Goal: Task Accomplishment & Management: Use online tool/utility

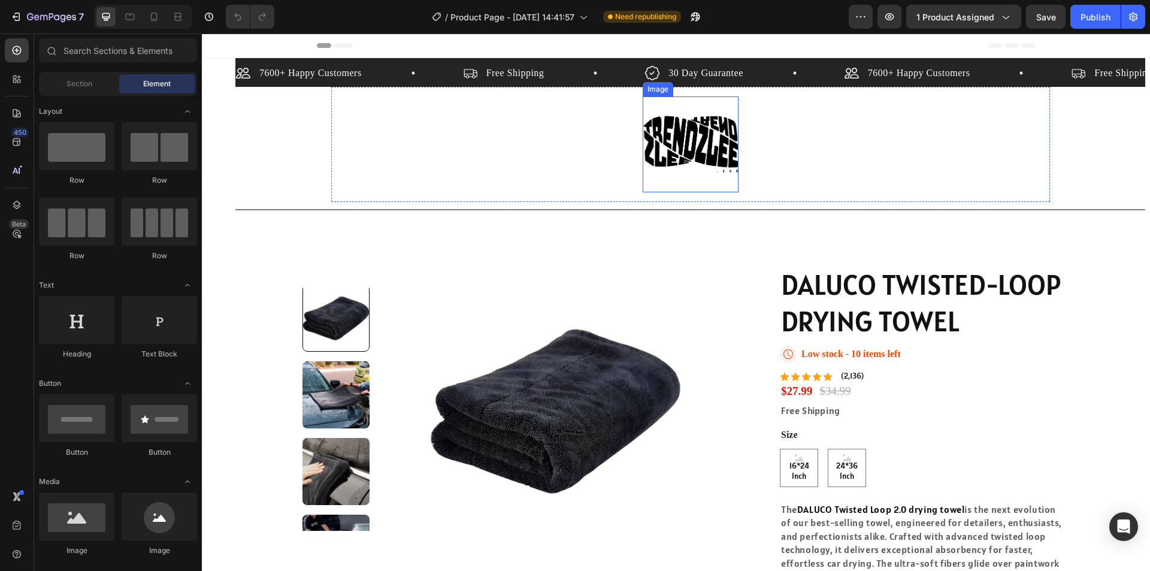
click at [679, 143] on img at bounding box center [691, 144] width 96 height 96
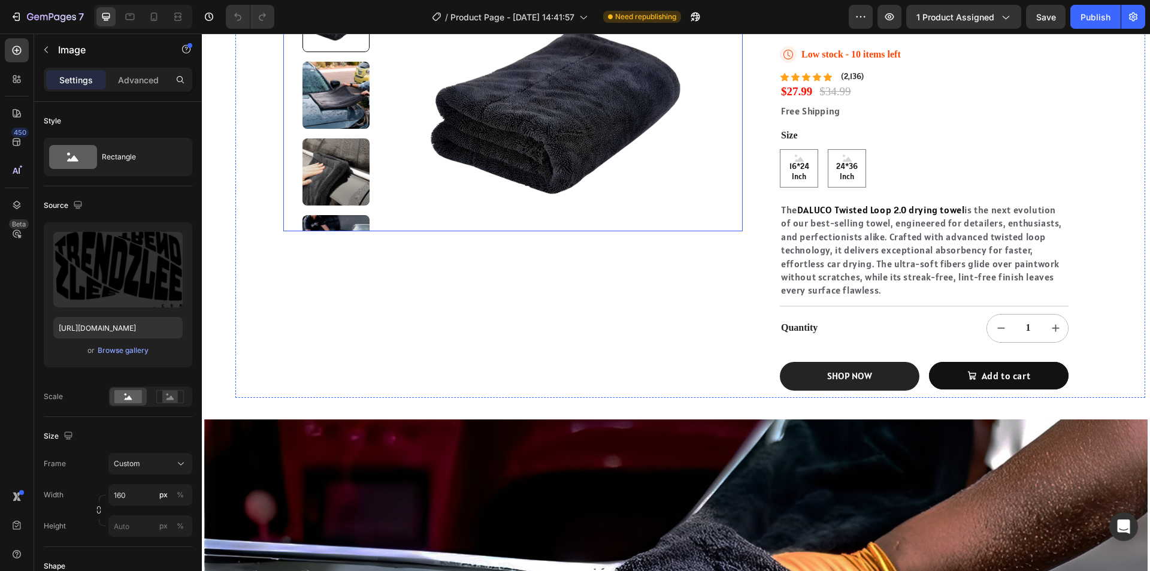
scroll to position [60, 0]
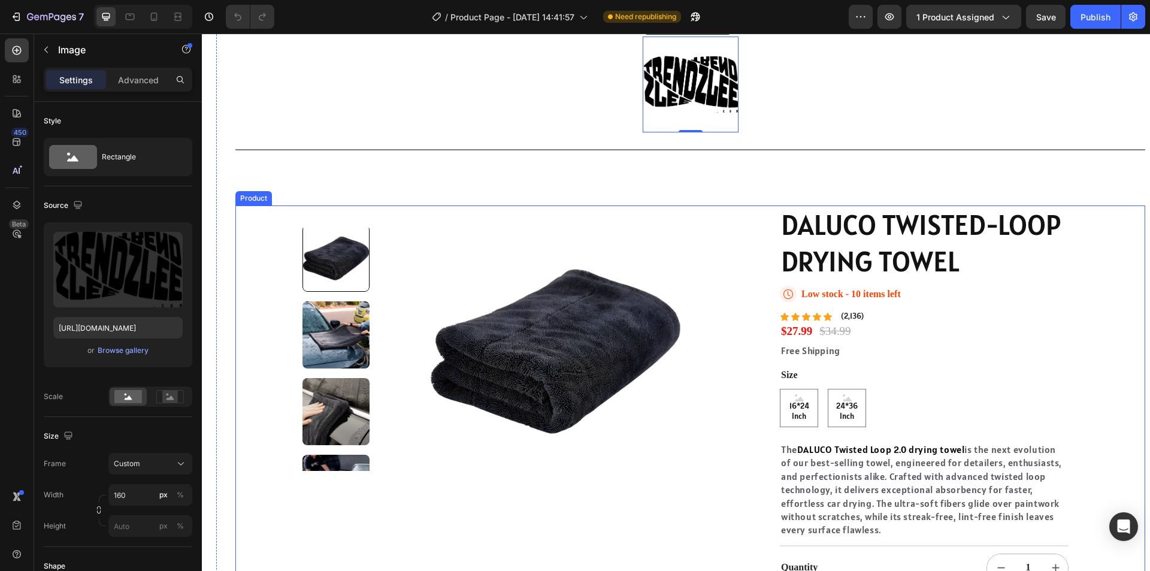
click at [1097, 261] on div "Product Images DALUCO TWISTED-LOOP DRYING TOWEL Product Title Icon Low stock - …" at bounding box center [690, 421] width 910 height 432
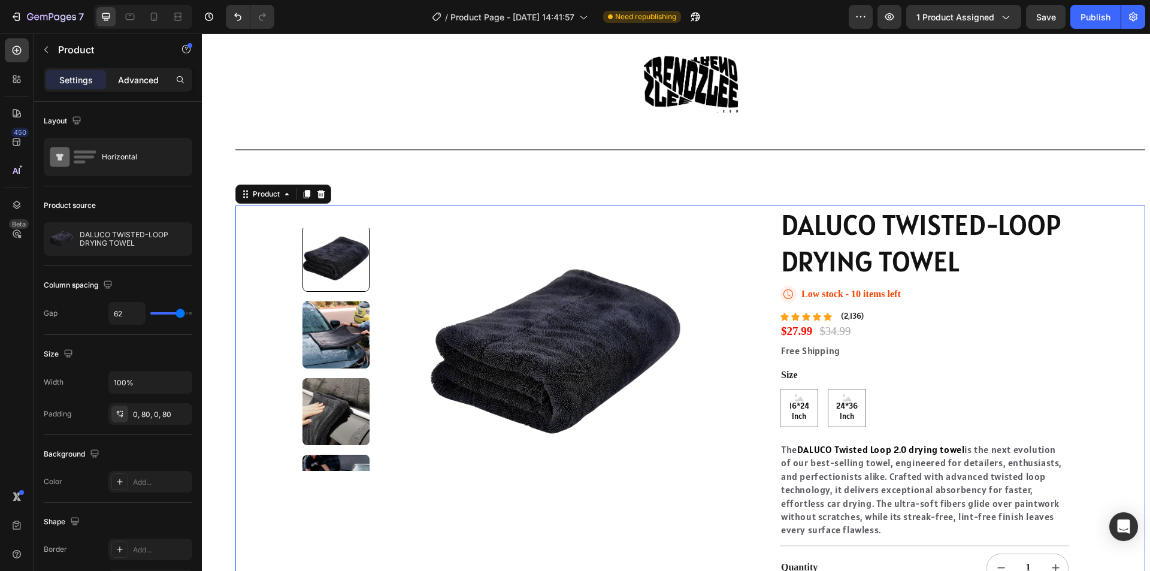
click at [146, 86] on div "Advanced" at bounding box center [138, 79] width 60 height 19
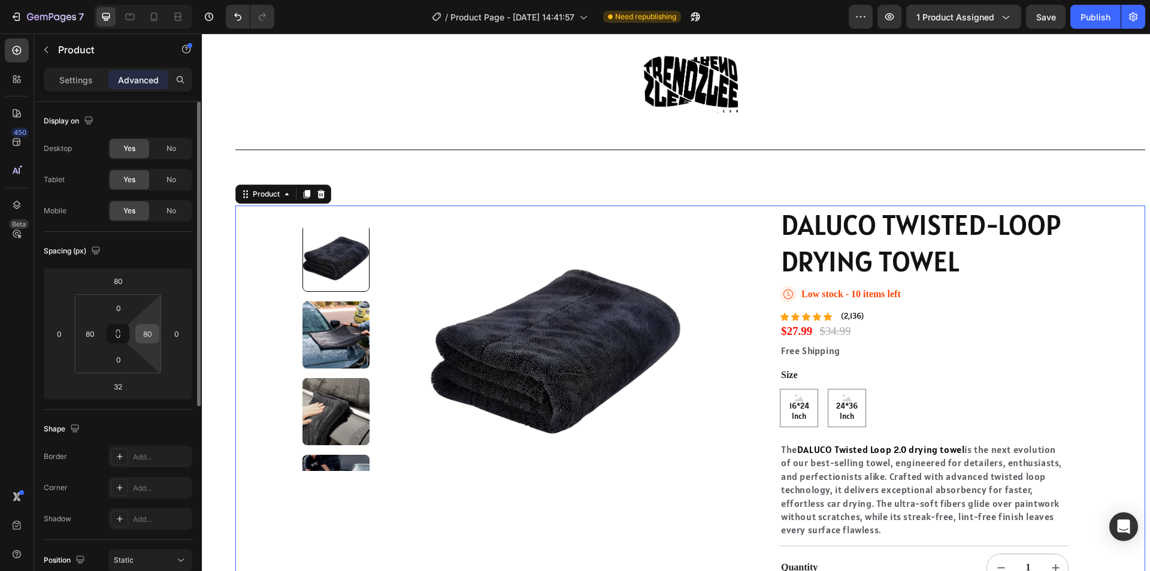
click at [150, 334] on input "80" at bounding box center [147, 334] width 18 height 18
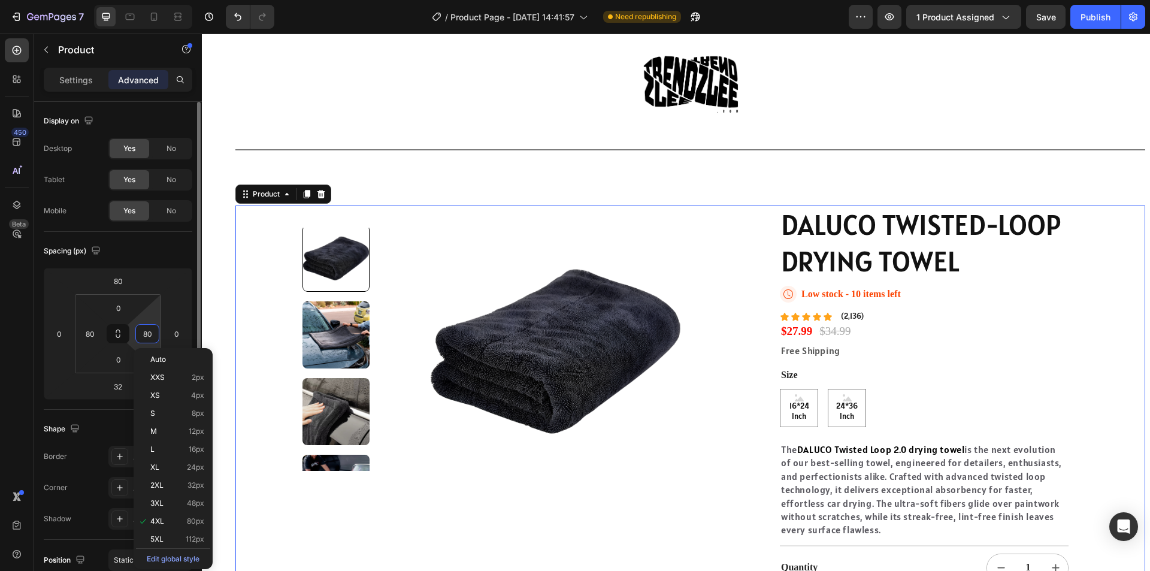
click at [156, 253] on div "Spacing (px)" at bounding box center [118, 250] width 149 height 19
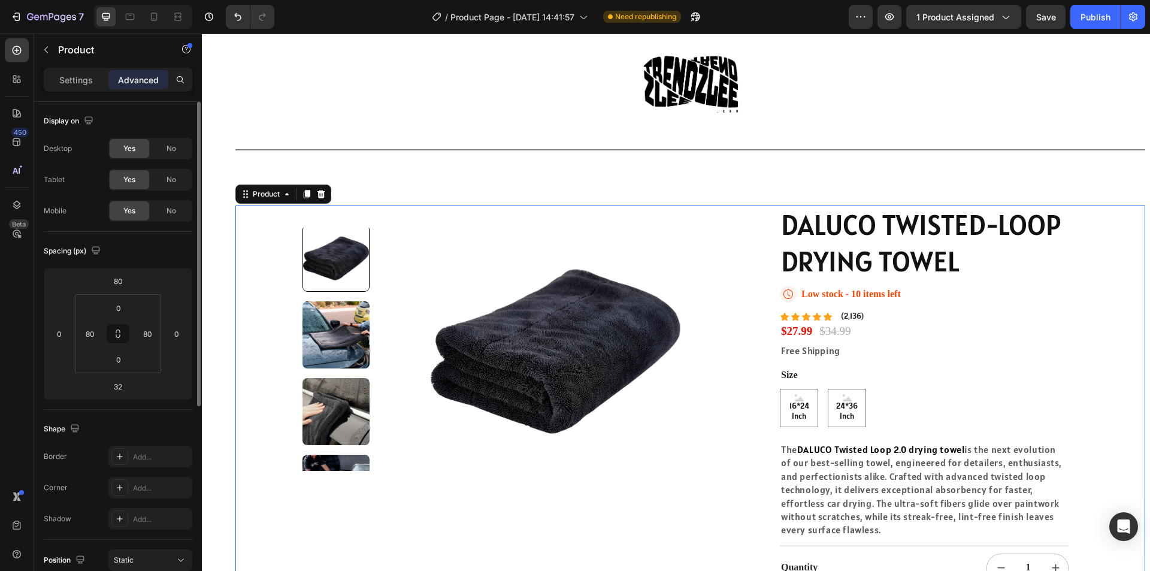
type input "4"
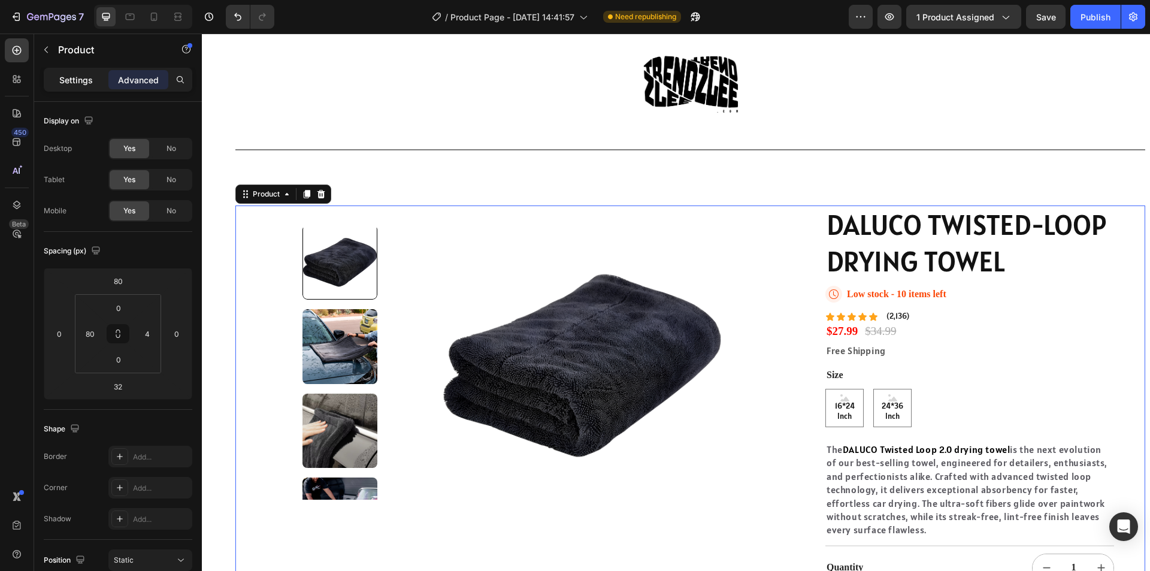
click at [76, 78] on p "Settings" at bounding box center [76, 80] width 34 height 13
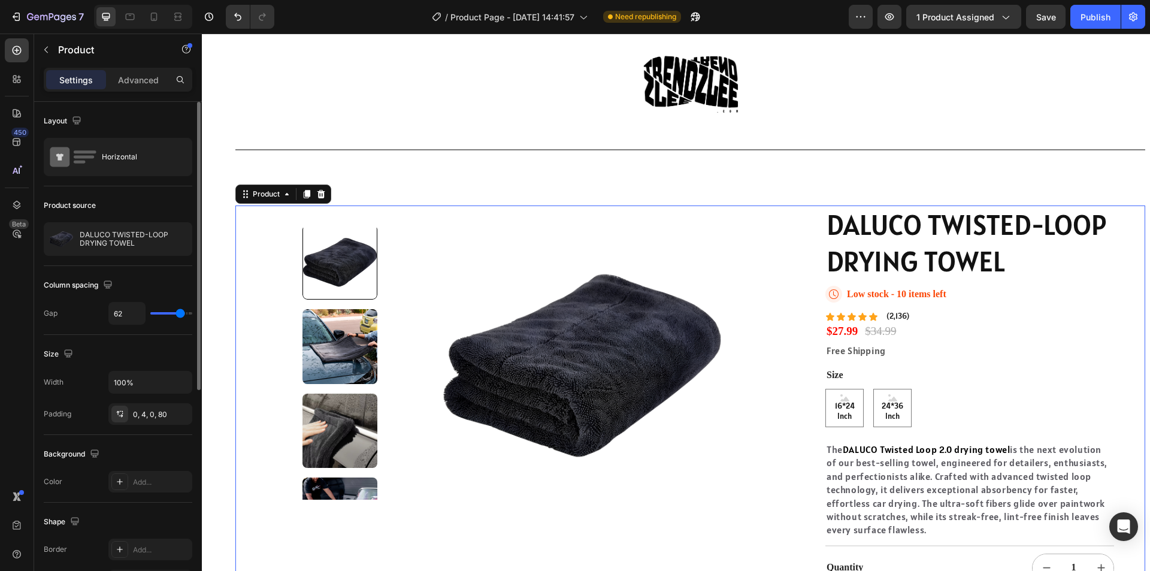
type input "52"
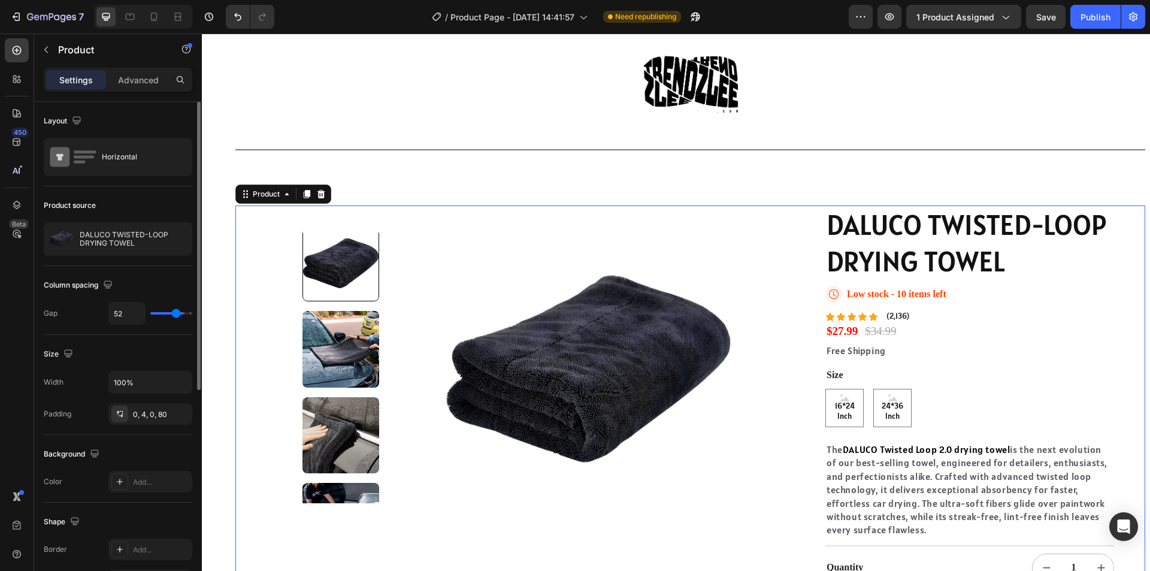
type input "44"
type input "40"
type input "39"
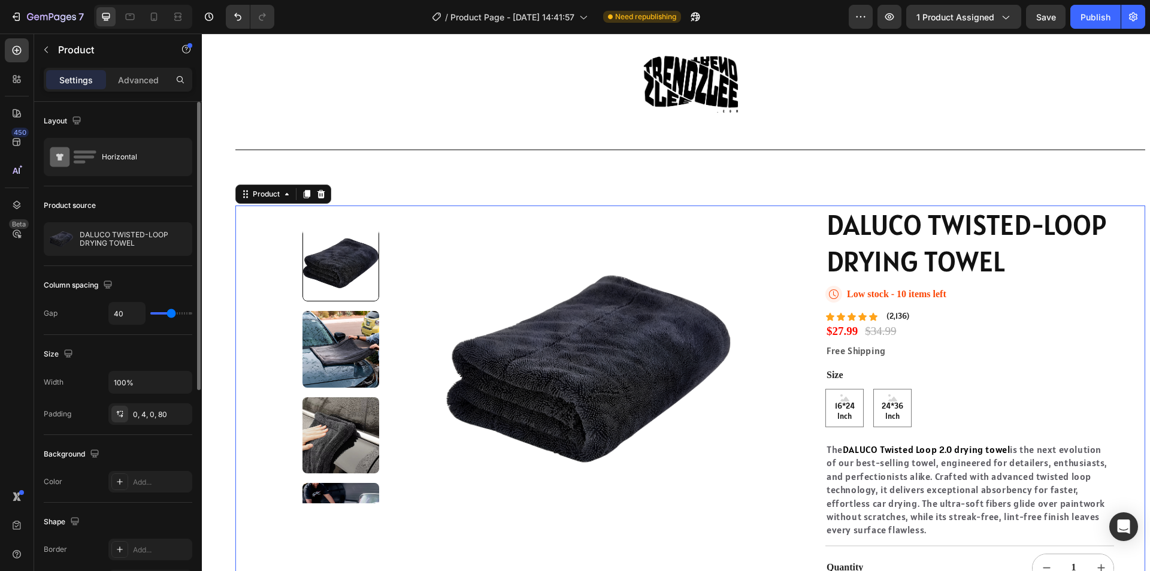
type input "39"
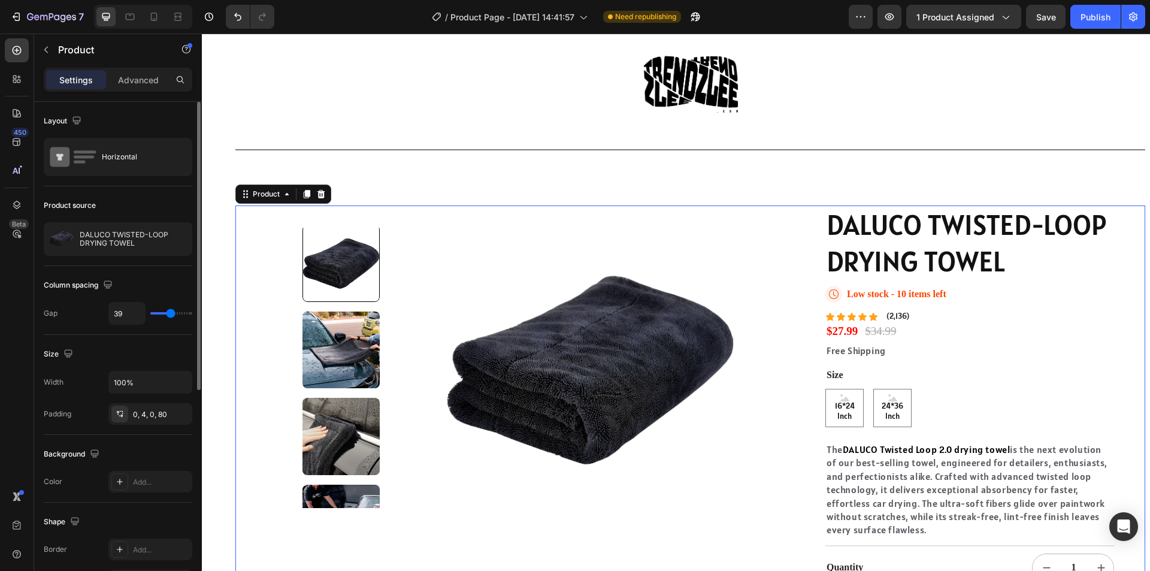
type input "74"
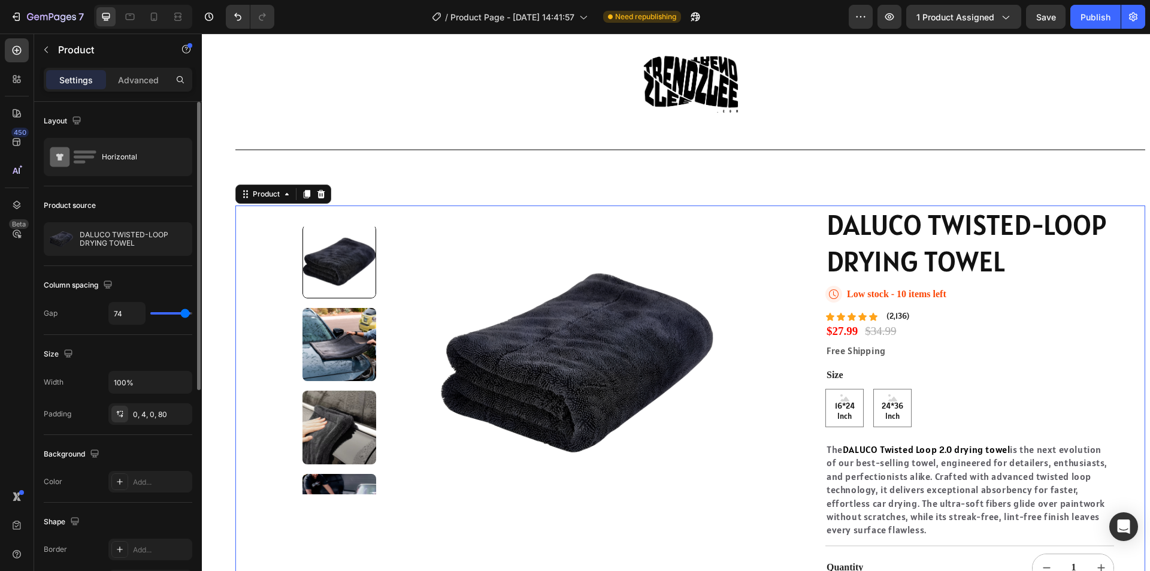
type input "76"
type input "79"
type input "80"
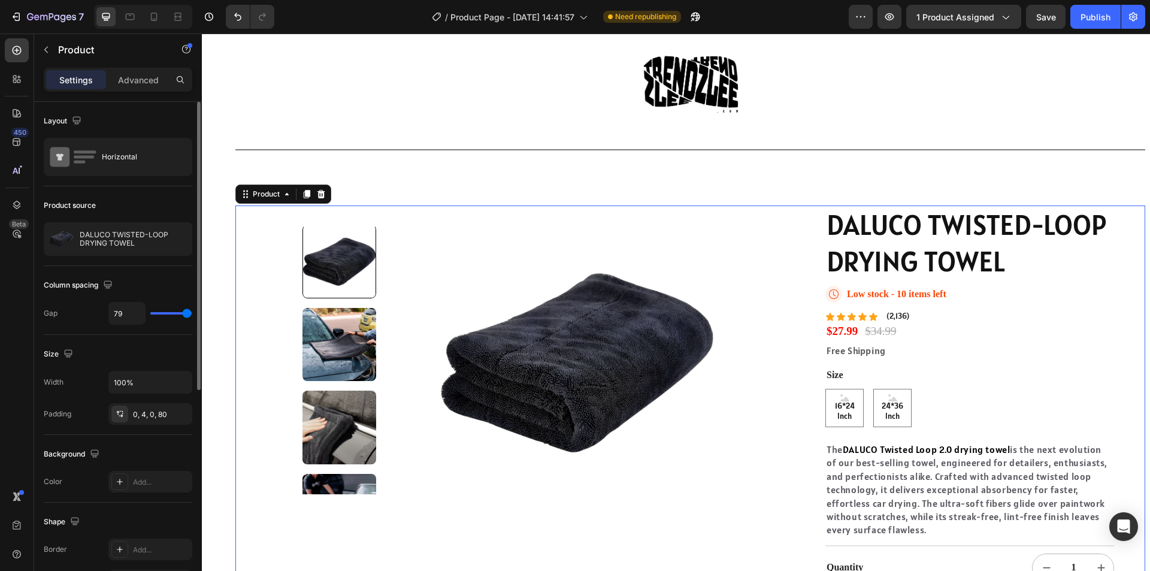
type input "80"
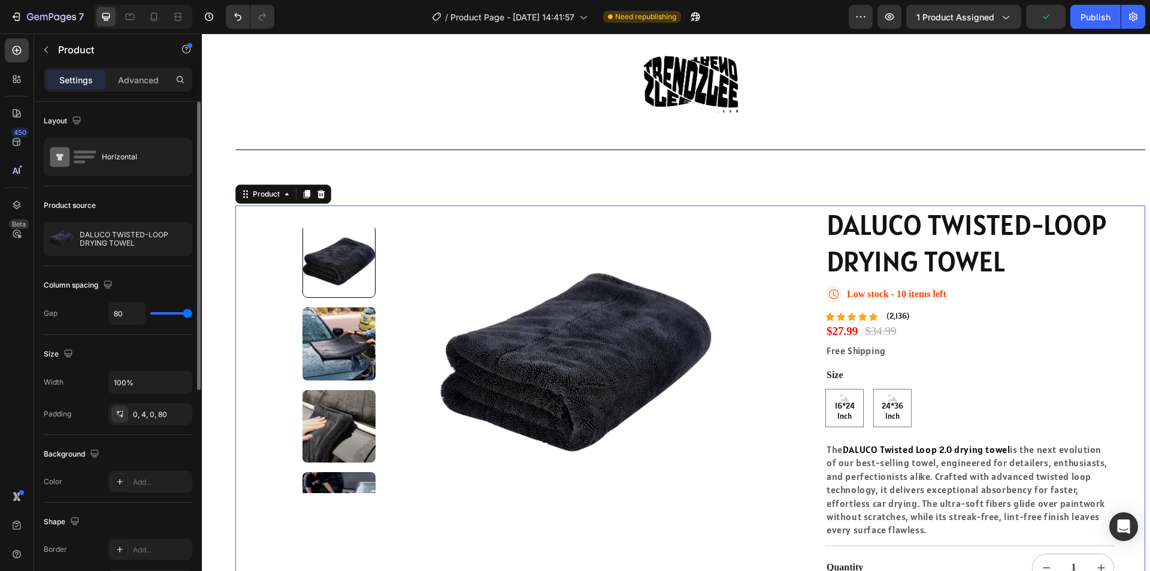
type input "0"
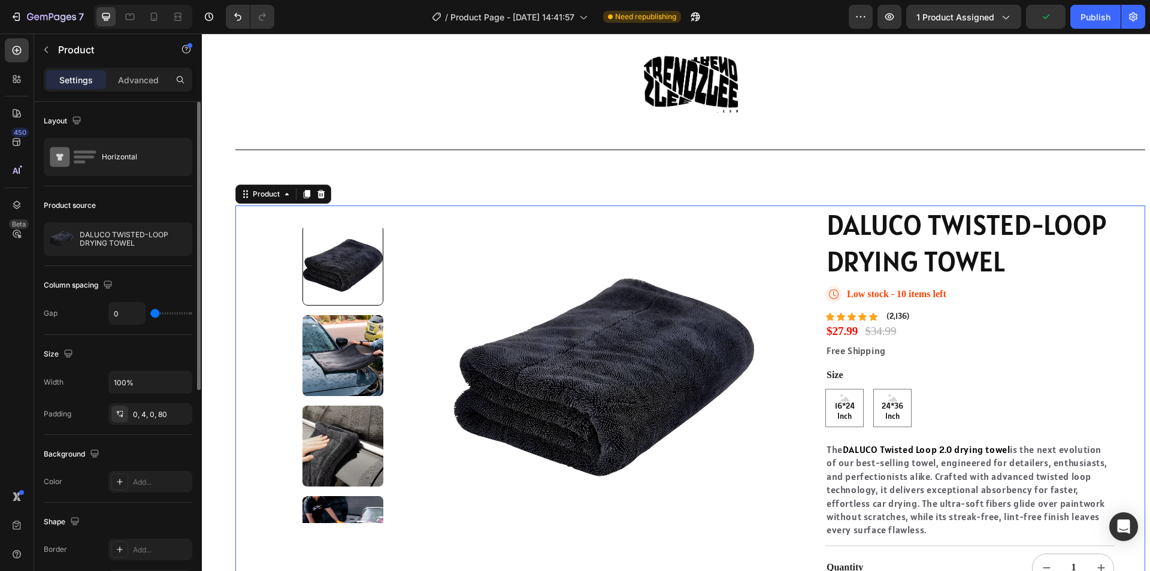
type input "80"
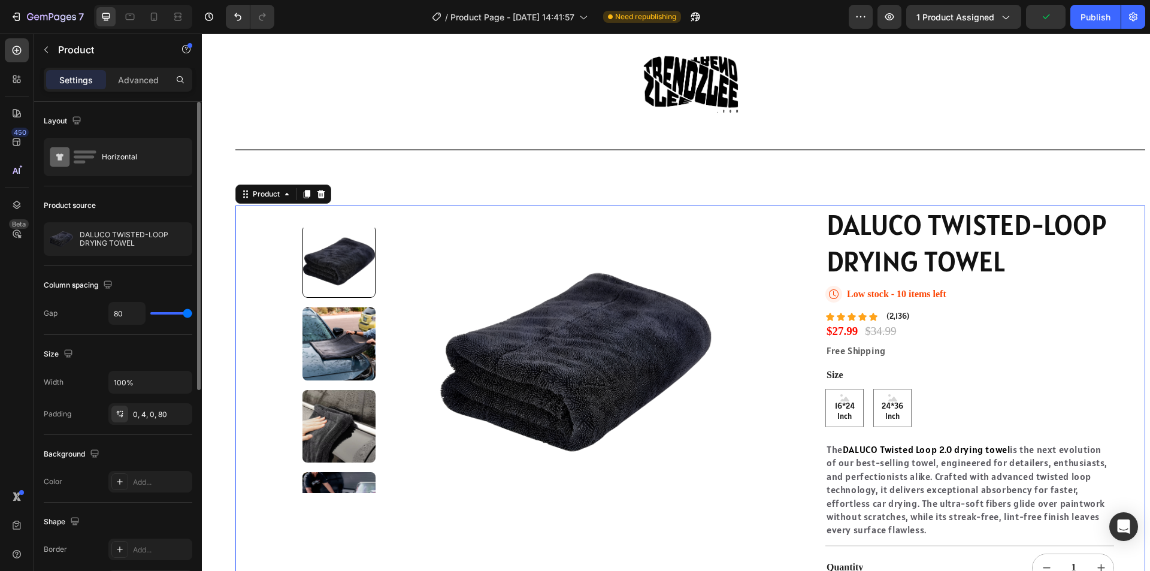
drag, startPoint x: 181, startPoint y: 312, endPoint x: 217, endPoint y: 313, distance: 36.0
type input "80"
click at [192, 313] on input "range" at bounding box center [171, 313] width 42 height 2
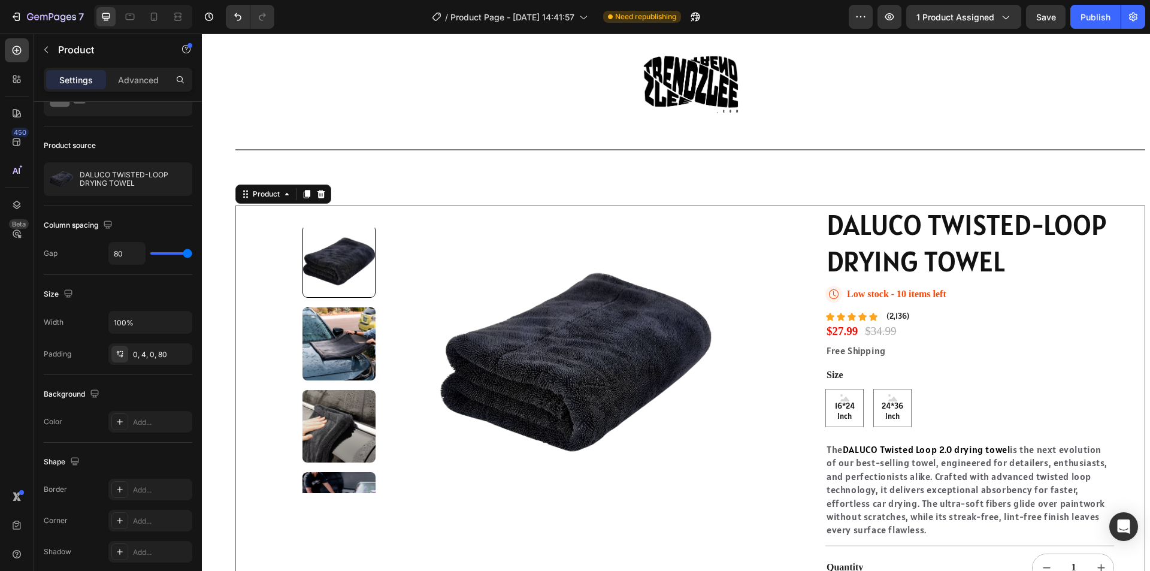
click at [1116, 253] on div "DALUCO TWISTED-LOOP DRYING TOWEL Product Title Icon Low stock - 10 items left S…" at bounding box center [983, 421] width 317 height 432
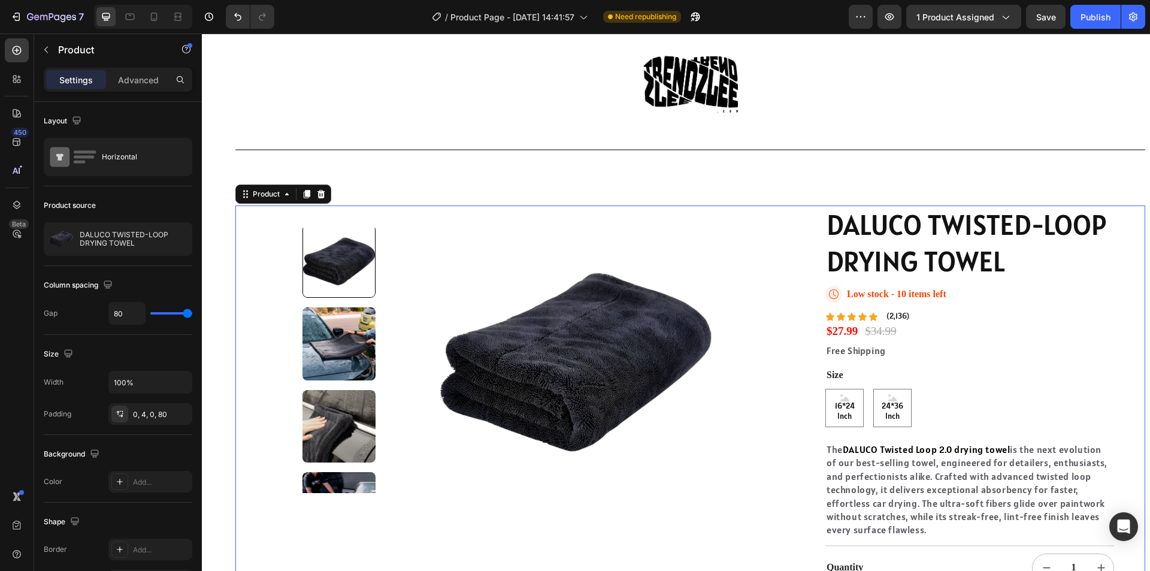
click at [145, 93] on div "Settings Advanced" at bounding box center [118, 85] width 168 height 34
click at [148, 78] on p "Advanced" at bounding box center [138, 80] width 41 height 13
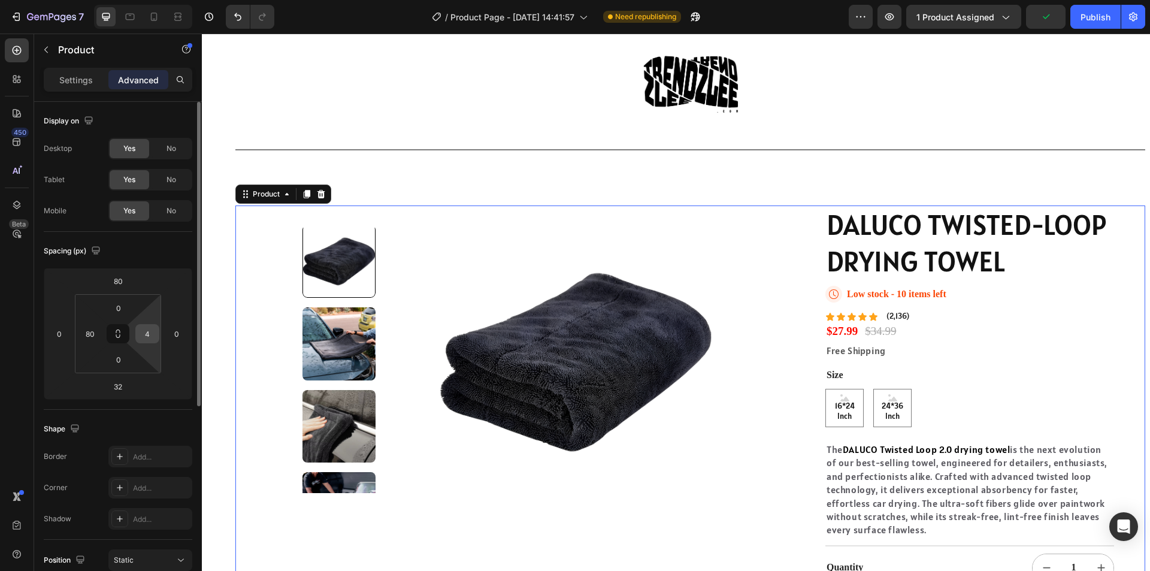
click at [158, 332] on div "4" at bounding box center [147, 333] width 24 height 19
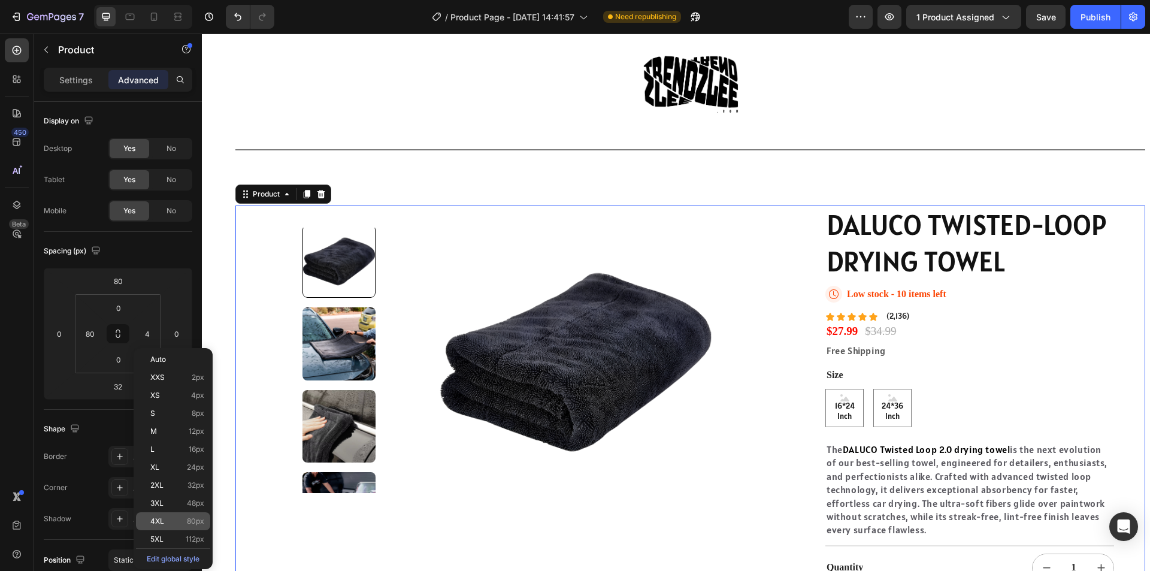
click at [179, 521] on p "4XL 80px" at bounding box center [177, 521] width 54 height 8
type input "80"
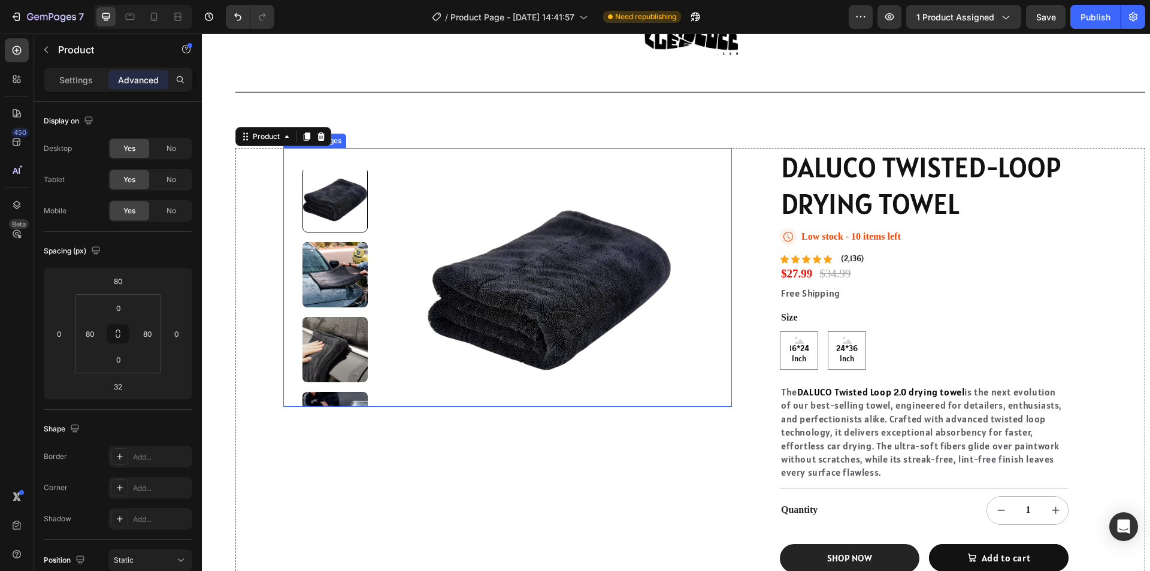
scroll to position [120, 0]
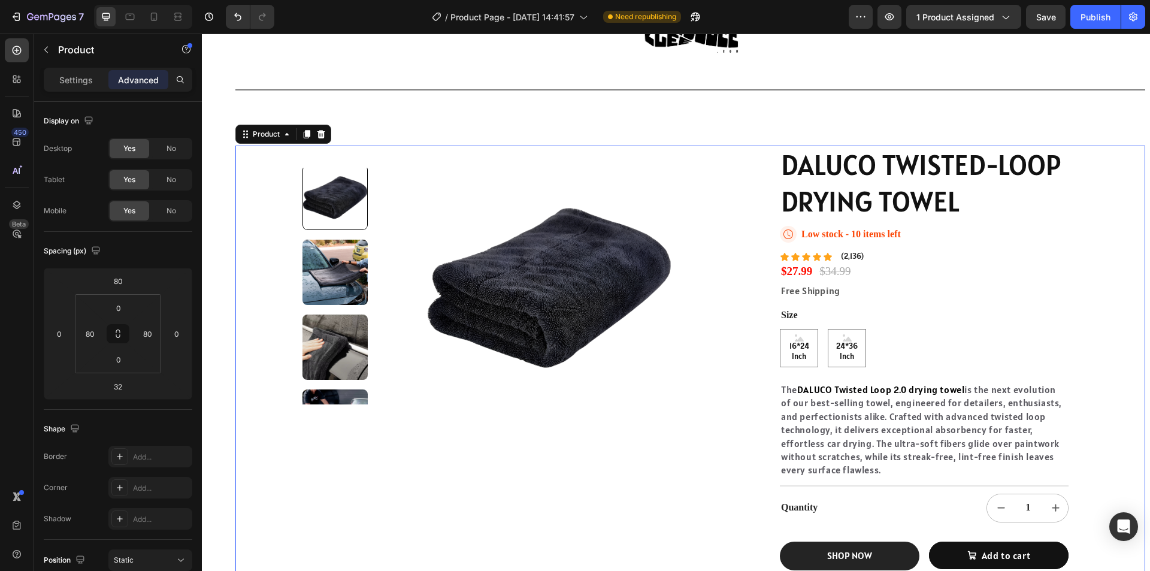
click at [1085, 274] on div "DALUCO TWISTED-LOOP DRYING TOWEL Product Title Icon Low stock - 10 items left S…" at bounding box center [938, 362] width 317 height 432
click at [72, 90] on div "Settings Advanced" at bounding box center [118, 80] width 149 height 24
click at [75, 76] on p "Settings" at bounding box center [76, 80] width 34 height 13
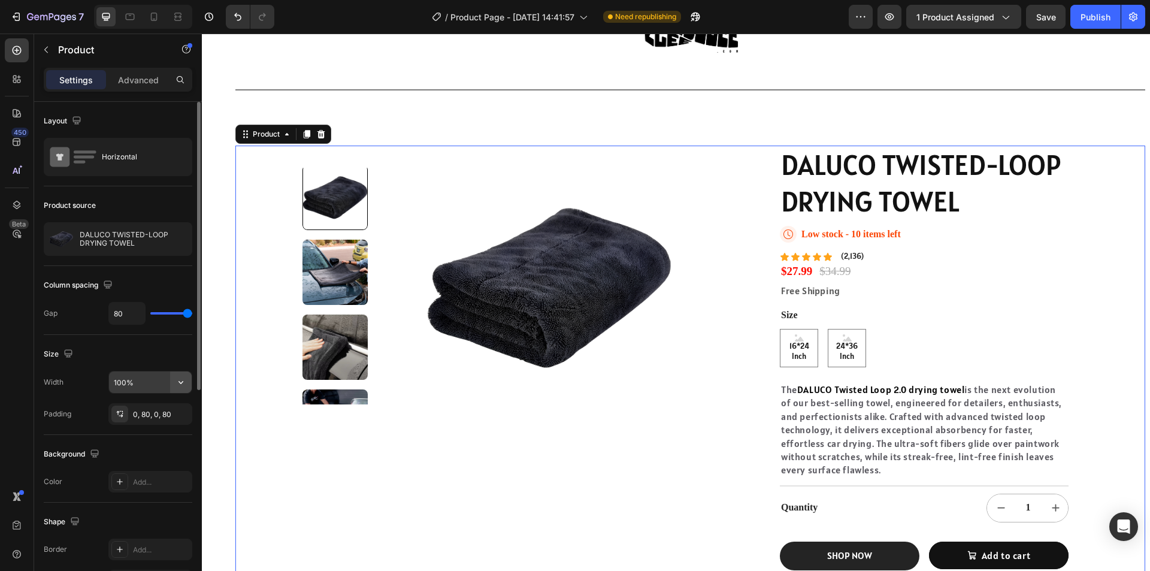
click at [181, 380] on icon "button" at bounding box center [181, 382] width 12 height 12
click at [168, 435] on span "1200px" at bounding box center [168, 435] width 25 height 11
type input "1200"
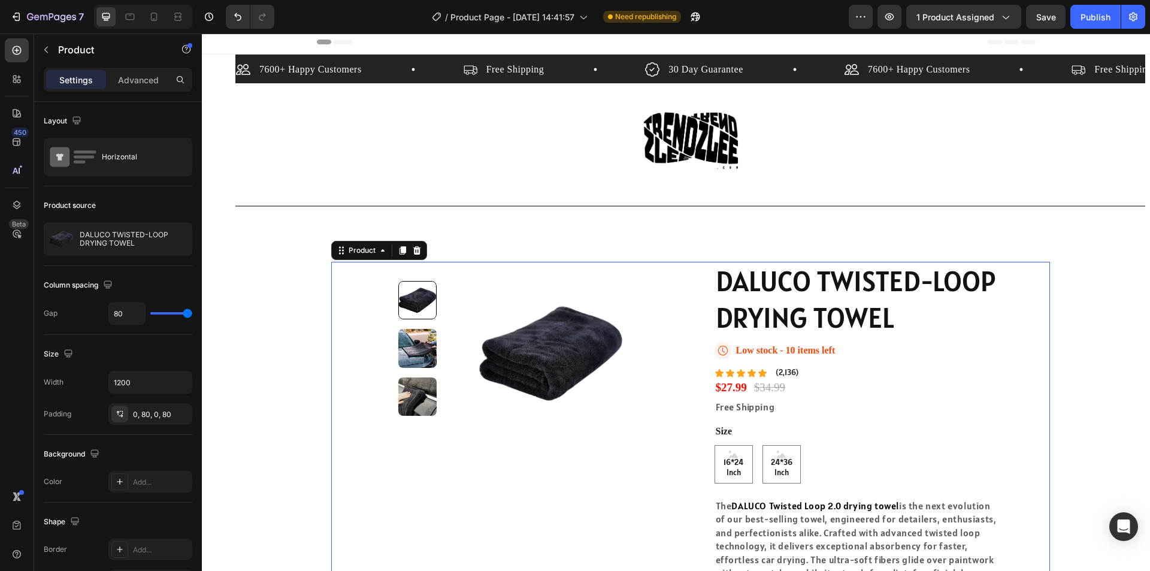
scroll to position [0, 0]
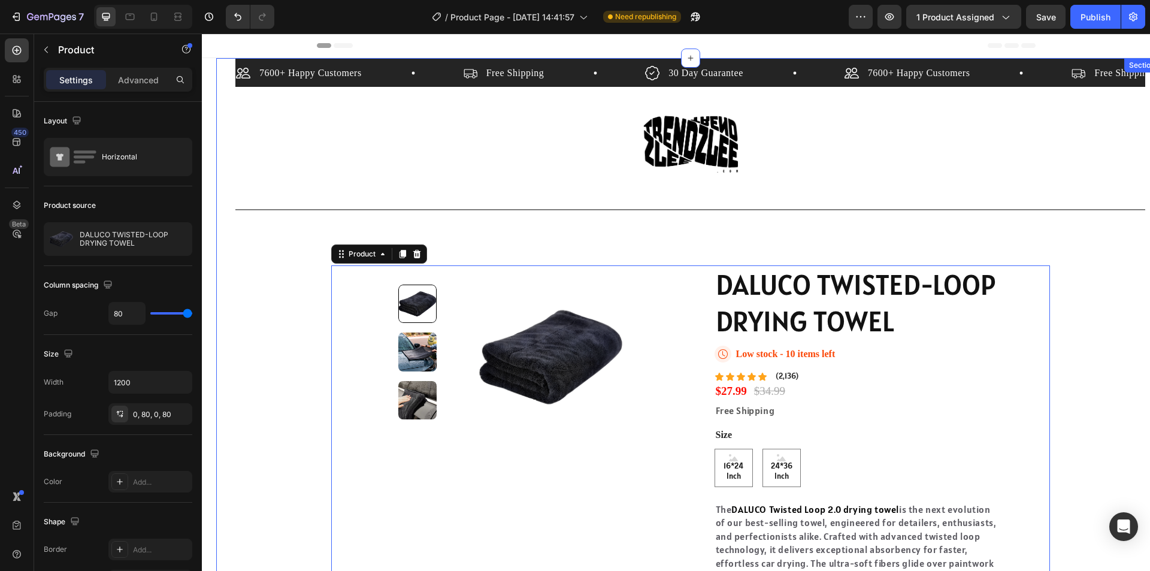
click at [1055, 265] on div "7600+ Happy Customers Item List Free Shipping Item List 30 Day Guarantee Item L…" at bounding box center [690, 387] width 910 height 658
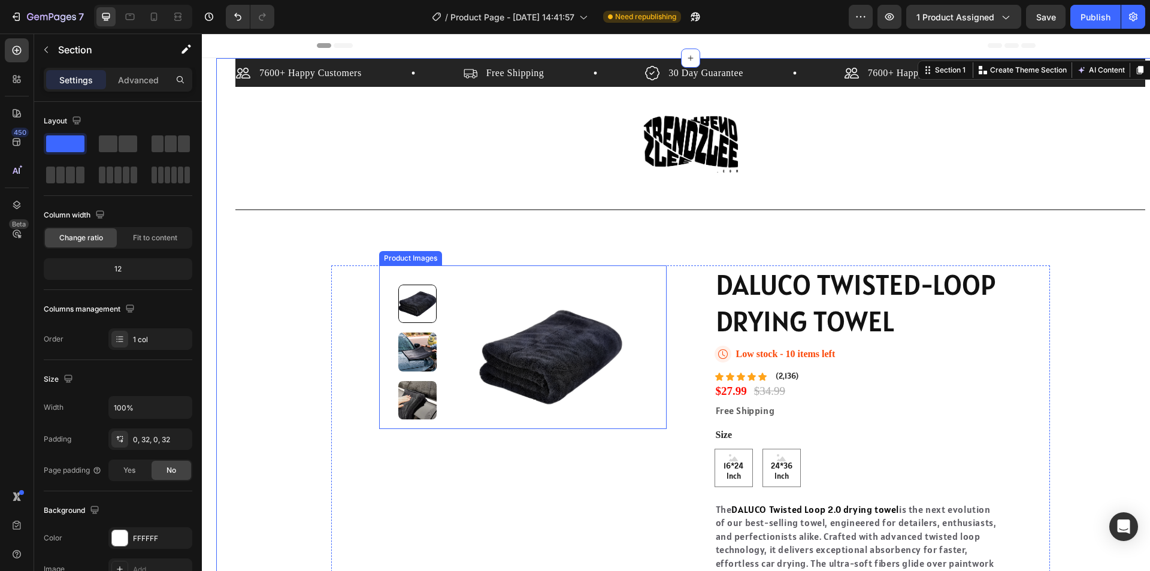
click at [425, 347] on img at bounding box center [417, 351] width 38 height 38
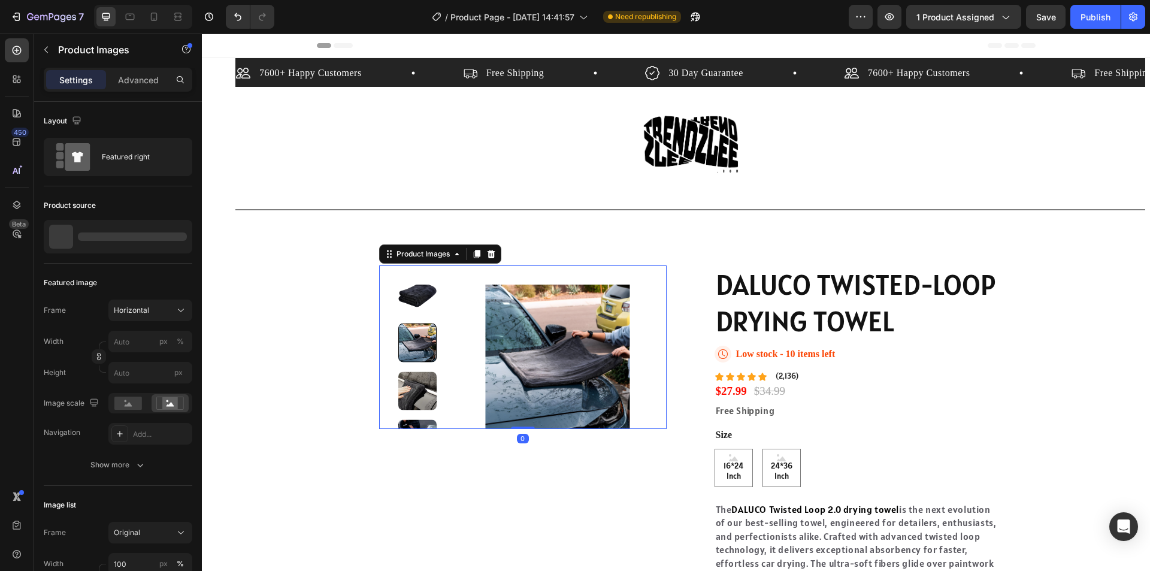
click at [417, 386] on div at bounding box center [417, 356] width 38 height 144
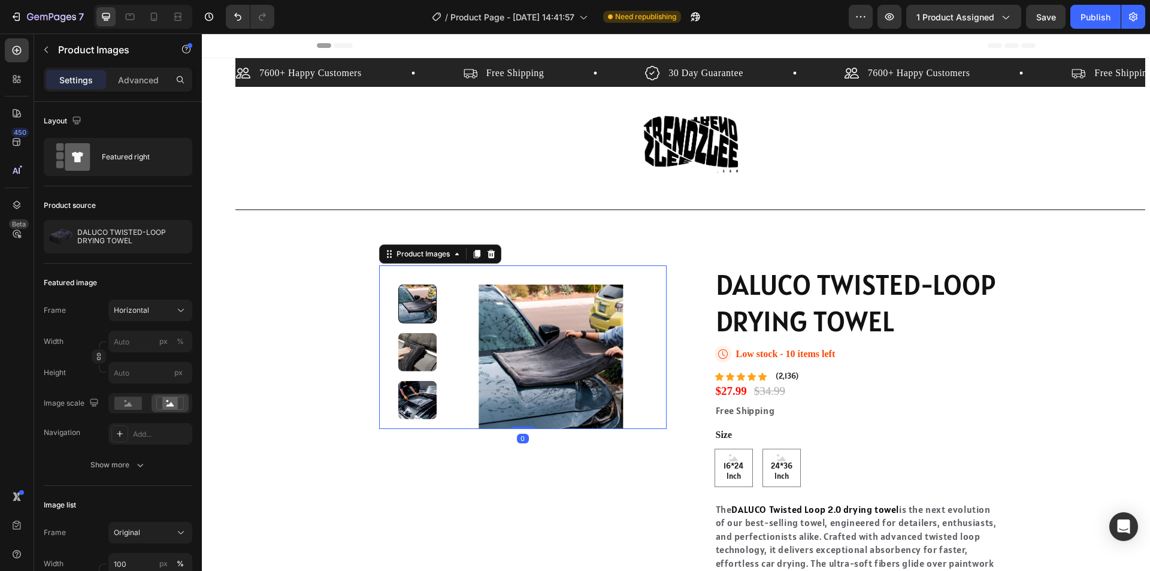
click at [537, 340] on img at bounding box center [551, 356] width 193 height 144
click at [649, 326] on div "Product Images 0" at bounding box center [522, 346] width 287 height 163
click at [173, 310] on div "Horizontal" at bounding box center [150, 310] width 73 height 12
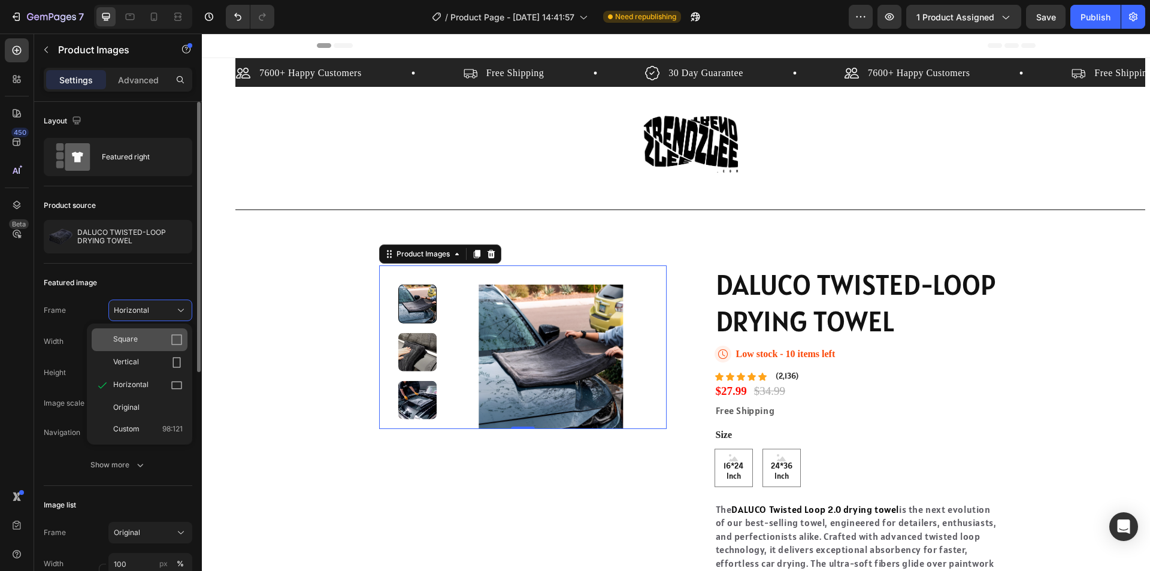
click at [166, 346] on div "Square" at bounding box center [140, 339] width 96 height 23
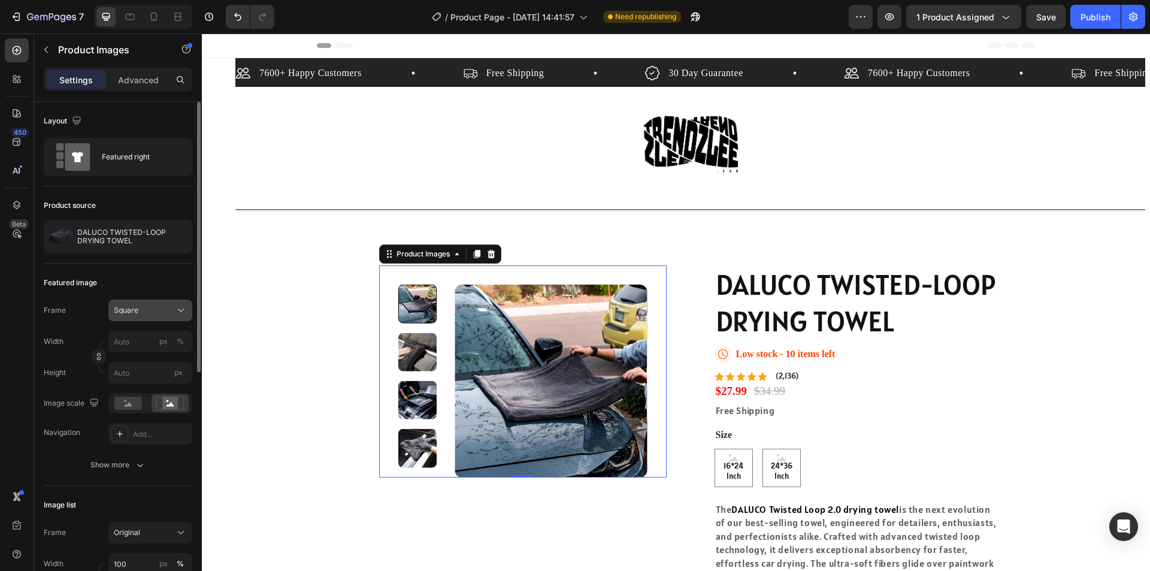
click at [169, 318] on button "Square" at bounding box center [150, 310] width 84 height 22
click at [186, 283] on div "Featured image" at bounding box center [118, 282] width 149 height 19
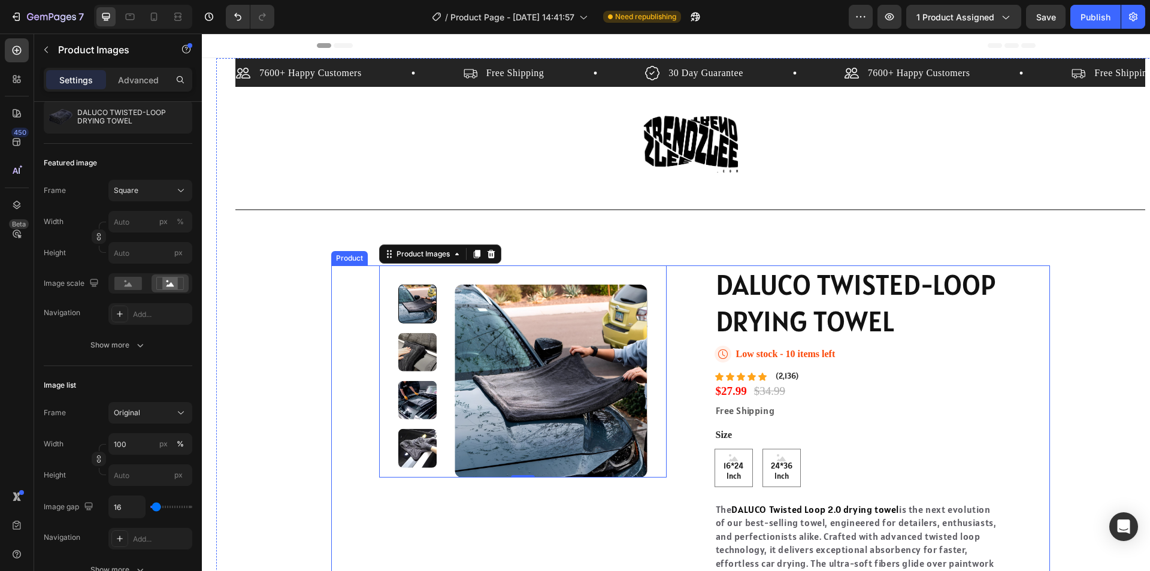
click at [339, 328] on div "Product Images 0 DALUCO TWISTED-LOOP DRYING TOWEL Product Title Icon Low stock …" at bounding box center [690, 481] width 719 height 432
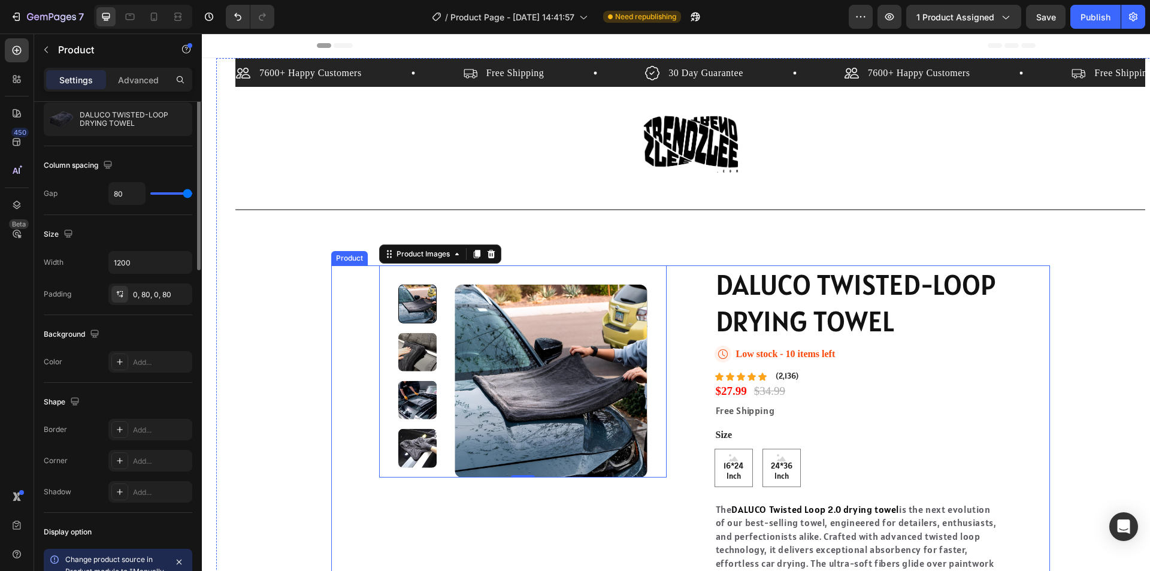
scroll to position [0, 0]
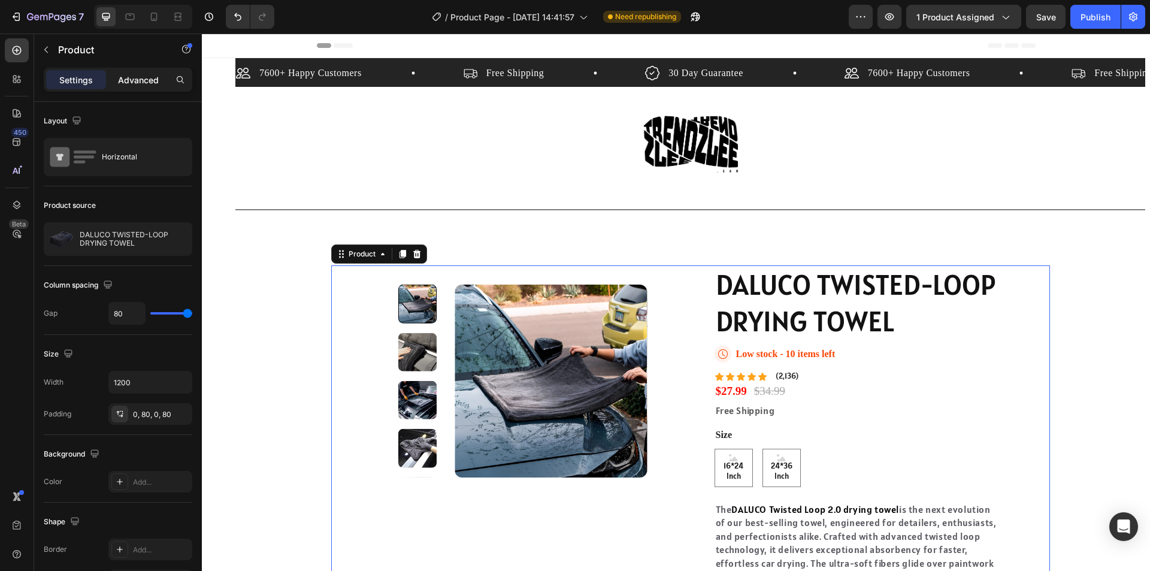
click at [145, 77] on p "Advanced" at bounding box center [138, 80] width 41 height 13
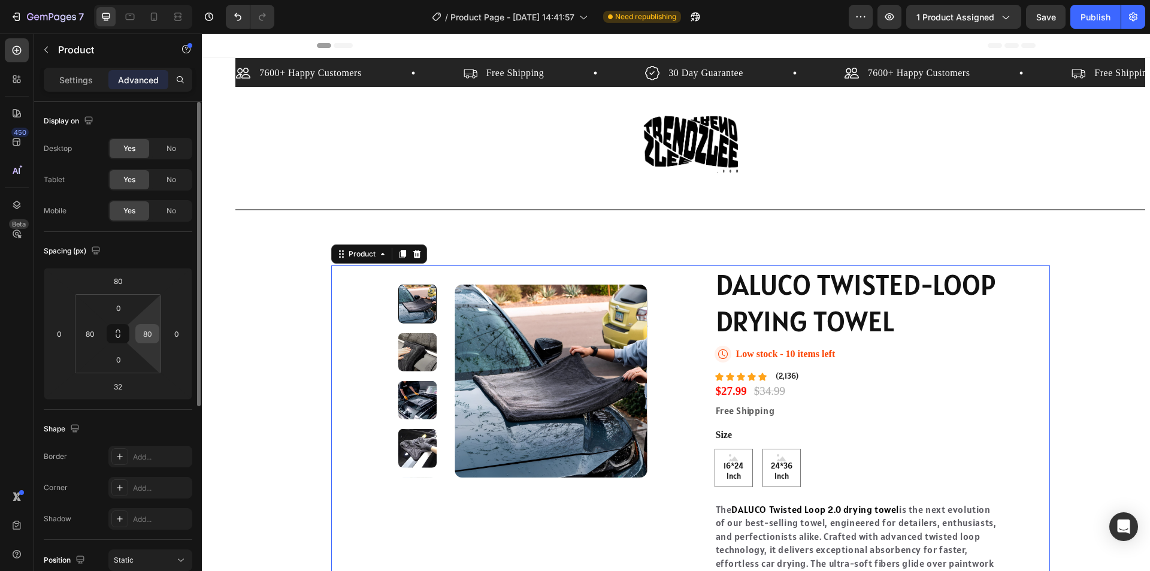
click at [156, 330] on div "80" at bounding box center [147, 333] width 24 height 19
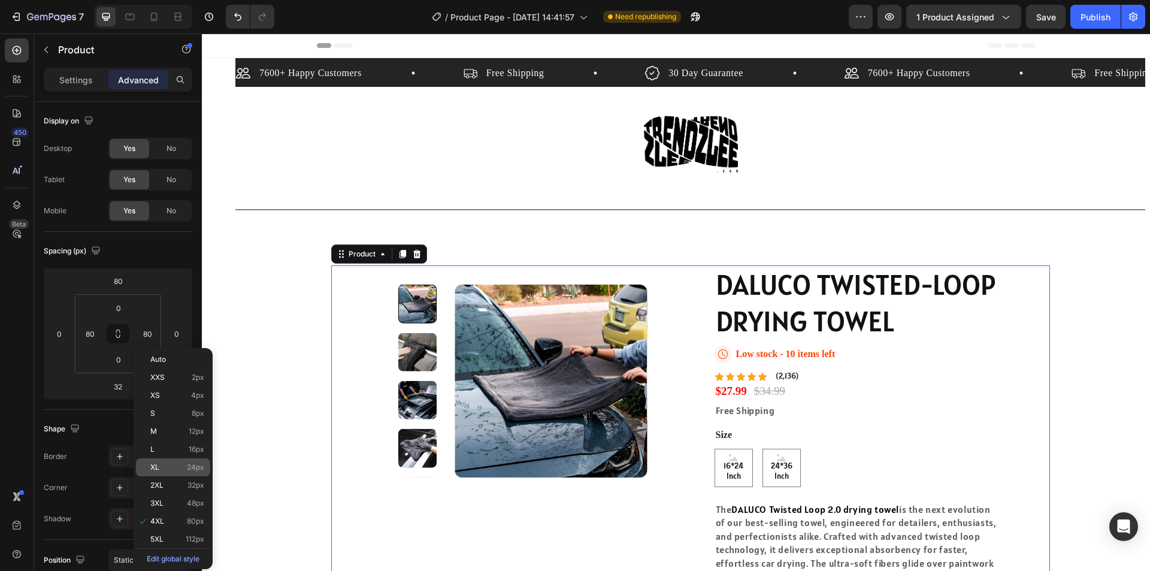
click at [189, 459] on div "XL 24px" at bounding box center [173, 467] width 74 height 18
type input "24"
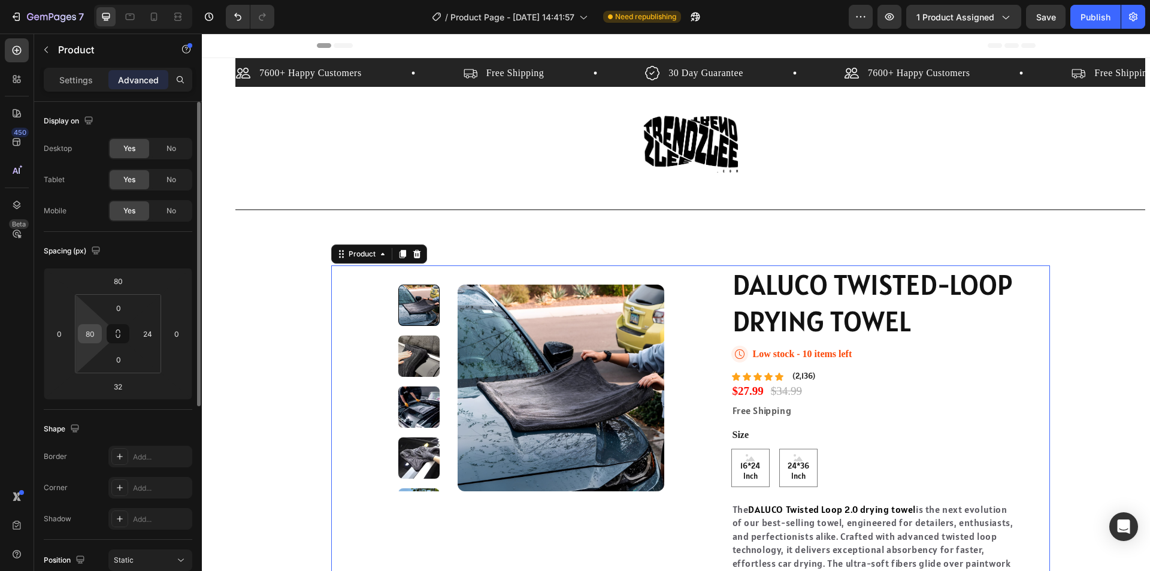
click at [95, 341] on input "80" at bounding box center [90, 334] width 18 height 18
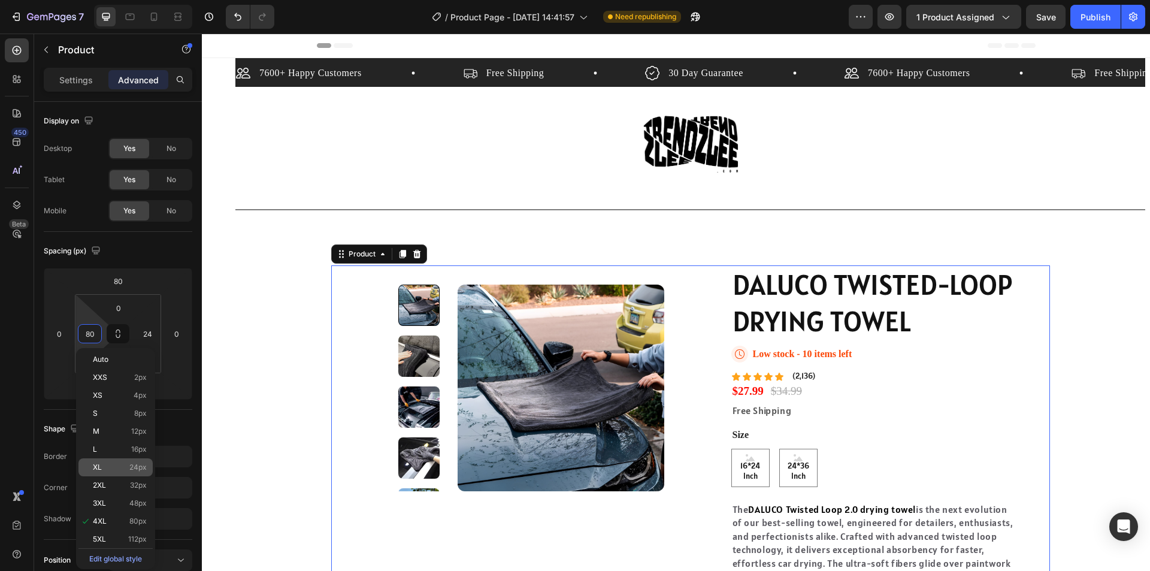
click at [126, 465] on p "XL 24px" at bounding box center [120, 467] width 54 height 8
type input "24"
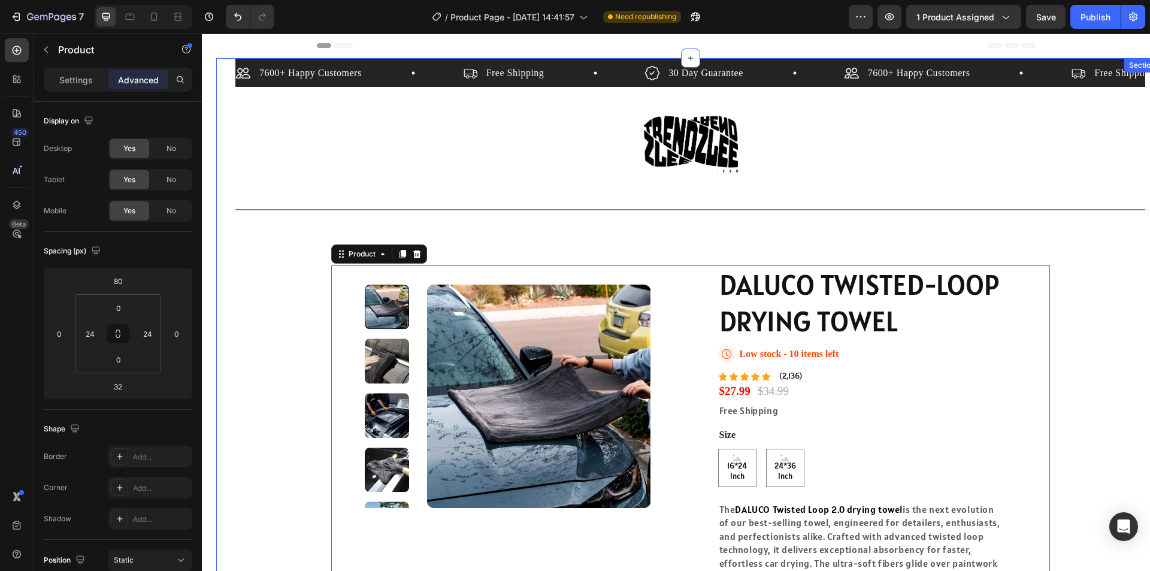
click at [1088, 352] on div "7600+ Happy Customers Item List Free Shipping Item List 30 Day Guarantee Item L…" at bounding box center [690, 387] width 910 height 658
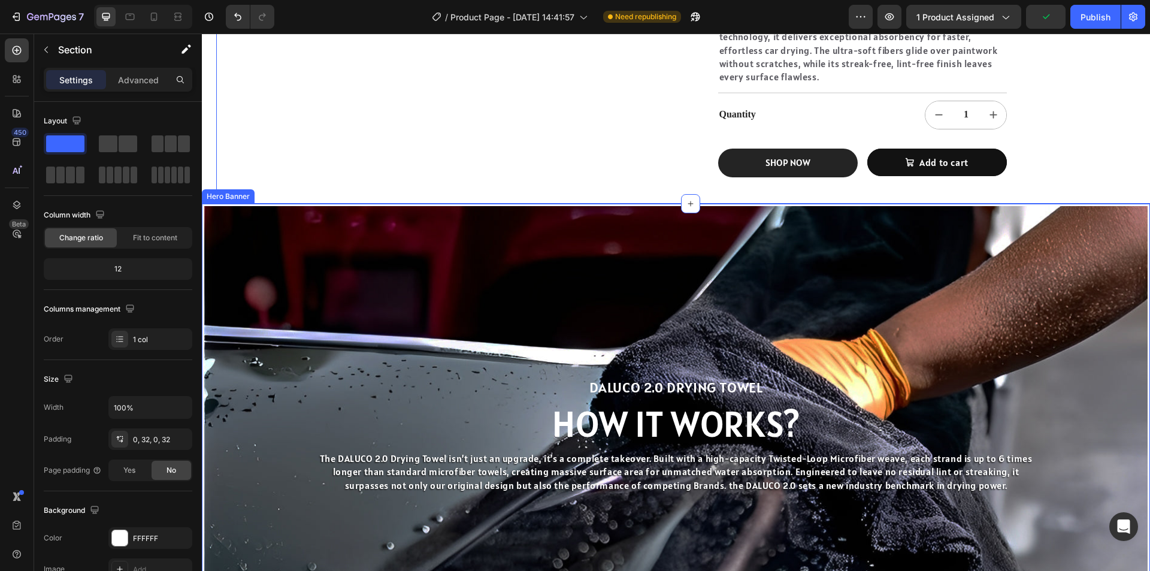
scroll to position [539, 0]
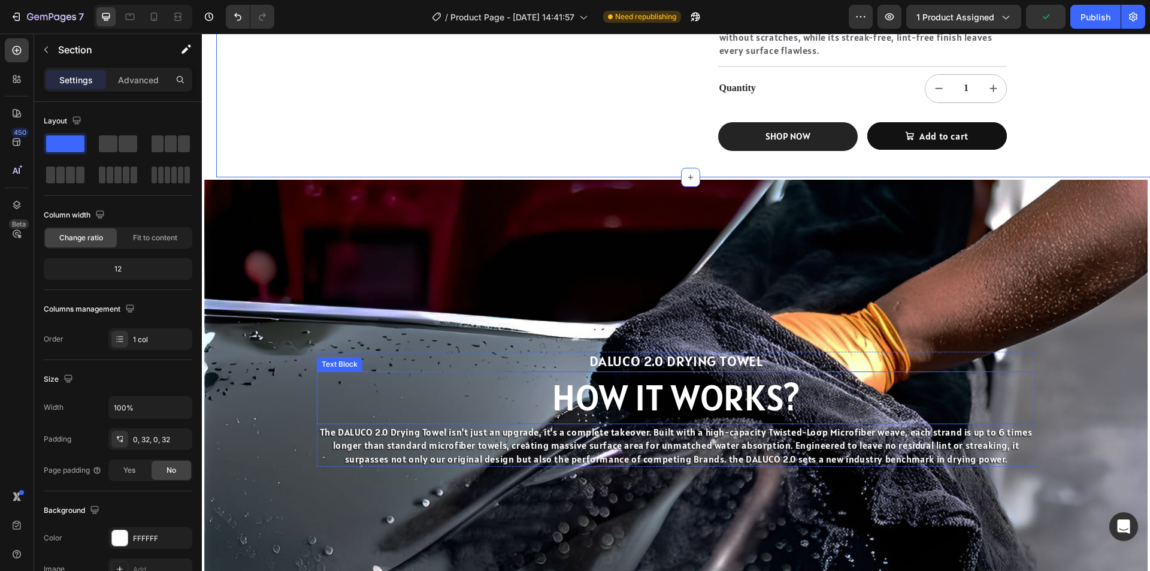
click at [685, 398] on p "HOW IT WORKS?" at bounding box center [676, 398] width 716 height 50
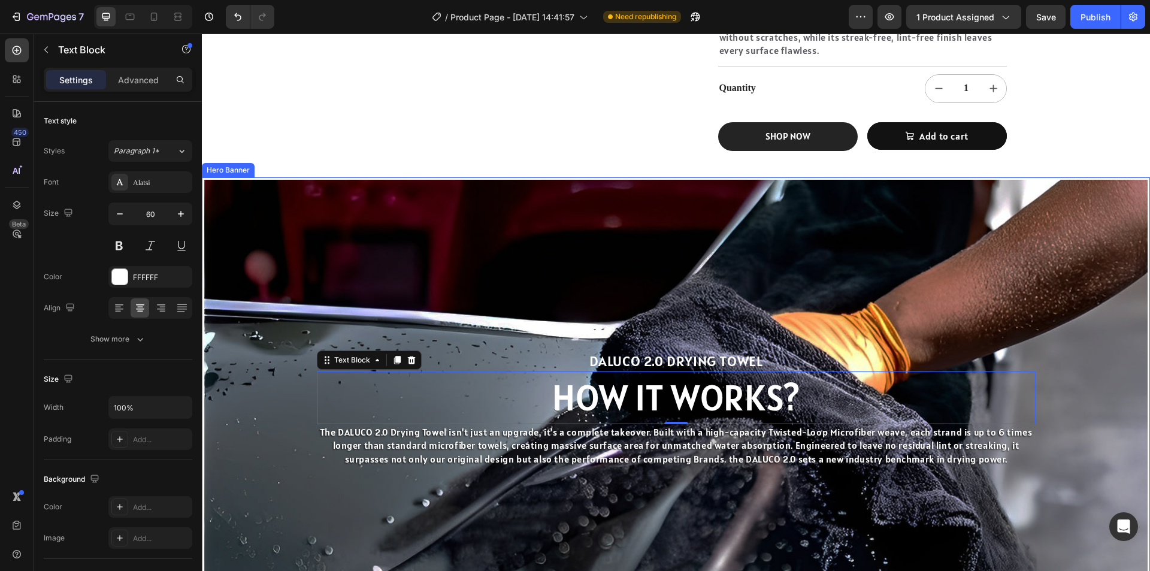
click at [588, 278] on div "Background Image" at bounding box center [675, 409] width 943 height 459
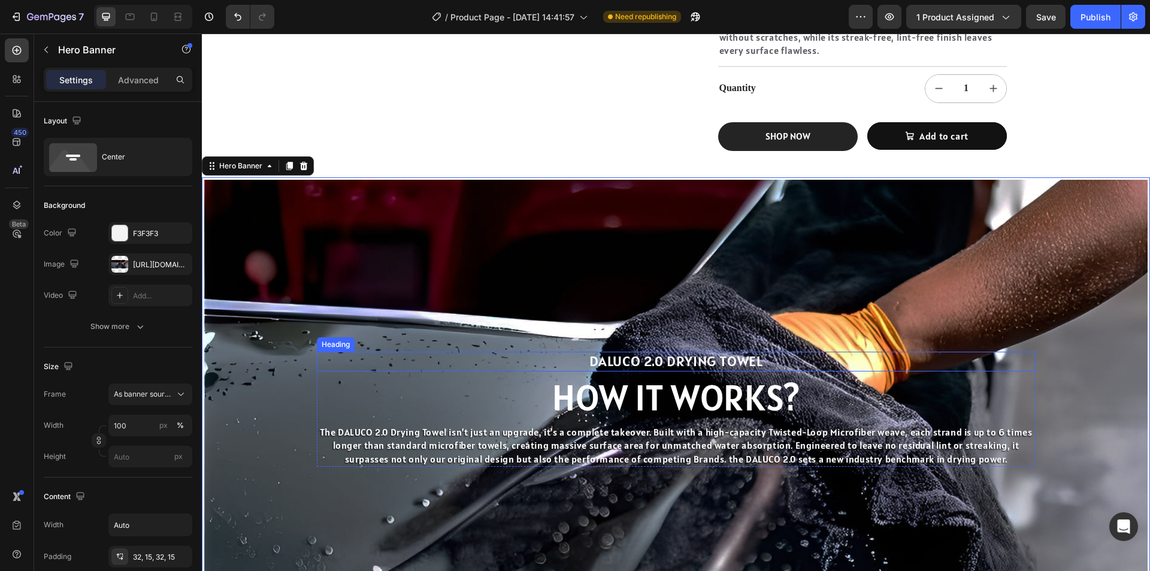
click at [640, 362] on h2 "DALUCO 2.0 DRYING TOWEL" at bounding box center [676, 362] width 719 height 20
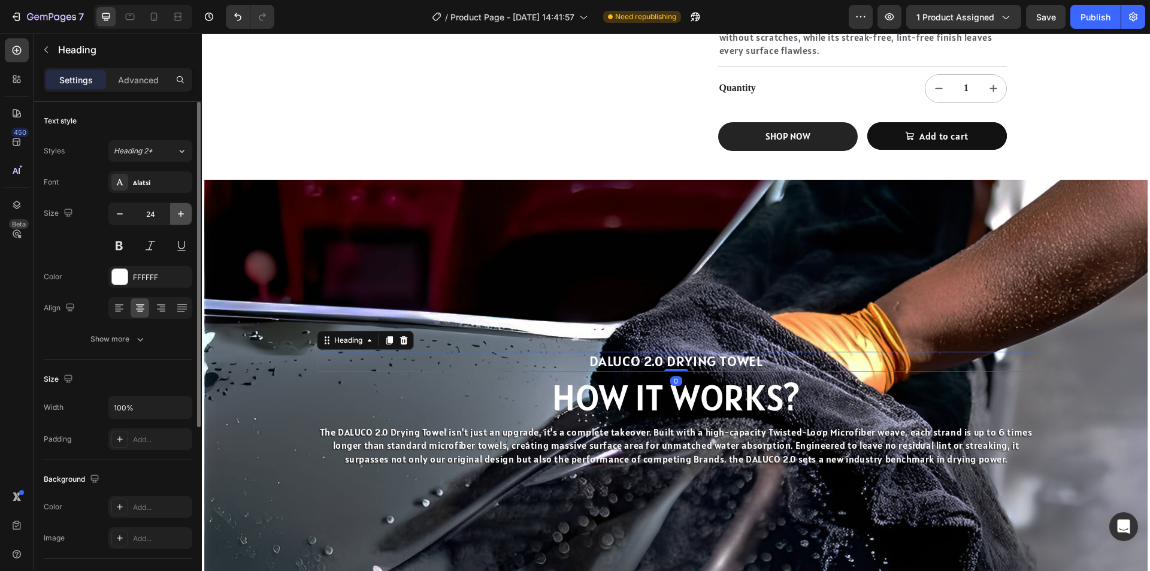
click at [183, 211] on icon "button" at bounding box center [181, 214] width 12 height 12
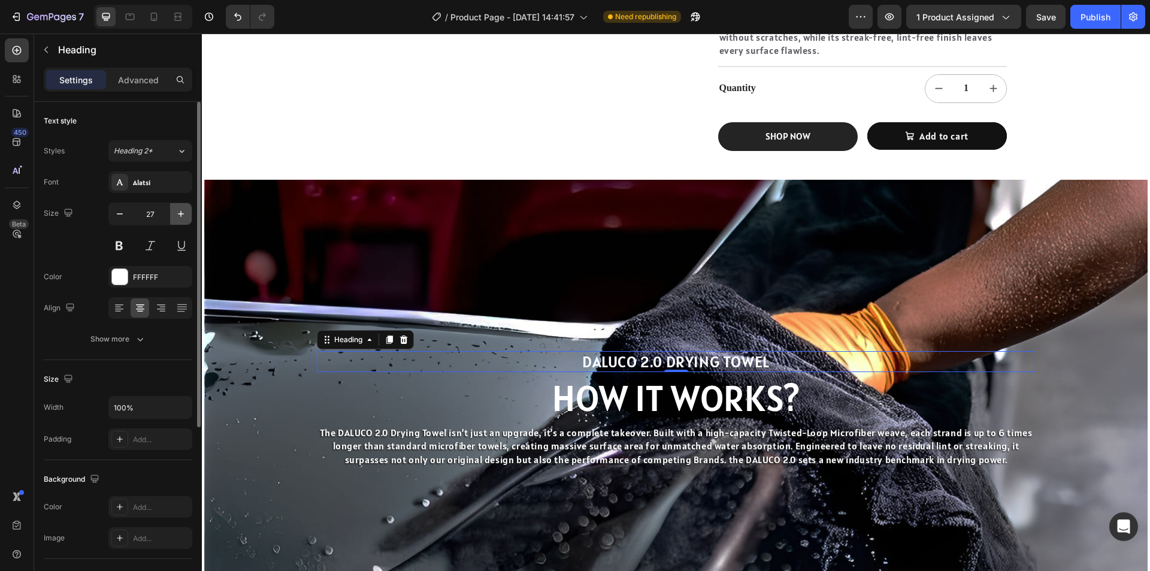
click at [183, 211] on icon "button" at bounding box center [181, 214] width 12 height 12
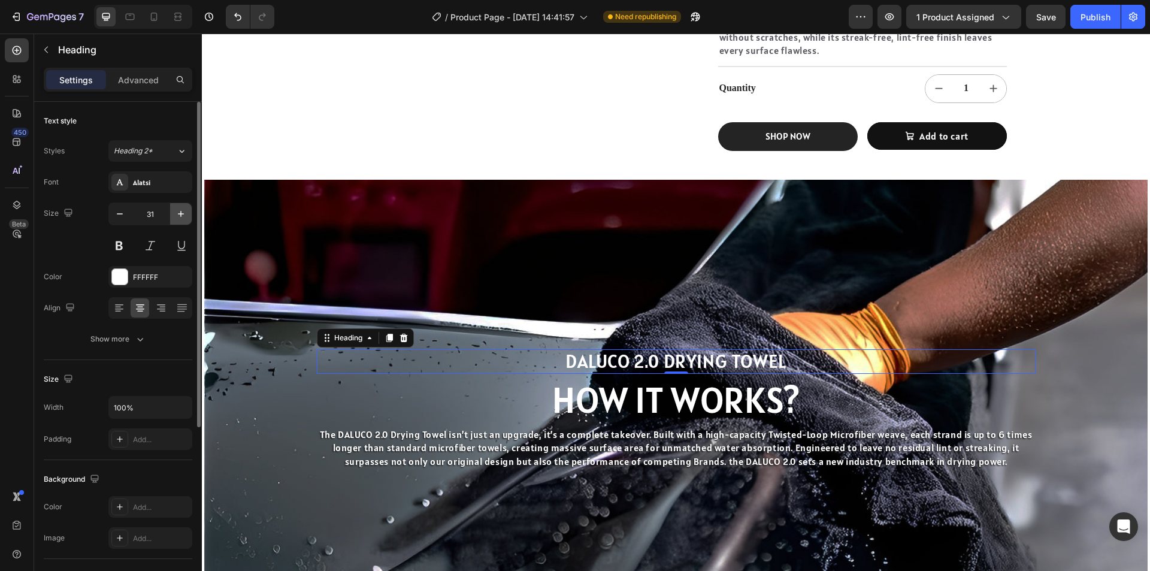
click at [183, 211] on icon "button" at bounding box center [181, 214] width 12 height 12
type input "34"
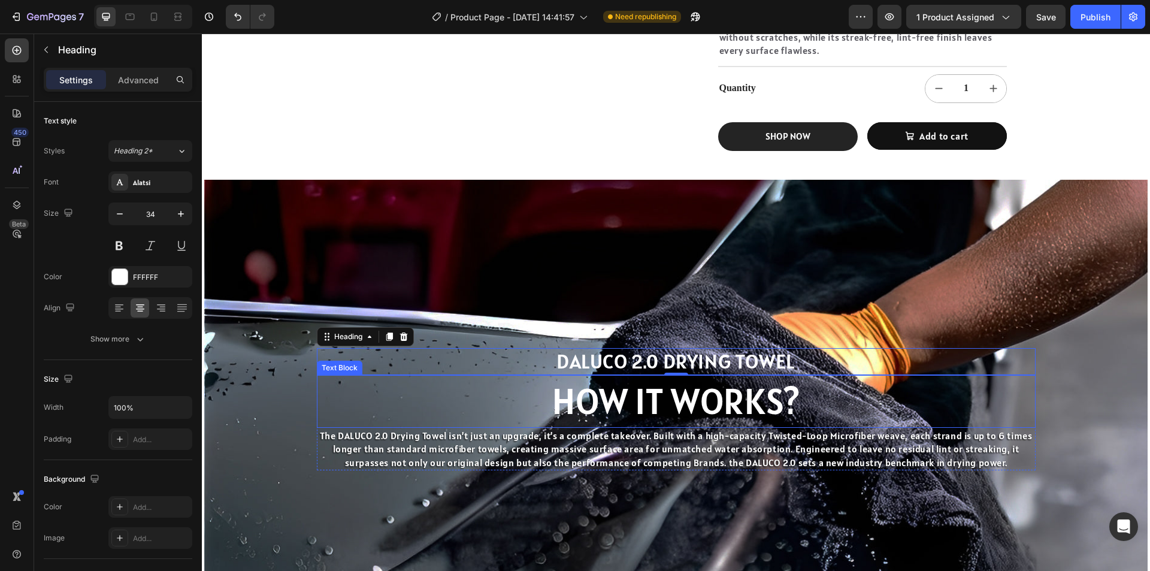
click at [634, 402] on p "HOW IT WORKS?" at bounding box center [676, 401] width 716 height 50
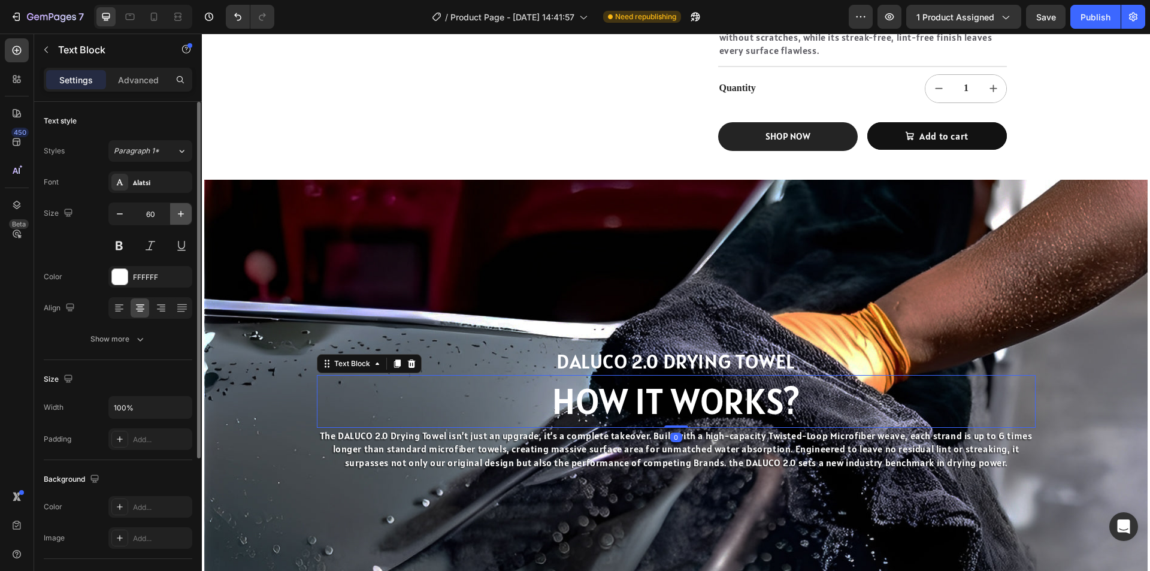
click at [181, 208] on icon "button" at bounding box center [181, 214] width 12 height 12
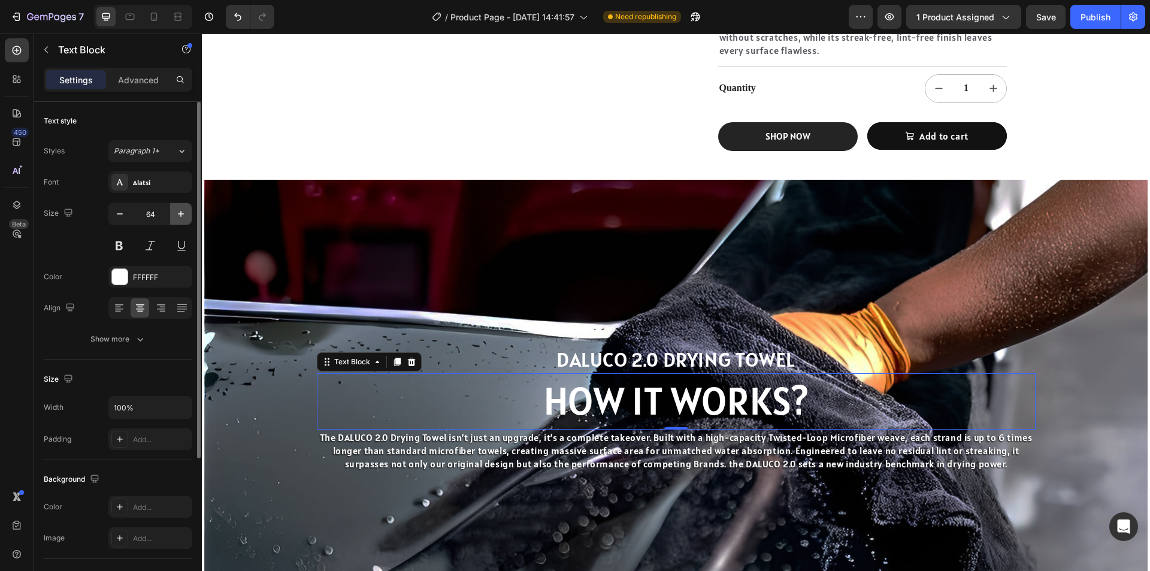
click at [181, 208] on icon "button" at bounding box center [181, 214] width 12 height 12
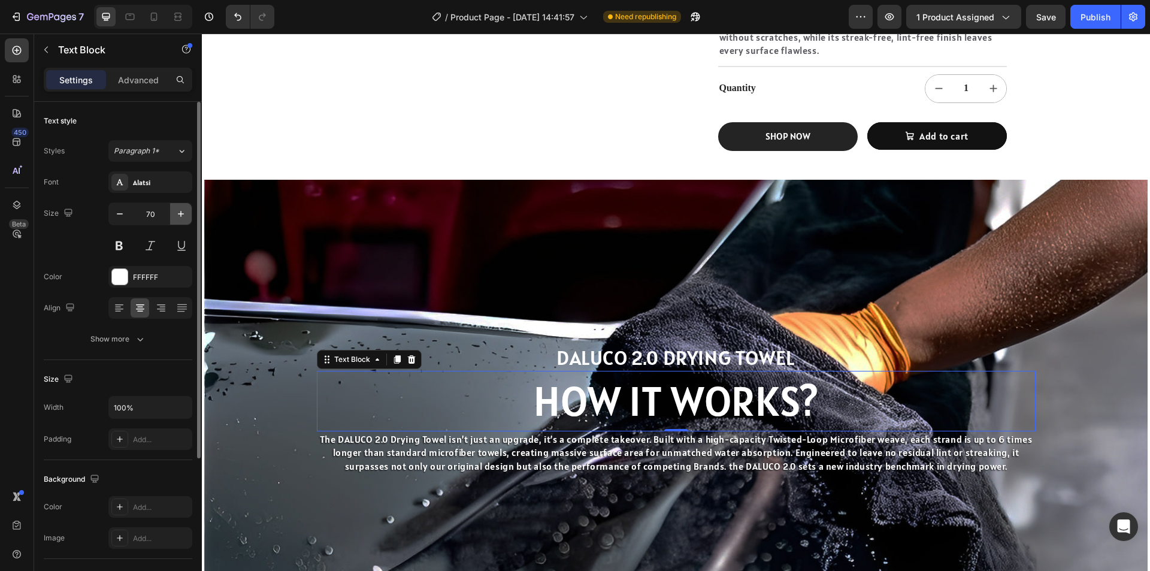
click at [181, 208] on icon "button" at bounding box center [181, 214] width 12 height 12
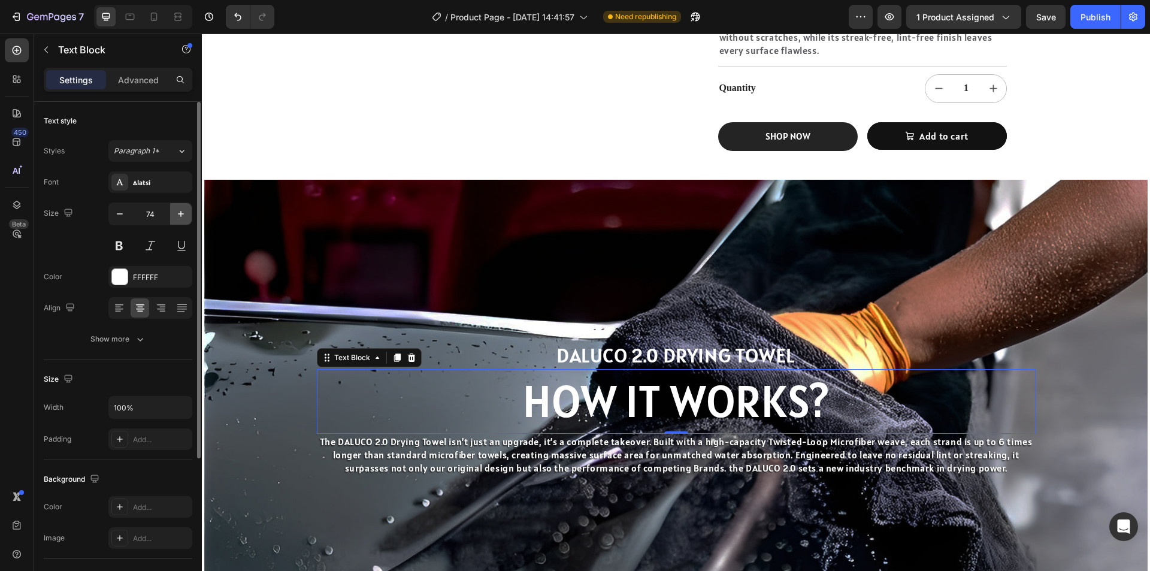
click at [181, 208] on icon "button" at bounding box center [181, 214] width 12 height 12
type input "77"
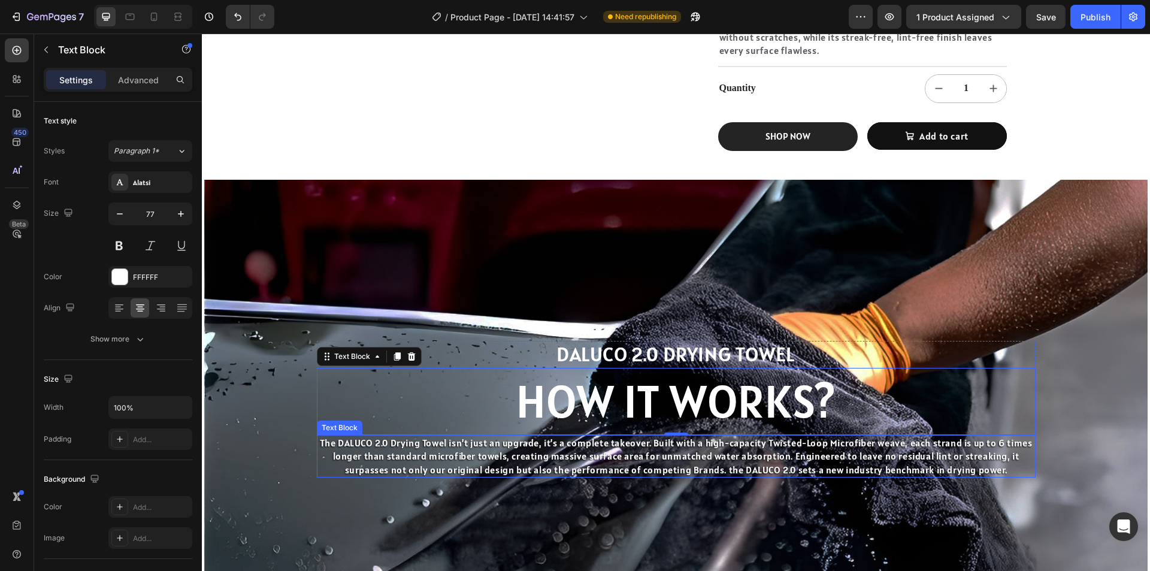
click at [571, 453] on p "The DALUCO 2.0 Drying Towel isn’t just an upgrade, it’s a complete takeover. Bu…" at bounding box center [676, 456] width 716 height 40
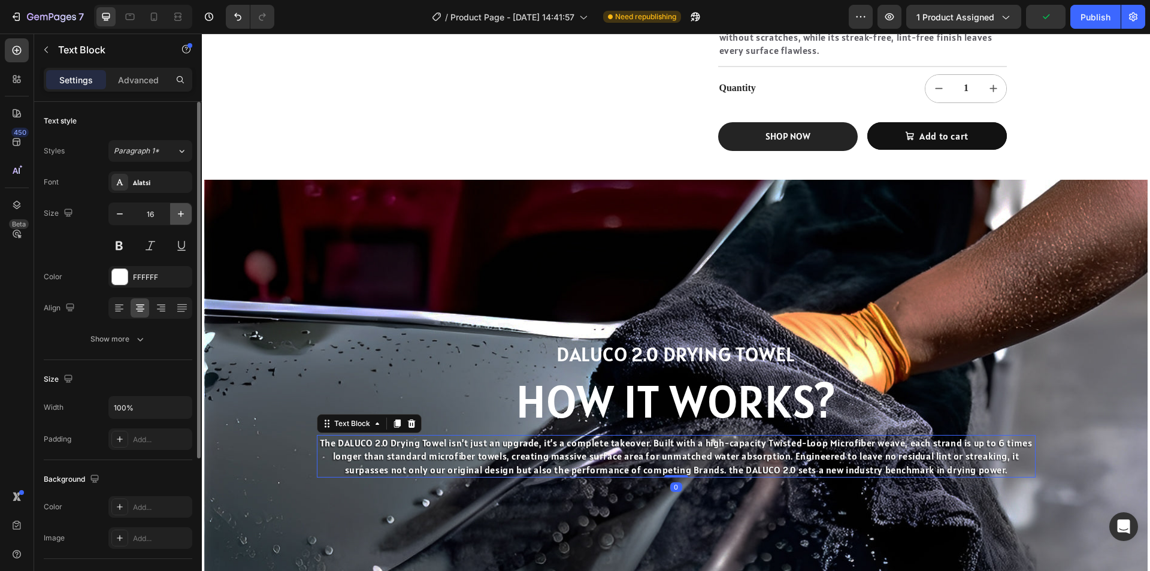
click at [182, 214] on icon "button" at bounding box center [181, 214] width 6 height 6
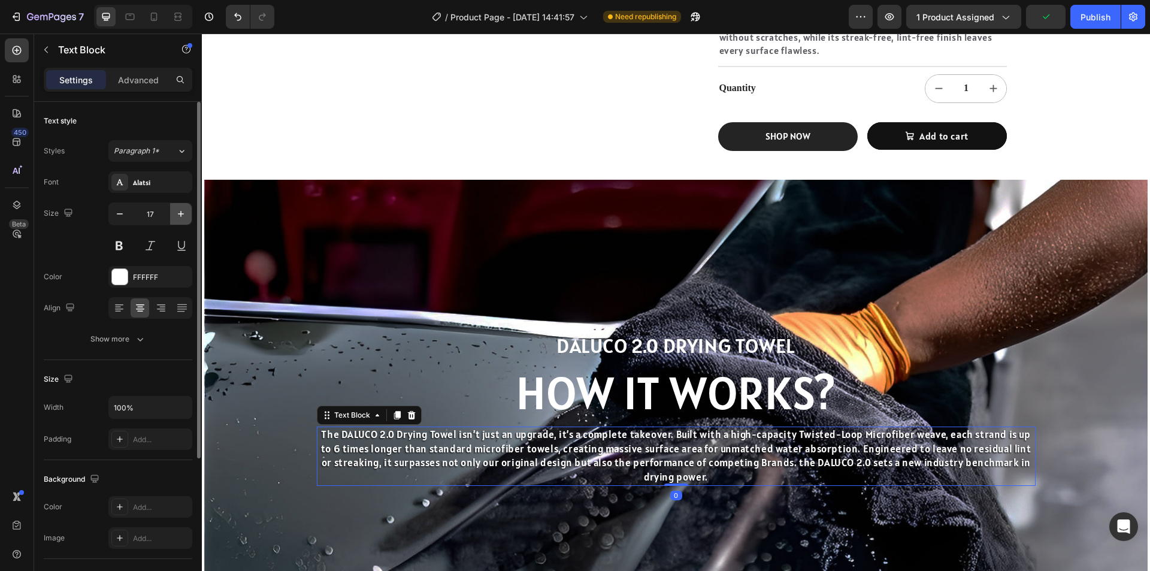
click at [182, 214] on icon "button" at bounding box center [181, 214] width 6 height 6
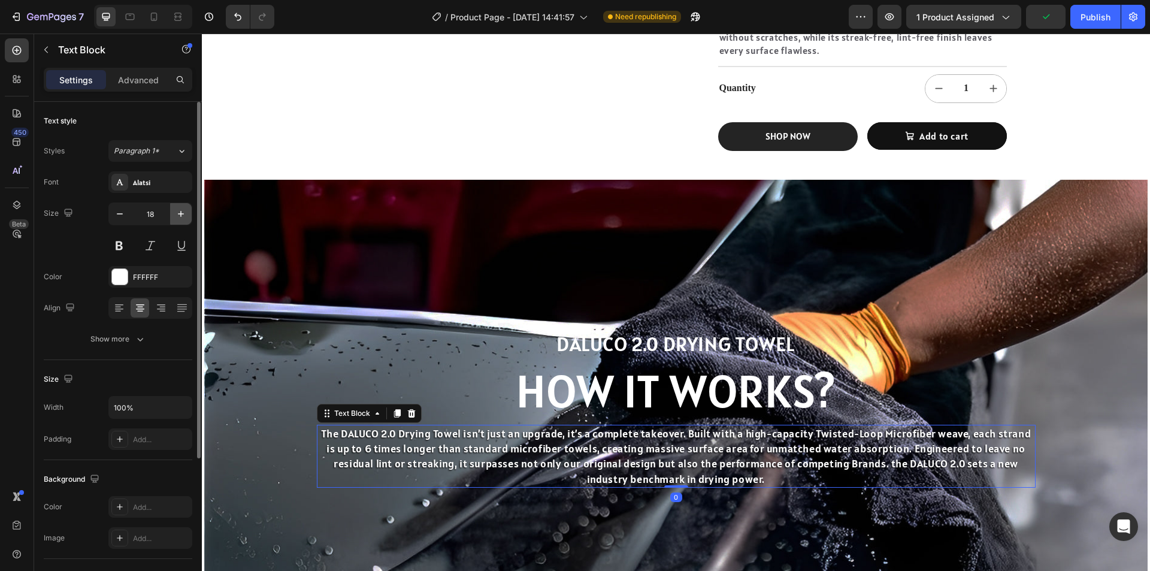
click at [182, 214] on icon "button" at bounding box center [181, 214] width 6 height 6
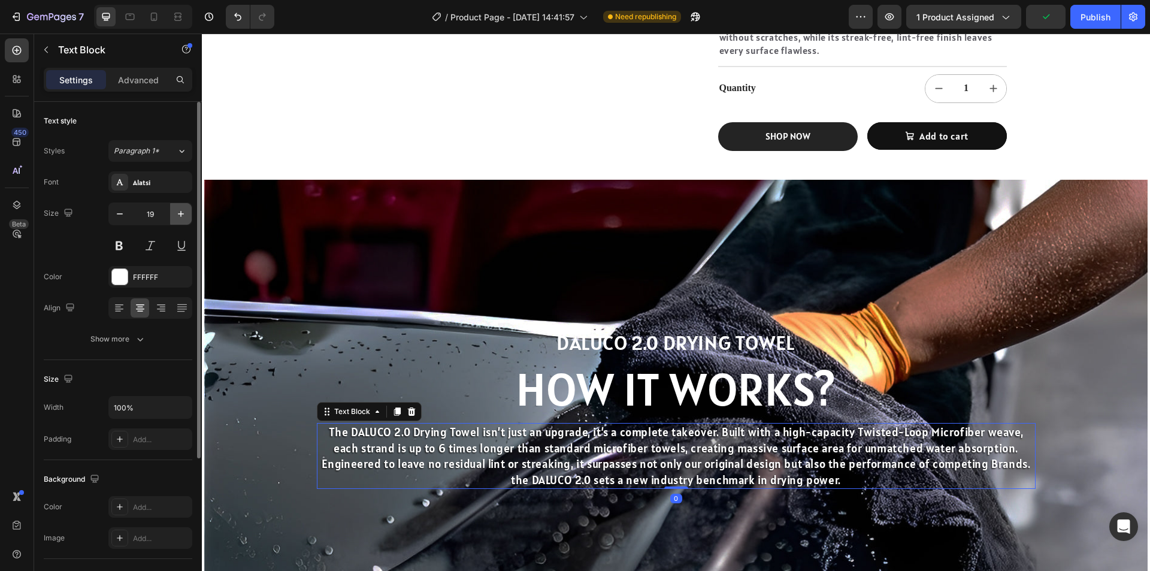
click at [182, 214] on icon "button" at bounding box center [181, 214] width 6 height 6
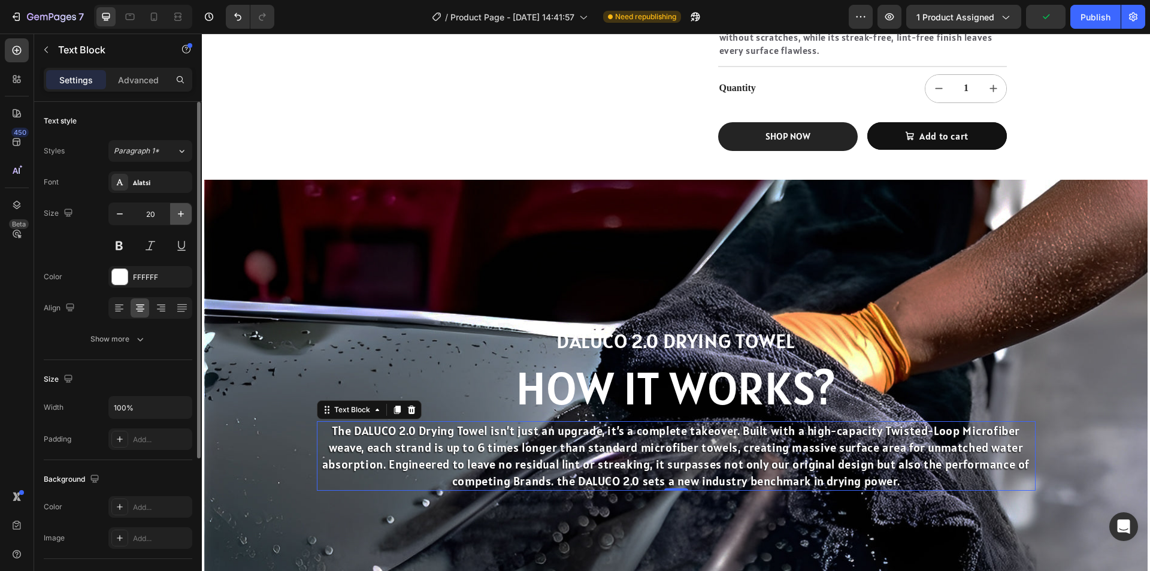
click at [182, 214] on icon "button" at bounding box center [181, 214] width 6 height 6
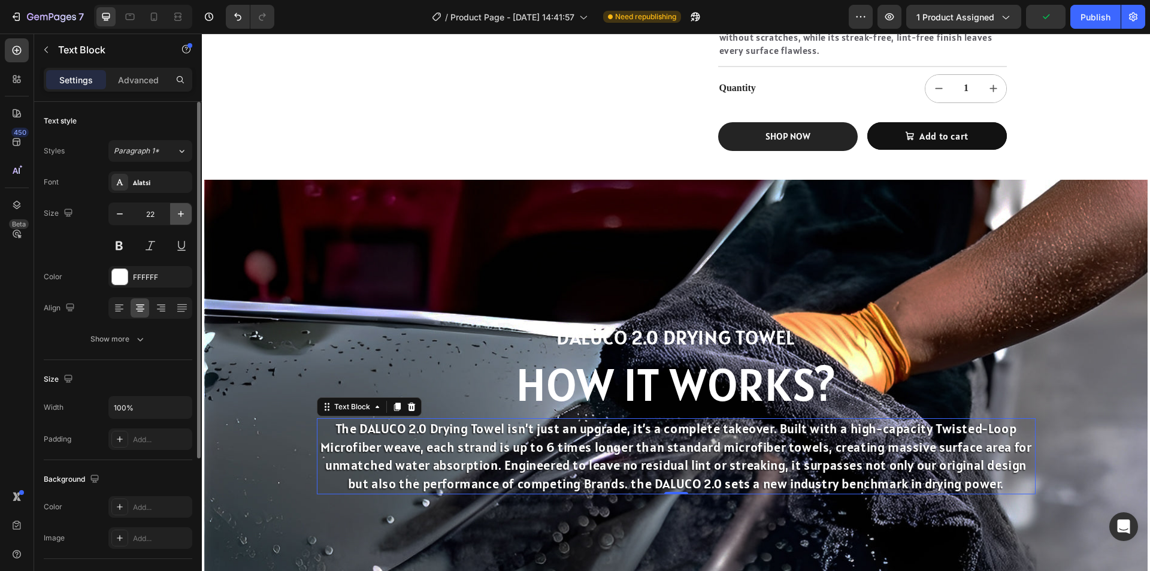
click at [182, 214] on icon "button" at bounding box center [181, 214] width 6 height 6
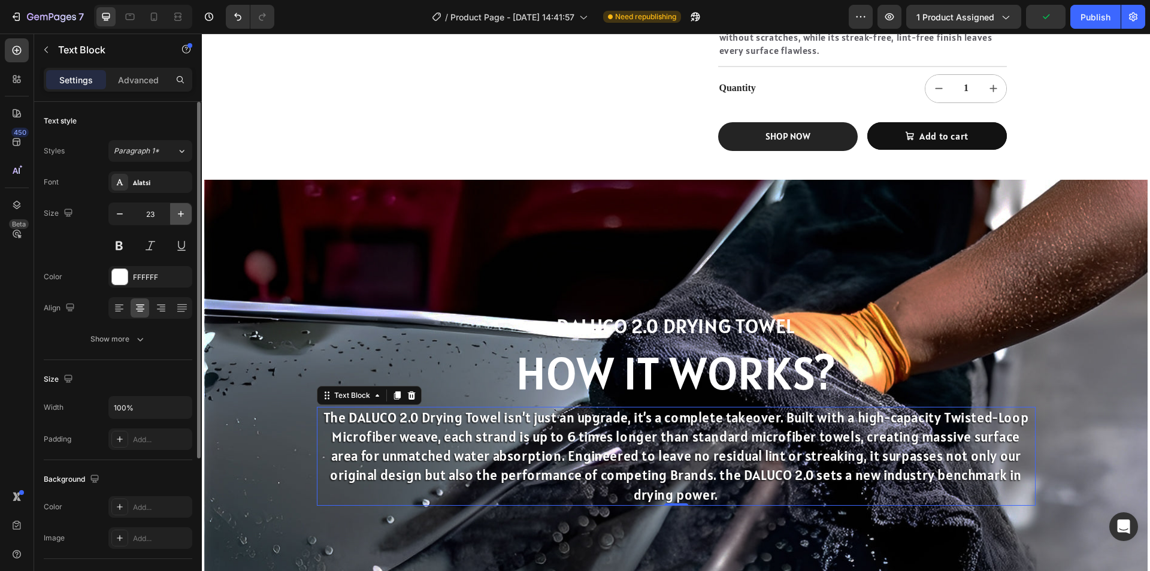
click at [182, 214] on icon "button" at bounding box center [181, 214] width 6 height 6
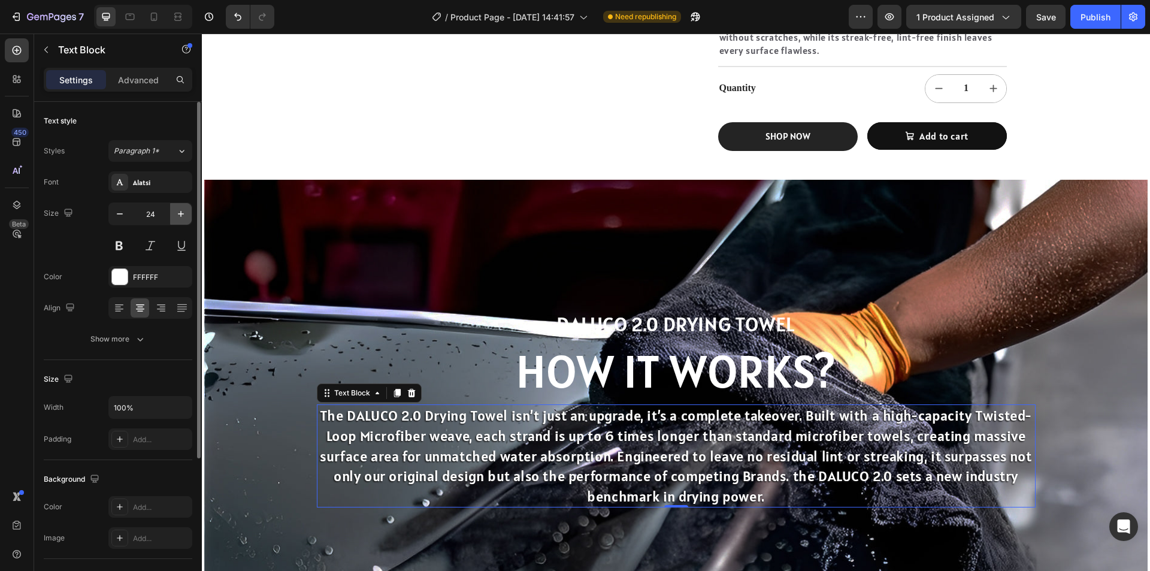
click at [182, 214] on icon "button" at bounding box center [181, 214] width 6 height 6
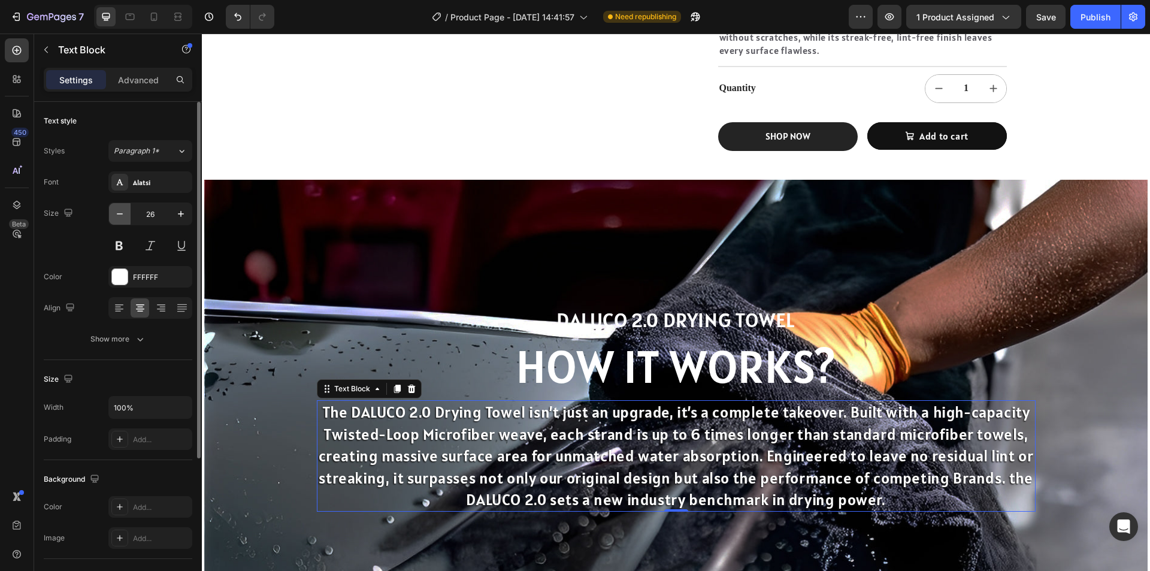
click at [114, 217] on icon "button" at bounding box center [120, 214] width 12 height 12
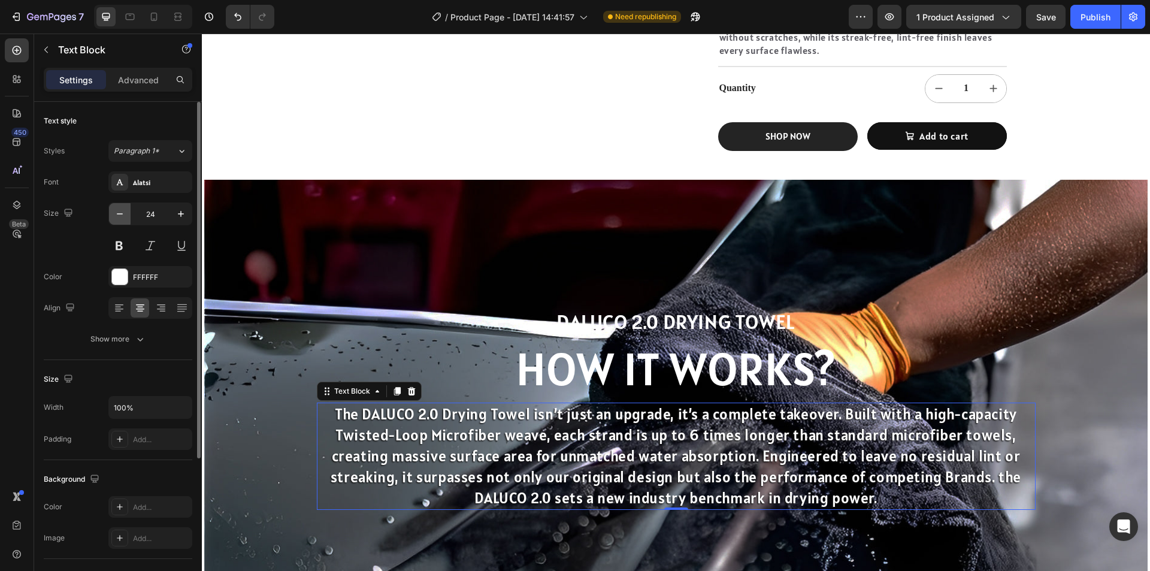
click at [114, 217] on icon "button" at bounding box center [120, 214] width 12 height 12
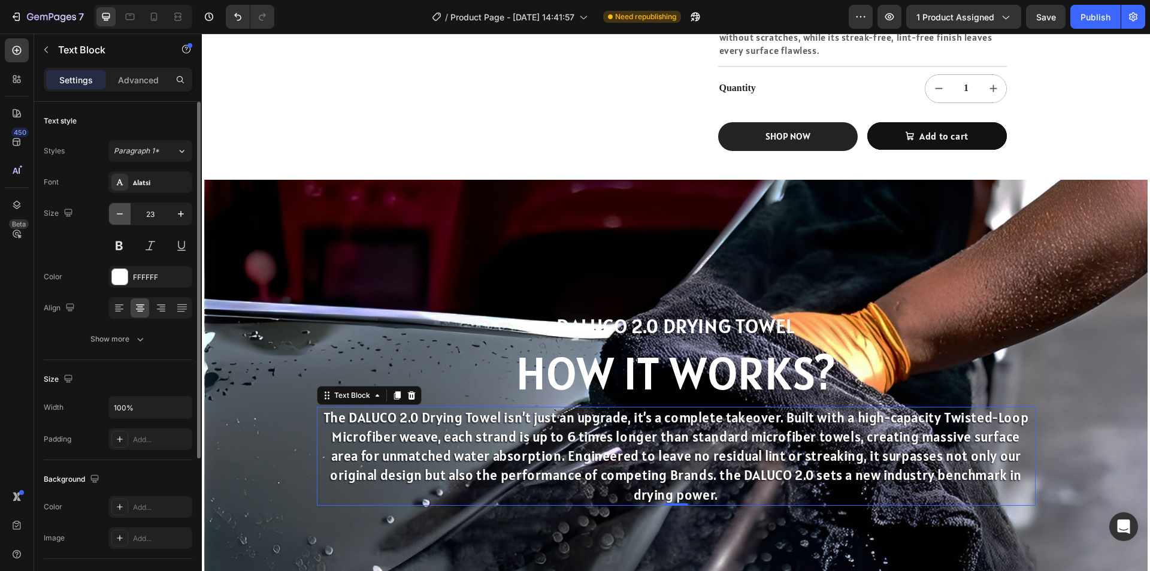
click at [114, 217] on icon "button" at bounding box center [120, 214] width 12 height 12
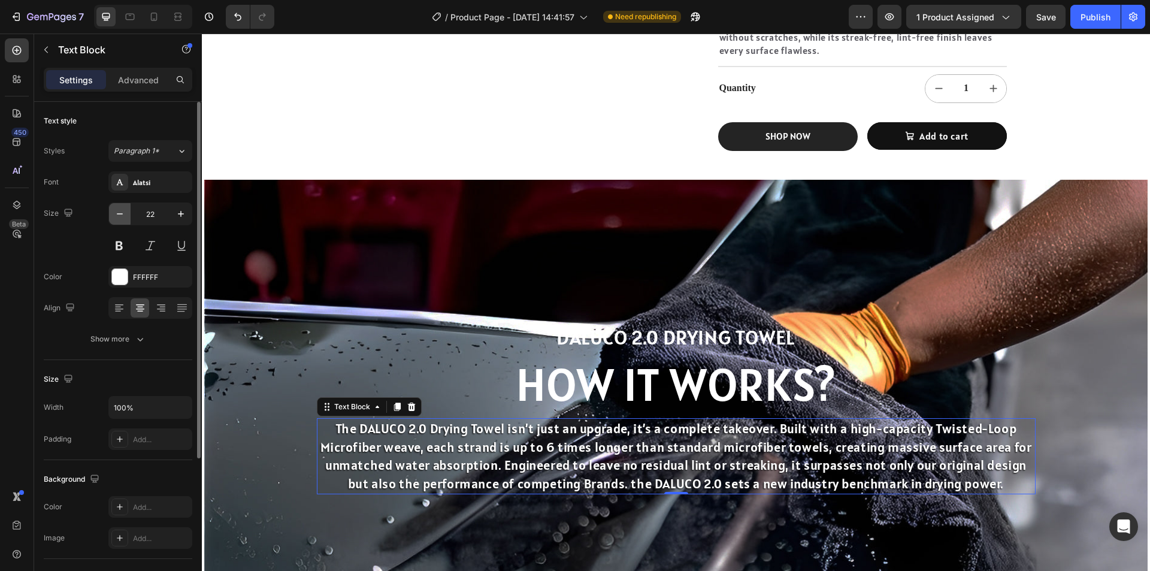
click at [114, 217] on icon "button" at bounding box center [120, 214] width 12 height 12
type input "20"
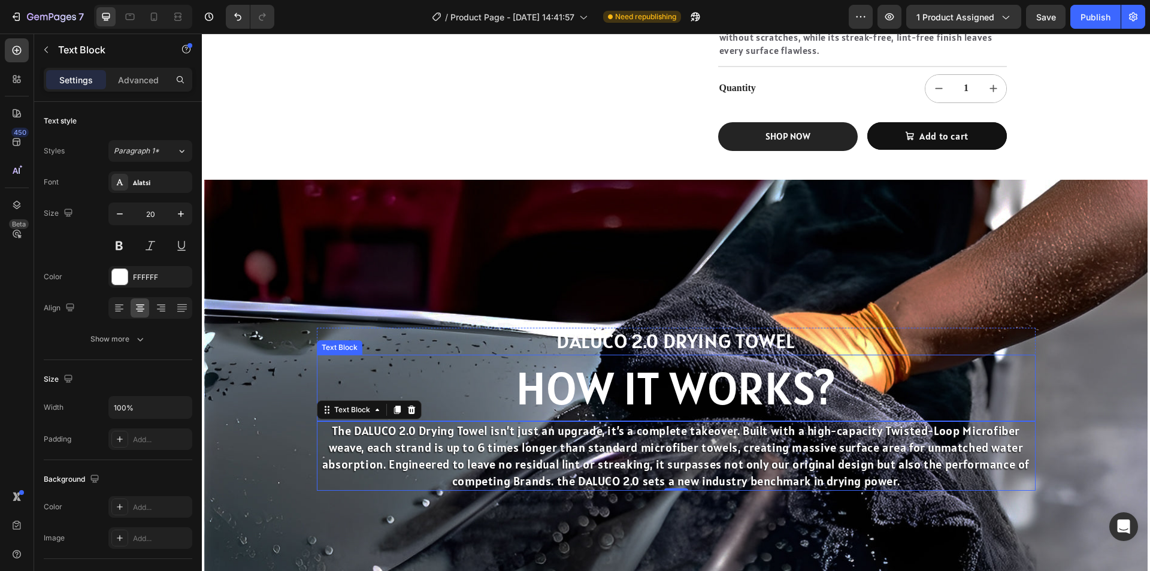
click at [613, 392] on p "HOW IT WORKS?" at bounding box center [676, 388] width 716 height 65
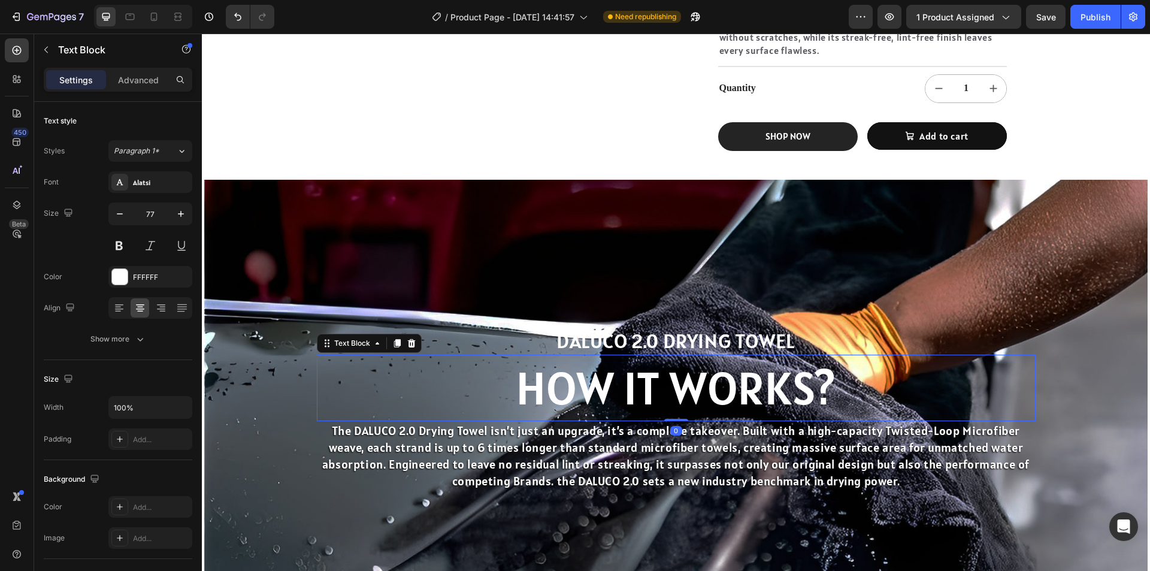
click at [622, 348] on h2 "DALUCO 2.0 DRYING TOWEL" at bounding box center [676, 341] width 719 height 27
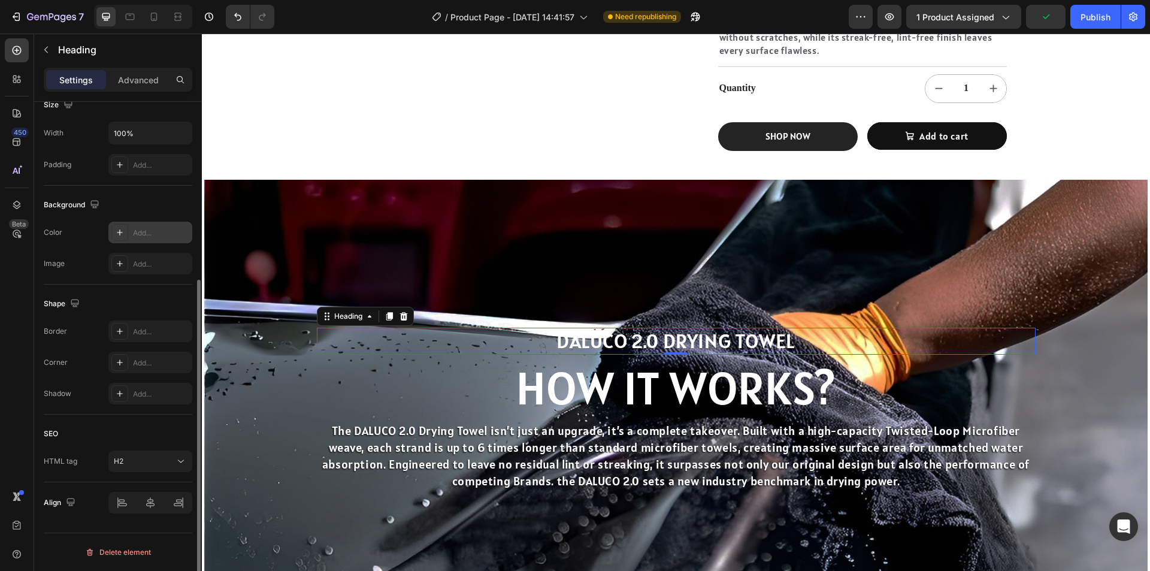
scroll to position [95, 0]
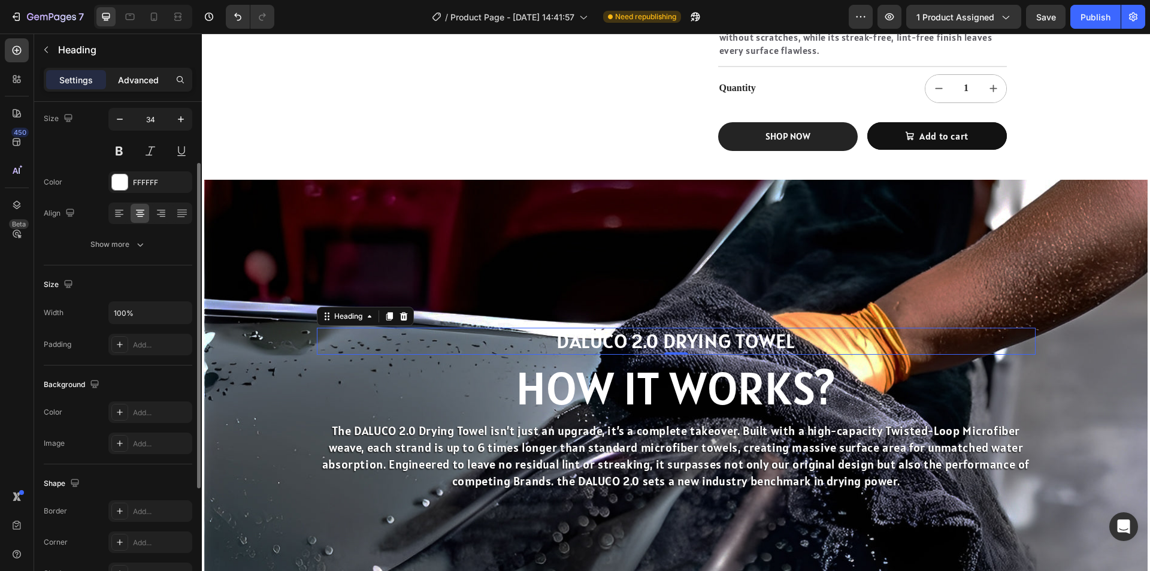
click at [125, 84] on p "Advanced" at bounding box center [138, 80] width 41 height 13
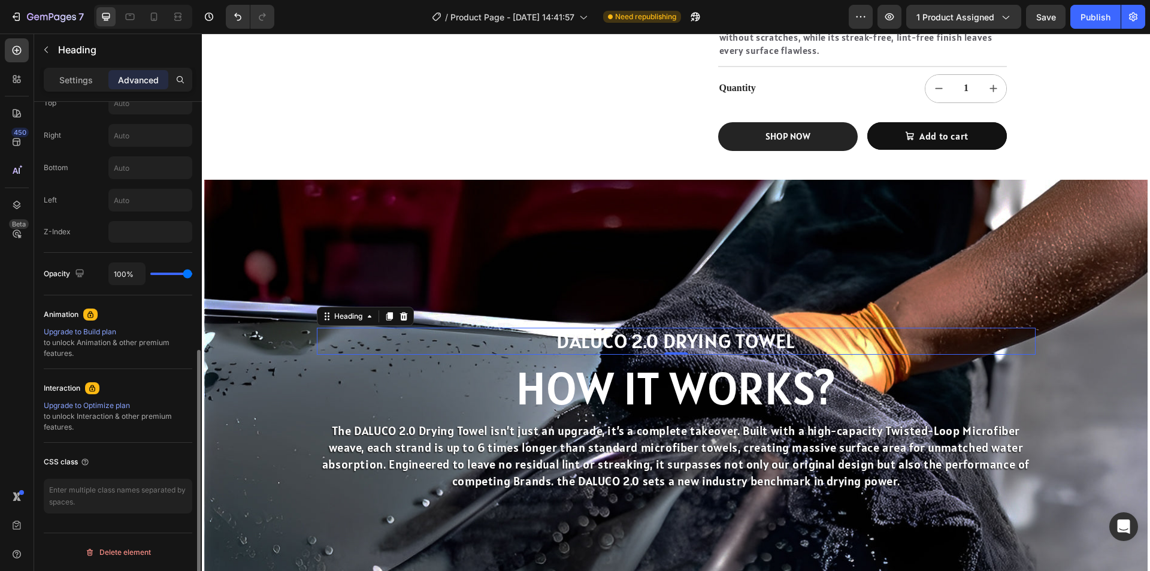
scroll to position [129, 0]
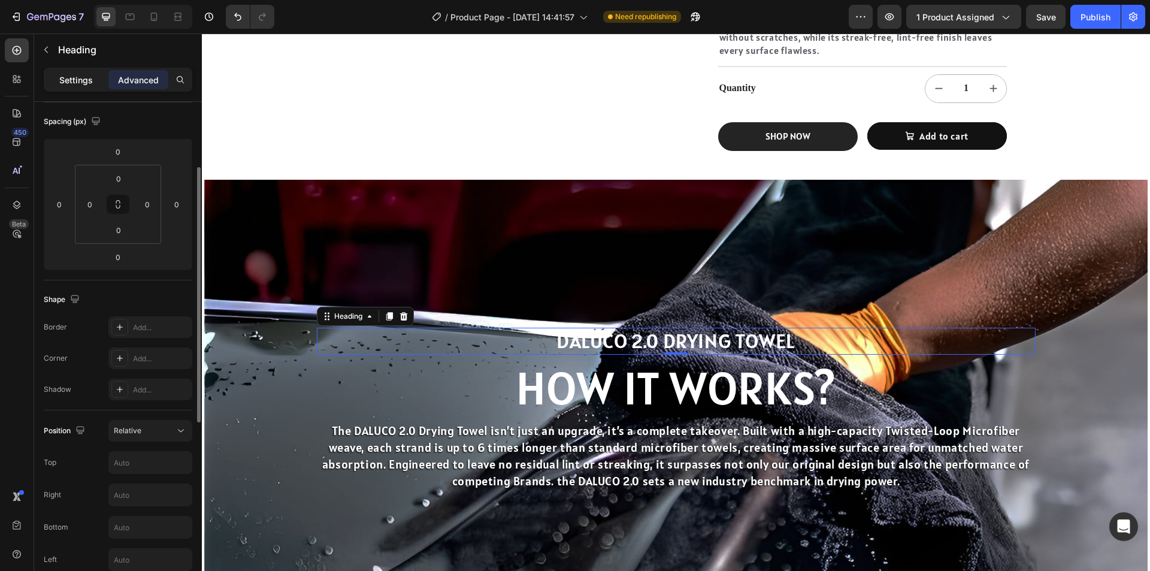
click at [77, 75] on p "Settings" at bounding box center [76, 80] width 34 height 13
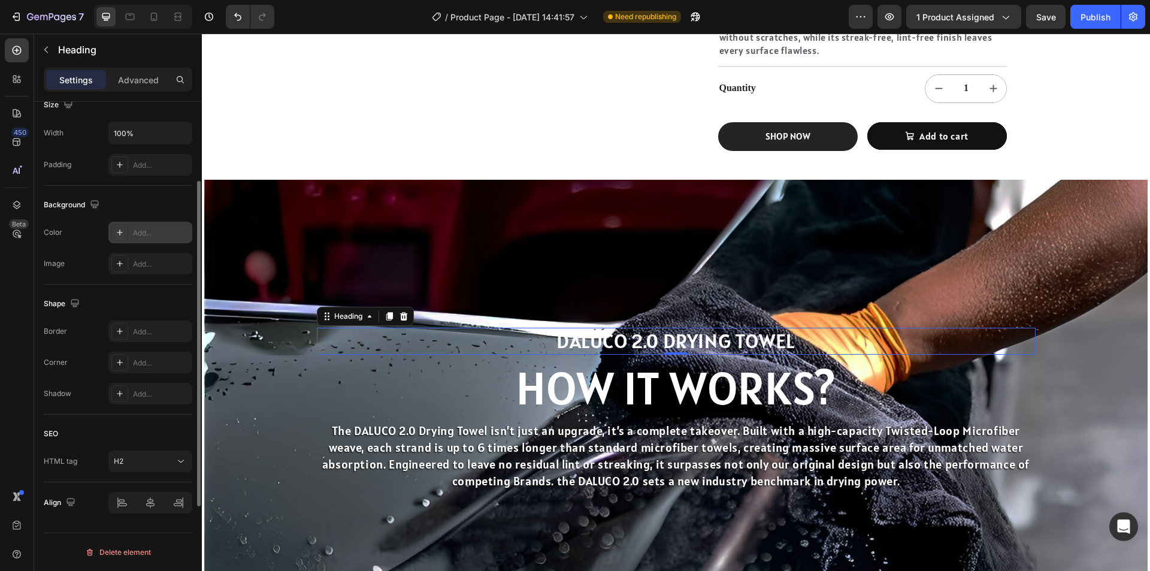
scroll to position [95, 0]
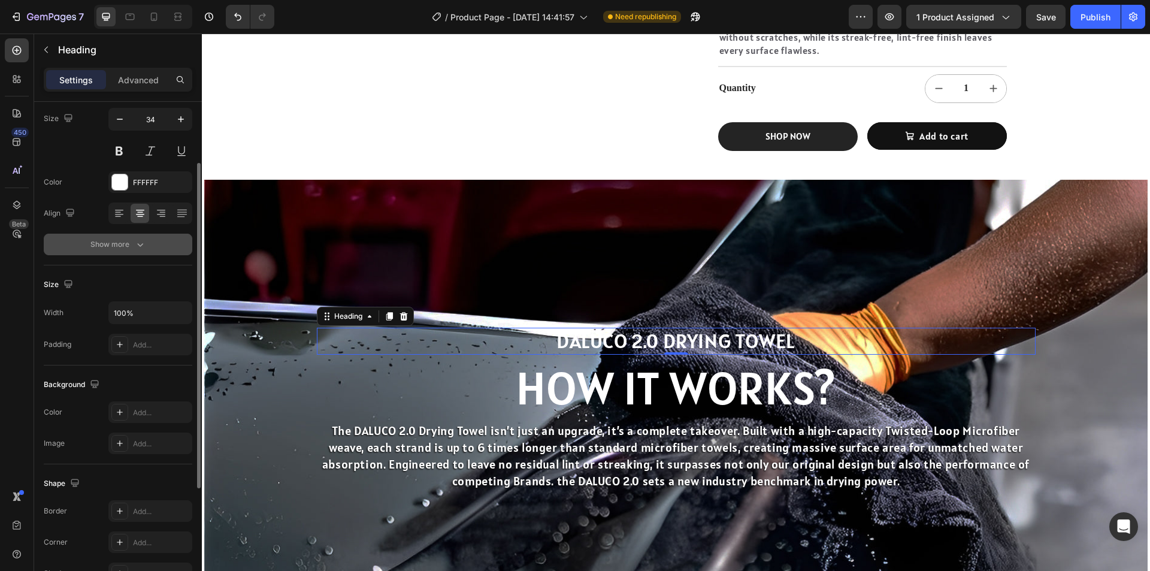
click at [139, 249] on icon "button" at bounding box center [140, 244] width 12 height 12
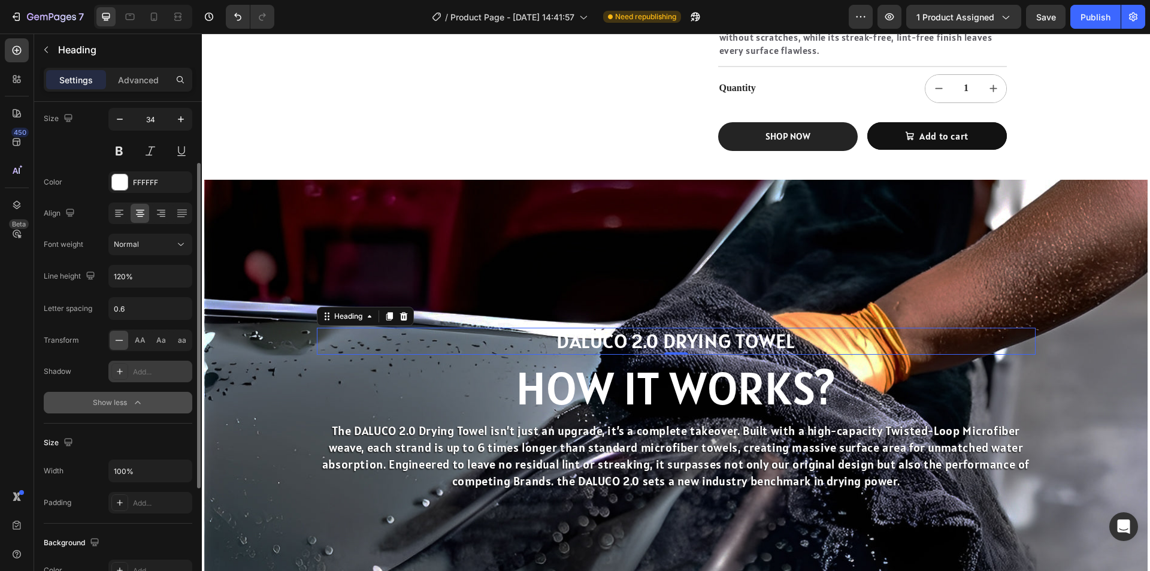
click at [135, 371] on div "Add..." at bounding box center [161, 372] width 56 height 11
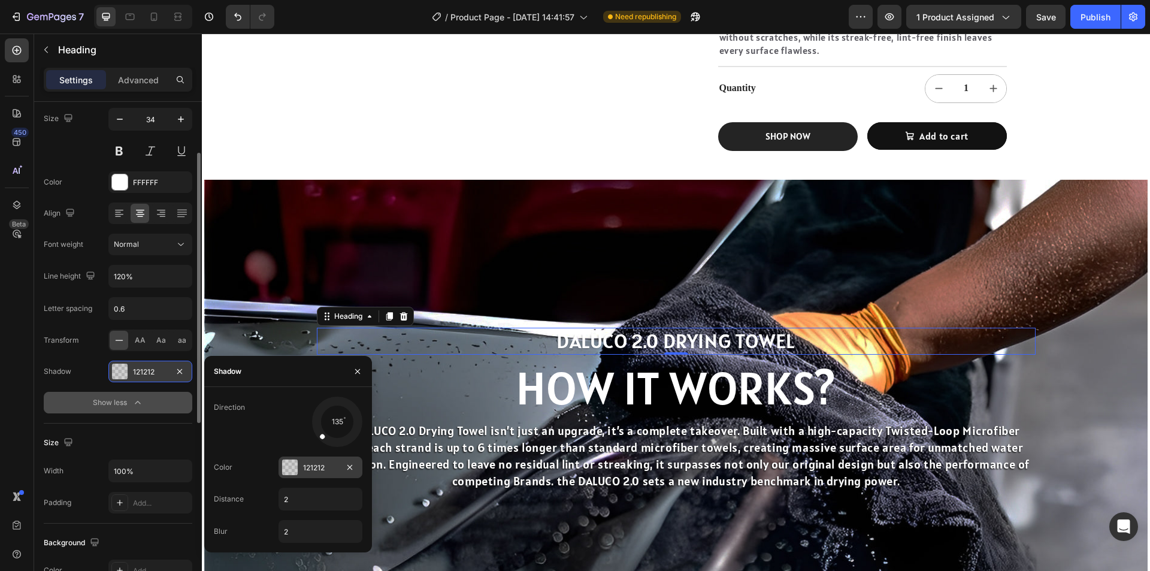
click at [285, 471] on div at bounding box center [290, 467] width 16 height 16
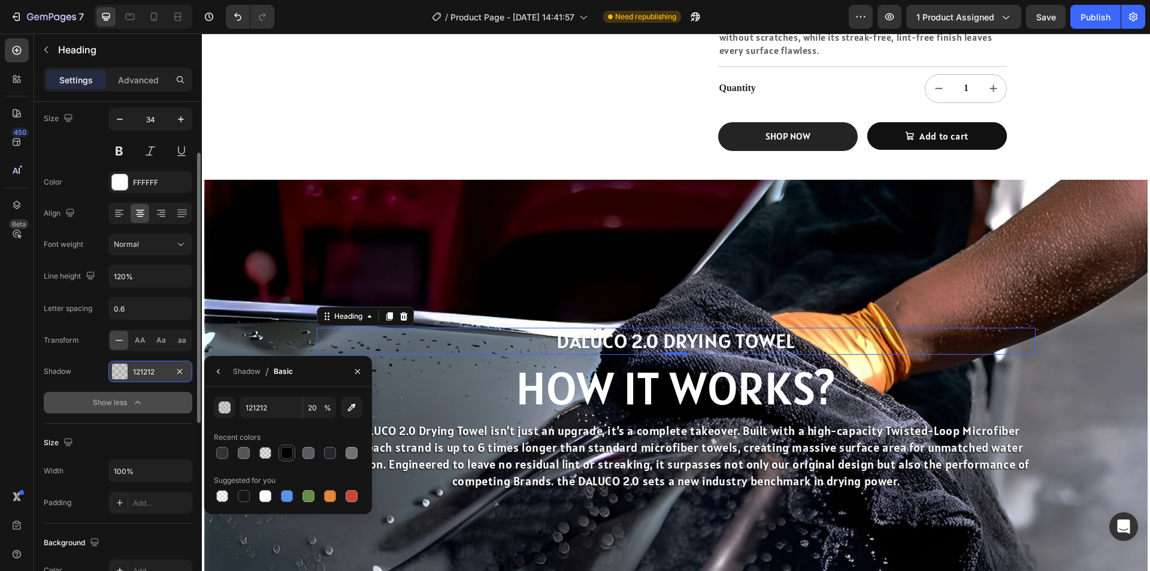
click at [287, 450] on div at bounding box center [287, 453] width 12 height 12
type input "000000"
type input "100"
click at [816, 247] on div "Background Image" at bounding box center [675, 409] width 943 height 459
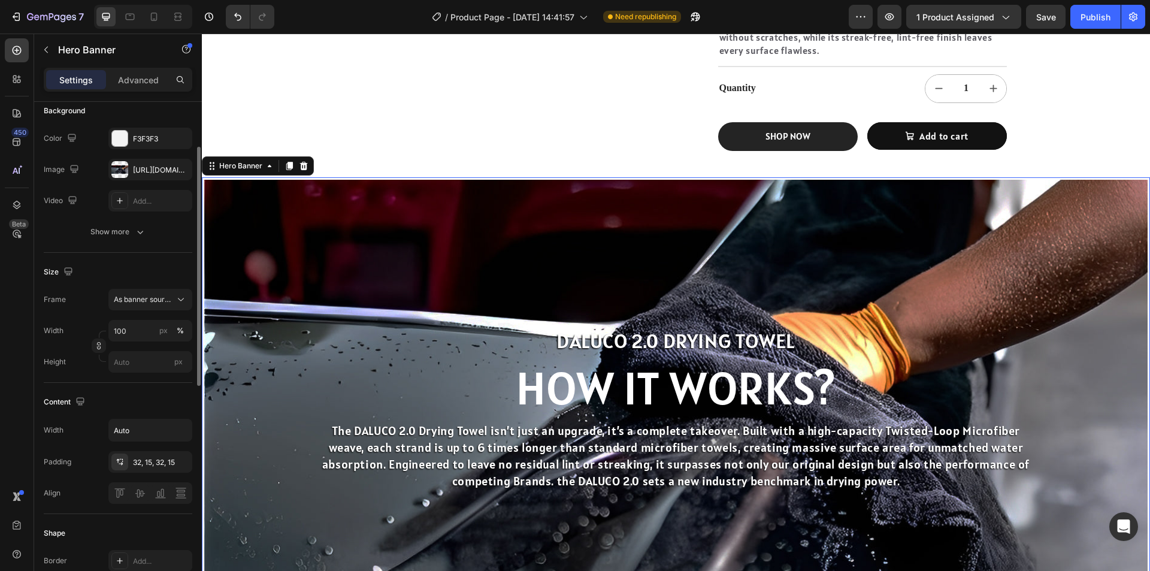
scroll to position [0, 0]
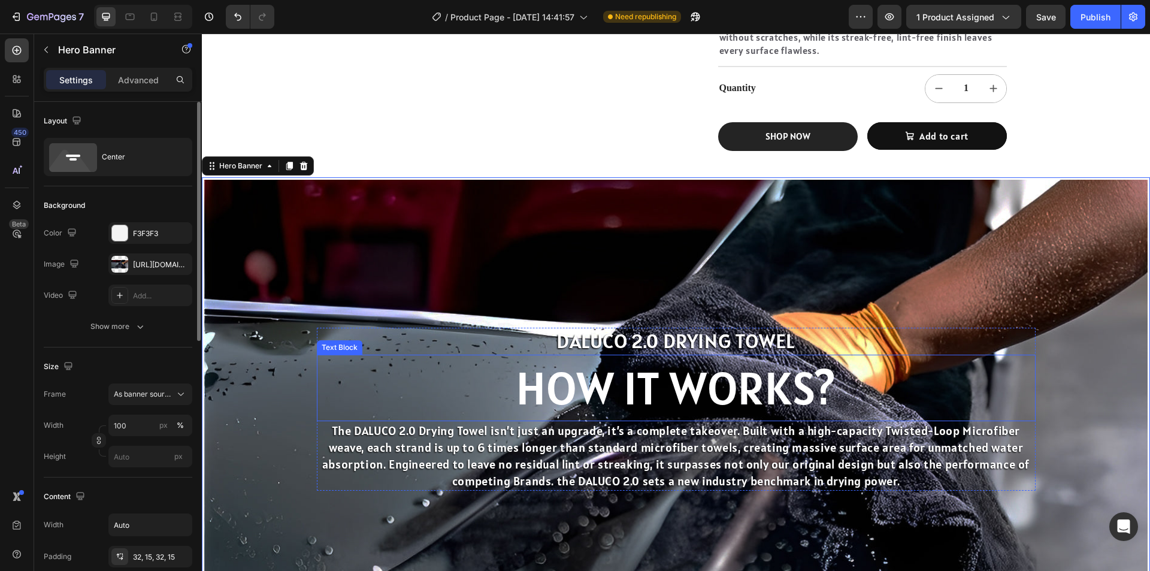
click at [701, 383] on p "HOW IT WORKS?" at bounding box center [676, 388] width 716 height 65
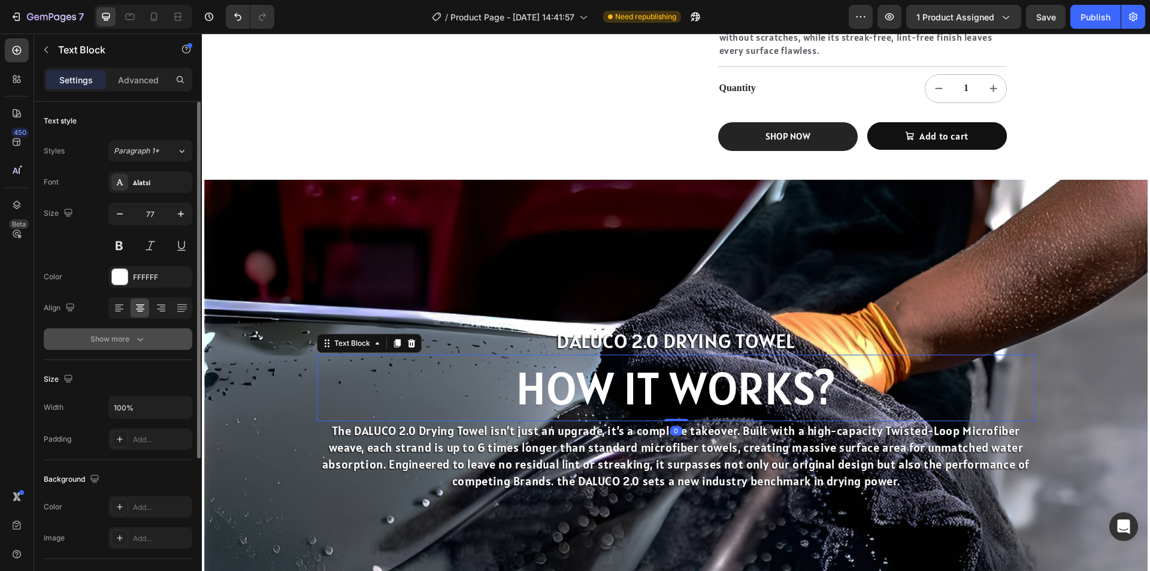
click at [135, 345] on button "Show more" at bounding box center [118, 339] width 149 height 22
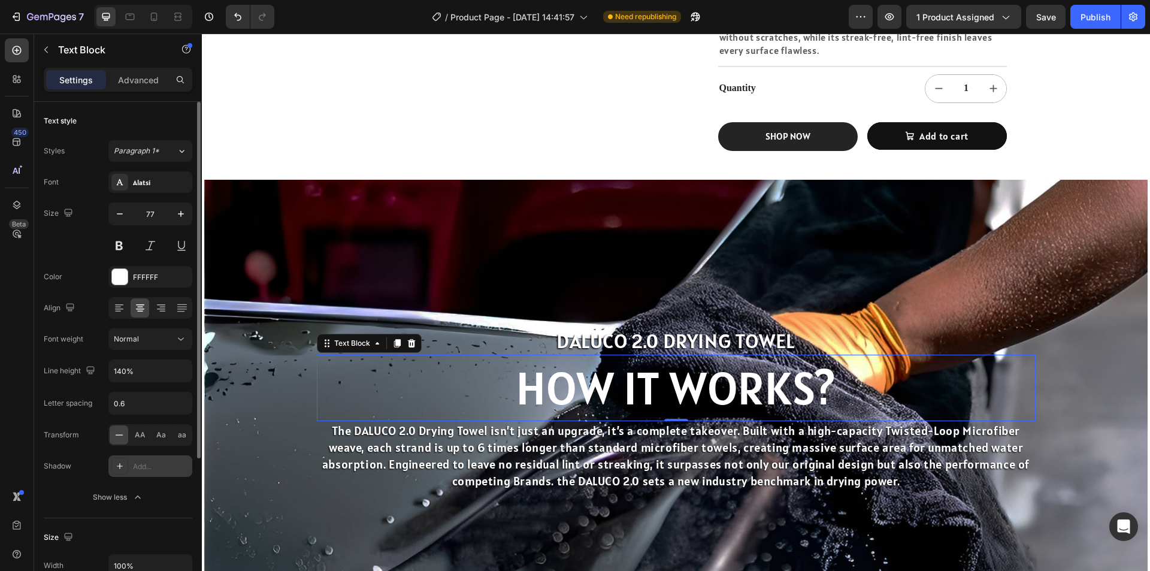
click at [119, 462] on icon at bounding box center [120, 466] width 10 height 10
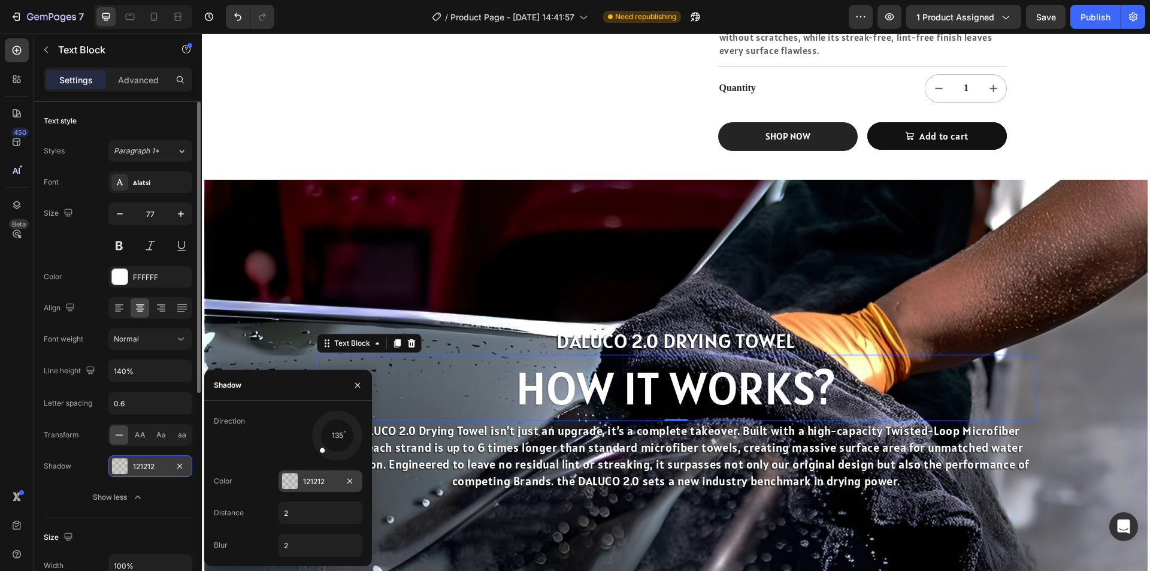
click at [295, 482] on div at bounding box center [290, 481] width 16 height 16
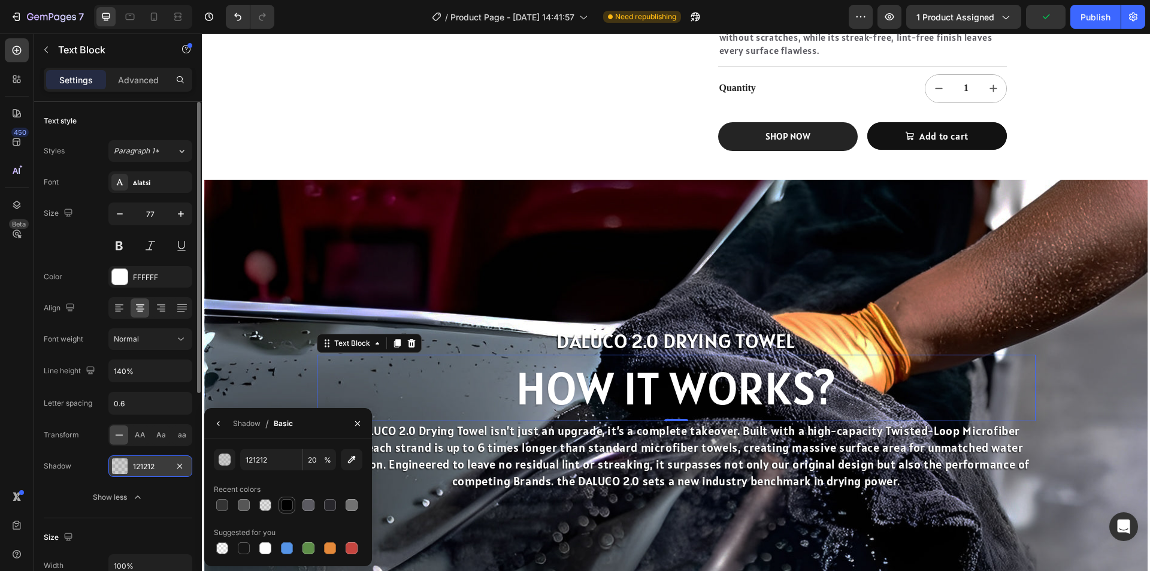
click at [290, 501] on div at bounding box center [287, 505] width 12 height 12
type input "000000"
type input "100"
click at [422, 240] on div "Background Image" at bounding box center [675, 409] width 943 height 459
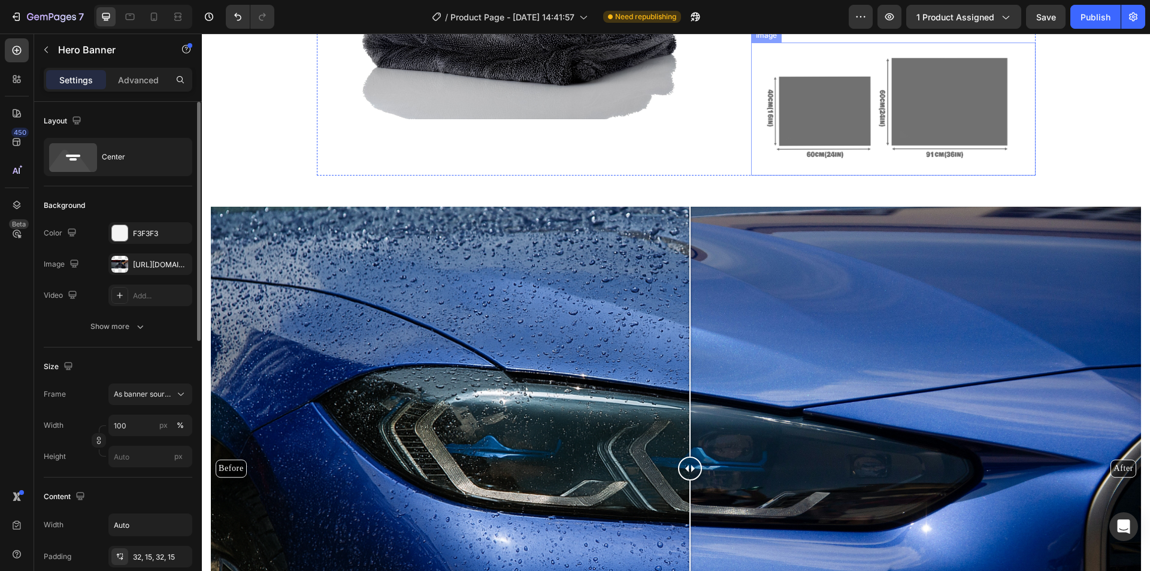
scroll to position [1318, 0]
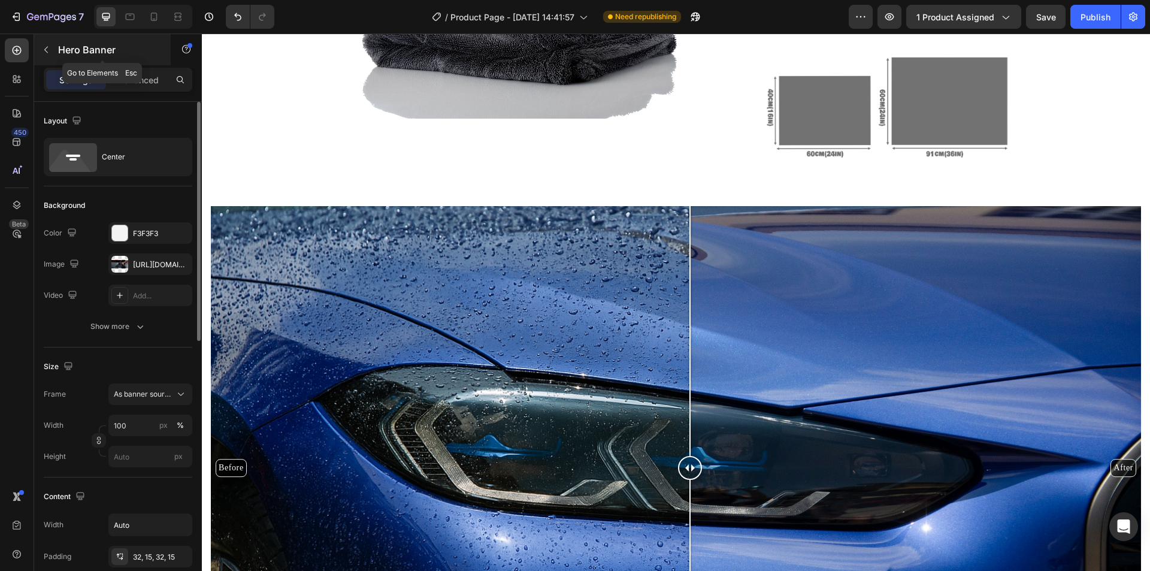
click at [47, 49] on icon "button" at bounding box center [46, 50] width 10 height 10
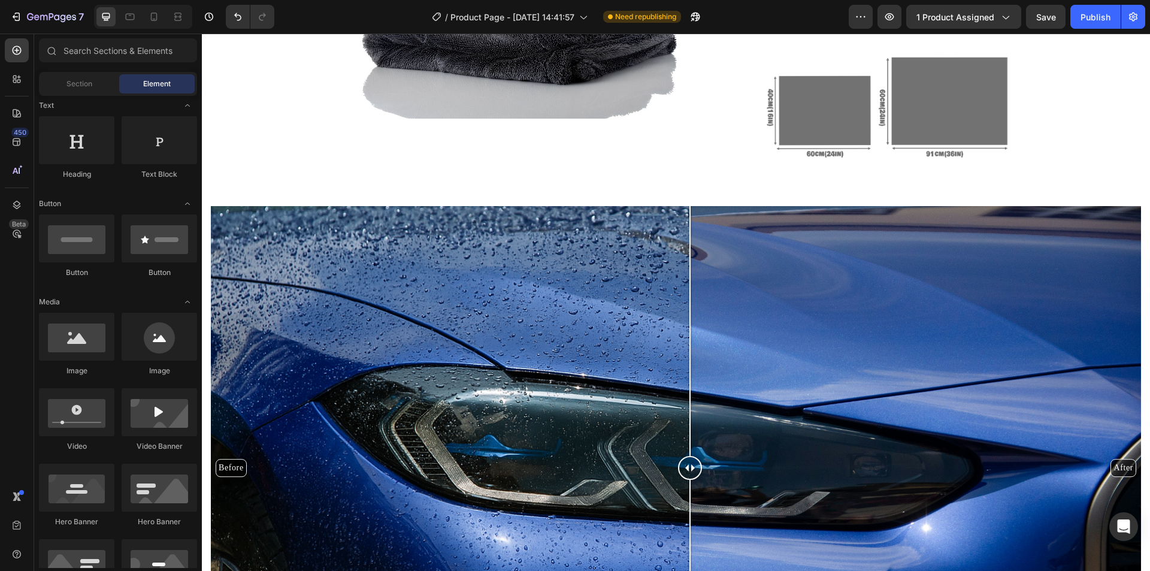
scroll to position [0, 0]
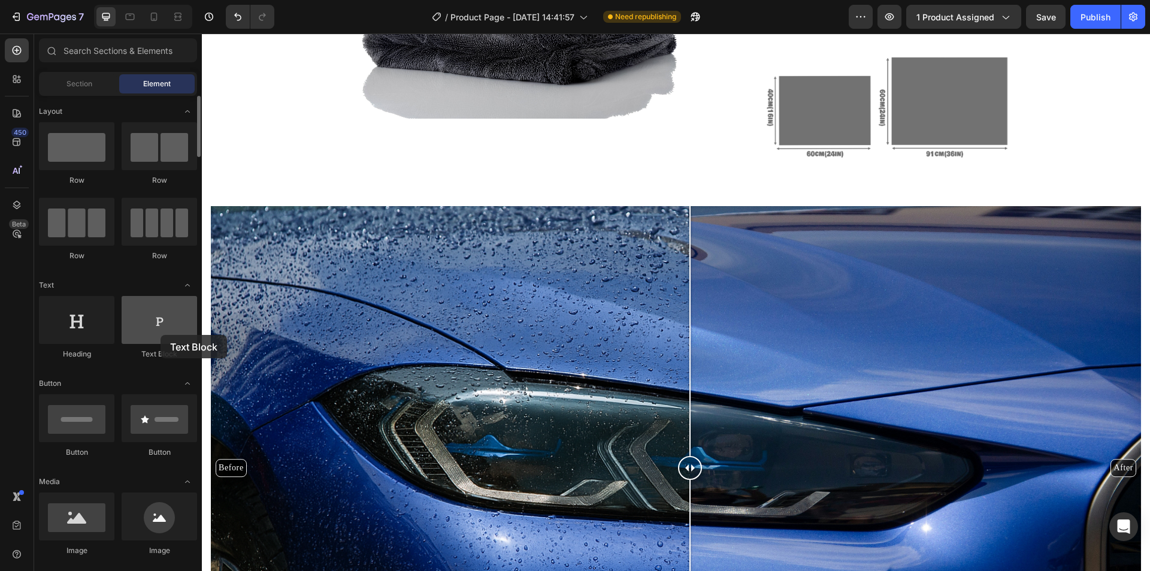
drag, startPoint x: 155, startPoint y: 332, endPoint x: 161, endPoint y: 335, distance: 7.2
click at [161, 335] on div at bounding box center [159, 320] width 75 height 48
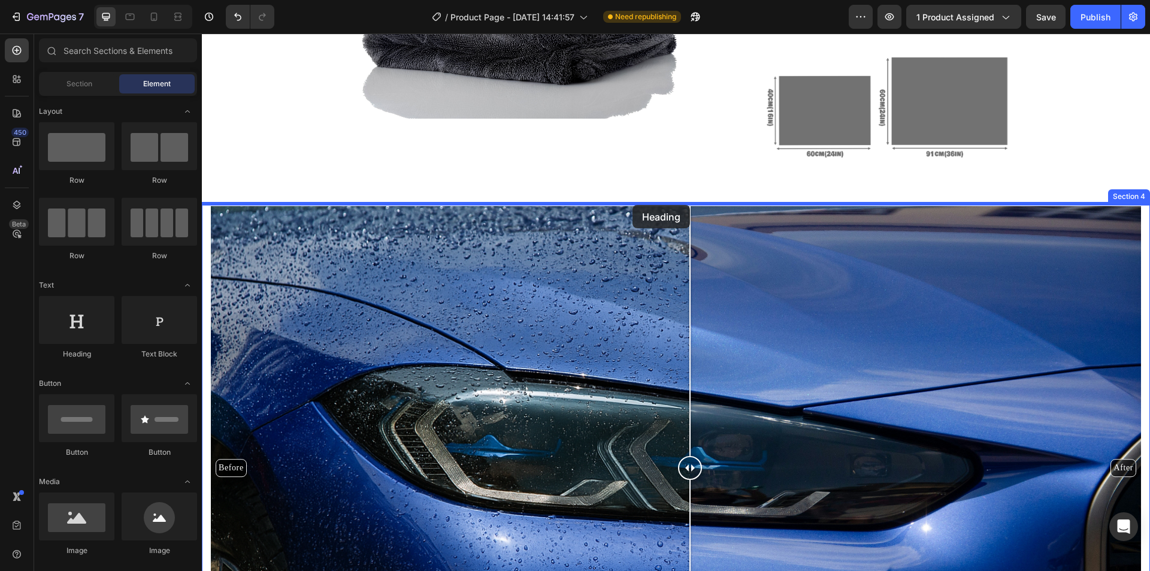
drag, startPoint x: 296, startPoint y: 362, endPoint x: 632, endPoint y: 205, distance: 371.4
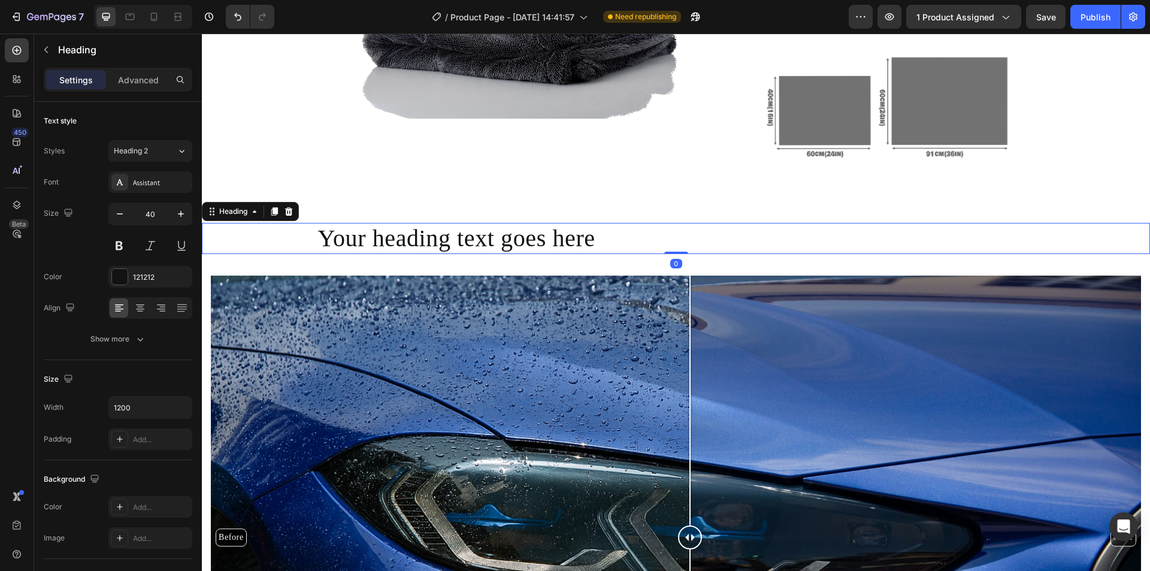
click at [532, 241] on h2 "Your heading text goes here" at bounding box center [676, 238] width 719 height 31
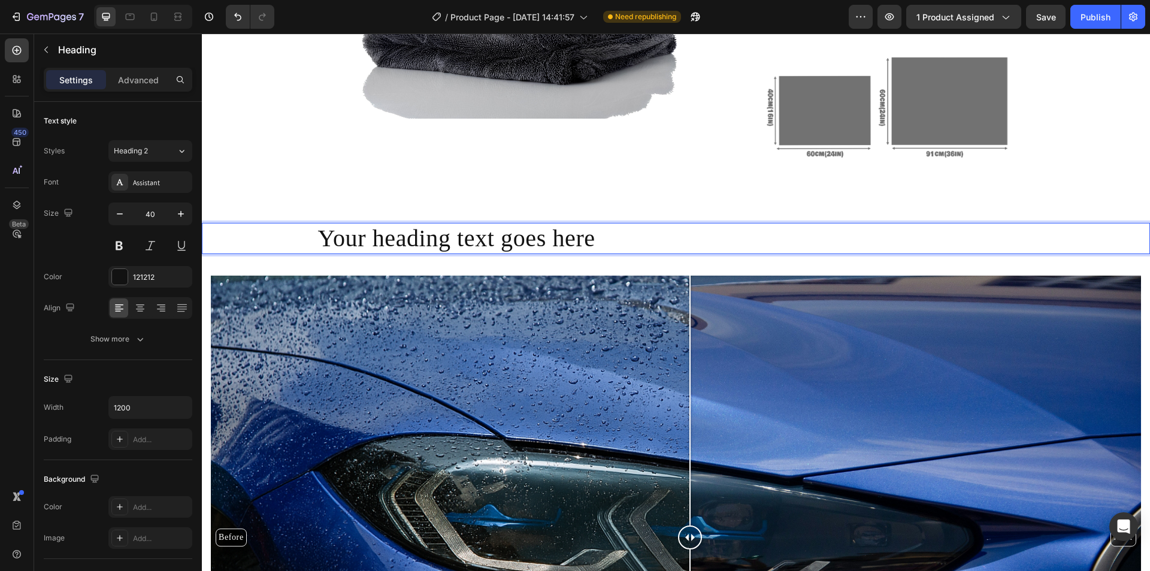
click at [532, 241] on p "Your heading text goes here" at bounding box center [676, 238] width 716 height 29
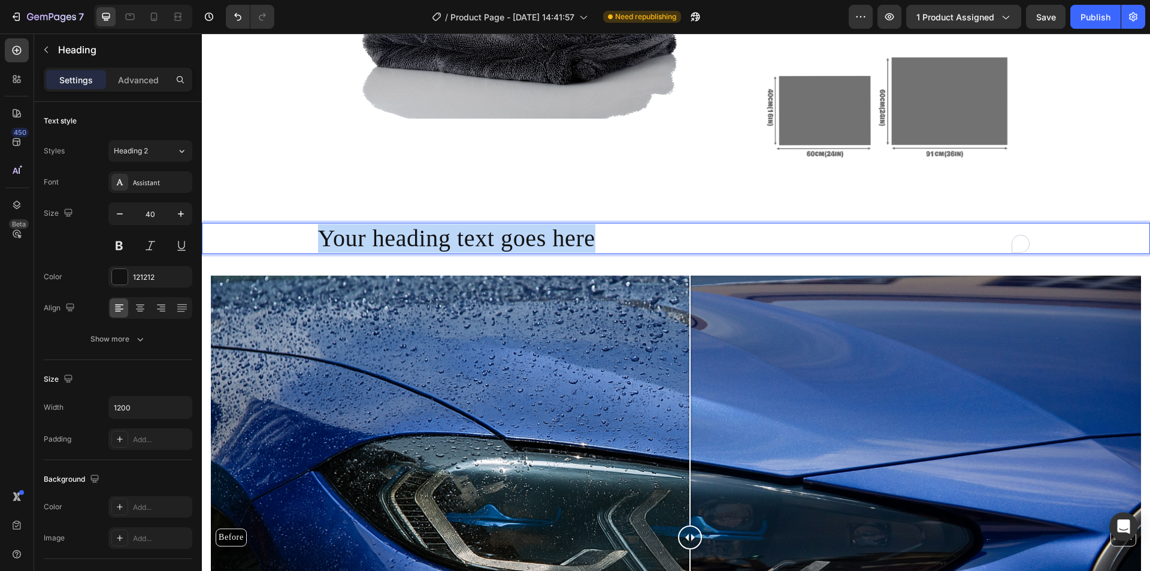
click at [532, 241] on p "Your heading text goes here" at bounding box center [676, 238] width 716 height 29
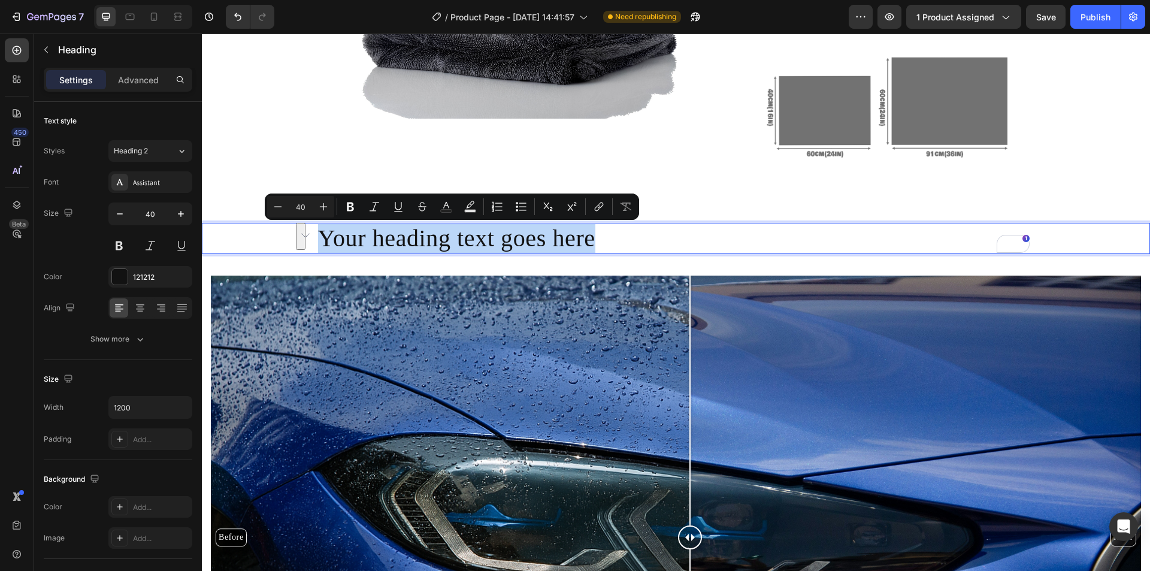
click at [459, 231] on p "Your heading text goes here" at bounding box center [676, 238] width 716 height 29
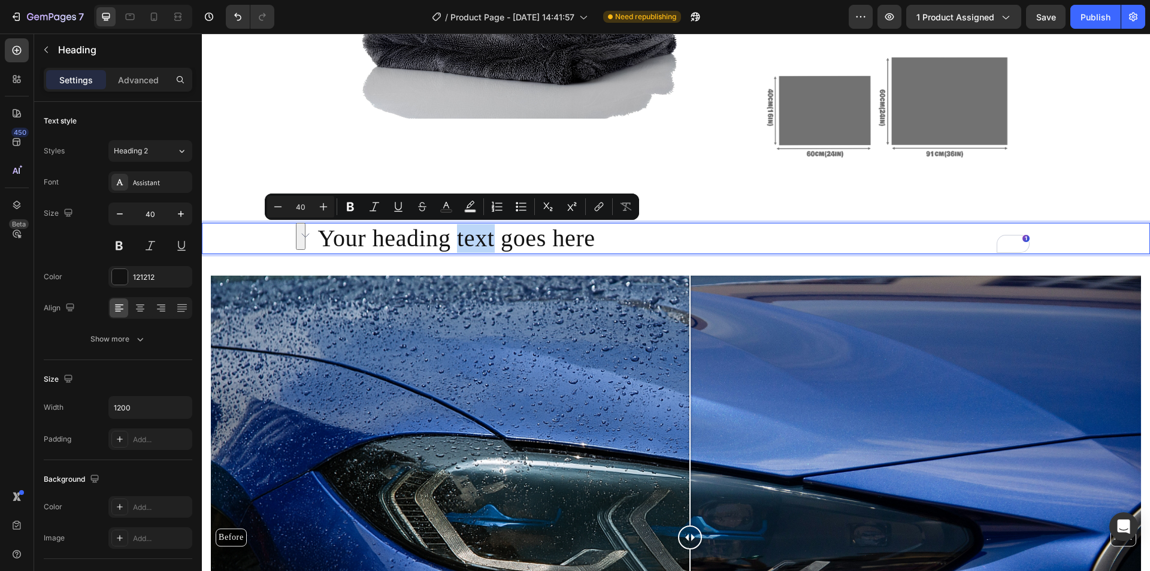
click at [460, 231] on p "Your heading text goes here" at bounding box center [676, 238] width 716 height 29
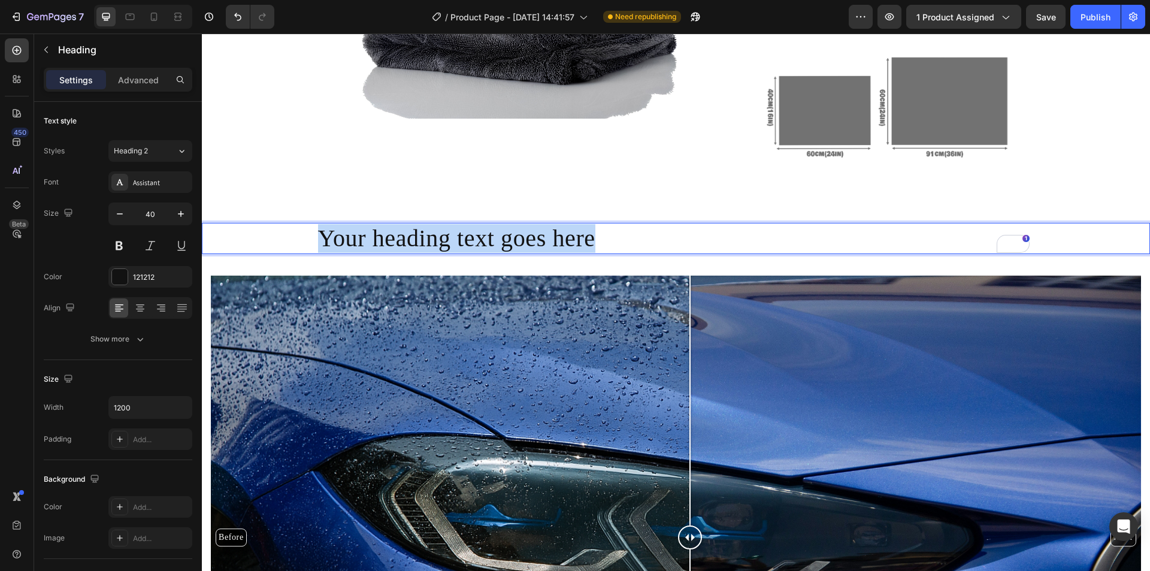
click at [461, 231] on p "Your heading text goes here" at bounding box center [676, 238] width 716 height 29
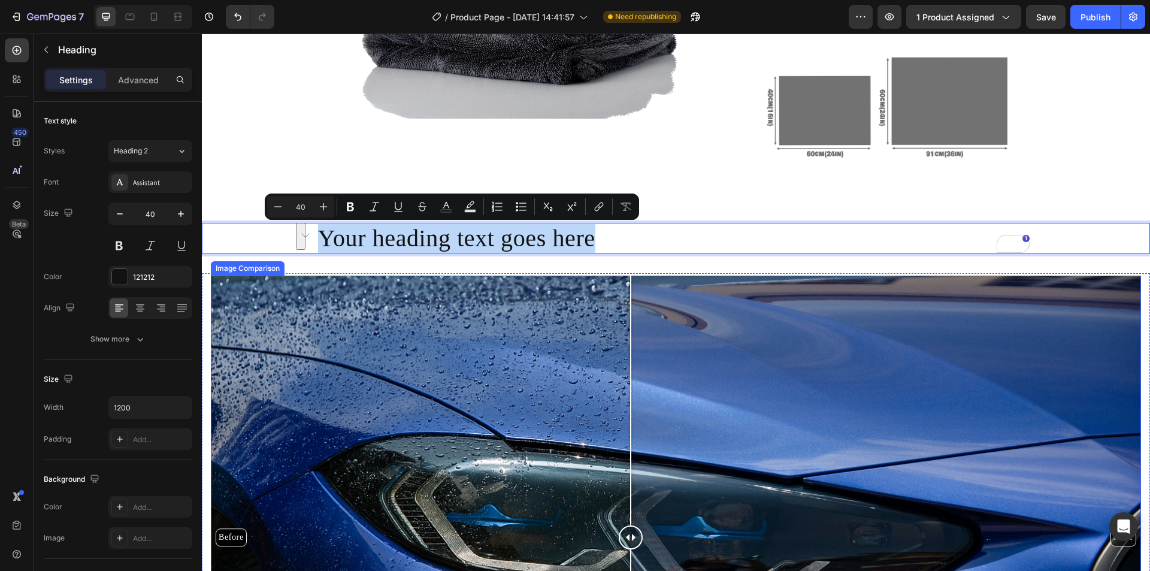
drag, startPoint x: 680, startPoint y: 535, endPoint x: 669, endPoint y: 452, distance: 84.0
click at [643, 452] on div at bounding box center [631, 536] width 24 height 523
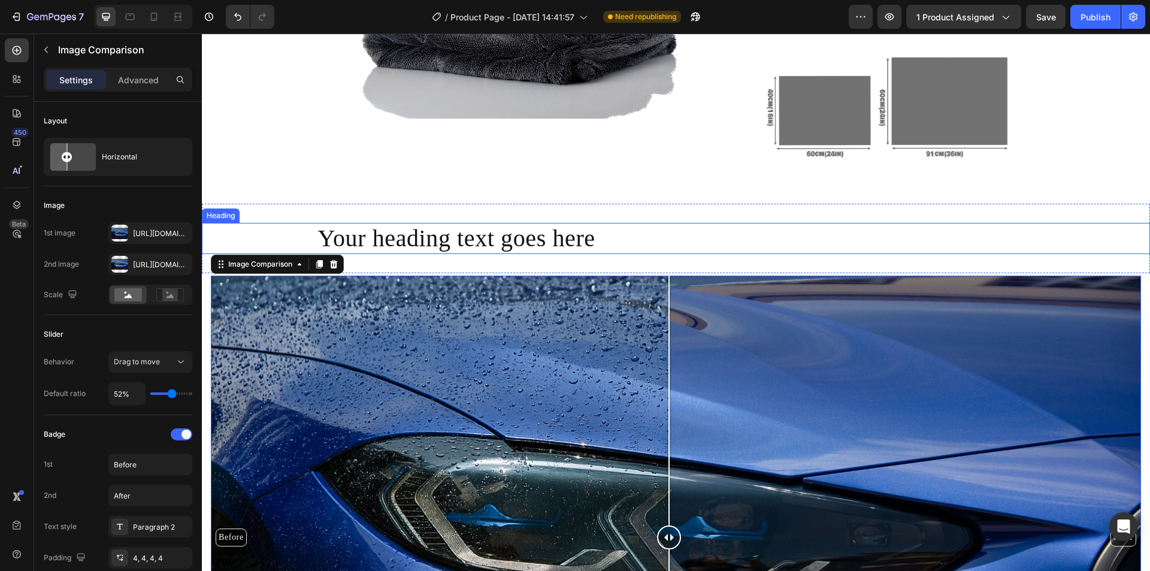
click at [471, 246] on p "Your heading text goes here" at bounding box center [676, 238] width 716 height 29
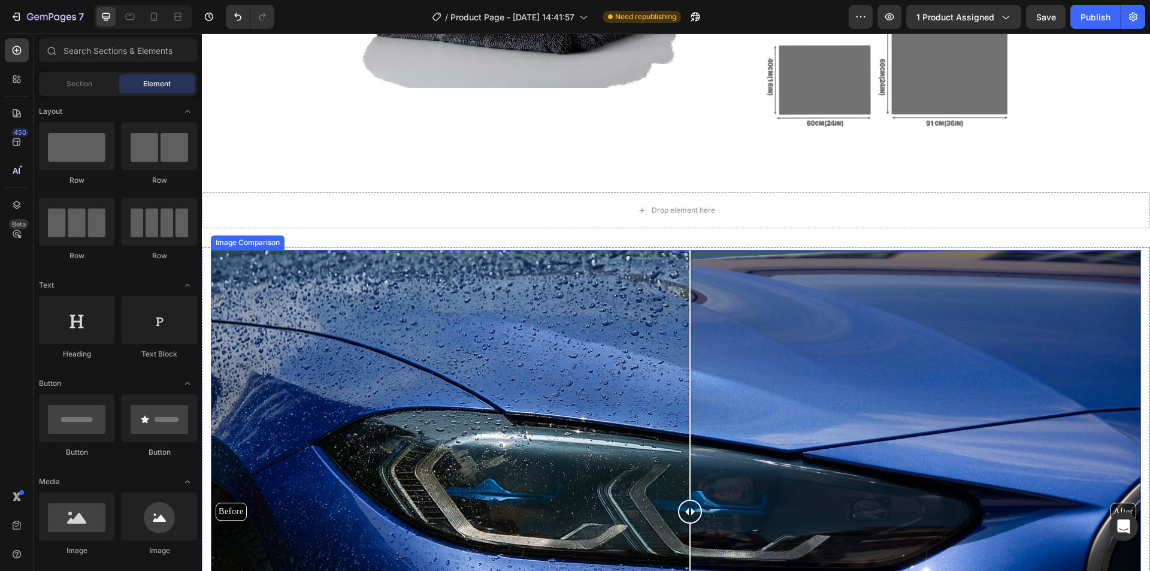
scroll to position [1413, 0]
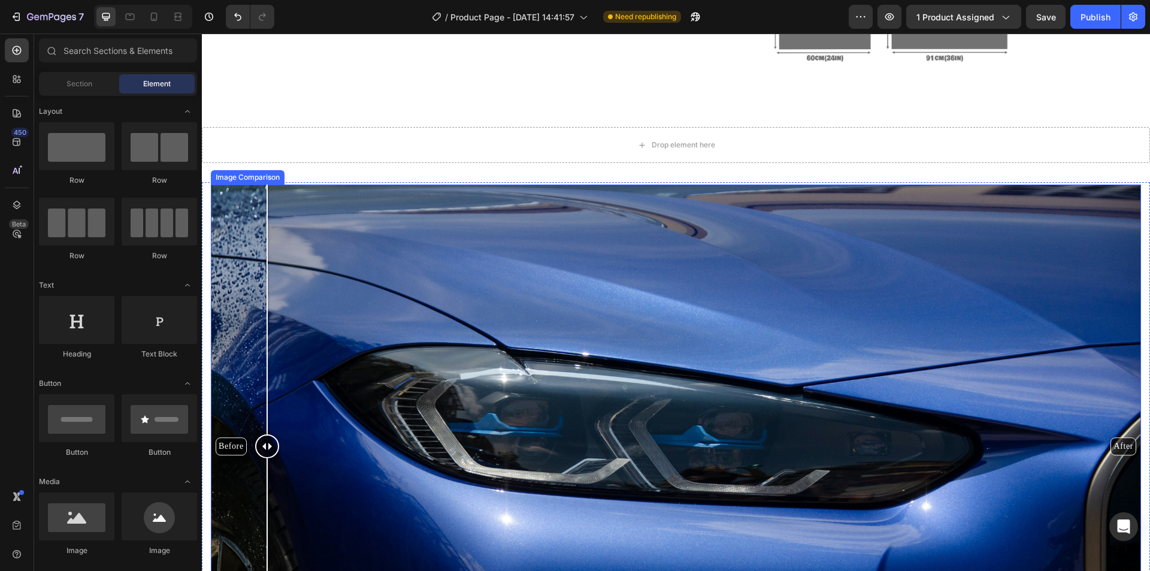
drag, startPoint x: 679, startPoint y: 447, endPoint x: 694, endPoint y: 380, distance: 69.2
click at [279, 419] on div at bounding box center [267, 445] width 24 height 523
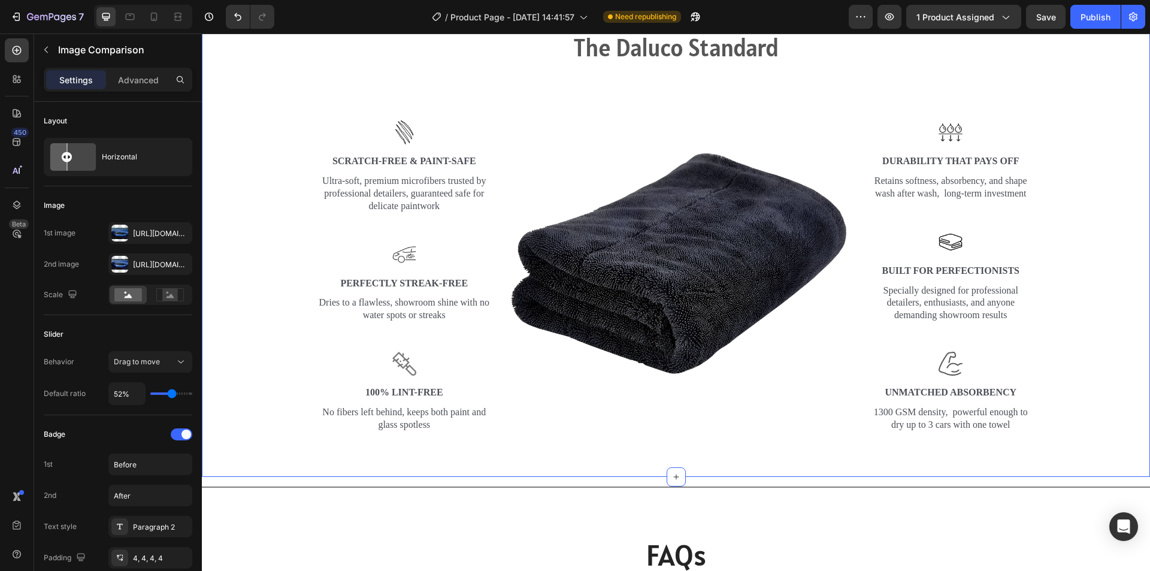
scroll to position [2012, 0]
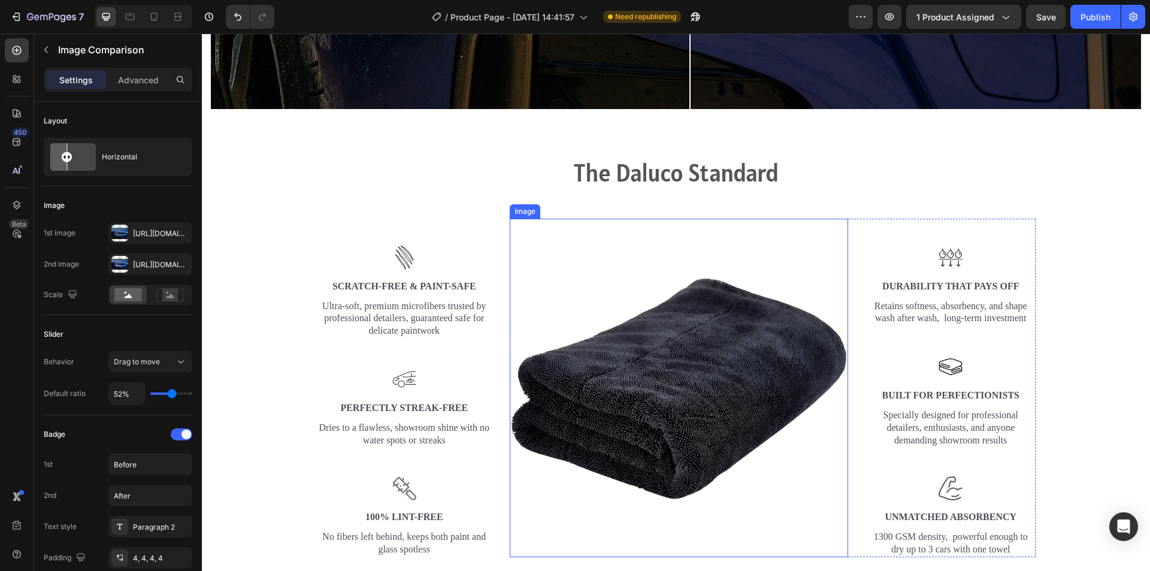
click at [721, 362] on img at bounding box center [679, 388] width 338 height 338
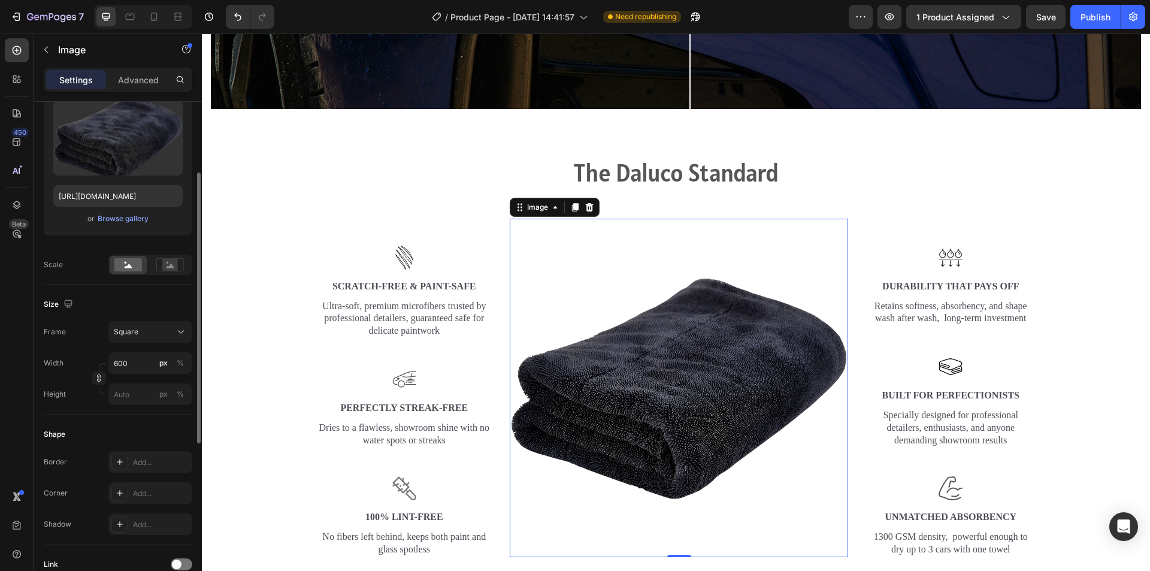
scroll to position [0, 0]
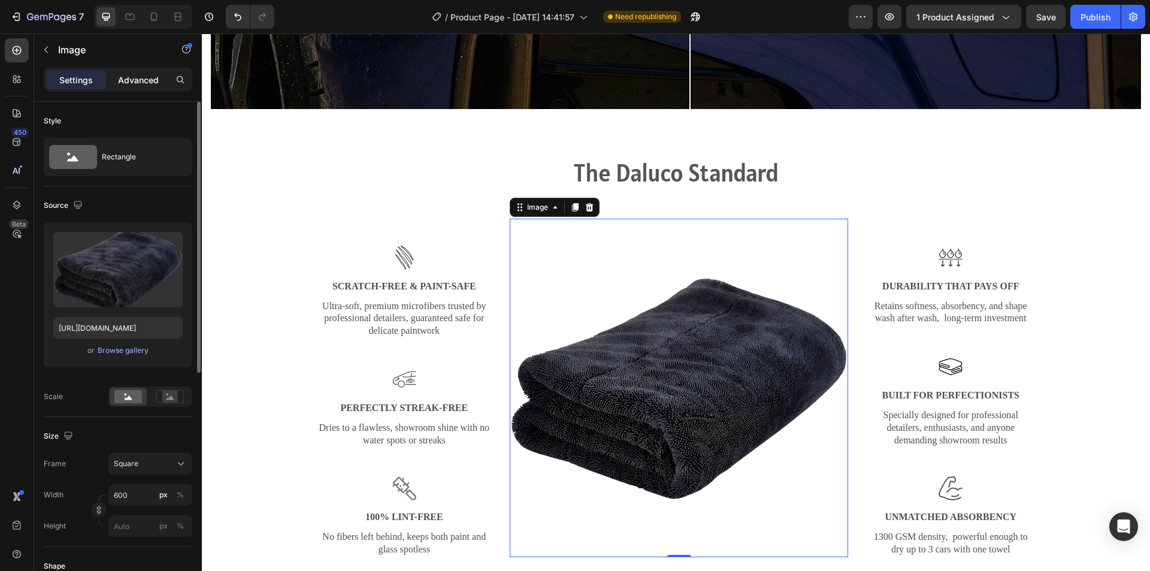
click at [143, 72] on div "Advanced" at bounding box center [138, 79] width 60 height 19
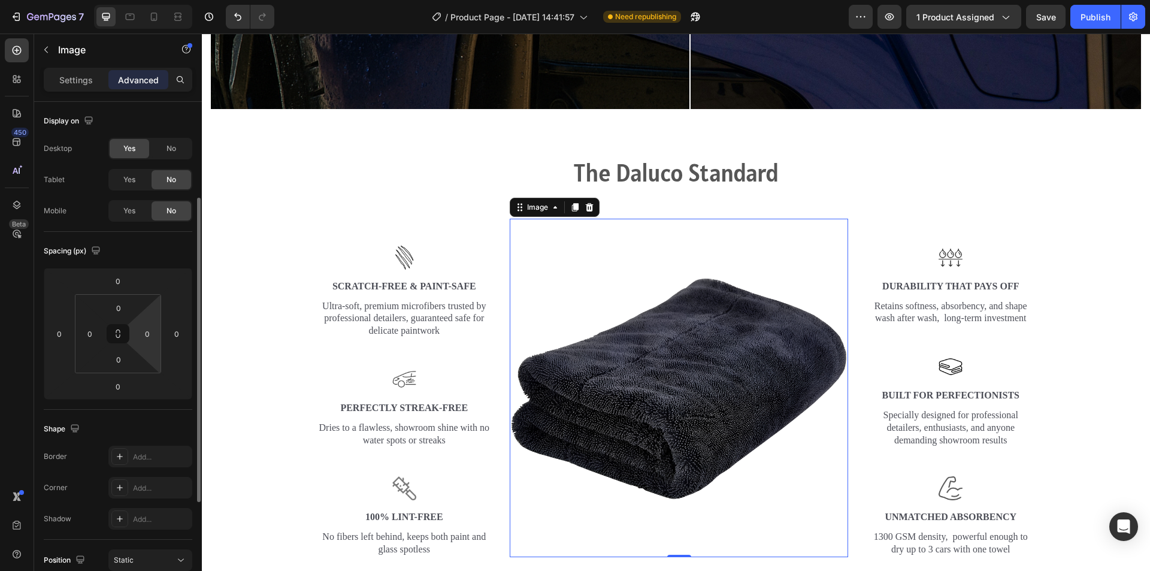
scroll to position [299, 0]
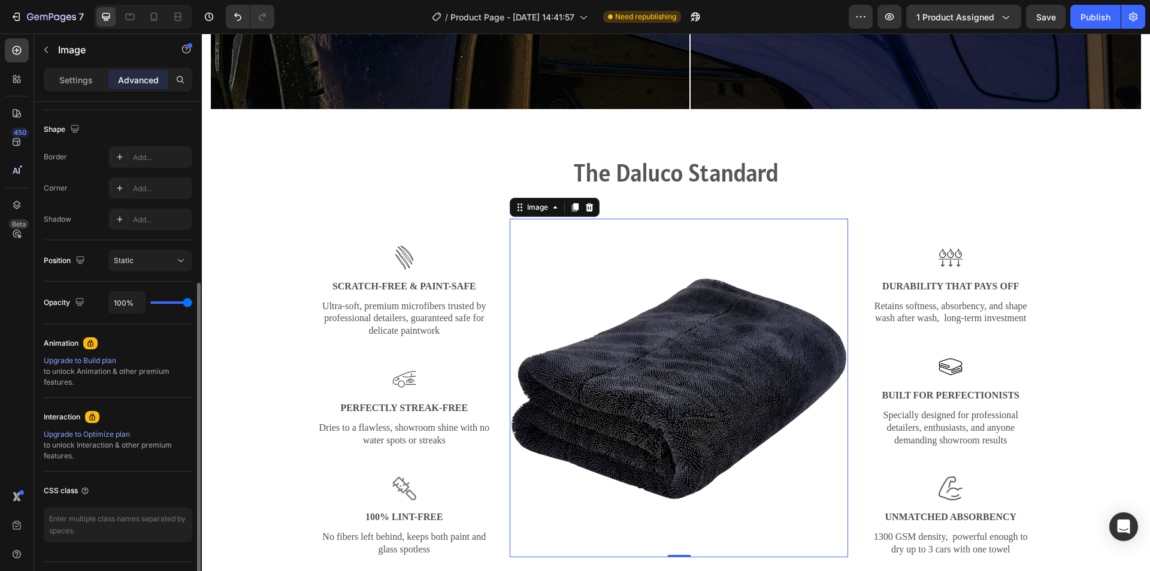
type input "44%"
type input "44"
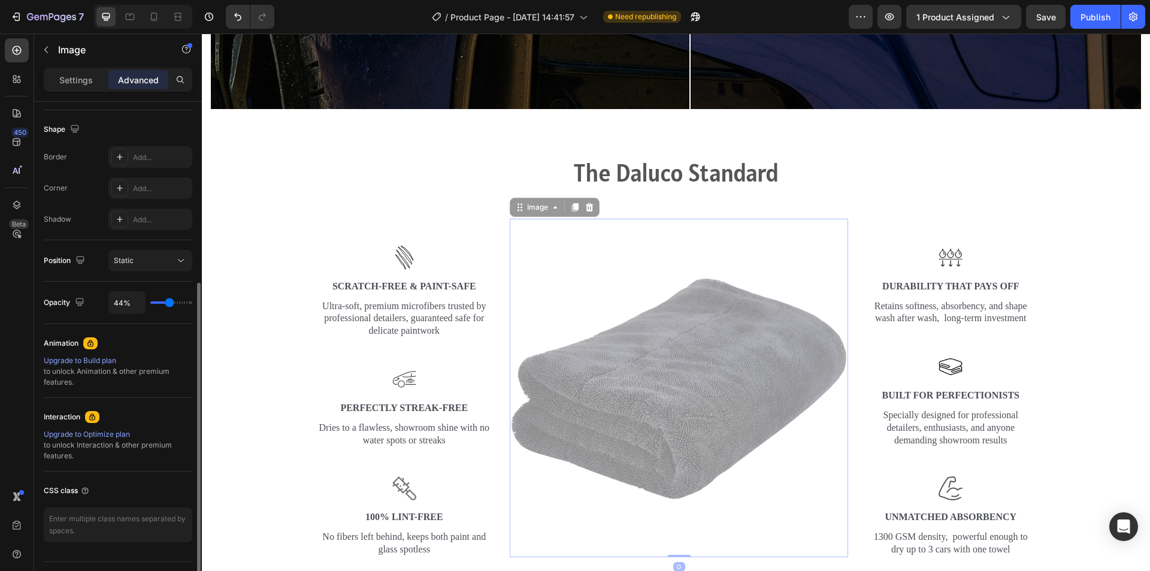
type input "43%"
type input "43"
type input "41%"
type input "41"
type input "39%"
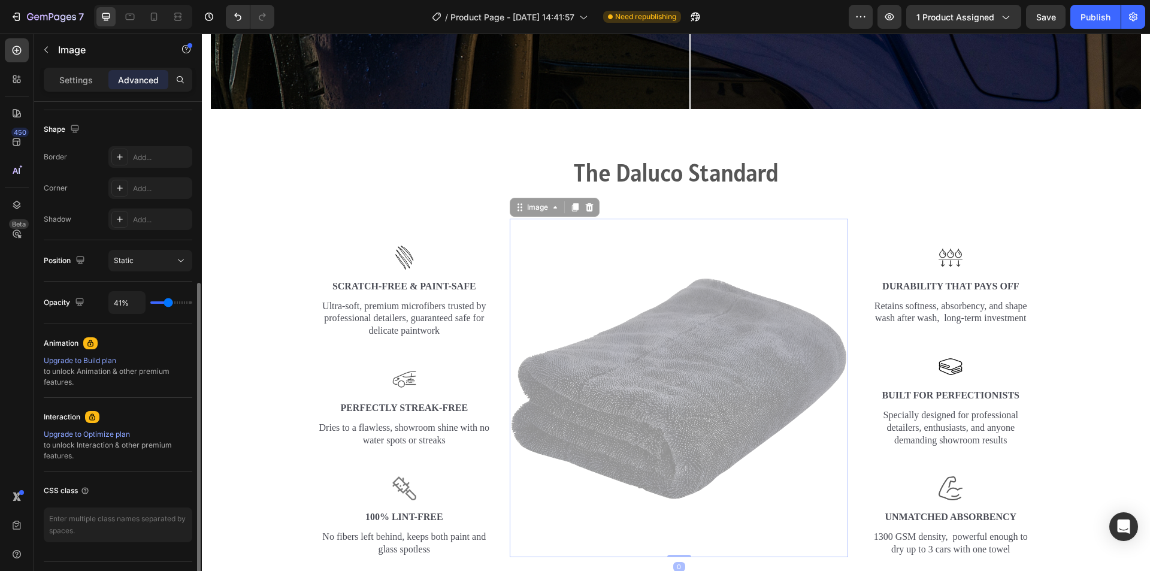
type input "39"
type input "35%"
type input "35"
type input "33%"
type input "33"
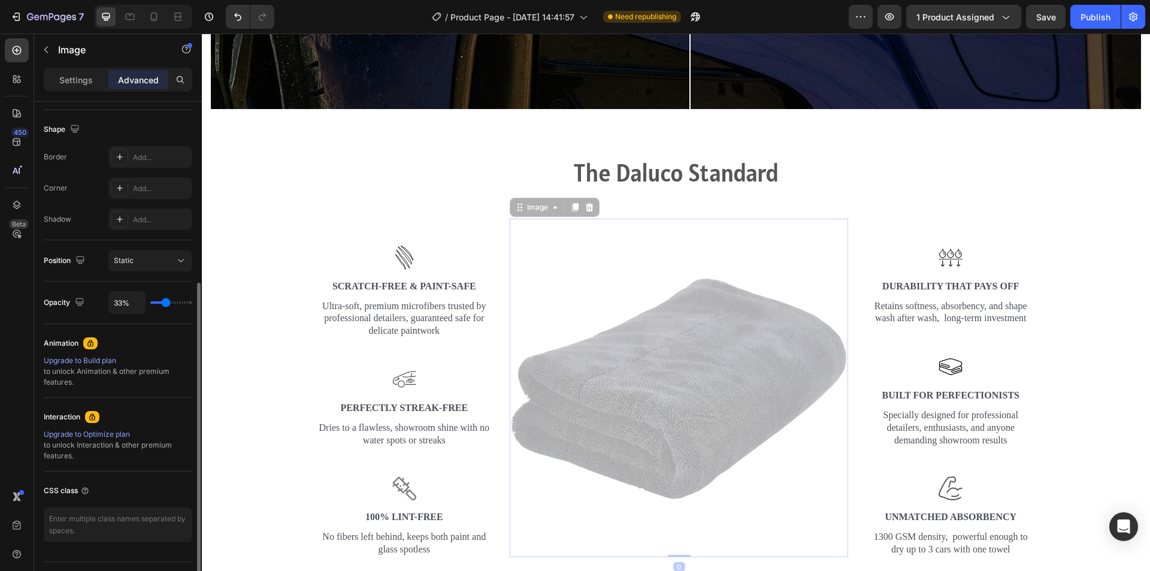
type input "39%"
type input "39"
type input "48%"
type input "48"
type input "54%"
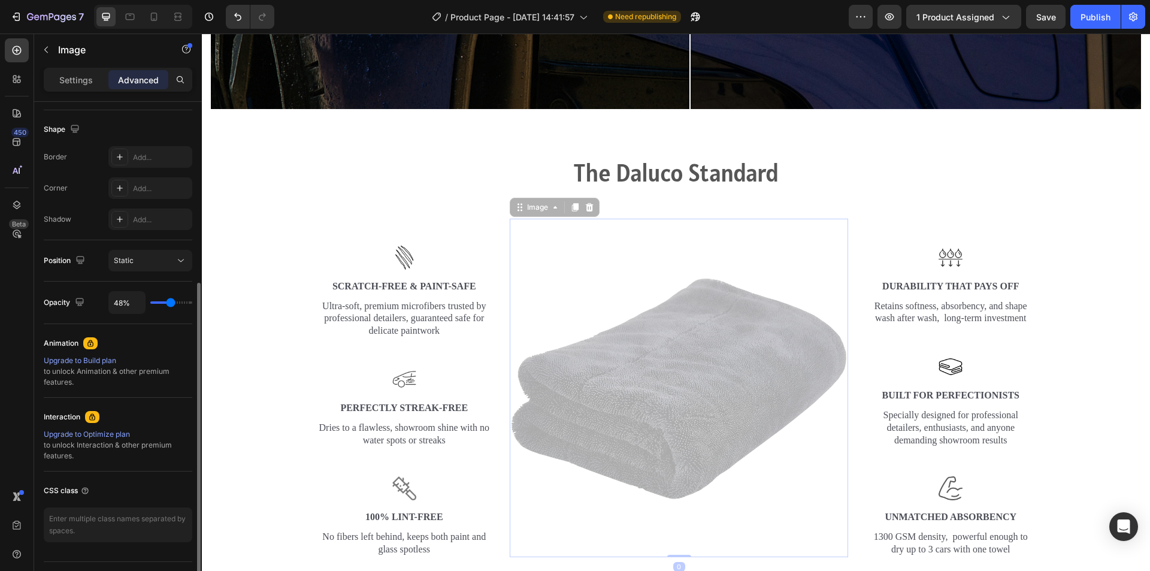
type input "54"
type input "56%"
type input "56"
type input "57%"
type input "57"
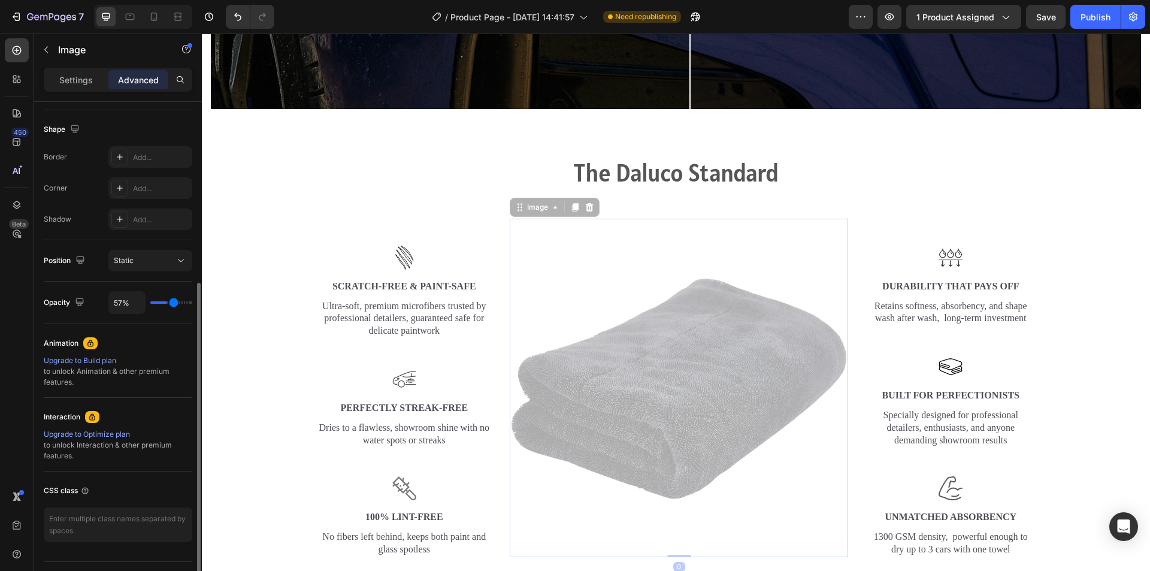
type input "59%"
type input "59"
type input "61%"
type input "61"
type input "63%"
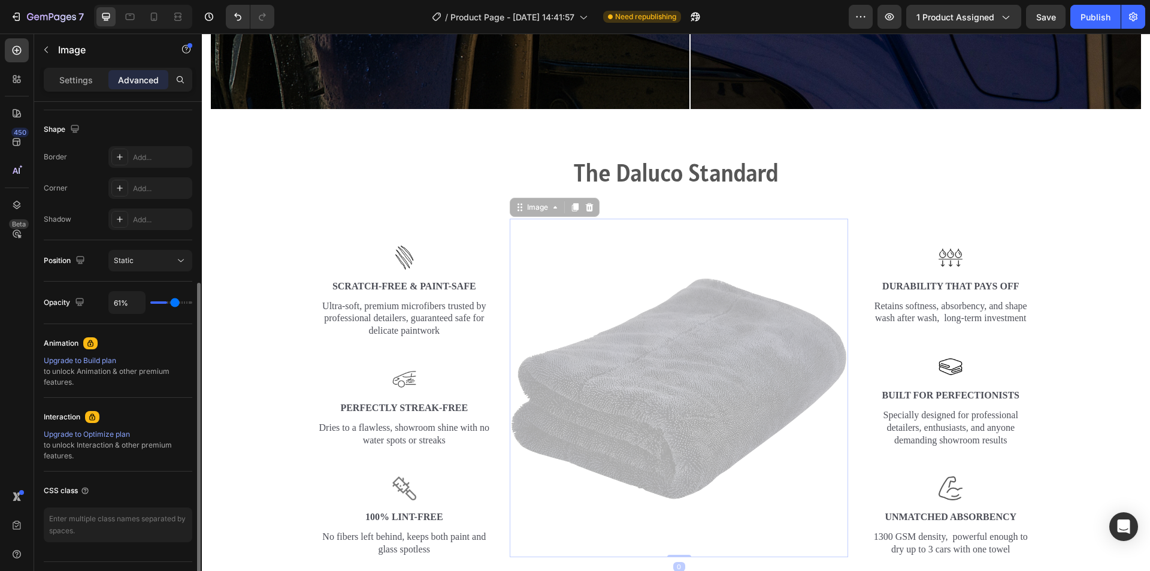
type input "63"
type input "65%"
type input "65"
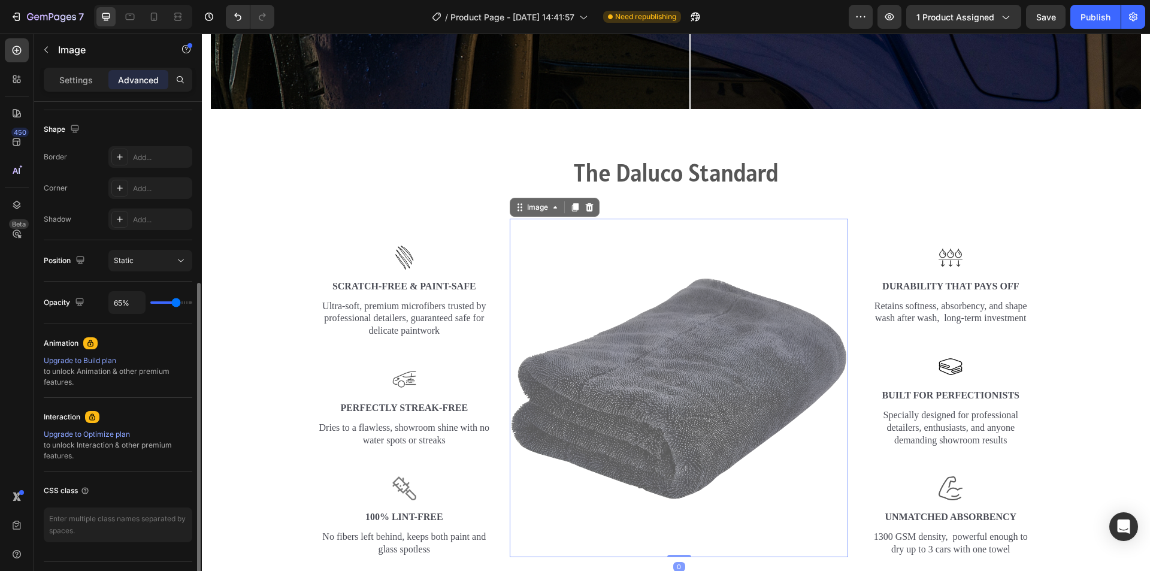
type input "69%"
type input "69"
type input "80%"
type input "80"
type input "81%"
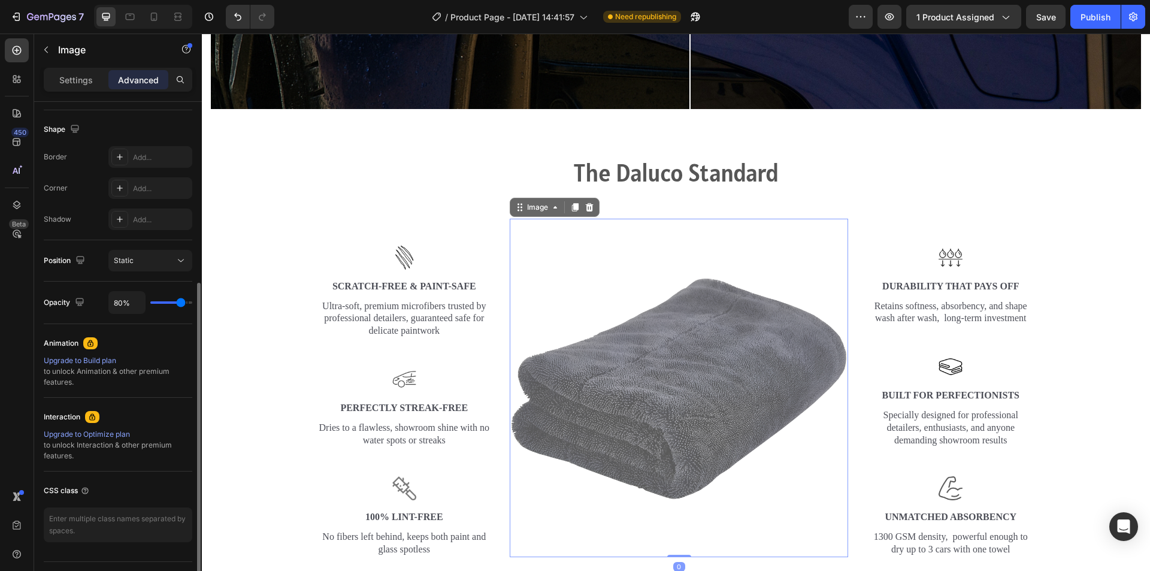
type input "81"
type input "83%"
type input "83"
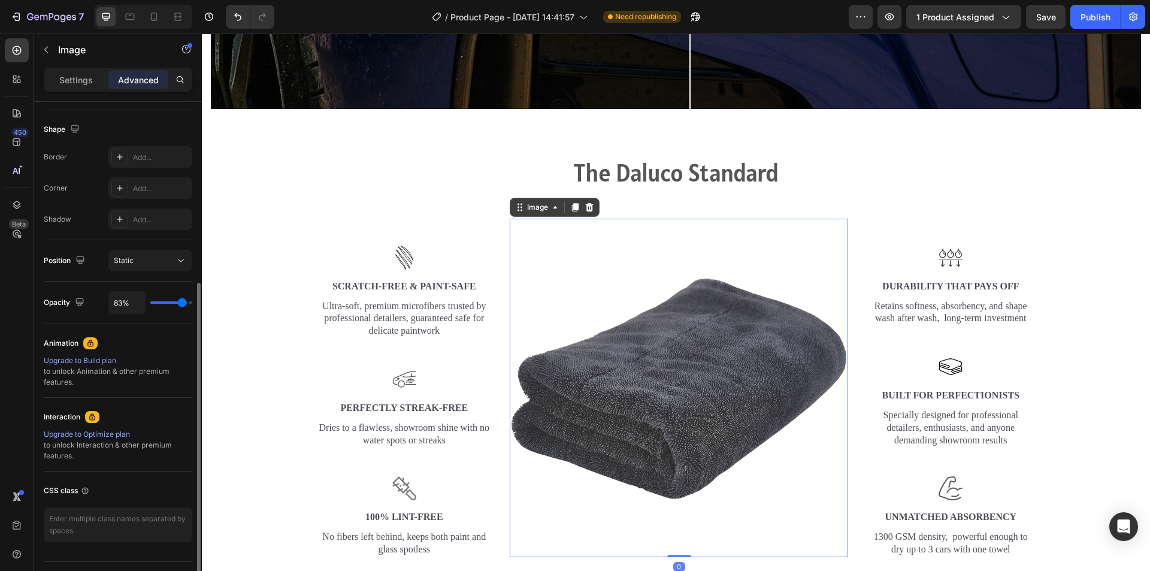
type input "81%"
type input "81"
type input "80%"
type input "80"
type input "83%"
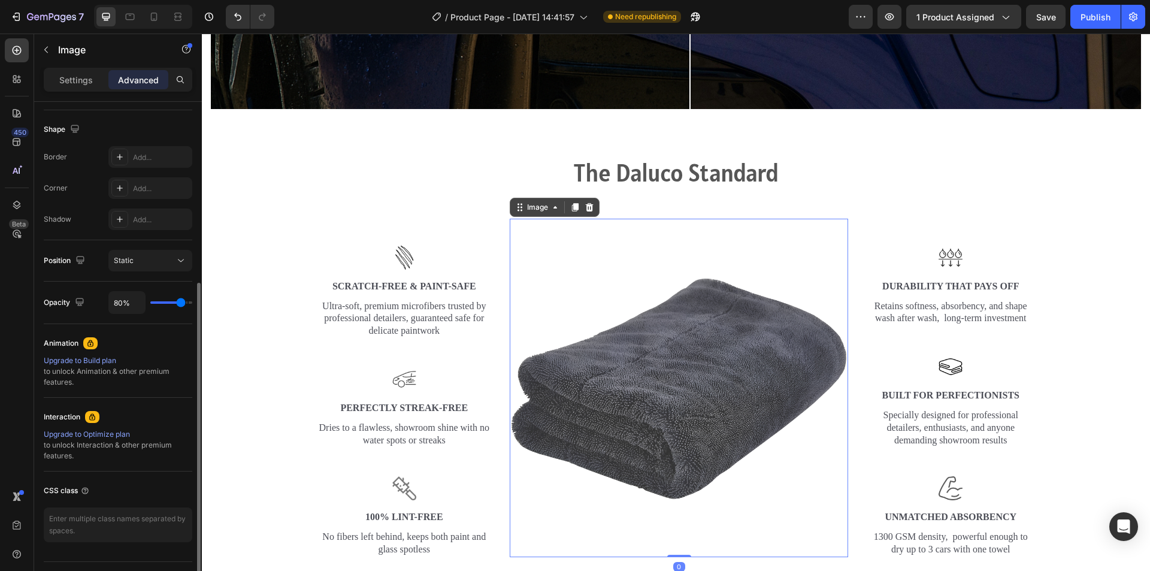
type input "83"
type input "85%"
type input "85"
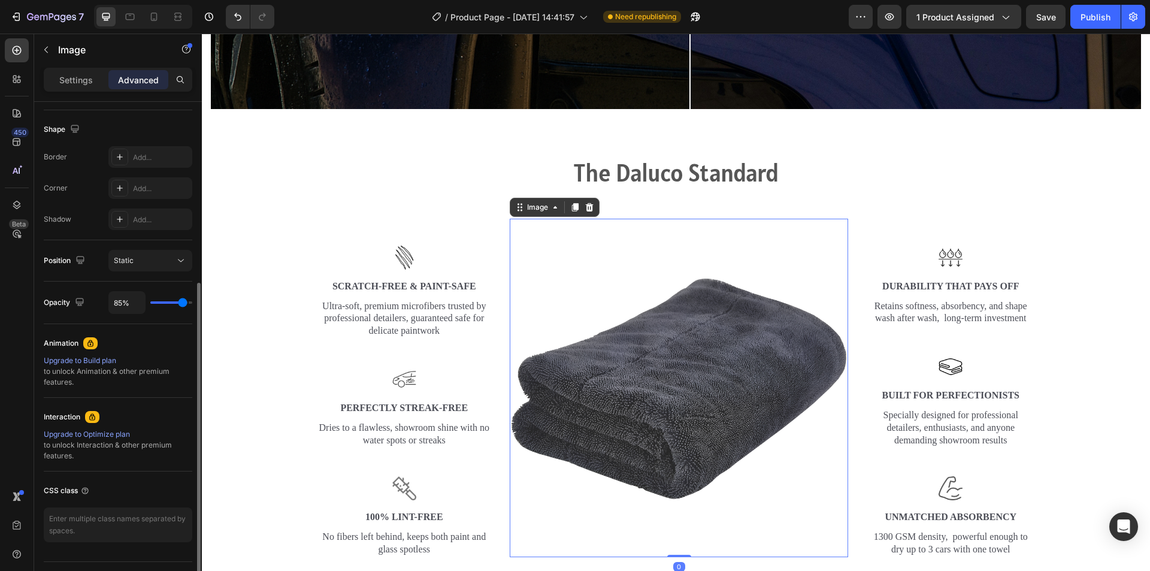
type input "87%"
type input "87"
type input "89%"
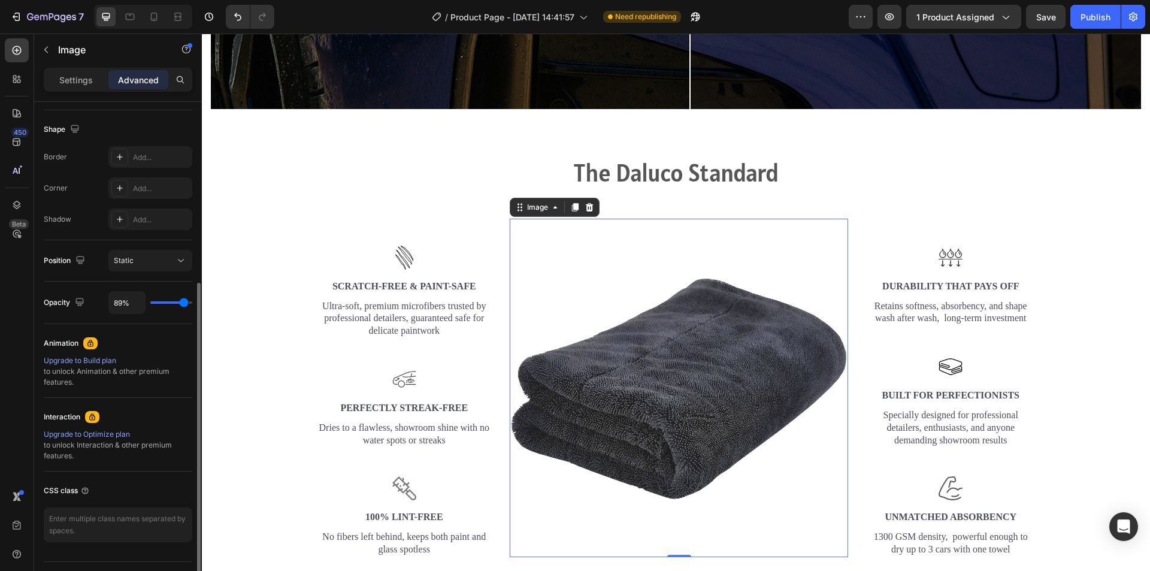
type input "89"
click at [184, 304] on input "range" at bounding box center [171, 302] width 42 height 2
click at [1058, 251] on div "The Daluco Standard Heading Row Image Scratch-Free & Paint-Safe Text Block Ultr…" at bounding box center [676, 361] width 930 height 410
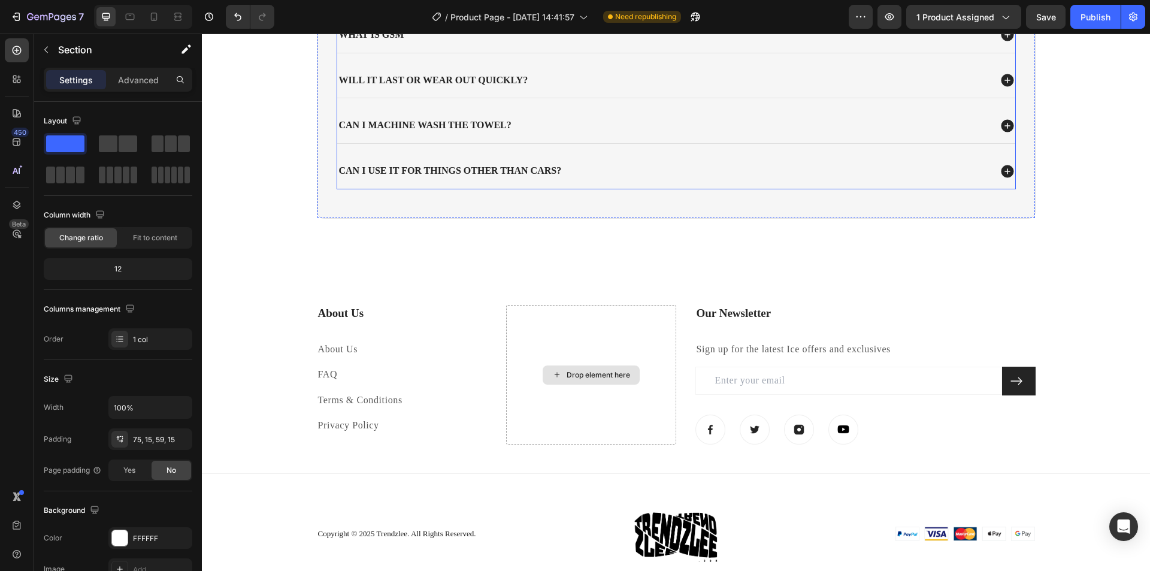
scroll to position [2851, 0]
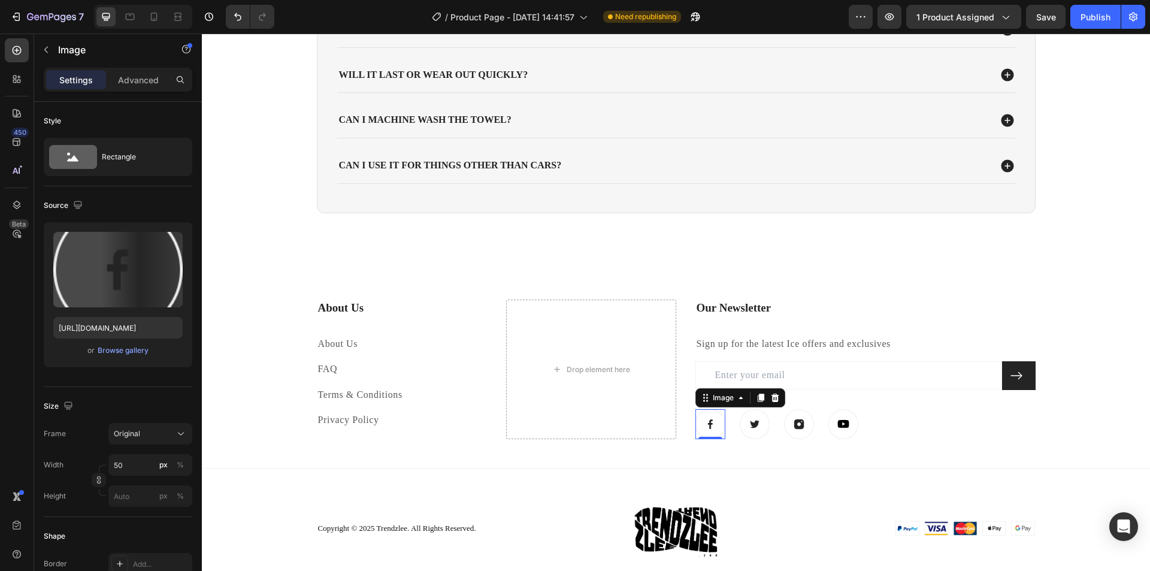
click at [711, 417] on img at bounding box center [710, 424] width 30 height 30
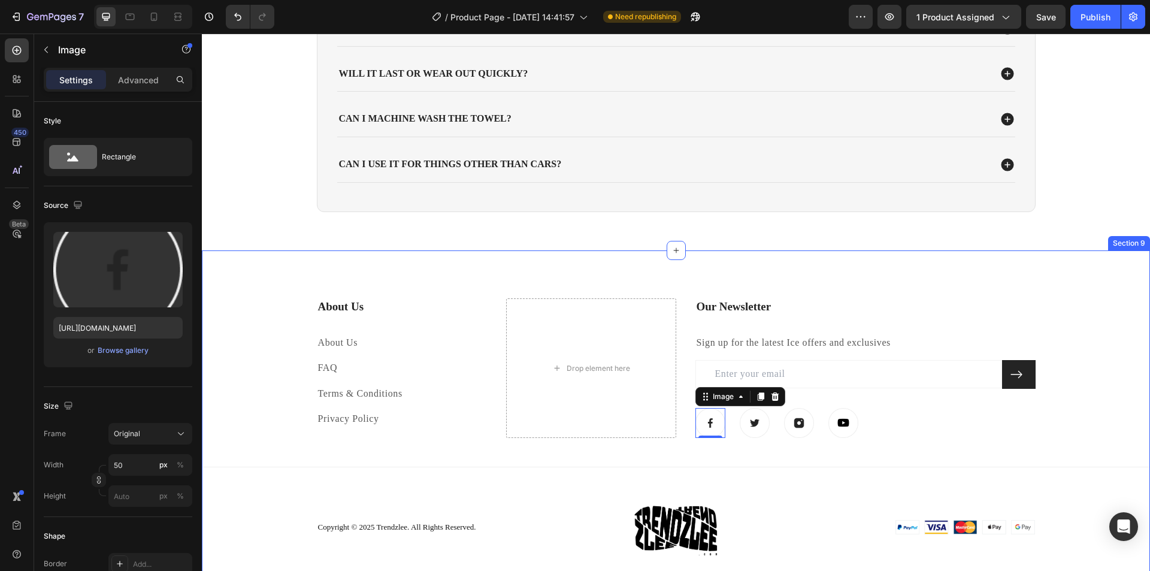
scroll to position [3045, 0]
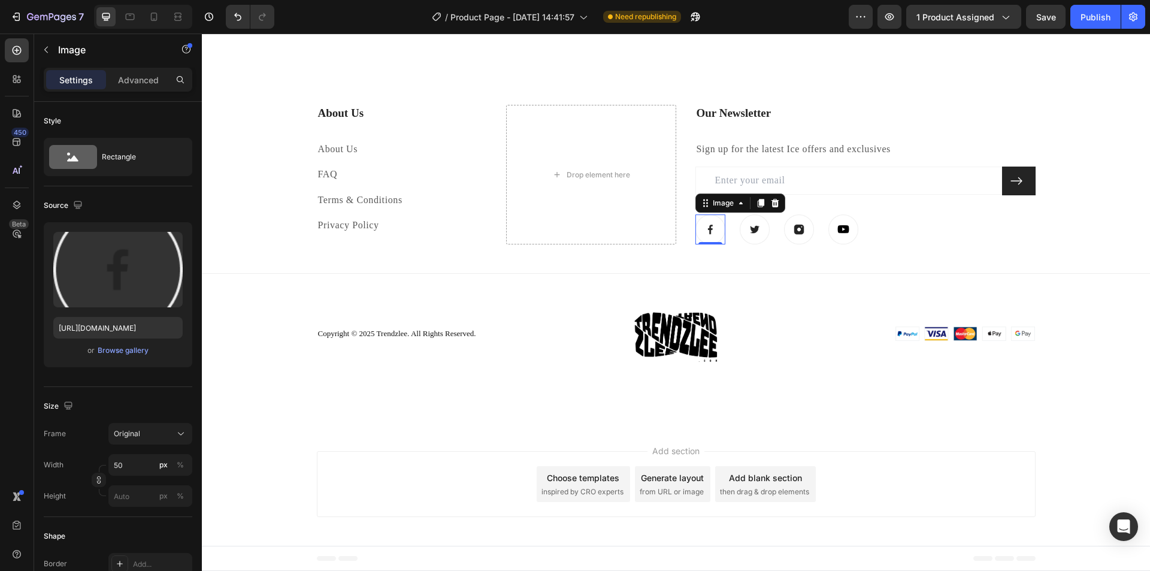
click at [709, 231] on img at bounding box center [710, 229] width 30 height 30
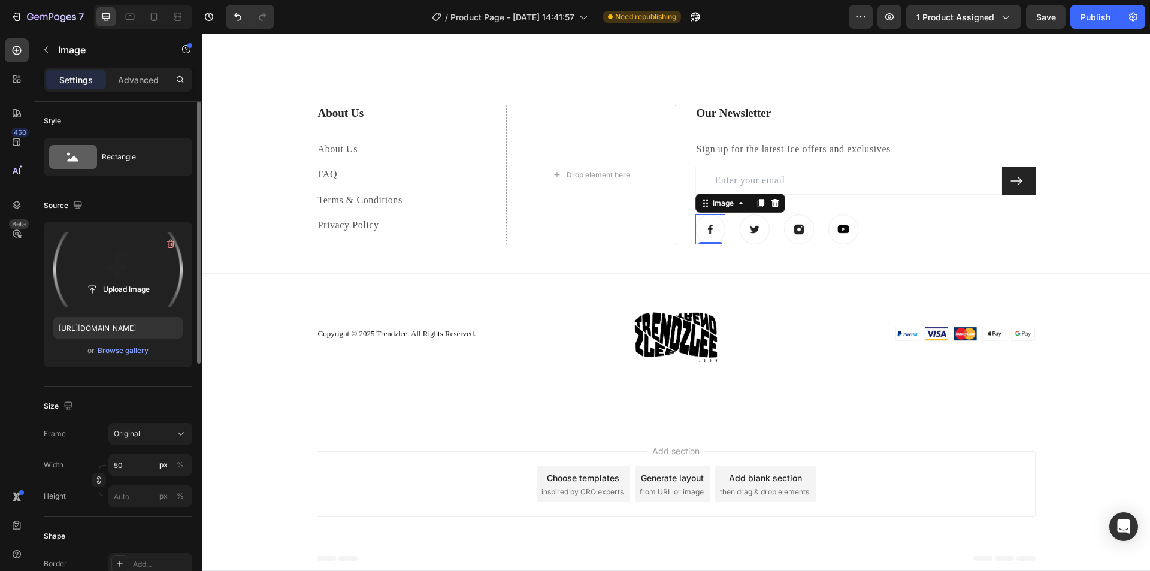
click at [135, 277] on label at bounding box center [117, 269] width 129 height 75
click at [135, 279] on input "file" at bounding box center [118, 289] width 83 height 20
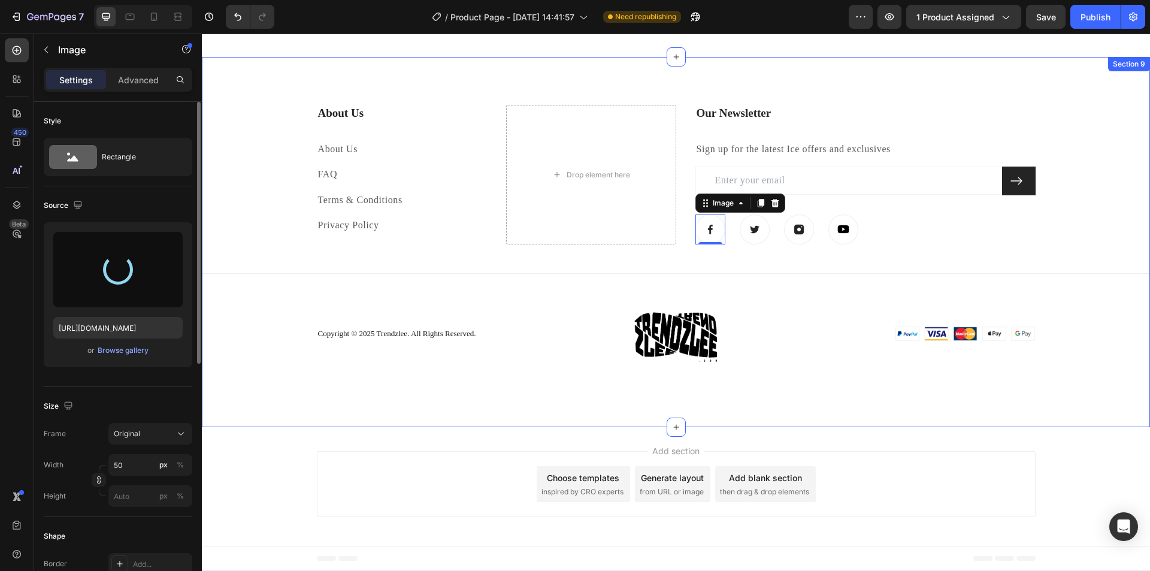
type input "https://cdn.shopify.com/s/files/1/0715/5744/7868/files/gempages_578022134127788…"
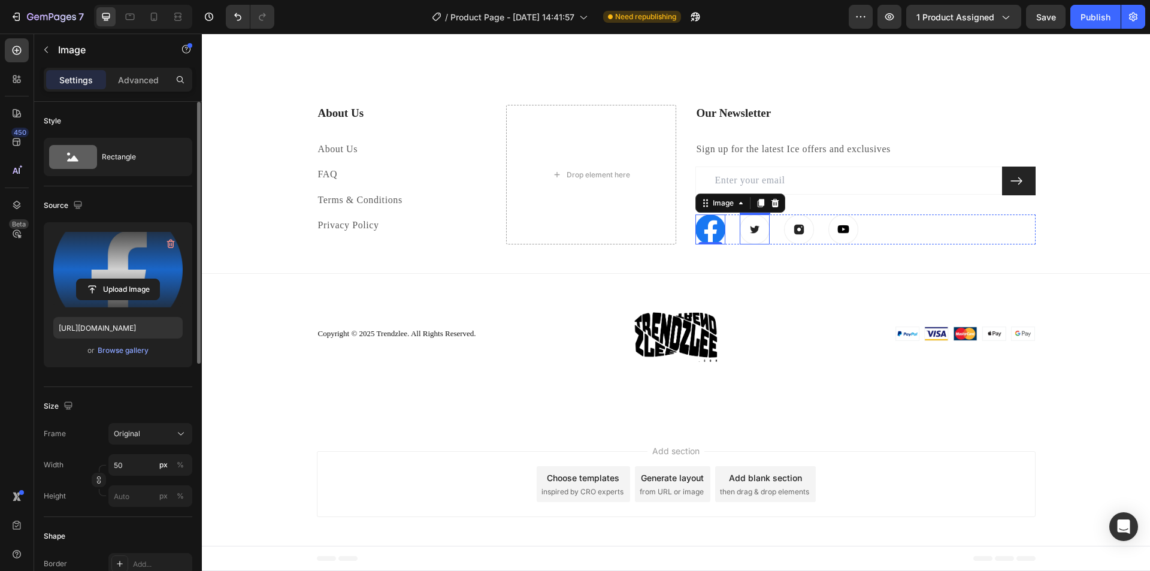
click at [744, 231] on img at bounding box center [755, 229] width 30 height 30
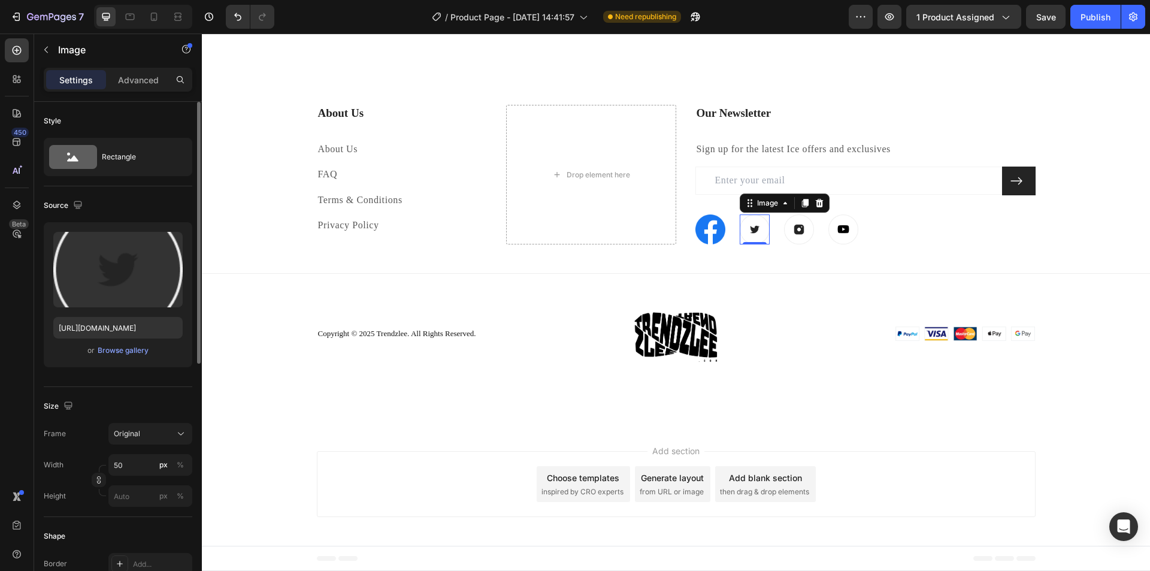
click at [753, 228] on img at bounding box center [755, 229] width 30 height 30
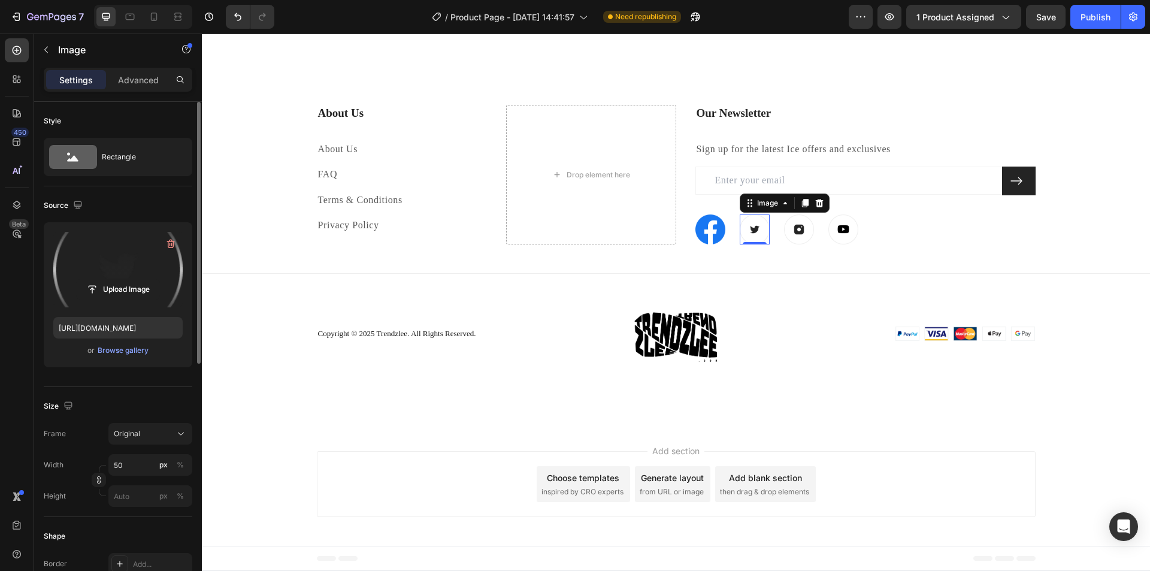
click at [116, 268] on label at bounding box center [117, 269] width 129 height 75
click at [116, 279] on input "file" at bounding box center [118, 289] width 83 height 20
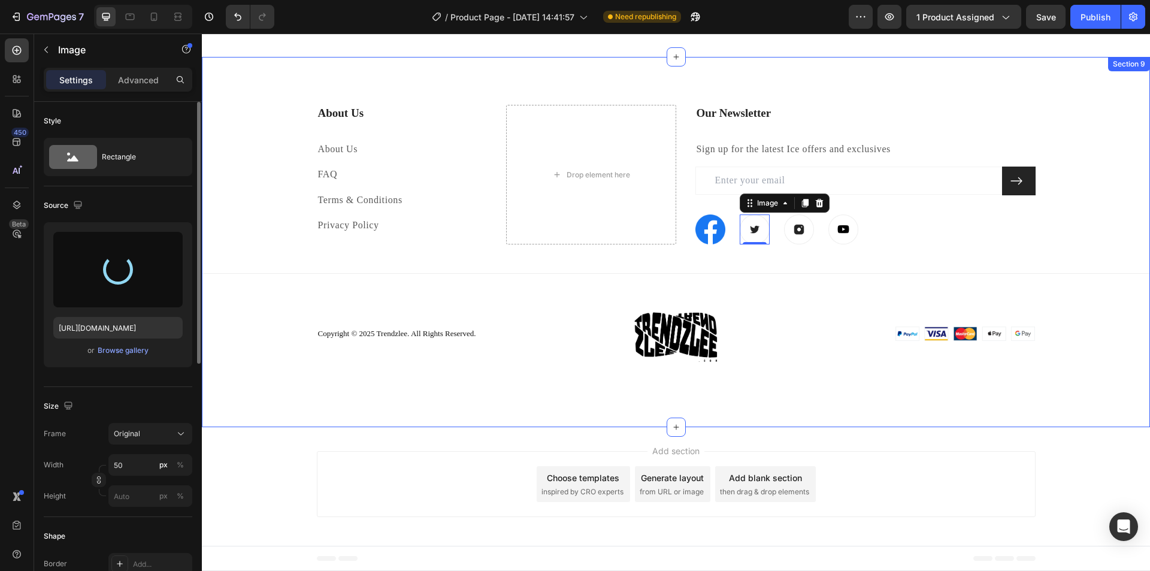
type input "https://cdn.shopify.com/s/files/1/0715/5744/7868/files/gempages_578022134127788…"
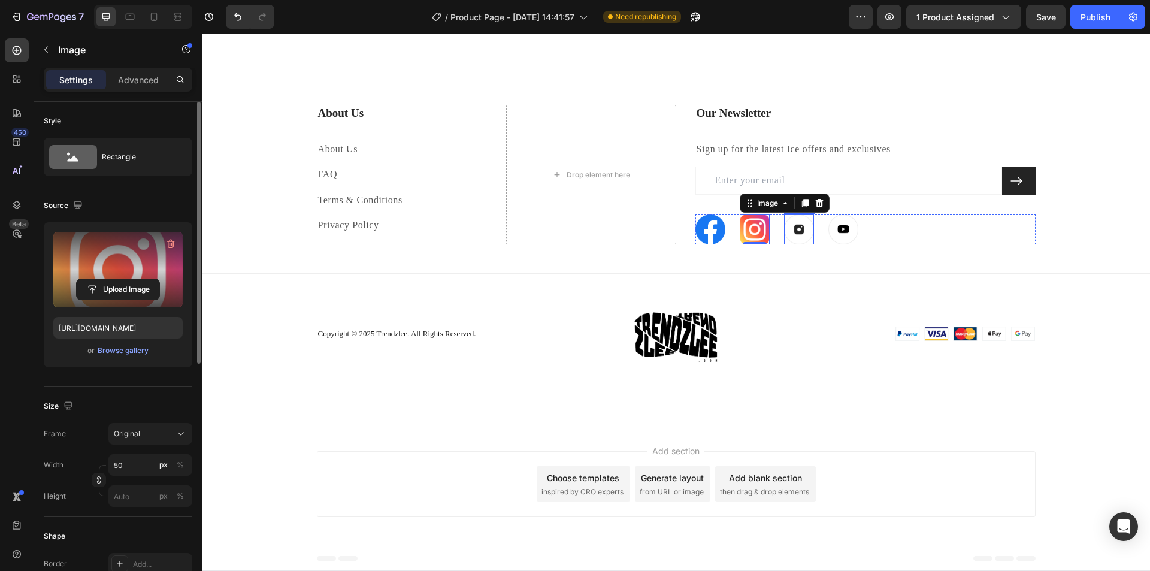
click at [797, 237] on img at bounding box center [799, 229] width 30 height 30
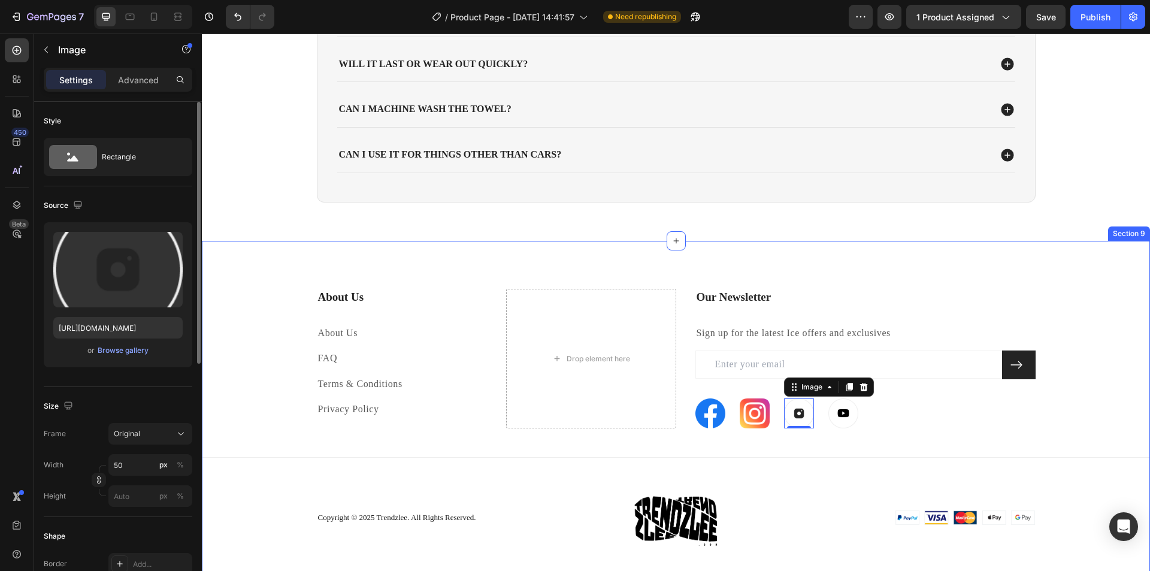
scroll to position [2866, 0]
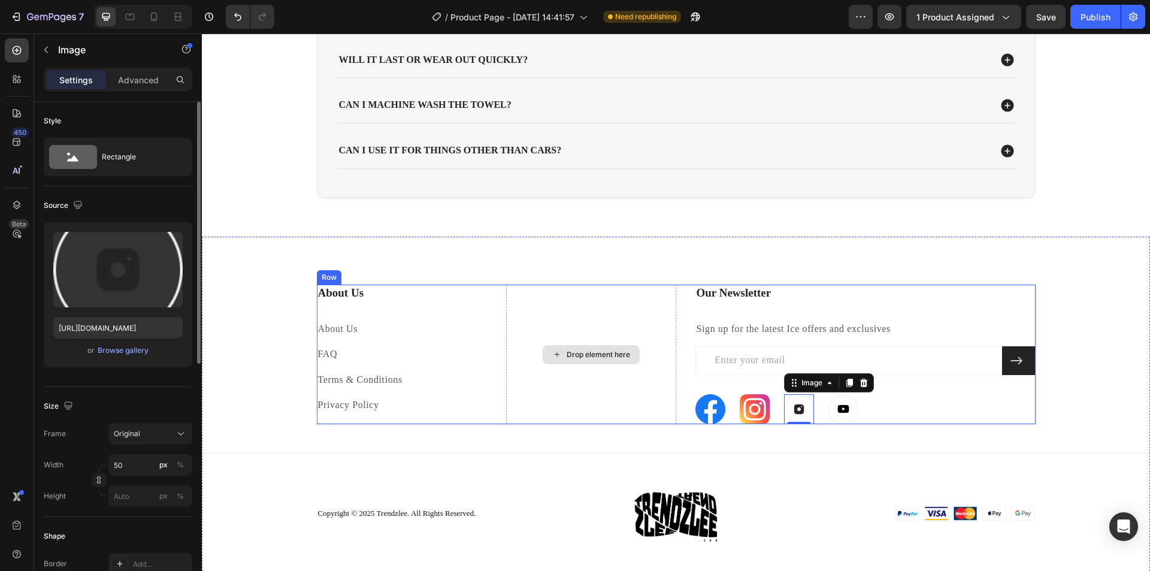
click at [569, 313] on div "Drop element here" at bounding box center [591, 354] width 170 height 140
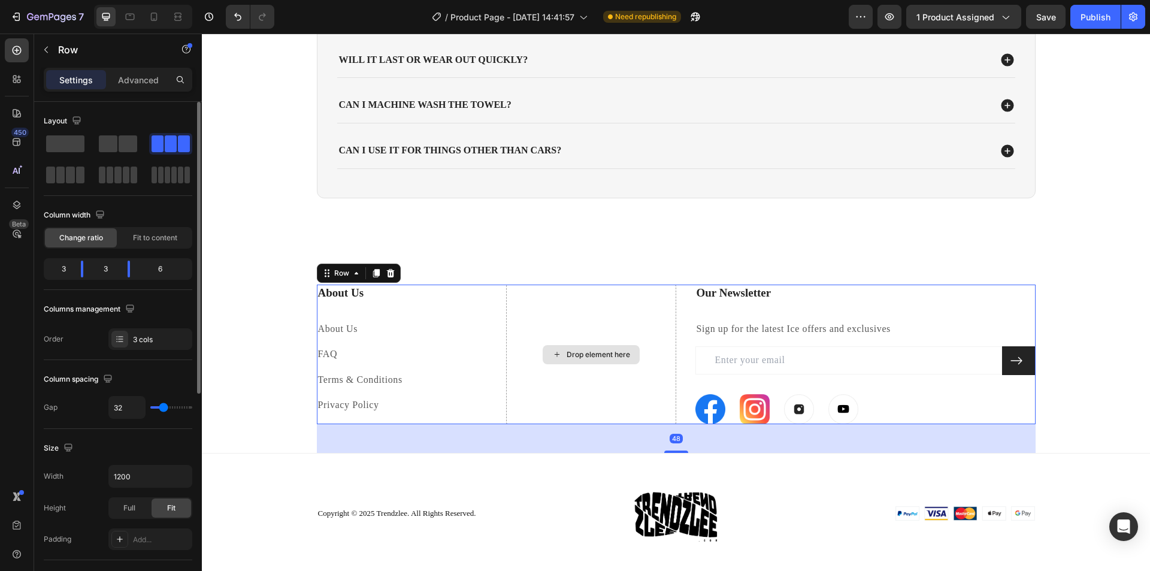
click at [599, 331] on div "Drop element here" at bounding box center [591, 354] width 170 height 140
click at [598, 424] on div "48" at bounding box center [676, 438] width 719 height 29
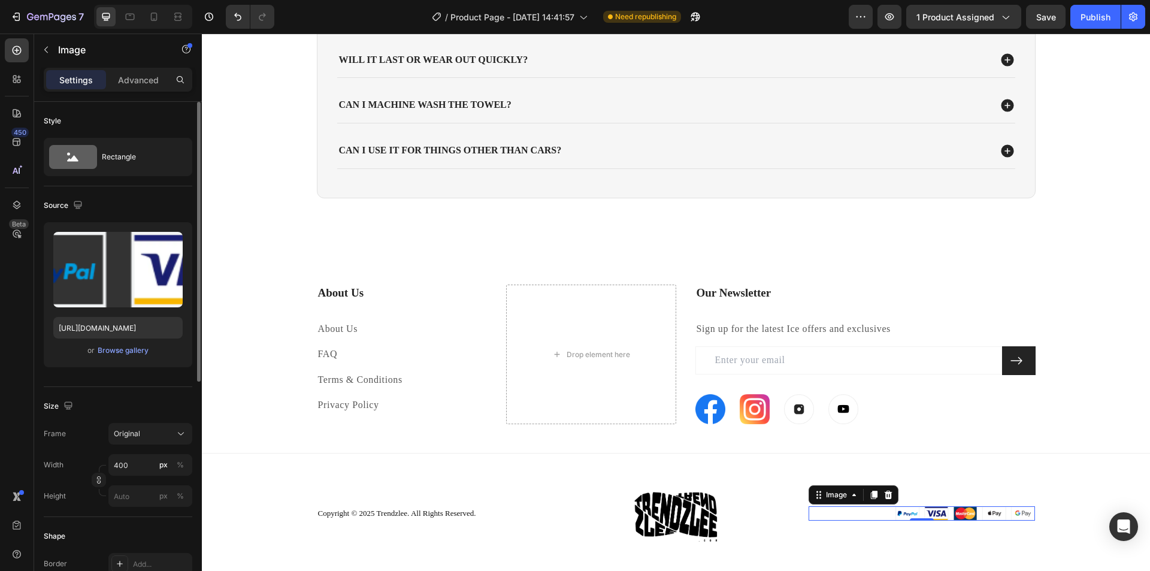
click at [946, 510] on img at bounding box center [922, 513] width 227 height 15
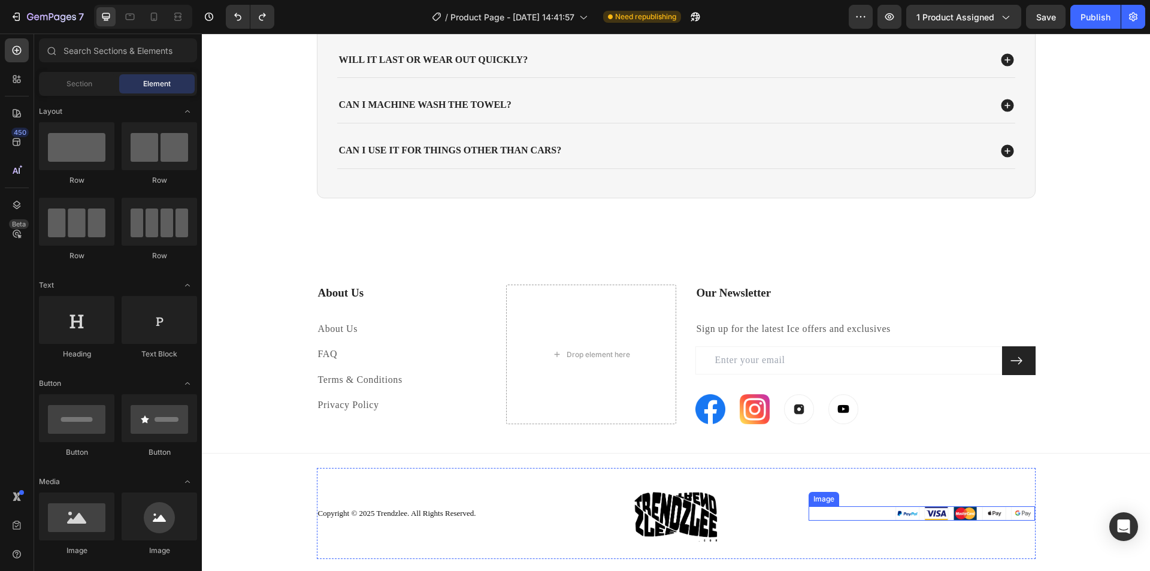
click at [904, 513] on img at bounding box center [922, 513] width 227 height 15
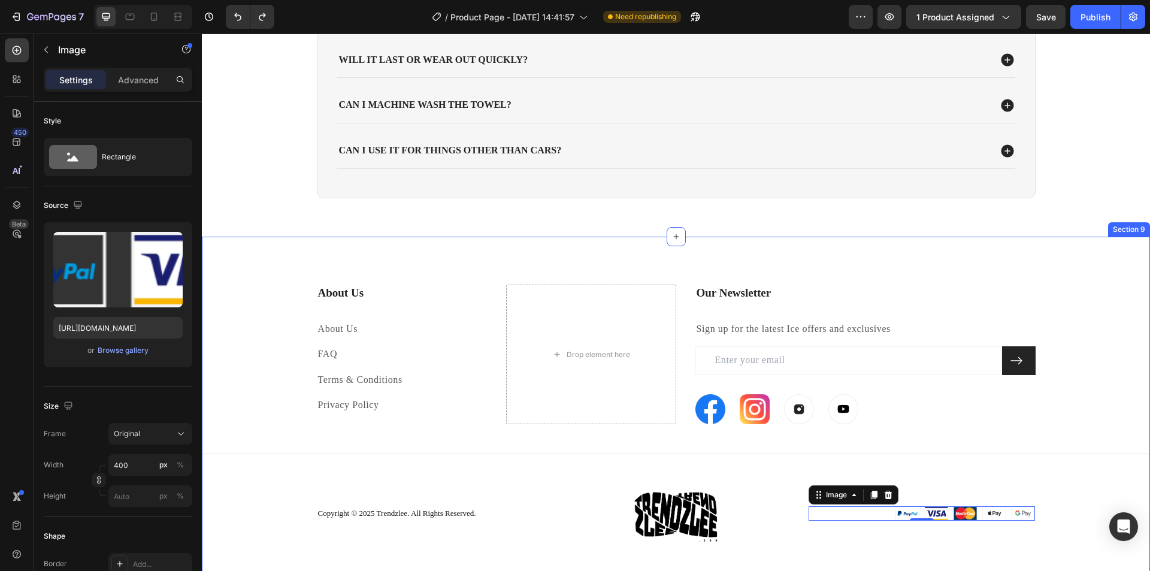
click at [265, 323] on div "About Us Heading About Us Text block FAQ Text block Terms & Conditions Text blo…" at bounding box center [676, 421] width 948 height 274
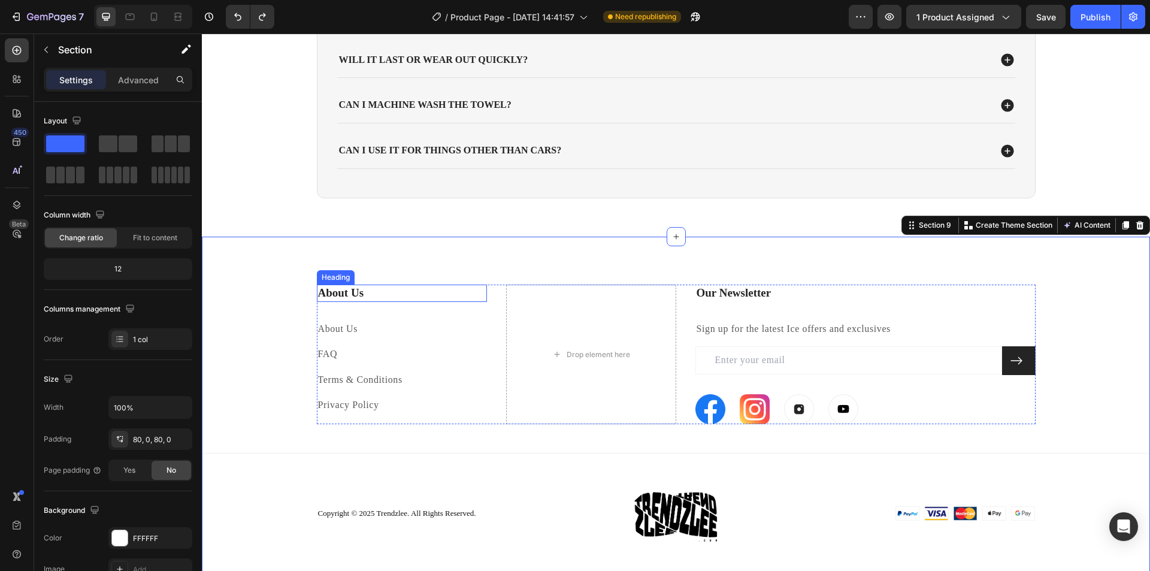
click at [343, 295] on p "About Us" at bounding box center [402, 293] width 168 height 15
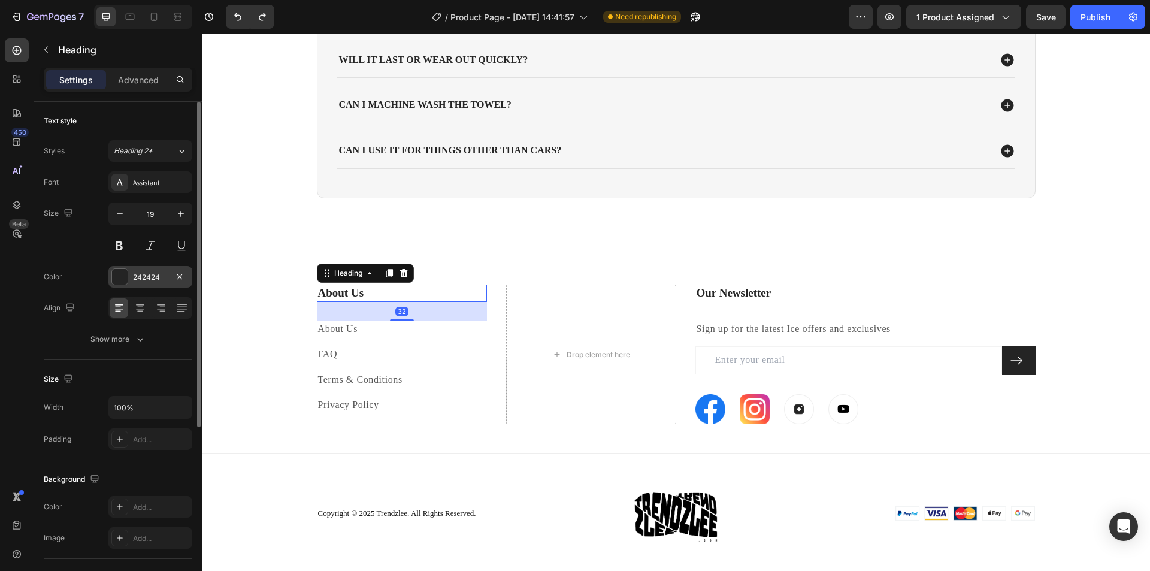
click at [127, 274] on div at bounding box center [120, 277] width 16 height 16
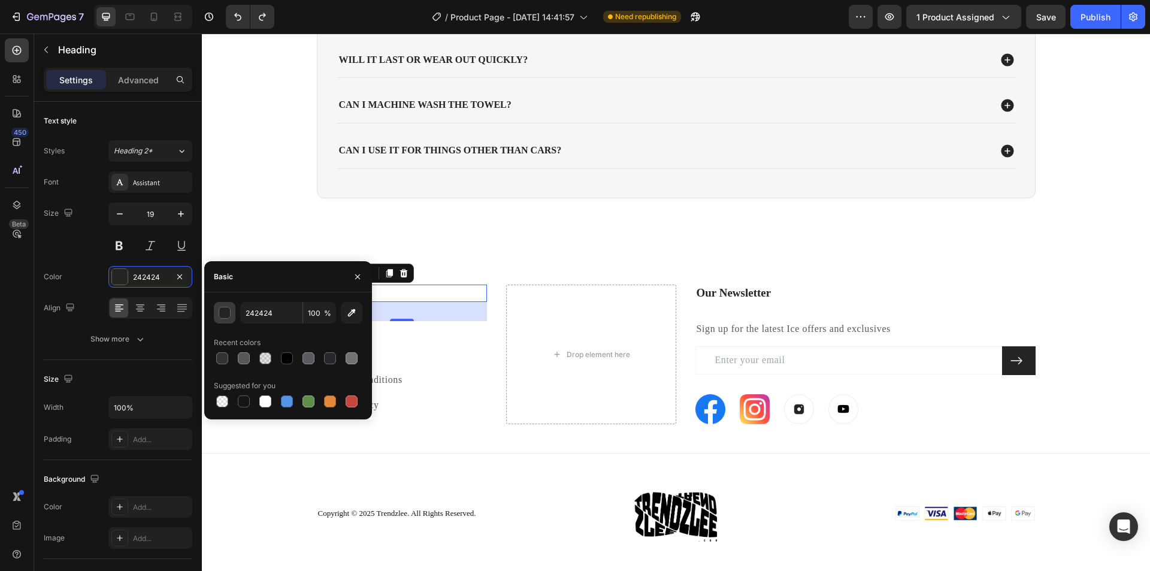
click at [225, 314] on div "button" at bounding box center [225, 313] width 12 height 12
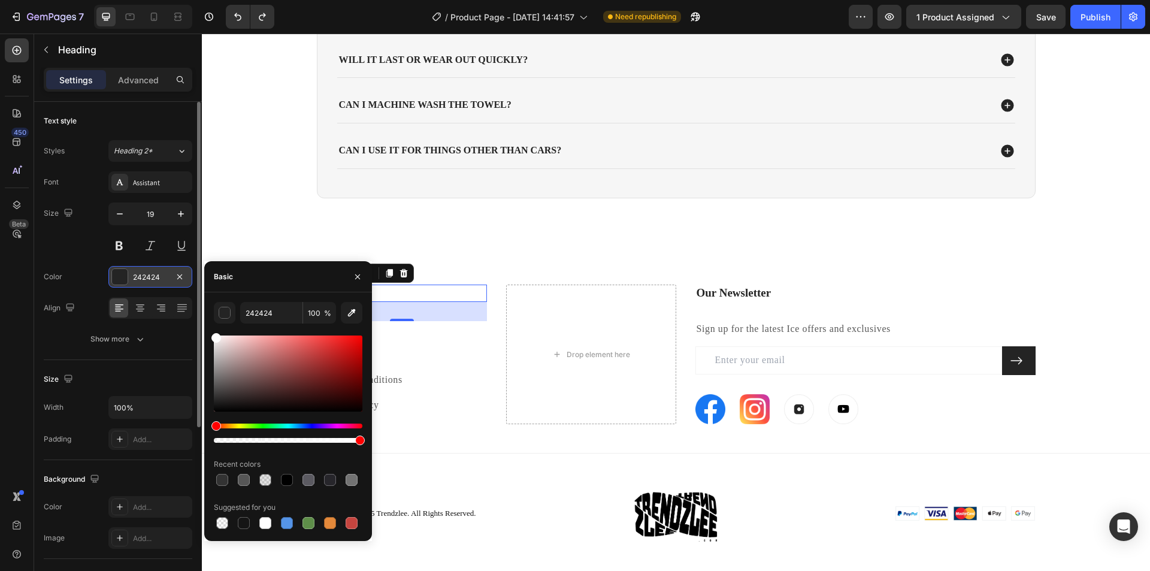
drag, startPoint x: 240, startPoint y: 388, endPoint x: 145, endPoint y: 278, distance: 145.2
click at [138, 278] on div "450 Beta Sections(18) Elements(84) Section Element Hero Section Product Detail …" at bounding box center [101, 302] width 202 height 537
click at [348, 213] on div "FAQs Heading The Details That Matter Text Block Is it safe for all types of pai…" at bounding box center [676, 10] width 924 height 416
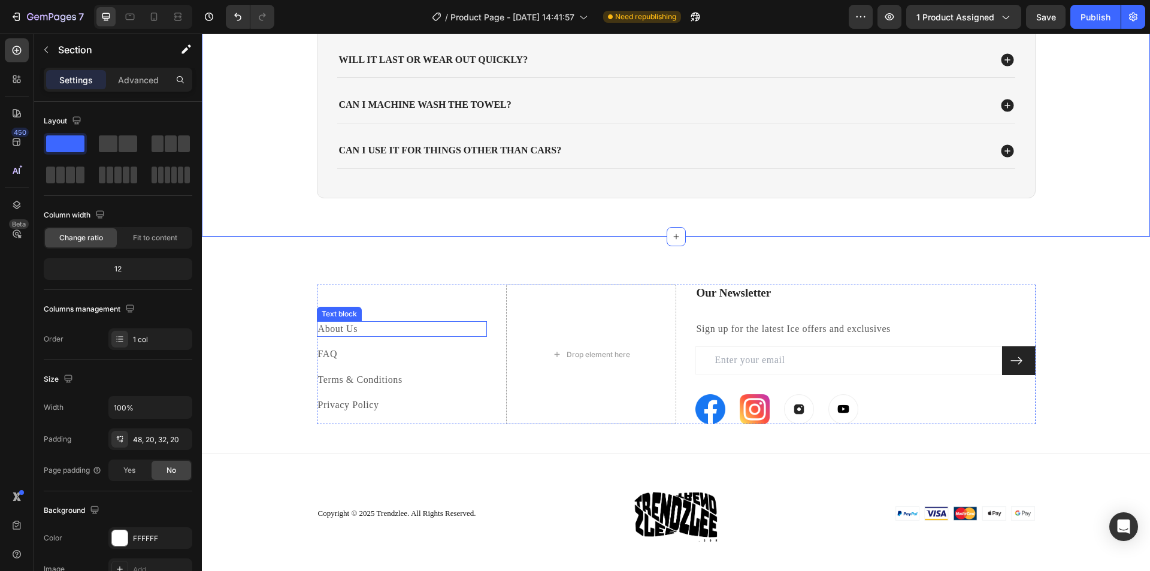
click at [346, 329] on link "About Us" at bounding box center [338, 328] width 40 height 10
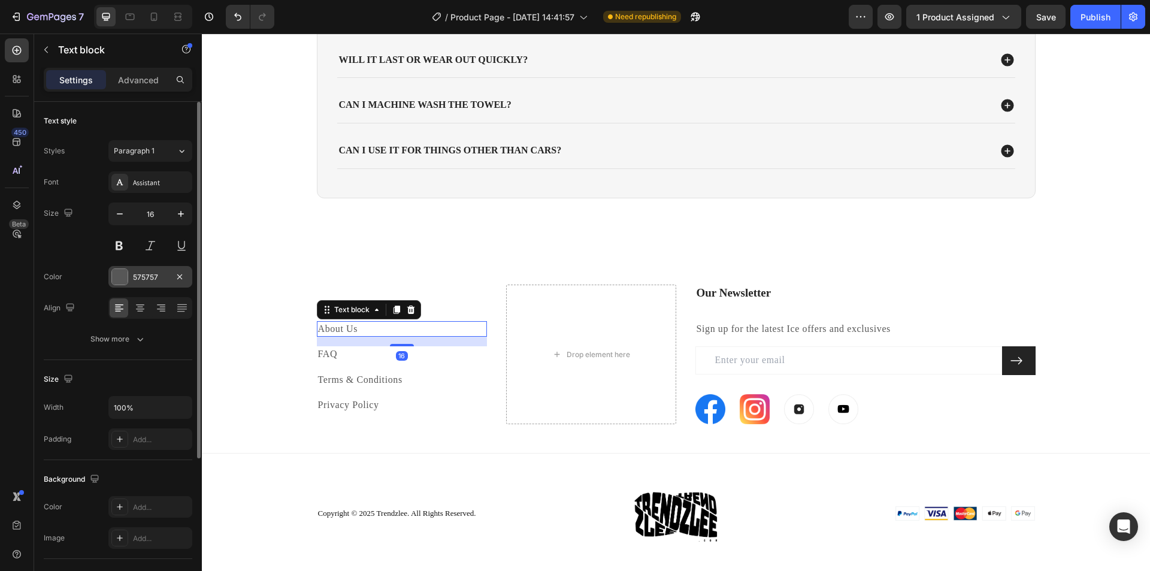
click at [122, 273] on div at bounding box center [120, 277] width 16 height 16
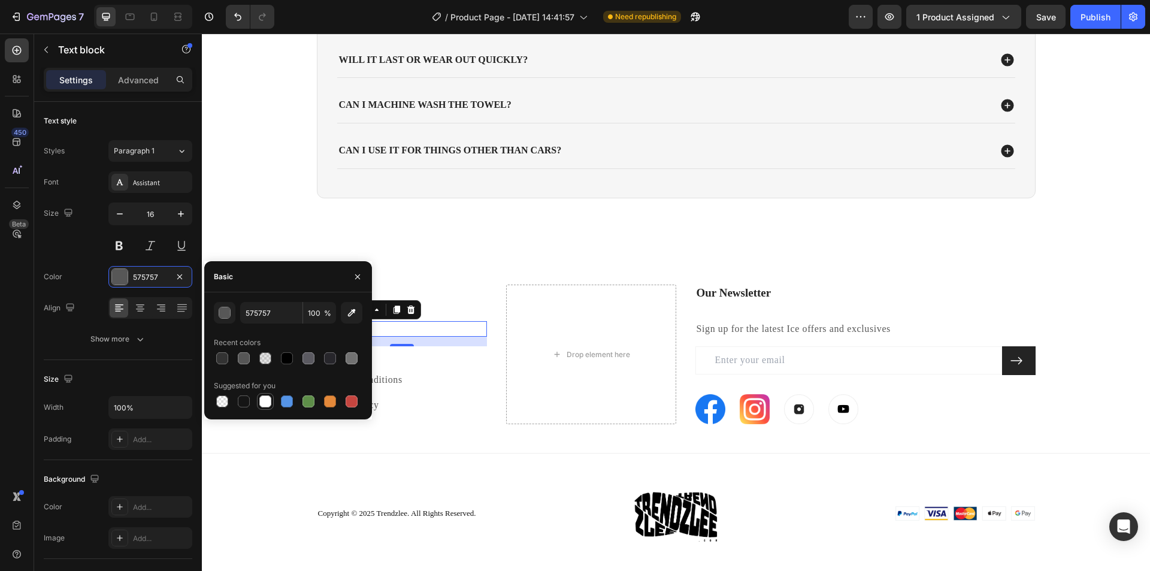
click at [265, 400] on div at bounding box center [265, 401] width 12 height 12
type input "FFFFFF"
click at [243, 224] on div "FAQs Heading The Details That Matter Text Block Is it safe for all types of pai…" at bounding box center [676, 5] width 948 height 464
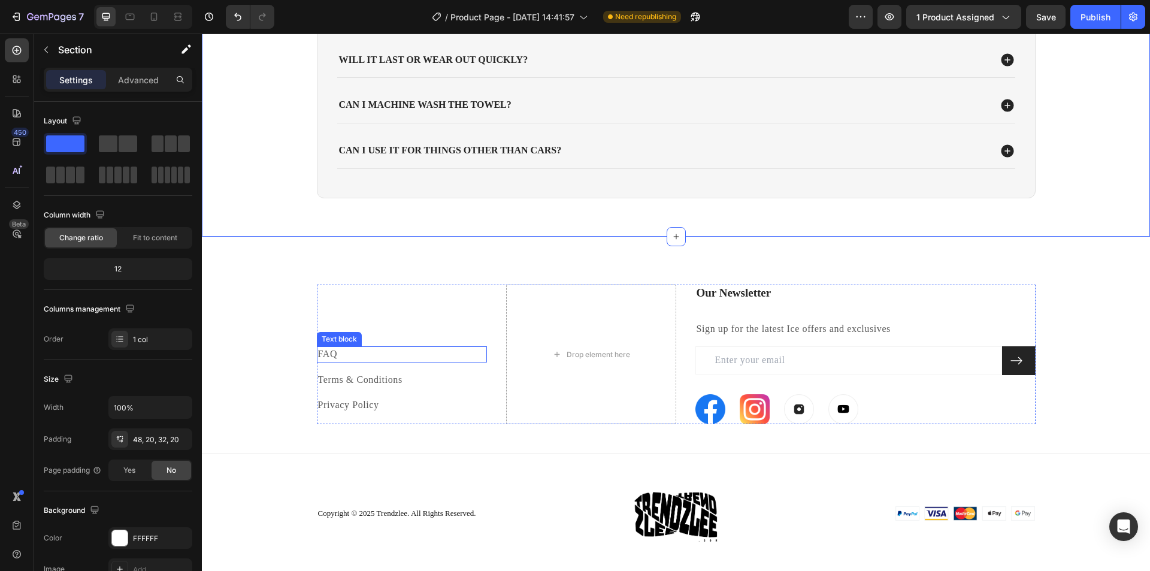
click at [327, 351] on link "FAQ" at bounding box center [328, 354] width 20 height 10
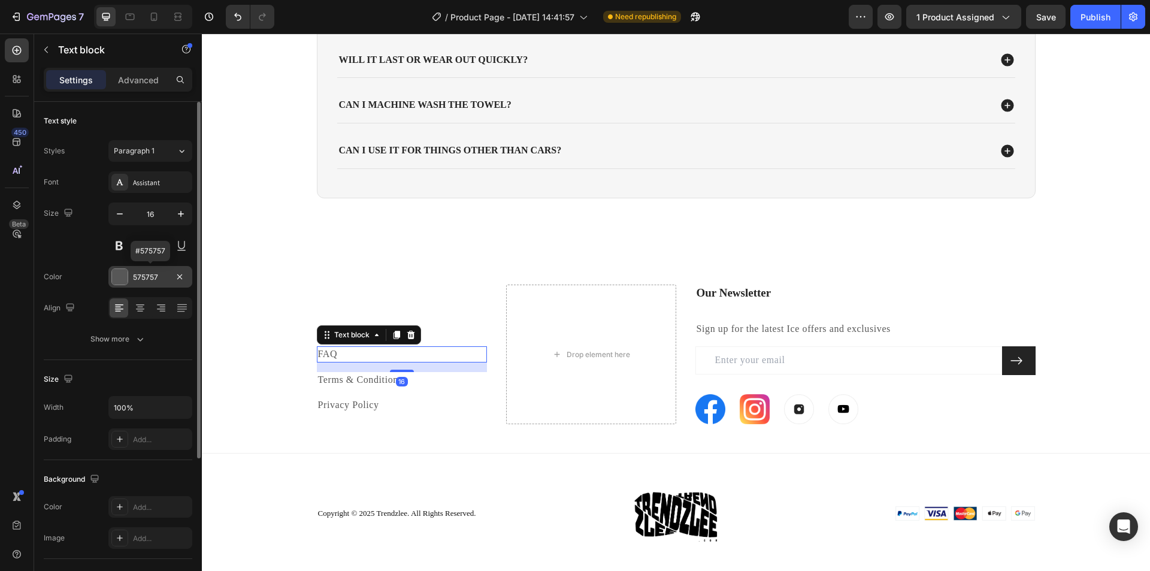
click at [129, 275] on div "575757" at bounding box center [150, 277] width 84 height 22
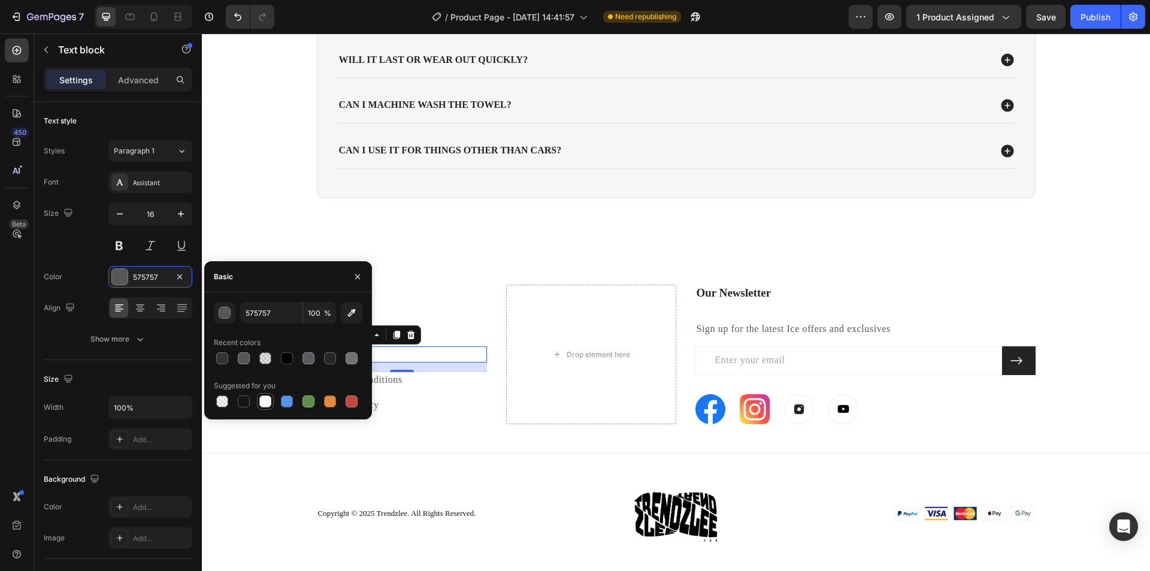
click at [262, 401] on div at bounding box center [265, 401] width 12 height 12
type input "FFFFFF"
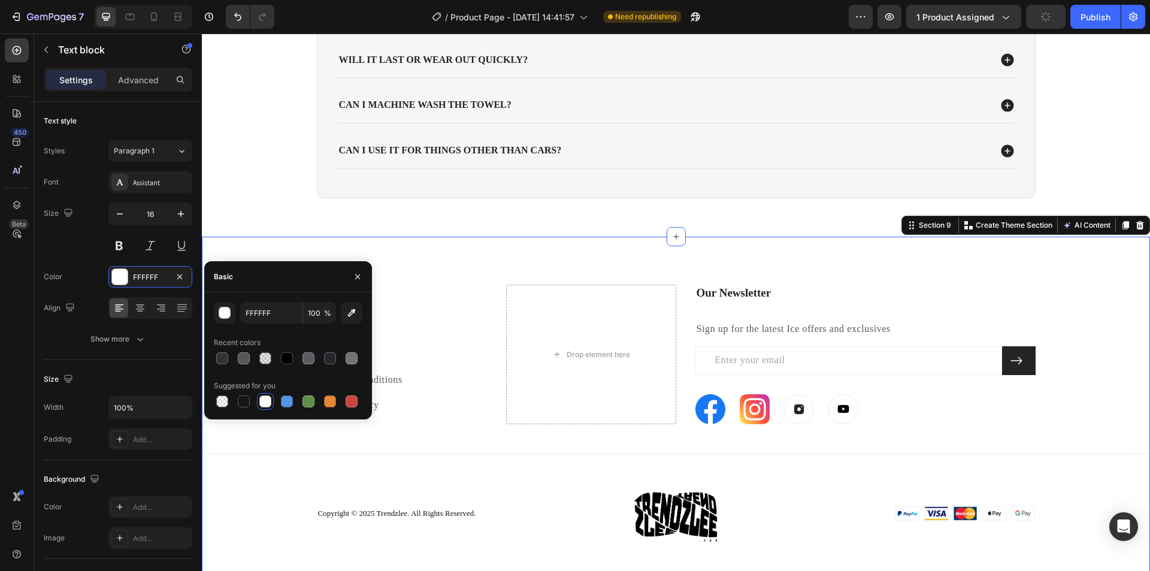
click at [278, 447] on div "About Us Heading About Us Text block FAQ Text block Terms & Conditions Text blo…" at bounding box center [676, 421] width 948 height 274
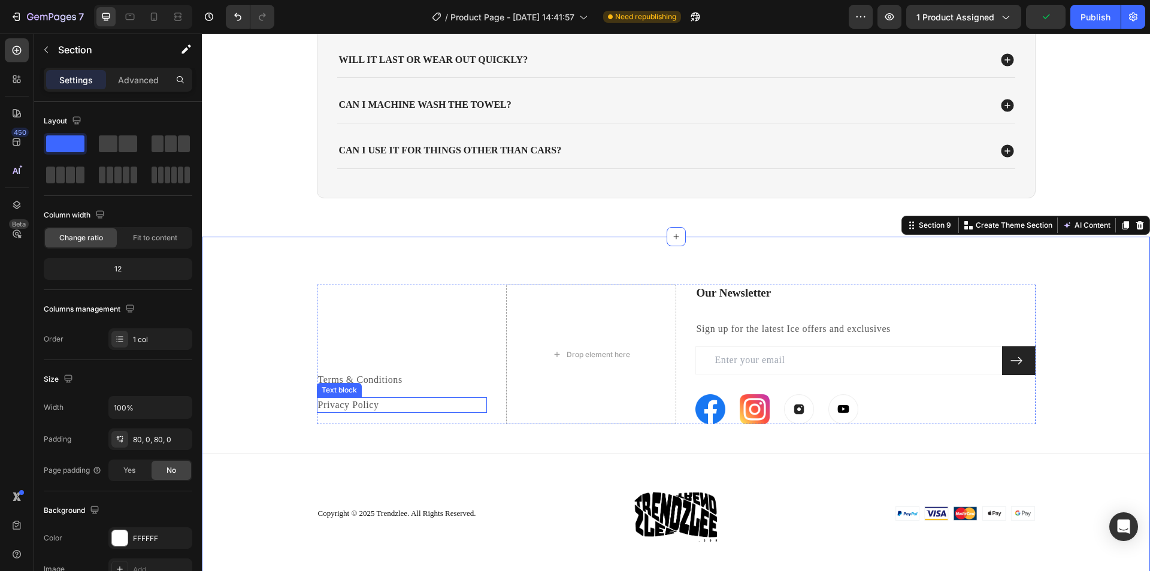
click at [326, 389] on div "Text block" at bounding box center [339, 389] width 40 height 11
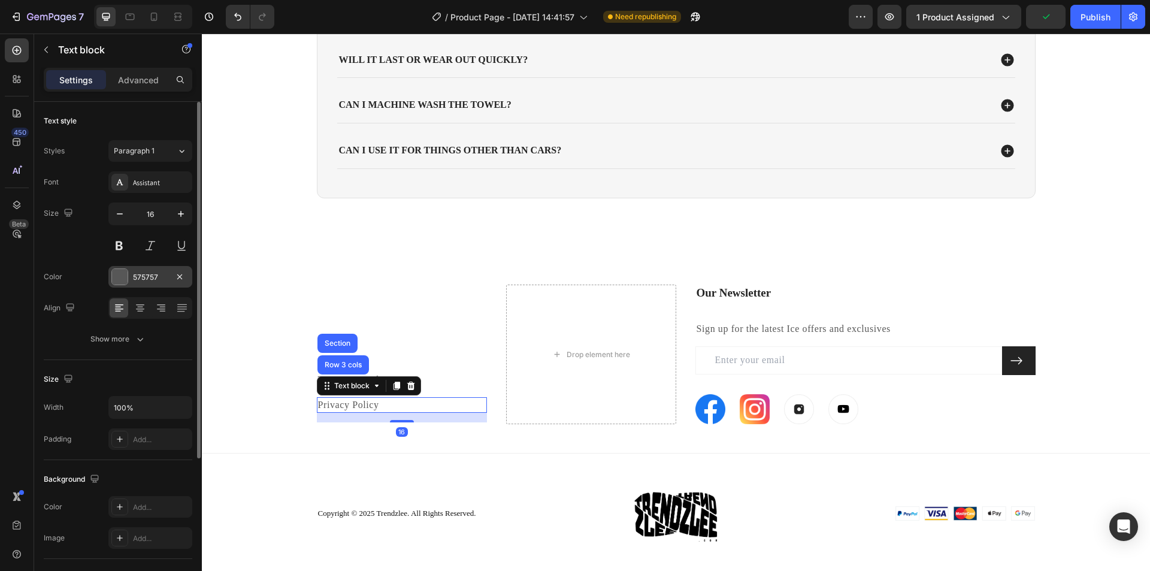
click at [119, 278] on div at bounding box center [120, 277] width 16 height 16
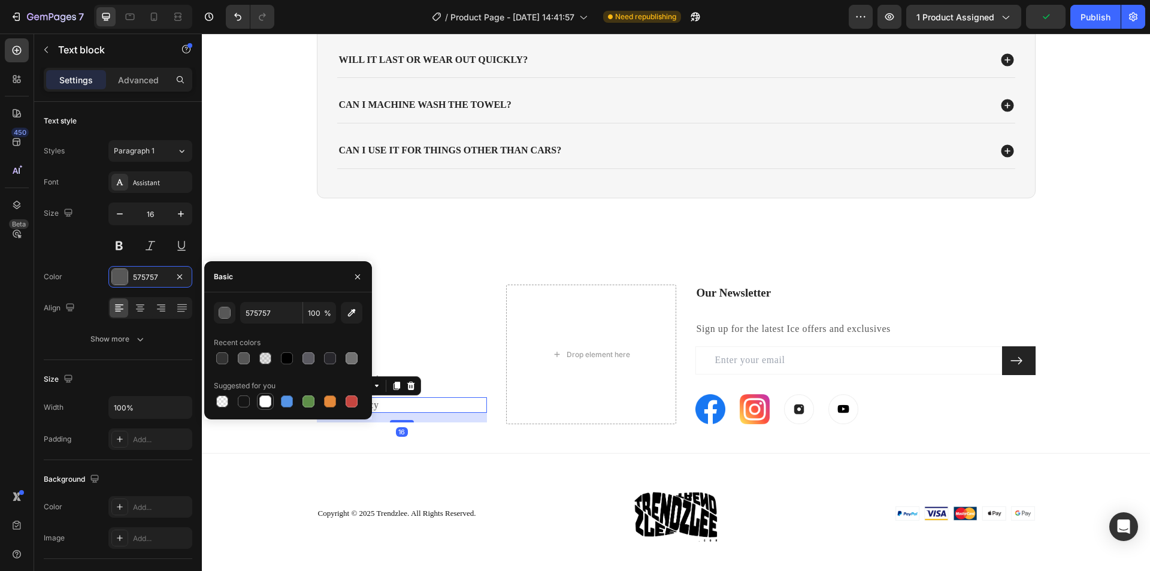
click at [264, 398] on div at bounding box center [265, 401] width 12 height 12
type input "FFFFFF"
click at [455, 350] on p "FAQ" at bounding box center [402, 353] width 168 height 13
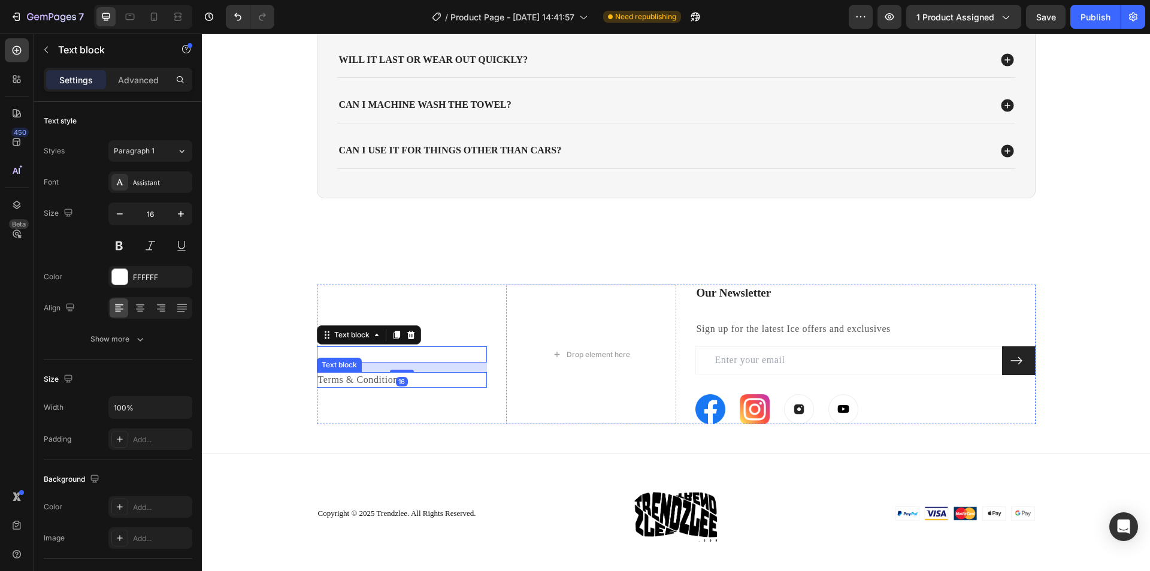
click at [376, 383] on link "Terms & Conditions" at bounding box center [360, 379] width 84 height 10
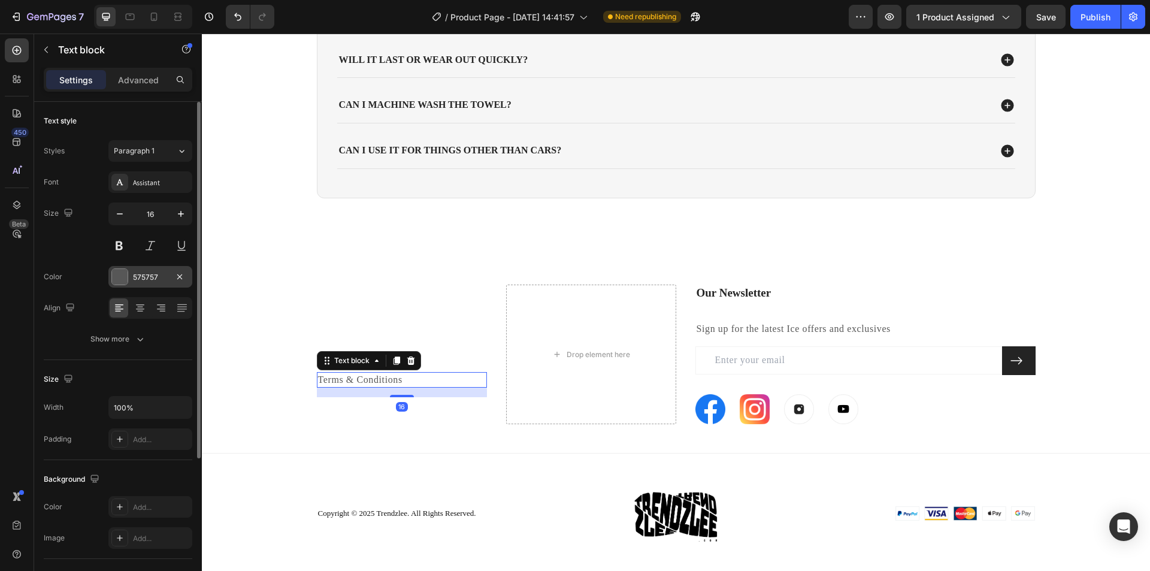
click at [125, 277] on div at bounding box center [120, 277] width 16 height 16
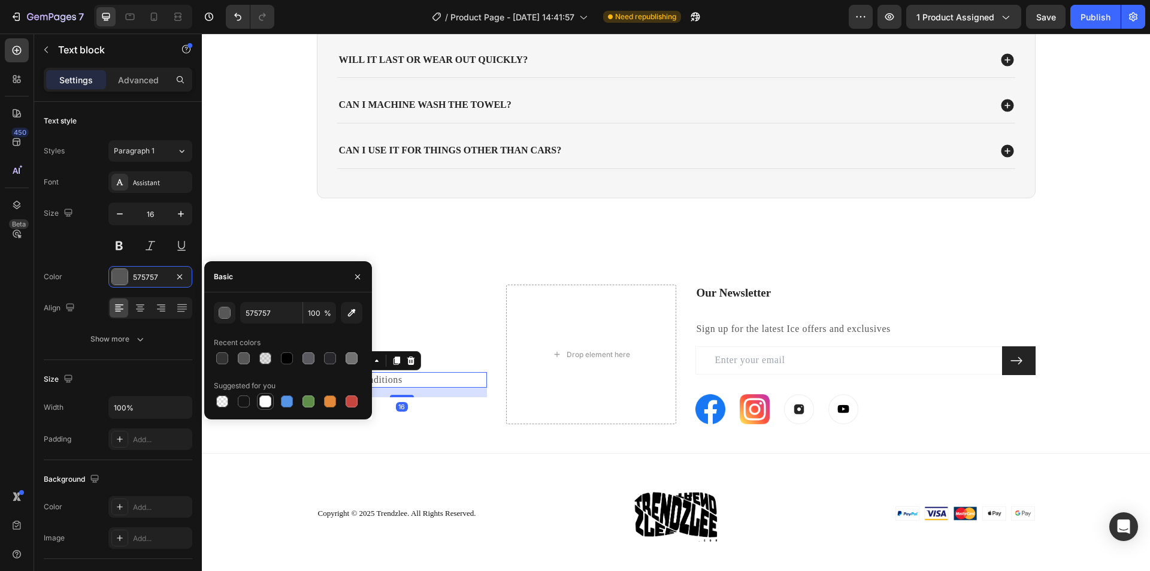
click at [265, 399] on div at bounding box center [265, 401] width 12 height 12
type input "FFFFFF"
click at [812, 258] on div "About Us Heading About Us Text block FAQ Text block Terms & Conditions Text blo…" at bounding box center [676, 422] width 948 height 370
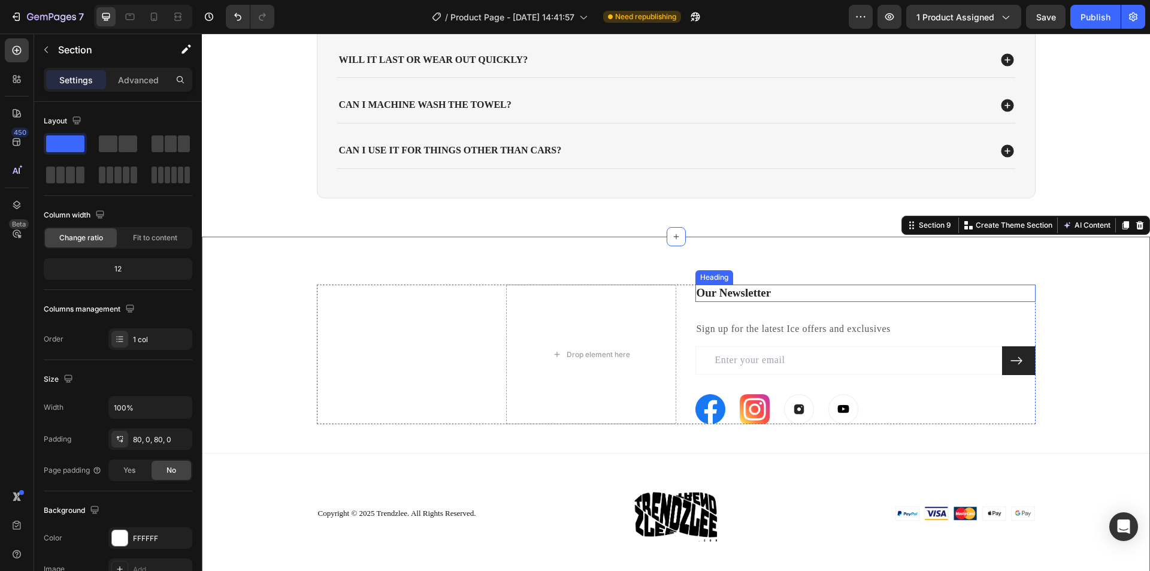
click at [760, 292] on p "Our Newsletter" at bounding box center [866, 293] width 338 height 15
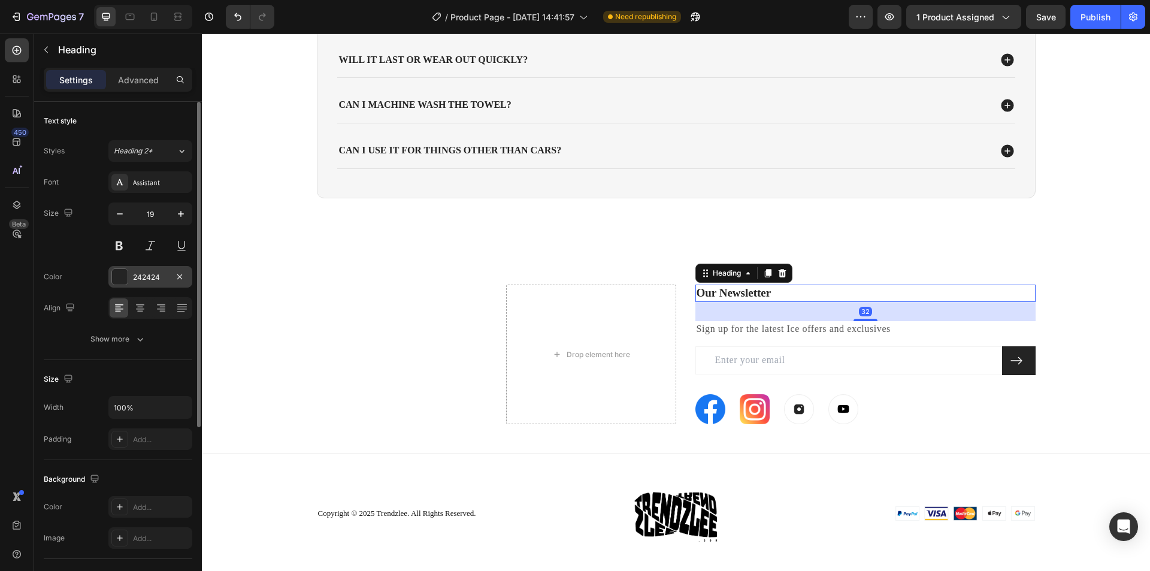
click at [114, 277] on div at bounding box center [120, 277] width 16 height 16
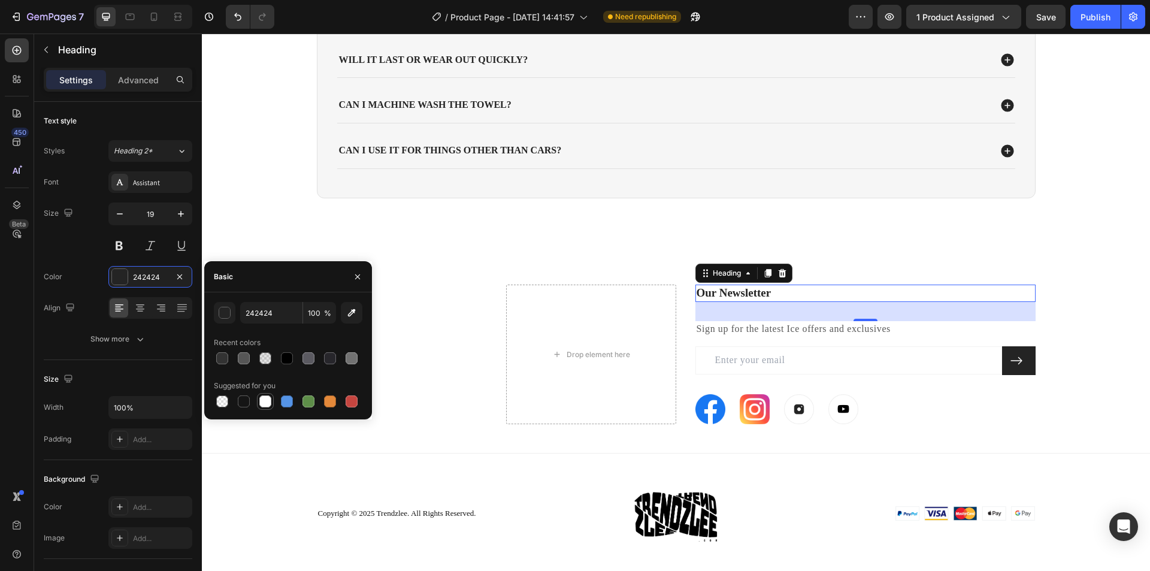
click at [259, 403] on div at bounding box center [265, 401] width 14 height 14
type input "FFFFFF"
click at [767, 330] on p "Sign up for the latest Ice offers and exclusives" at bounding box center [866, 328] width 338 height 13
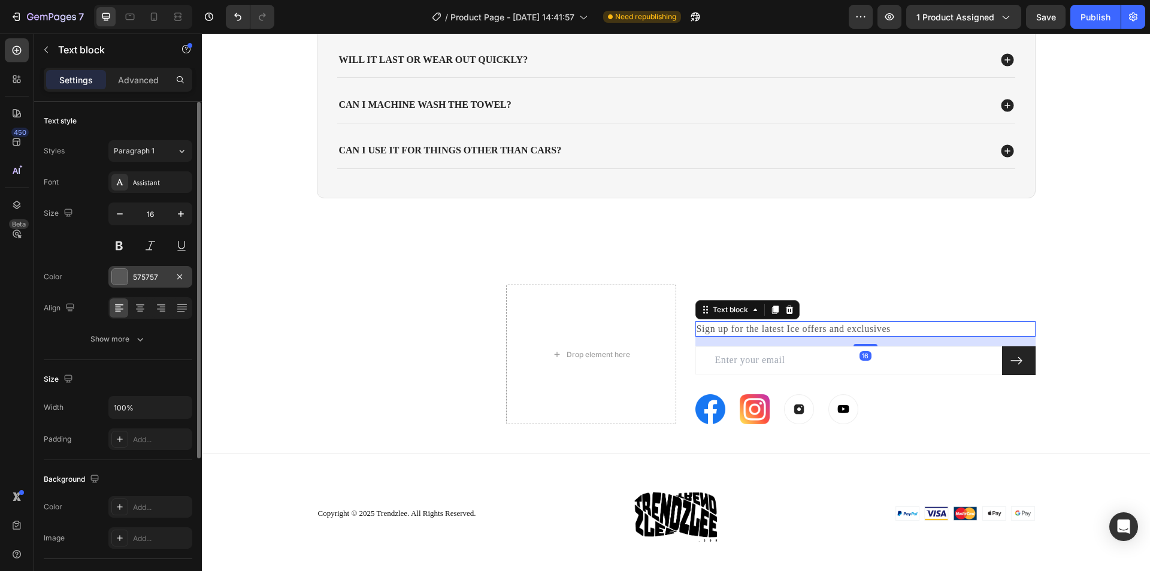
click at [119, 278] on div at bounding box center [120, 277] width 16 height 16
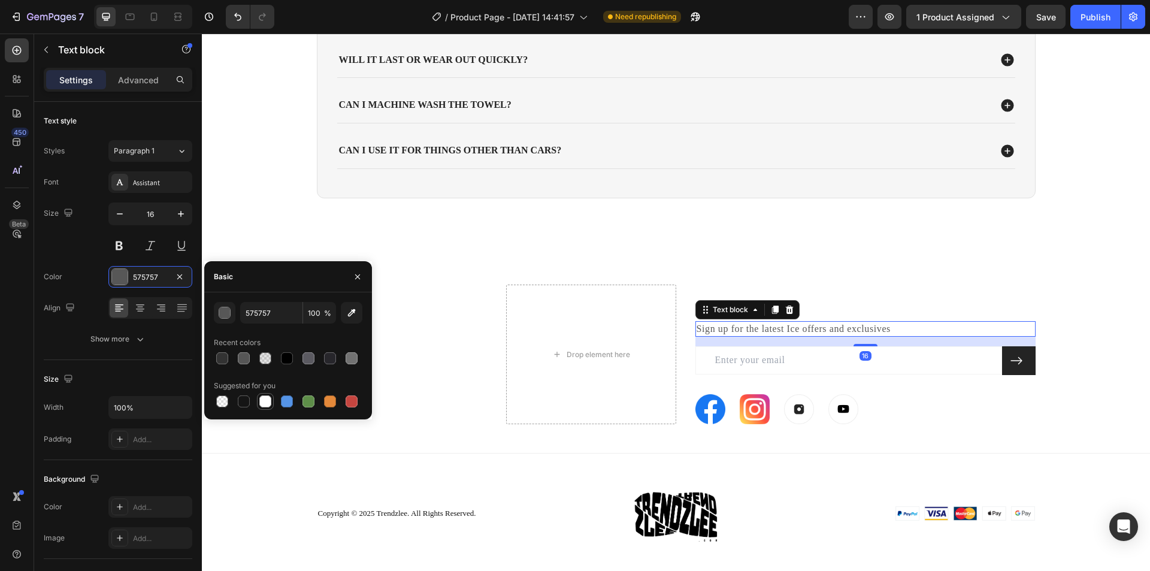
click at [264, 405] on div at bounding box center [265, 401] width 12 height 12
type input "FFFFFF"
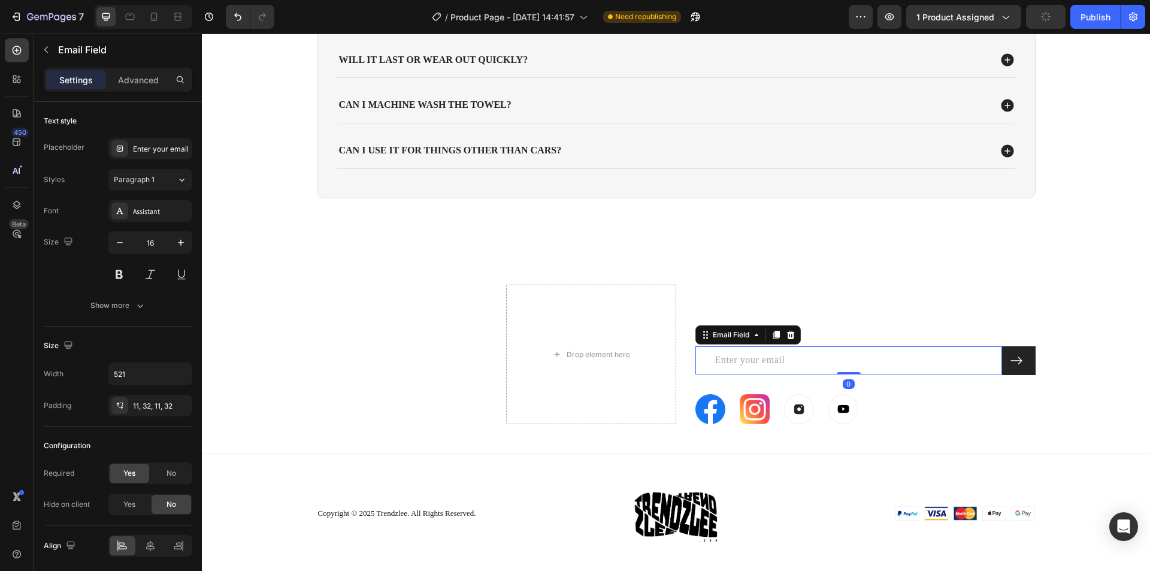
click at [779, 365] on input "email" at bounding box center [848, 360] width 307 height 28
click at [1020, 362] on div at bounding box center [1019, 360] width 18 height 13
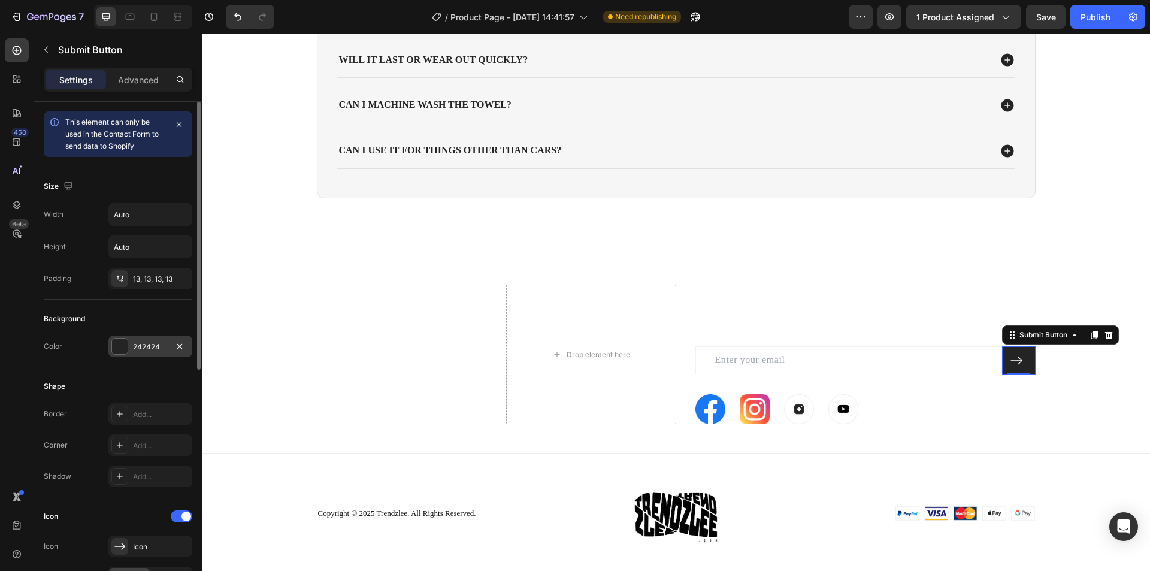
click at [122, 349] on div at bounding box center [120, 346] width 16 height 16
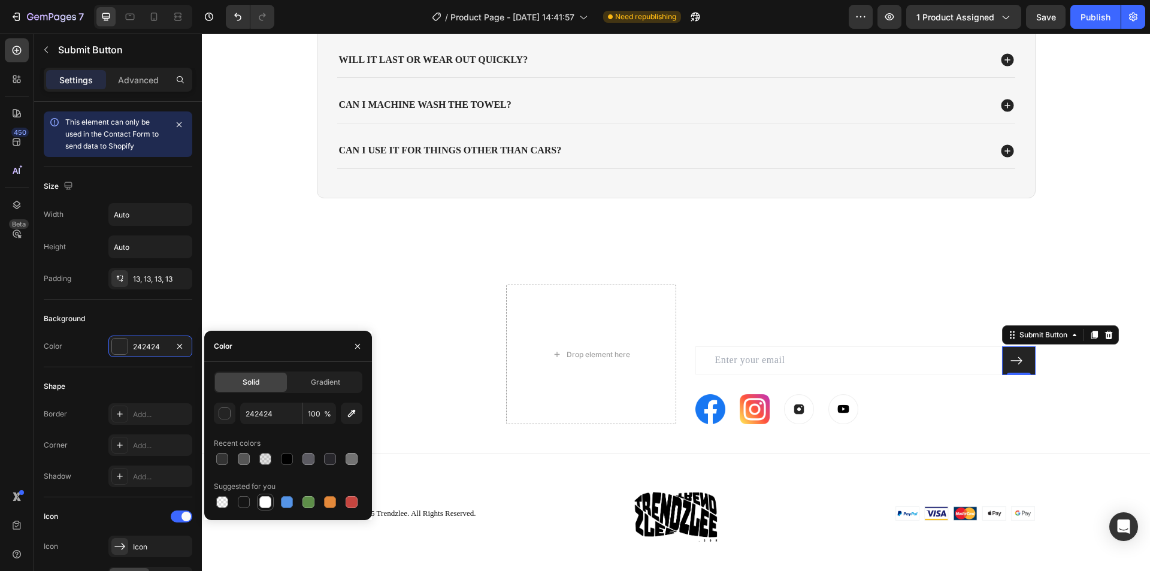
click at [267, 508] on div at bounding box center [265, 502] width 14 height 14
type input "FFFFFF"
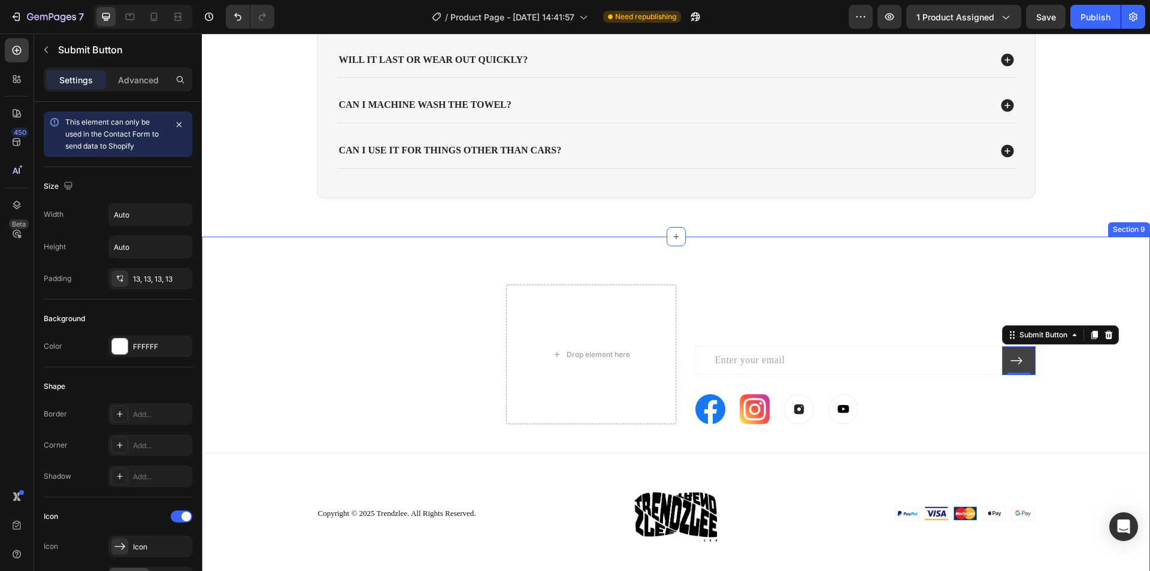
click at [1013, 367] on icon at bounding box center [1016, 360] width 13 height 13
click at [1013, 362] on icon at bounding box center [1016, 360] width 13 height 13
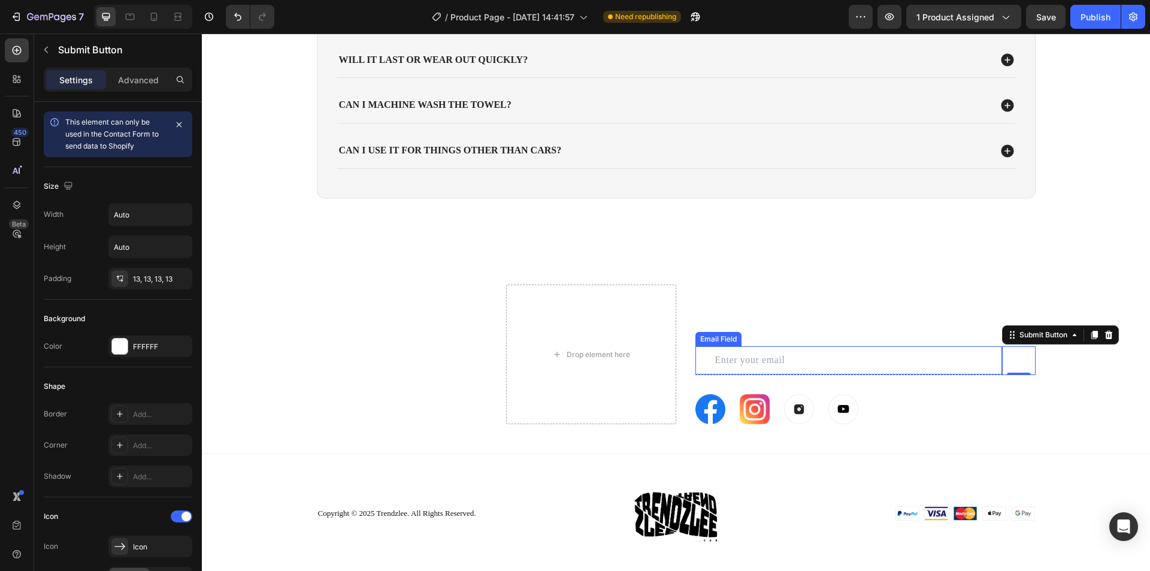
click at [827, 362] on input "email" at bounding box center [848, 360] width 307 height 28
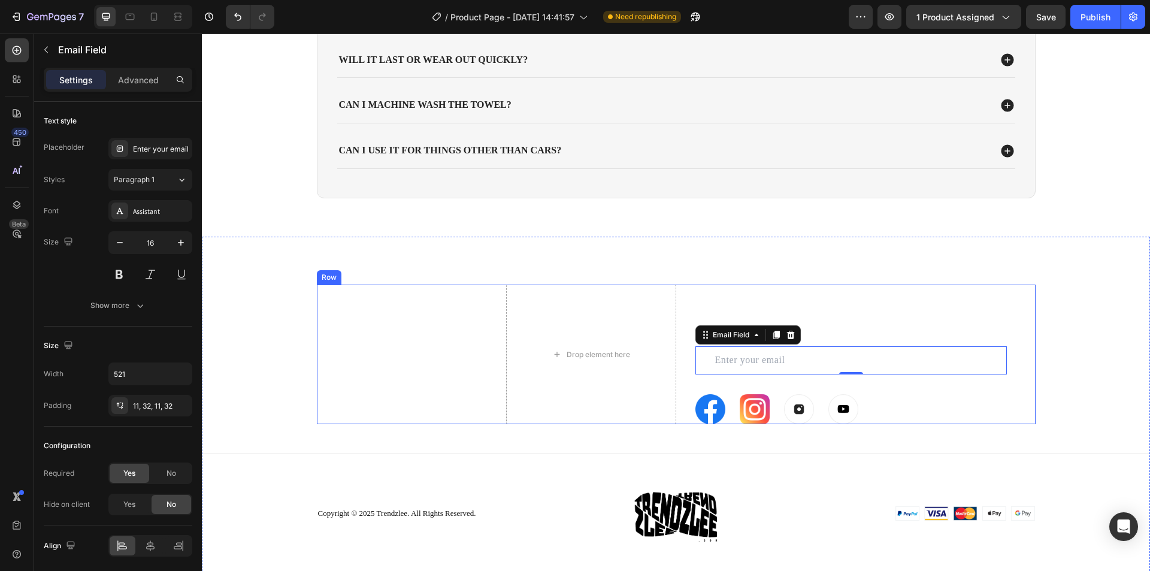
click at [697, 377] on div "Our Newsletter Heading Sign up for the latest Ice offers and exclusives Text bl…" at bounding box center [865, 354] width 340 height 140
click at [698, 373] on input "email" at bounding box center [850, 360] width 311 height 28
click at [265, 367] on div "About Us Heading About Us Text block FAQ Text block Terms & Conditions Text blo…" at bounding box center [676, 421] width 948 height 274
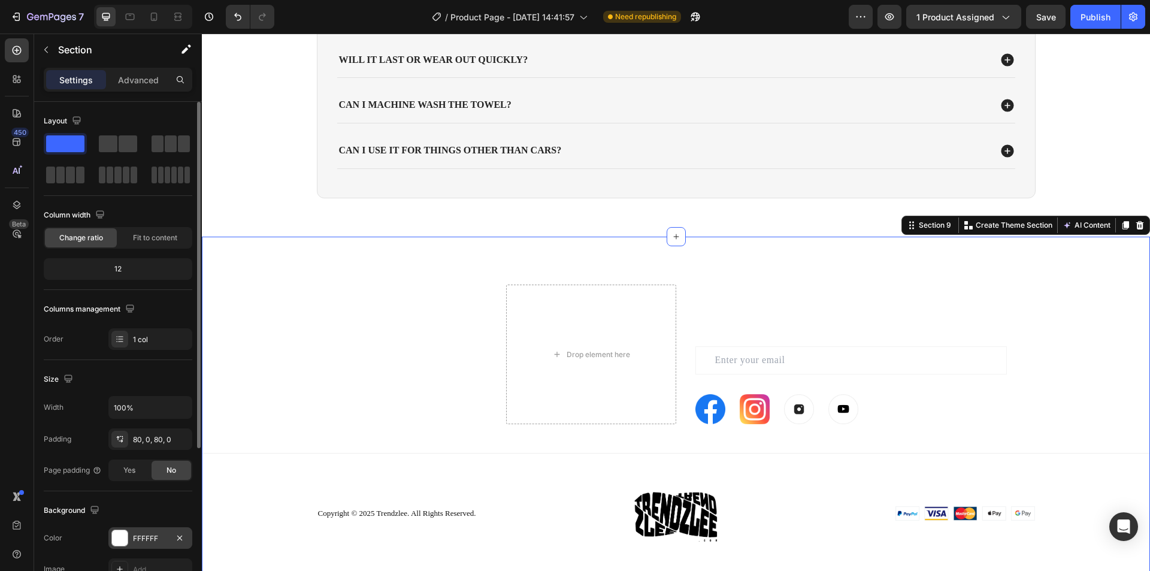
click at [113, 533] on div at bounding box center [120, 538] width 16 height 16
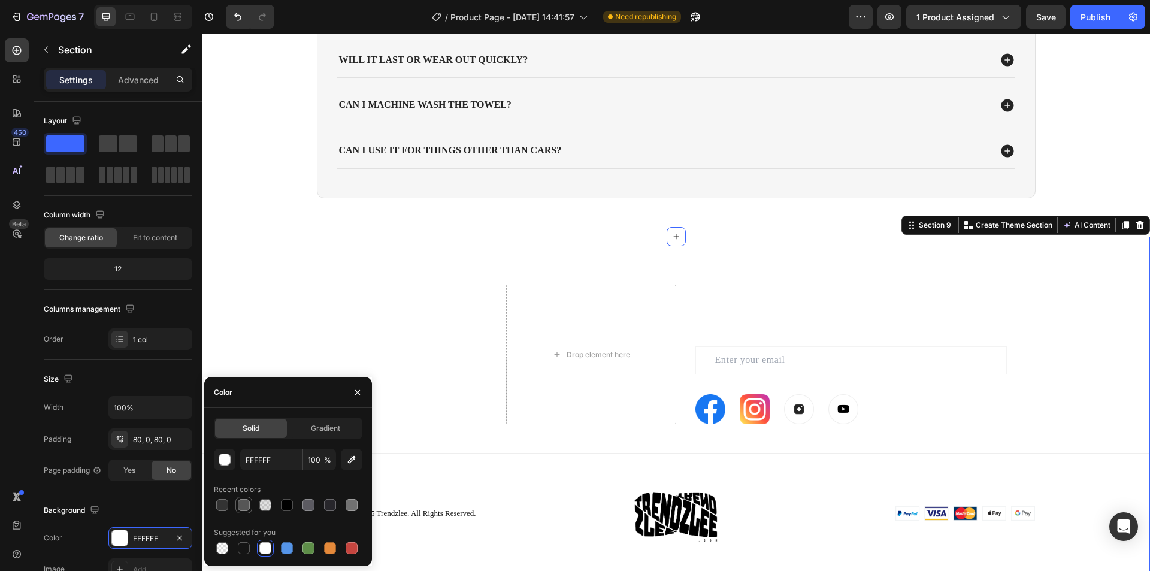
click at [241, 505] on div at bounding box center [244, 505] width 12 height 12
type input "565656"
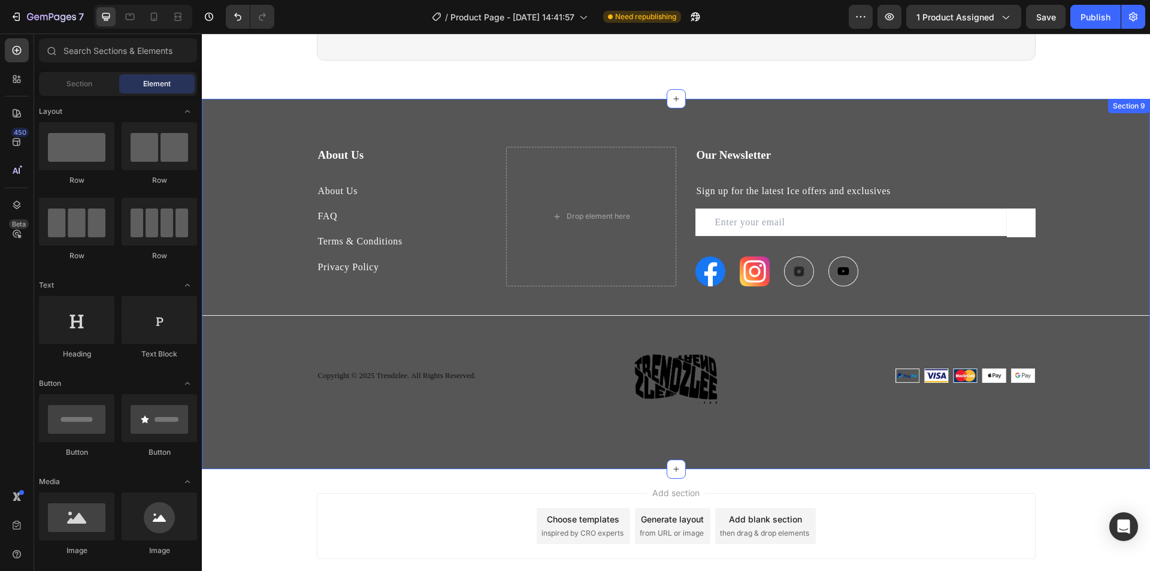
scroll to position [2408, 0]
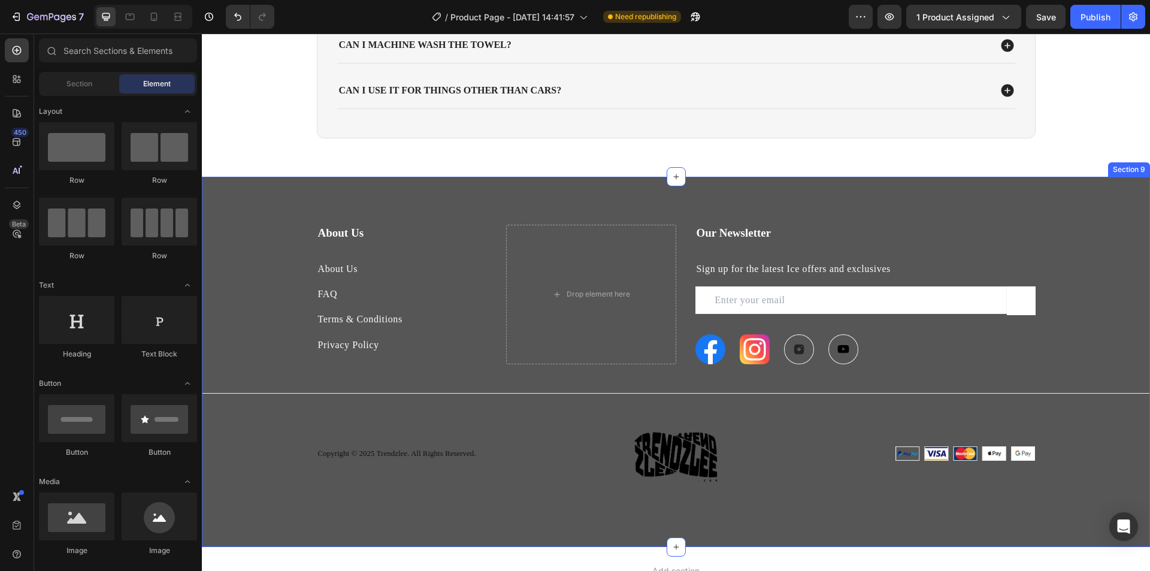
click at [245, 287] on div "About Us Heading About Us Text block FAQ Text block Terms & Conditions Text blo…" at bounding box center [676, 362] width 948 height 274
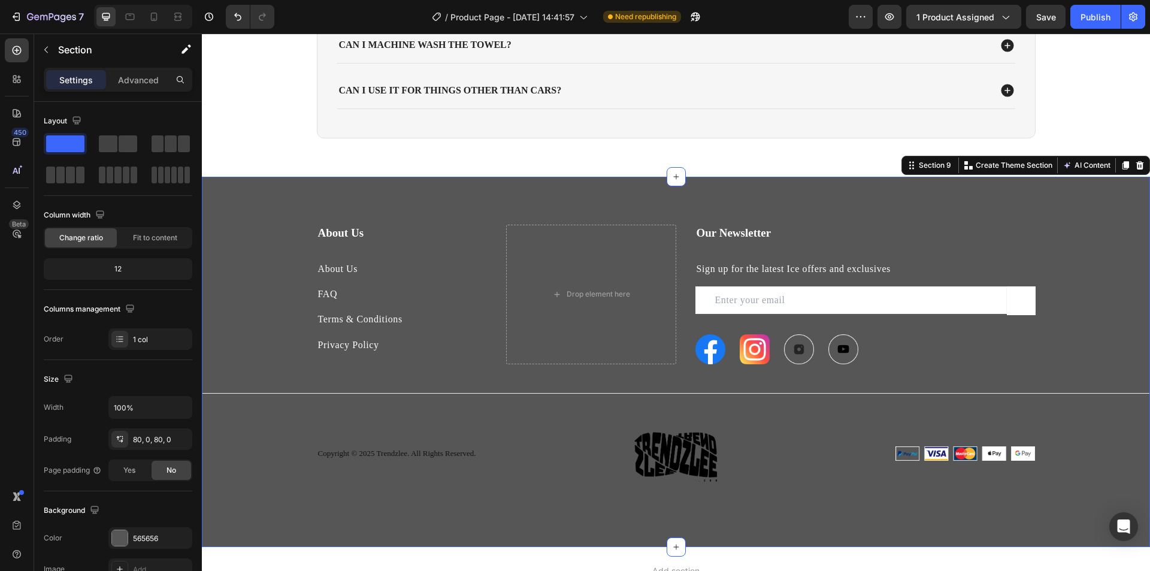
drag, startPoint x: 673, startPoint y: 548, endPoint x: 696, endPoint y: 508, distance: 45.6
click at [685, 525] on div "About Us Heading About Us Text block FAQ Text block Terms & Conditions Text blo…" at bounding box center [676, 362] width 948 height 370
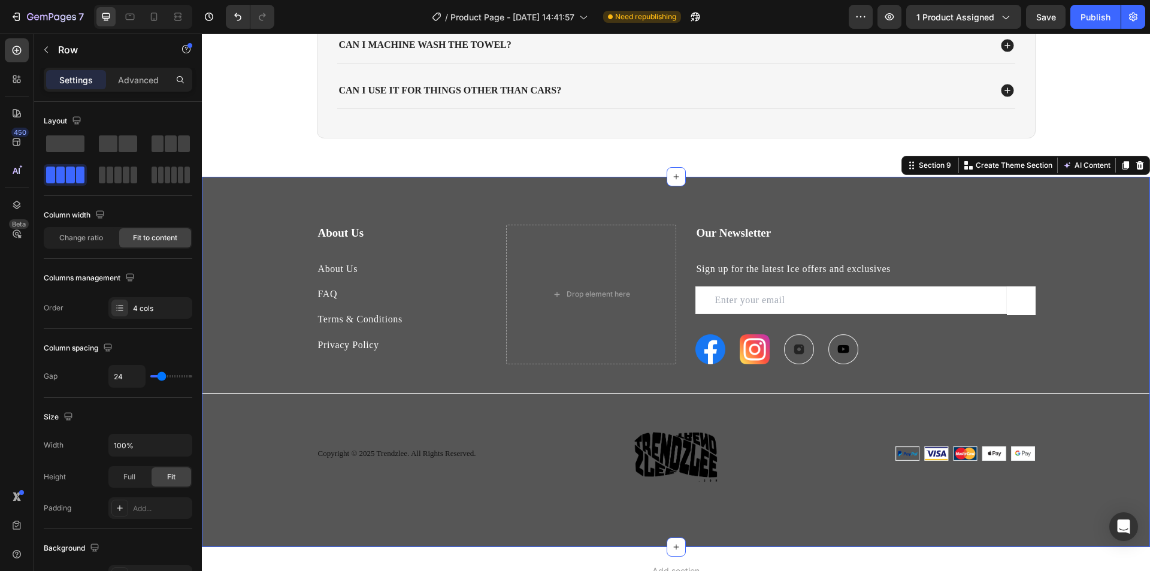
click at [1030, 340] on div "Image Image Image Image Row" at bounding box center [865, 349] width 340 height 30
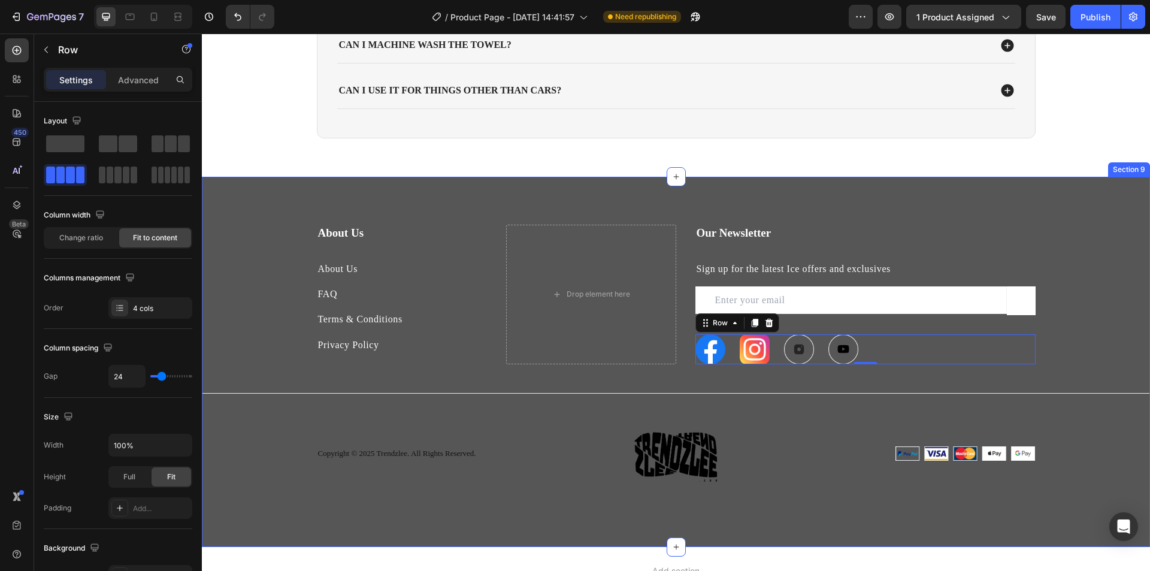
click at [1131, 312] on div "About Us Heading About Us Text block FAQ Text block Terms & Conditions Text blo…" at bounding box center [676, 362] width 948 height 274
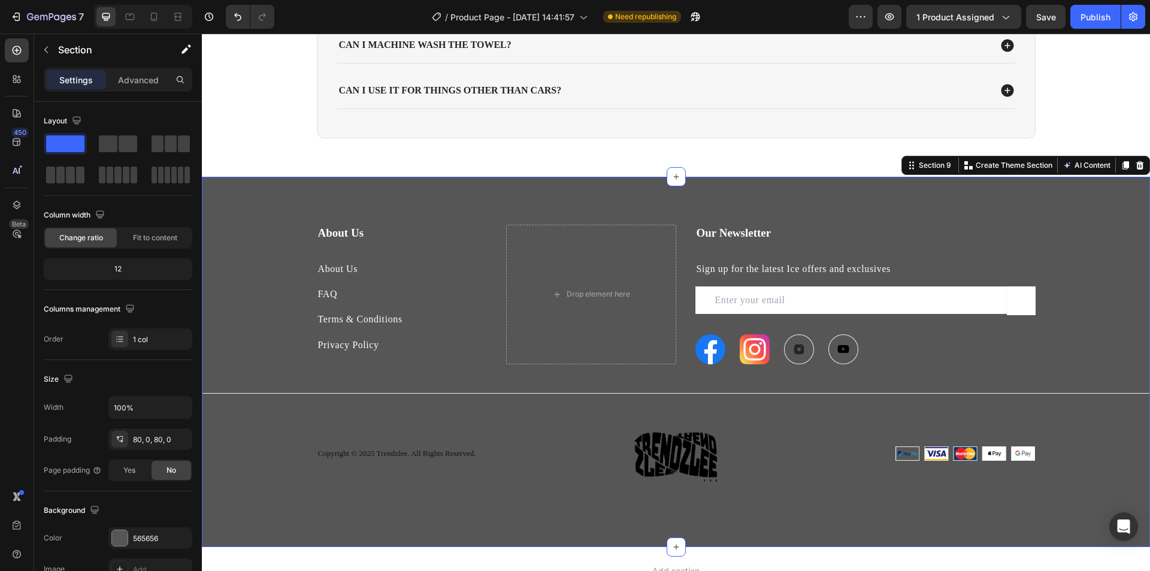
click at [1110, 289] on div "About Us Heading About Us Text block FAQ Text block Terms & Conditions Text blo…" at bounding box center [676, 362] width 948 height 274
click at [116, 543] on div at bounding box center [120, 538] width 16 height 16
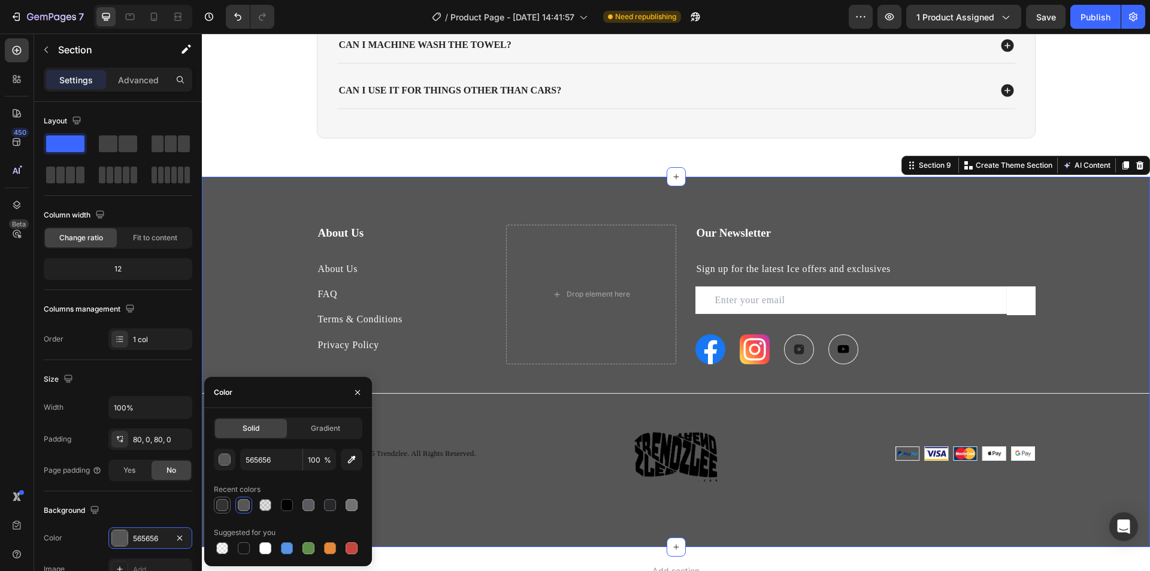
click at [228, 504] on div at bounding box center [222, 505] width 12 height 12
type input "333333"
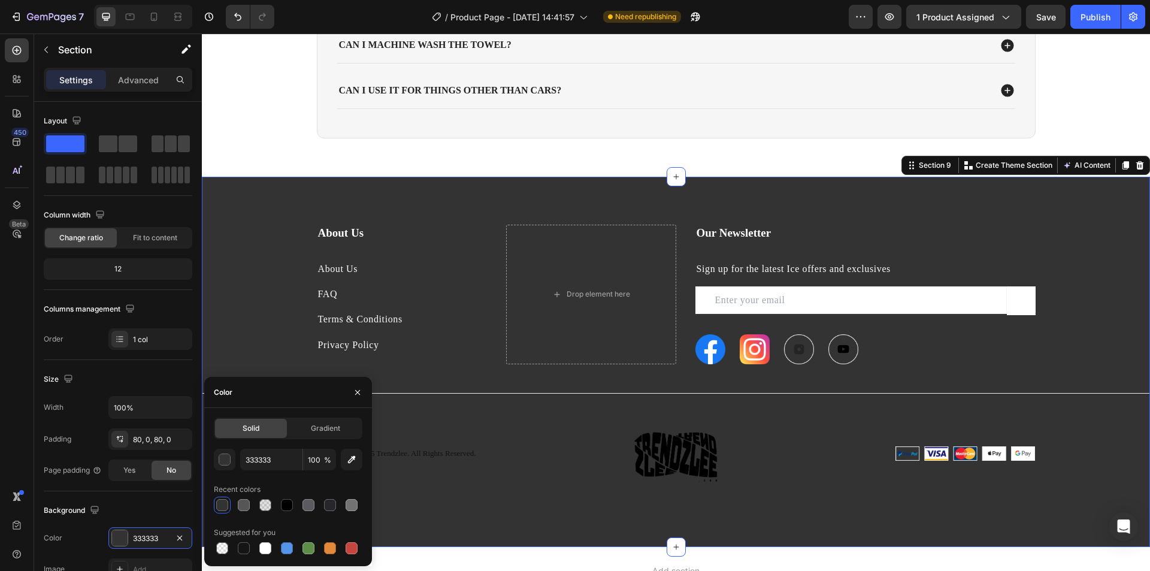
click at [1113, 262] on div "About Us Heading About Us Text block FAQ Text block Terms & Conditions Text blo…" at bounding box center [676, 362] width 948 height 274
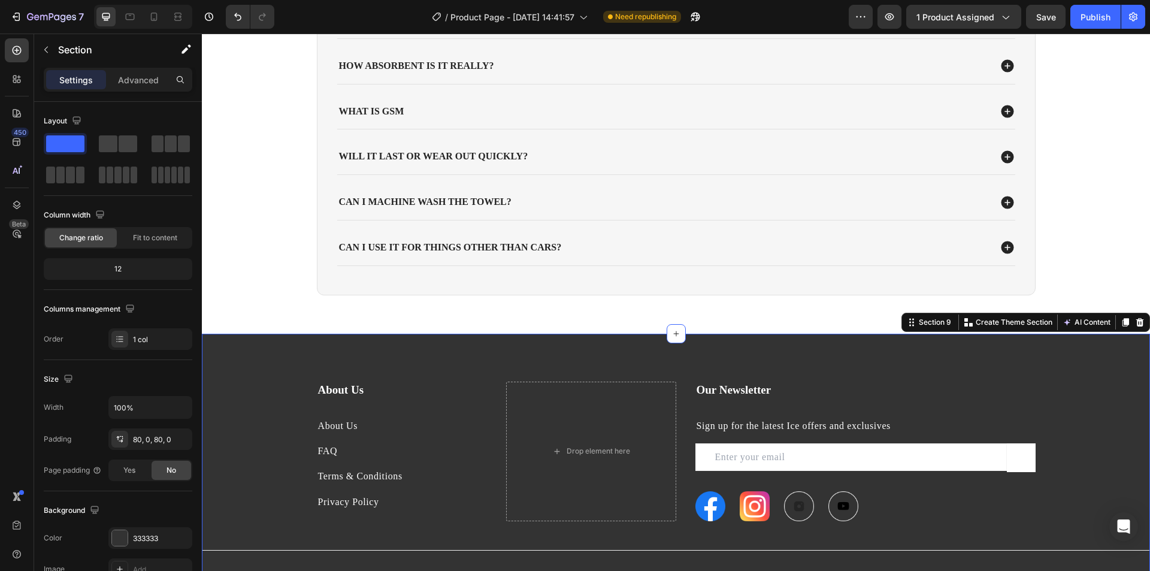
scroll to position [2228, 0]
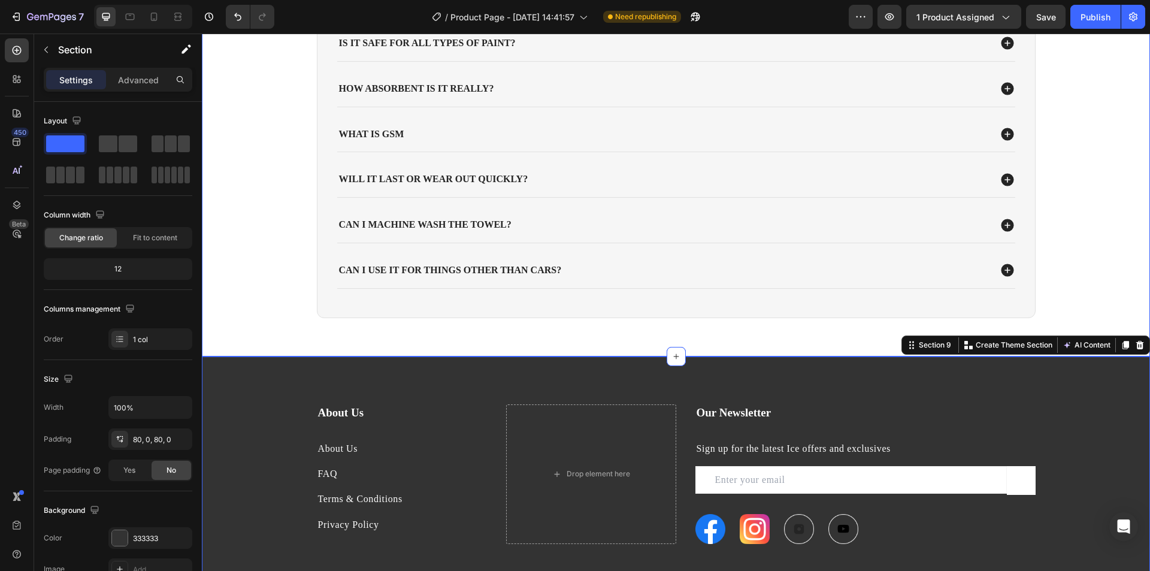
click at [1121, 224] on div "FAQs Heading The Details That Matter Text Block Is it safe for all types of pai…" at bounding box center [676, 130] width 924 height 416
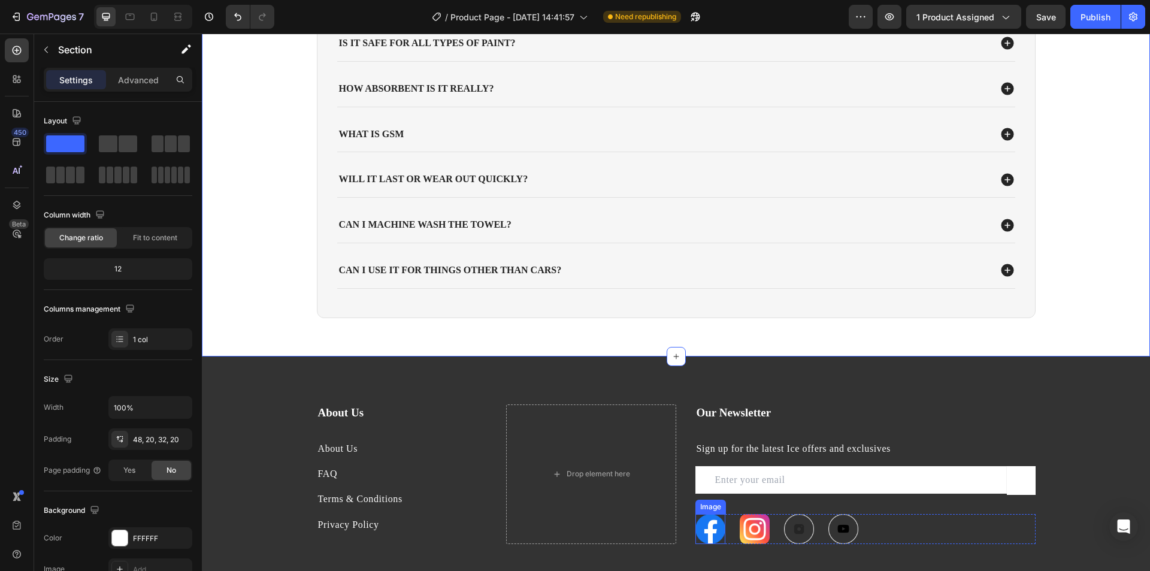
click at [688, 528] on div "About Us Heading About Us Text block FAQ Text block Terms & Conditions Text blo…" at bounding box center [676, 474] width 719 height 140
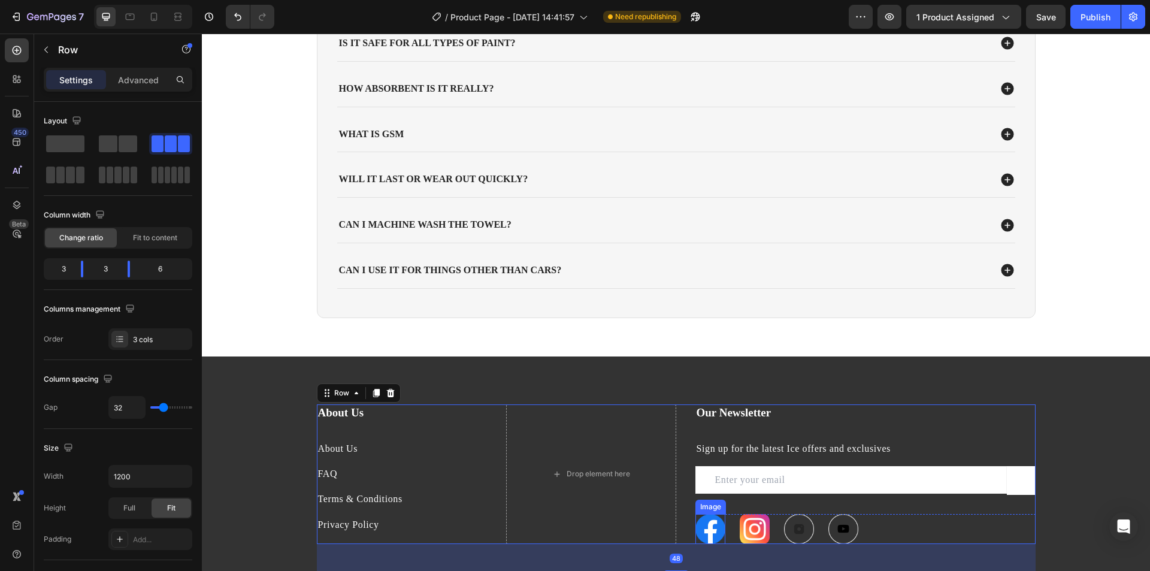
click at [704, 525] on img at bounding box center [710, 529] width 30 height 30
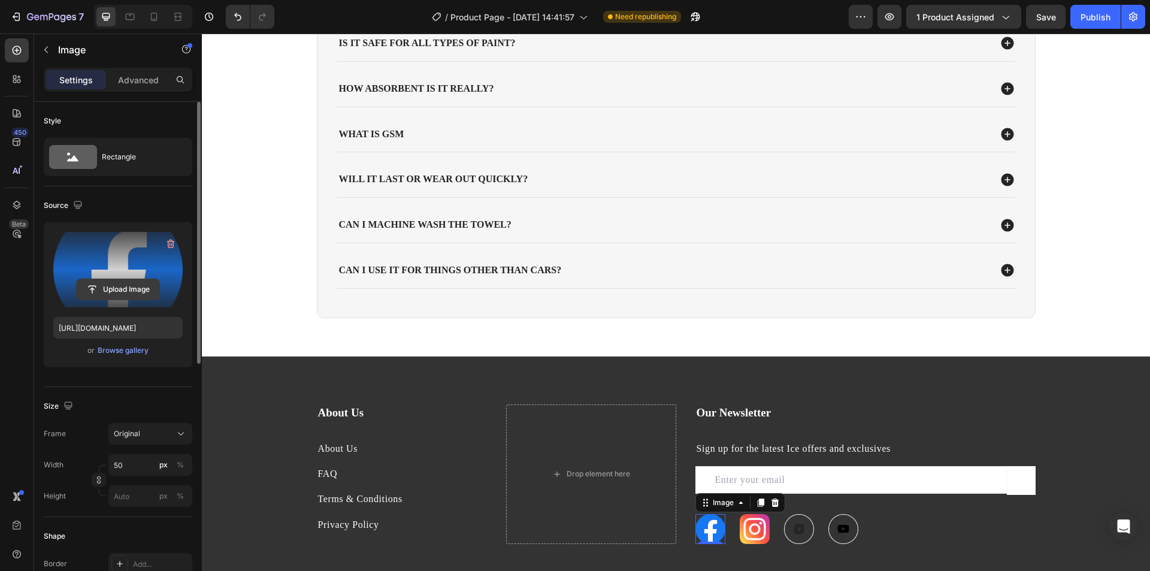
click at [137, 286] on input "file" at bounding box center [118, 289] width 83 height 20
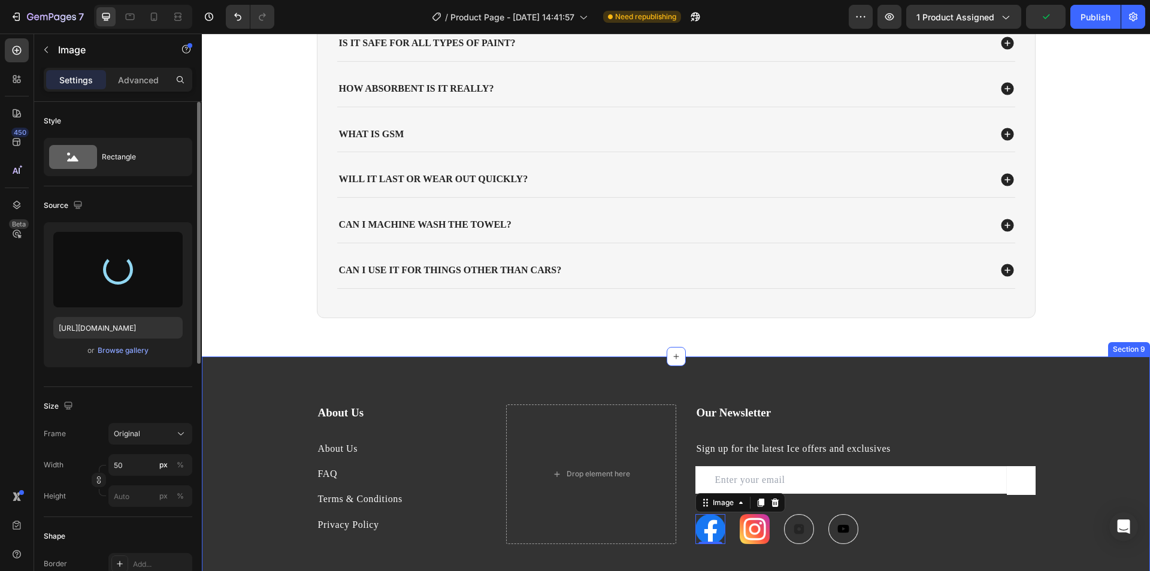
type input "https://cdn.shopify.com/s/files/1/0715/5744/7868/files/gempages_578022134127788…"
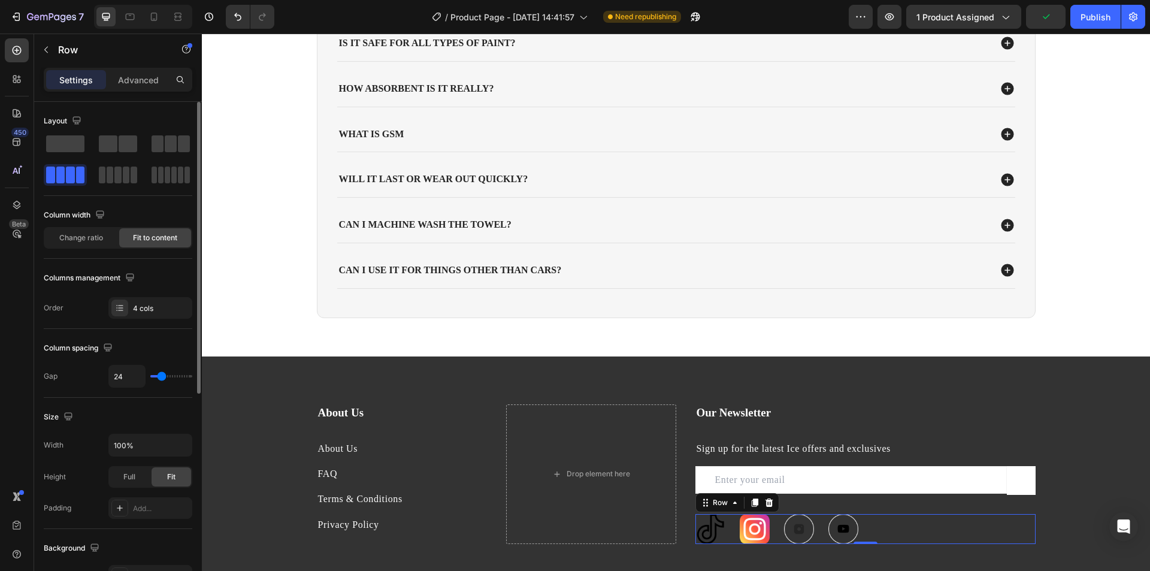
click at [766, 529] on div "Image Image Image Image Row 0" at bounding box center [865, 529] width 340 height 30
click at [746, 535] on img at bounding box center [755, 529] width 30 height 30
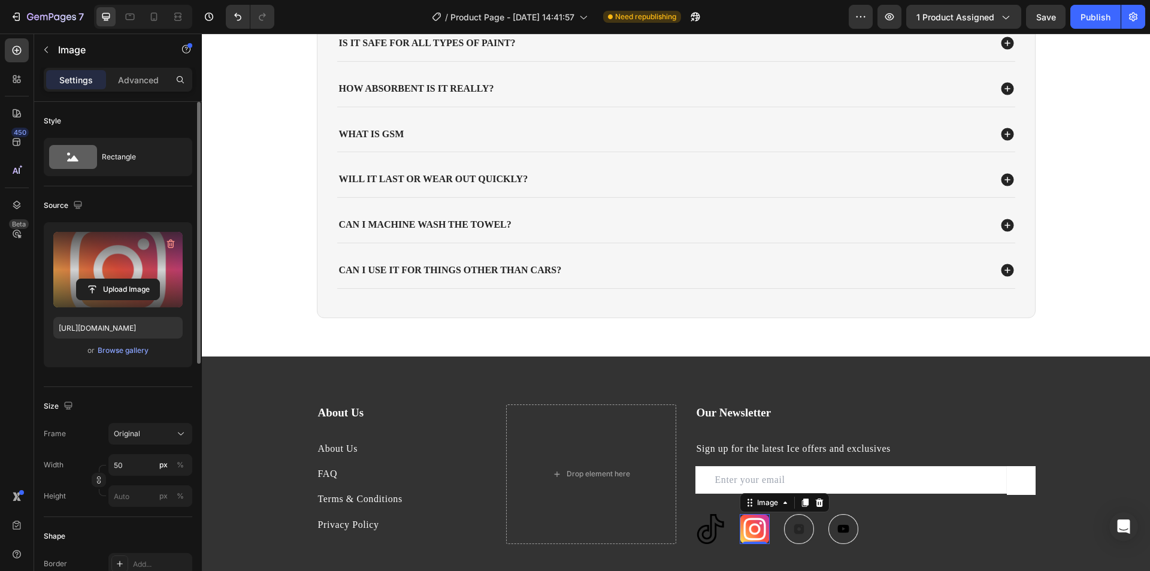
click at [116, 265] on label at bounding box center [117, 269] width 129 height 75
click at [116, 279] on input "file" at bounding box center [118, 289] width 83 height 20
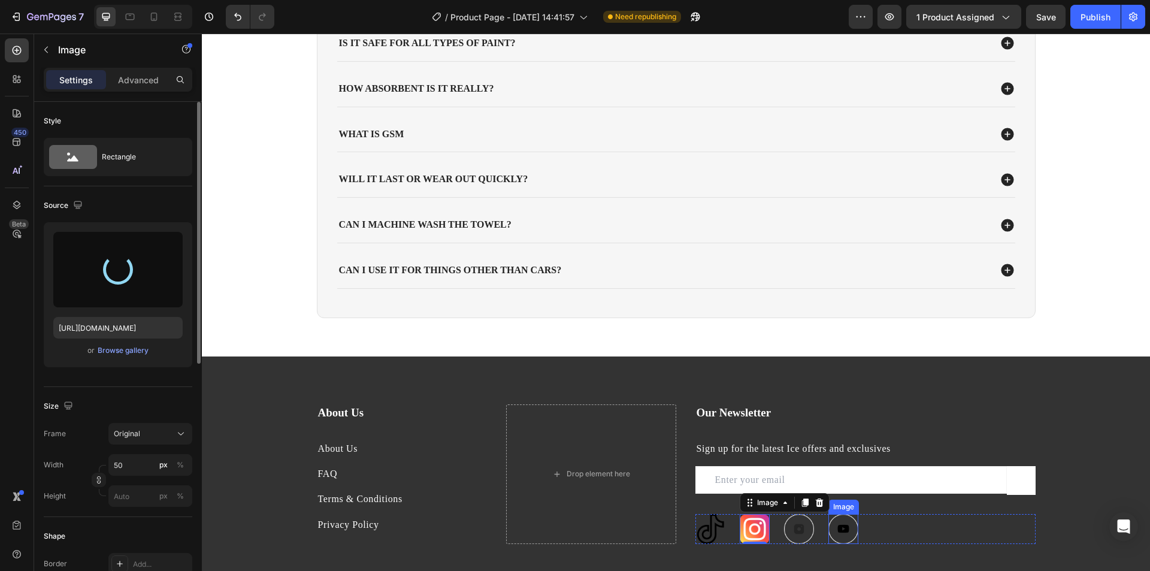
type input "https://cdn.shopify.com/s/files/1/0715/5744/7868/files/gempages_578022134127788…"
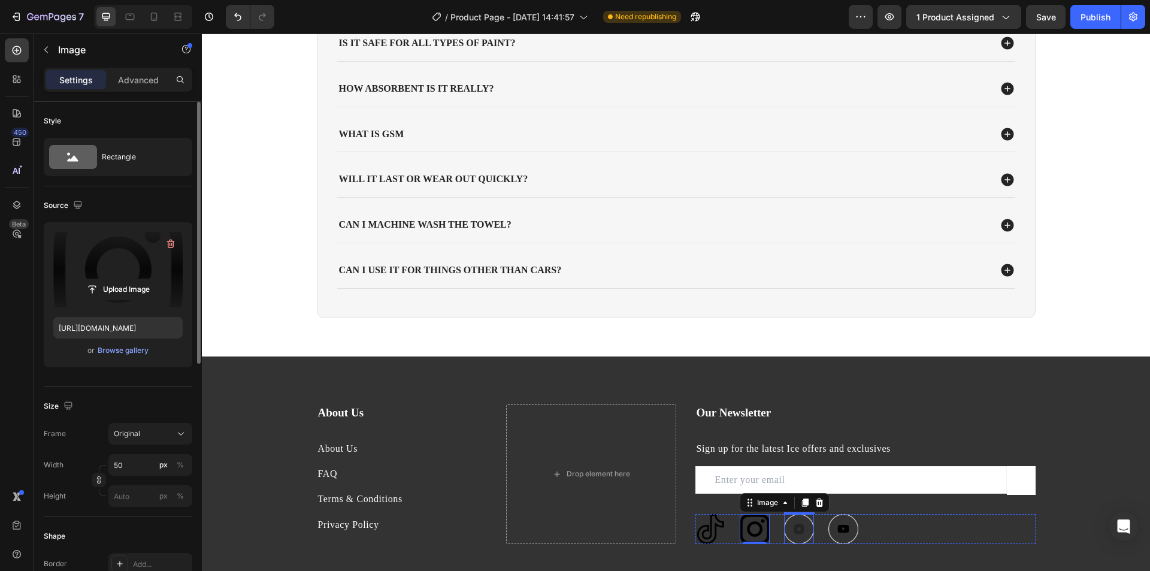
click at [800, 534] on img at bounding box center [799, 529] width 30 height 30
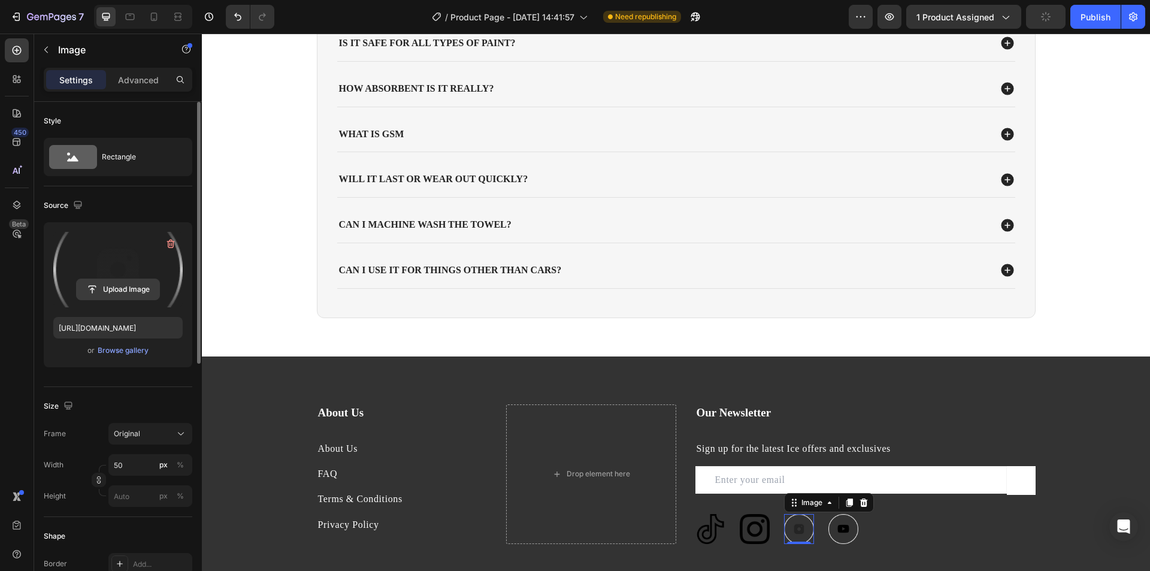
click at [126, 282] on input "file" at bounding box center [118, 289] width 83 height 20
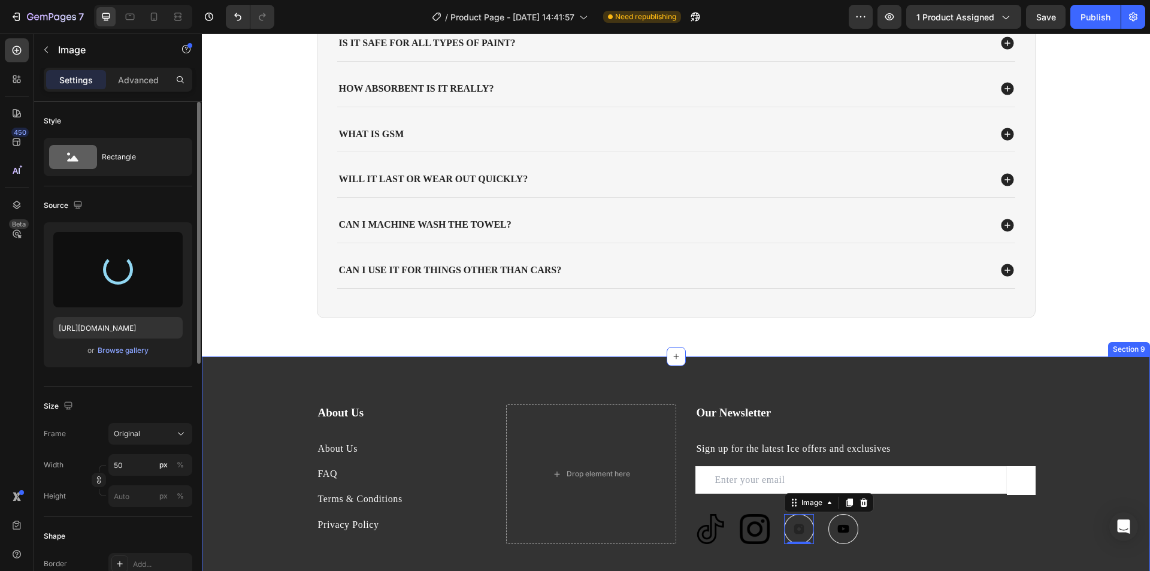
type input "https://cdn.shopify.com/s/files/1/0715/5744/7868/files/gempages_578022134127788…"
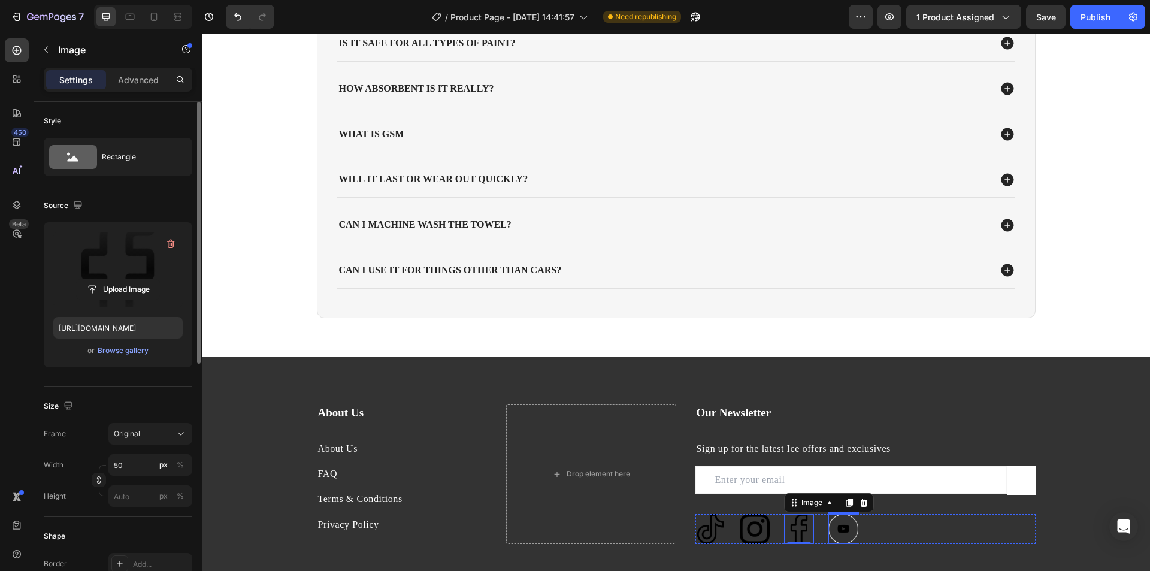
click at [847, 529] on img at bounding box center [843, 529] width 30 height 30
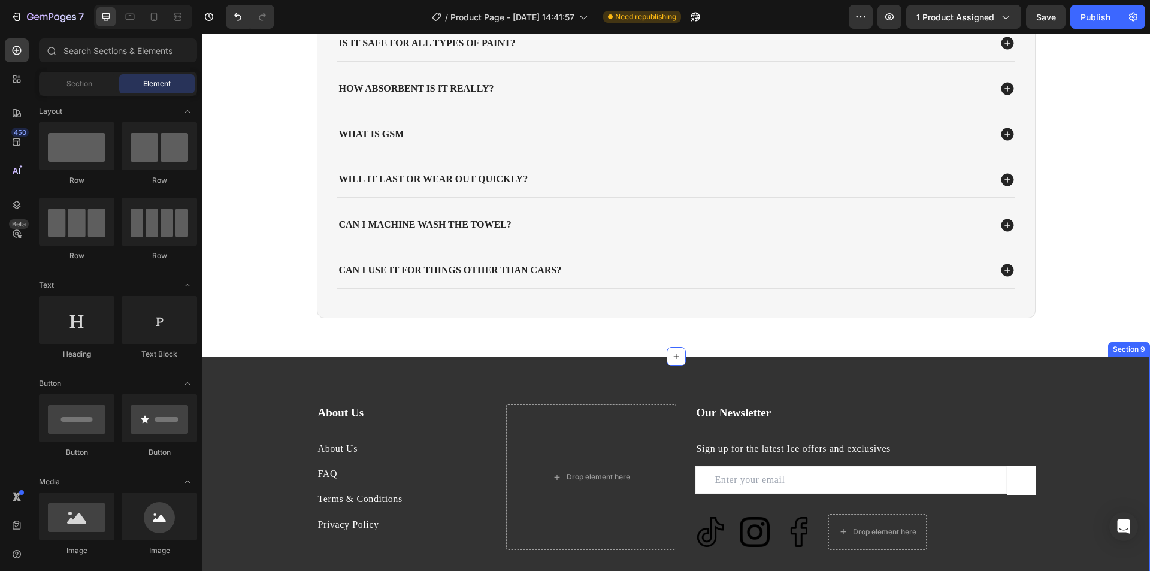
click at [1088, 411] on div "About Us Heading About Us Text block FAQ Text block Terms & Conditions Text blo…" at bounding box center [676, 544] width 948 height 280
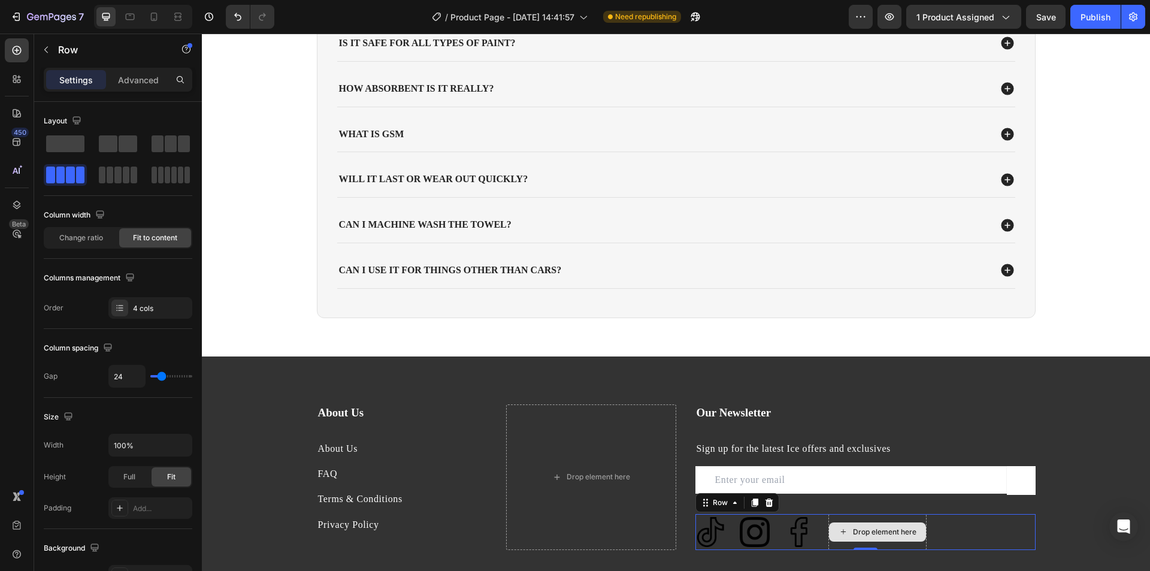
click at [903, 546] on div "Drop element here" at bounding box center [877, 532] width 98 height 36
click at [1035, 428] on div "About Us Heading About Us Text block FAQ Text block Terms & Conditions Text blo…" at bounding box center [676, 544] width 948 height 280
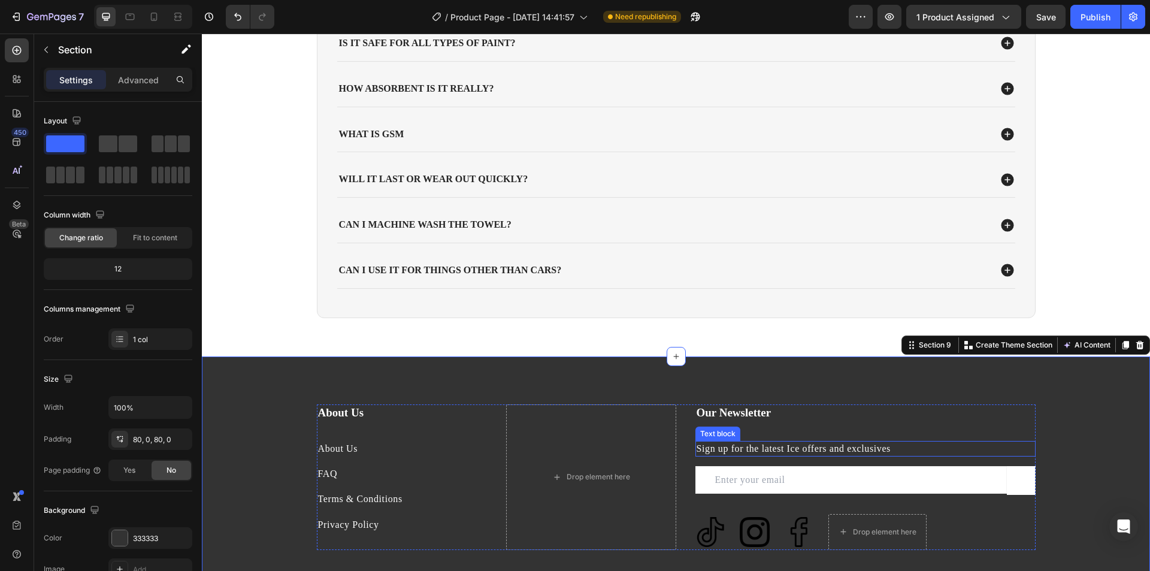
click at [802, 451] on p "Sign up for the latest Ice offers and exclusives" at bounding box center [866, 448] width 338 height 13
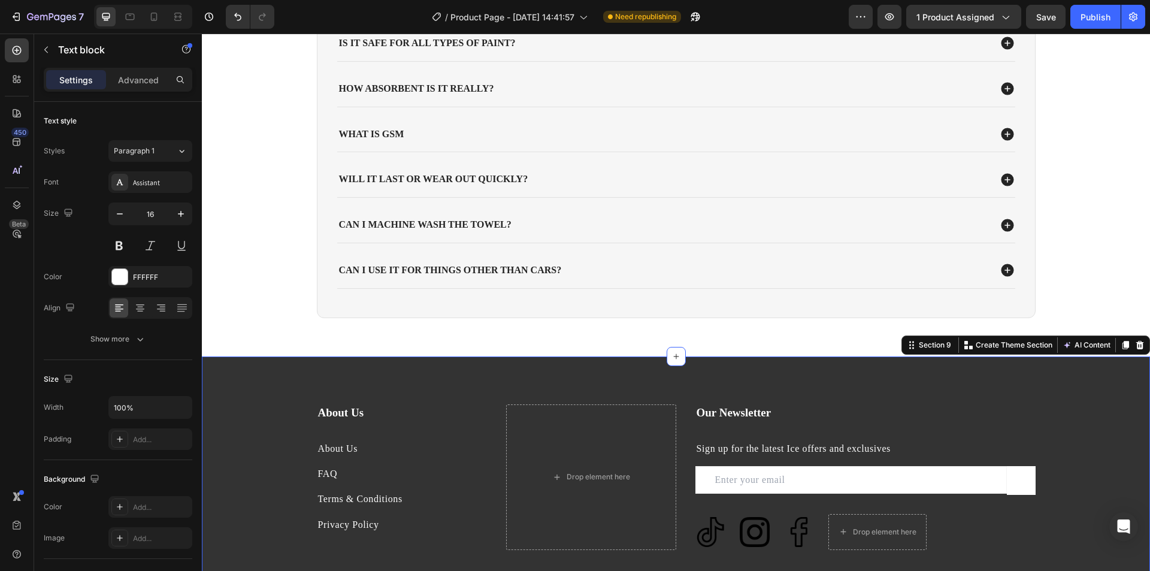
click at [1092, 432] on div "About Us Heading About Us Text block FAQ Text block Terms & Conditions Text blo…" at bounding box center [676, 544] width 948 height 280
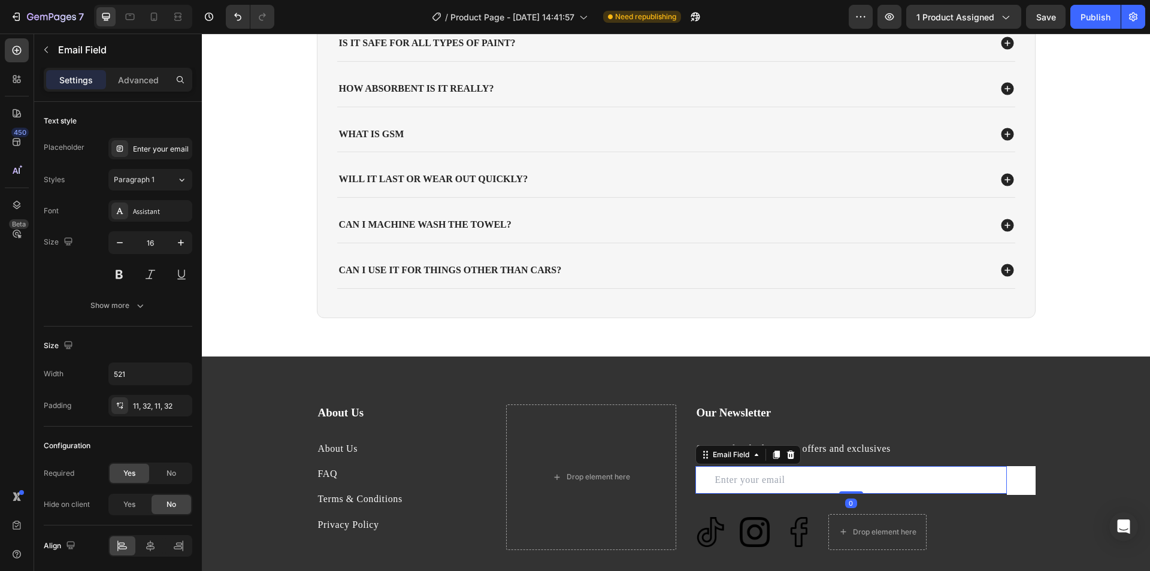
click at [939, 483] on input "email" at bounding box center [850, 480] width 311 height 28
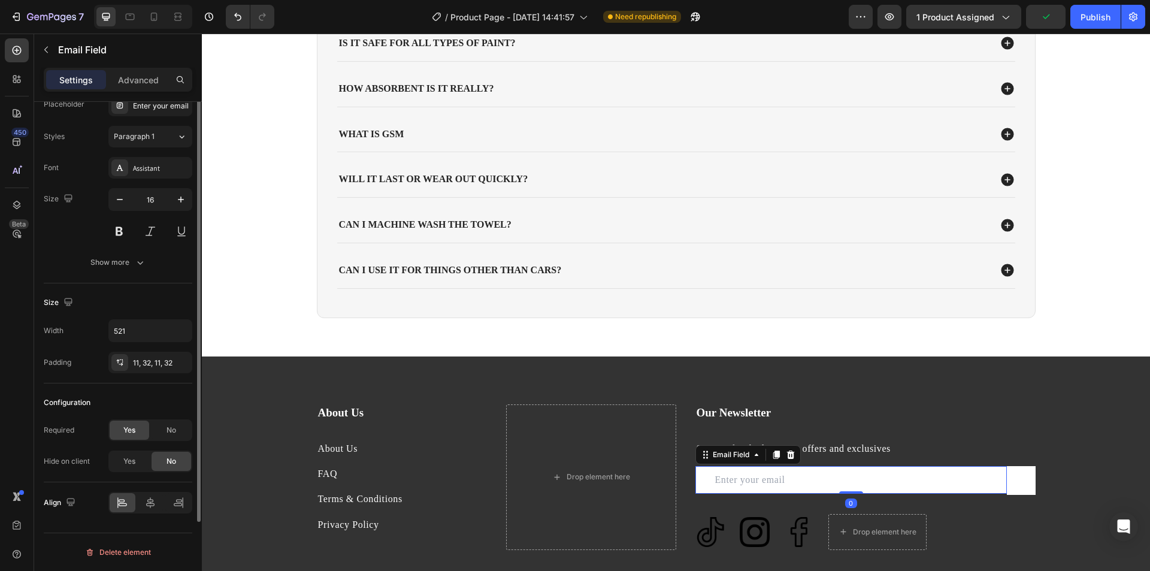
scroll to position [0, 0]
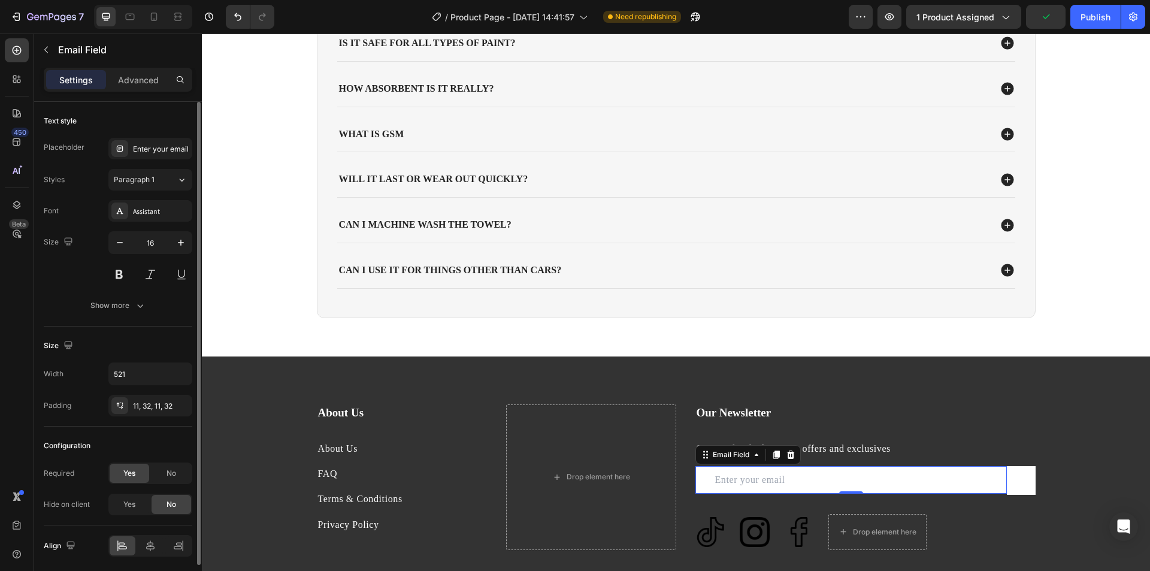
click at [141, 89] on div "Settings Advanced" at bounding box center [118, 80] width 149 height 24
click at [140, 86] on p "Advanced" at bounding box center [138, 80] width 41 height 13
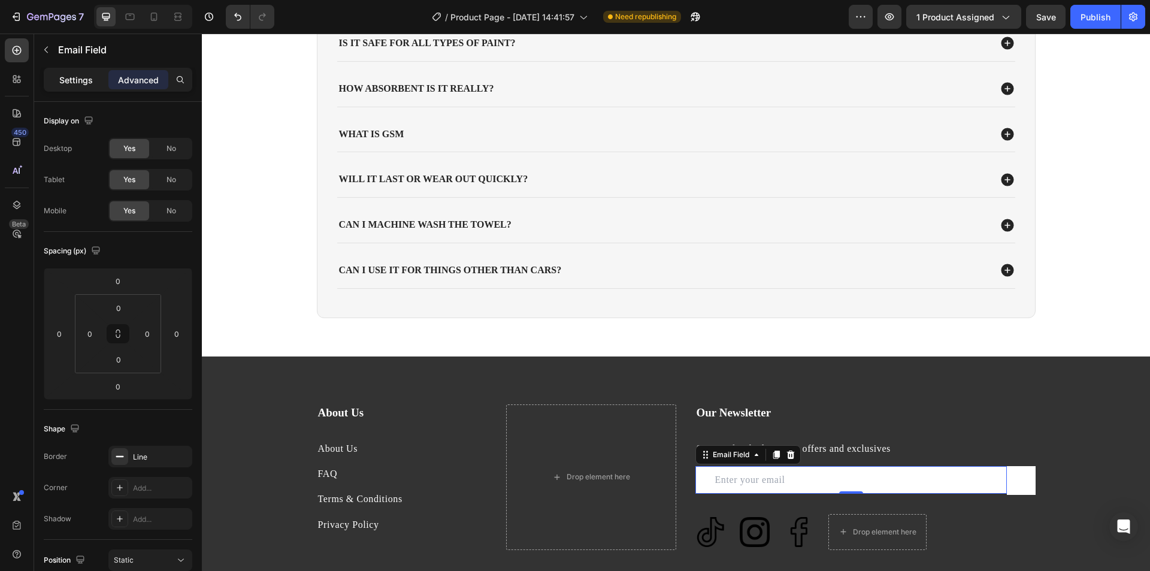
click at [63, 77] on p "Settings" at bounding box center [76, 80] width 34 height 13
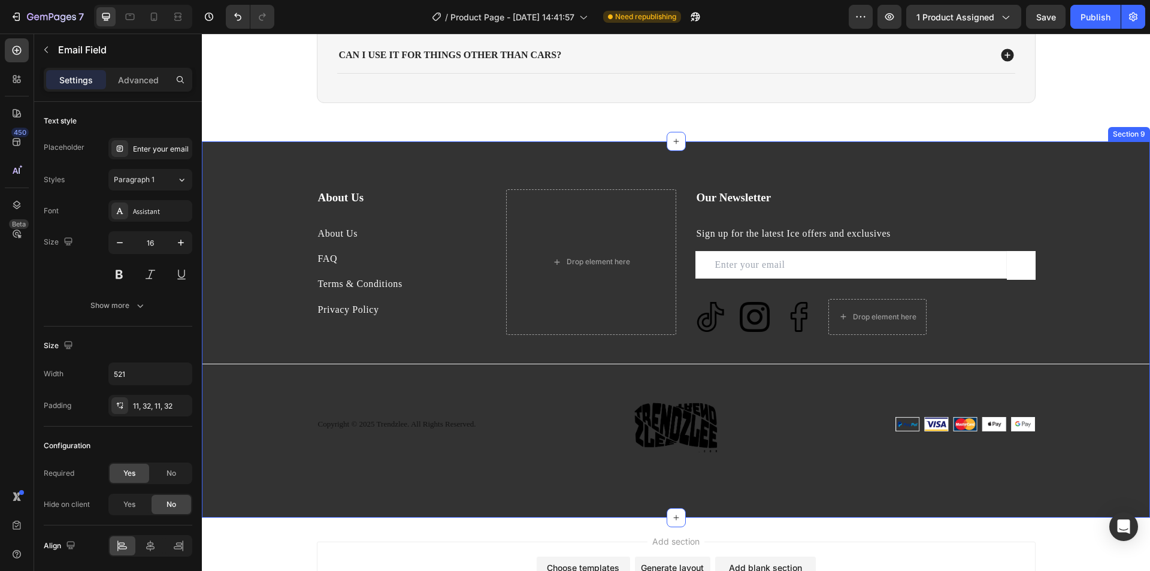
scroll to position [2443, 0]
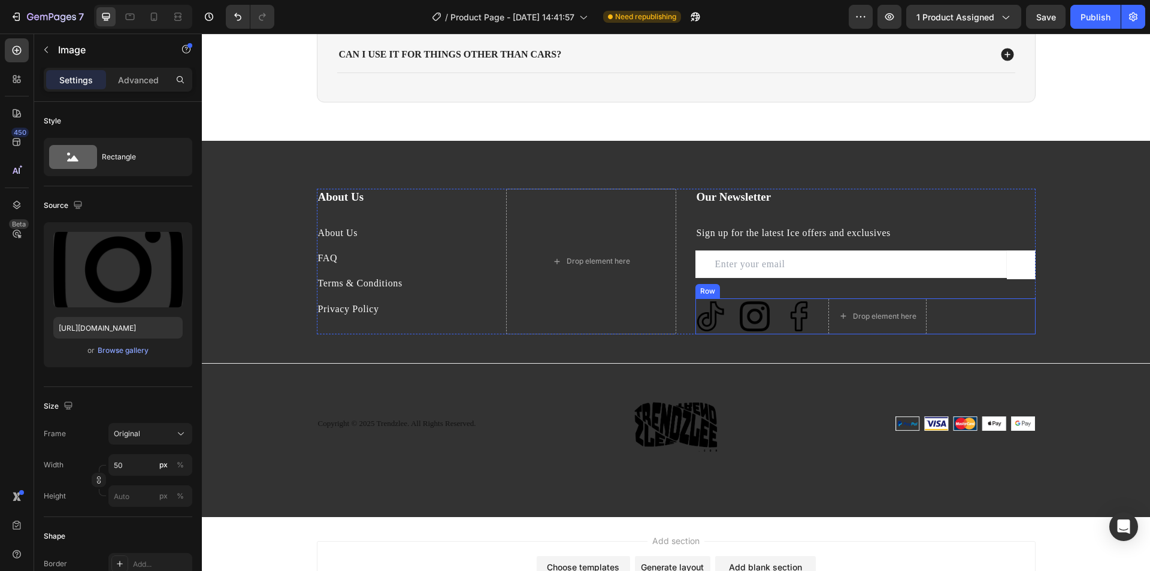
click at [764, 316] on img at bounding box center [755, 316] width 30 height 30
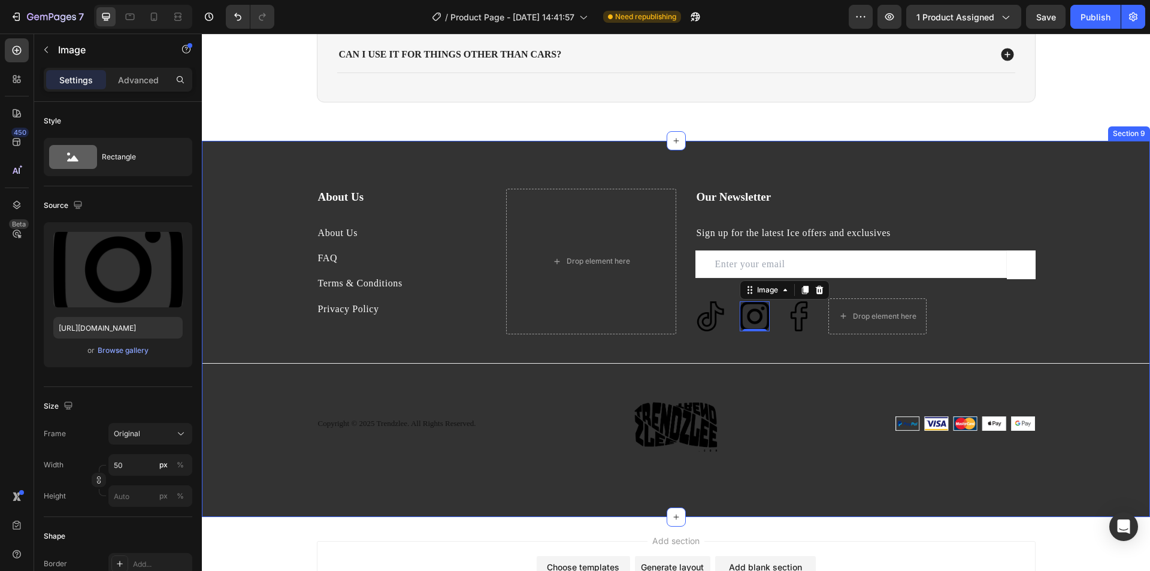
click at [1071, 328] on div "About Us Heading About Us Text block FAQ Text block Terms & Conditions Text blo…" at bounding box center [676, 329] width 948 height 280
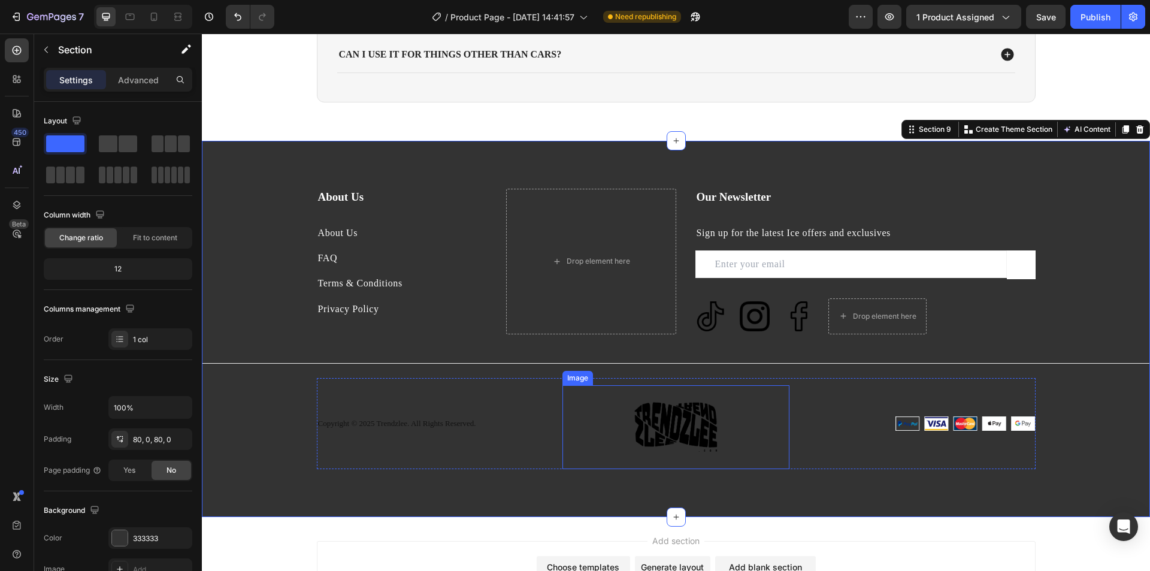
click at [669, 438] on img at bounding box center [676, 427] width 84 height 84
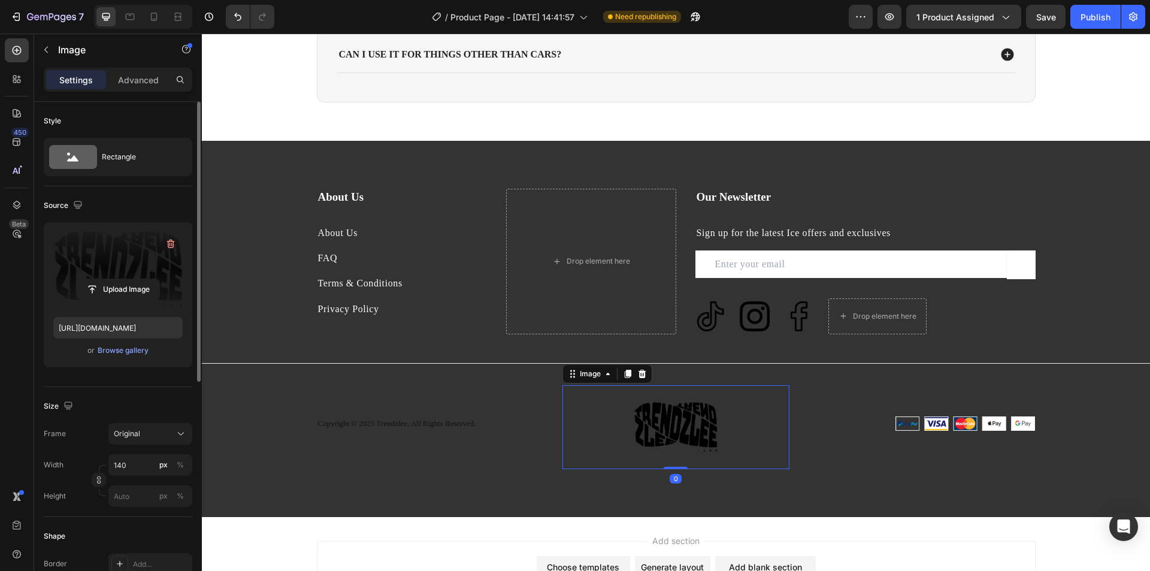
click at [123, 269] on label at bounding box center [117, 269] width 129 height 75
click at [123, 279] on input "file" at bounding box center [118, 289] width 83 height 20
type input "https://cdn.shopify.com/s/files/1/0715/5744/7868/files/gempages_578022134127788…"
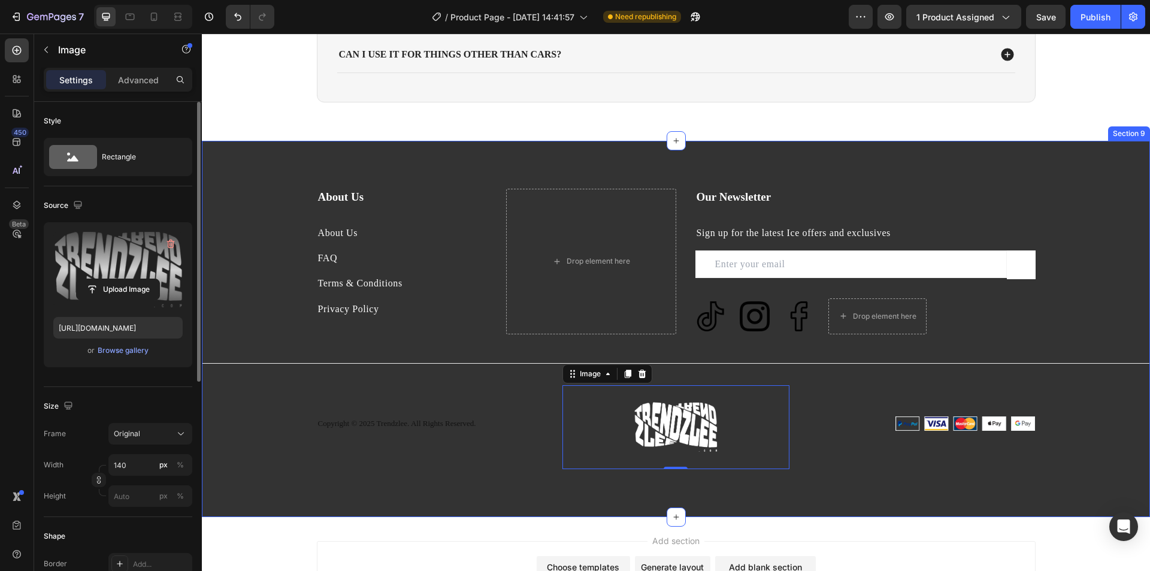
click at [749, 489] on div "About Us Heading About Us Text block FAQ Text block Terms & Conditions Text blo…" at bounding box center [676, 329] width 948 height 376
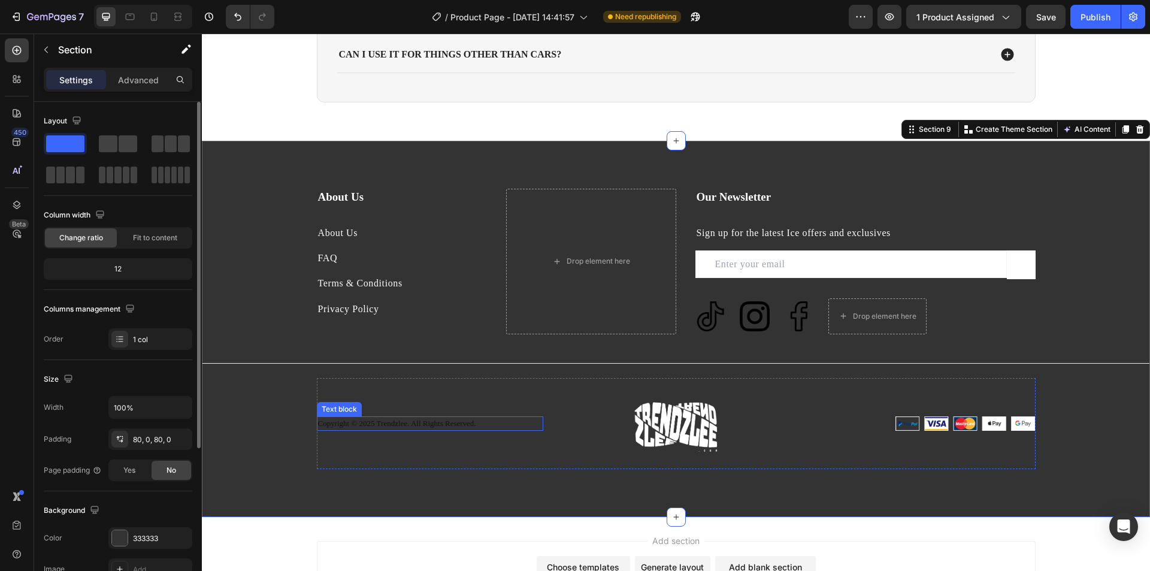
click at [371, 423] on p "Copyright © 2025 Trendzlee. All Rights Reserved." at bounding box center [430, 423] width 225 height 12
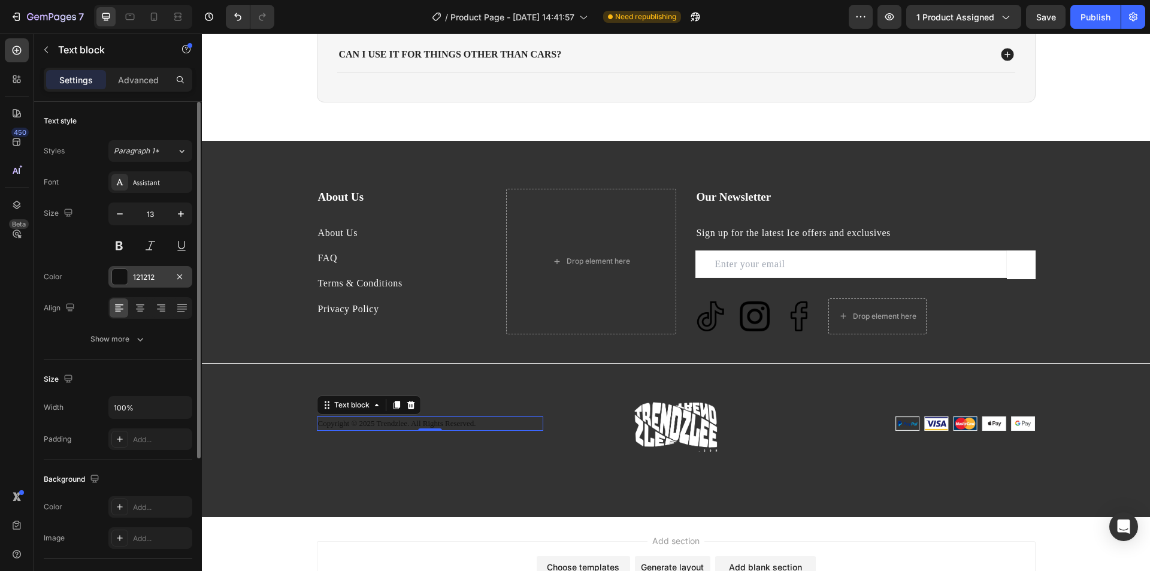
click at [116, 275] on div at bounding box center [120, 277] width 16 height 16
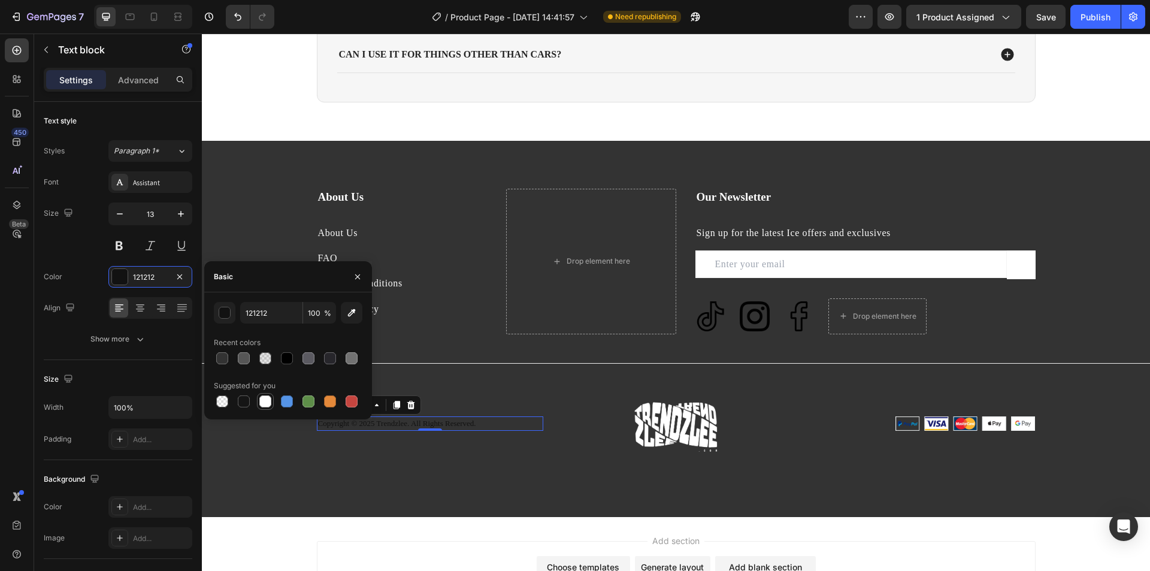
click at [262, 399] on div at bounding box center [265, 401] width 12 height 12
type input "FFFFFF"
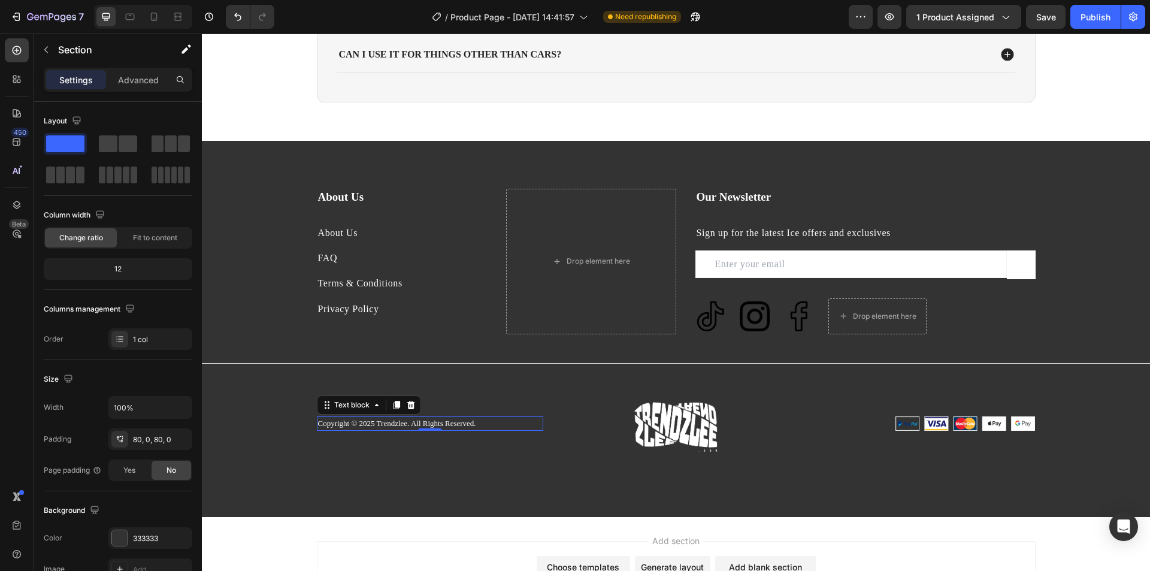
click at [485, 501] on div "About Us Heading About Us Text block FAQ Text block Terms & Conditions Text blo…" at bounding box center [676, 329] width 948 height 376
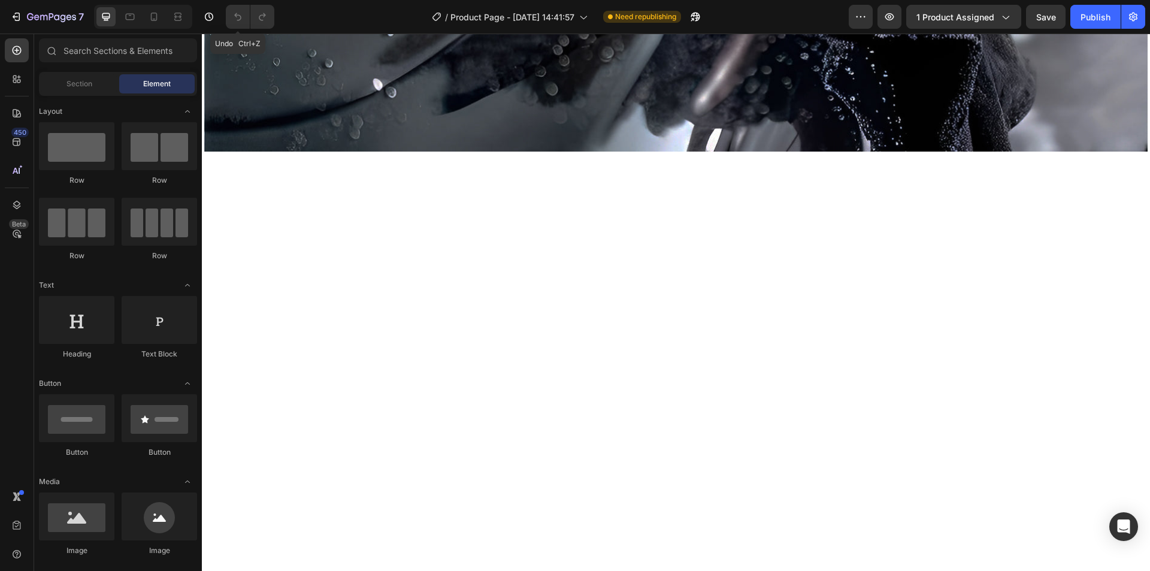
scroll to position [539, 0]
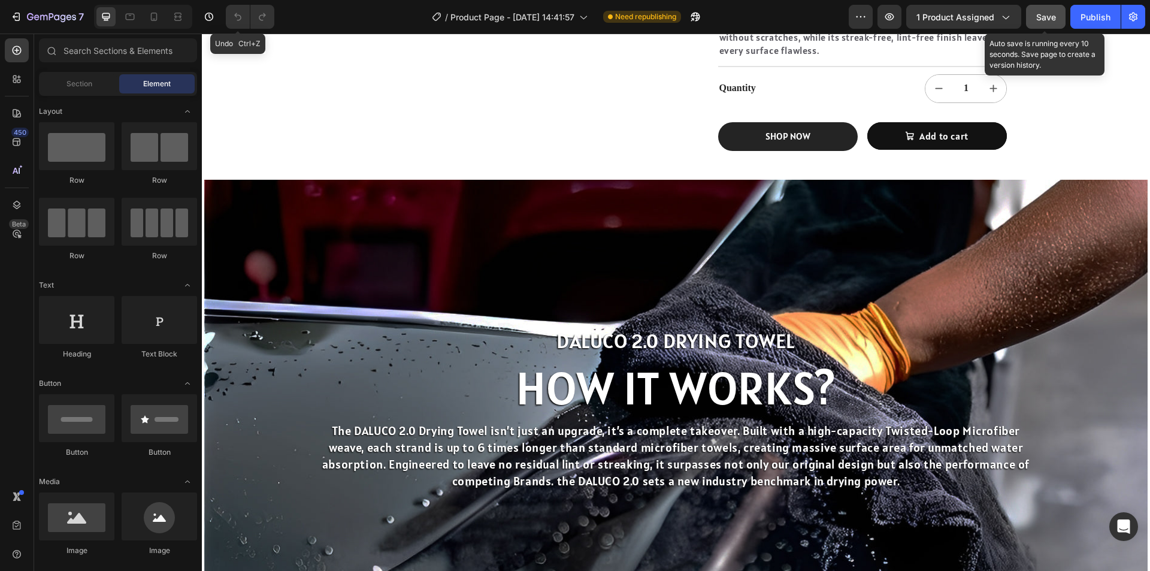
click at [1049, 9] on button "Save" at bounding box center [1046, 17] width 40 height 24
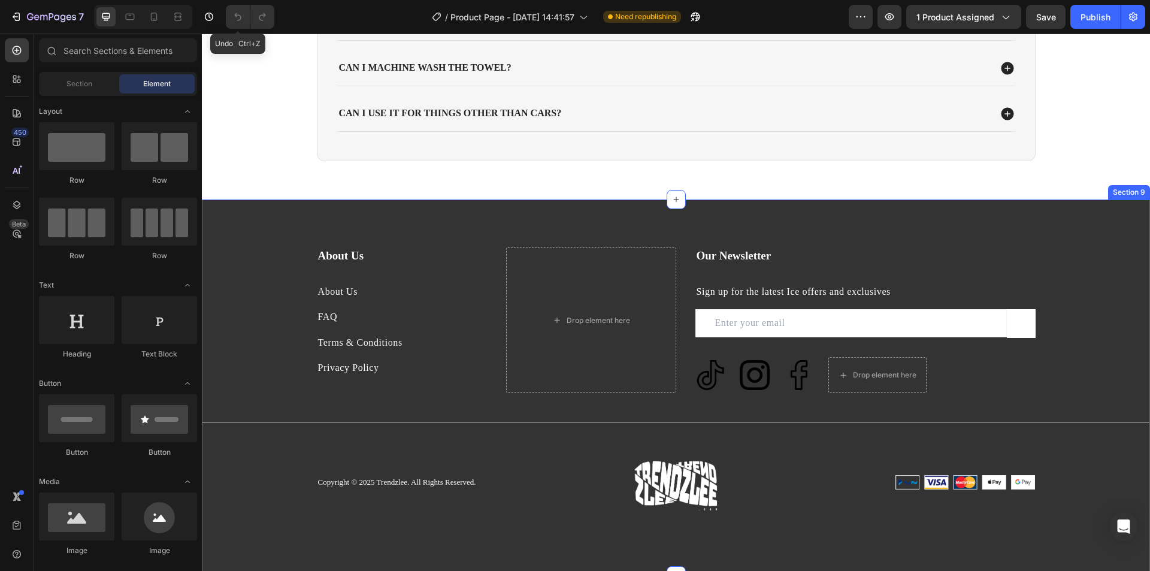
scroll to position [3051, 0]
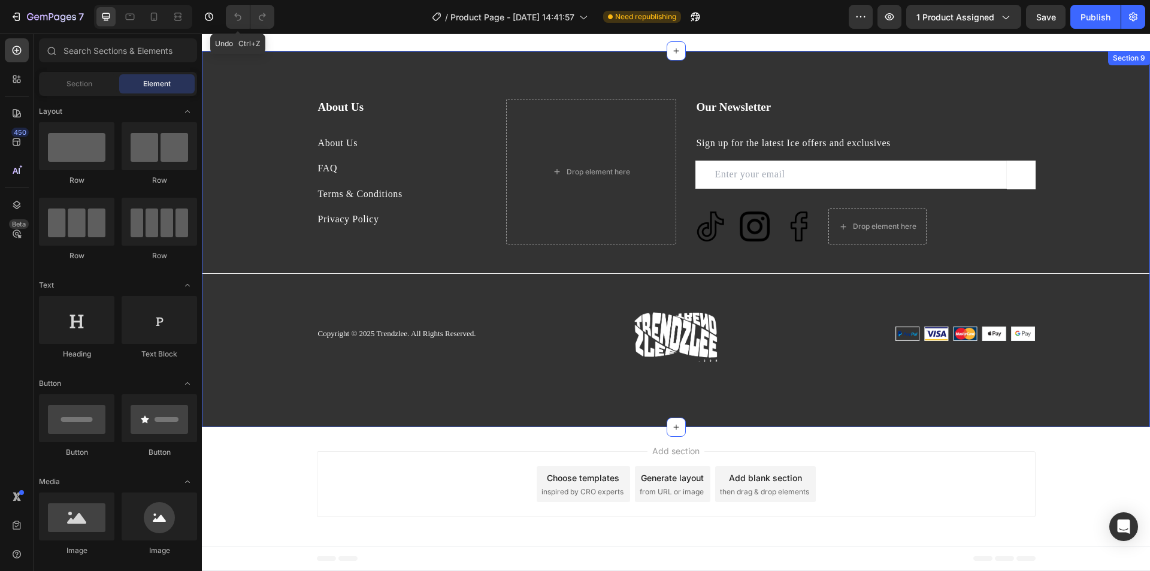
click at [225, 152] on div "About Us Heading About Us Text block FAQ Text block Terms & Conditions Text blo…" at bounding box center [676, 239] width 948 height 280
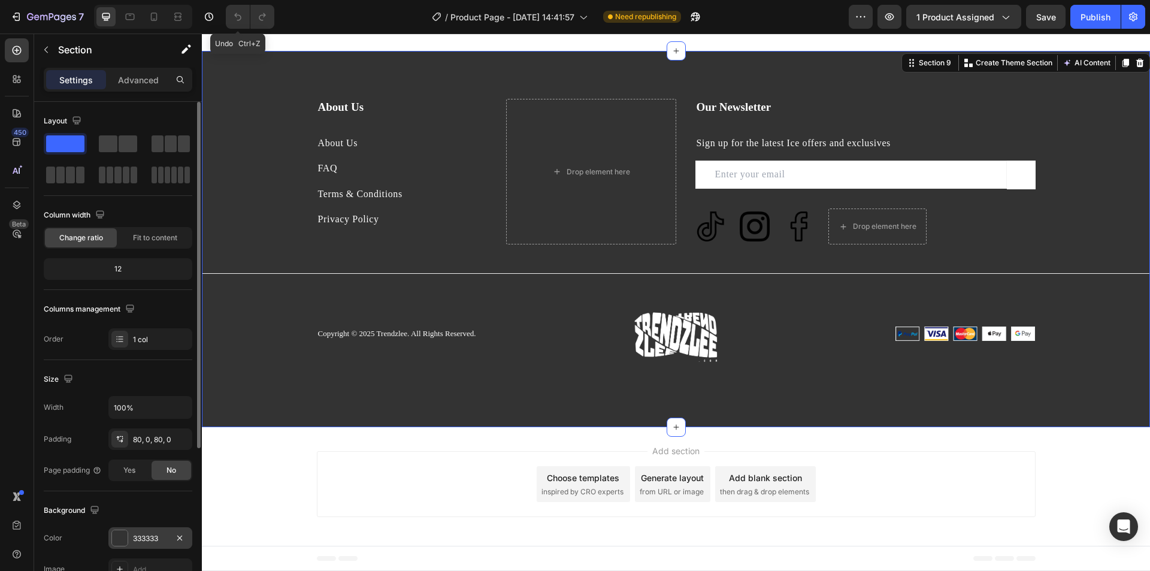
click at [128, 536] on div "333333" at bounding box center [150, 538] width 84 height 22
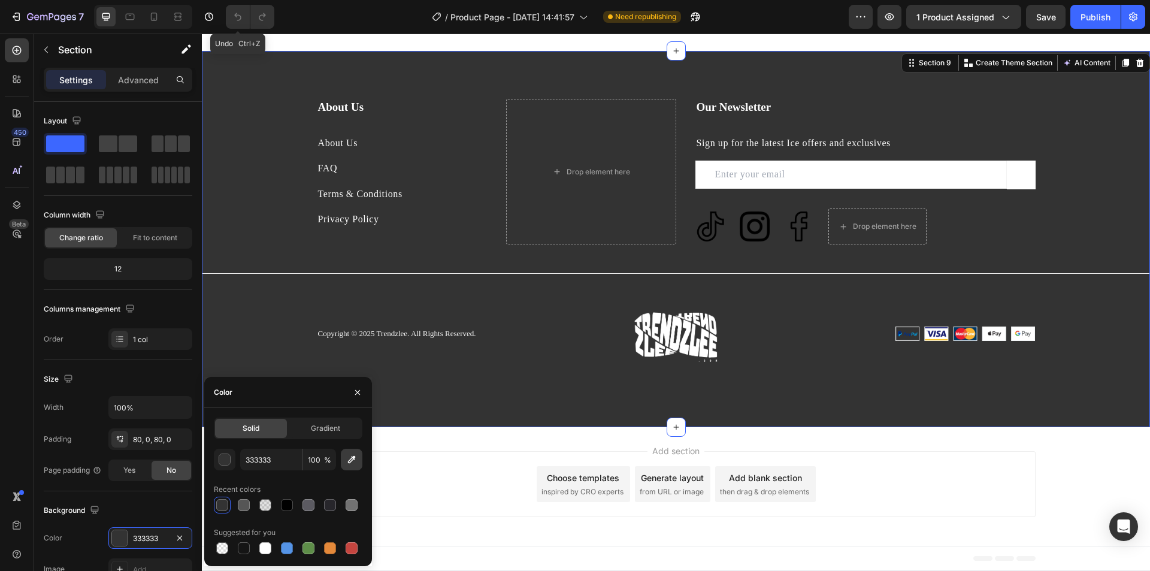
click at [345, 461] on button "button" at bounding box center [352, 460] width 22 height 22
type input "151515"
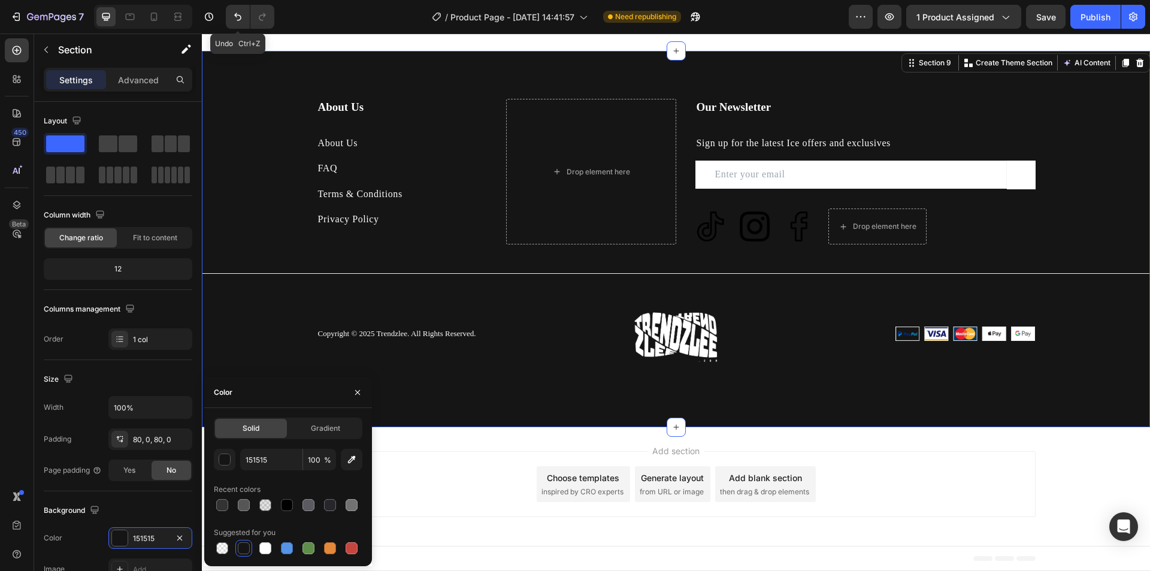
click at [1112, 238] on div "About Us Heading About Us Text block FAQ Text block Terms & Conditions Text blo…" at bounding box center [676, 239] width 948 height 280
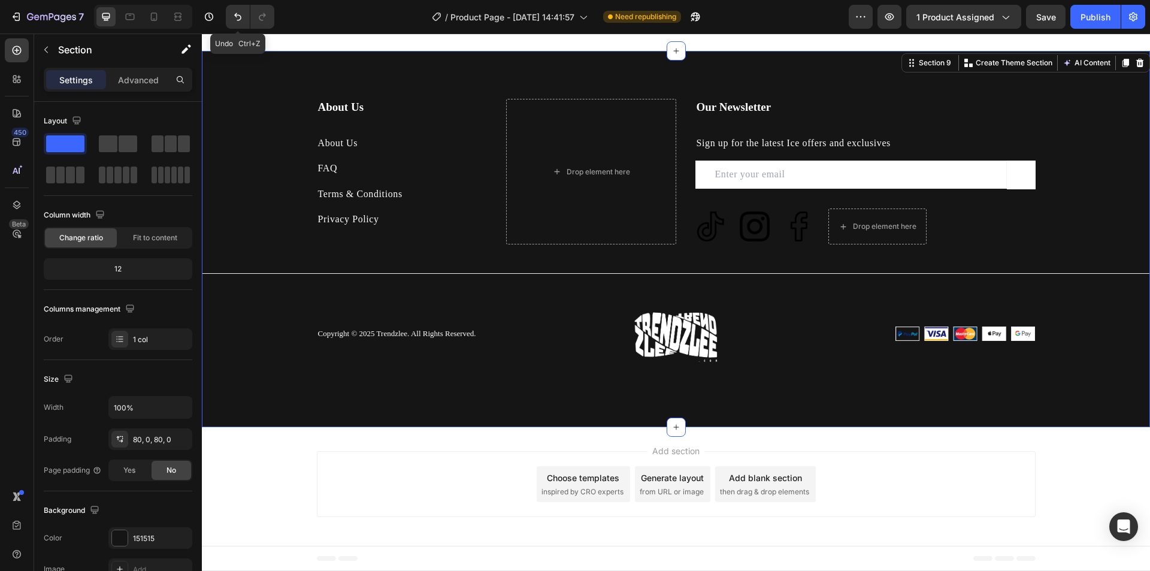
click at [844, 501] on div "Add section Choose templates inspired by CRO experts Generate layout from URL o…" at bounding box center [676, 484] width 719 height 66
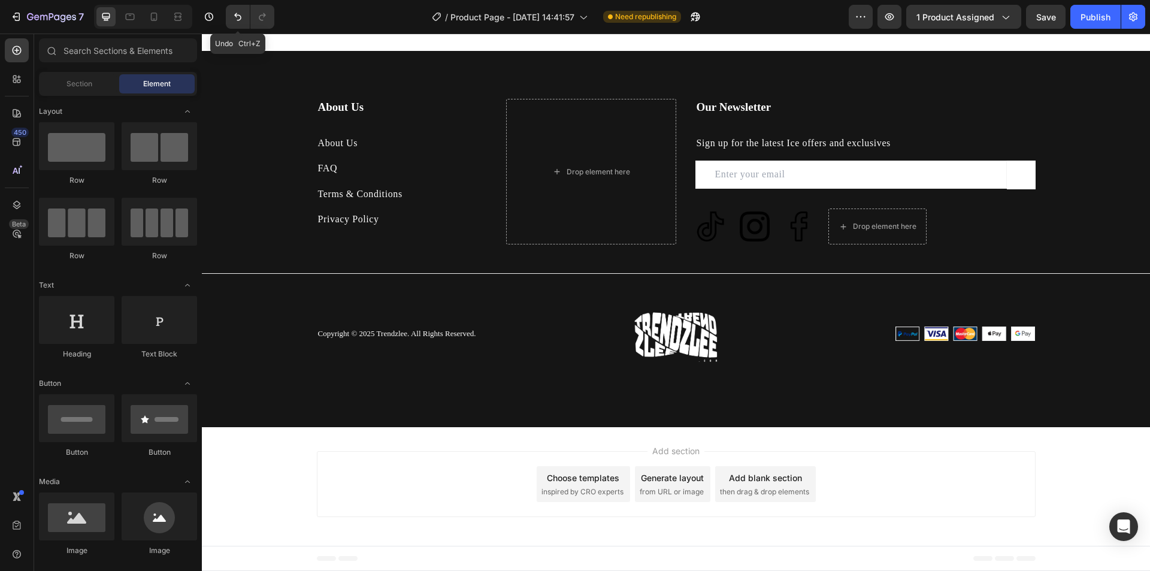
click at [877, 474] on div "Add section Choose templates inspired by CRO experts Generate layout from URL o…" at bounding box center [676, 484] width 719 height 66
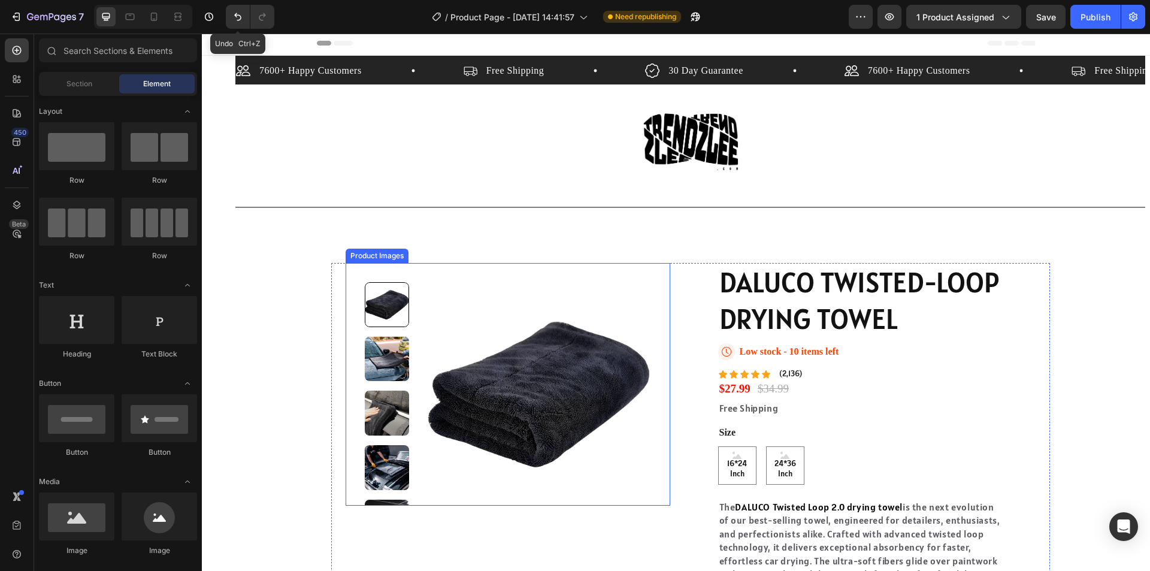
scroll to position [0, 0]
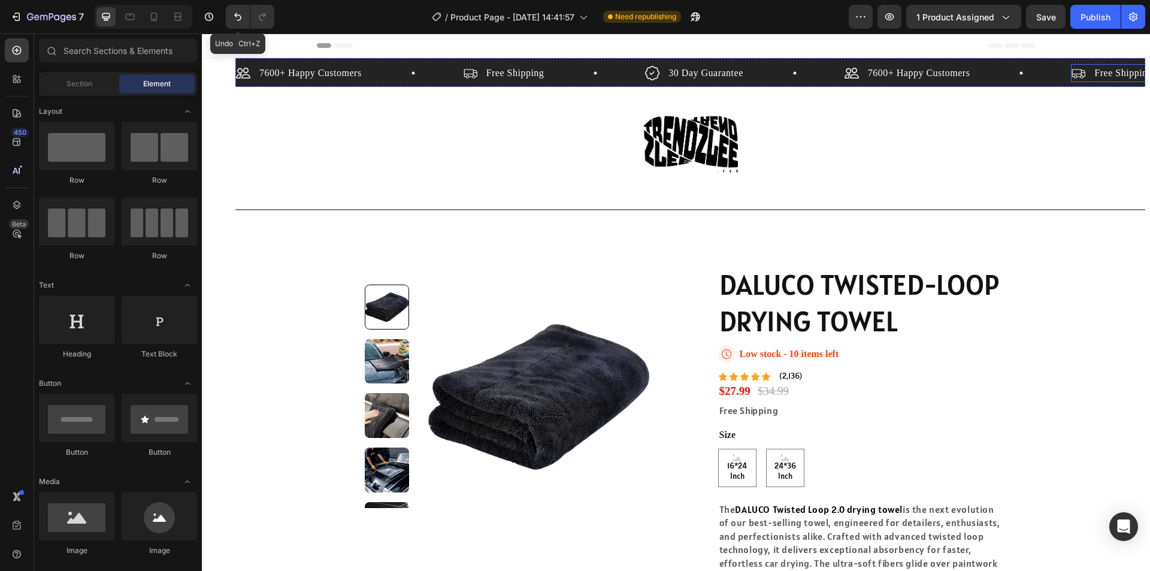
click at [1096, 80] on div "Free Shipping" at bounding box center [1123, 73] width 62 height 18
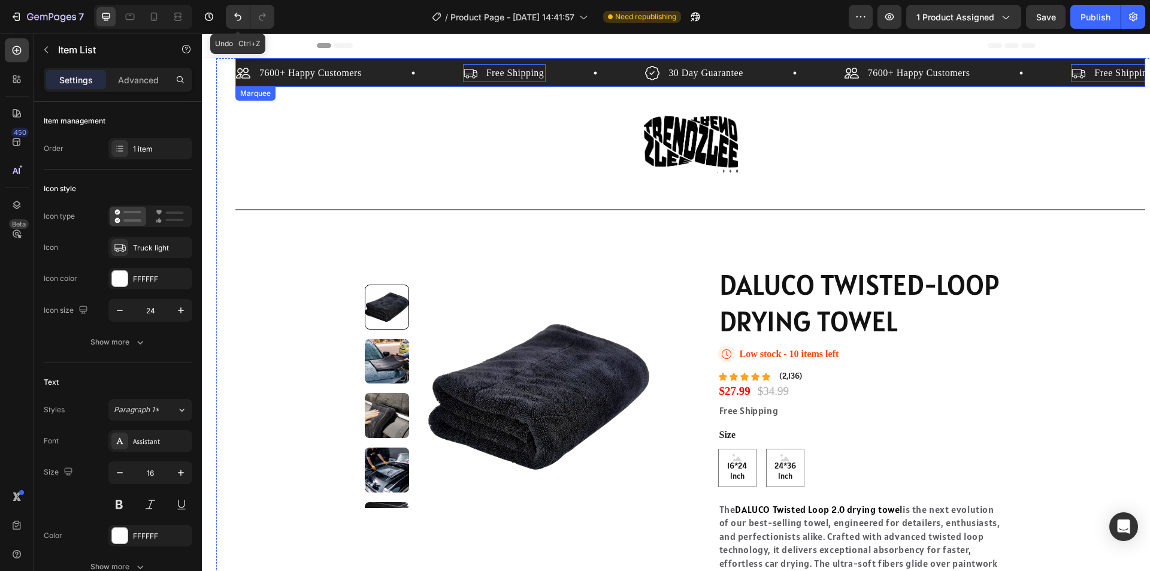
click at [1056, 79] on div "7600+ Happy Customers Item List" at bounding box center [957, 73] width 227 height 18
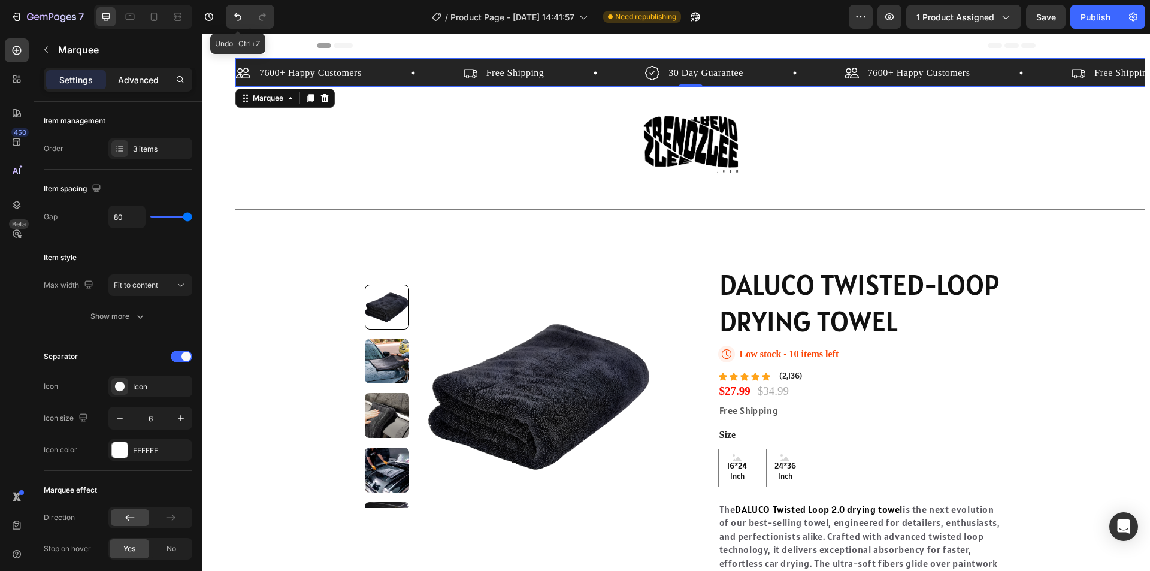
click at [134, 81] on p "Advanced" at bounding box center [138, 80] width 41 height 13
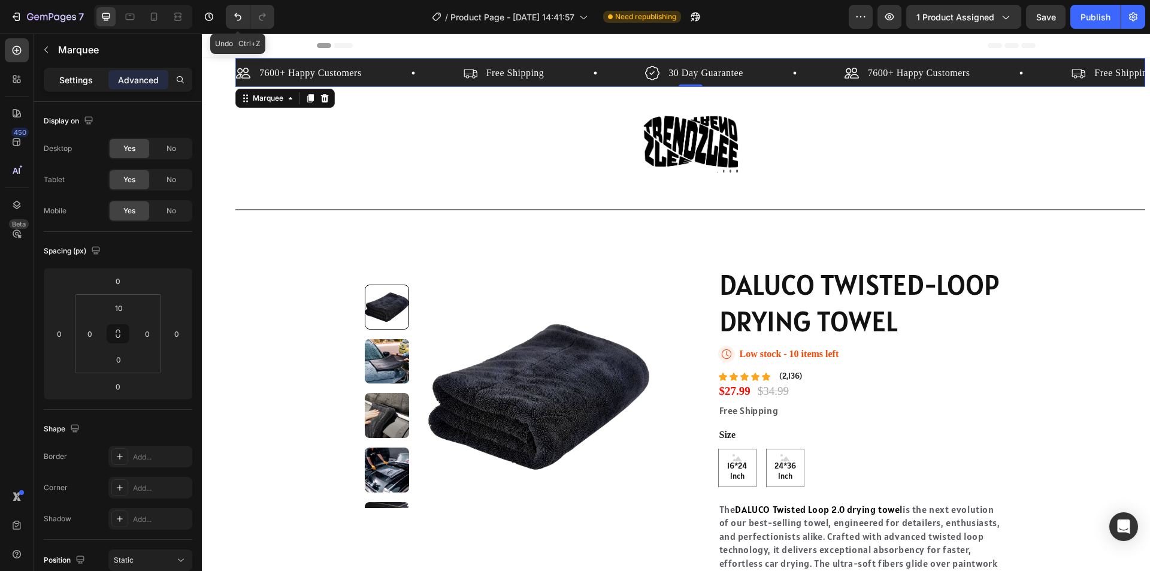
click at [75, 83] on p "Settings" at bounding box center [76, 80] width 34 height 13
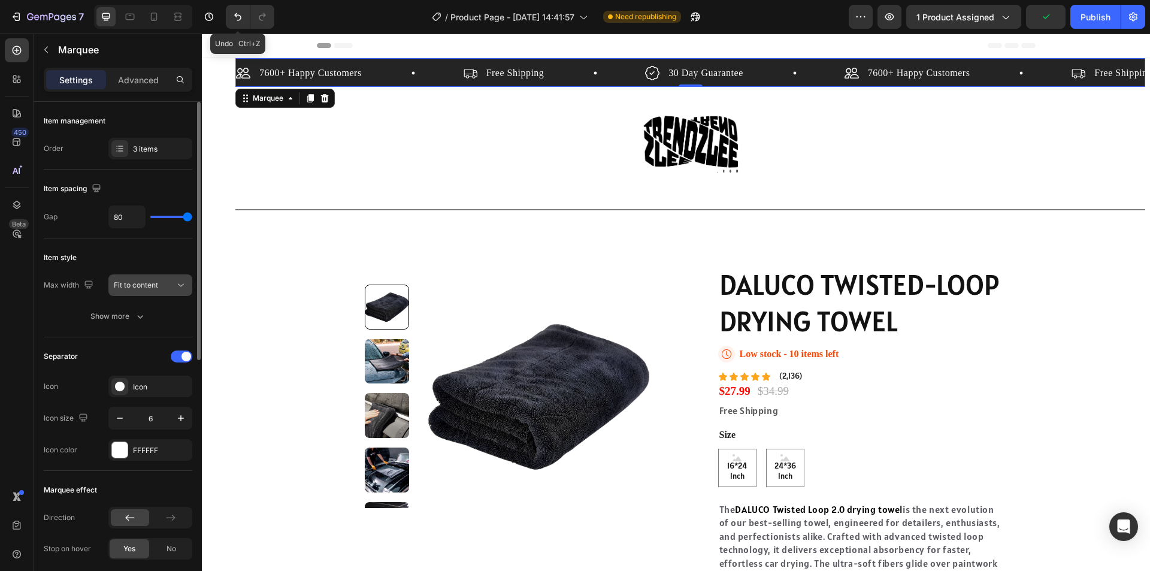
click at [162, 289] on div "Fit to content" at bounding box center [144, 285] width 61 height 11
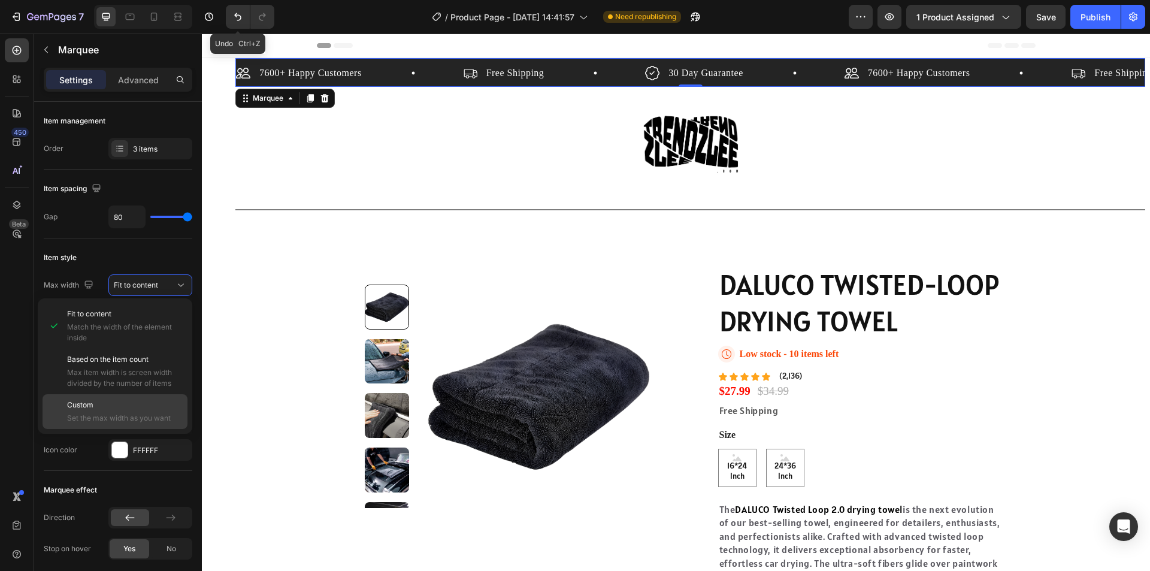
click at [141, 419] on span "Set the max width as you want" at bounding box center [124, 418] width 115 height 11
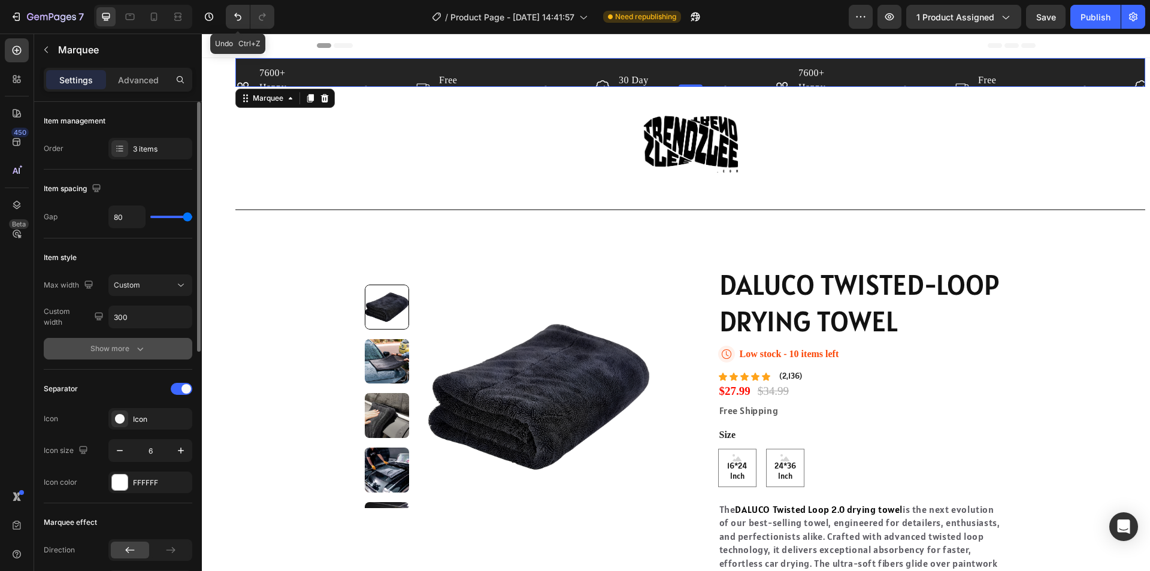
click at [140, 351] on icon "button" at bounding box center [140, 349] width 12 height 12
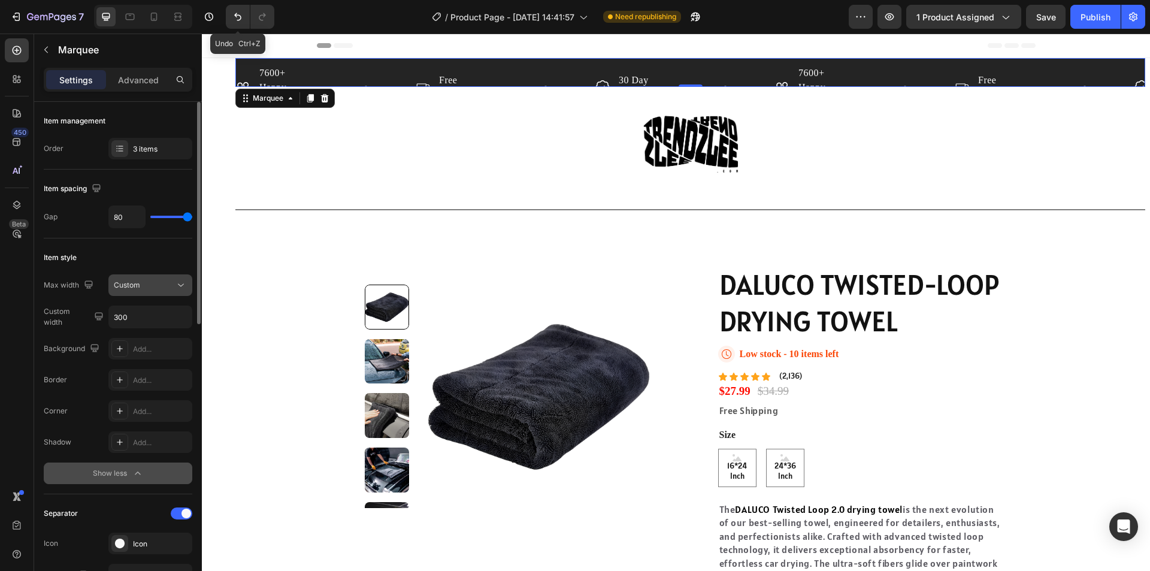
click at [176, 286] on icon at bounding box center [181, 285] width 12 height 12
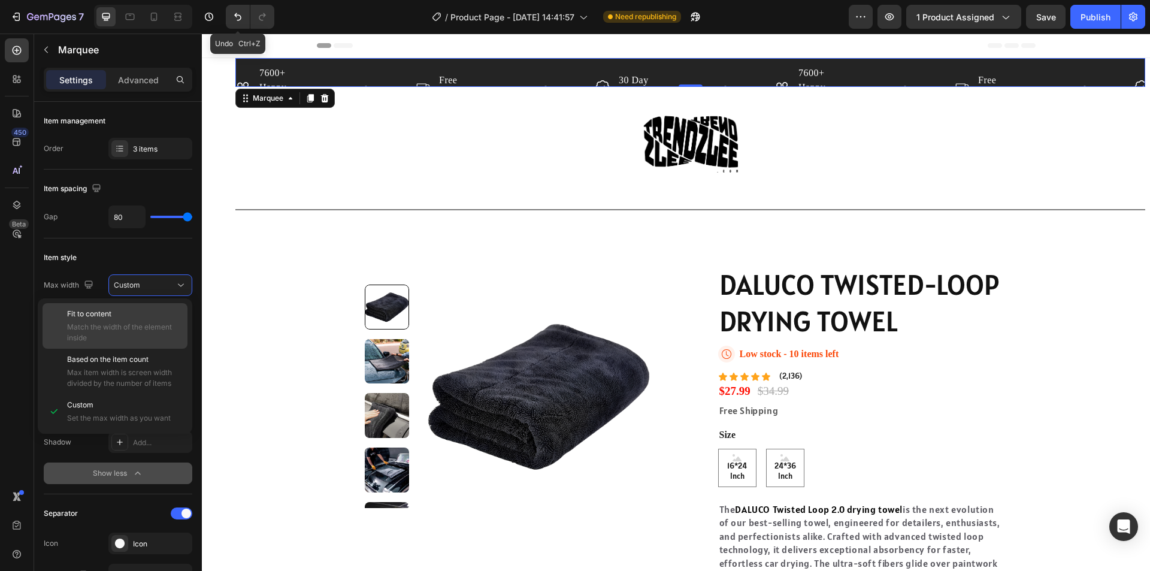
click at [145, 329] on span "Match the width of the element inside" at bounding box center [124, 333] width 115 height 22
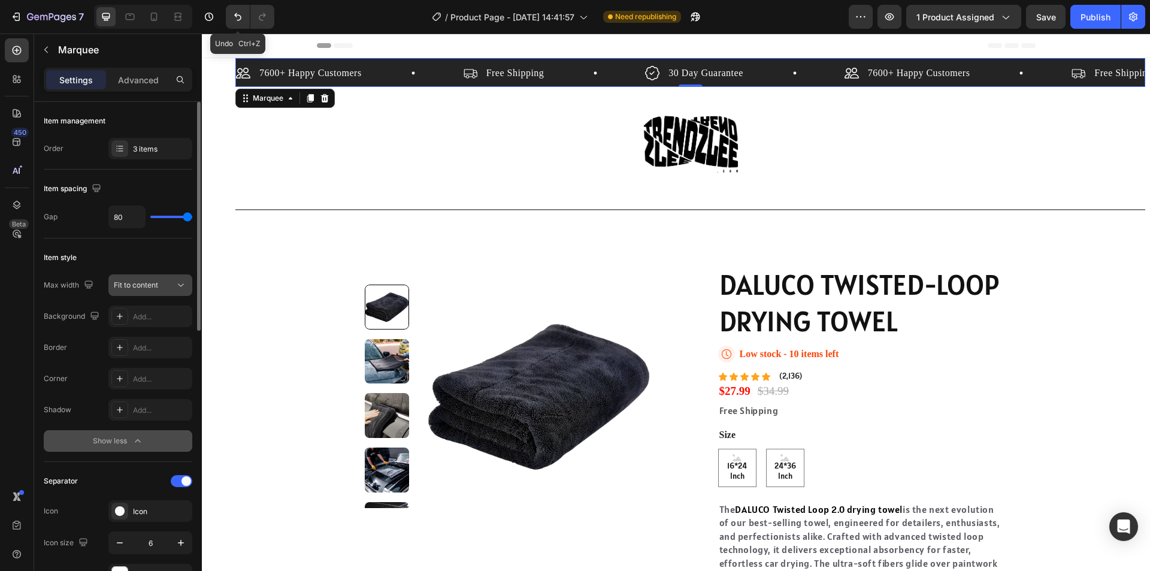
click at [171, 286] on div "Fit to content" at bounding box center [144, 285] width 61 height 11
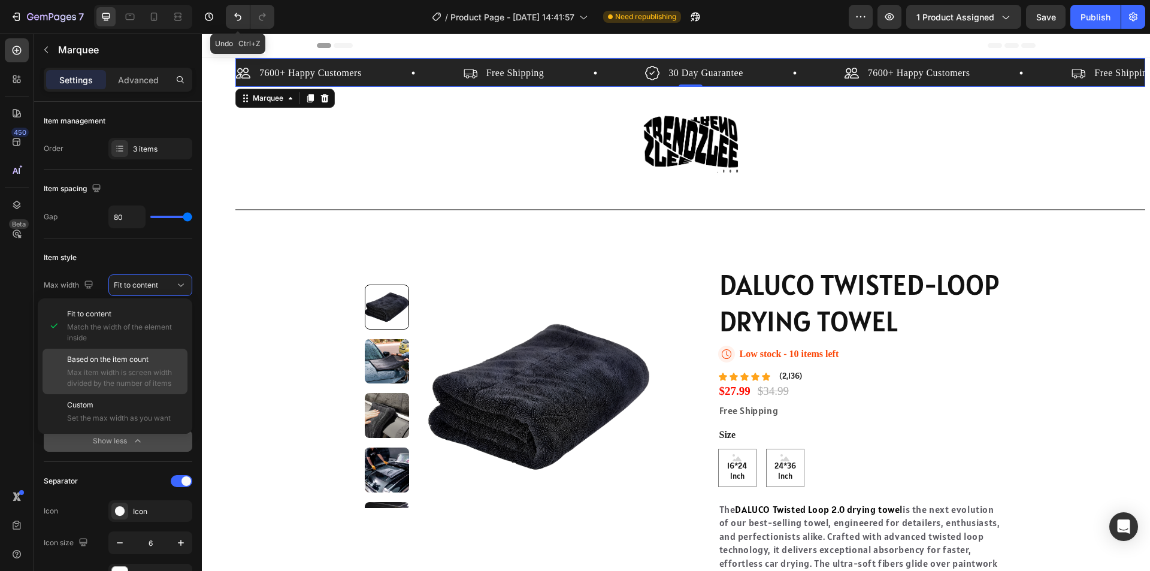
click at [155, 358] on p "Based on the item count" at bounding box center [124, 359] width 115 height 11
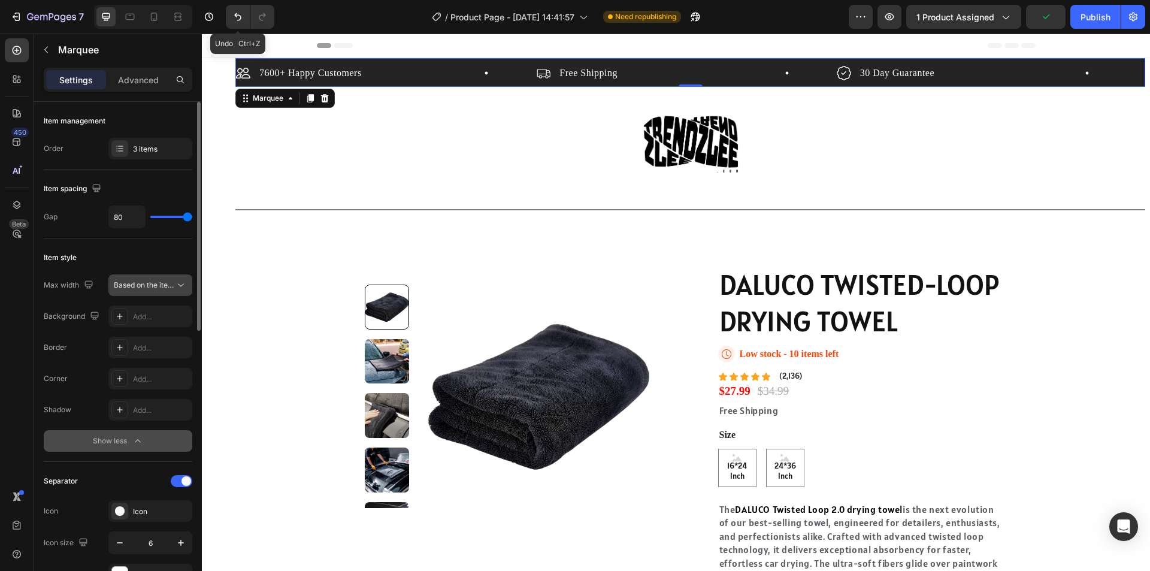
click at [180, 282] on icon at bounding box center [181, 285] width 12 height 12
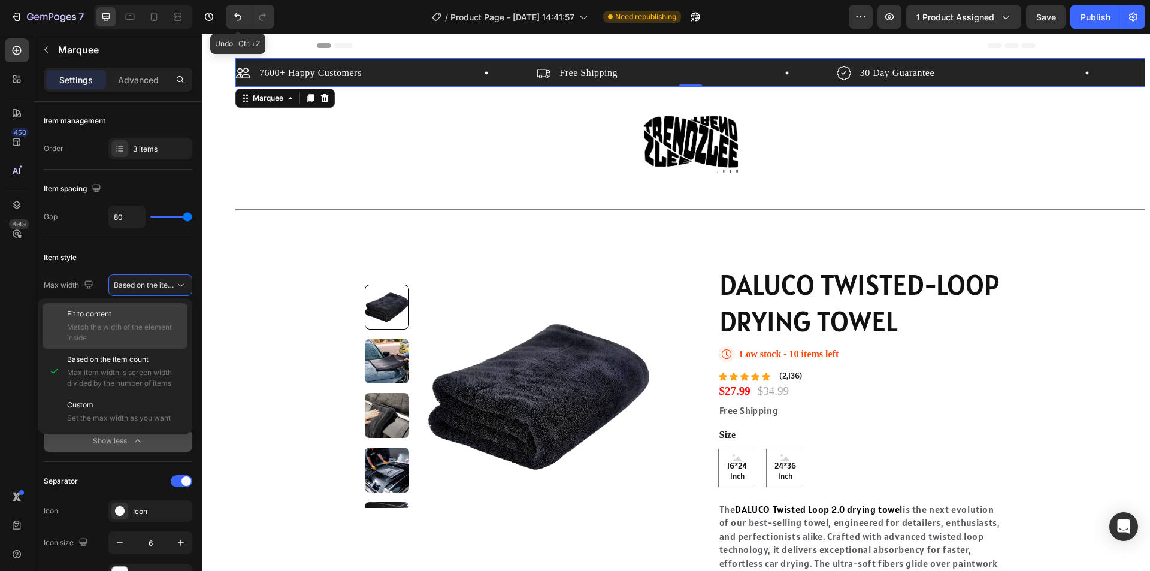
click at [160, 320] on div "Fit to content Match the width of the element inside" at bounding box center [124, 325] width 115 height 35
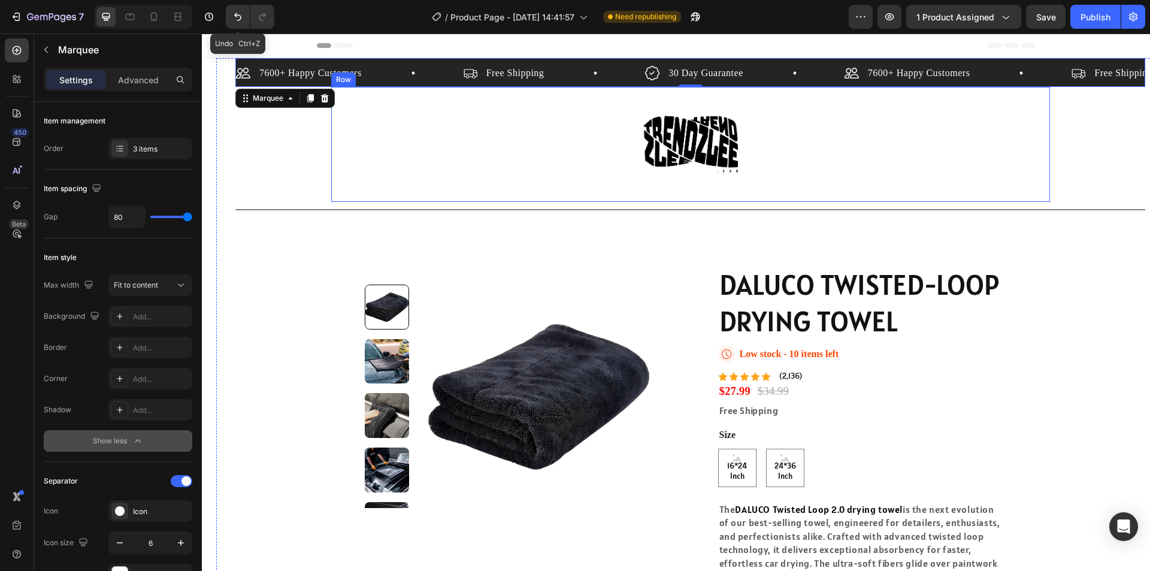
click at [463, 156] on div "Image Row" at bounding box center [690, 144] width 719 height 115
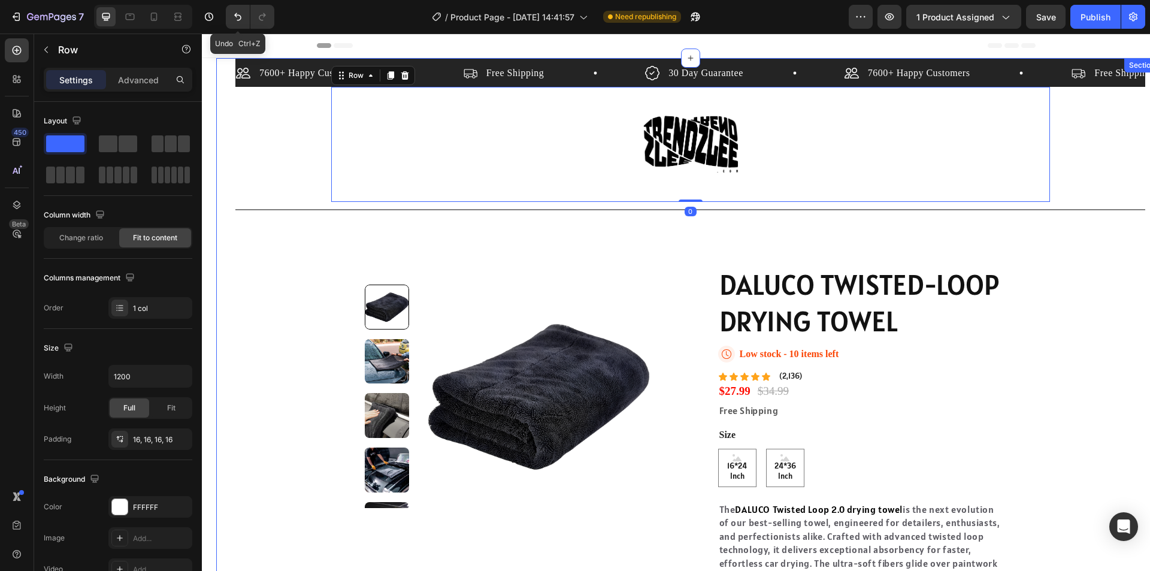
click at [229, 70] on div "7600+ Happy Customers Item List Free Shipping Item List 30 Day Guarantee Item L…" at bounding box center [690, 387] width 948 height 658
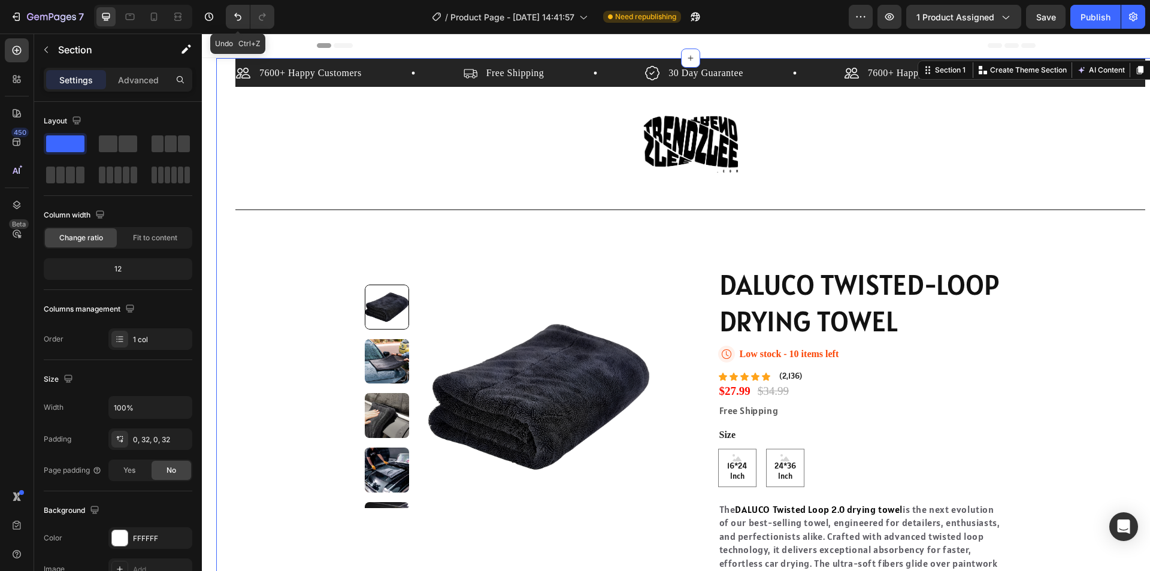
click at [241, 134] on div "7600+ Happy Customers Item List Free Shipping Item List 30 Day Guarantee Item L…" at bounding box center [690, 387] width 910 height 658
click at [105, 146] on span at bounding box center [108, 143] width 19 height 17
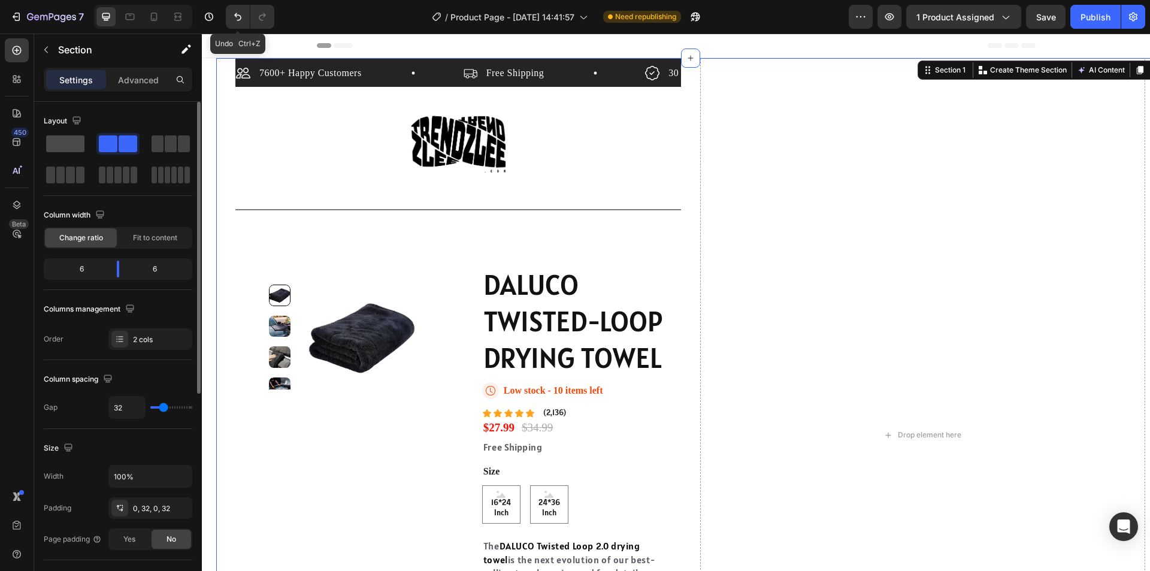
click at [57, 147] on span at bounding box center [65, 143] width 38 height 17
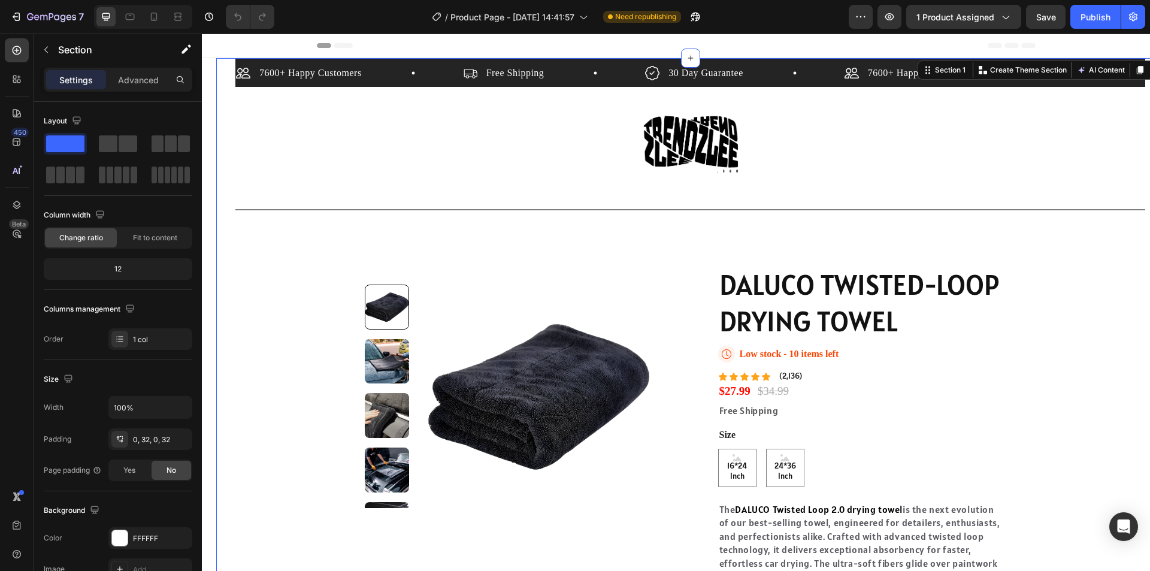
click at [1096, 383] on div "7600+ Happy Customers Item List Free Shipping Item List 30 Day Guarantee Item L…" at bounding box center [690, 387] width 910 height 658
click at [1092, 17] on div "Publish" at bounding box center [1095, 17] width 30 height 13
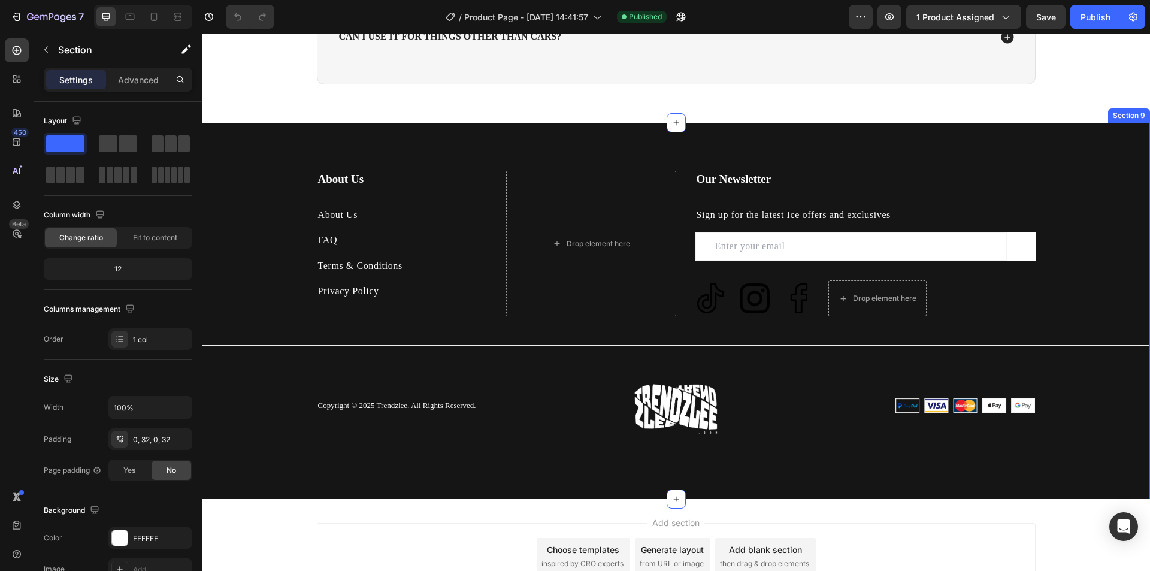
scroll to position [2994, 0]
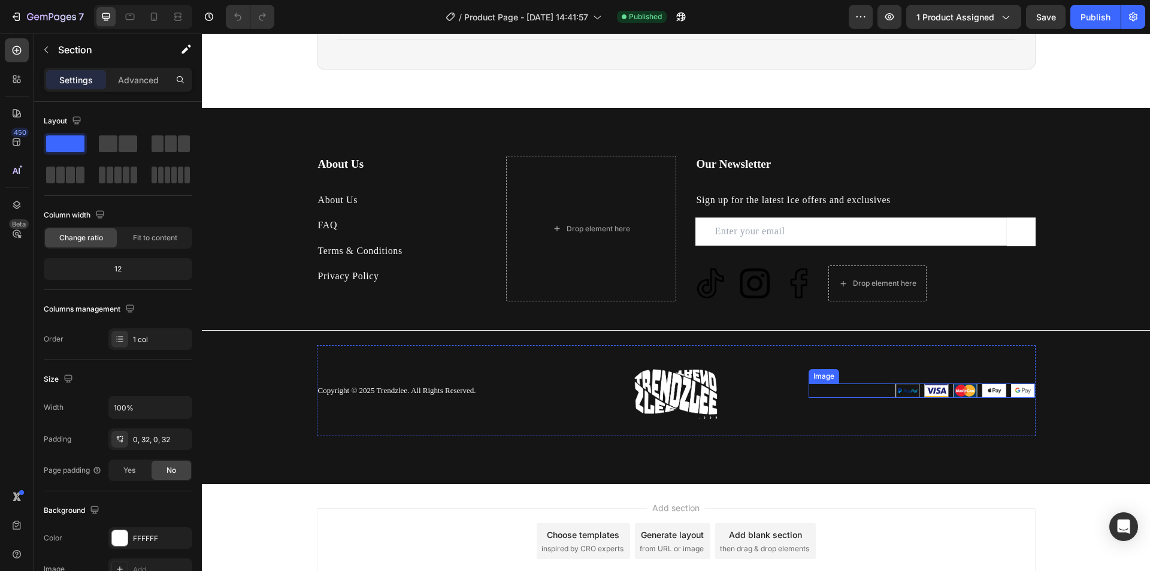
click at [956, 387] on img at bounding box center [922, 390] width 227 height 15
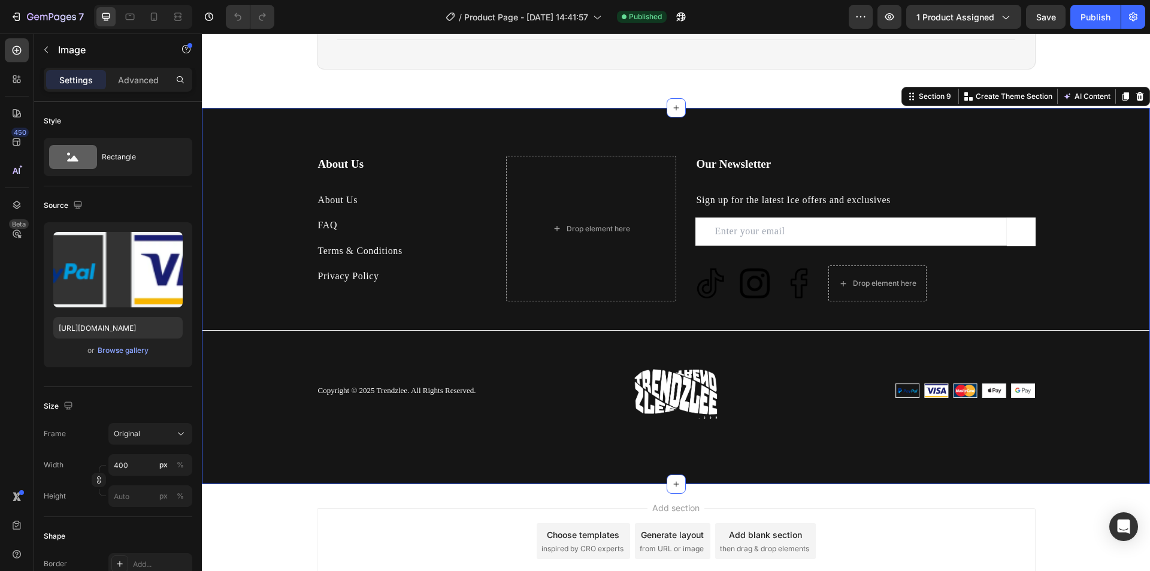
click at [1125, 396] on div "About Us Heading About Us Text block FAQ Text block Terms & Conditions Text blo…" at bounding box center [676, 296] width 948 height 280
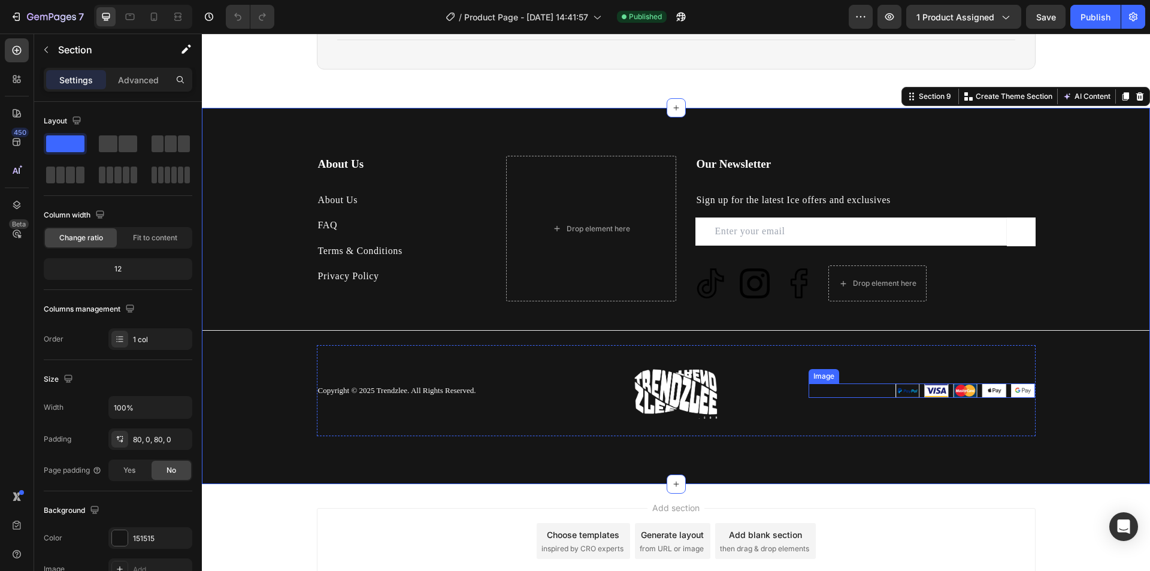
click at [834, 385] on img at bounding box center [922, 390] width 227 height 15
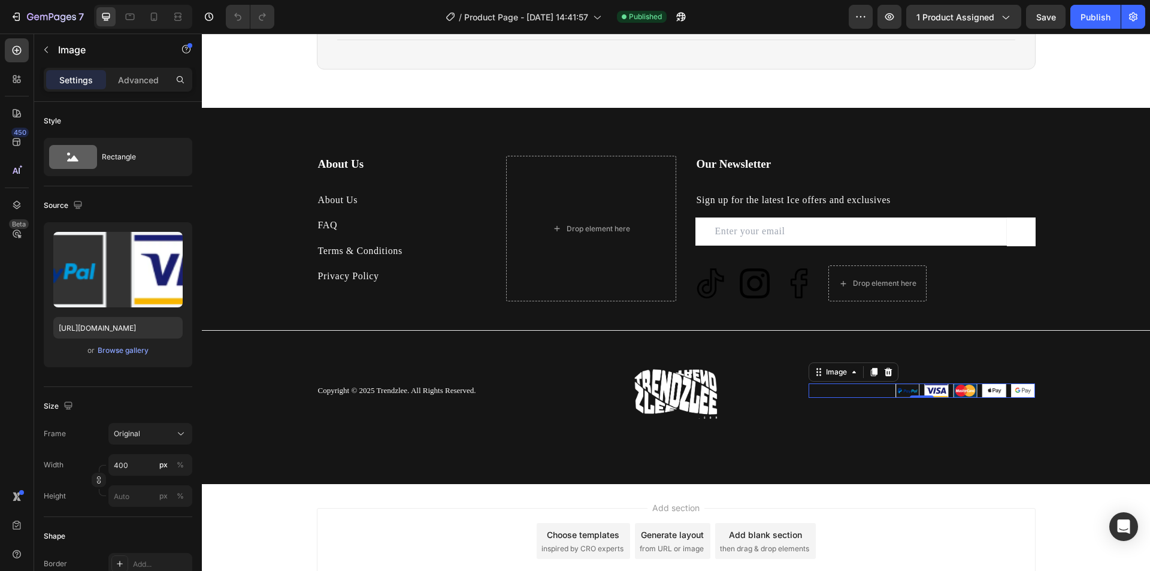
click at [918, 392] on img at bounding box center [922, 390] width 227 height 15
drag, startPoint x: 921, startPoint y: 396, endPoint x: 958, endPoint y: 356, distance: 55.1
click at [921, 375] on div "Image 0" at bounding box center [922, 390] width 227 height 91
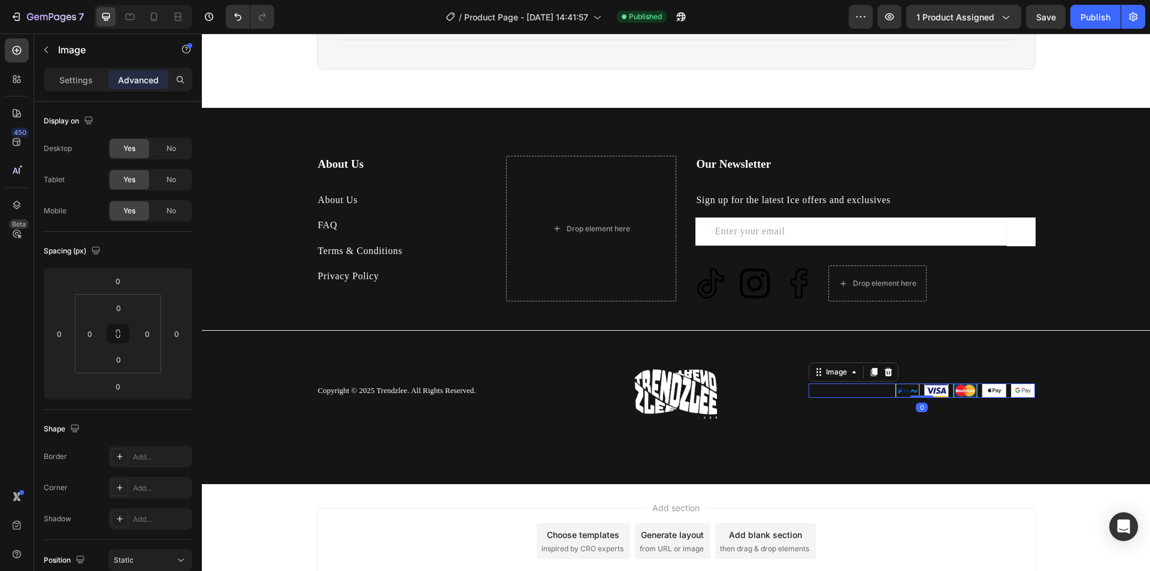
click at [958, 356] on div "Image 0" at bounding box center [922, 390] width 227 height 91
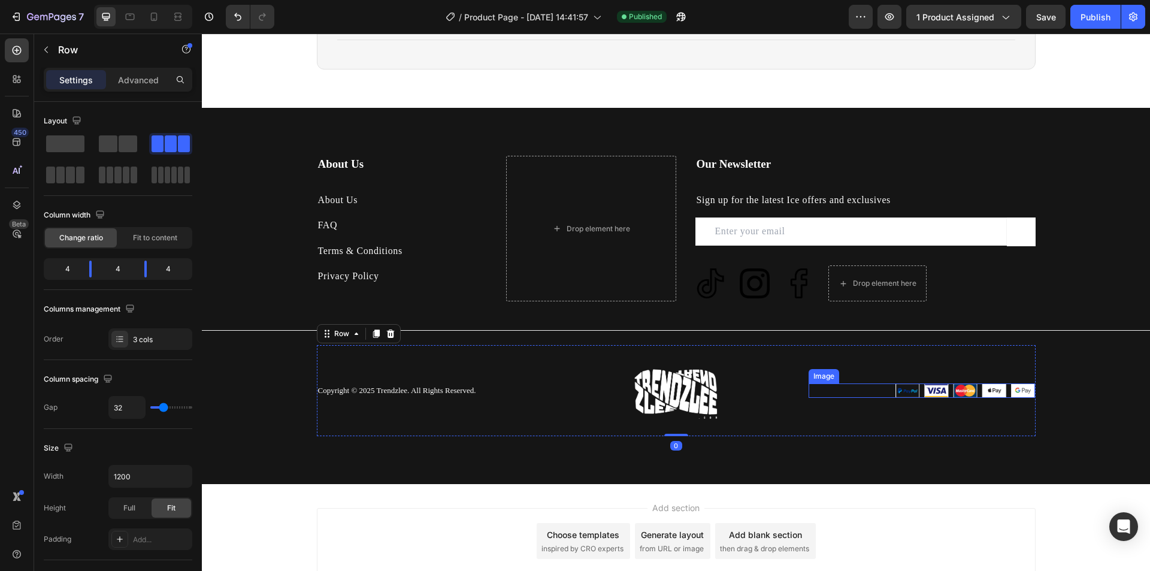
click at [974, 387] on img at bounding box center [922, 390] width 227 height 15
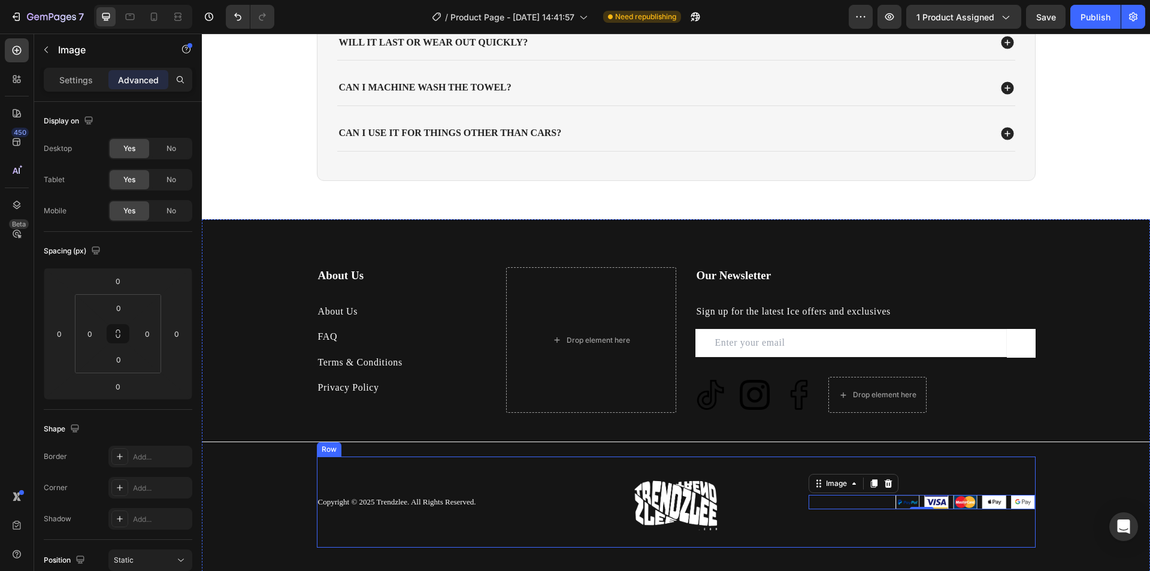
scroll to position [2815, 0]
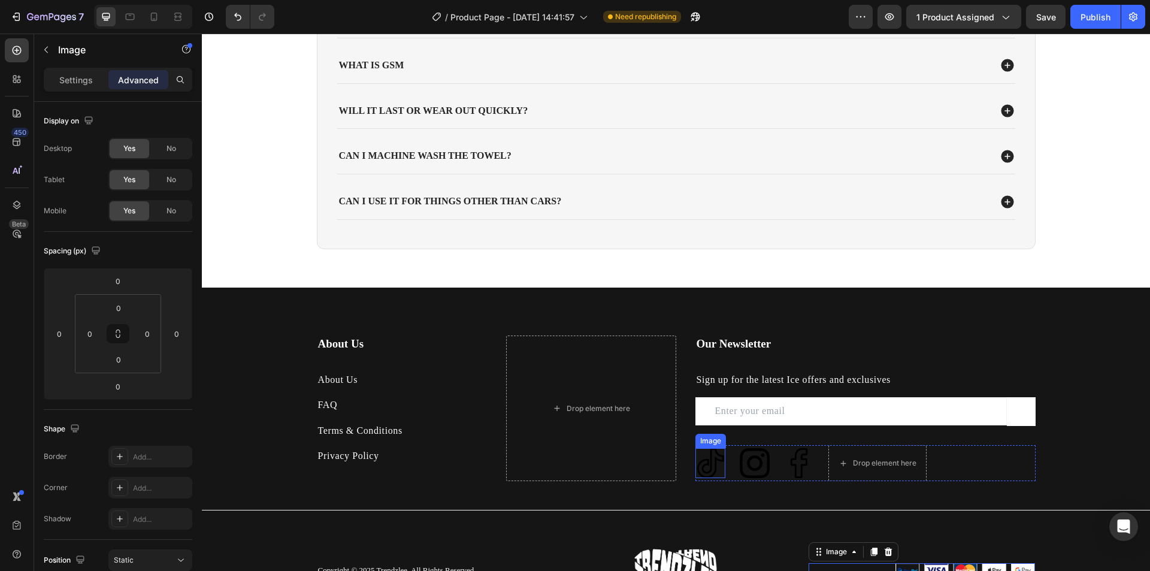
click at [713, 456] on img at bounding box center [710, 463] width 30 height 30
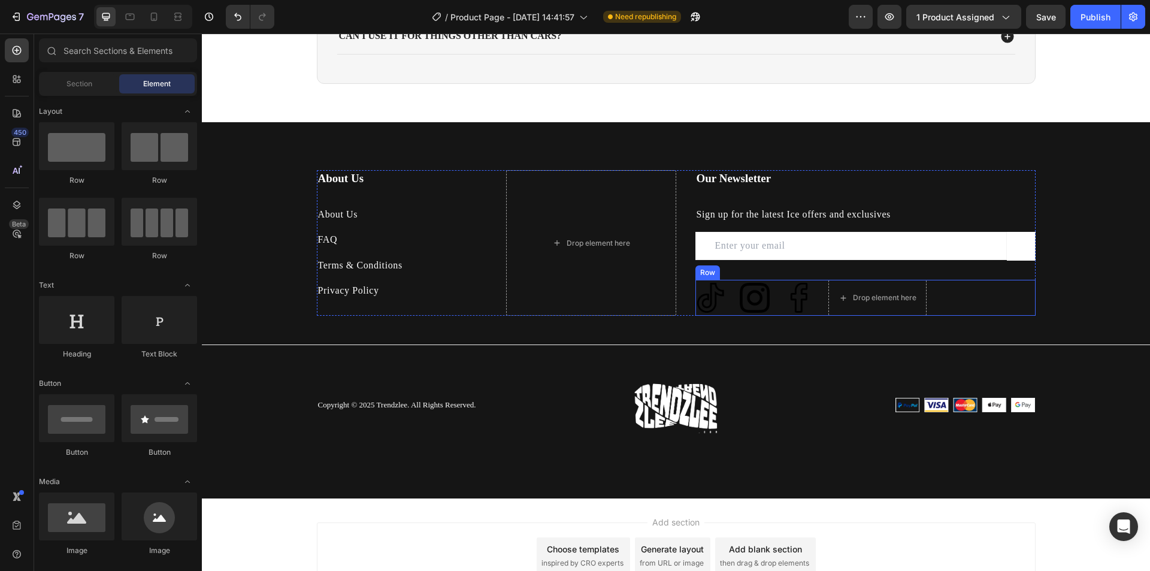
scroll to position [3051, 0]
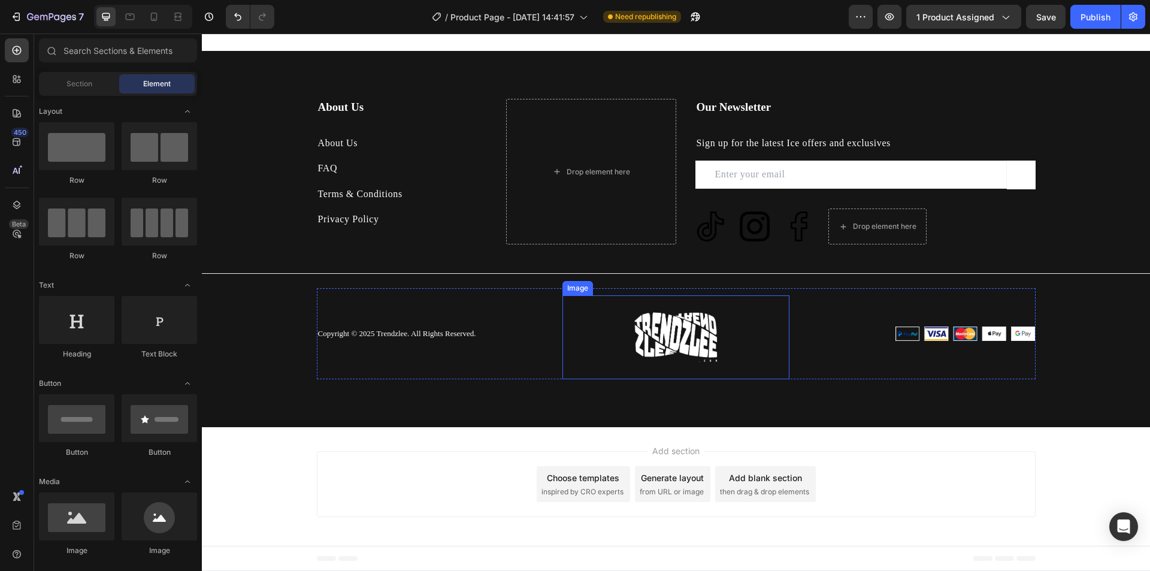
click at [688, 334] on img at bounding box center [676, 337] width 84 height 84
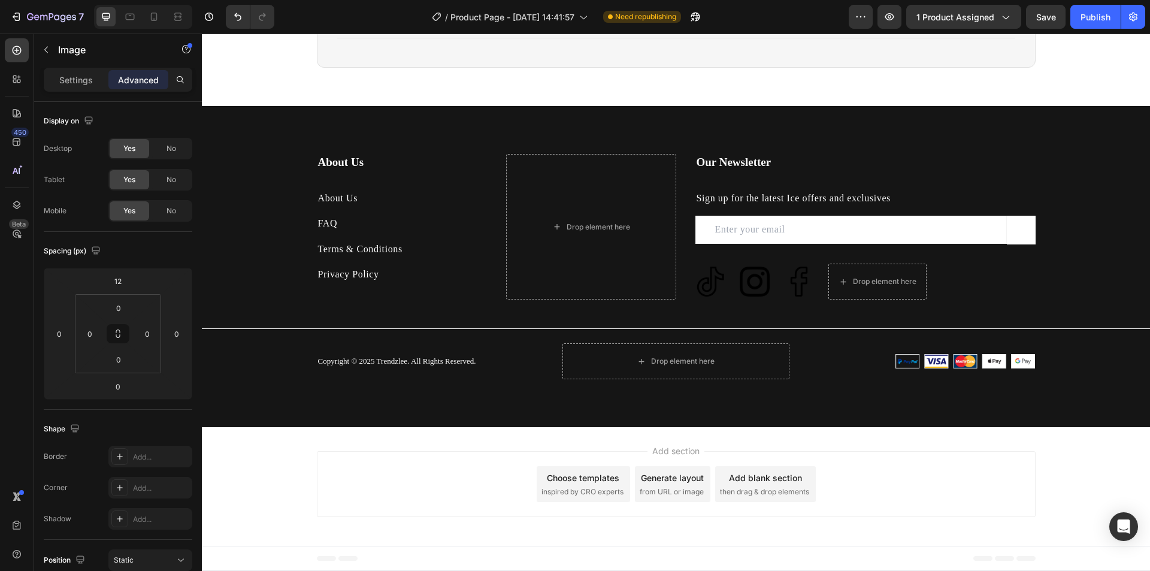
scroll to position [2996, 0]
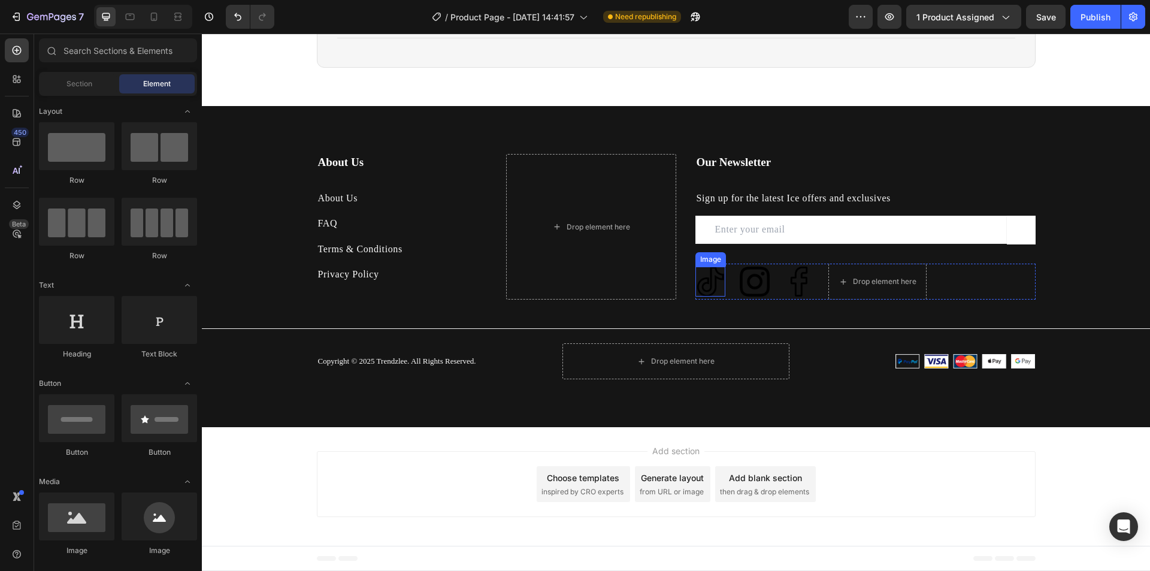
click at [705, 279] on img at bounding box center [710, 282] width 30 height 30
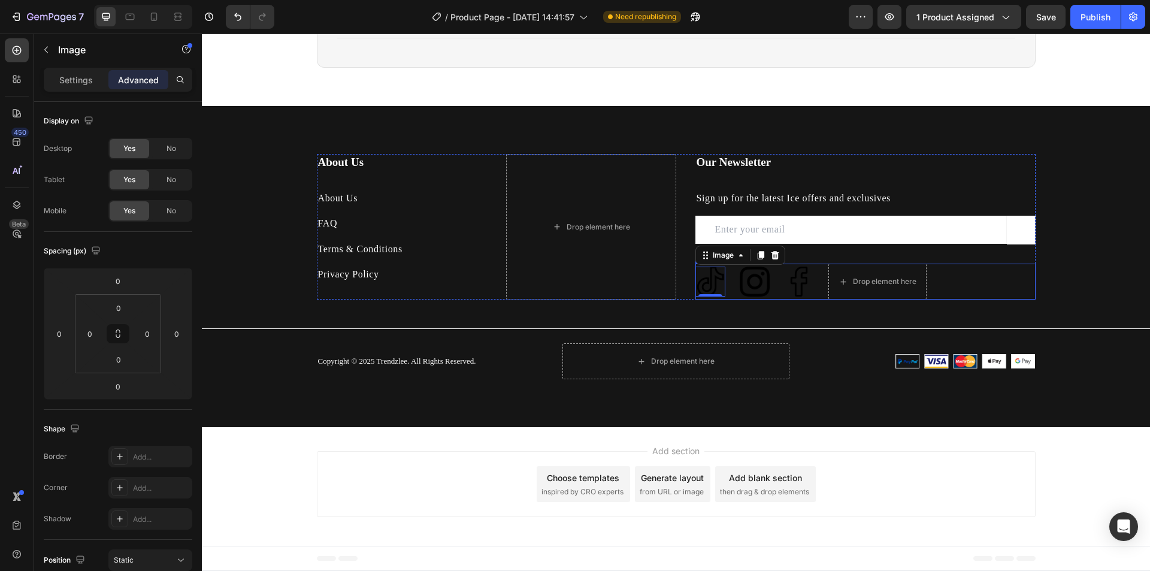
click at [941, 281] on div "Image 0 Image Image Drop element here Row" at bounding box center [865, 282] width 340 height 36
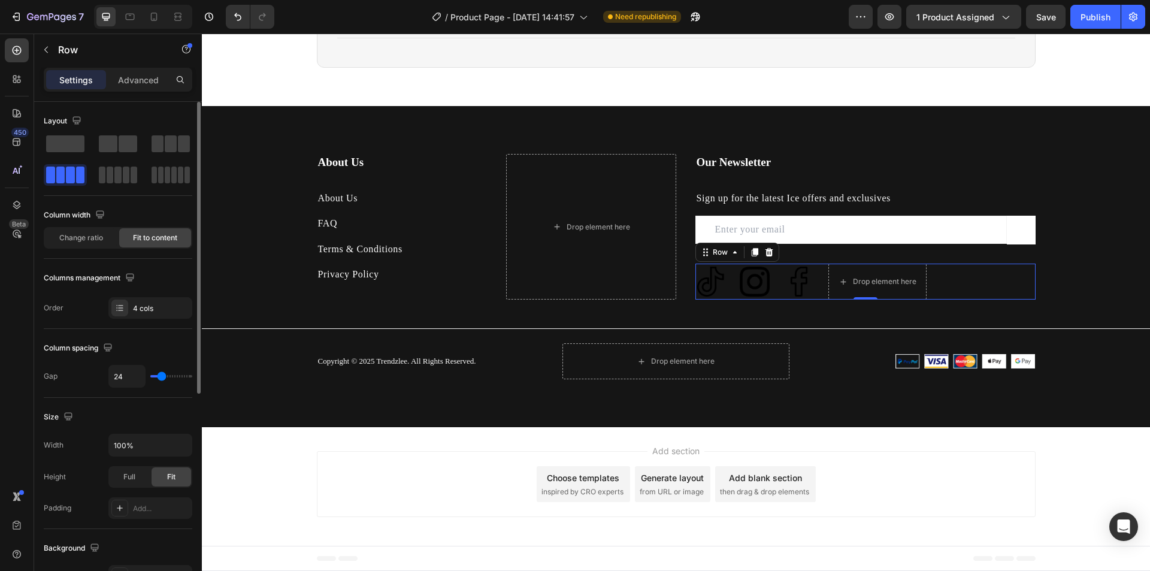
type input "16"
type input "13"
type input "11"
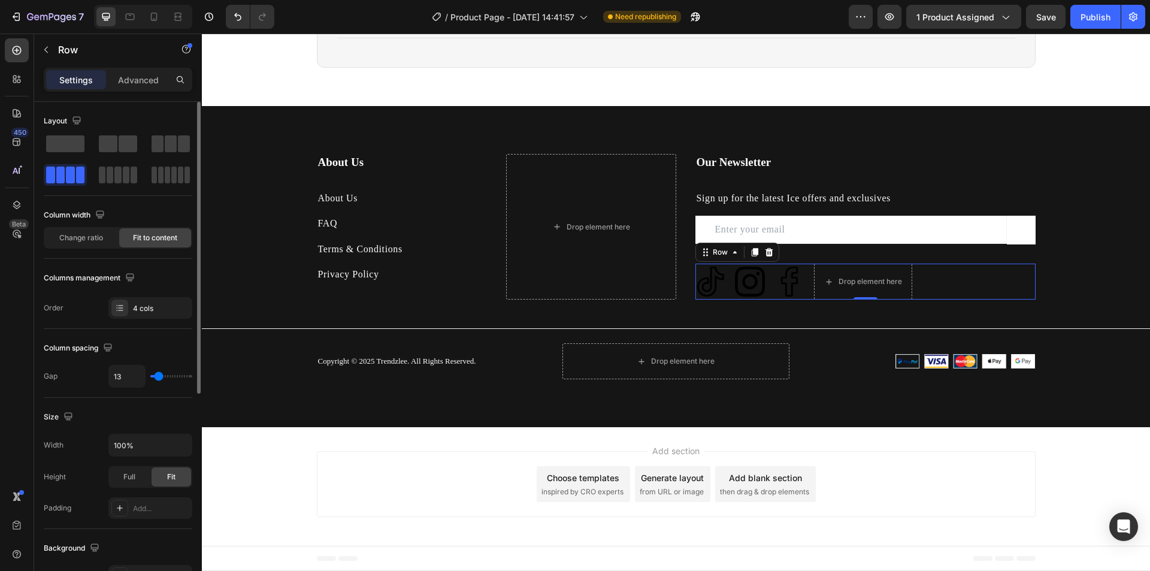
type input "11"
type input "7"
type input "4"
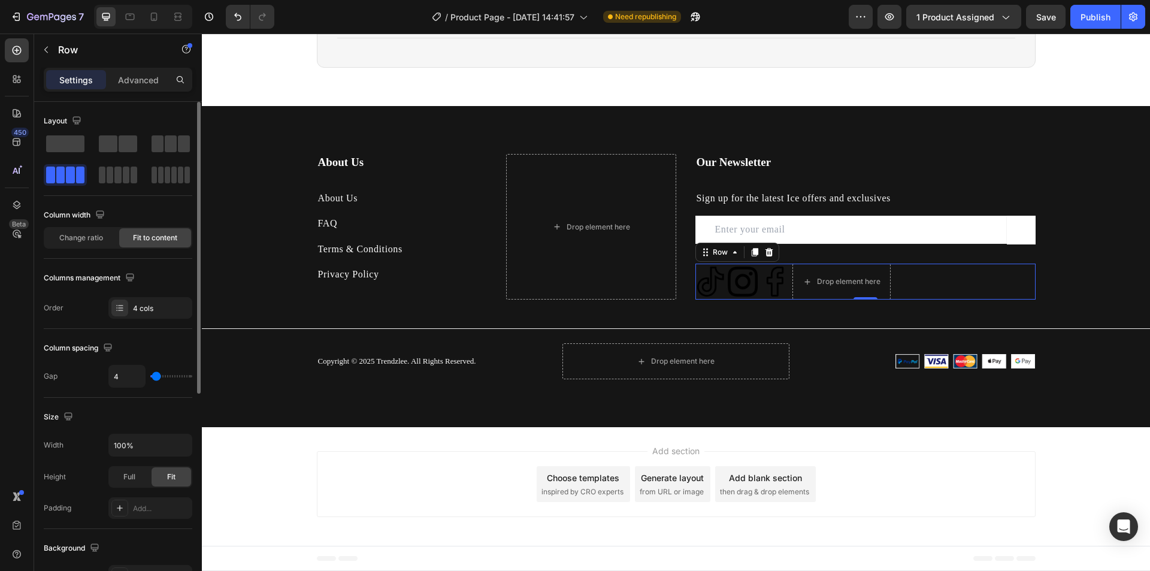
type input "2"
type input "0"
type input "2"
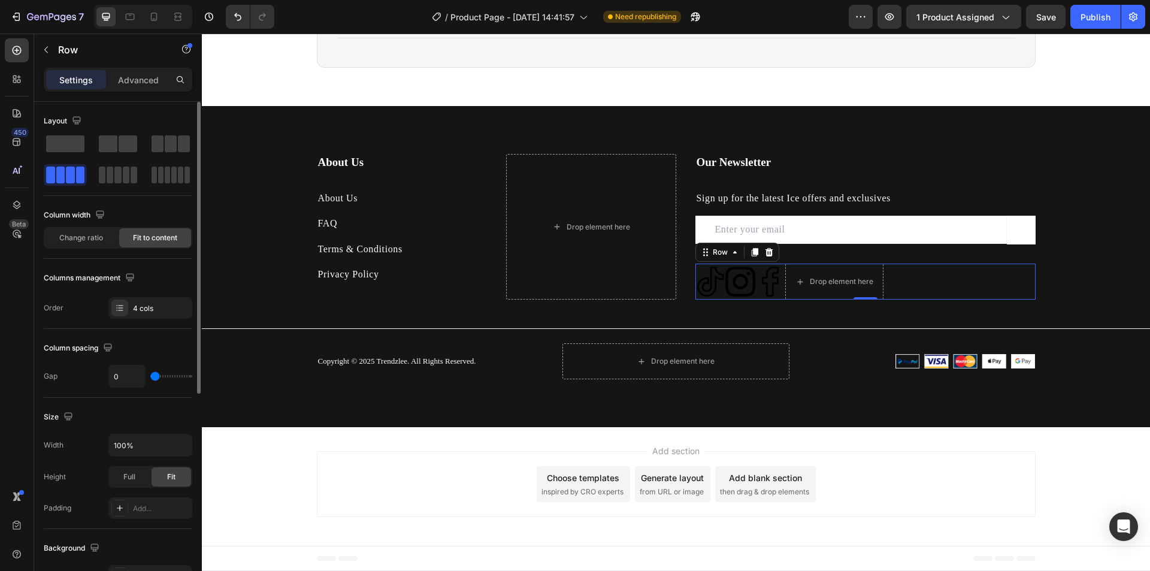
type input "2"
type input "4"
type input "7"
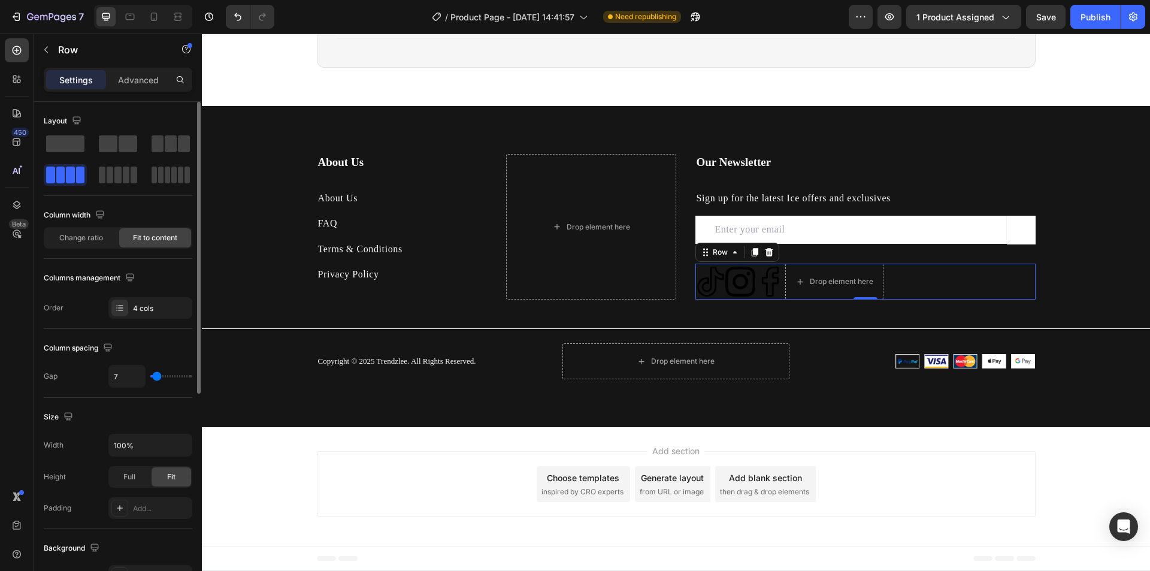
type input "9"
type input "11"
type input "13"
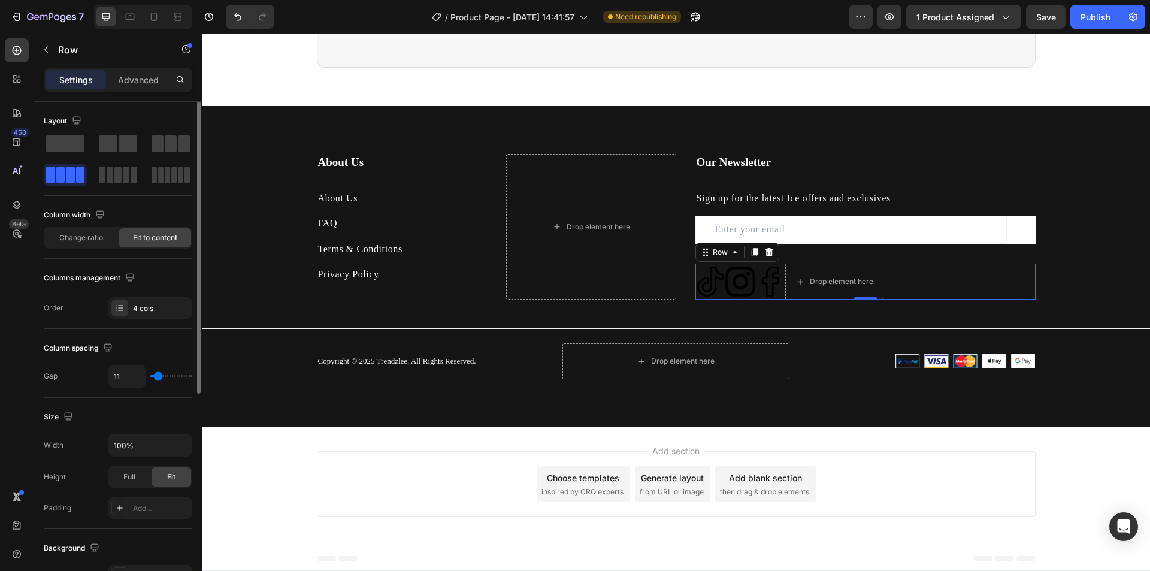
type input "13"
type input "18"
type input "20"
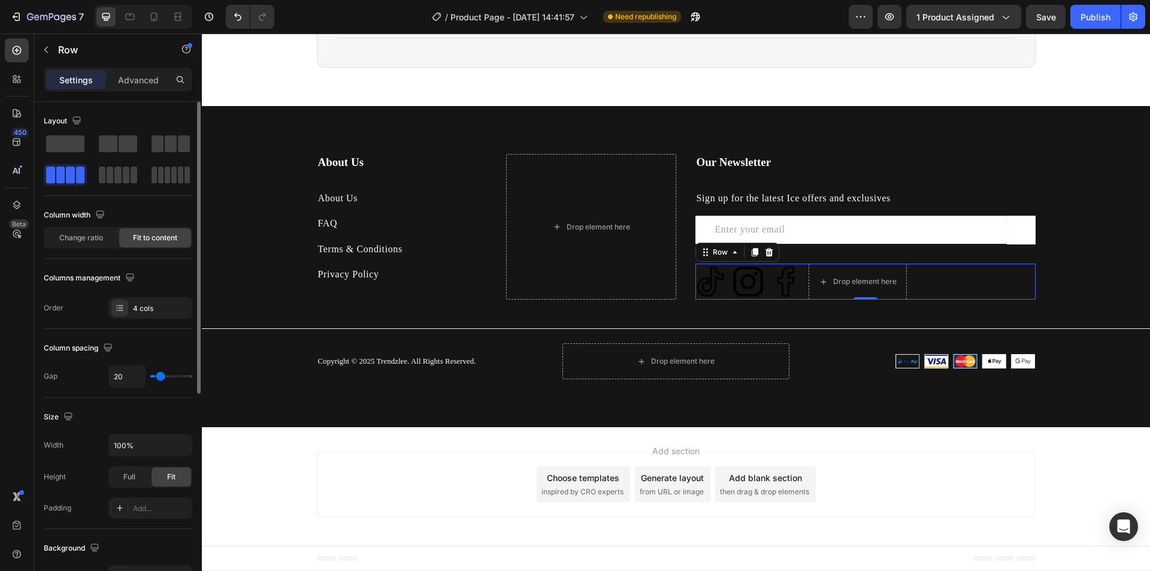
type input "22"
type input "31"
type input "36"
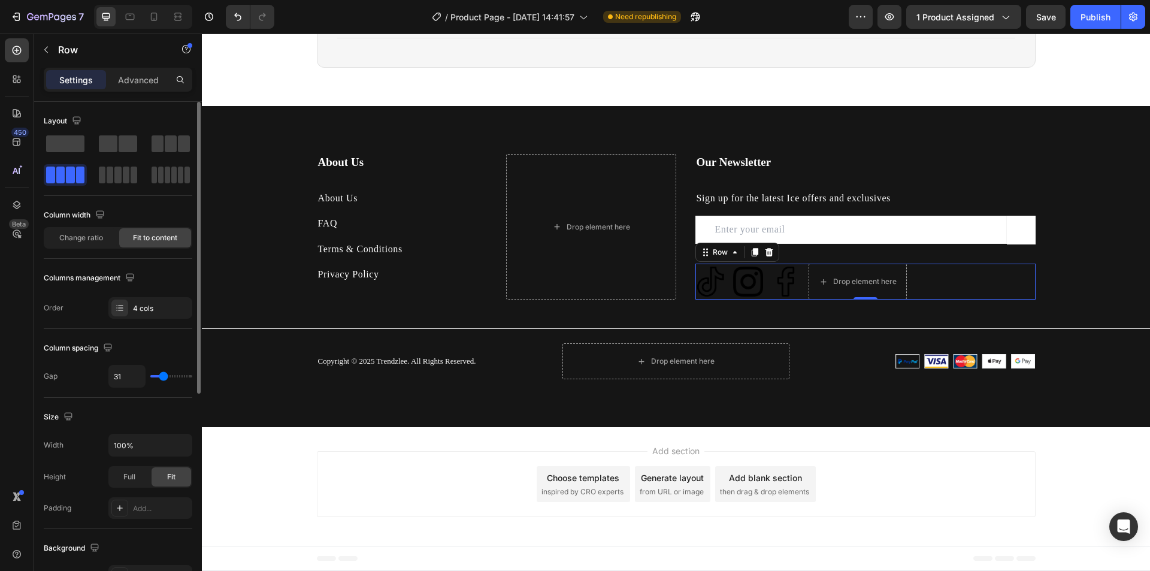
type input "36"
type input "44"
type input "49"
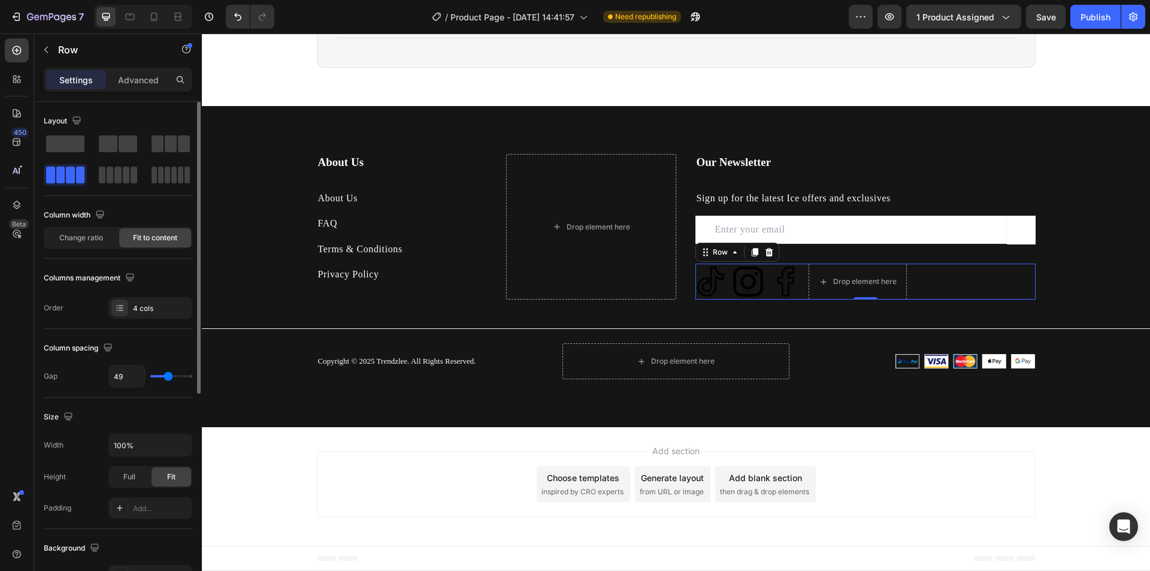
type input "51"
type input "53"
type input "56"
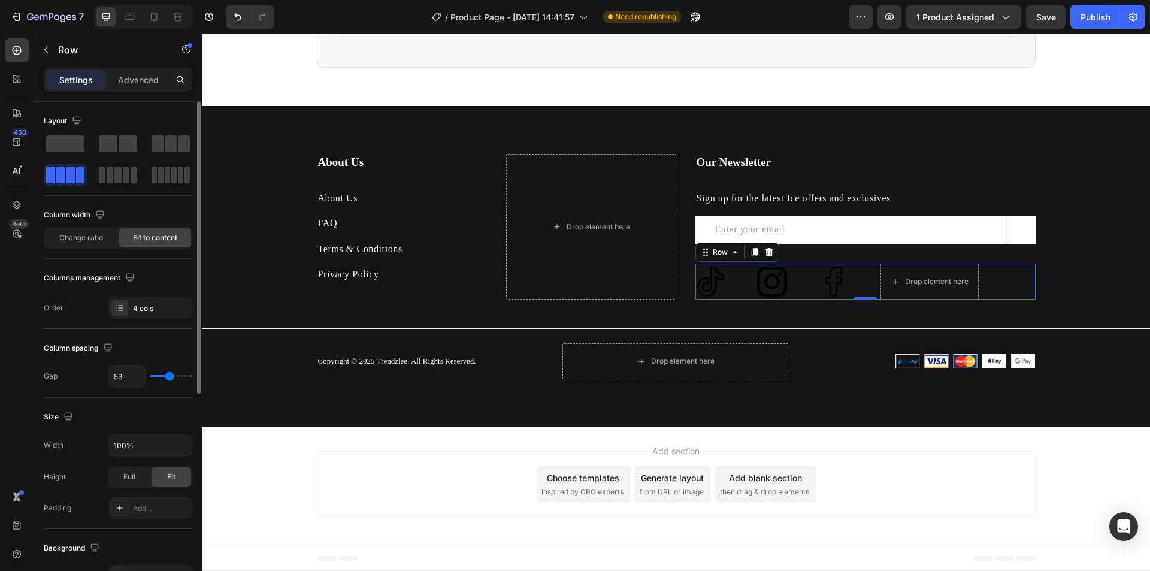
type input "56"
type input "58"
type input "60"
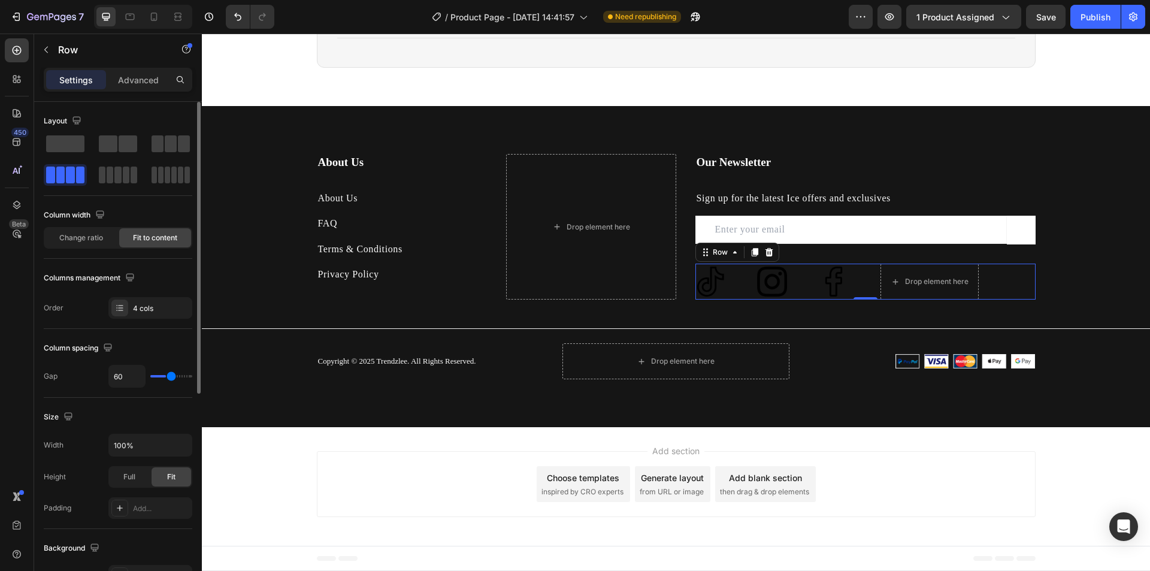
type input "62"
type input "64"
type input "67"
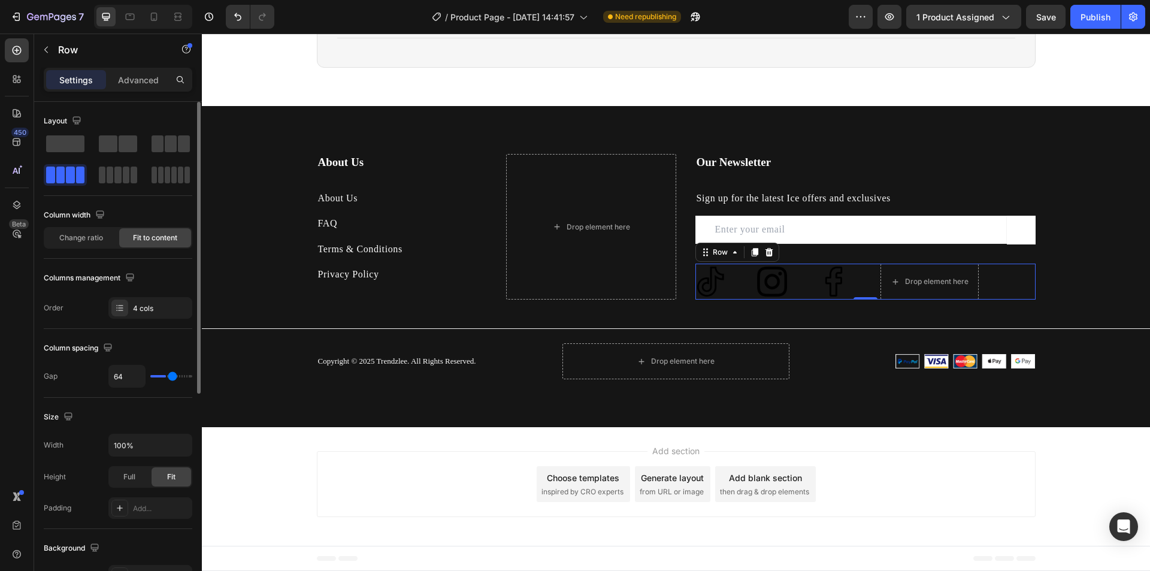
type input "67"
type input "71"
type input "73"
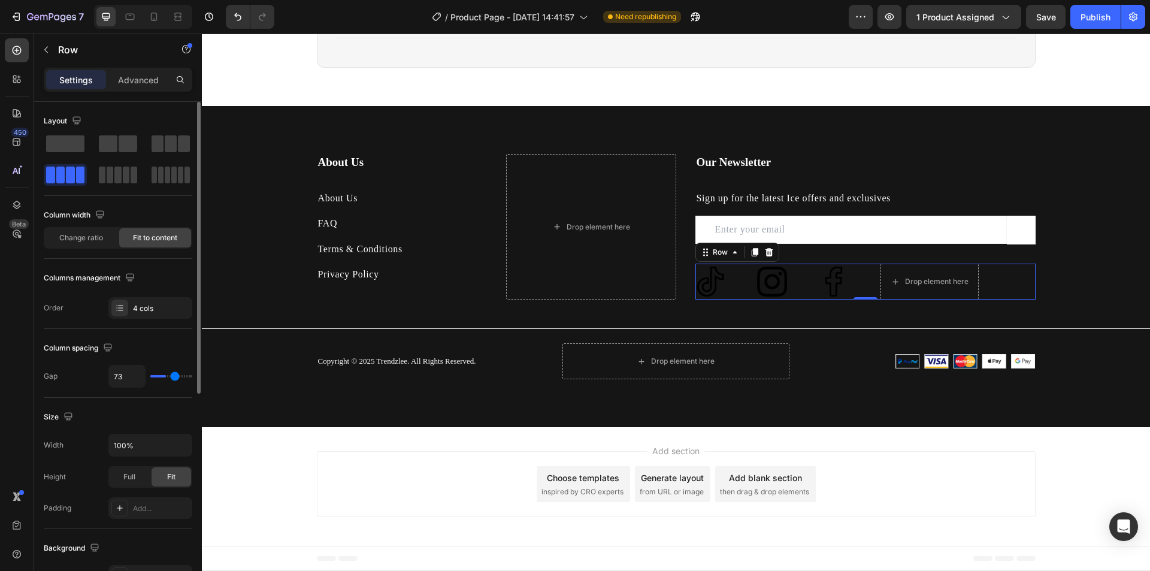
type input "80"
type input "91"
type input "104"
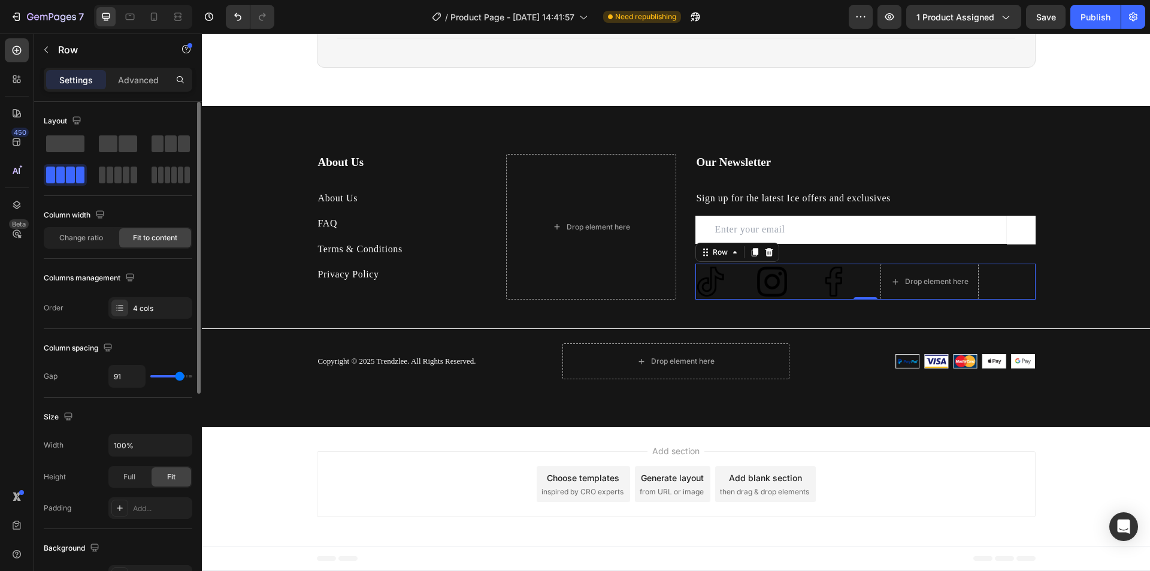
type input "104"
type input "118"
type input "120"
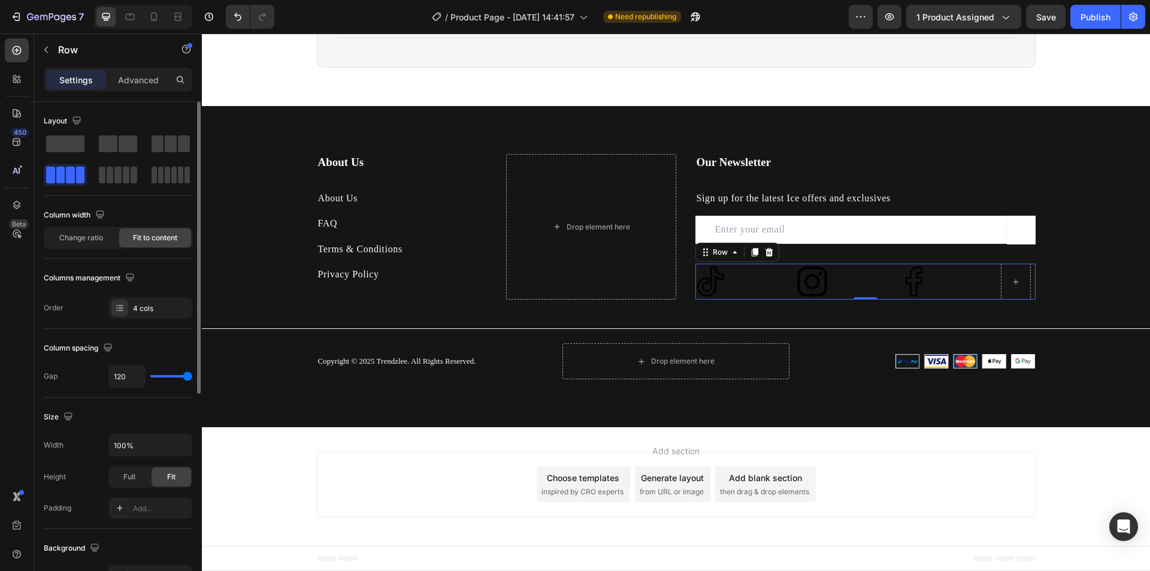
type input "118"
type input "91"
type input "89"
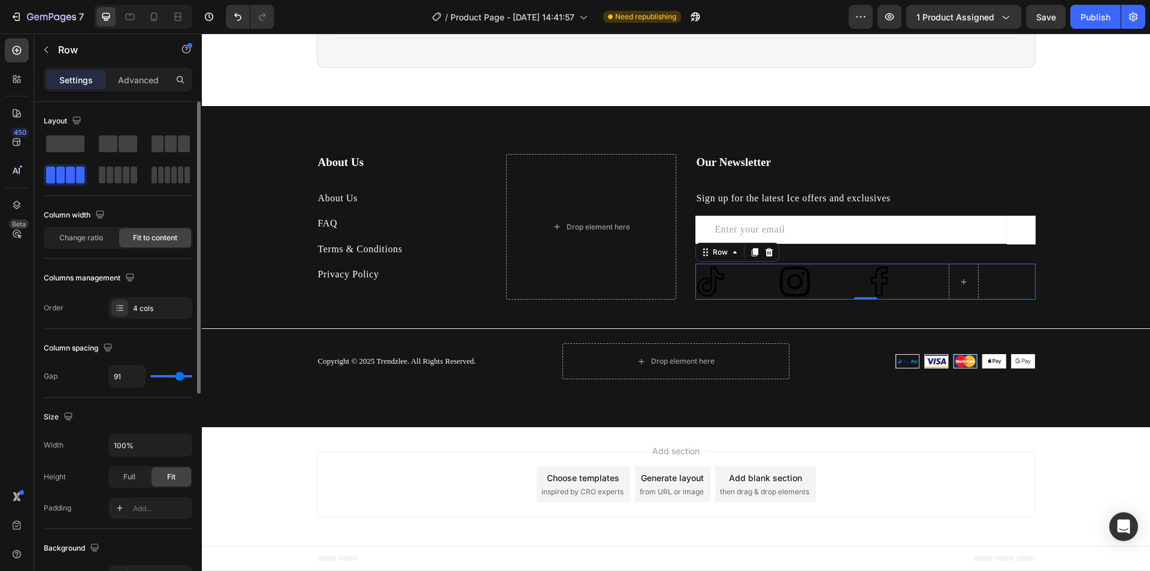
type input "89"
type input "84"
type input "73"
drag, startPoint x: 163, startPoint y: 378, endPoint x: 175, endPoint y: 381, distance: 12.3
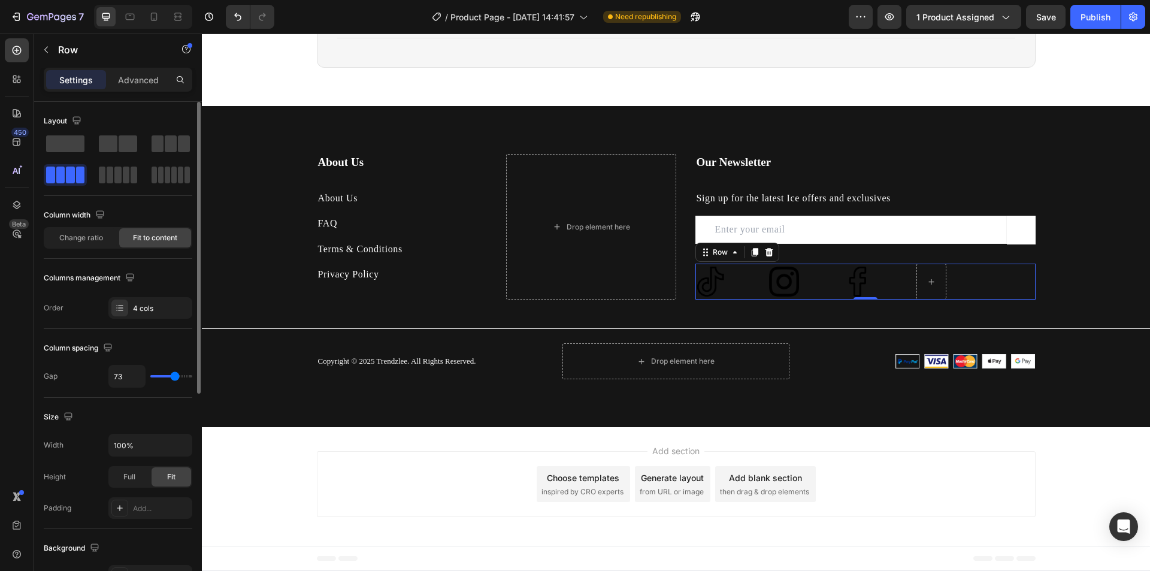
type input "73"
click at [175, 377] on input "range" at bounding box center [171, 376] width 42 height 2
click at [780, 285] on img at bounding box center [784, 282] width 30 height 30
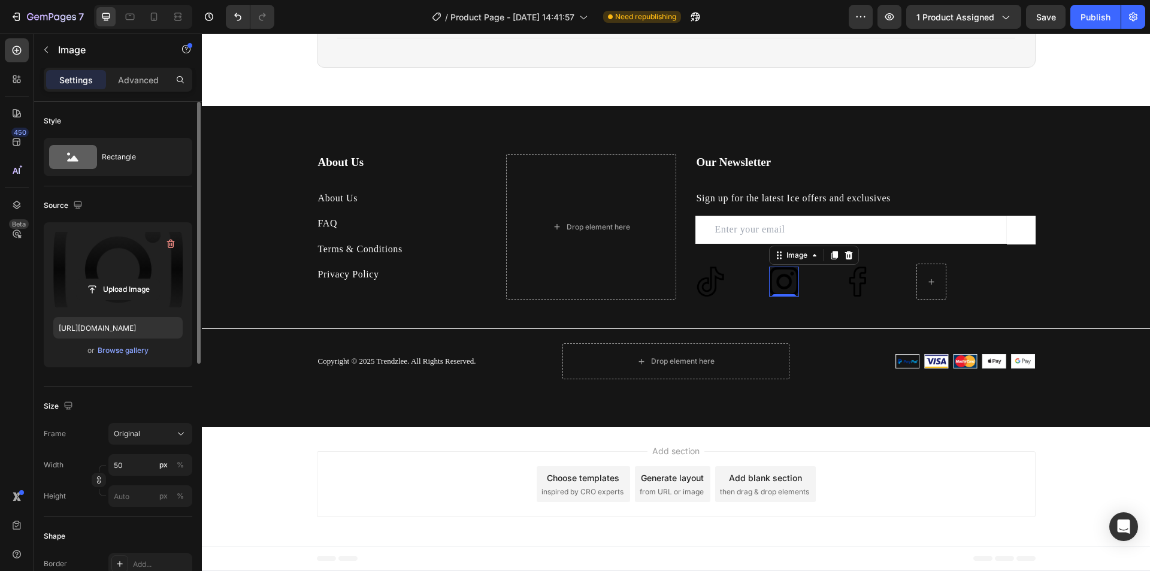
click at [101, 249] on label at bounding box center [117, 269] width 129 height 75
click at [101, 279] on input "file" at bounding box center [118, 289] width 83 height 20
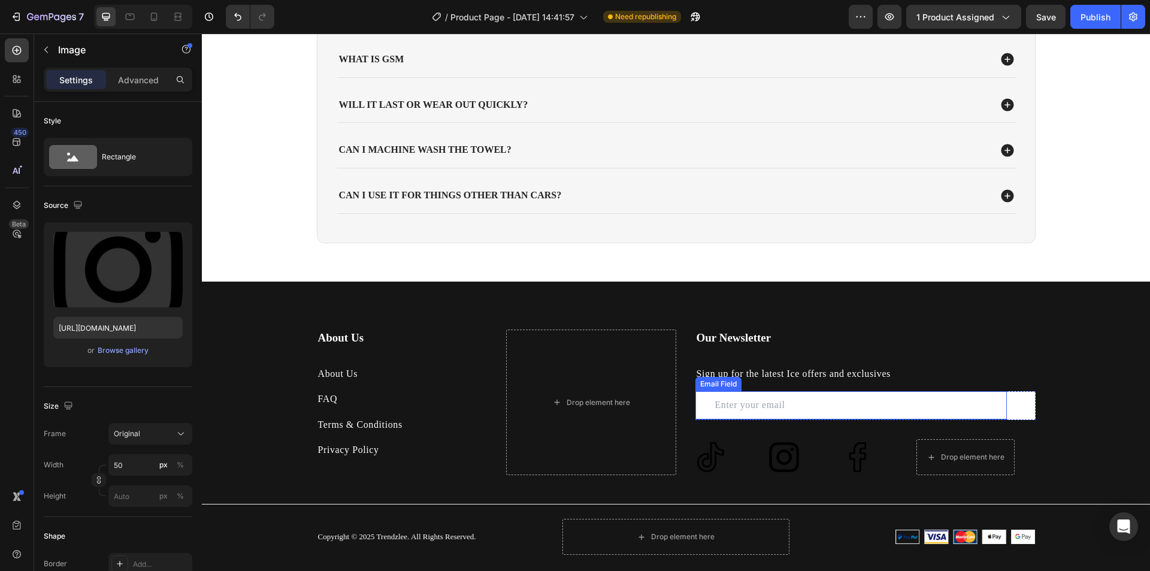
scroll to position [2817, 0]
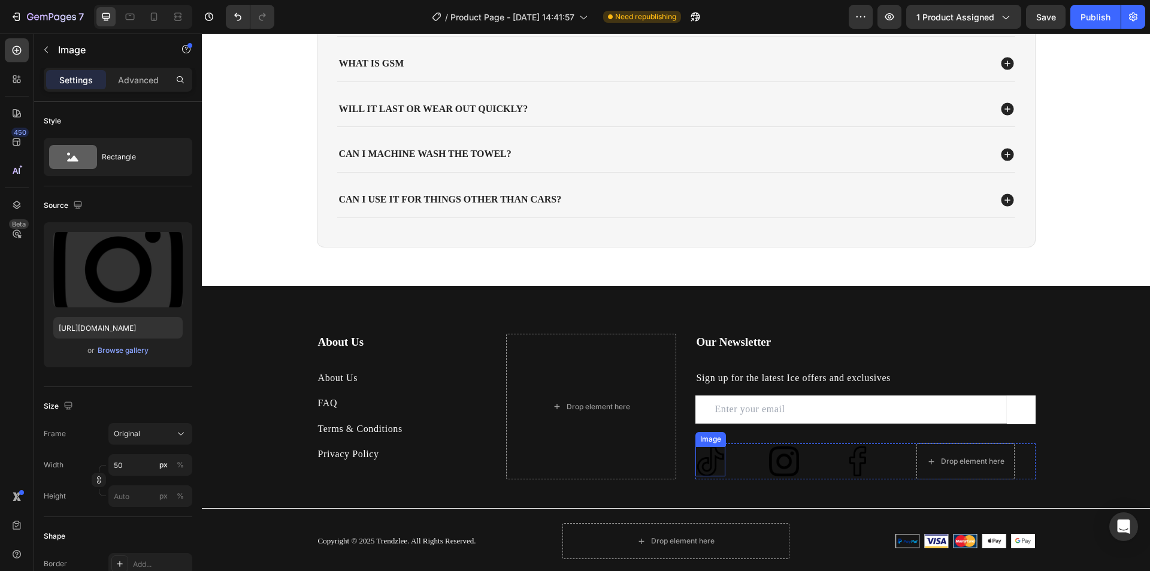
click at [714, 463] on img at bounding box center [710, 461] width 30 height 30
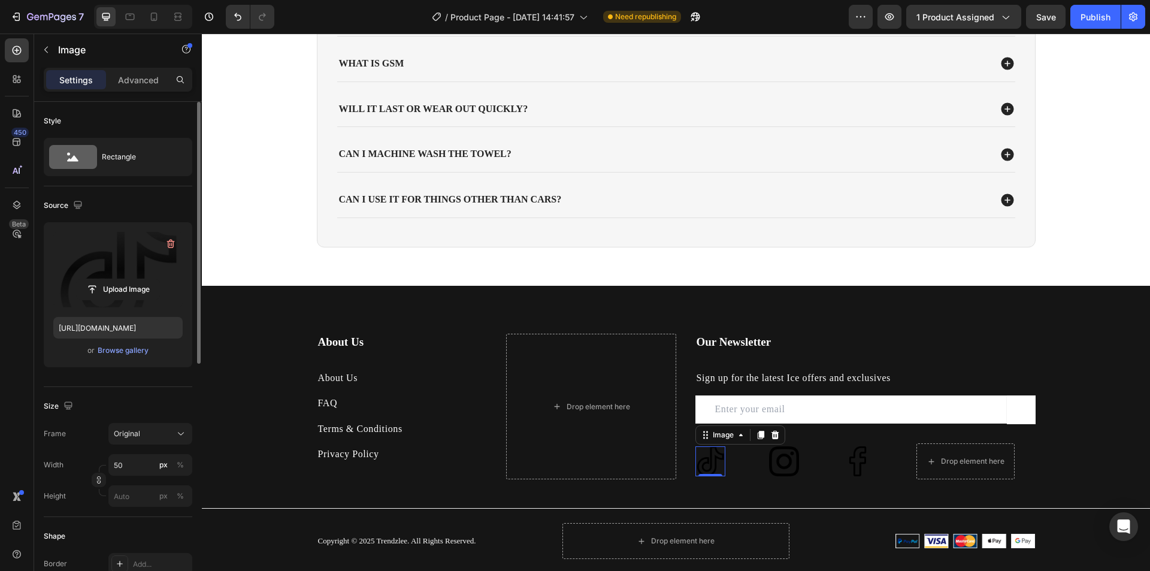
click at [116, 263] on label at bounding box center [117, 269] width 129 height 75
click at [116, 279] on input "file" at bounding box center [118, 289] width 83 height 20
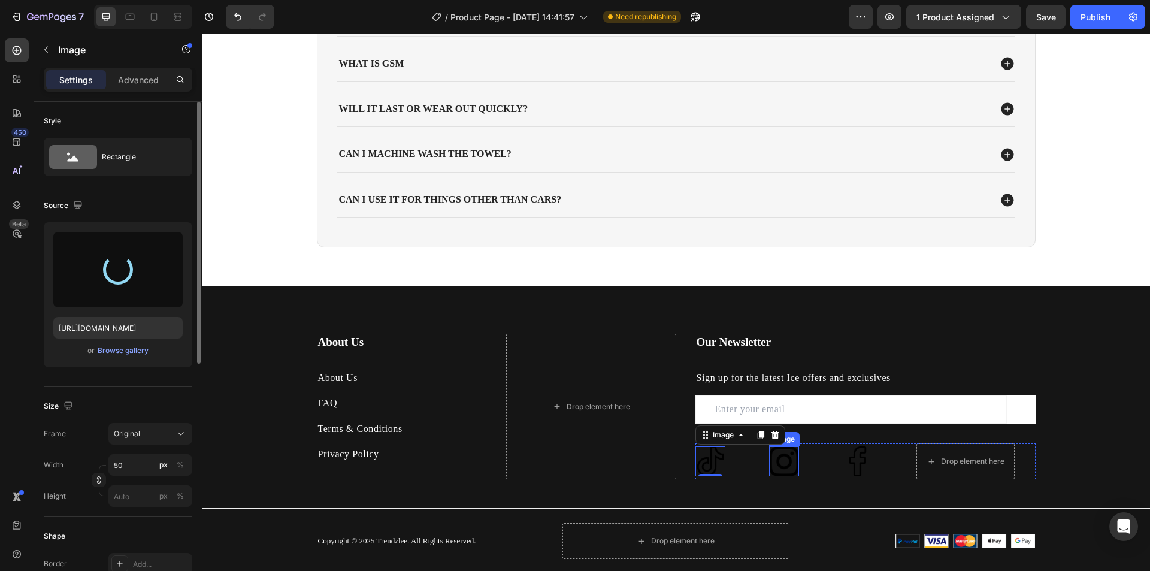
type input "[URL][DOMAIN_NAME]"
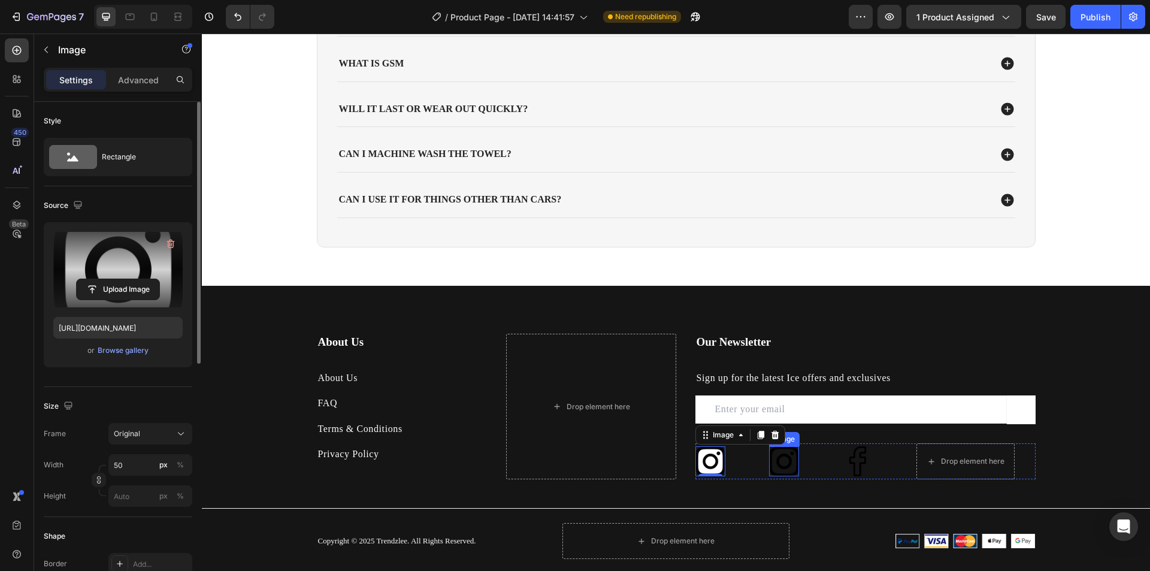
drag, startPoint x: 784, startPoint y: 462, endPoint x: 876, endPoint y: 502, distance: 100.6
click at [784, 462] on img at bounding box center [784, 461] width 30 height 30
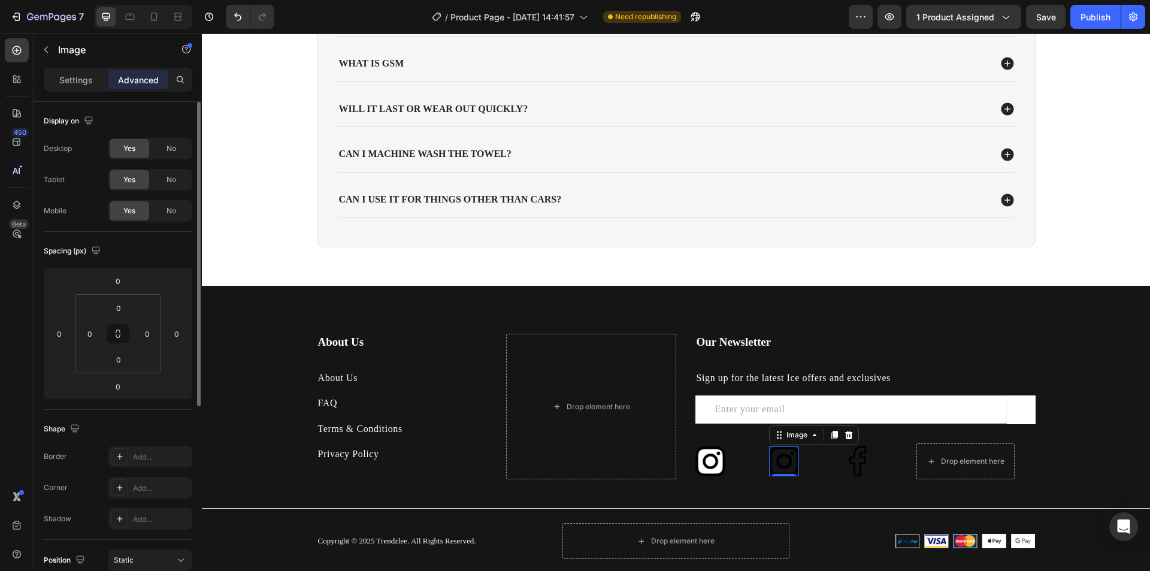
click at [779, 462] on img at bounding box center [784, 461] width 30 height 30
click at [90, 84] on p "Settings" at bounding box center [76, 80] width 34 height 13
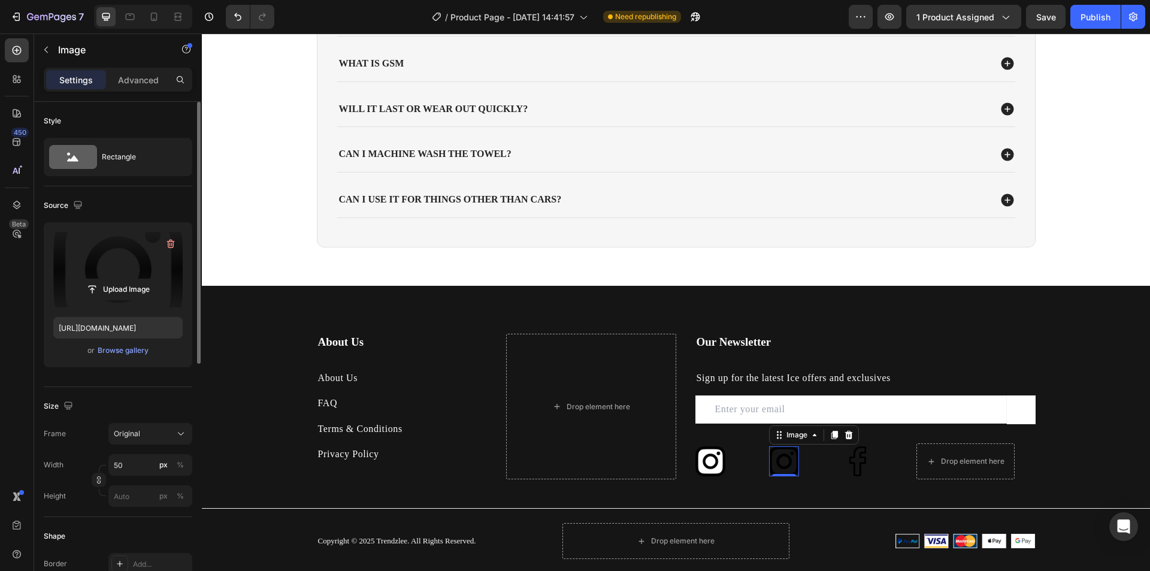
click at [113, 270] on label at bounding box center [117, 269] width 129 height 75
click at [113, 279] on input "file" at bounding box center [118, 289] width 83 height 20
click at [858, 459] on img at bounding box center [858, 461] width 30 height 30
click at [126, 267] on label at bounding box center [117, 269] width 129 height 75
click at [126, 279] on input "file" at bounding box center [118, 289] width 83 height 20
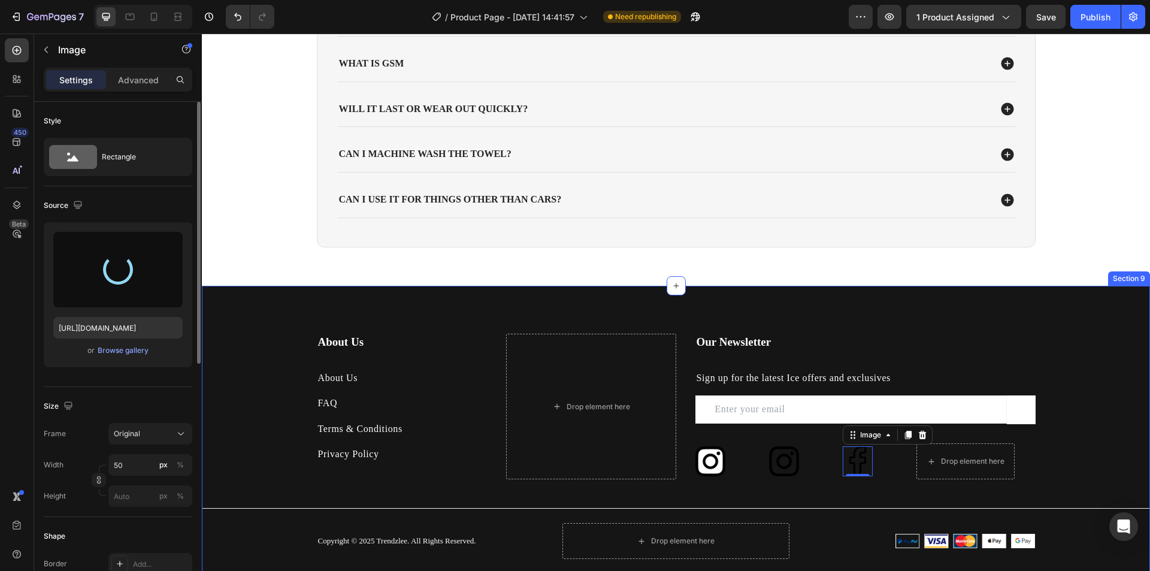
type input "[URL][DOMAIN_NAME]"
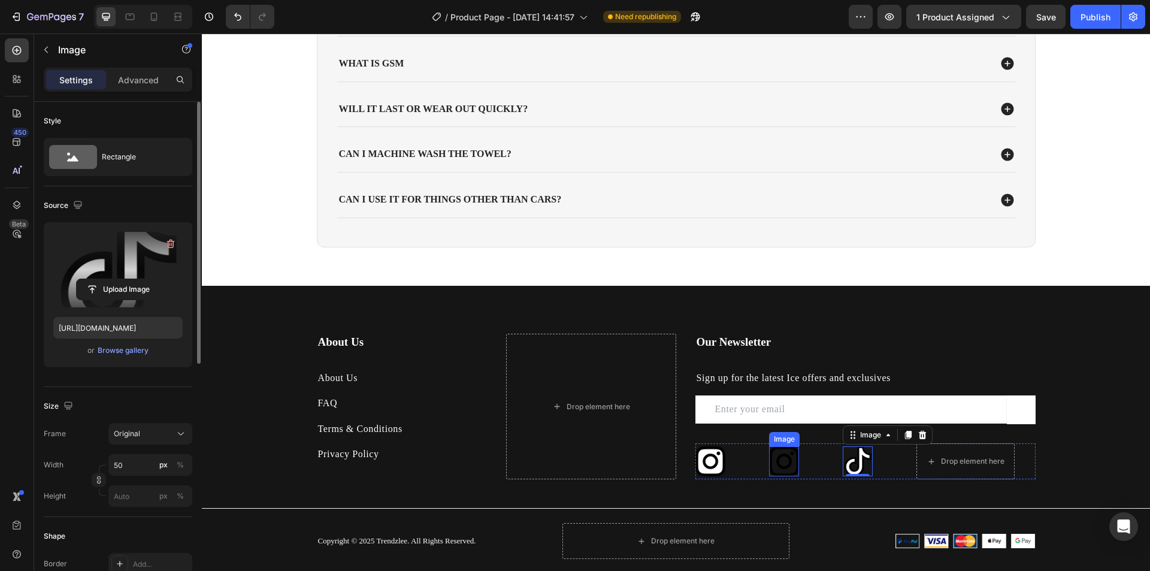
click at [769, 458] on img at bounding box center [784, 461] width 30 height 30
click at [125, 274] on label at bounding box center [117, 269] width 129 height 75
click at [125, 279] on input "file" at bounding box center [118, 289] width 83 height 20
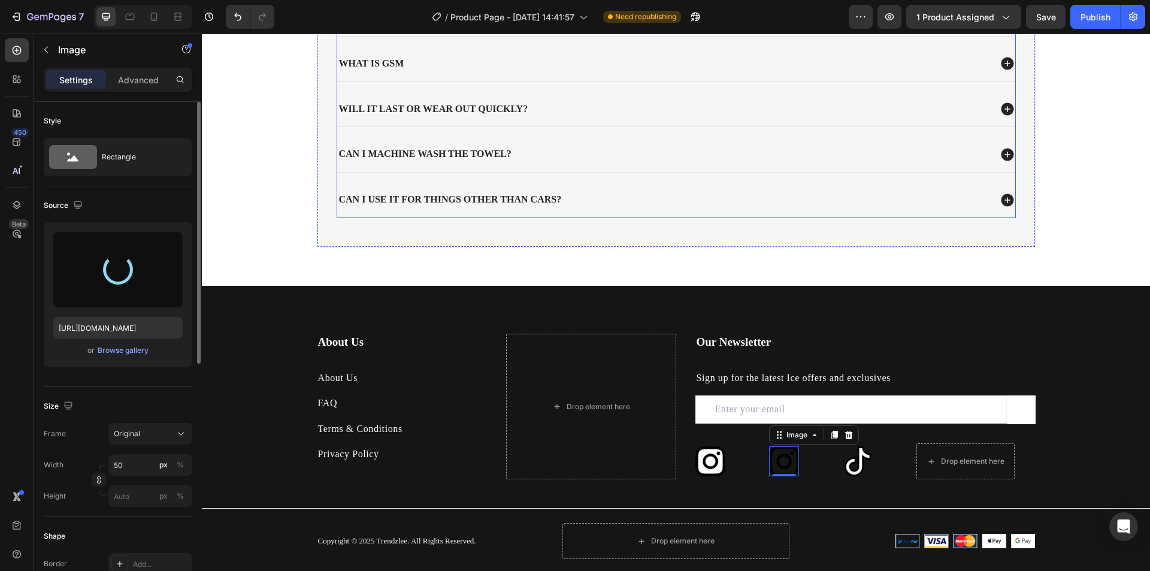
type input "[URL][DOMAIN_NAME]"
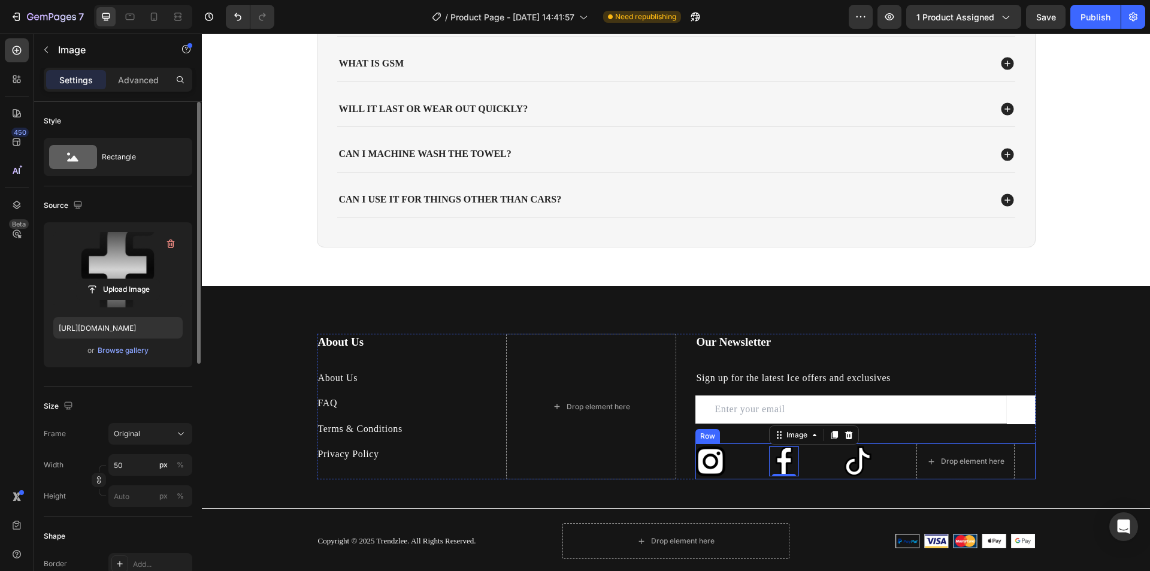
click at [746, 465] on div "Image Image 0 Image Drop element here Row" at bounding box center [865, 461] width 340 height 36
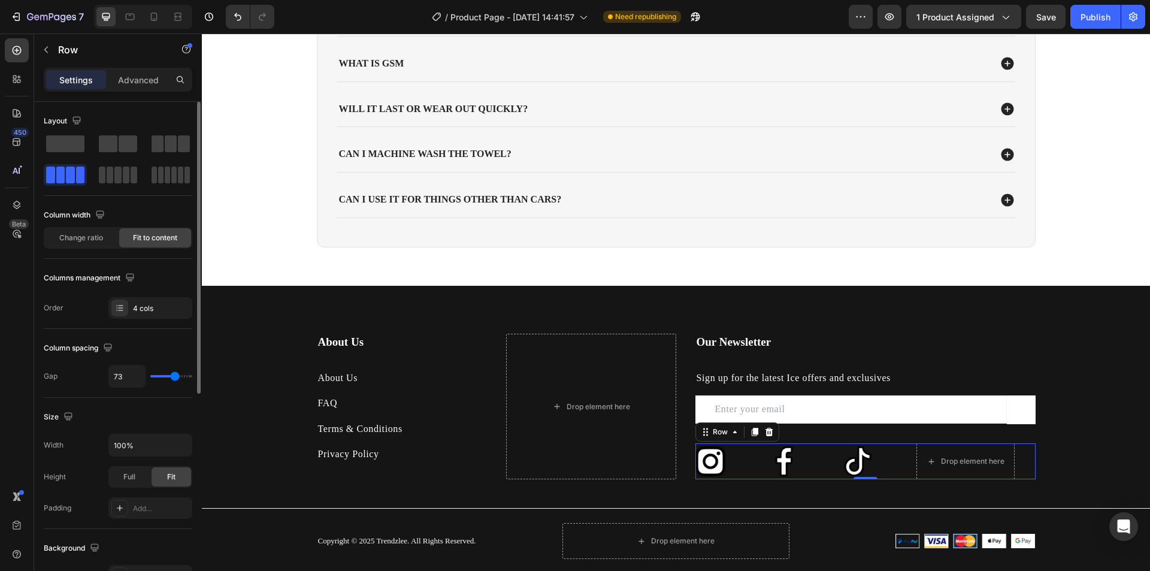
type input "71"
type input "47"
type input "44"
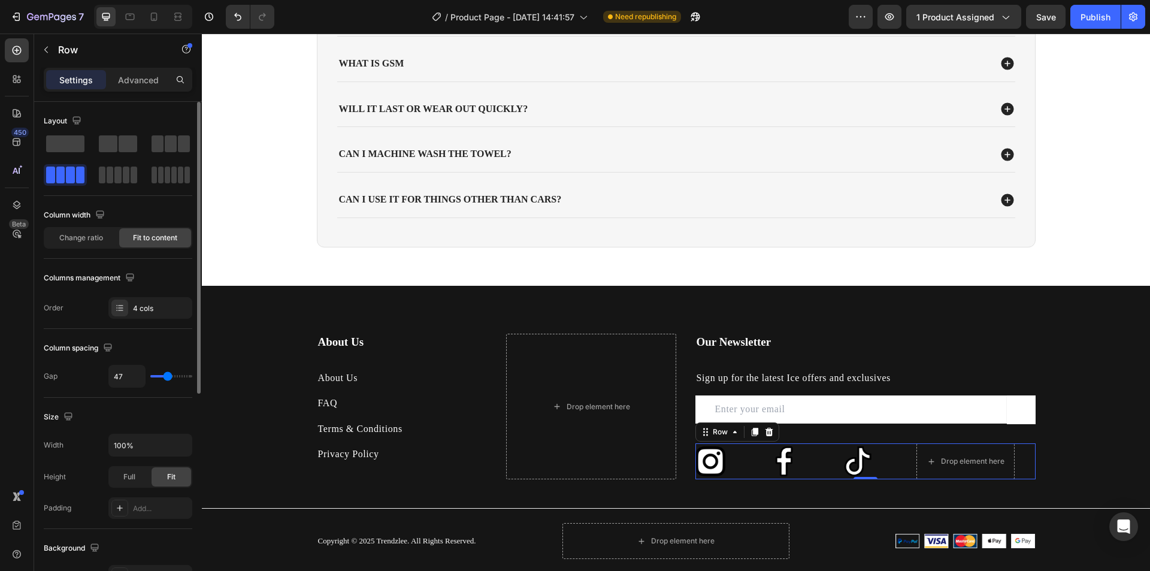
type input "44"
type input "16"
type input "9"
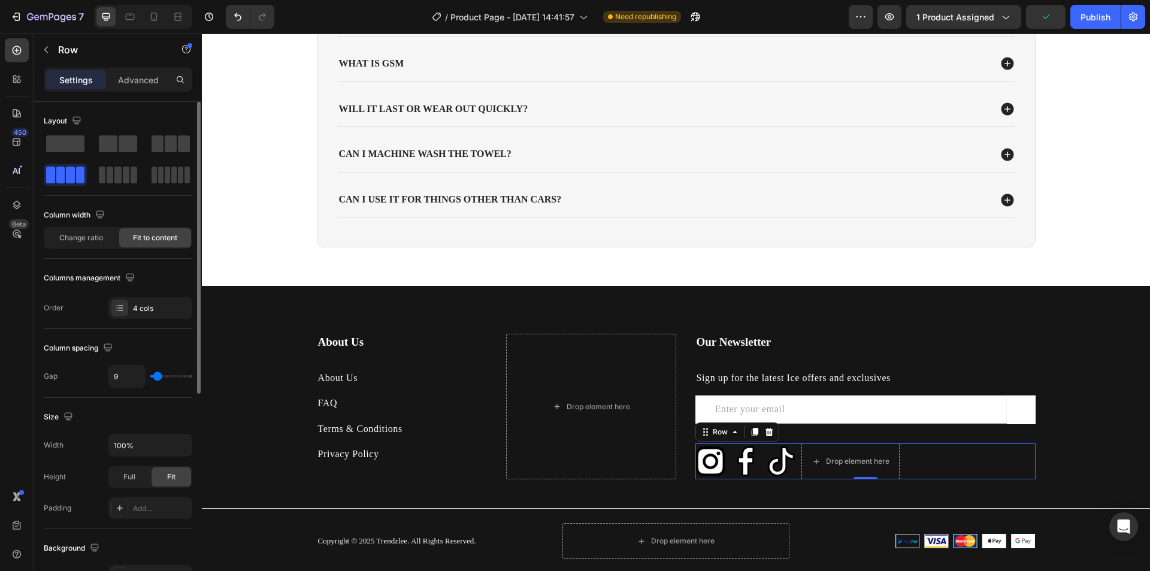
type input "13"
type input "16"
drag, startPoint x: 175, startPoint y: 379, endPoint x: 159, endPoint y: 380, distance: 15.6
type input "16"
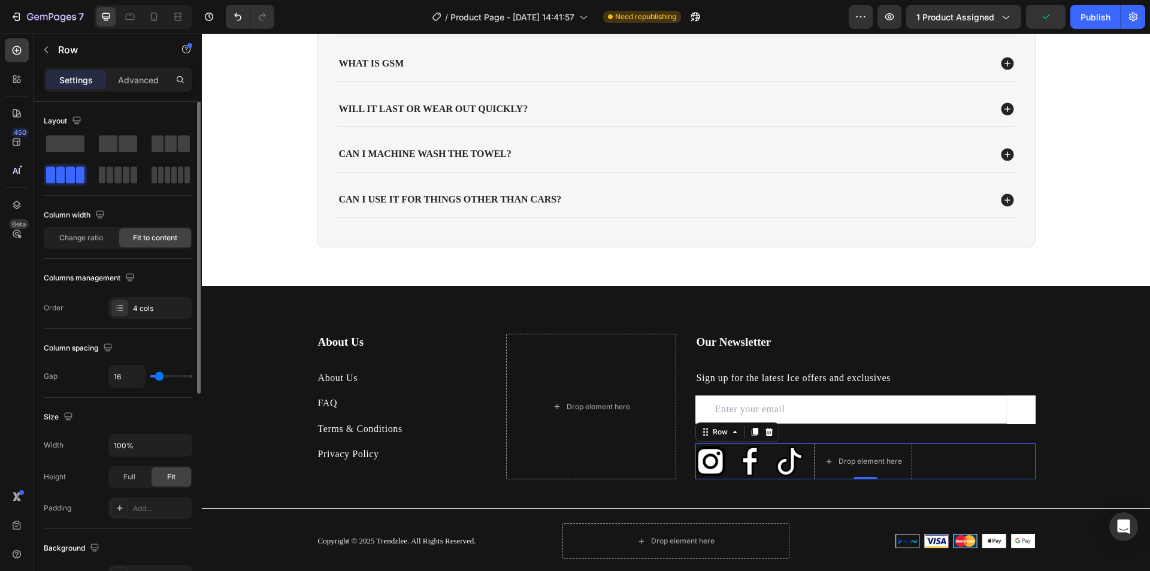
click at [159, 377] on input "range" at bounding box center [171, 376] width 42 height 2
click at [1071, 445] on div "About Us Heading About Us Text block FAQ Text block Terms & Conditions Text blo…" at bounding box center [676, 446] width 948 height 225
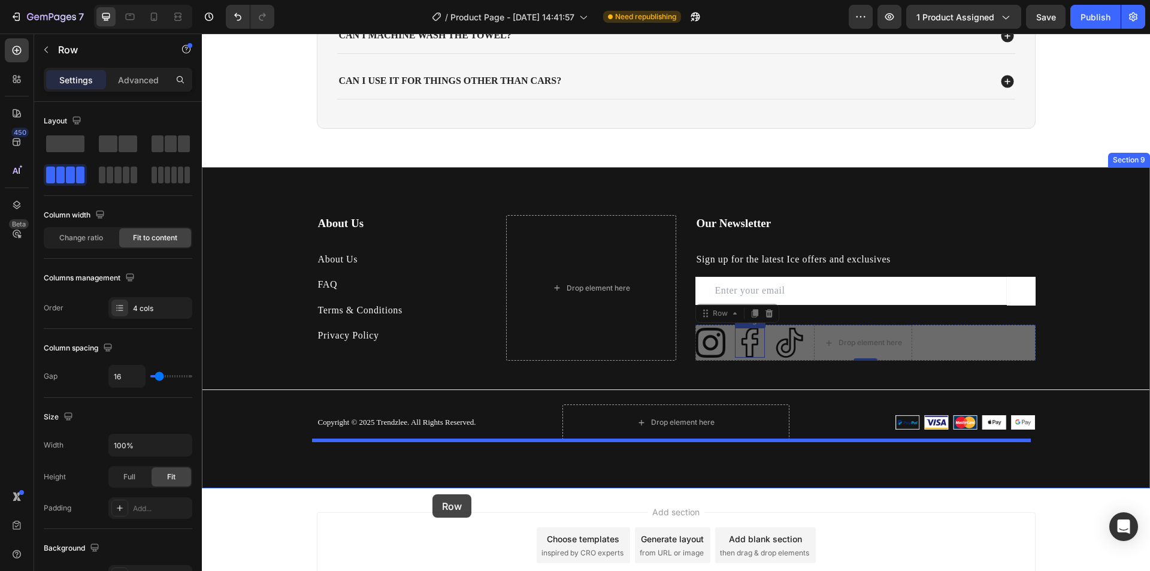
scroll to position [2936, 0]
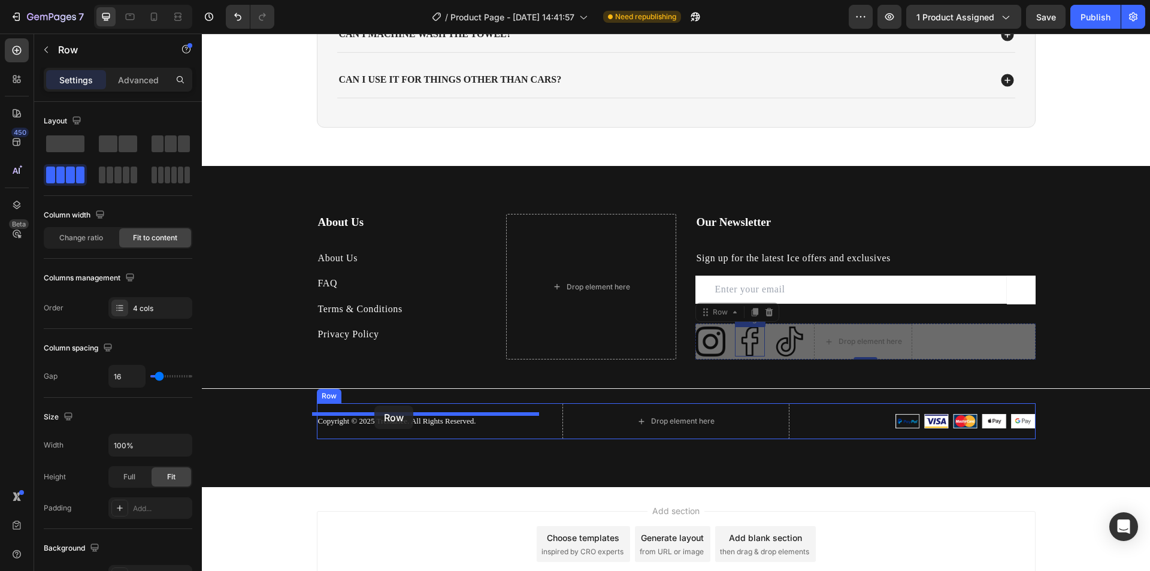
drag, startPoint x: 765, startPoint y: 461, endPoint x: 374, endPoint y: 405, distance: 394.3
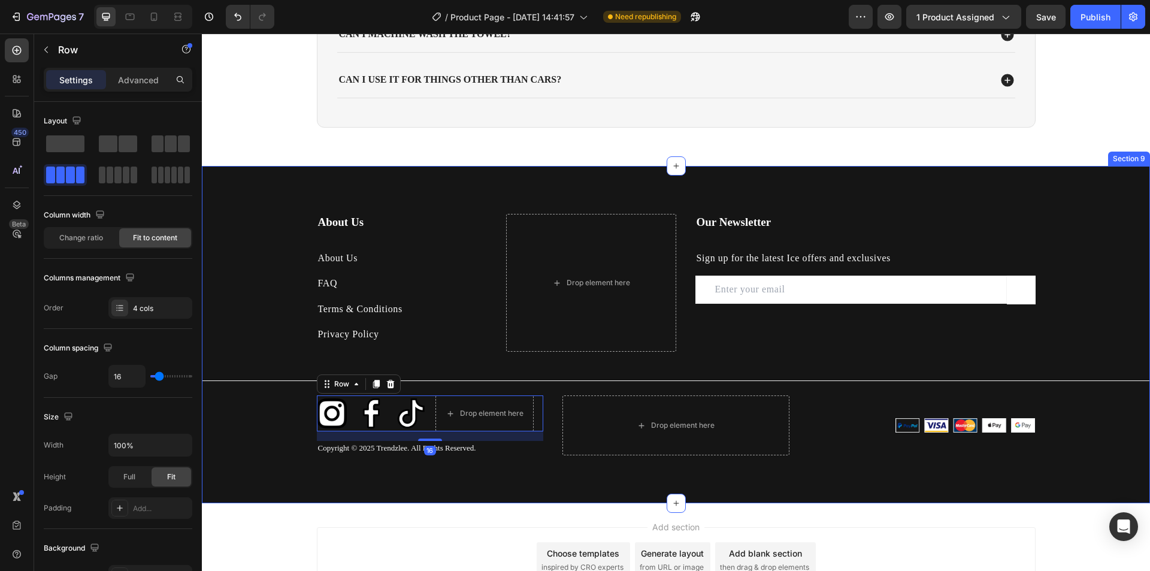
click at [843, 353] on div "About Us Heading About Us Text block FAQ Text block Terms & Conditions Text blo…" at bounding box center [676, 334] width 948 height 241
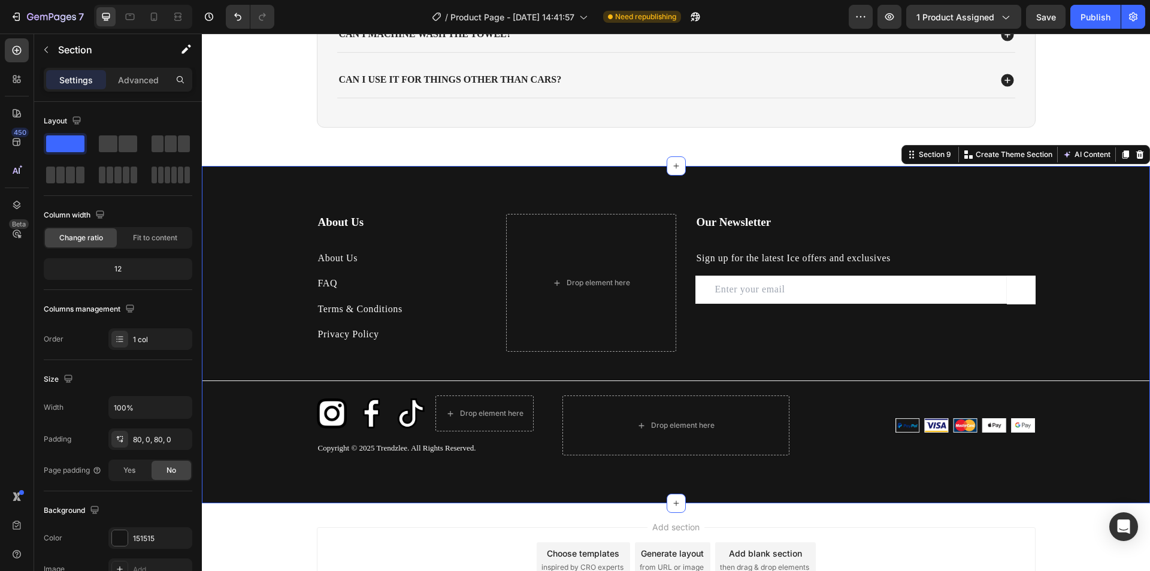
click at [1088, 335] on div "About Us Heading About Us Text block FAQ Text block Terms & Conditions Text blo…" at bounding box center [676, 334] width 948 height 241
click at [422, 424] on div "Image Image Image Drop element here Row" at bounding box center [430, 413] width 227 height 36
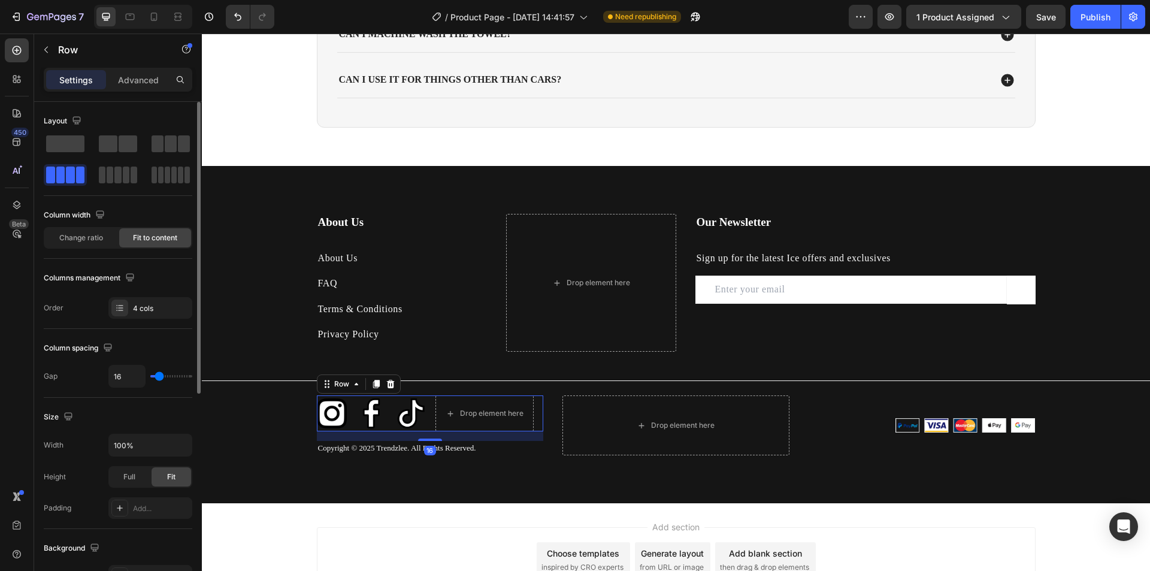
scroll to position [120, 0]
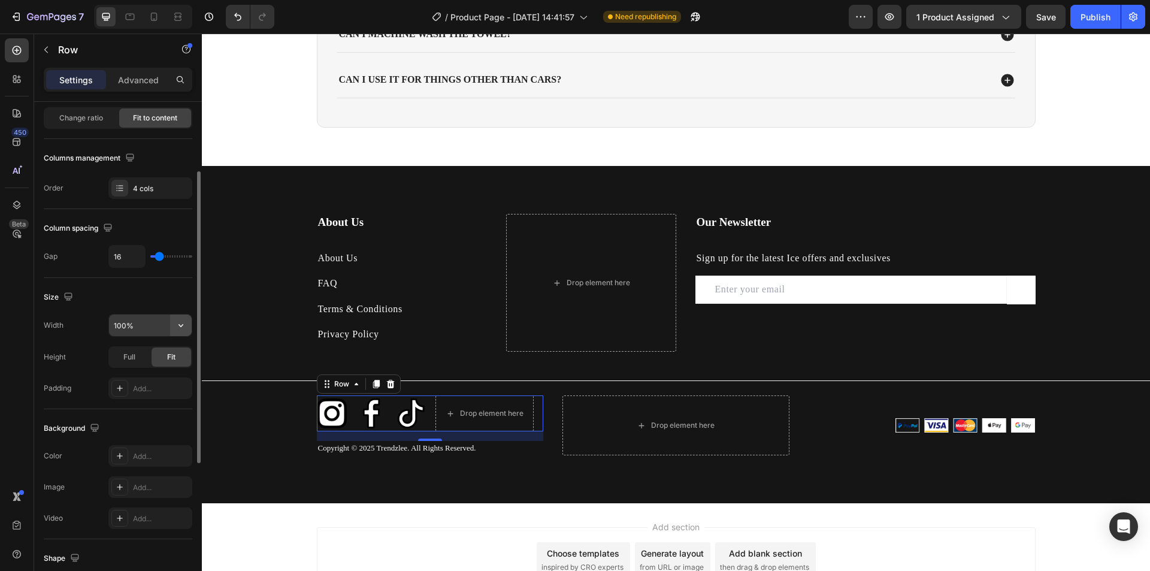
click at [181, 325] on icon "button" at bounding box center [181, 325] width 12 height 12
click at [163, 352] on span "1200px" at bounding box center [168, 355] width 25 height 11
click at [177, 322] on icon "button" at bounding box center [181, 325] width 12 height 12
click at [171, 359] on span "1200px" at bounding box center [168, 355] width 25 height 11
click at [184, 322] on icon "button" at bounding box center [181, 325] width 12 height 12
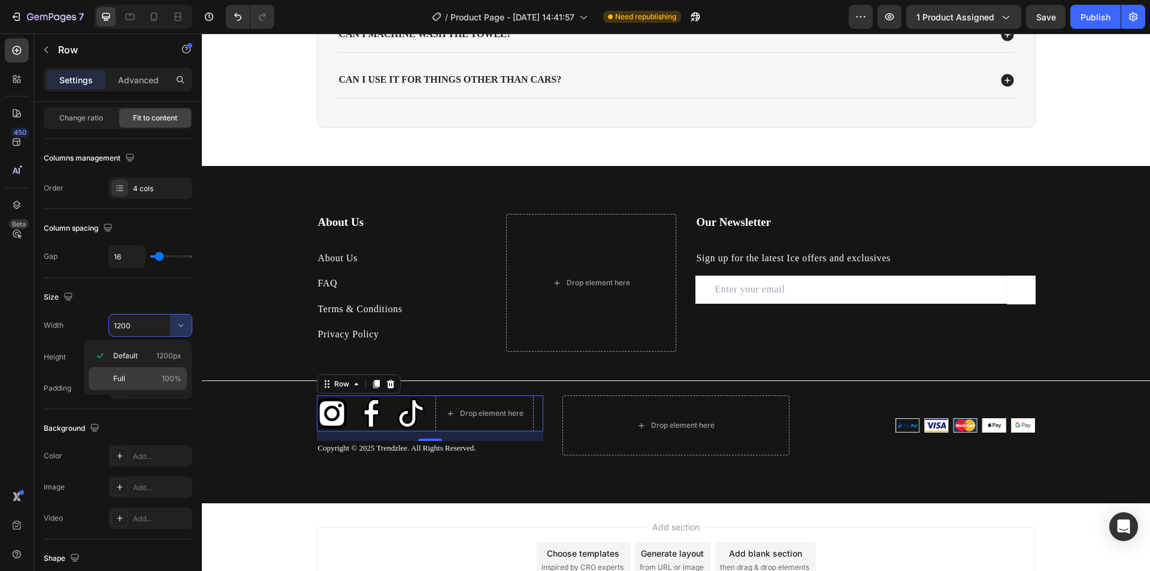
click at [172, 377] on span "100%" at bounding box center [172, 378] width 20 height 11
type input "100%"
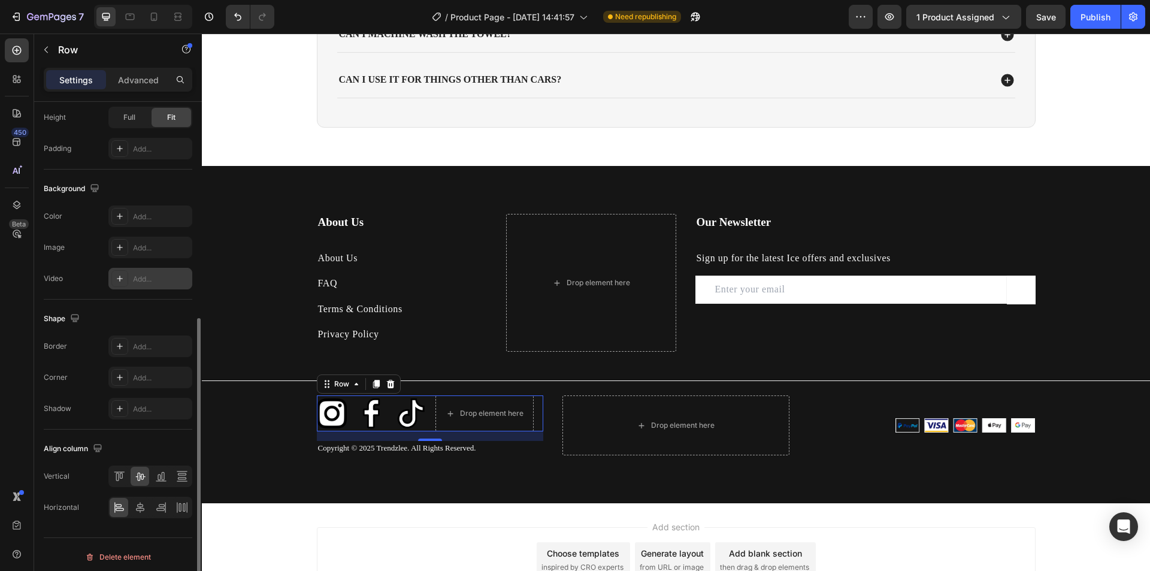
scroll to position [364, 0]
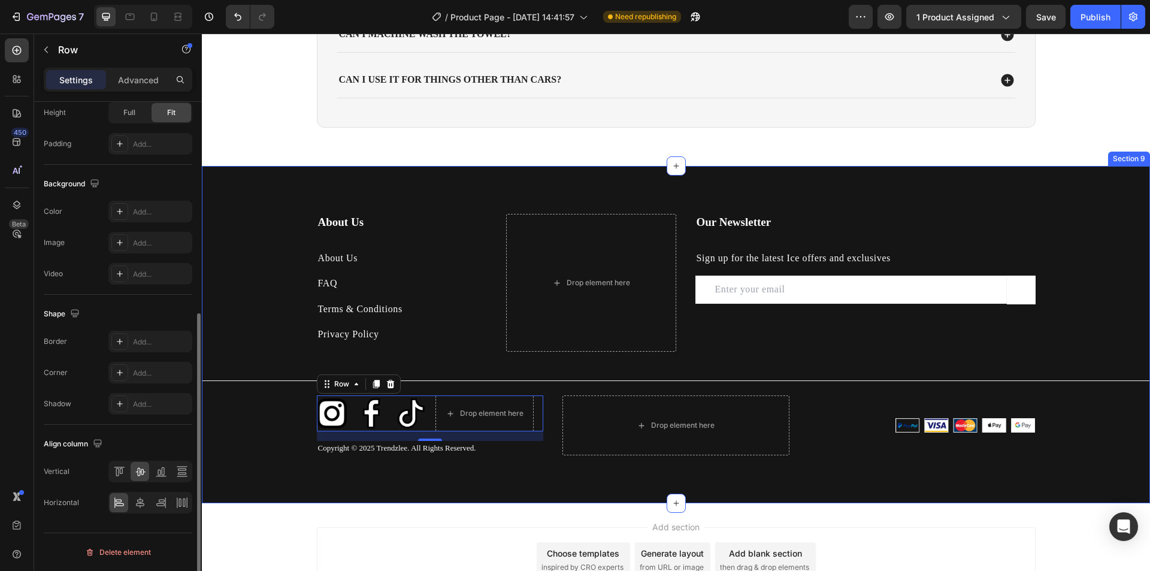
click at [847, 474] on div "About Us Heading About Us Text block FAQ Text block Terms & Conditions Text blo…" at bounding box center [676, 334] width 948 height 337
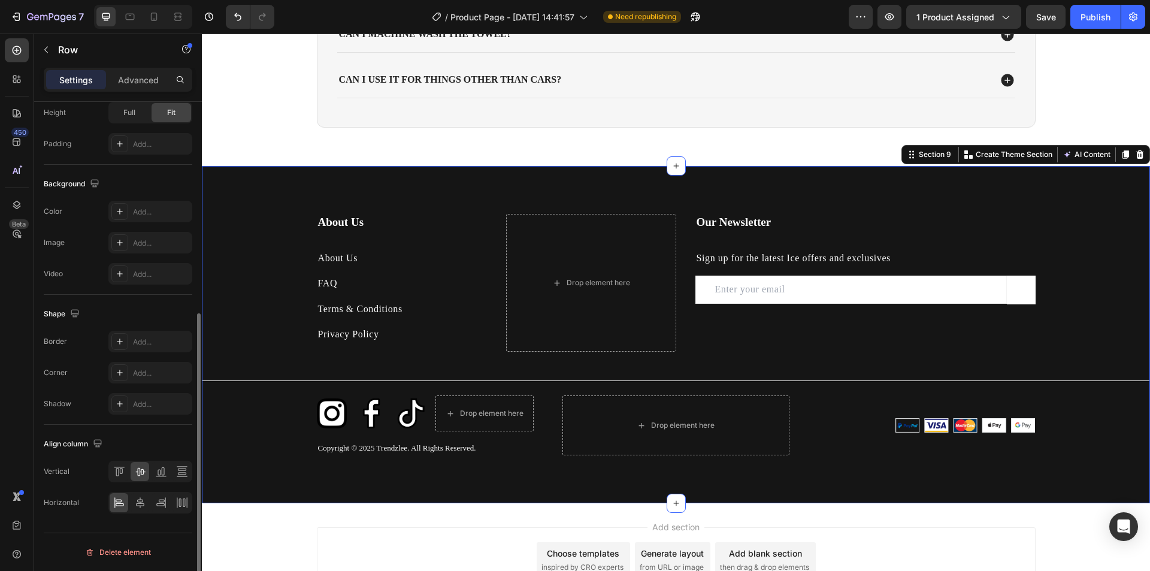
scroll to position [0, 0]
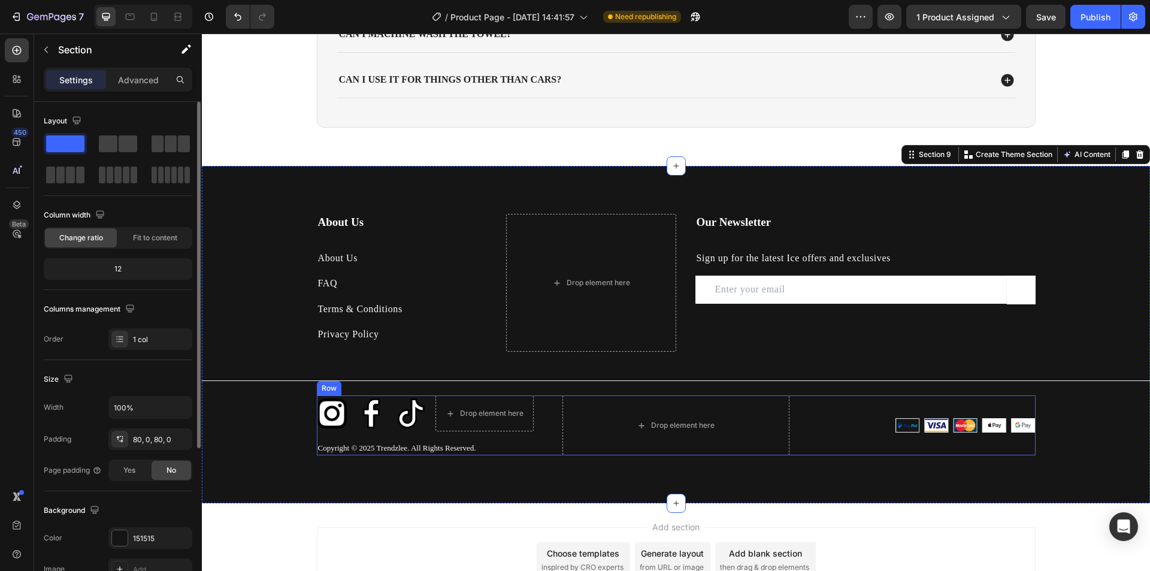
click at [941, 425] on img at bounding box center [922, 425] width 227 height 15
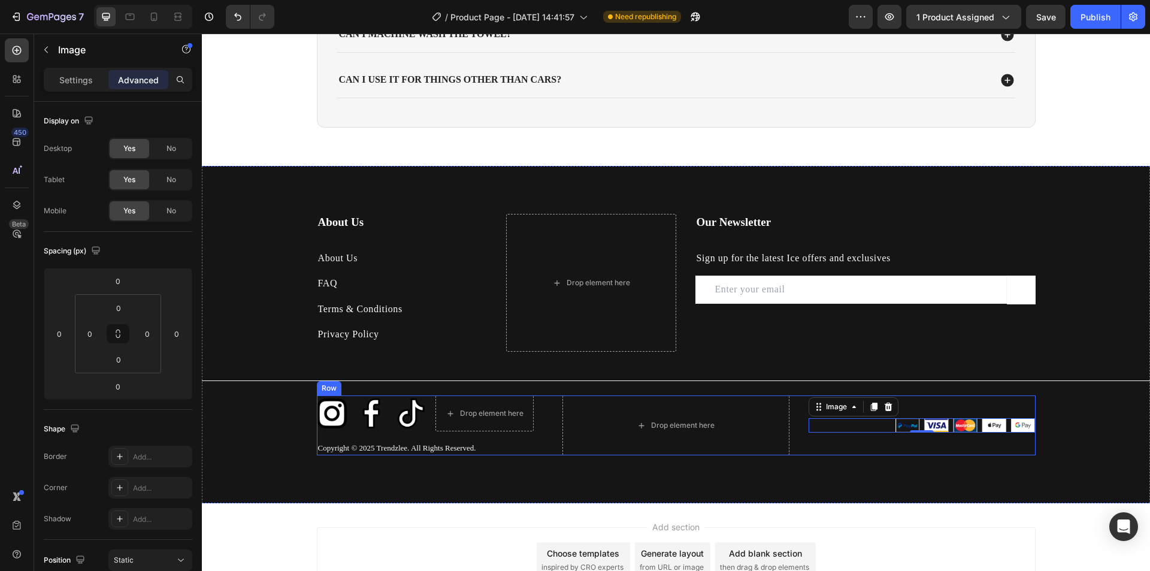
click at [933, 423] on img at bounding box center [922, 425] width 227 height 15
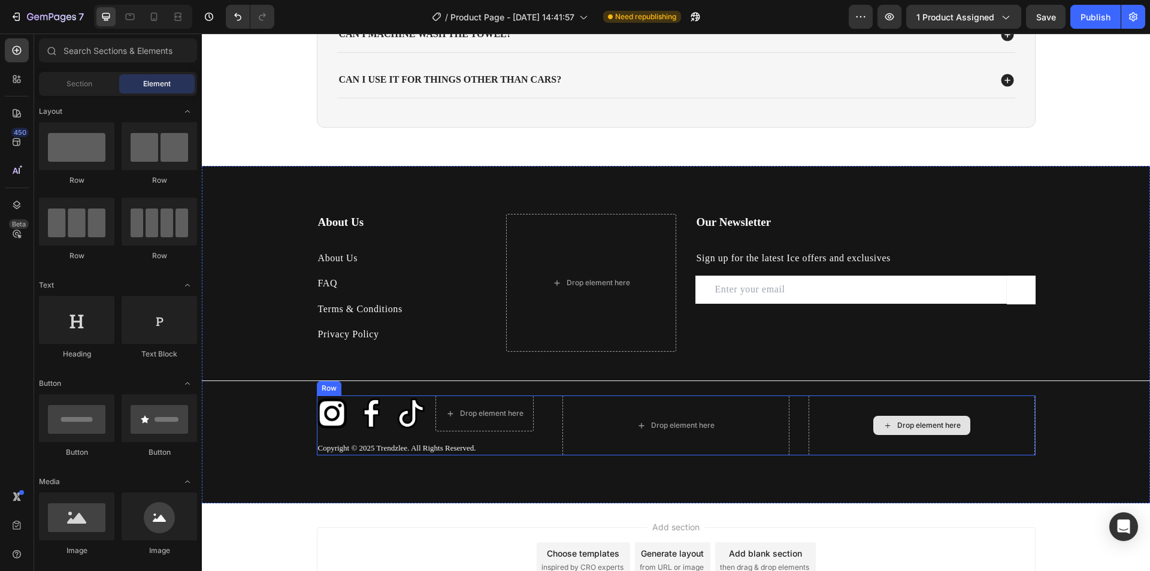
click at [897, 427] on div "Drop element here" at bounding box center [928, 425] width 63 height 10
click at [883, 426] on icon at bounding box center [888, 425] width 10 height 10
click at [866, 426] on div "Drop element here" at bounding box center [922, 425] width 227 height 60
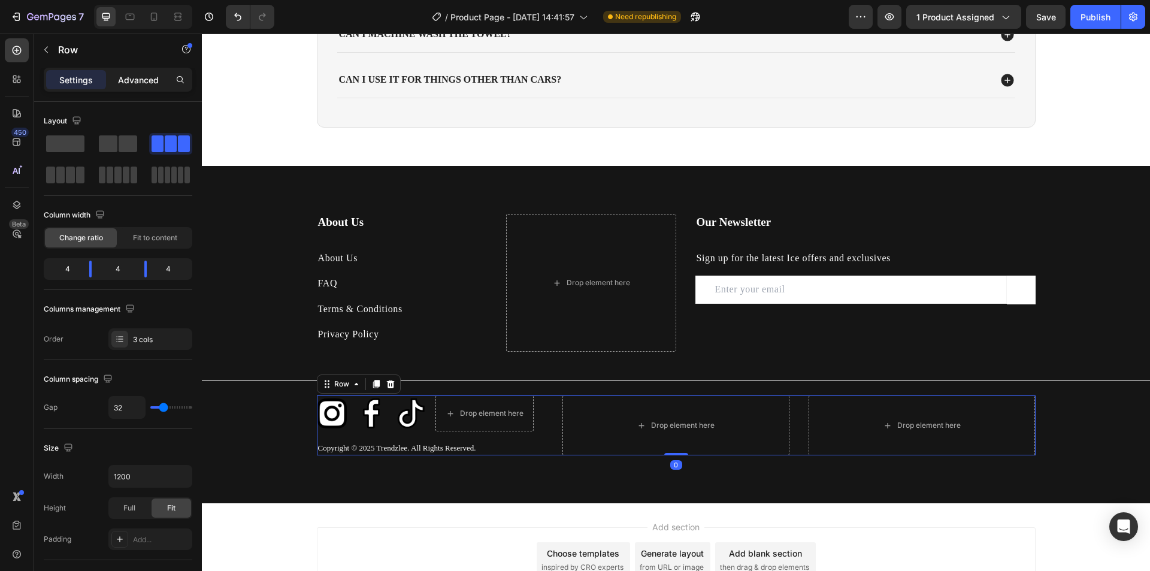
click at [134, 76] on p "Advanced" at bounding box center [138, 80] width 41 height 13
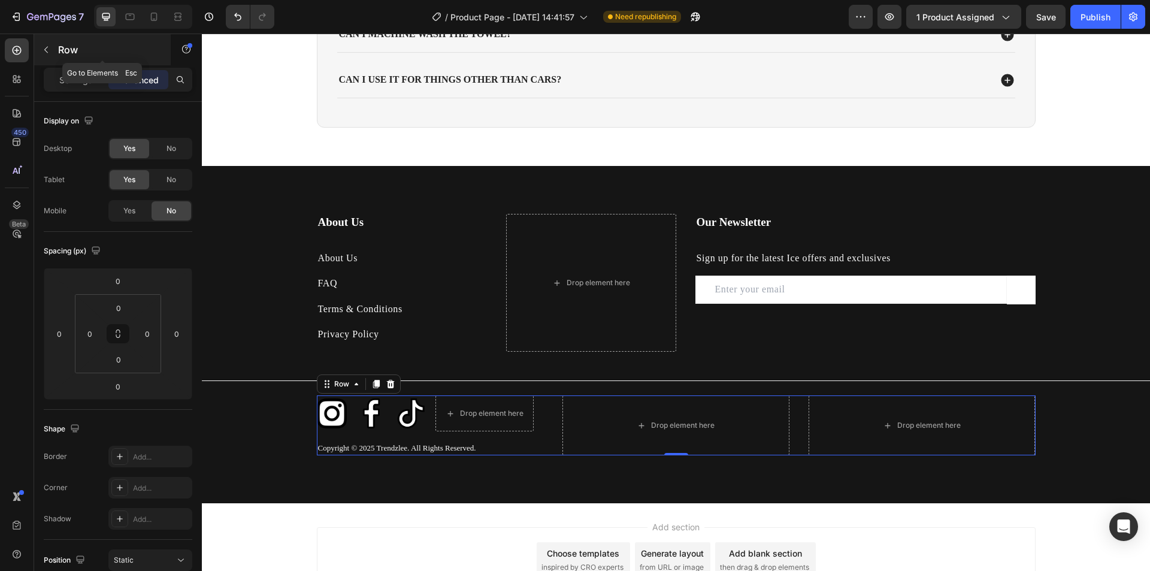
click at [54, 44] on button "button" at bounding box center [46, 49] width 19 height 19
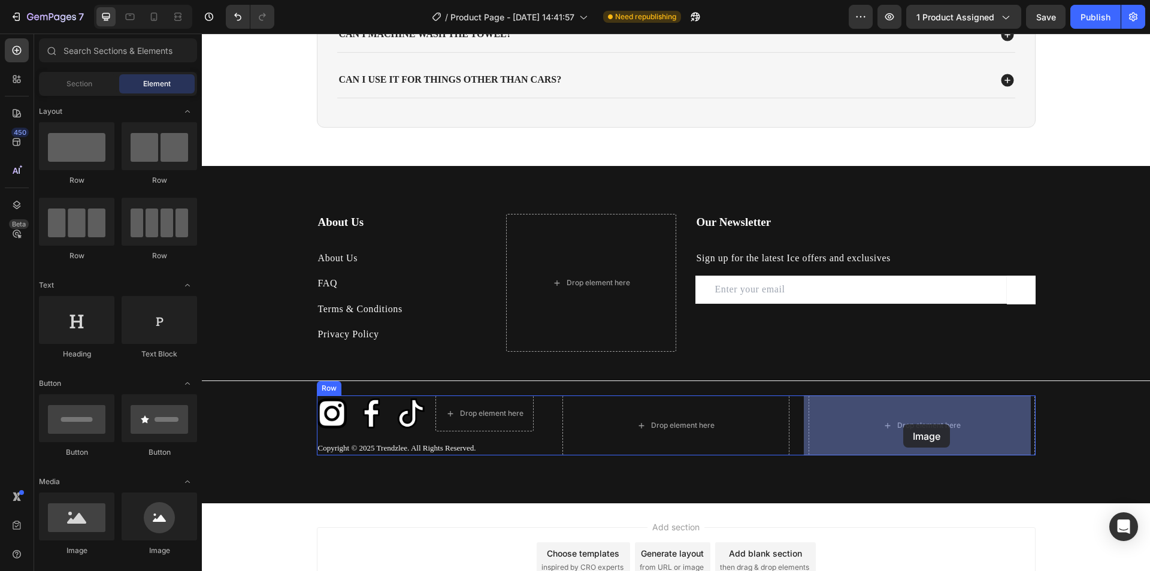
drag, startPoint x: 281, startPoint y: 554, endPoint x: 903, endPoint y: 424, distance: 635.7
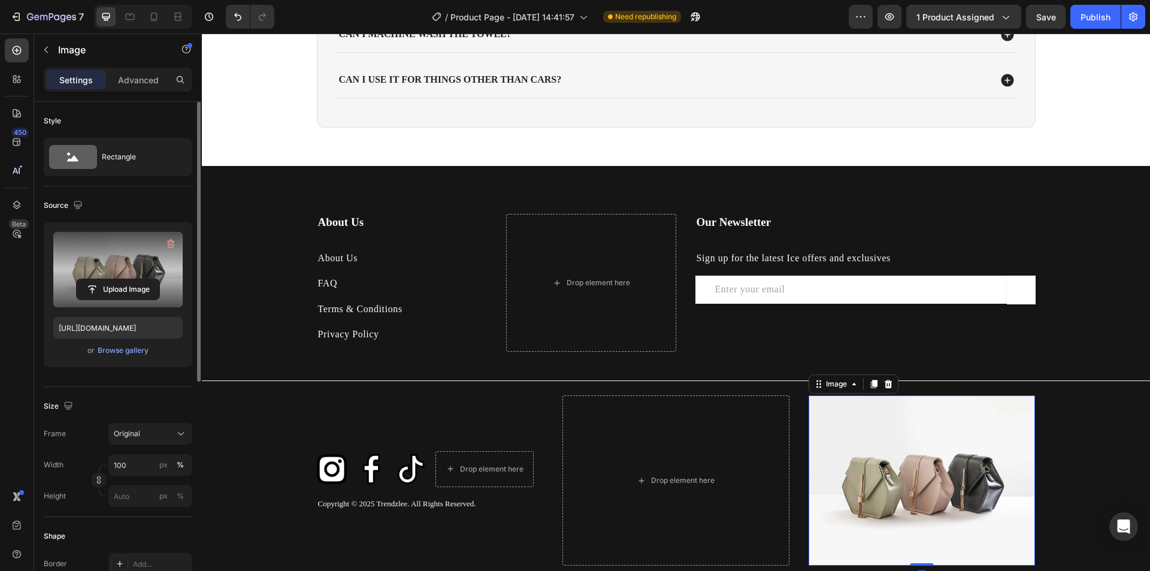
click at [144, 265] on label at bounding box center [117, 269] width 129 height 75
click at [144, 279] on input "file" at bounding box center [118, 289] width 83 height 20
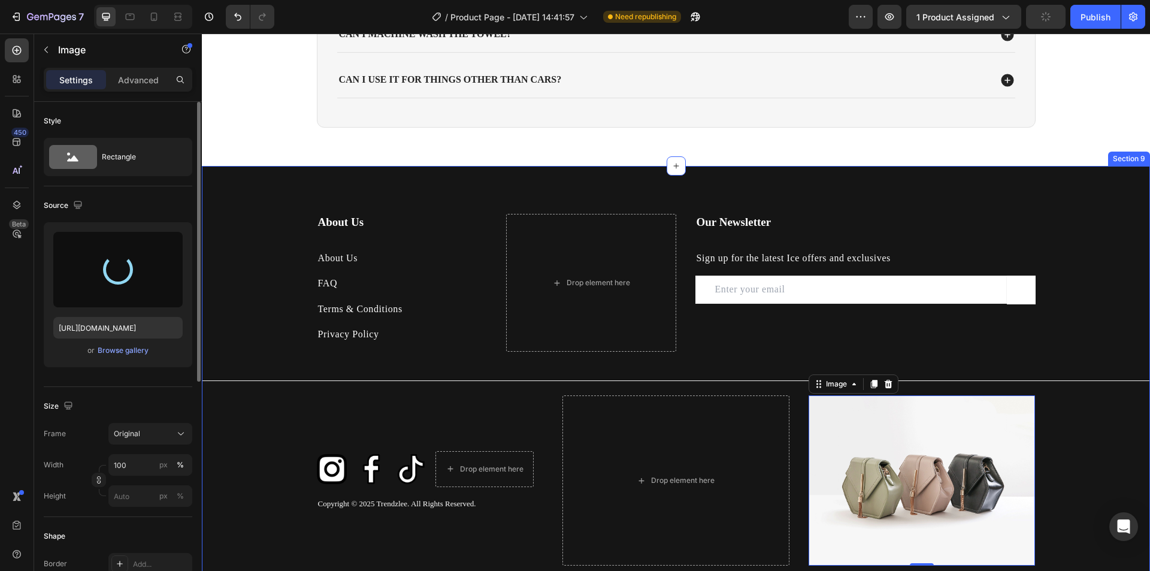
type input "https://cdn.shopify.com/s/files/1/0715/5744/7868/files/gempages_578022134127788…"
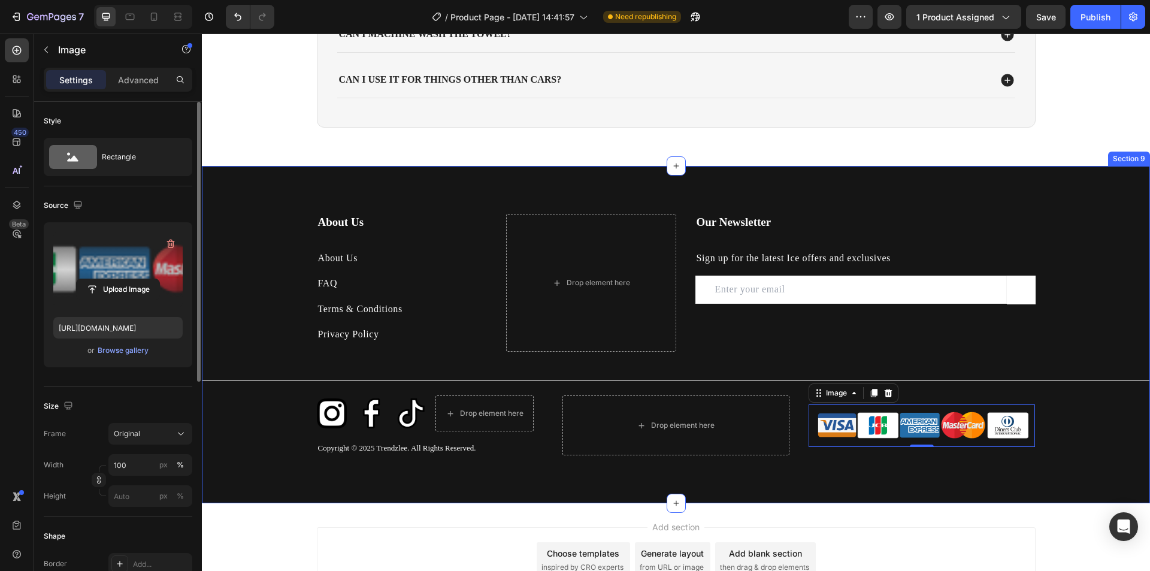
click at [1101, 435] on div "About Us Heading About Us Text block FAQ Text block Terms & Conditions Text blo…" at bounding box center [676, 334] width 948 height 241
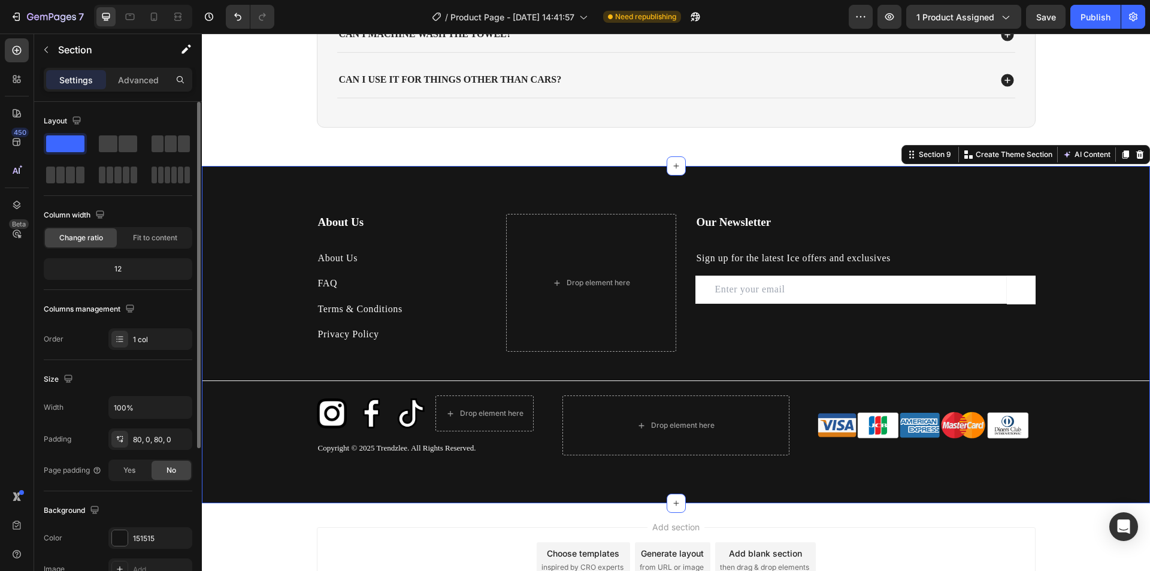
click at [870, 427] on img at bounding box center [922, 425] width 227 height 43
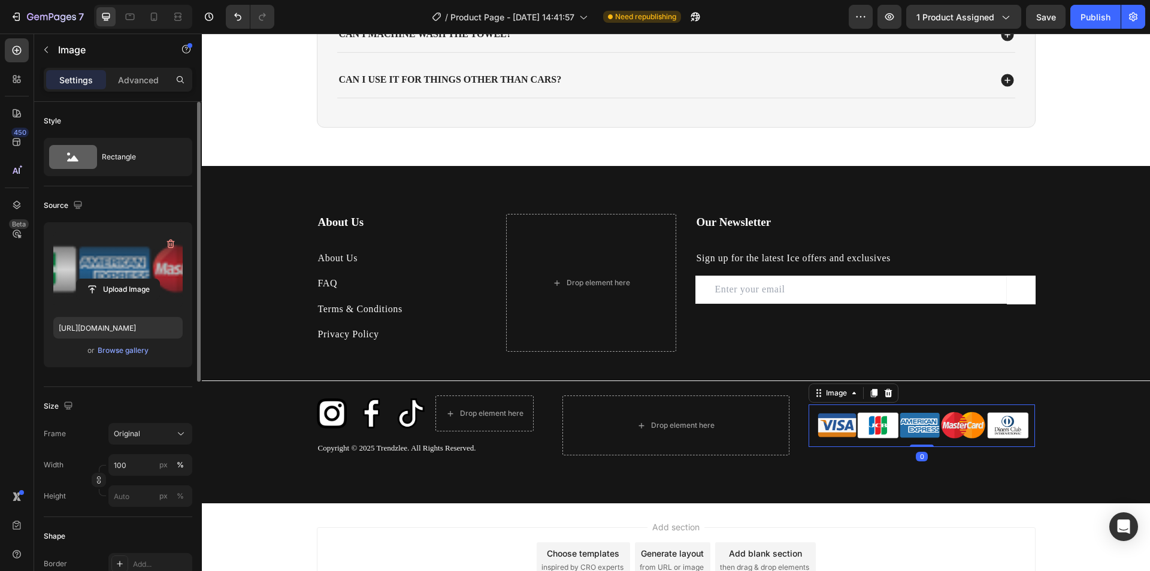
click at [136, 254] on label at bounding box center [117, 269] width 129 height 75
click at [136, 279] on input "file" at bounding box center [118, 289] width 83 height 20
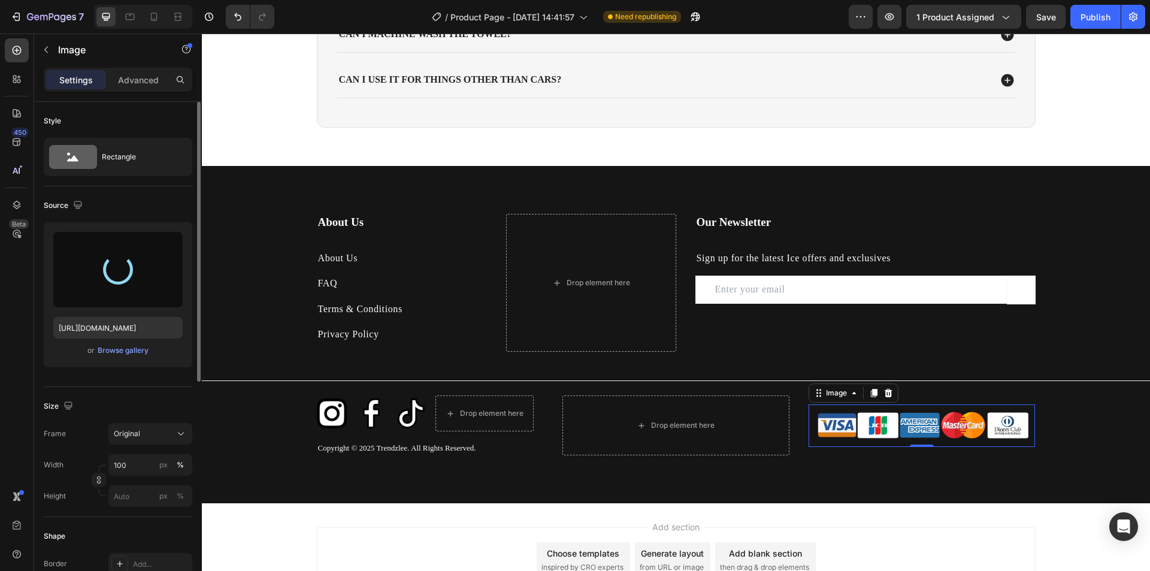
type input "https://cdn.shopify.com/s/files/1/0715/5744/7868/files/gempages_578022134127788…"
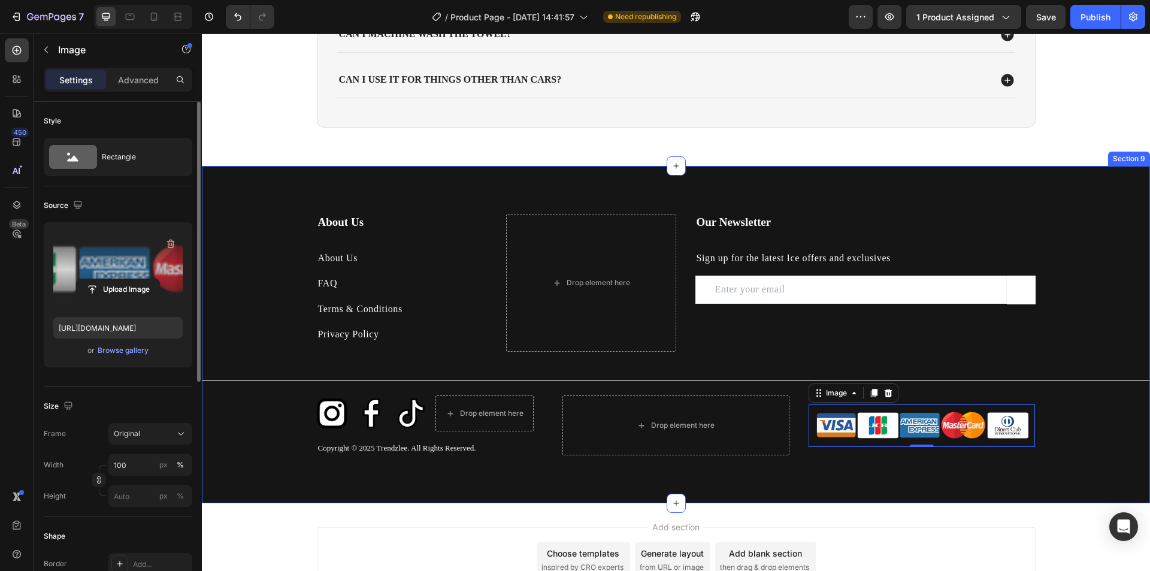
click at [1005, 480] on div "About Us Heading About Us Text block FAQ Text block Terms & Conditions Text blo…" at bounding box center [676, 334] width 948 height 337
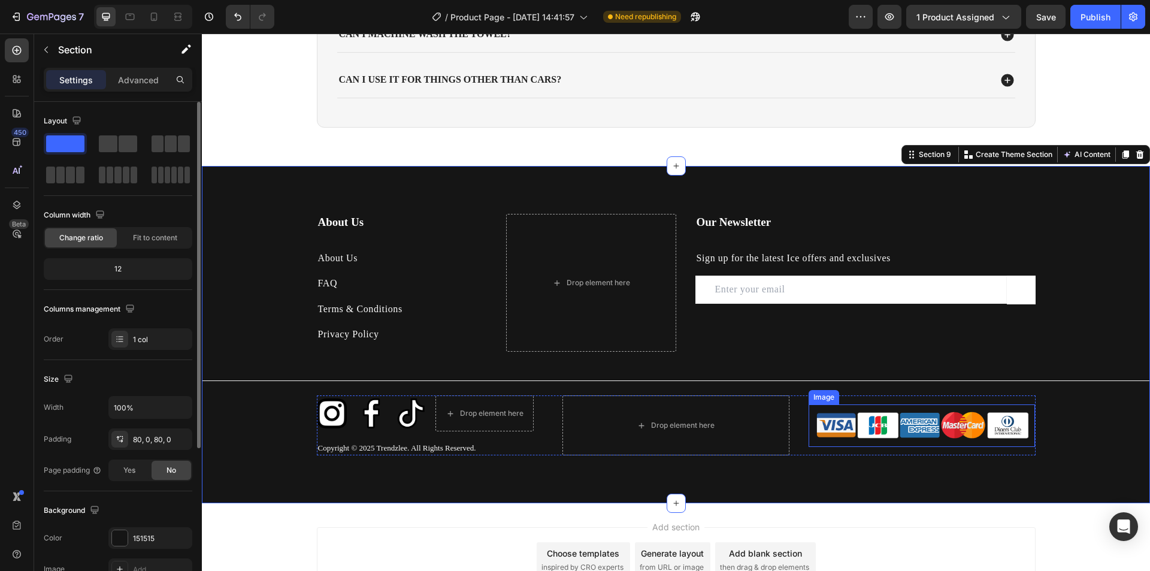
click at [966, 426] on img at bounding box center [922, 425] width 227 height 43
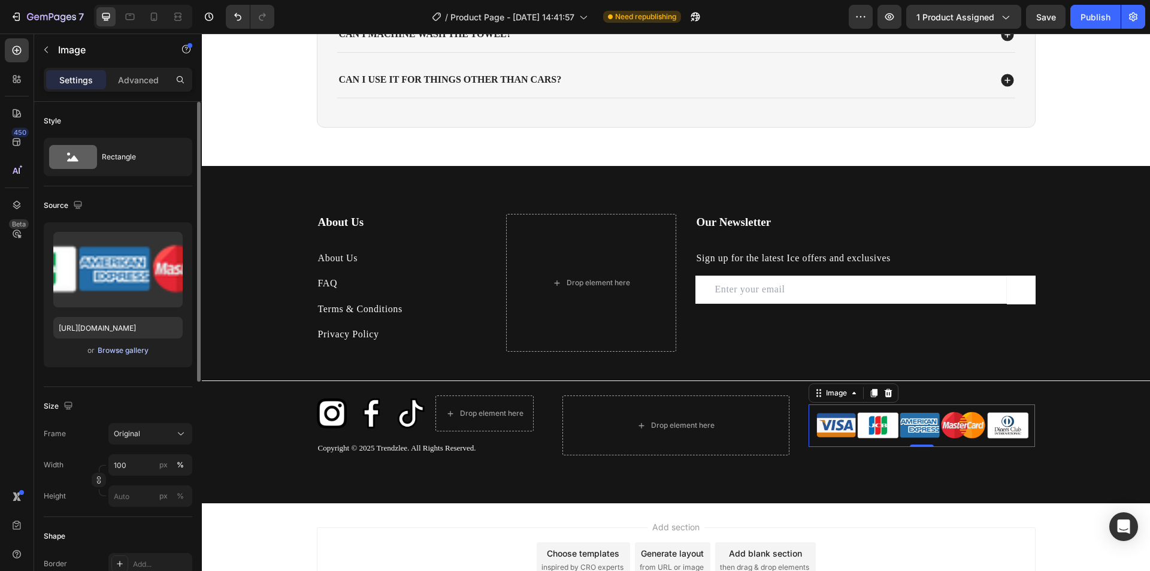
scroll to position [60, 0]
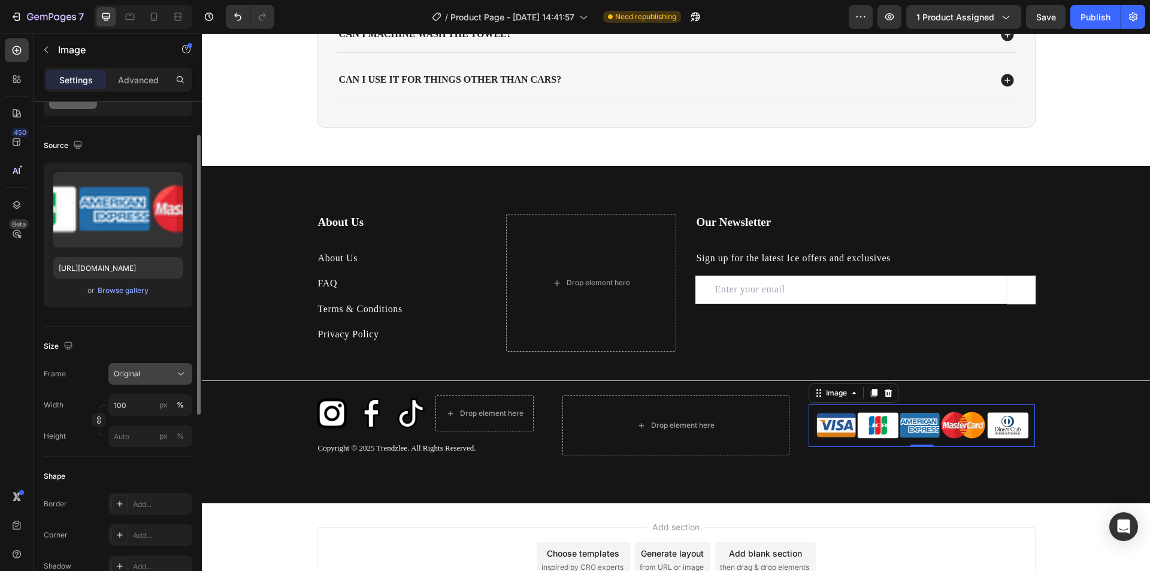
click at [172, 374] on div "Original" at bounding box center [143, 373] width 59 height 11
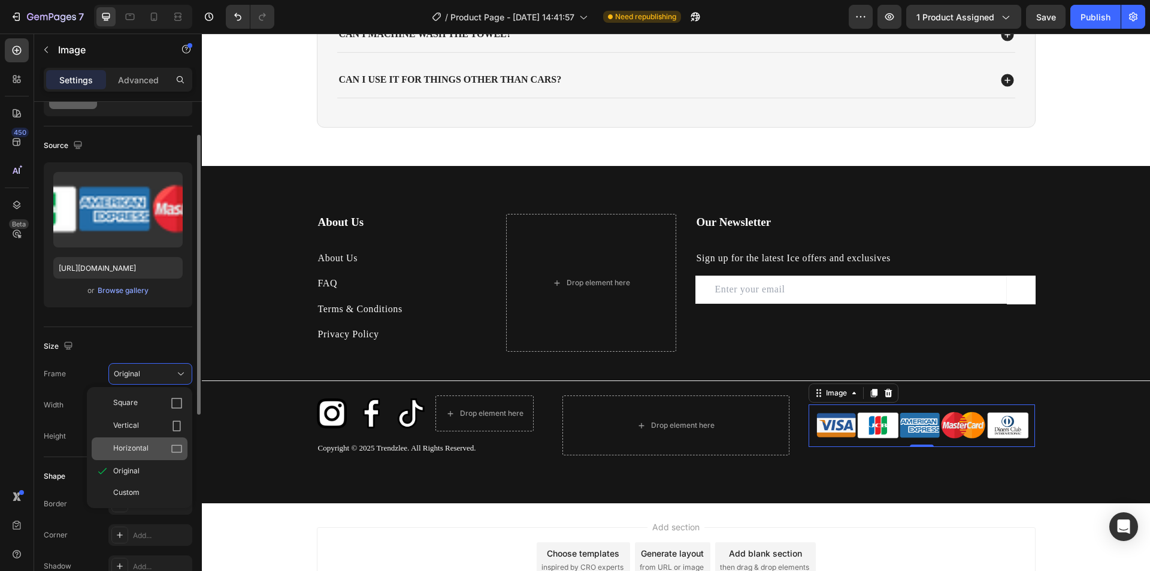
click at [151, 441] on div "Horizontal" at bounding box center [140, 448] width 96 height 23
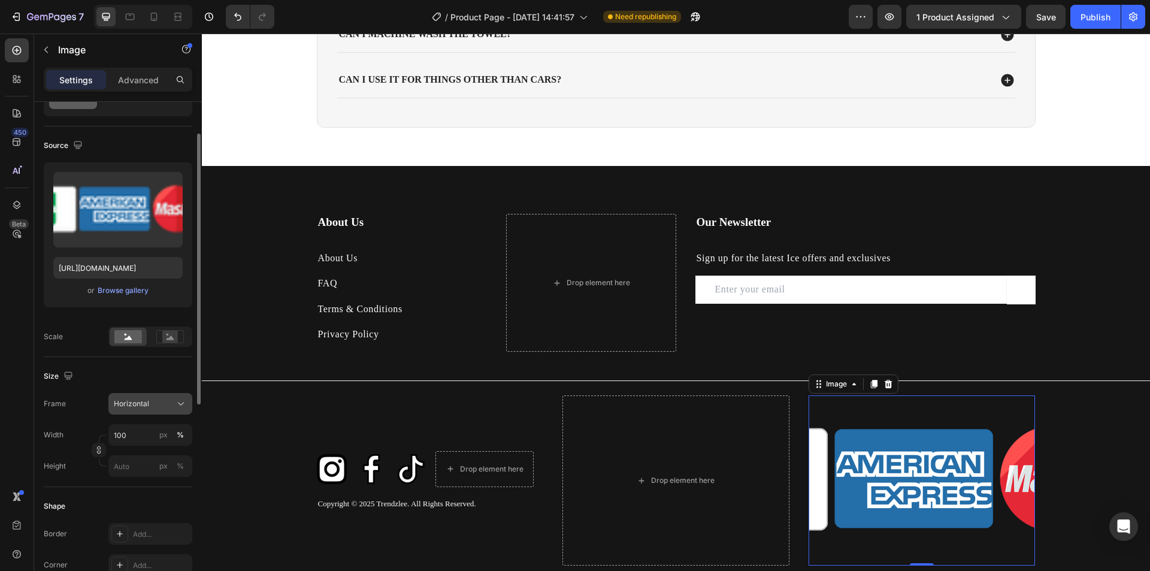
click at [155, 407] on div "Horizontal" at bounding box center [143, 403] width 59 height 11
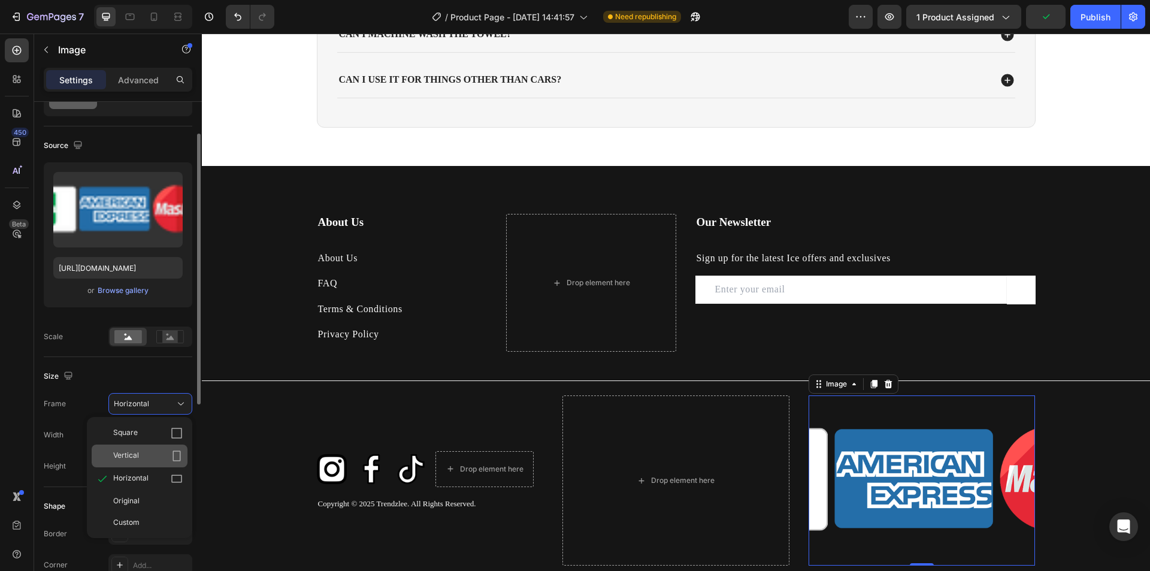
click at [149, 459] on div "Vertical" at bounding box center [147, 456] width 69 height 12
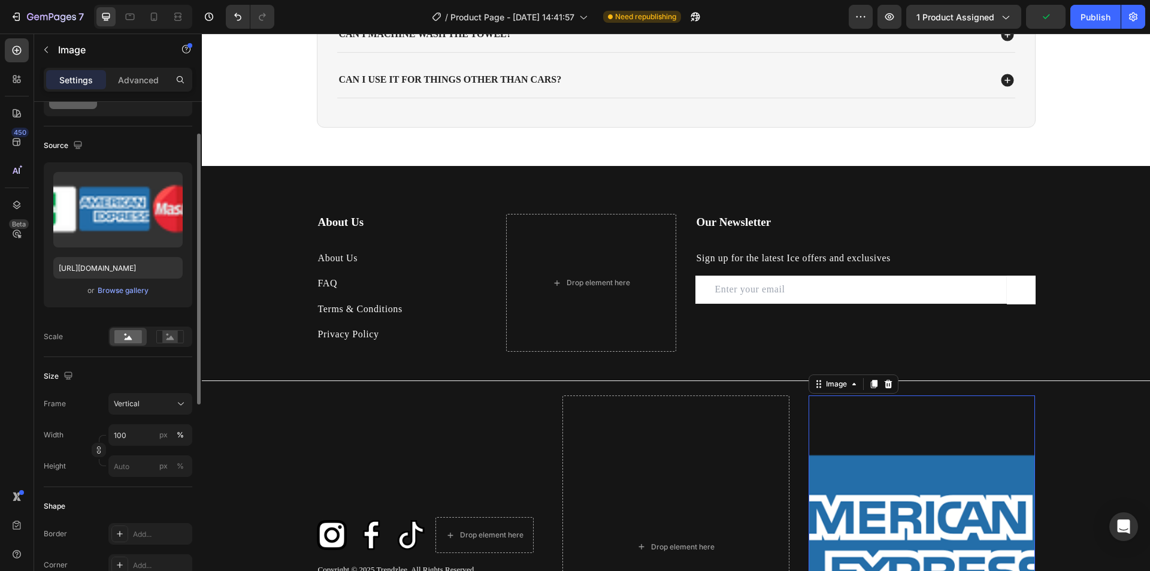
click at [166, 418] on div "Frame Vertical Width 100 px % Height px %" at bounding box center [118, 435] width 149 height 84
click at [165, 402] on div "Vertical" at bounding box center [143, 403] width 59 height 11
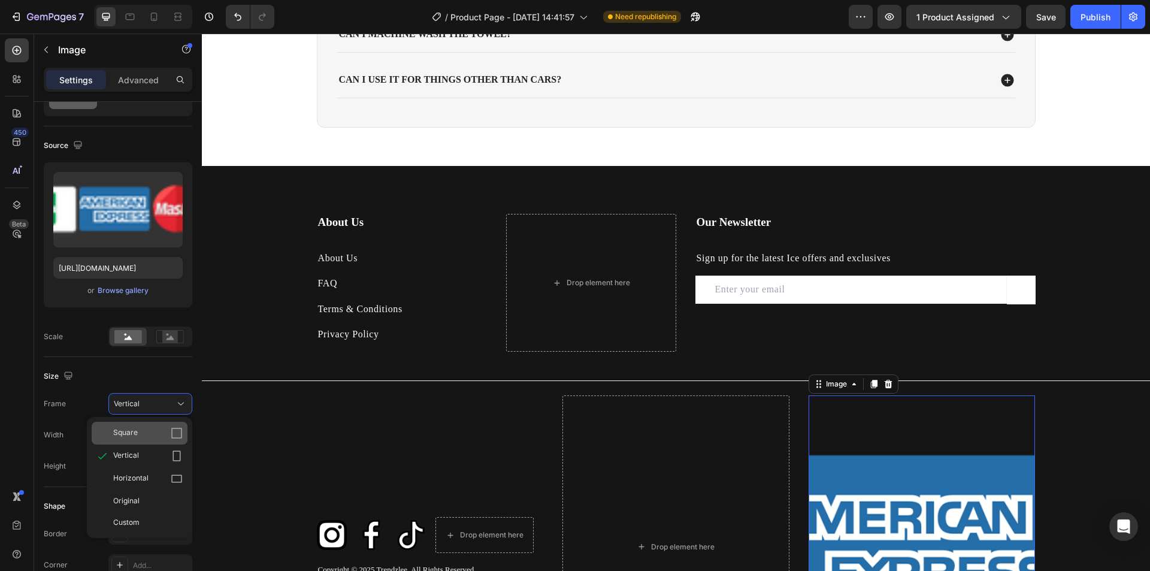
click at [161, 430] on div "Square" at bounding box center [147, 433] width 69 height 12
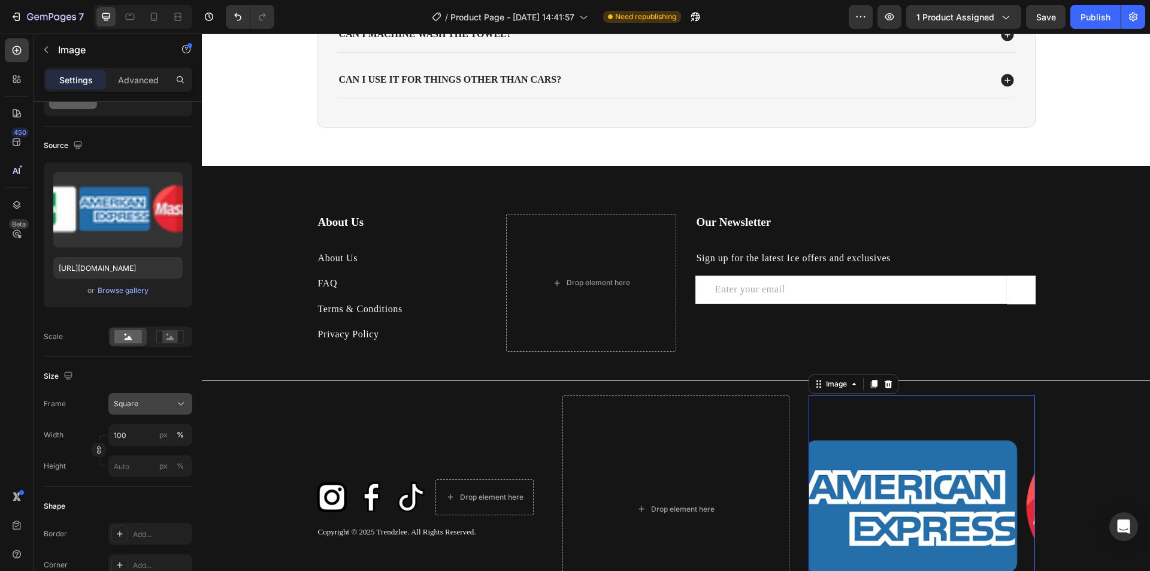
click at [176, 396] on button "Square" at bounding box center [150, 404] width 84 height 22
click at [156, 499] on div "Original" at bounding box center [147, 500] width 69 height 11
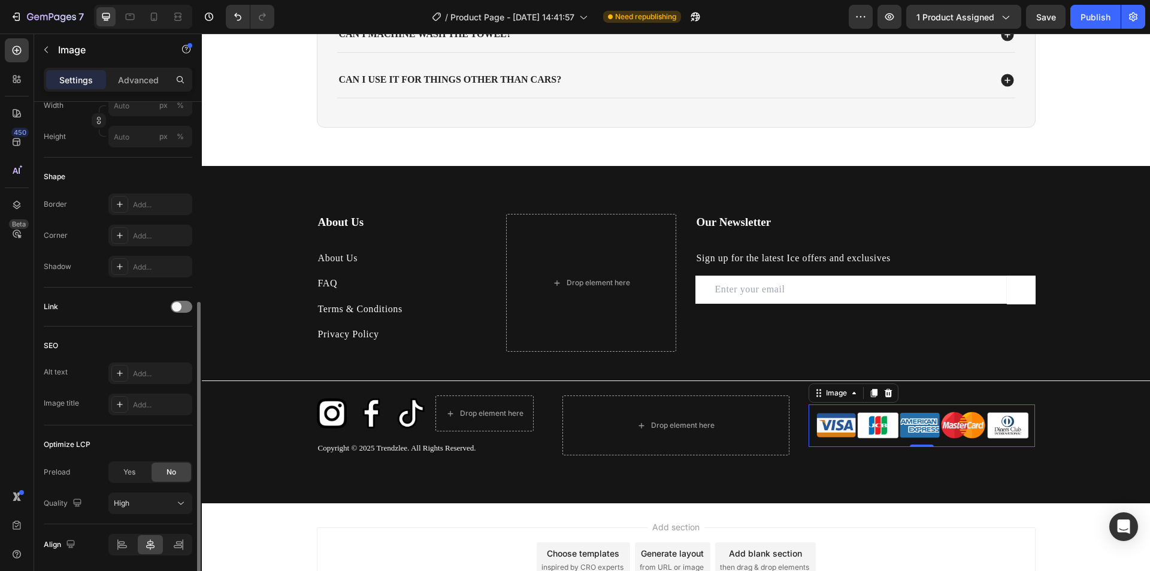
scroll to position [0, 0]
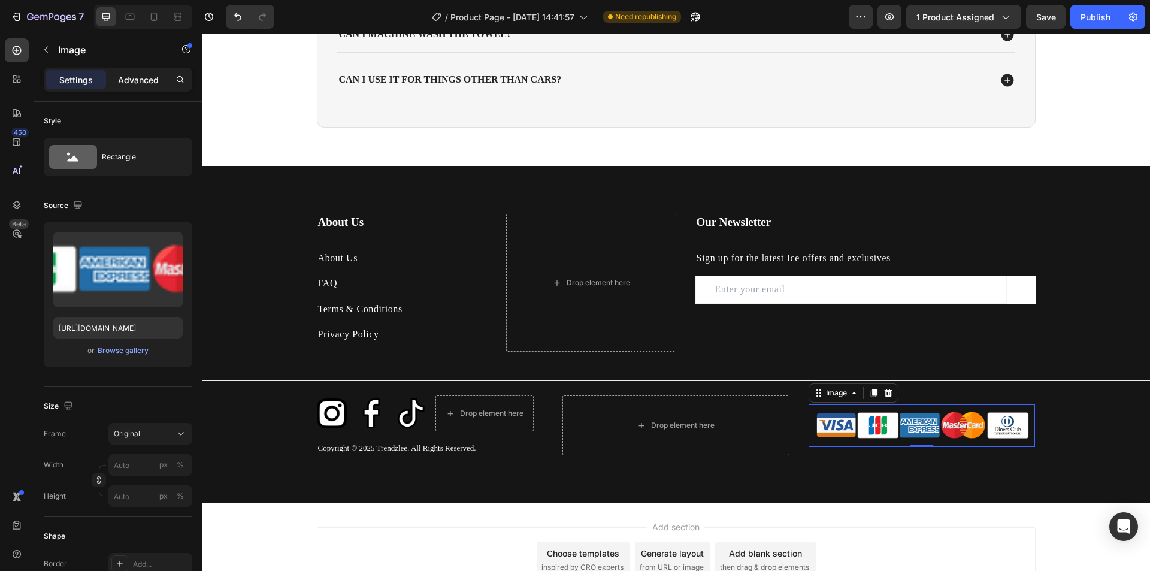
click at [134, 83] on p "Advanced" at bounding box center [138, 80] width 41 height 13
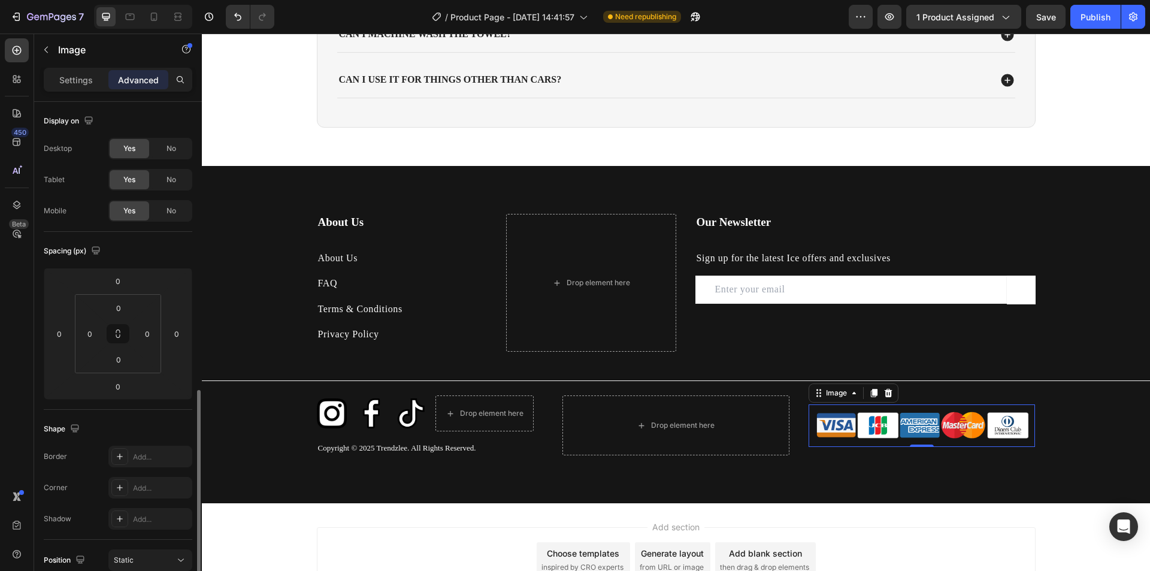
scroll to position [240, 0]
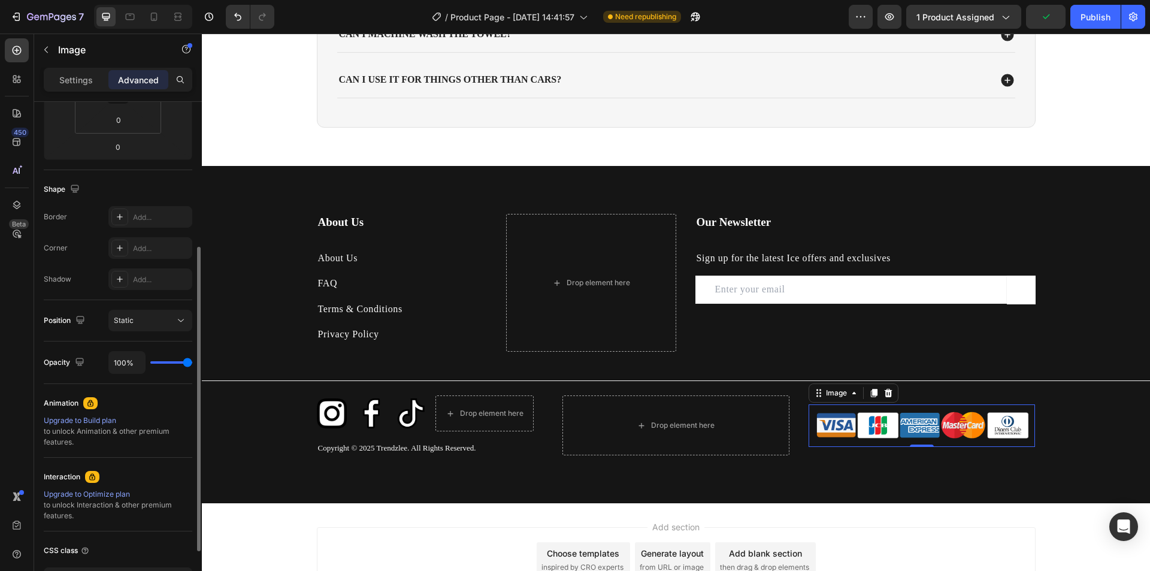
type input "11%"
type input "11"
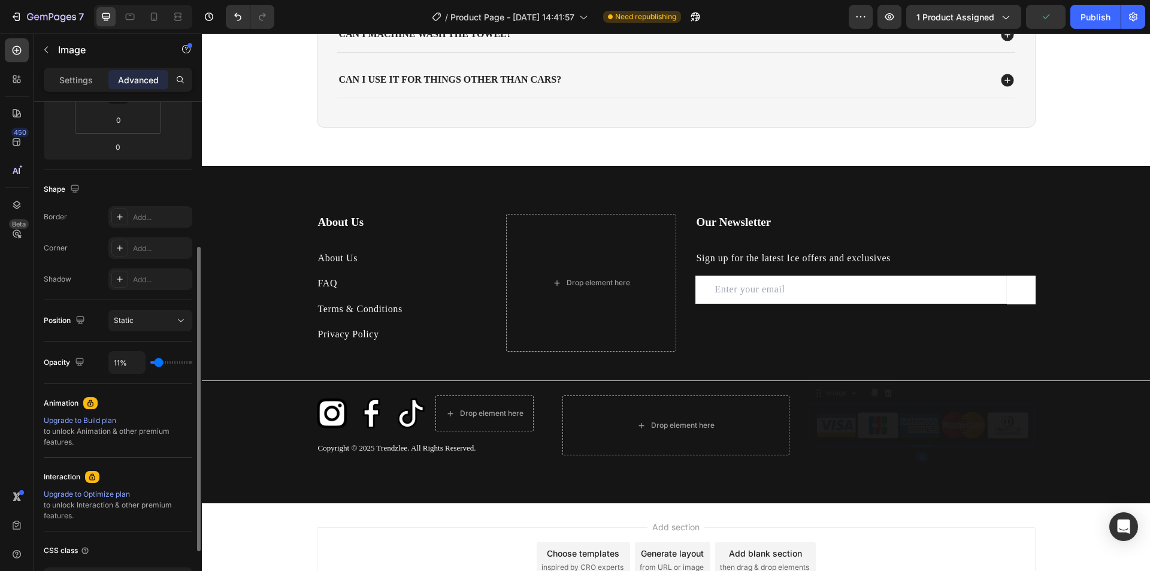
type input "4%"
type input "4"
type input "2%"
type input "2"
type input "9%"
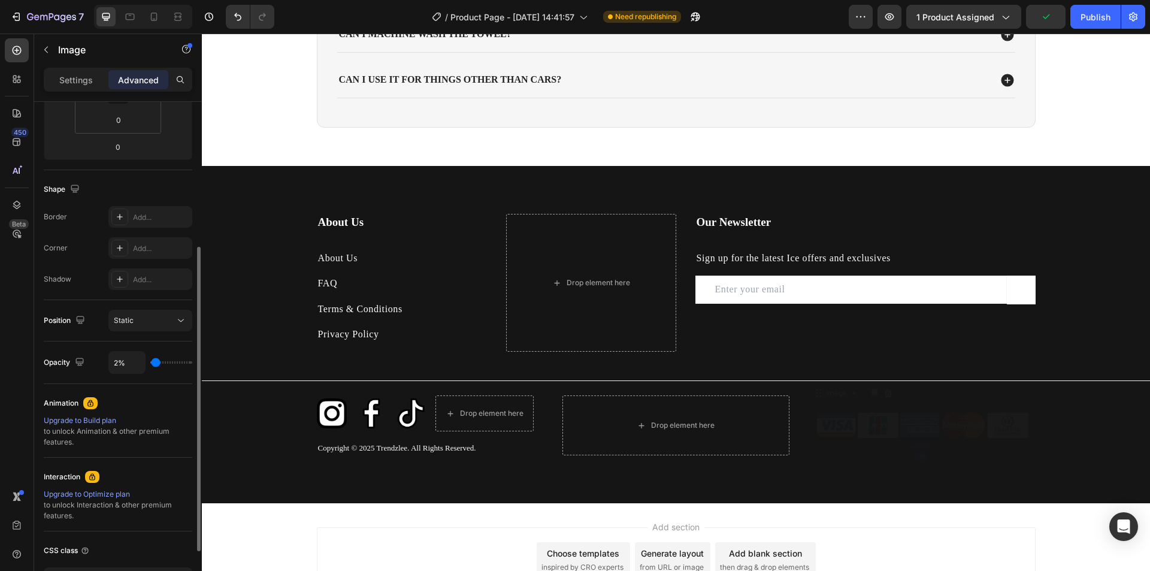
type input "9"
type input "100%"
type input "100"
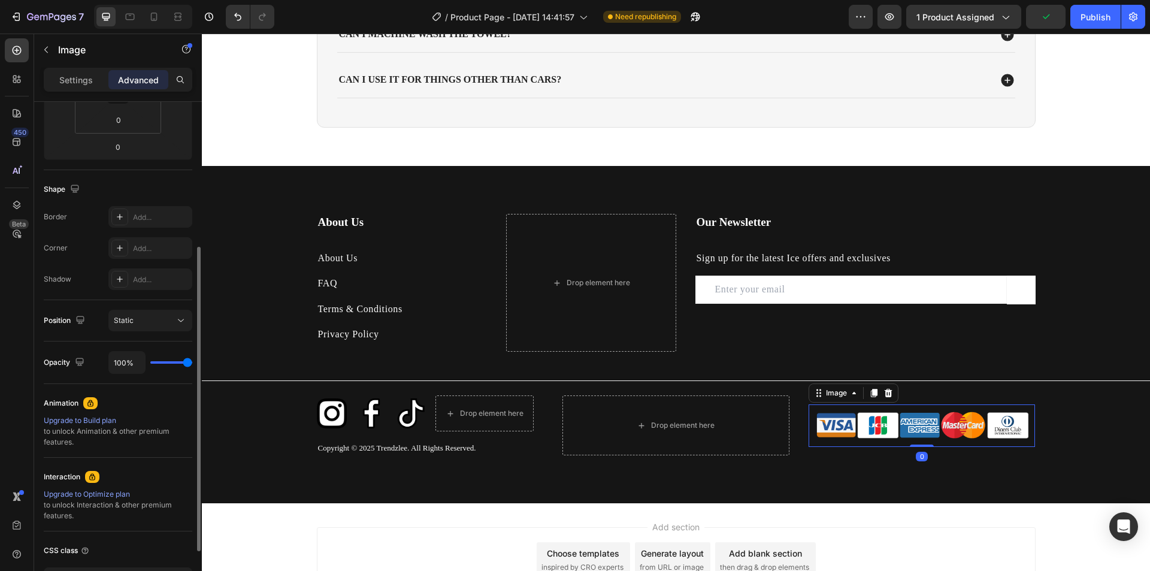
drag, startPoint x: 165, startPoint y: 361, endPoint x: 261, endPoint y: 376, distance: 97.6
click at [192, 364] on input "range" at bounding box center [171, 362] width 42 height 2
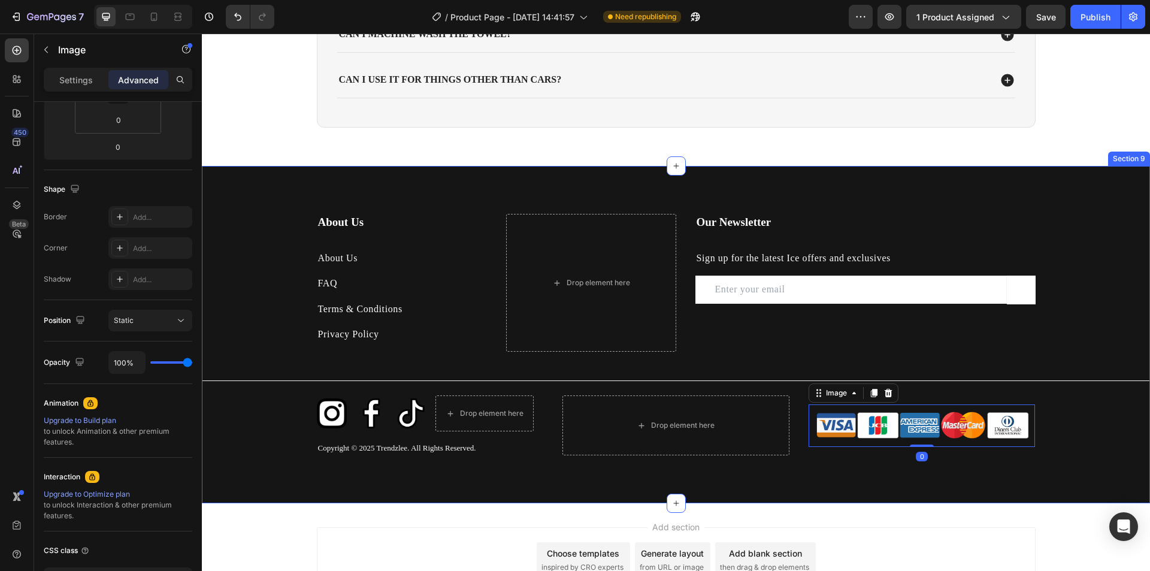
click at [1121, 341] on div "About Us Heading About Us Text block FAQ Text block Terms & Conditions Text blo…" at bounding box center [676, 334] width 948 height 241
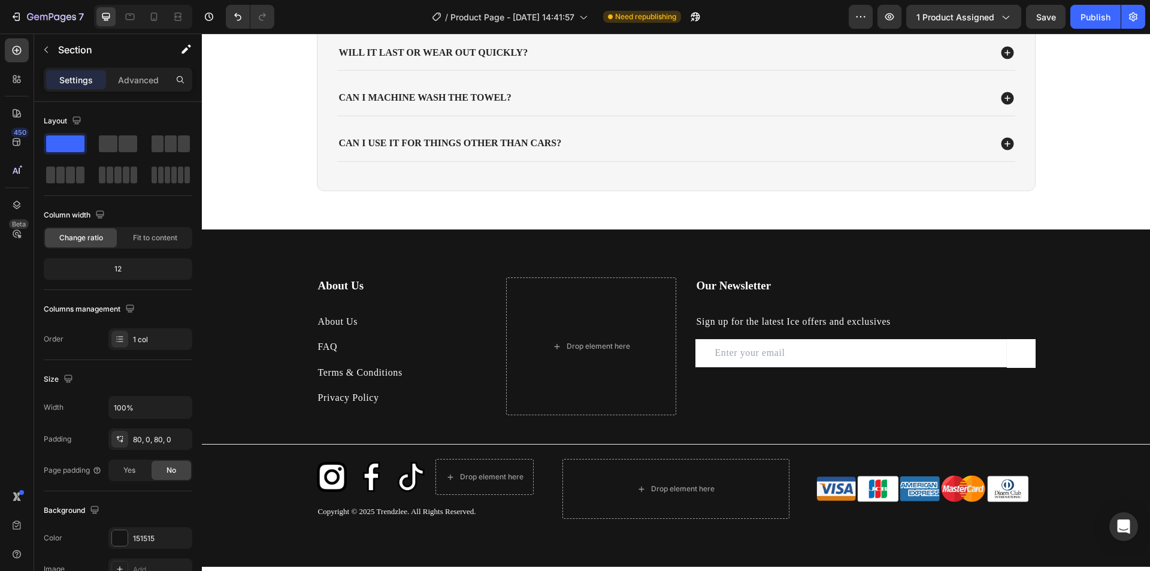
scroll to position [3012, 0]
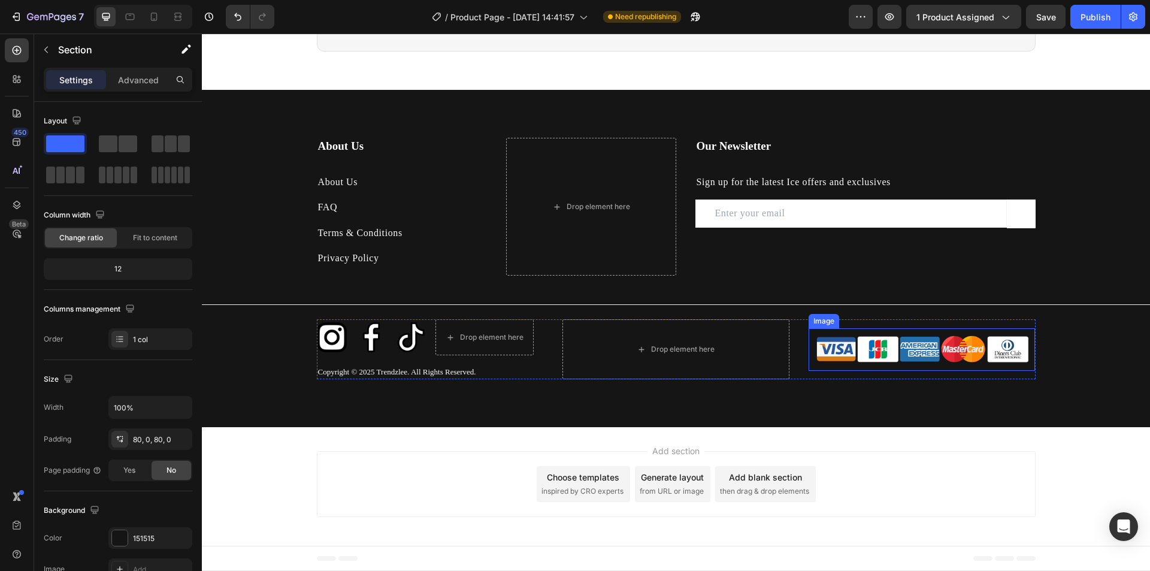
click at [880, 344] on img at bounding box center [922, 349] width 227 height 43
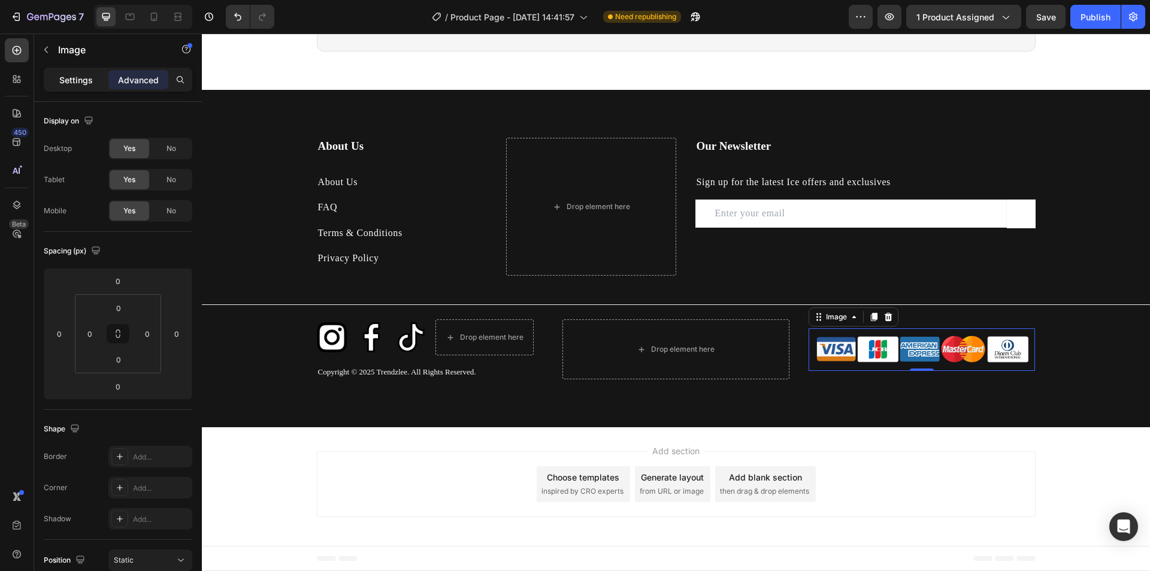
click at [89, 80] on p "Settings" at bounding box center [76, 80] width 34 height 13
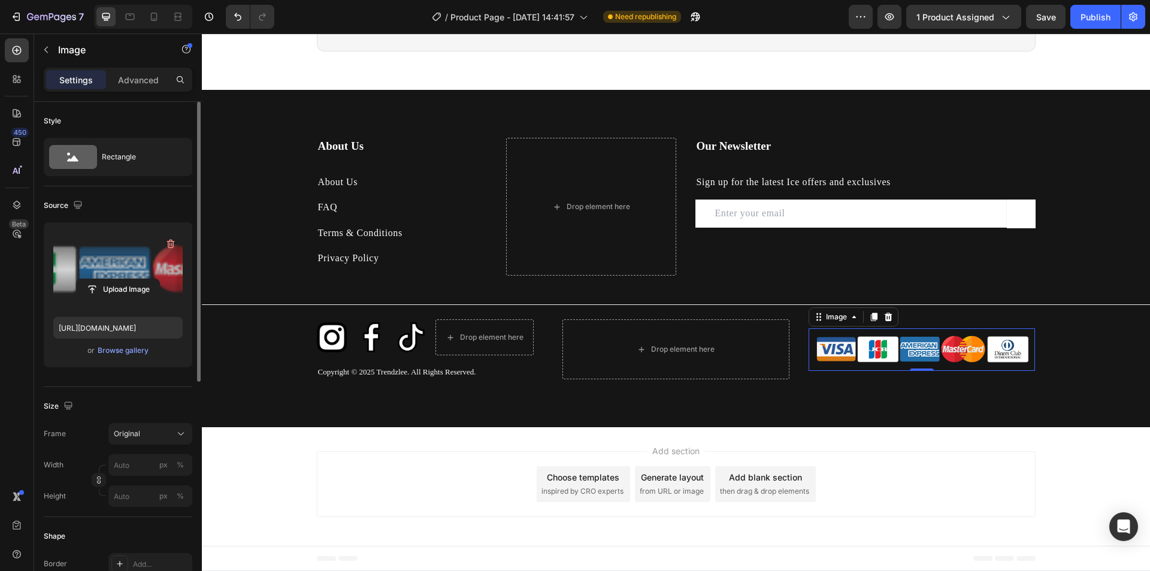
click at [120, 266] on label at bounding box center [117, 269] width 129 height 75
click at [120, 279] on input "file" at bounding box center [118, 289] width 83 height 20
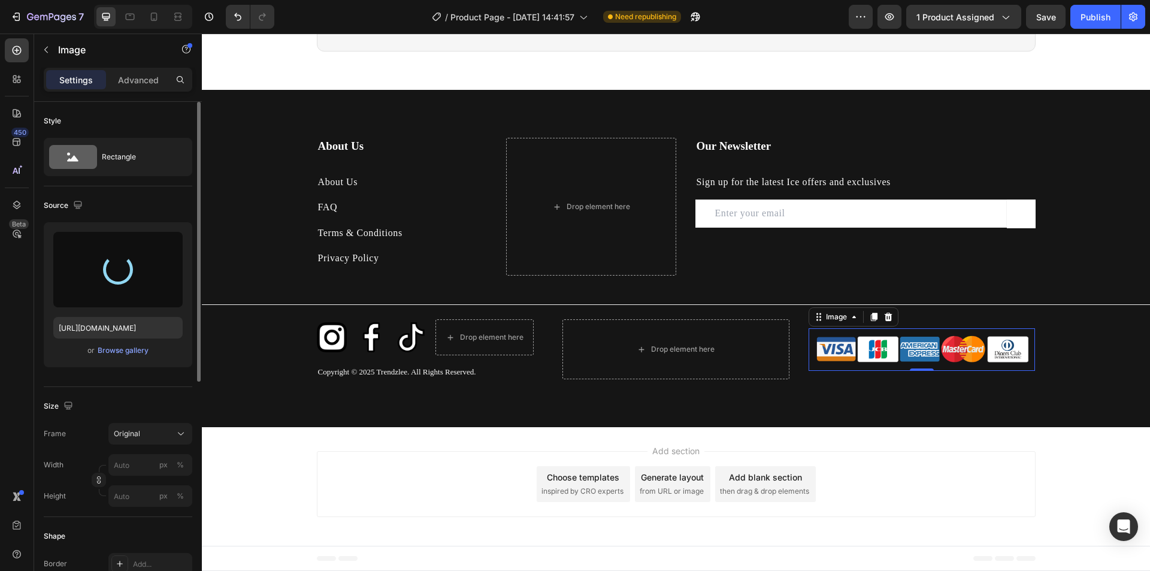
type input "https://cdn.shopify.com/s/files/1/0715/5744/7868/files/gempages_578022134127788…"
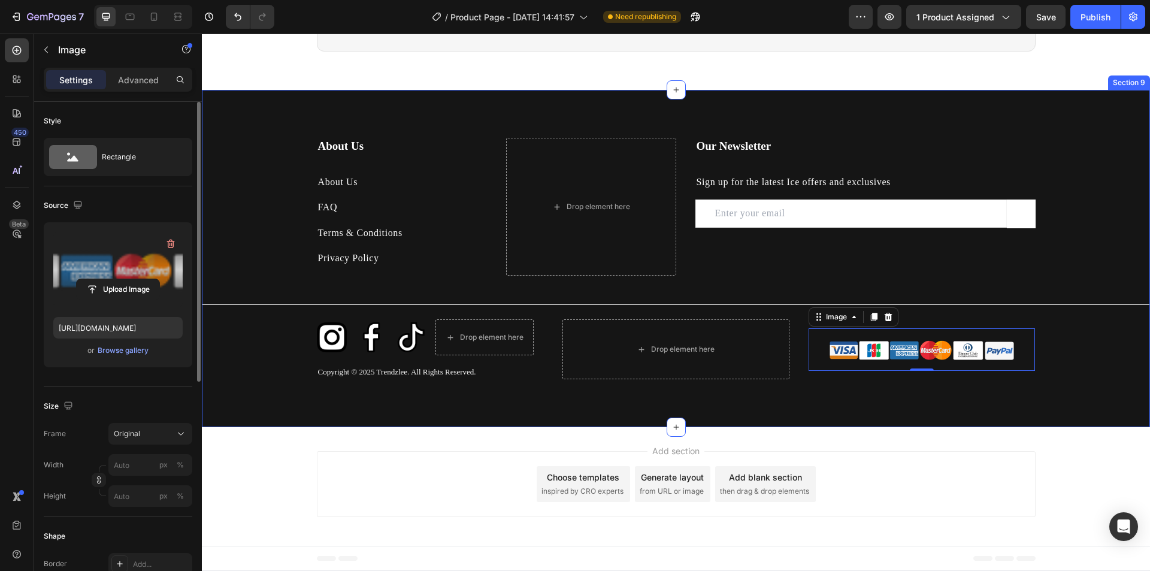
click at [1108, 260] on div "About Us Heading About Us Text block FAQ Text block Terms & Conditions Text blo…" at bounding box center [676, 258] width 948 height 241
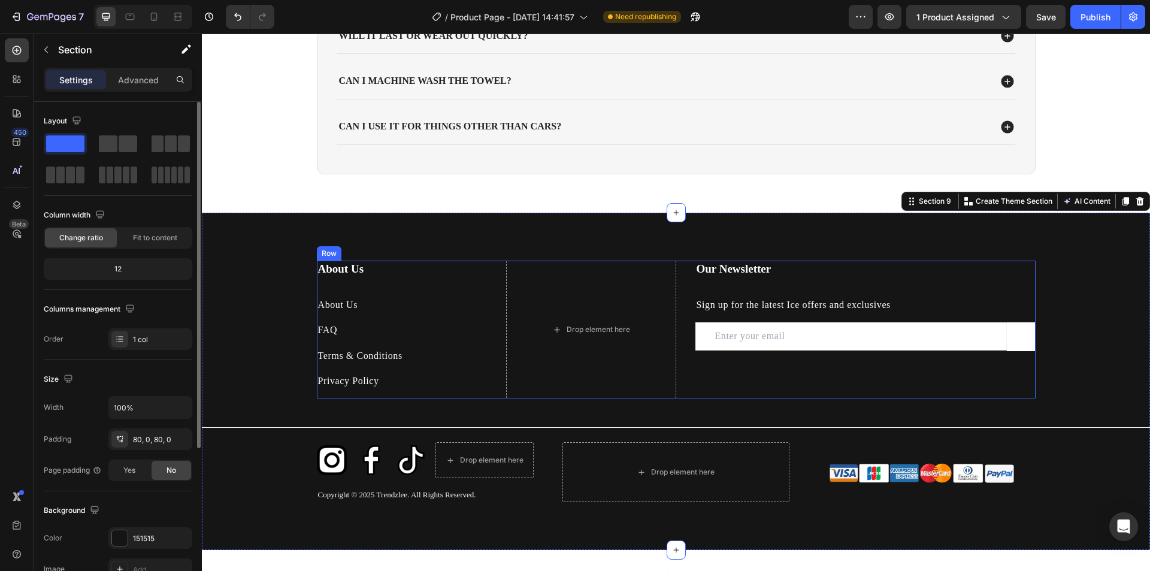
scroll to position [2893, 0]
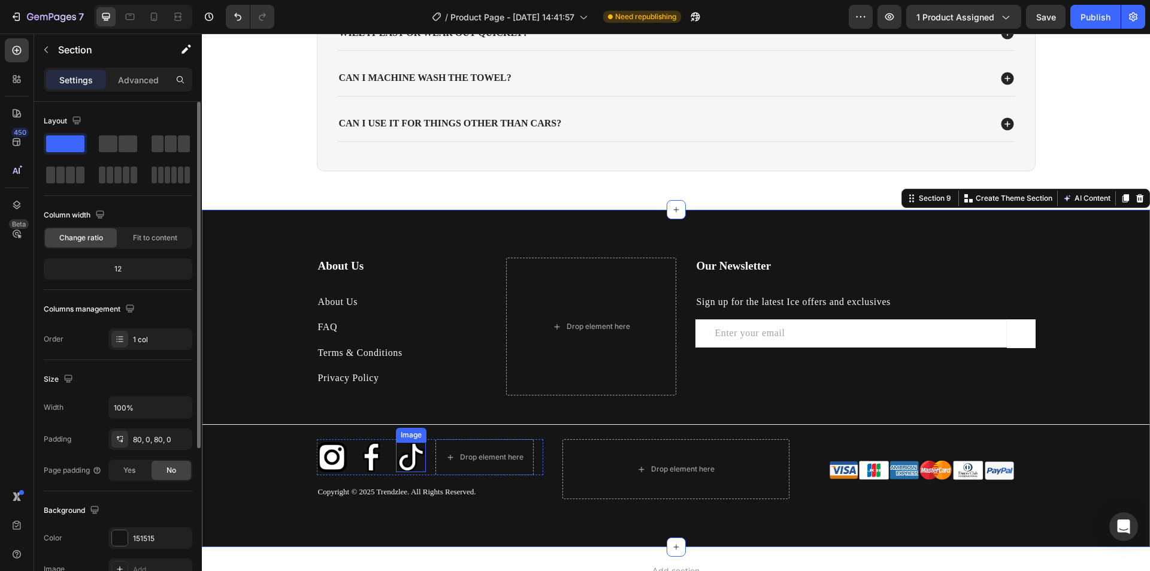
click at [399, 461] on img at bounding box center [411, 457] width 30 height 30
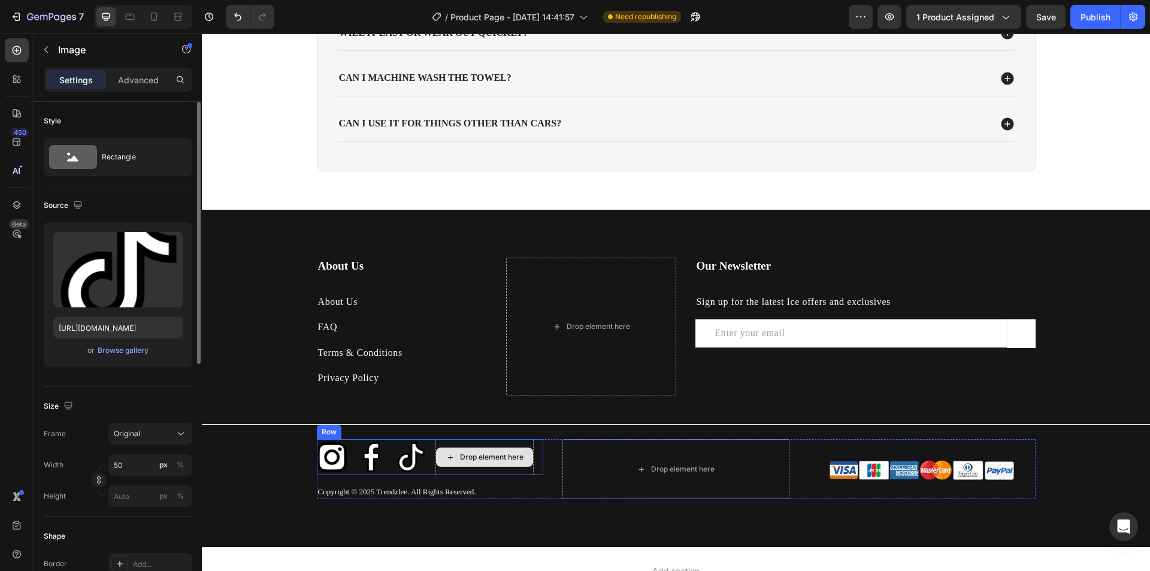
click at [451, 461] on div "Drop element here" at bounding box center [484, 456] width 97 height 19
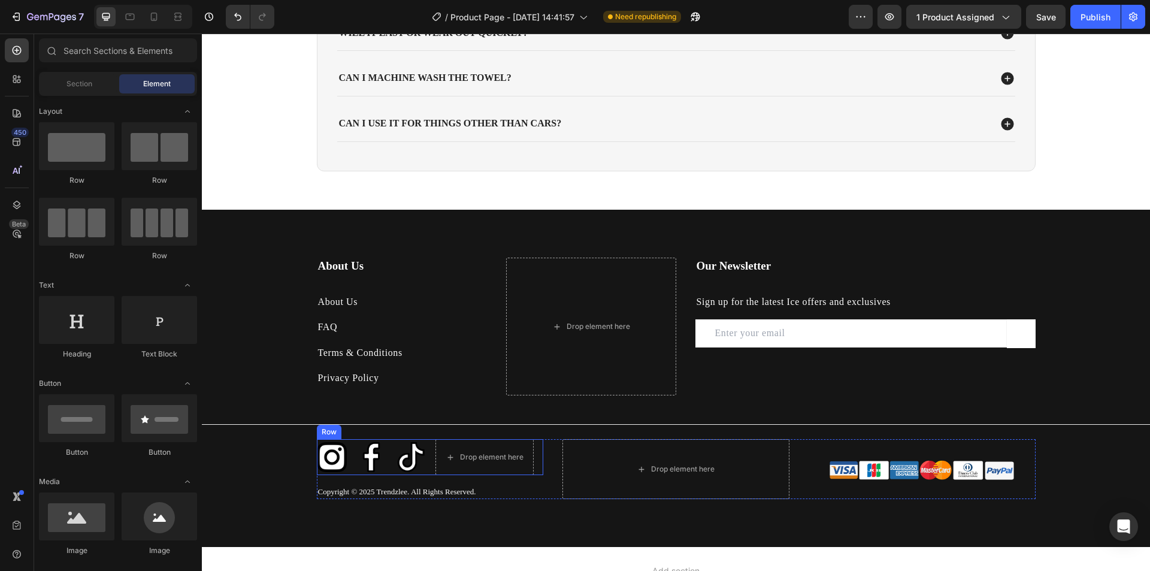
click at [317, 473] on div "Image" at bounding box center [332, 457] width 30 height 36
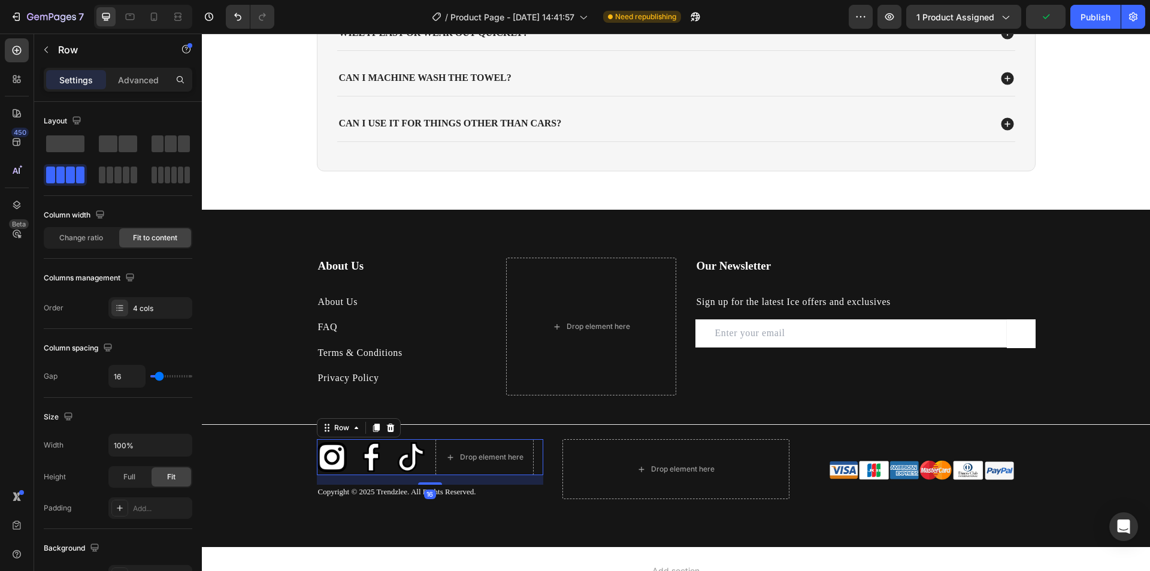
click at [428, 470] on div "Image Image Image Drop element here Row 16" at bounding box center [430, 457] width 227 height 36
type input "0"
type input "2"
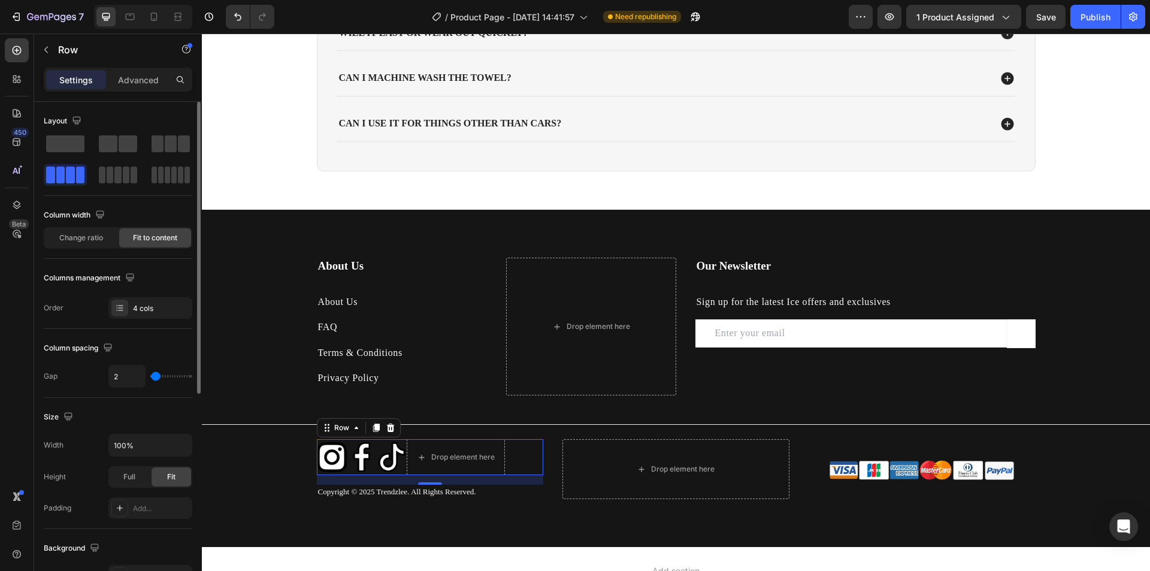
type input "4"
type input "9"
type input "13"
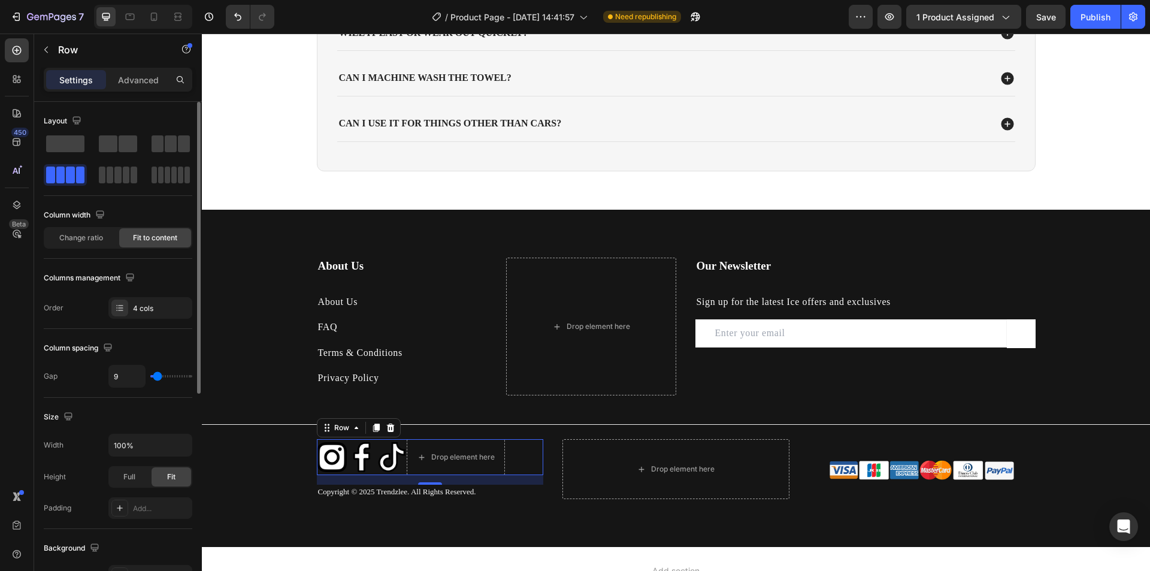
type input "13"
type input "18"
type input "20"
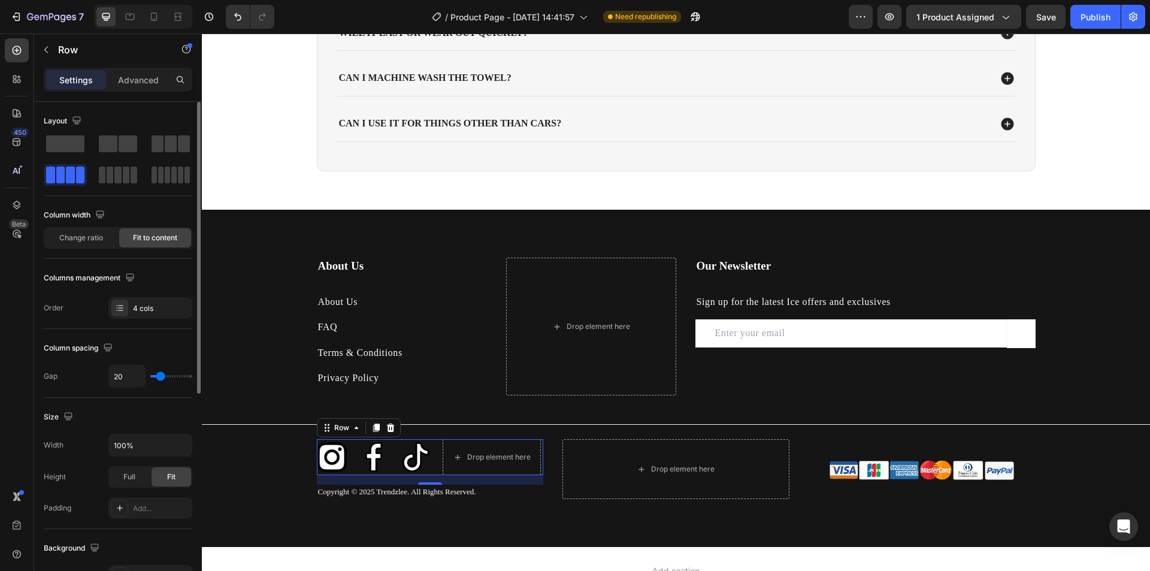
type input "22"
type input "20"
type input "18"
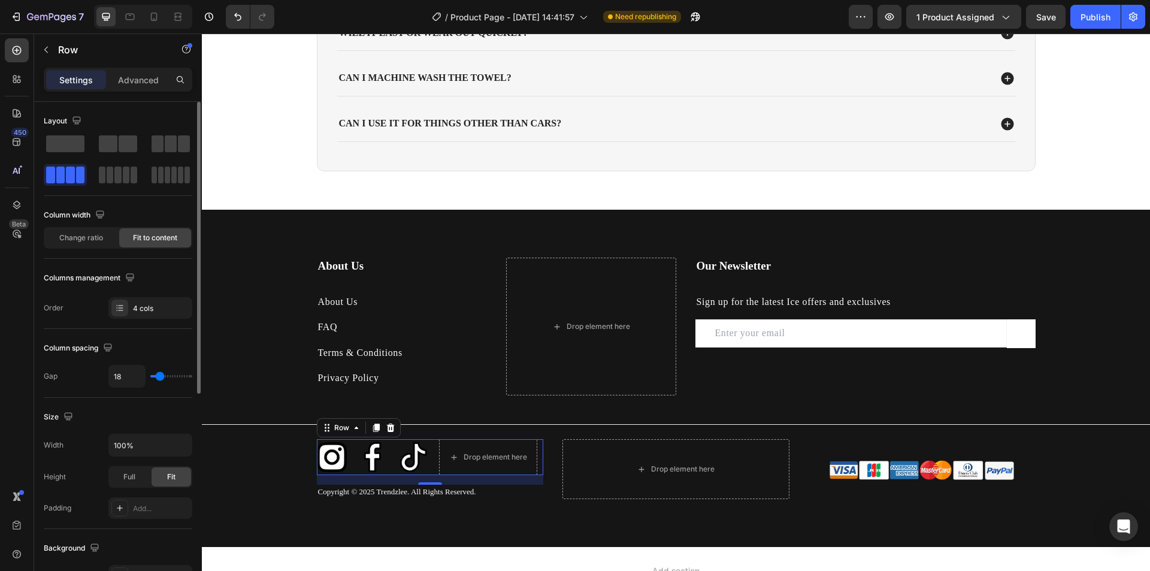
type input "18"
click at [160, 377] on input "range" at bounding box center [171, 376] width 42 height 2
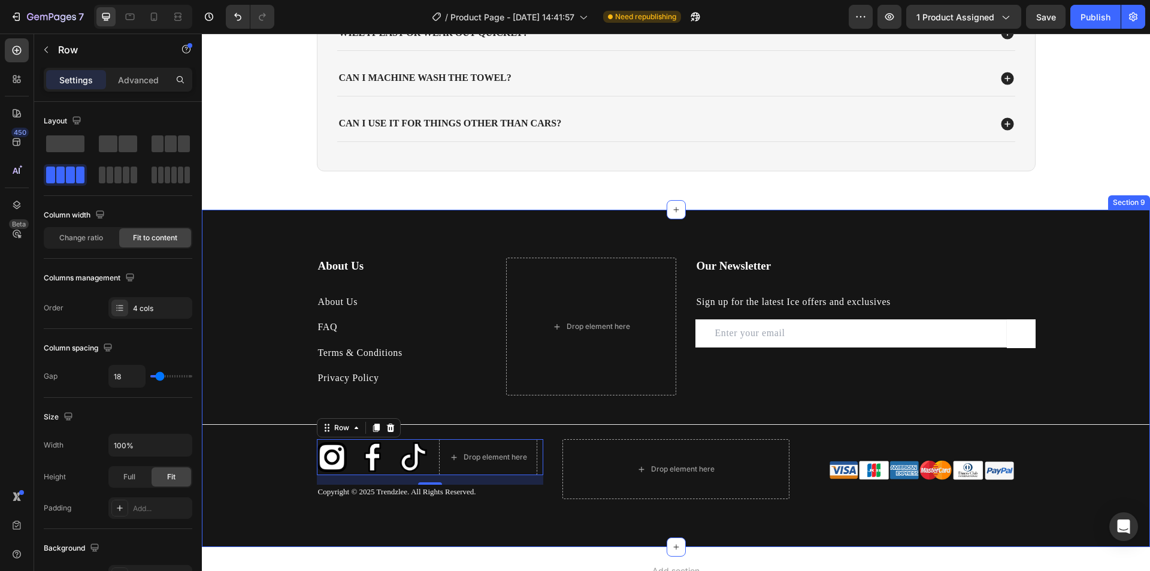
click at [292, 321] on div "About Us Heading About Us Text block FAQ Text block Terms & Conditions Text blo…" at bounding box center [676, 378] width 948 height 241
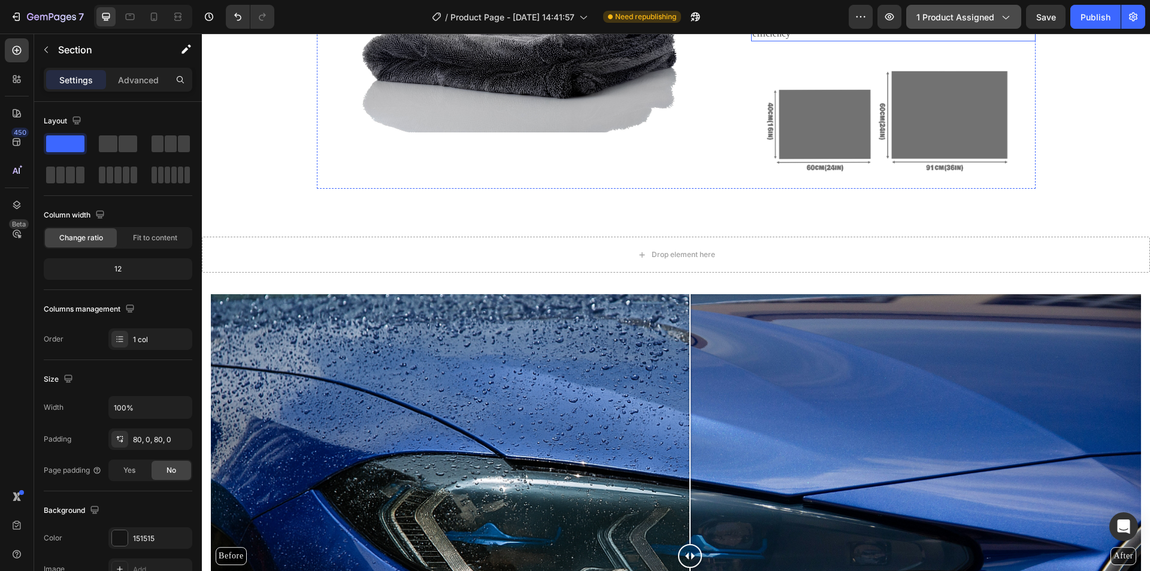
scroll to position [1276, 0]
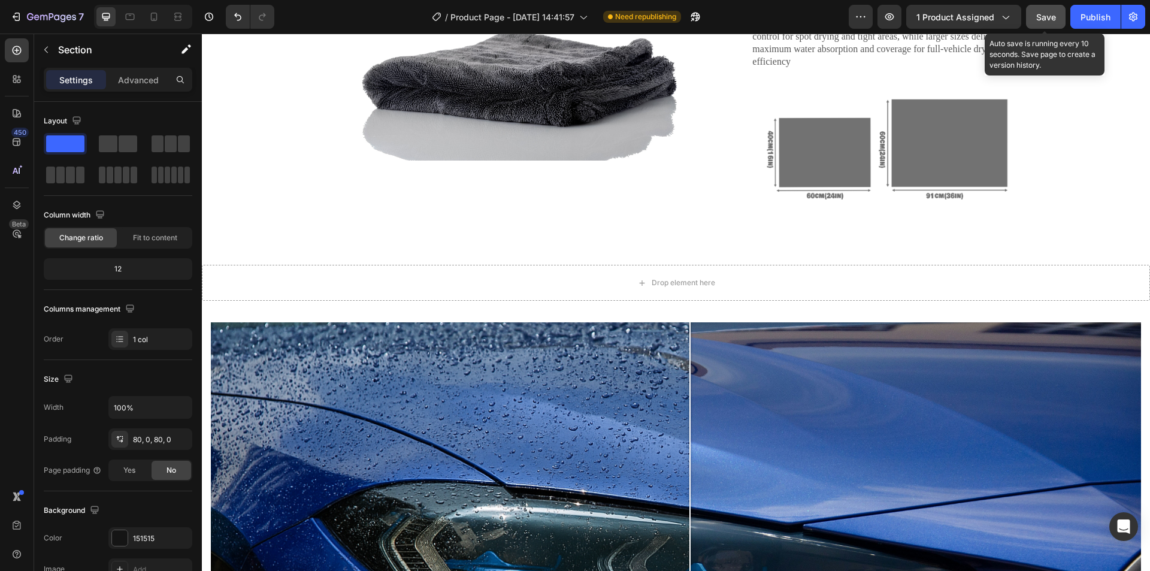
click at [1053, 19] on span "Save" at bounding box center [1046, 17] width 20 height 10
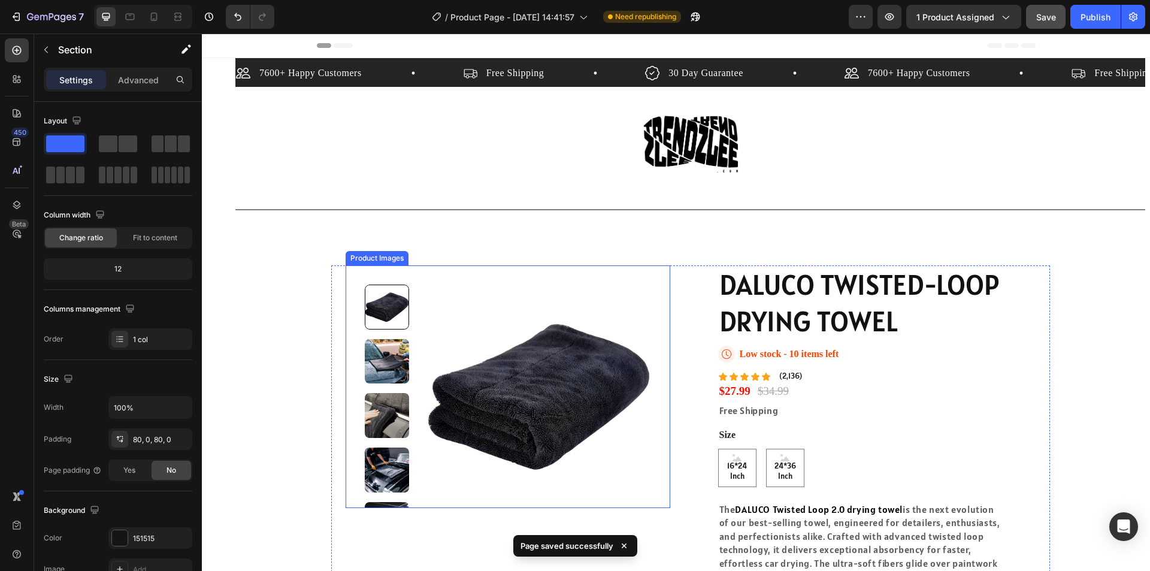
scroll to position [120, 0]
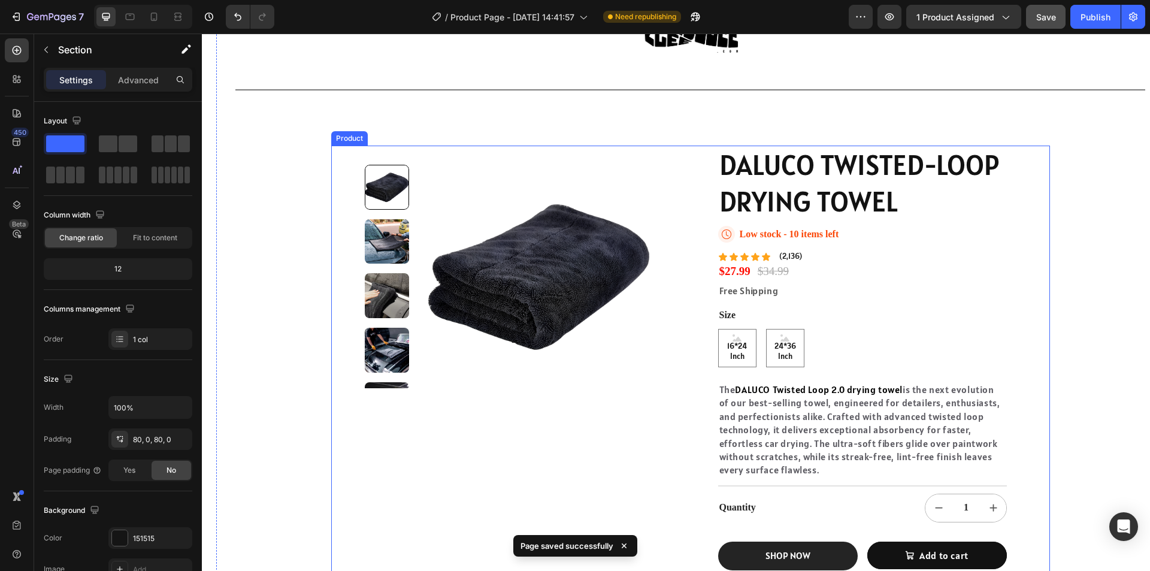
click at [332, 261] on div "Product Images DALUCO TWISTED-LOOP DRYING TOWEL Product Title Icon Low stock - …" at bounding box center [690, 362] width 719 height 432
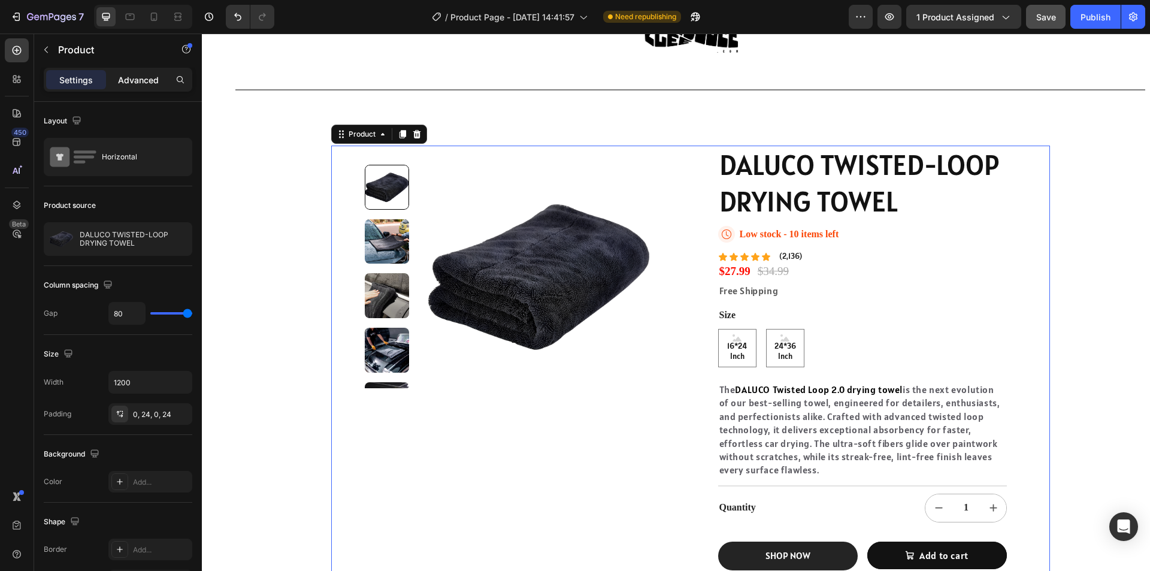
click at [129, 83] on p "Advanced" at bounding box center [138, 80] width 41 height 13
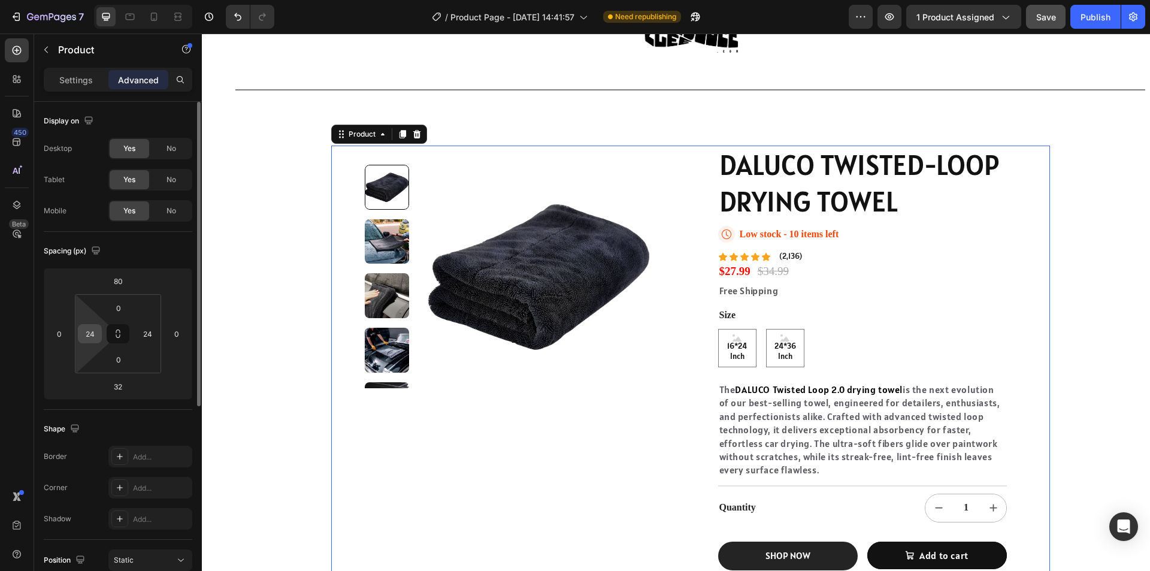
click at [92, 335] on input "24" at bounding box center [90, 334] width 18 height 18
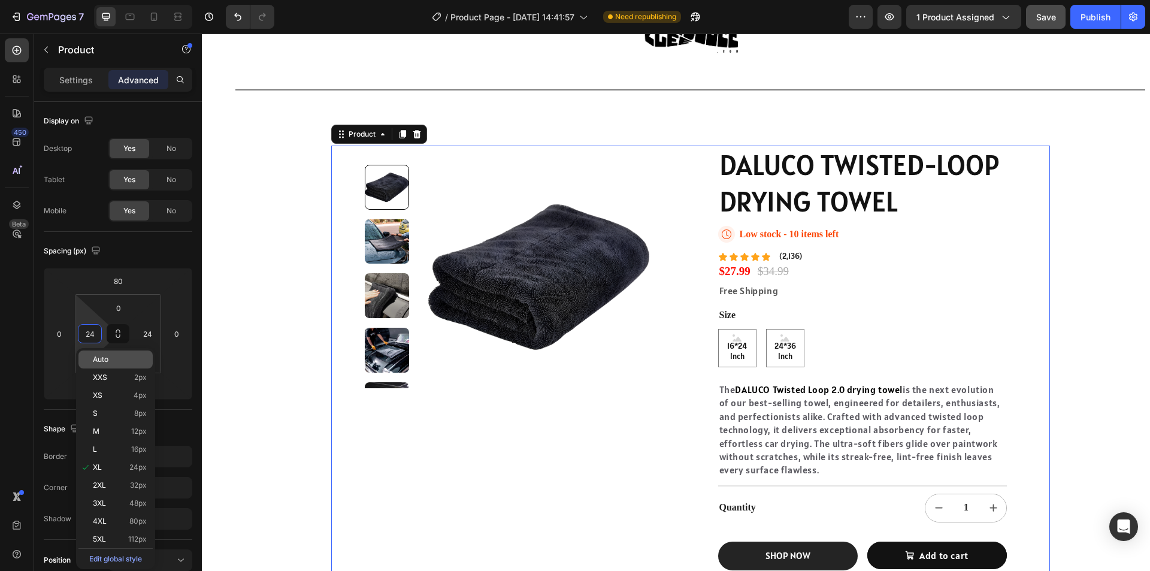
click at [113, 364] on div "Auto" at bounding box center [115, 359] width 74 height 18
type input "Auto"
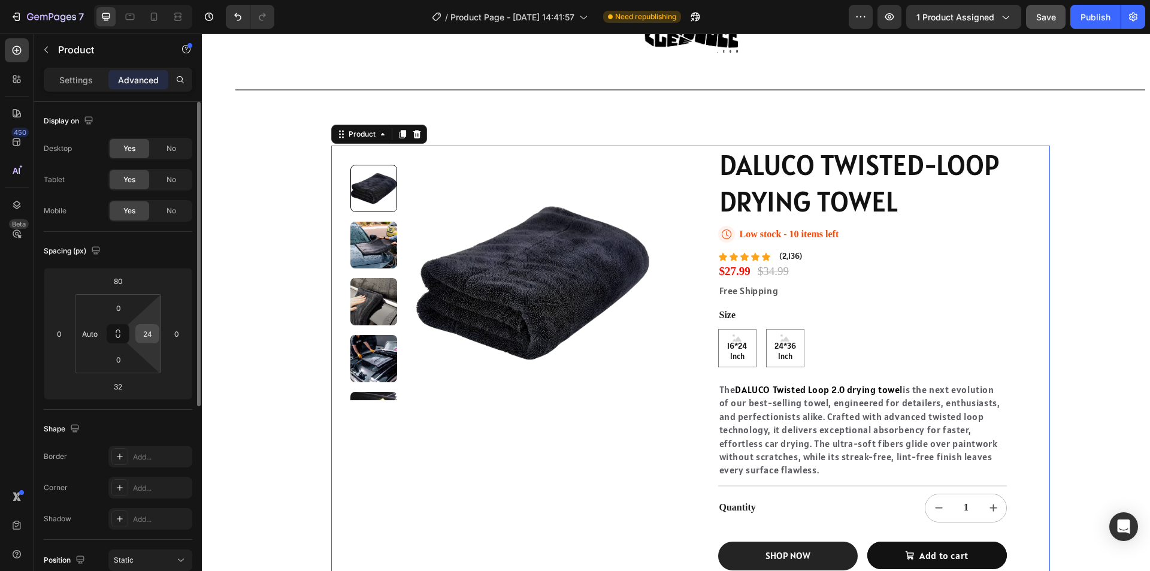
click at [143, 328] on input "24" at bounding box center [147, 334] width 18 height 18
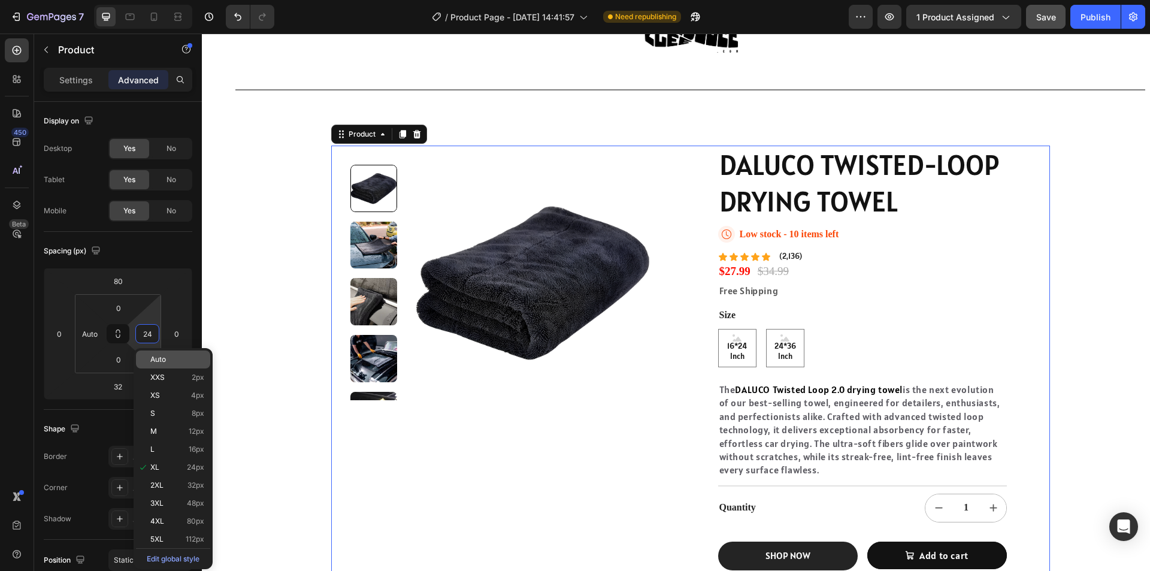
click at [159, 363] on span "Auto" at bounding box center [158, 359] width 16 height 8
type input "Auto"
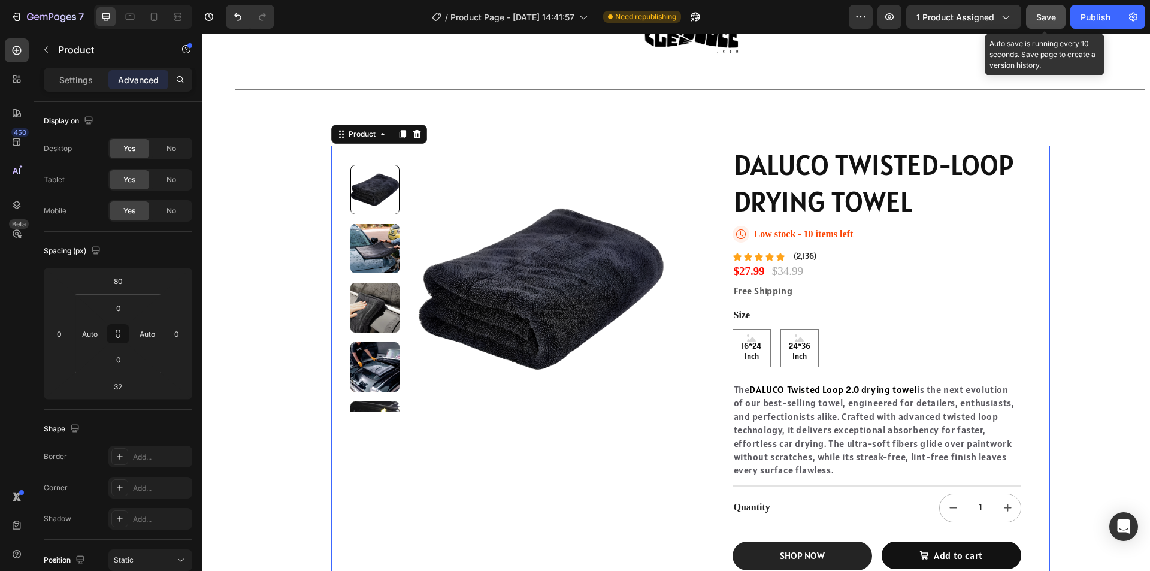
click at [1042, 19] on span "Save" at bounding box center [1046, 17] width 20 height 10
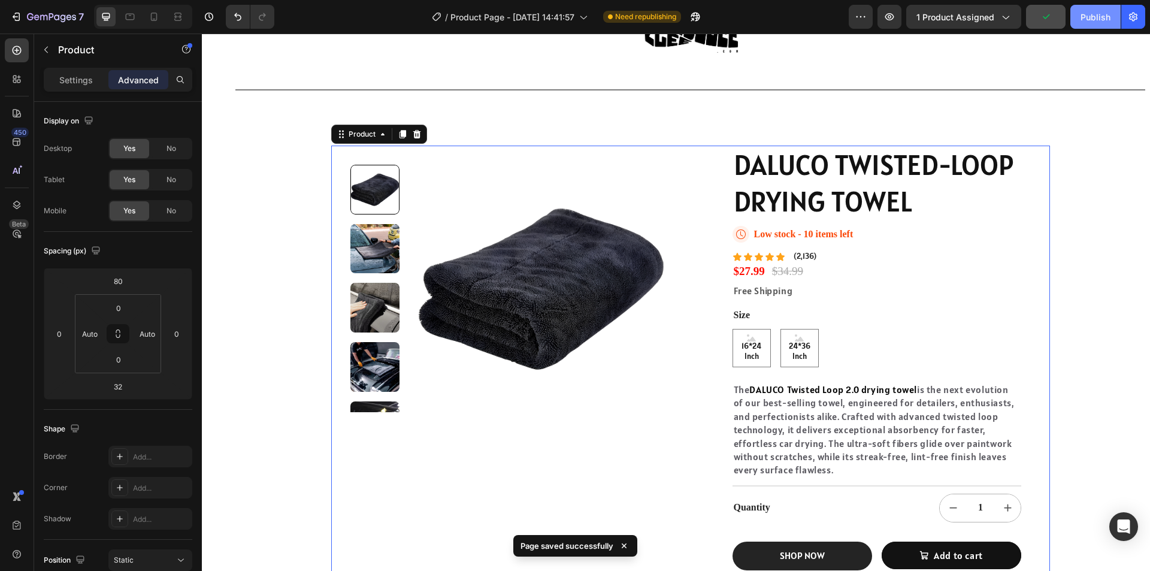
click at [1103, 10] on button "Publish" at bounding box center [1095, 17] width 50 height 24
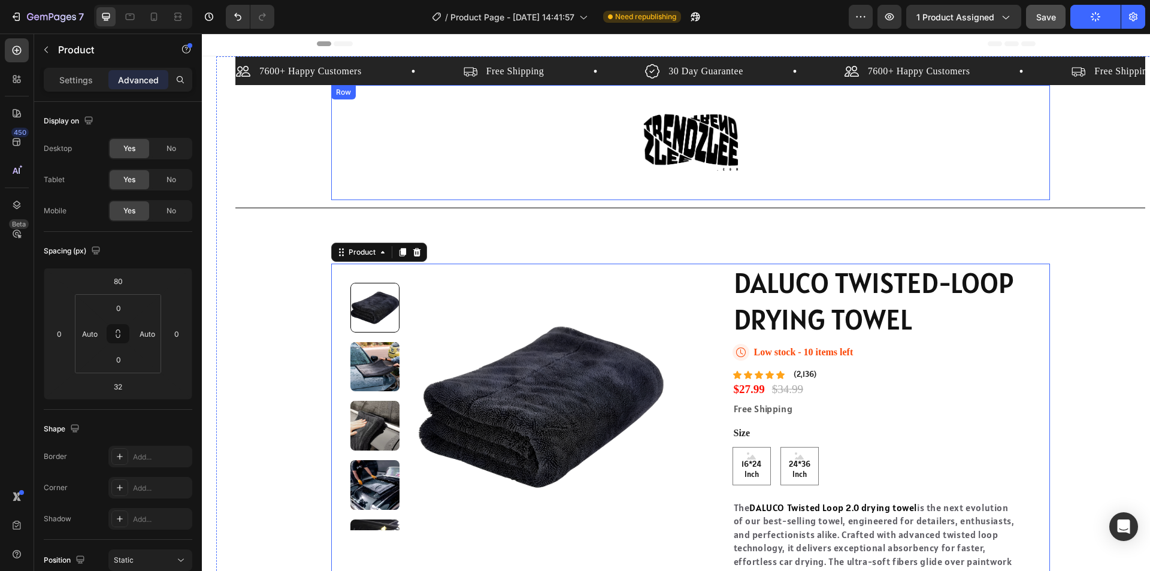
scroll to position [0, 0]
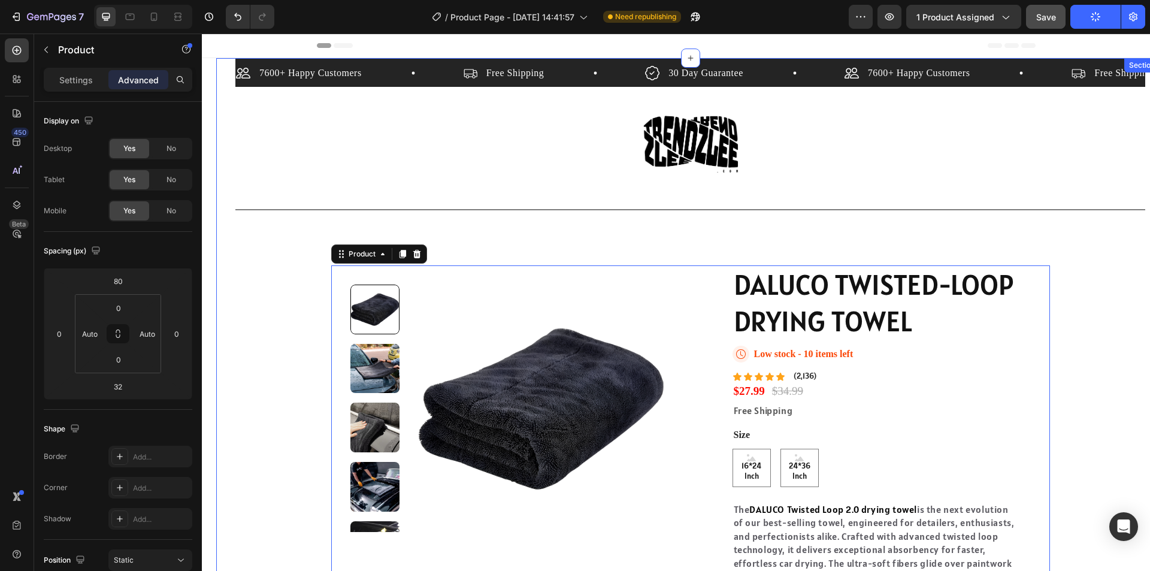
click at [1137, 80] on div "7600+ Happy Customers Item List Free Shipping Item List 30 Day Guarantee Item L…" at bounding box center [690, 387] width 948 height 658
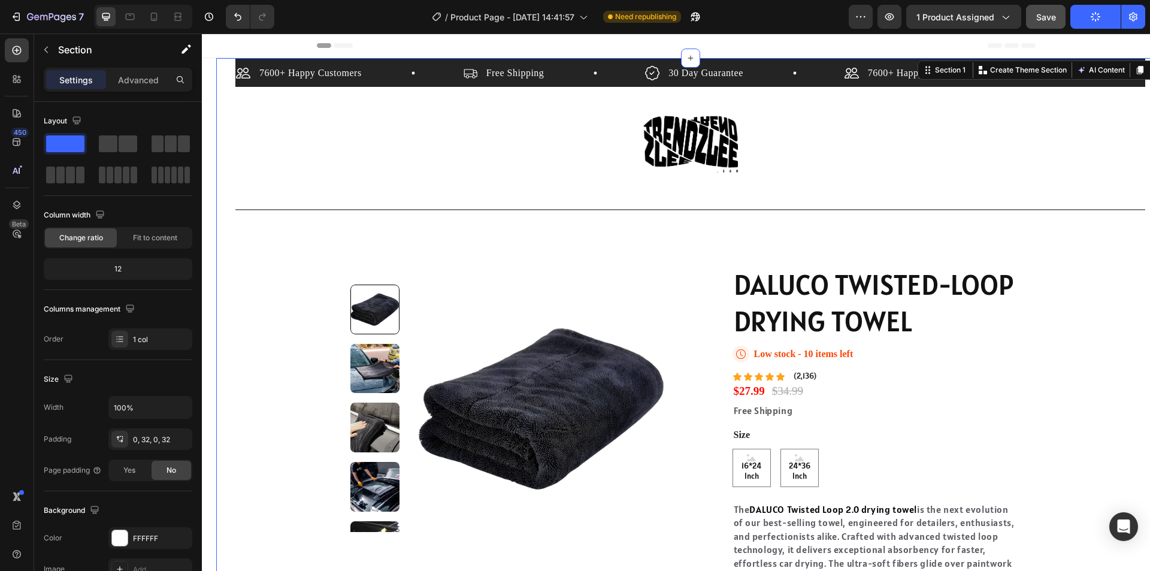
click at [1137, 157] on div "7600+ Happy Customers Item List Free Shipping Item List 30 Day Guarantee Item L…" at bounding box center [690, 387] width 948 height 658
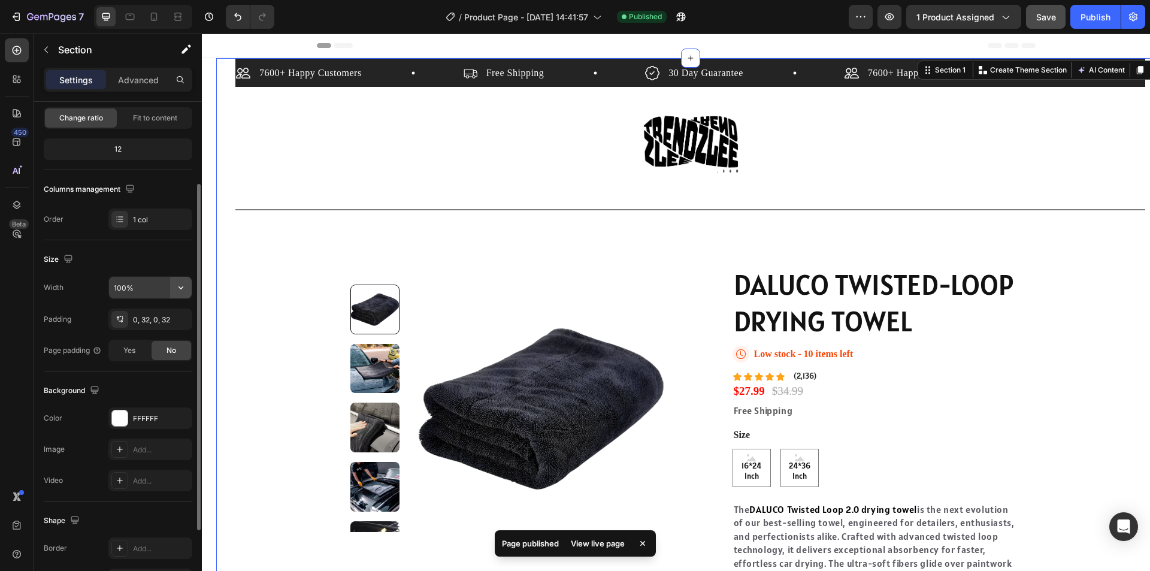
click at [183, 283] on icon "button" at bounding box center [181, 287] width 12 height 12
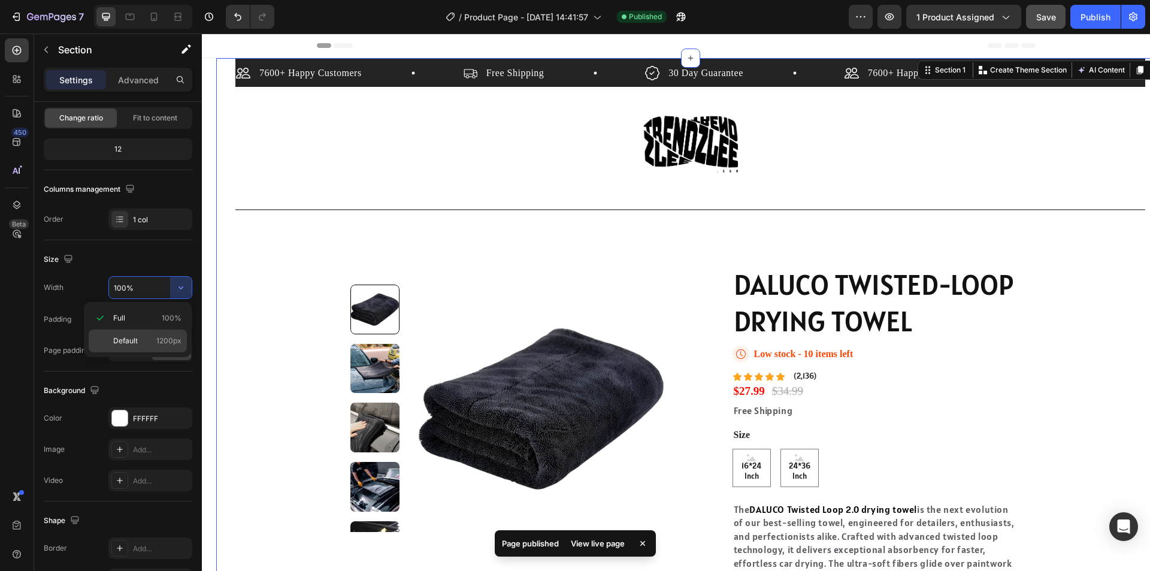
click at [149, 339] on p "Default 1200px" at bounding box center [147, 340] width 68 height 11
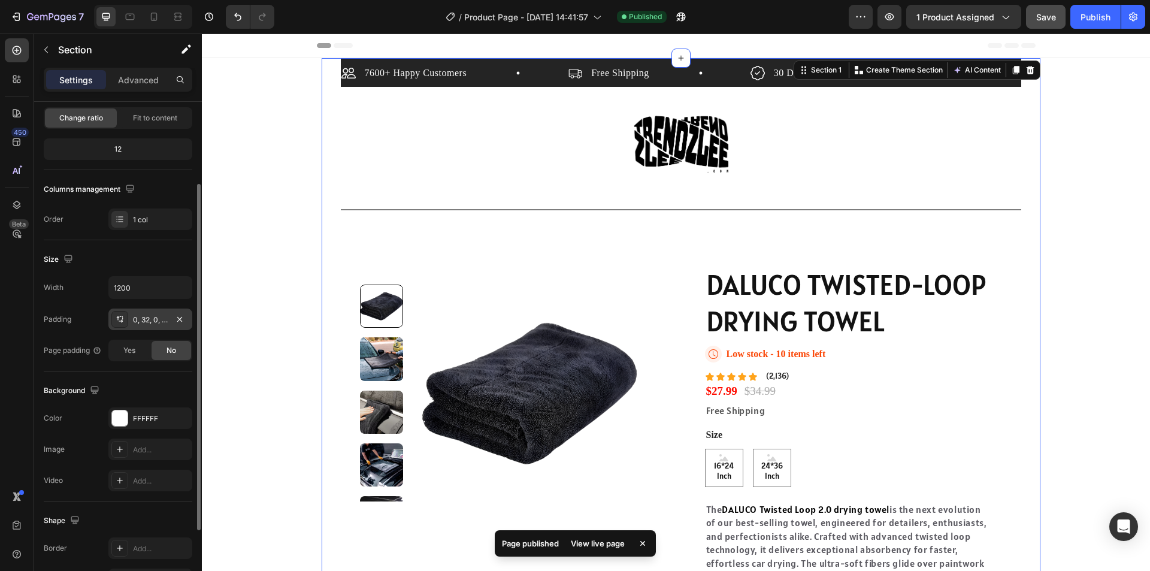
click at [171, 311] on div "0, 32, 0, 32" at bounding box center [150, 319] width 84 height 22
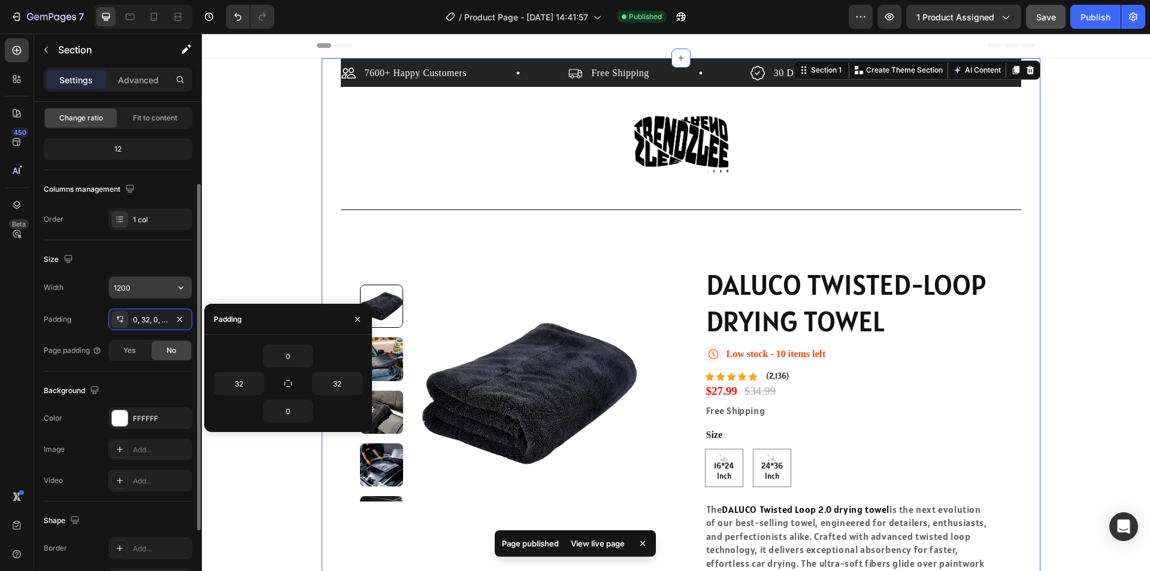
click at [177, 281] on button "button" at bounding box center [181, 288] width 22 height 22
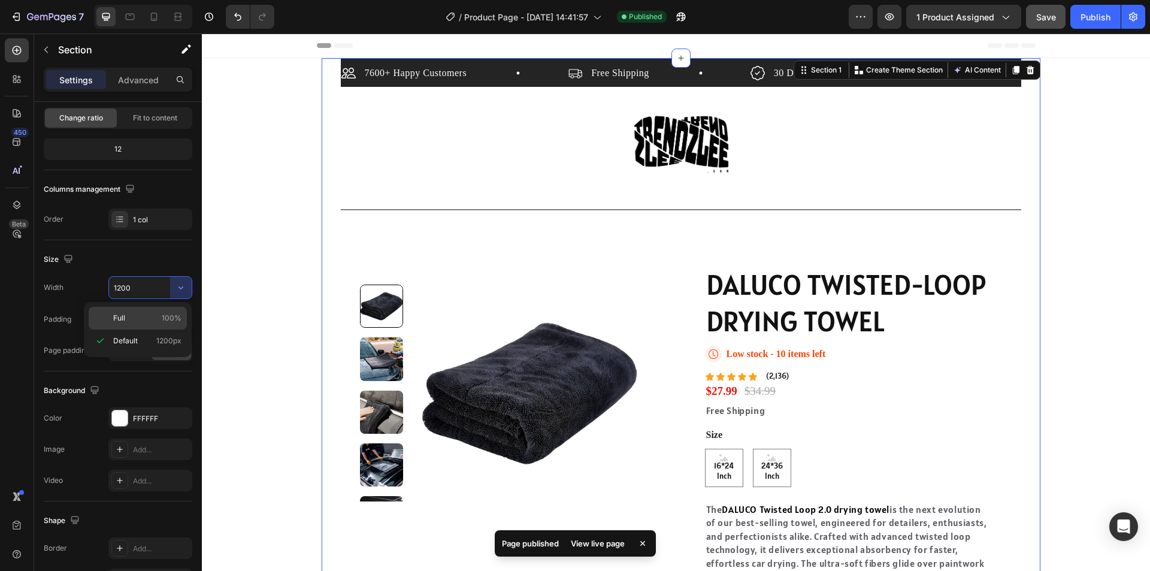
click at [165, 312] on div "Full 100%" at bounding box center [138, 318] width 98 height 23
type input "100%"
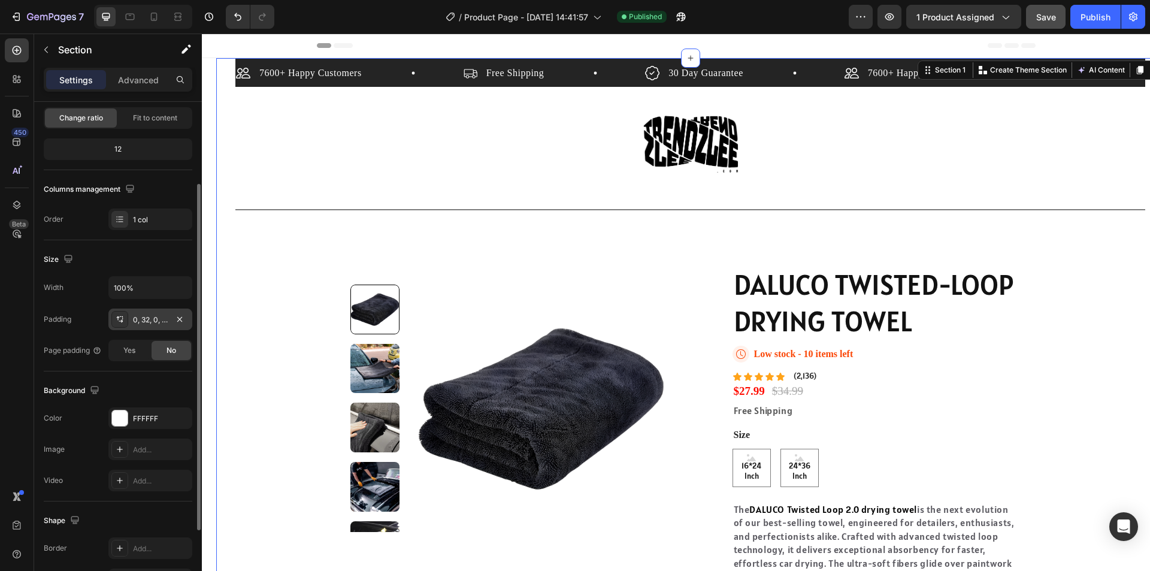
click at [155, 319] on div "0, 32, 0, 32" at bounding box center [150, 319] width 35 height 11
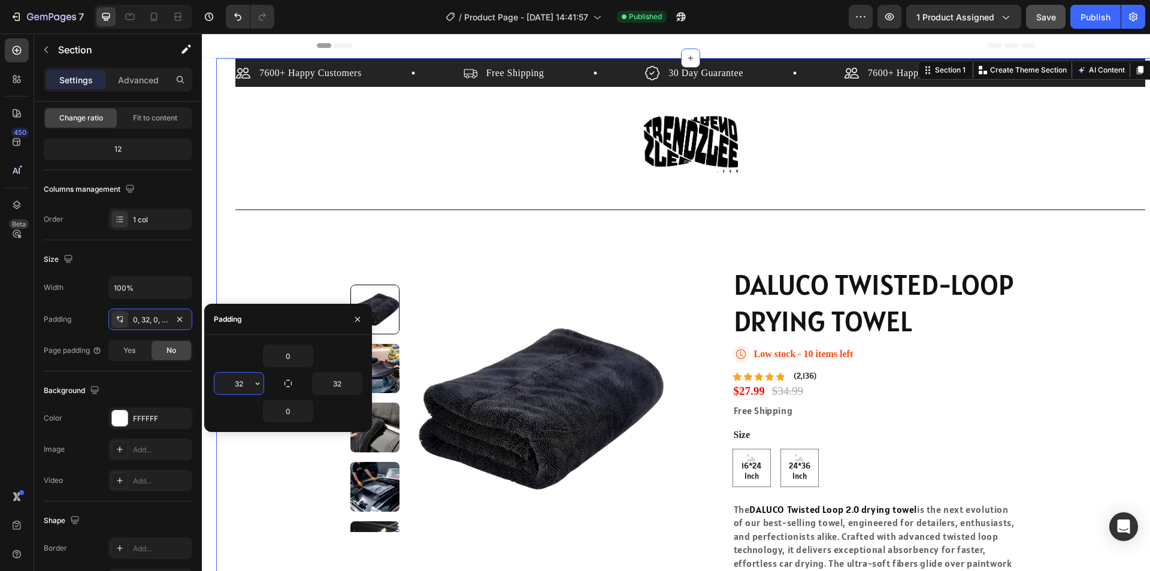
click at [246, 387] on input "32" at bounding box center [238, 384] width 49 height 22
click at [256, 386] on icon "button" at bounding box center [258, 384] width 10 height 10
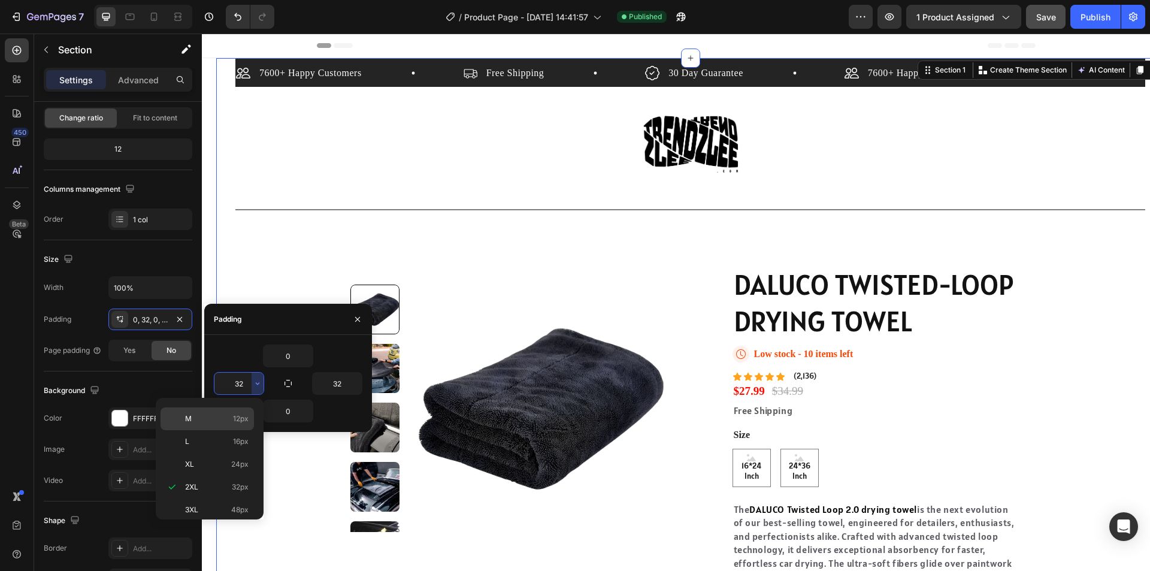
scroll to position [0, 0]
click at [228, 425] on div "Auto Auto" at bounding box center [207, 436] width 93 height 23
type input "Auto"
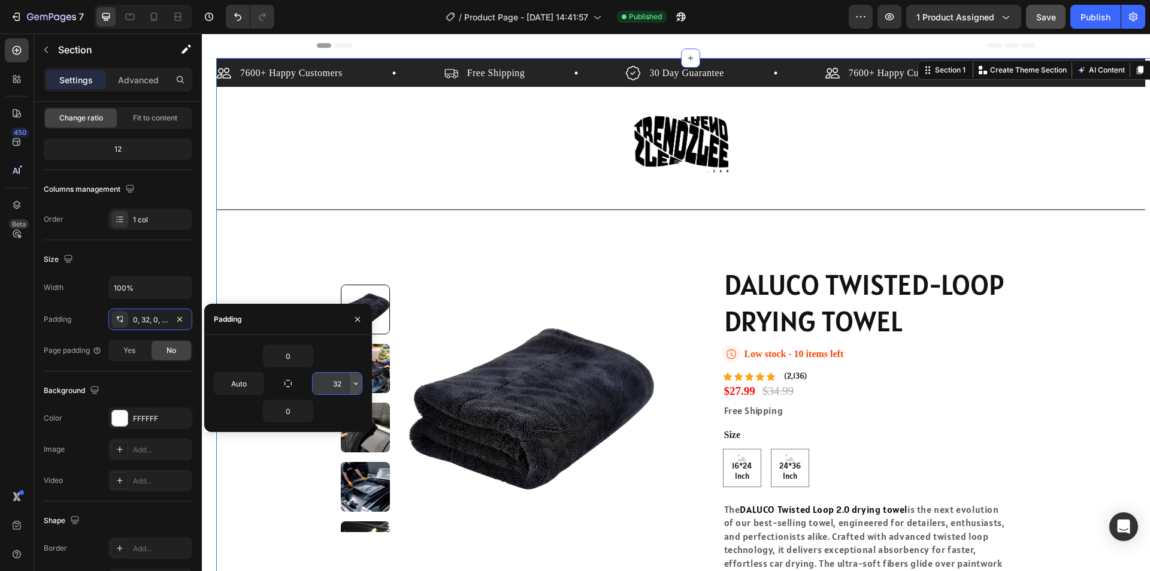
click at [356, 387] on icon "button" at bounding box center [356, 384] width 10 height 10
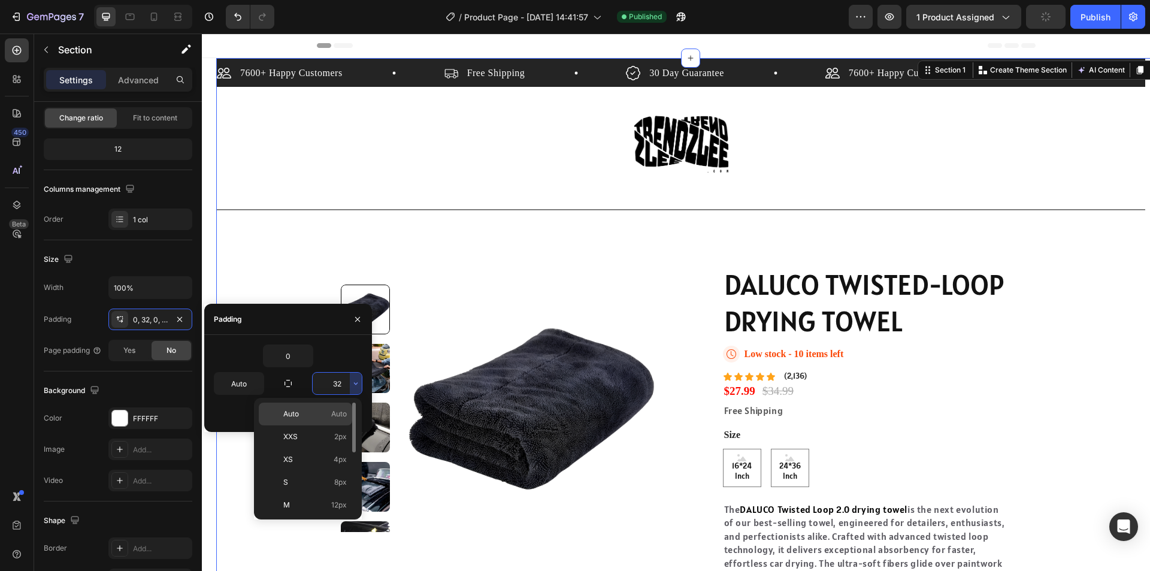
click at [327, 415] on p "Auto Auto" at bounding box center [314, 413] width 63 height 11
type input "Auto"
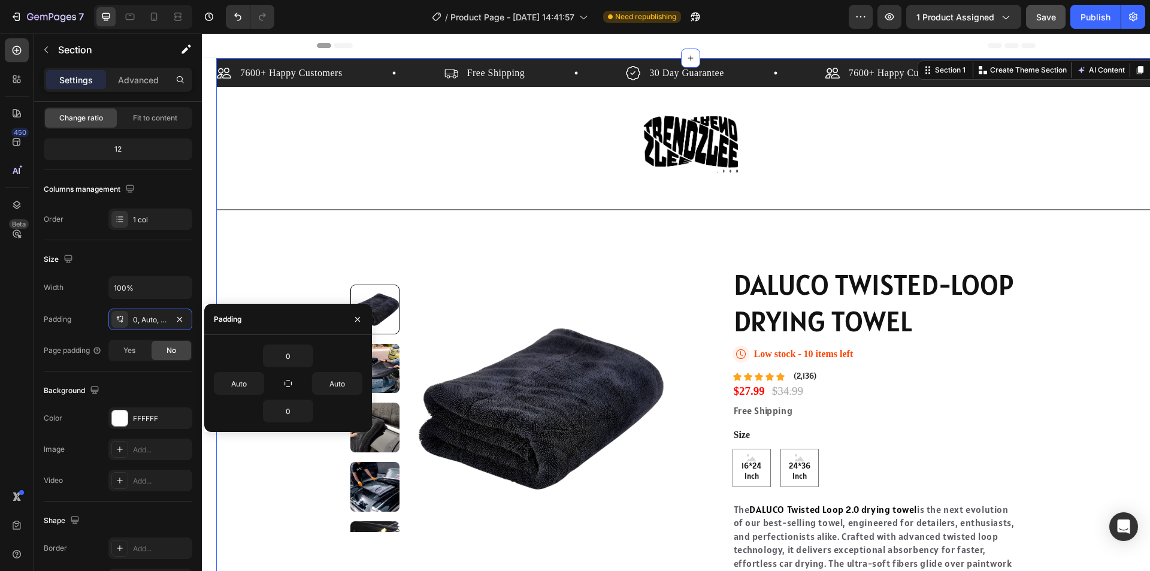
click at [1047, 156] on div "7600+ Happy Customers Item List Free Shipping Item List 30 Day Guarantee Item L…" at bounding box center [690, 387] width 948 height 658
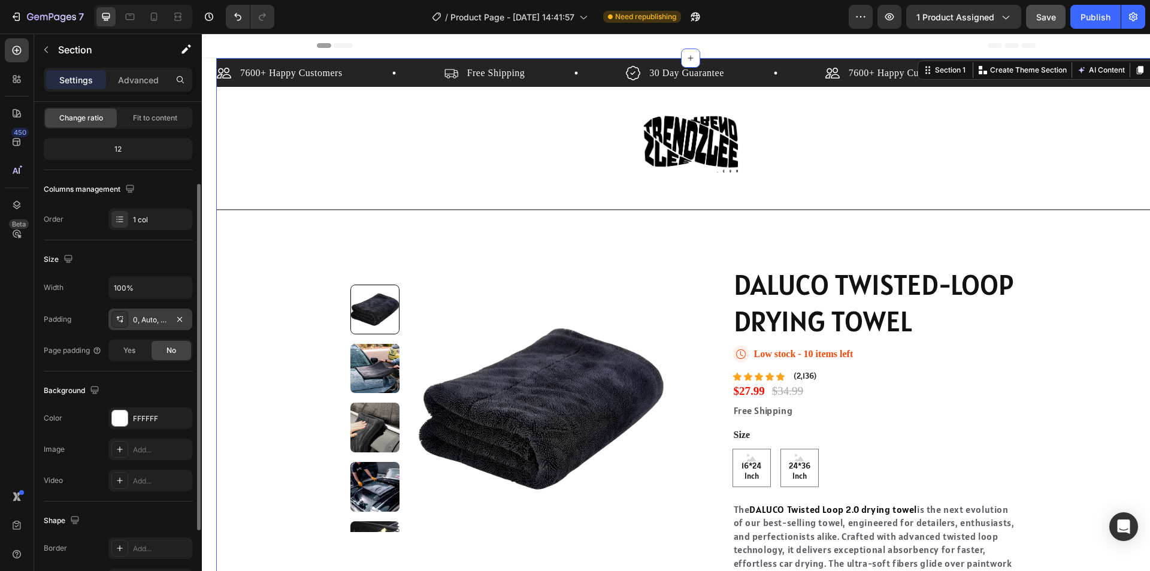
click at [155, 322] on div "0, Auto, 0, Auto" at bounding box center [150, 319] width 35 height 11
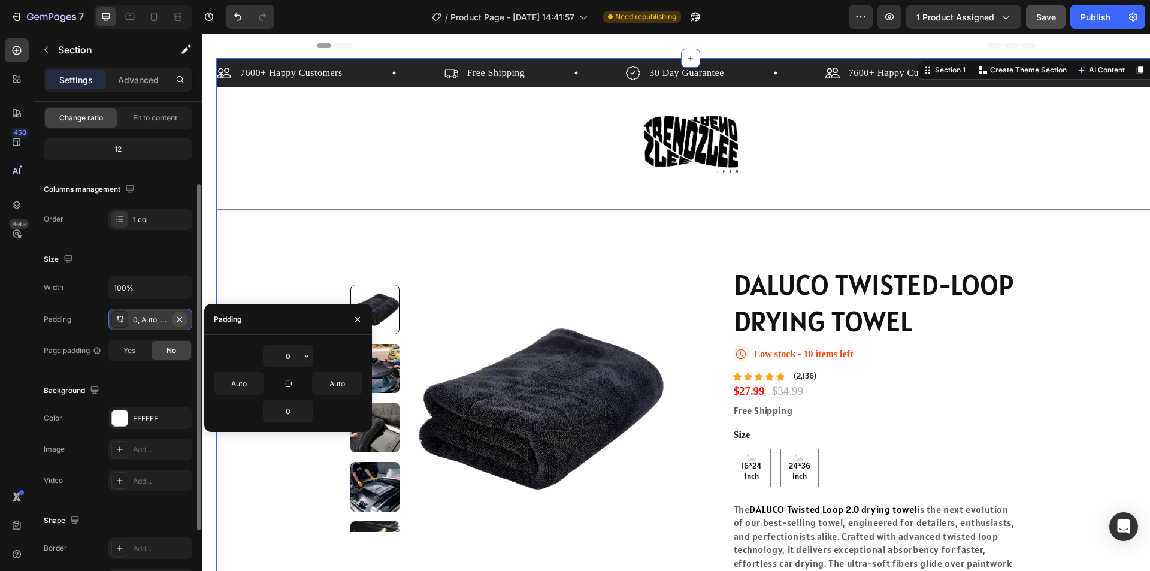
click at [186, 319] on div "0, Auto, 0, Auto" at bounding box center [150, 319] width 84 height 22
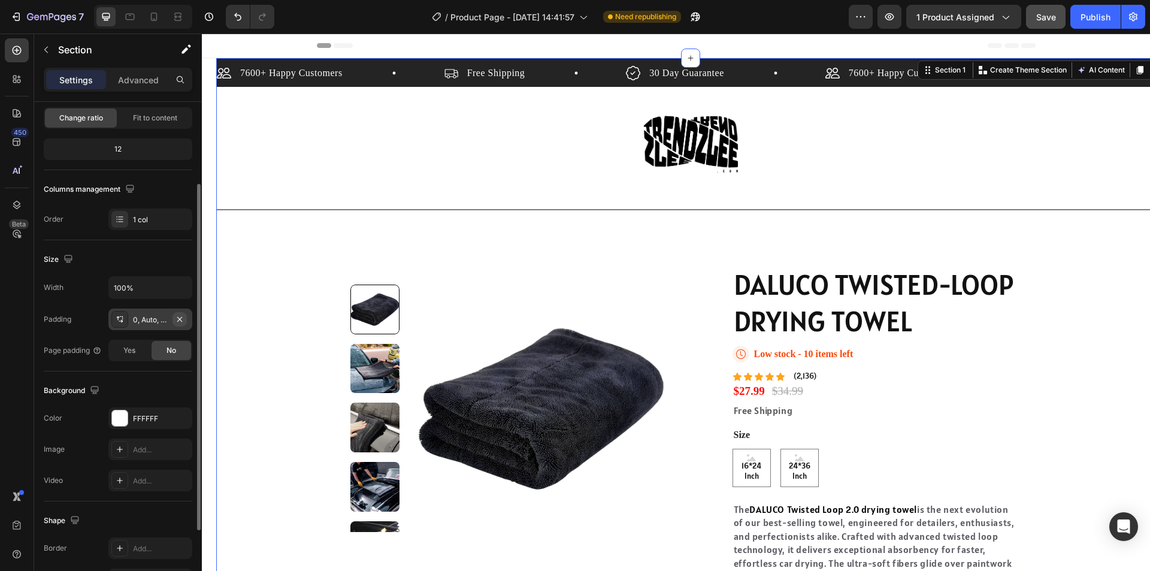
click at [182, 319] on icon "button" at bounding box center [180, 319] width 10 height 10
click at [127, 355] on span "Yes" at bounding box center [129, 350] width 12 height 11
click at [170, 355] on span "No" at bounding box center [171, 350] width 10 height 11
click at [1091, 11] on div "Publish" at bounding box center [1095, 17] width 30 height 13
click at [165, 11] on div at bounding box center [143, 17] width 98 height 24
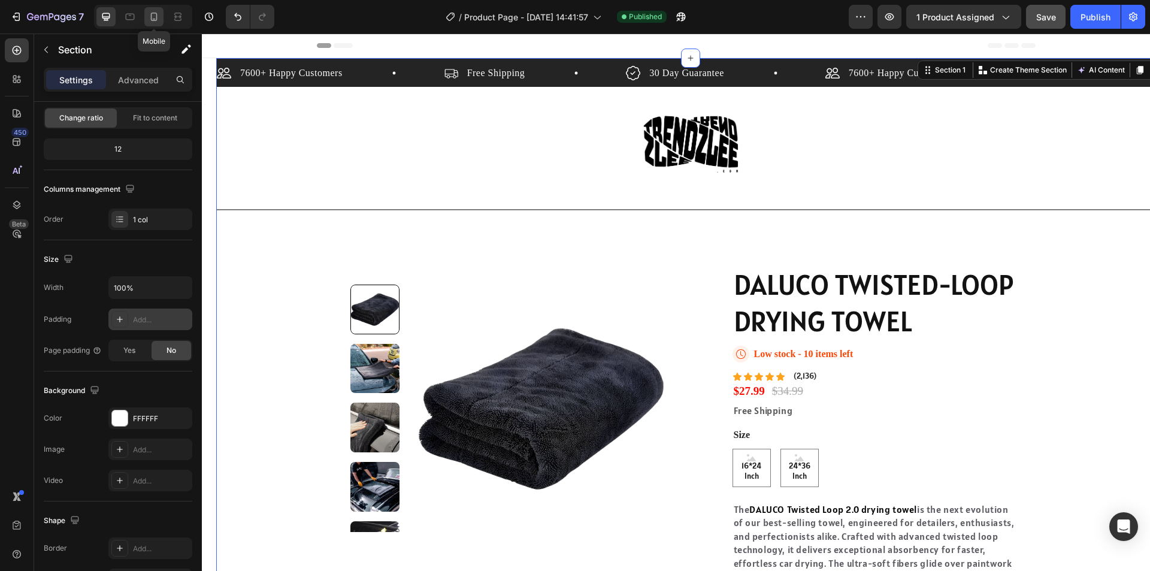
click at [160, 14] on icon at bounding box center [154, 17] width 12 height 12
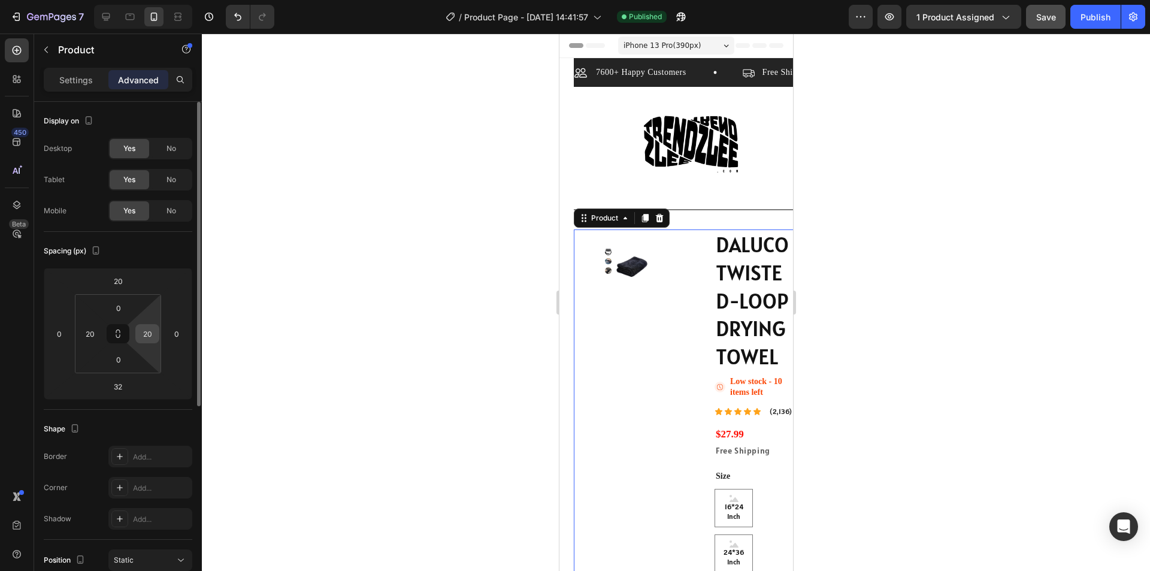
click at [156, 332] on div "20" at bounding box center [147, 333] width 24 height 19
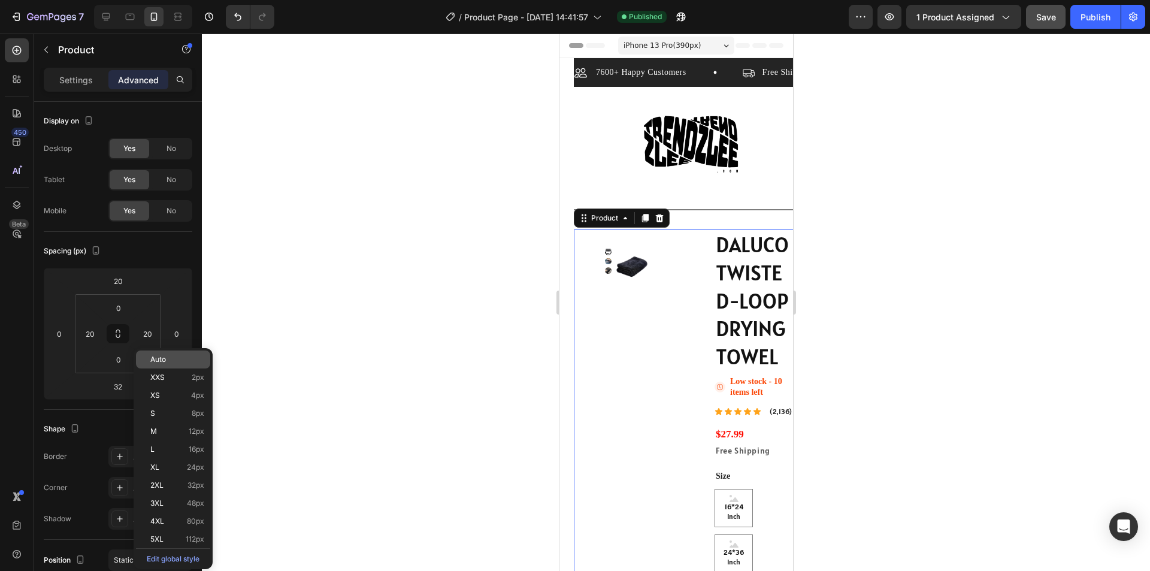
click at [170, 359] on p "Auto" at bounding box center [177, 359] width 54 height 8
type input "Auto"
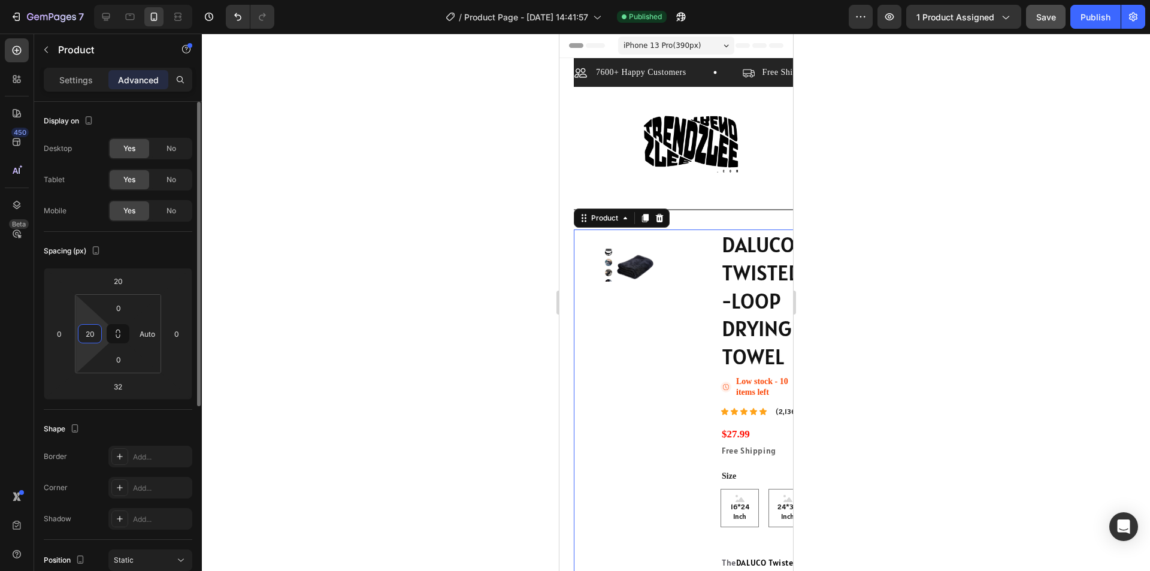
click at [92, 337] on input "20" at bounding box center [90, 334] width 18 height 18
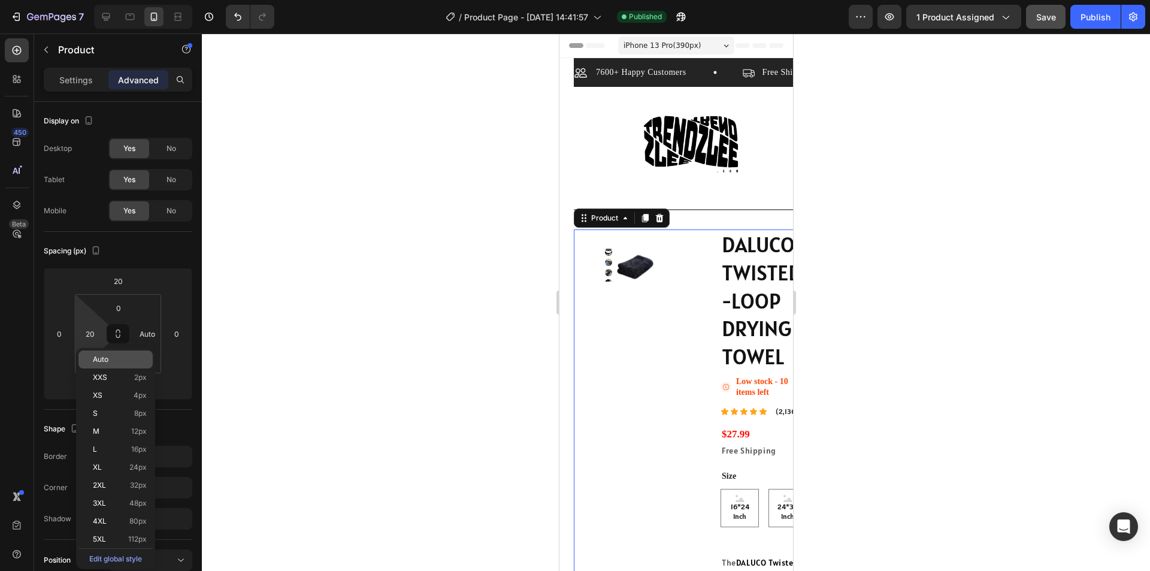
click at [108, 356] on span "Auto" at bounding box center [101, 359] width 16 height 8
type input "Auto"
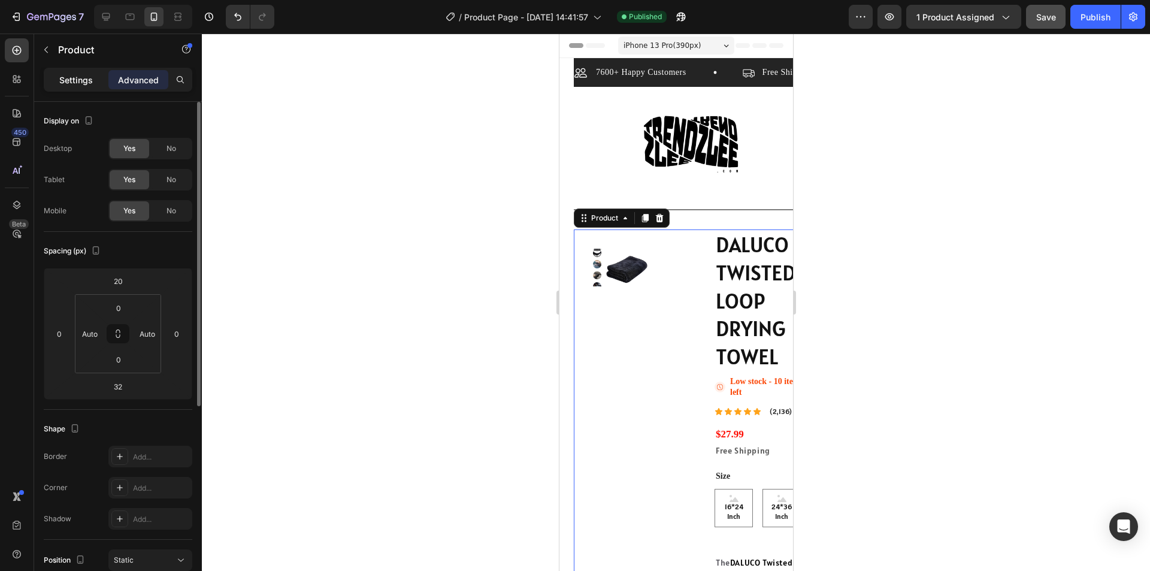
click at [90, 80] on p "Settings" at bounding box center [76, 80] width 34 height 13
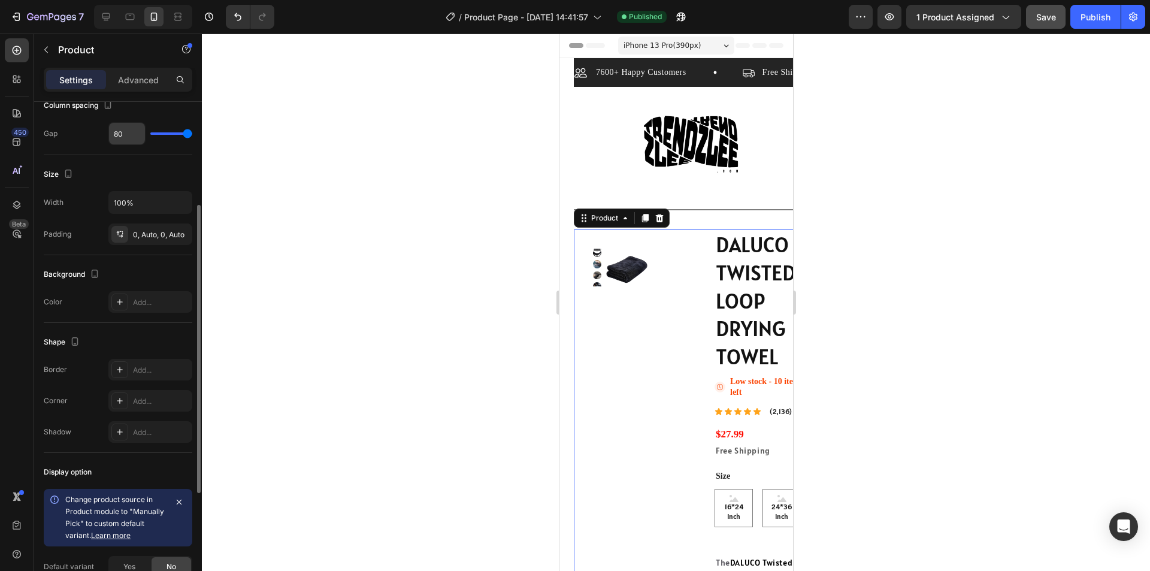
scroll to position [240, 0]
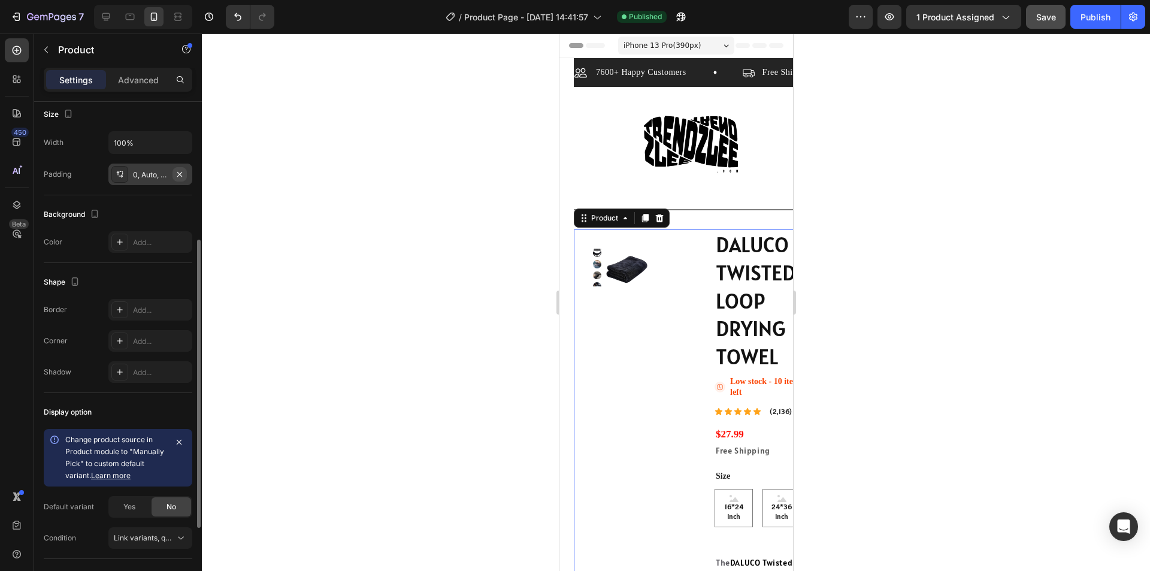
click at [182, 177] on icon "button" at bounding box center [180, 174] width 10 height 10
click at [724, 360] on h1 "DALUCO TWISTED-LOOP DRYING TOWEL" at bounding box center [760, 300] width 93 height 143
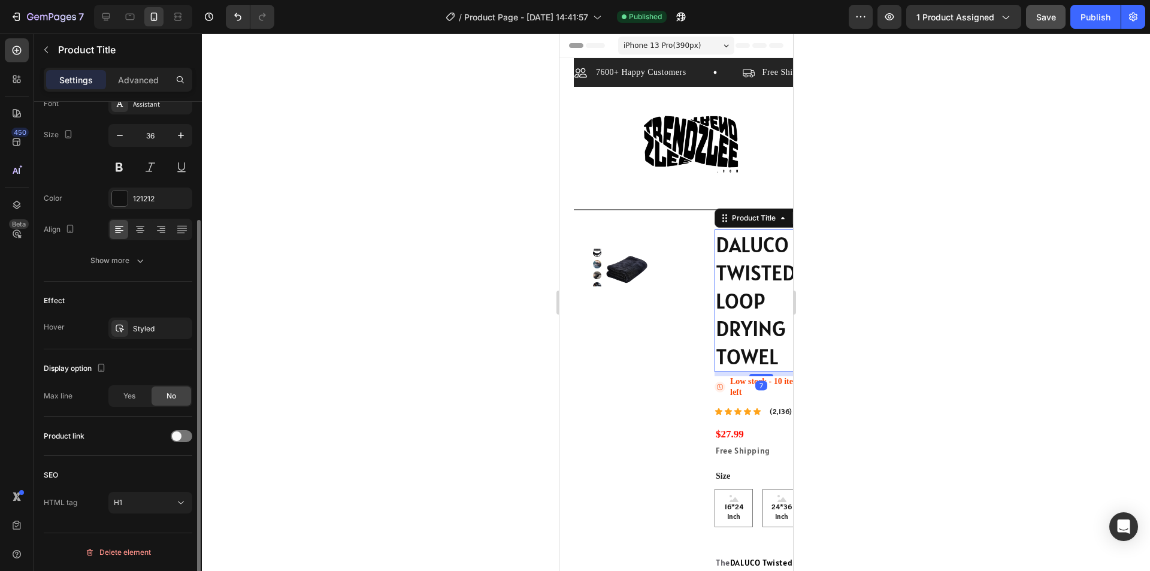
scroll to position [0, 0]
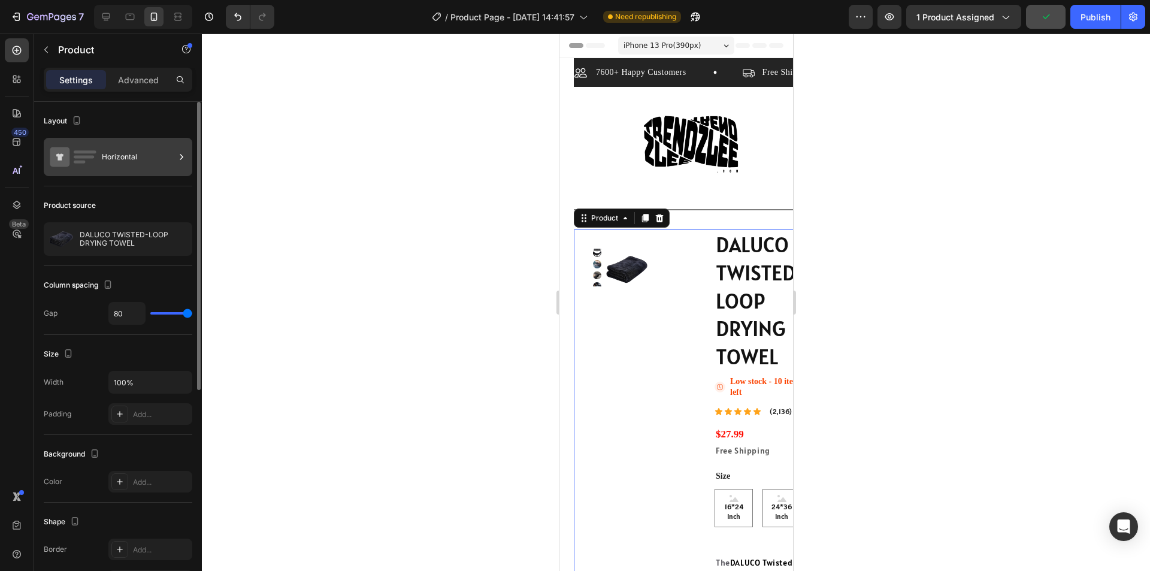
click at [145, 148] on div "Horizontal" at bounding box center [138, 157] width 73 height 28
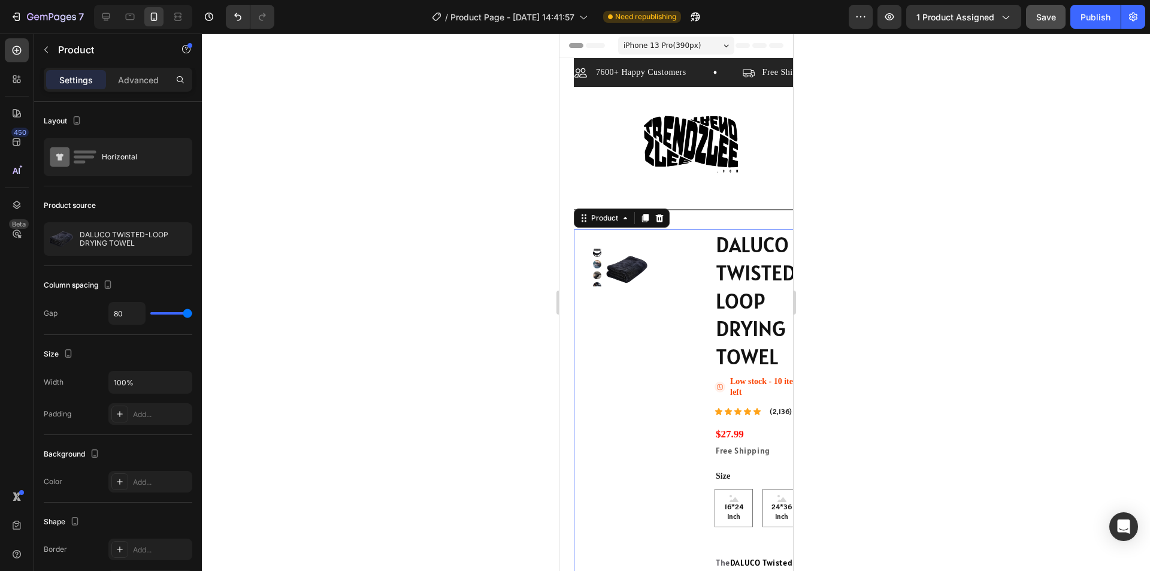
click at [734, 289] on h1 "DALUCO TWISTED-LOOP DRYING TOWEL" at bounding box center [760, 300] width 93 height 143
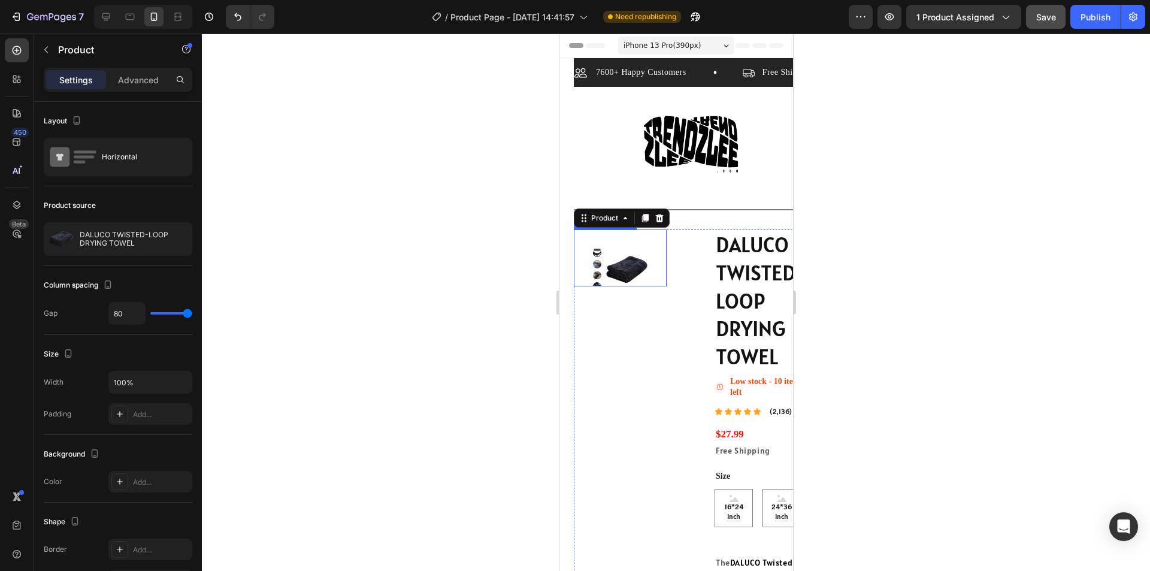
click at [622, 262] on img at bounding box center [625, 269] width 41 height 41
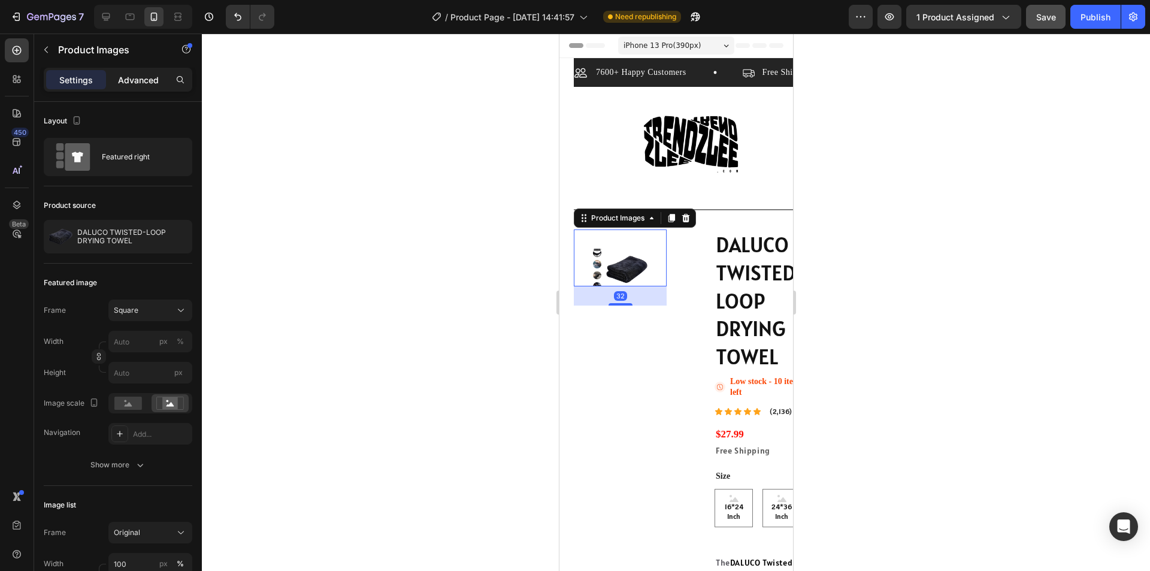
click at [144, 86] on div "Advanced" at bounding box center [138, 79] width 60 height 19
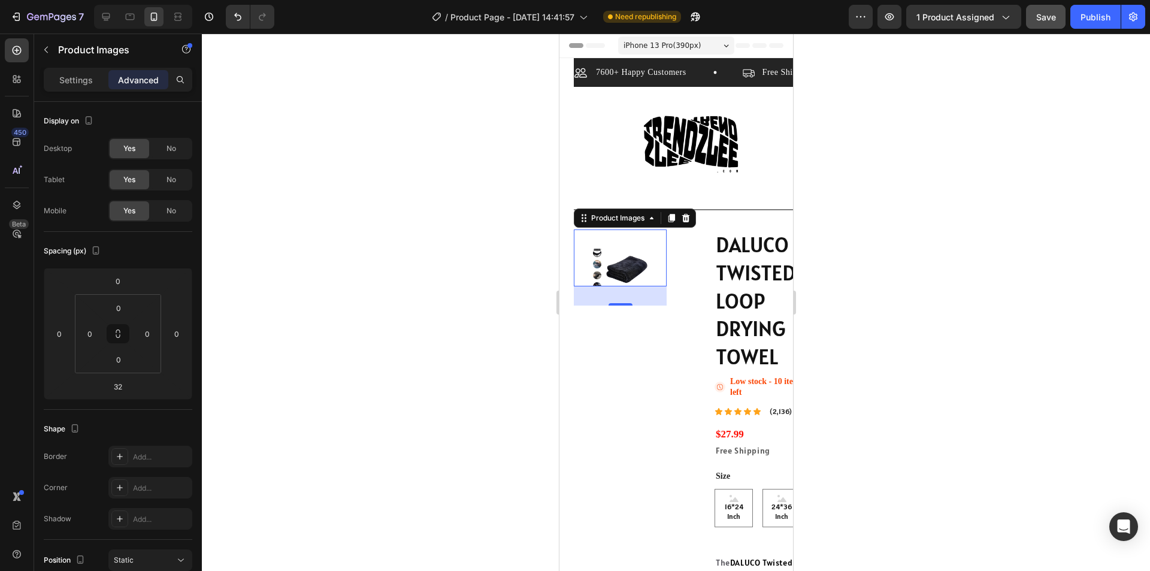
click at [623, 258] on img at bounding box center [625, 269] width 41 height 41
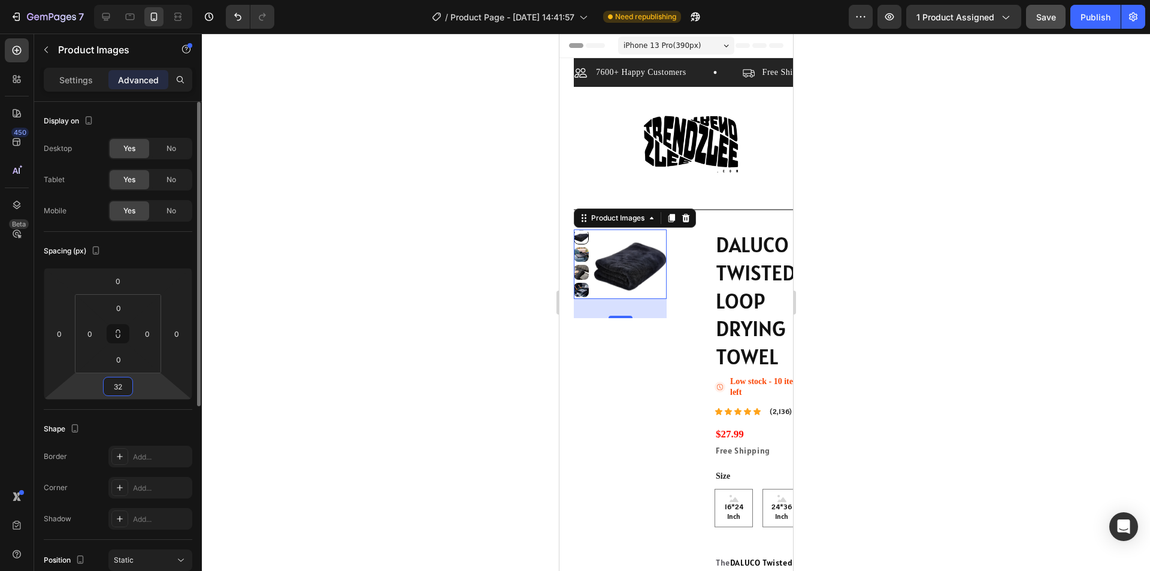
click at [126, 385] on input "32" at bounding box center [118, 386] width 24 height 18
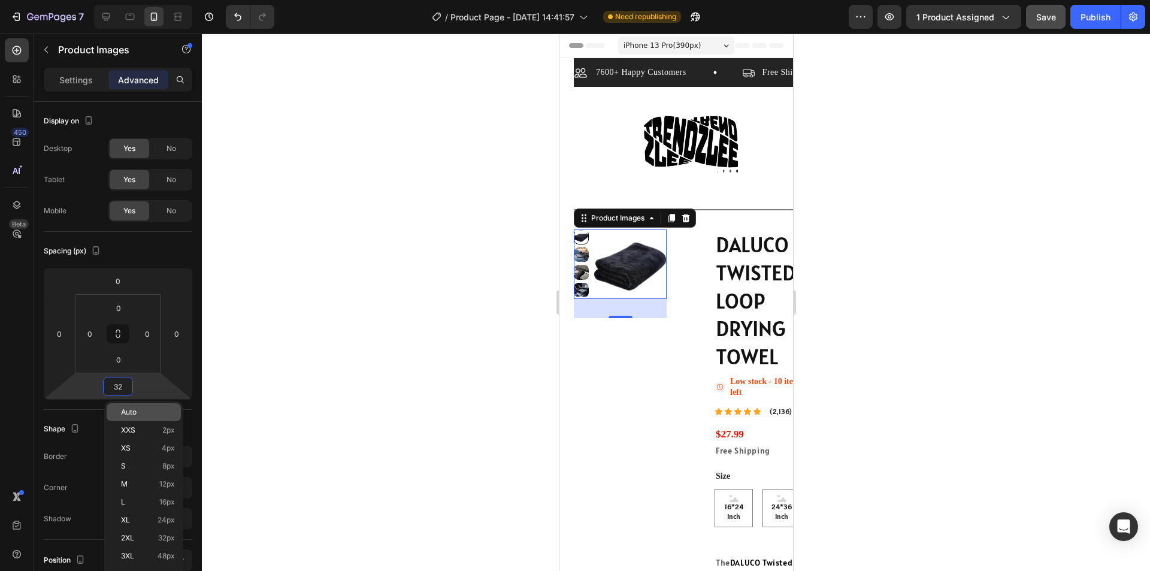
click at [146, 413] on p "Auto" at bounding box center [148, 412] width 54 height 8
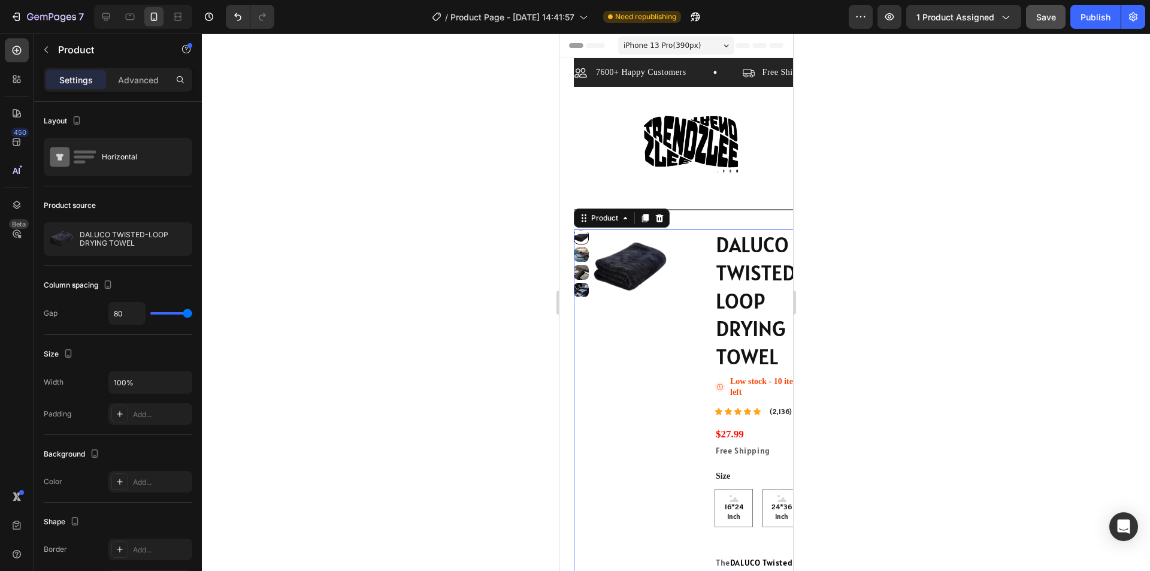
click at [132, 69] on div "Settings Advanced" at bounding box center [118, 80] width 149 height 24
click at [135, 80] on p "Advanced" at bounding box center [138, 80] width 41 height 13
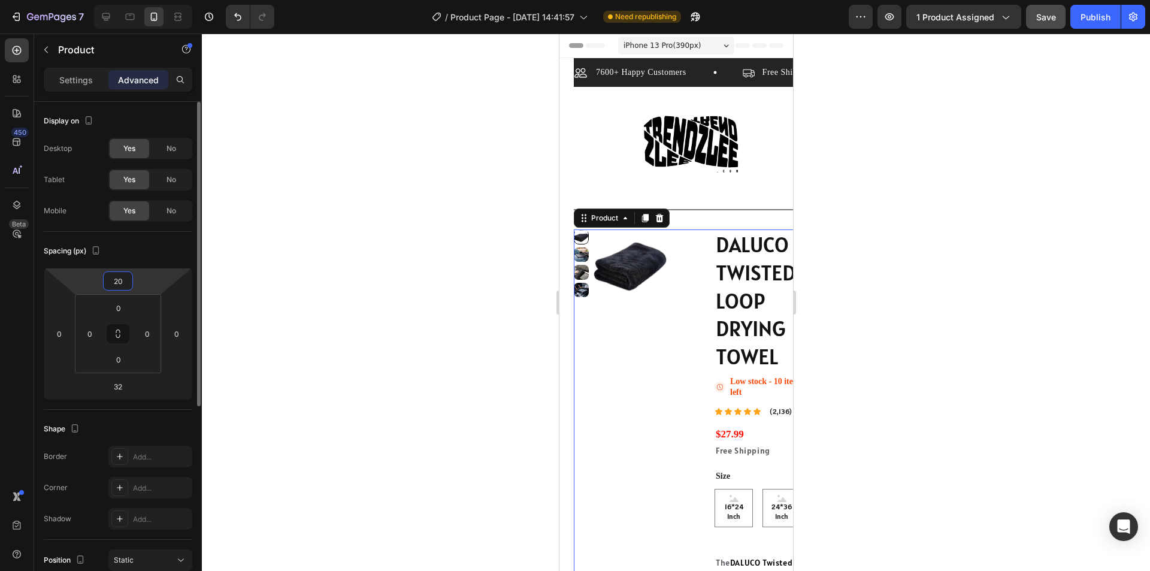
click at [119, 275] on input "20" at bounding box center [118, 281] width 24 height 18
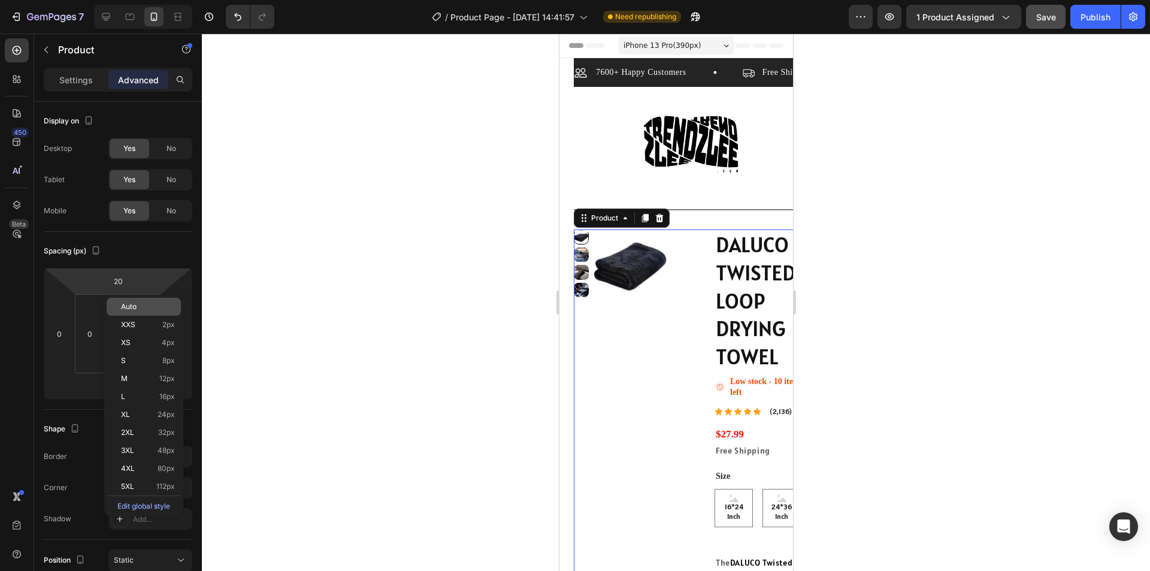
click at [144, 307] on p "Auto" at bounding box center [148, 306] width 54 height 8
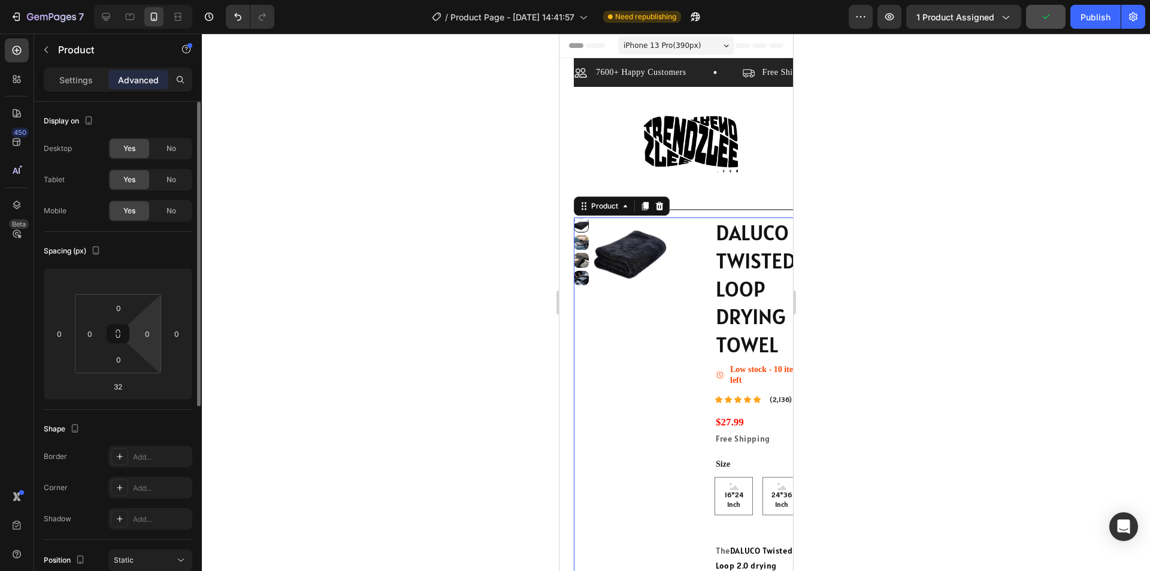
scroll to position [120, 0]
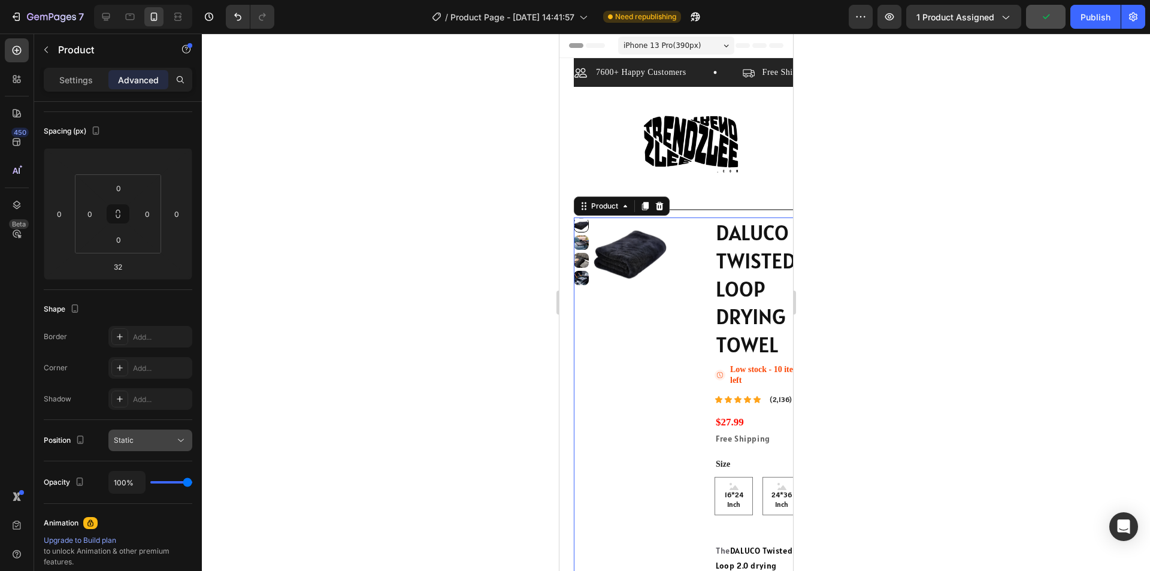
click at [189, 446] on button "Static" at bounding box center [150, 440] width 84 height 22
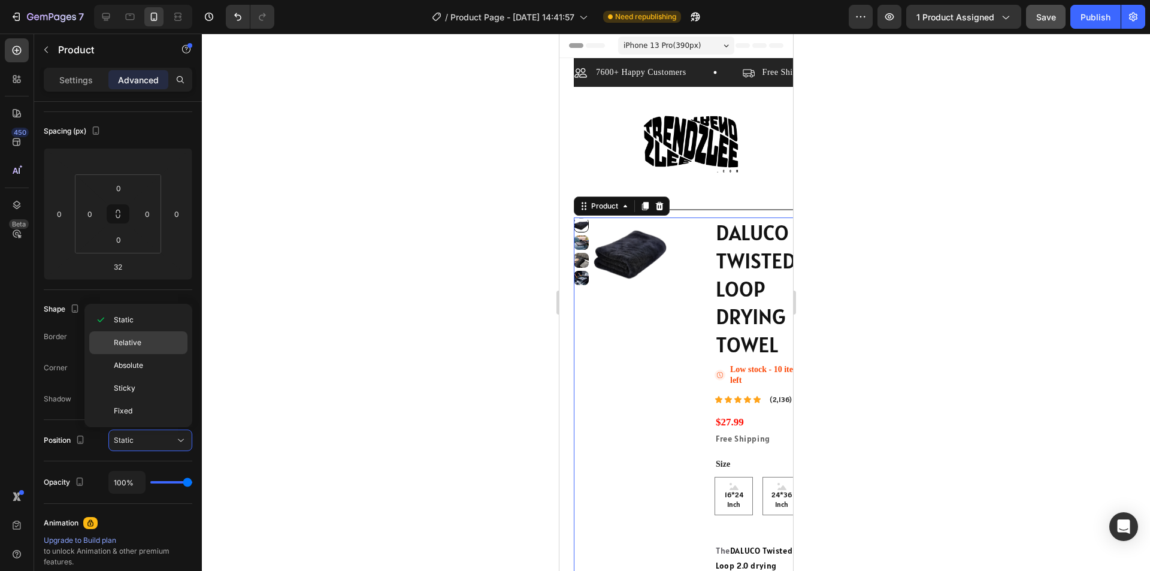
click at [147, 354] on div "Relative" at bounding box center [138, 365] width 98 height 23
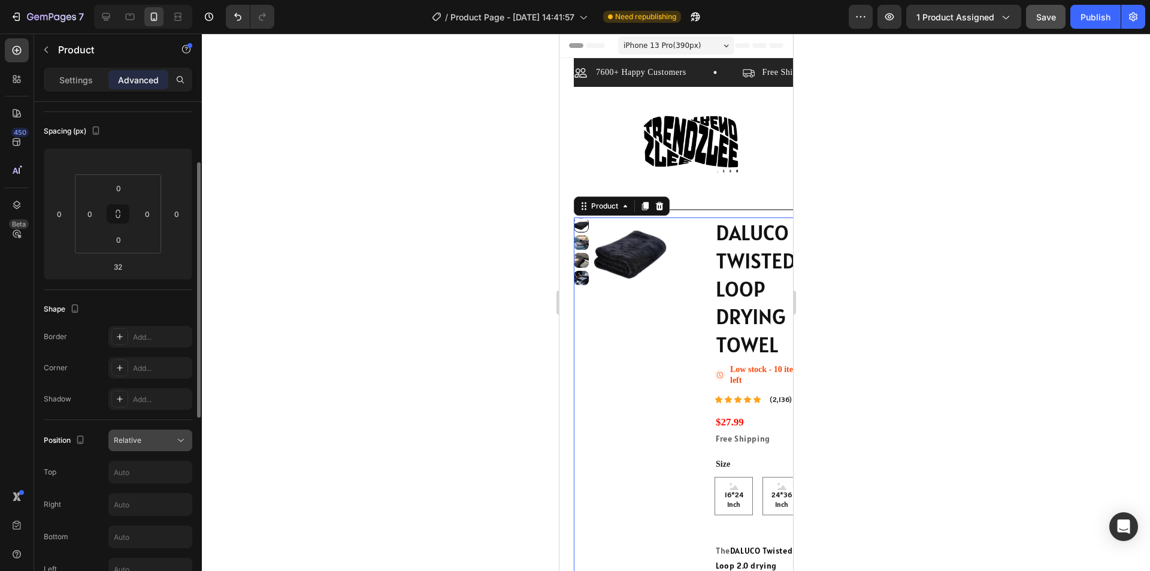
click at [168, 441] on div "Relative" at bounding box center [144, 440] width 61 height 11
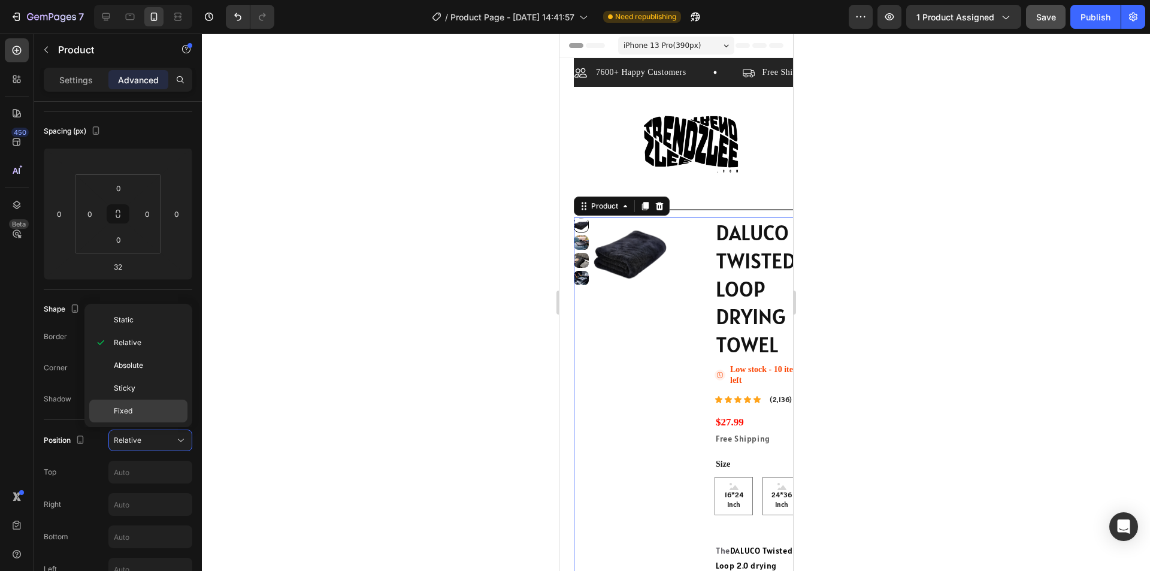
click at [143, 411] on p "Fixed" at bounding box center [148, 410] width 68 height 11
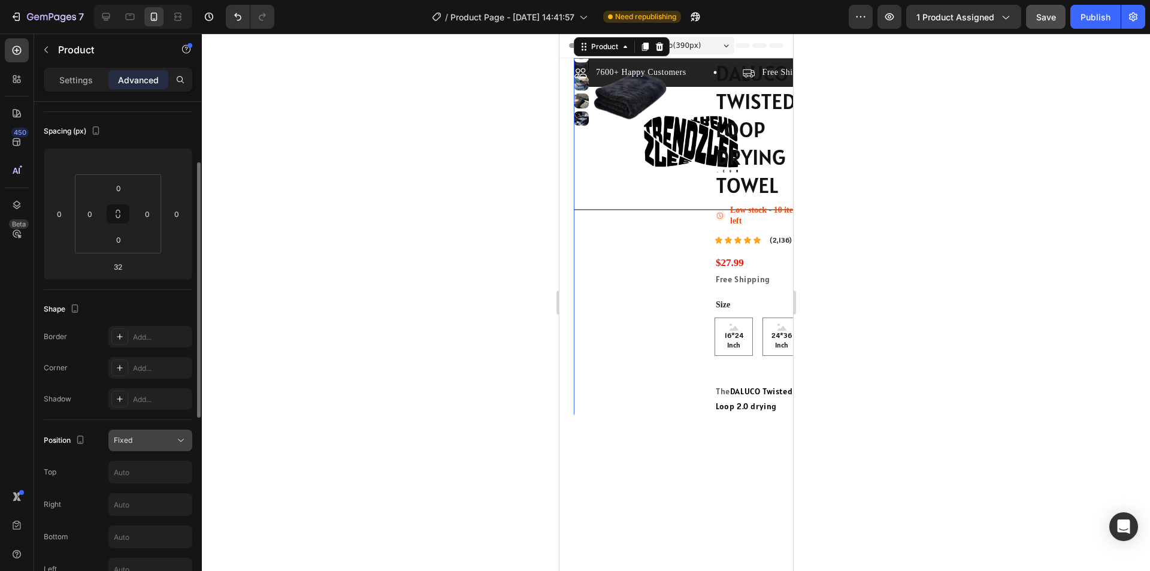
click at [163, 441] on div "Fixed" at bounding box center [144, 440] width 61 height 11
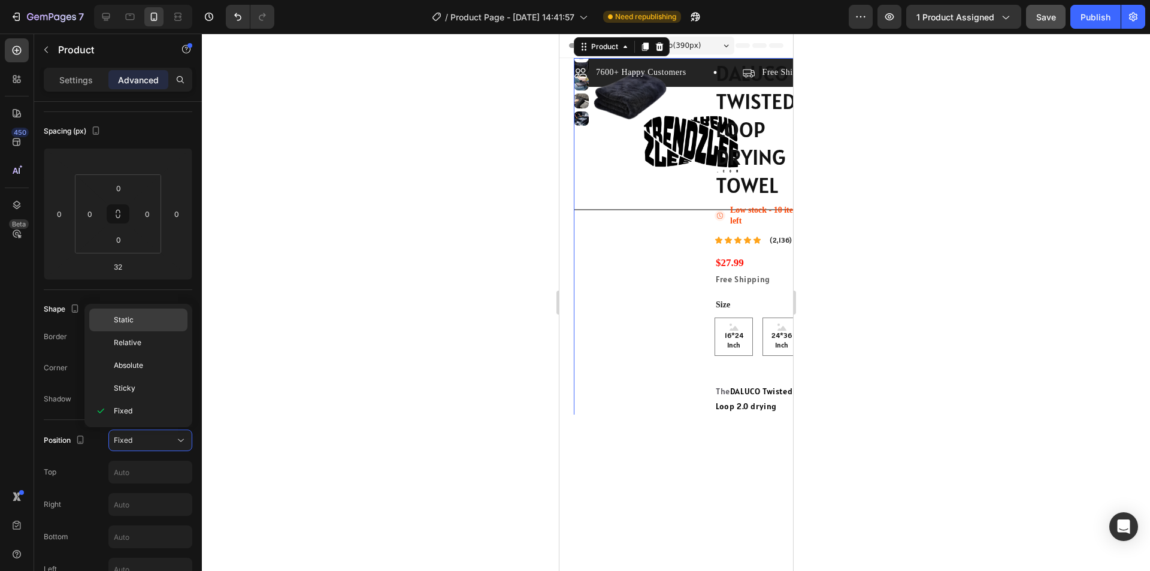
click at [141, 324] on p "Static" at bounding box center [148, 319] width 68 height 11
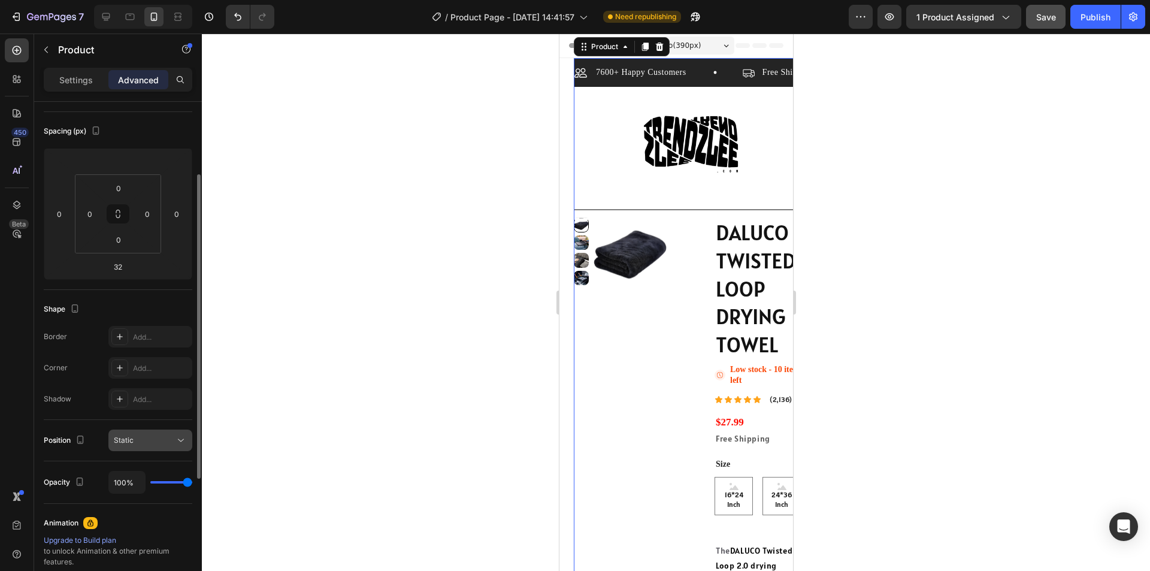
click at [170, 430] on button "Static" at bounding box center [150, 440] width 84 height 22
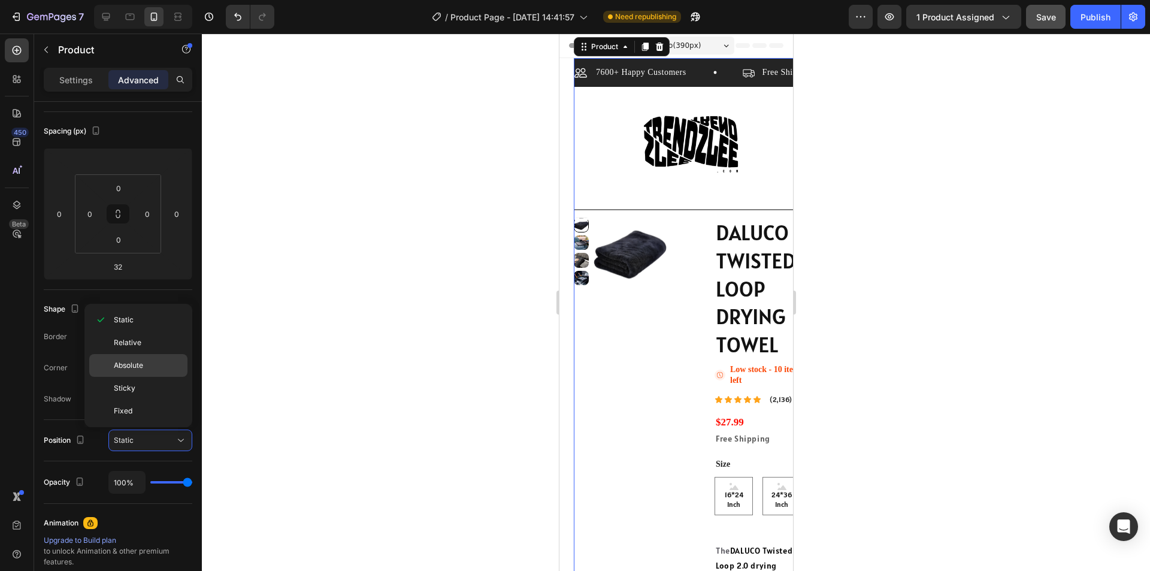
click at [144, 365] on p "Absolute" at bounding box center [148, 365] width 68 height 11
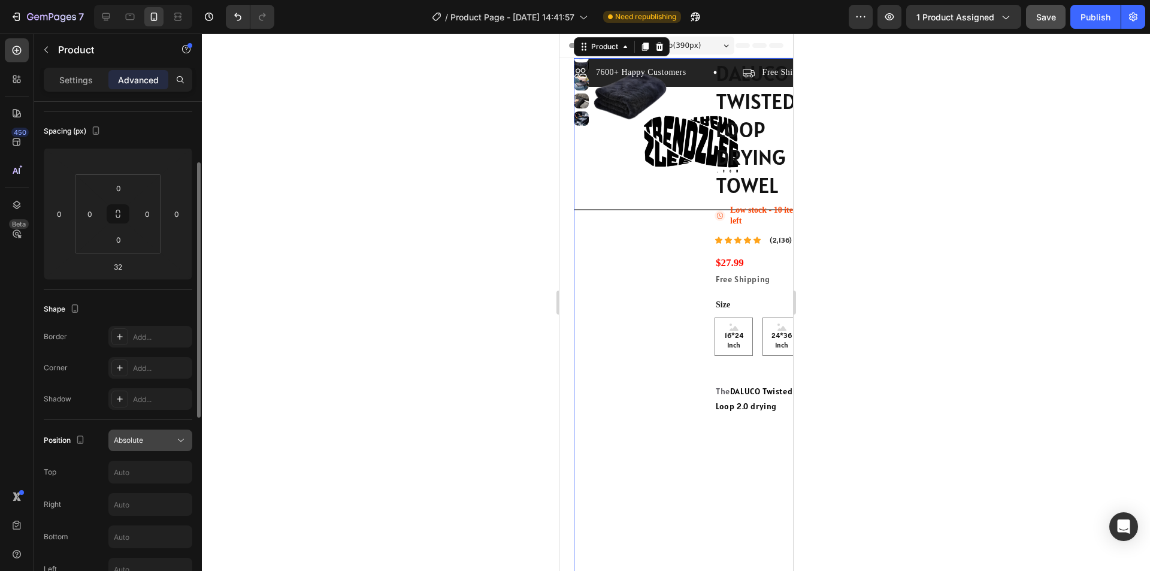
click at [165, 443] on div "Absolute" at bounding box center [144, 440] width 61 height 11
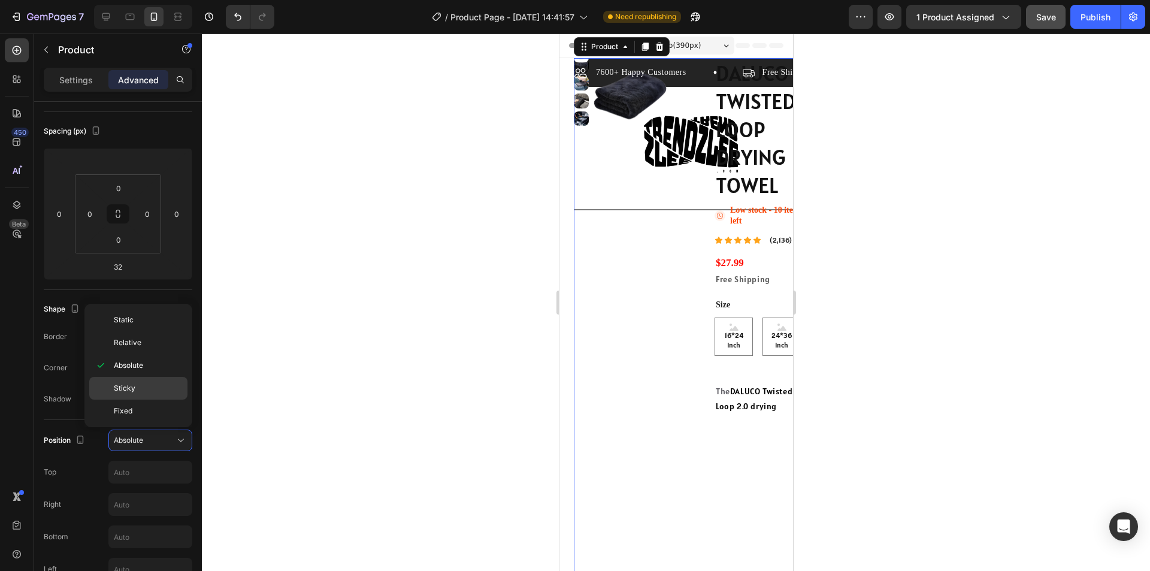
click at [144, 393] on p "Sticky" at bounding box center [148, 388] width 68 height 11
type input "0"
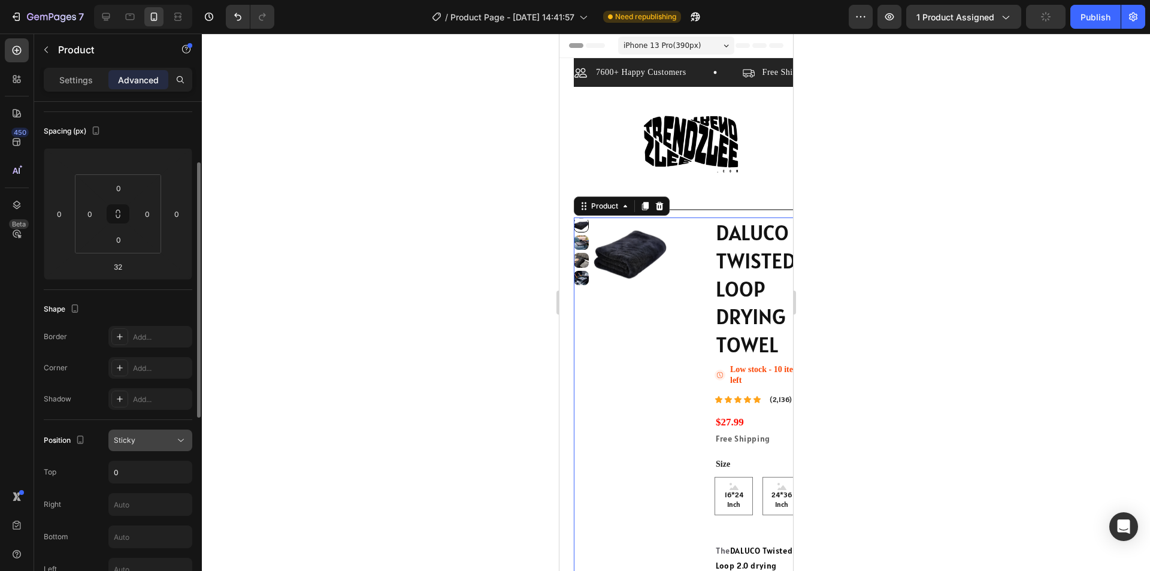
click at [159, 443] on div "Sticky" at bounding box center [144, 440] width 61 height 11
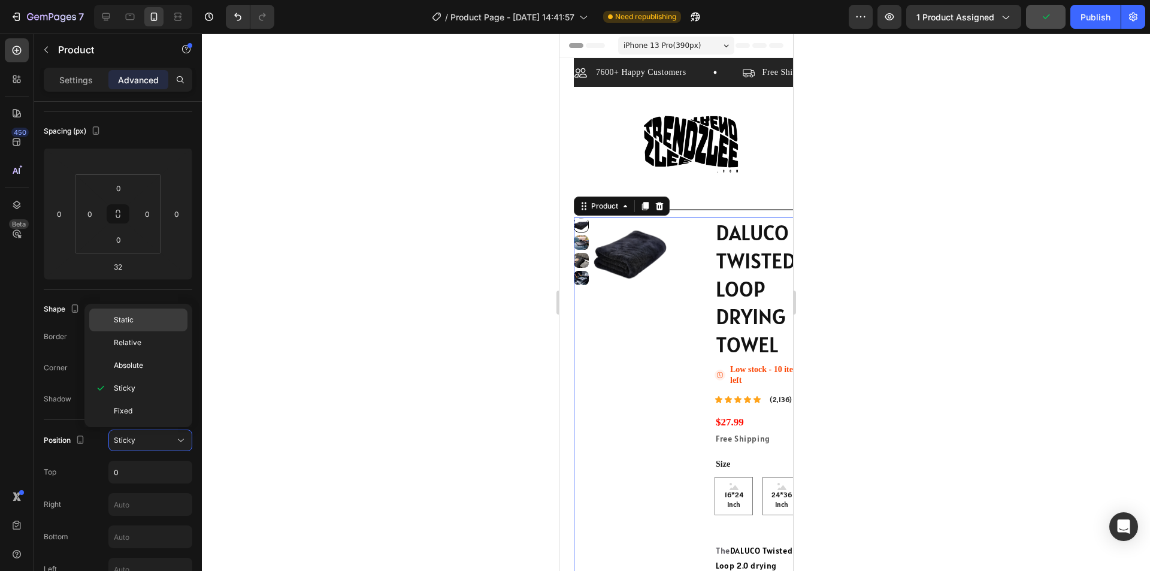
click at [140, 322] on p "Static" at bounding box center [148, 319] width 68 height 11
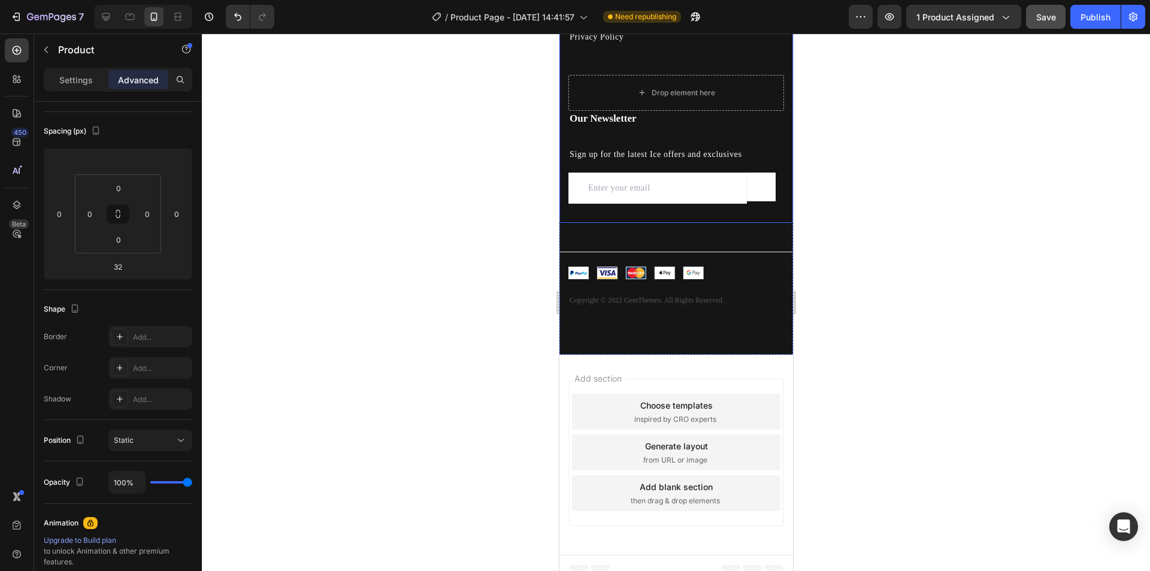
scroll to position [3174, 0]
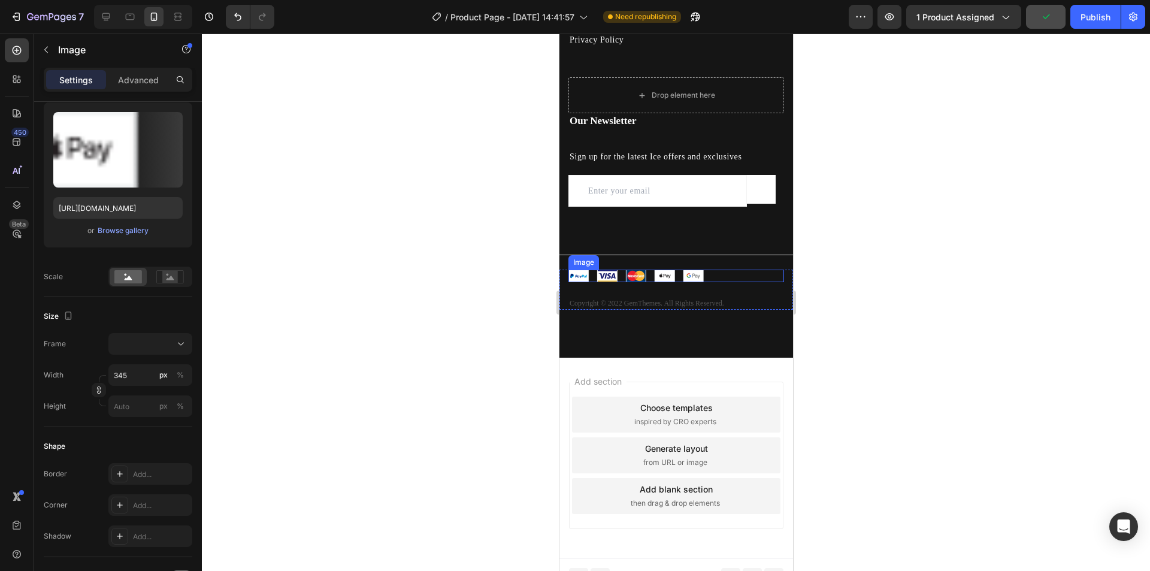
click at [664, 280] on img at bounding box center [671, 276] width 207 height 13
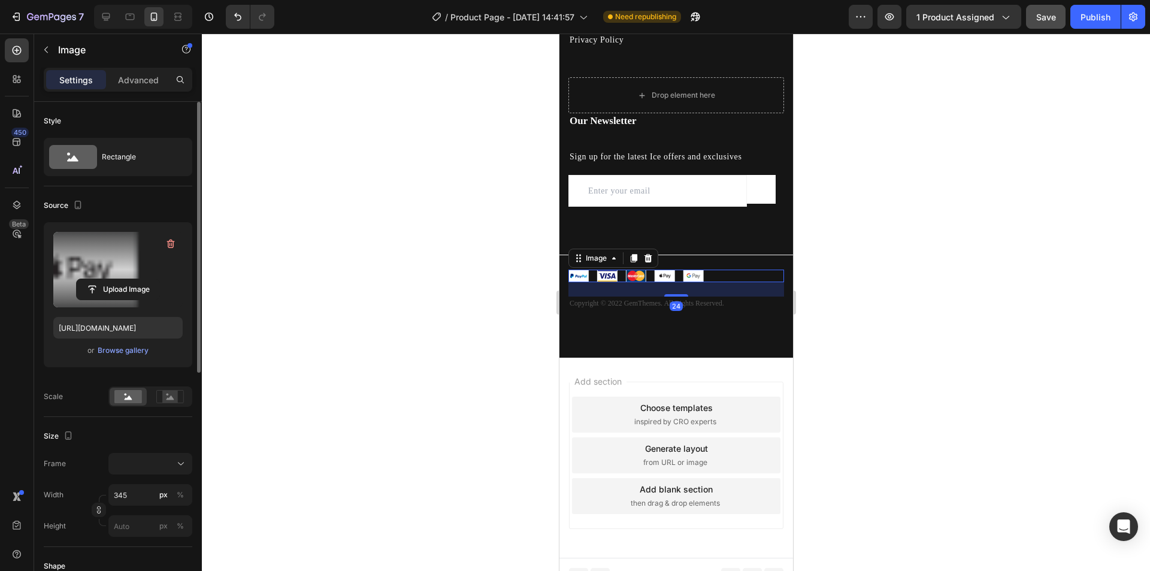
click at [162, 265] on label at bounding box center [117, 269] width 129 height 75
click at [159, 279] on input "file" at bounding box center [118, 289] width 83 height 20
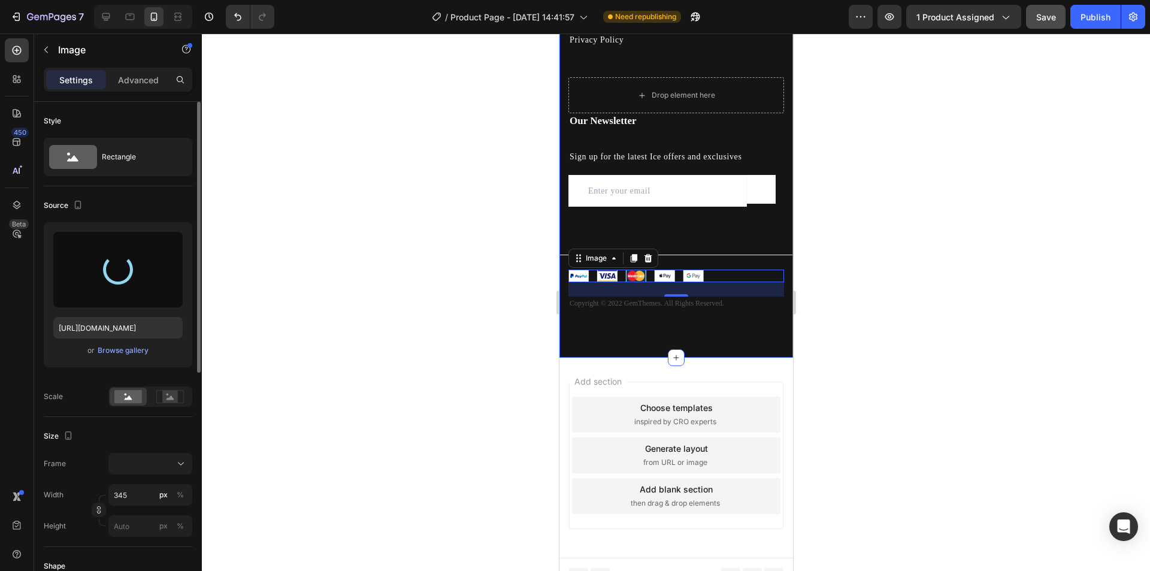
type input "https://cdn.shopify.com/s/files/1/0715/5744/7868/files/gempages_578022134127788…"
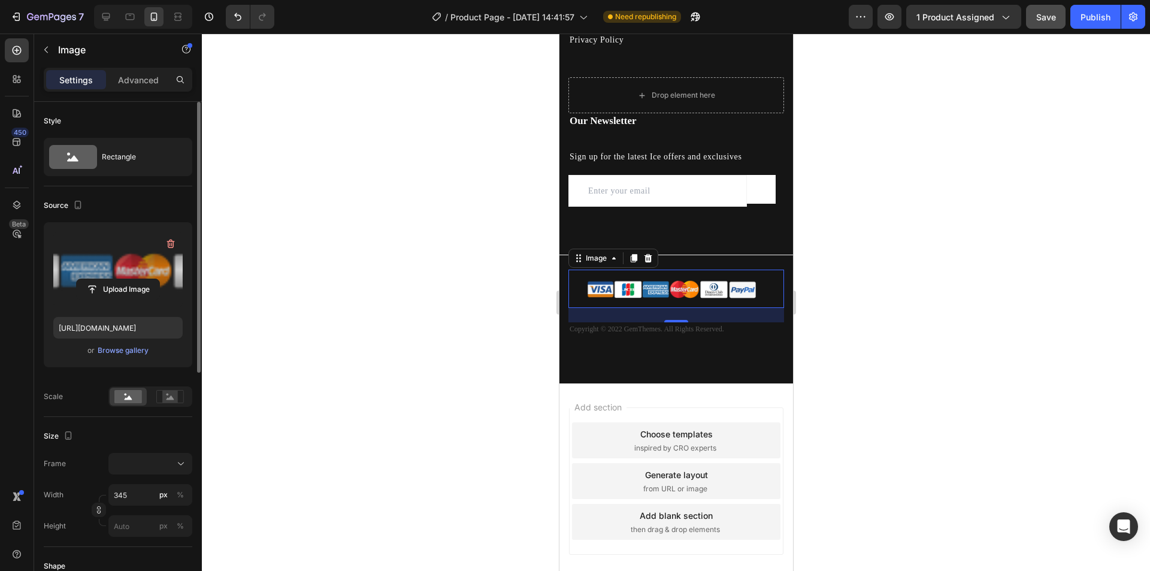
click at [870, 337] on div at bounding box center [676, 302] width 948 height 537
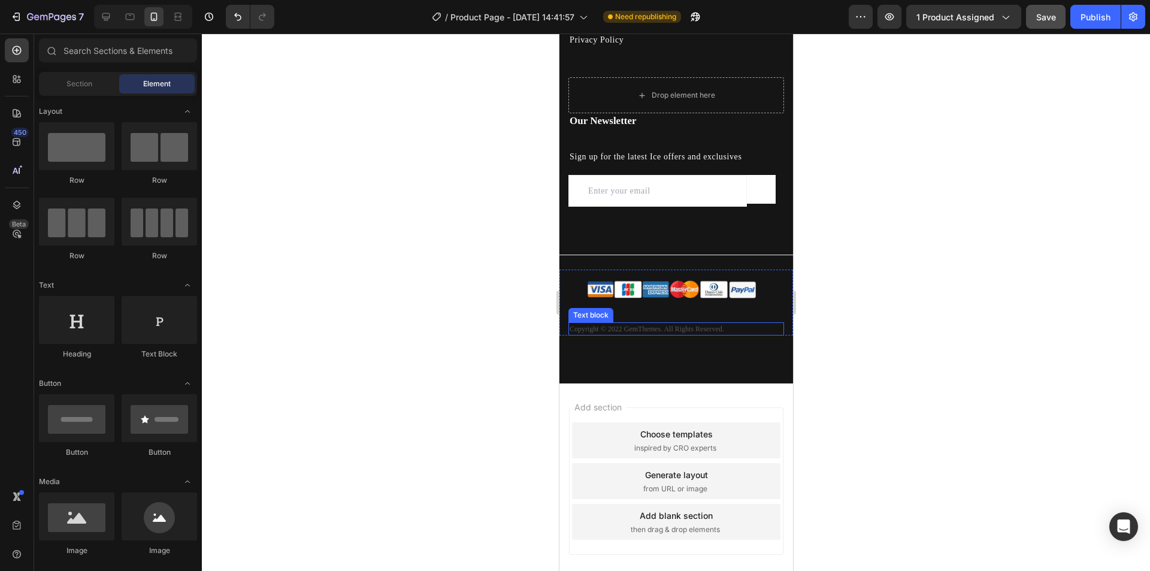
click at [693, 327] on p "Copyright © 2022 GemThemes. All Rights Reserved." at bounding box center [675, 328] width 213 height 11
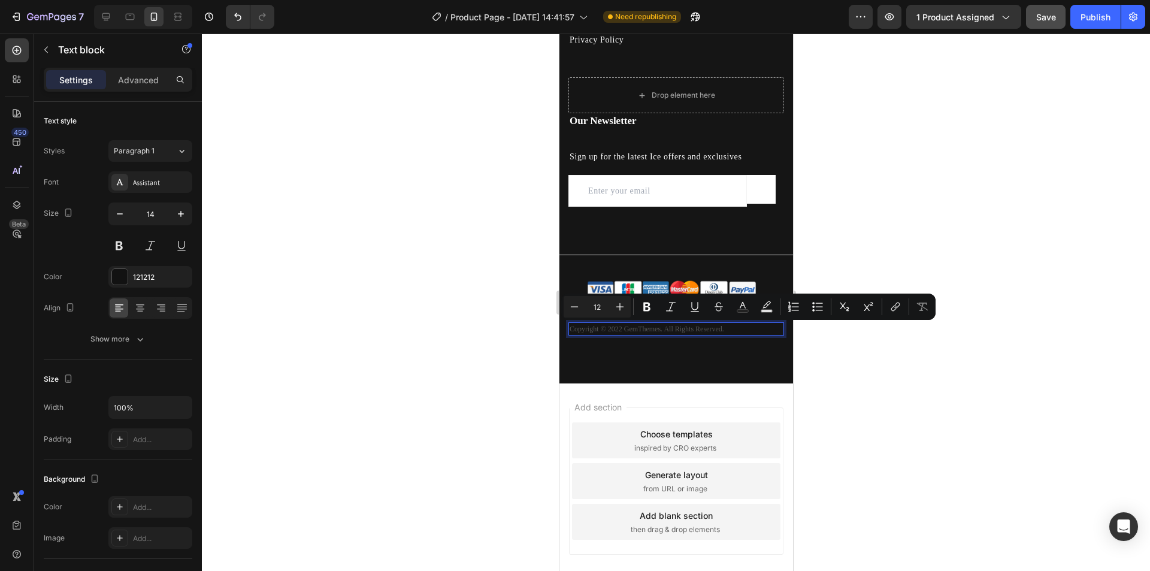
click at [732, 328] on p "Copyright © 2022 GemThemes. All Rights Reserved." at bounding box center [675, 328] width 213 height 11
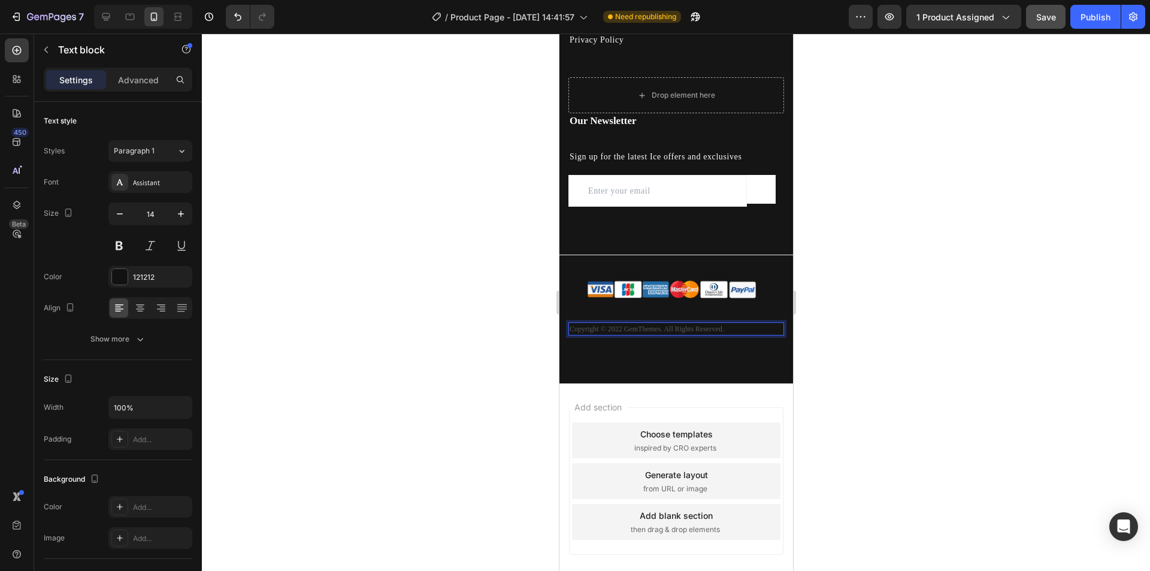
click at [666, 328] on p "Copyright © 2022 GemThemes. All Rights Reserved." at bounding box center [675, 328] width 213 height 11
drag, startPoint x: 668, startPoint y: 329, endPoint x: 611, endPoint y: 332, distance: 56.3
click at [611, 332] on p "Copyright © 2022 GemThemes. All Rights Reserved." at bounding box center [675, 328] width 213 height 11
click at [849, 379] on div at bounding box center [676, 302] width 948 height 537
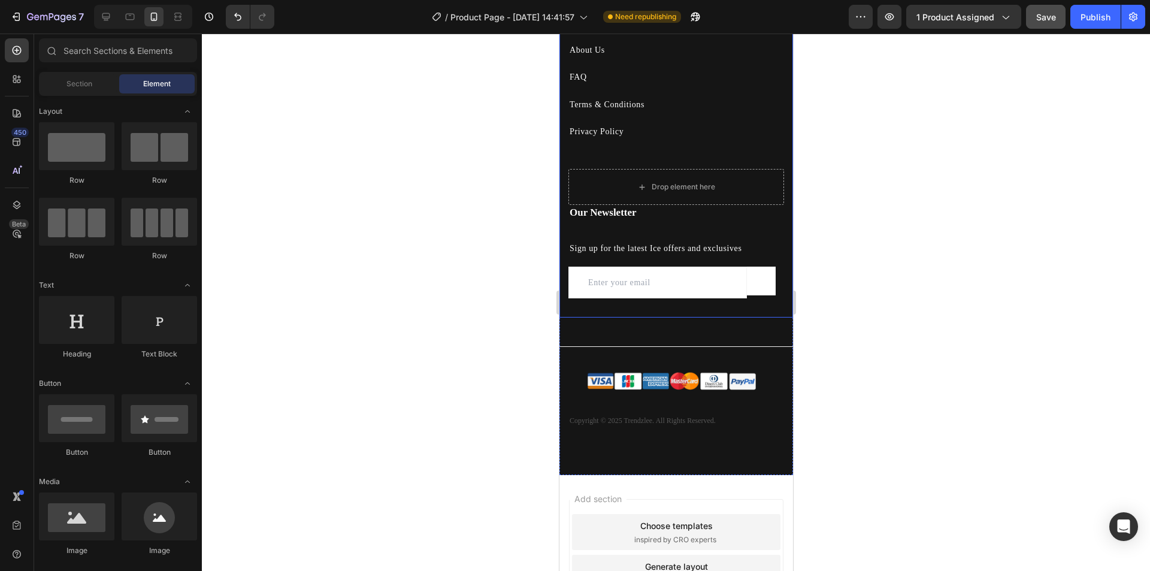
scroll to position [3092, 0]
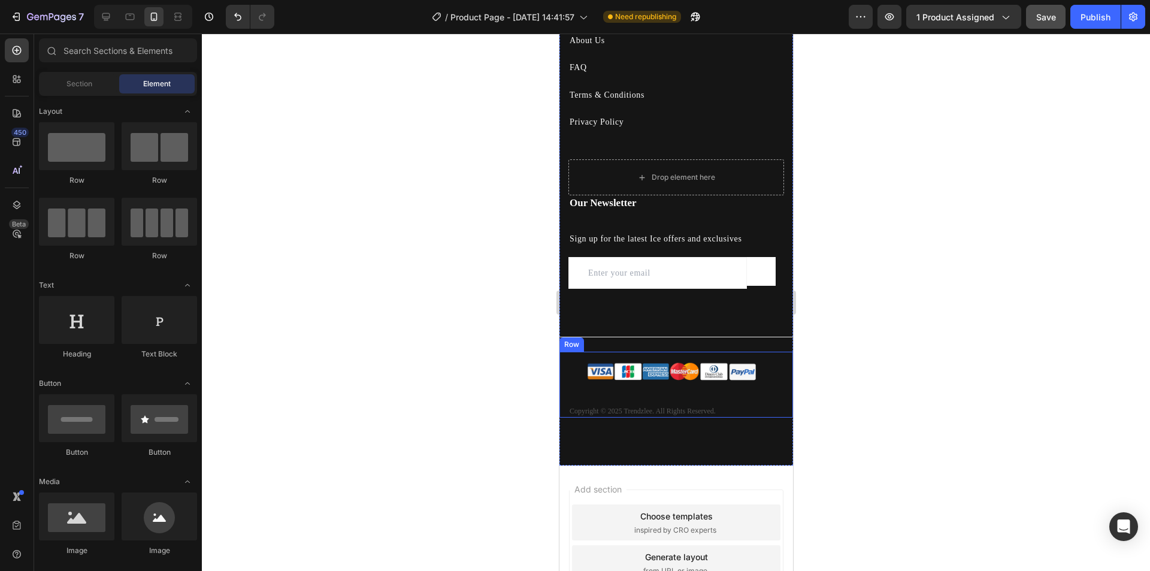
click at [643, 408] on p "Copyright © 2025 Trendzlee. All Rights Reserved." at bounding box center [675, 410] width 213 height 11
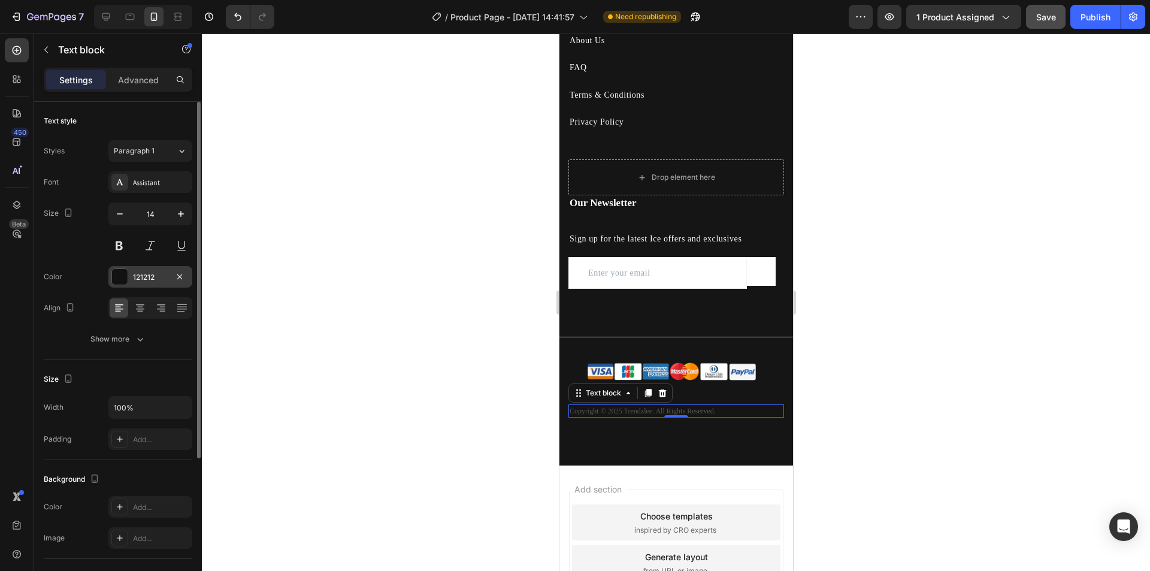
click at [123, 270] on div at bounding box center [120, 277] width 16 height 16
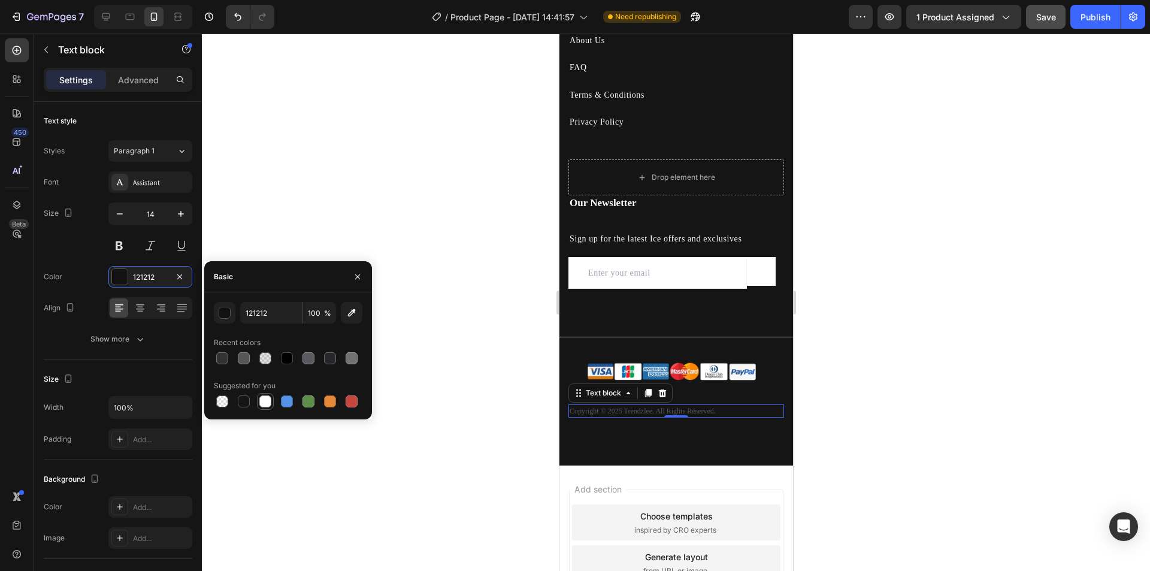
click at [265, 403] on div at bounding box center [265, 401] width 12 height 12
type input "FFFFFF"
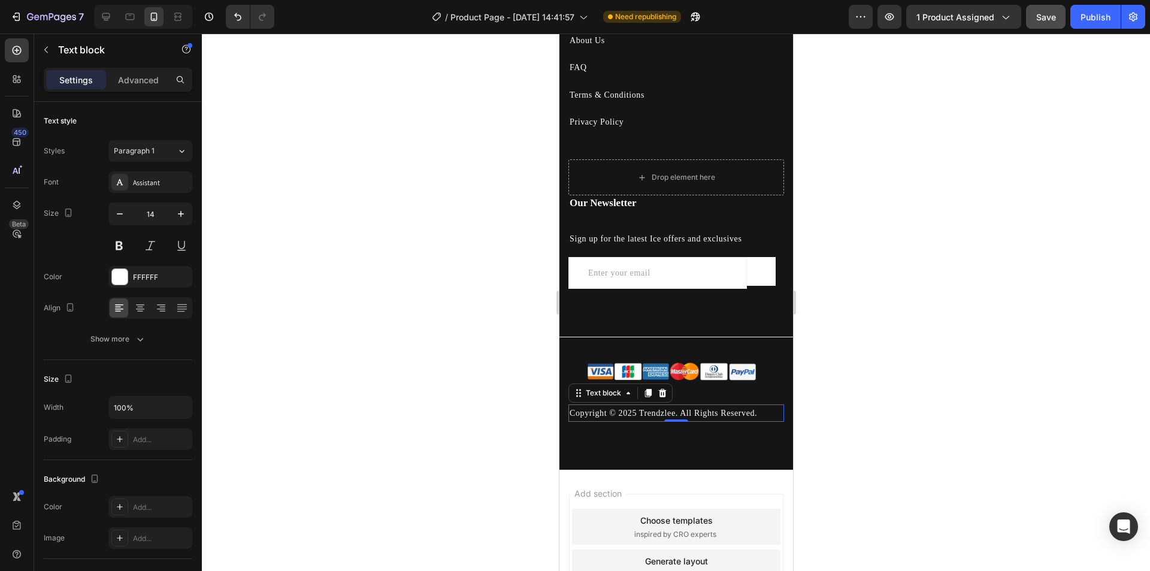
click at [891, 379] on div at bounding box center [676, 302] width 948 height 537
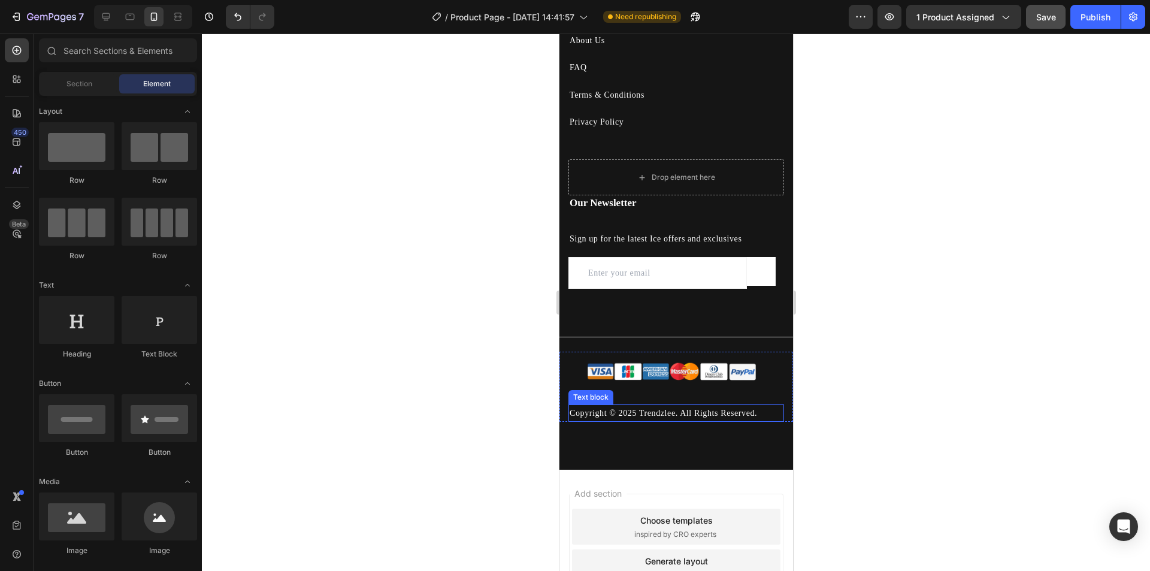
click at [720, 406] on p "Copyright © 2025 Trendzlee. All Rights Reserved." at bounding box center [675, 412] width 213 height 15
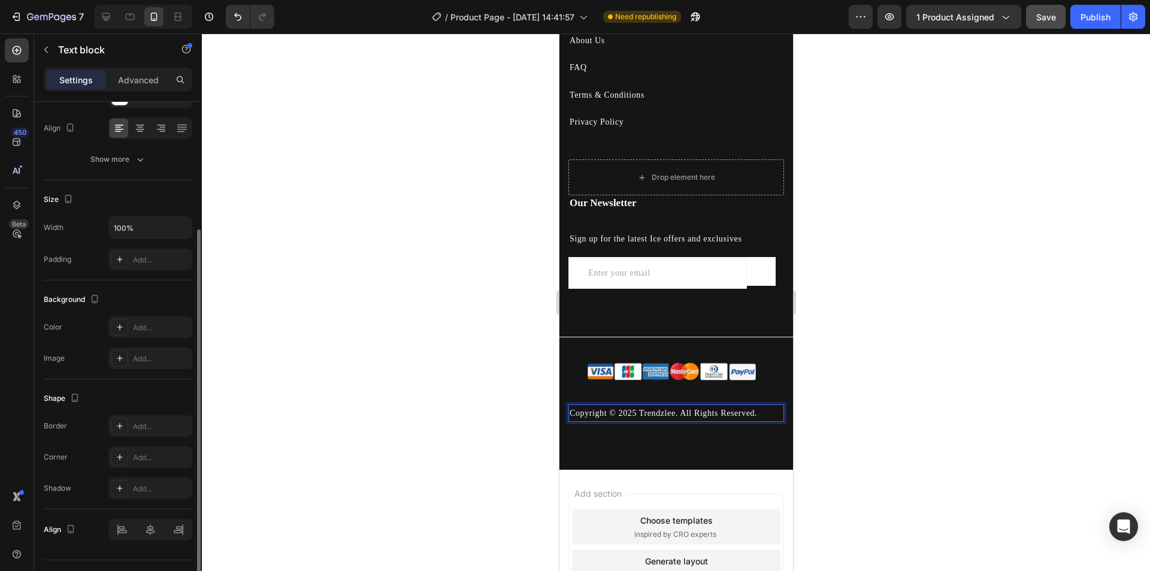
scroll to position [207, 0]
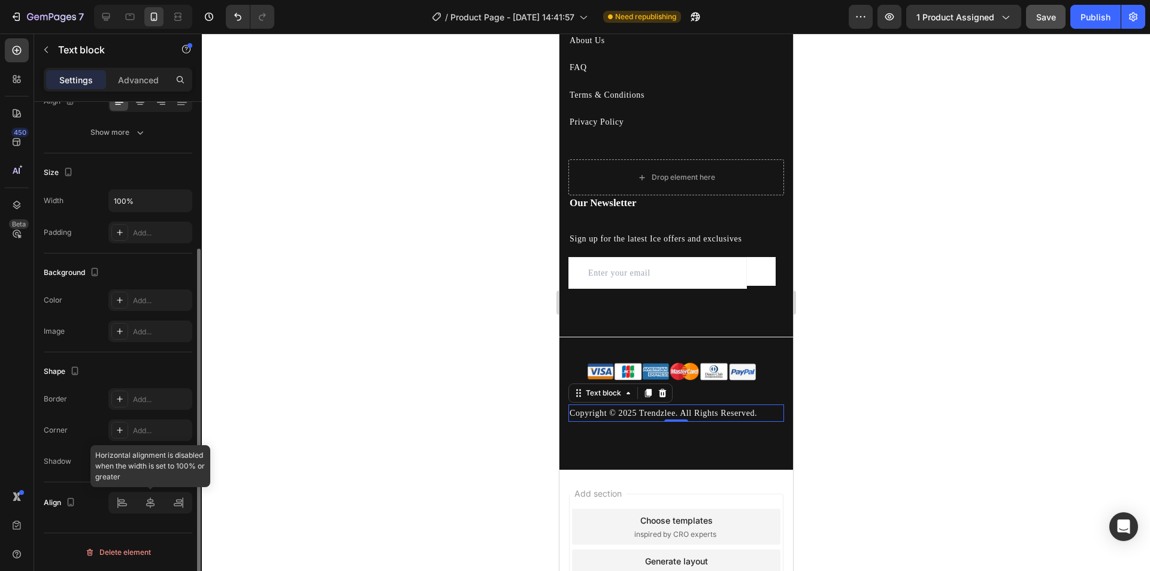
click at [149, 500] on div at bounding box center [150, 503] width 84 height 22
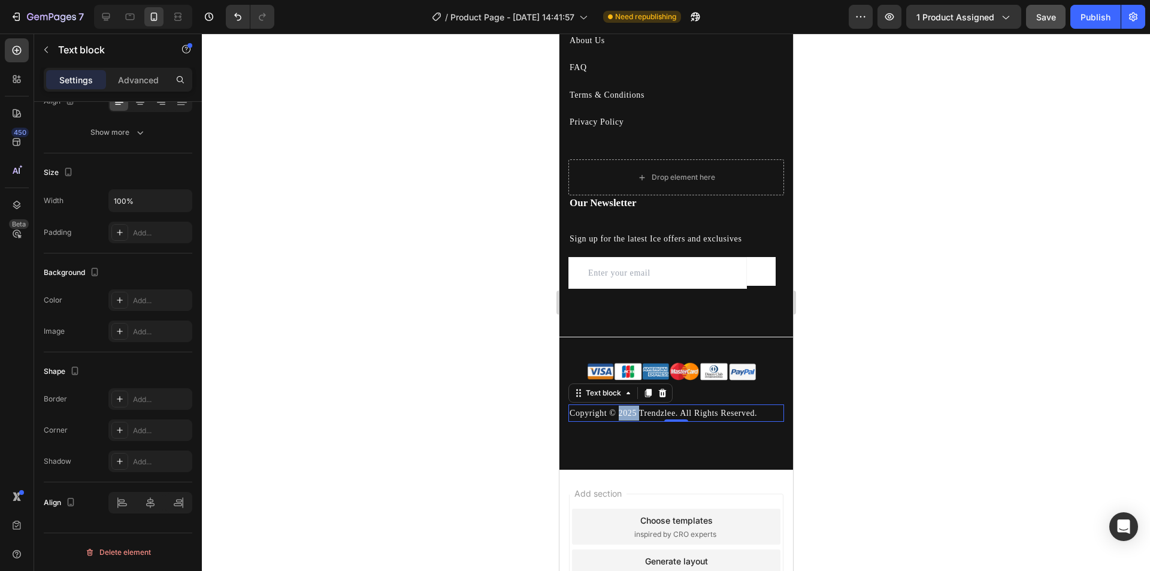
click at [628, 411] on p "Copyright © 2025 Trendzlee. All Rights Reserved." at bounding box center [675, 412] width 213 height 15
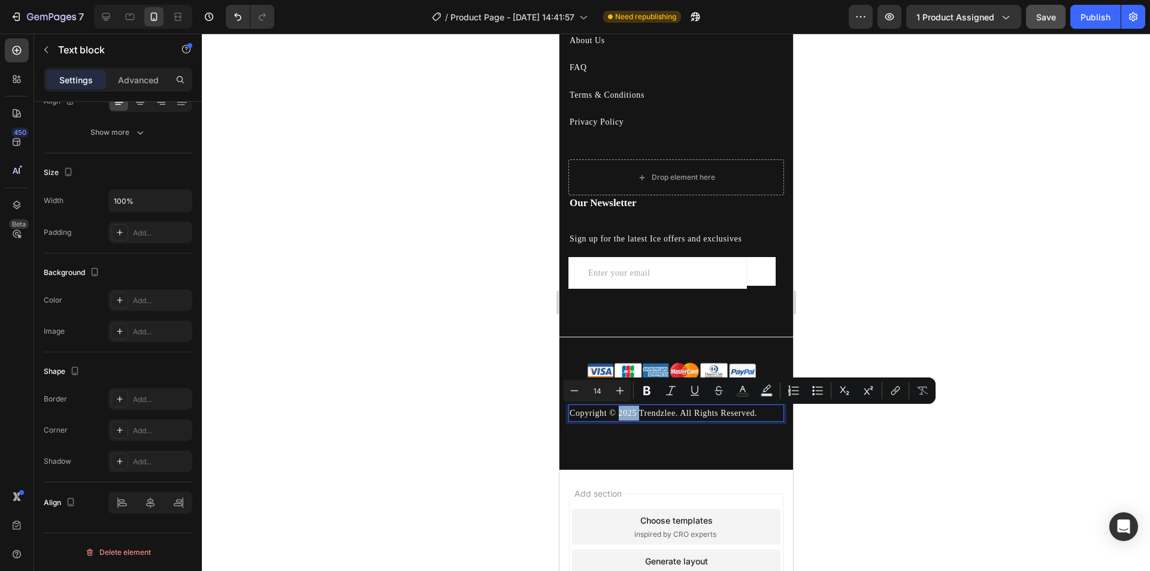
click at [628, 411] on p "Copyright © 2025 Trendzlee. All Rights Reserved." at bounding box center [675, 412] width 213 height 15
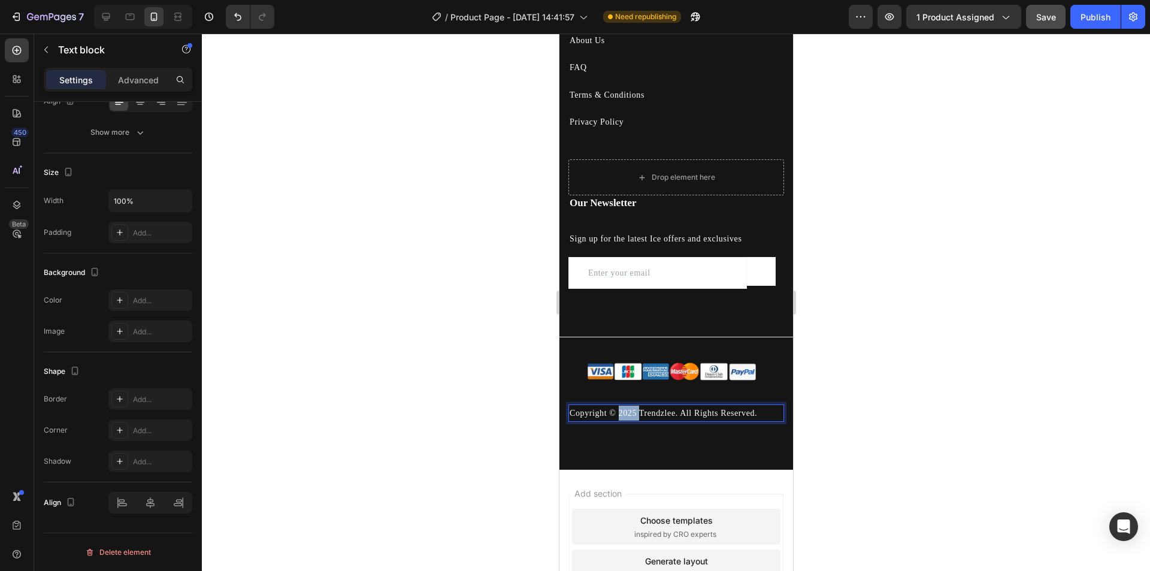
click at [628, 411] on p "Copyright © 2025 Trendzlee. All Rights Reserved." at bounding box center [675, 412] width 213 height 15
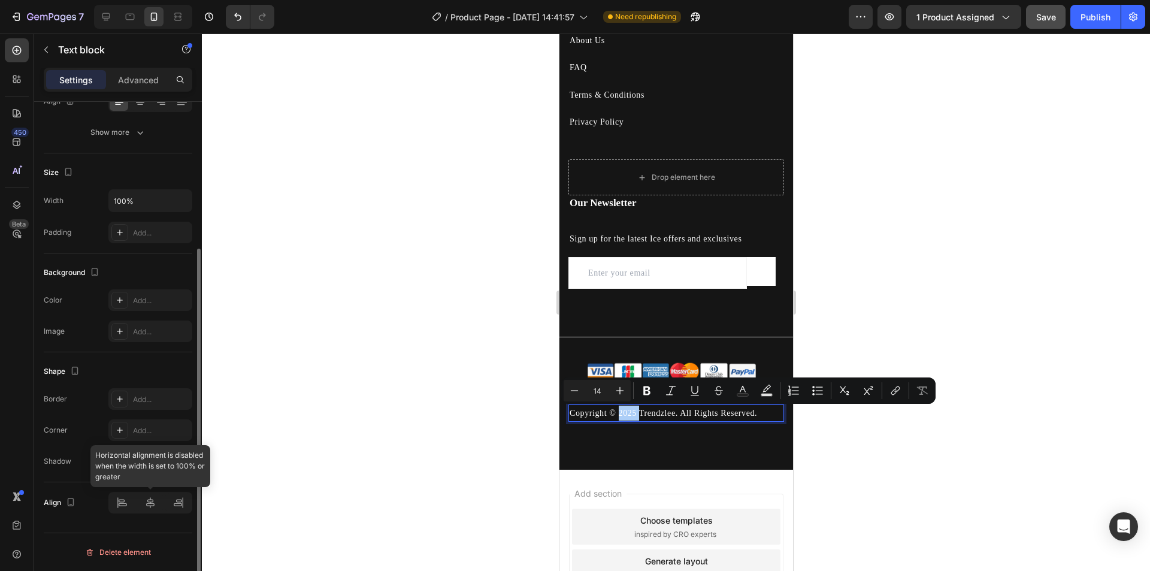
click at [158, 510] on div at bounding box center [150, 503] width 84 height 22
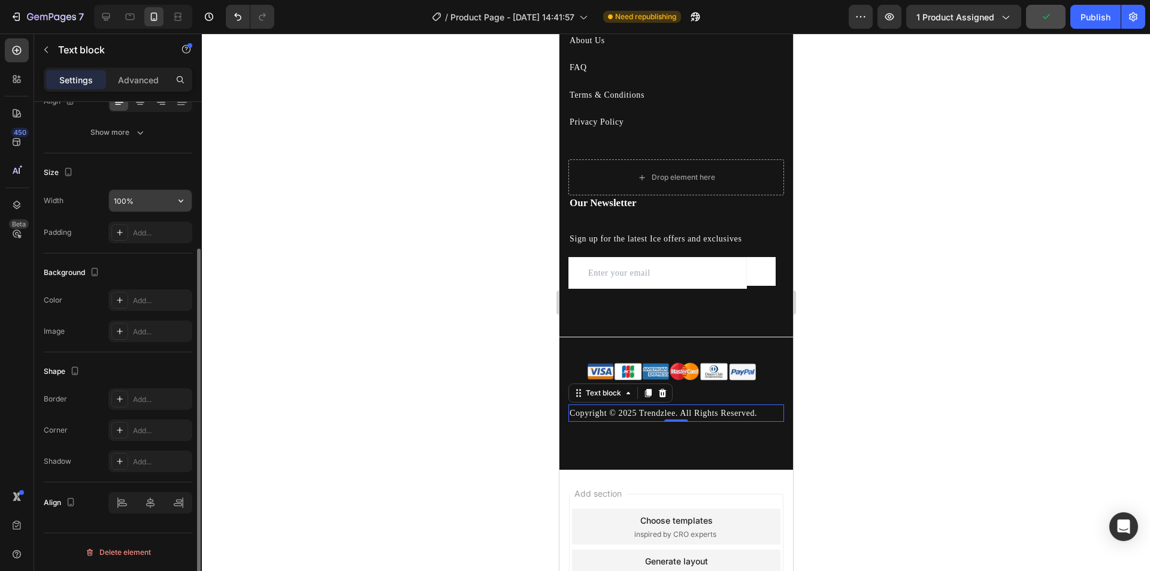
click at [147, 193] on input "100%" at bounding box center [150, 201] width 83 height 22
click at [177, 200] on icon "button" at bounding box center [181, 201] width 12 height 12
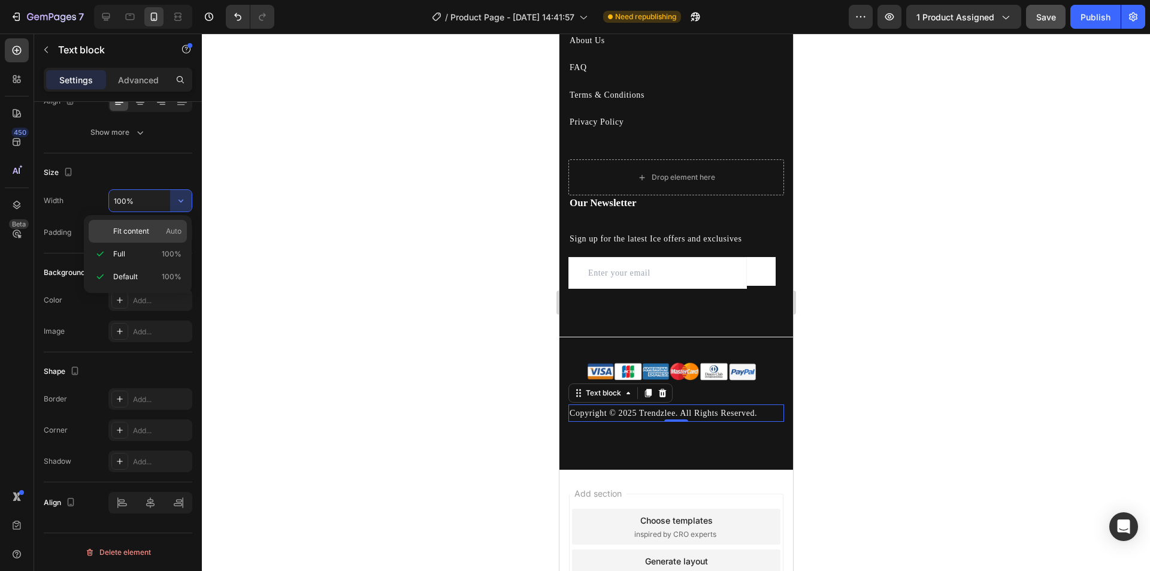
click at [159, 233] on p "Fit content Auto" at bounding box center [147, 231] width 68 height 11
type input "Auto"
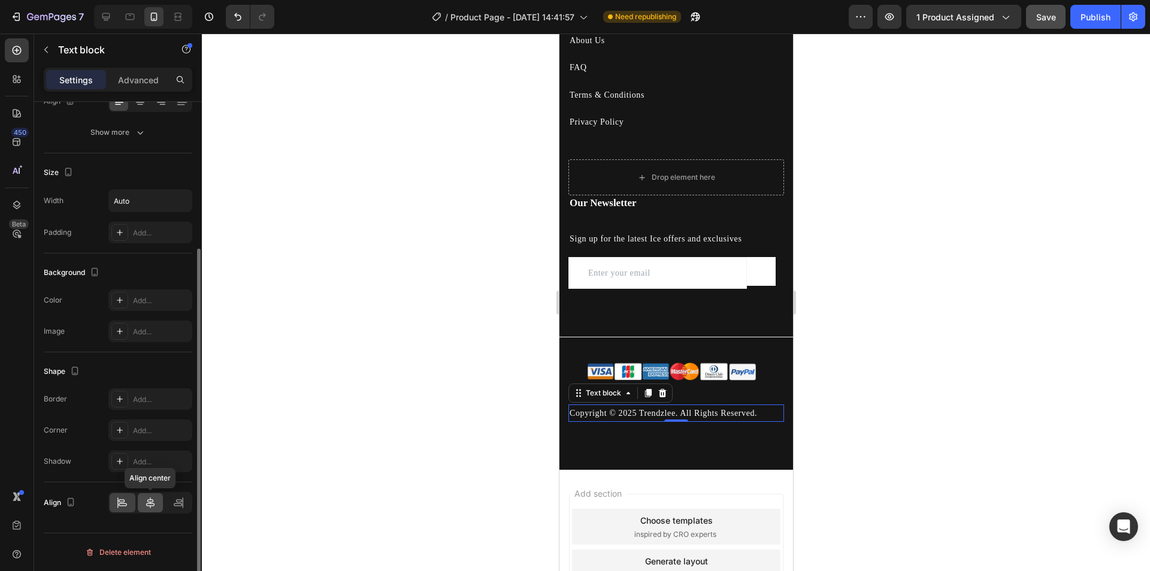
click at [146, 498] on icon at bounding box center [150, 502] width 12 height 12
click at [1102, 467] on div at bounding box center [676, 302] width 948 height 537
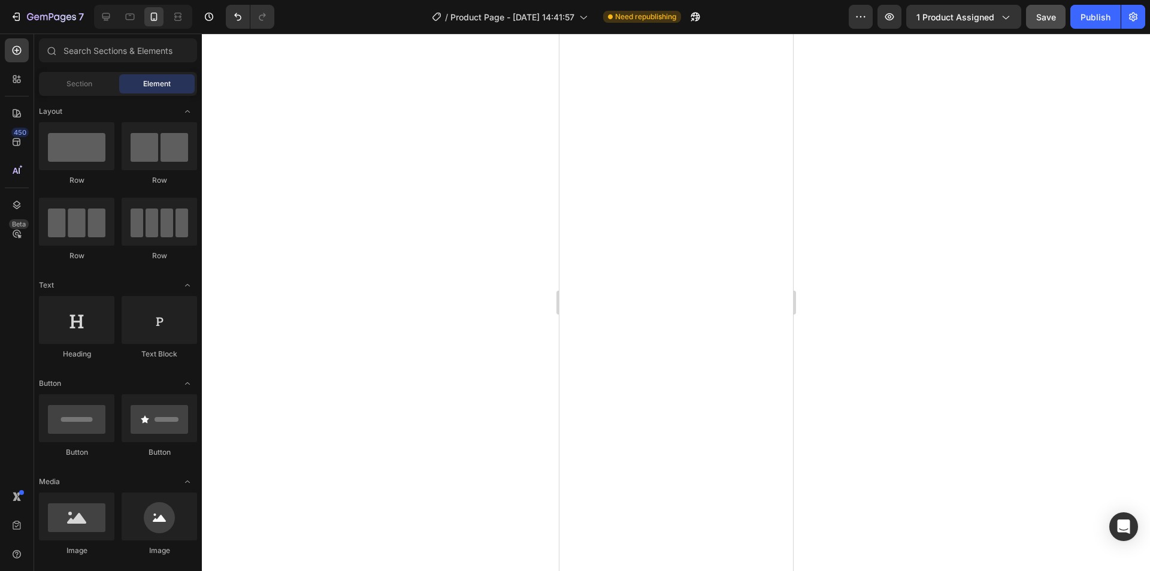
scroll to position [0, 0]
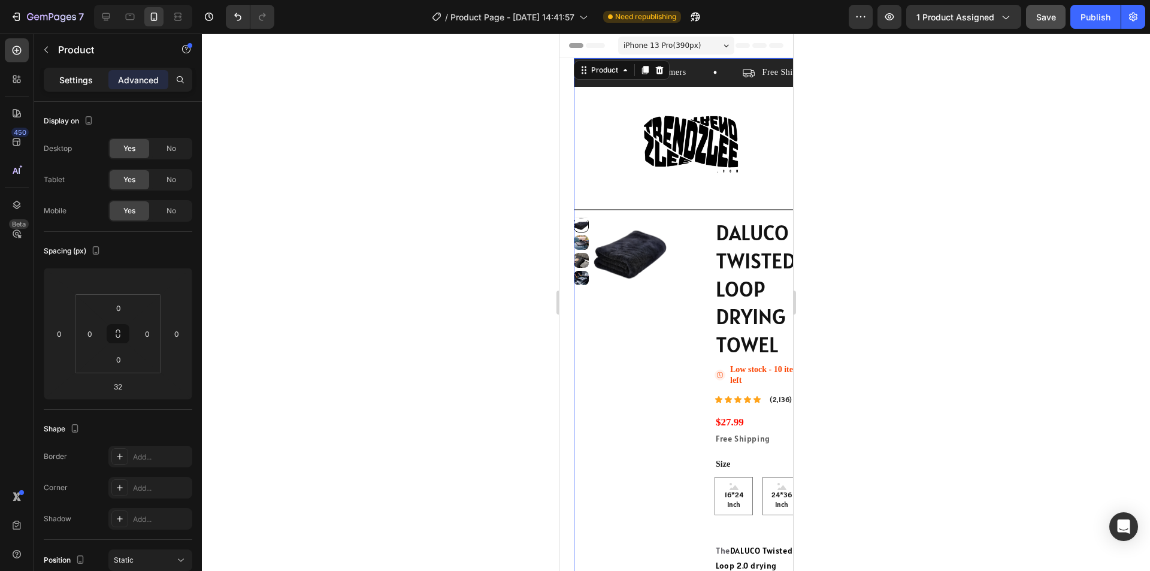
click at [71, 81] on p "Settings" at bounding box center [76, 80] width 34 height 13
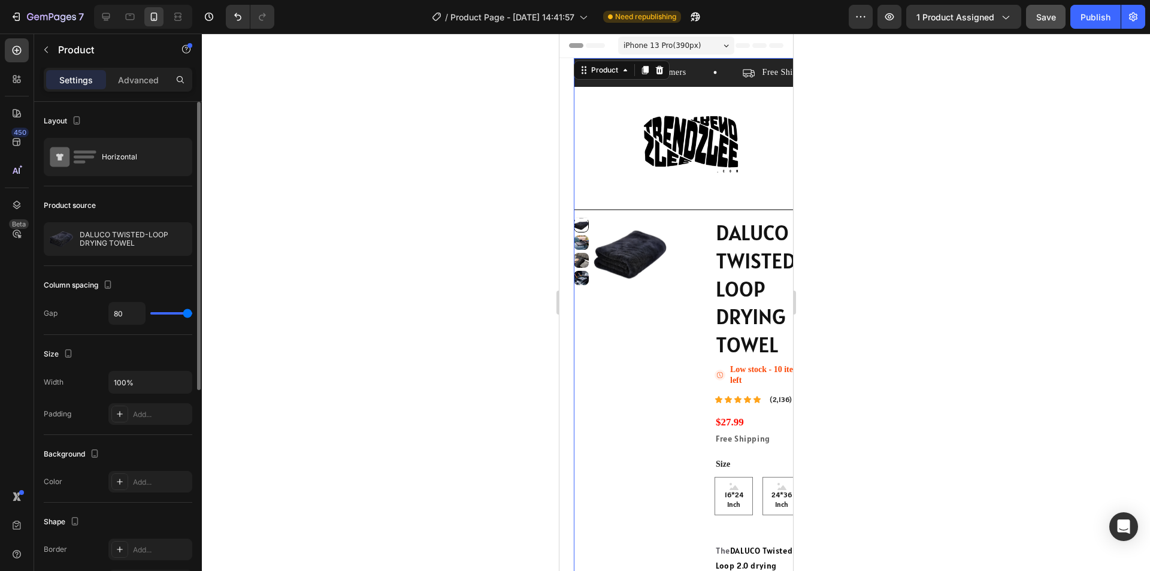
type input "16"
type input "1"
type input "0"
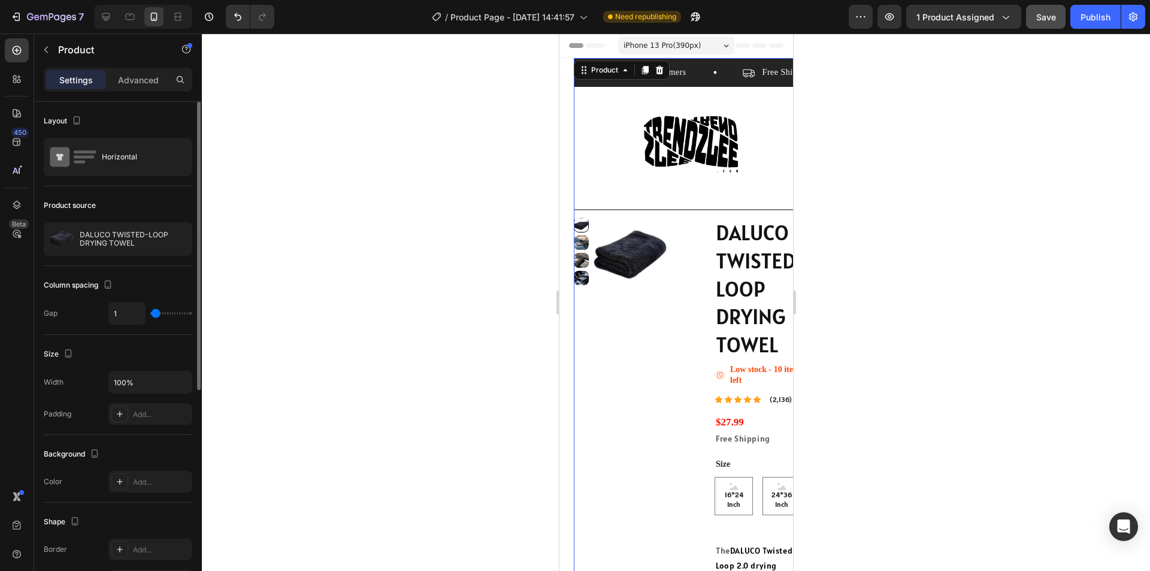
type input "0"
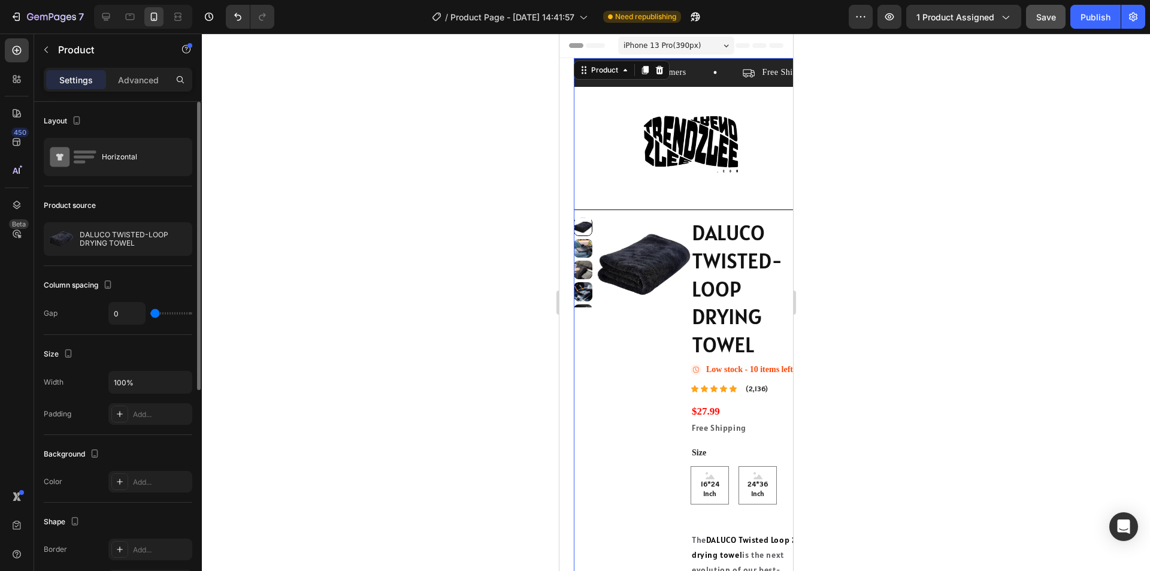
type input "76"
type input "80"
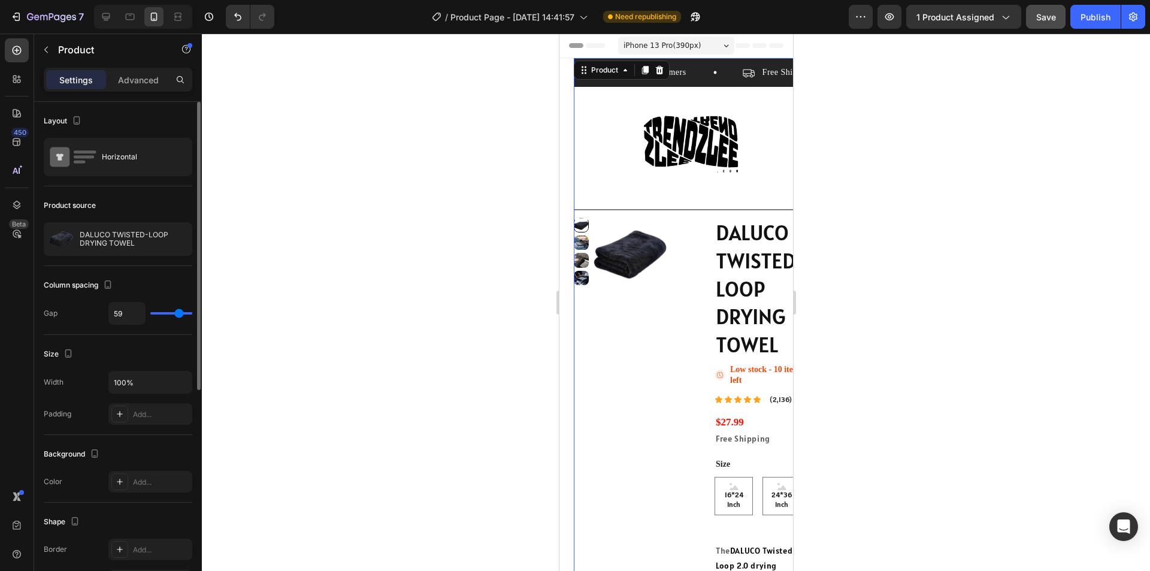
drag, startPoint x: 186, startPoint y: 317, endPoint x: 63, endPoint y: 352, distance: 127.2
click at [177, 314] on input "range" at bounding box center [171, 313] width 42 height 2
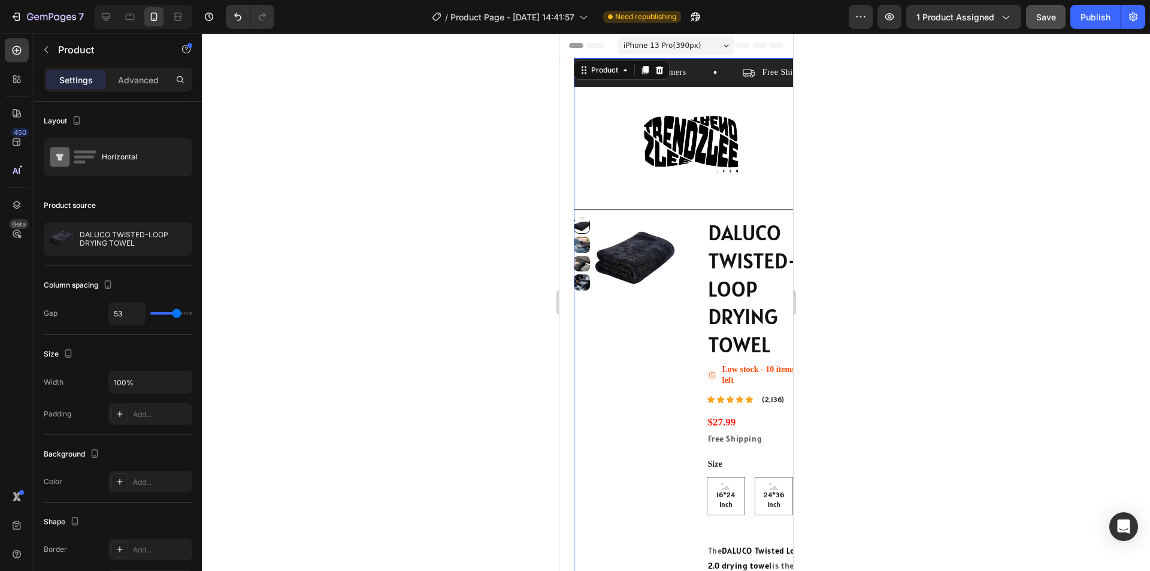
click at [707, 361] on div "DALUCO TWISTED-LOOP DRYING TOWEL Product Title Icon Low stock - 10 items left S…" at bounding box center [756, 581] width 101 height 728
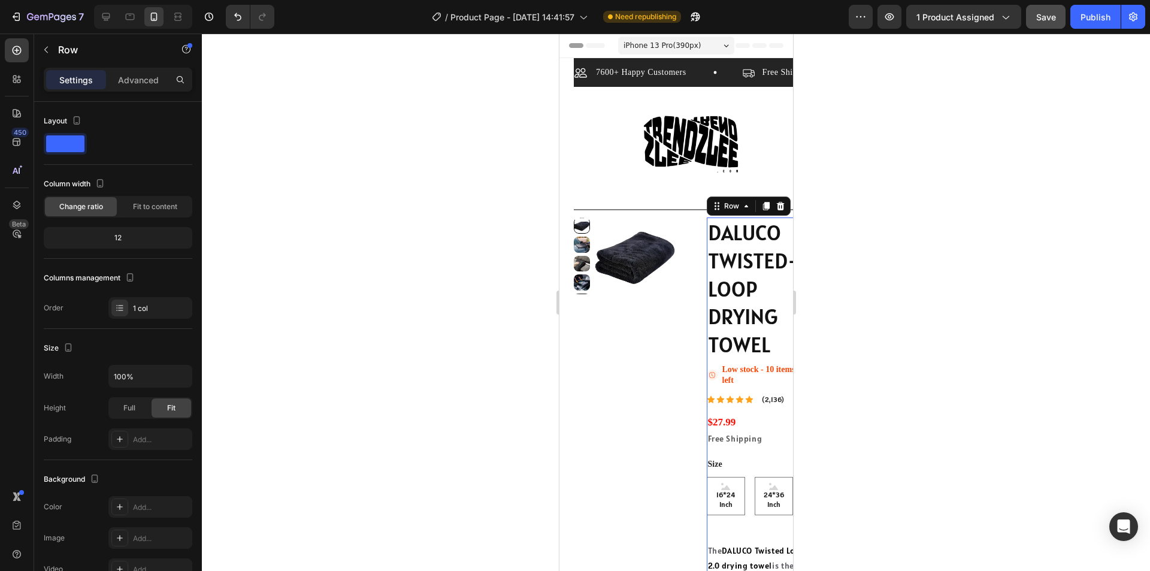
click at [664, 343] on div "Product Images" at bounding box center [623, 581] width 101 height 728
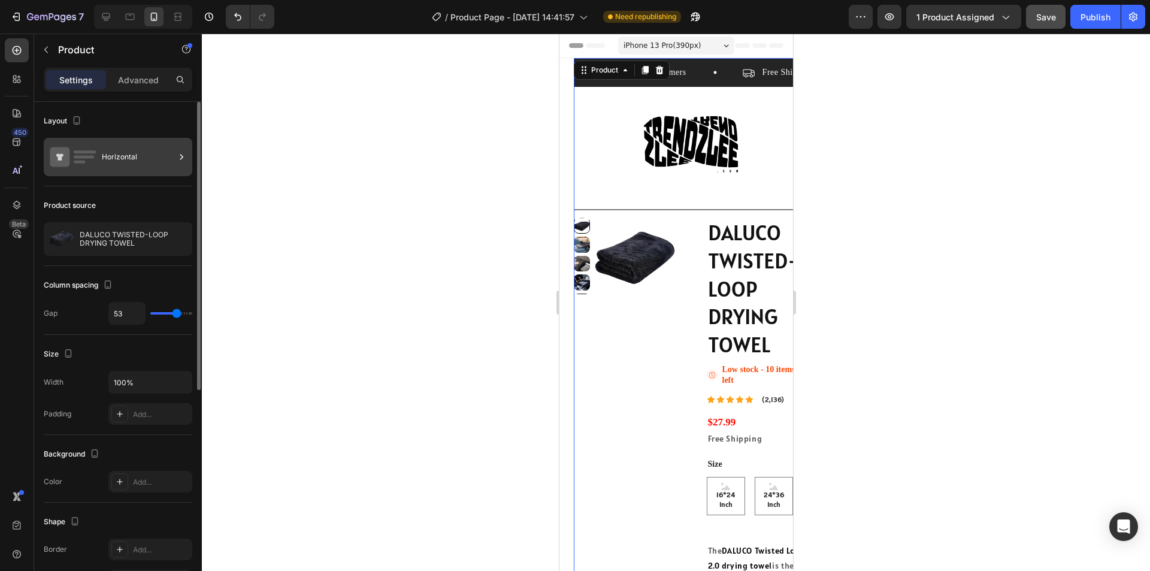
click at [105, 149] on div "Horizontal" at bounding box center [138, 157] width 73 height 28
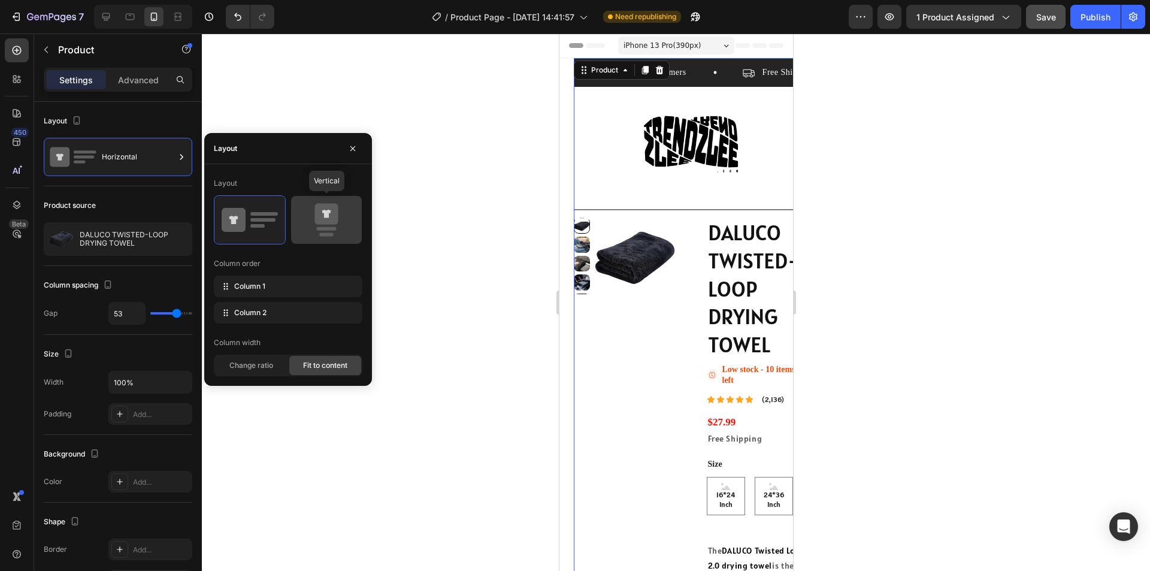
click at [322, 223] on icon at bounding box center [325, 214] width 23 height 21
type input "0"
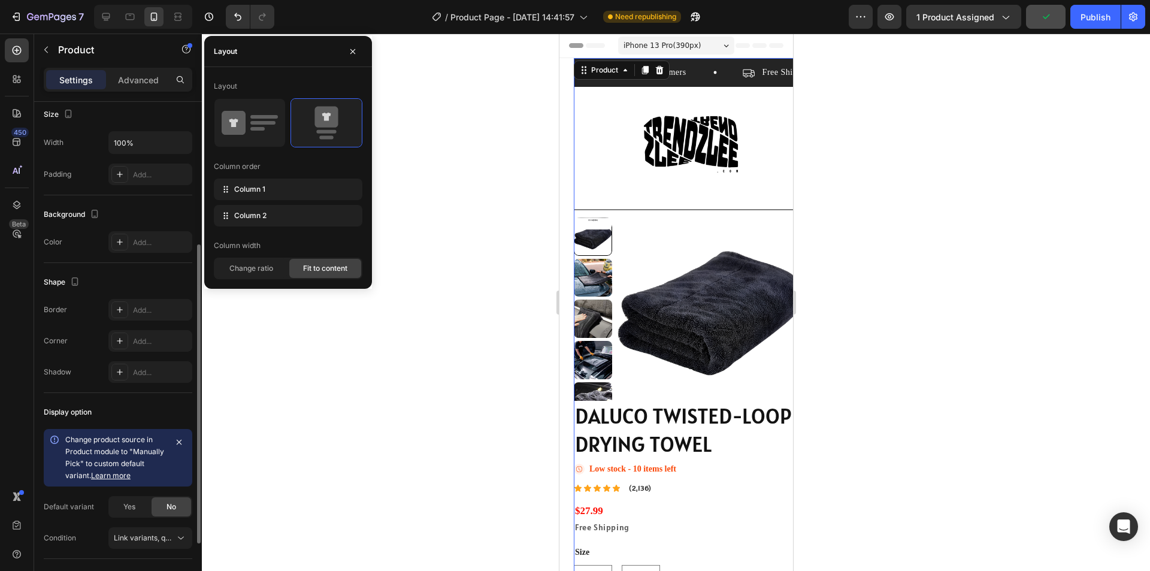
scroll to position [343, 0]
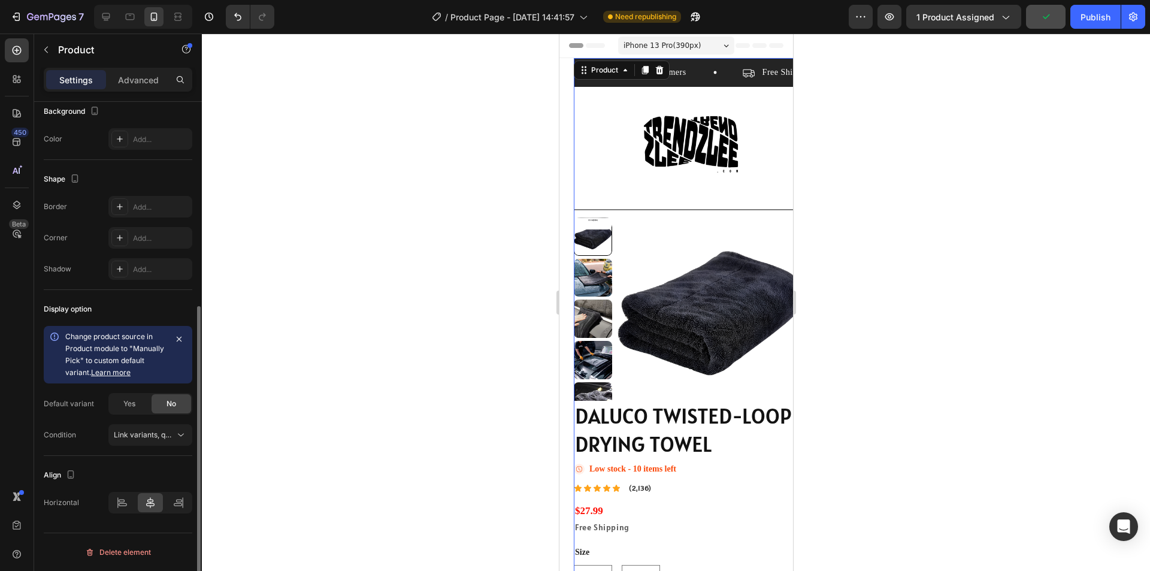
click at [149, 500] on icon at bounding box center [150, 502] width 12 height 12
click at [123, 504] on icon at bounding box center [122, 502] width 12 height 12
click at [156, 505] on icon at bounding box center [150, 502] width 12 height 12
click at [120, 507] on icon at bounding box center [122, 502] width 12 height 12
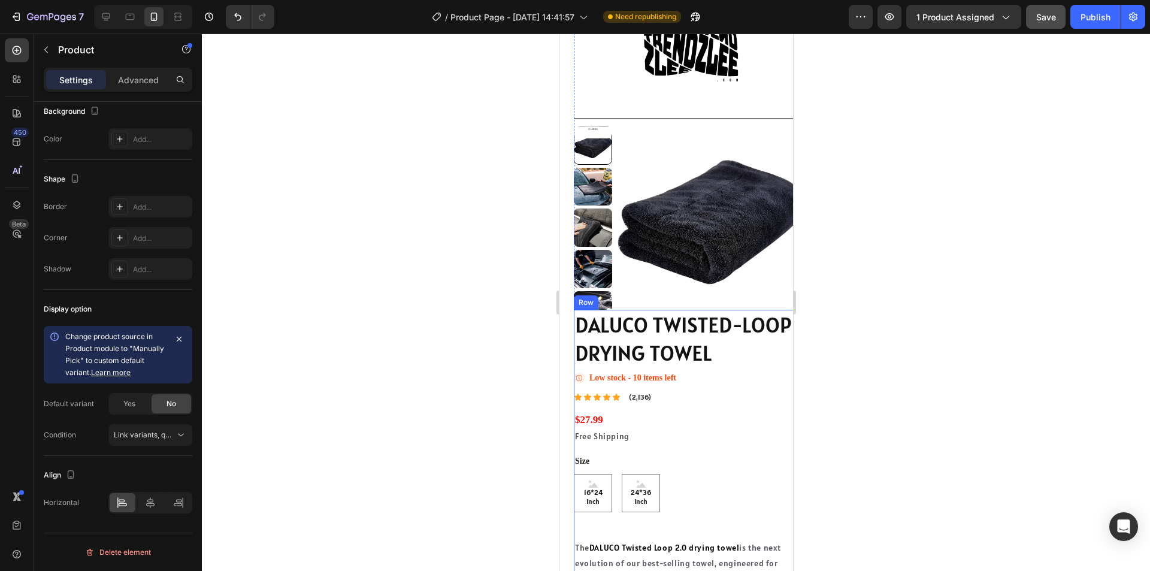
scroll to position [0, 0]
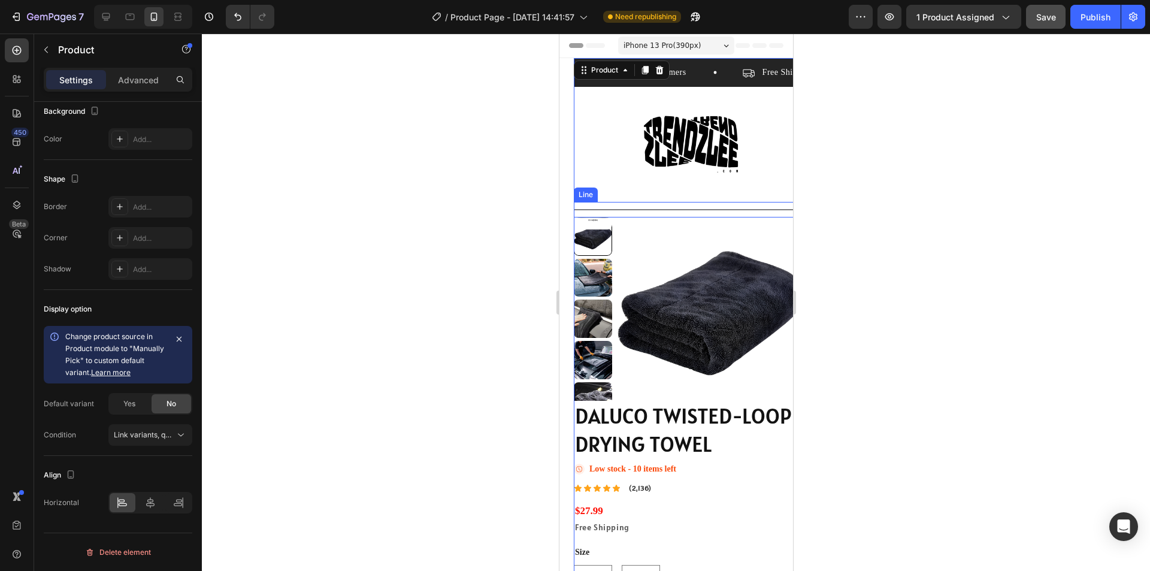
click at [707, 134] on img at bounding box center [690, 144] width 96 height 96
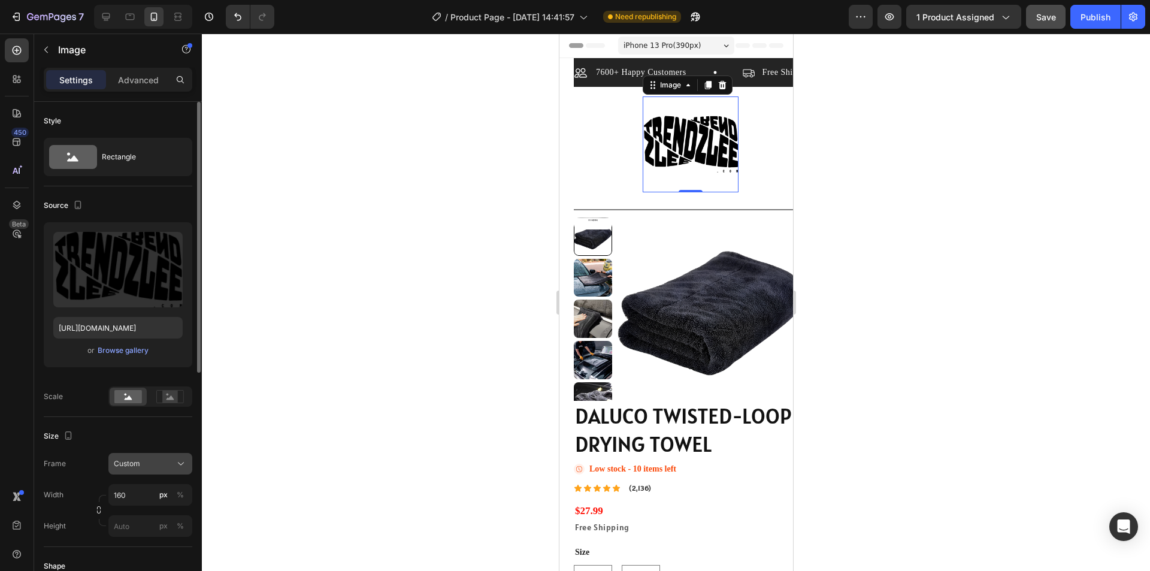
click at [146, 468] on div "Custom" at bounding box center [143, 463] width 59 height 11
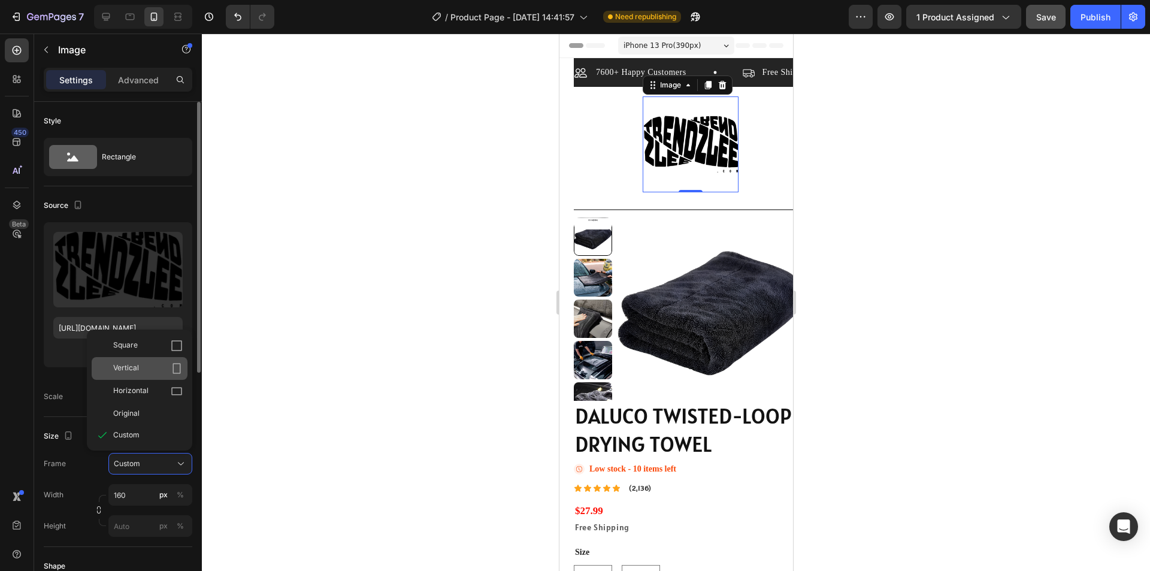
click at [141, 362] on div "Vertical" at bounding box center [147, 368] width 69 height 12
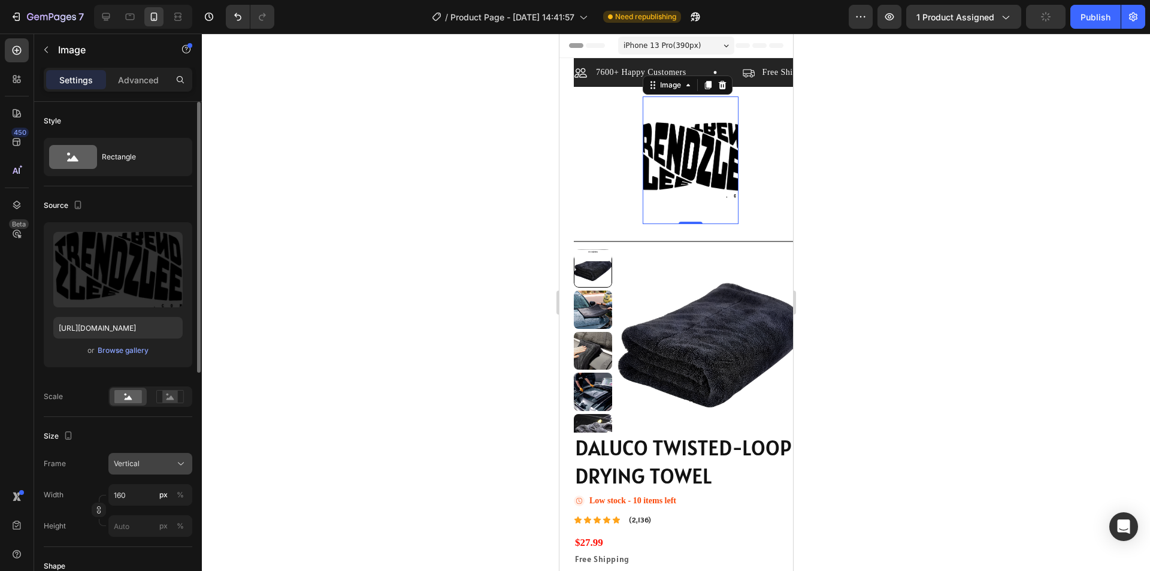
click at [161, 470] on button "Vertical" at bounding box center [150, 464] width 84 height 22
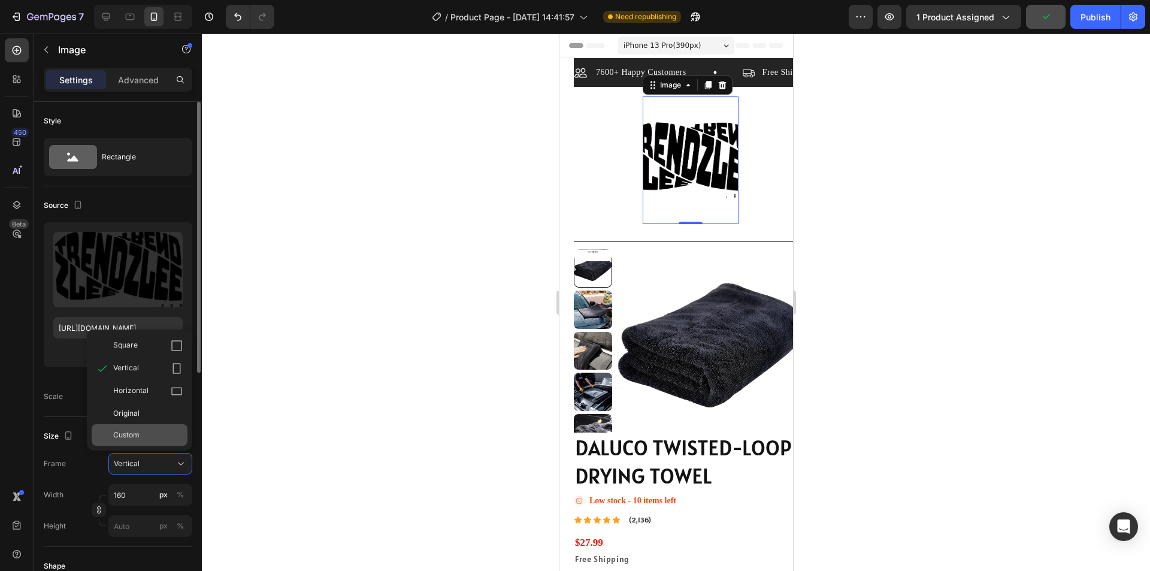
click at [138, 433] on span "Custom" at bounding box center [126, 434] width 26 height 11
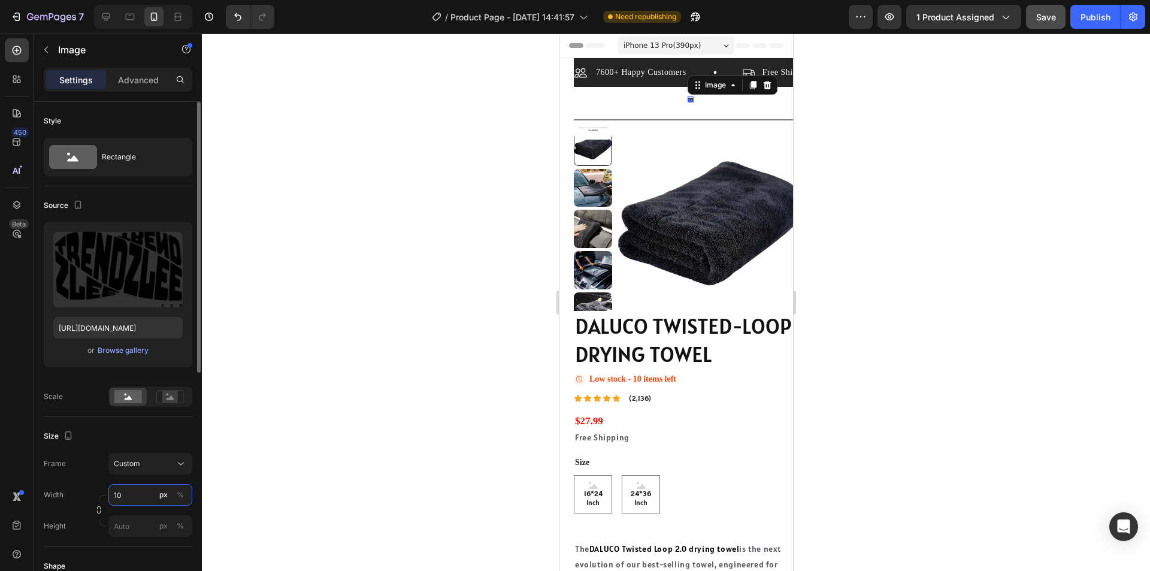
type input "100"
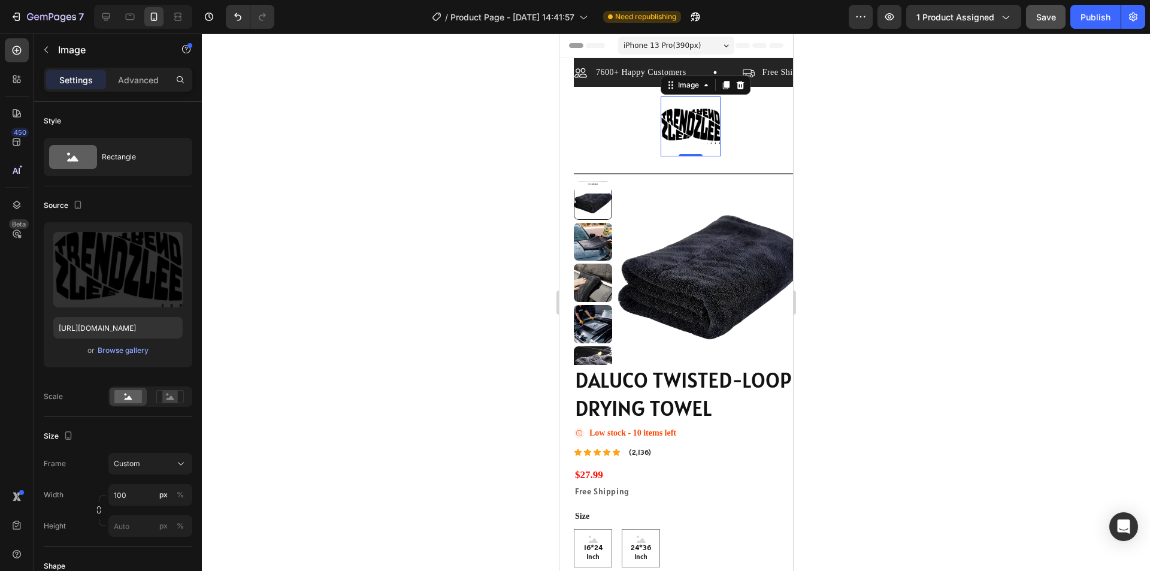
click at [325, 401] on div at bounding box center [676, 302] width 948 height 537
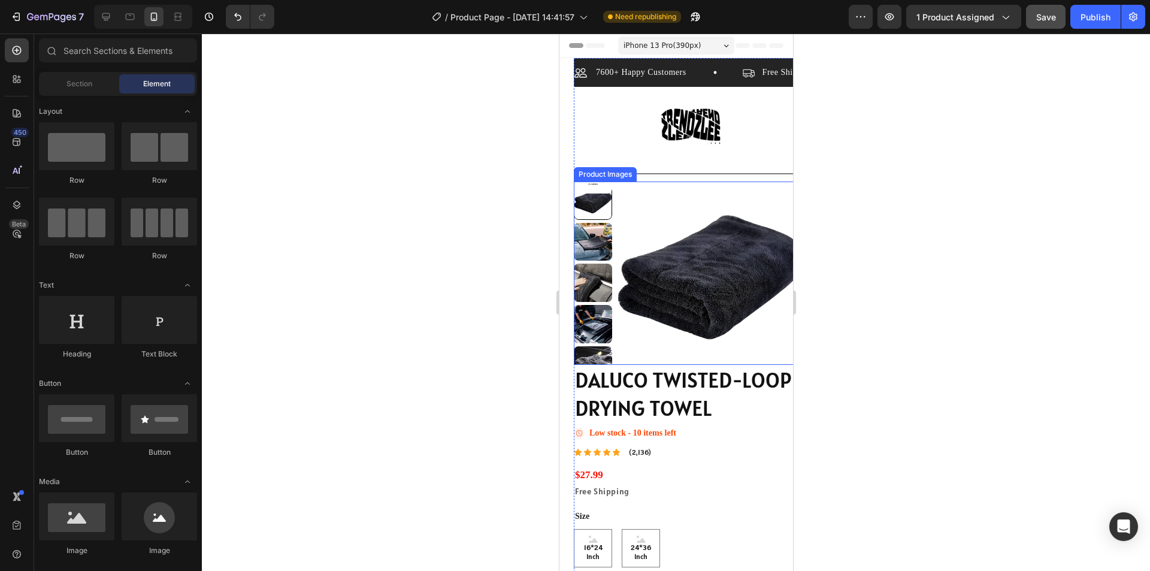
click at [655, 198] on img at bounding box center [711, 276] width 190 height 190
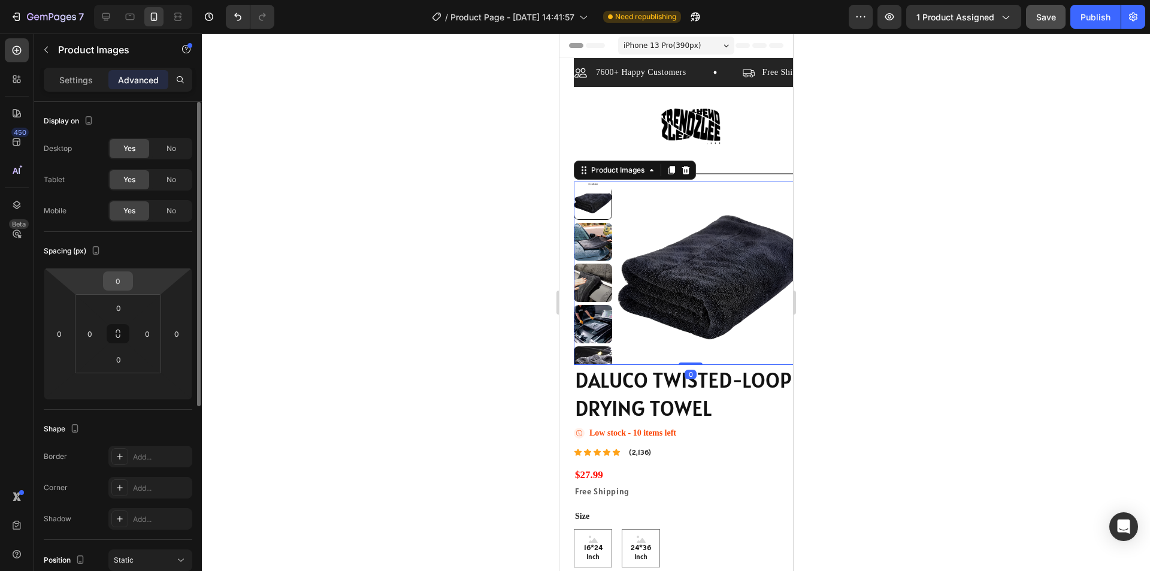
click at [114, 288] on input "0" at bounding box center [118, 281] width 24 height 18
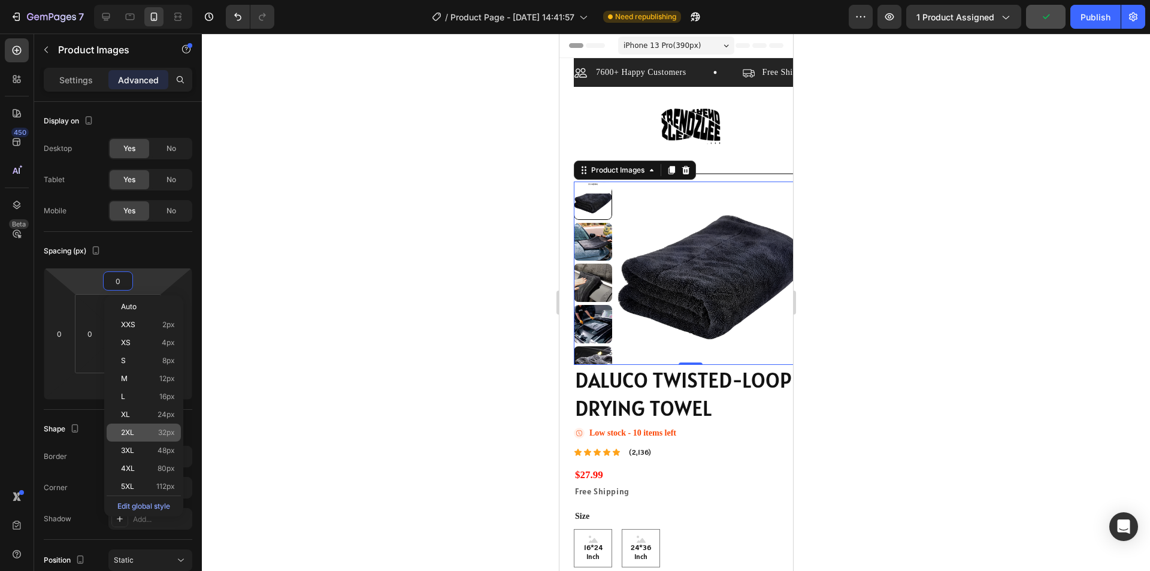
click at [144, 435] on p "2XL 32px" at bounding box center [148, 432] width 54 height 8
type input "32"
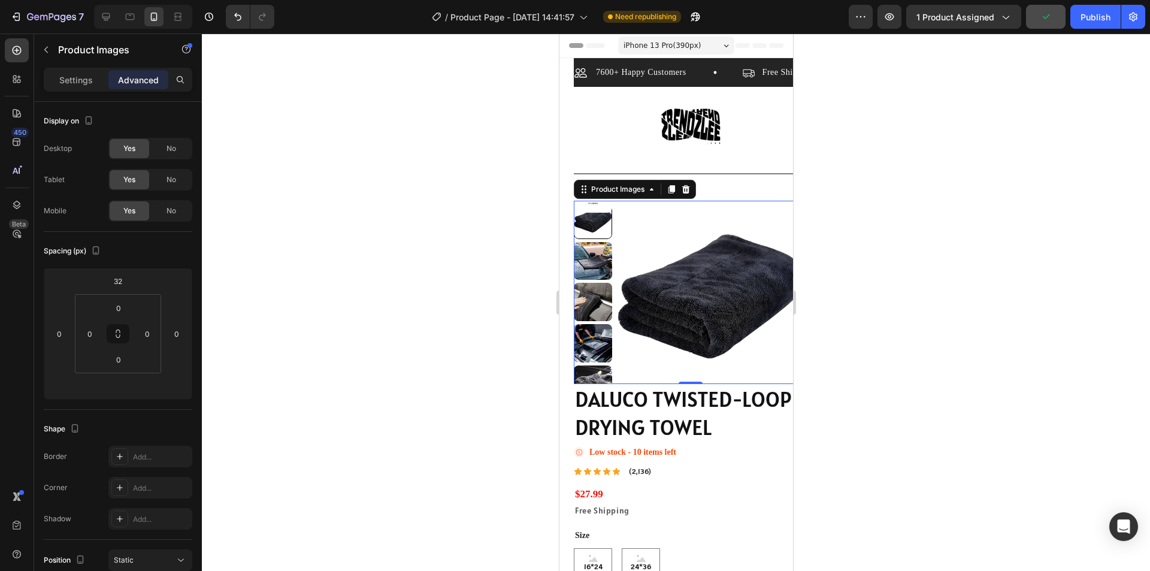
click at [955, 396] on div at bounding box center [676, 302] width 948 height 537
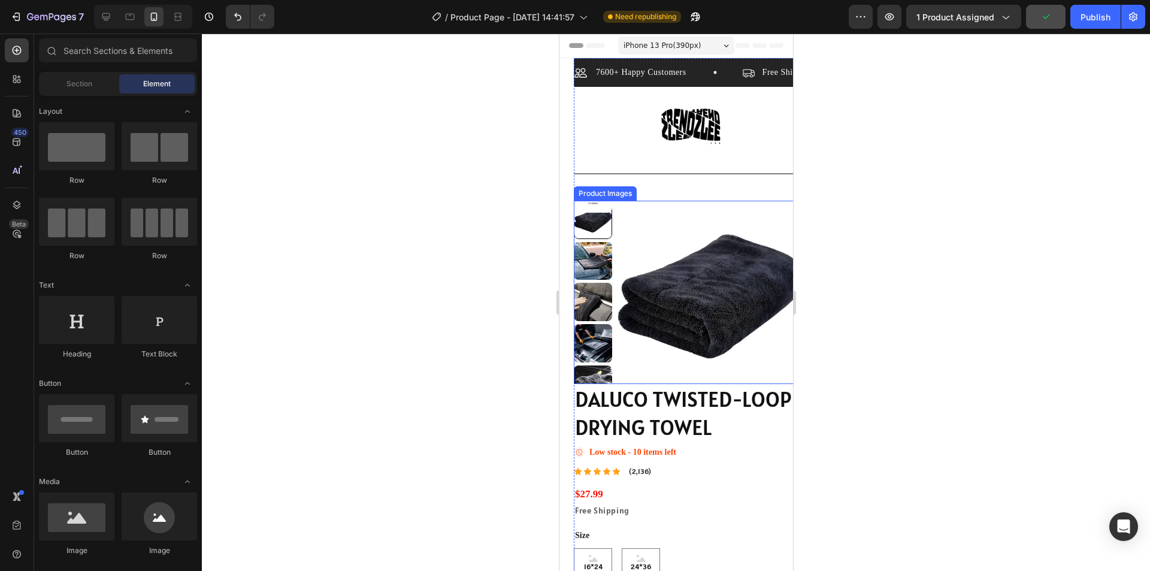
click at [753, 346] on img at bounding box center [711, 296] width 190 height 190
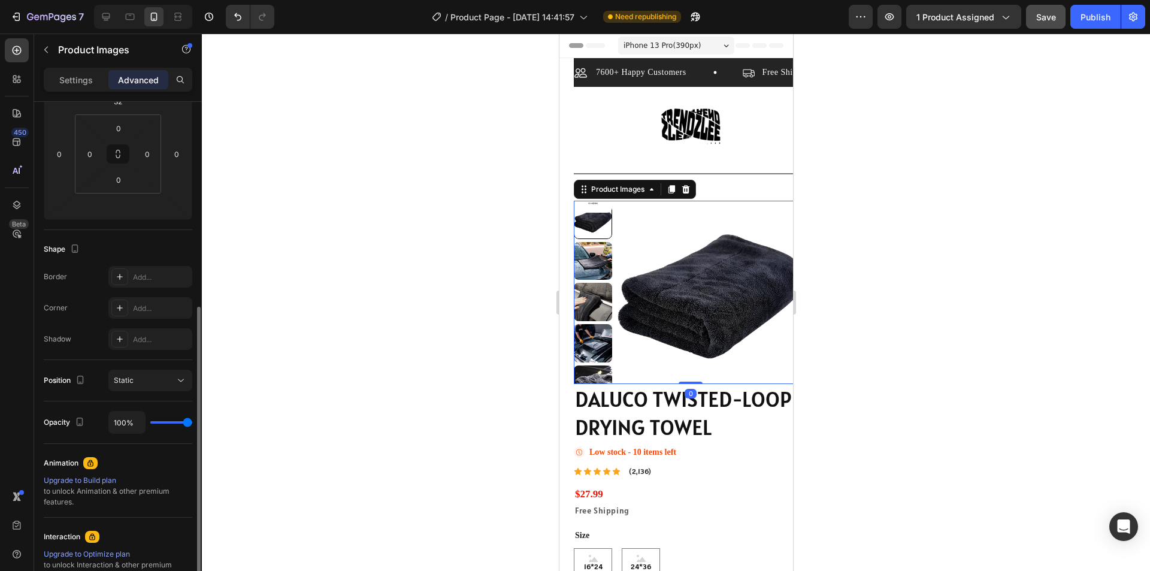
scroll to position [240, 0]
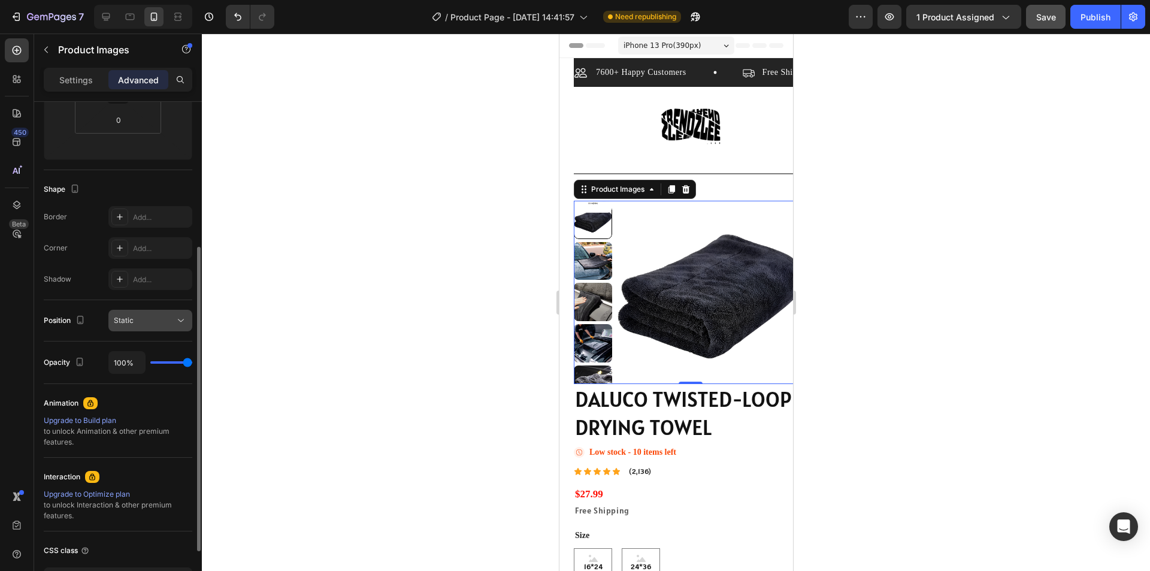
click at [184, 323] on icon at bounding box center [181, 320] width 12 height 12
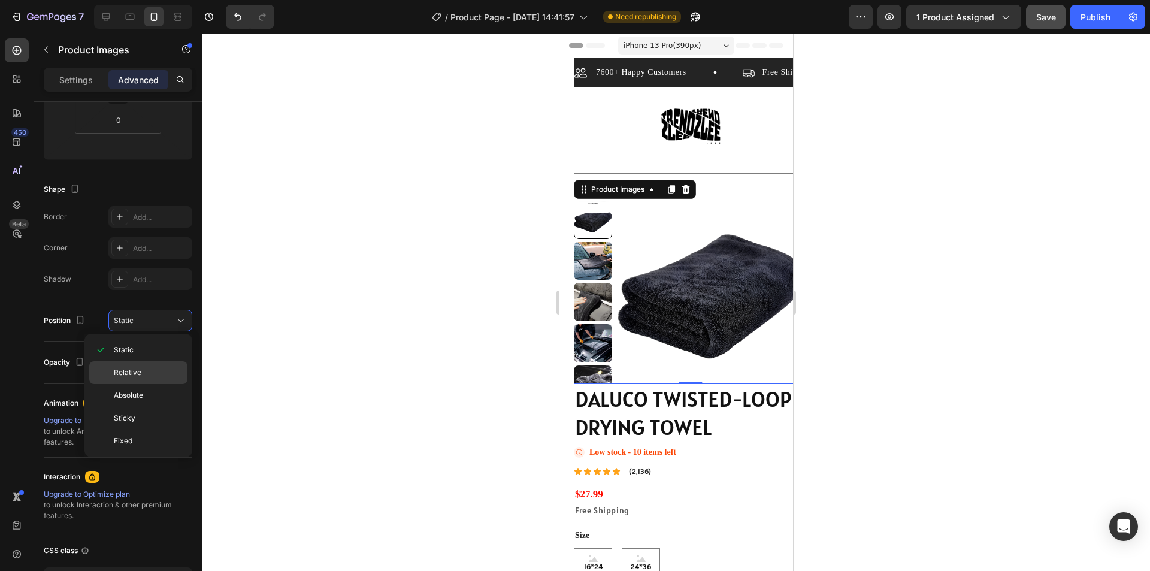
click at [151, 384] on div "Relative" at bounding box center [138, 395] width 98 height 23
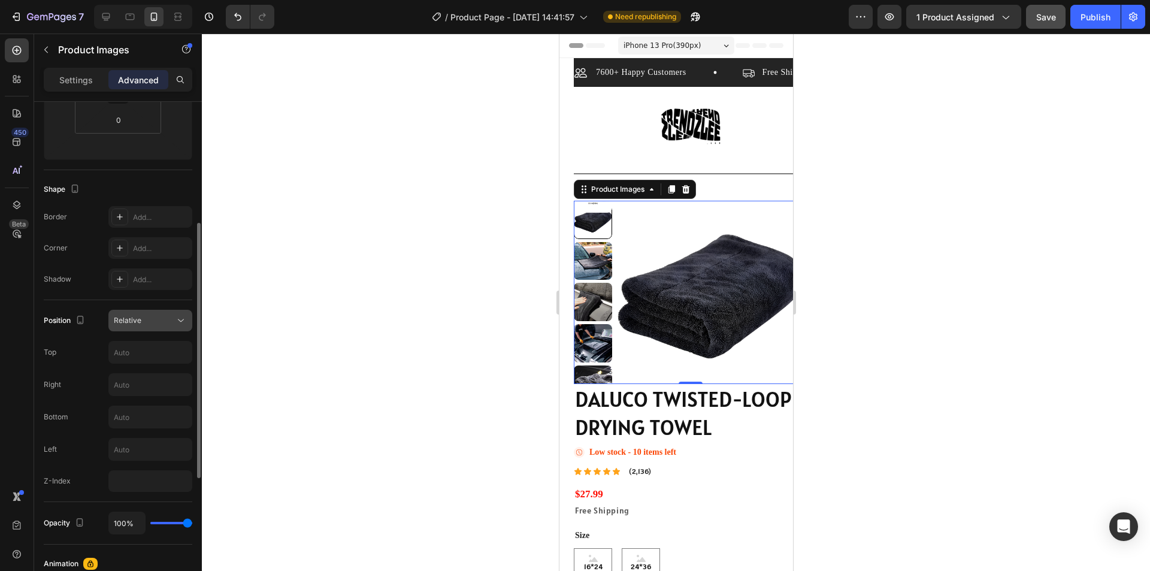
click at [149, 322] on div "Relative" at bounding box center [144, 320] width 61 height 11
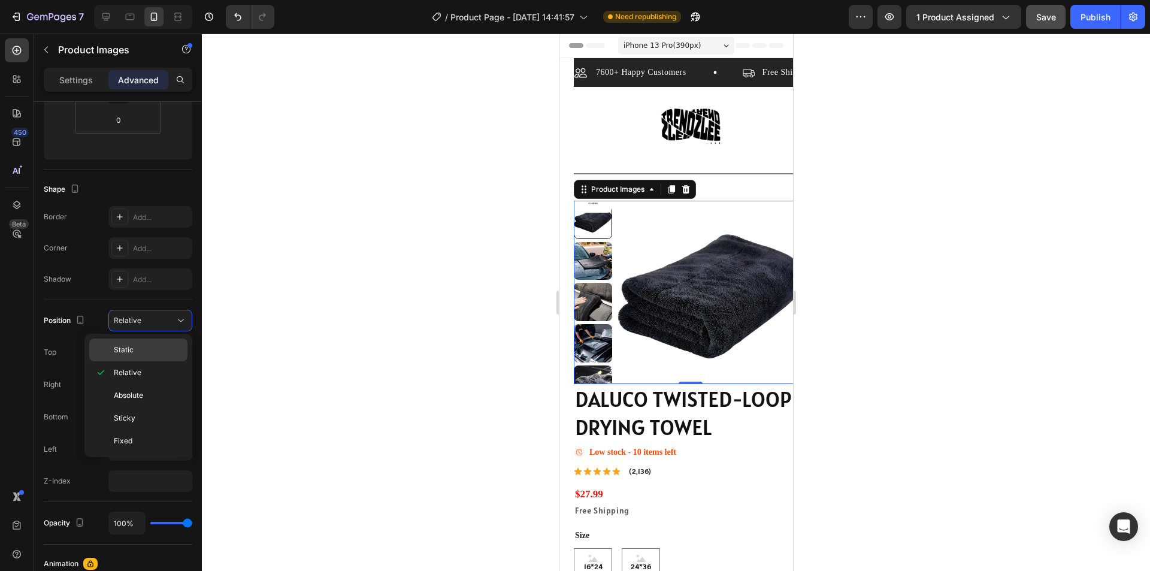
click at [143, 343] on div "Static" at bounding box center [138, 349] width 98 height 23
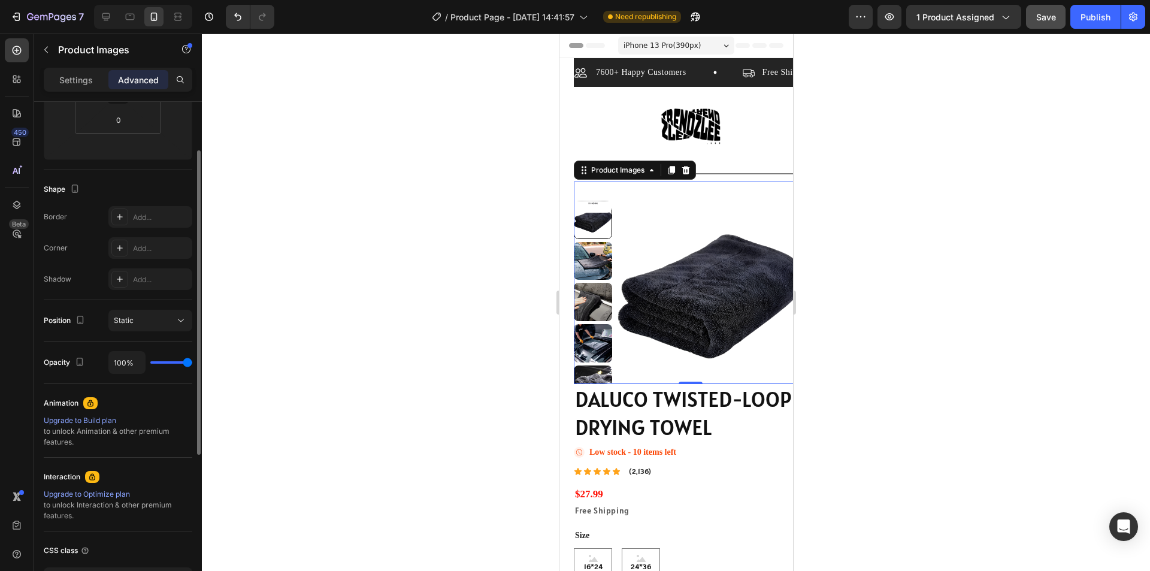
scroll to position [0, 0]
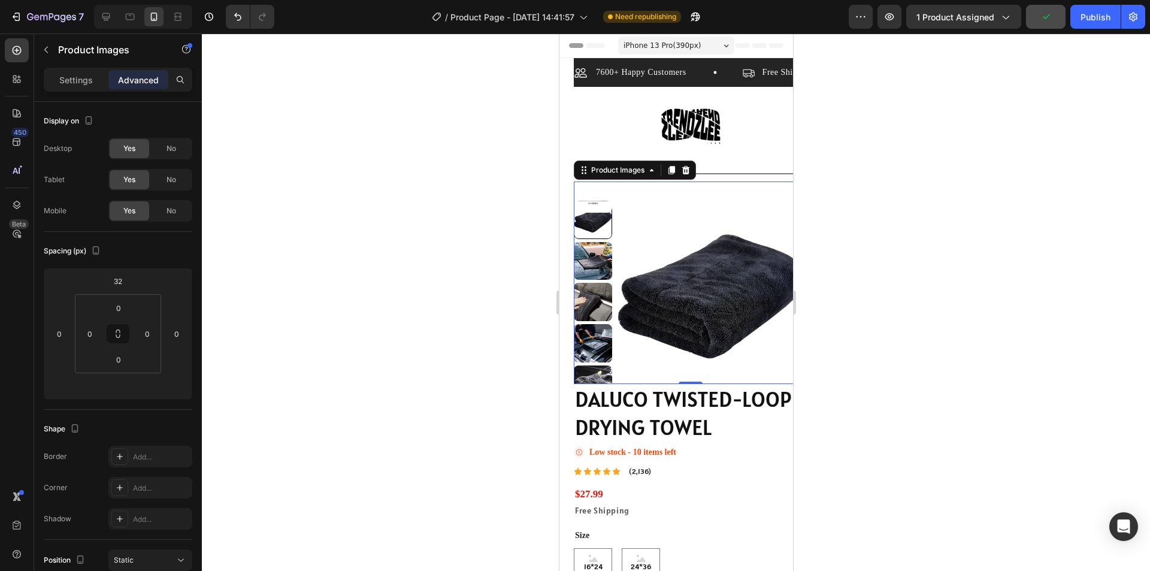
click at [705, 258] on img at bounding box center [711, 296] width 190 height 190
click at [732, 441] on h1 "DALUCO TWISTED-LOOP DRYING TOWEL" at bounding box center [690, 413] width 234 height 59
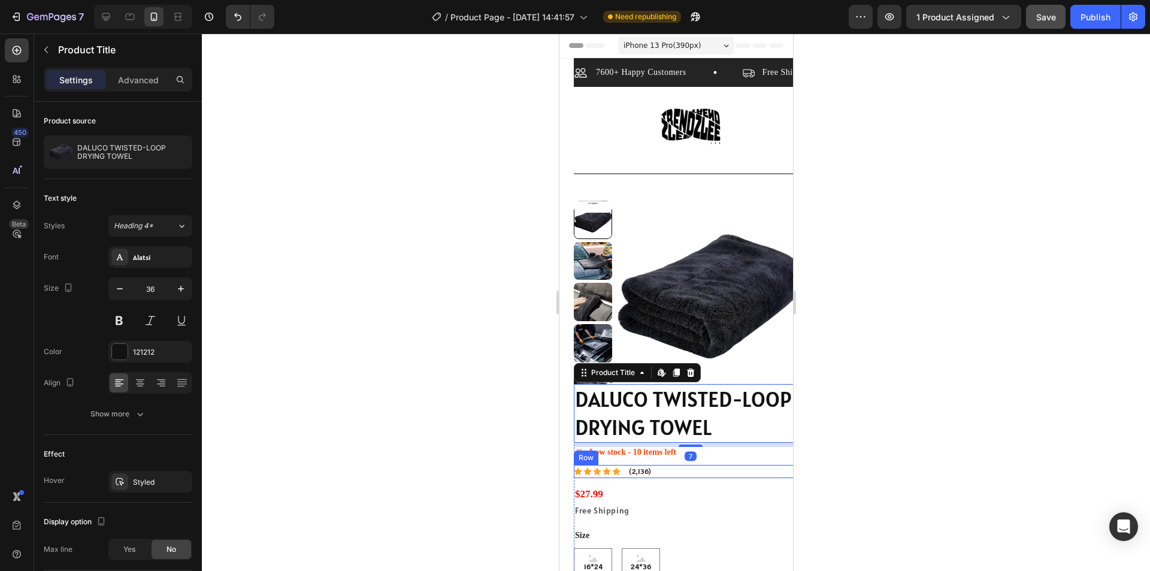
click at [747, 468] on div "Icon Icon Icon Icon Icon Icon List (2,136) Text Block Row" at bounding box center [690, 471] width 234 height 13
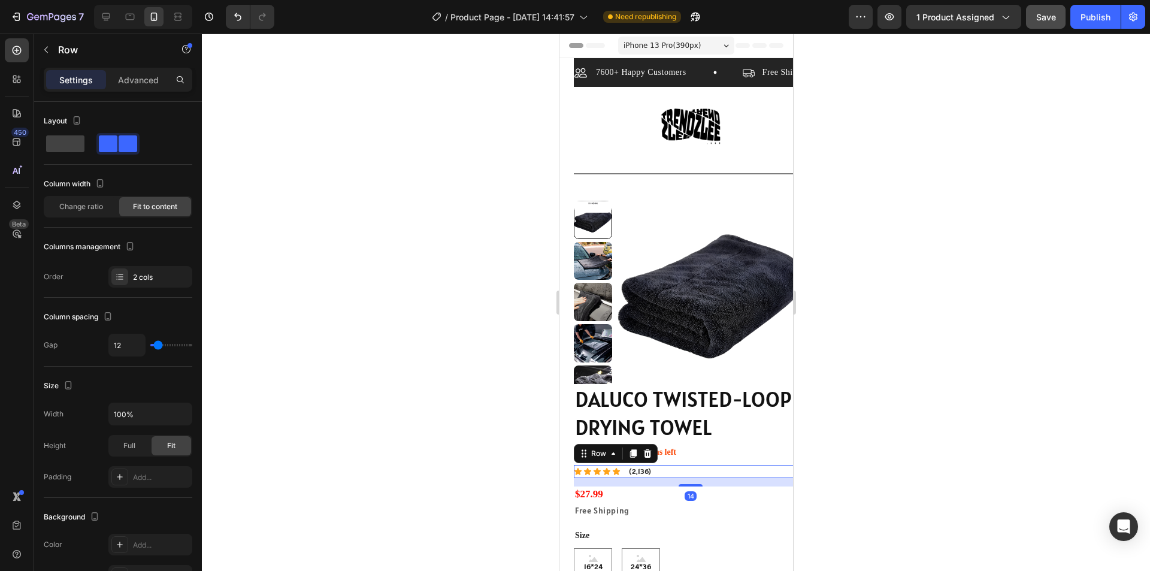
click at [564, 408] on section "7600+ Happy Customers Item List Free Shipping Item List 30 Day Guarantee Item L…" at bounding box center [676, 471] width 234 height 826
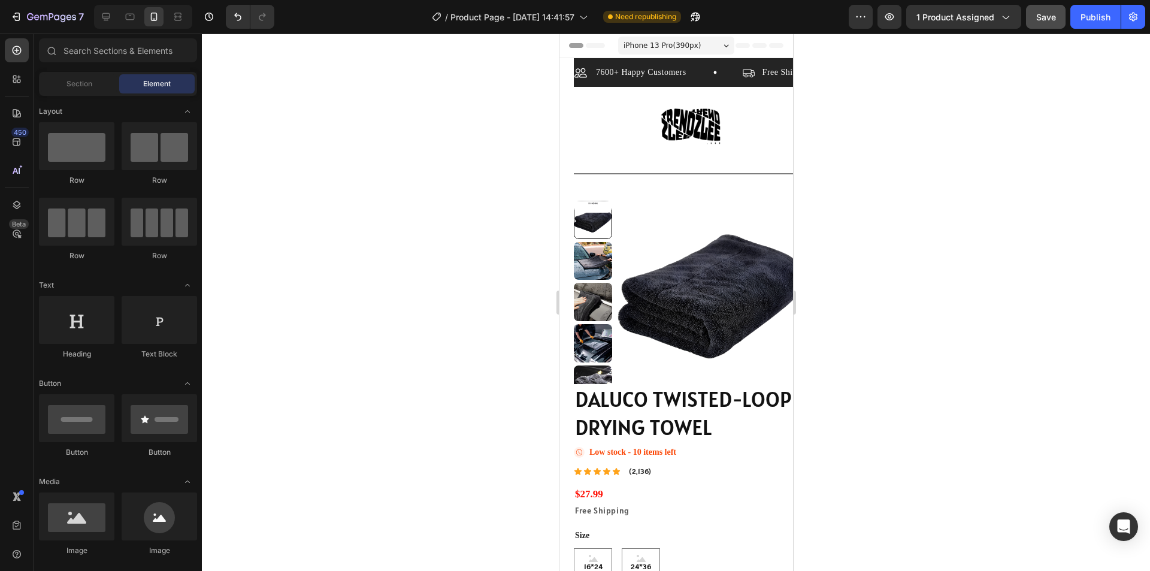
click at [567, 400] on section "7600+ Happy Customers Item List Free Shipping Item List 30 Day Guarantee Item L…" at bounding box center [676, 471] width 234 height 826
click at [569, 398] on section "7600+ Happy Customers Item List Free Shipping Item List 30 Day Guarantee Item L…" at bounding box center [676, 471] width 234 height 826
click at [570, 396] on section "7600+ Happy Customers Item List Free Shipping Item List 30 Day Guarantee Item L…" at bounding box center [676, 471] width 234 height 826
click at [572, 395] on section "7600+ Happy Customers Item List Free Shipping Item List 30 Day Guarantee Item L…" at bounding box center [676, 471] width 234 height 826
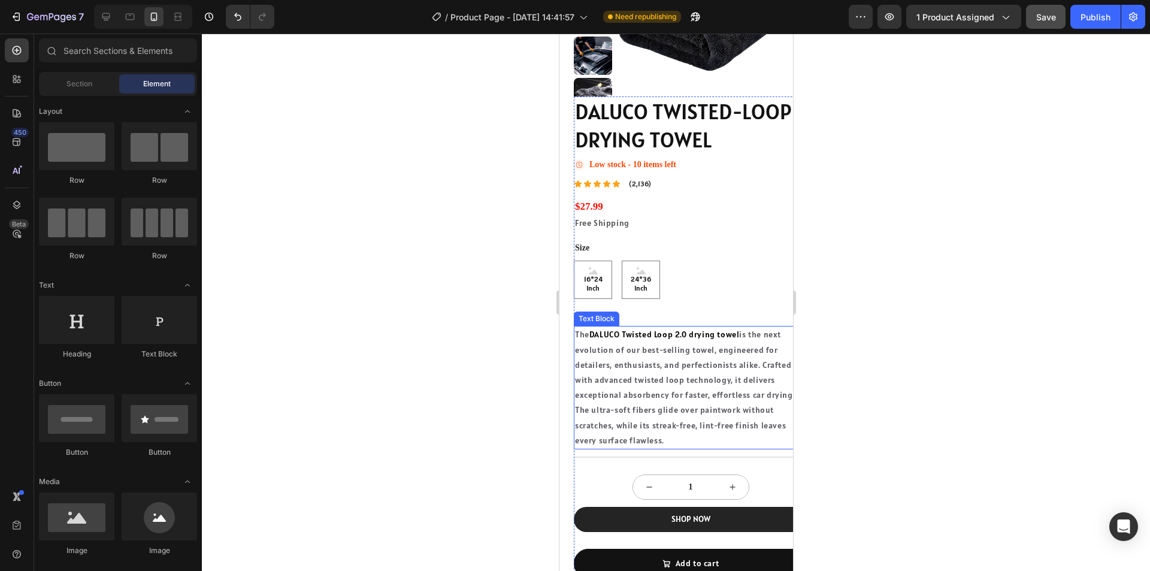
scroll to position [299, 0]
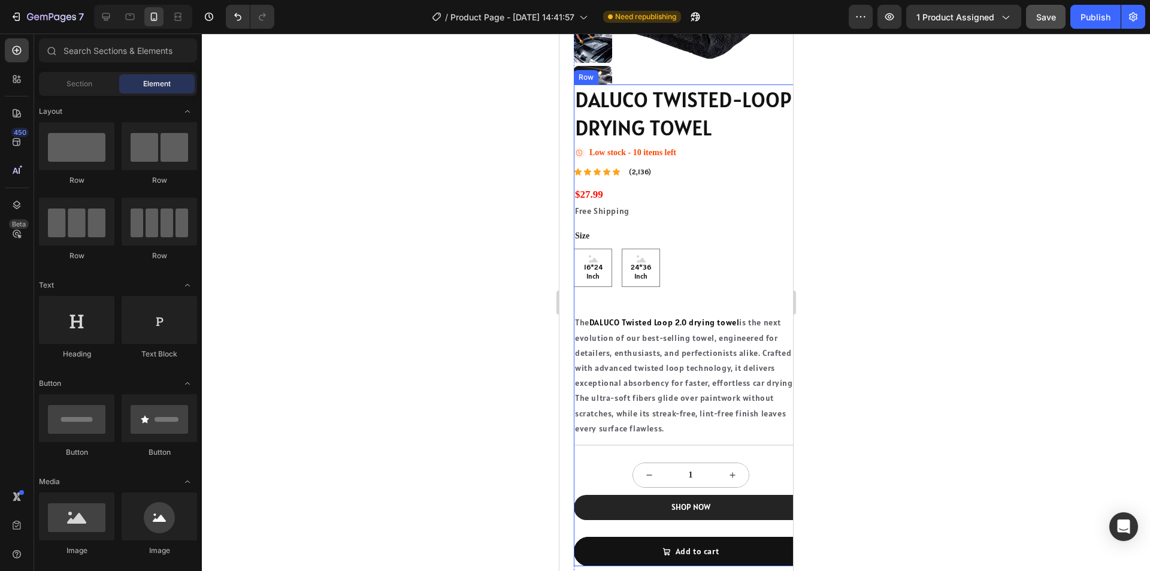
click at [732, 298] on div "DALUCO TWISTED-LOOP DRYING TOWEL Product Title Icon Low stock - 10 items left S…" at bounding box center [690, 325] width 234 height 482
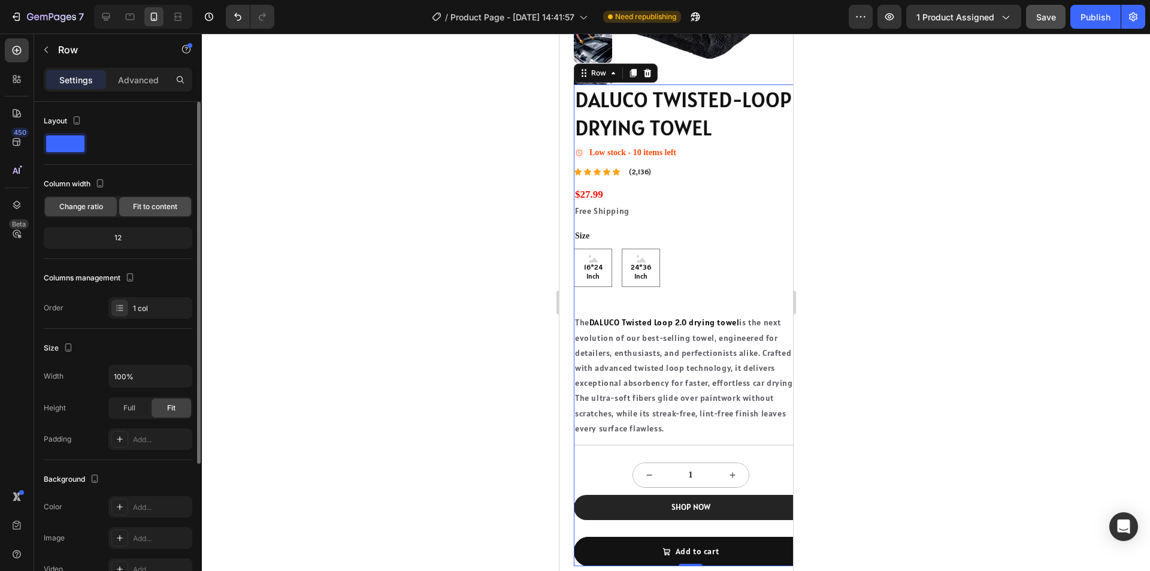
click at [129, 206] on div "Fit to content" at bounding box center [155, 206] width 72 height 19
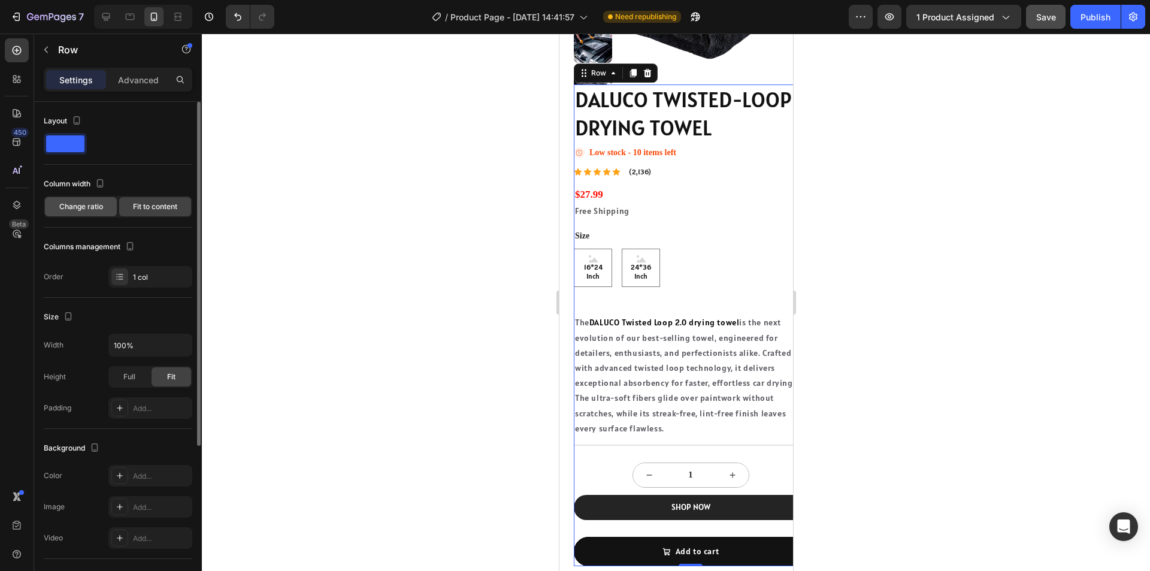
click at [103, 208] on div "Change ratio" at bounding box center [81, 206] width 72 height 19
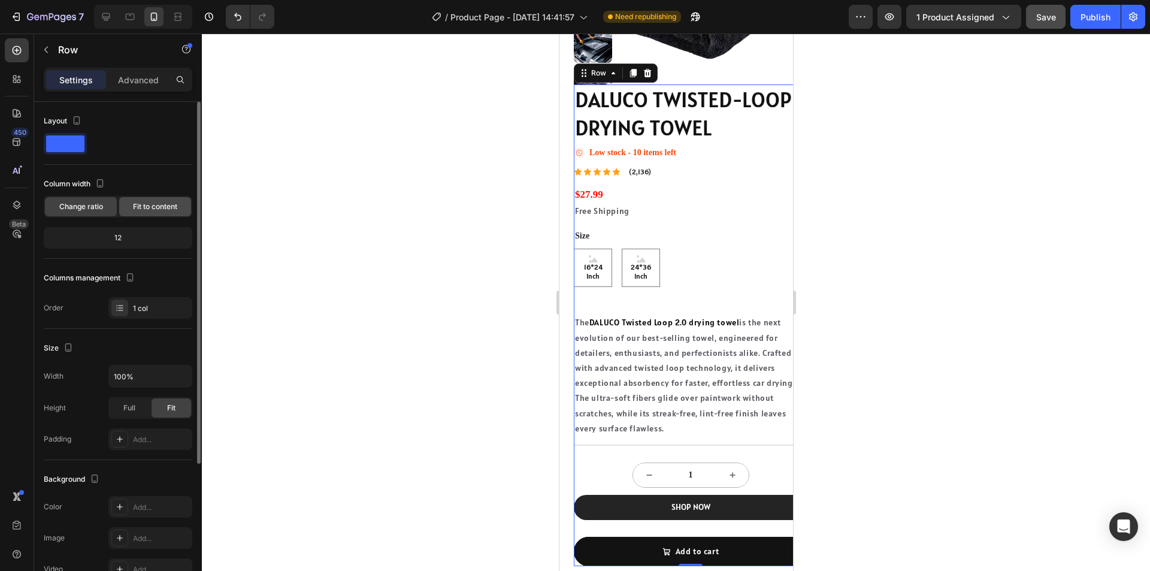
click at [138, 202] on span "Fit to content" at bounding box center [155, 206] width 44 height 11
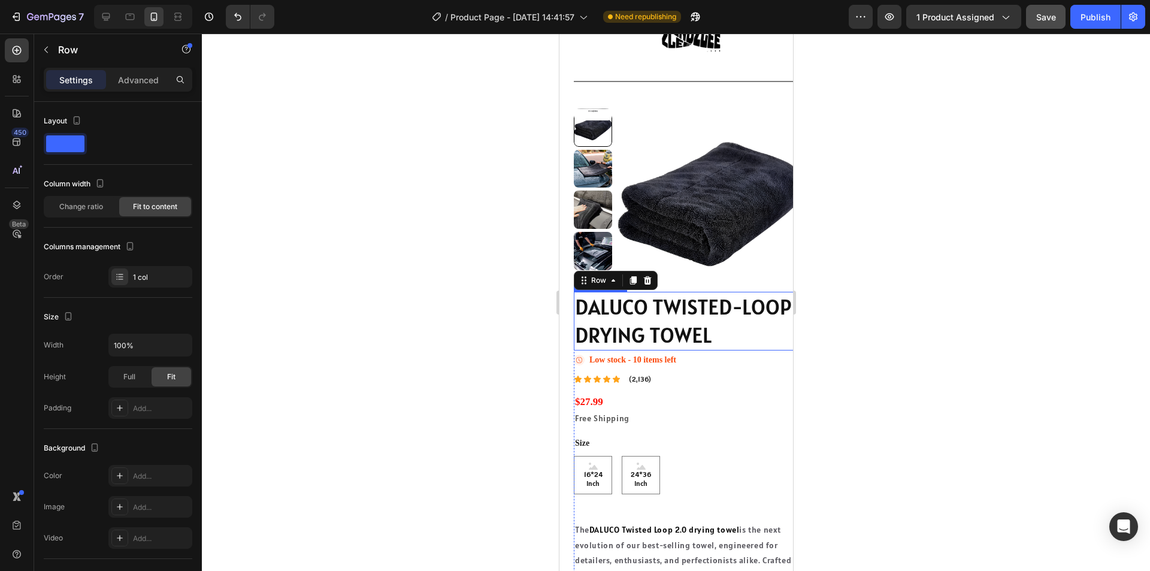
scroll to position [60, 0]
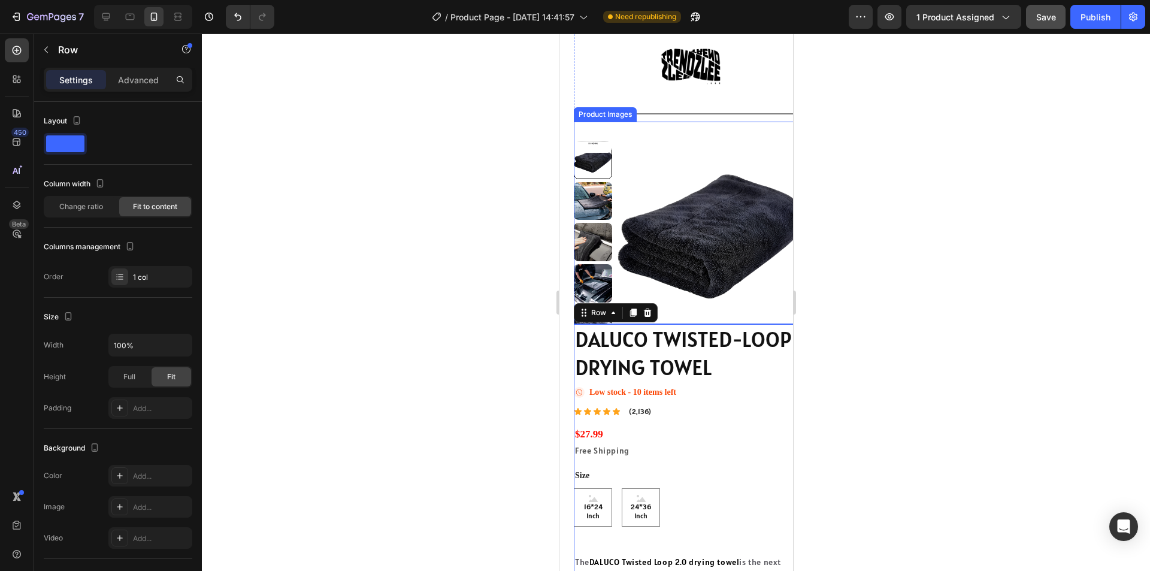
click at [767, 273] on img at bounding box center [711, 236] width 190 height 190
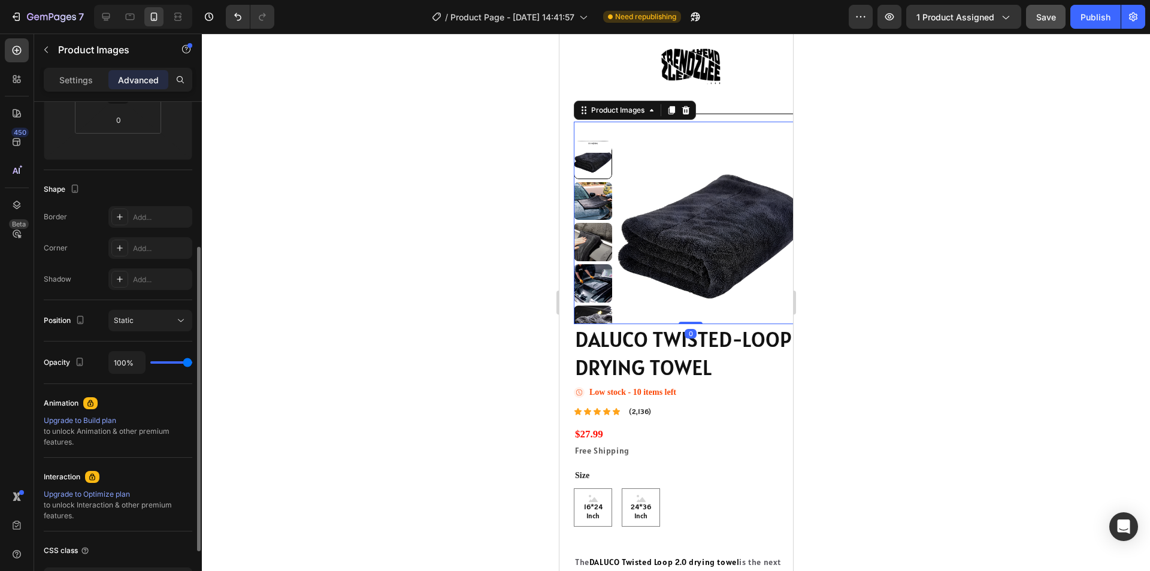
scroll to position [0, 0]
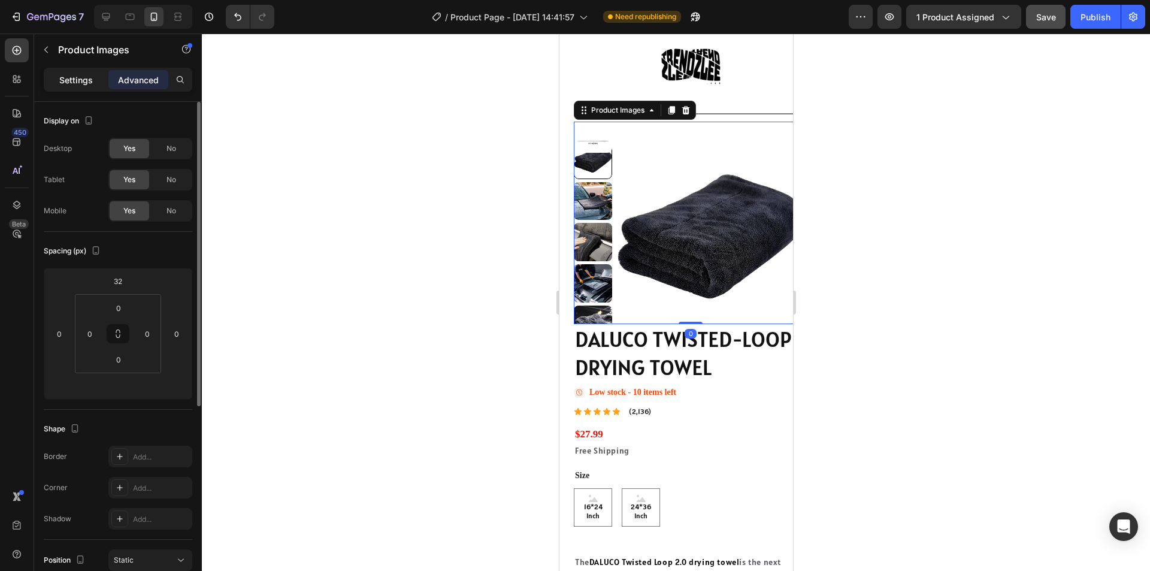
click at [72, 83] on p "Settings" at bounding box center [76, 80] width 34 height 13
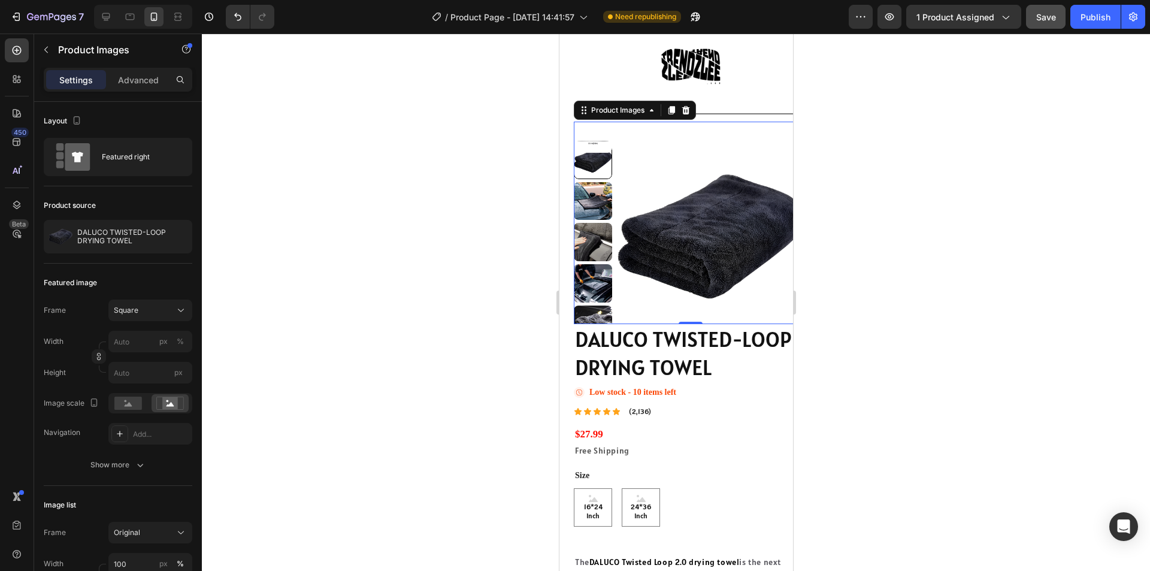
click at [76, 76] on p "Settings" at bounding box center [76, 80] width 34 height 13
click at [162, 308] on div "Square" at bounding box center [143, 310] width 59 height 11
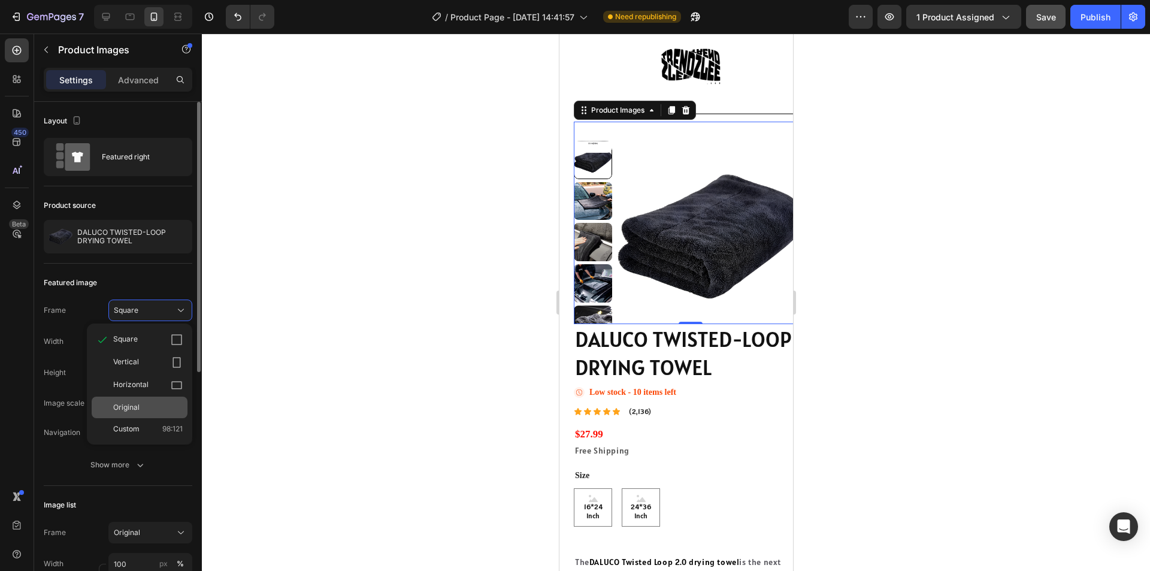
click at [162, 405] on div "Original" at bounding box center [147, 407] width 69 height 11
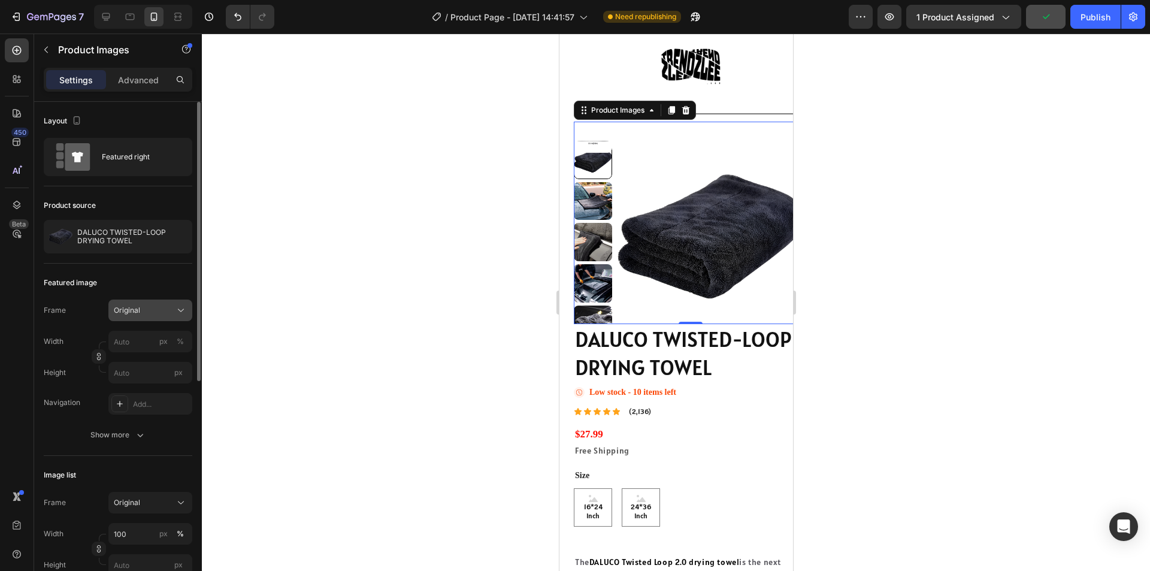
click at [137, 300] on button "Original" at bounding box center [150, 310] width 84 height 22
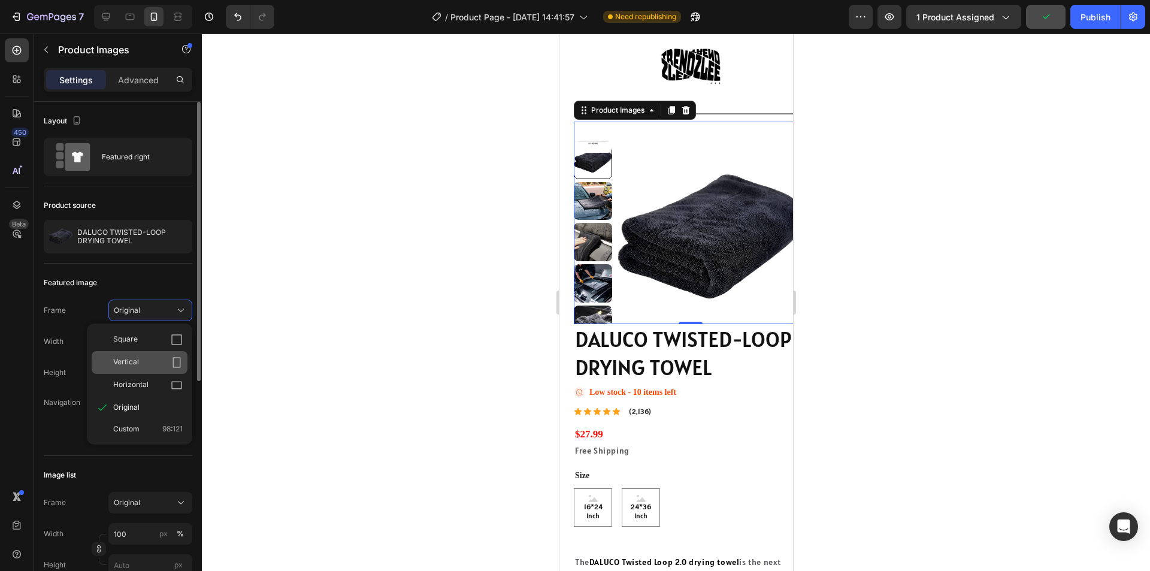
click at [149, 357] on div "Vertical" at bounding box center [147, 362] width 69 height 12
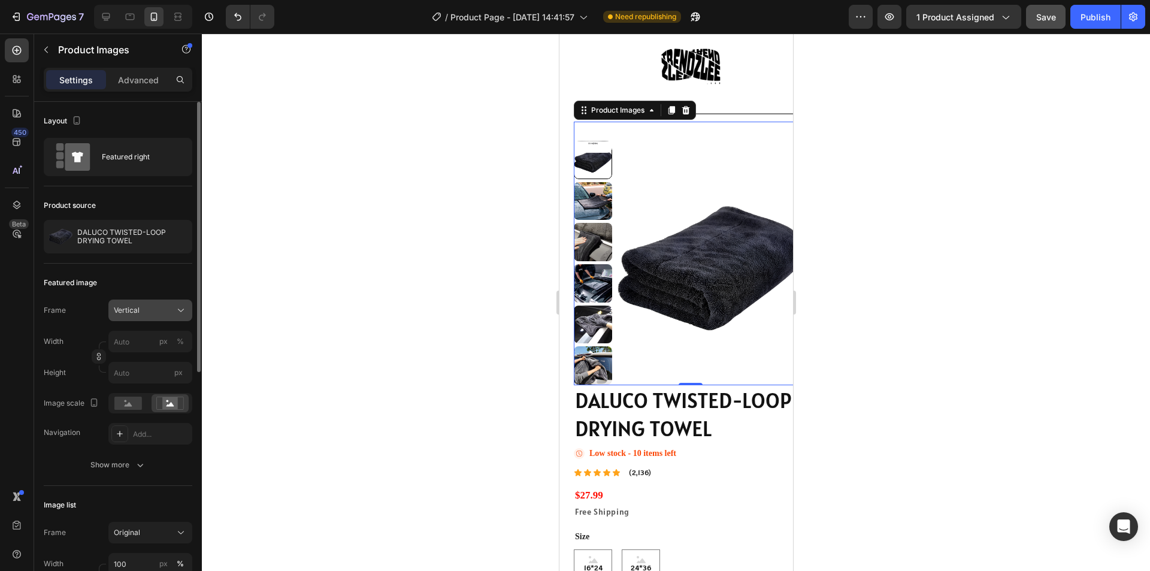
click at [171, 310] on div "Vertical" at bounding box center [143, 310] width 59 height 11
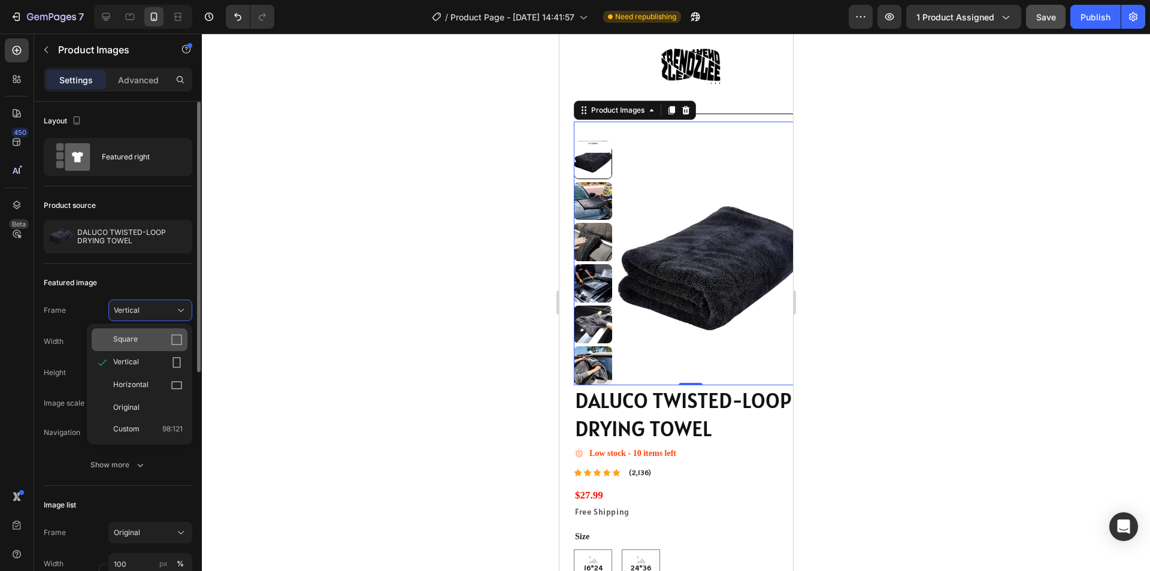
click at [160, 343] on div "Square" at bounding box center [147, 340] width 69 height 12
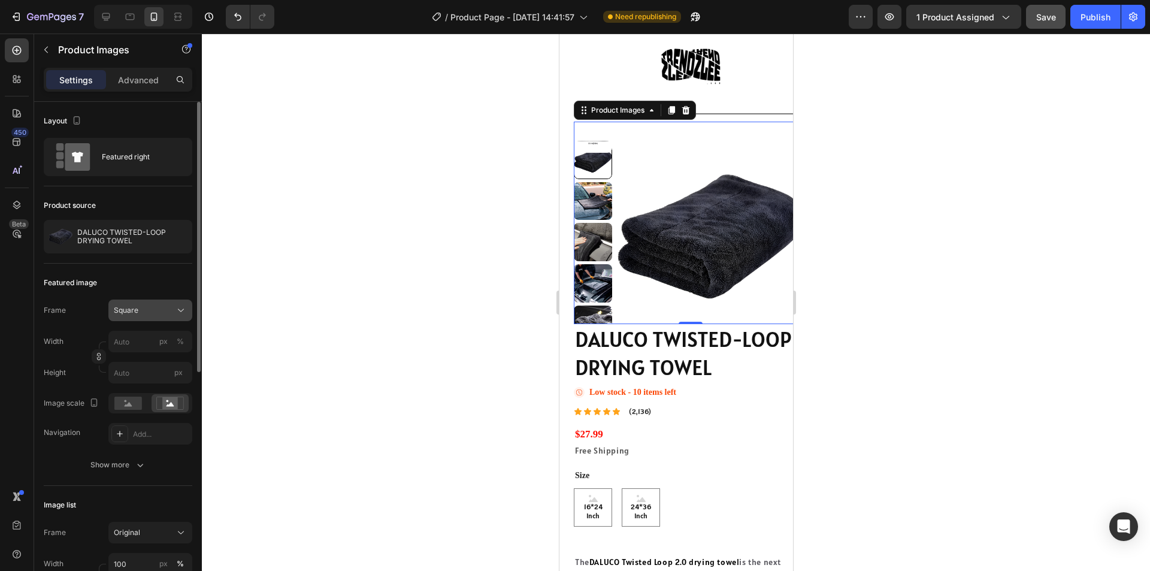
click at [190, 310] on button "Square" at bounding box center [150, 310] width 84 height 22
click at [169, 425] on span "98:121" at bounding box center [172, 428] width 20 height 11
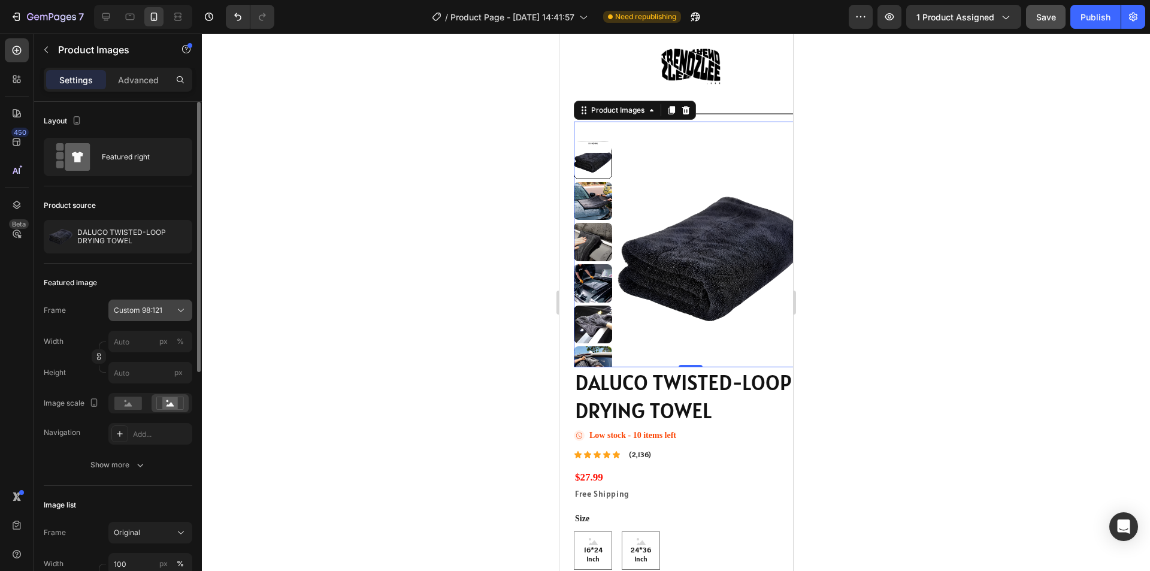
click at [170, 315] on div "Custom 98:121" at bounding box center [143, 310] width 59 height 11
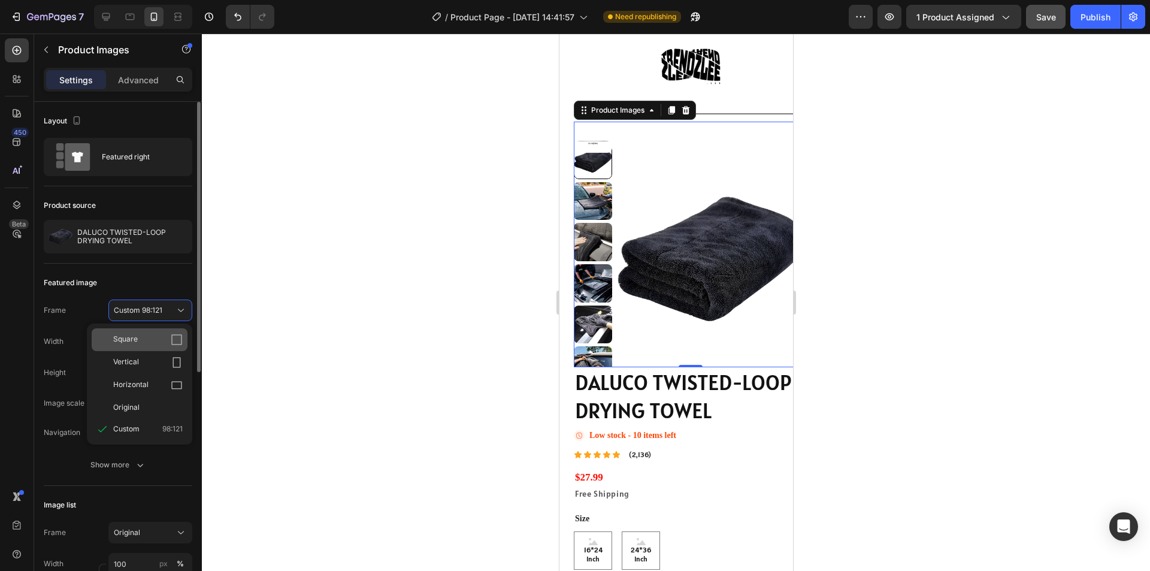
click at [153, 343] on div "Square" at bounding box center [147, 340] width 69 height 12
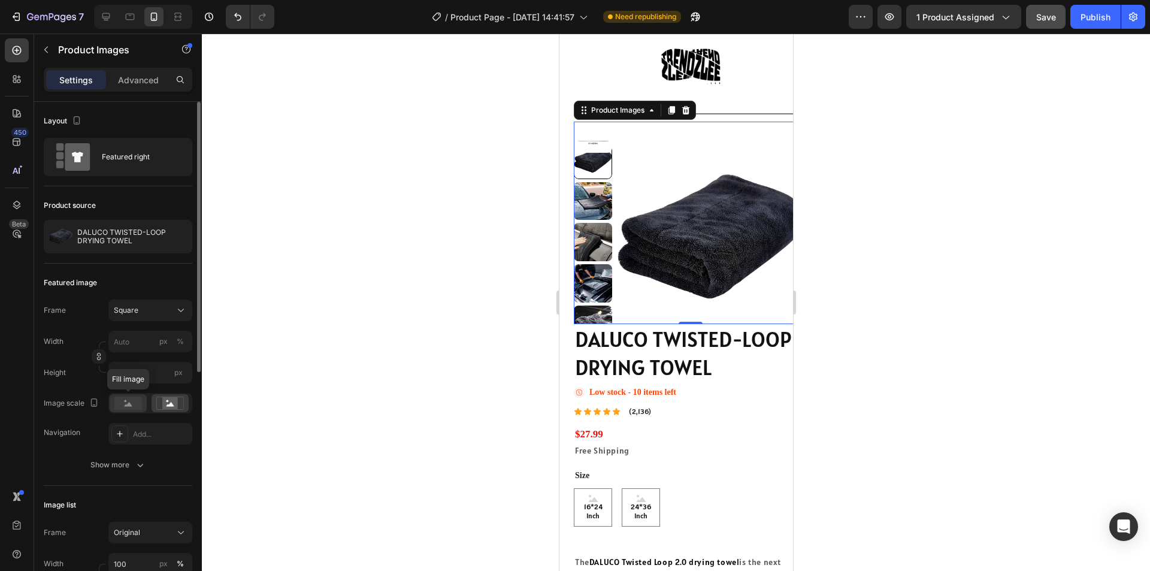
click at [121, 402] on rect at bounding box center [128, 402] width 28 height 13
click at [166, 406] on icon at bounding box center [170, 404] width 8 height 4
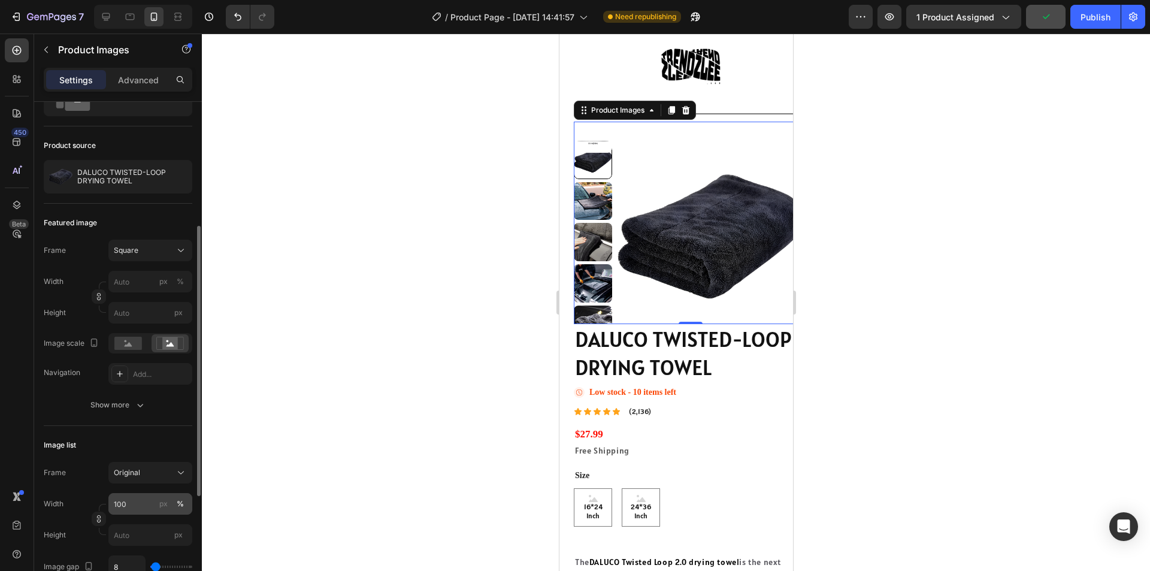
scroll to position [120, 0]
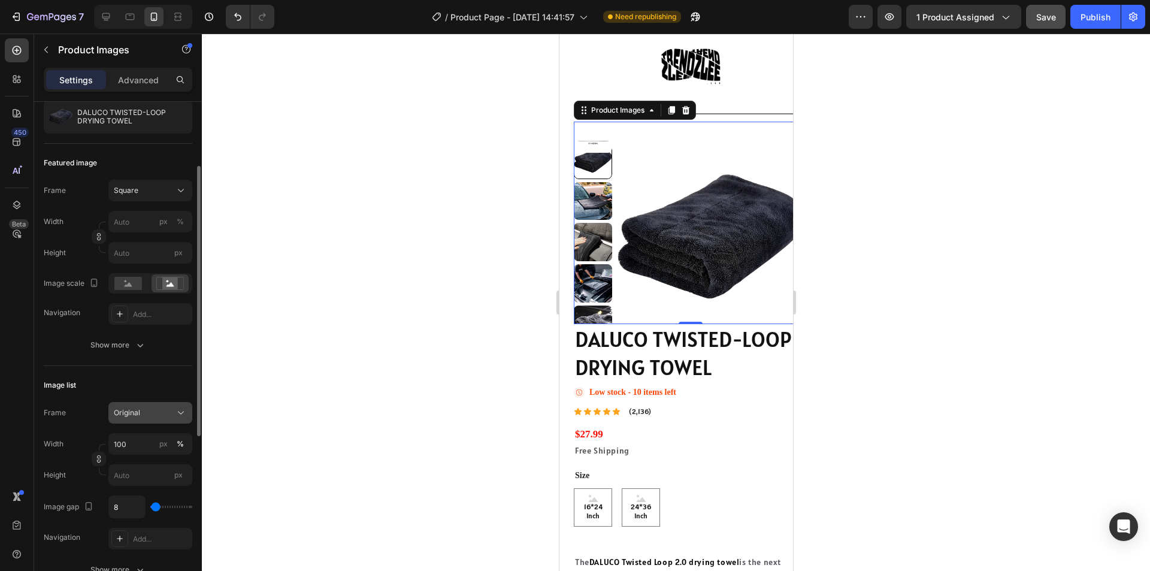
click at [180, 416] on icon at bounding box center [181, 413] width 12 height 12
click at [167, 501] on div "Original" at bounding box center [140, 510] width 96 height 22
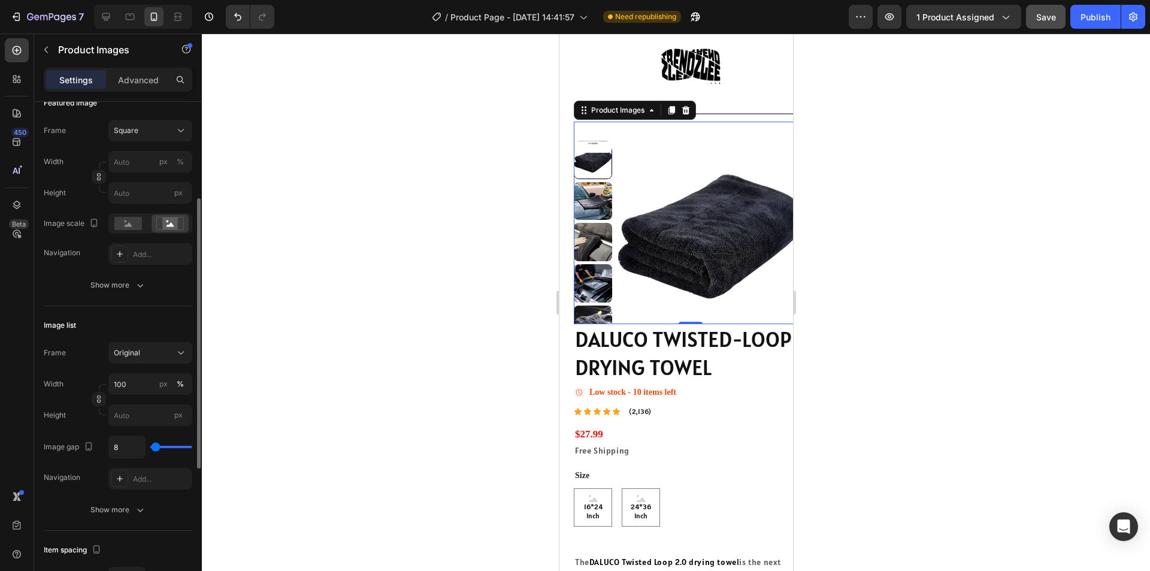
type input "491"
type input "28"
type input "19"
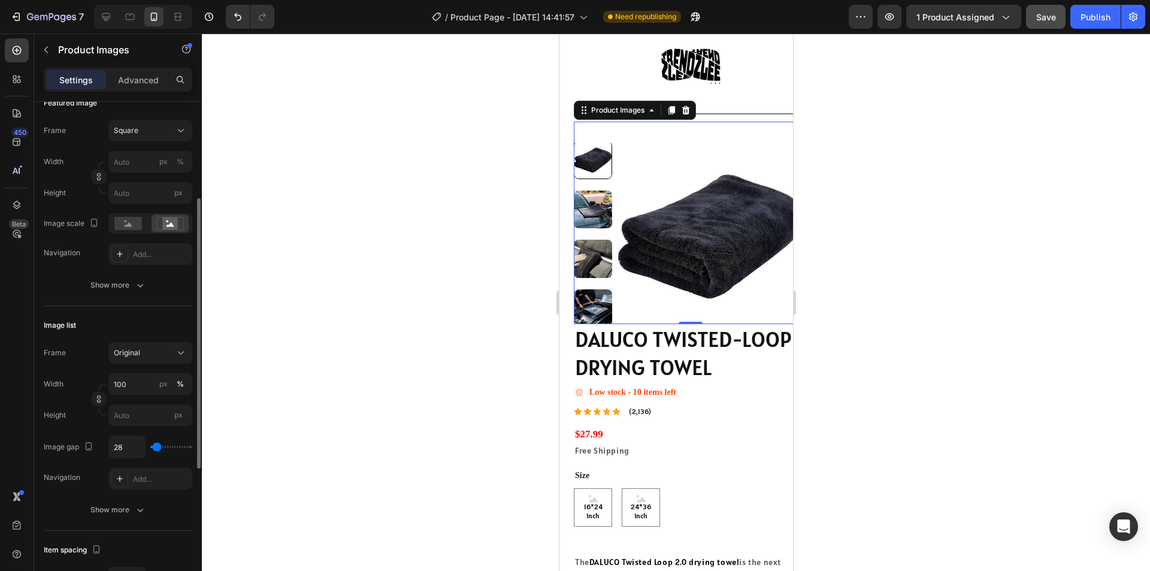
type input "19"
type input "0"
type input "9"
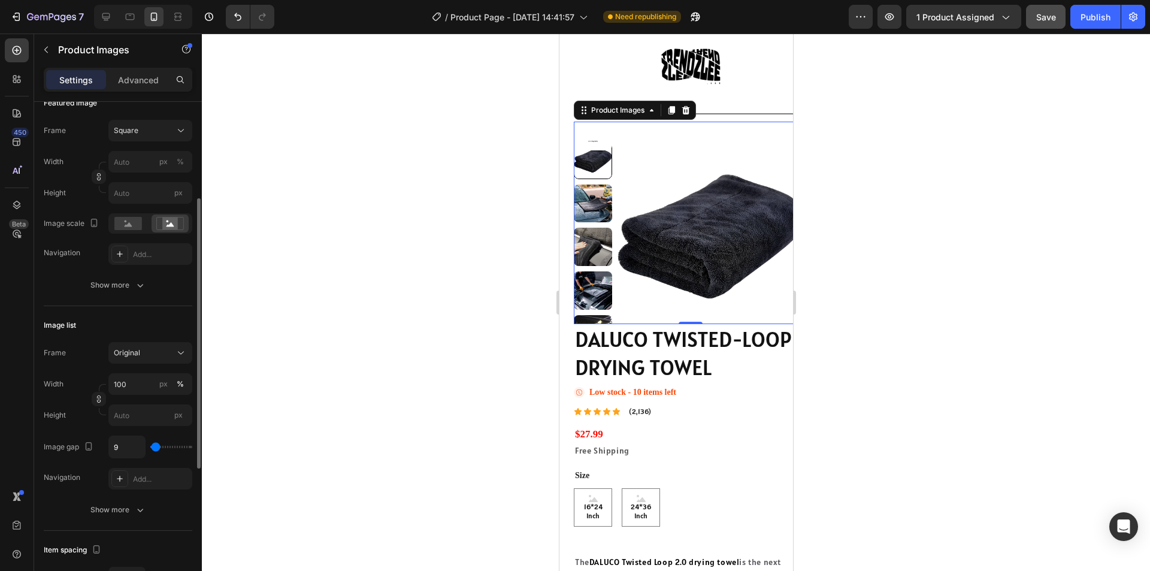
type input "28"
type input "0"
type input "28"
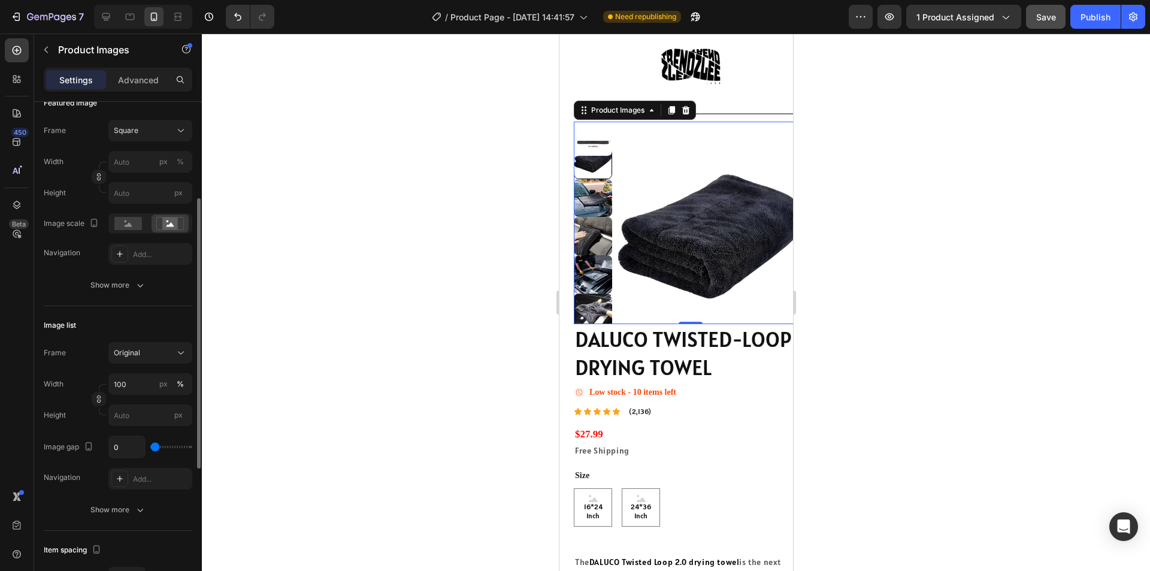
type input "28"
type input "0"
click at [155, 446] on input "range" at bounding box center [171, 447] width 42 height 2
click at [123, 449] on input "0" at bounding box center [127, 447] width 36 height 22
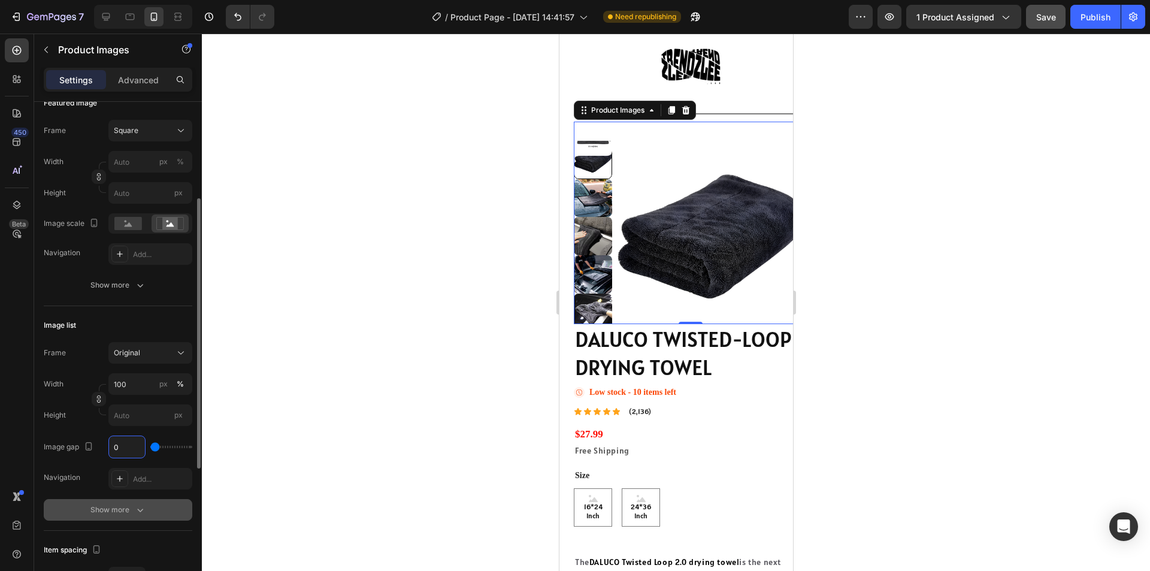
type input "5"
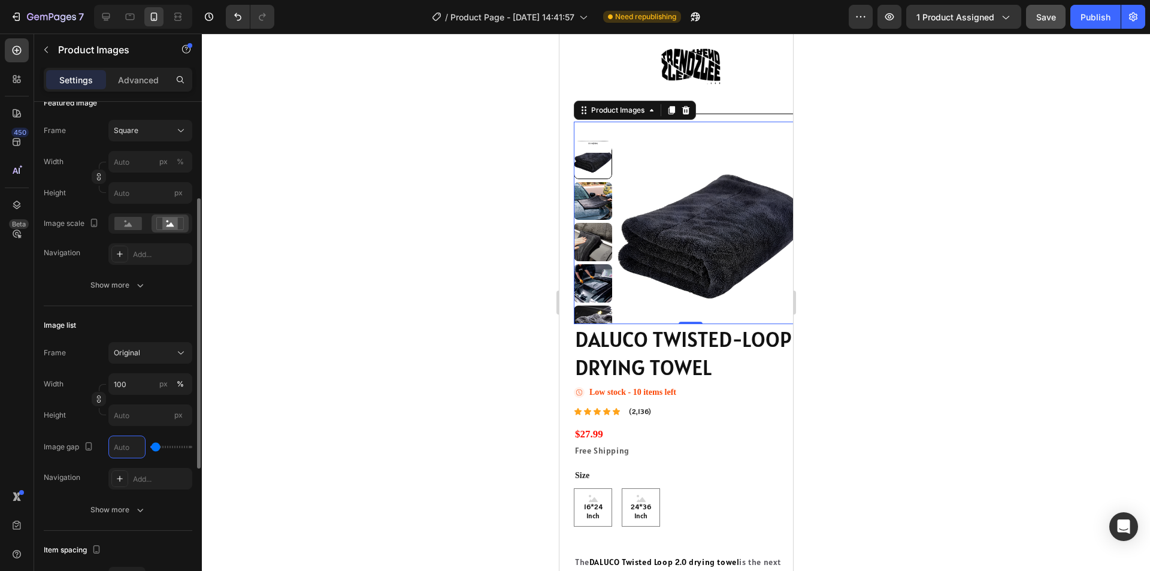
type input "0"
type input "7"
click at [332, 428] on div at bounding box center [676, 302] width 948 height 537
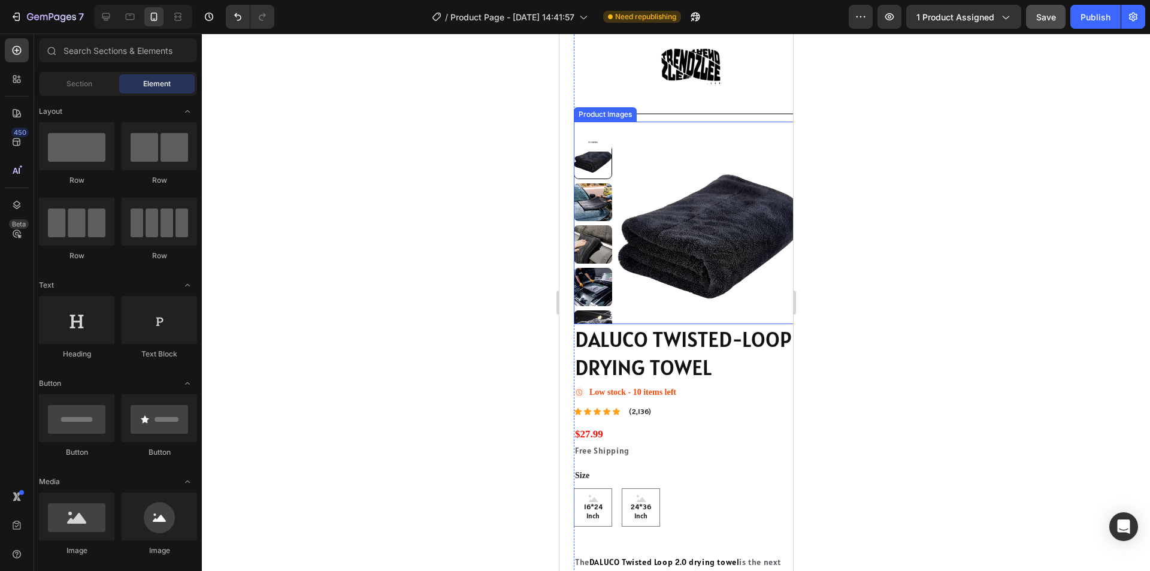
click at [655, 299] on img at bounding box center [711, 236] width 190 height 190
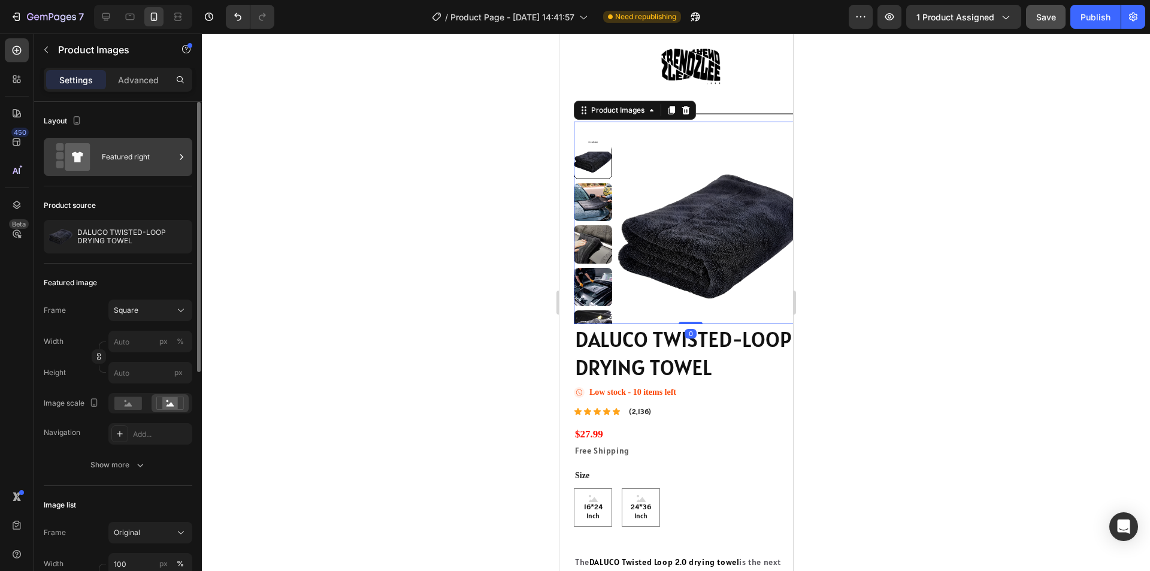
click at [140, 156] on div "Featured right" at bounding box center [138, 157] width 73 height 28
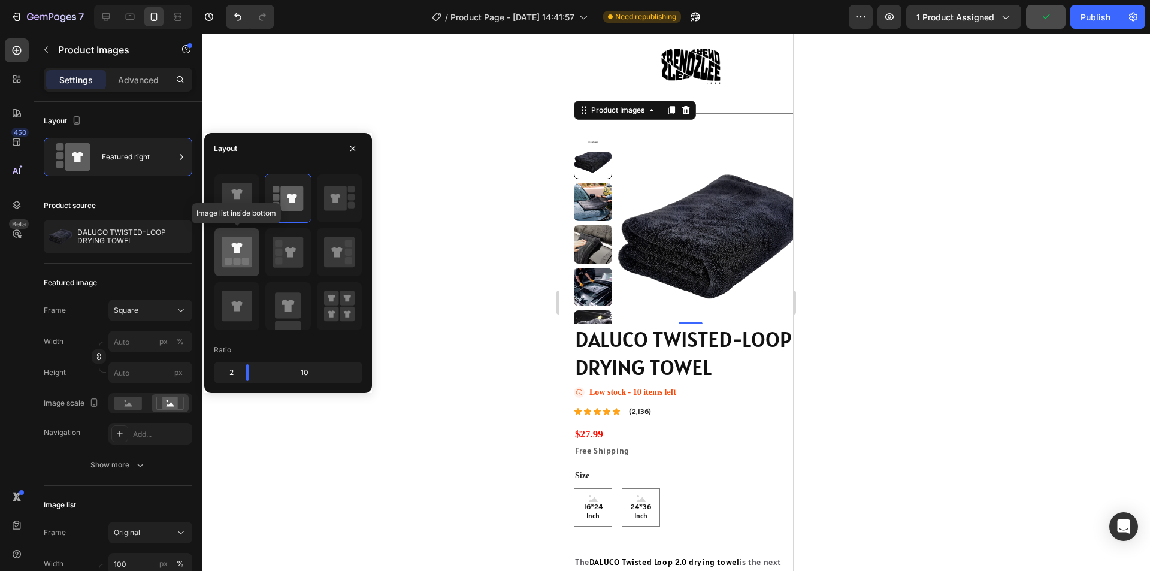
click at [233, 258] on icon at bounding box center [237, 252] width 31 height 31
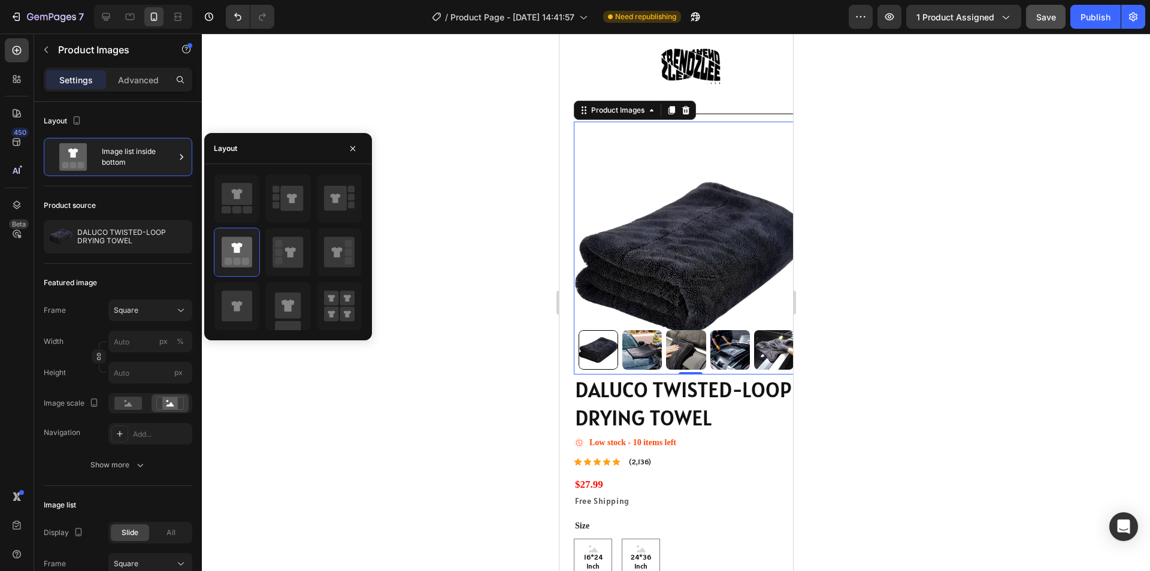
click at [677, 253] on img at bounding box center [690, 258] width 234 height 234
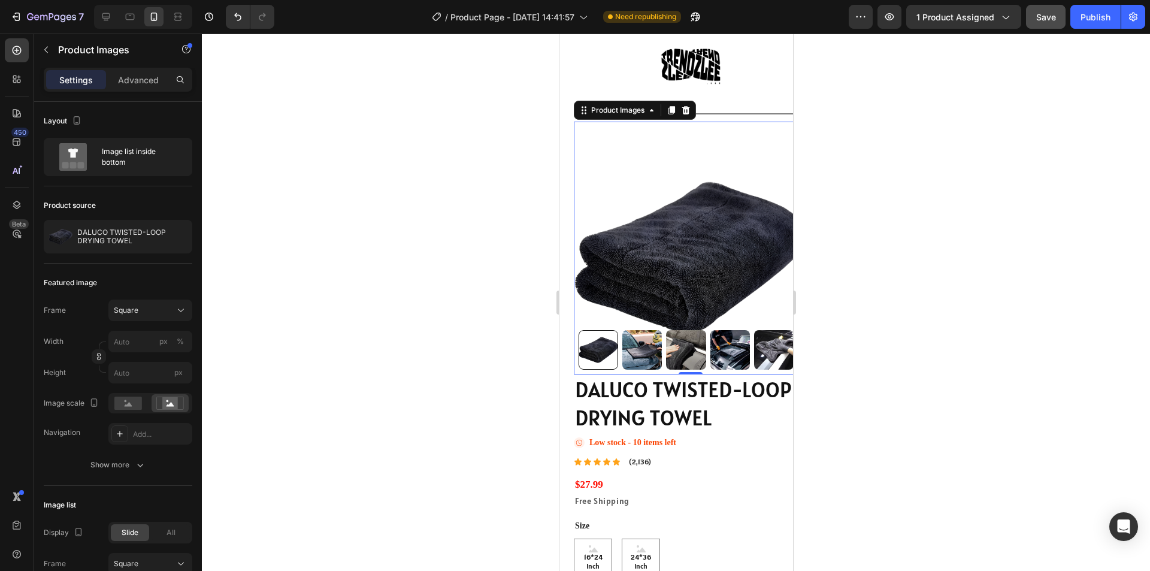
click at [677, 252] on img at bounding box center [690, 258] width 234 height 234
click at [168, 310] on div "Square" at bounding box center [143, 310] width 59 height 11
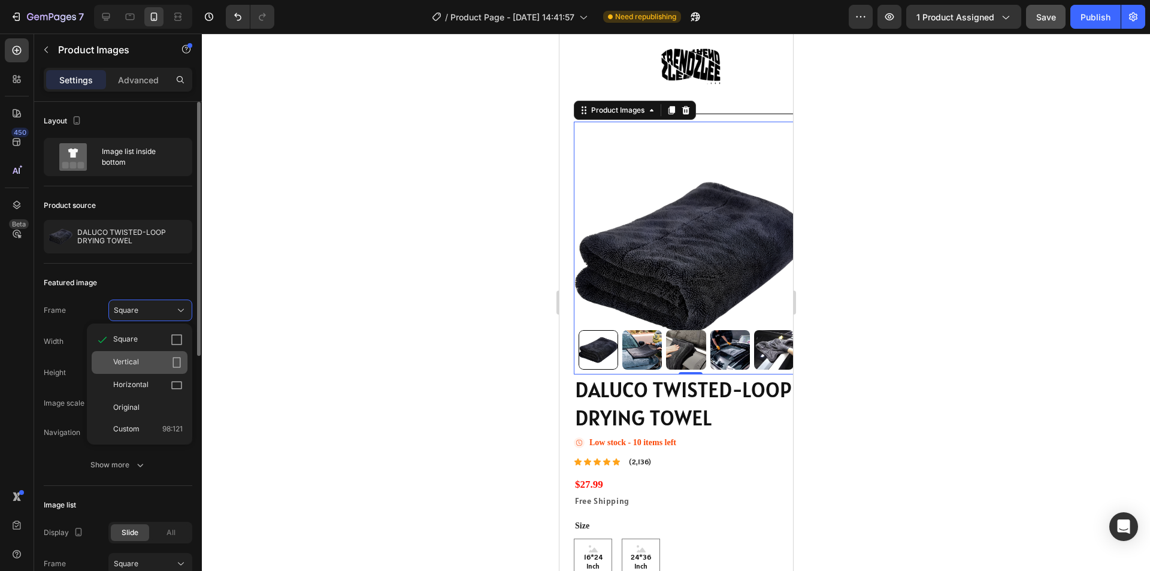
click at [163, 362] on div "Vertical" at bounding box center [147, 362] width 69 height 12
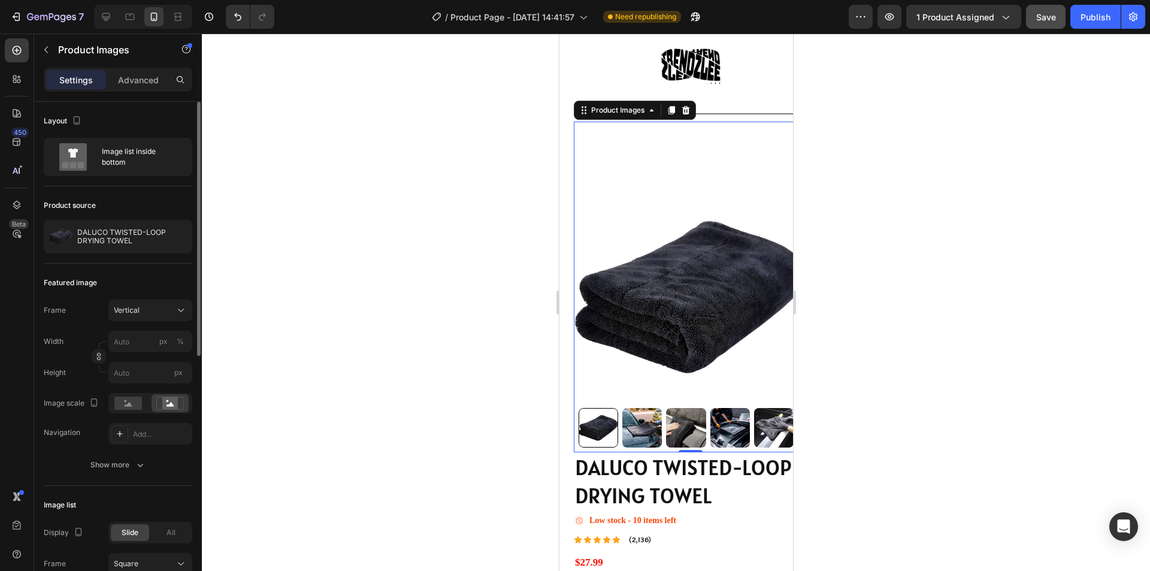
drag, startPoint x: 169, startPoint y: 308, endPoint x: 158, endPoint y: 323, distance: 18.3
click at [169, 309] on div "Vertical" at bounding box center [143, 310] width 59 height 11
click at [146, 335] on div "Square" at bounding box center [147, 340] width 69 height 12
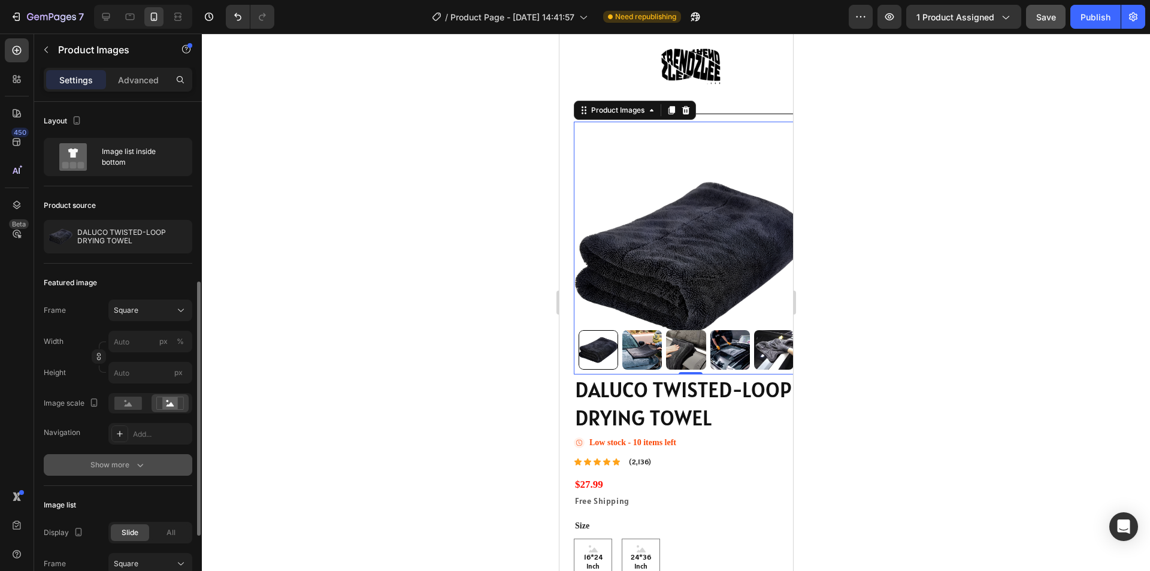
scroll to position [120, 0]
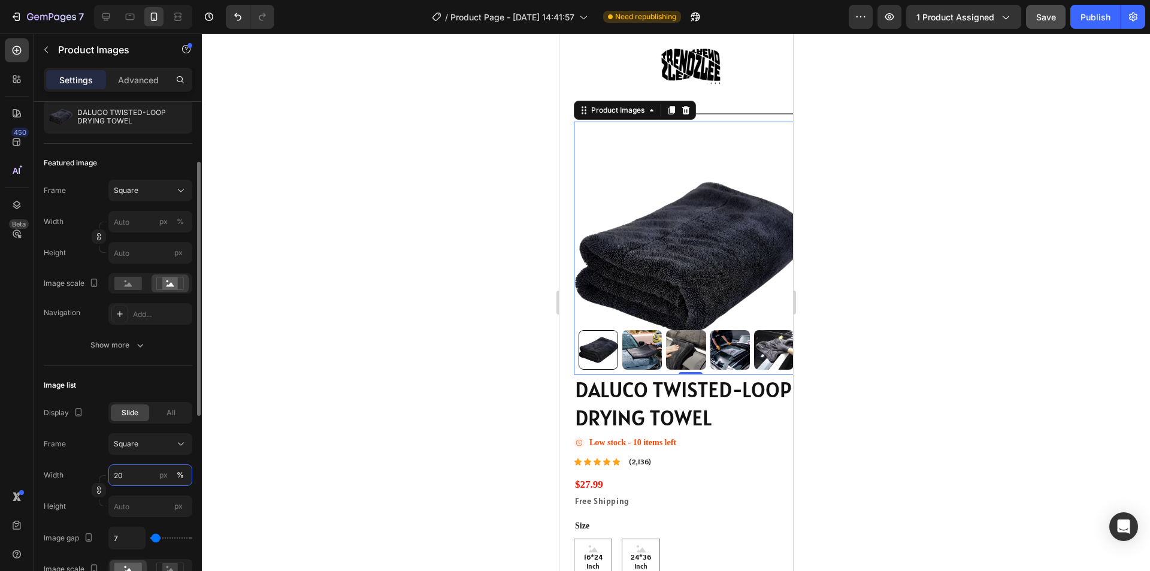
click at [139, 480] on input "20" at bounding box center [150, 475] width 84 height 22
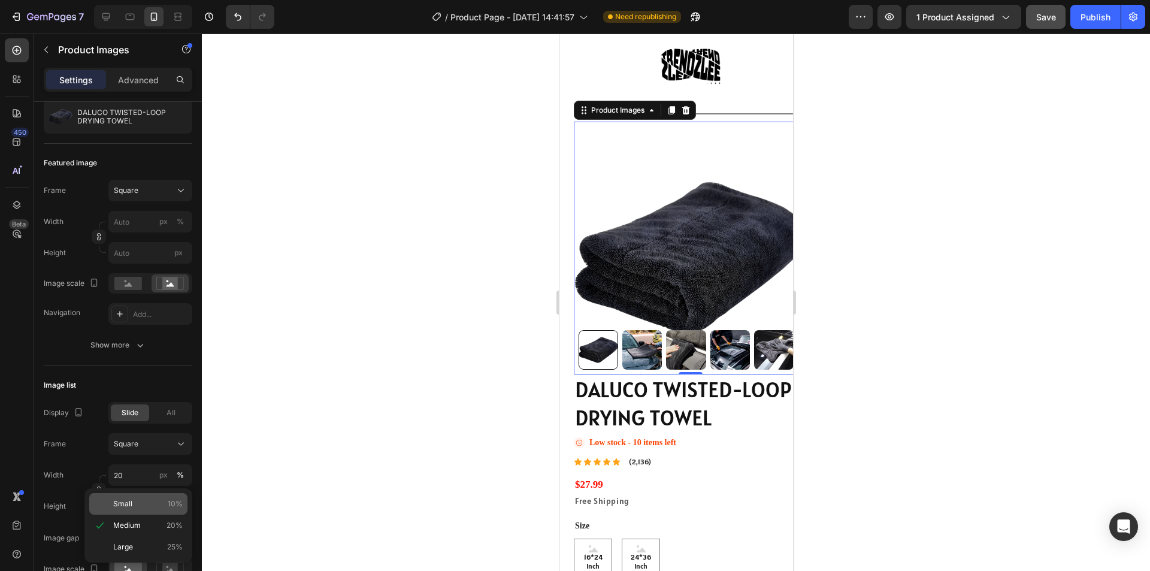
click at [137, 507] on p "Small 10%" at bounding box center [147, 503] width 69 height 11
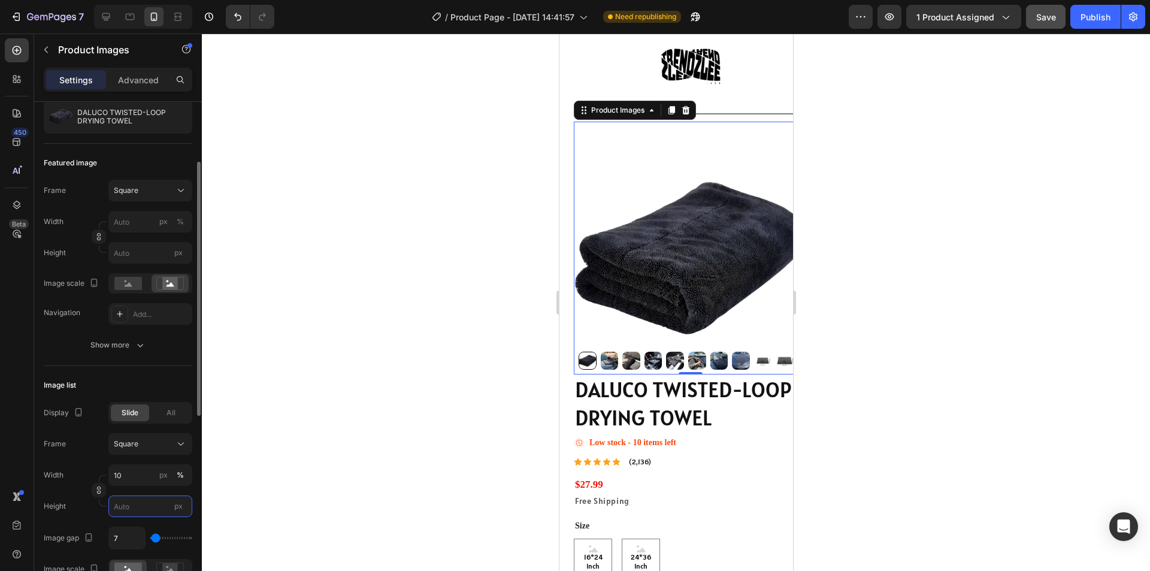
click at [141, 505] on input "px" at bounding box center [150, 506] width 84 height 22
click at [146, 468] on input "10" at bounding box center [150, 475] width 84 height 22
click at [144, 527] on p "Medium 20%" at bounding box center [147, 525] width 69 height 11
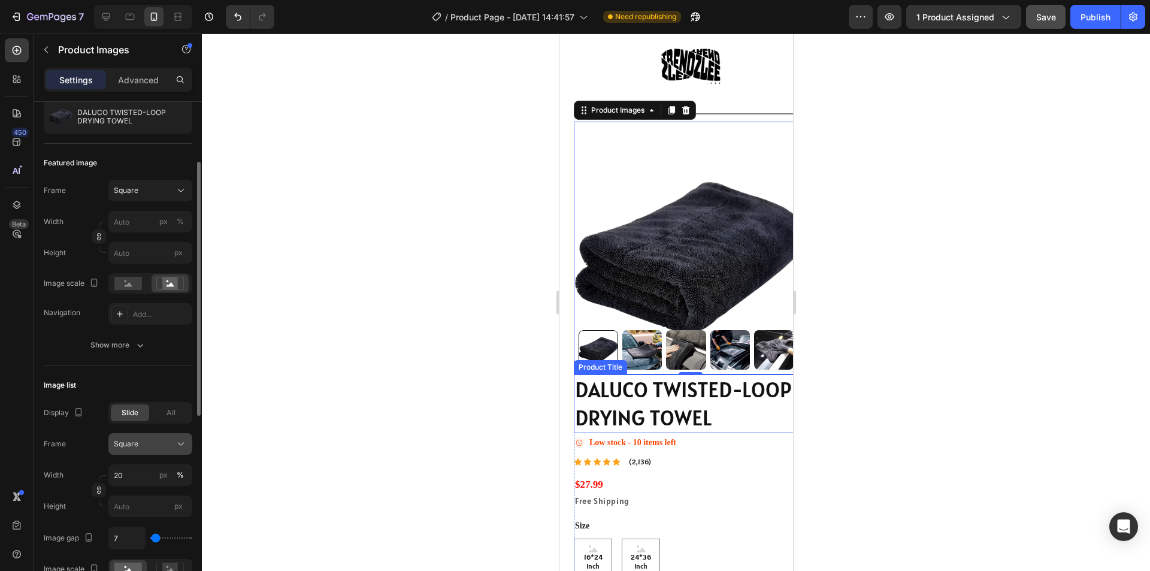
click at [136, 449] on span "Square" at bounding box center [126, 443] width 25 height 11
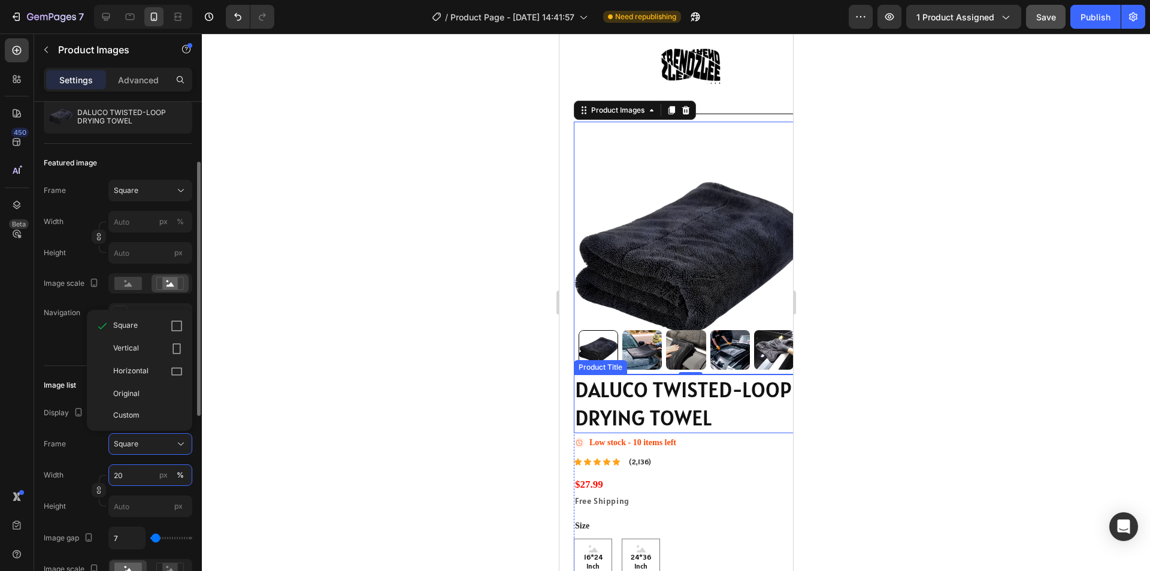
click at [137, 466] on input "20" at bounding box center [150, 475] width 84 height 22
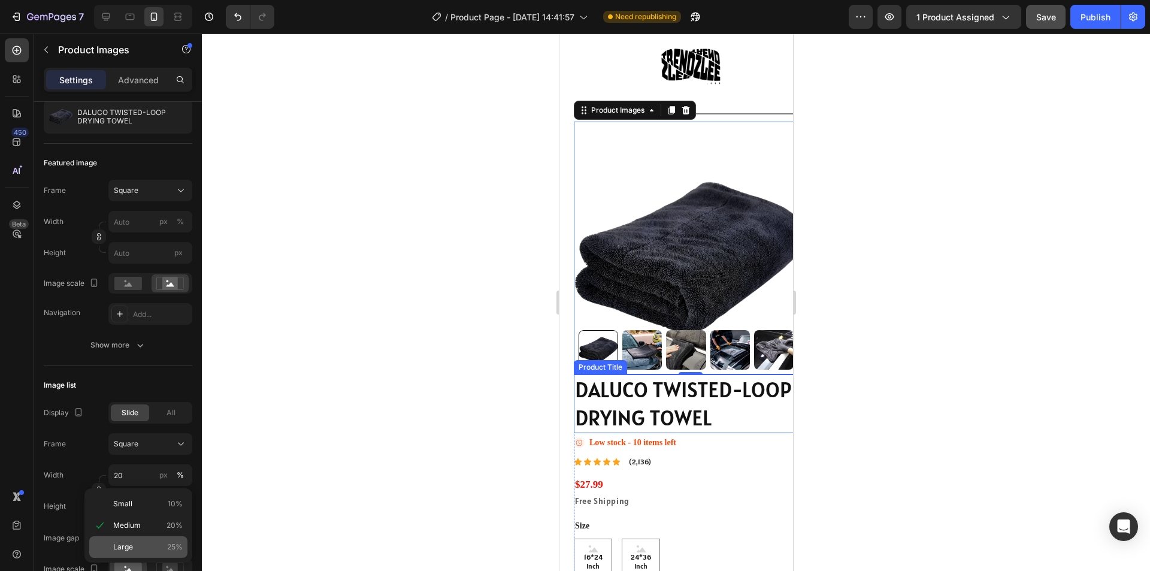
click at [137, 549] on p "Large 25%" at bounding box center [147, 546] width 69 height 11
type input "25"
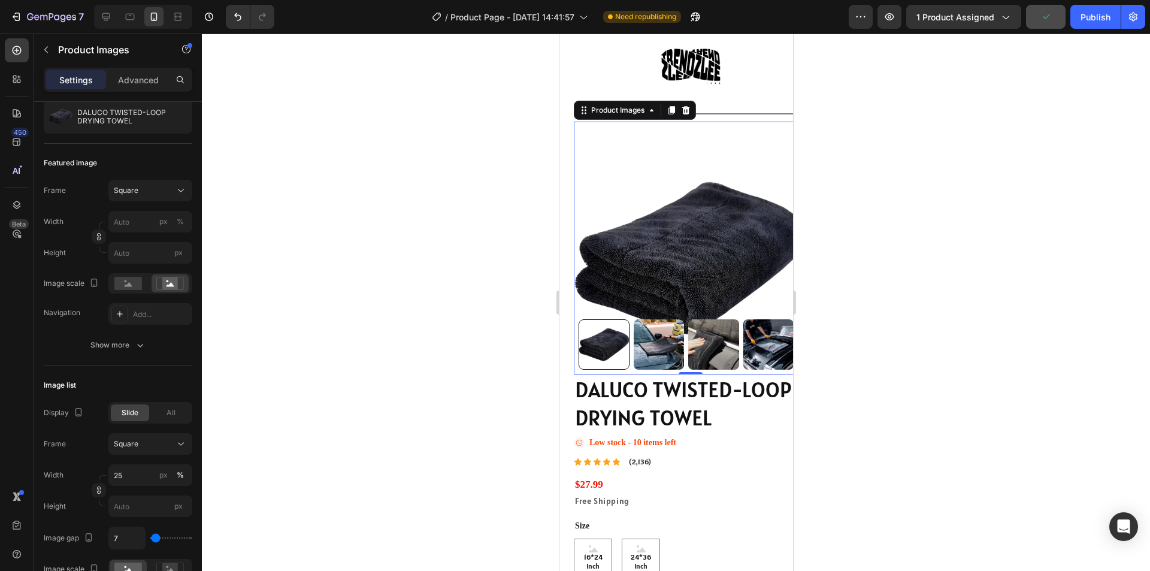
click at [679, 232] on img at bounding box center [690, 258] width 234 height 234
click at [815, 237] on div at bounding box center [676, 302] width 948 height 537
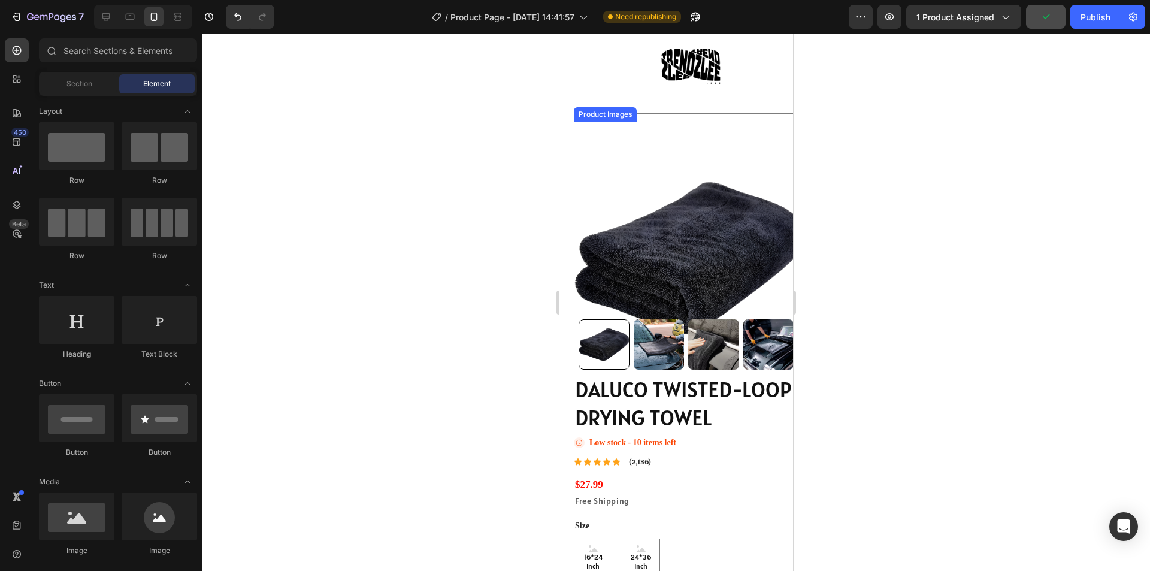
click at [763, 246] on img at bounding box center [690, 258] width 234 height 234
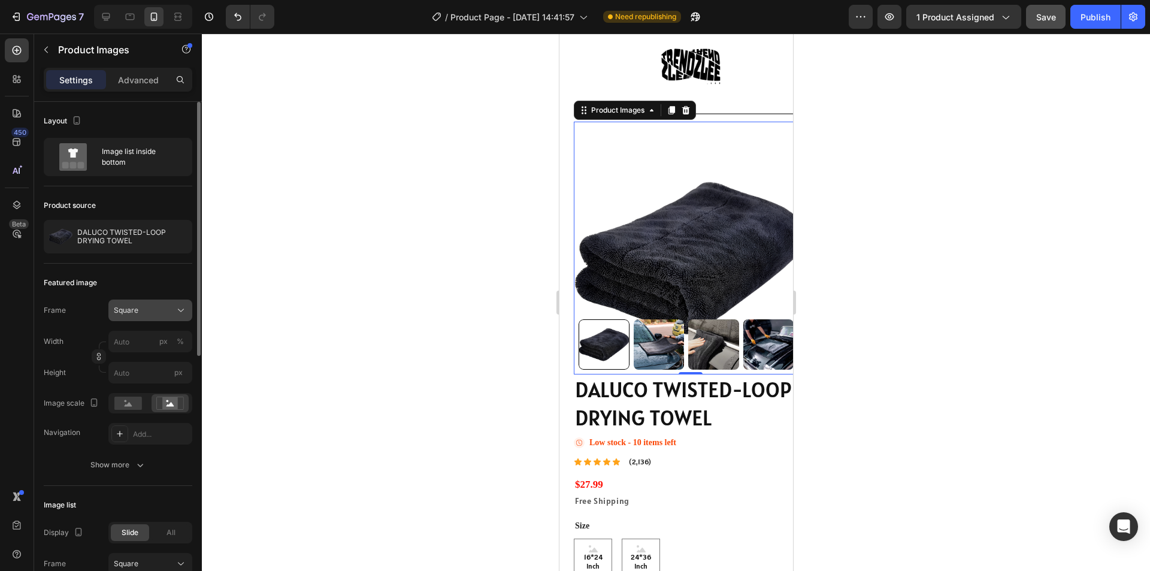
click at [167, 313] on div "Square" at bounding box center [143, 310] width 59 height 11
click at [145, 405] on div "Original" at bounding box center [147, 407] width 69 height 11
click at [163, 308] on div "Original" at bounding box center [143, 310] width 59 height 11
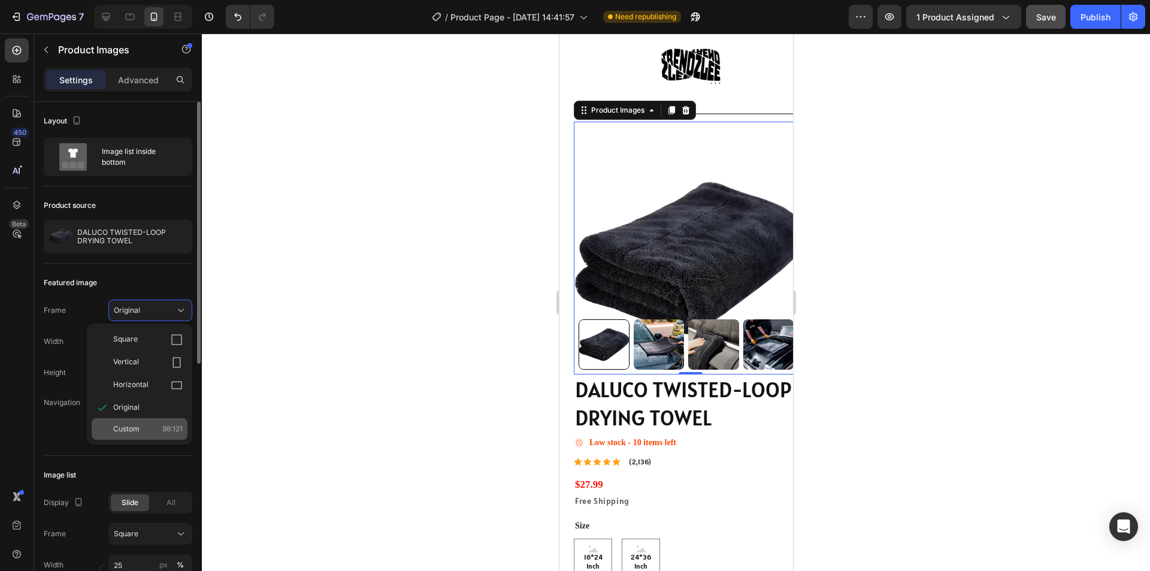
click at [143, 426] on div "Custom 98:121" at bounding box center [147, 428] width 69 height 11
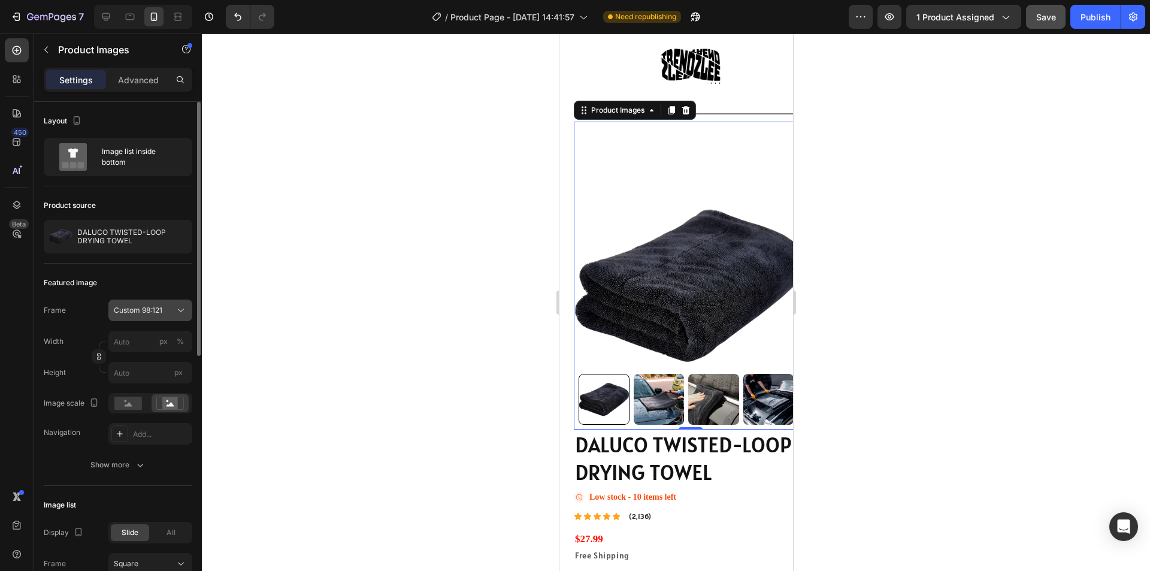
click at [171, 305] on div "Custom 98:121" at bounding box center [143, 310] width 59 height 11
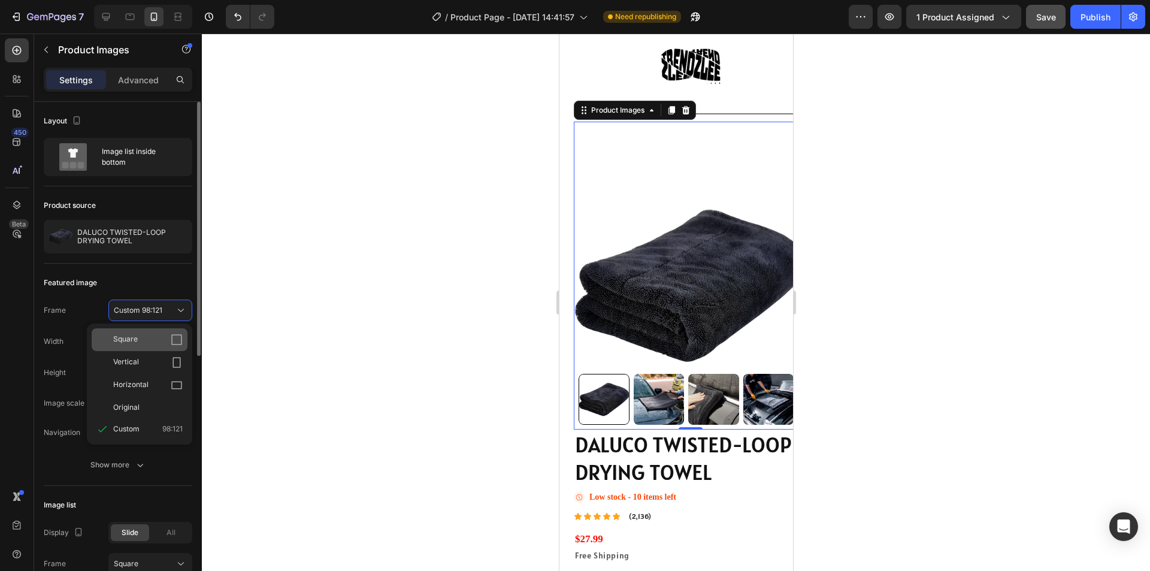
click at [153, 344] on div "Square" at bounding box center [147, 340] width 69 height 12
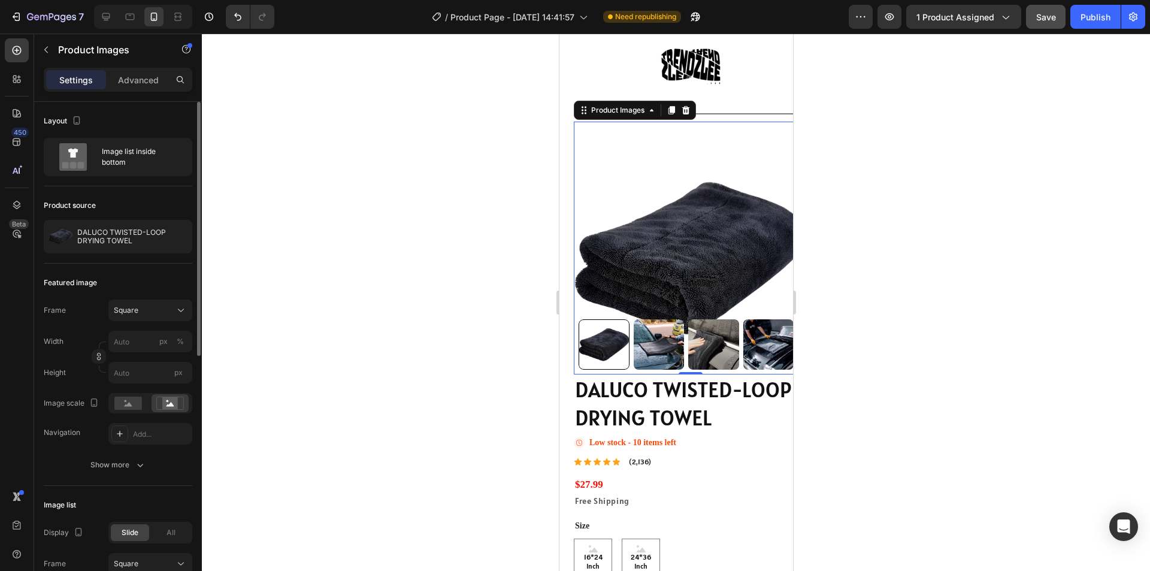
click at [762, 242] on img at bounding box center [690, 258] width 234 height 234
click at [779, 237] on img at bounding box center [690, 258] width 234 height 234
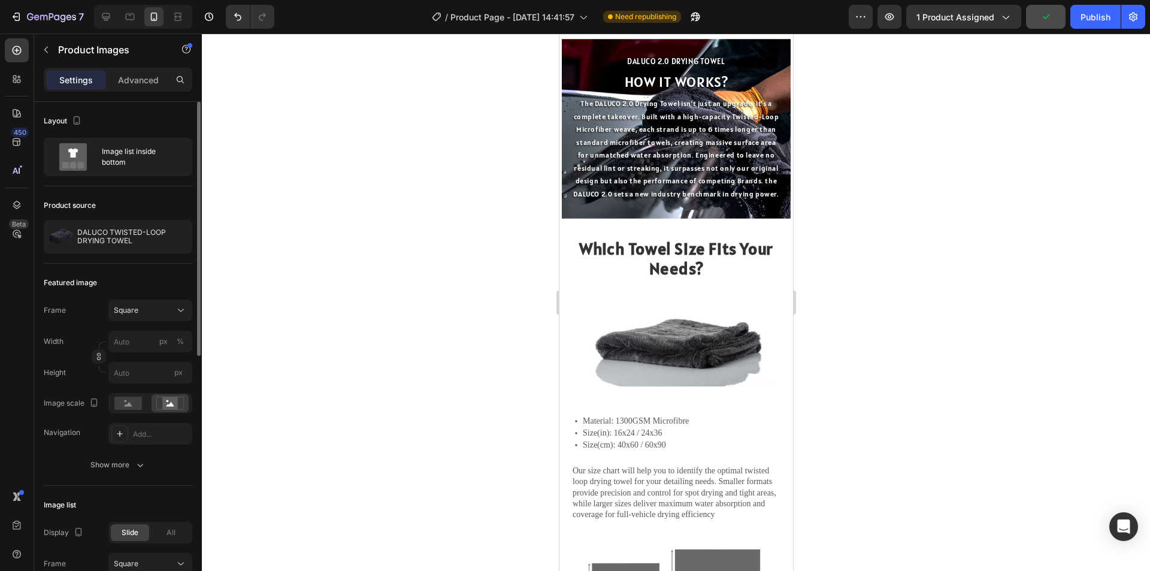
scroll to position [659, 0]
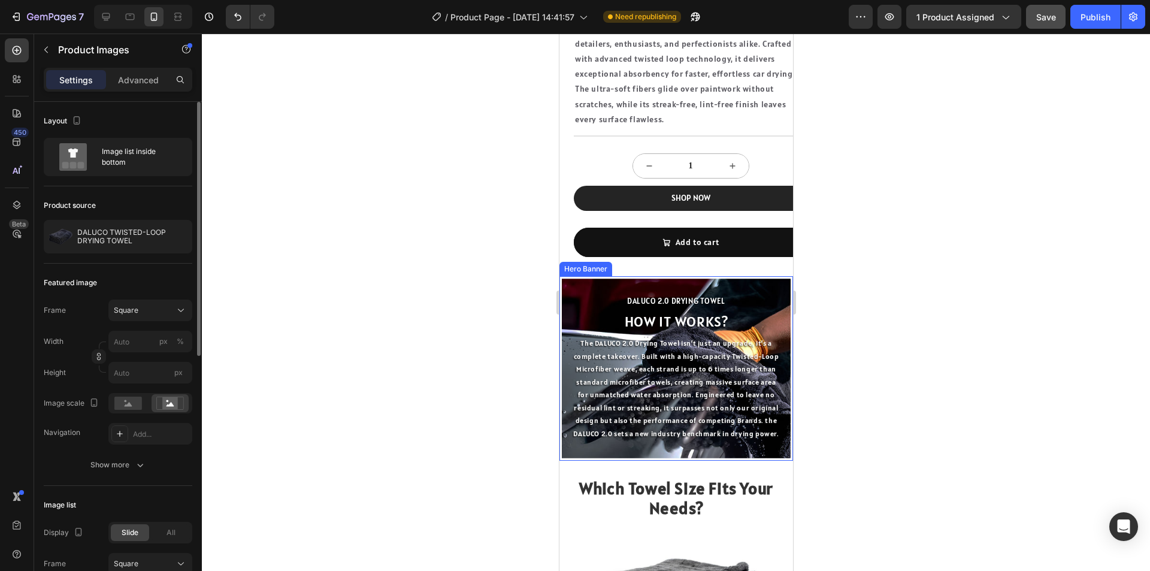
click at [576, 284] on div "DALUCO 2.0 DRYING TOWEL Heading HOW IT WORKS? Text Block The DALUCO 2.0 Drying …" at bounding box center [675, 368] width 229 height 180
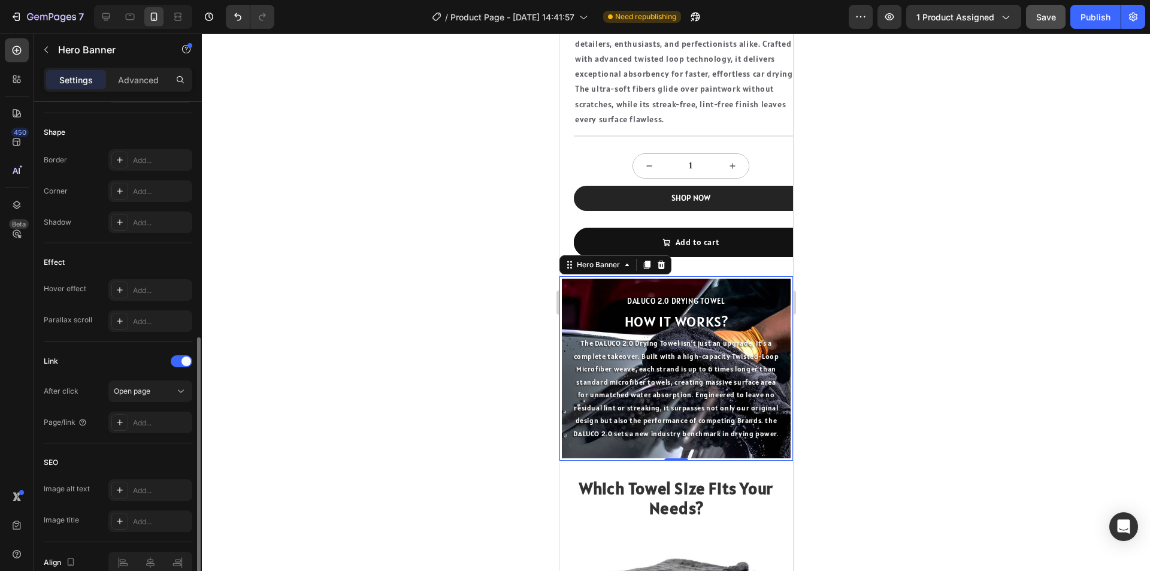
scroll to position [376, 0]
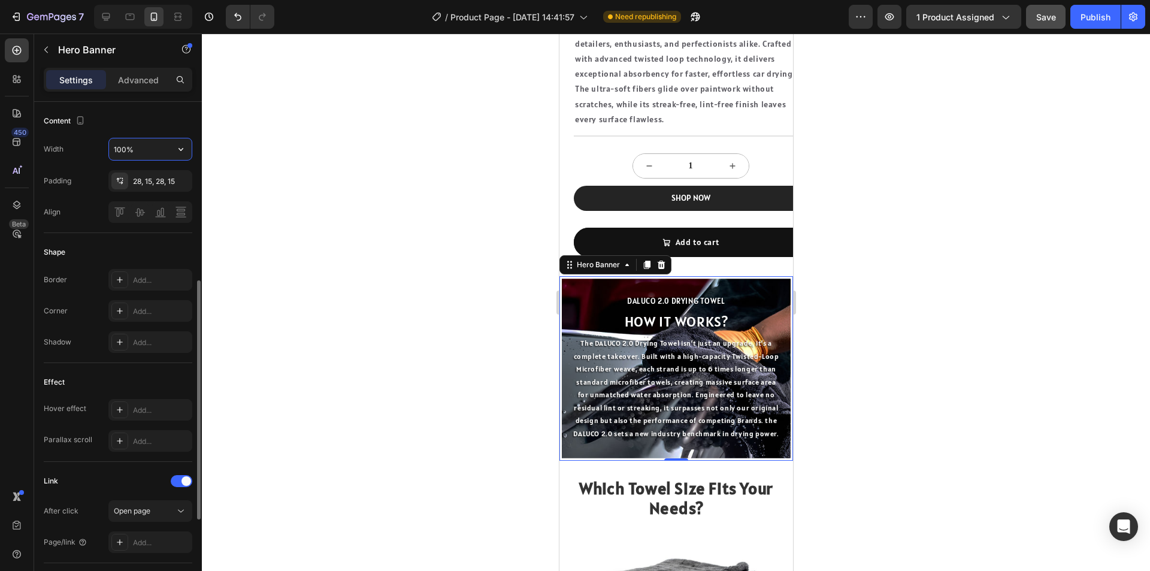
click at [151, 149] on input "100%" at bounding box center [150, 149] width 83 height 22
click at [181, 132] on div "Content Width 100% Padding 28, 15, 28, 15 Align" at bounding box center [118, 167] width 149 height 131
click at [135, 217] on div "Fit content Auto" at bounding box center [138, 225] width 98 height 23
type input "Auto"
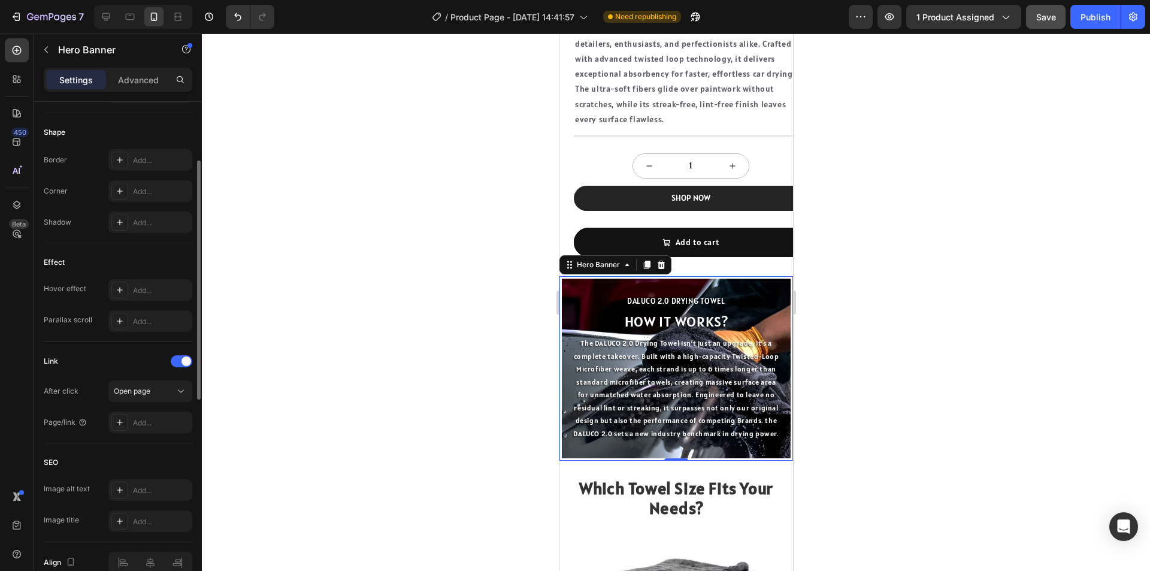
scroll to position [256, 0]
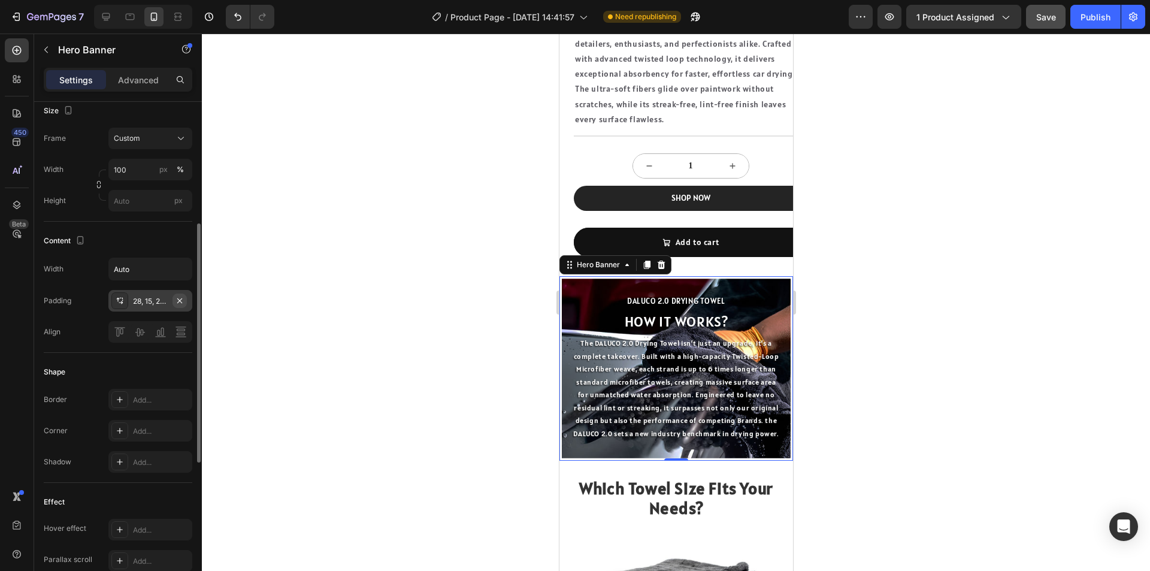
click at [181, 300] on icon "button" at bounding box center [180, 301] width 10 height 10
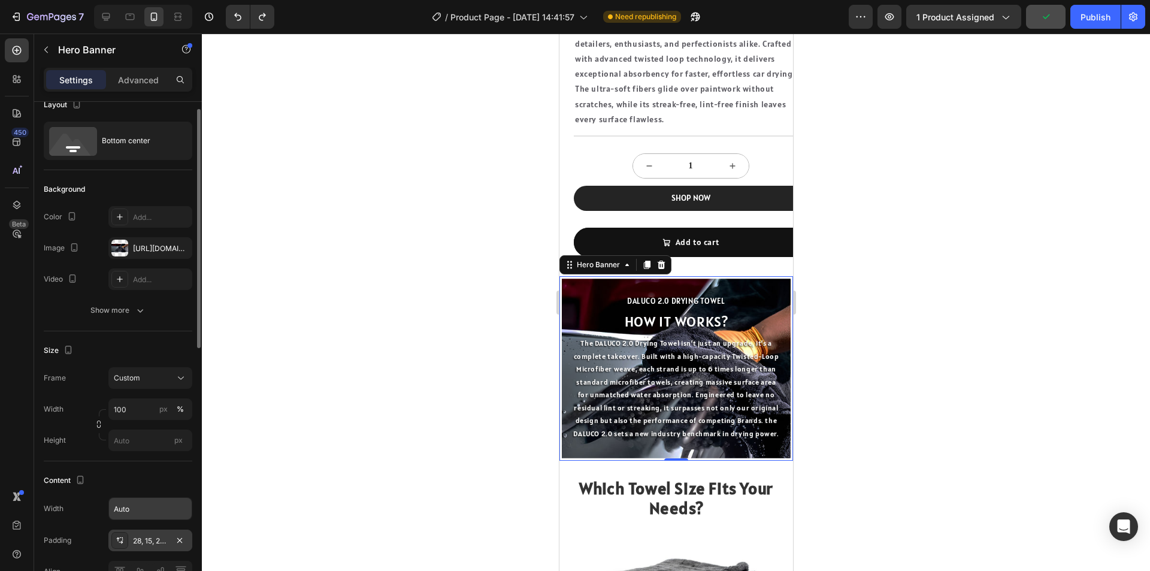
scroll to position [0, 0]
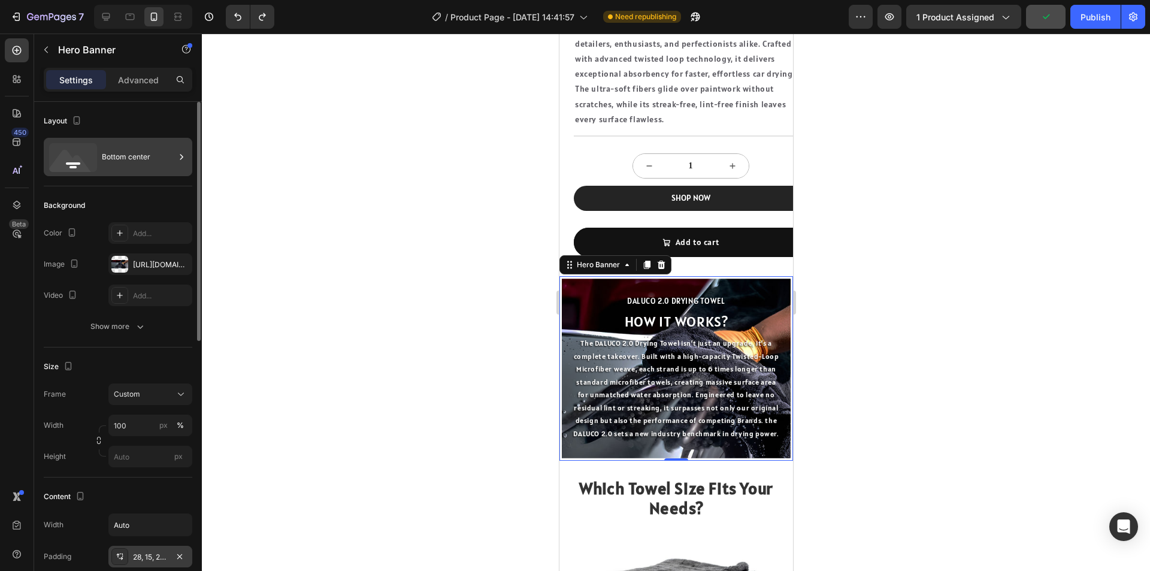
click at [114, 153] on div "Bottom center" at bounding box center [138, 157] width 73 height 28
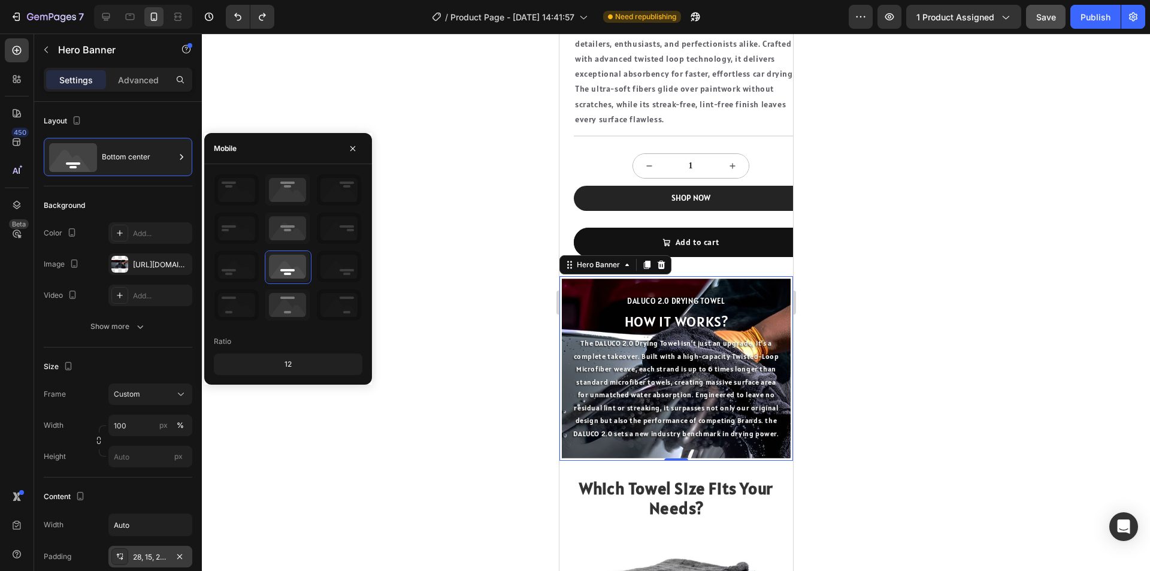
click at [485, 235] on div at bounding box center [676, 302] width 948 height 537
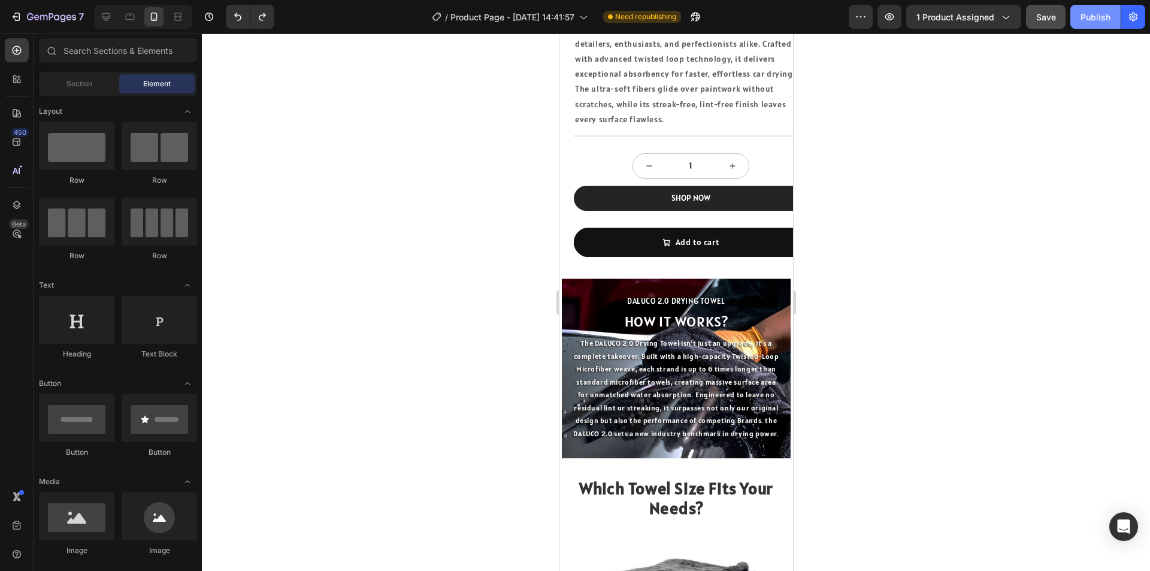
click at [1089, 16] on div "Publish" at bounding box center [1095, 17] width 30 height 13
click at [79, 83] on span "Section" at bounding box center [79, 83] width 26 height 11
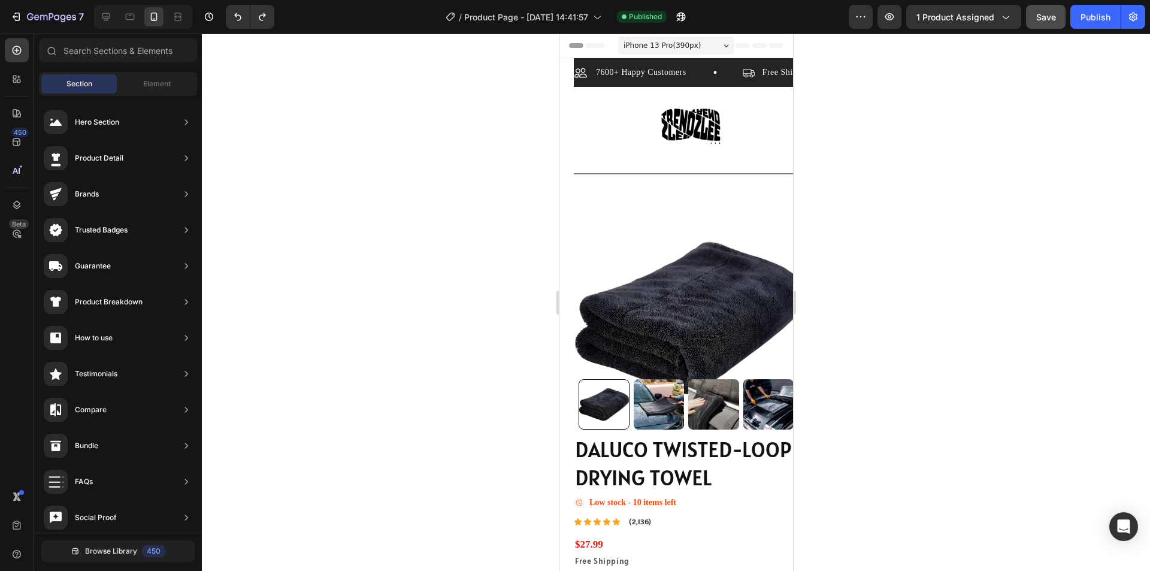
click at [568, 167] on section "7600+ Happy Customers Item List Free Shipping Item List 30 Day Guarantee Item L…" at bounding box center [676, 496] width 234 height 877
click at [664, 49] on span "iPhone 13 Pro ( 390 px)" at bounding box center [661, 46] width 77 height 12
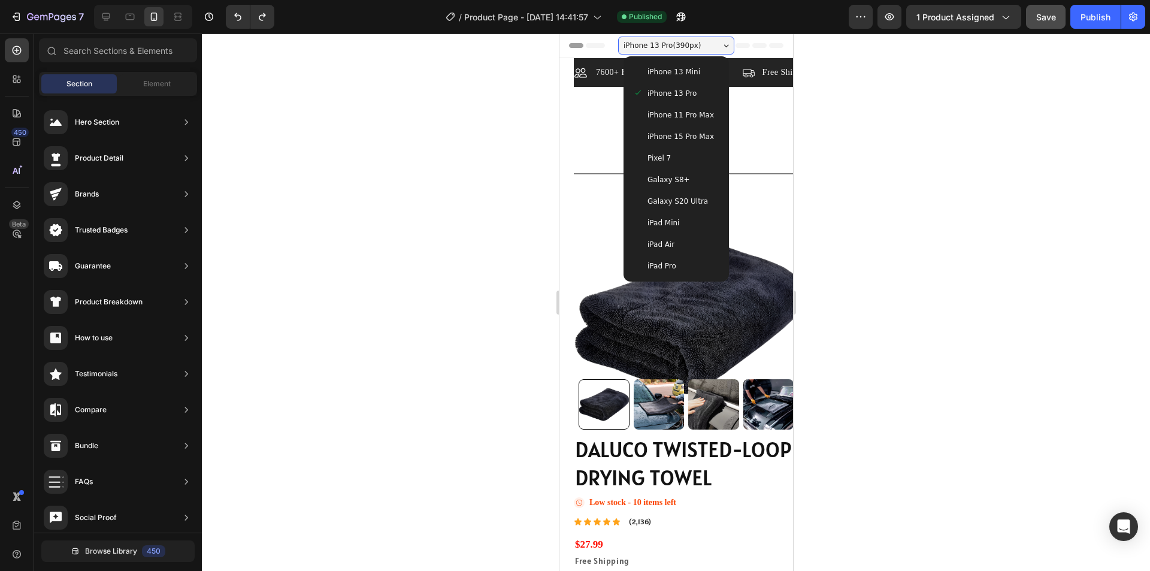
click at [672, 76] on span "iPhone 13 Mini" at bounding box center [673, 72] width 53 height 12
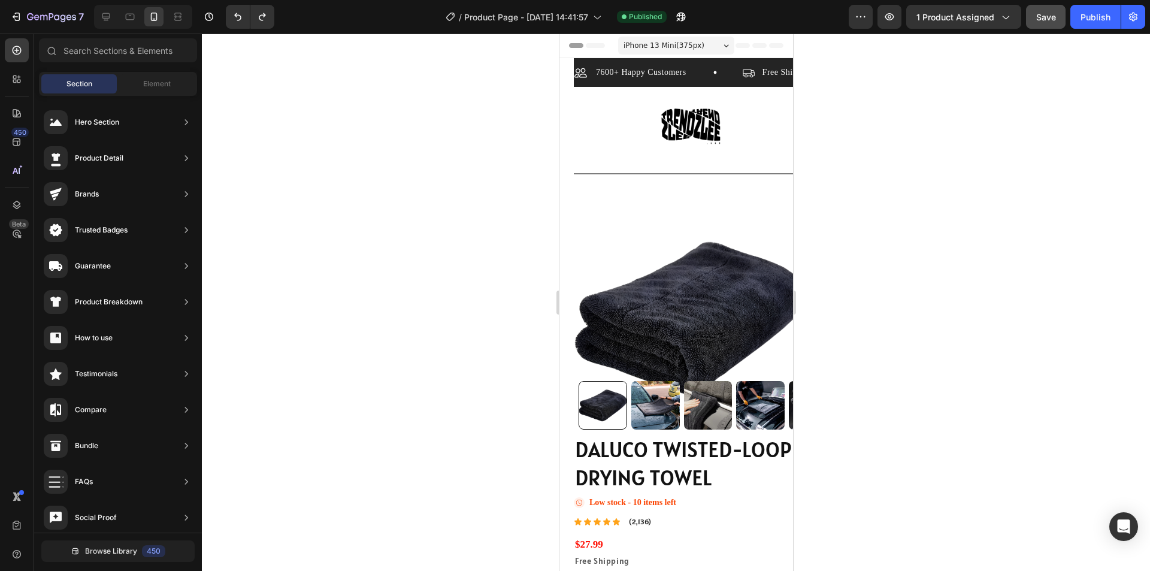
click at [686, 44] on span "iPhone 13 Mini ( 375 px)" at bounding box center [663, 46] width 81 height 12
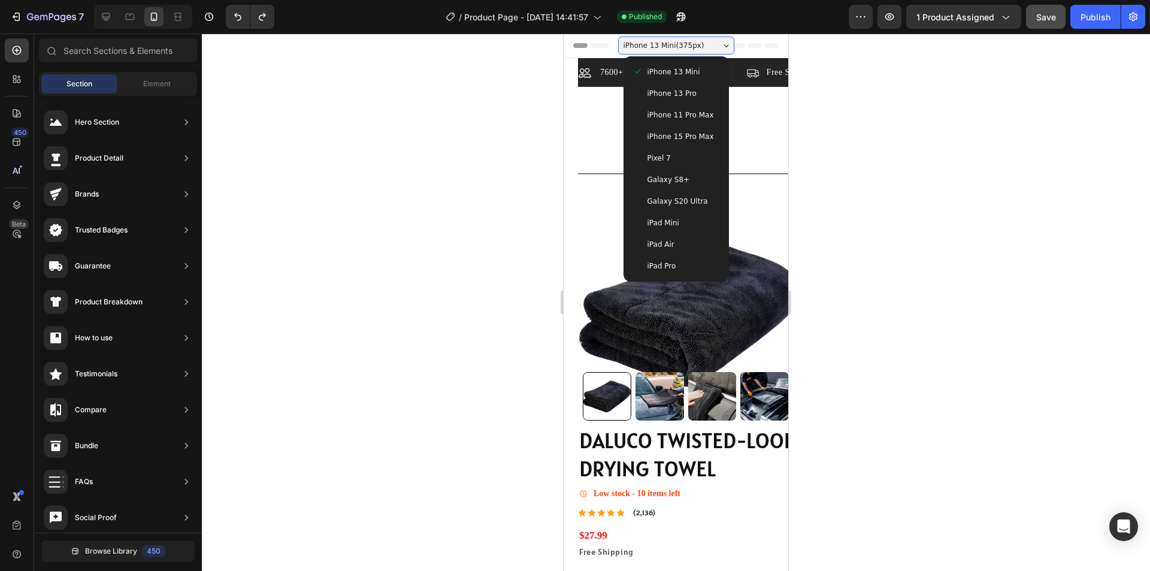
click at [685, 175] on div "Galaxy S8+" at bounding box center [676, 180] width 86 height 12
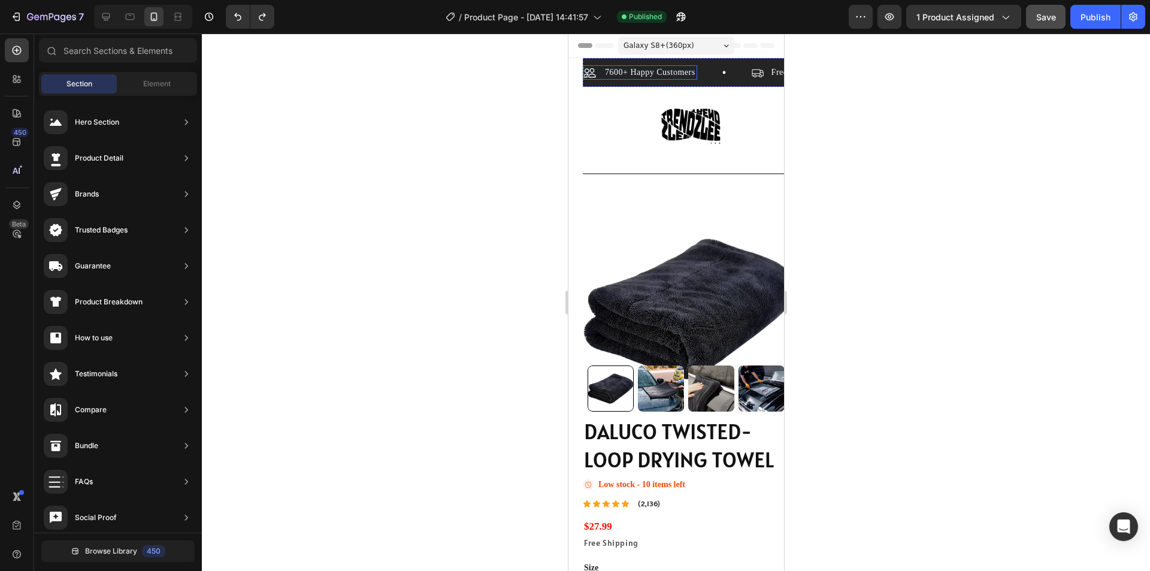
click at [679, 50] on span "Galaxy S8+ ( 360 px)" at bounding box center [658, 46] width 71 height 12
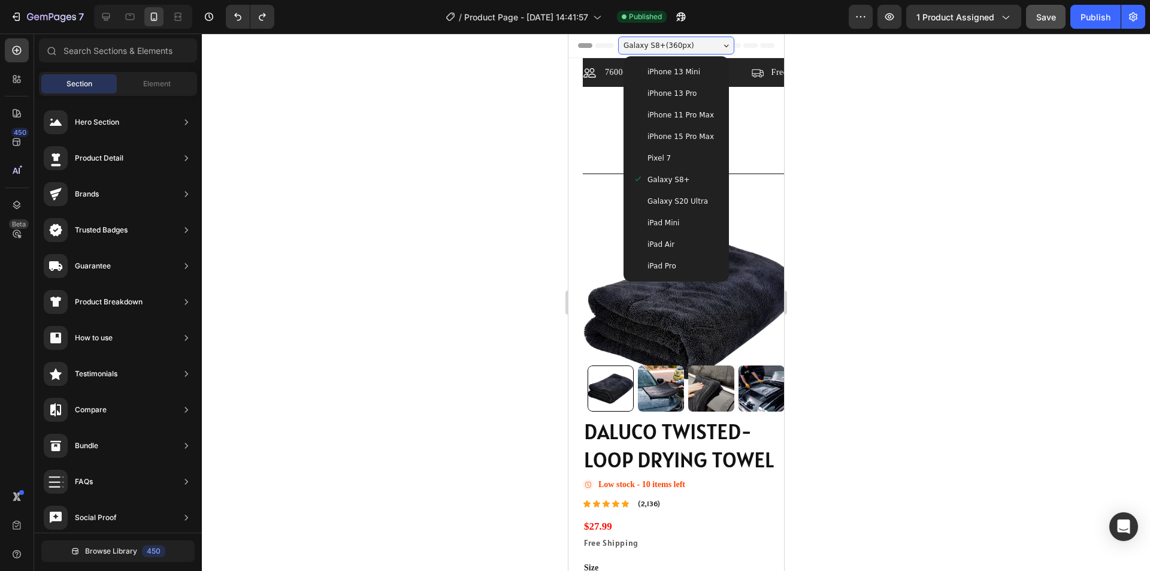
drag, startPoint x: 677, startPoint y: 93, endPoint x: 1050, endPoint y: 190, distance: 385.5
click at [677, 93] on span "iPhone 13 Pro" at bounding box center [671, 93] width 49 height 12
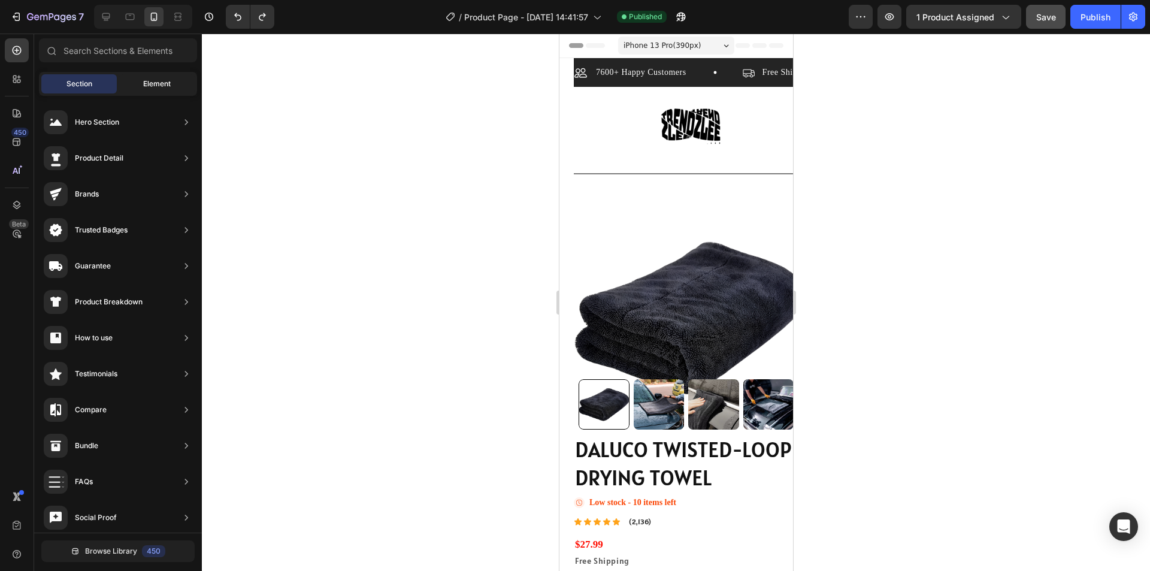
click at [161, 81] on span "Element" at bounding box center [157, 83] width 28 height 11
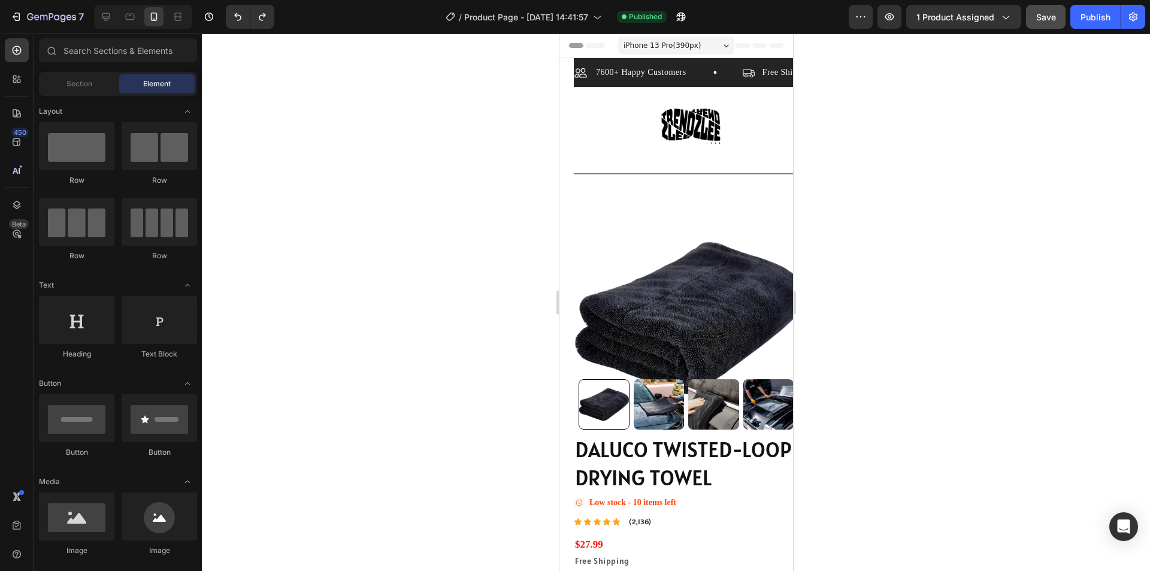
click at [564, 134] on section "7600+ Happy Customers Item List Free Shipping Item List 30 Day Guarantee Item L…" at bounding box center [676, 496] width 234 height 877
click at [562, 134] on section "7600+ Happy Customers Item List Free Shipping Item List 30 Day Guarantee Item L…" at bounding box center [676, 496] width 234 height 877
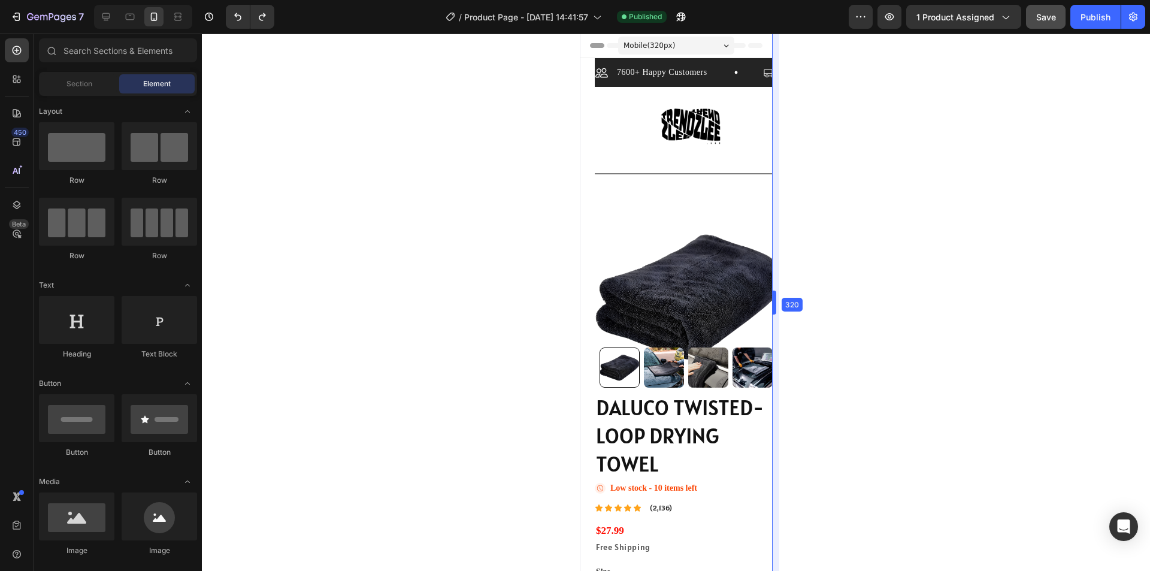
drag, startPoint x: 794, startPoint y: 133, endPoint x: 83, endPoint y: 173, distance: 712.0
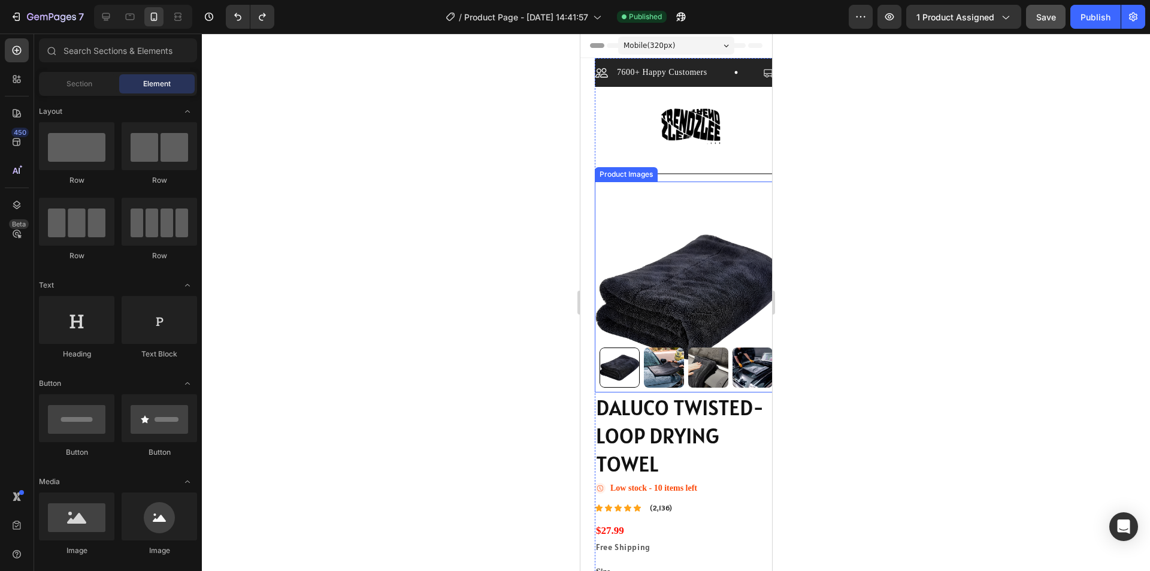
click at [696, 286] on img at bounding box center [690, 297] width 192 height 192
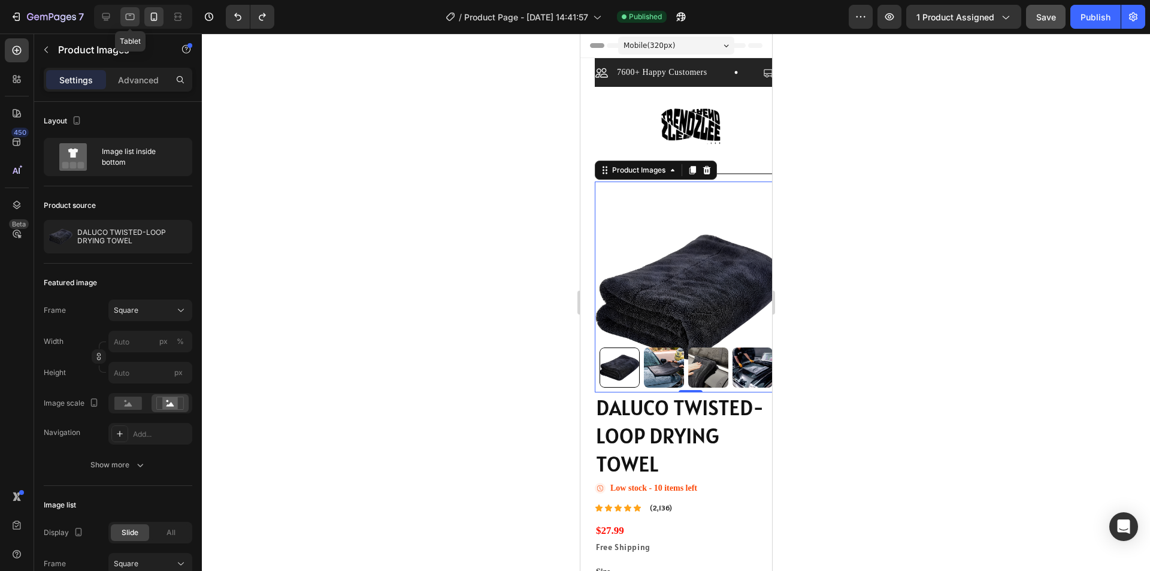
click at [138, 20] on div at bounding box center [129, 16] width 19 height 19
type input "30"
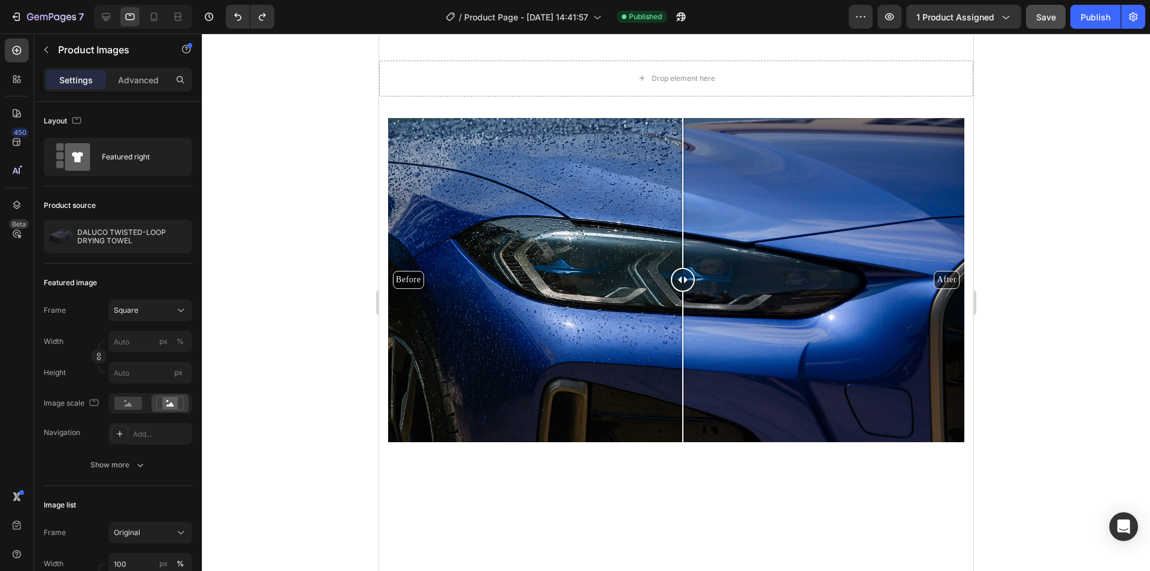
scroll to position [898, 0]
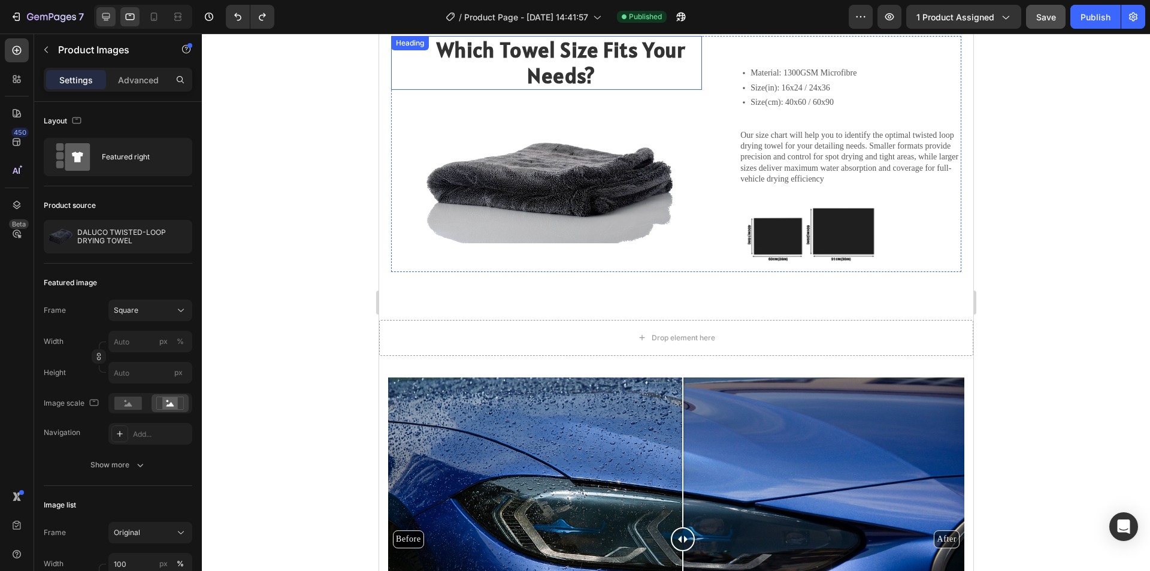
click at [101, 20] on icon at bounding box center [106, 17] width 12 height 12
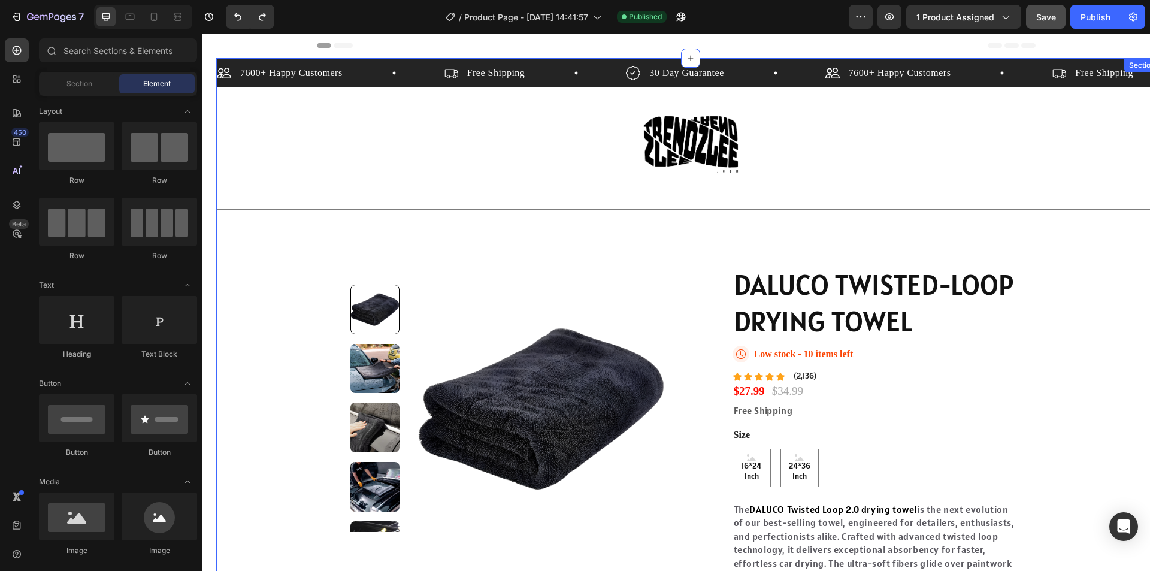
click at [235, 140] on div "7600+ Happy Customers Item List Free Shipping Item List 30 Day Guarantee Item L…" at bounding box center [690, 387] width 948 height 658
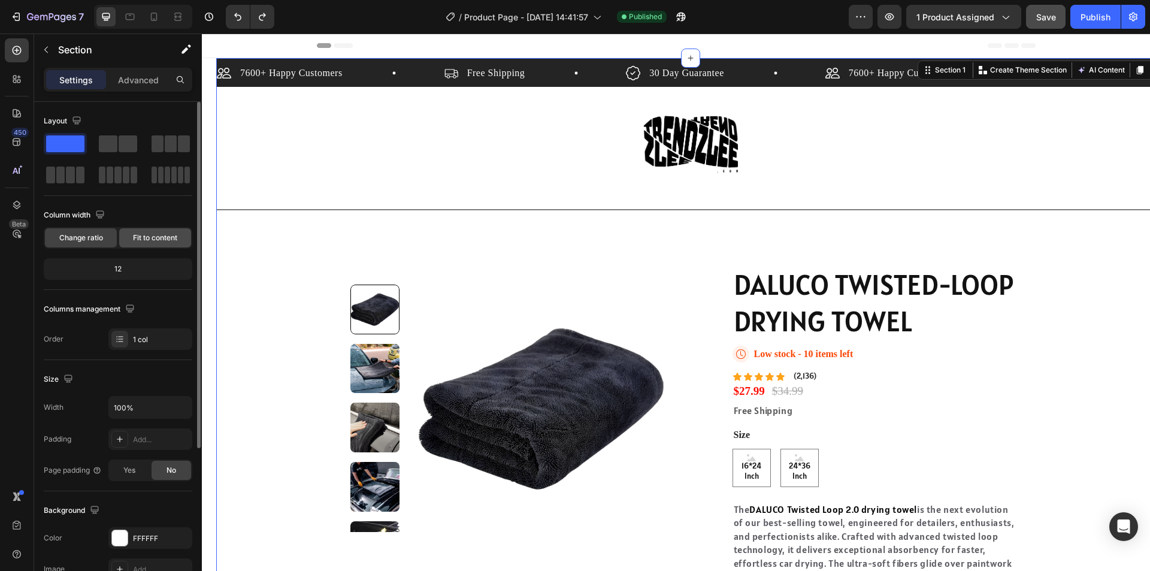
click at [143, 234] on span "Fit to content" at bounding box center [155, 237] width 44 height 11
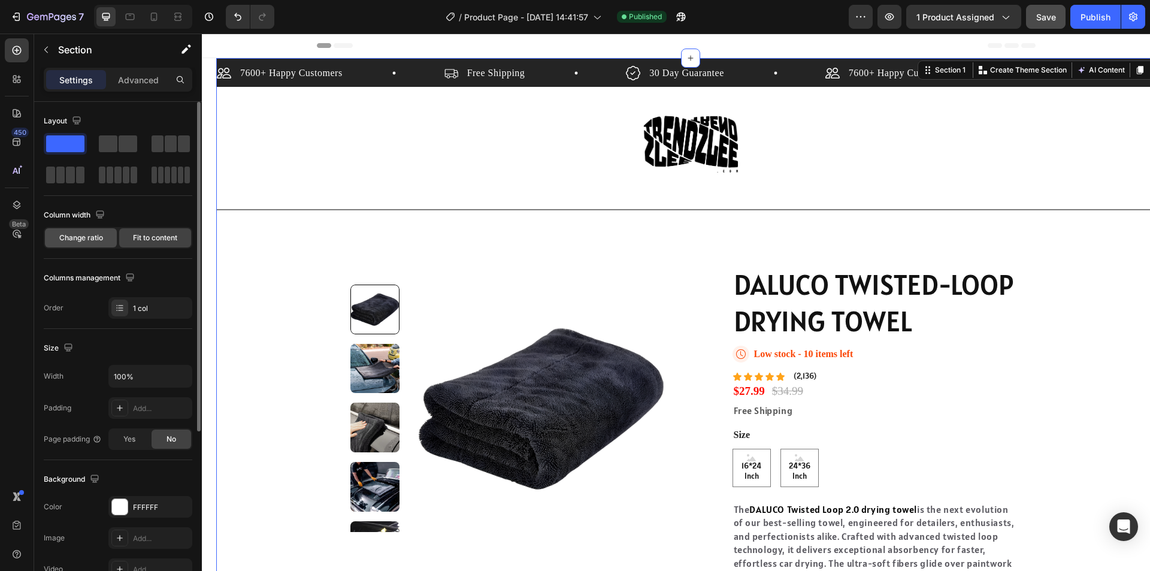
click at [91, 235] on span "Change ratio" at bounding box center [81, 237] width 44 height 11
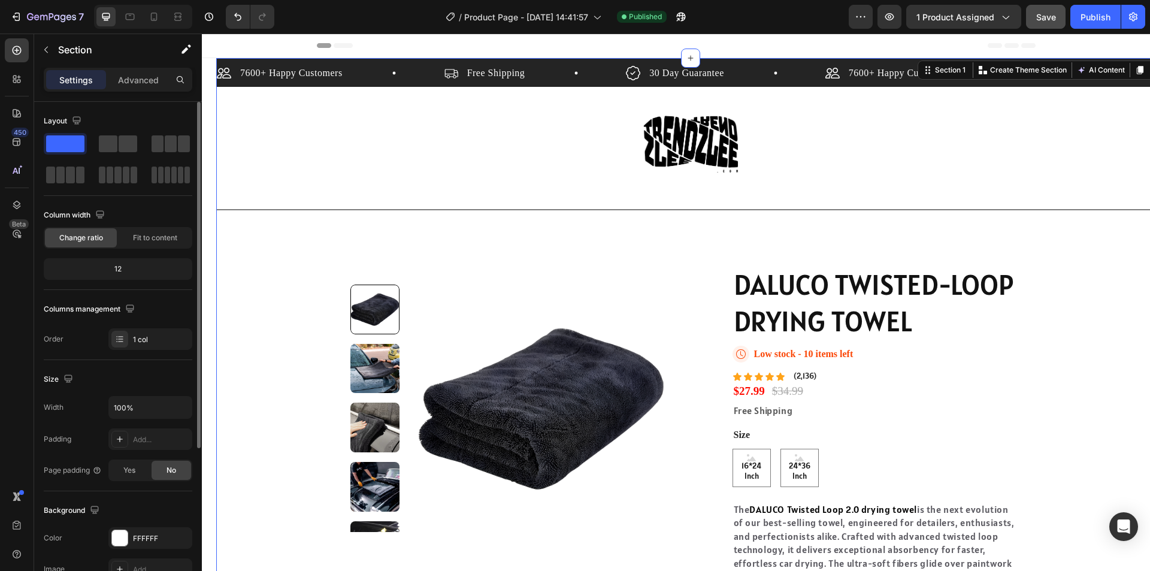
click at [125, 265] on div "12" at bounding box center [118, 269] width 144 height 17
click at [110, 264] on div "12" at bounding box center [118, 269] width 144 height 17
click at [119, 268] on div "12" at bounding box center [118, 269] width 144 height 17
click at [124, 271] on div "12" at bounding box center [118, 269] width 144 height 17
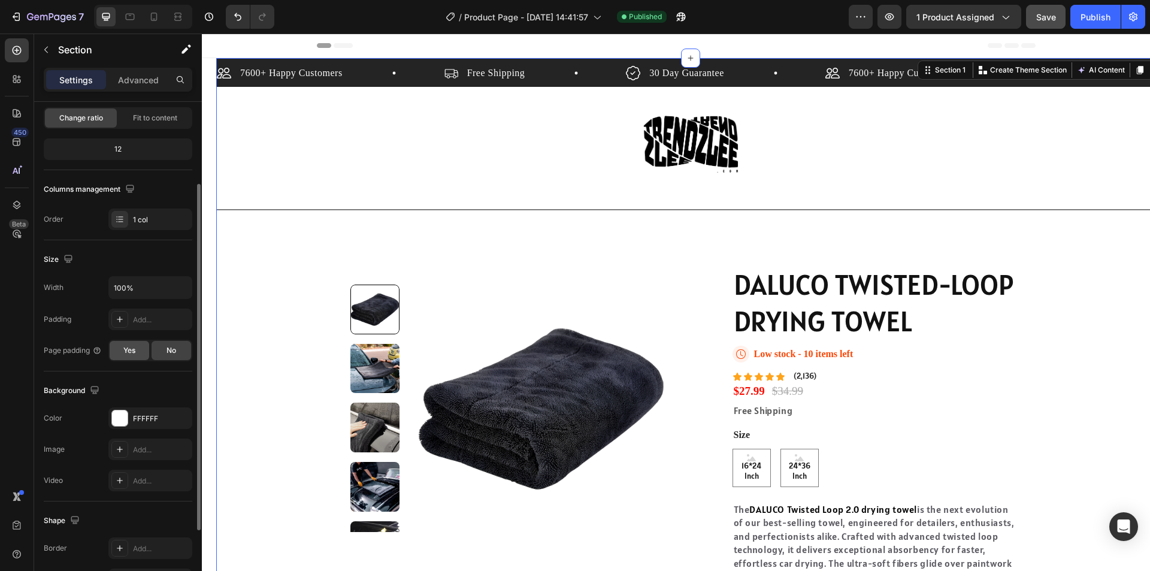
click at [132, 353] on span "Yes" at bounding box center [129, 350] width 12 height 11
click at [174, 356] on div "No" at bounding box center [172, 350] width 40 height 19
click at [122, 317] on icon at bounding box center [120, 319] width 10 height 10
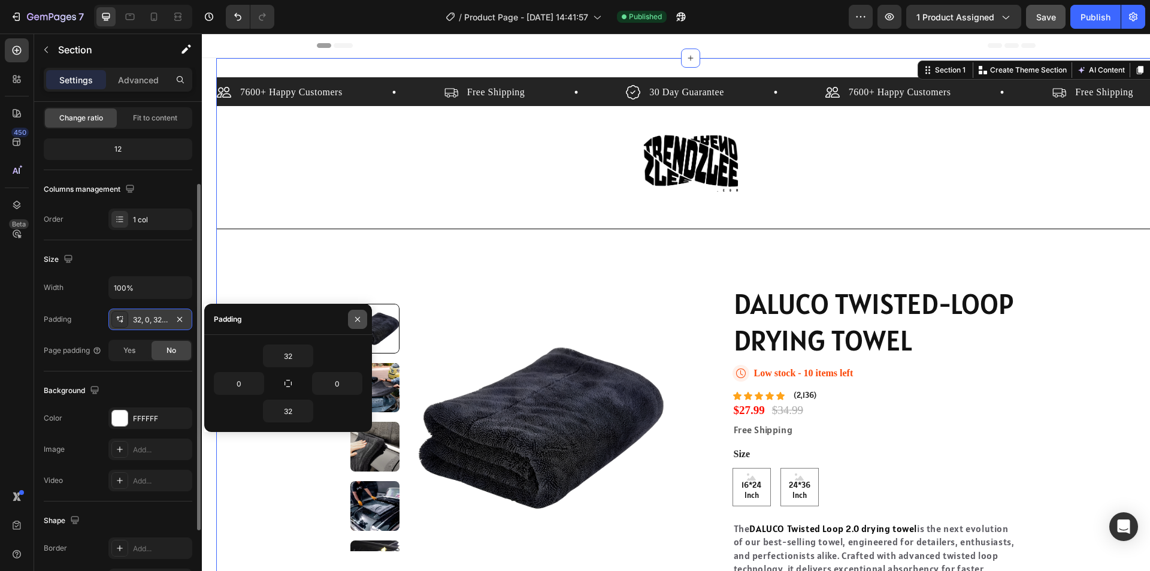
click at [358, 319] on icon "button" at bounding box center [357, 318] width 5 height 5
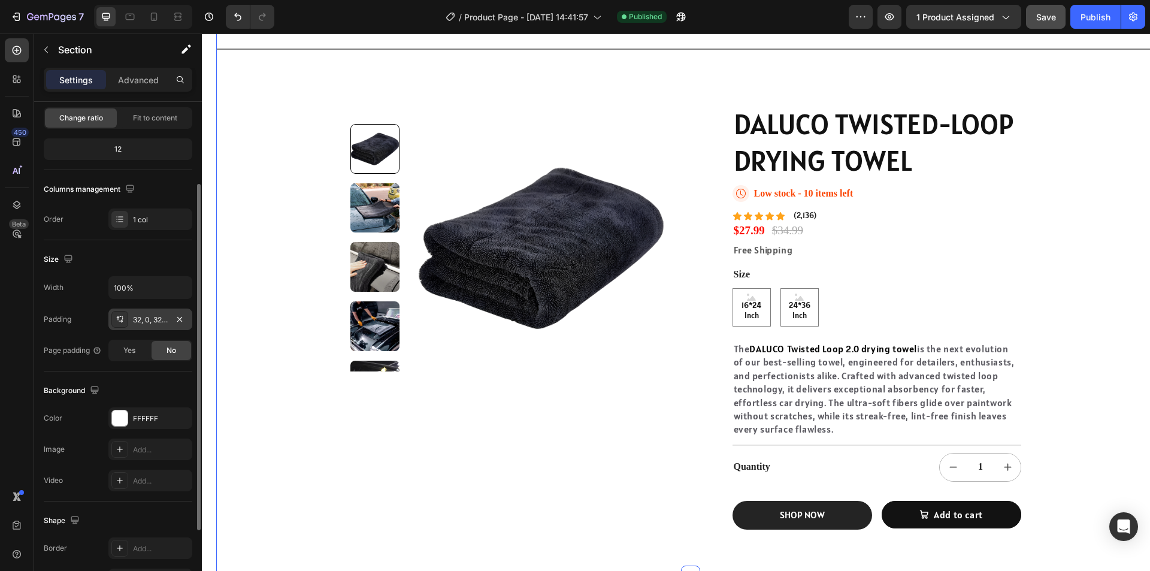
scroll to position [479, 0]
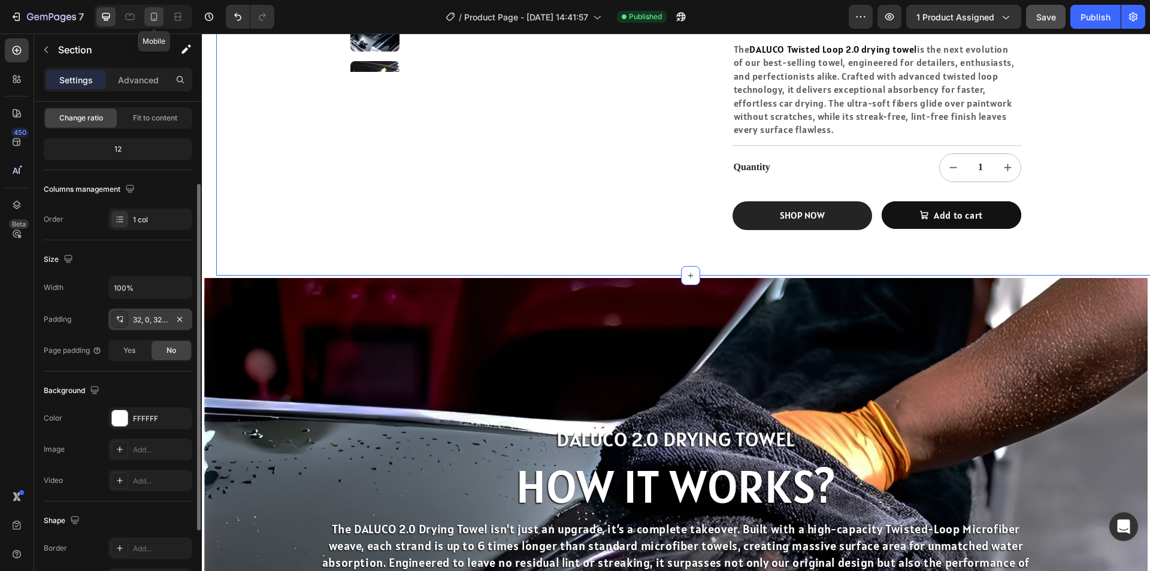
click at [149, 17] on icon at bounding box center [154, 17] width 12 height 12
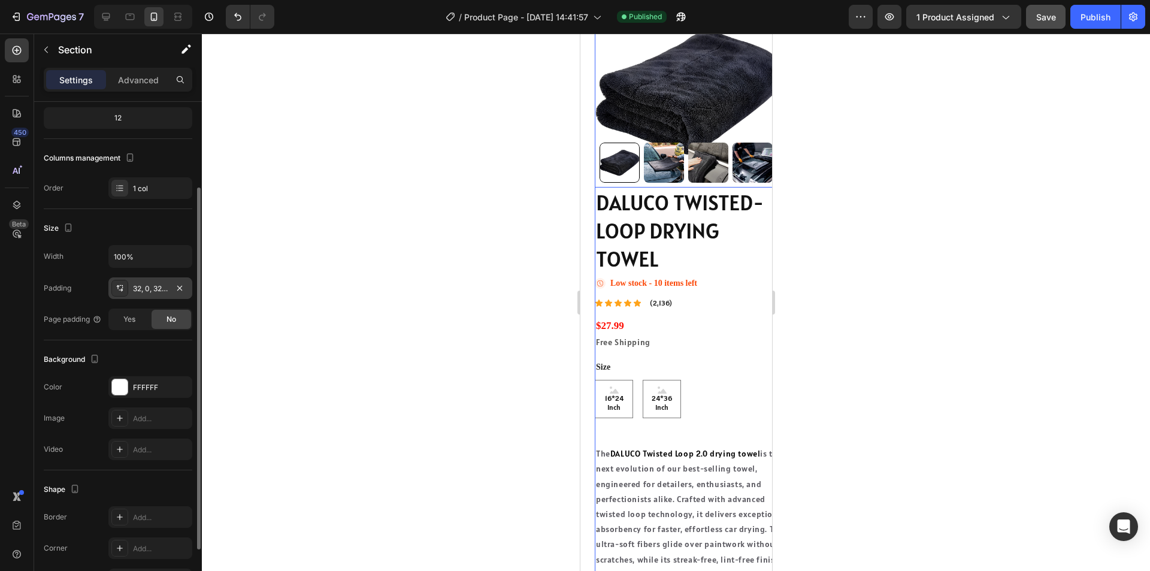
scroll to position [359, 0]
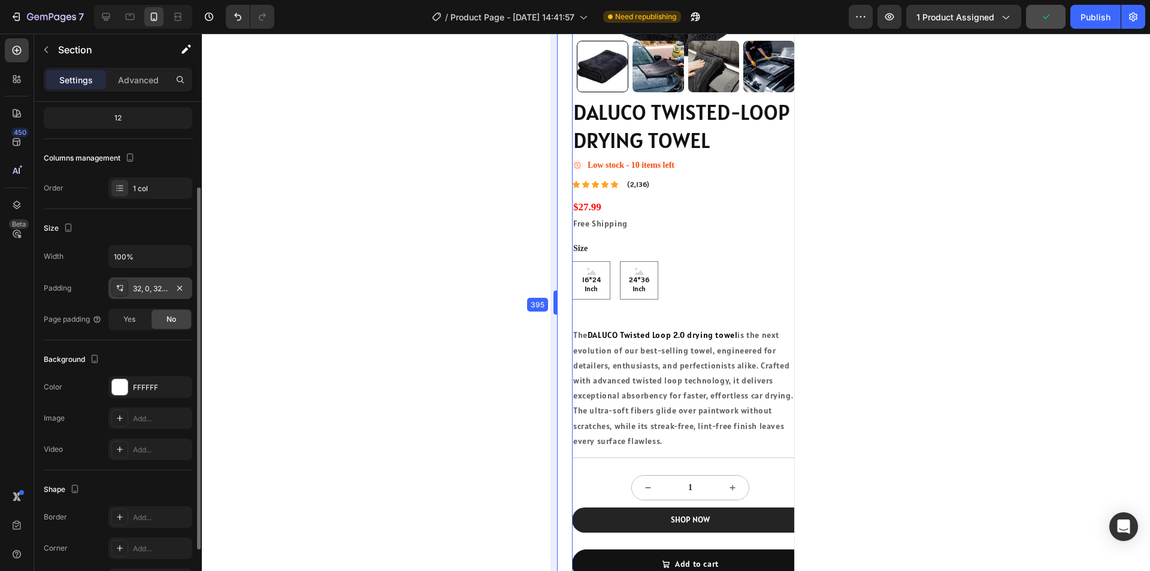
drag, startPoint x: 577, startPoint y: 298, endPoint x: 407, endPoint y: 307, distance: 171.0
click at [407, 307] on div at bounding box center [676, 302] width 948 height 537
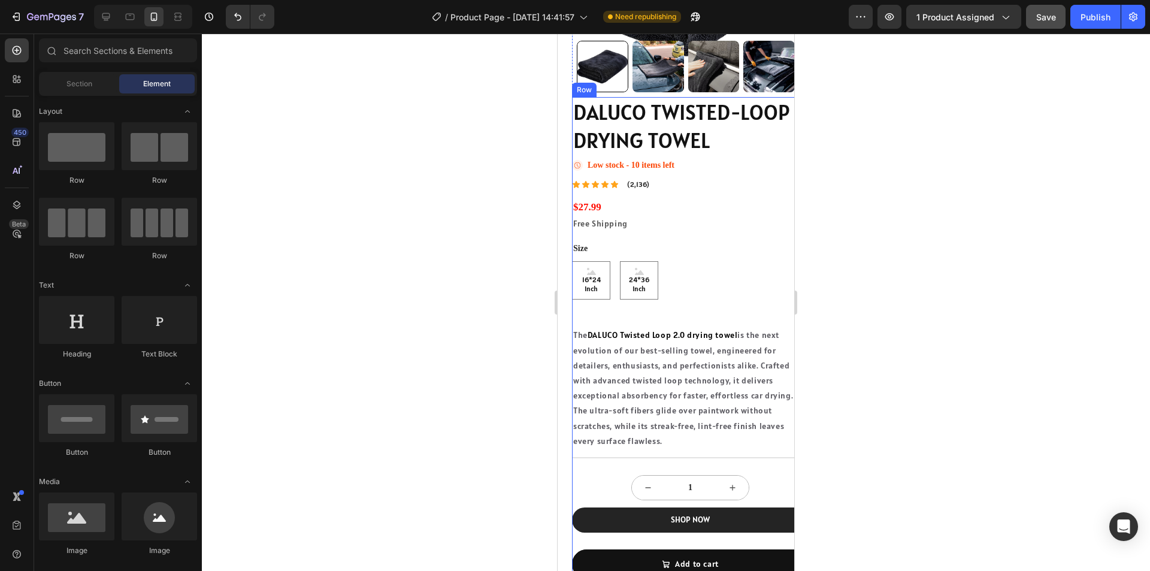
click at [587, 302] on div "DALUCO TWISTED-LOOP DRYING TOWEL Product Title Icon Low stock - 10 items left S…" at bounding box center [690, 338] width 237 height 482
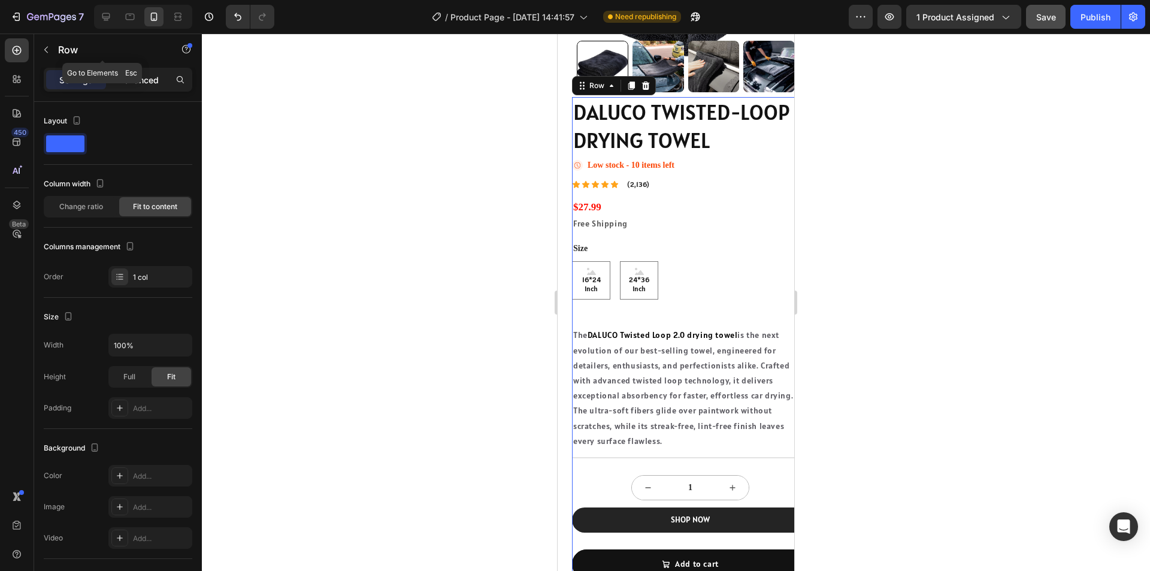
click at [141, 78] on p "Advanced" at bounding box center [138, 80] width 41 height 13
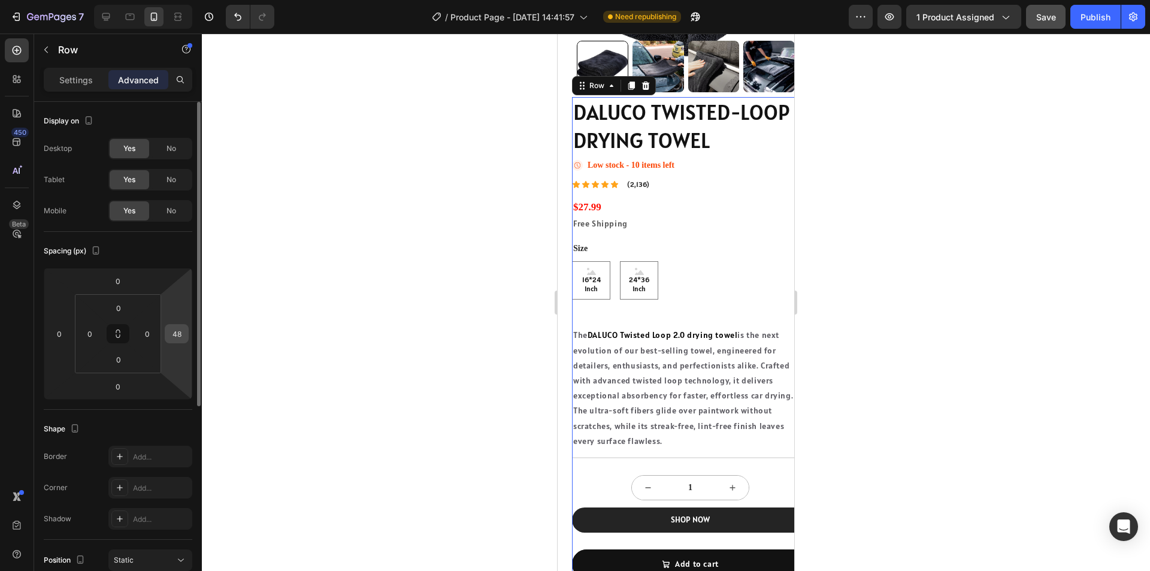
click at [178, 337] on input "48" at bounding box center [177, 334] width 18 height 18
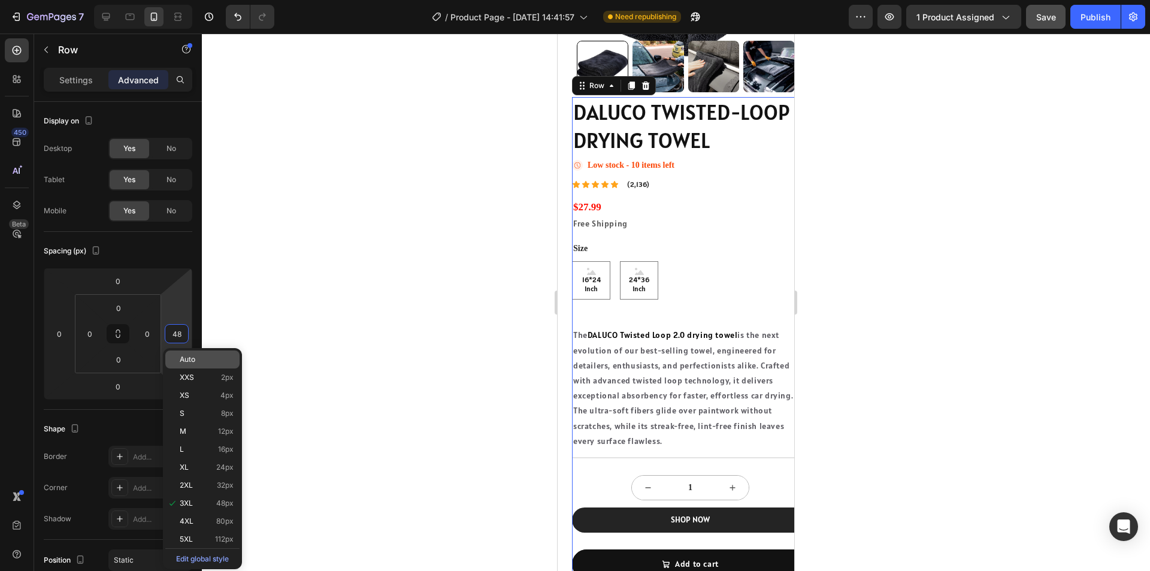
click at [192, 361] on span "Auto" at bounding box center [188, 359] width 16 height 8
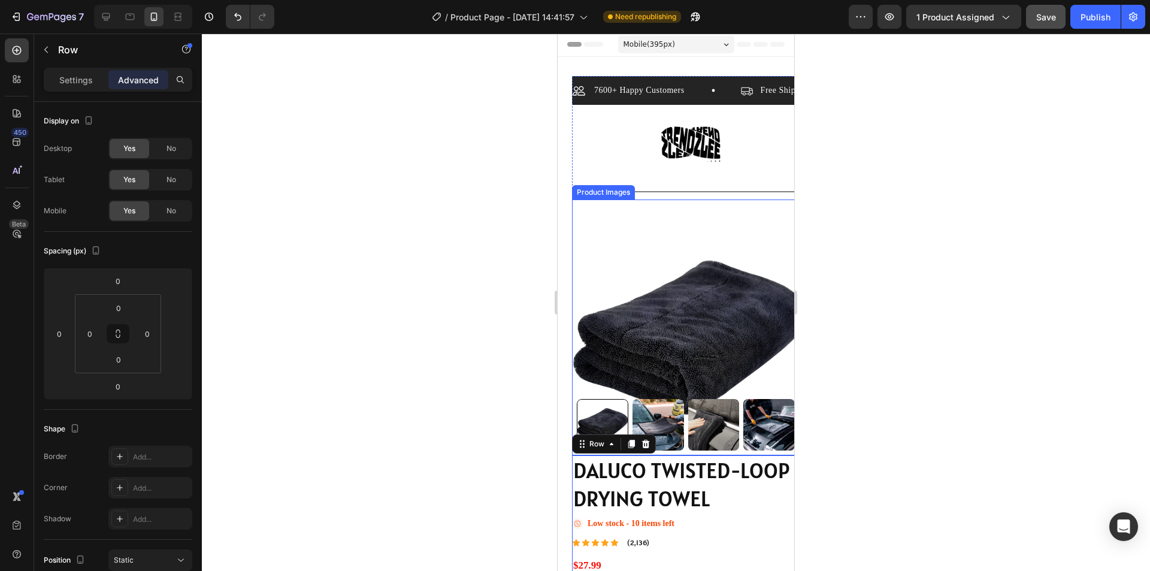
scroll to position [0, 0]
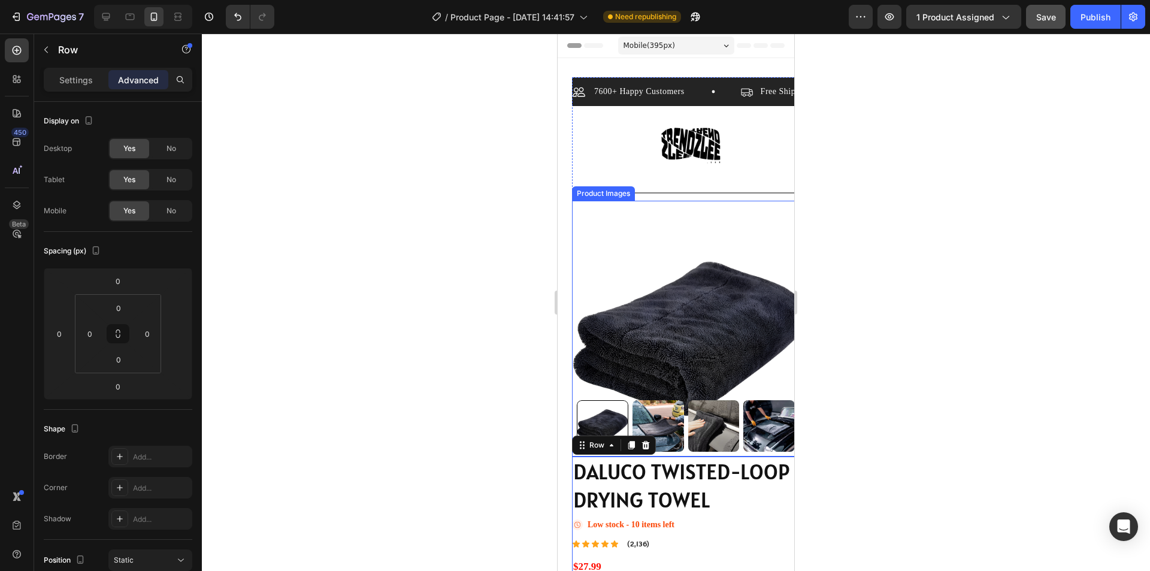
click at [782, 296] on img at bounding box center [690, 338] width 237 height 237
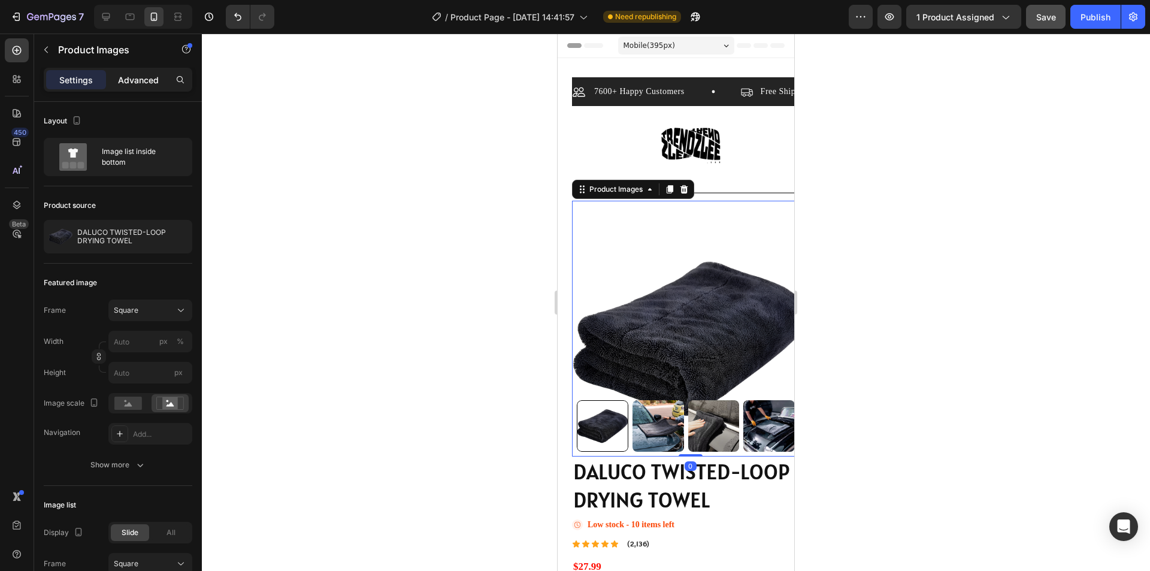
click at [133, 83] on p "Advanced" at bounding box center [138, 80] width 41 height 13
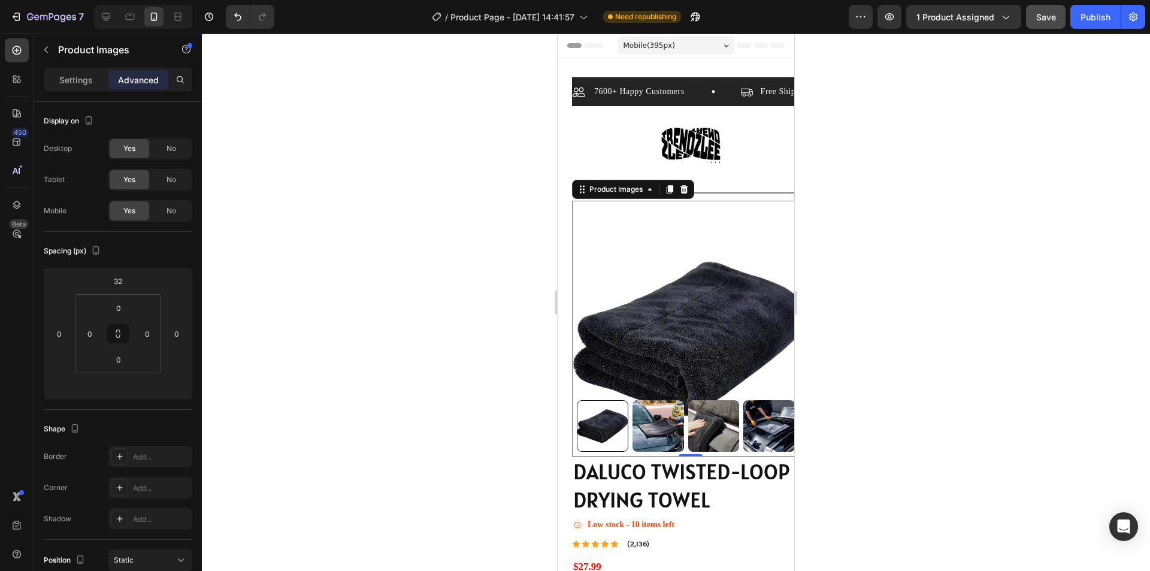
click at [728, 321] on img at bounding box center [690, 338] width 237 height 237
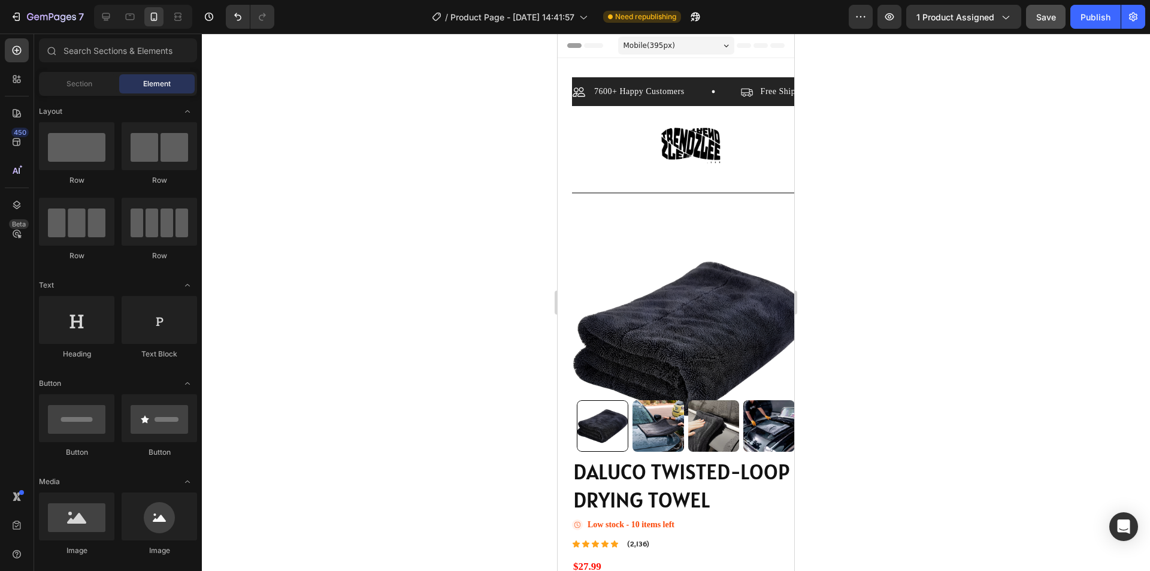
click at [562, 227] on section "7600+ Happy Customers Item List Free Shipping Item List 30 Day Guarantee Item L…" at bounding box center [676, 517] width 237 height 918
click at [691, 68] on div "7600+ Happy Customers Item List Free Shipping Item List 30 Day Guarantee Item L…" at bounding box center [690, 517] width 237 height 918
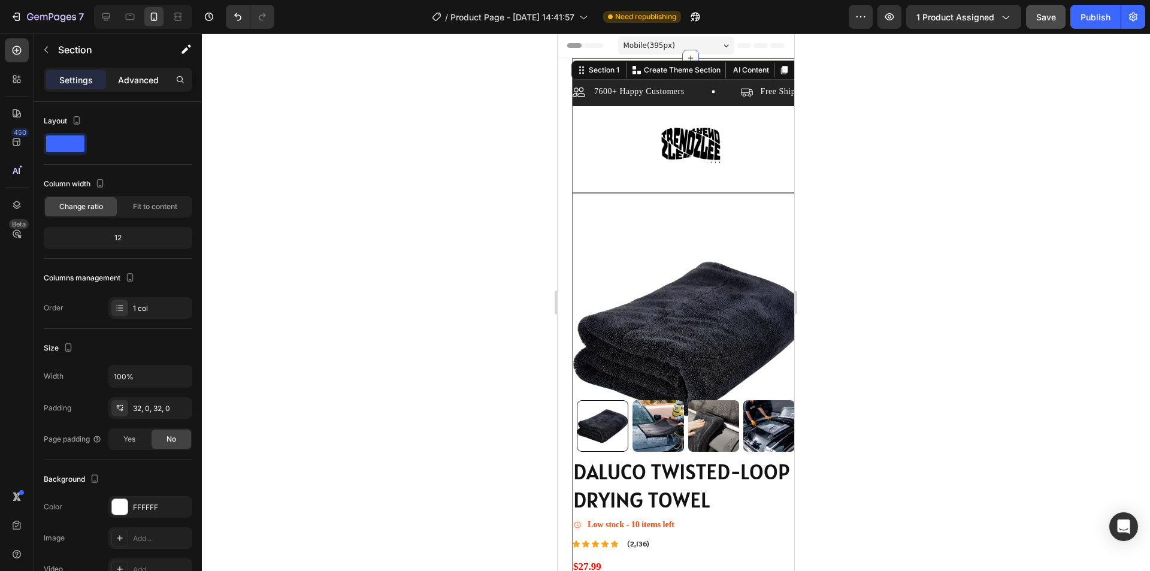
click at [126, 70] on div "Advanced" at bounding box center [138, 79] width 60 height 19
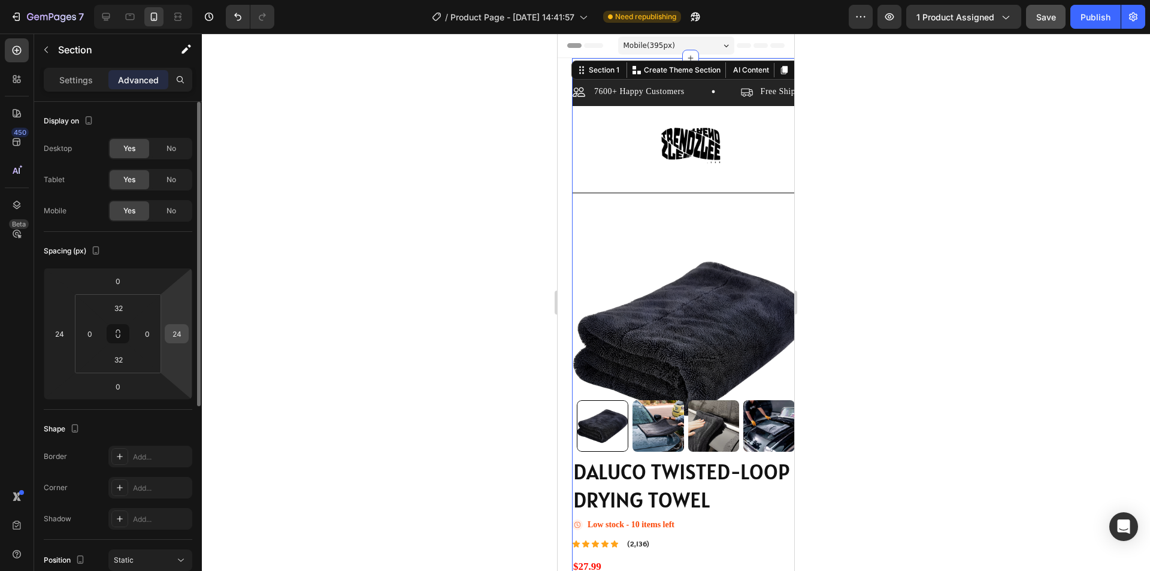
drag, startPoint x: 180, startPoint y: 335, endPoint x: 195, endPoint y: 341, distance: 16.5
click at [180, 335] on input "24" at bounding box center [177, 334] width 18 height 18
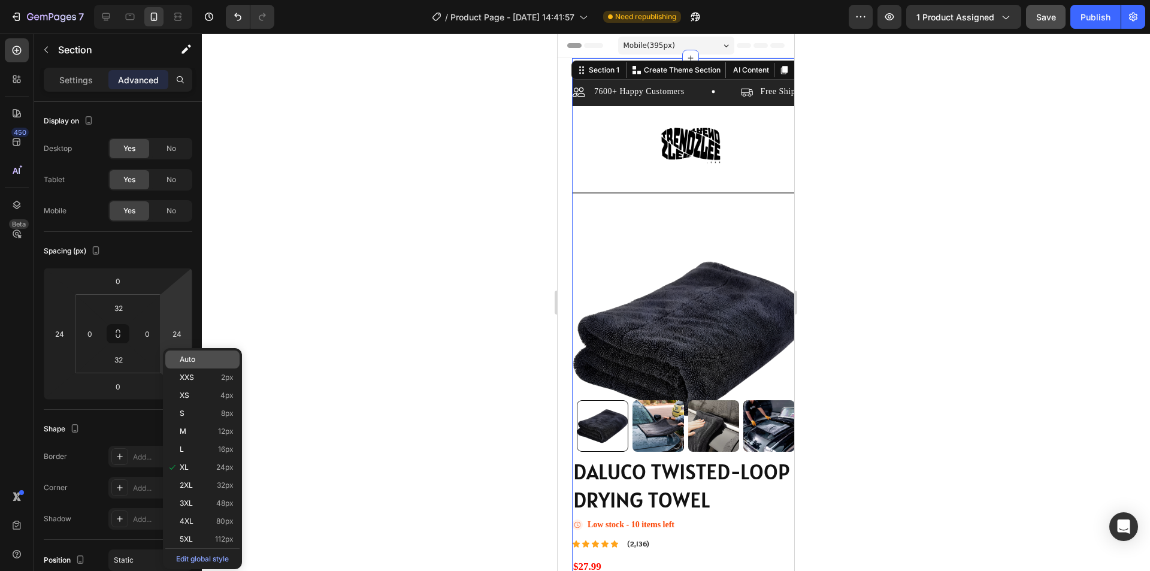
click at [197, 362] on p "Auto" at bounding box center [207, 359] width 54 height 8
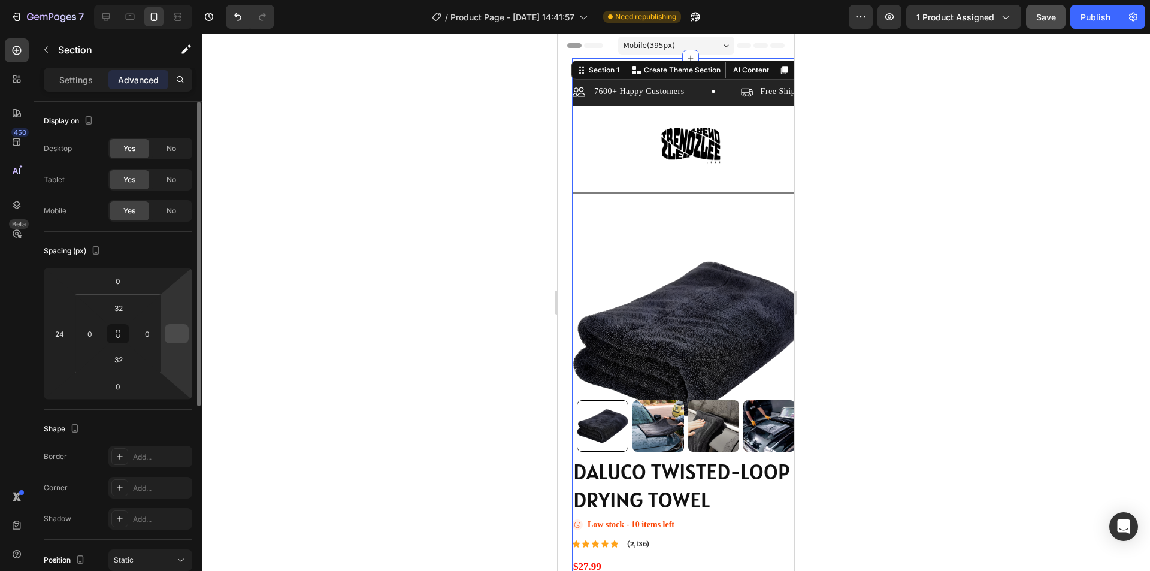
click at [183, 338] on input "number" at bounding box center [177, 334] width 18 height 18
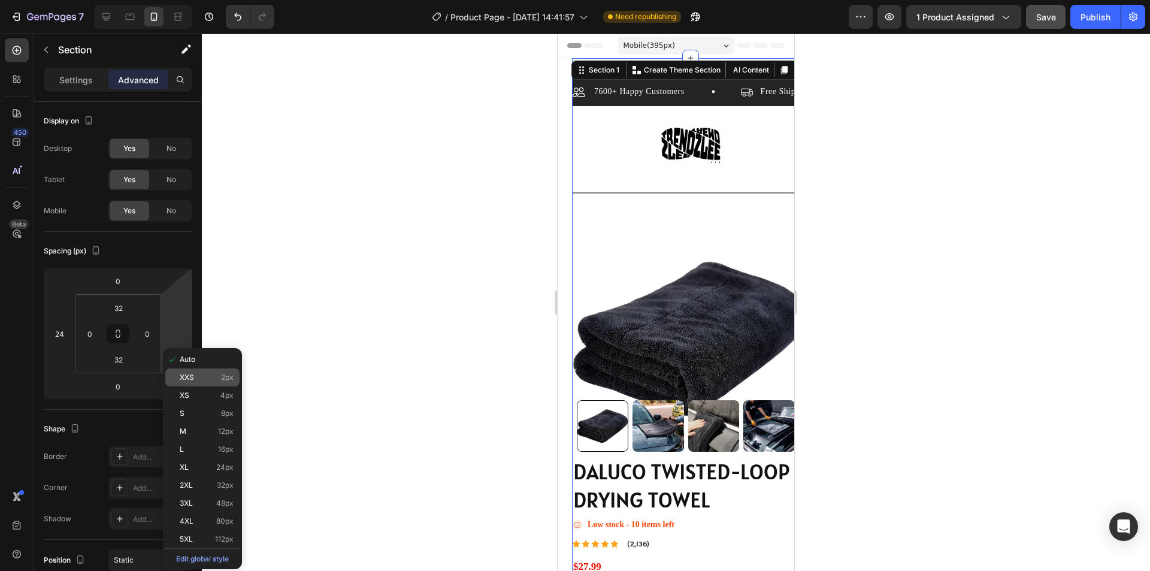
click at [192, 378] on span "XXS" at bounding box center [187, 377] width 14 height 8
type input "2"
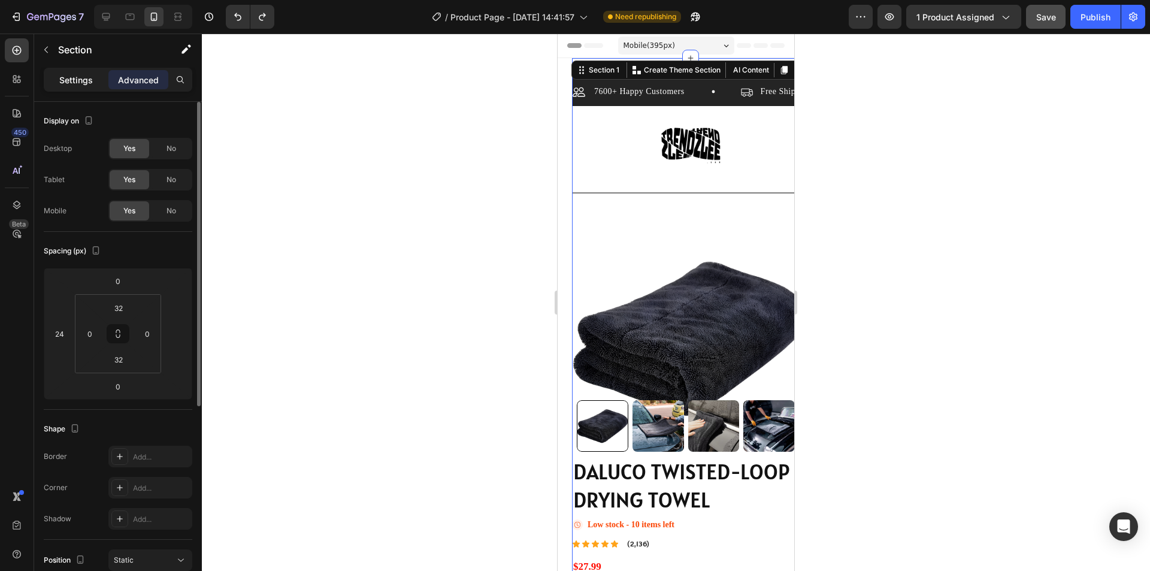
click at [87, 89] on div "Settings" at bounding box center [76, 79] width 60 height 19
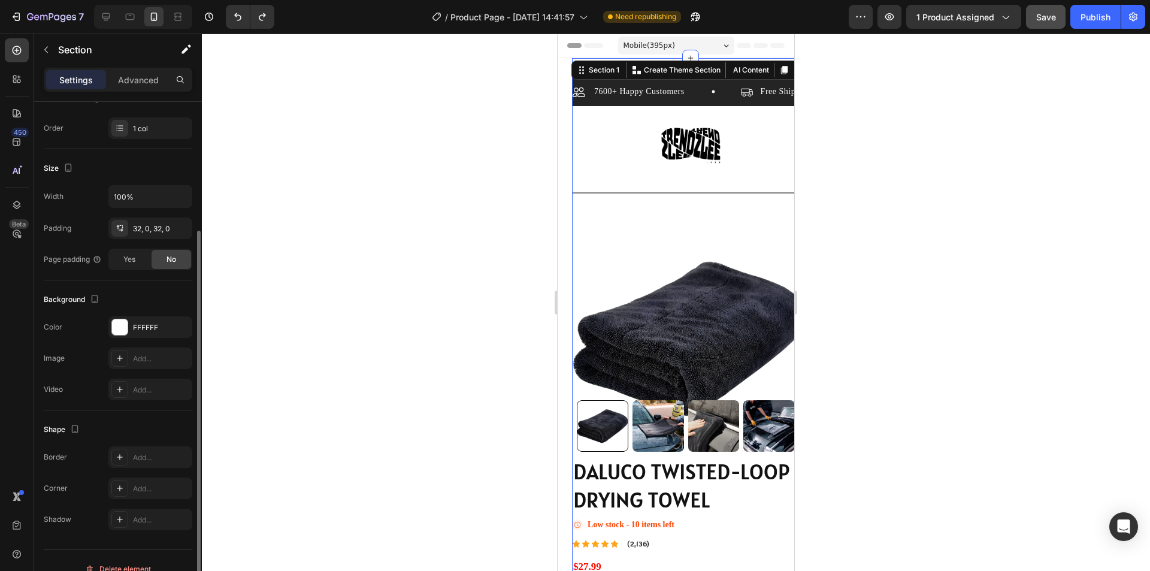
scroll to position [196, 0]
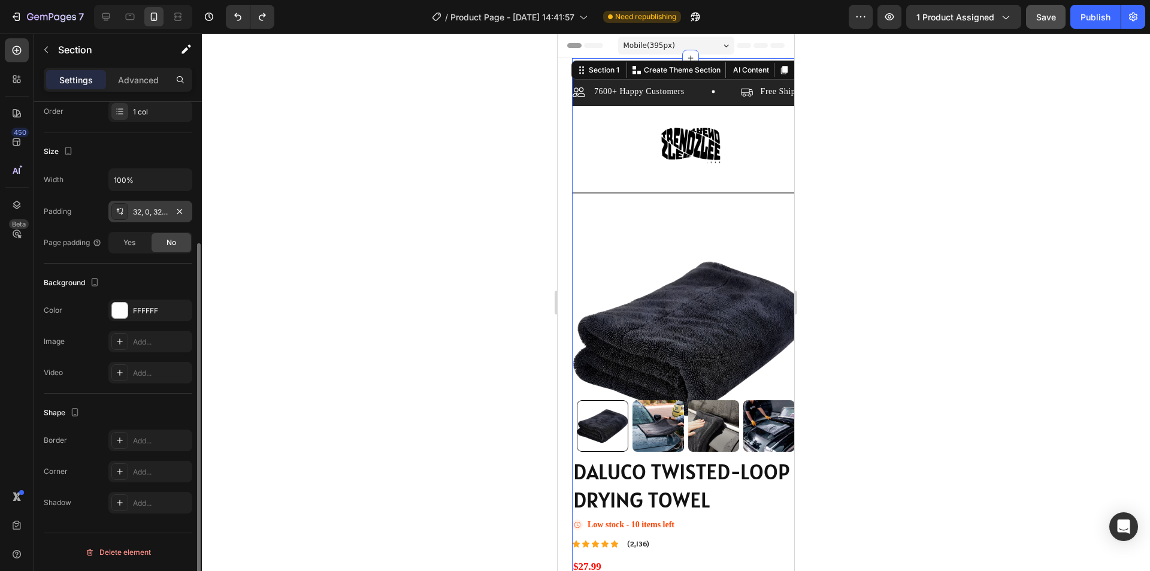
click at [162, 212] on div "32, 0, 32, 0" at bounding box center [150, 212] width 35 height 11
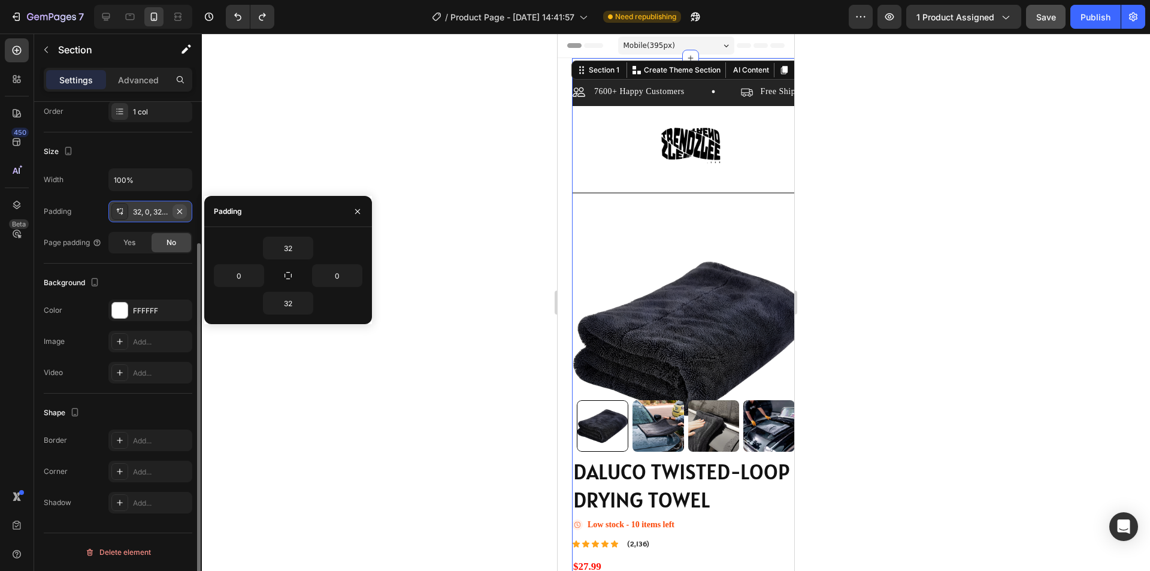
click at [186, 210] on button "button" at bounding box center [179, 211] width 14 height 14
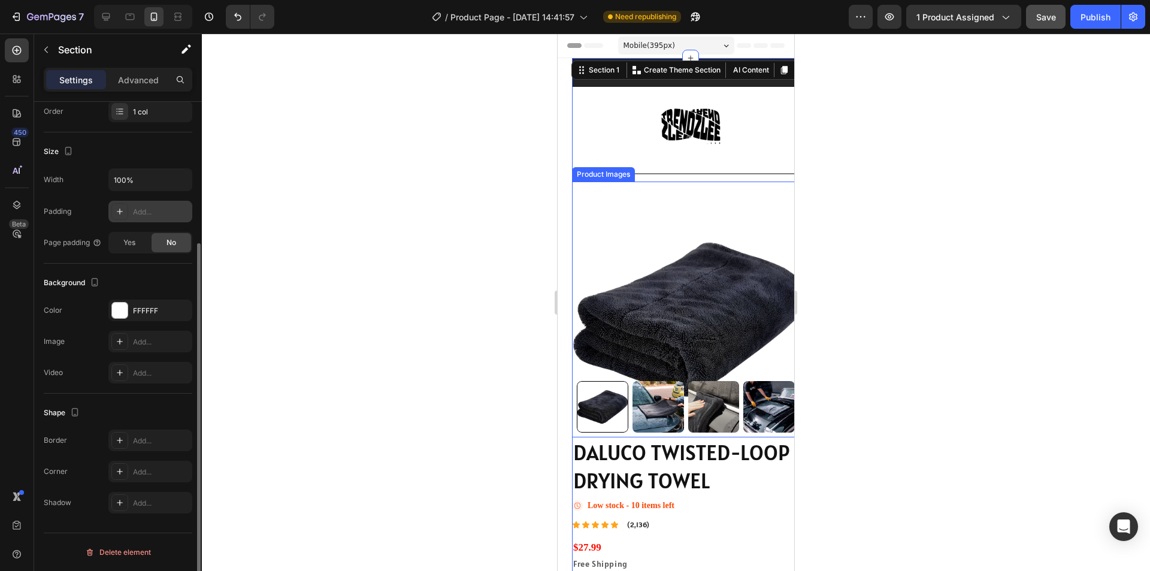
drag, startPoint x: 1112, startPoint y: 325, endPoint x: 568, endPoint y: 292, distance: 545.4
click at [674, 310] on img at bounding box center [690, 319] width 237 height 237
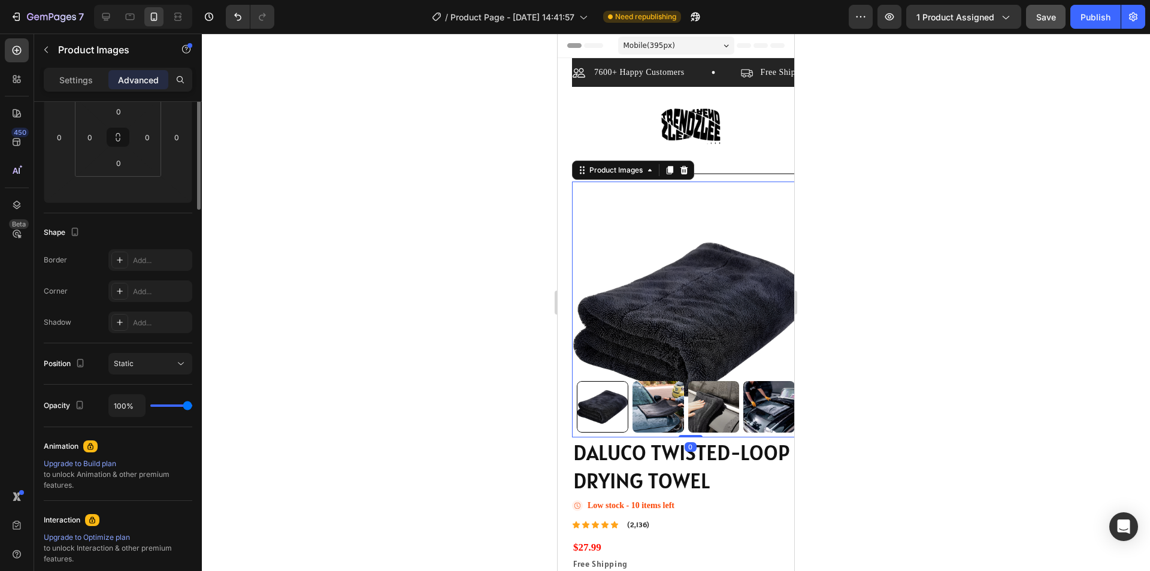
scroll to position [0, 0]
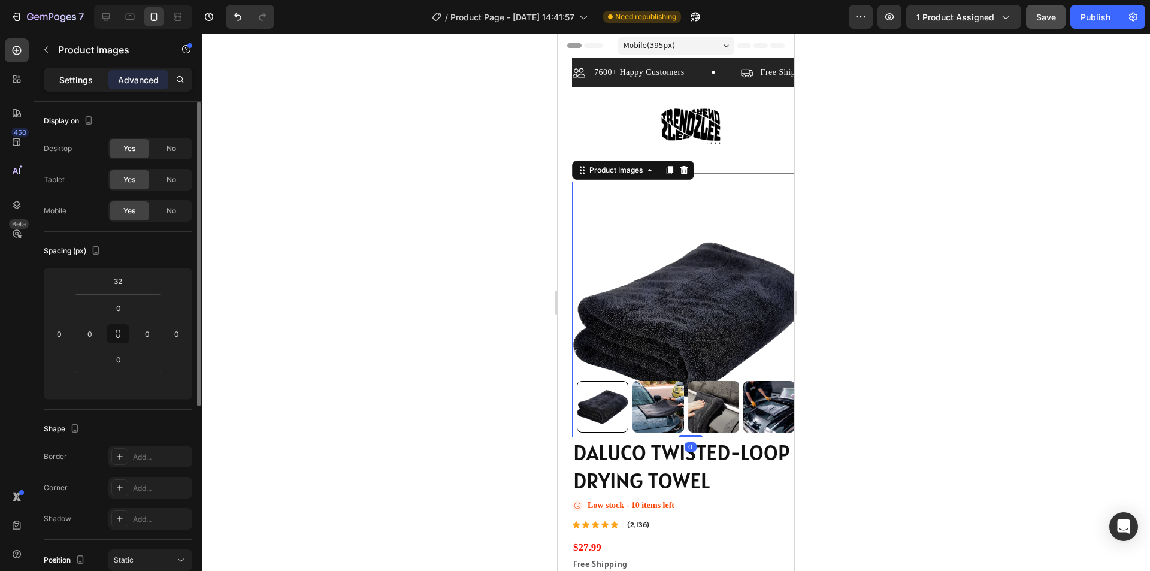
click at [72, 87] on div "Settings" at bounding box center [76, 79] width 60 height 19
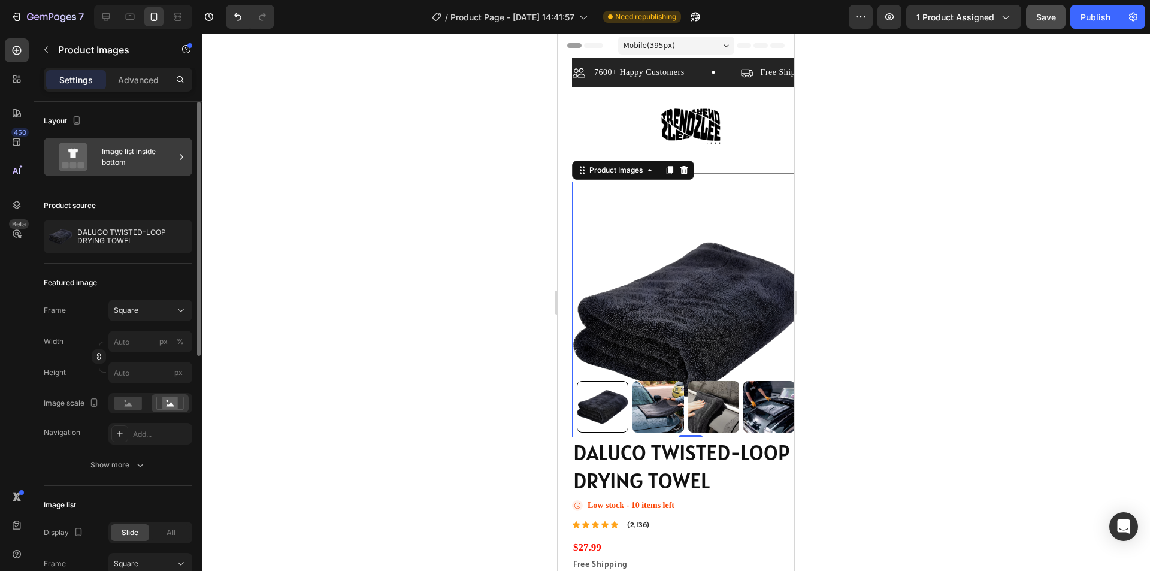
click at [138, 156] on div "Image list inside bottom" at bounding box center [138, 157] width 73 height 28
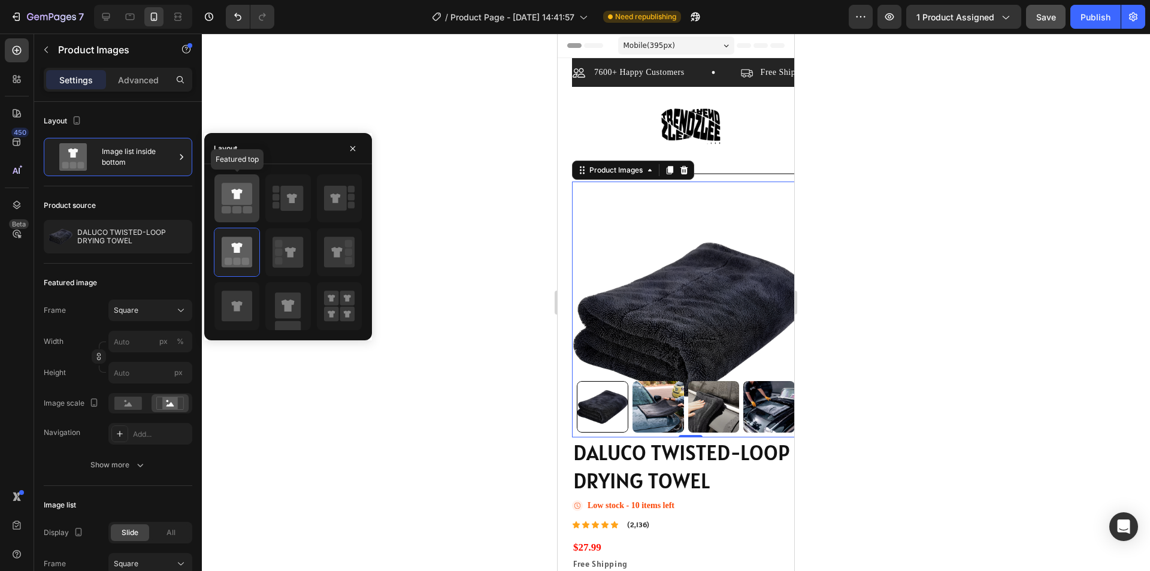
click at [234, 201] on icon at bounding box center [237, 194] width 31 height 22
type input "20"
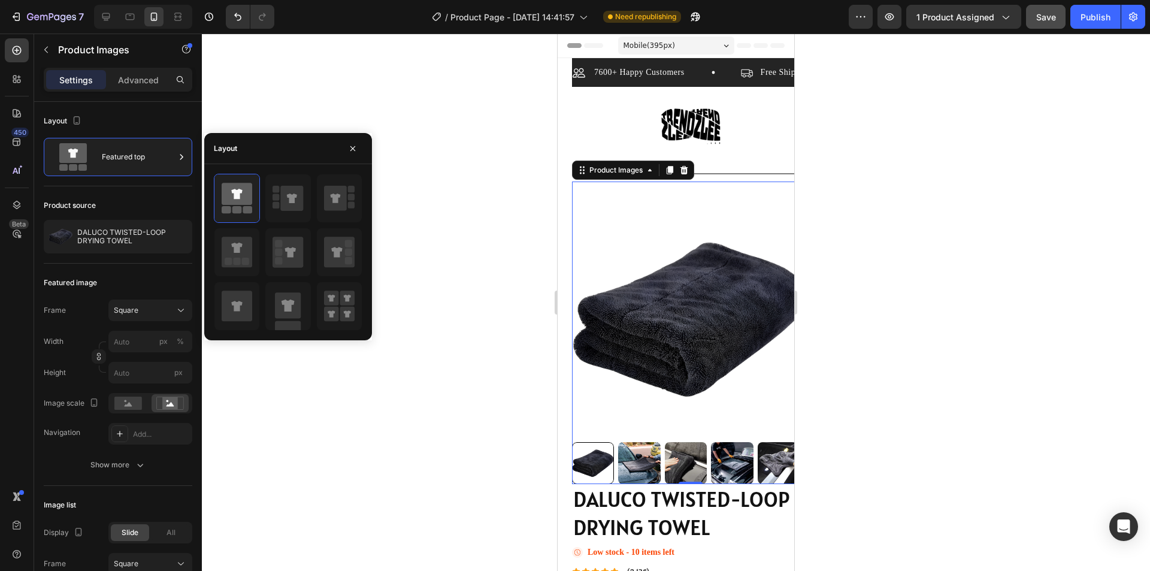
click at [778, 310] on img at bounding box center [690, 319] width 237 height 237
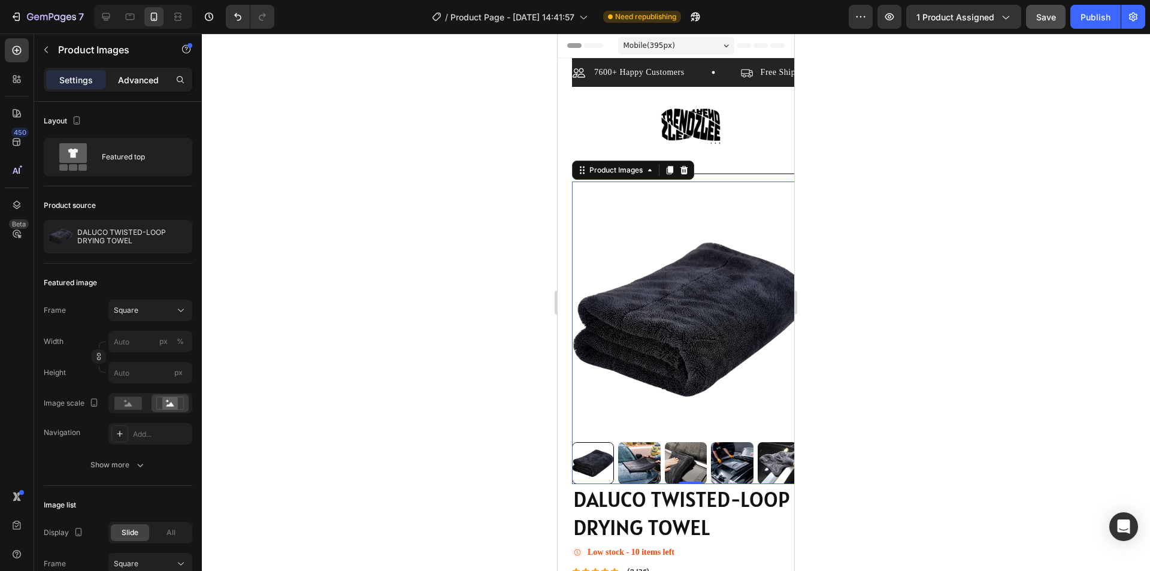
click at [135, 77] on p "Advanced" at bounding box center [138, 80] width 41 height 13
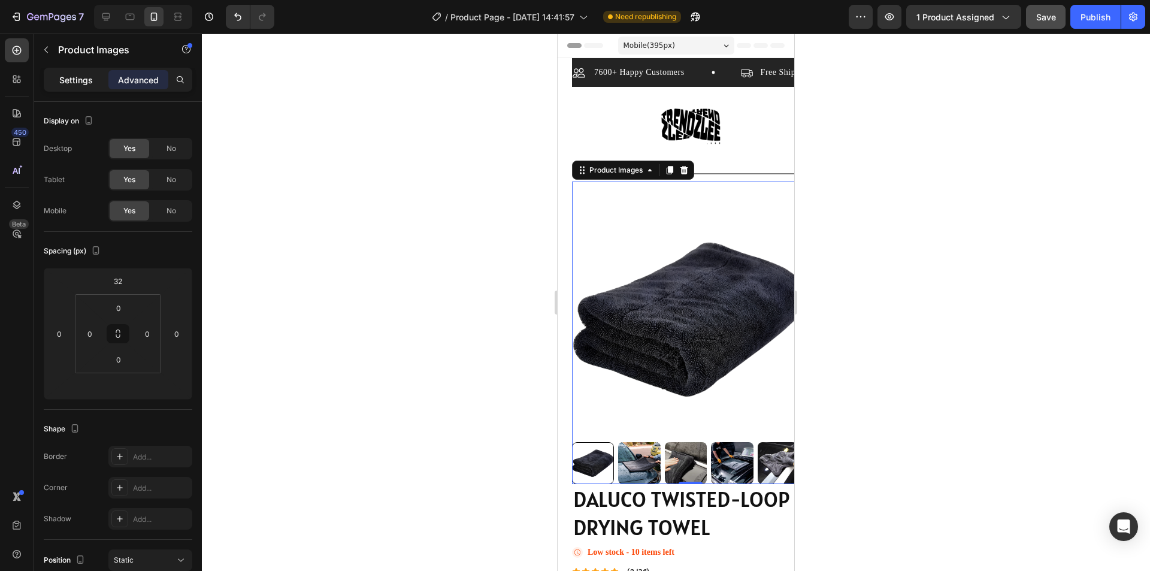
click at [59, 84] on div "Settings" at bounding box center [76, 79] width 60 height 19
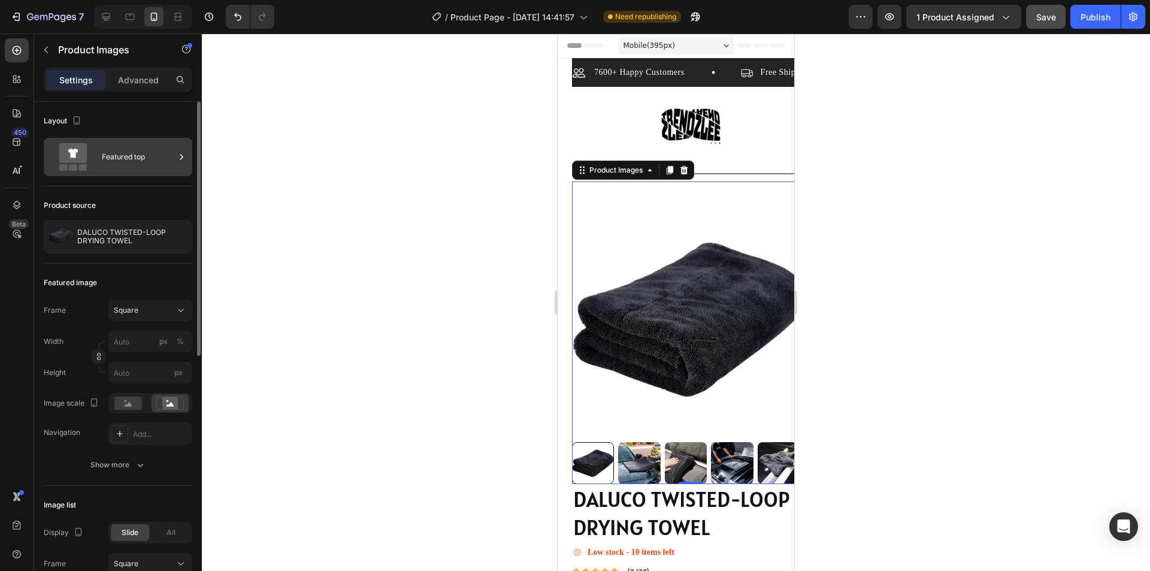
click at [156, 165] on div "Featured top" at bounding box center [138, 157] width 73 height 28
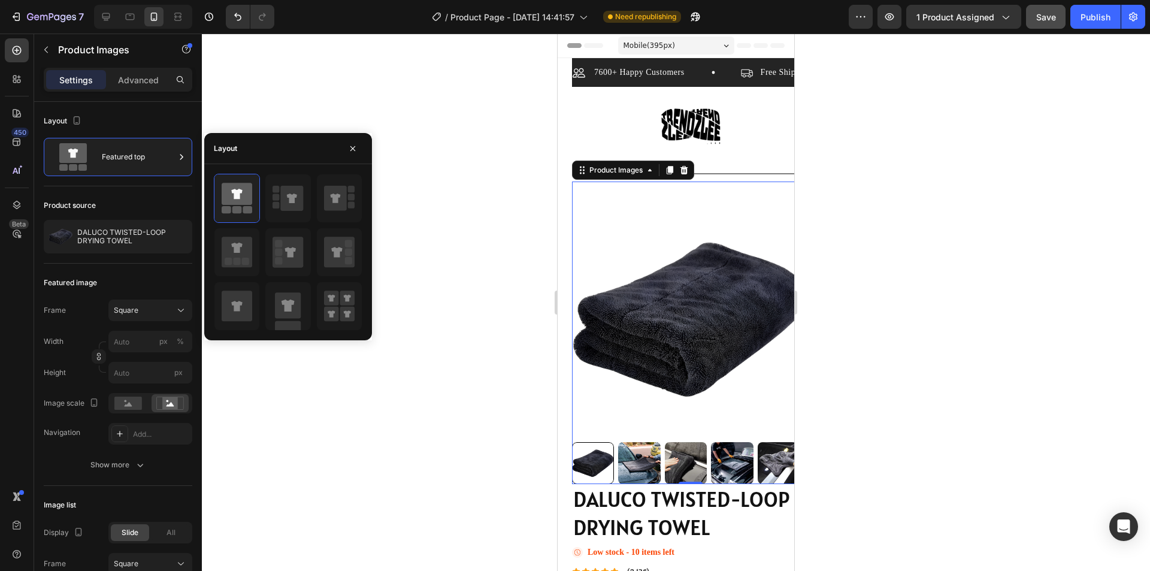
click at [435, 150] on div at bounding box center [676, 302] width 948 height 537
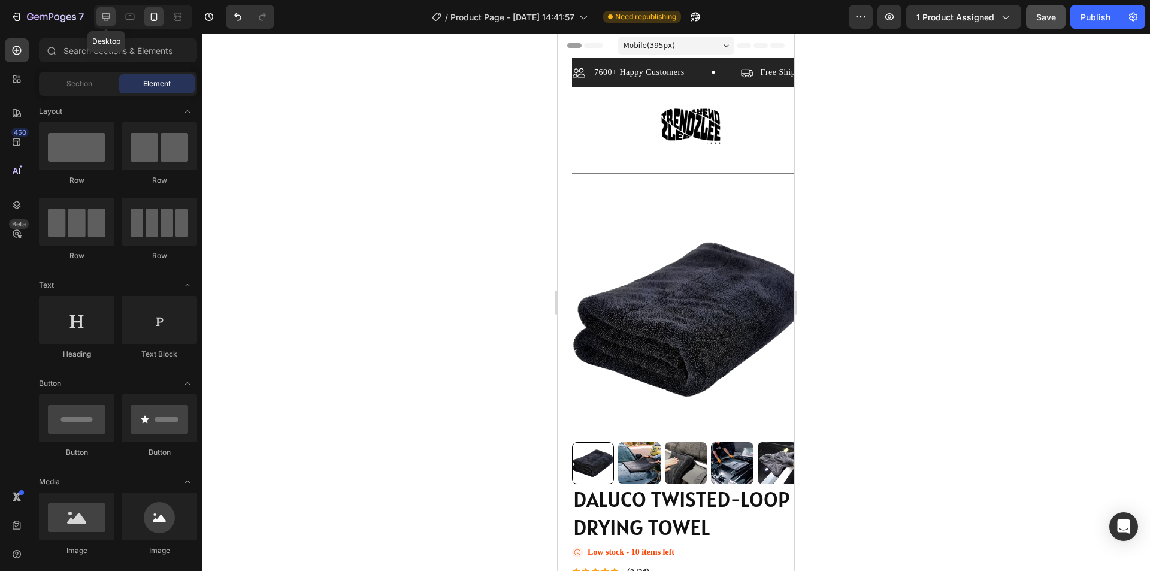
click at [112, 22] on icon at bounding box center [106, 17] width 12 height 12
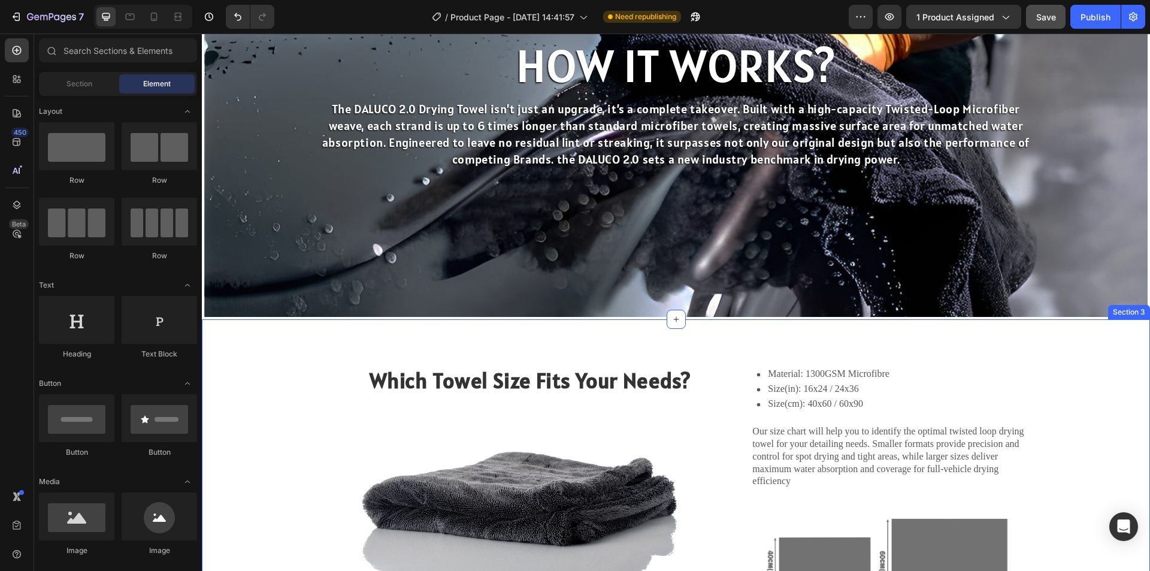
scroll to position [898, 0]
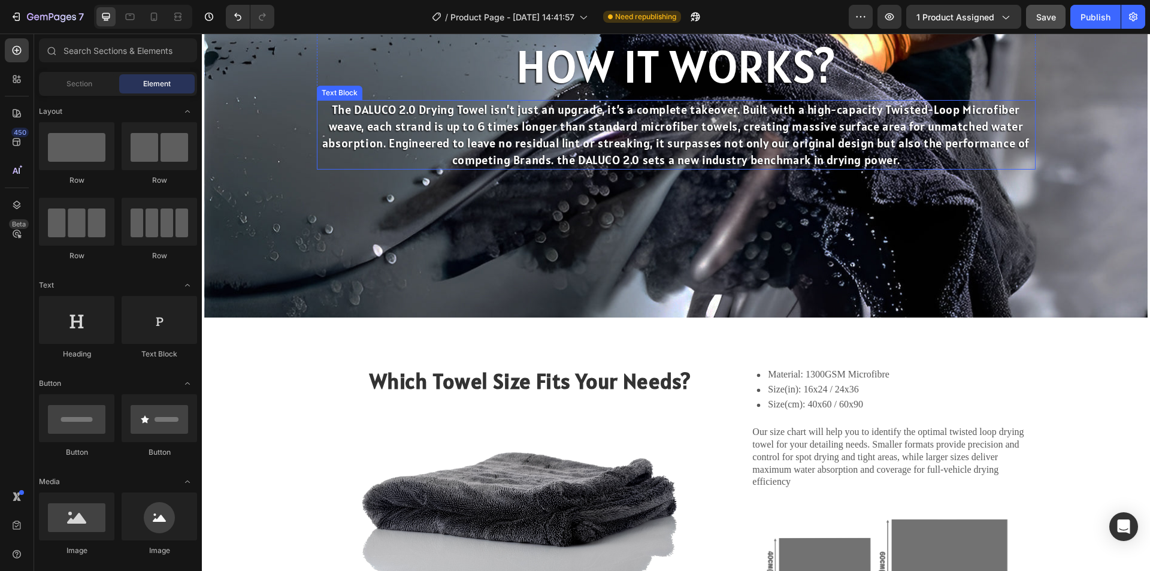
click at [505, 136] on p "The DALUCO 2.0 Drying Towel isn’t just an upgrade, it’s a complete takeover. Bu…" at bounding box center [676, 134] width 716 height 67
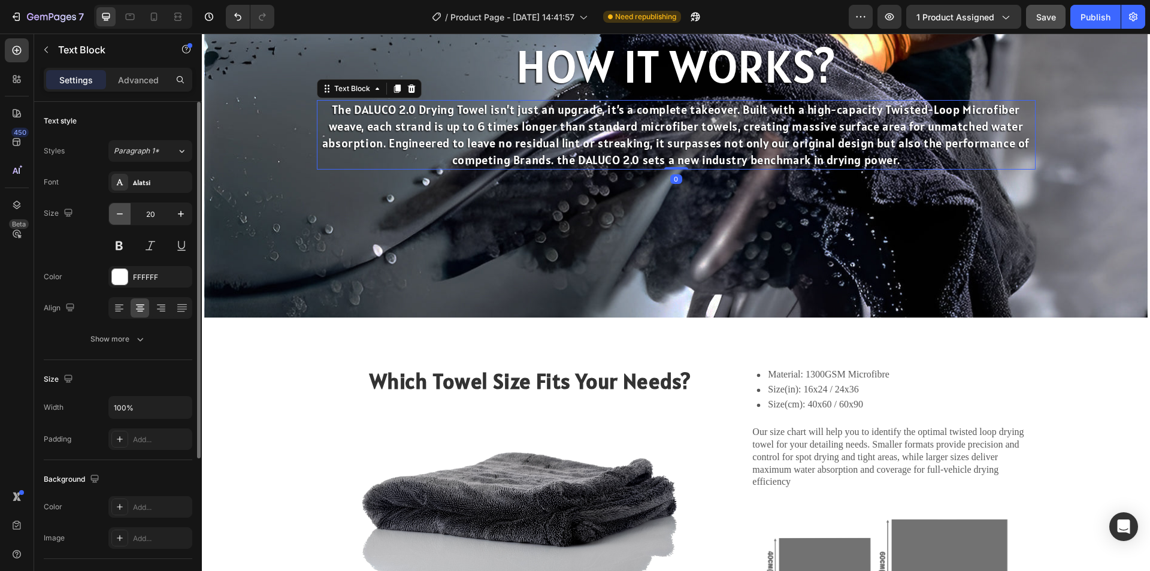
click at [114, 211] on icon "button" at bounding box center [120, 214] width 12 height 12
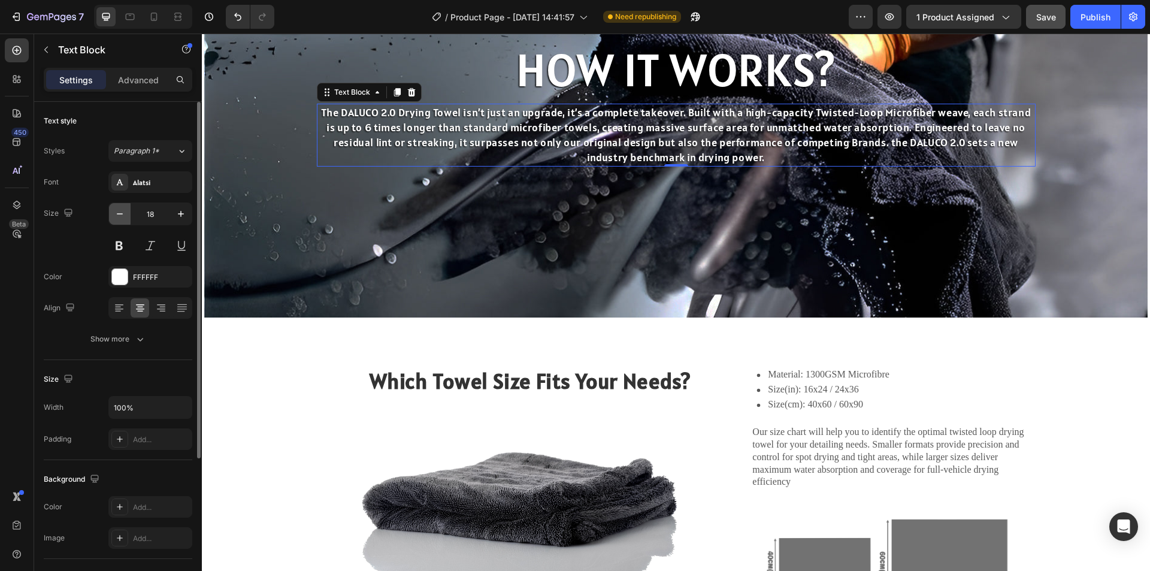
click at [116, 209] on icon "button" at bounding box center [120, 214] width 12 height 12
type input "17"
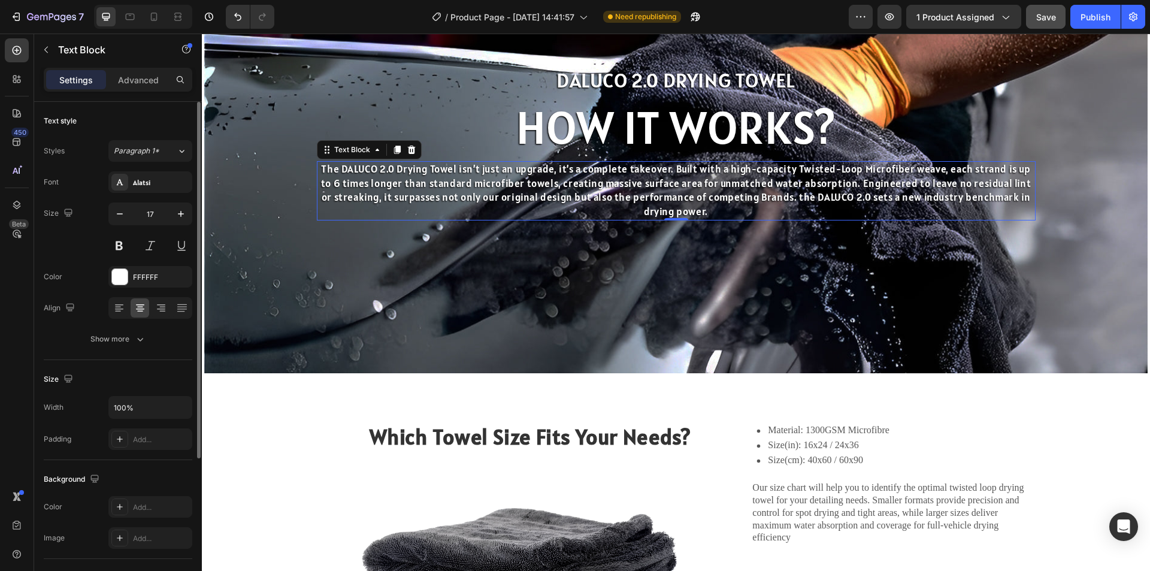
scroll to position [719, 0]
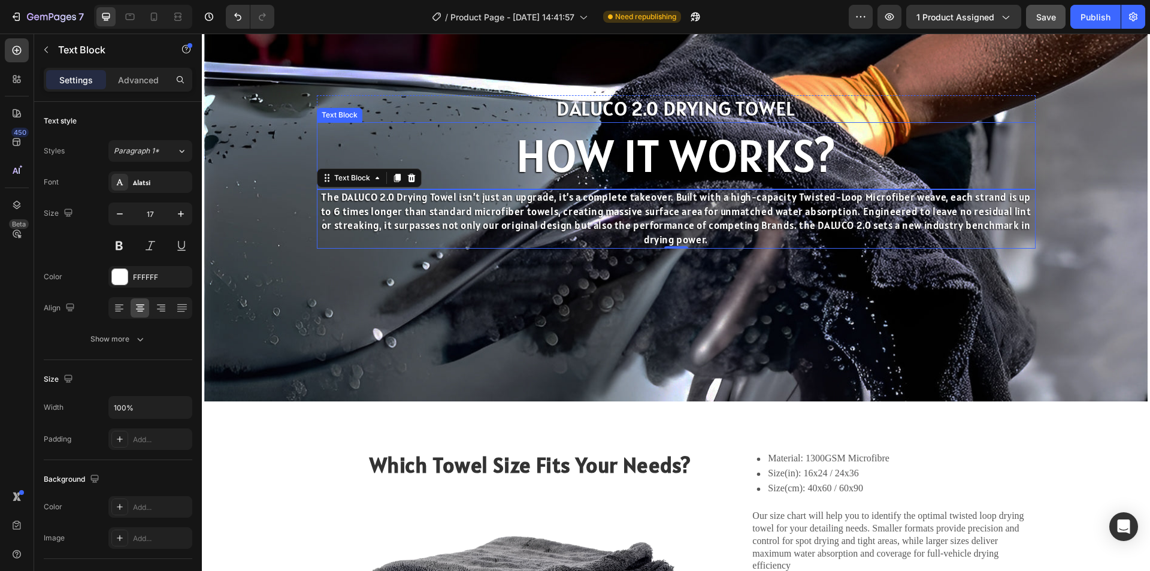
click at [658, 150] on p "HOW IT WORKS?" at bounding box center [676, 155] width 716 height 65
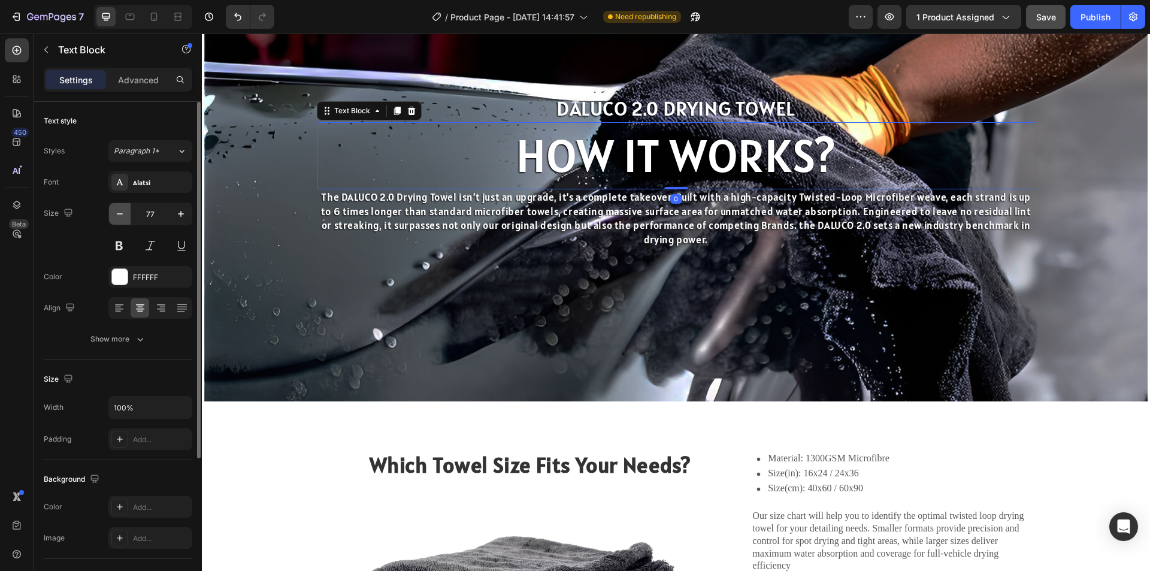
click at [114, 208] on icon "button" at bounding box center [120, 214] width 12 height 12
type input "75"
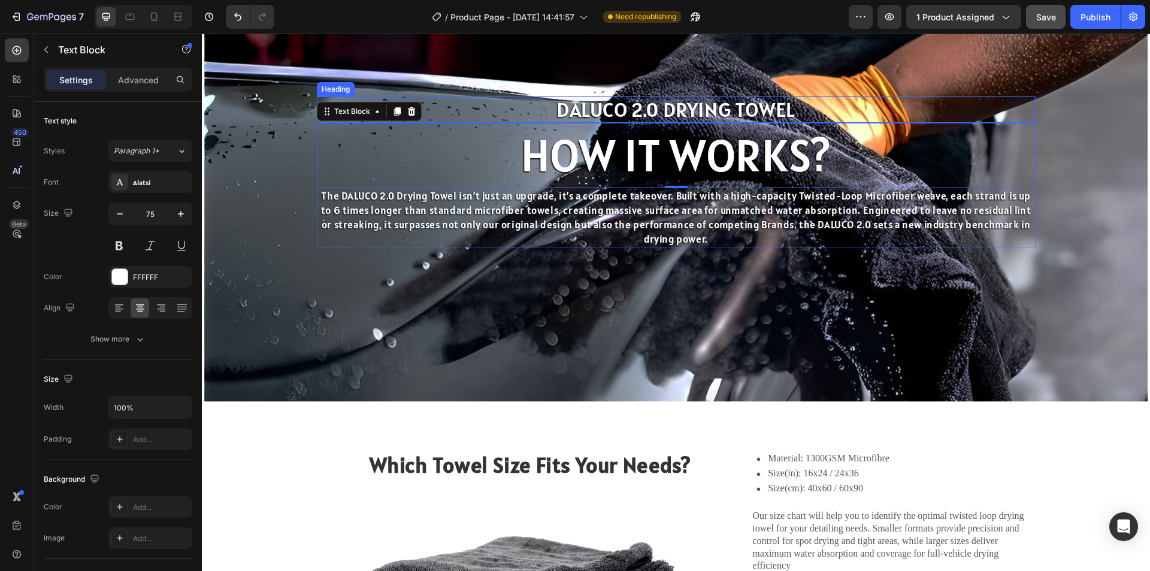
click at [677, 114] on h2 "DALUCO 2.0 DRYING TOWEL" at bounding box center [676, 109] width 719 height 27
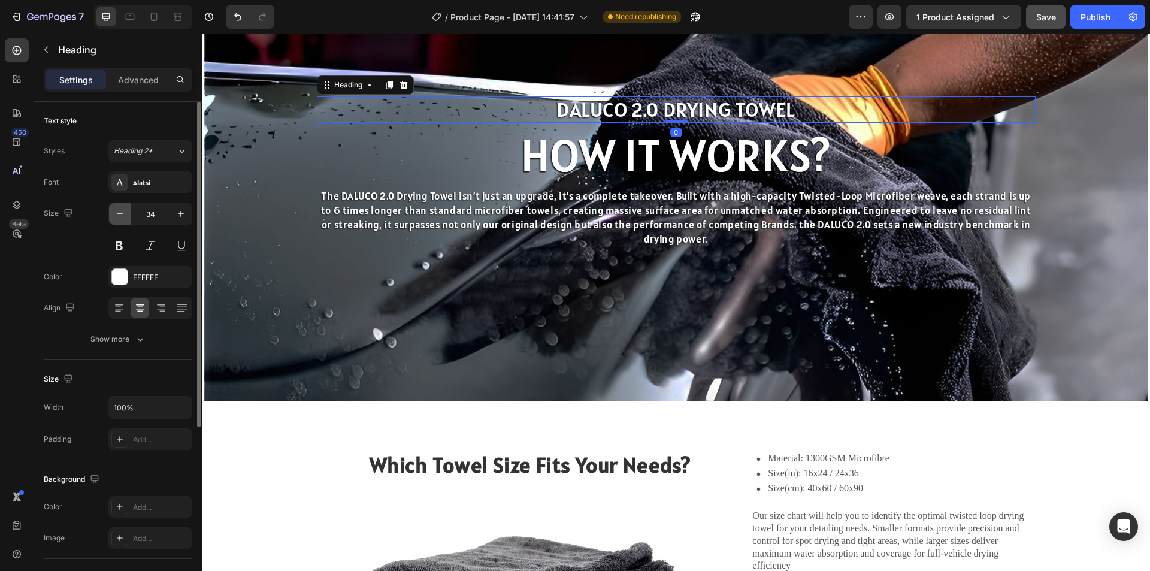
click at [117, 219] on icon "button" at bounding box center [120, 214] width 12 height 12
click at [128, 15] on icon at bounding box center [130, 17] width 12 height 12
type input "24"
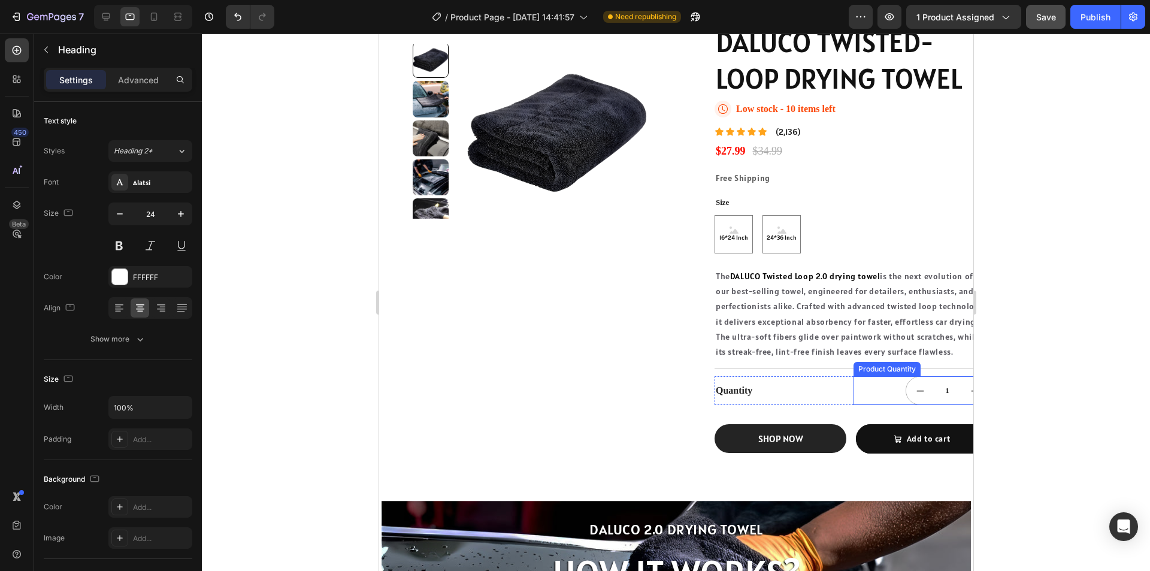
scroll to position [299, 0]
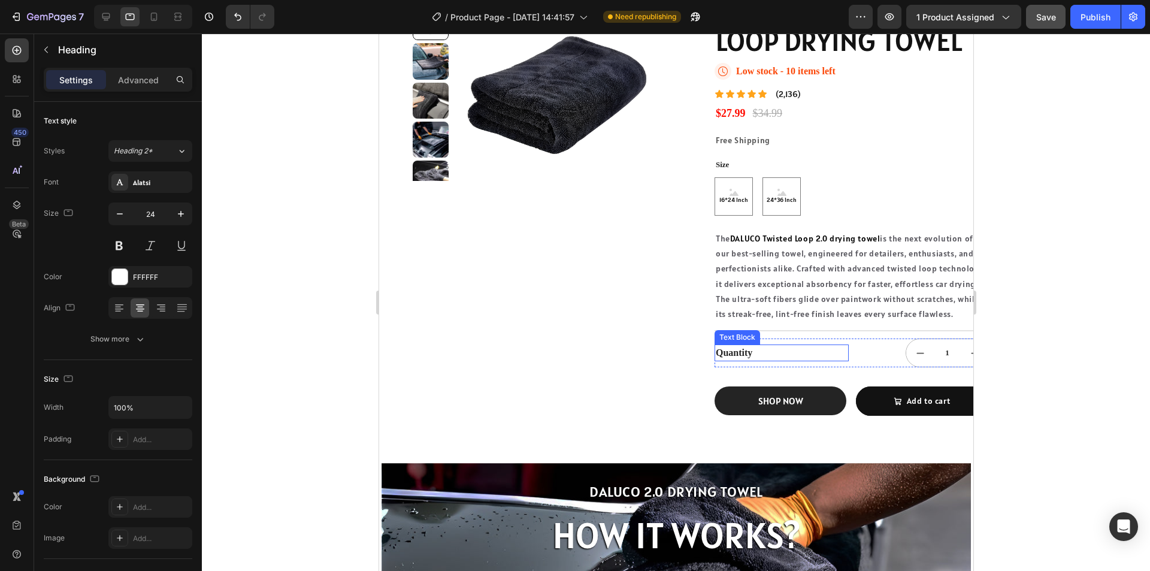
click at [768, 349] on div "Quantity" at bounding box center [781, 352] width 134 height 17
click at [669, 315] on div "Product Images DALUCO TWISTED-LOOP DRYING TOWEL Product Title Icon Low stock - …" at bounding box center [690, 203] width 594 height 437
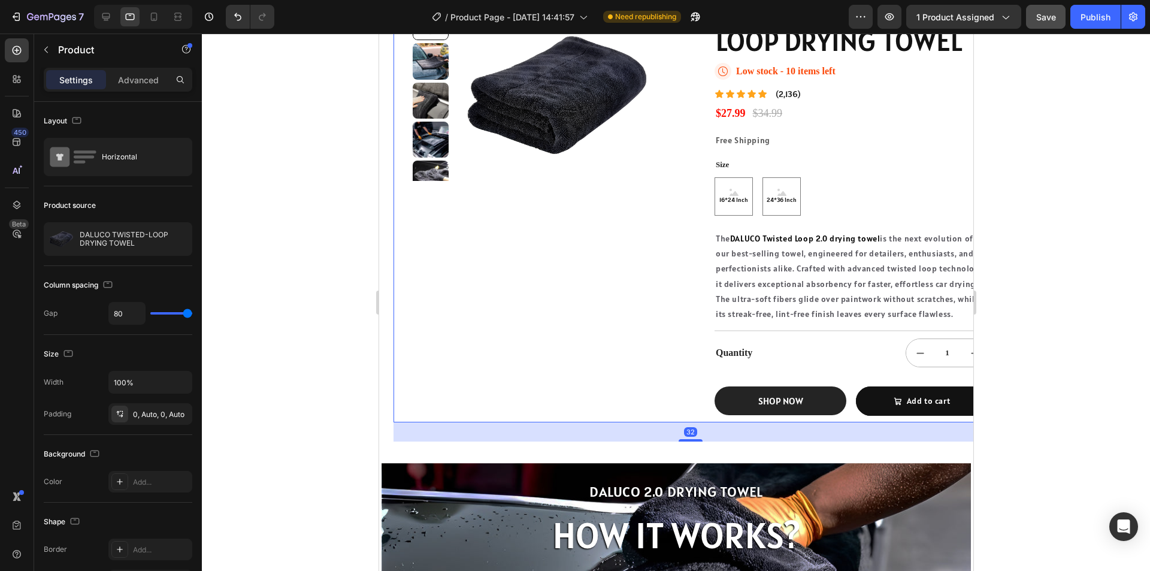
click at [695, 303] on div "Product Images DALUCO TWISTED-LOOP DRYING TOWEL Product Title Icon Low stock - …" at bounding box center [690, 203] width 594 height 437
click at [708, 295] on div "Product Images DALUCO TWISTED-LOOP DRYING TOWEL Product Title Icon Low stock - …" at bounding box center [690, 203] width 594 height 437
click at [809, 219] on div "DALUCO TWISTED-LOOP DRYING TOWEL Product Title Icon Low stock - 10 items left S…" at bounding box center [850, 203] width 273 height 437
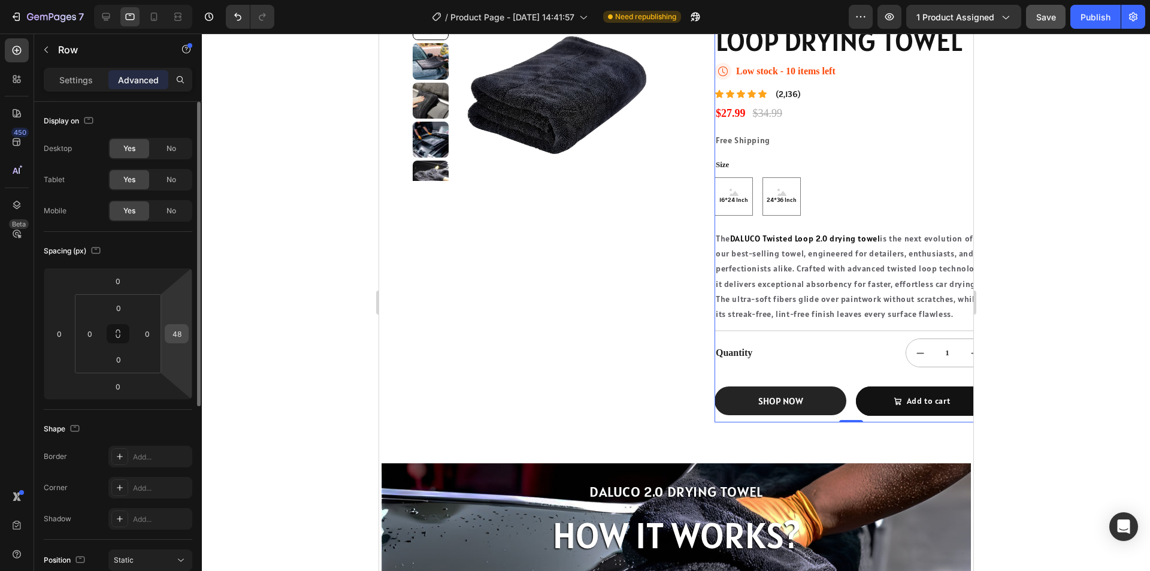
click at [183, 325] on input "48" at bounding box center [177, 334] width 18 height 18
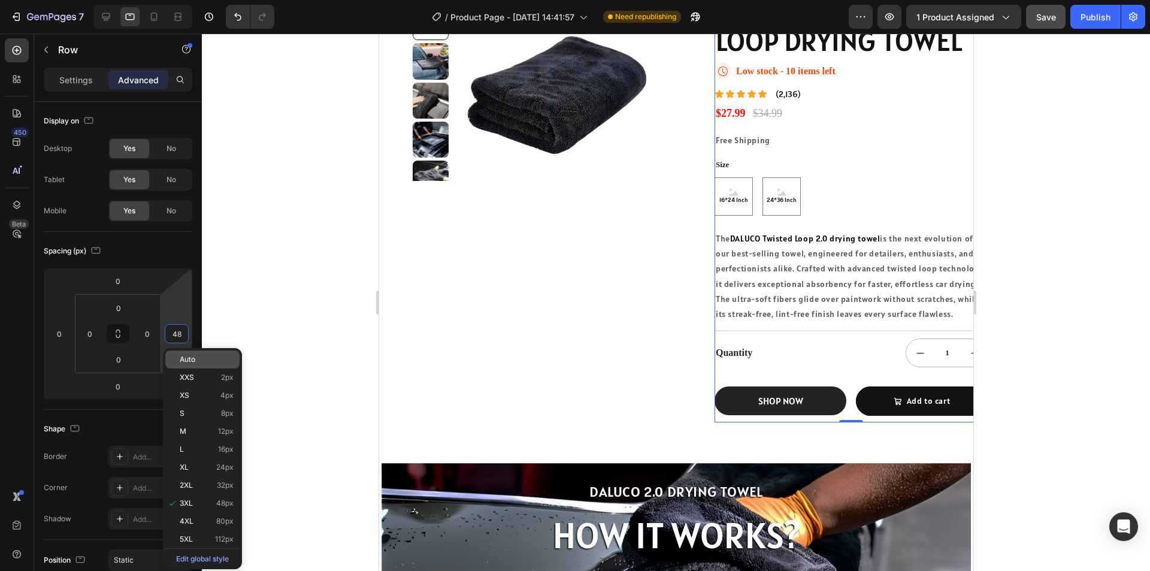
click at [195, 365] on div "Auto" at bounding box center [202, 359] width 74 height 18
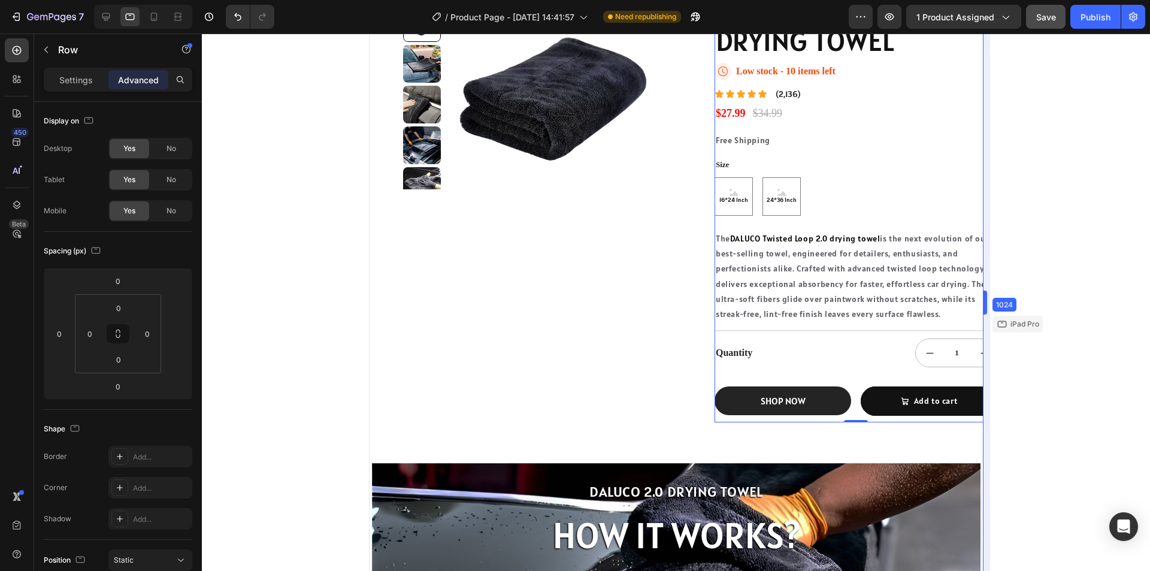
drag, startPoint x: 973, startPoint y: 299, endPoint x: 1004, endPoint y: 299, distance: 31.1
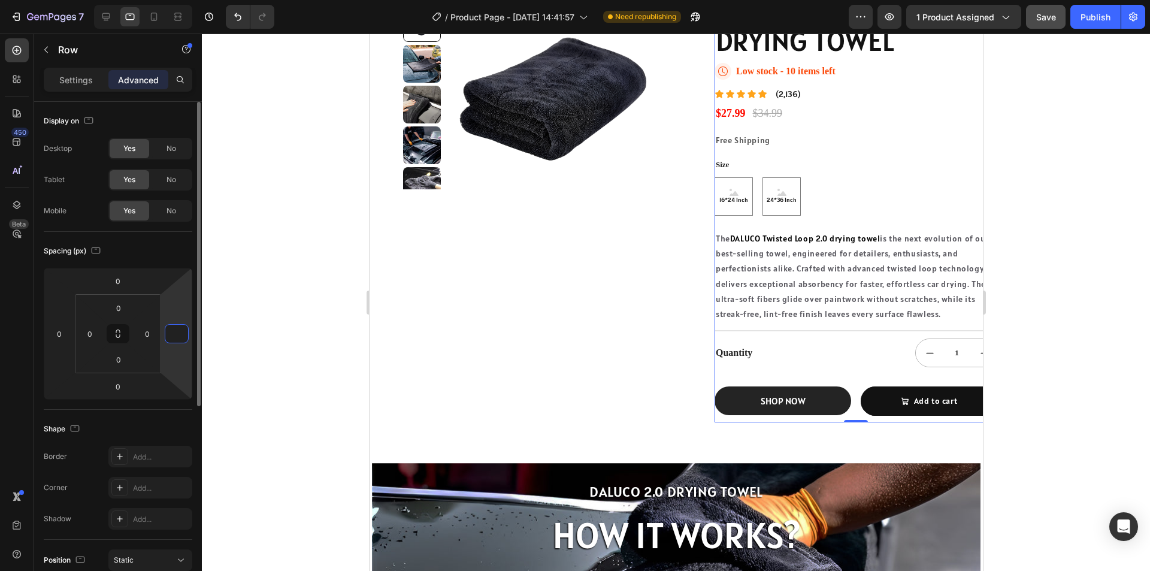
click at [173, 329] on input "number" at bounding box center [177, 334] width 18 height 18
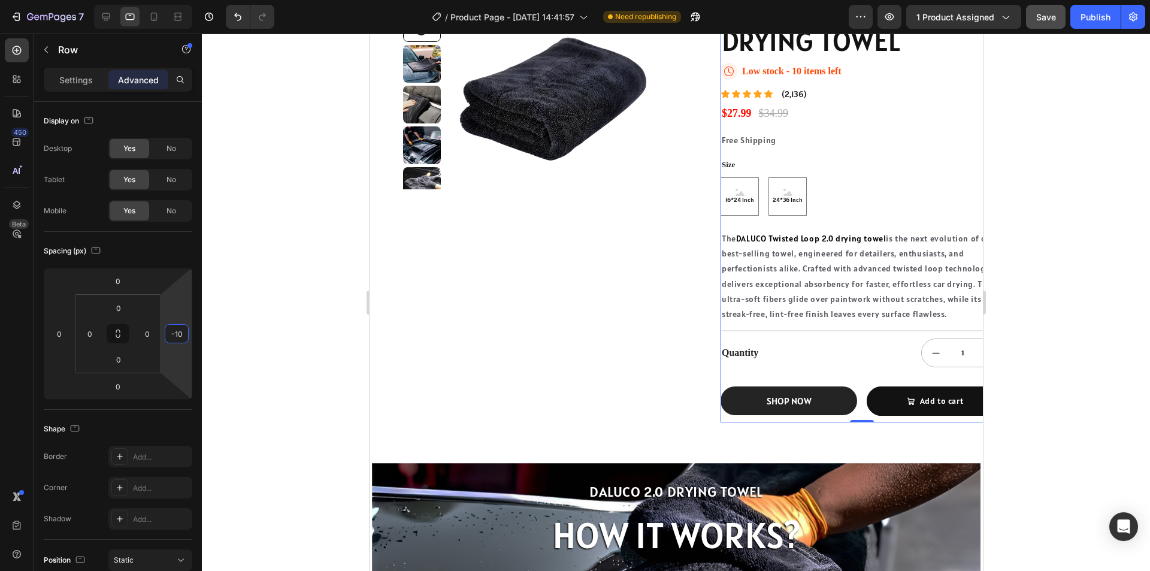
type input "-1"
type input "0"
type input "9"
type input "0"
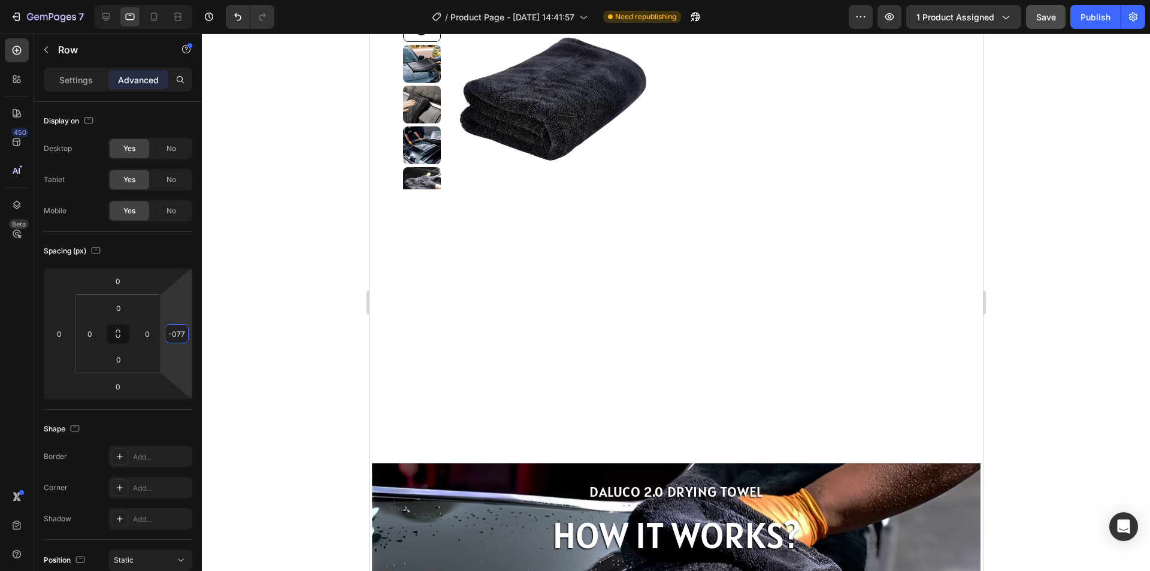
scroll to position [0, 0]
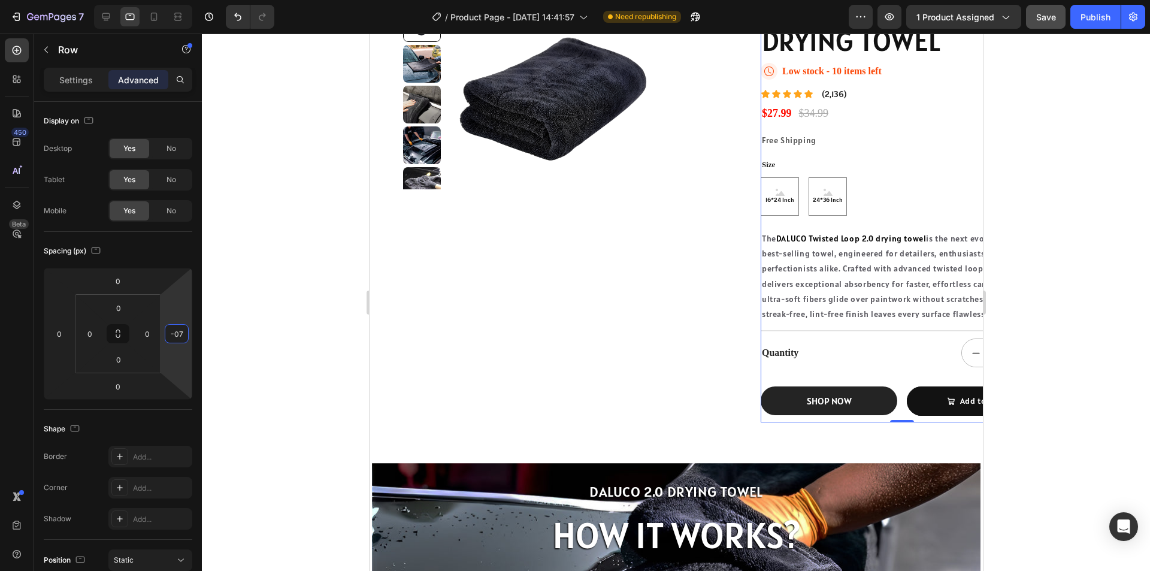
type input "-0"
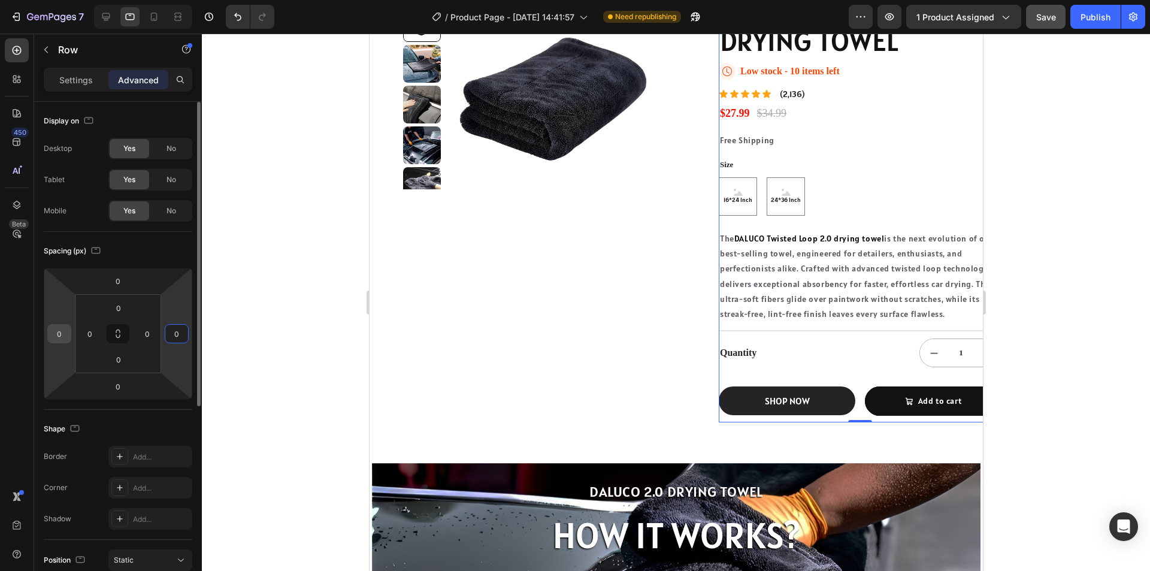
click at [56, 341] on input "0" at bounding box center [59, 334] width 18 height 18
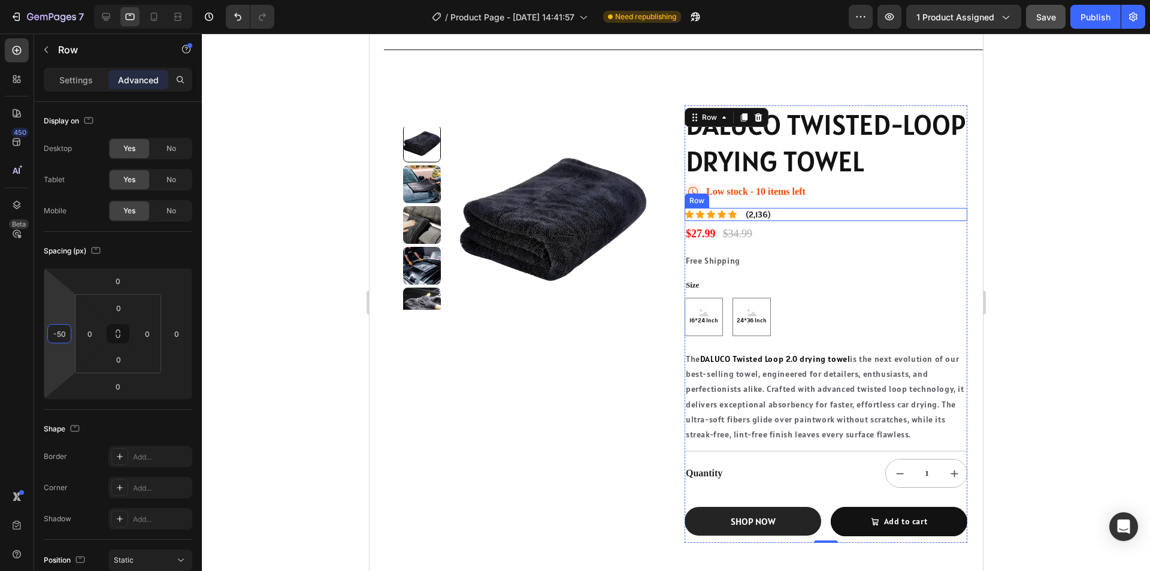
scroll to position [180, 0]
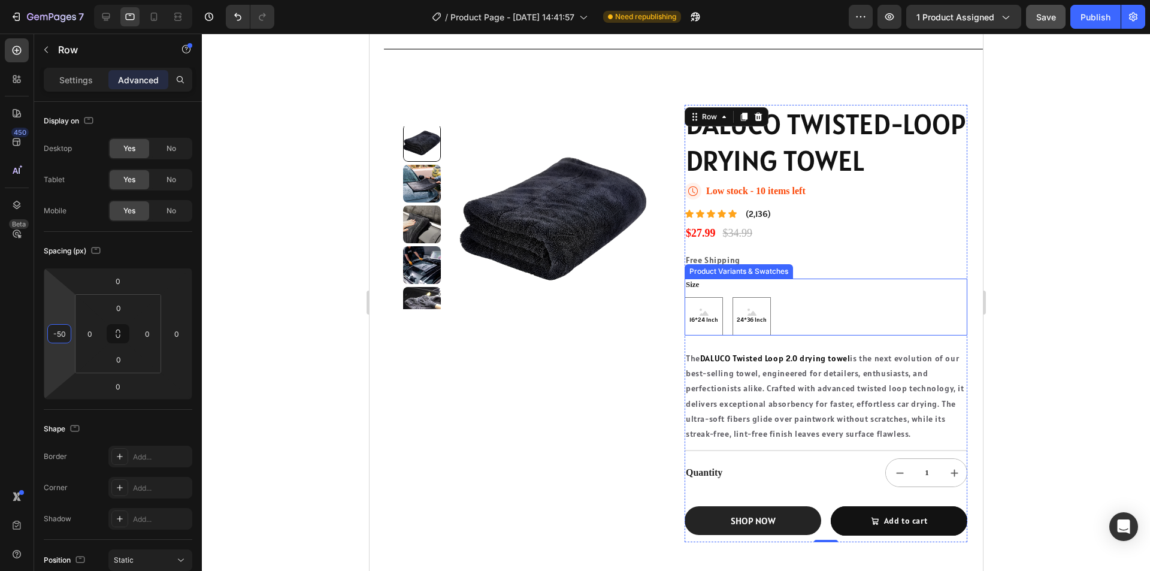
click at [1093, 335] on div at bounding box center [676, 302] width 948 height 537
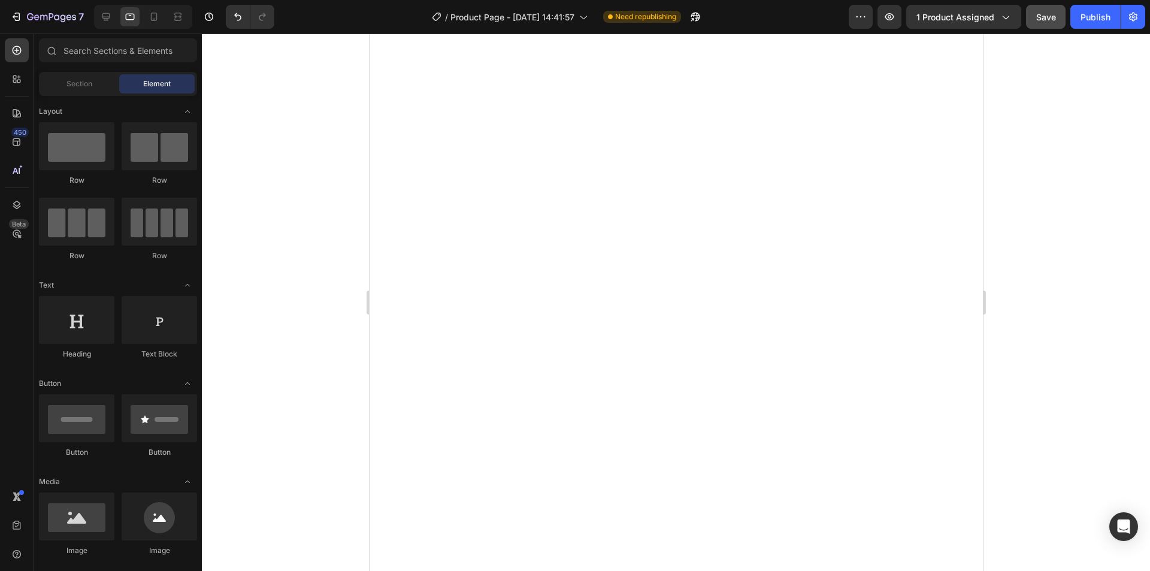
scroll to position [0, 0]
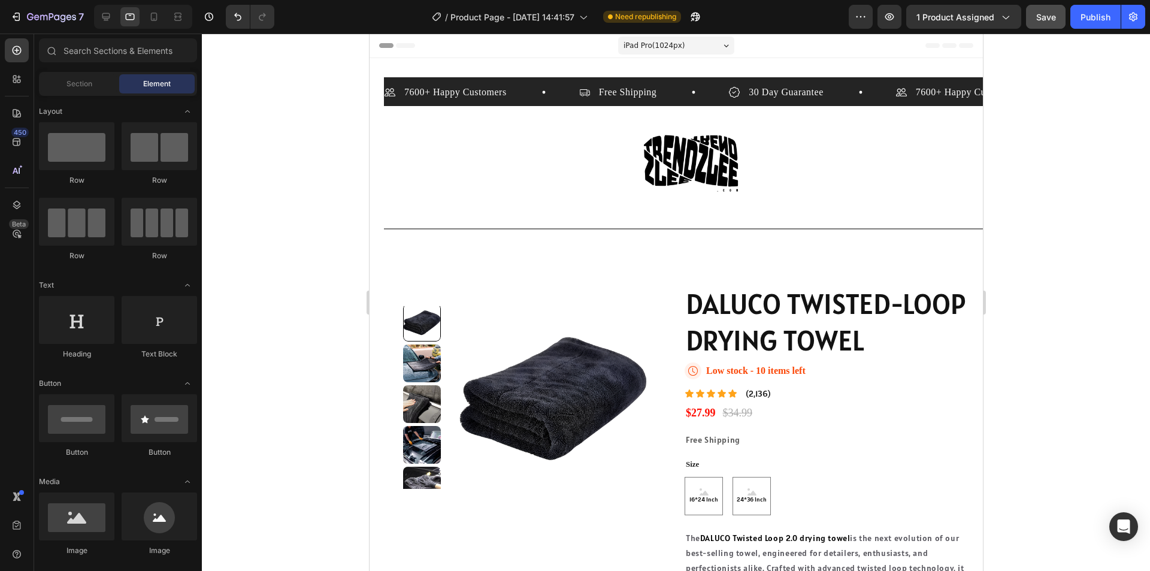
click at [293, 171] on div at bounding box center [676, 302] width 948 height 537
click at [154, 16] on icon at bounding box center [154, 17] width 12 height 12
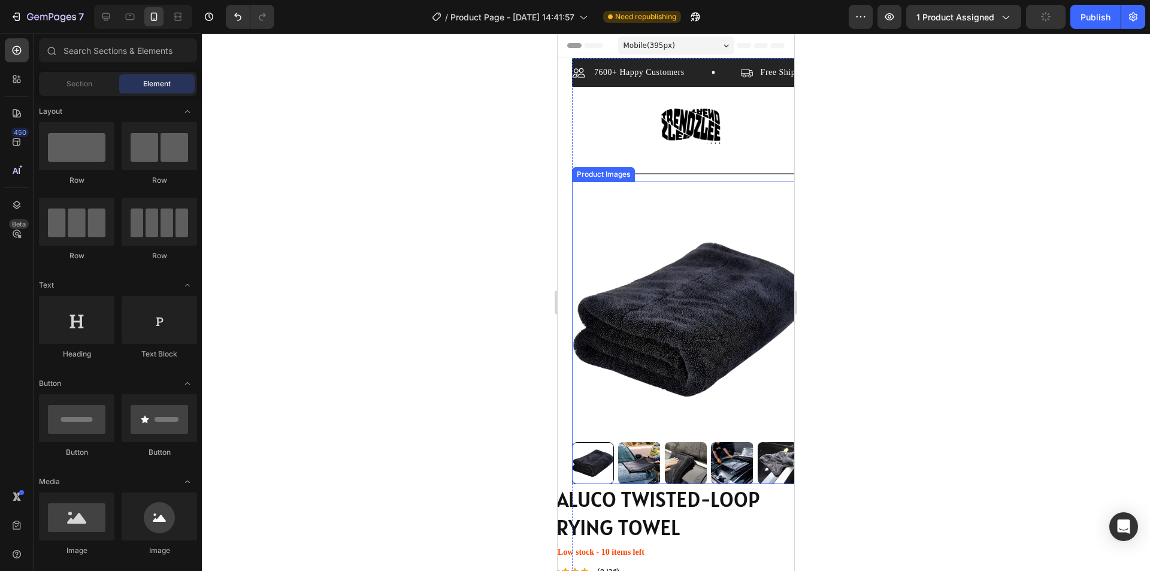
scroll to position [60, 0]
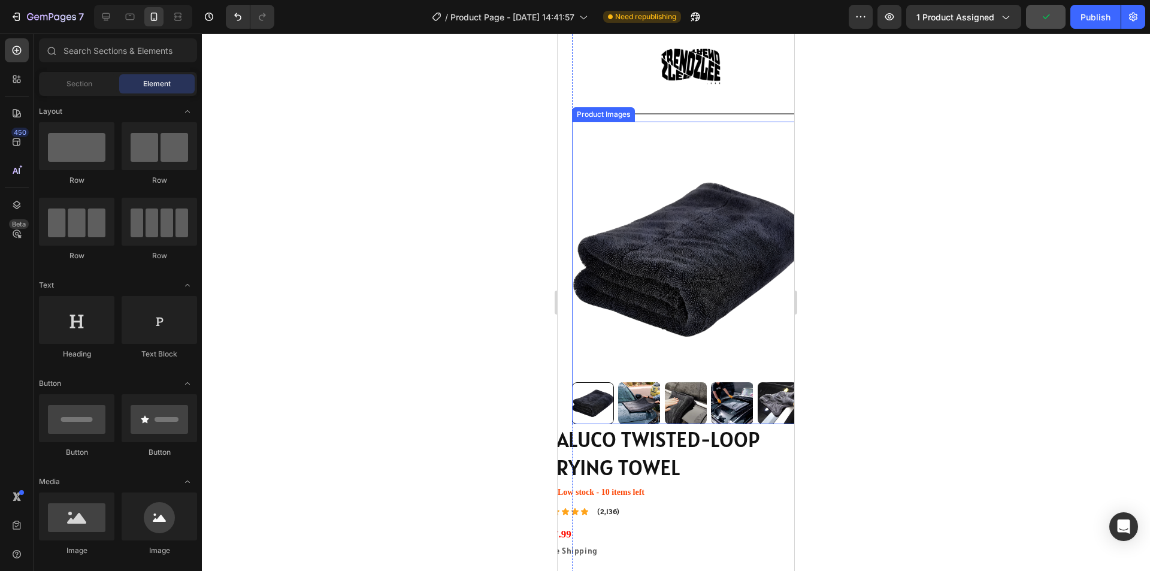
click at [725, 235] on img at bounding box center [690, 259] width 237 height 237
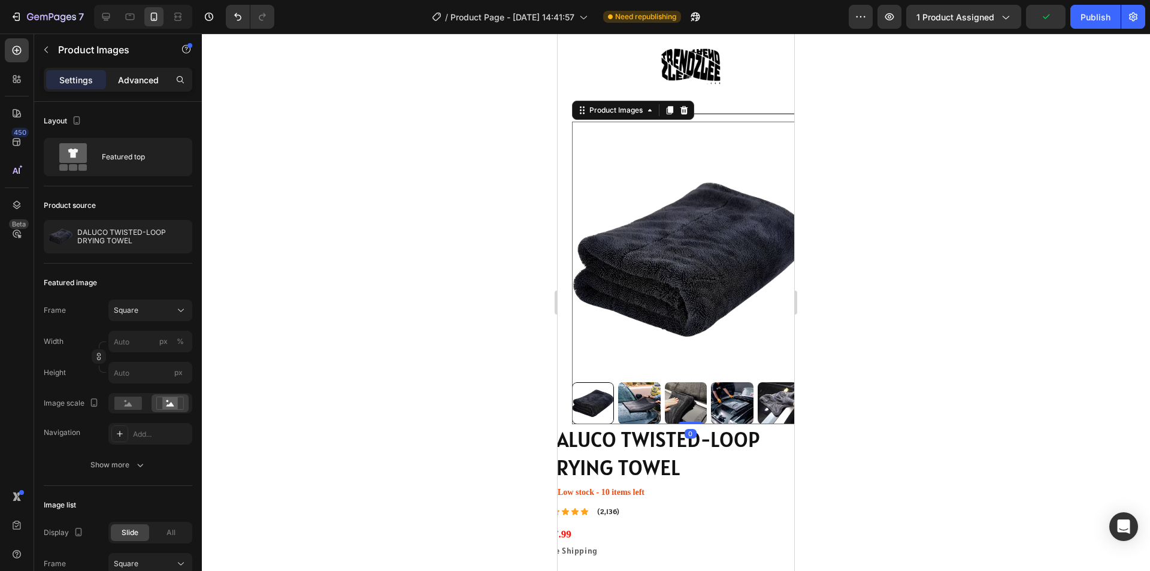
click at [142, 77] on p "Advanced" at bounding box center [138, 80] width 41 height 13
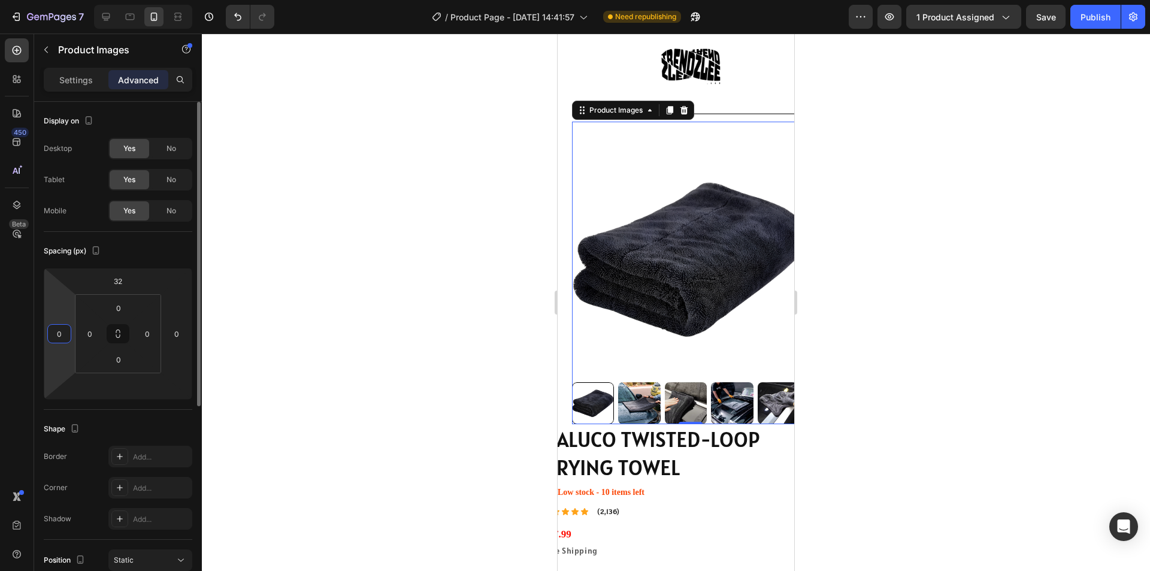
click at [62, 327] on input "0" at bounding box center [59, 334] width 18 height 18
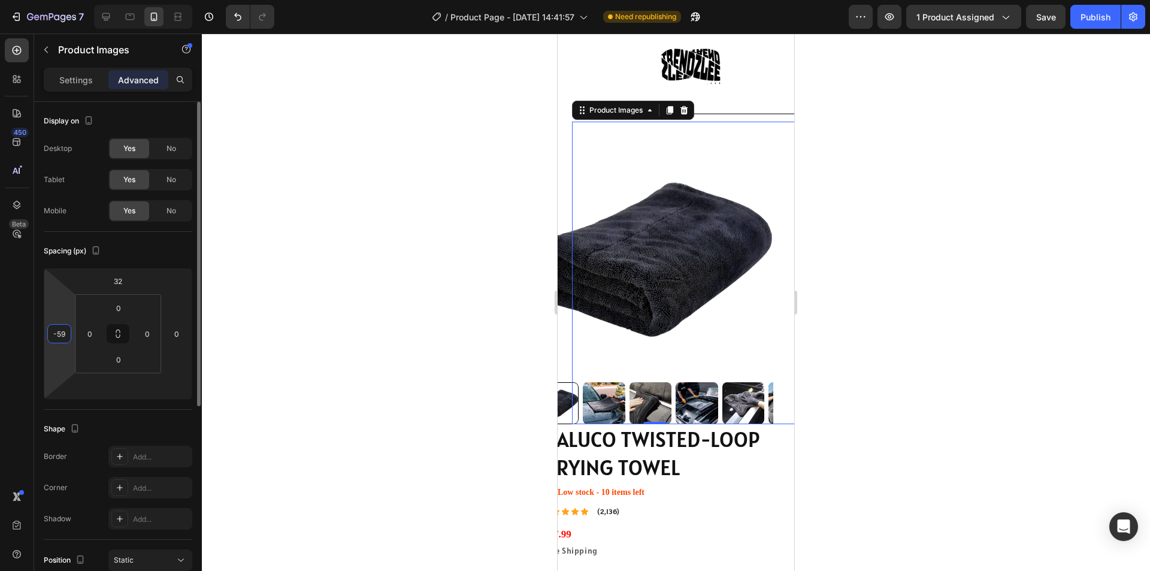
type input "-5"
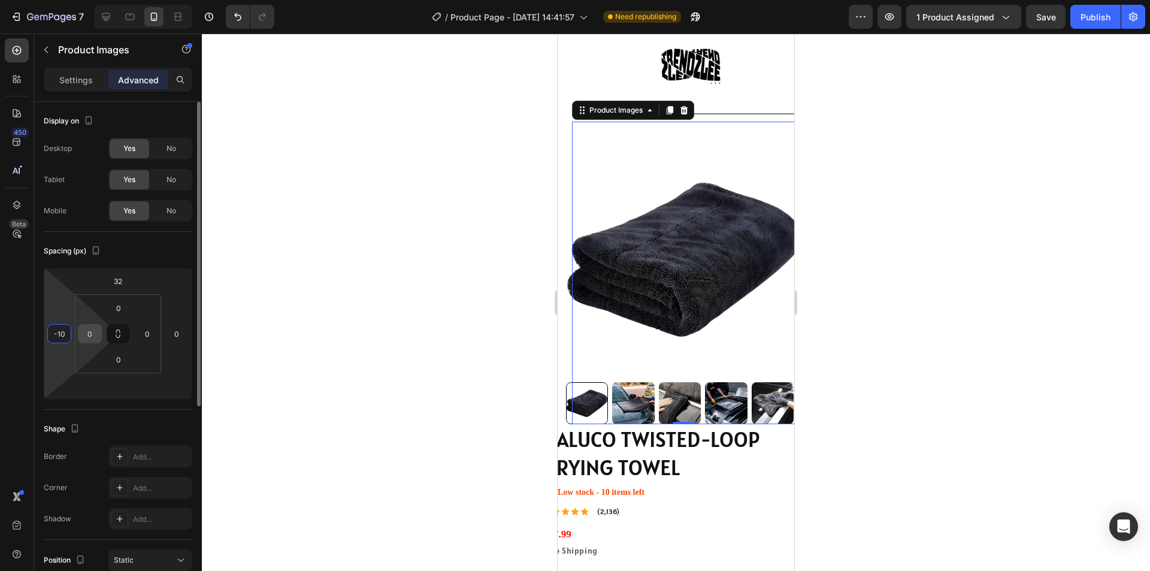
type input "-1"
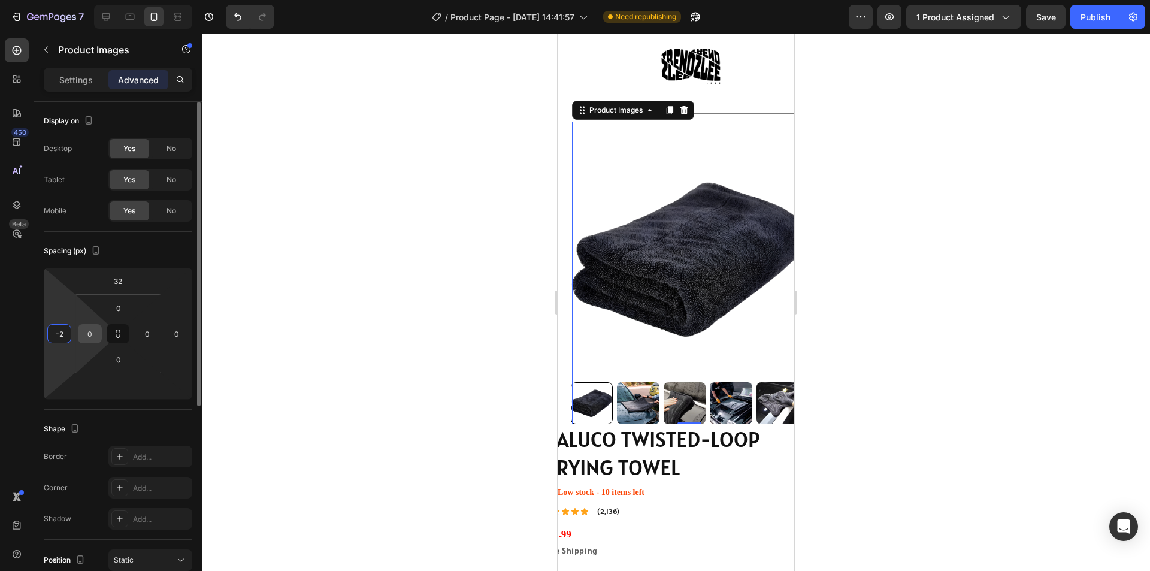
type input "-22"
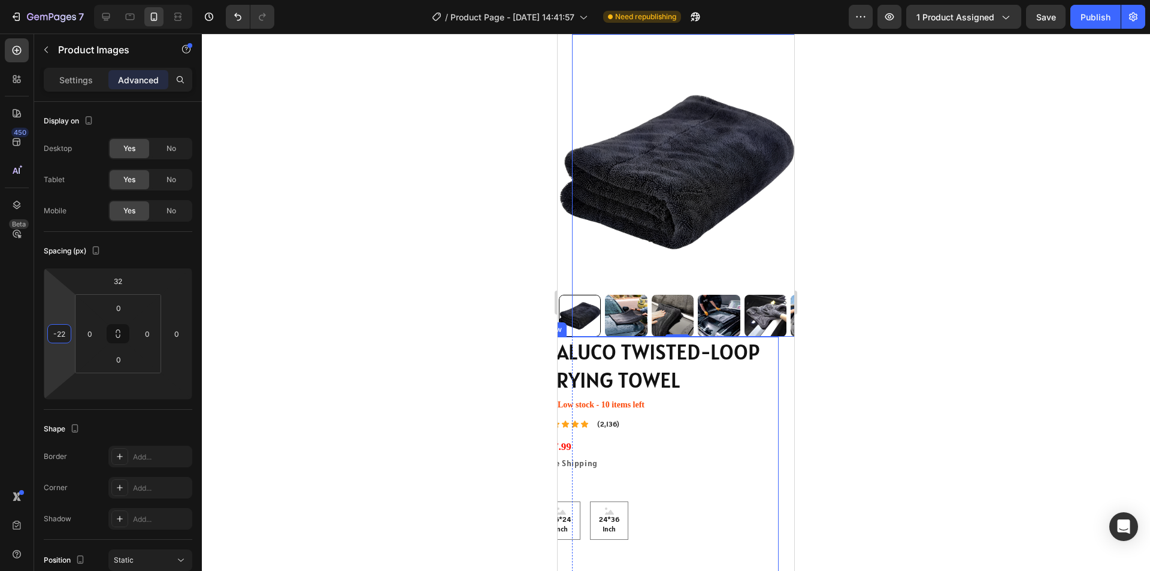
scroll to position [240, 0]
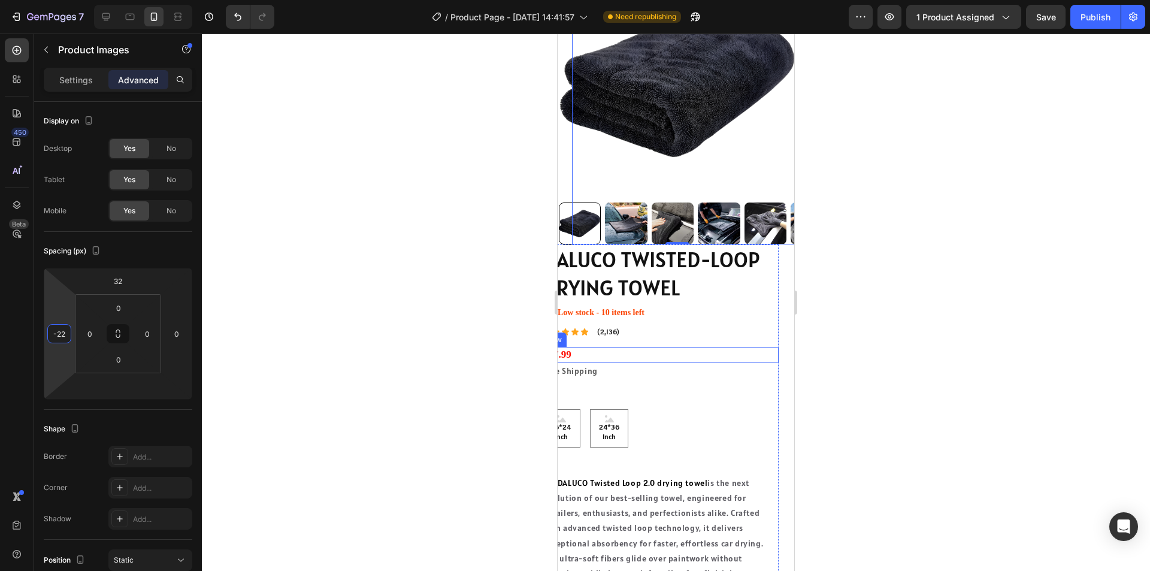
click at [733, 350] on div "$27.99 Product Price Product Price $34.99 Product Price Product Price Row" at bounding box center [660, 355] width 237 height 16
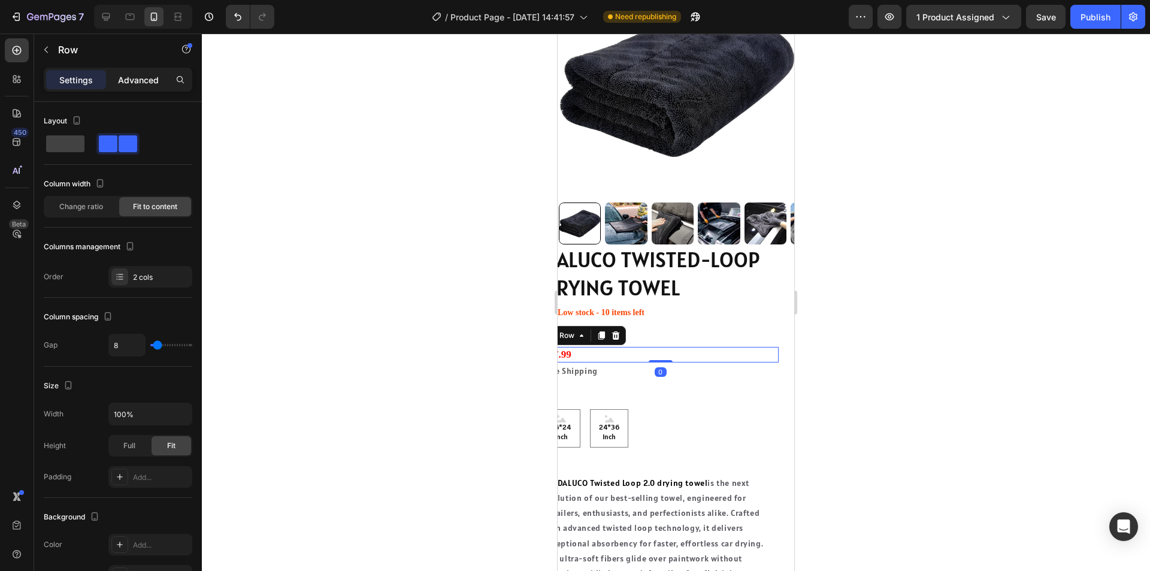
click at [127, 84] on p "Advanced" at bounding box center [138, 80] width 41 height 13
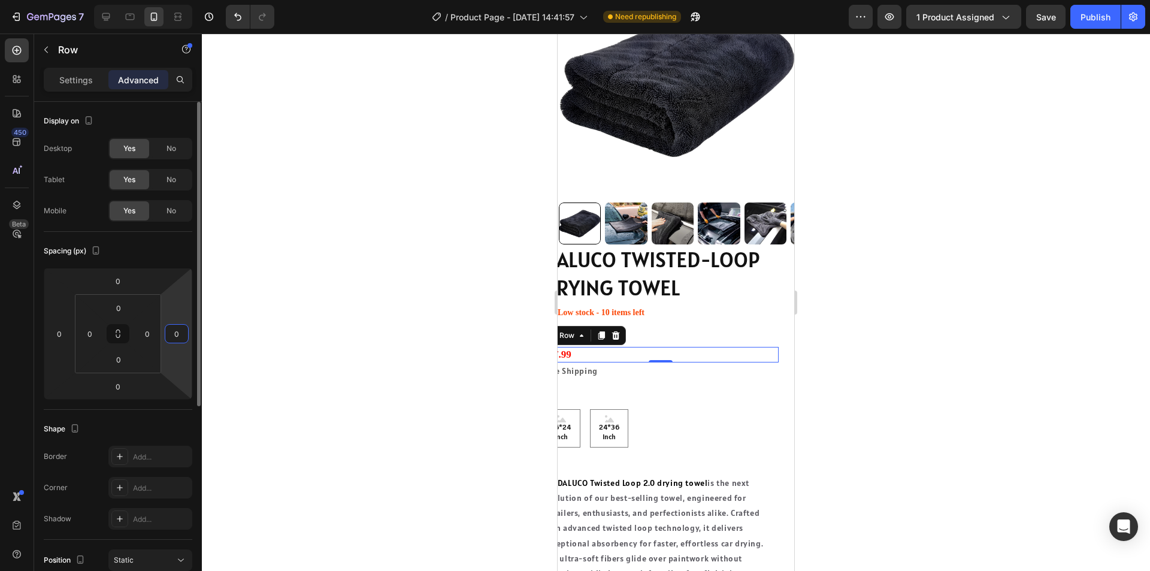
click at [176, 332] on input "0" at bounding box center [177, 334] width 18 height 18
type input "0"
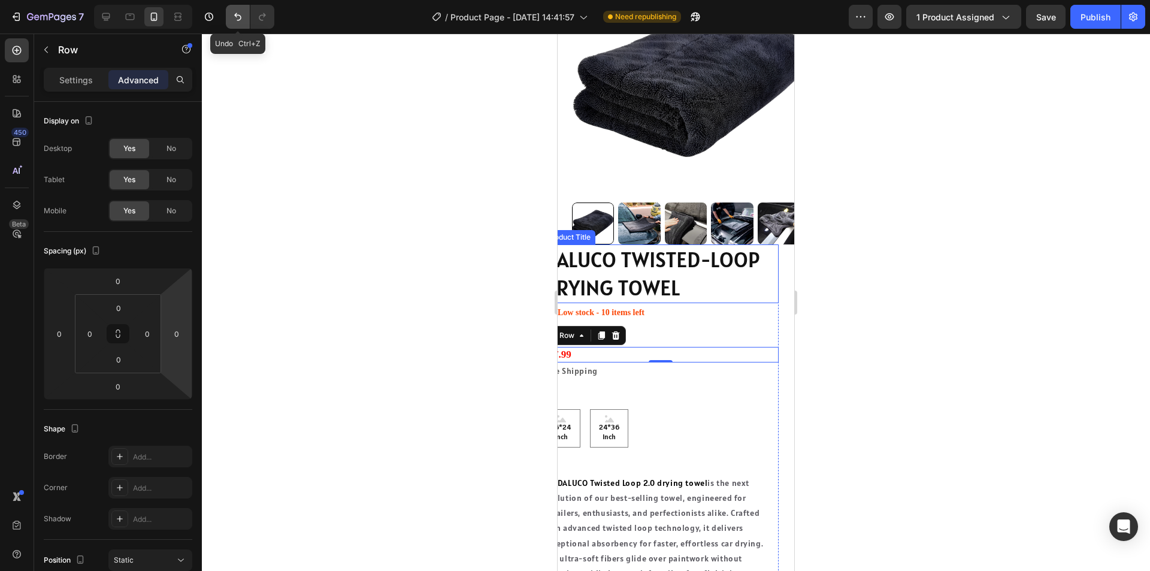
click at [238, 19] on icon "Undo/Redo" at bounding box center [238, 17] width 12 height 12
click at [261, 20] on icon "Undo/Redo" at bounding box center [262, 17] width 7 height 8
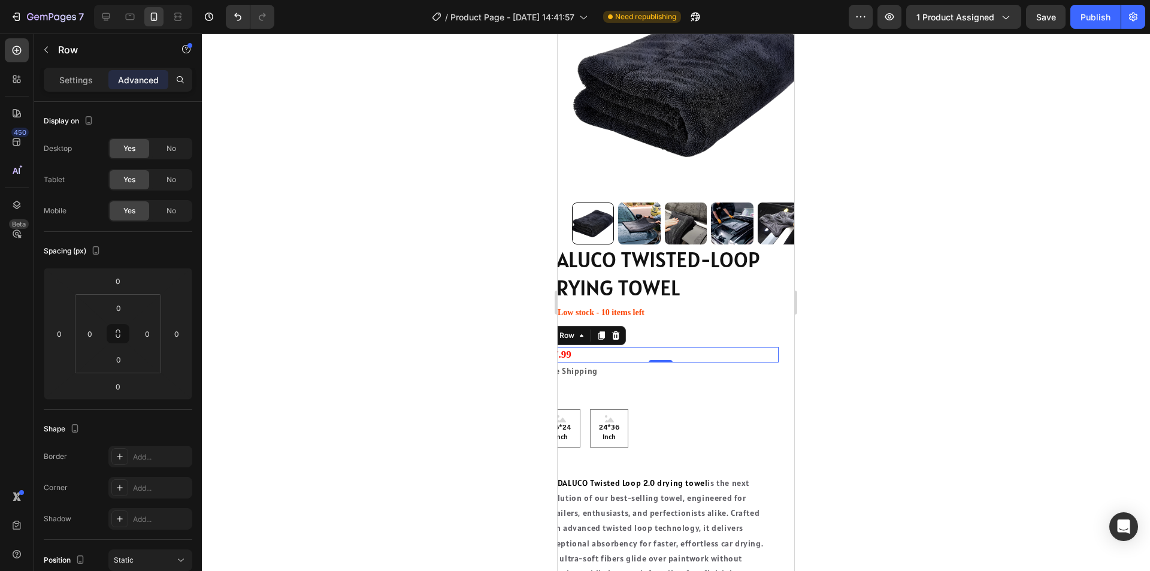
click at [637, 125] on img at bounding box center [690, 79] width 237 height 237
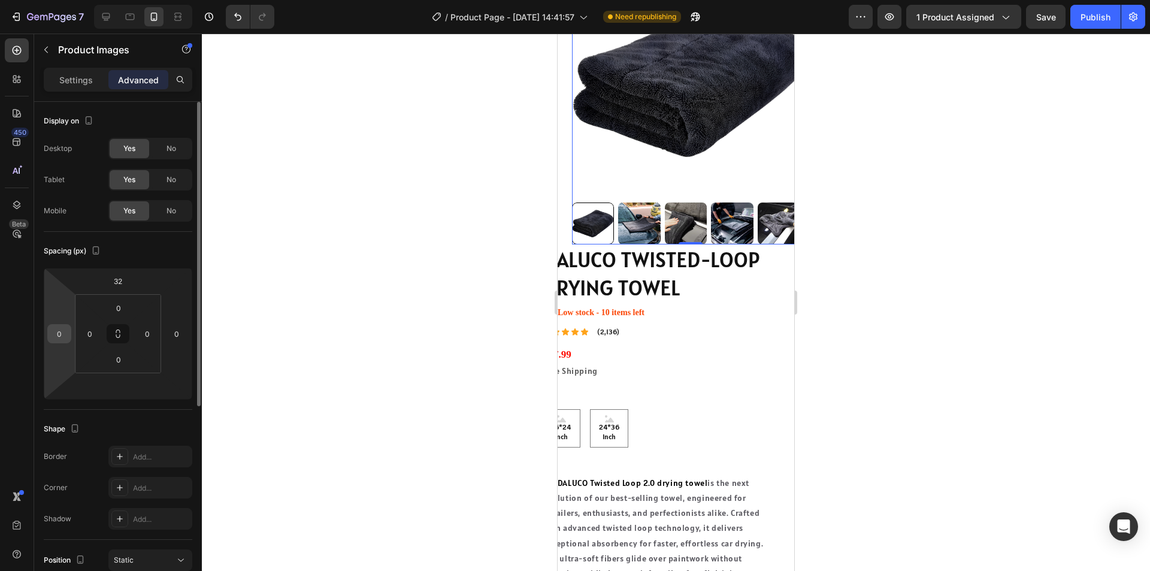
click at [57, 334] on input "0" at bounding box center [59, 334] width 18 height 18
type input "-11"
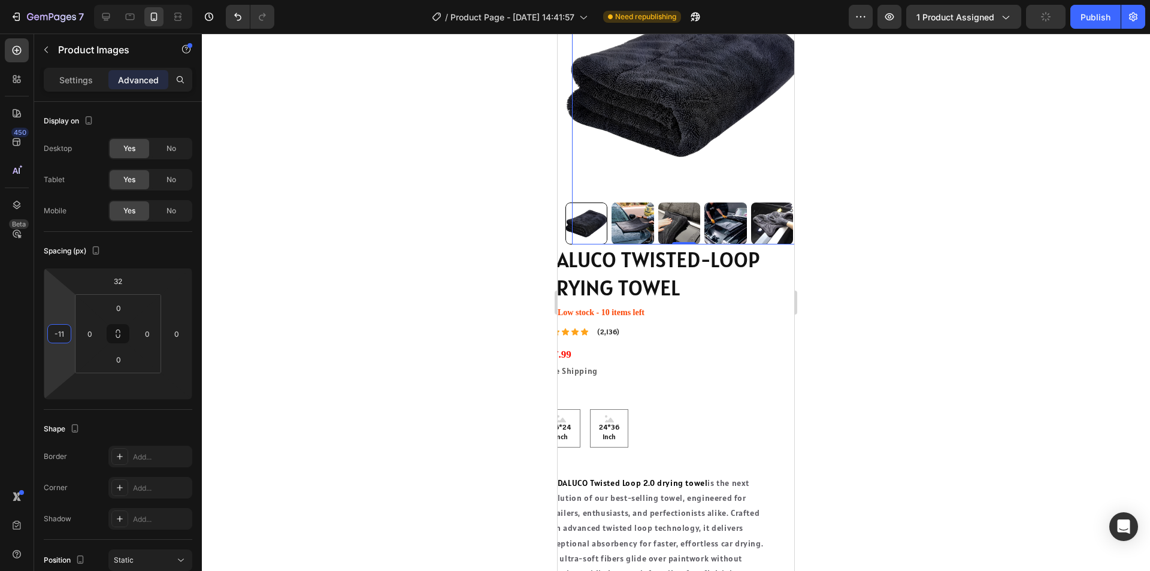
click at [325, 359] on div at bounding box center [676, 302] width 948 height 537
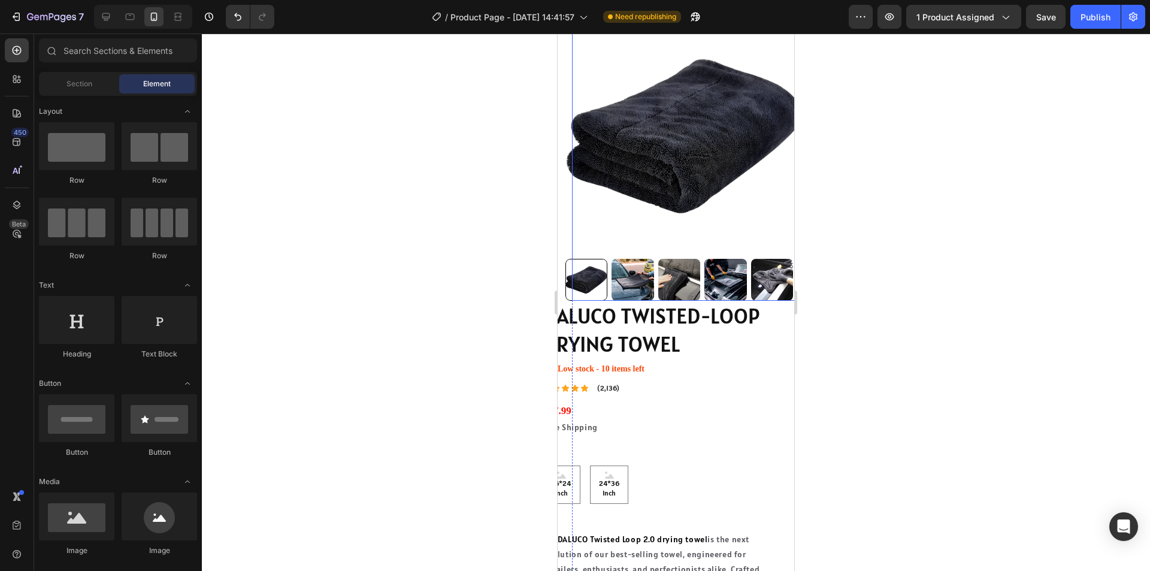
scroll to position [0, 0]
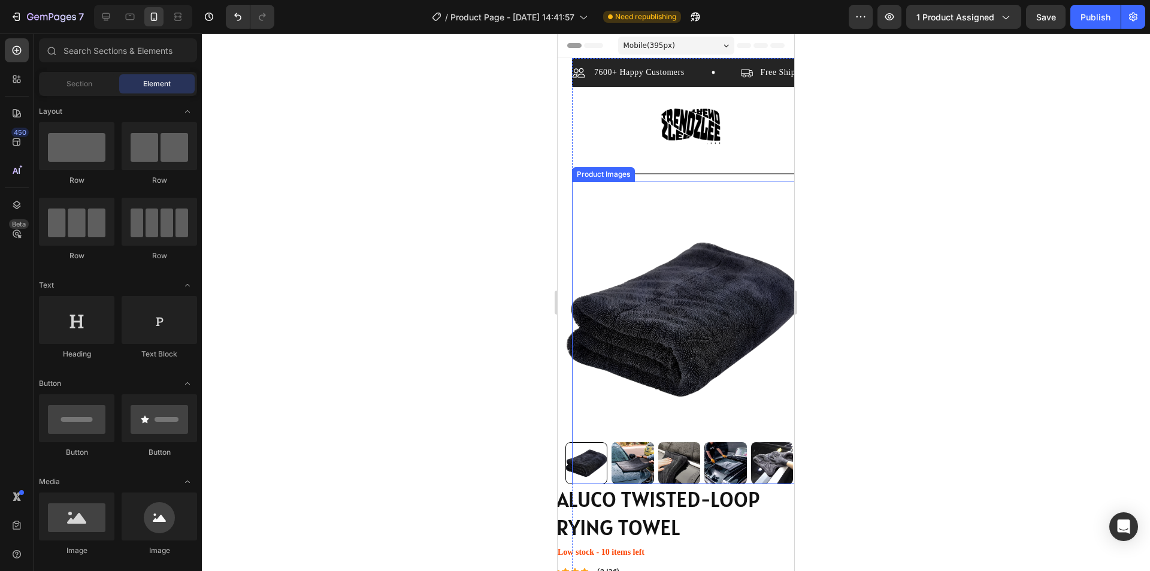
click at [683, 313] on img at bounding box center [683, 319] width 237 height 237
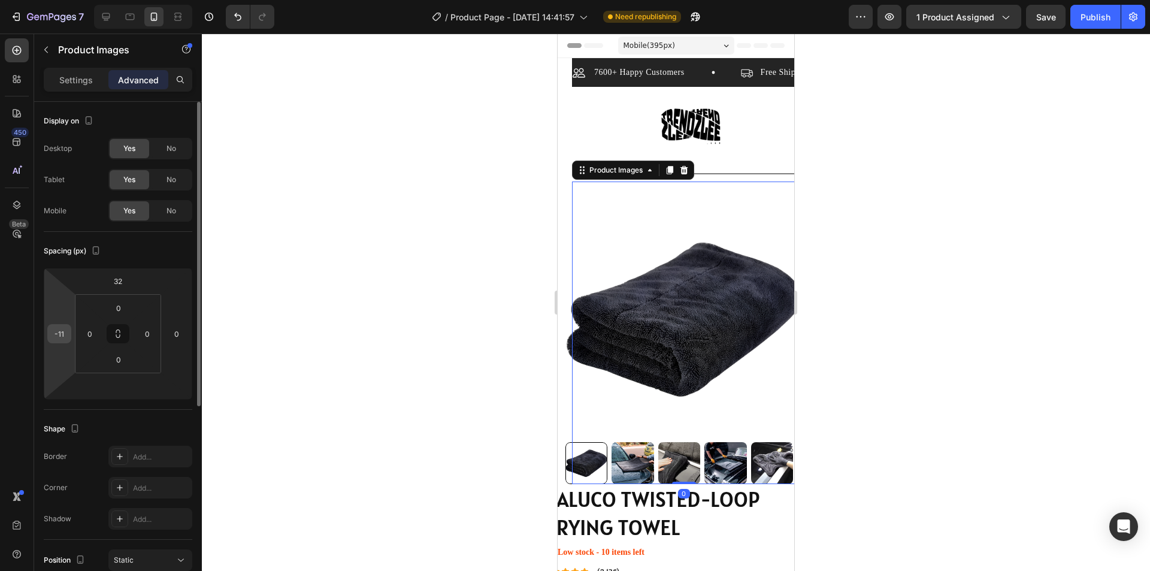
click at [60, 332] on input "-11" at bounding box center [59, 334] width 18 height 18
type input "-22"
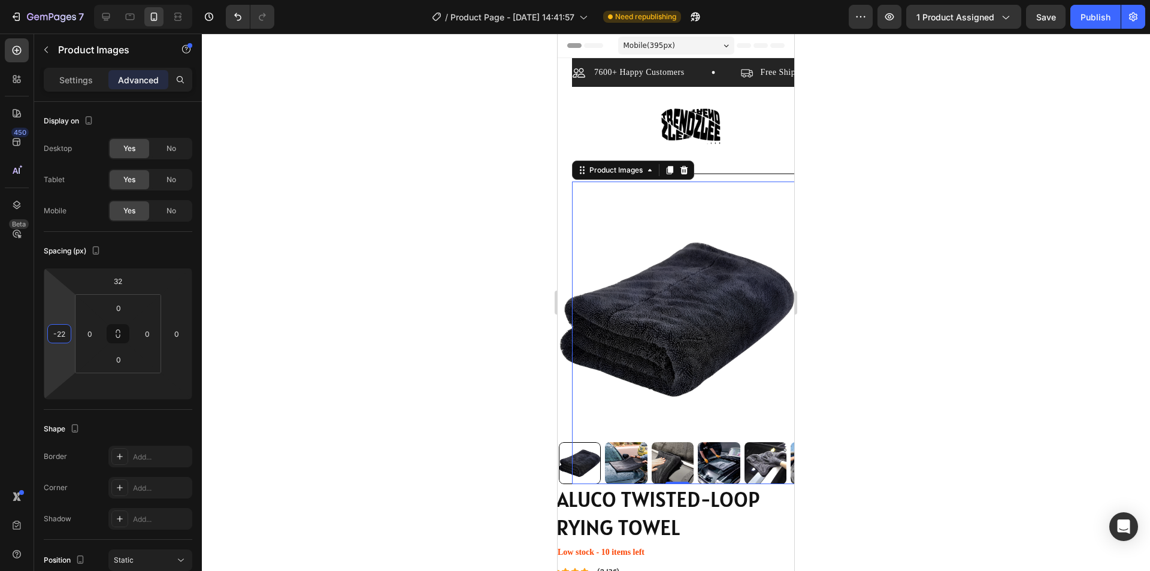
drag, startPoint x: 173, startPoint y: 292, endPoint x: 447, endPoint y: 382, distance: 288.8
click at [443, 382] on div at bounding box center [676, 302] width 948 height 537
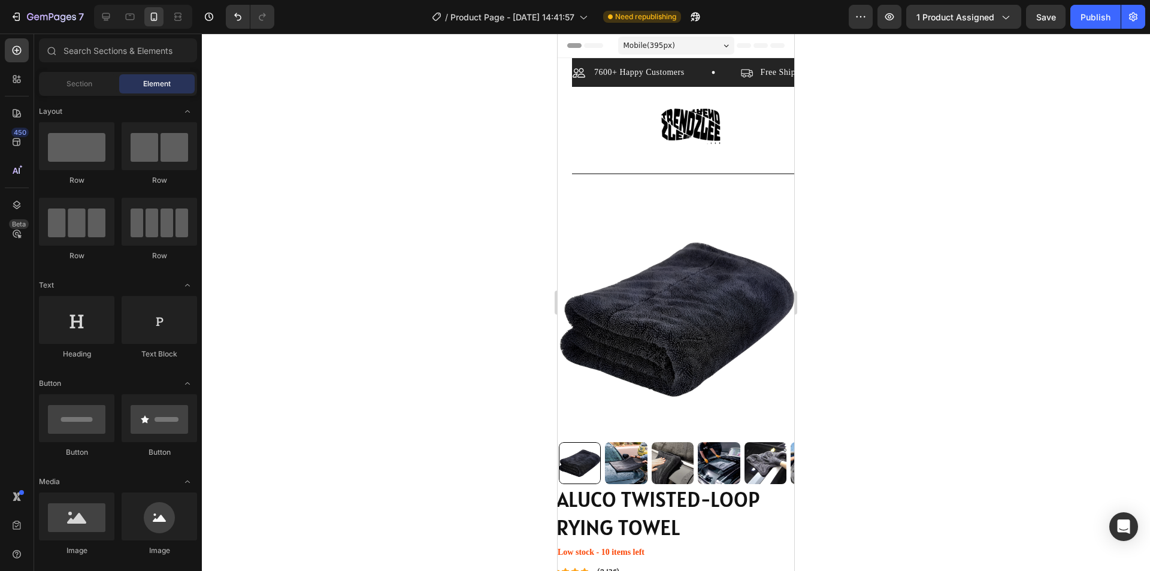
click at [962, 251] on div at bounding box center [676, 302] width 948 height 537
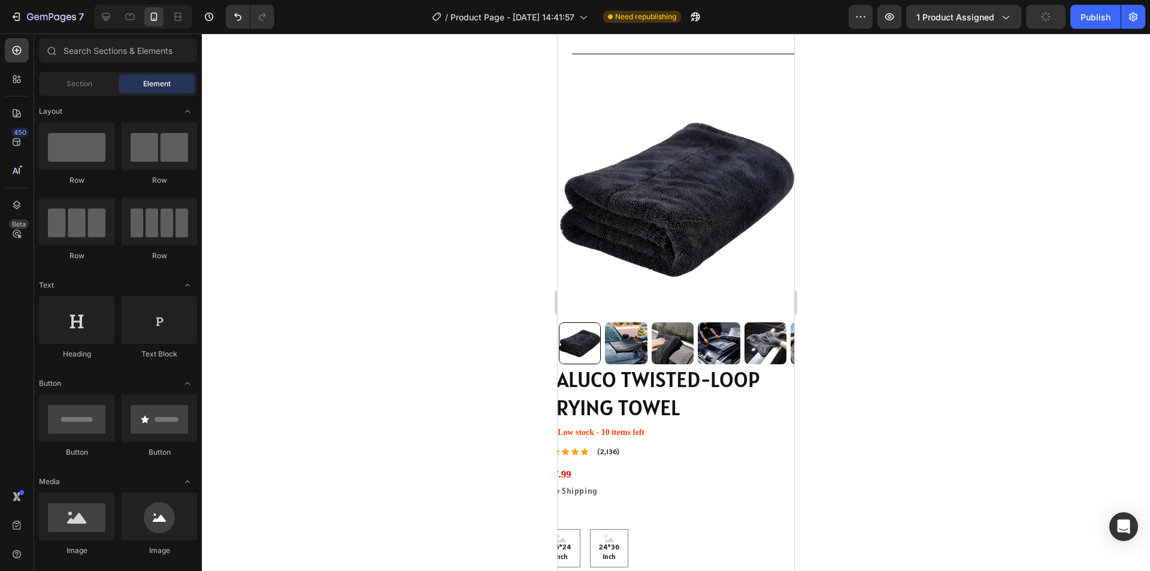
scroll to position [180, 0]
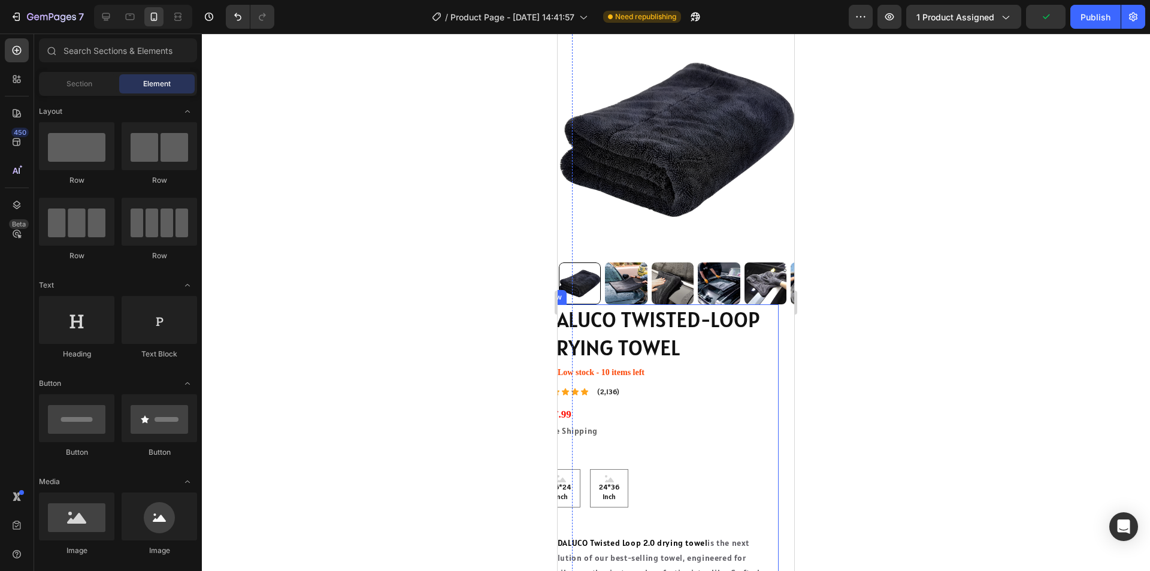
click at [766, 372] on div "DALUCO TWISTED-LOOP DRYING TOWEL Product Title Icon Low stock - 10 items left S…" at bounding box center [660, 545] width 237 height 482
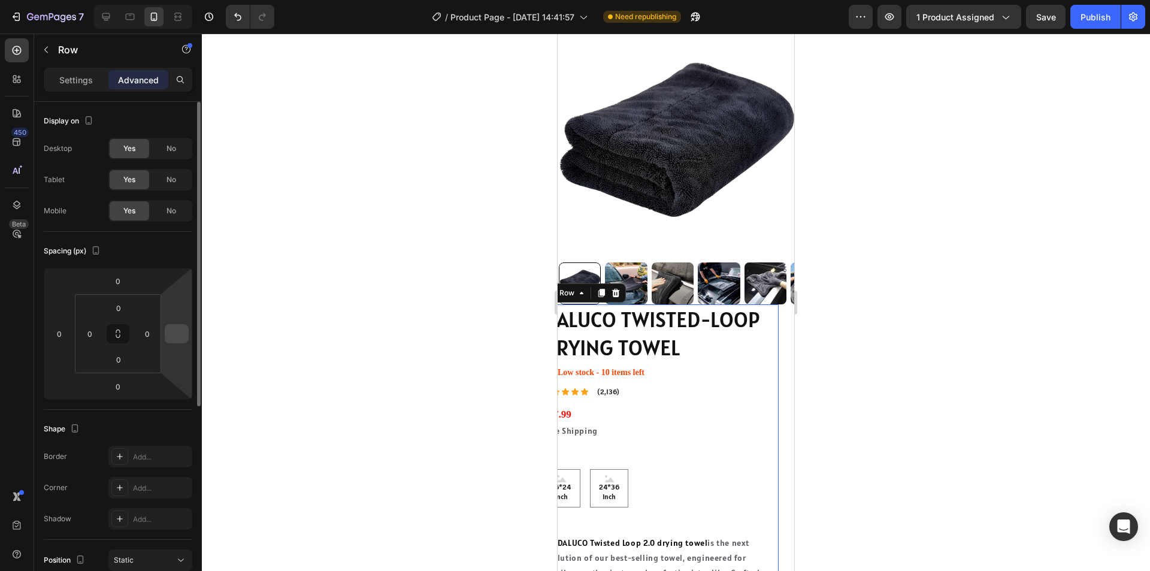
click at [182, 333] on input "number" at bounding box center [177, 334] width 18 height 18
type input "-1"
click at [173, 330] on input "number" at bounding box center [177, 334] width 18 height 18
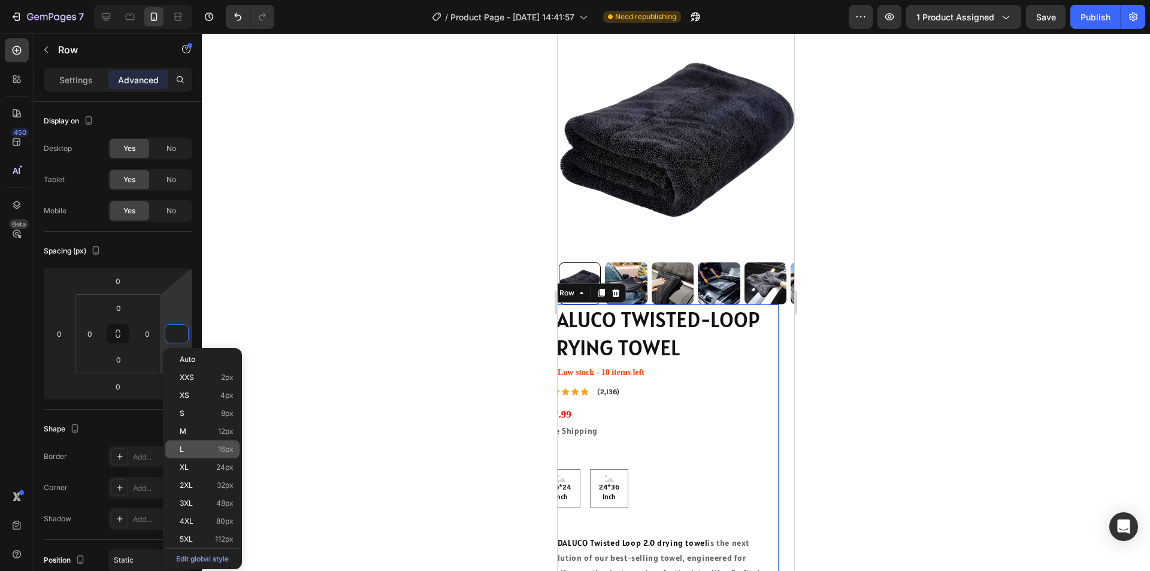
click at [193, 447] on p "L 16px" at bounding box center [207, 449] width 54 height 8
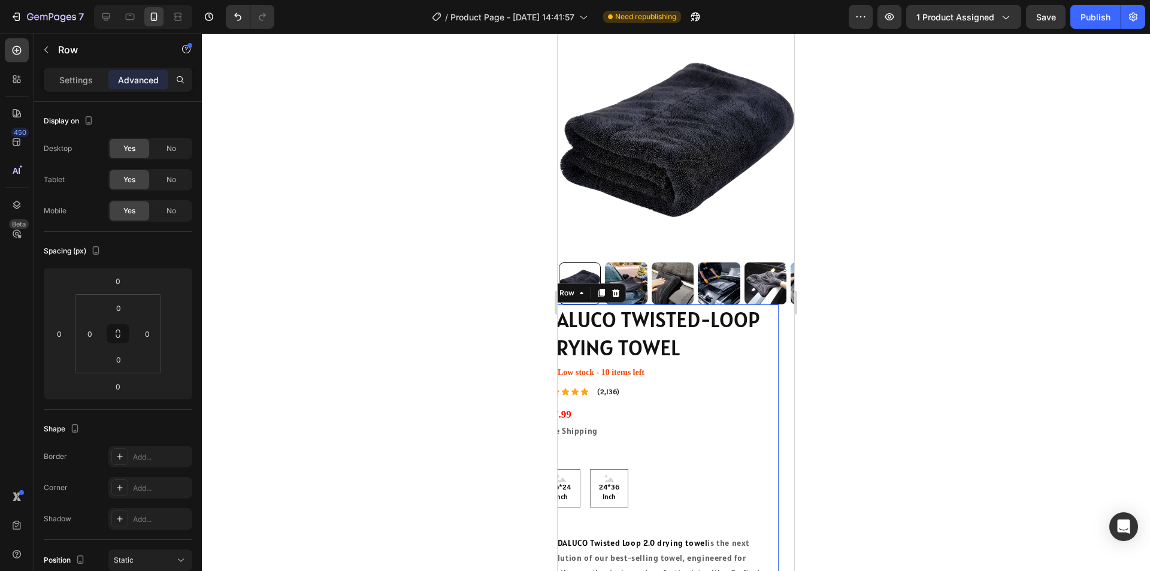
type input "16"
click at [176, 340] on input "16" at bounding box center [177, 334] width 18 height 18
click at [255, 329] on div at bounding box center [676, 302] width 948 height 537
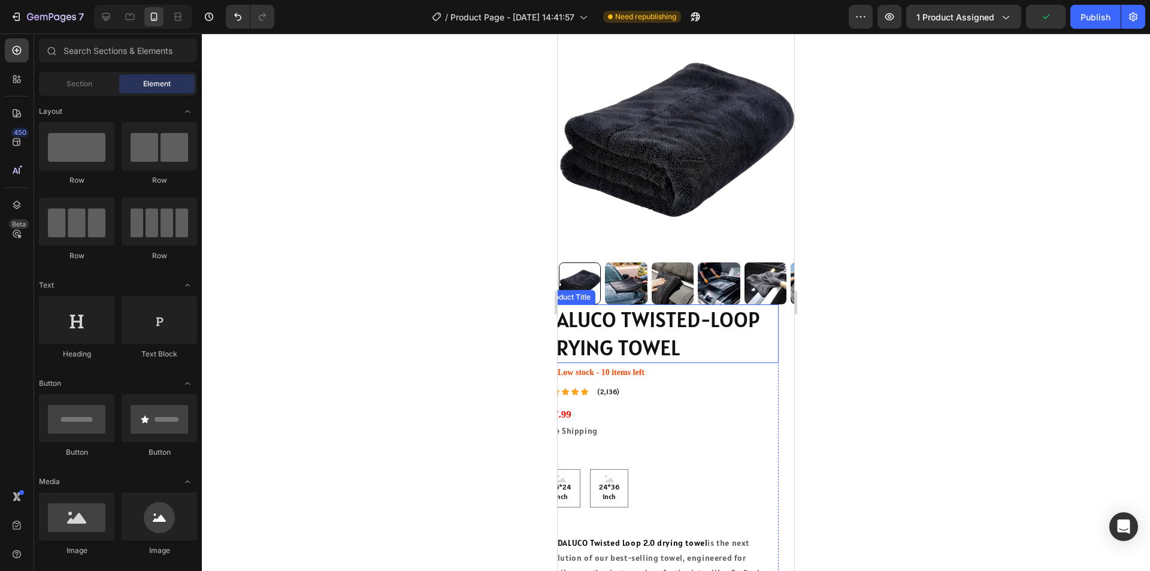
click at [761, 347] on h1 "DALUCO TWISTED-LOOP DRYING TOWEL" at bounding box center [660, 333] width 237 height 59
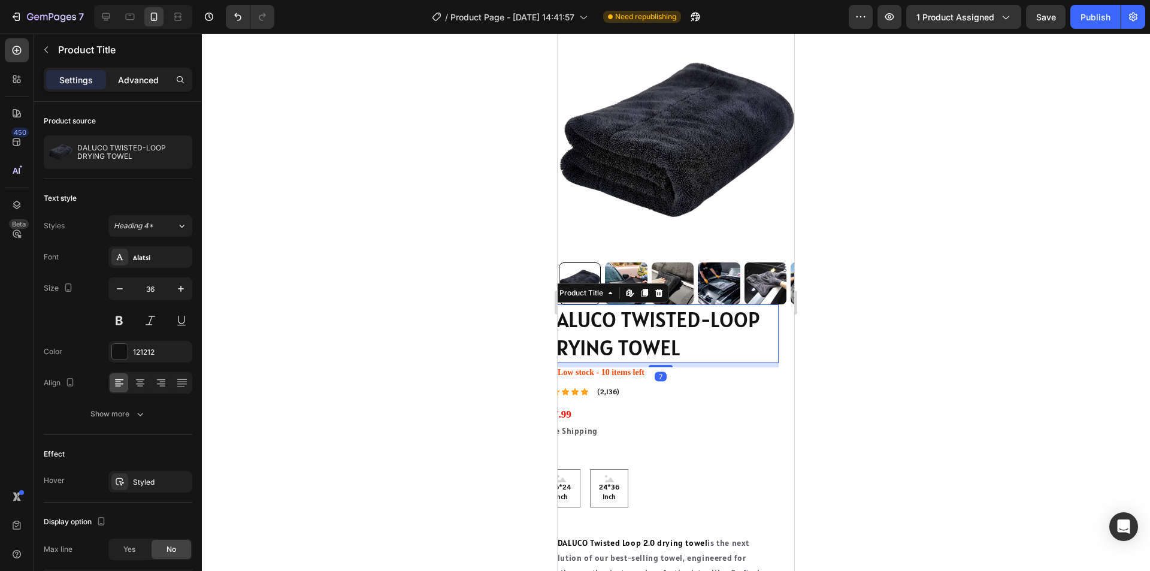
click at [134, 74] on p "Advanced" at bounding box center [138, 80] width 41 height 13
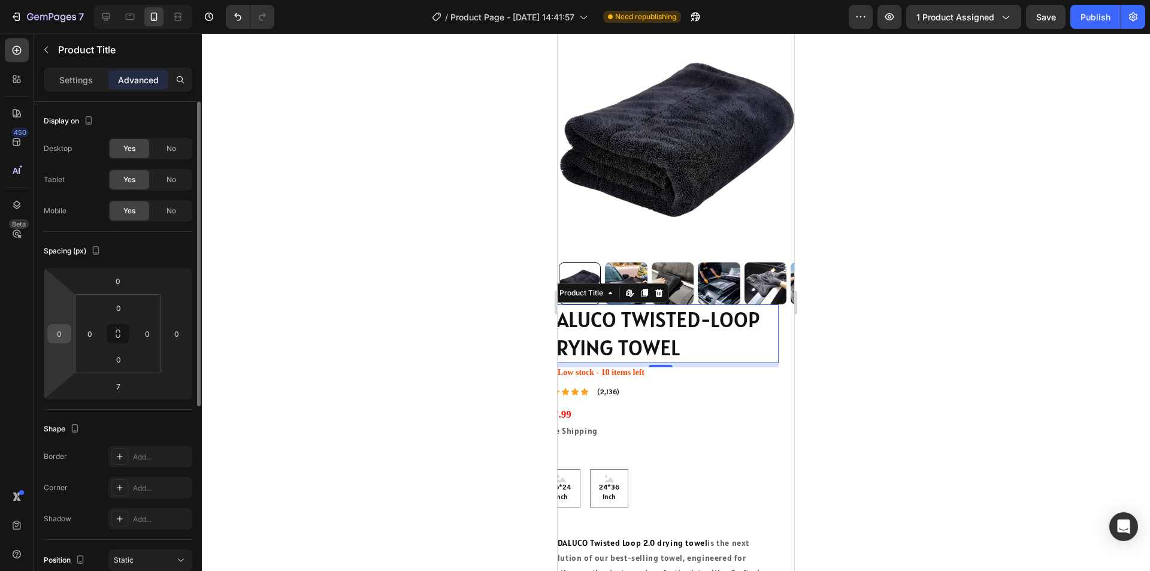
click at [64, 331] on input "0" at bounding box center [59, 334] width 18 height 18
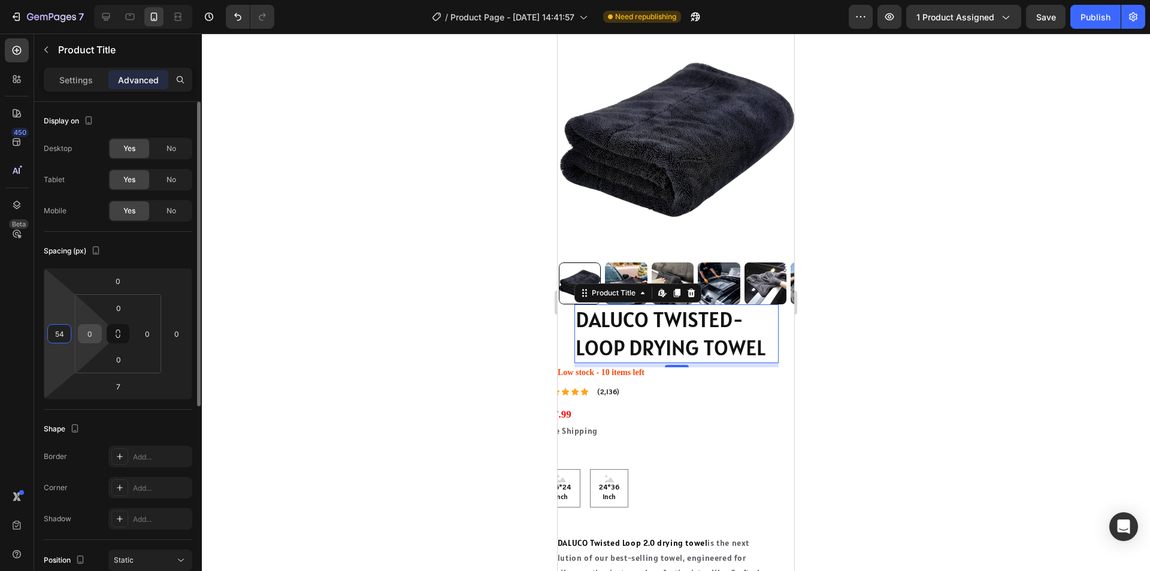
type input "5"
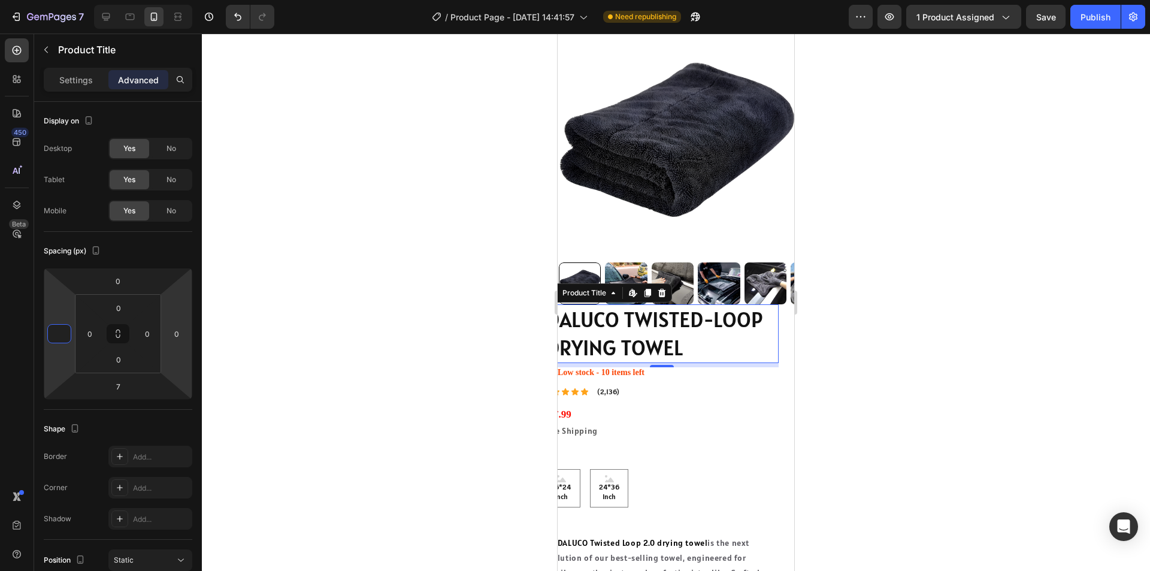
click at [885, 384] on div at bounding box center [676, 302] width 948 height 537
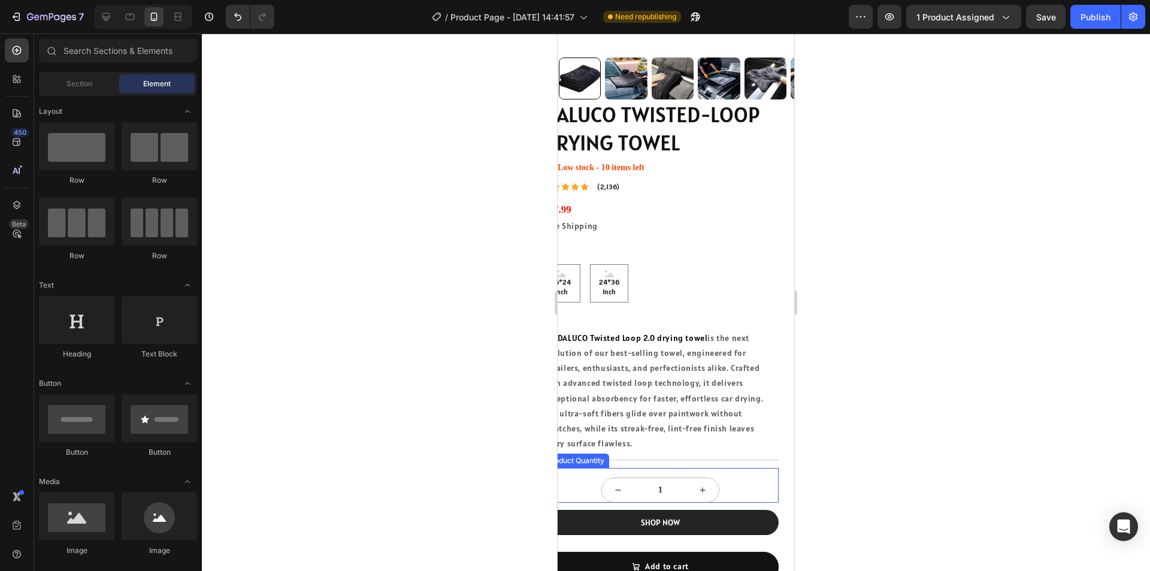
scroll to position [419, 0]
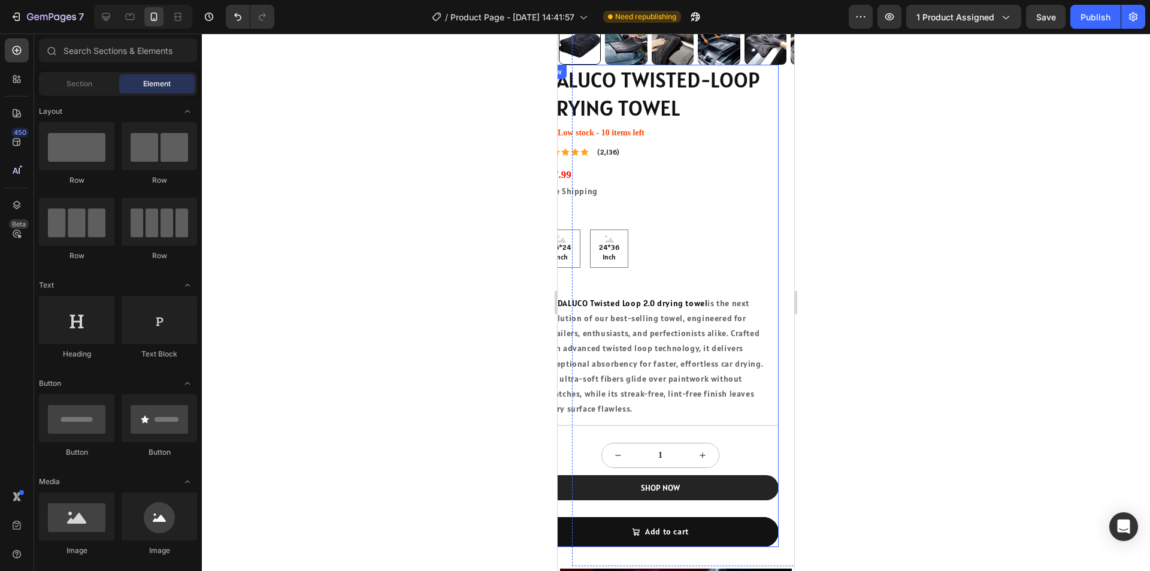
click at [683, 266] on div "DALUCO TWISTED-LOOP DRYING TOWEL Product Title Icon Low stock - 10 items left S…" at bounding box center [660, 306] width 237 height 482
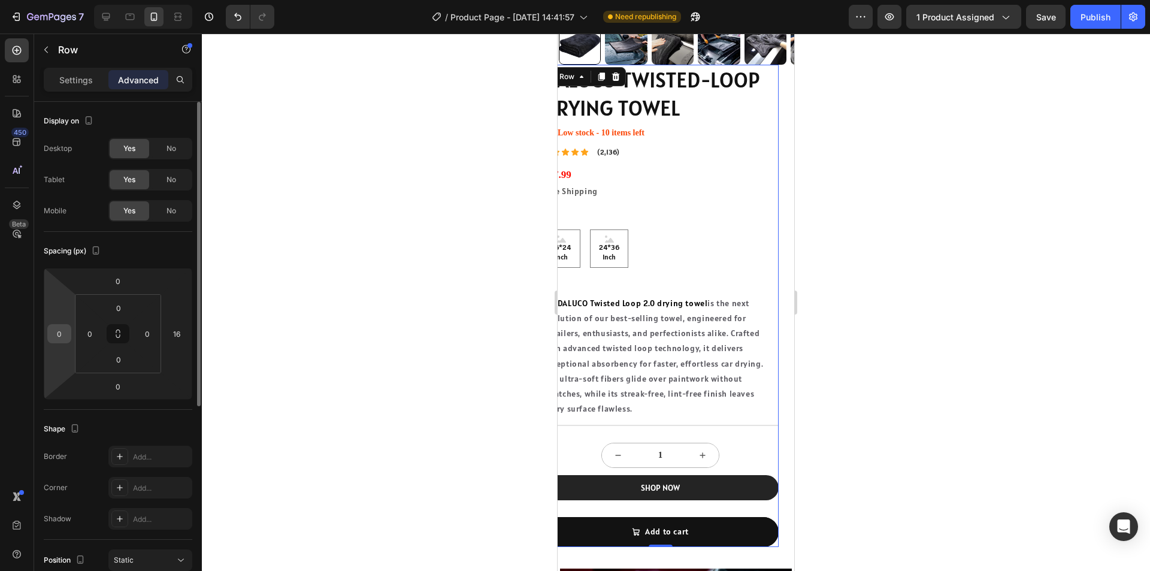
click at [60, 329] on input "0" at bounding box center [59, 334] width 18 height 18
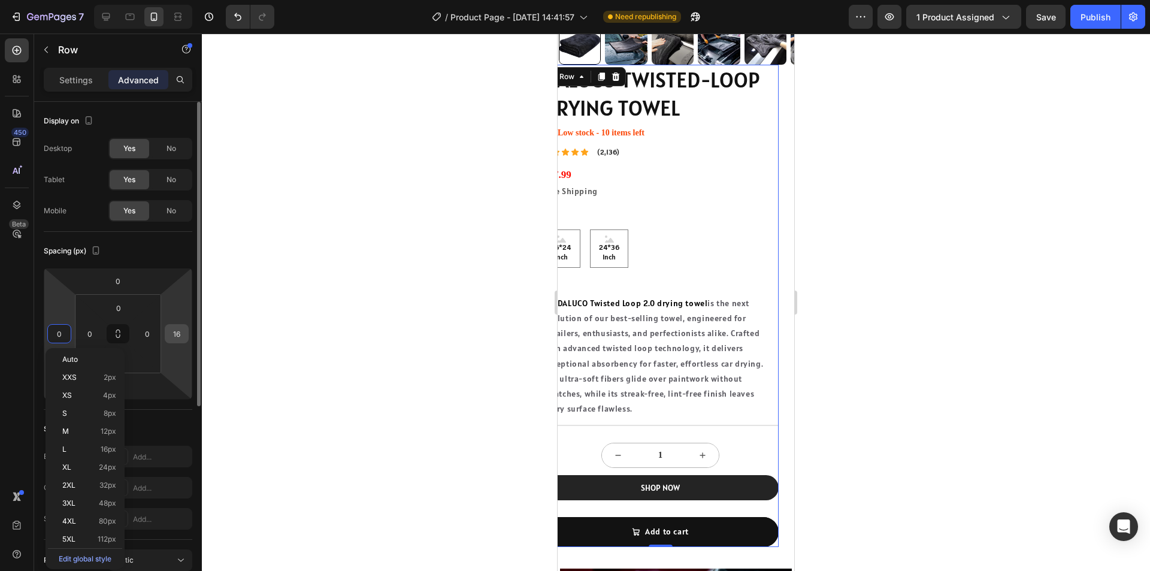
click at [178, 331] on input "16" at bounding box center [177, 334] width 18 height 18
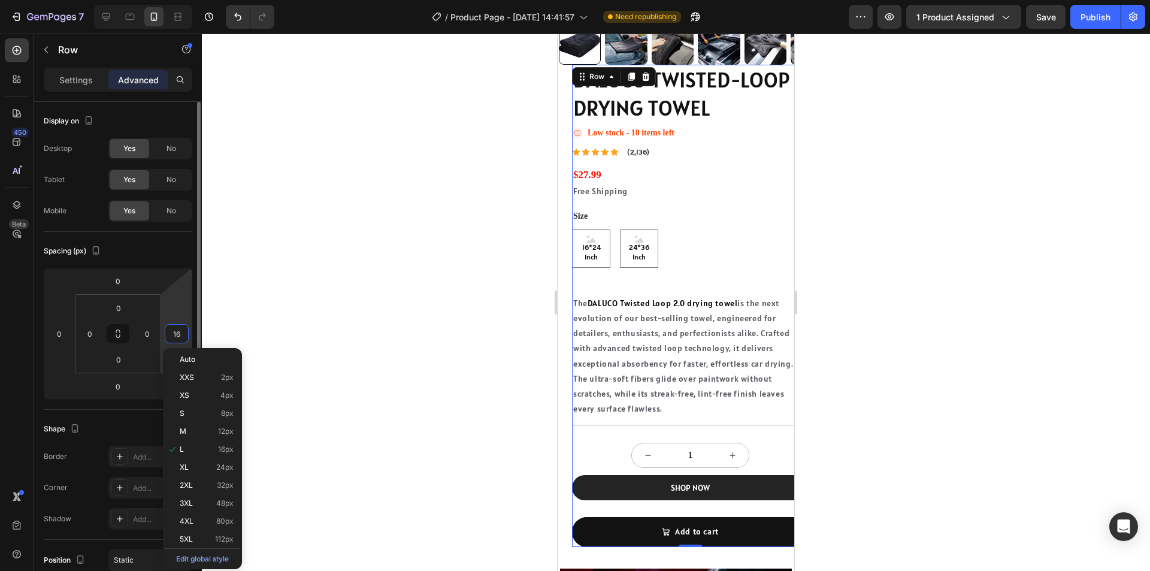
type input "0"
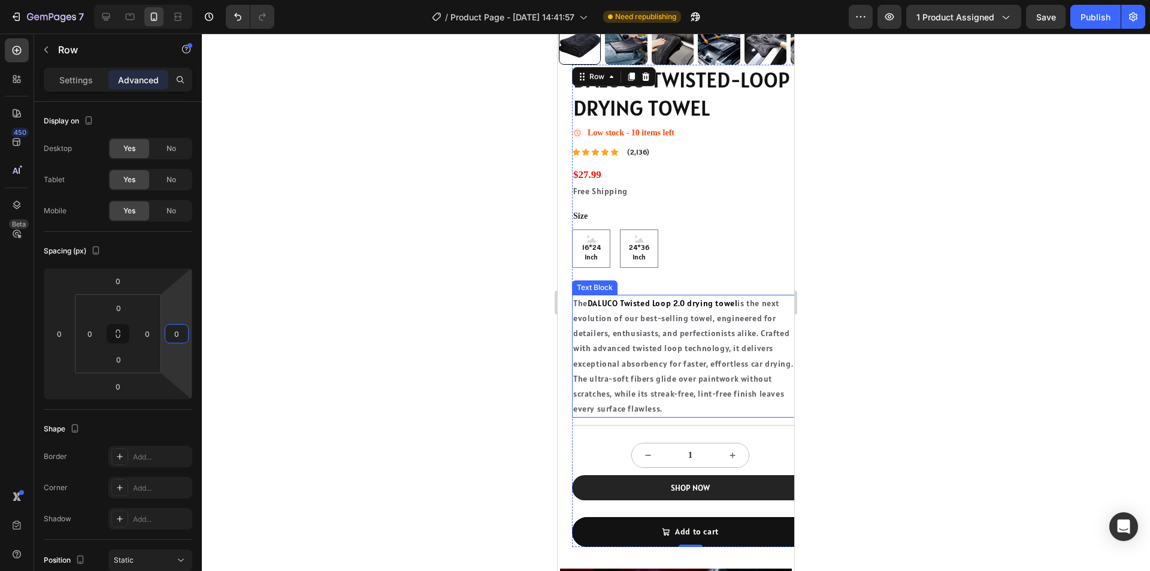
click at [864, 362] on div at bounding box center [676, 302] width 948 height 537
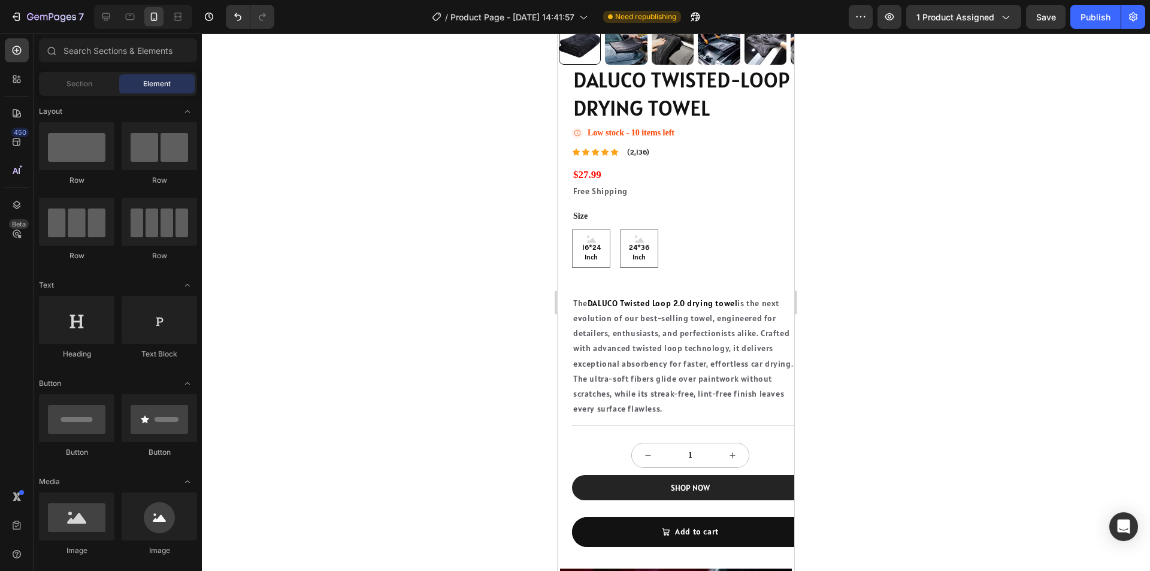
click at [154, 89] on div "Element" at bounding box center [156, 83] width 75 height 19
click at [662, 275] on div "DALUCO TWISTED-LOOP DRYING TOWEL Product Title Icon Low stock - 10 items left S…" at bounding box center [690, 306] width 237 height 482
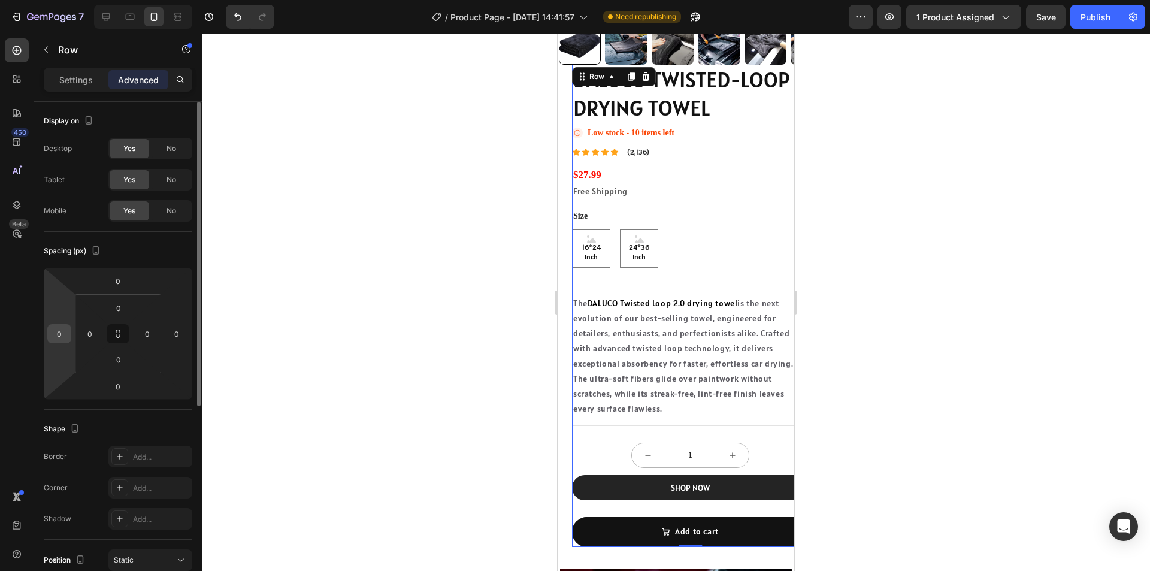
click at [63, 330] on input "0" at bounding box center [59, 334] width 18 height 18
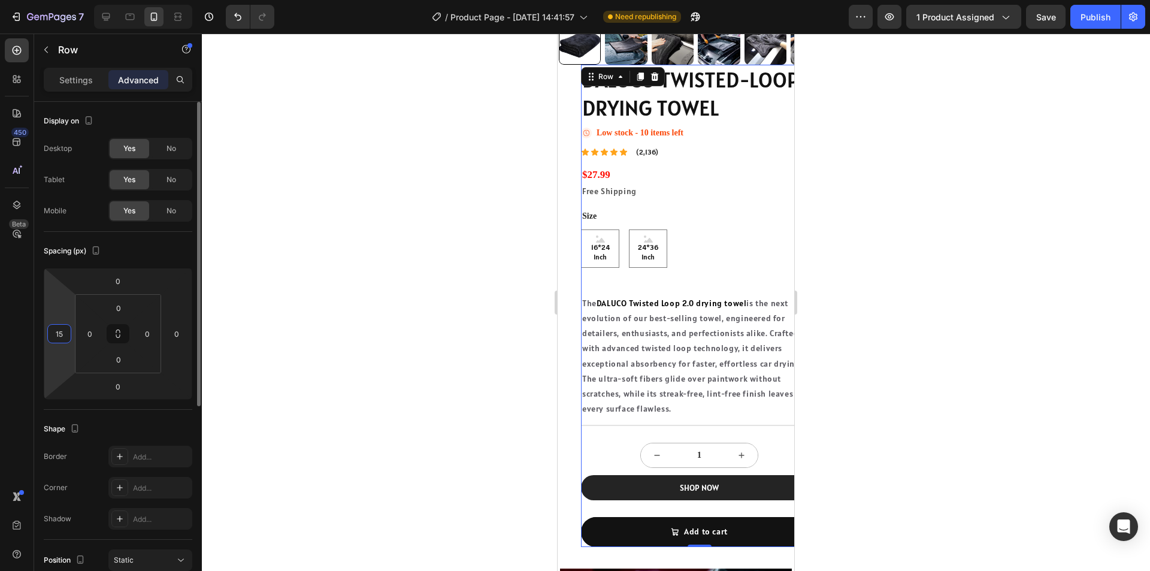
type input "1"
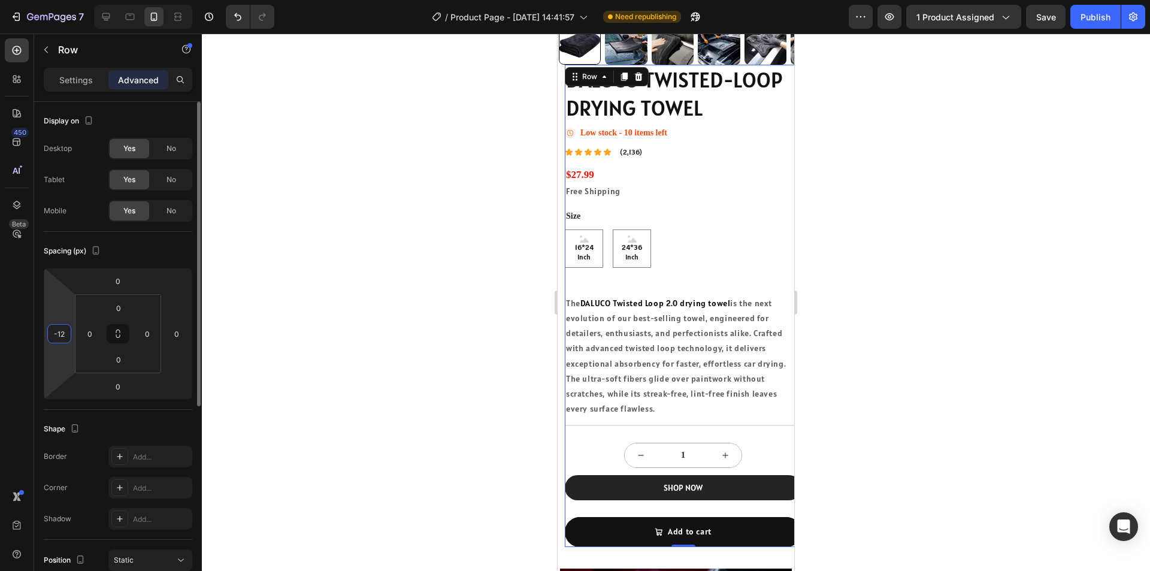
type input "-1"
type input "-22"
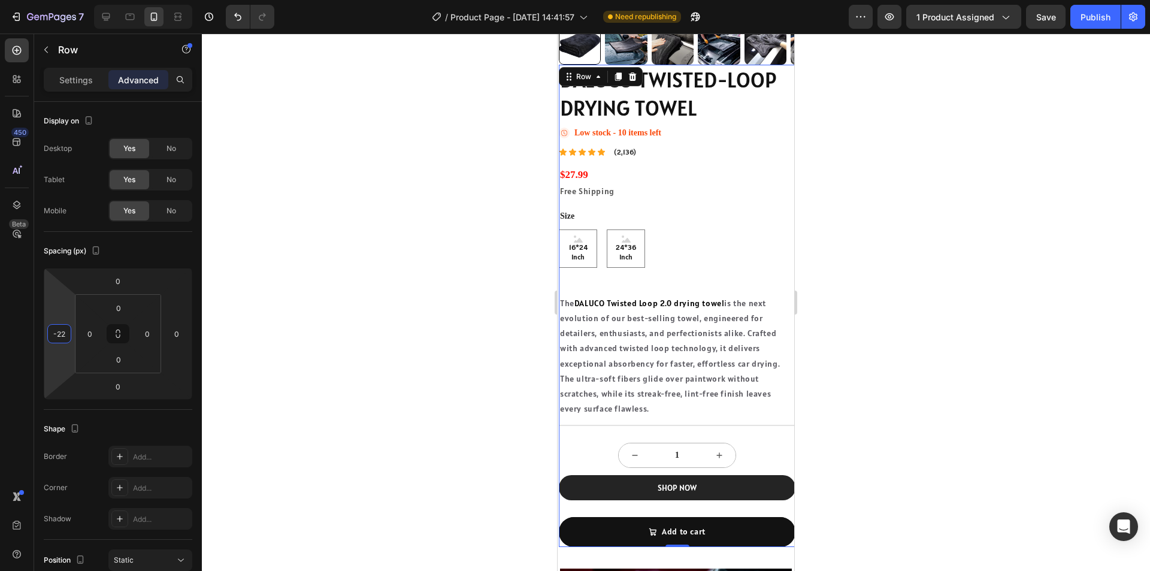
click at [428, 373] on div at bounding box center [676, 302] width 948 height 537
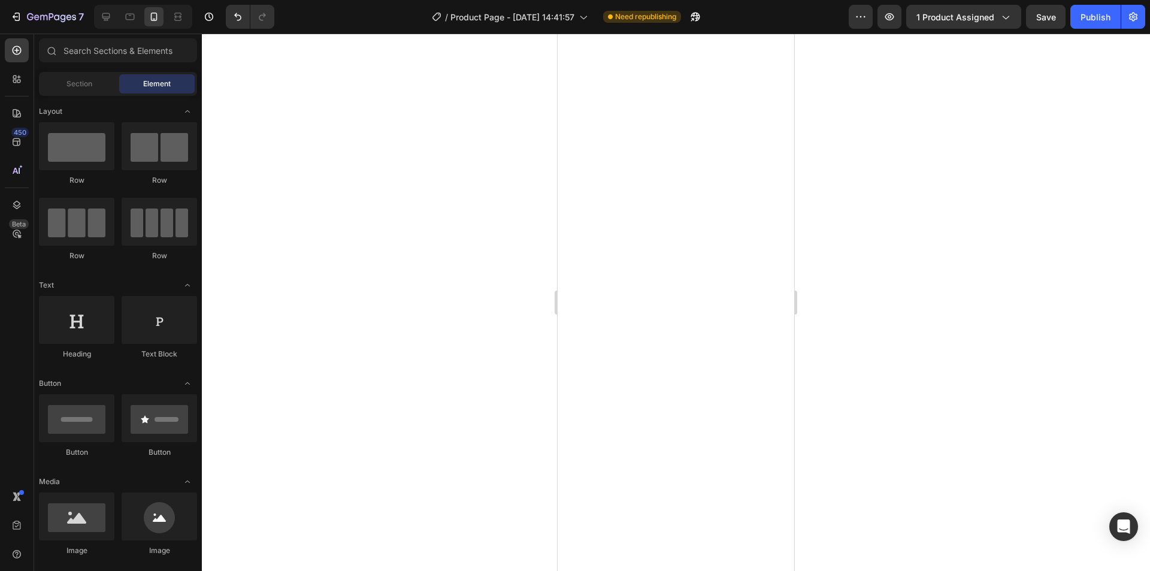
scroll to position [0, 0]
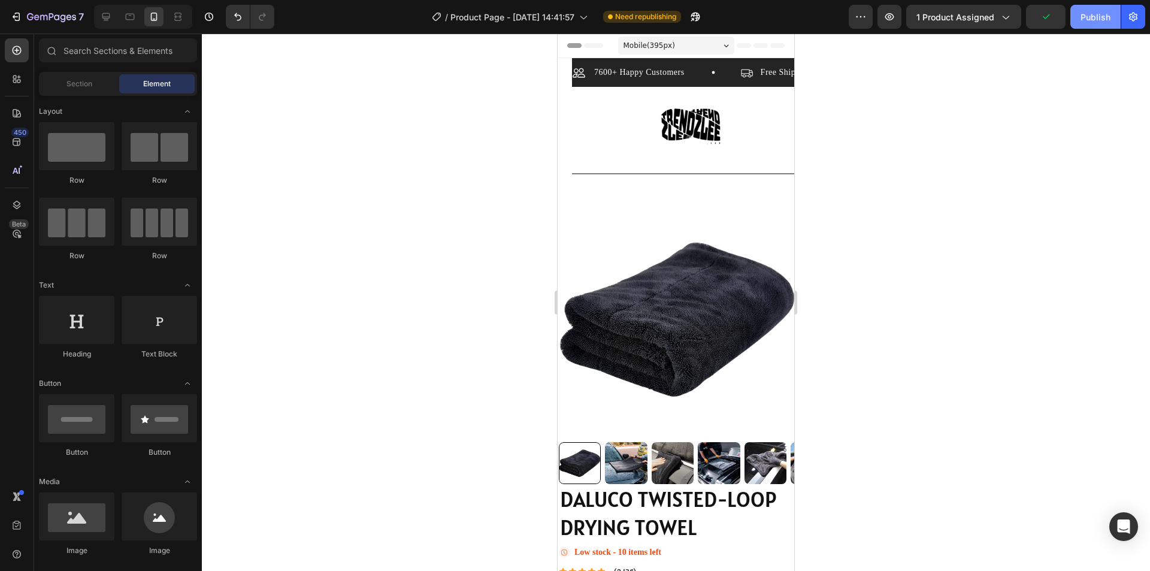
click at [1091, 17] on div "Publish" at bounding box center [1095, 17] width 30 height 13
click at [567, 121] on section "7600+ Happy Customers Item List Free Shipping Item List 30 Day Guarantee Item L…" at bounding box center [676, 521] width 237 height 927
click at [597, 114] on div "Image Row" at bounding box center [690, 126] width 237 height 79
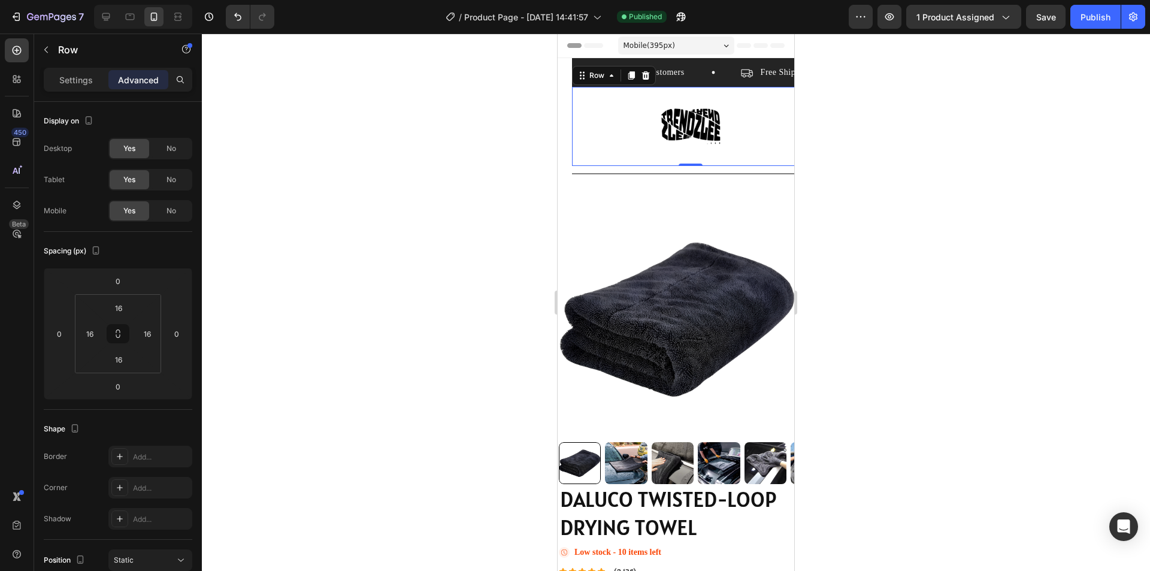
click at [702, 48] on div "Mobile ( 395 px)" at bounding box center [676, 46] width 116 height 18
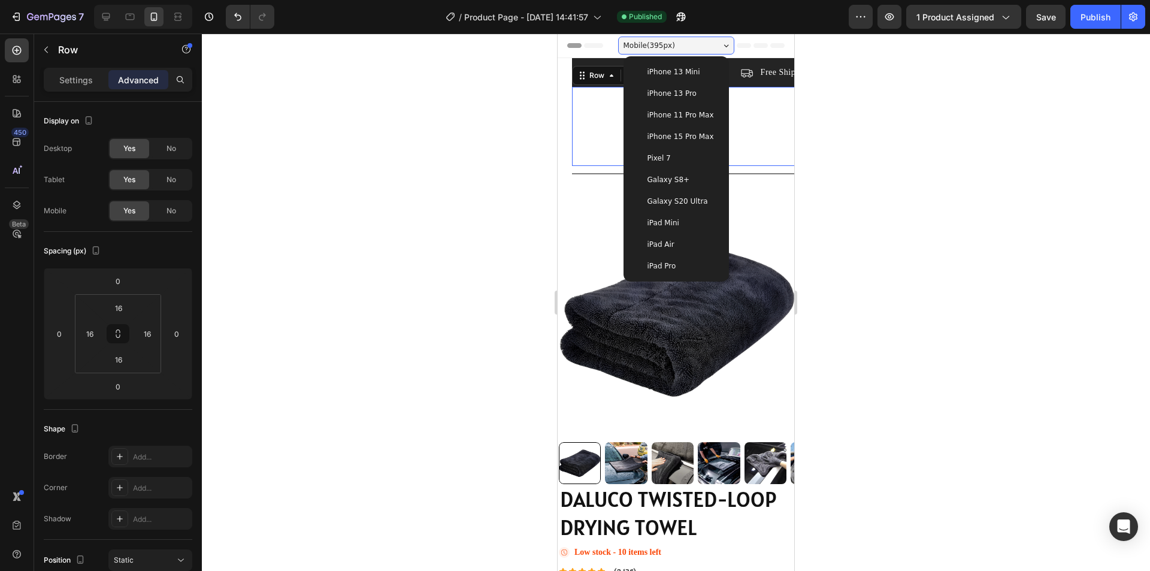
click at [679, 86] on div "iPhone 13 Pro" at bounding box center [676, 94] width 96 height 22
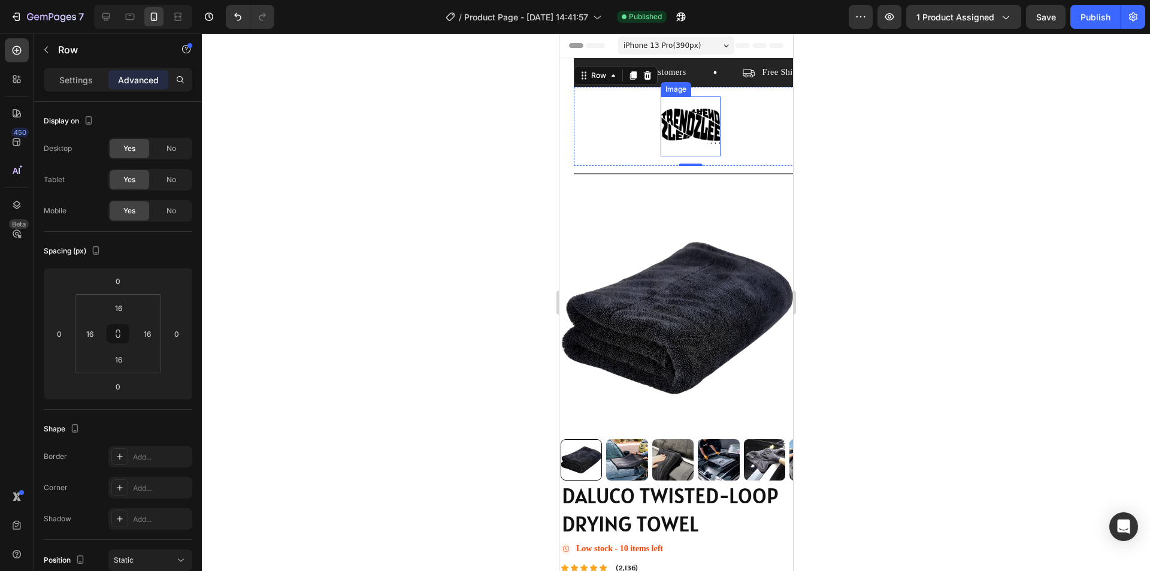
click at [571, 119] on section "7600+ Happy Customers Item List Free Shipping Item List 30 Day Guarantee Item L…" at bounding box center [676, 519] width 234 height 923
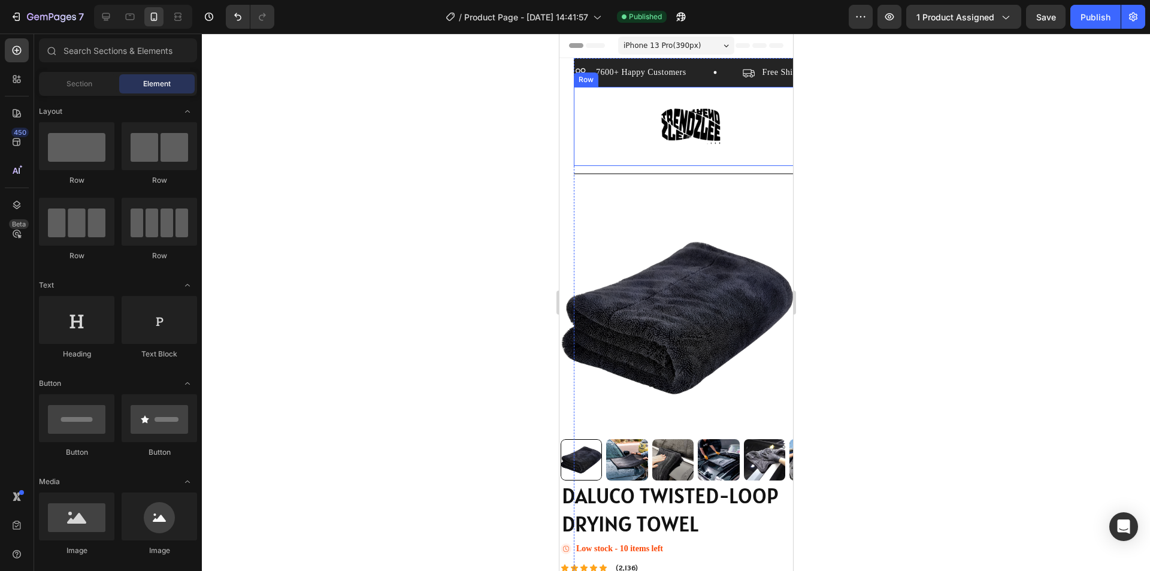
click at [608, 120] on div "Image Row" at bounding box center [690, 126] width 234 height 79
click at [570, 99] on section "7600+ Happy Customers Item List Free Shipping Item List 30 Day Guarantee Item L…" at bounding box center [676, 519] width 234 height 923
click at [579, 102] on div "Image Row" at bounding box center [690, 126] width 234 height 79
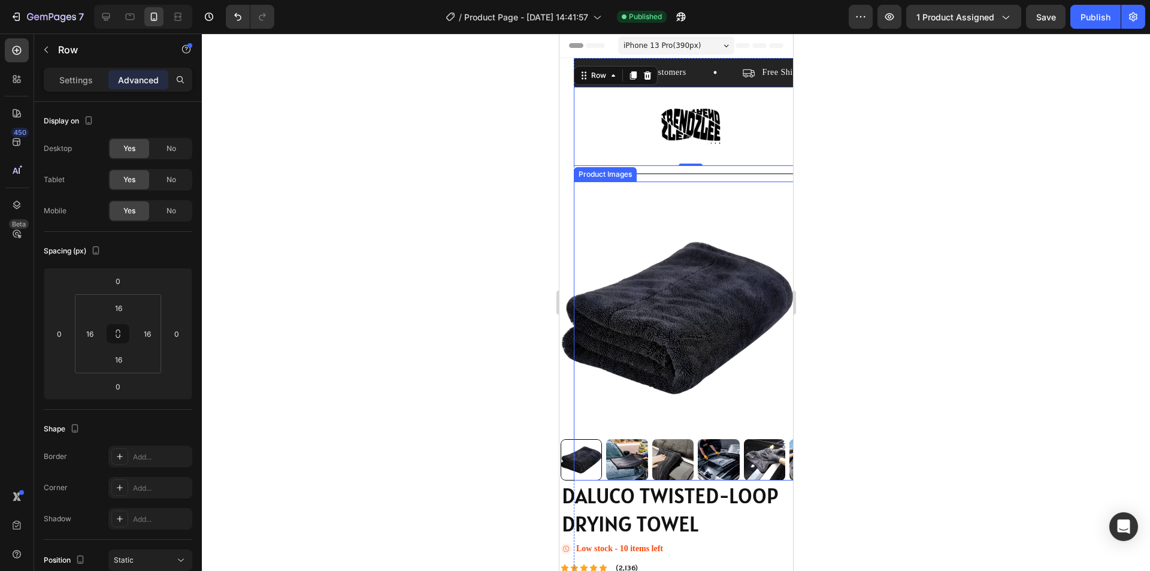
click at [643, 238] on img at bounding box center [677, 318] width 234 height 234
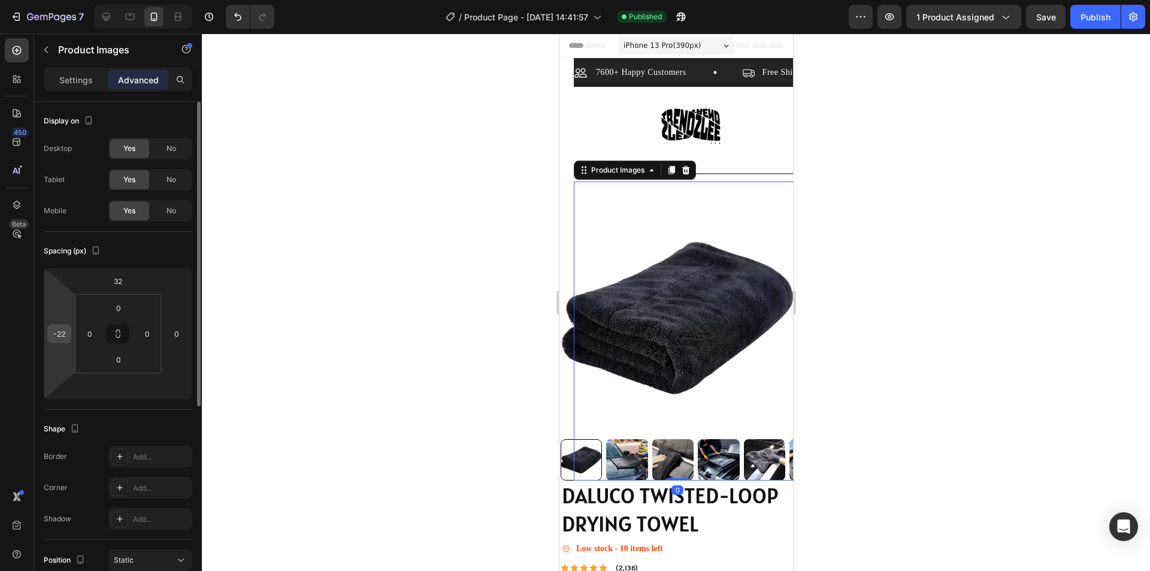
click at [63, 340] on input "-22" at bounding box center [59, 334] width 18 height 18
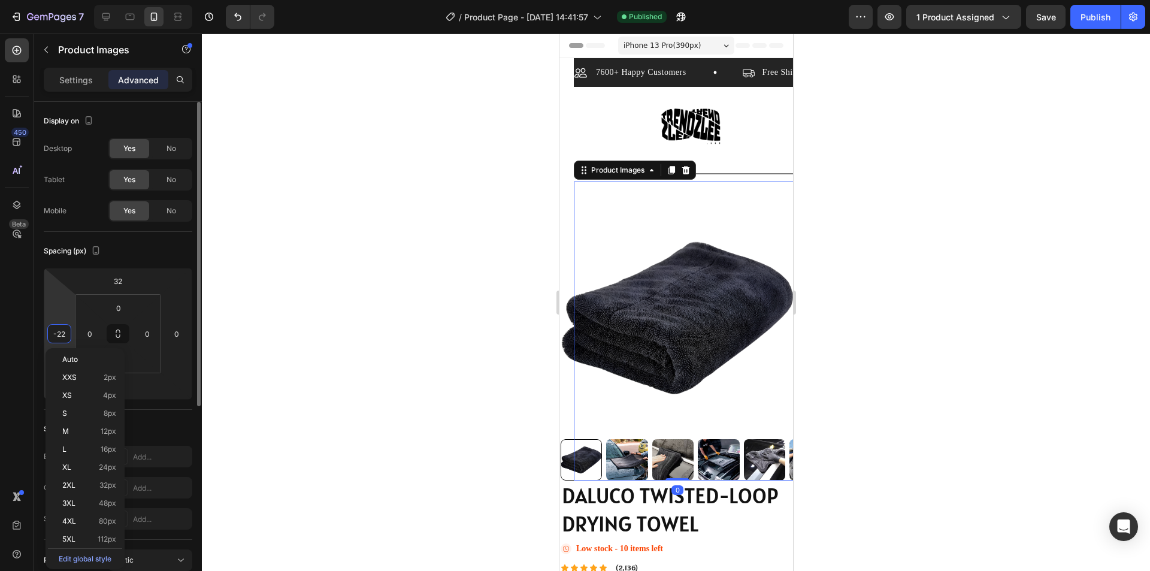
click at [70, 334] on div "-22" at bounding box center [59, 333] width 24 height 19
click at [66, 334] on input "-22" at bounding box center [59, 334] width 18 height 18
type input "-2"
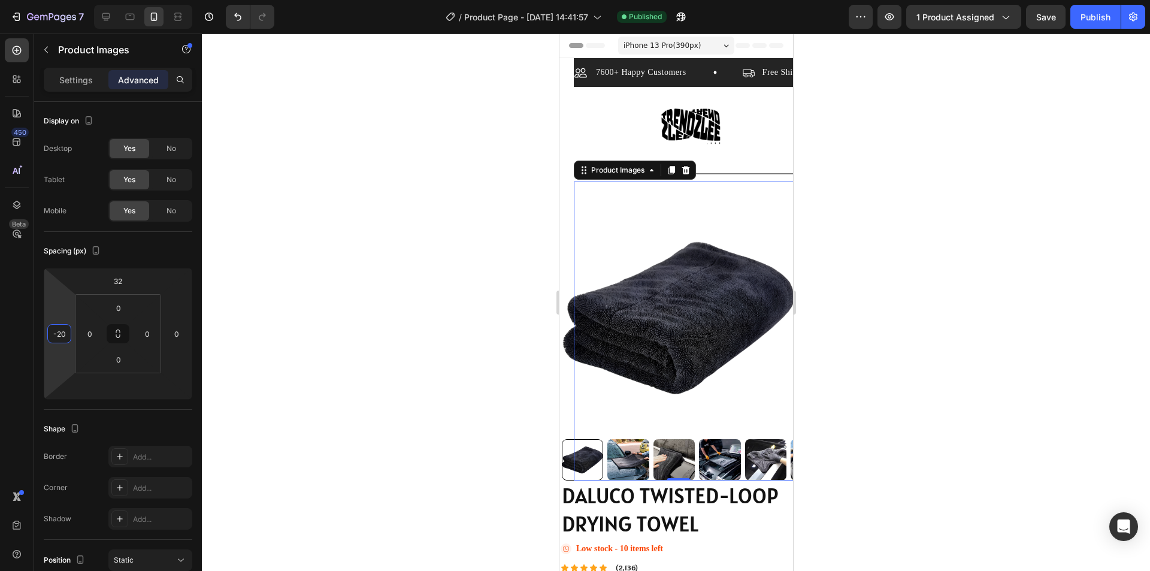
type input "-20"
click at [1101, 16] on div "Publish" at bounding box center [1095, 17] width 30 height 13
click at [738, 138] on div "Image Row" at bounding box center [690, 126] width 234 height 79
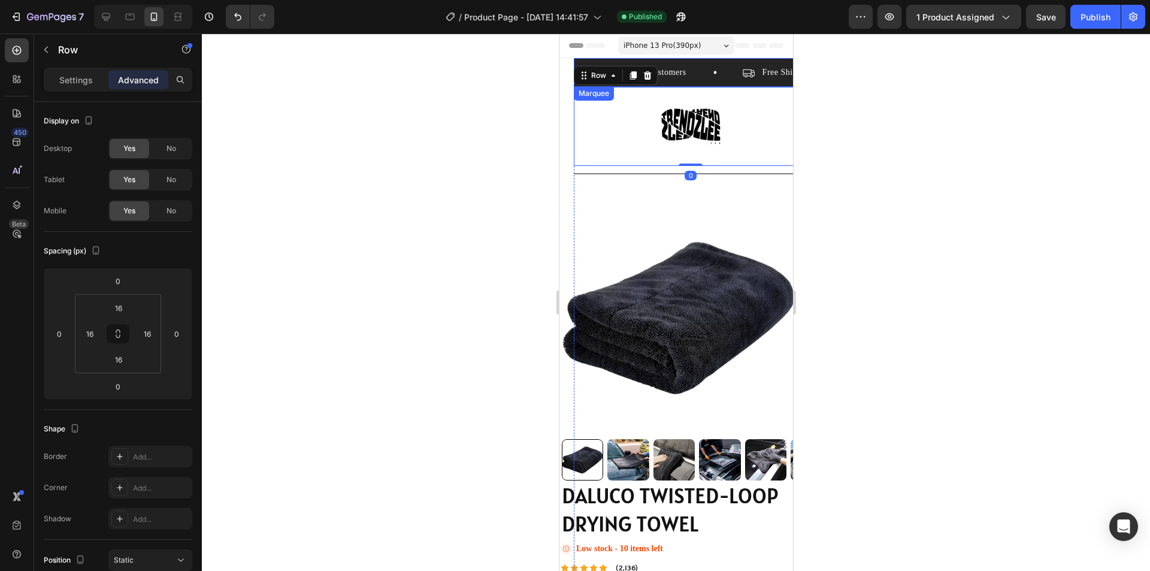
click at [695, 80] on div "7600+ Happy Customers Item List Free Shipping Item List 30 Day Guarantee Item L…" at bounding box center [690, 76] width 234 height 22
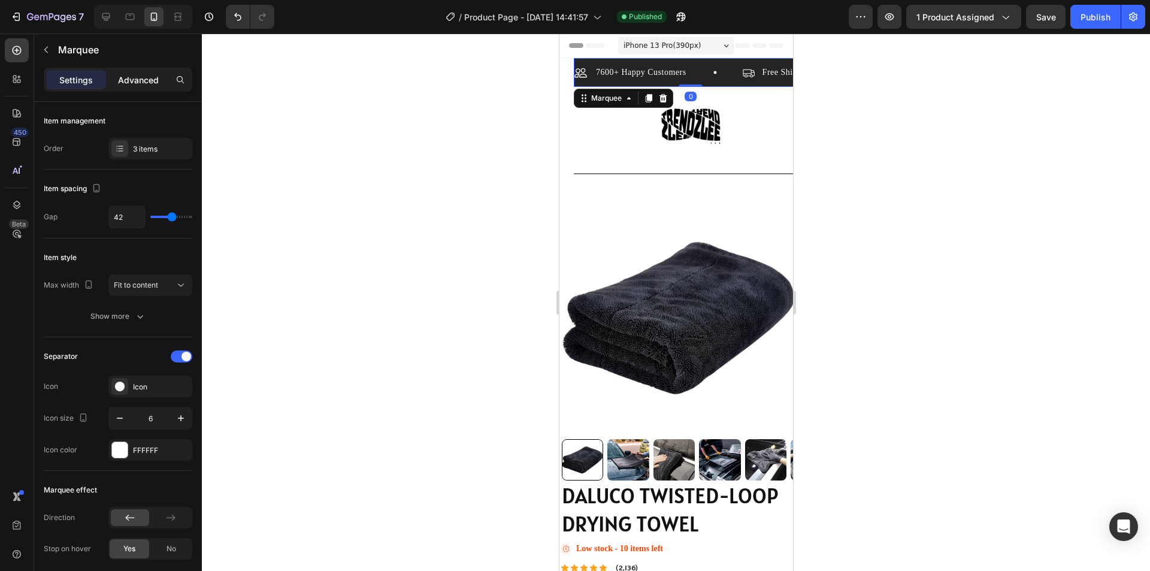
click at [150, 83] on p "Advanced" at bounding box center [138, 80] width 41 height 13
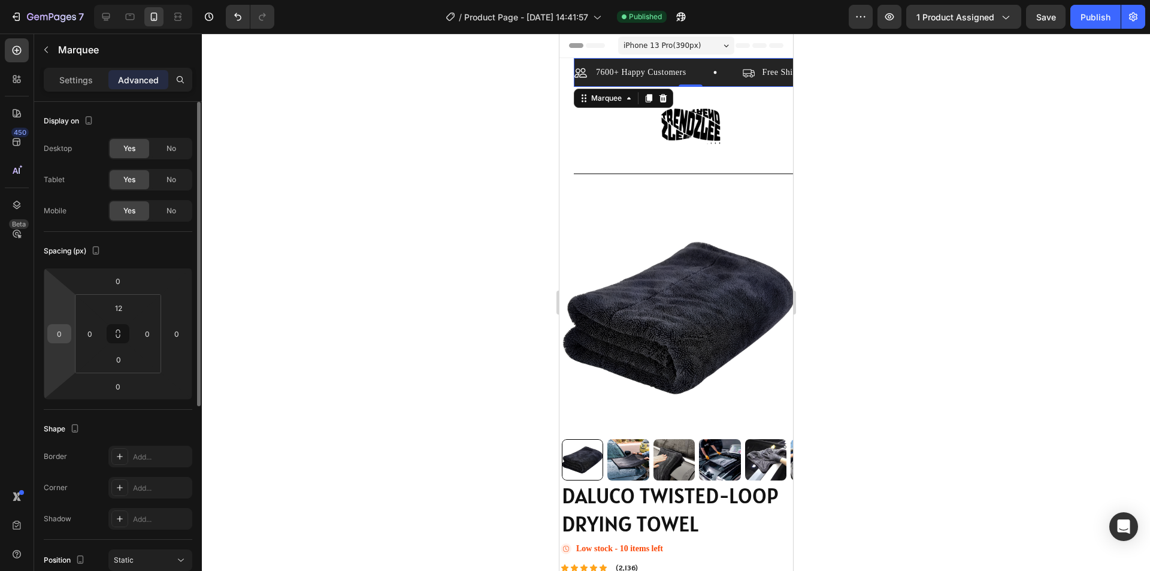
click at [62, 335] on input "0" at bounding box center [59, 334] width 18 height 18
type input "-2"
type input "-3"
type input "-48"
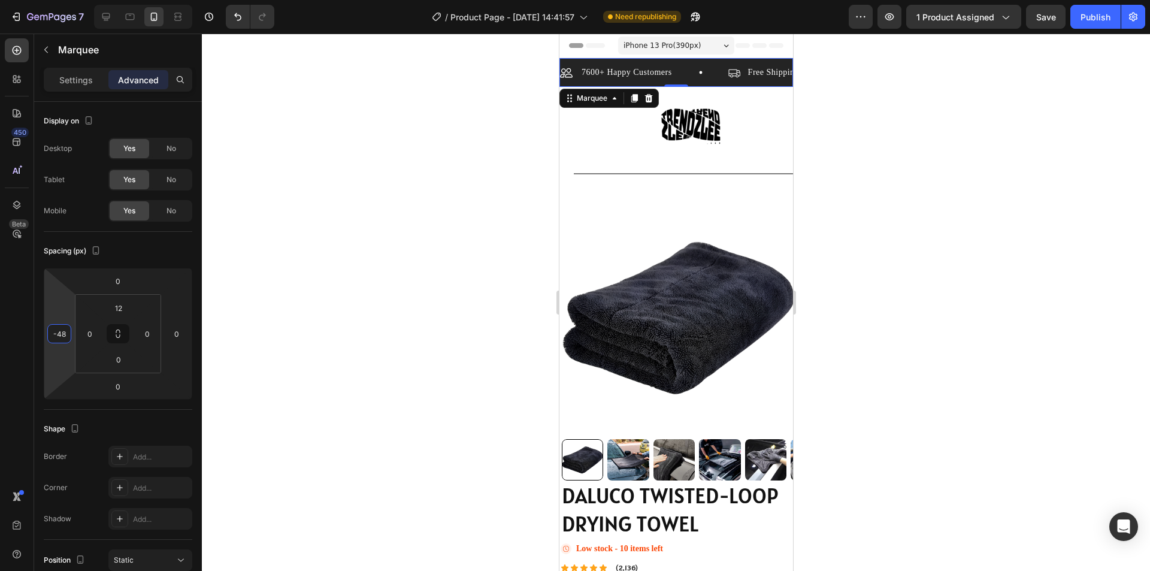
drag, startPoint x: 275, startPoint y: 364, endPoint x: 268, endPoint y: 366, distance: 6.8
click at [274, 364] on div at bounding box center [676, 302] width 948 height 537
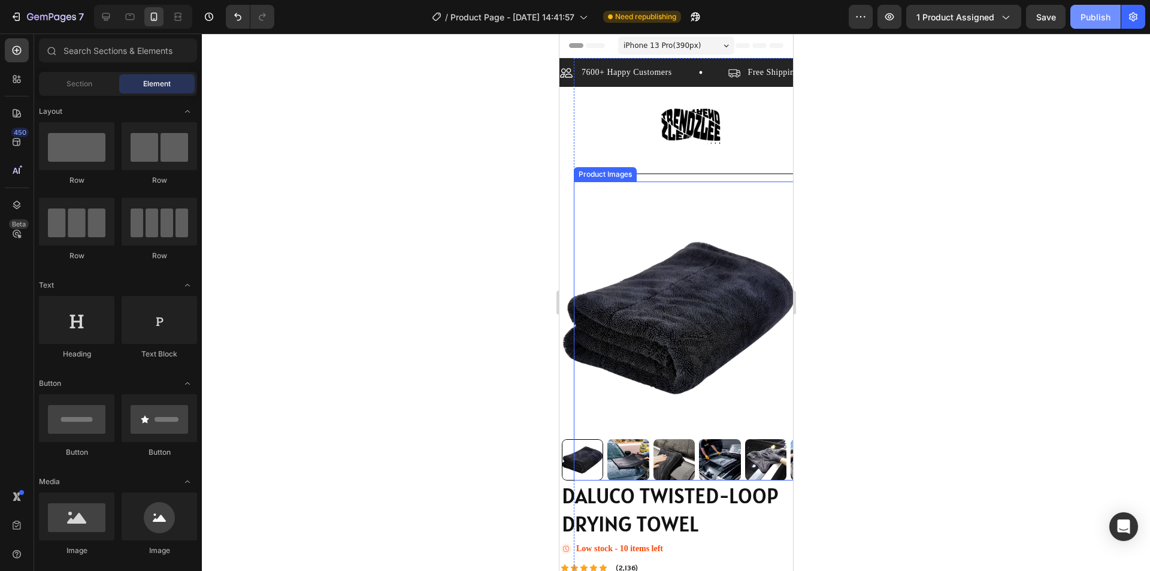
click at [1097, 17] on div "Publish" at bounding box center [1095, 17] width 30 height 13
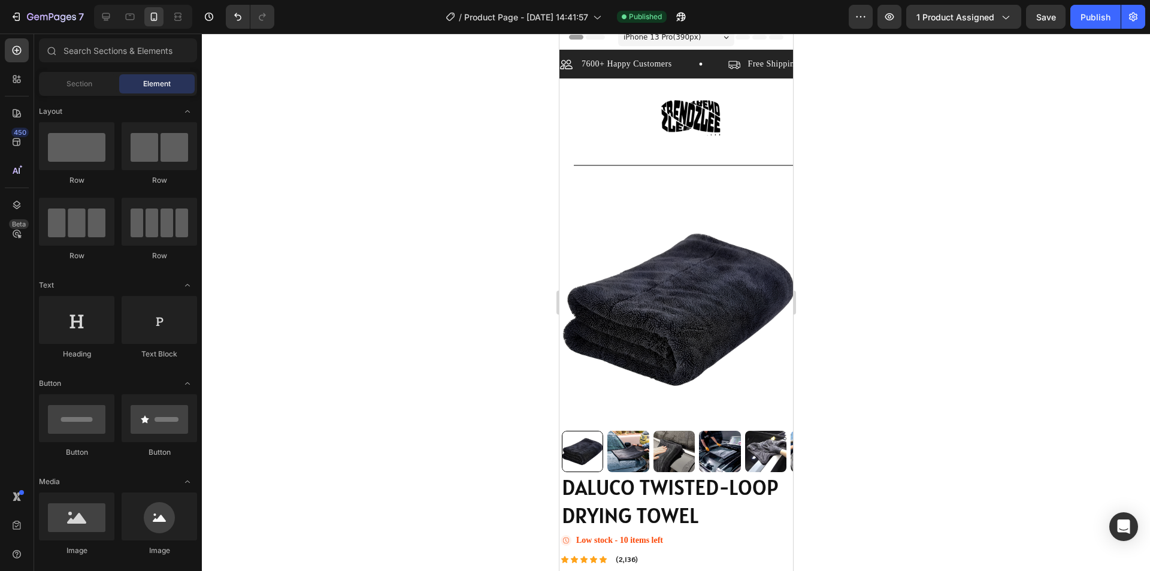
click at [561, 158] on section "7600+ Happy Customers Item List Free Shipping Item List 30 Day Guarantee Item L…" at bounding box center [676, 511] width 234 height 923
click at [570, 157] on section "7600+ Happy Customers Item List Free Shipping Item List 30 Day Guarantee Item L…" at bounding box center [676, 511] width 234 height 923
click at [573, 180] on div "Product Images" at bounding box center [690, 322] width 234 height 299
click at [605, 166] on div "Title Line" at bounding box center [690, 166] width 234 height 16
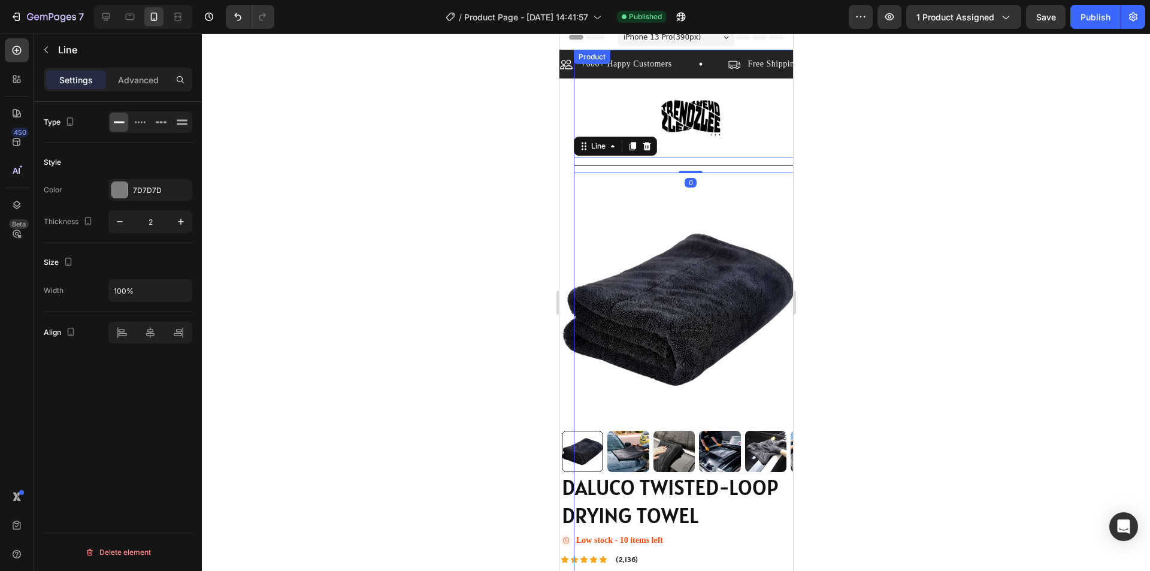
click at [573, 178] on div "Product Images" at bounding box center [690, 322] width 234 height 299
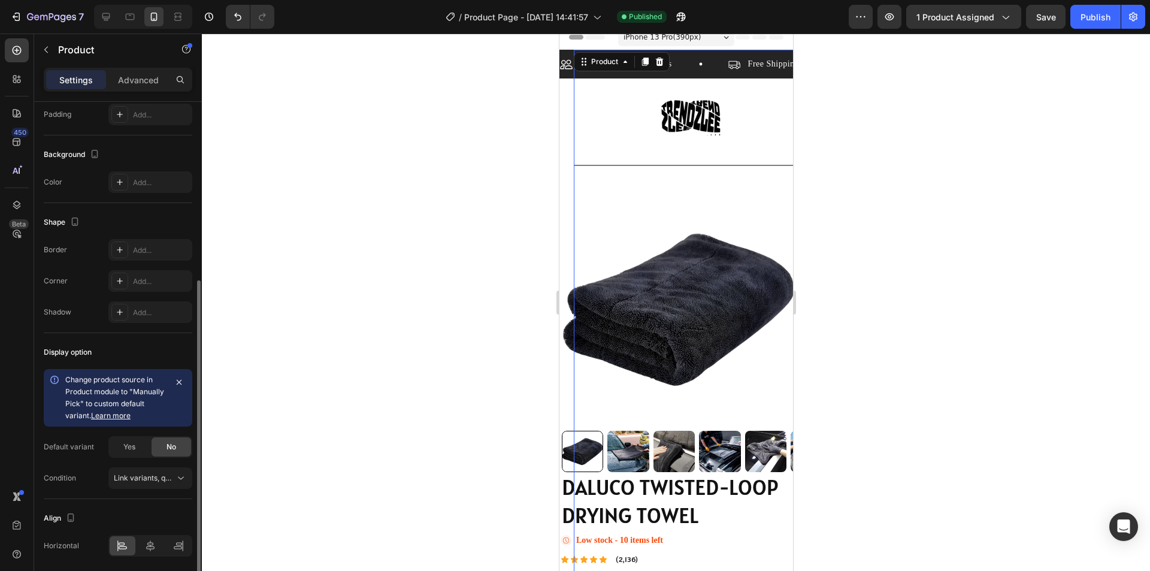
scroll to position [343, 0]
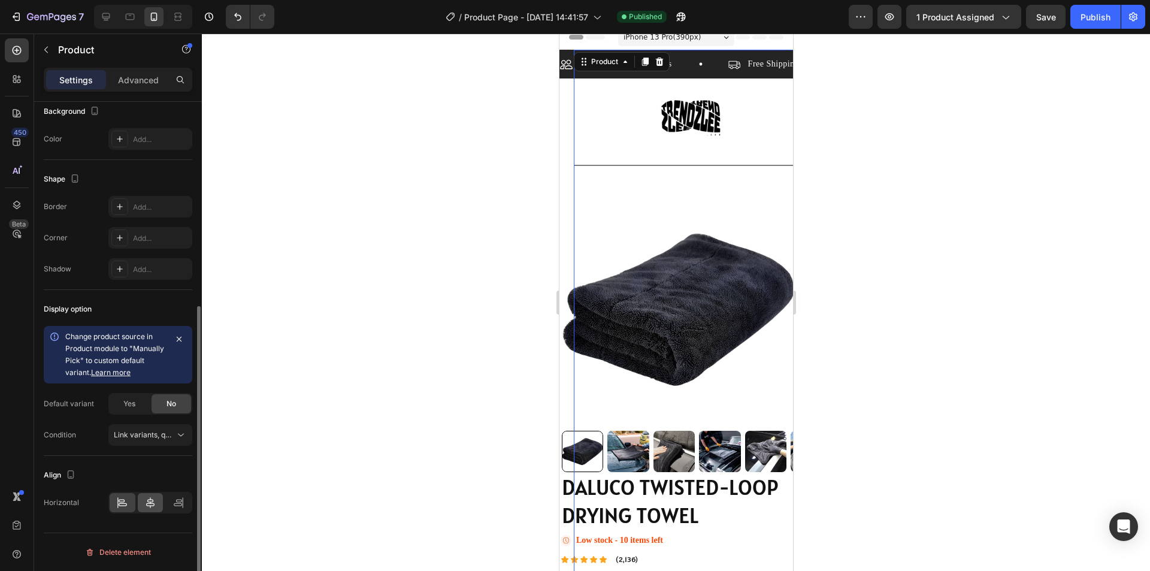
click at [147, 501] on icon at bounding box center [150, 502] width 12 height 12
click at [158, 499] on div at bounding box center [151, 502] width 26 height 19
click at [174, 499] on icon at bounding box center [178, 502] width 12 height 12
click at [154, 501] on icon at bounding box center [150, 502] width 12 height 12
click at [115, 74] on div "Advanced" at bounding box center [138, 79] width 60 height 19
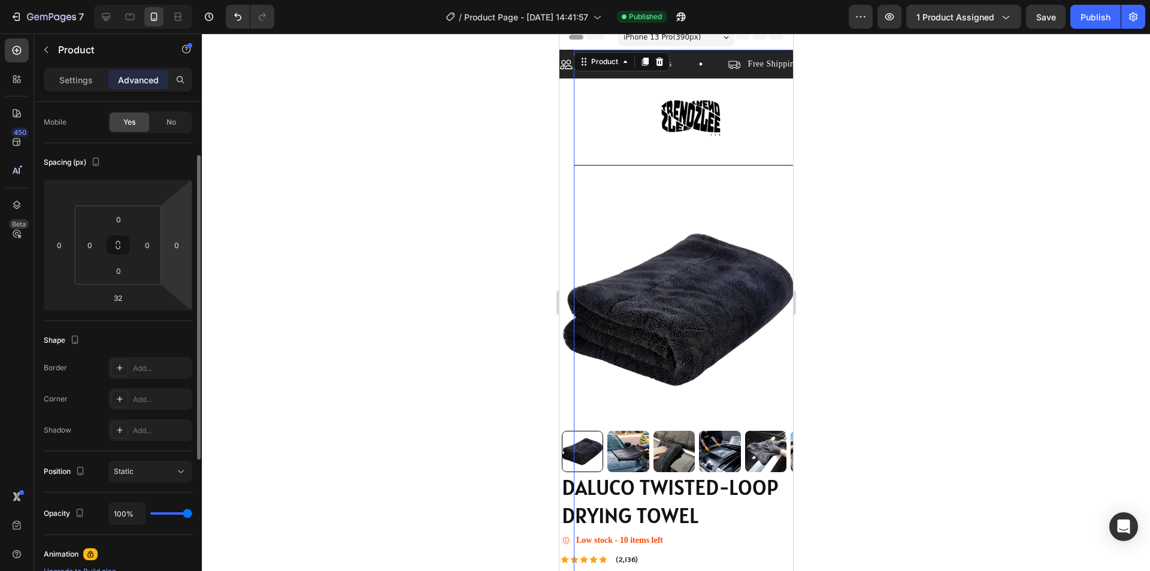
scroll to position [0, 0]
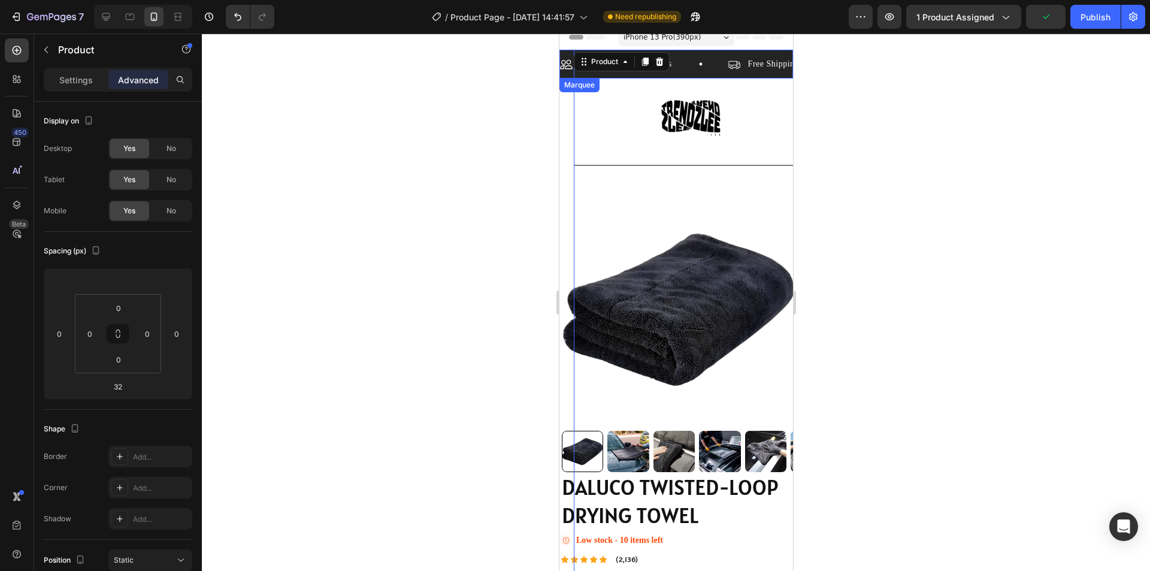
click at [566, 74] on div "7600+ Happy Customers Item List Free Shipping Item List 30 Day Guarantee Item L…" at bounding box center [676, 68] width 234 height 22
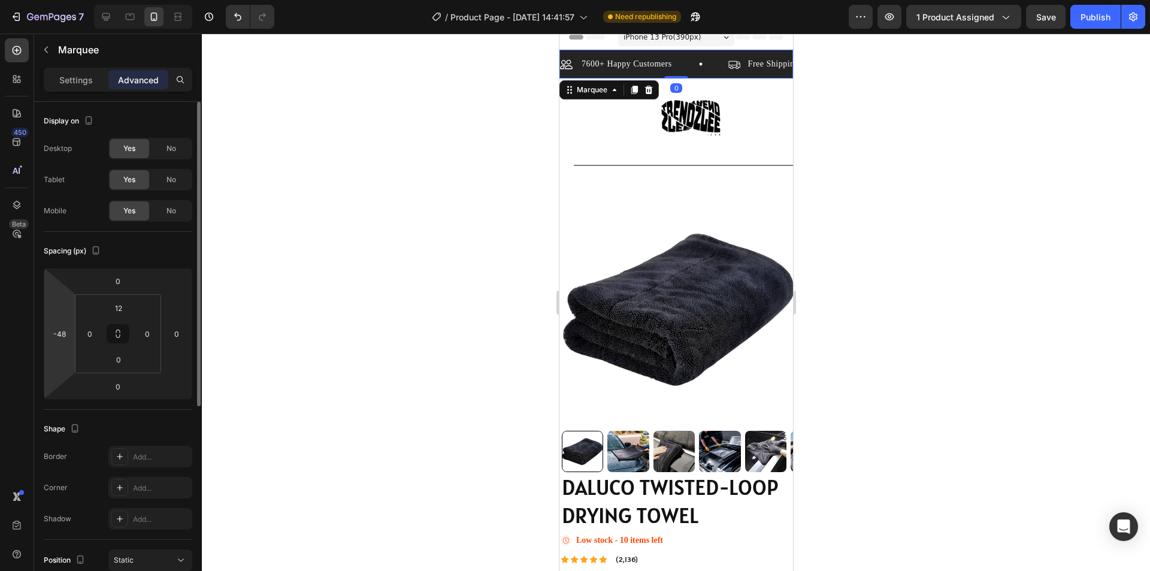
click at [66, 0] on html "7 / Product Page - Aug 2, 14:41:57 Need republishing Preview 1 product assigned…" at bounding box center [575, 0] width 1150 height 0
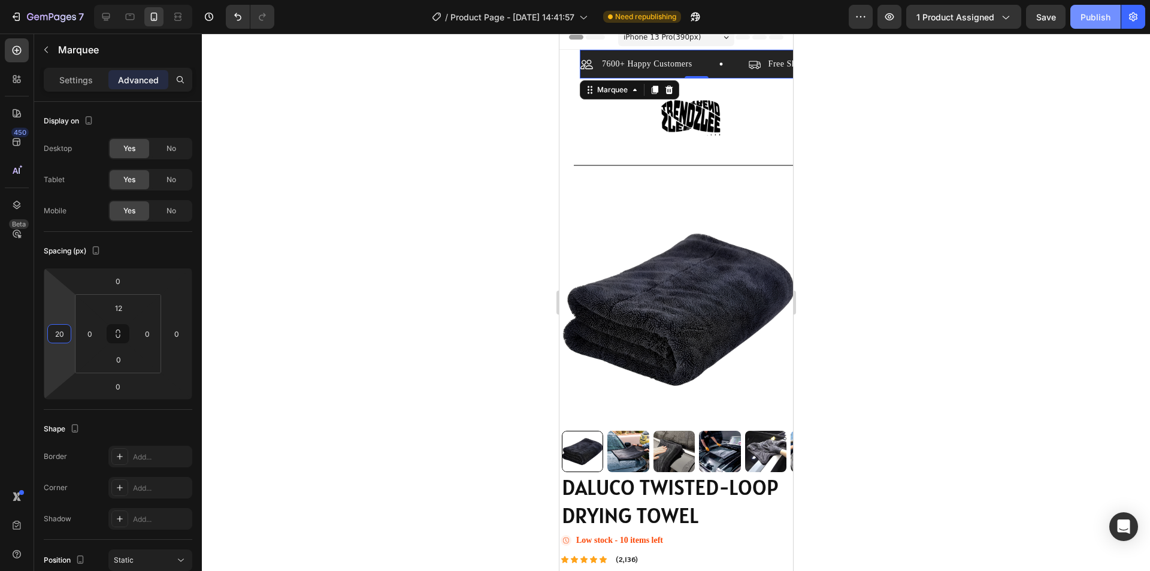
type input "20"
click at [1113, 17] on button "Publish" at bounding box center [1095, 17] width 50 height 24
click at [57, 334] on input "20" at bounding box center [59, 334] width 18 height 18
type input "0"
click at [304, 366] on div at bounding box center [676, 302] width 948 height 537
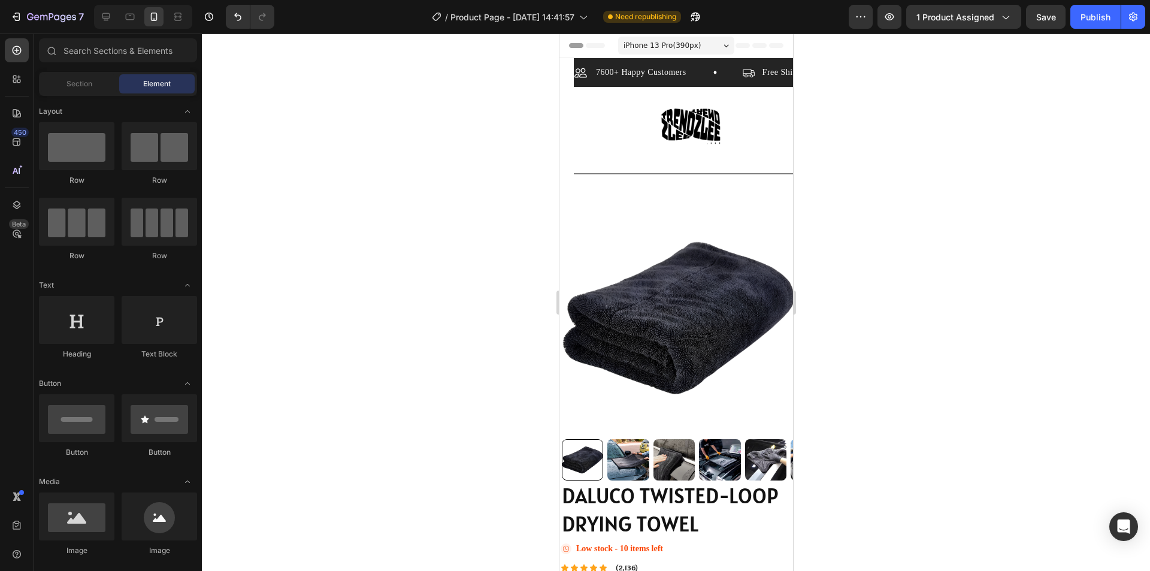
click at [661, 46] on span "iPhone 13 Pro ( 390 px)" at bounding box center [661, 46] width 77 height 12
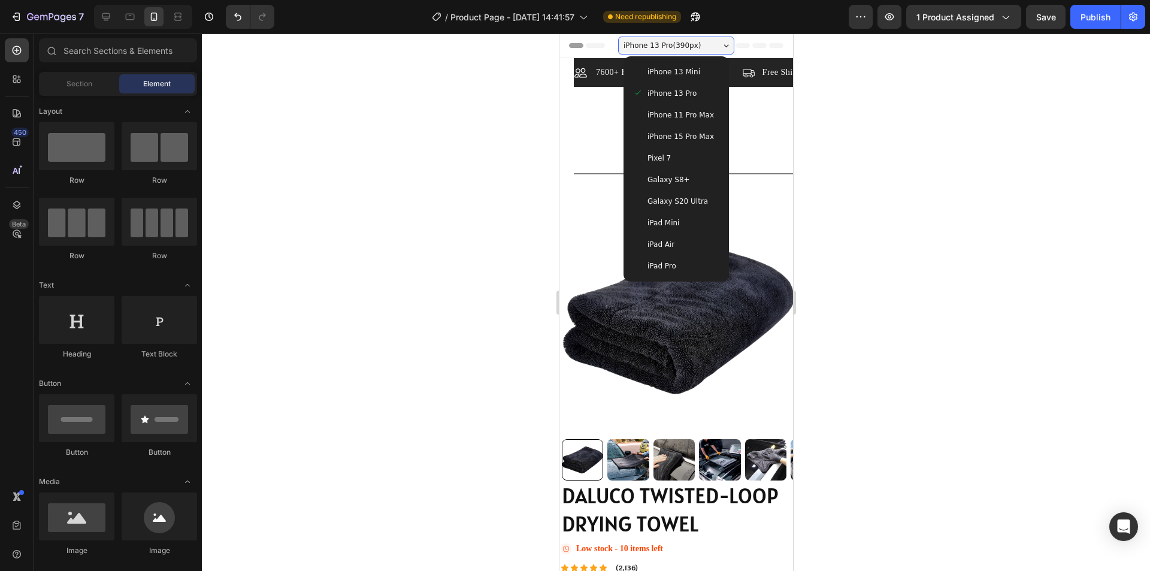
click at [925, 171] on div at bounding box center [676, 302] width 948 height 537
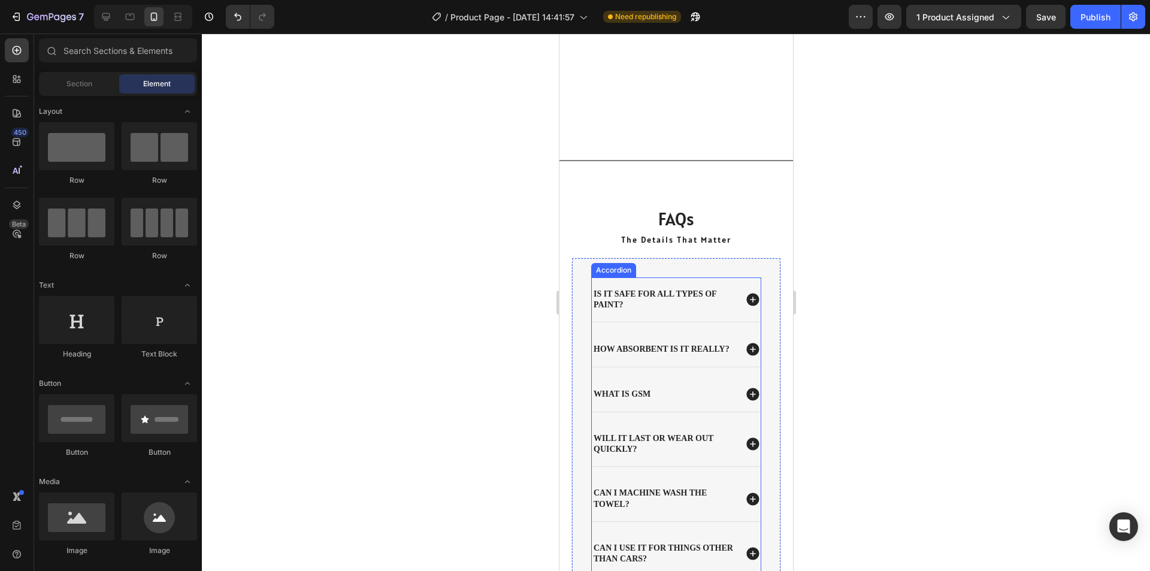
scroll to position [2994, 0]
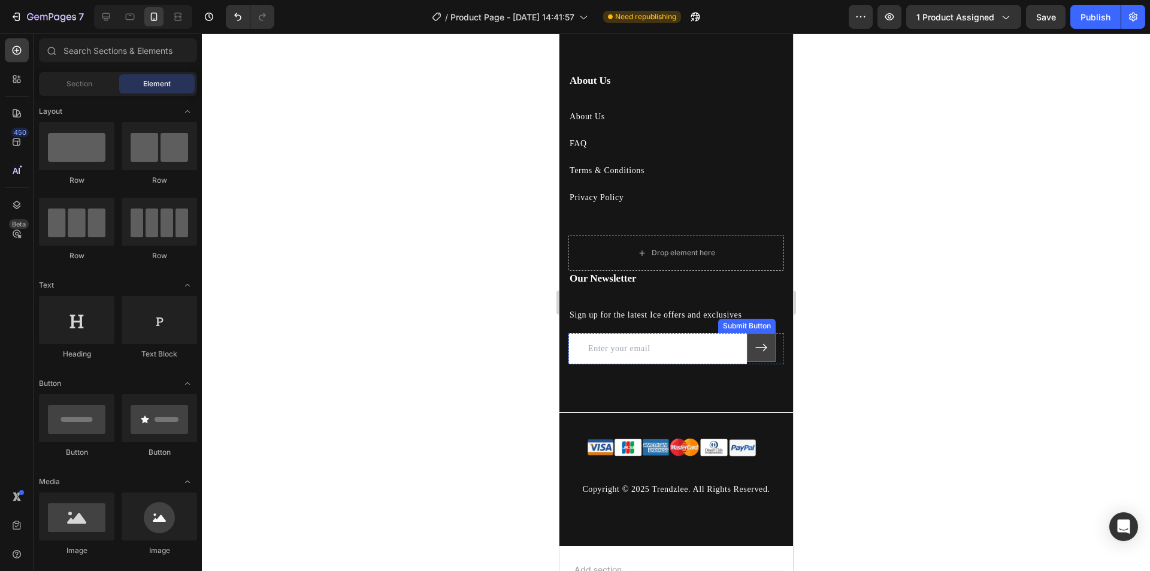
click at [762, 340] on button at bounding box center [760, 347] width 29 height 29
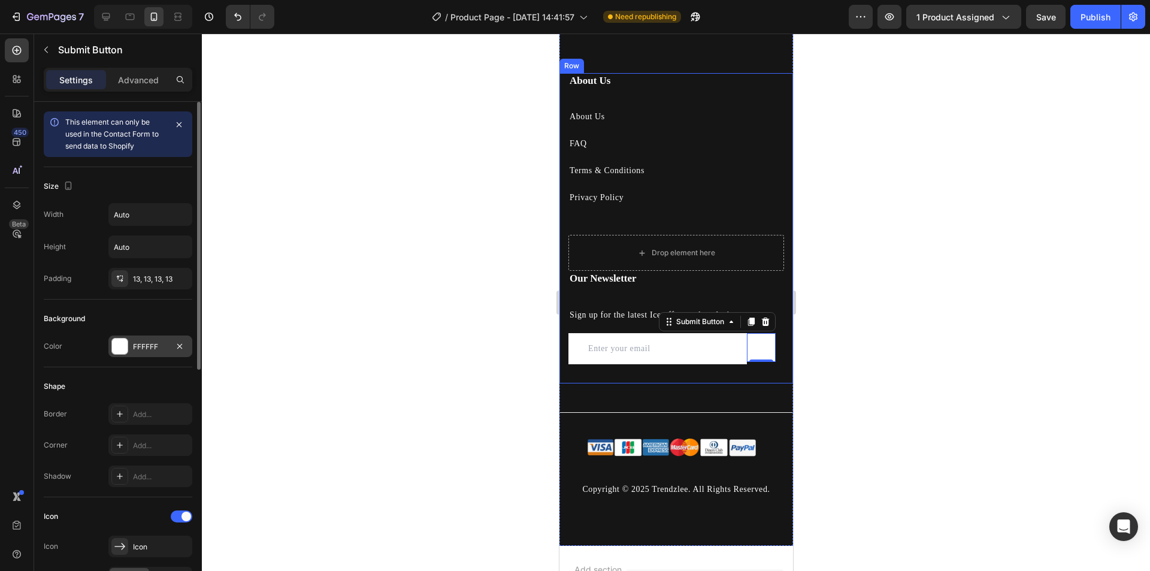
click at [117, 340] on div at bounding box center [120, 346] width 16 height 16
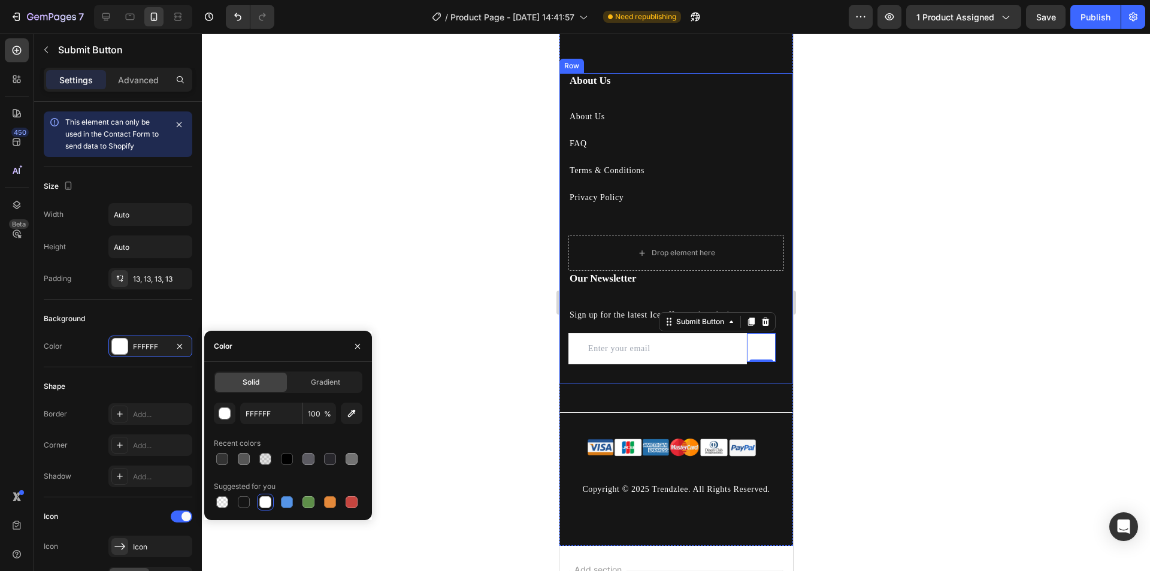
click at [296, 460] on div at bounding box center [288, 458] width 149 height 17
click at [287, 460] on div at bounding box center [287, 459] width 12 height 12
click at [225, 458] on div at bounding box center [222, 459] width 12 height 12
type input "333333"
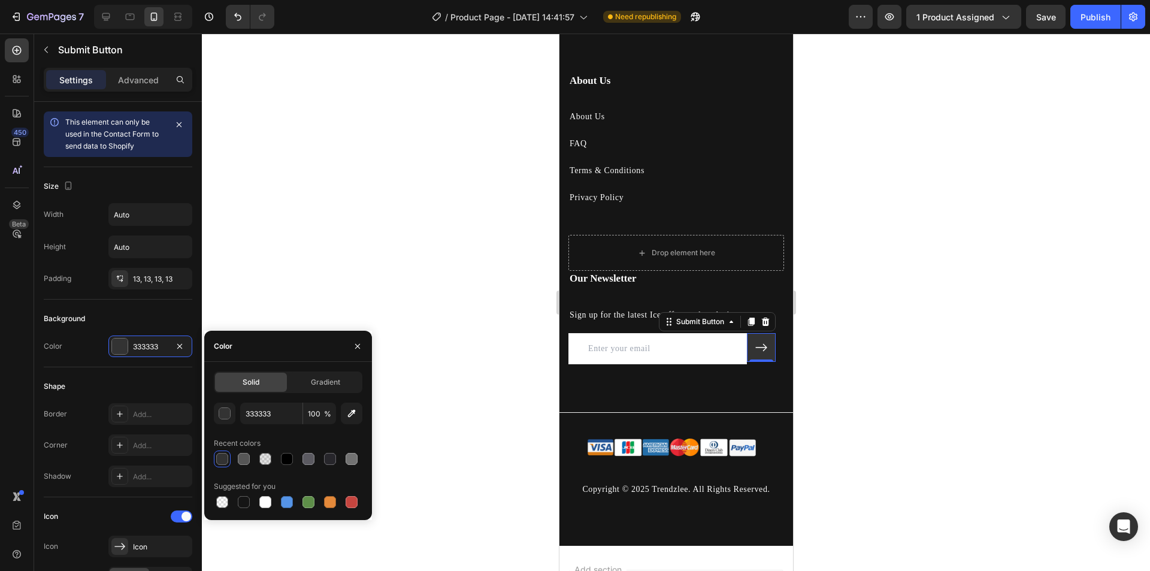
click at [951, 428] on div at bounding box center [676, 302] width 948 height 537
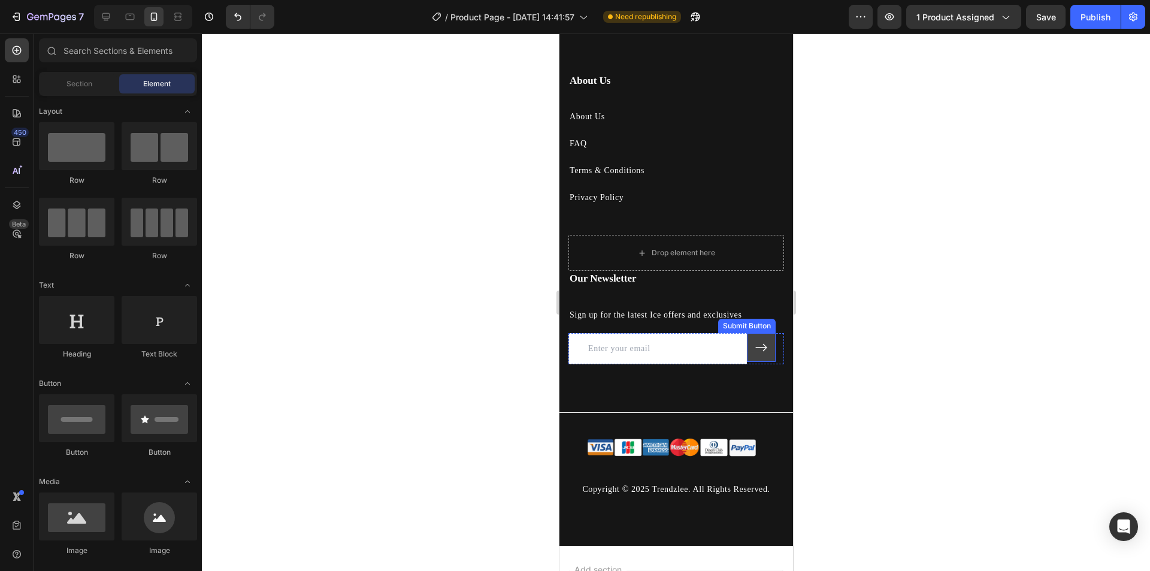
click at [762, 355] on button at bounding box center [760, 347] width 29 height 29
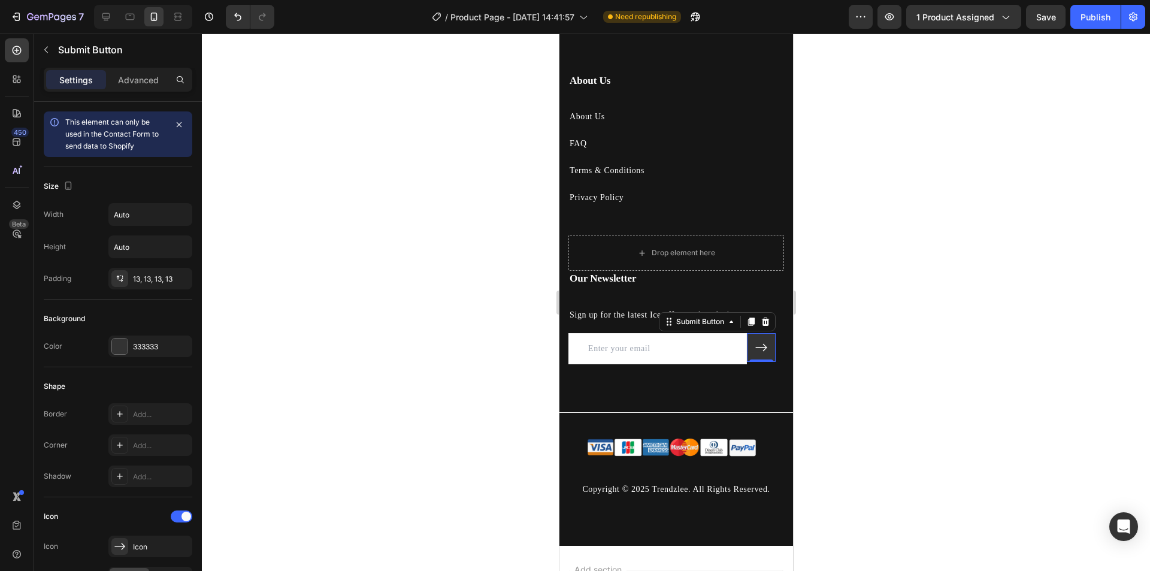
drag, startPoint x: 762, startPoint y: 358, endPoint x: 761, endPoint y: 364, distance: 6.0
click at [761, 364] on div "0" at bounding box center [761, 362] width 12 height 10
click at [759, 358] on div "0" at bounding box center [761, 362] width 12 height 10
click at [761, 361] on div at bounding box center [761, 363] width 24 height 4
click at [895, 370] on div at bounding box center [676, 302] width 948 height 537
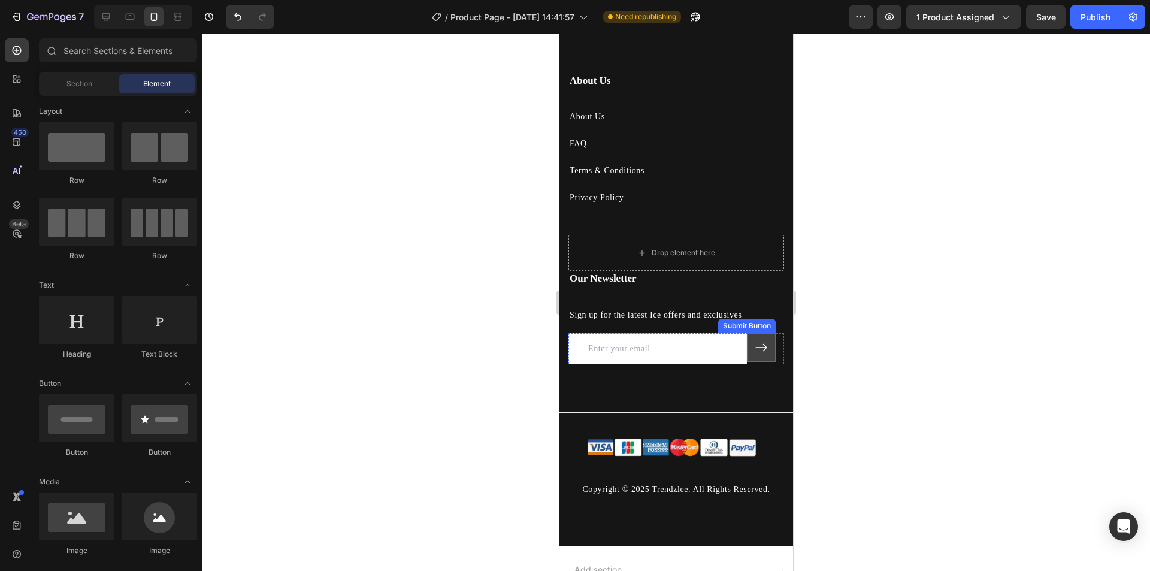
click at [762, 352] on icon at bounding box center [760, 347] width 13 height 13
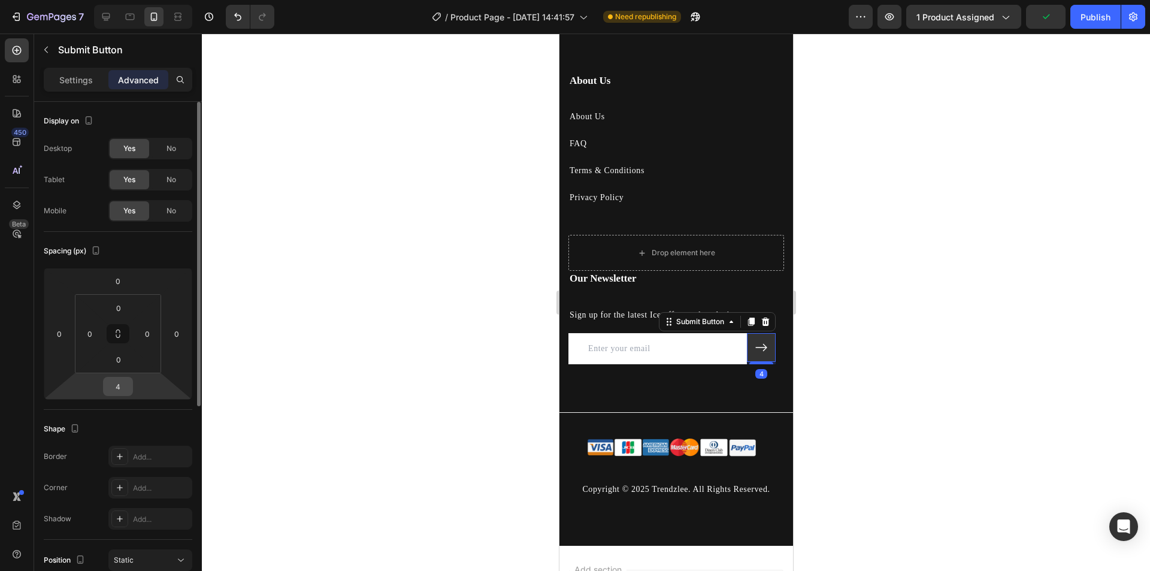
click at [121, 384] on input "4" at bounding box center [118, 386] width 24 height 18
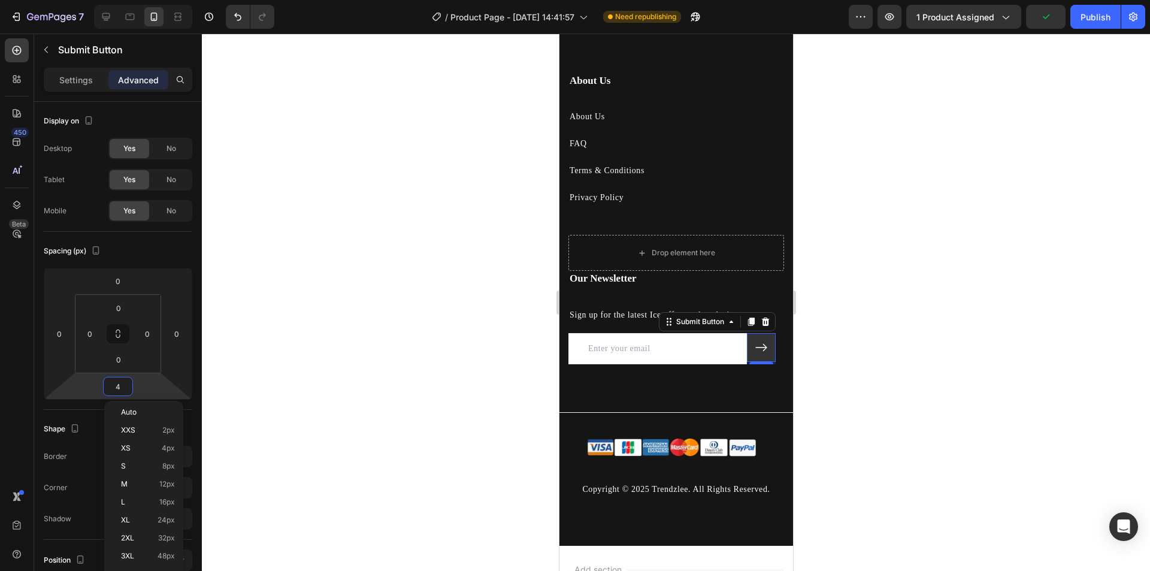
type input "0"
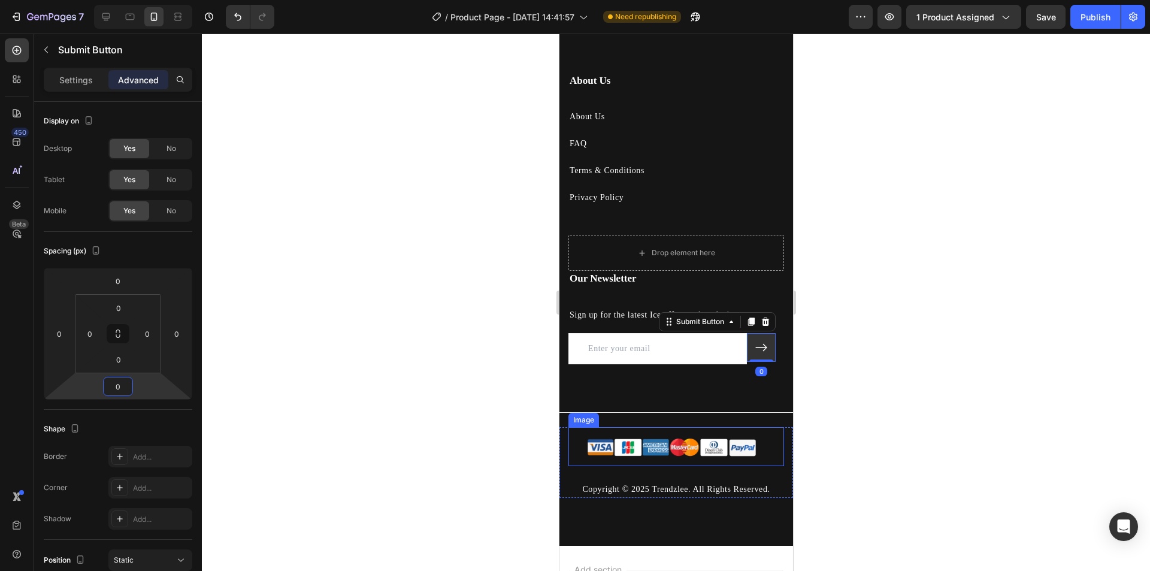
click at [852, 450] on div at bounding box center [676, 302] width 948 height 537
click at [894, 359] on div at bounding box center [676, 302] width 948 height 537
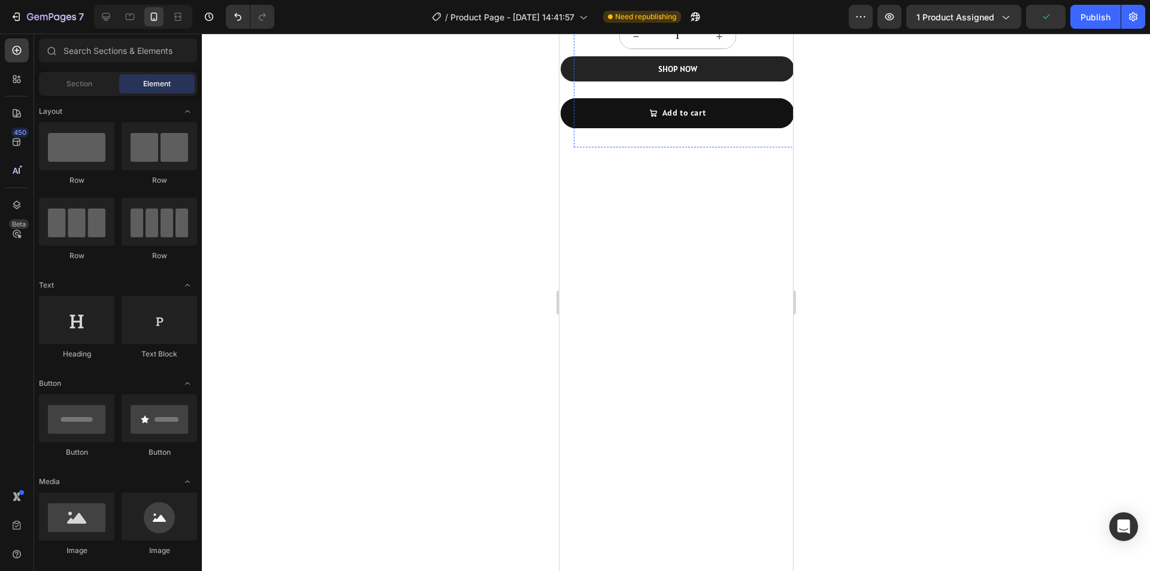
scroll to position [0, 0]
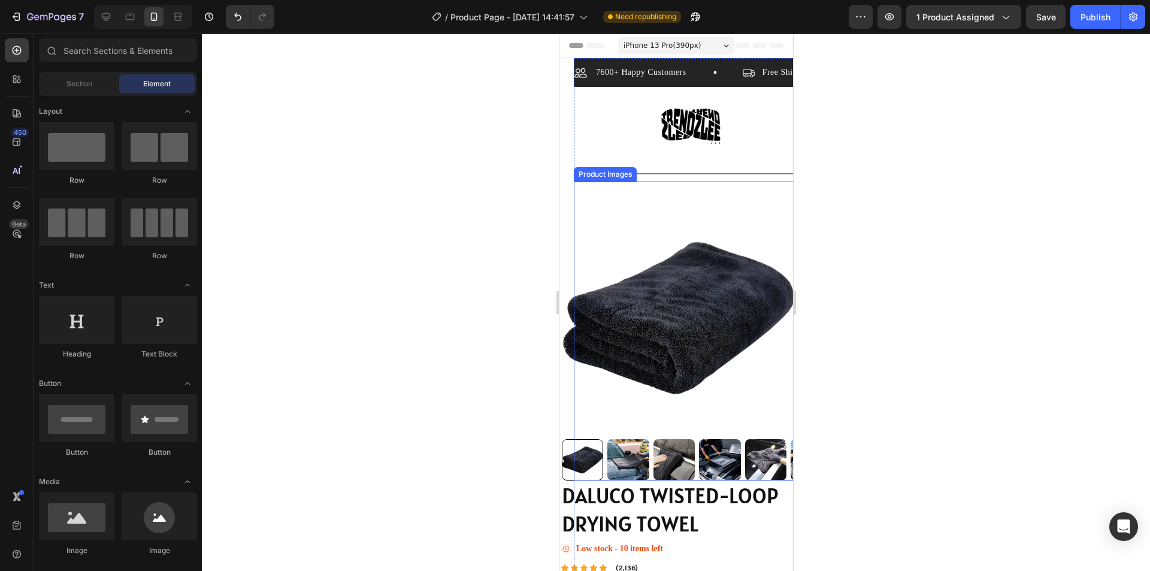
click at [577, 217] on img at bounding box center [678, 318] width 234 height 234
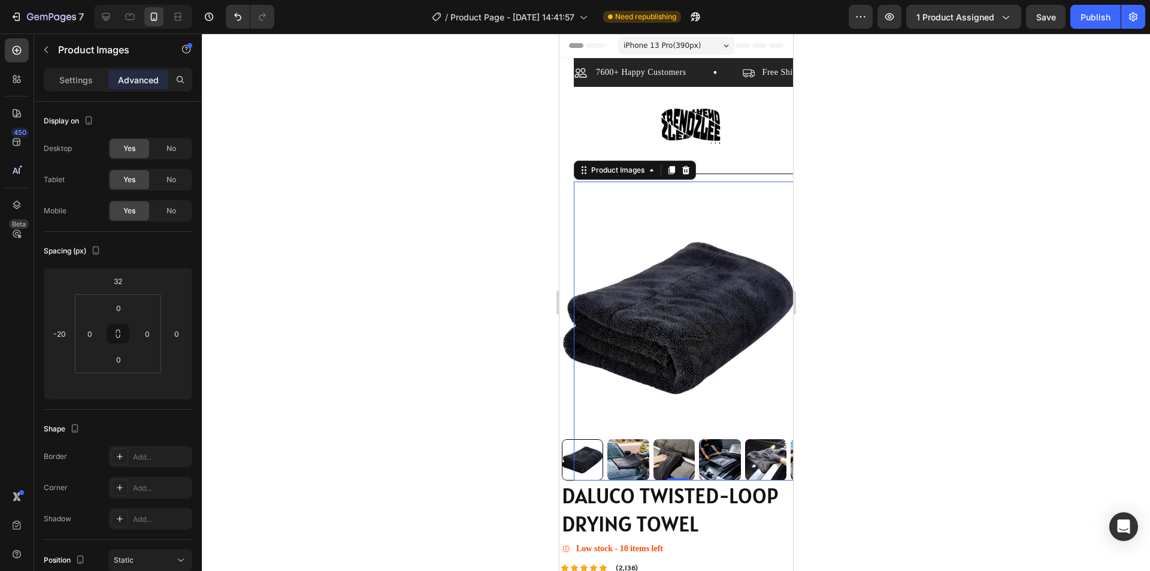
drag, startPoint x: 764, startPoint y: 446, endPoint x: 1364, endPoint y: 485, distance: 602.0
click at [764, 446] on img at bounding box center [764, 459] width 41 height 41
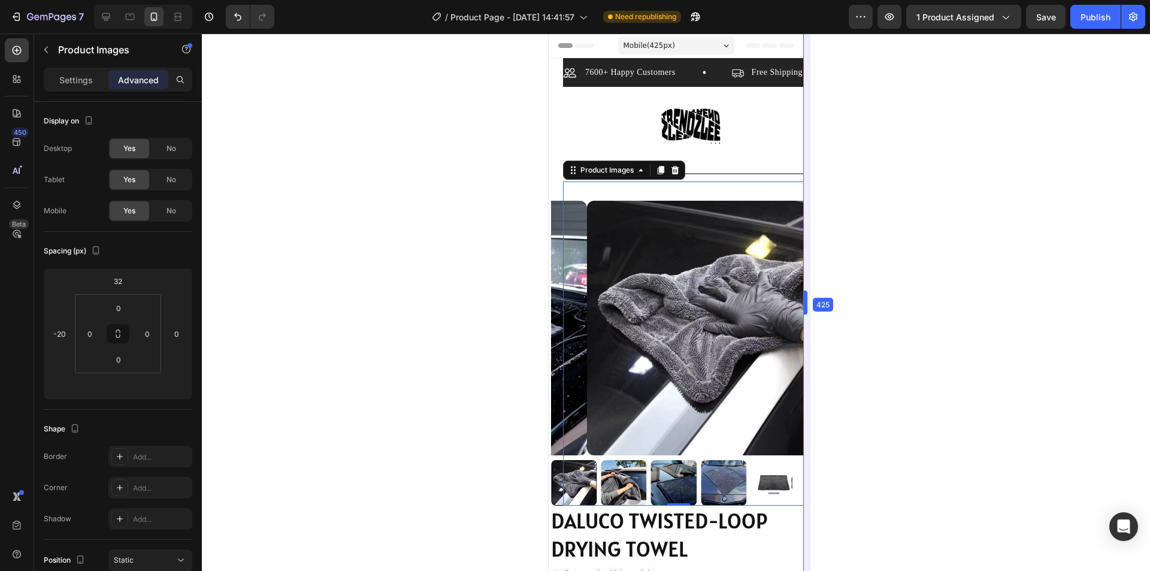
drag, startPoint x: 794, startPoint y: 223, endPoint x: 1149, endPoint y: 246, distance: 356.4
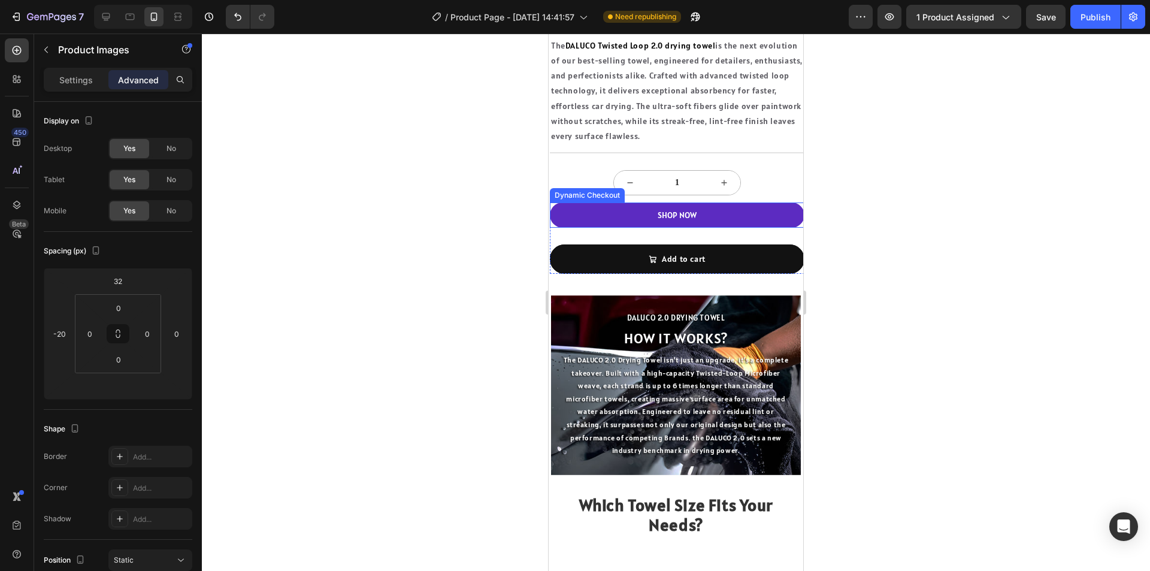
scroll to position [599, 0]
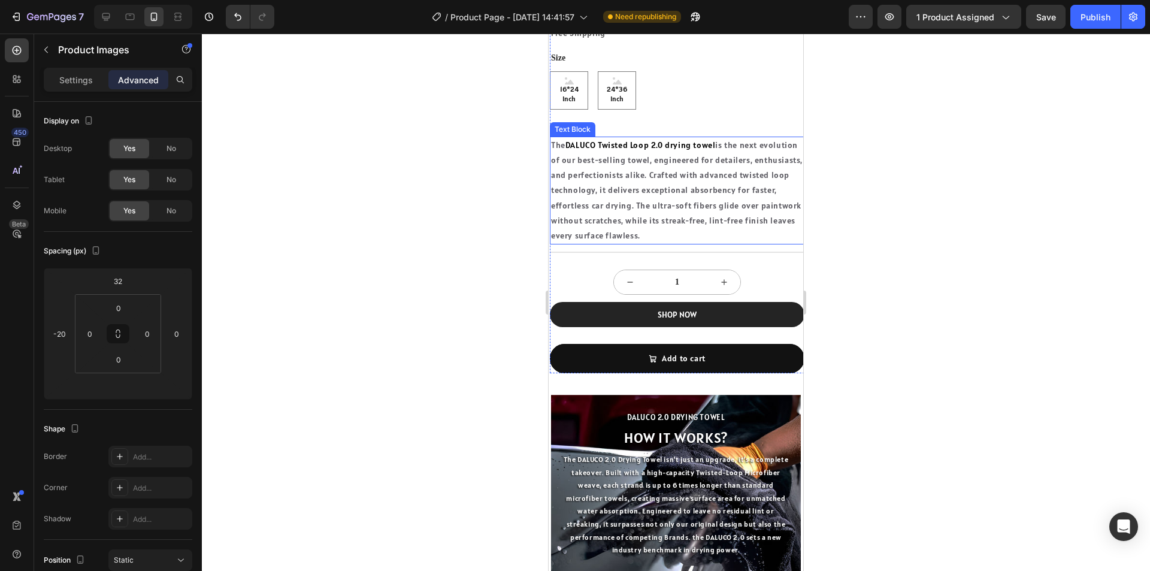
click at [616, 147] on p "The DALUCO Twisted Loop 2.0 drying towel is the next evolution of our best-sell…" at bounding box center [677, 190] width 252 height 105
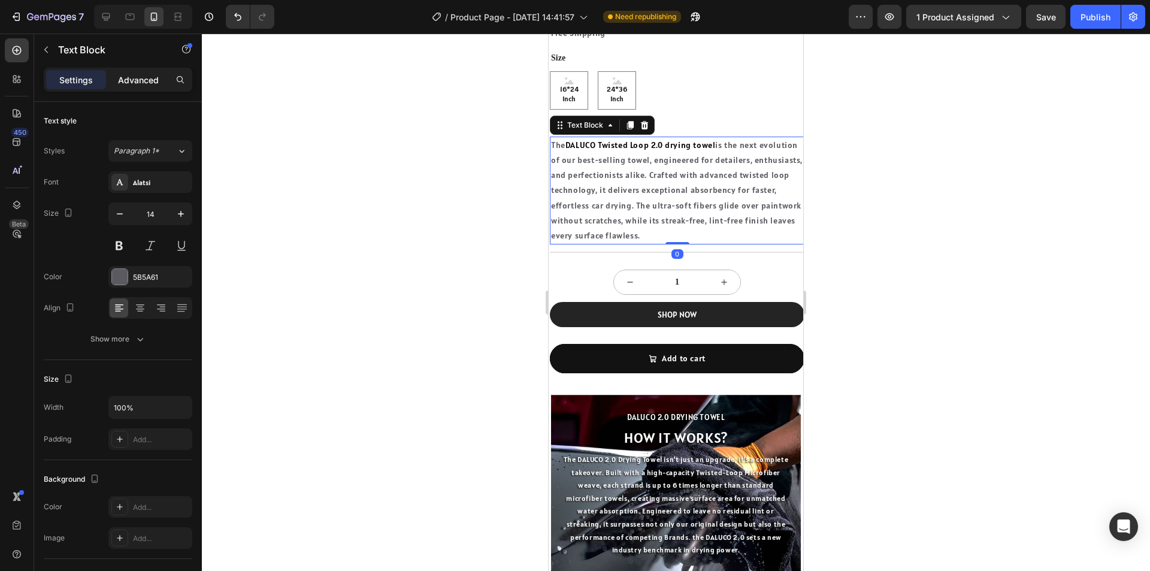
click at [123, 78] on p "Advanced" at bounding box center [138, 80] width 41 height 13
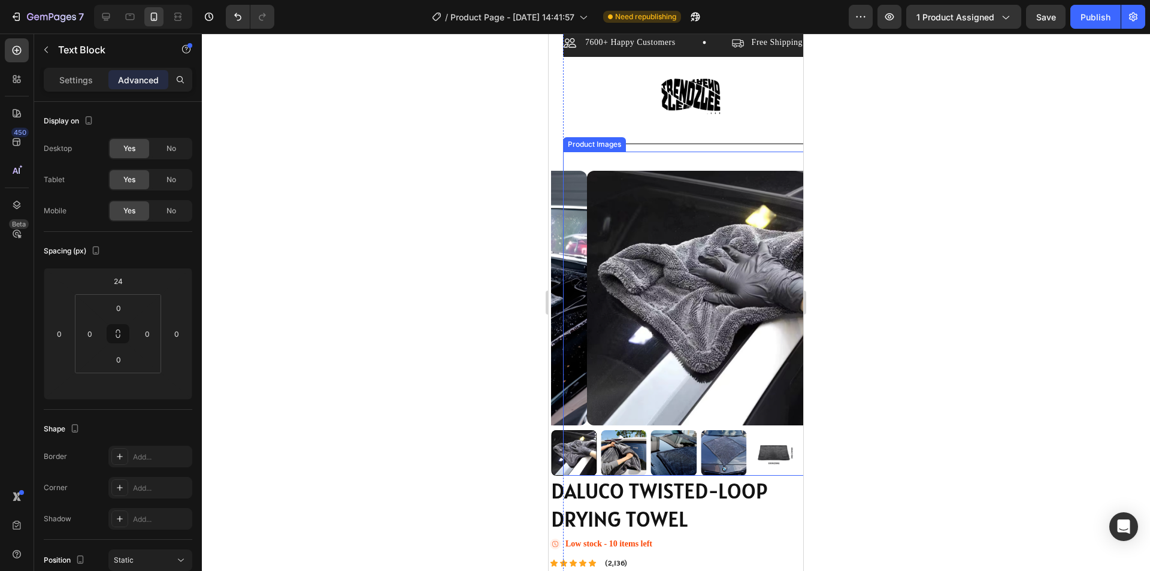
scroll to position [0, 0]
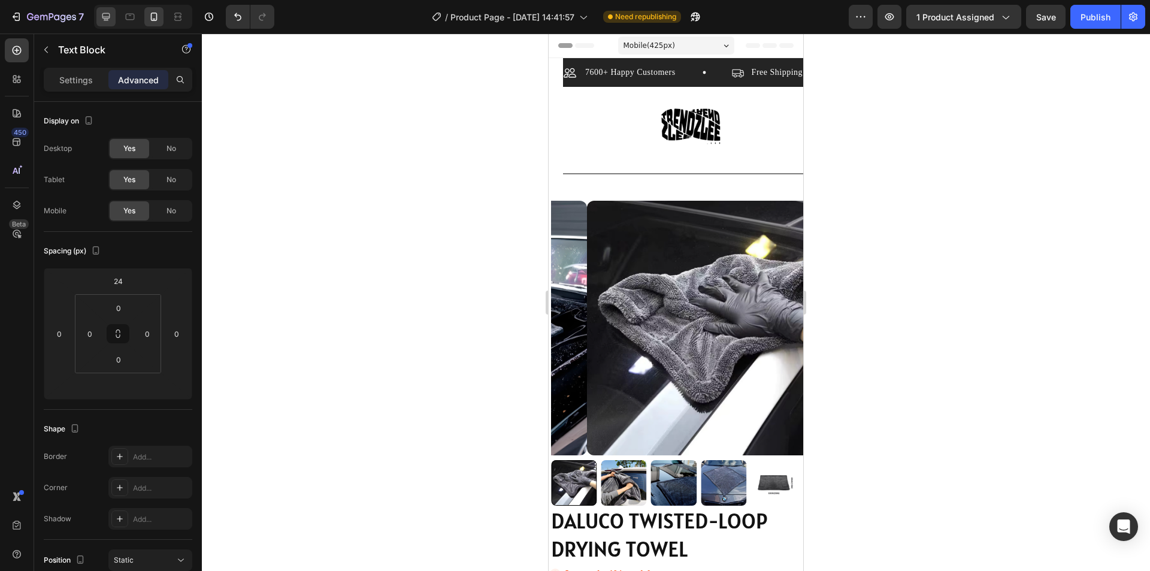
click at [107, 18] on icon at bounding box center [106, 17] width 8 height 8
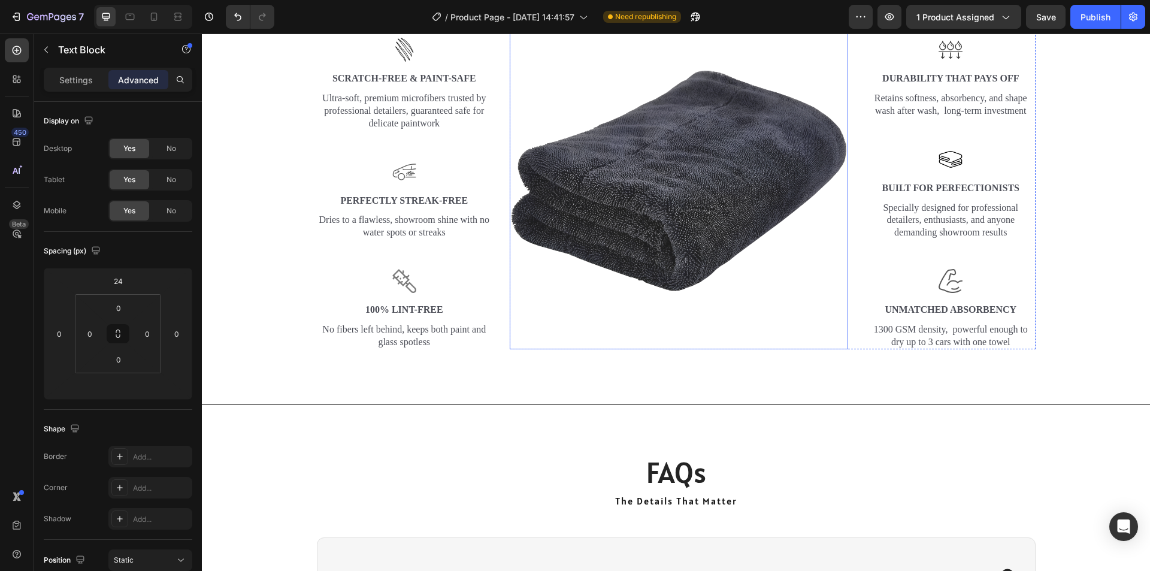
scroll to position [2421, 0]
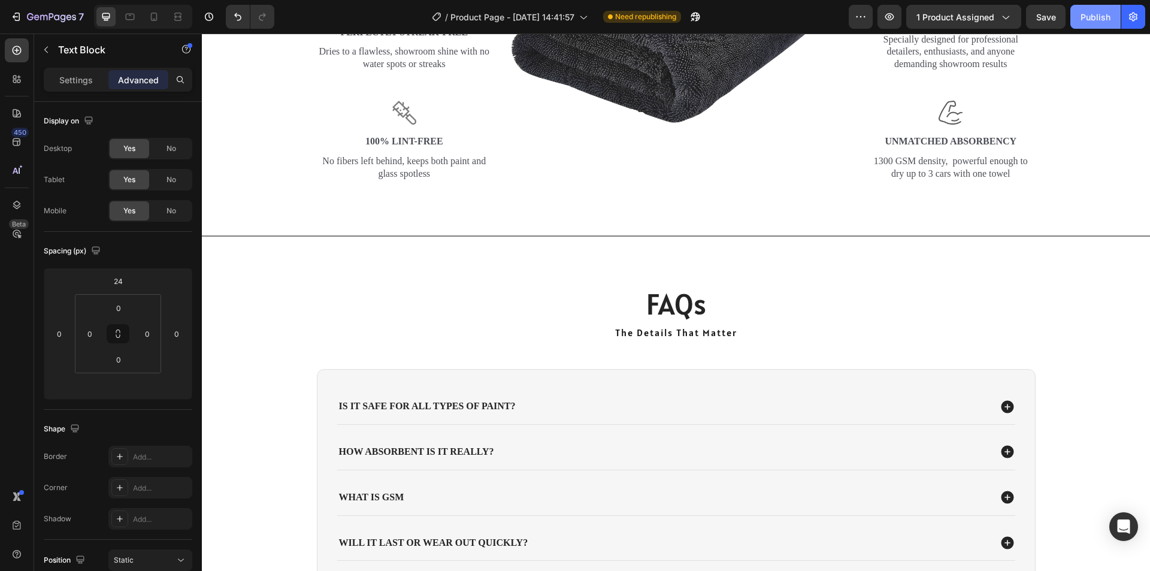
click at [1089, 11] on div "Publish" at bounding box center [1095, 17] width 30 height 13
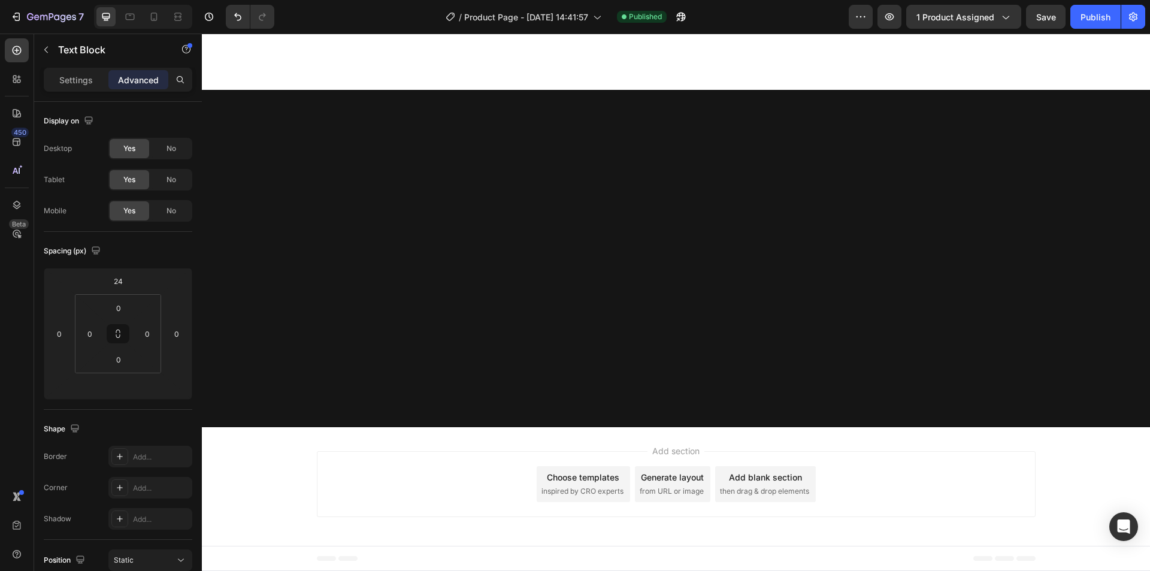
scroll to position [0, 0]
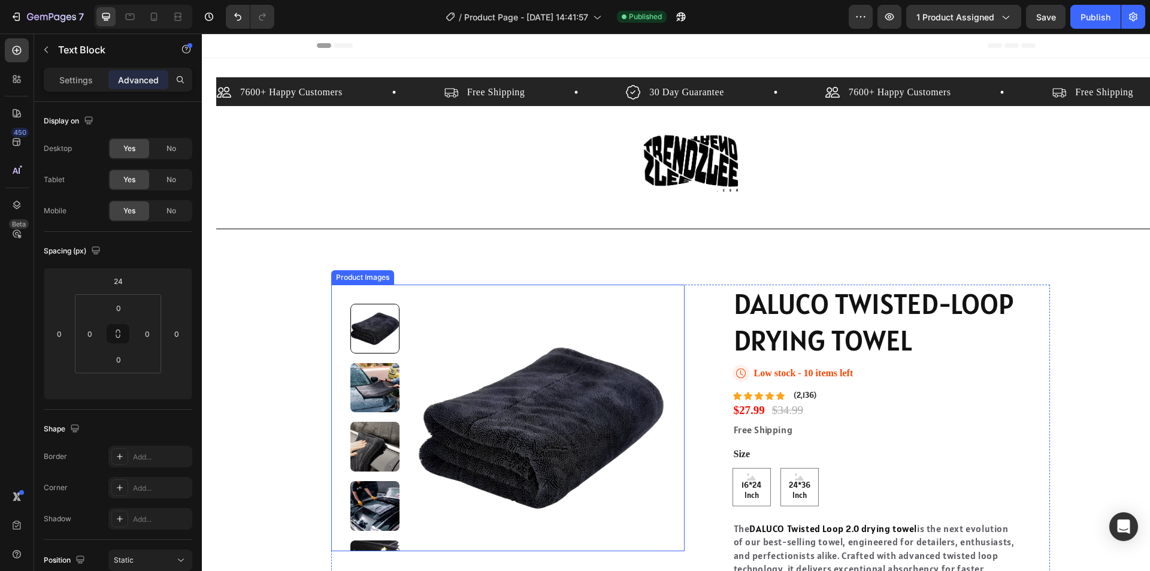
click at [338, 340] on div "Product Images" at bounding box center [507, 417] width 353 height 267
click at [288, 360] on div "7600+ Happy Customers Item List Free Shipping Item List 30 Day Guarantee Item L…" at bounding box center [690, 406] width 948 height 658
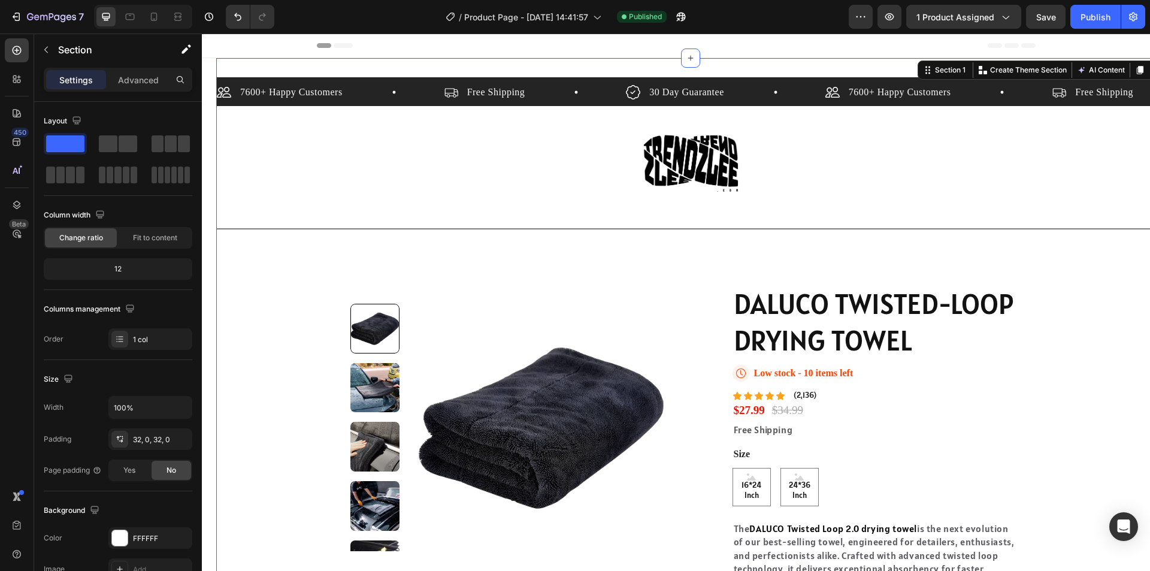
click at [310, 349] on div "7600+ Happy Customers Item List Free Shipping Item List 30 Day Guarantee Item L…" at bounding box center [690, 406] width 948 height 658
click at [137, 83] on p "Advanced" at bounding box center [138, 80] width 41 height 13
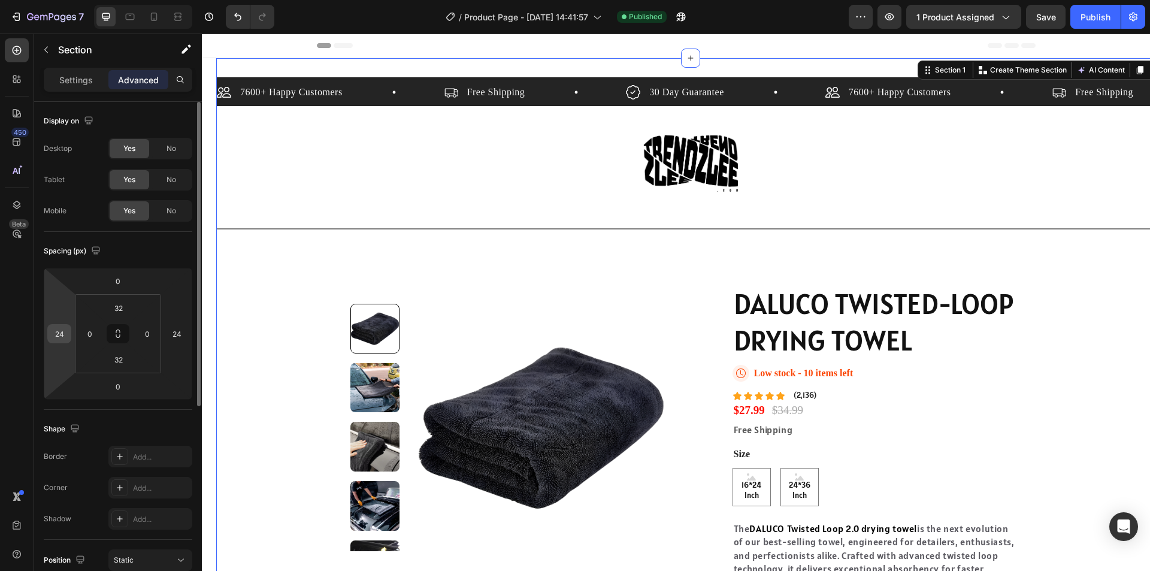
click at [64, 337] on input "24" at bounding box center [59, 334] width 18 height 18
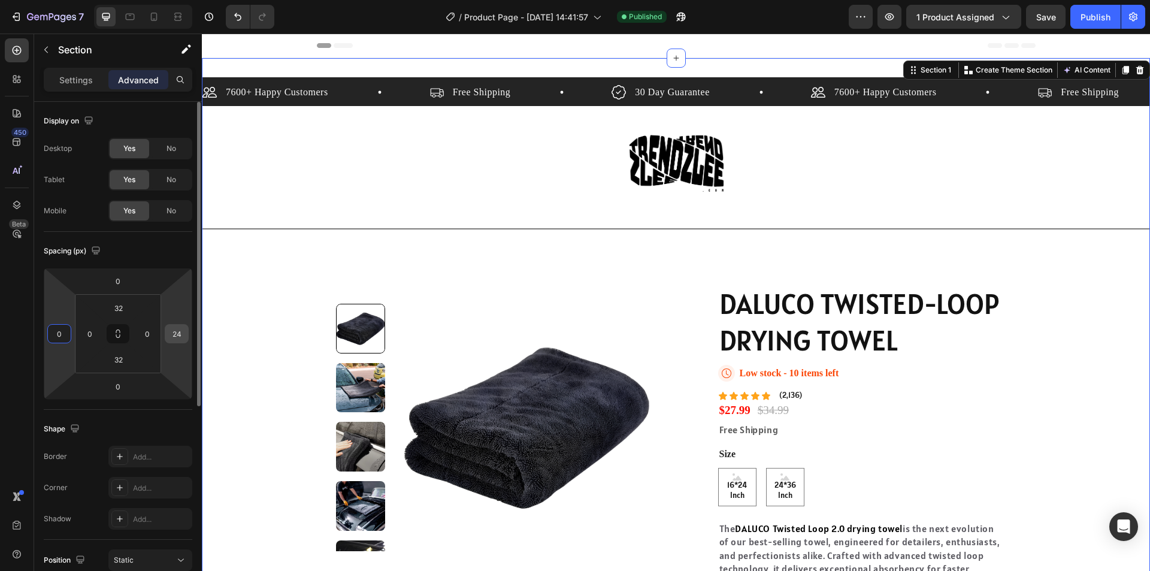
type input "0"
click at [172, 326] on input "24" at bounding box center [177, 334] width 18 height 18
type input "0"
click at [1064, 379] on div "7600+ Happy Customers Item List Free Shipping Item List 30 Day Guarantee Item L…" at bounding box center [676, 406] width 948 height 658
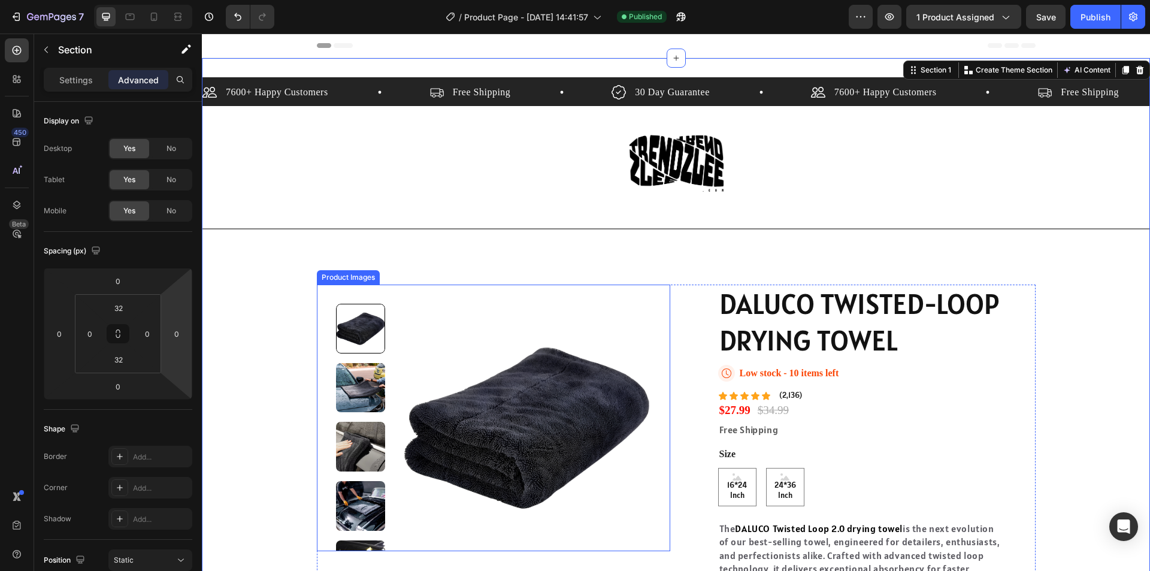
click at [456, 345] on img at bounding box center [526, 427] width 247 height 247
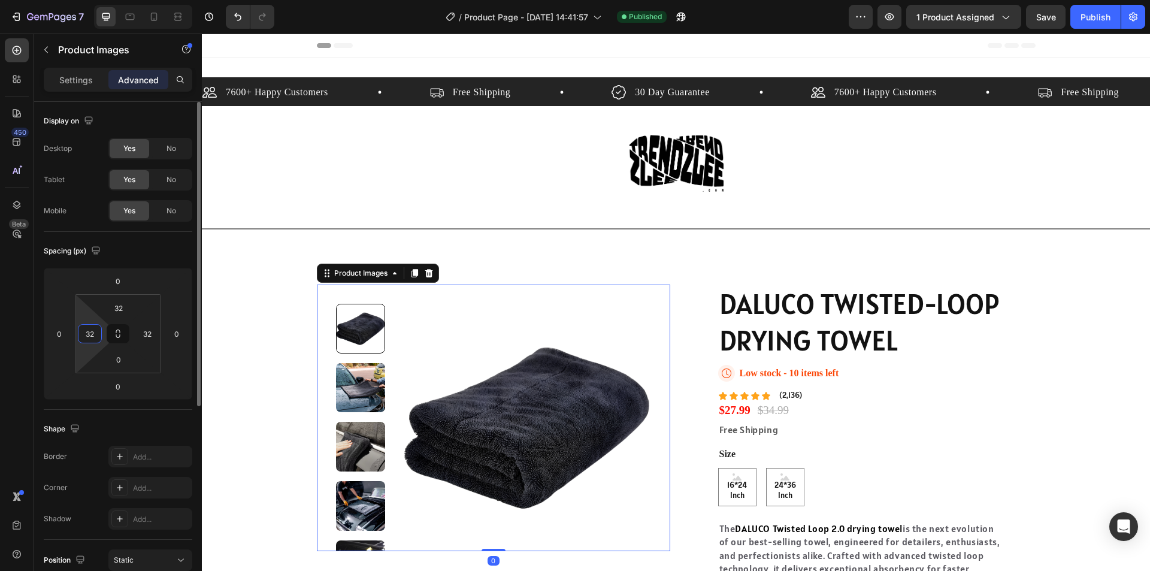
click at [97, 338] on input "32" at bounding box center [90, 334] width 18 height 18
type input "0"
click at [1024, 377] on div "DALUCO TWISTED-LOOP DRYING TOWEL Product Title Icon Low stock - 10 items left S…" at bounding box center [876, 500] width 317 height 432
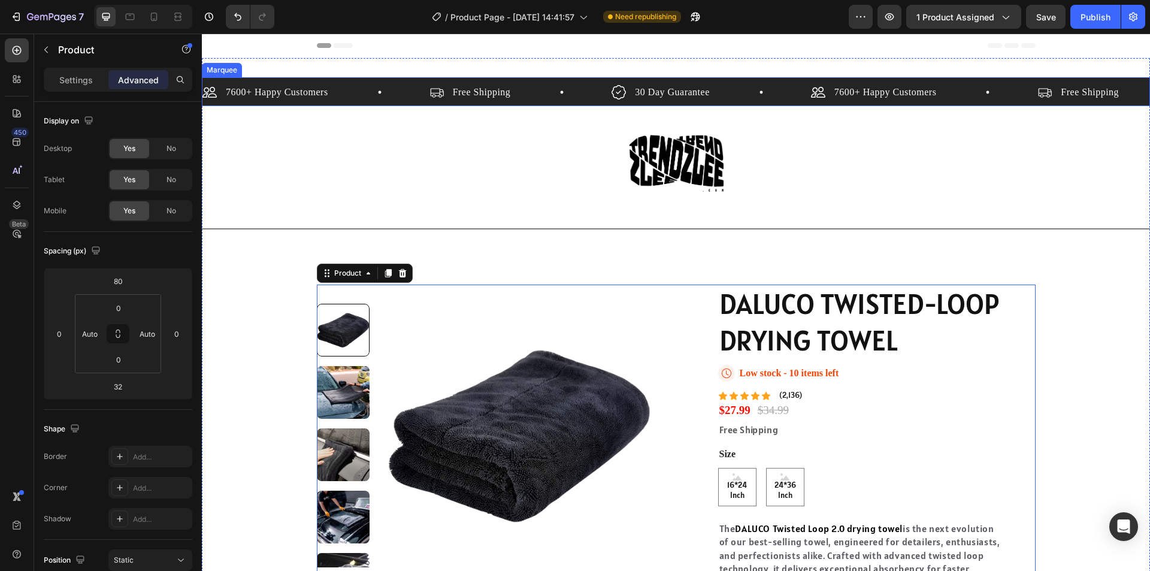
click at [379, 86] on div "7600+ Happy Customers Item List" at bounding box center [315, 92] width 227 height 18
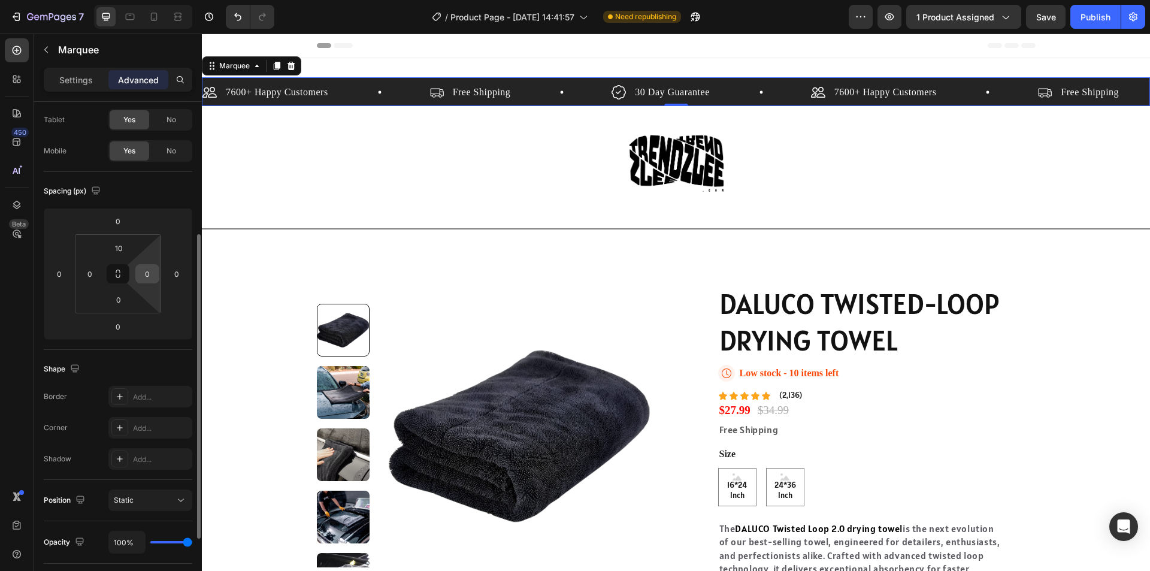
scroll to position [120, 0]
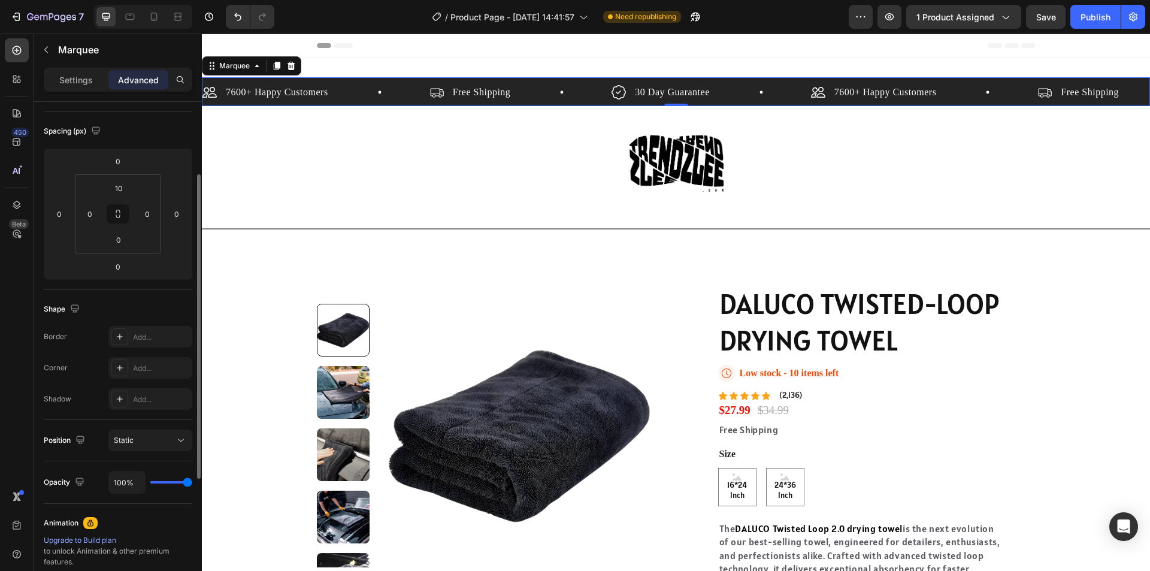
type input "67%"
type input "67"
type input "61%"
type input "61"
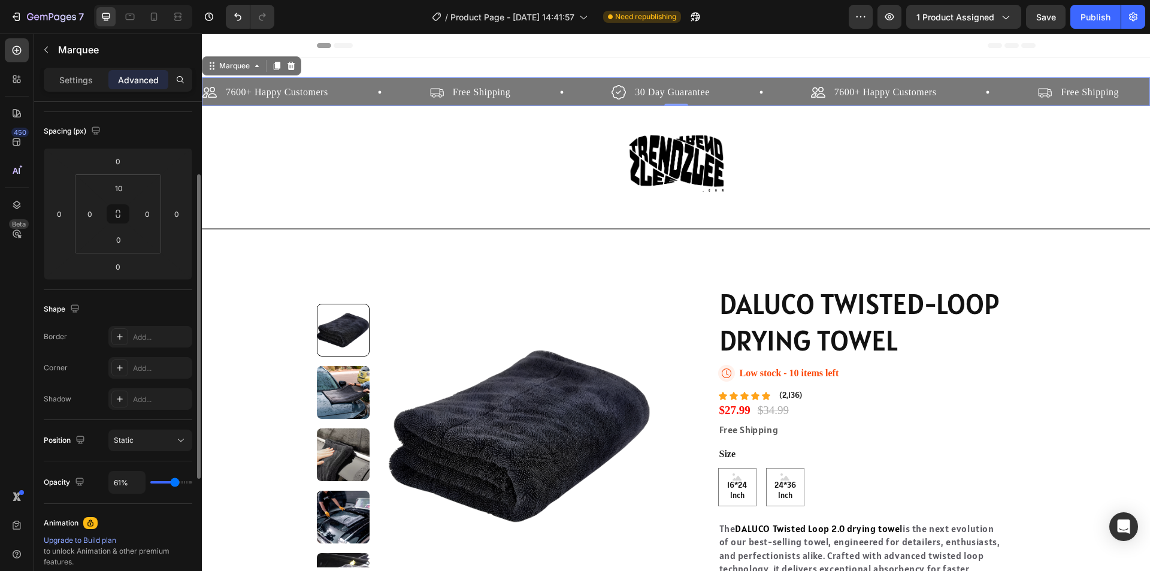
type input "74%"
type input "74"
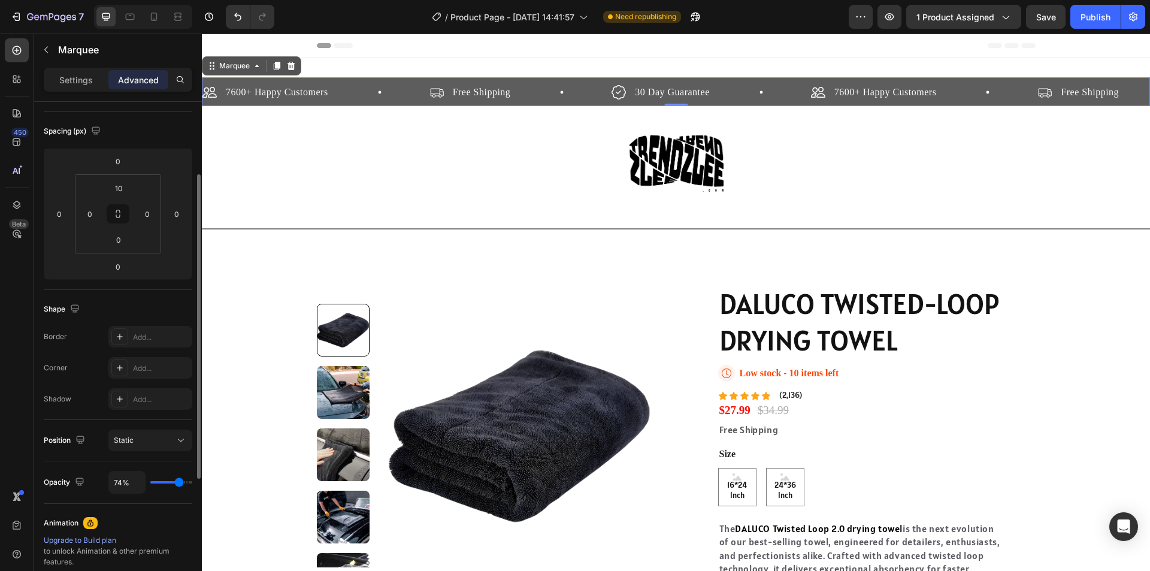
type input "81%"
type input "81"
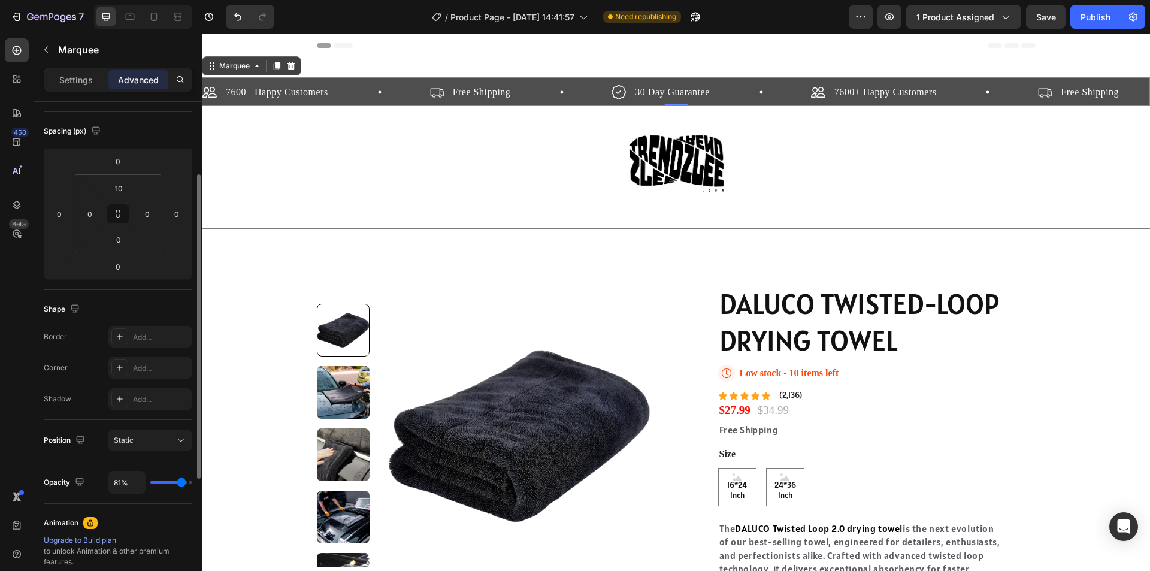
type input "100%"
type input "100"
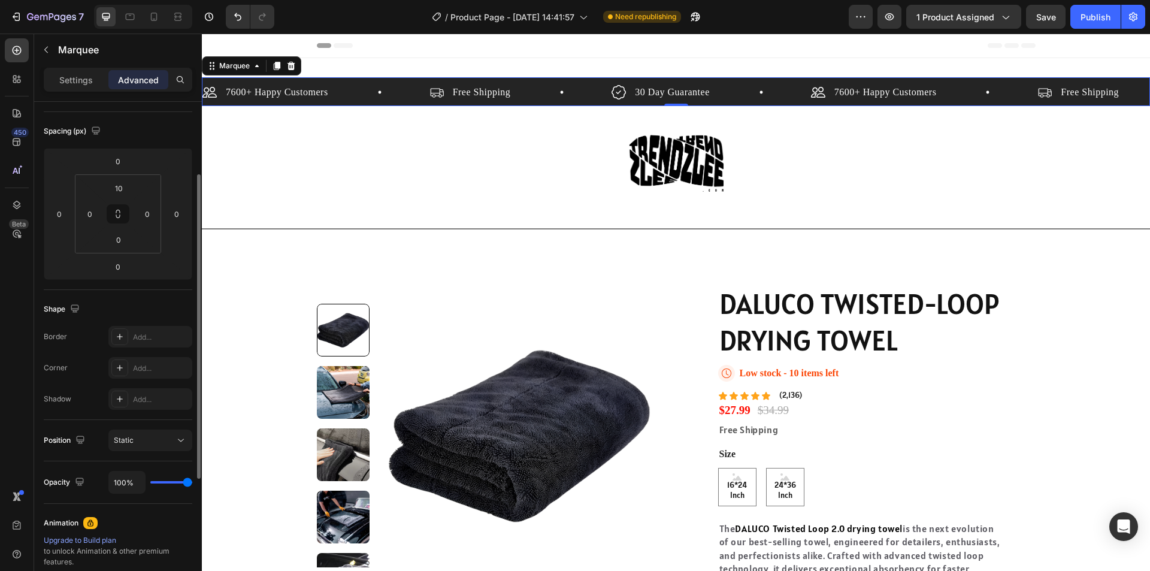
type input "83%"
type input "83"
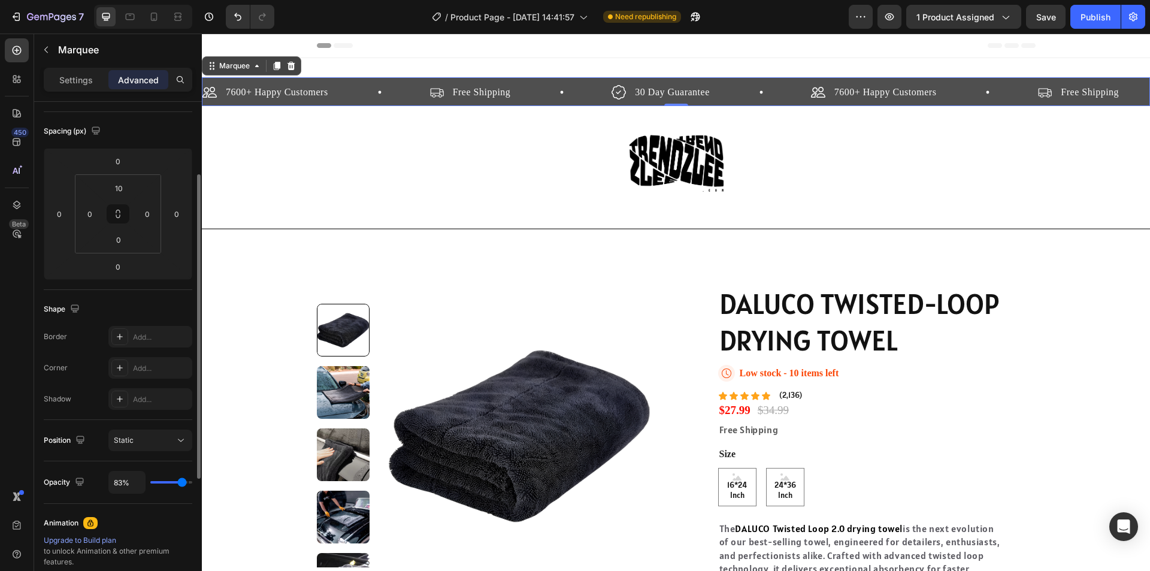
type input "80%"
type input "80"
type input "81%"
type input "81"
type input "89%"
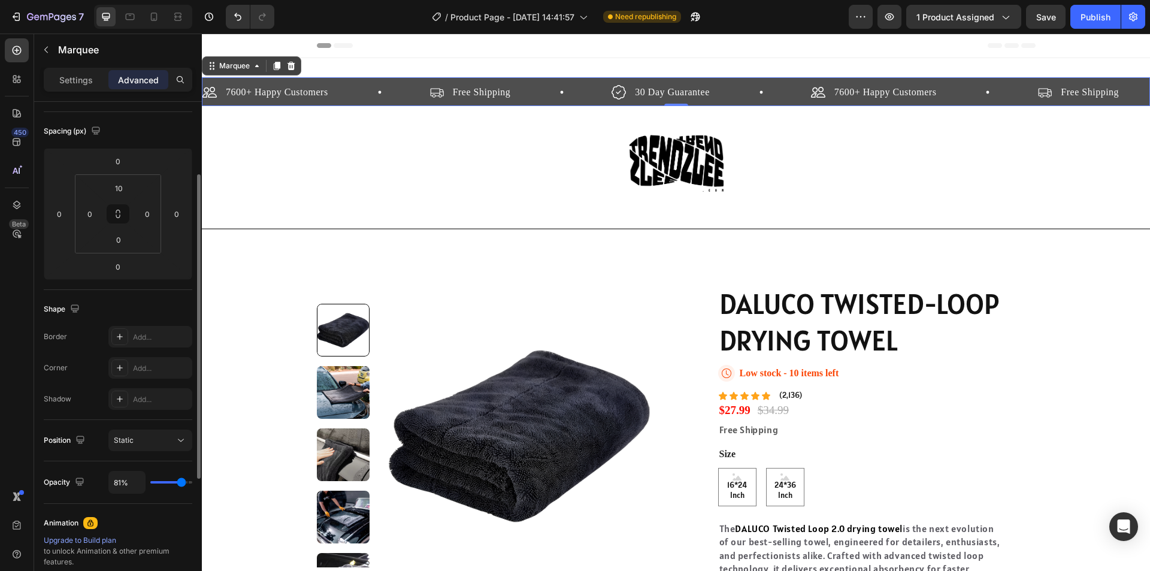
type input "89"
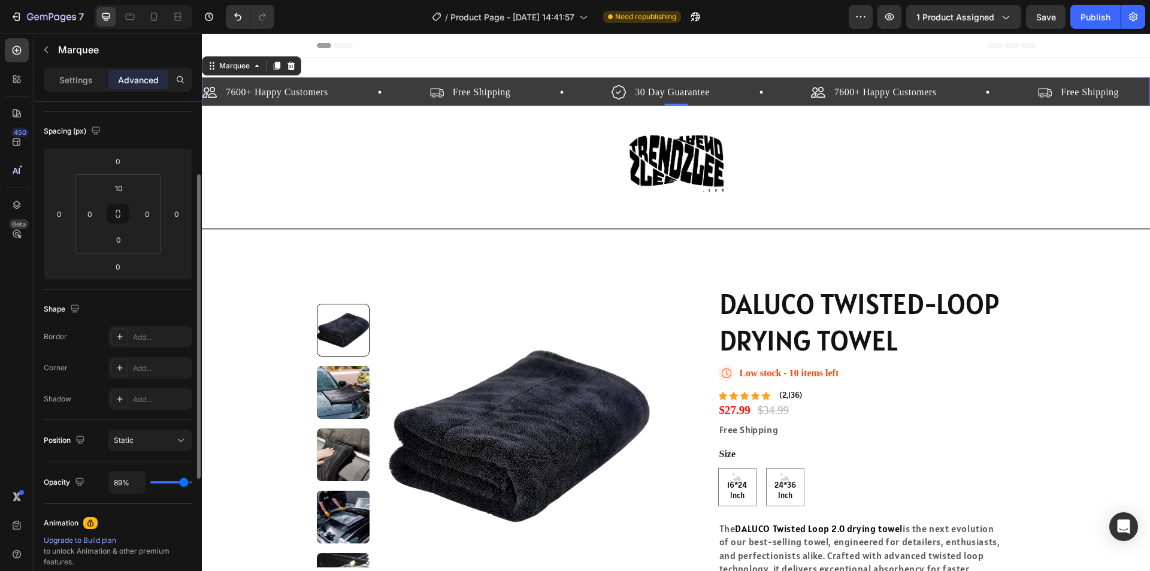
type input "91%"
drag, startPoint x: 184, startPoint y: 484, endPoint x: 184, endPoint y: 497, distance: 13.2
type input "91"
click at [184, 483] on input "range" at bounding box center [171, 482] width 42 height 2
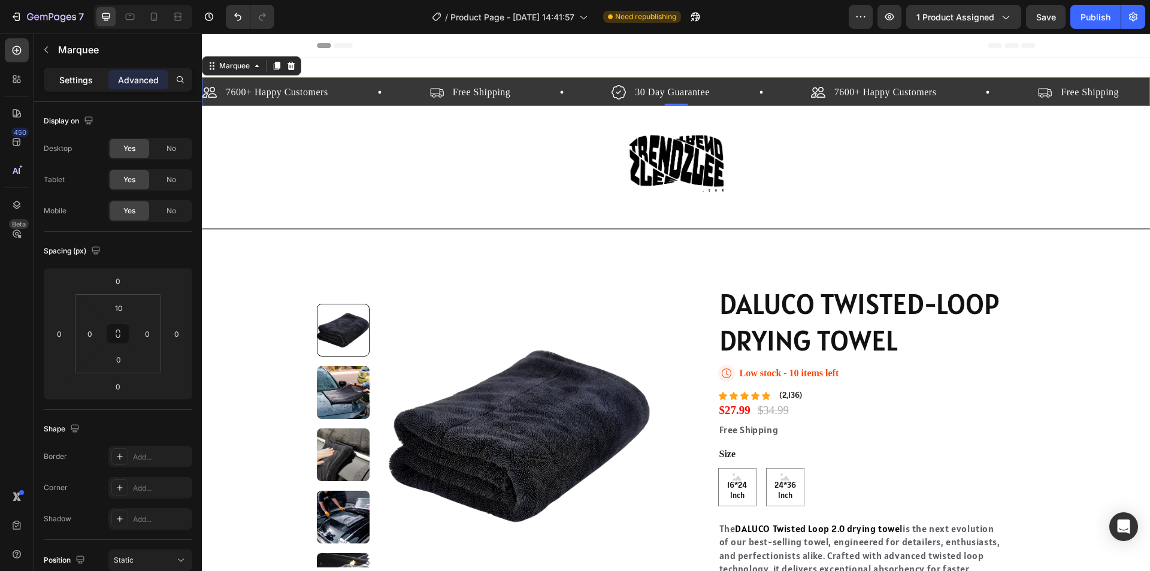
click at [73, 74] on p "Settings" at bounding box center [76, 80] width 34 height 13
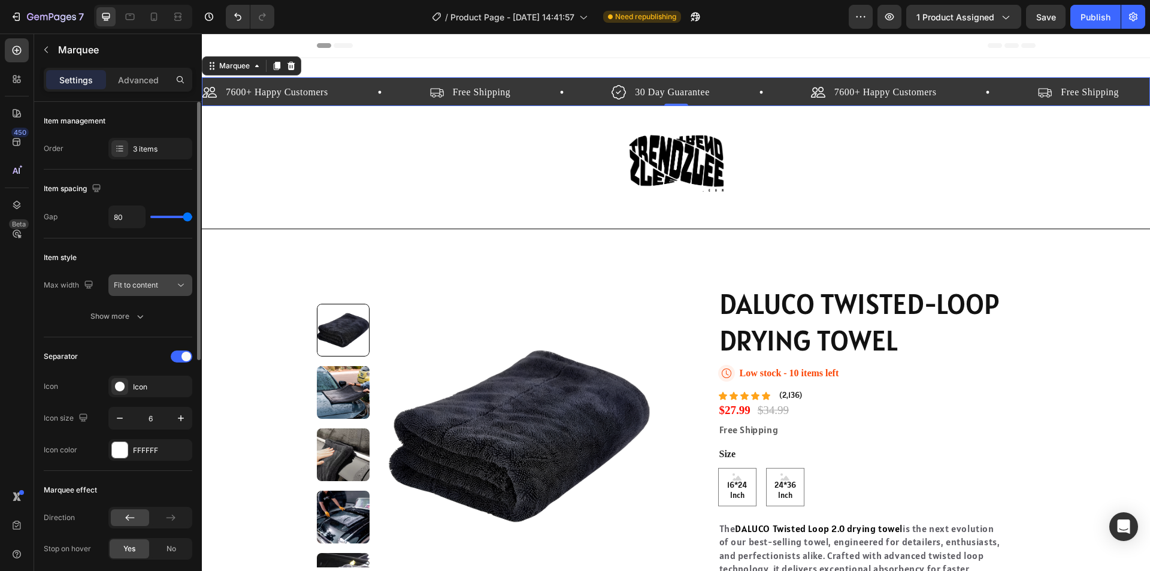
click at [165, 284] on div "Fit to content" at bounding box center [144, 285] width 61 height 11
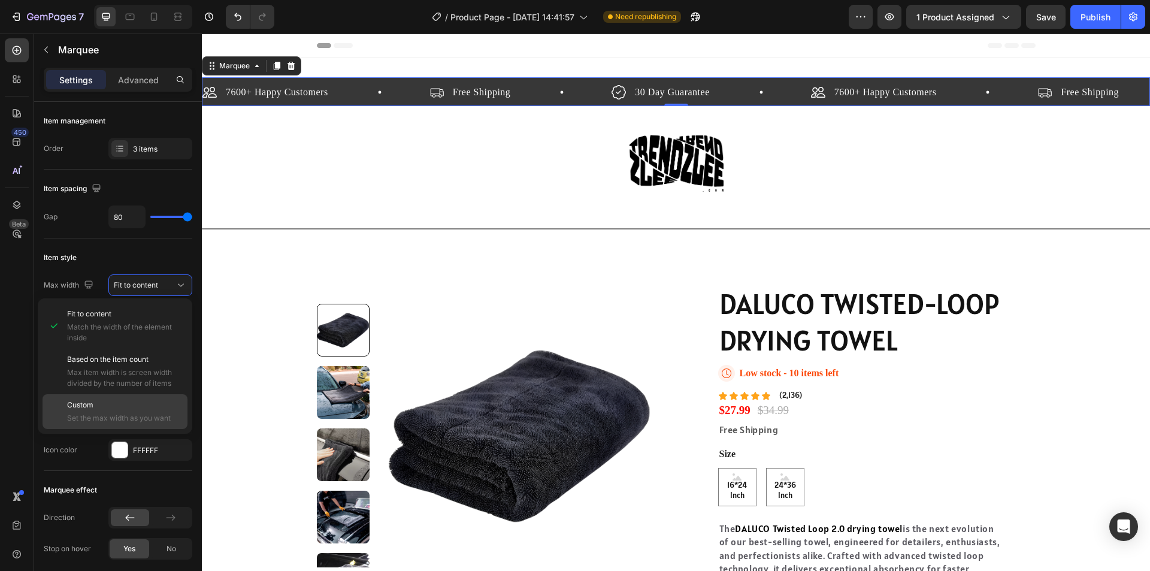
click at [125, 420] on span "Set the max width as you want" at bounding box center [124, 418] width 115 height 11
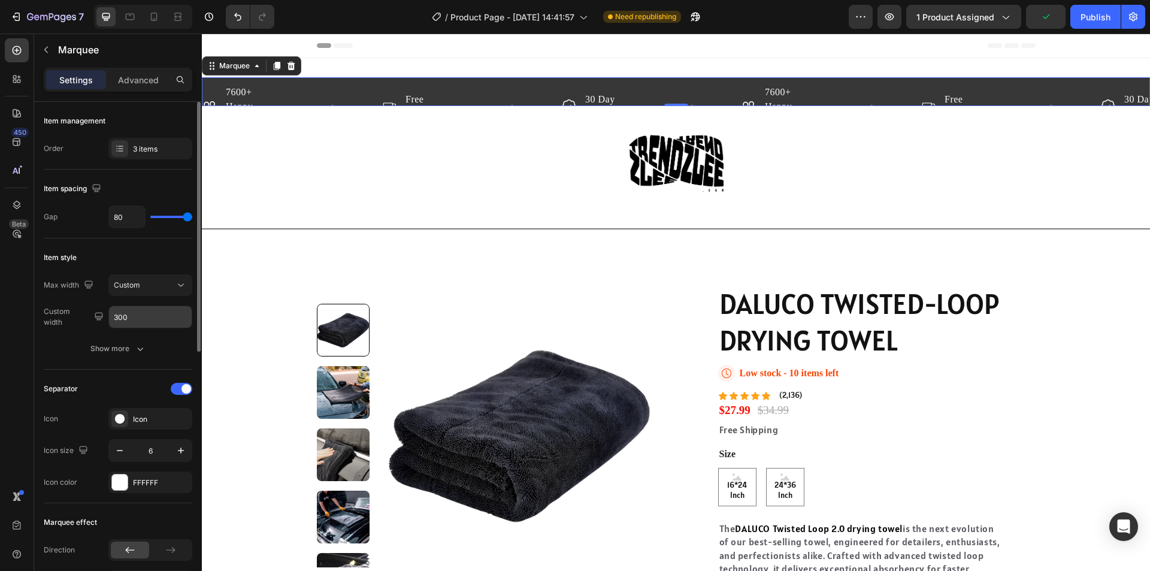
click at [136, 319] on input "300" at bounding box center [150, 317] width 83 height 22
click at [131, 350] on div "Show more" at bounding box center [118, 349] width 56 height 12
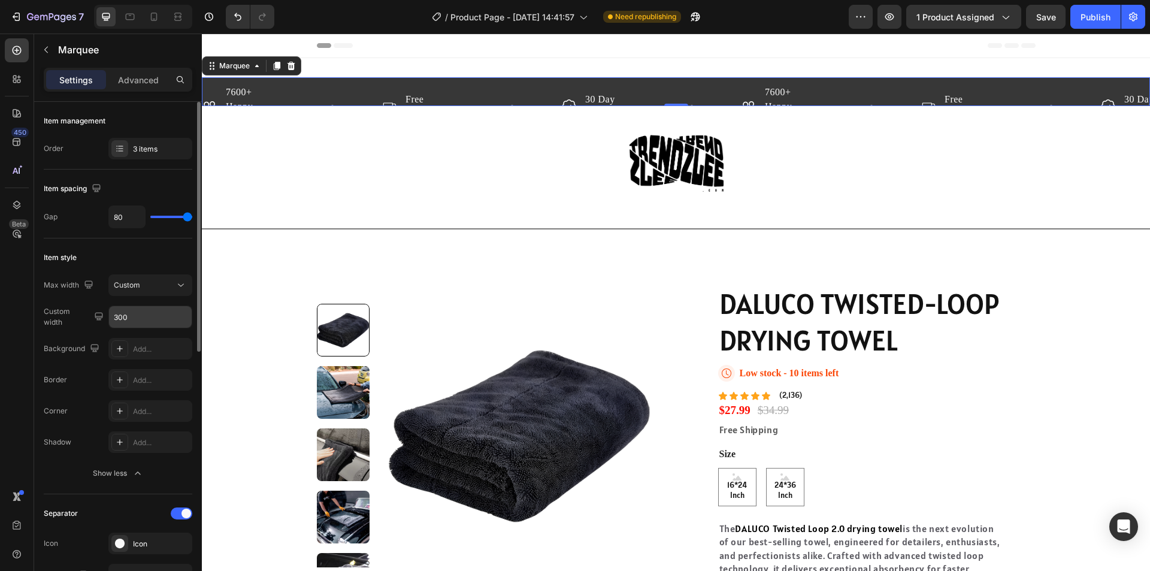
click at [140, 316] on input "300" at bounding box center [150, 317] width 83 height 22
drag, startPoint x: 138, startPoint y: 316, endPoint x: 110, endPoint y: 319, distance: 27.7
click at [110, 319] on input "300" at bounding box center [150, 317] width 83 height 22
click at [117, 316] on input "1000" at bounding box center [150, 317] width 83 height 22
click at [132, 316] on input "1000" at bounding box center [150, 317] width 83 height 22
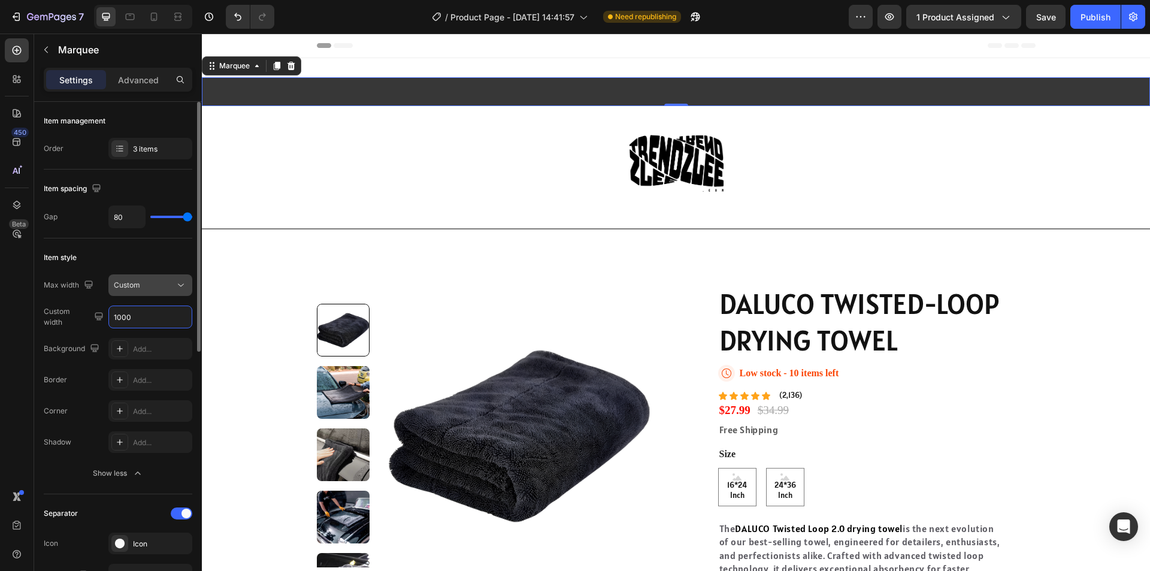
click at [141, 323] on input "1000" at bounding box center [150, 317] width 83 height 22
type input "1000"
click at [159, 296] on div "Max width Custom Custom width 1000" at bounding box center [118, 301] width 149 height 54
click at [171, 286] on div "Custom" at bounding box center [144, 285] width 61 height 11
click at [184, 283] on icon at bounding box center [181, 285] width 12 height 12
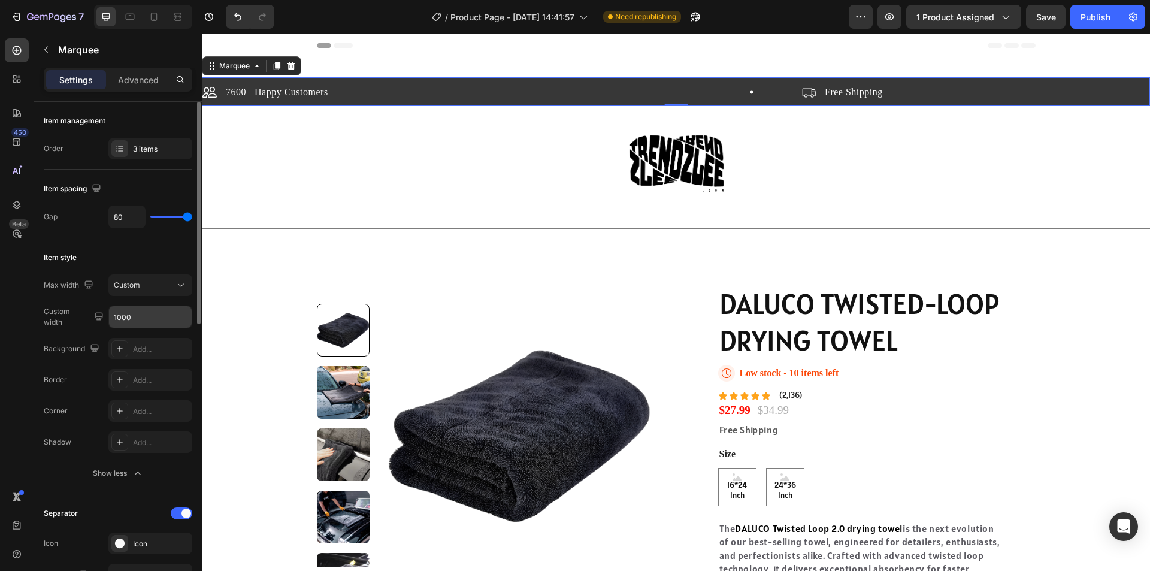
click at [147, 319] on input "1000" at bounding box center [150, 317] width 83 height 22
type input "1"
type input "200"
click at [163, 275] on button "Custom" at bounding box center [150, 285] width 84 height 22
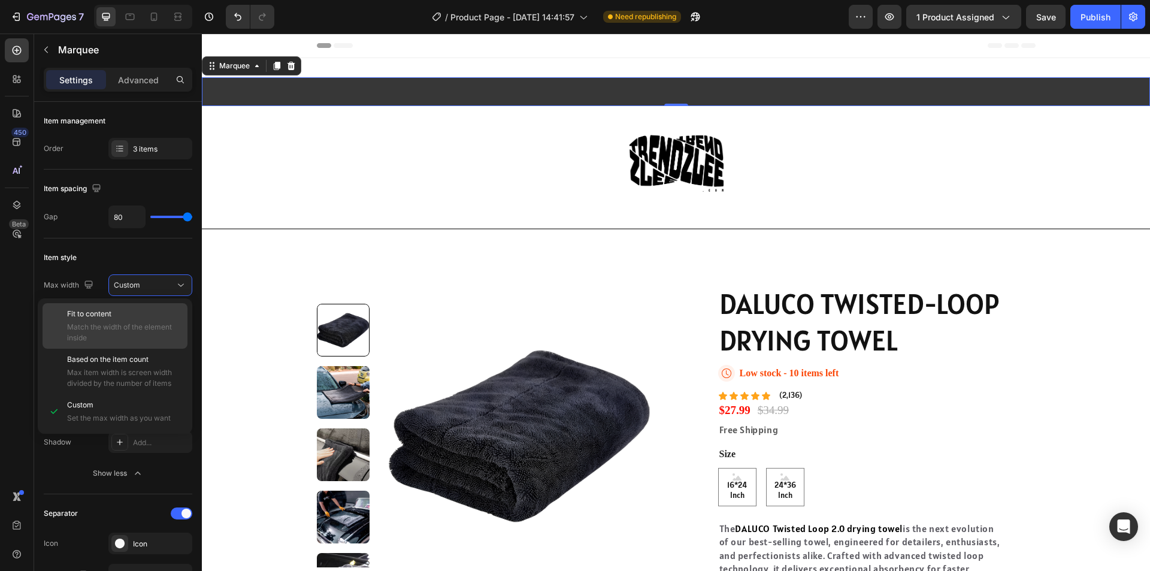
click at [145, 323] on span "Match the width of the element inside" at bounding box center [124, 333] width 115 height 22
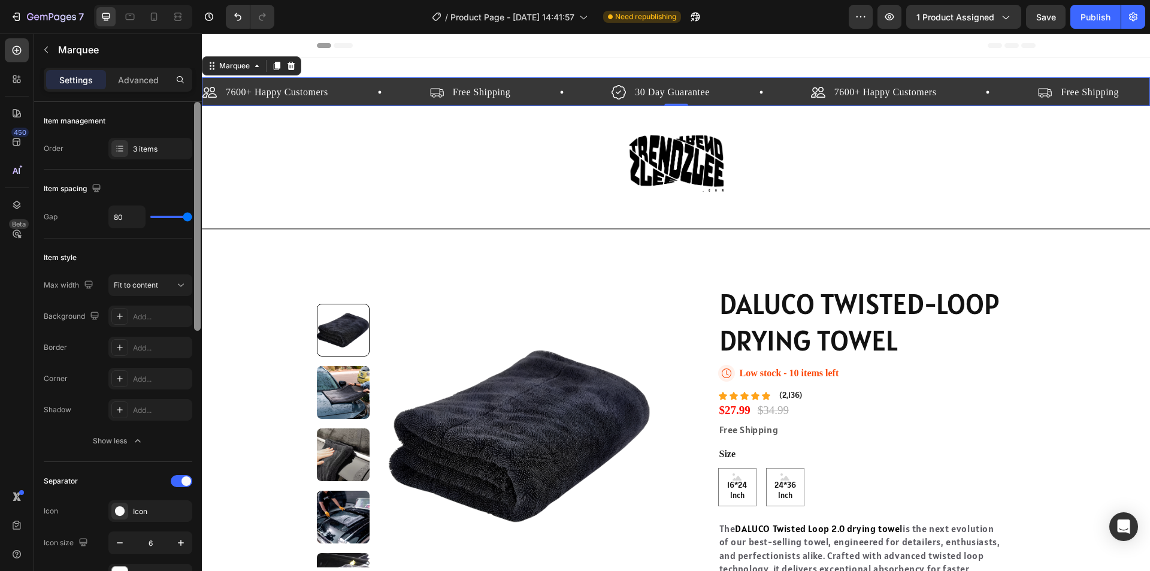
click at [199, 117] on div at bounding box center [197, 216] width 7 height 229
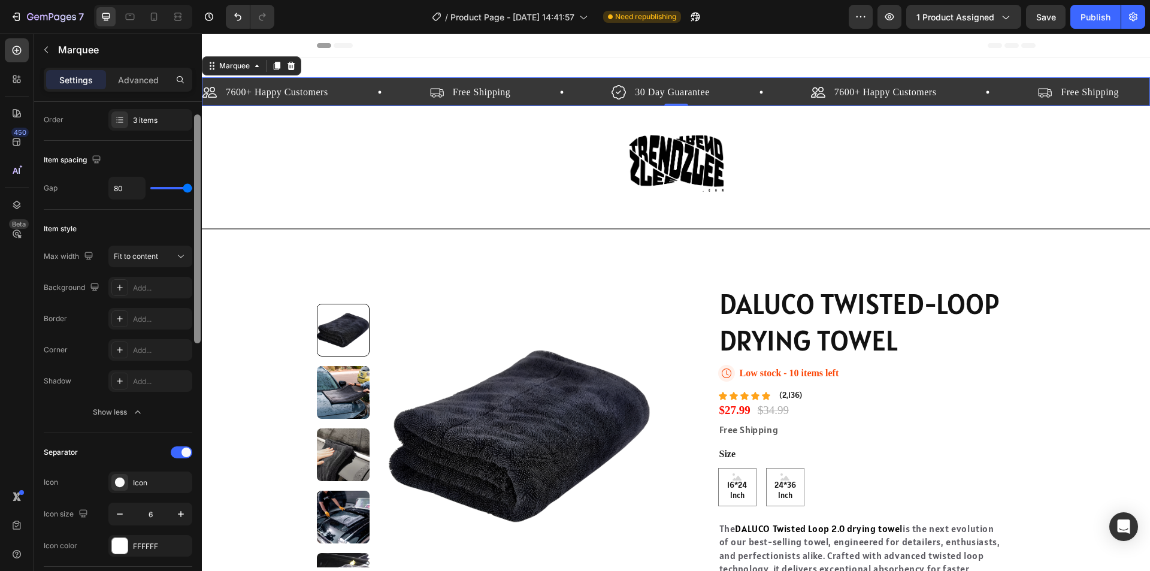
drag, startPoint x: 199, startPoint y: 117, endPoint x: 176, endPoint y: 108, distance: 24.5
click at [123, 120] on div "Item management Order 3 items Item spacing Gap 80 Item style Max width Fit to c…" at bounding box center [118, 353] width 168 height 503
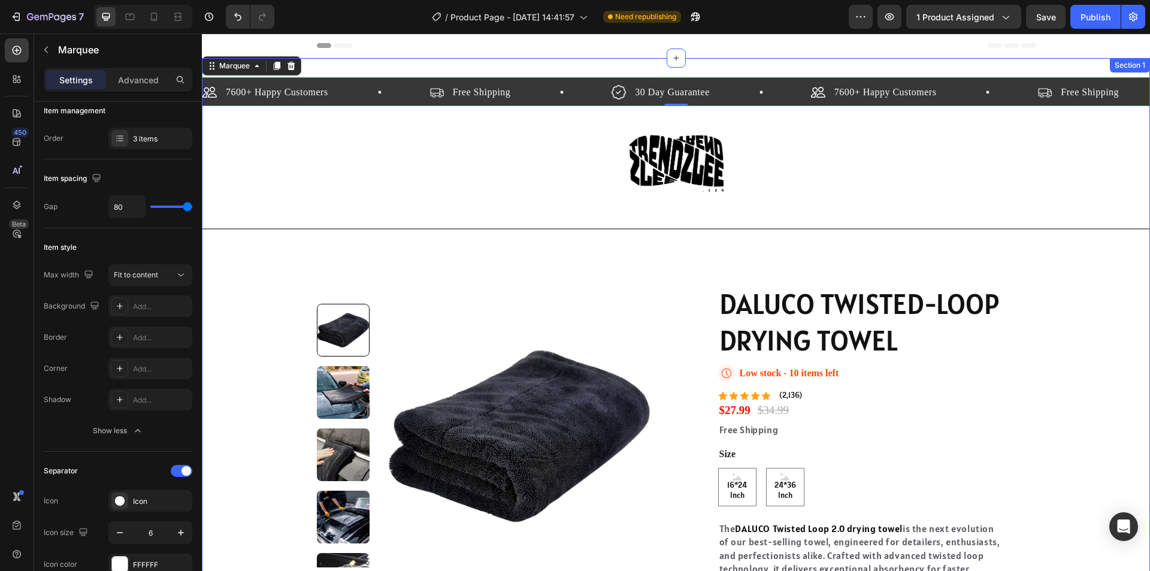
click at [670, 162] on img at bounding box center [676, 164] width 96 height 96
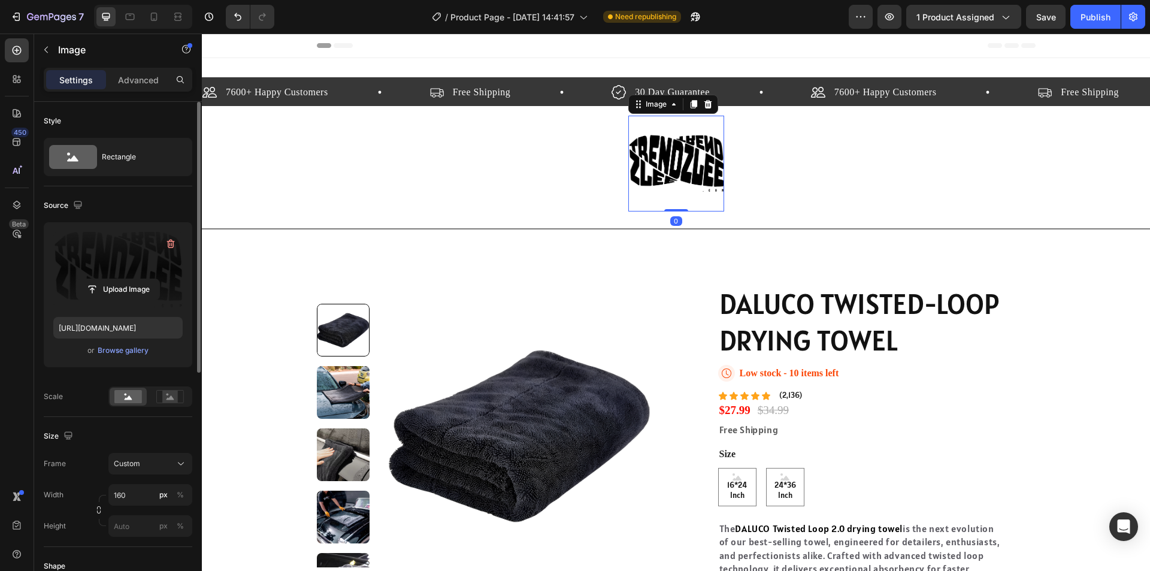
click at [111, 260] on label at bounding box center [117, 269] width 129 height 75
click at [111, 279] on input "file" at bounding box center [118, 289] width 83 height 20
type input "https://cdn.shopify.com/s/files/1/0715/5744/7868/files/gempages_578022134127788…"
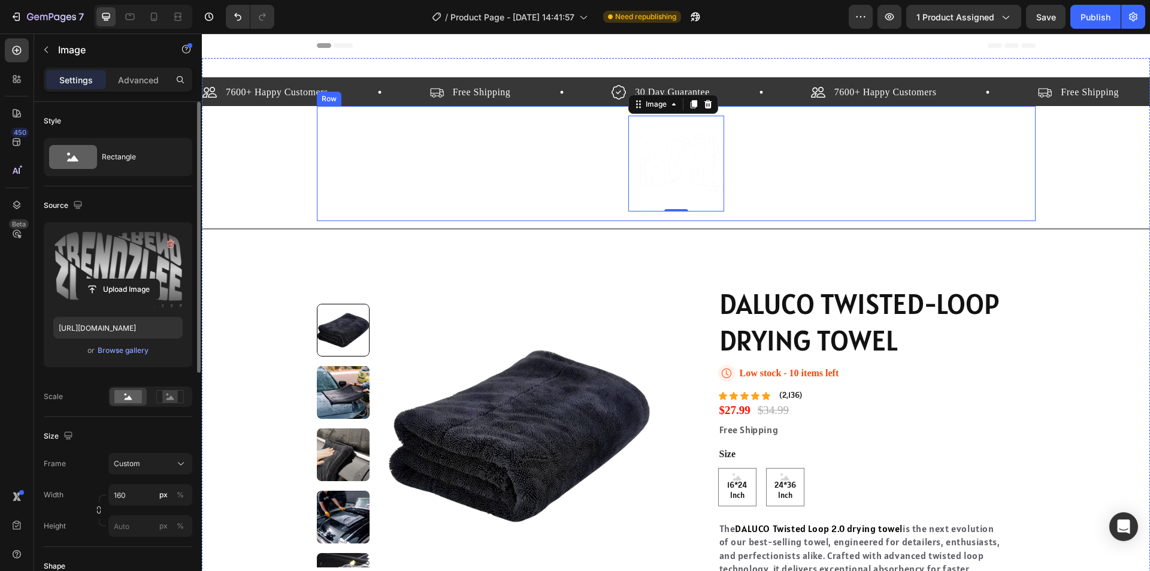
click at [1059, 183] on div "7600+ Happy Customers Item List Free Shipping Item List 30 Day Guarantee Item L…" at bounding box center [676, 406] width 948 height 658
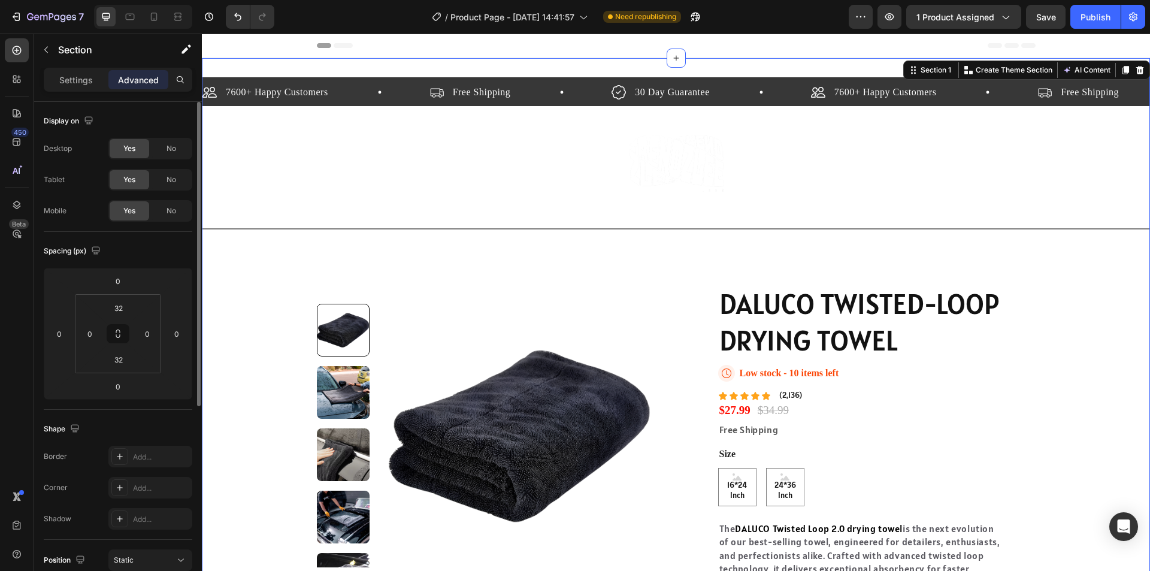
click at [1097, 192] on div "7600+ Happy Customers Item List Free Shipping Item List 30 Day Guarantee Item L…" at bounding box center [676, 406] width 948 height 658
click at [1070, 225] on div "Title Line" at bounding box center [676, 229] width 948 height 16
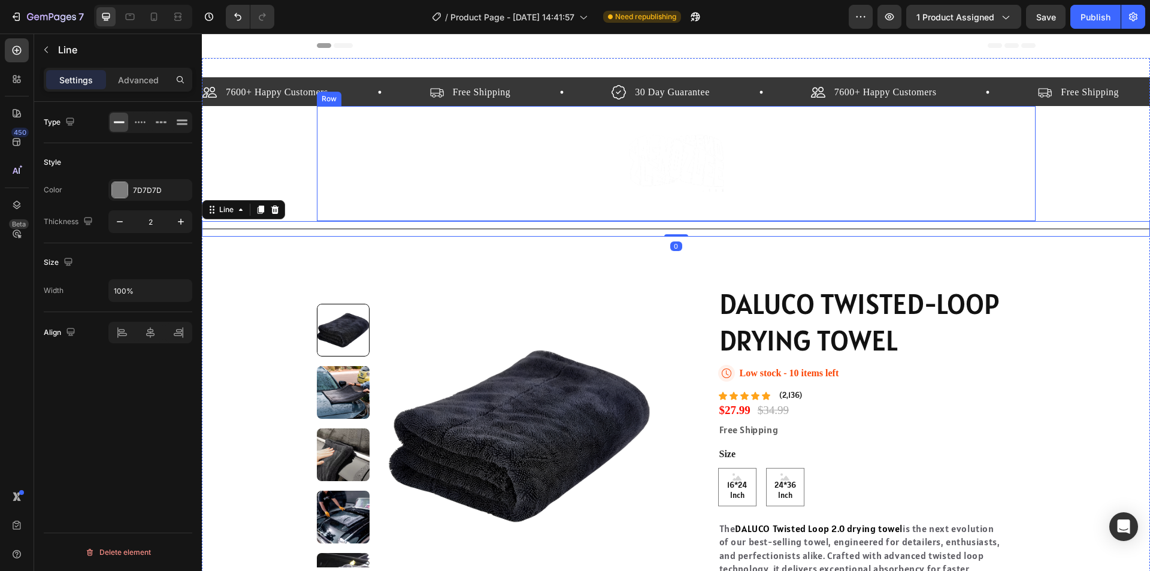
click at [1013, 207] on div "Image Row" at bounding box center [676, 163] width 719 height 115
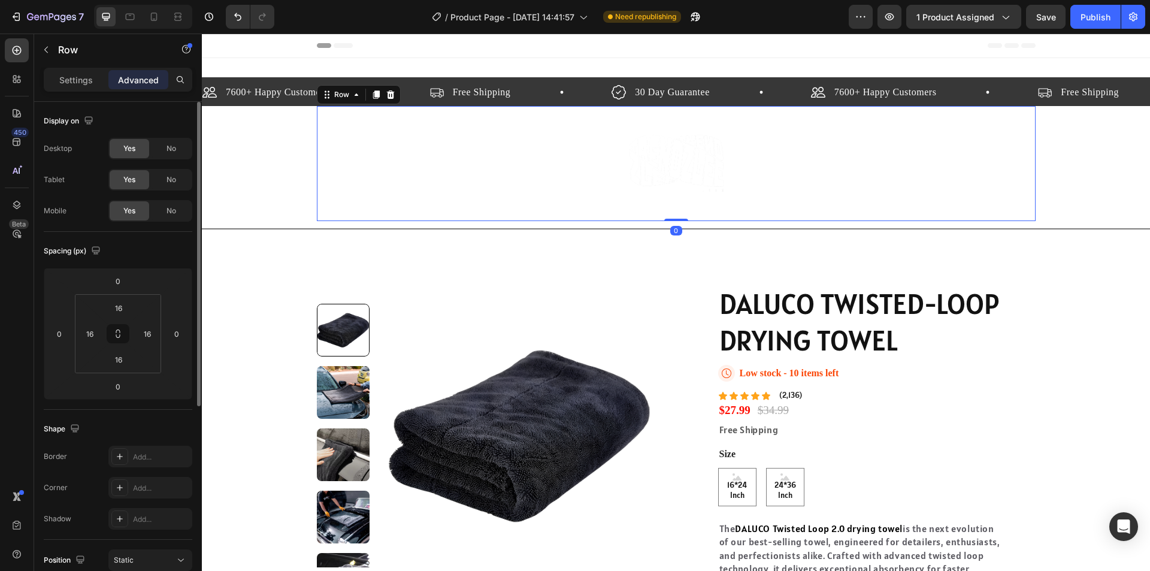
click at [722, 162] on div "Image Row 0" at bounding box center [676, 163] width 719 height 115
click at [1124, 185] on div "7600+ Happy Customers Item List Free Shipping Item List 30 Day Guarantee Item L…" at bounding box center [676, 406] width 948 height 658
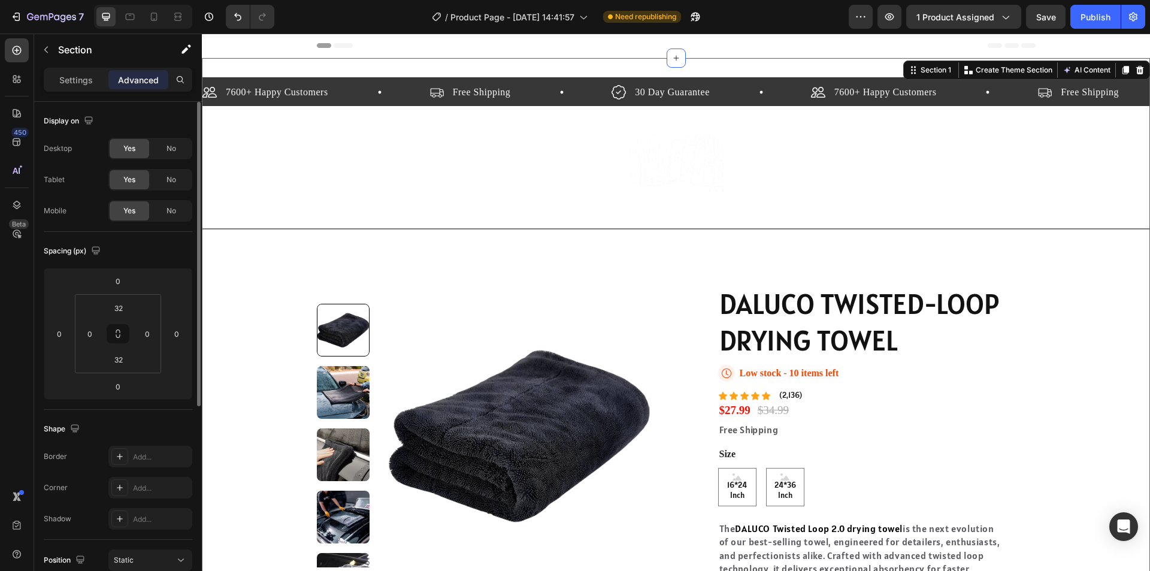
click at [1107, 186] on div "7600+ Happy Customers Item List Free Shipping Item List 30 Day Guarantee Item L…" at bounding box center [676, 406] width 948 height 658
click at [1007, 207] on div "Image Row" at bounding box center [676, 163] width 719 height 115
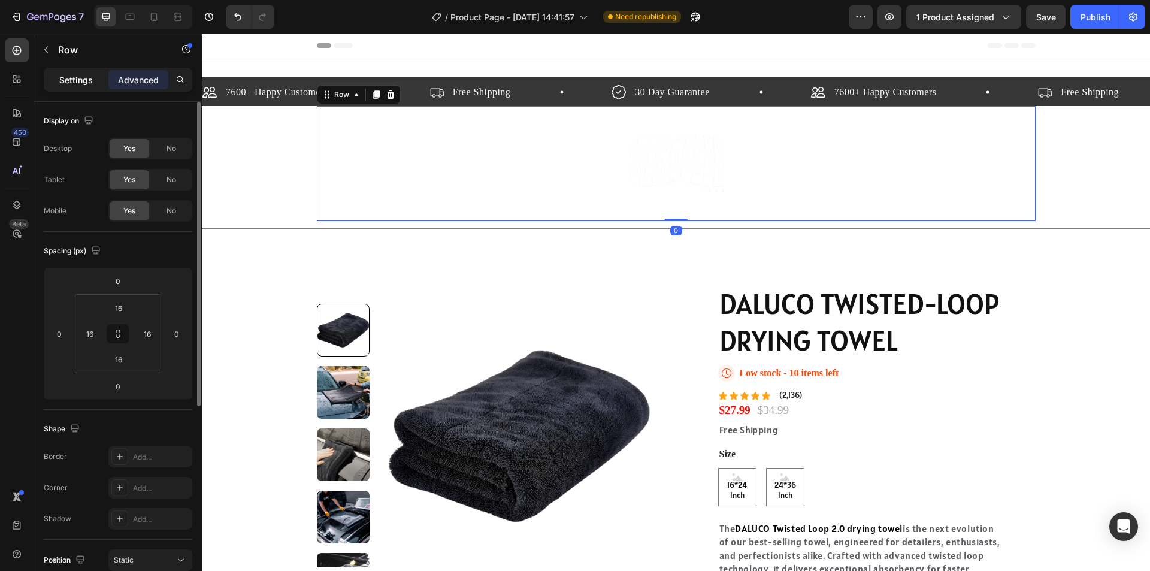
click at [66, 84] on p "Settings" at bounding box center [76, 80] width 34 height 13
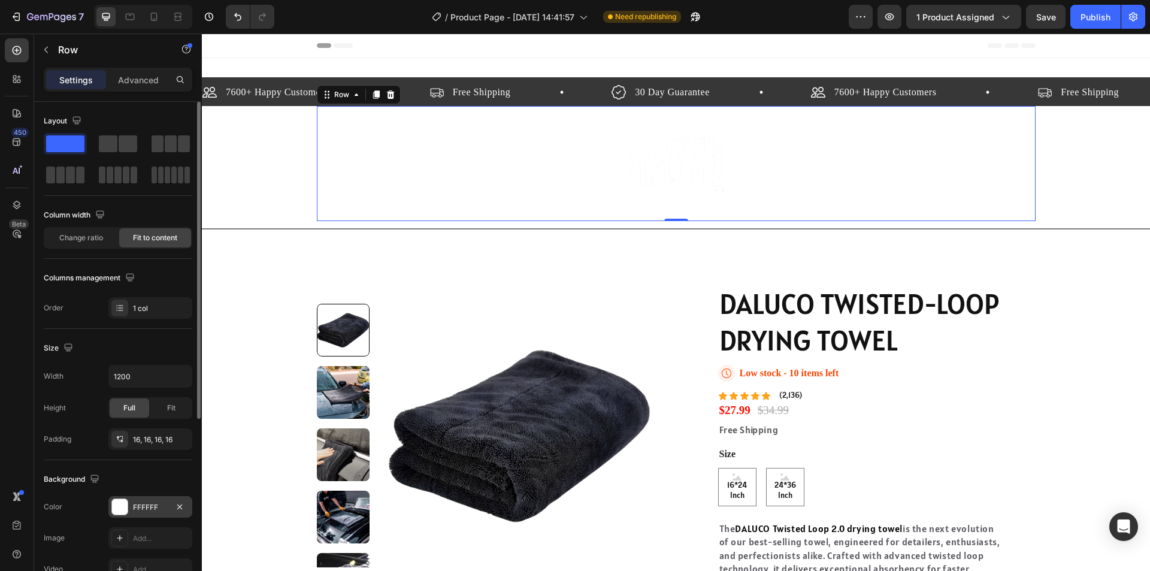
click at [119, 511] on div at bounding box center [120, 507] width 16 height 16
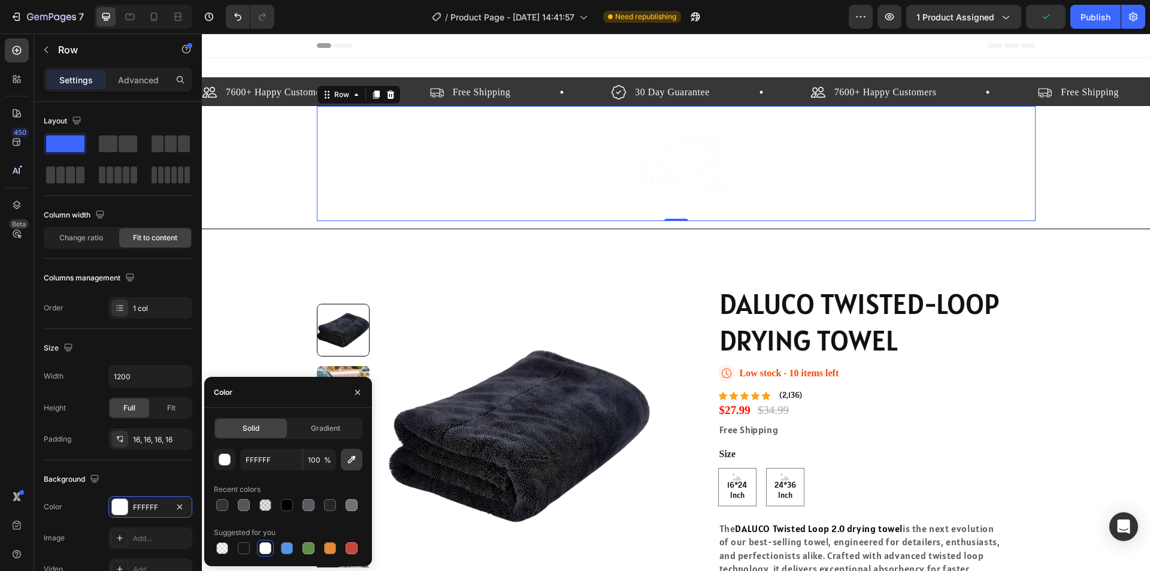
click at [358, 465] on button "button" at bounding box center [352, 460] width 22 height 22
type input "1C1C25"
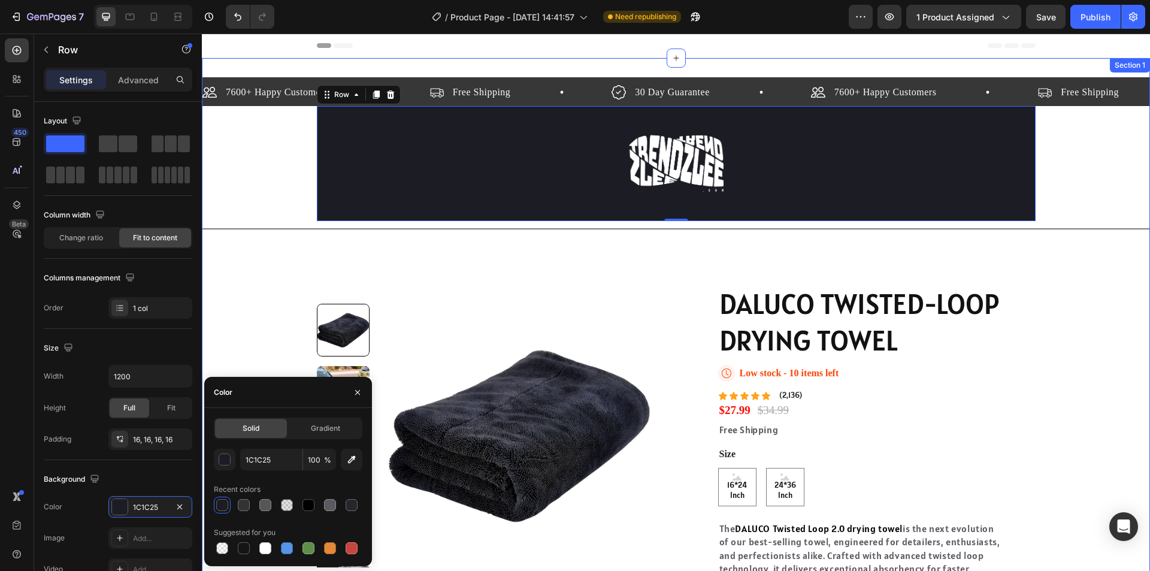
click at [1081, 161] on div "7600+ Happy Customers Item List Free Shipping Item List 30 Day Guarantee Item L…" at bounding box center [676, 406] width 948 height 658
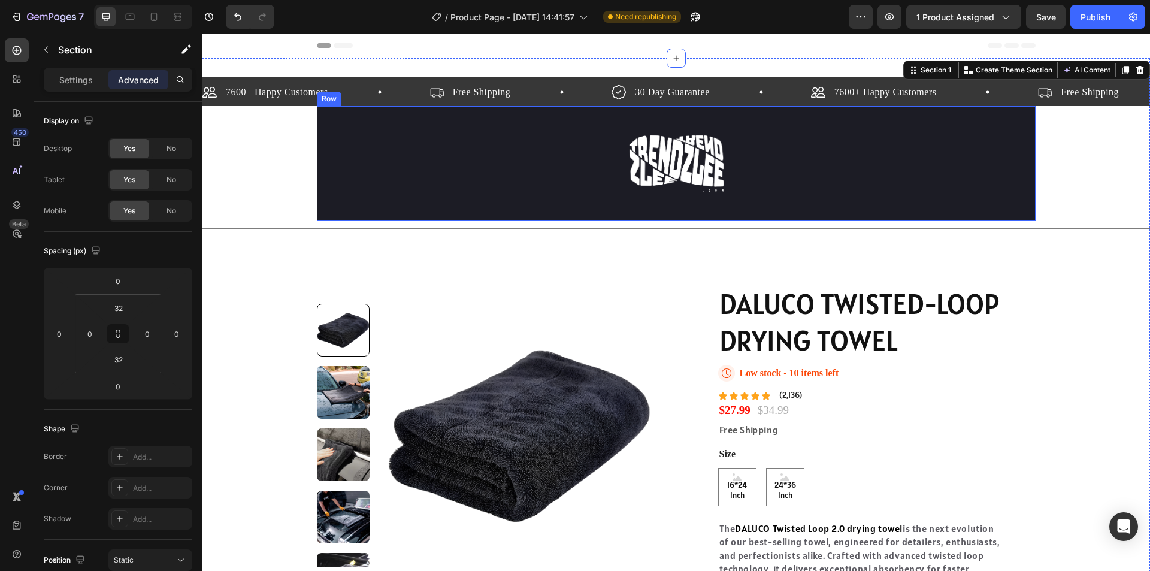
click at [1009, 161] on div "Image Row" at bounding box center [676, 163] width 719 height 115
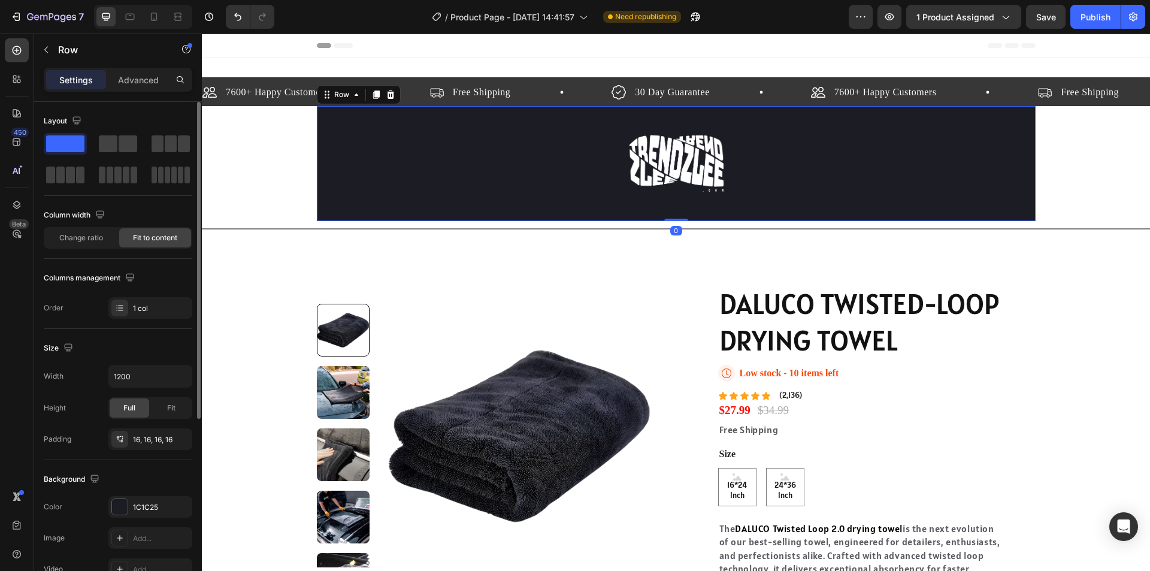
click at [152, 243] on div "Fit to content" at bounding box center [155, 237] width 72 height 19
click at [80, 235] on span "Change ratio" at bounding box center [81, 237] width 44 height 11
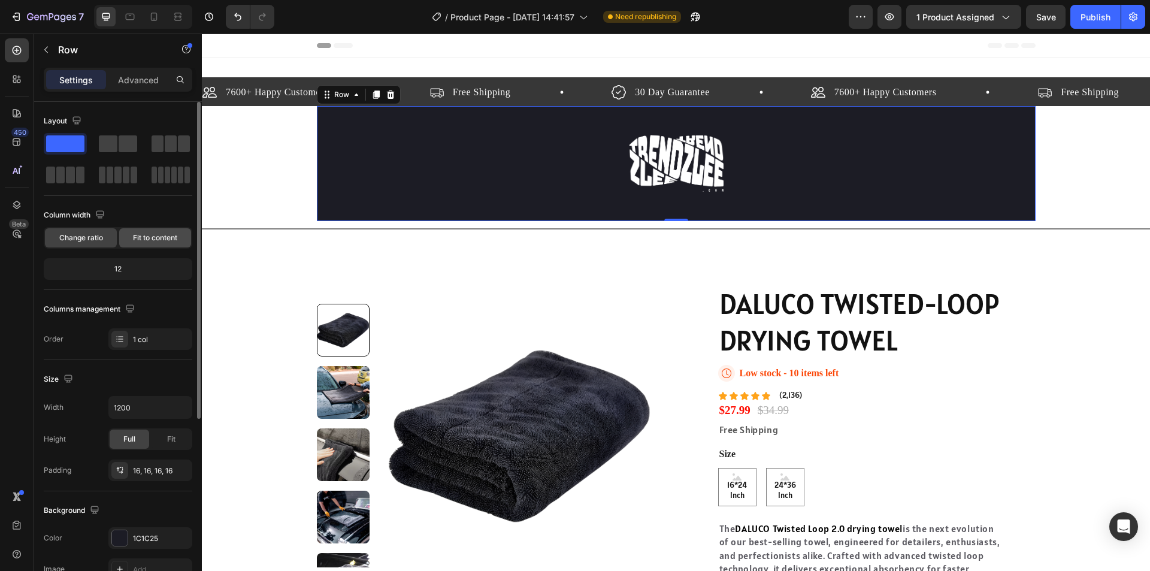
click at [158, 238] on span "Fit to content" at bounding box center [155, 237] width 44 height 11
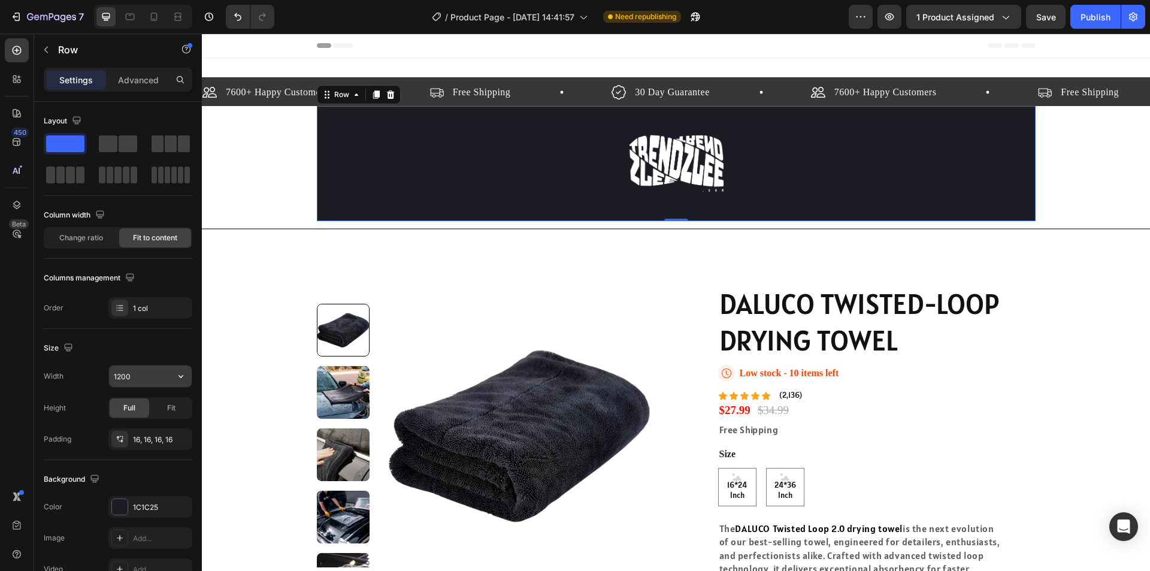
scroll to position [60, 0]
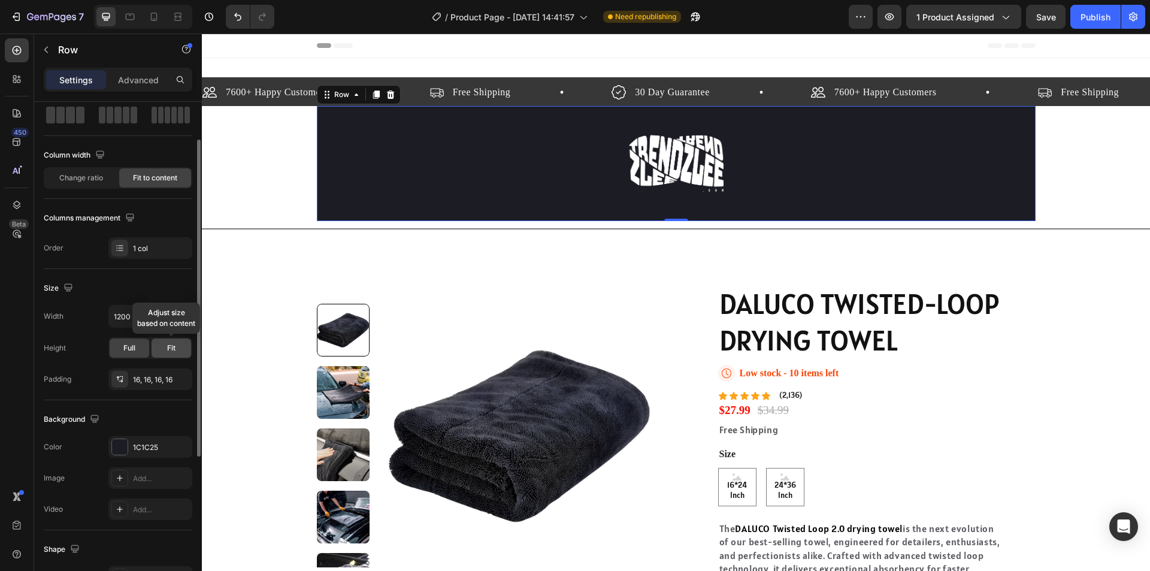
click at [161, 348] on div "Fit" at bounding box center [172, 347] width 40 height 19
click at [137, 345] on div "Full" at bounding box center [130, 347] width 40 height 19
click at [180, 349] on div "Fit" at bounding box center [172, 347] width 40 height 19
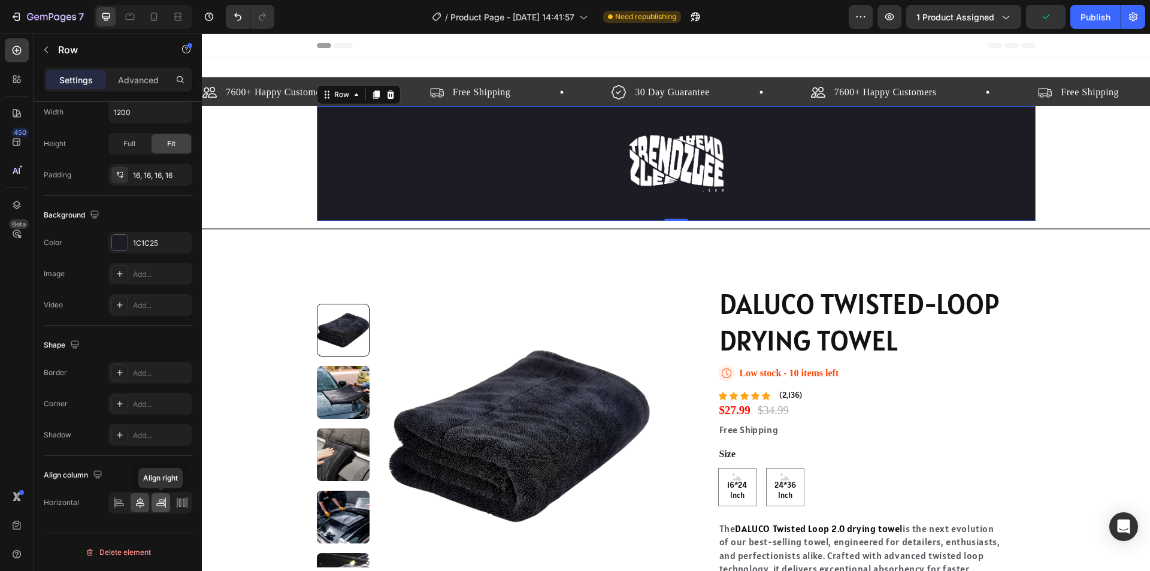
click at [153, 503] on div at bounding box center [161, 502] width 19 height 19
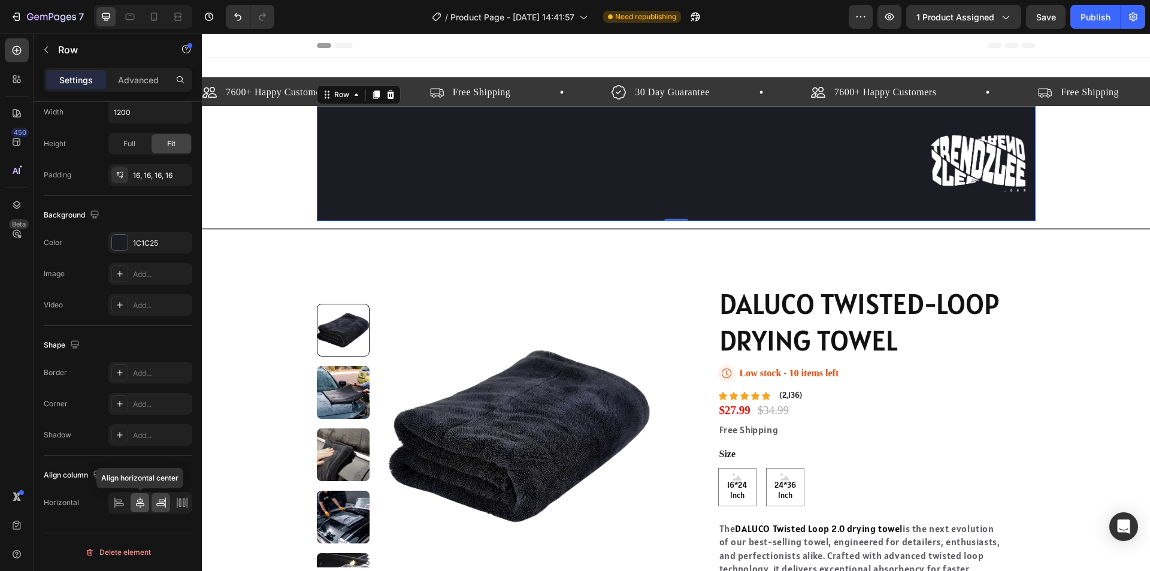
click at [138, 501] on icon at bounding box center [140, 502] width 12 height 12
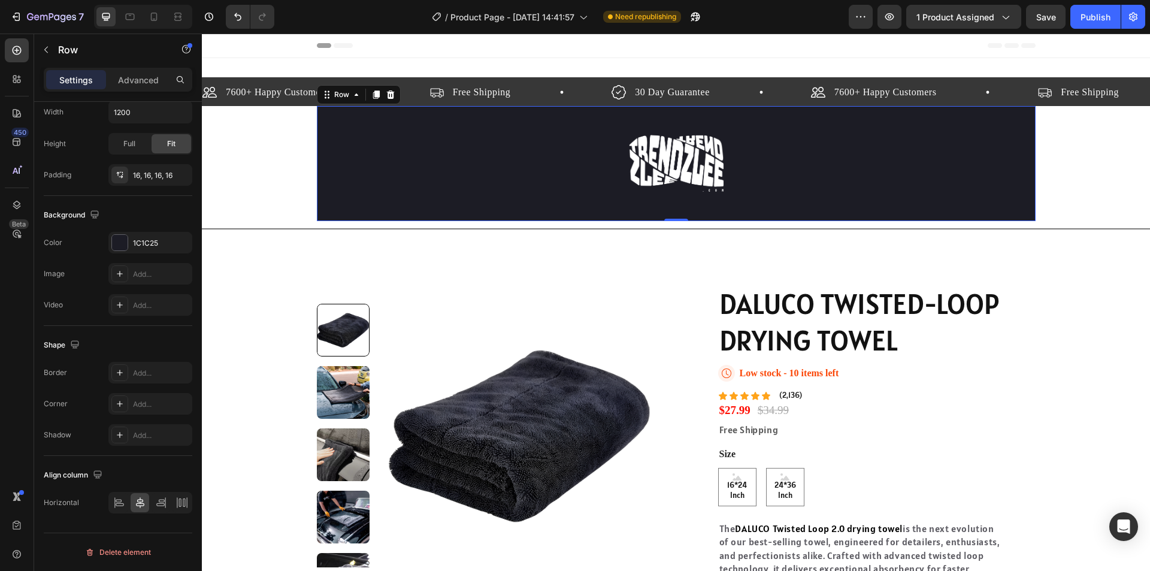
click at [853, 186] on div "Image Row 0" at bounding box center [676, 163] width 719 height 115
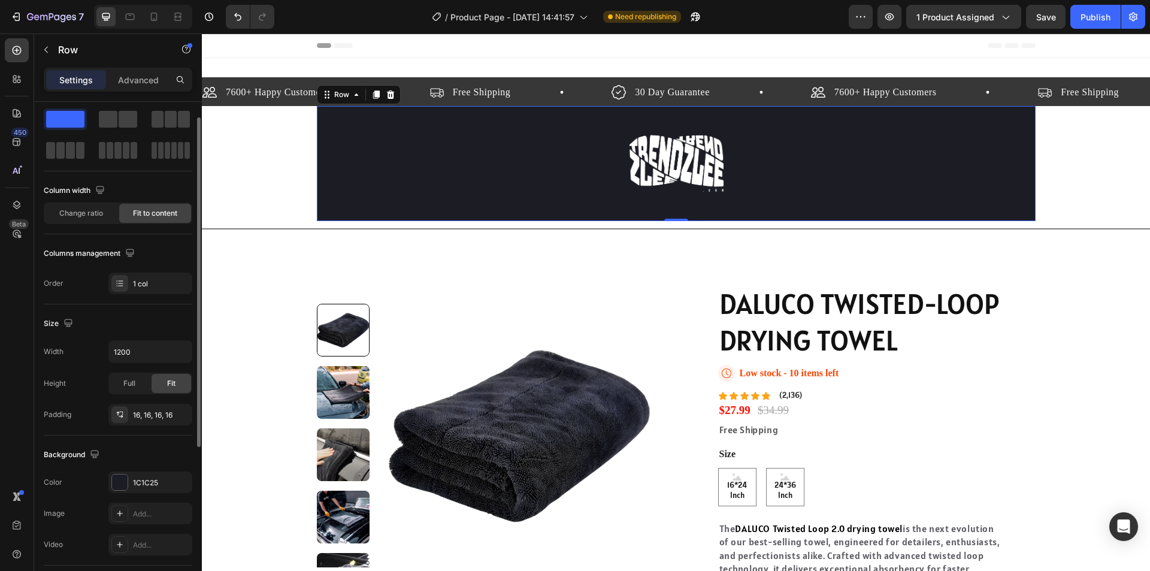
scroll to position [0, 0]
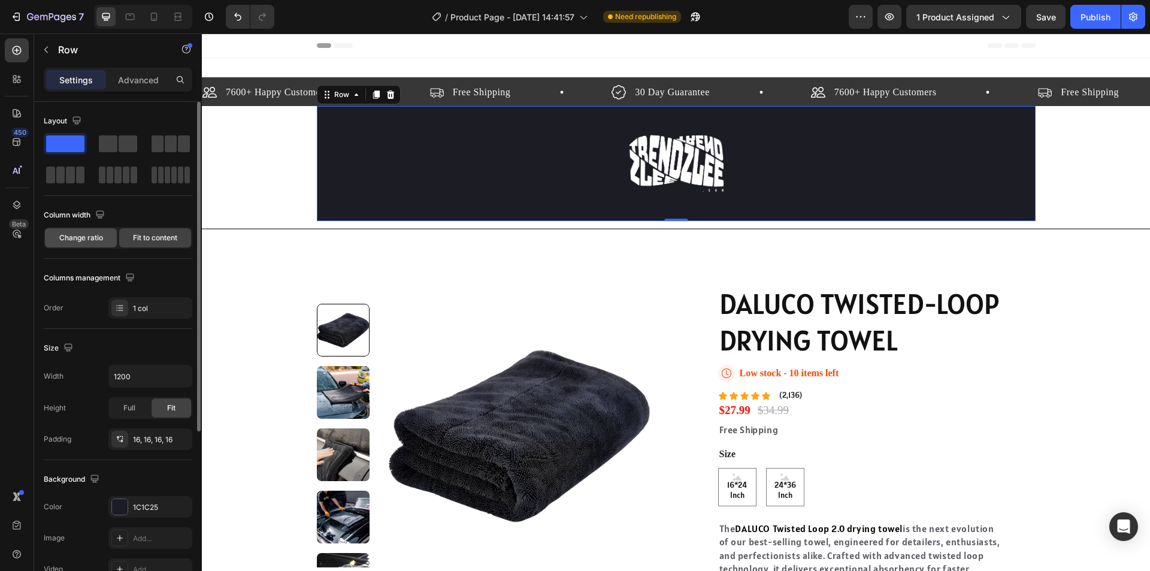
click at [114, 238] on div "Change ratio" at bounding box center [81, 237] width 72 height 19
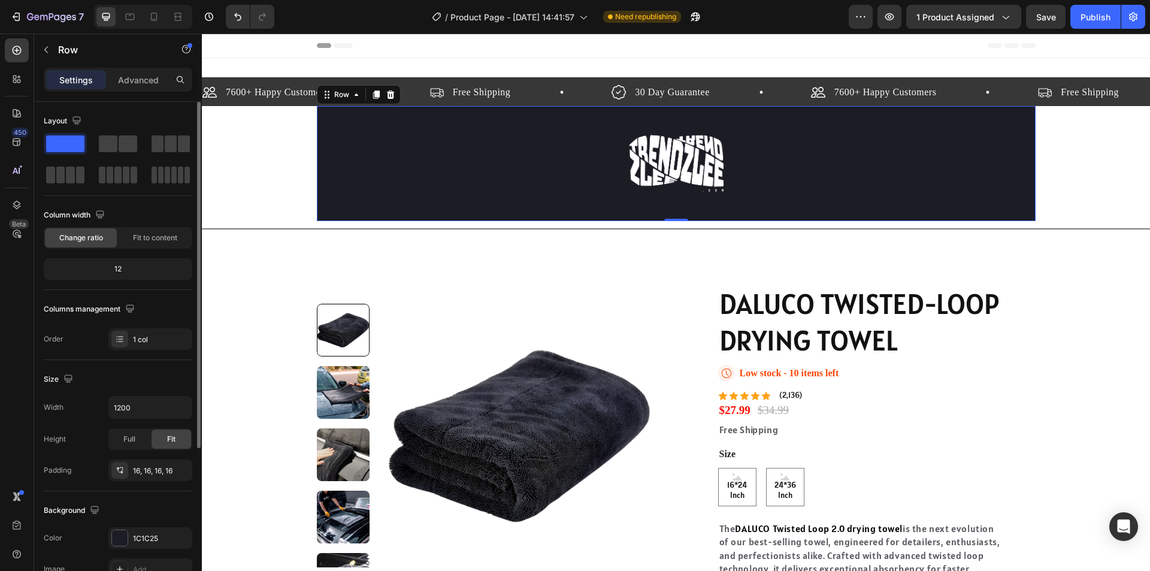
click at [110, 263] on div "12" at bounding box center [118, 269] width 144 height 17
click at [118, 269] on div "12" at bounding box center [118, 269] width 144 height 17
click at [119, 269] on div "12" at bounding box center [118, 269] width 144 height 17
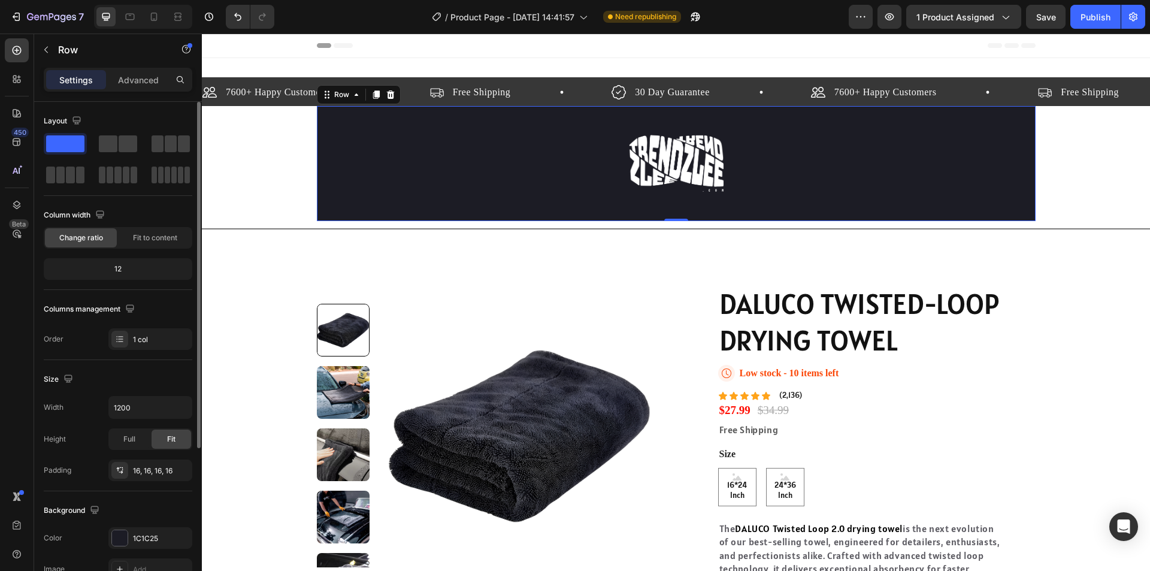
click at [84, 225] on div "Column width Change ratio Fit to content" at bounding box center [118, 226] width 149 height 43
click at [146, 232] on div "Fit to content" at bounding box center [155, 237] width 72 height 19
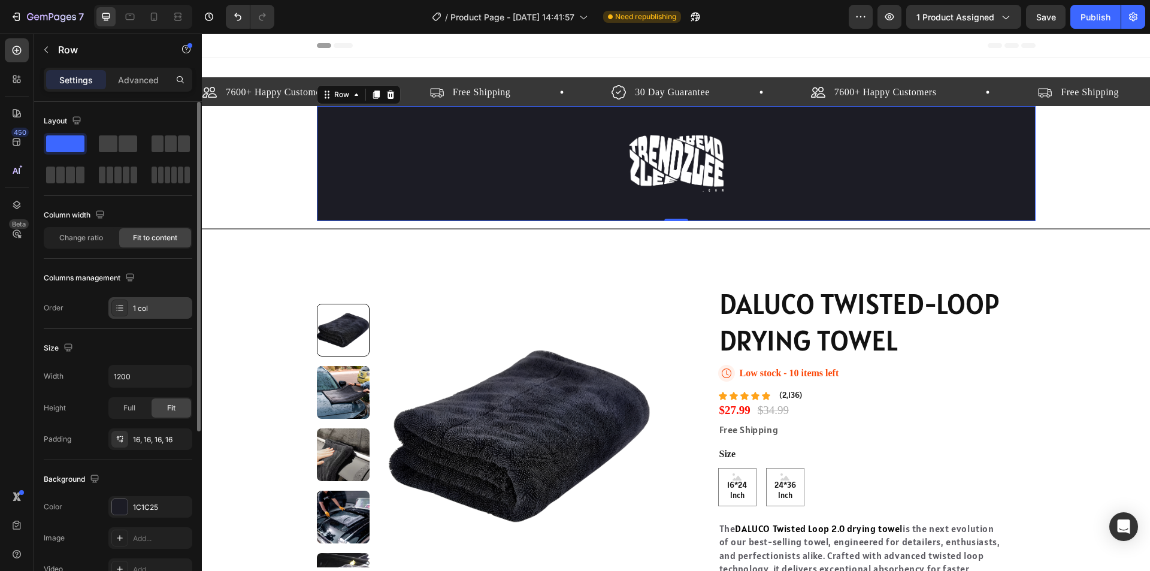
click at [118, 307] on icon at bounding box center [120, 308] width 10 height 10
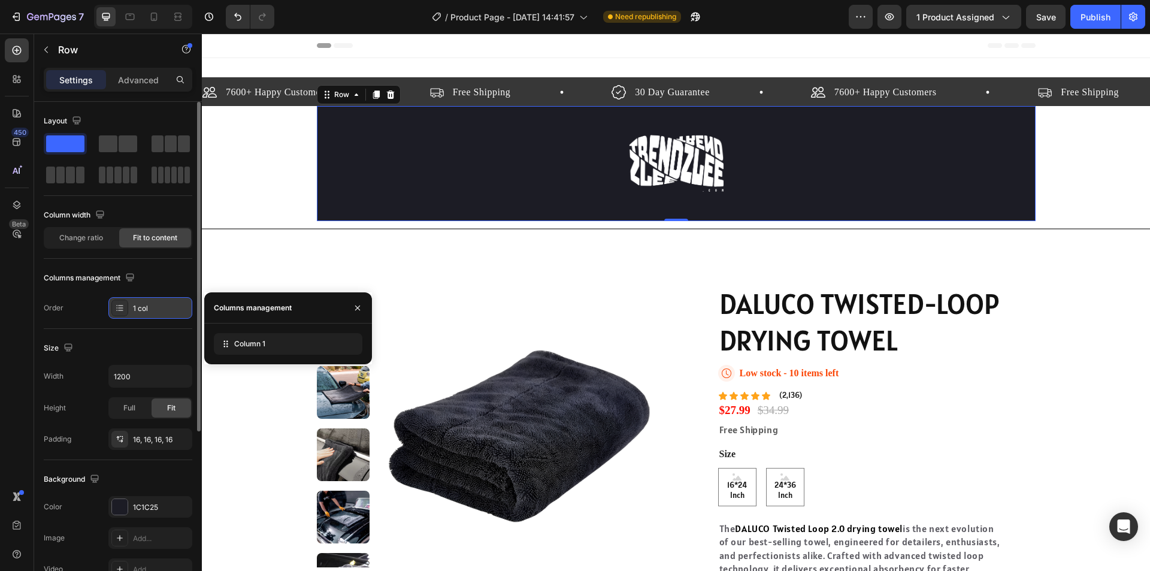
click at [119, 307] on icon at bounding box center [120, 308] width 10 height 10
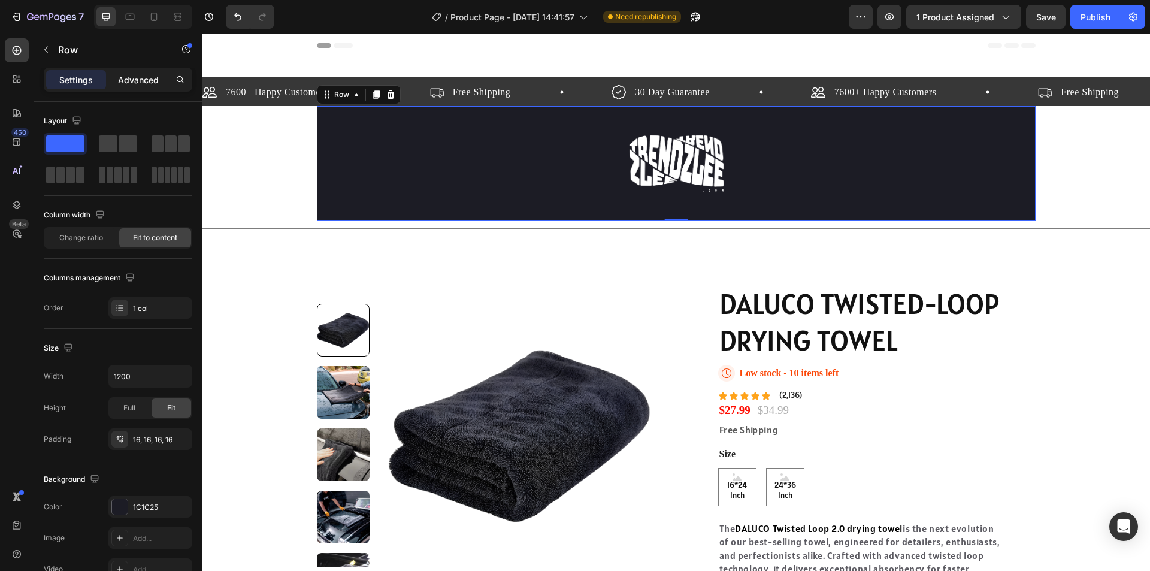
click at [116, 78] on div "Advanced" at bounding box center [138, 79] width 60 height 19
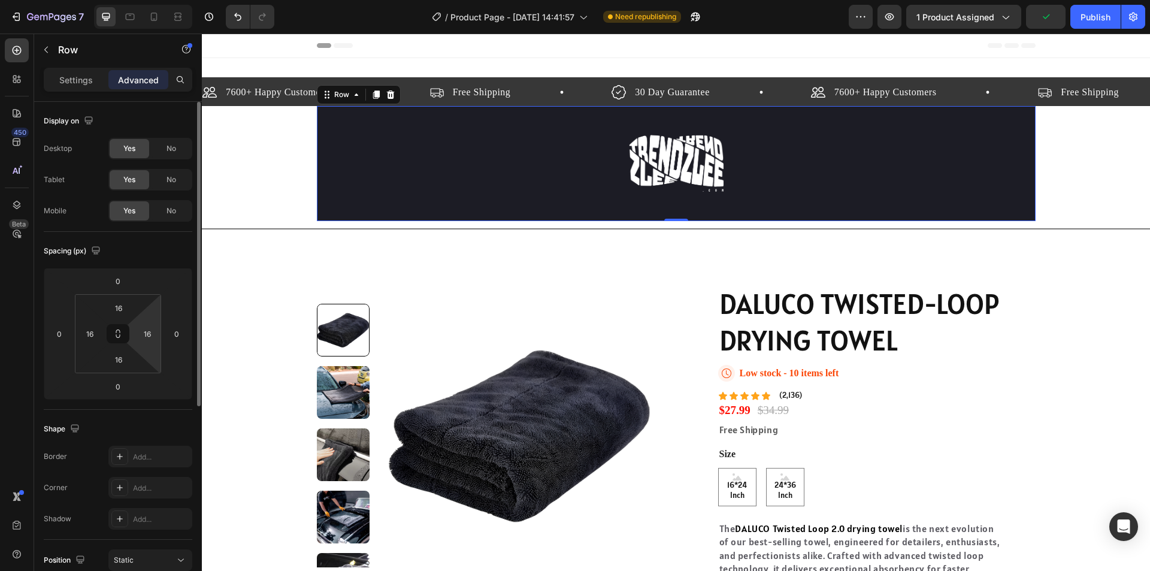
click at [143, 0] on html "7 / Product Page - Aug 2, 14:41:57 Need republishing Preview 1 product assigned…" at bounding box center [575, 0] width 1150 height 0
type input "0"
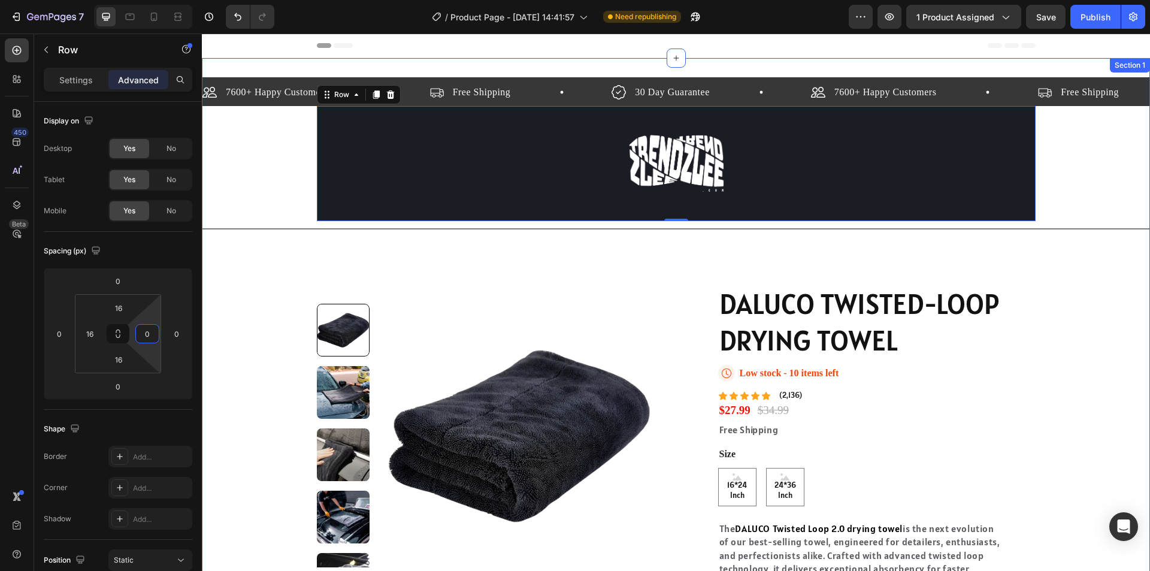
click at [219, 296] on div "7600+ Happy Customers Item List Free Shipping Item List 30 Day Guarantee Item L…" at bounding box center [676, 406] width 948 height 658
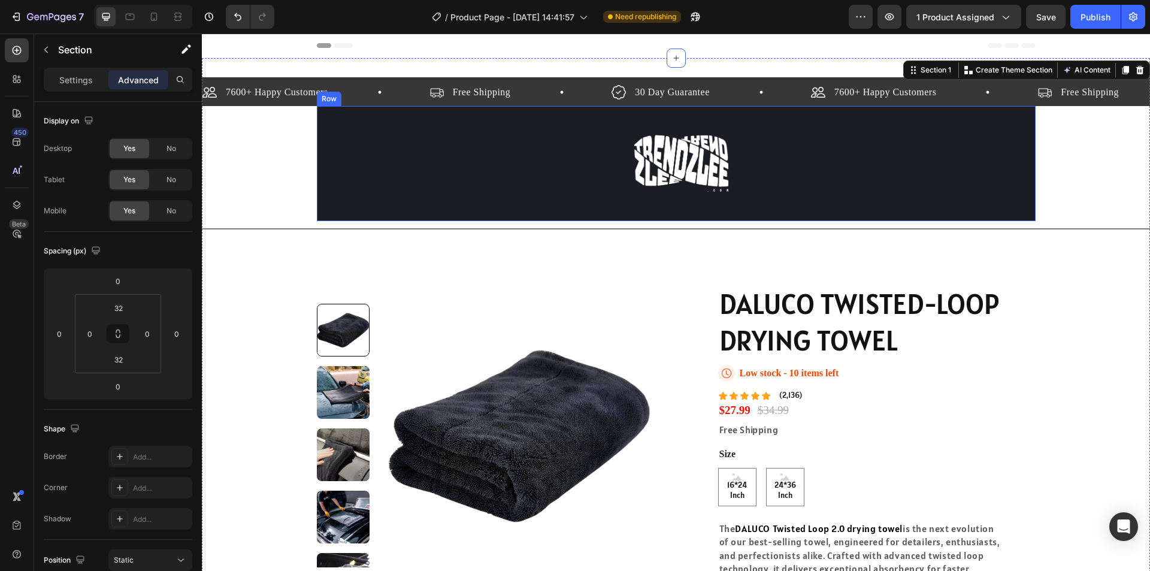
click at [732, 150] on div "Image Row" at bounding box center [676, 163] width 719 height 115
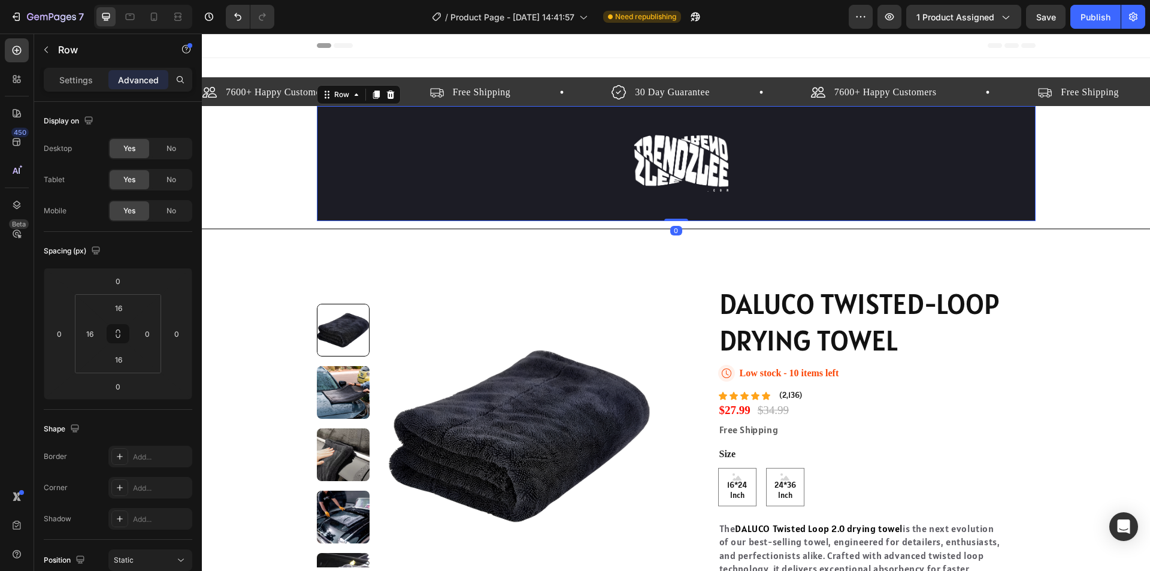
click at [891, 168] on div "Image Row 0" at bounding box center [676, 163] width 719 height 115
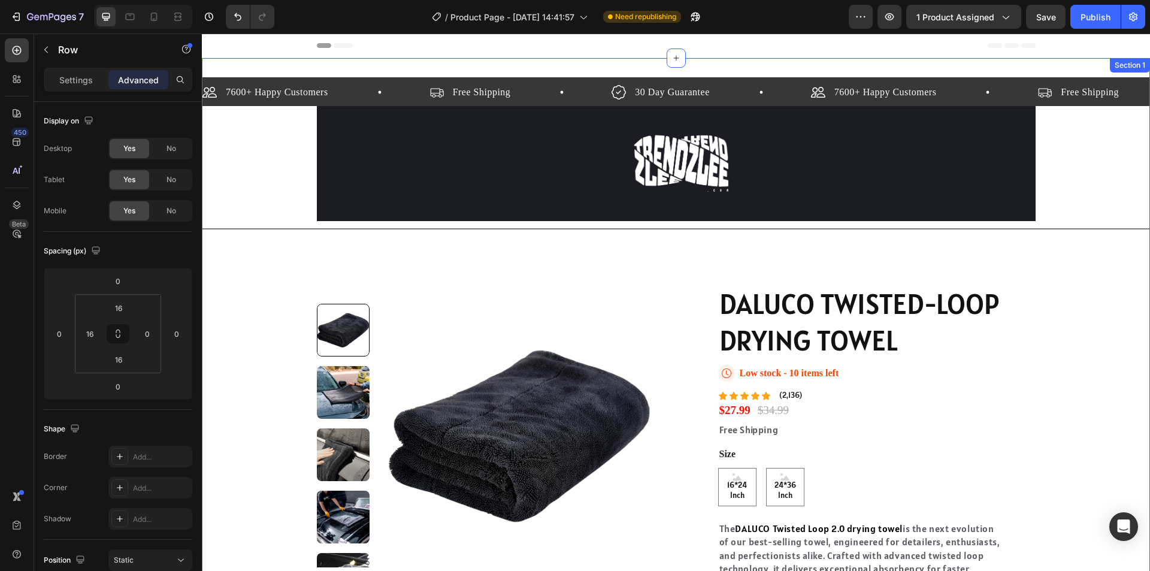
click at [693, 87] on p "30 Day Guarantee" at bounding box center [672, 92] width 74 height 14
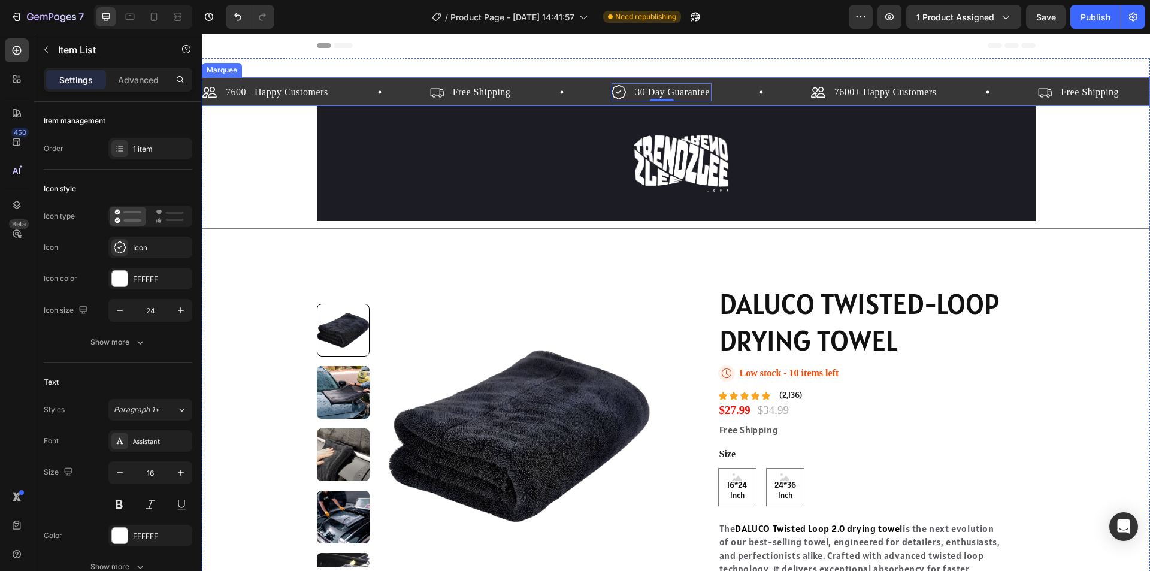
click at [372, 95] on div "7600+ Happy Customers Item List" at bounding box center [315, 92] width 227 height 18
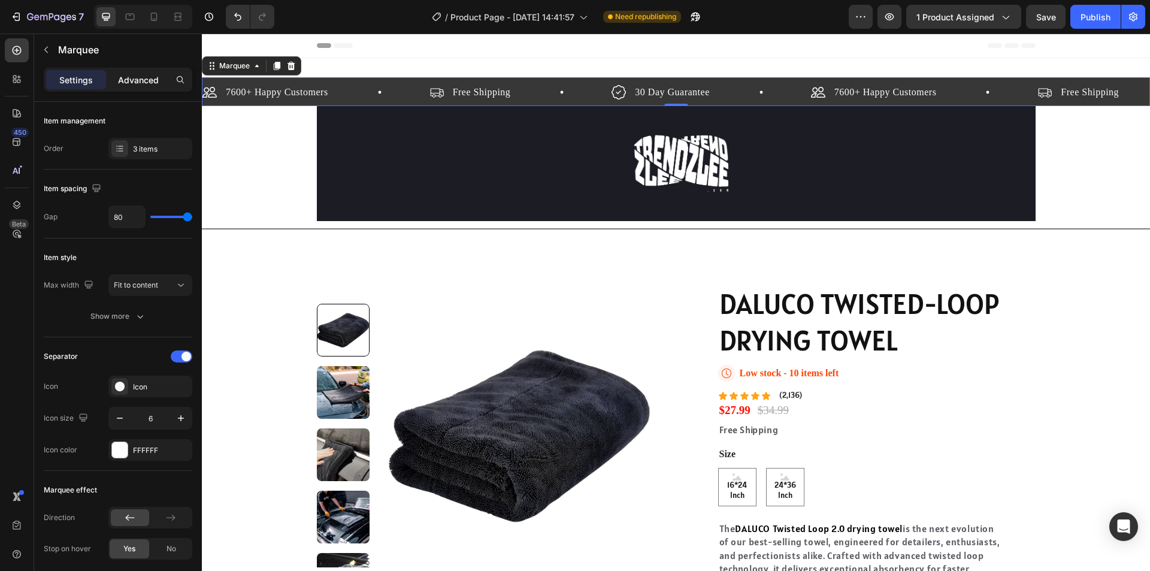
click at [136, 71] on div "Advanced" at bounding box center [138, 79] width 60 height 19
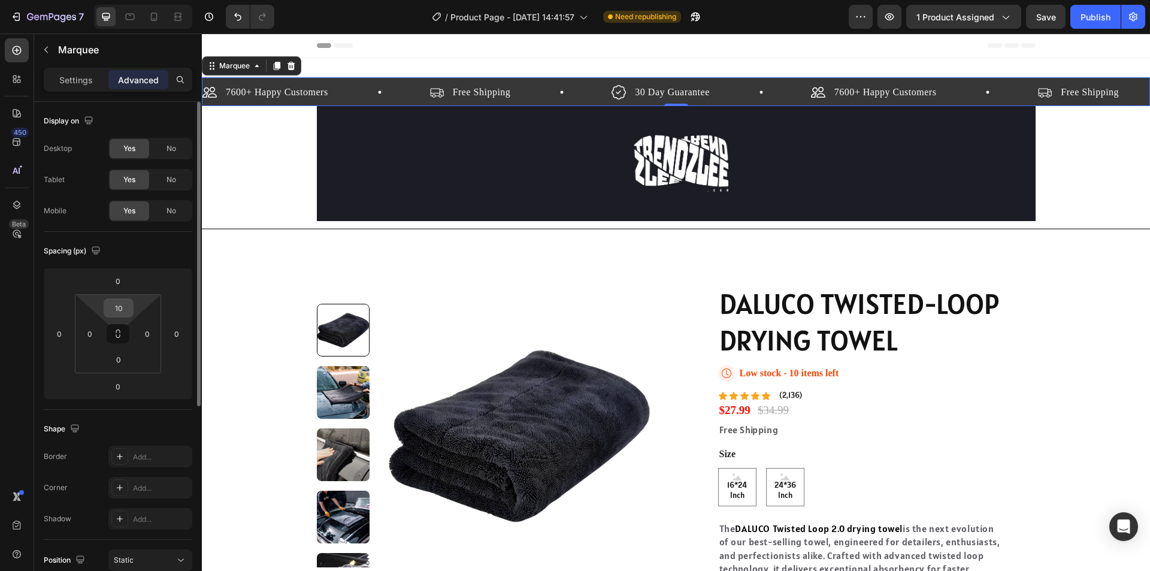
click at [132, 307] on div "10" at bounding box center [119, 307] width 30 height 19
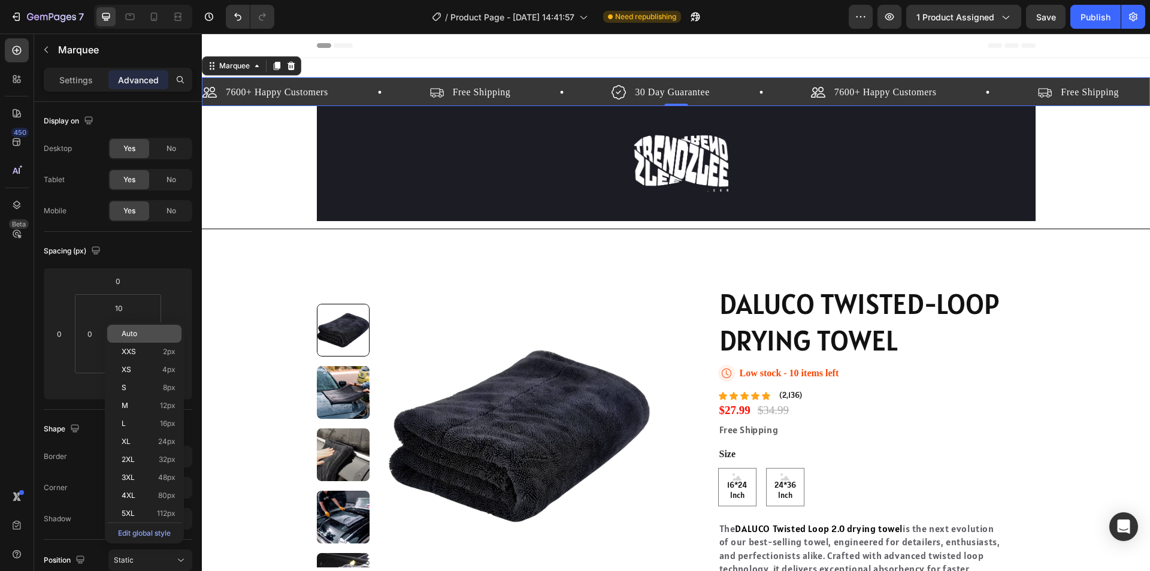
click at [137, 332] on span "Auto" at bounding box center [130, 333] width 16 height 8
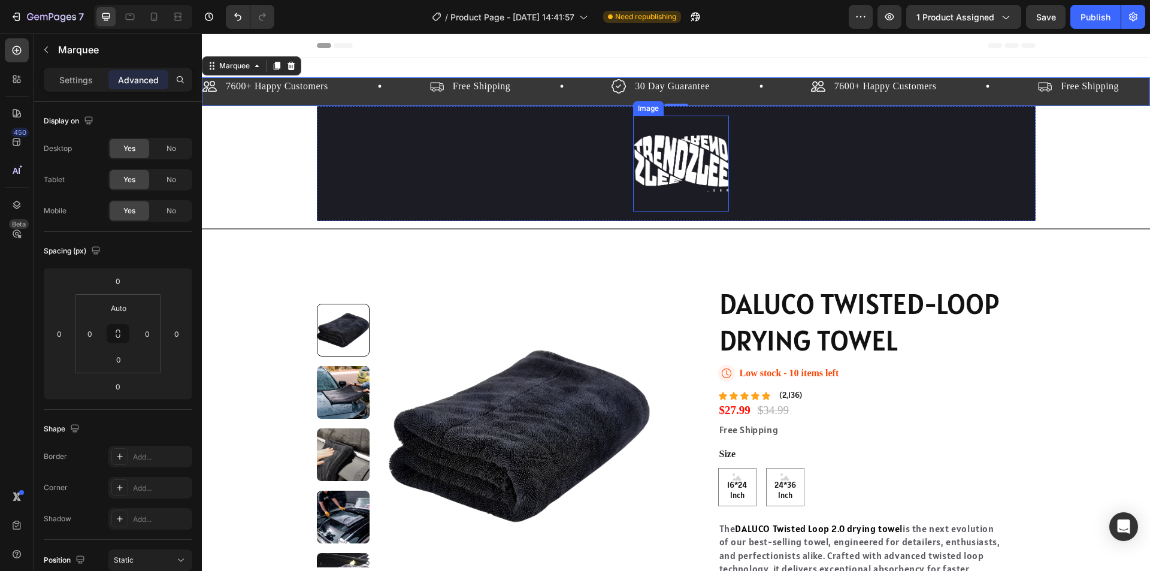
type input "10"
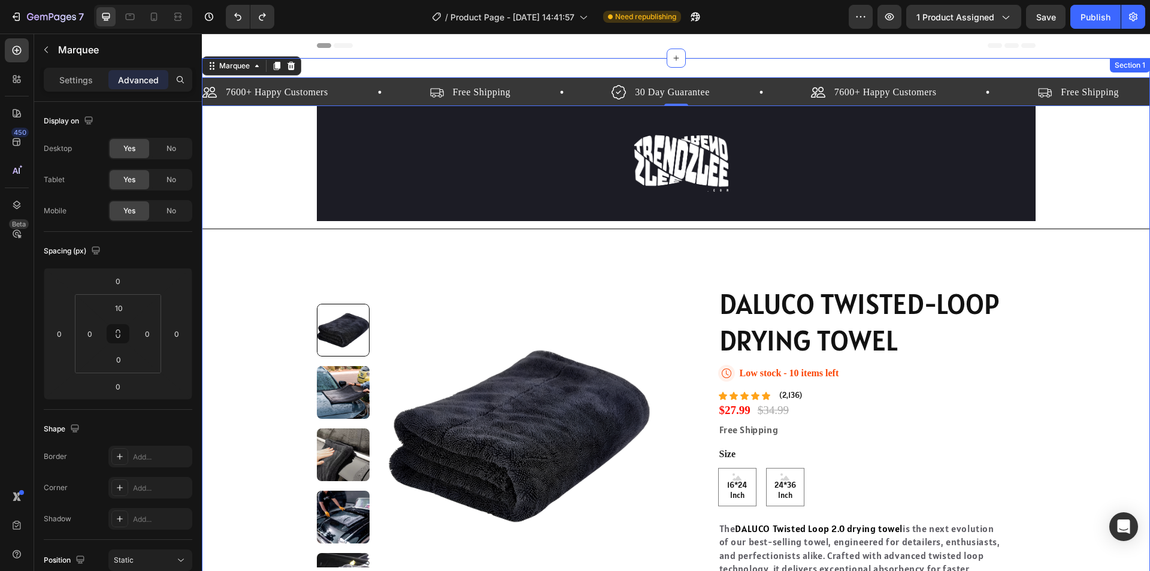
click at [642, 70] on div "7600+ Happy Customers Item List Free Shipping Item List 30 Day Guarantee Item L…" at bounding box center [676, 406] width 948 height 697
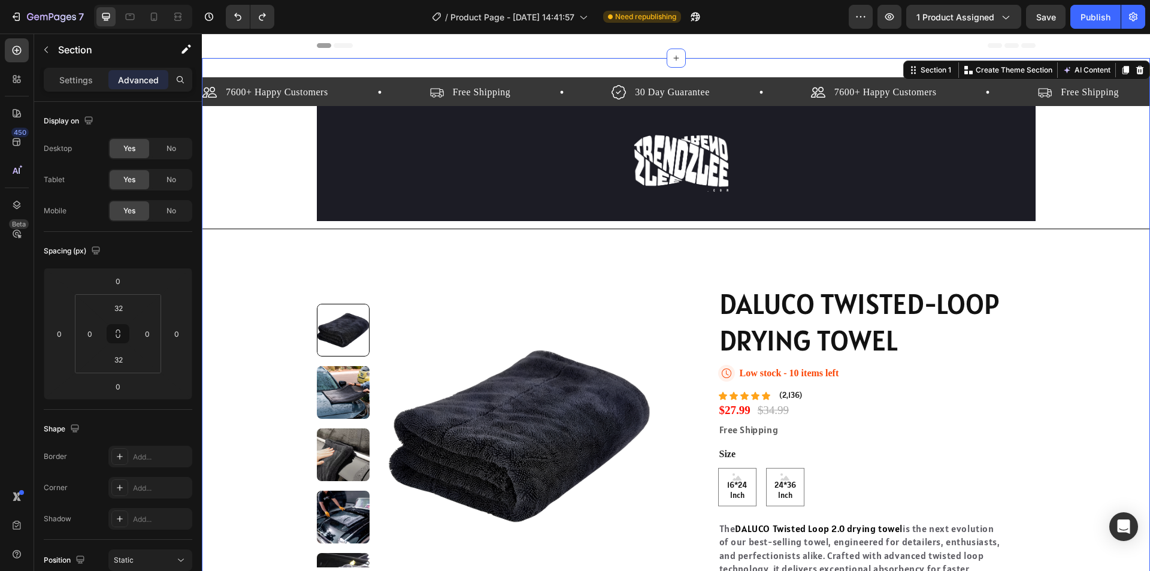
click at [392, 64] on div "7600+ Happy Customers Item List Free Shipping Item List 30 Day Guarantee Item L…" at bounding box center [676, 406] width 948 height 697
click at [853, 69] on div "7600+ Happy Customers Item List Free Shipping Item List 30 Day Guarantee Item L…" at bounding box center [676, 406] width 948 height 697
click at [844, 68] on div "7600+ Happy Customers Item List Free Shipping Item List 30 Day Guarantee Item L…" at bounding box center [676, 406] width 948 height 697
click at [822, 64] on div "7600+ Happy Customers Item List Free Shipping Item List 30 Day Guarantee Item L…" at bounding box center [676, 406] width 948 height 697
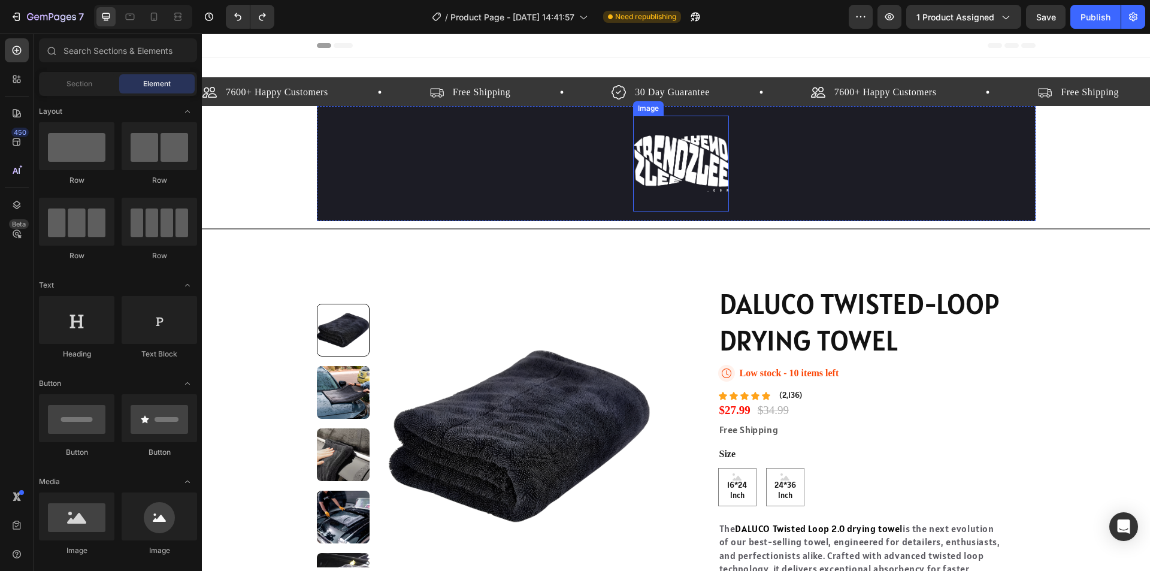
click at [847, 184] on div "Image Row" at bounding box center [676, 163] width 719 height 115
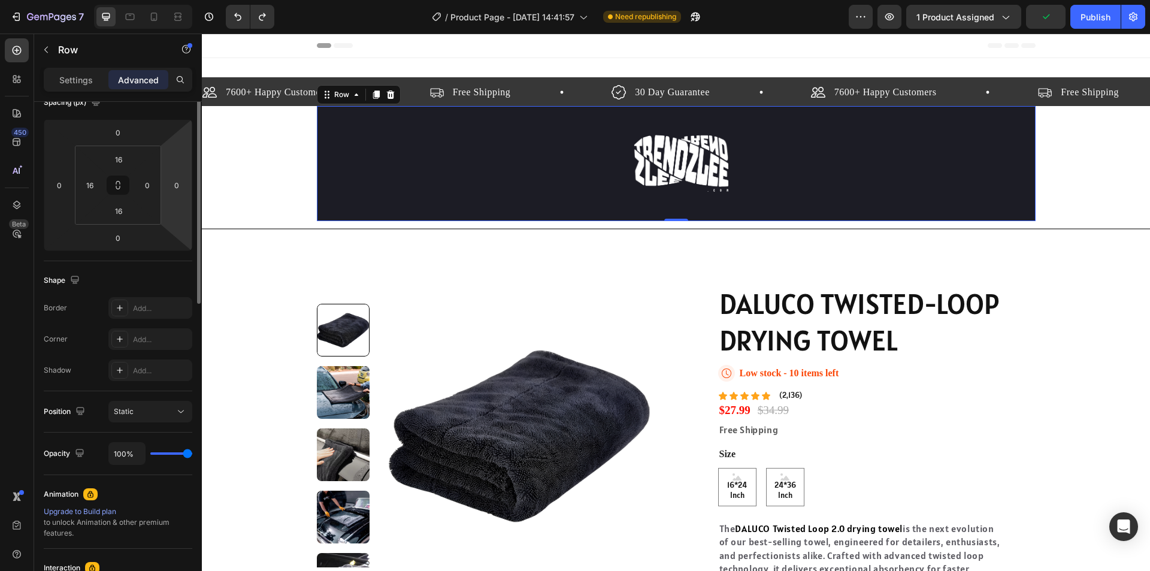
scroll to position [29, 0]
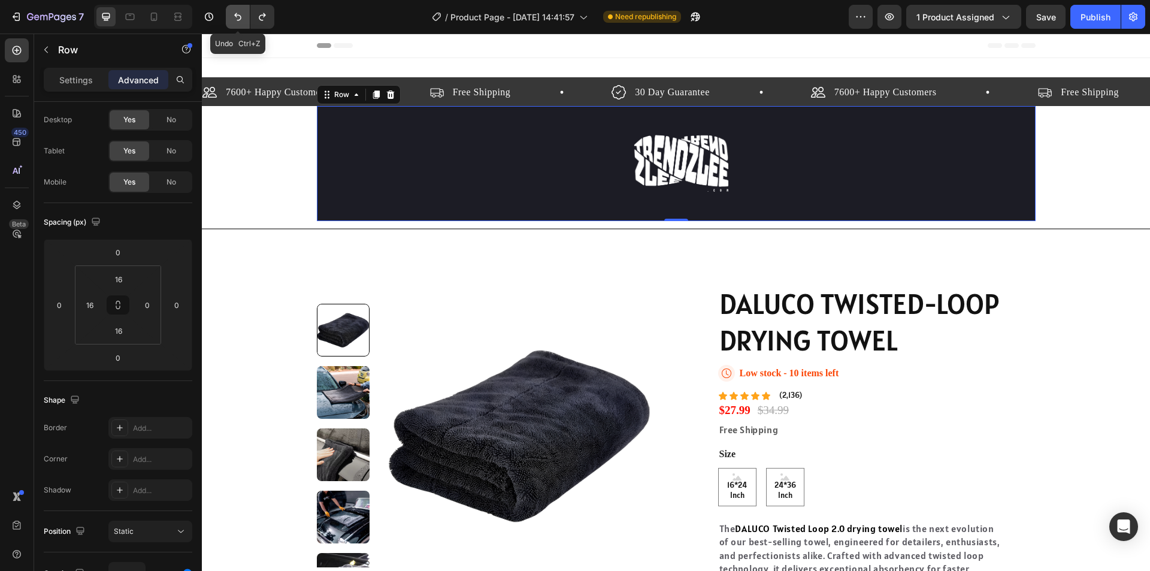
click at [244, 13] on icon "Undo/Redo" at bounding box center [238, 17] width 12 height 12
type input "16"
click at [244, 13] on icon "Undo/Redo" at bounding box center [238, 17] width 12 height 12
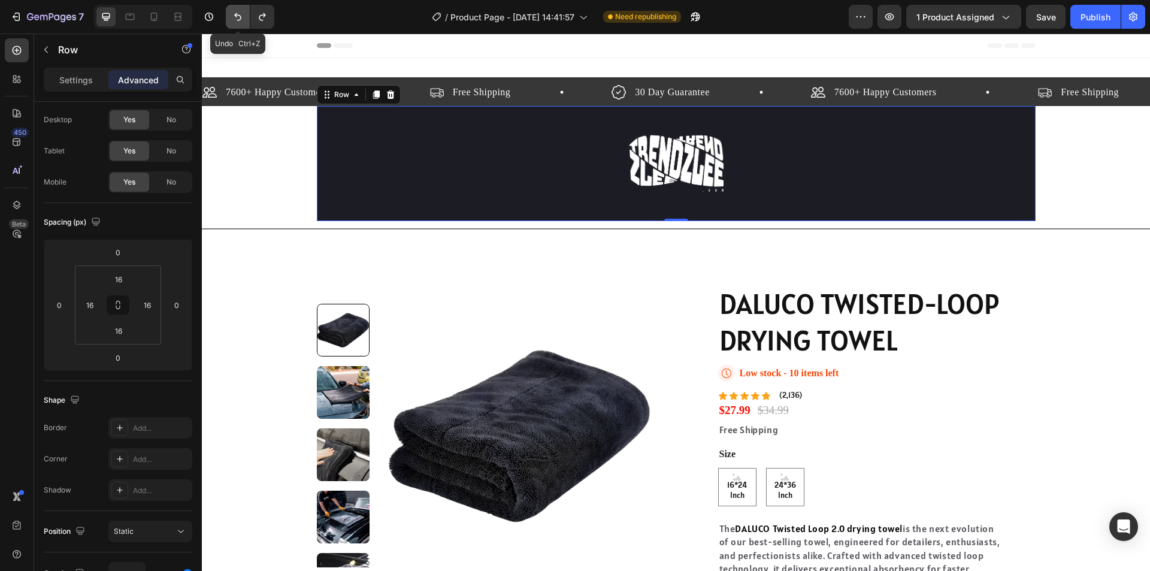
click at [244, 13] on icon "Undo/Redo" at bounding box center [238, 17] width 12 height 12
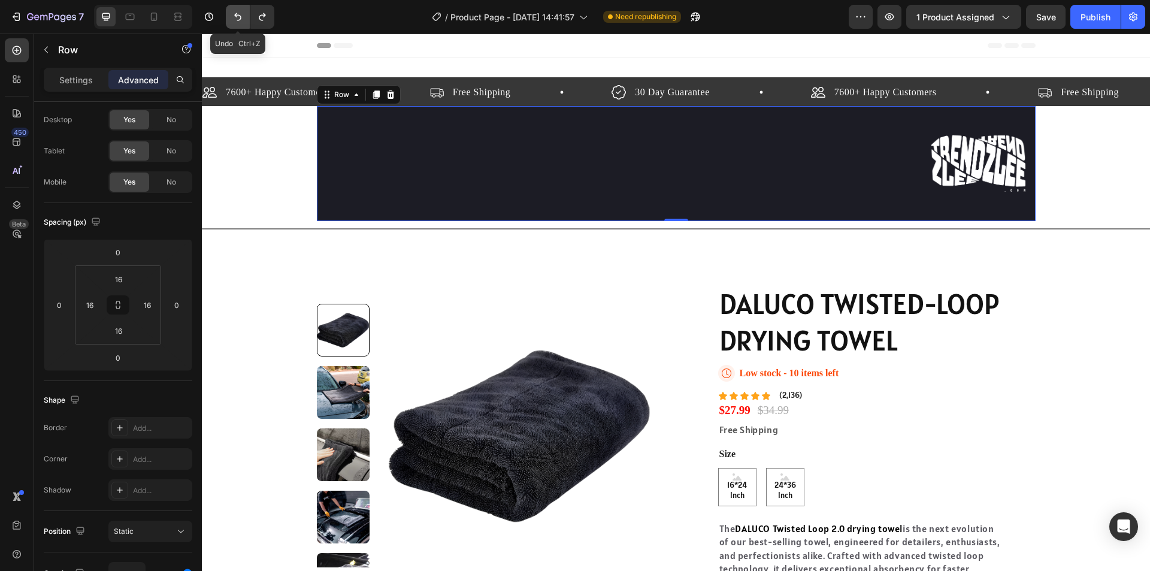
click at [244, 13] on icon "Undo/Redo" at bounding box center [238, 17] width 12 height 12
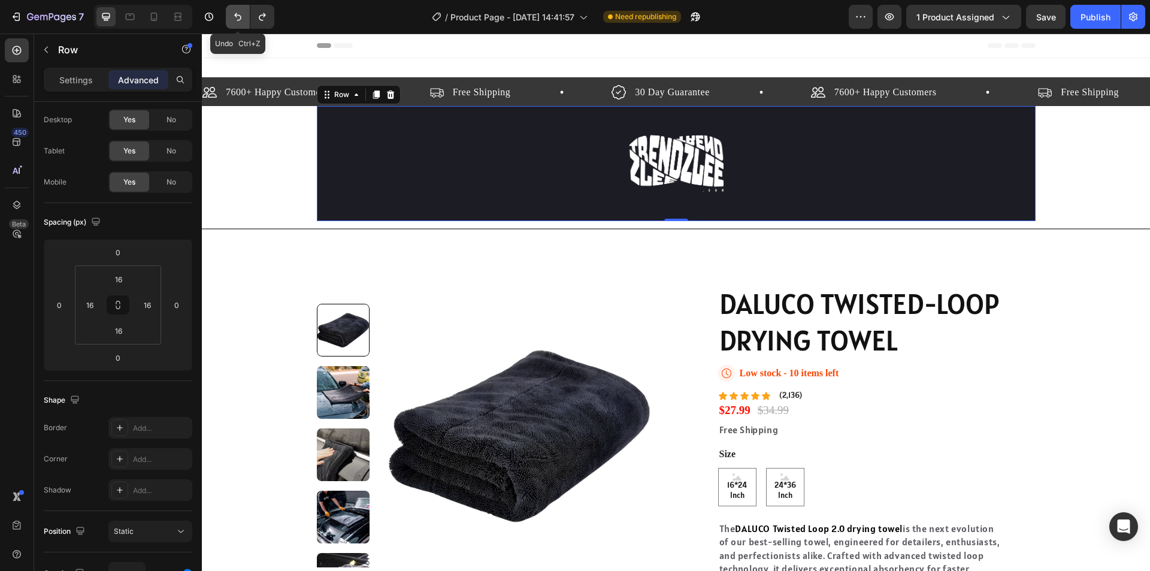
click at [244, 13] on icon "Undo/Redo" at bounding box center [238, 17] width 12 height 12
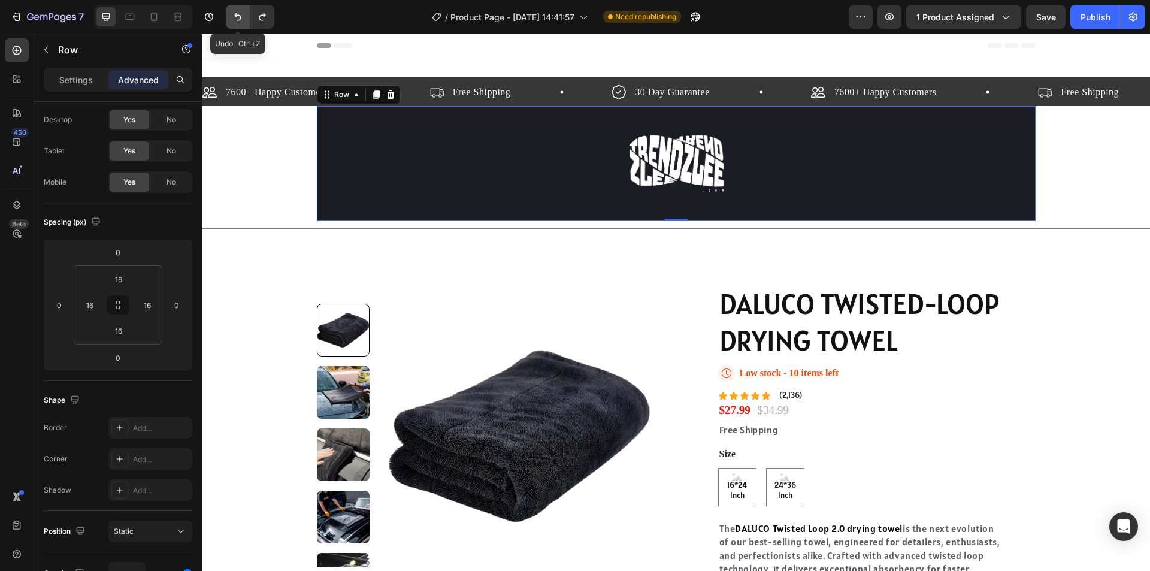
click at [244, 13] on icon "Undo/Redo" at bounding box center [238, 17] width 12 height 12
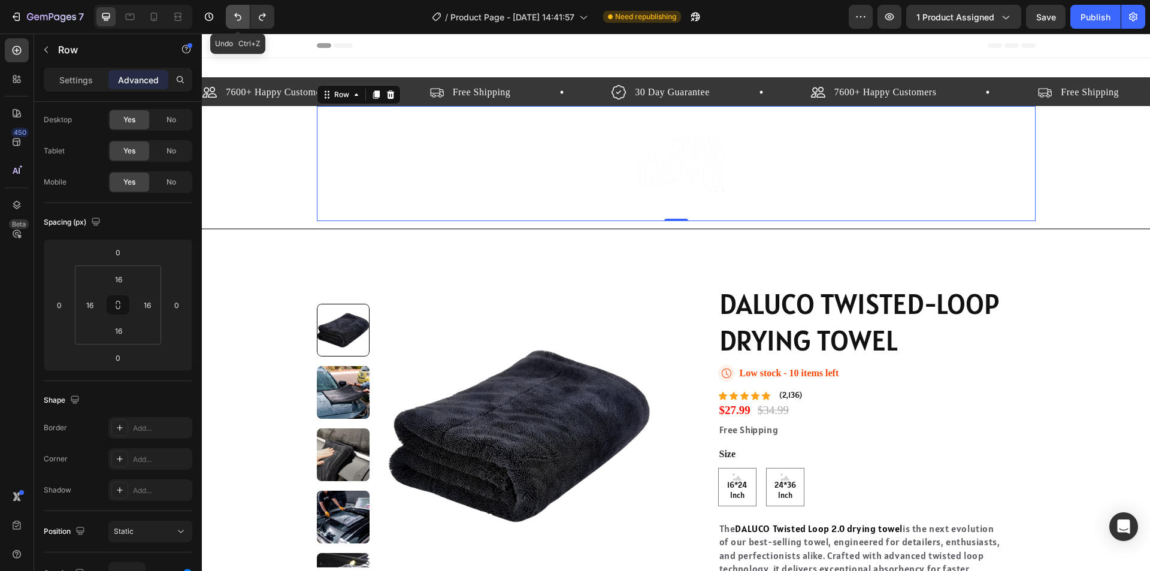
click at [244, 13] on icon "Undo/Redo" at bounding box center [238, 17] width 12 height 12
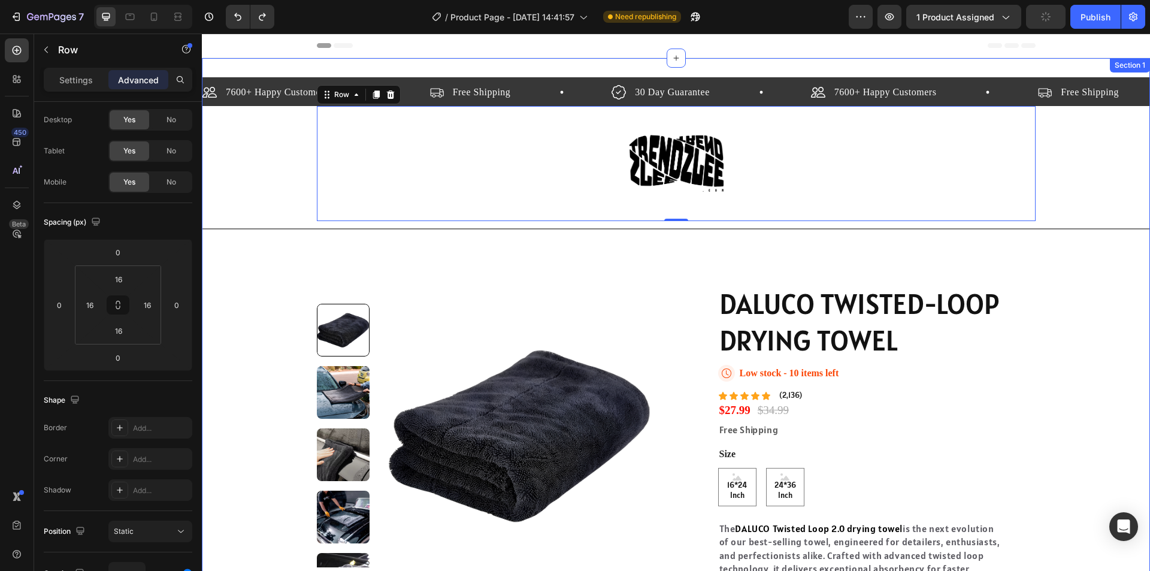
click at [1113, 147] on div "7600+ Happy Customers Item List Free Shipping Item List 30 Day Guarantee Item L…" at bounding box center [676, 406] width 948 height 658
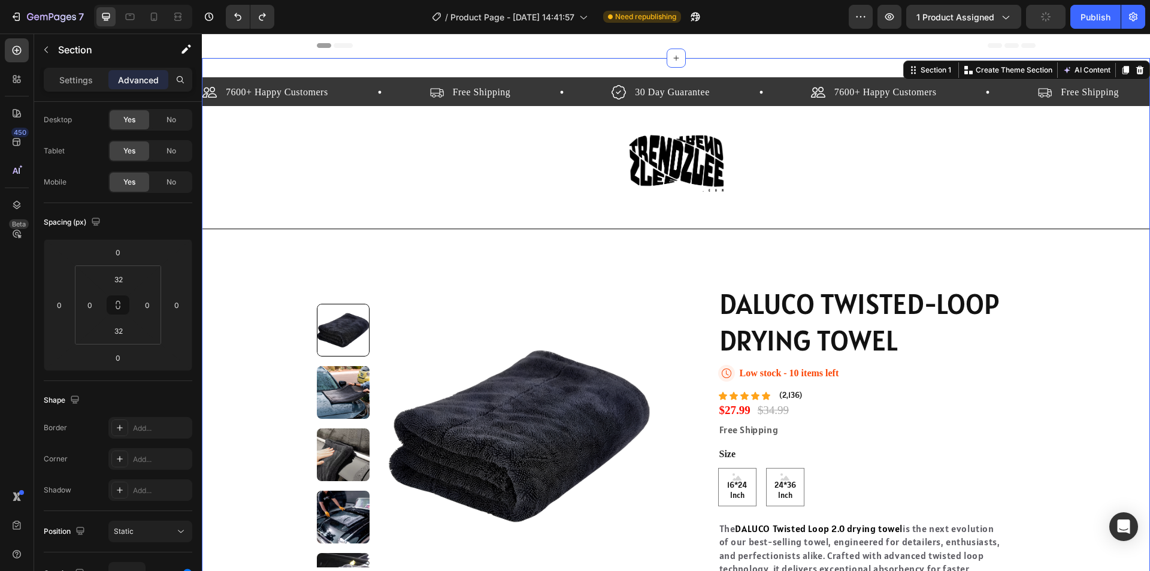
scroll to position [0, 0]
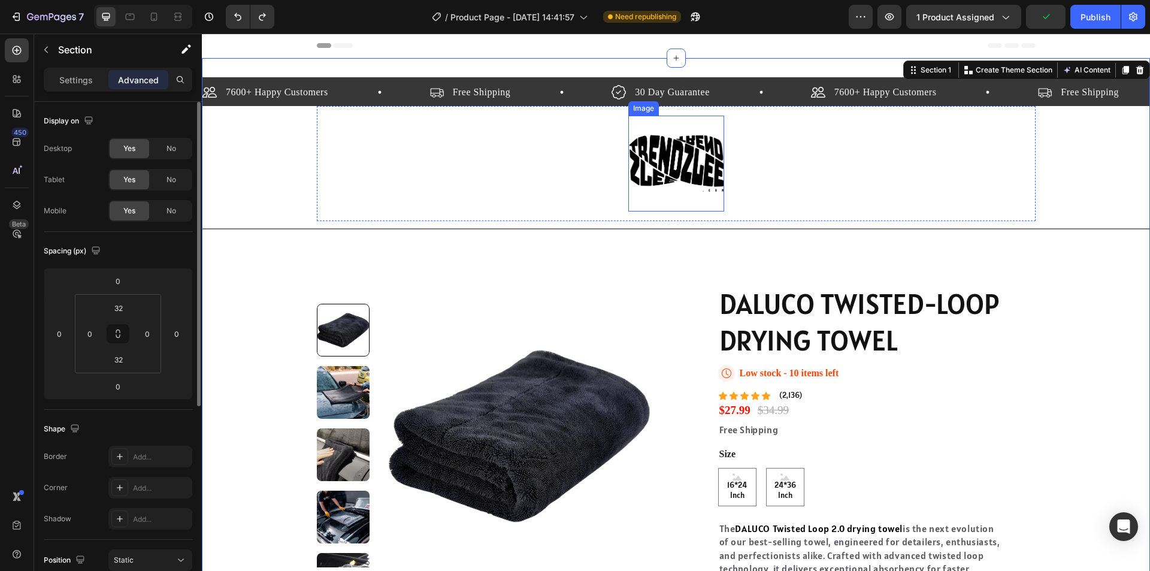
click at [707, 163] on img at bounding box center [676, 164] width 96 height 96
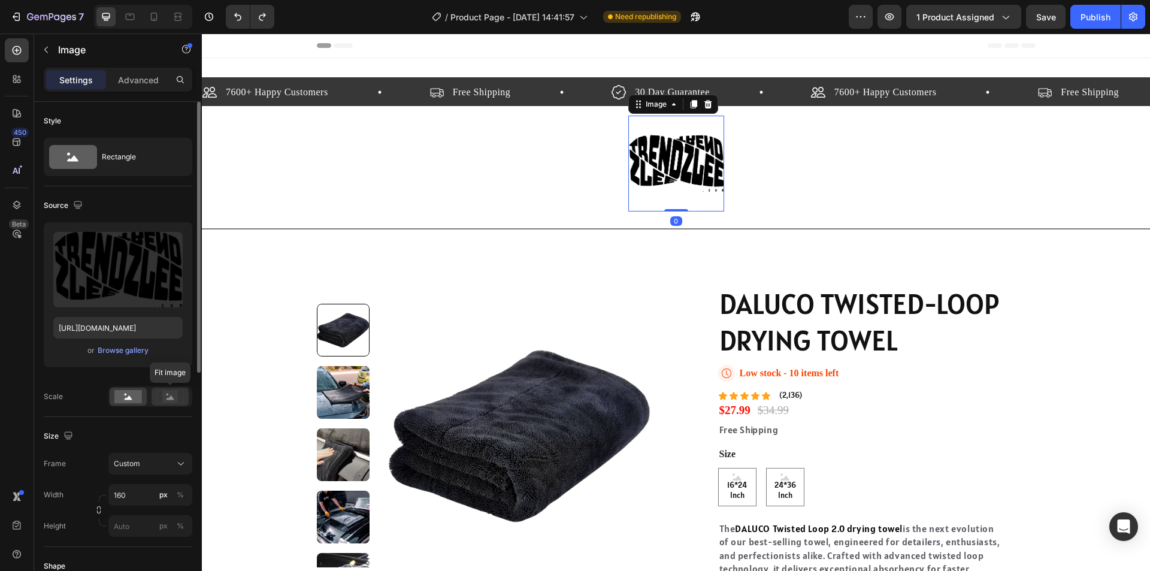
click at [180, 395] on icon at bounding box center [170, 396] width 28 height 13
click at [129, 395] on rect at bounding box center [128, 396] width 28 height 13
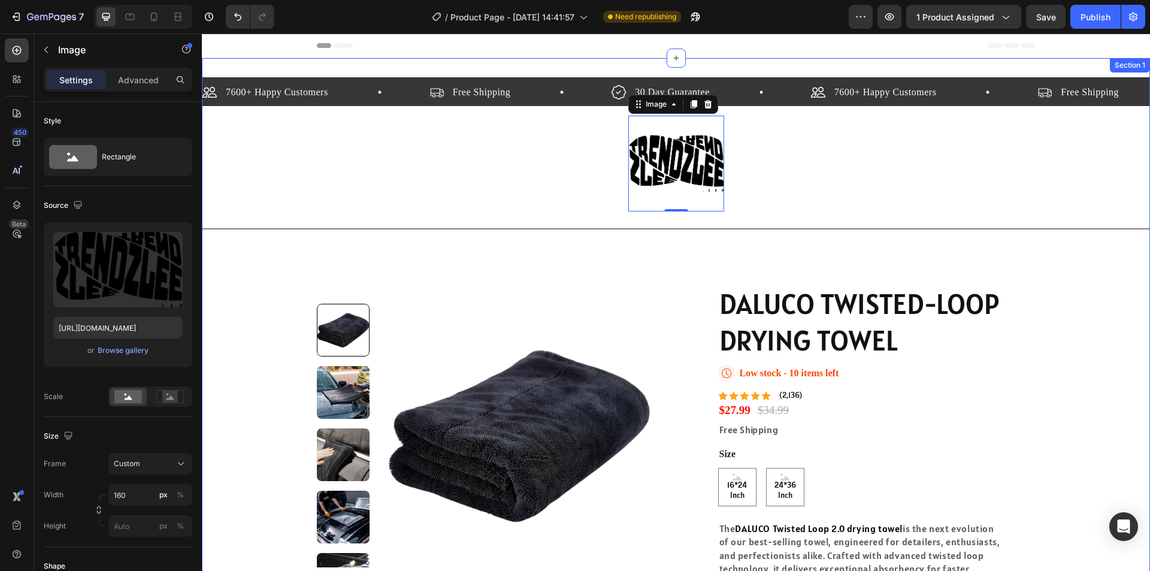
click at [1035, 65] on div "7600+ Happy Customers Item List Free Shipping Item List 30 Day Guarantee Item L…" at bounding box center [676, 406] width 948 height 697
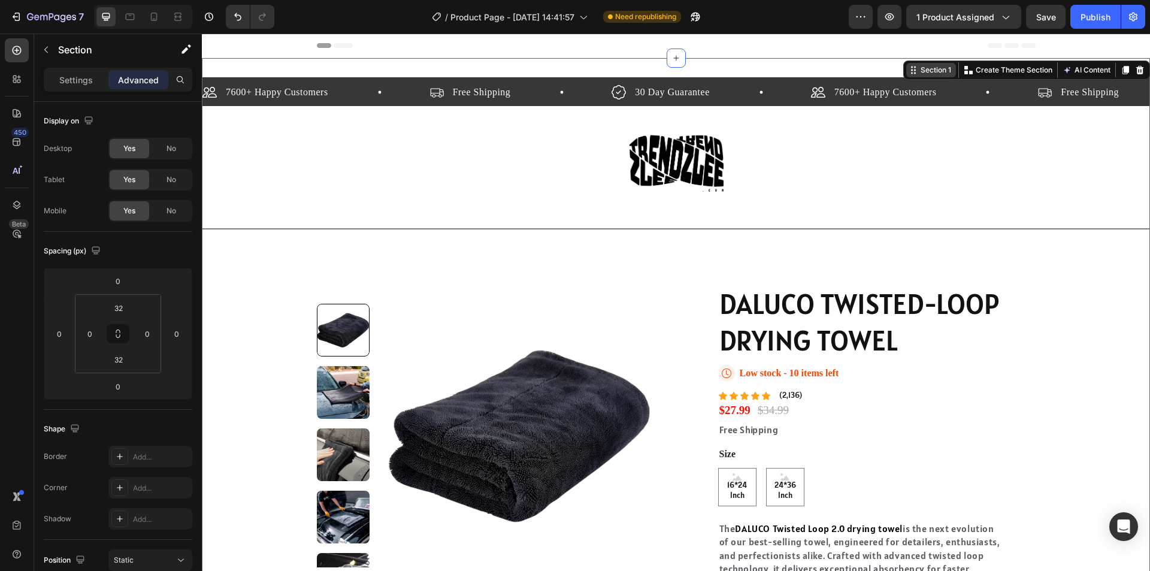
click at [911, 69] on icon at bounding box center [912, 70] width 2 height 2
drag, startPoint x: 923, startPoint y: 75, endPoint x: 929, endPoint y: 77, distance: 6.3
click at [923, 76] on div "Section 1" at bounding box center [931, 70] width 50 height 14
click at [983, 93] on div "7600+ Happy Customers Item List" at bounding box center [924, 92] width 227 height 18
click at [925, 220] on div "Image Row" at bounding box center [676, 163] width 719 height 115
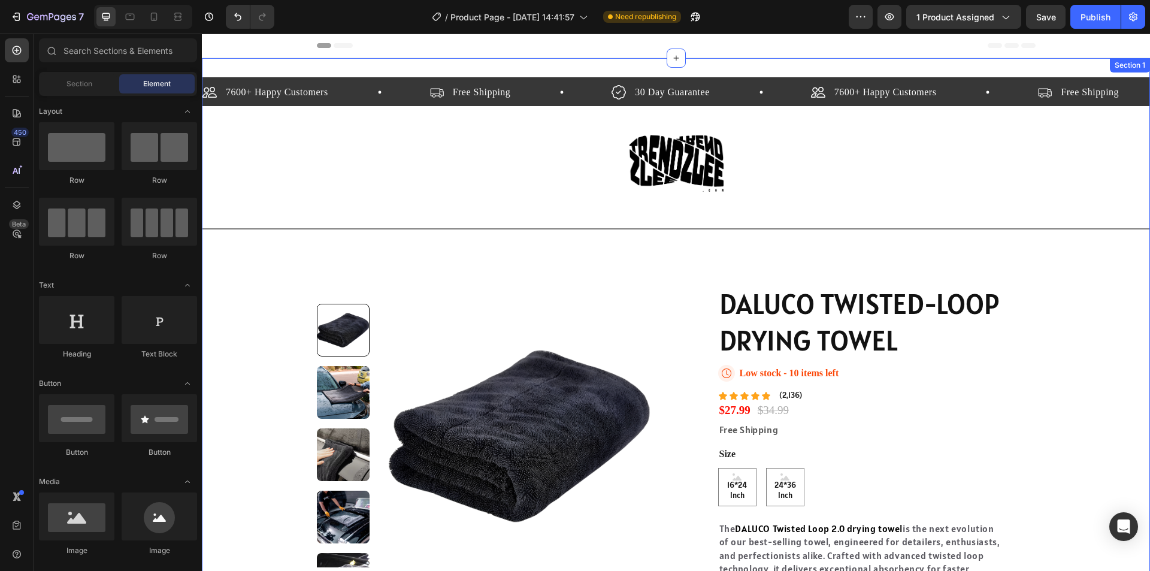
click at [290, 166] on div "7600+ Happy Customers Item List Free Shipping Item List 30 Day Guarantee Item L…" at bounding box center [676, 406] width 948 height 658
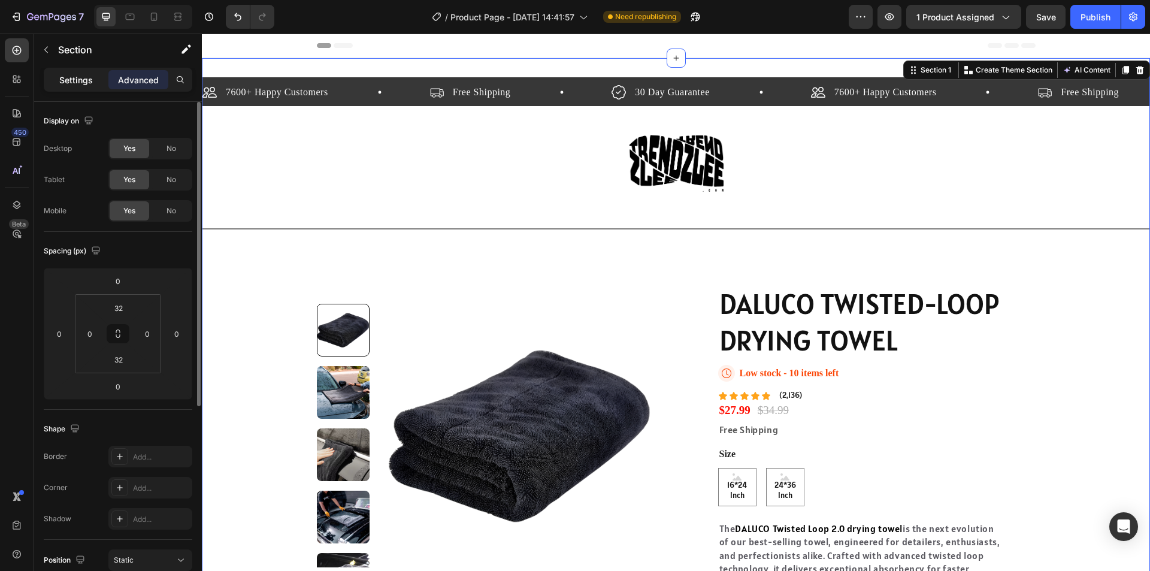
click at [87, 80] on p "Settings" at bounding box center [76, 80] width 34 height 13
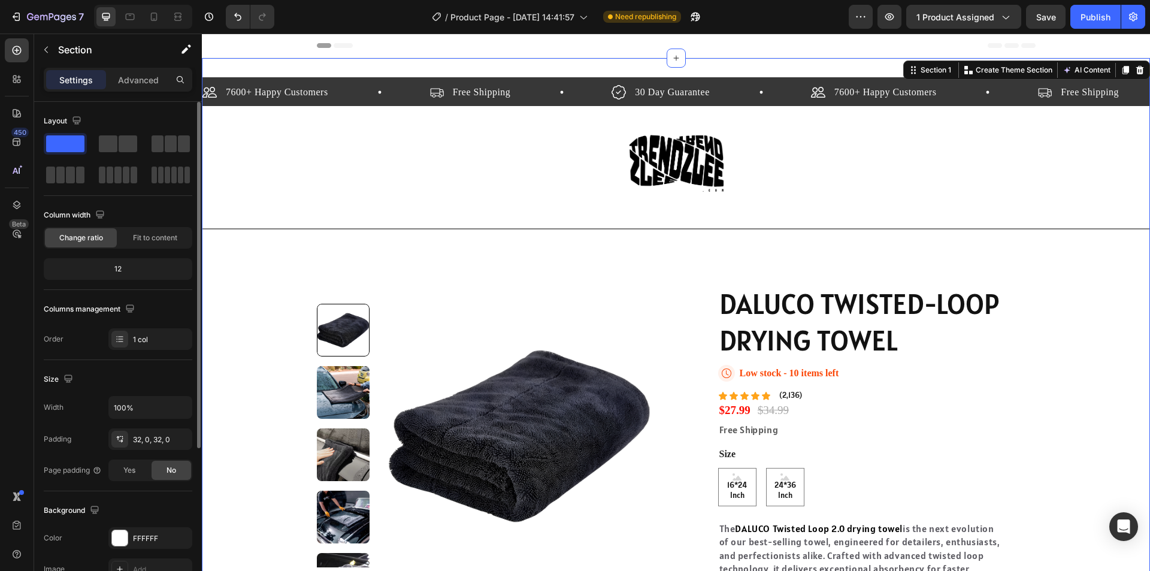
scroll to position [228, 0]
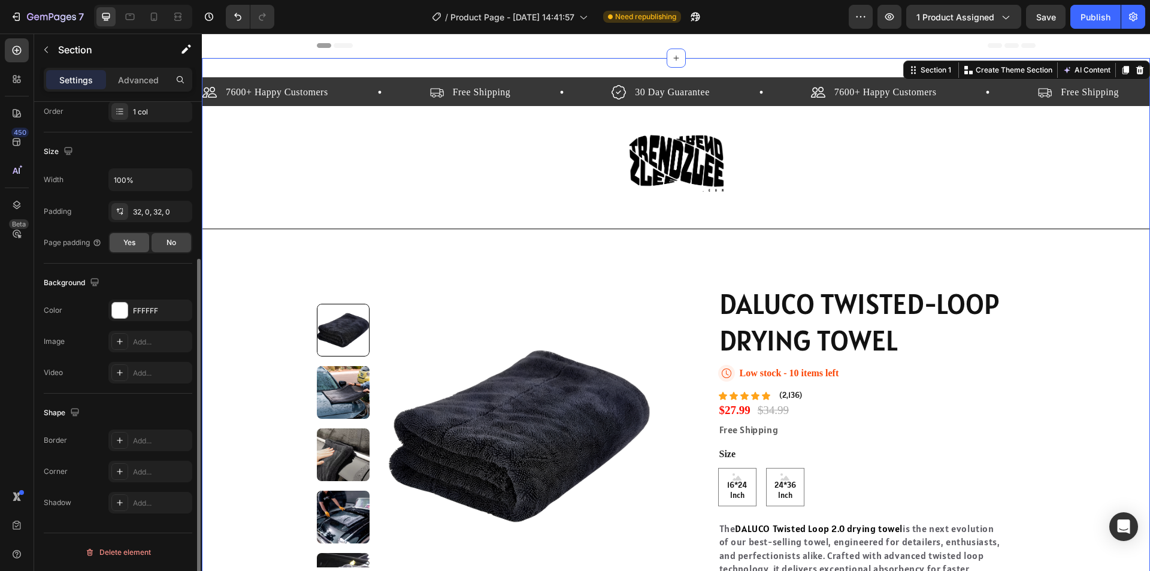
click at [132, 237] on div "Yes" at bounding box center [130, 242] width 40 height 19
click at [170, 242] on span "No" at bounding box center [171, 242] width 10 height 11
click at [108, 247] on div "Yes No" at bounding box center [150, 243] width 84 height 22
click at [133, 247] on span "Yes" at bounding box center [129, 242] width 12 height 11
click at [165, 246] on div "No" at bounding box center [172, 242] width 40 height 19
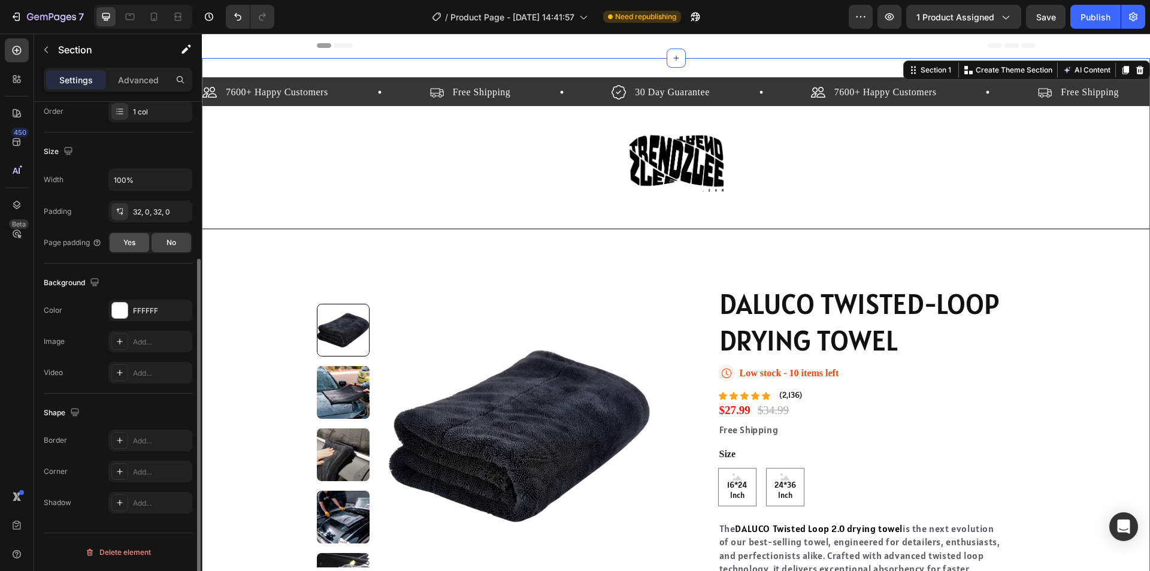
click at [136, 237] on div "Yes" at bounding box center [130, 242] width 40 height 19
click at [173, 239] on span "No" at bounding box center [171, 242] width 10 height 11
click at [171, 205] on div "32, 0, 32, 0" at bounding box center [150, 212] width 84 height 22
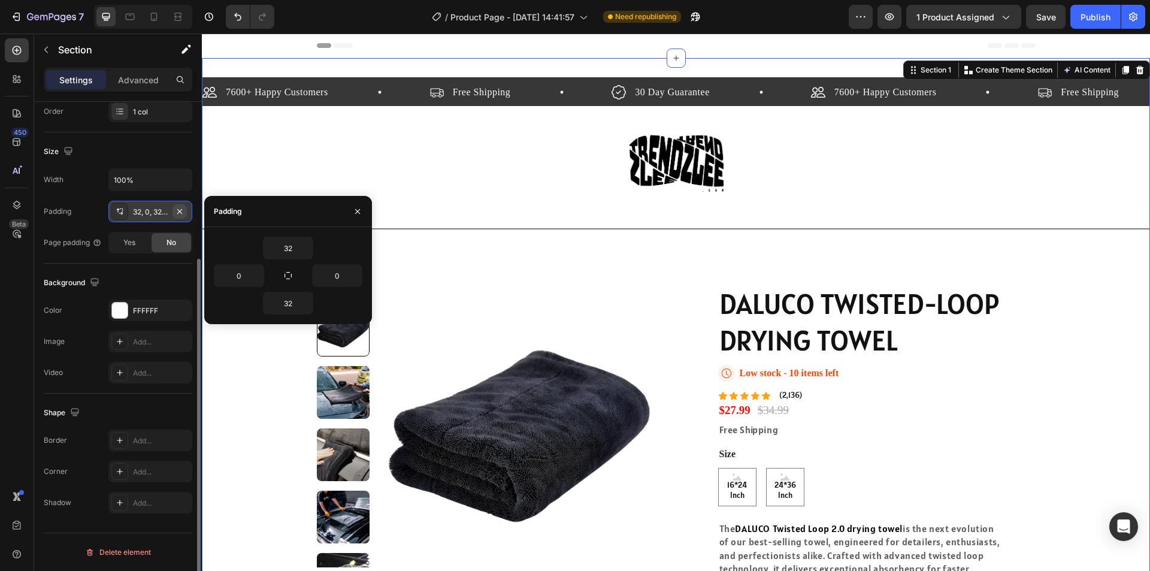
click at [184, 207] on button "button" at bounding box center [179, 211] width 14 height 14
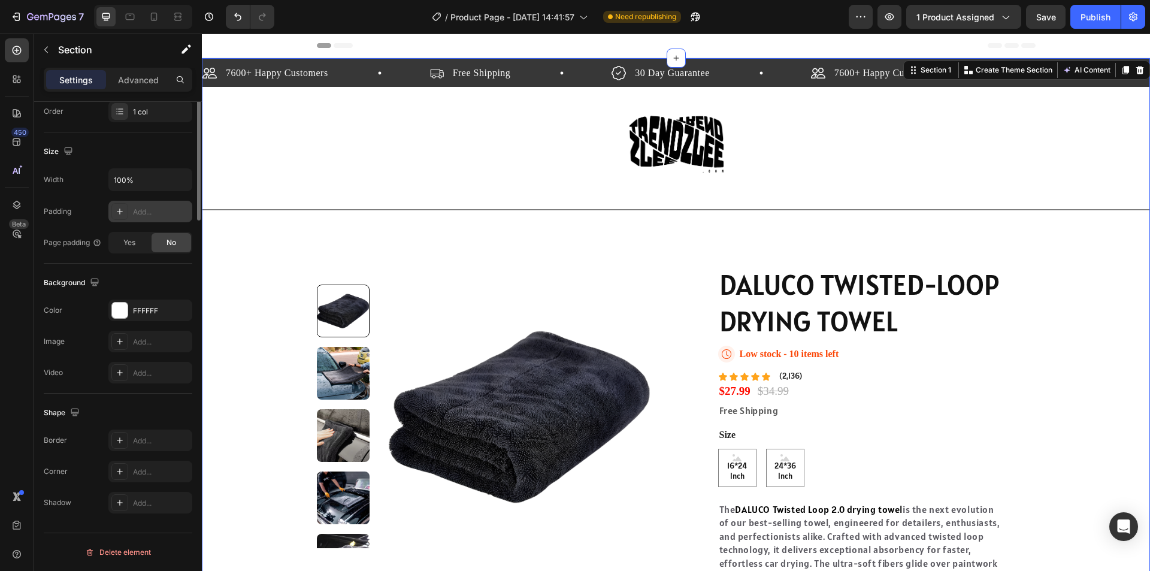
scroll to position [0, 0]
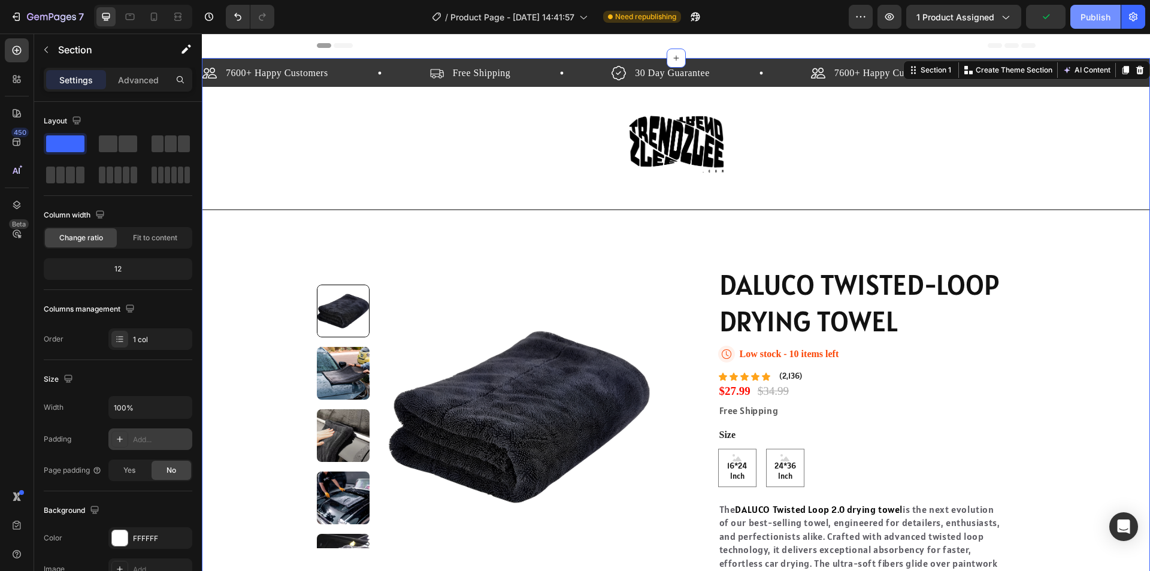
click at [1092, 16] on div "Publish" at bounding box center [1095, 17] width 30 height 13
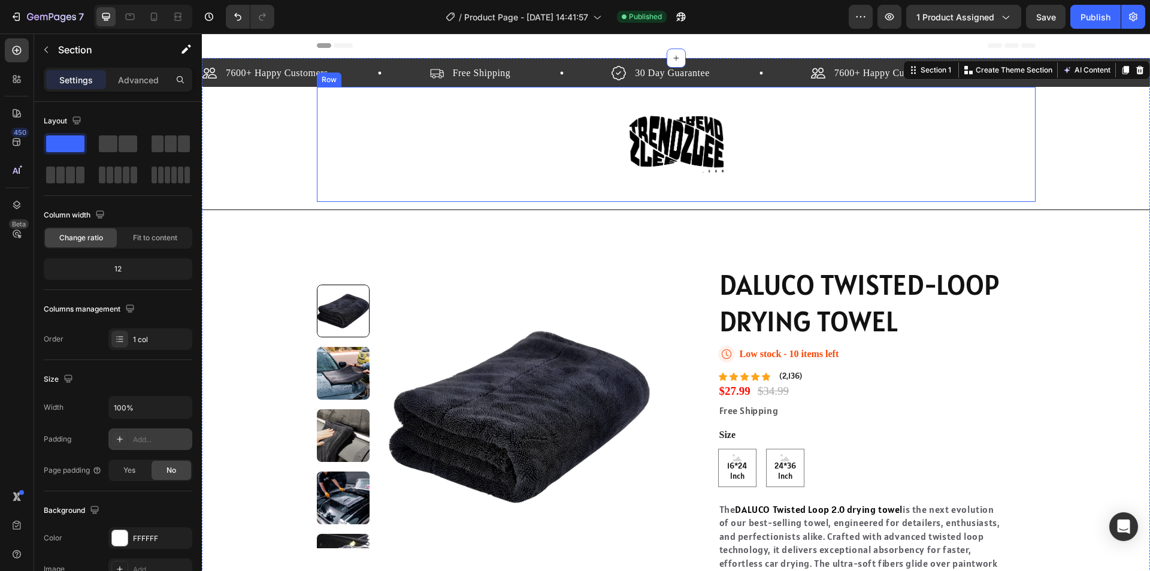
click at [908, 161] on div "Image Row" at bounding box center [676, 144] width 719 height 115
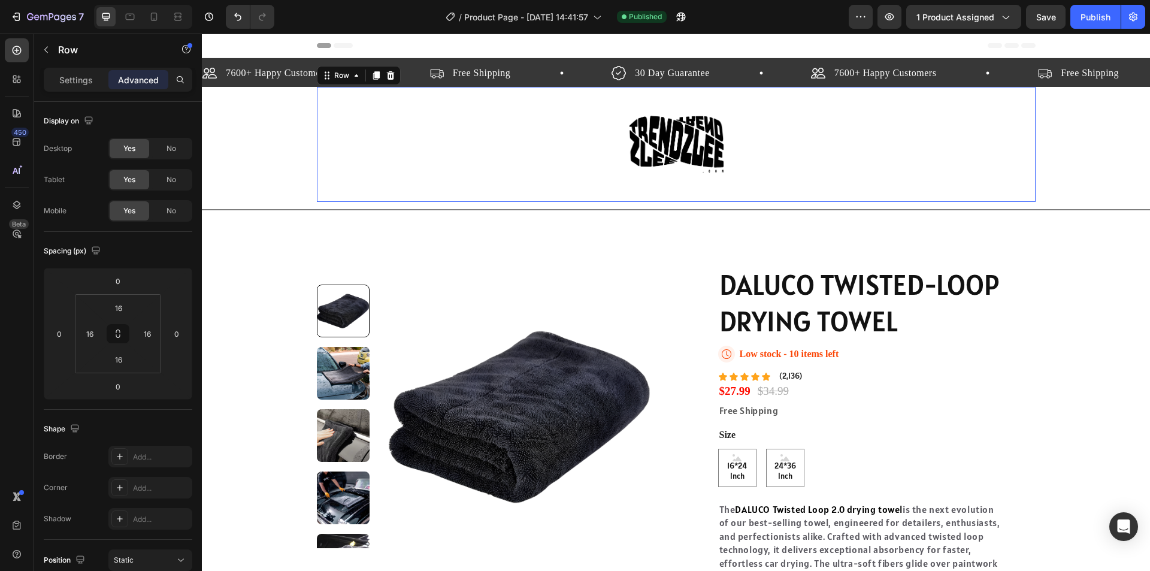
click at [1042, 154] on div "7600+ Happy Customers Item List Free Shipping Item List 30 Day Guarantee Item L…" at bounding box center [676, 387] width 948 height 658
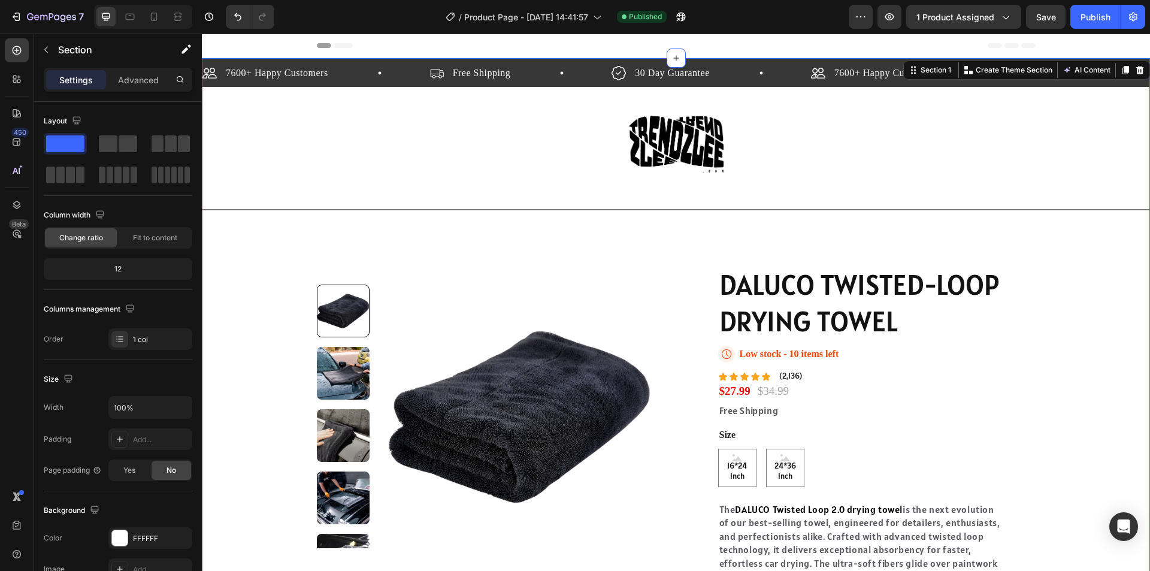
click at [1059, 150] on div "7600+ Happy Customers Item List Free Shipping Item List 30 Day Guarantee Item L…" at bounding box center [676, 387] width 948 height 658
click at [791, 183] on div "Image Row" at bounding box center [676, 144] width 719 height 115
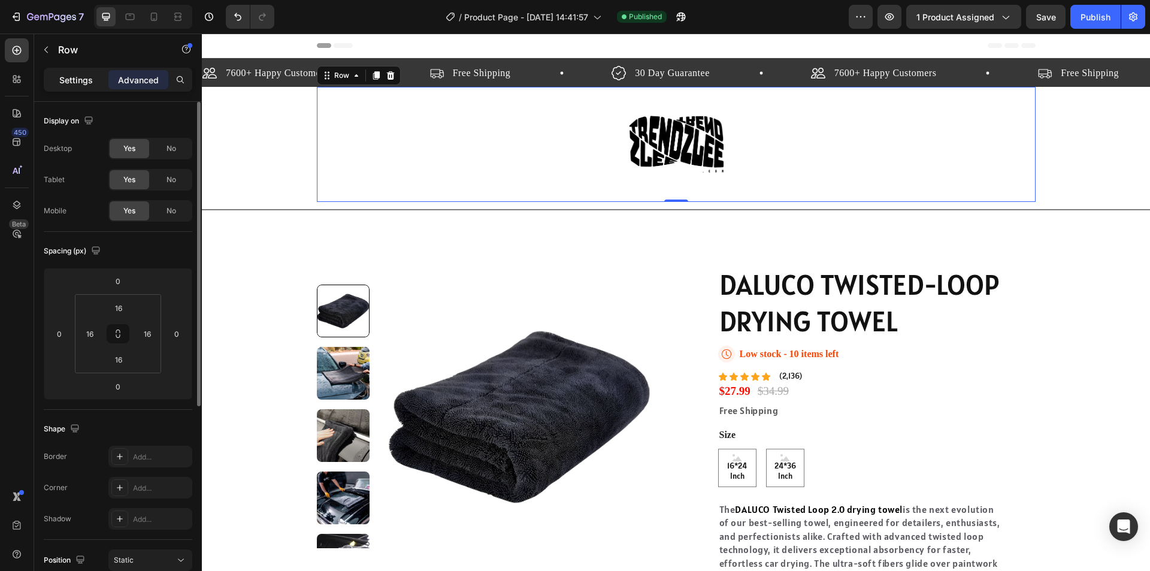
click at [81, 83] on p "Settings" at bounding box center [76, 80] width 34 height 13
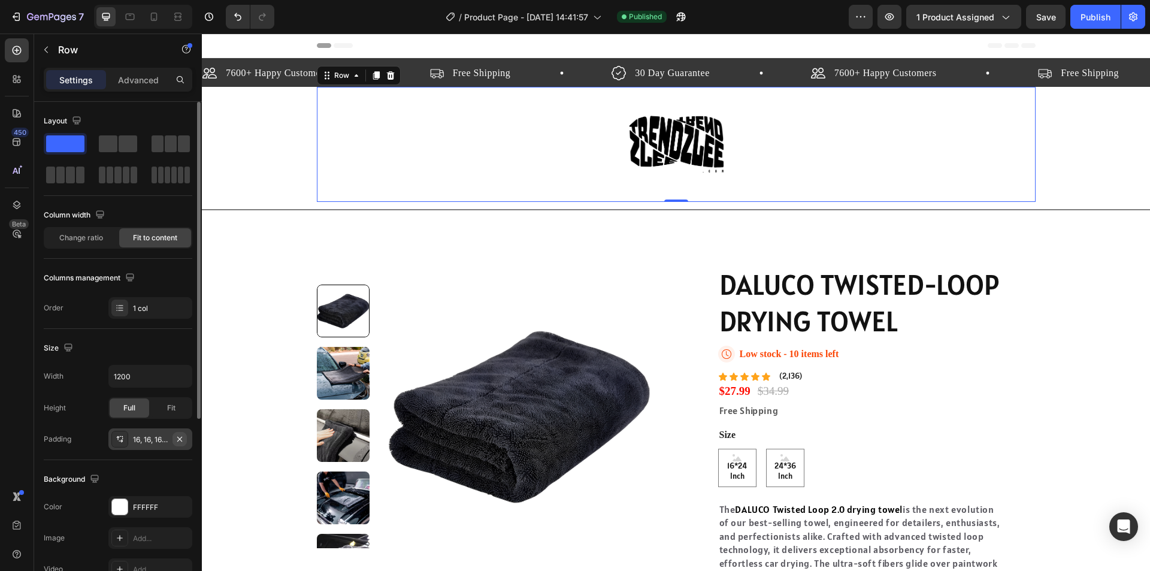
click at [183, 435] on icon "button" at bounding box center [180, 439] width 10 height 10
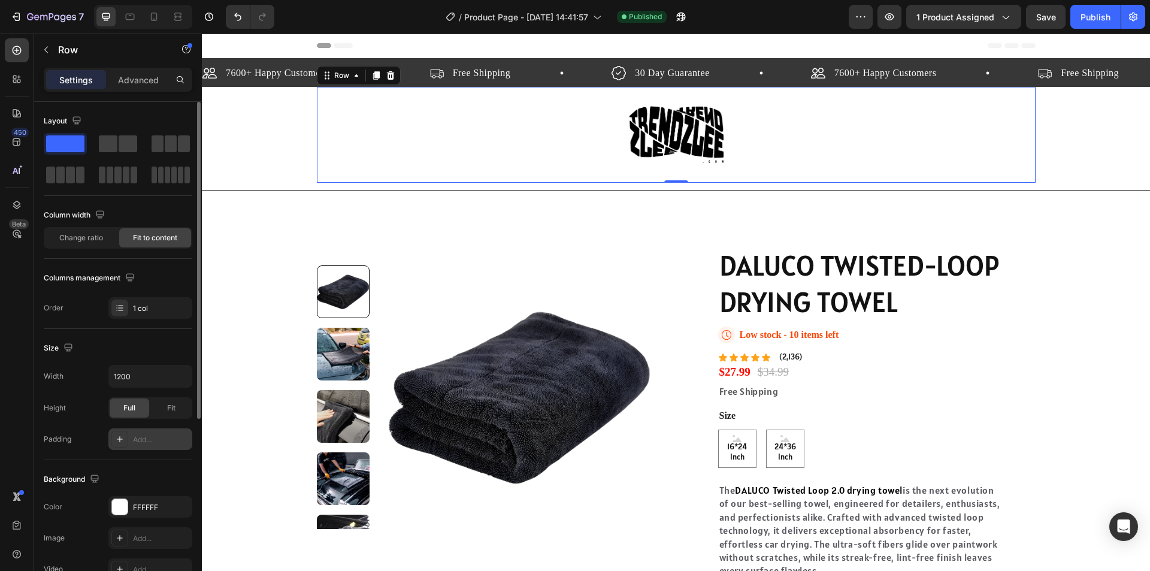
scroll to position [120, 0]
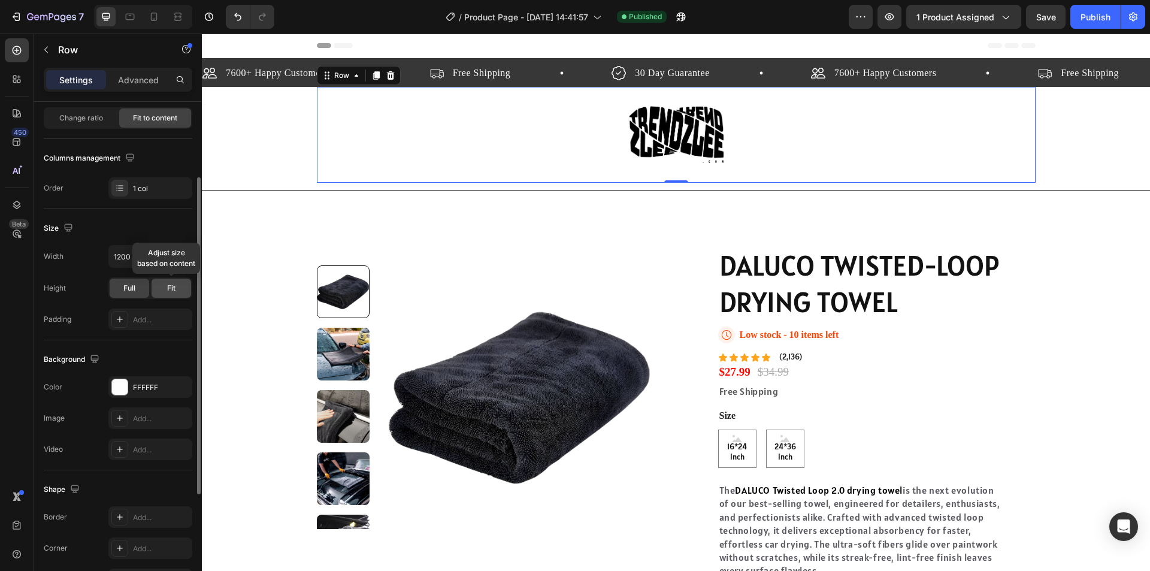
click at [166, 289] on div "Fit" at bounding box center [172, 287] width 40 height 19
click at [135, 289] on div "Full" at bounding box center [130, 287] width 40 height 19
click at [165, 289] on div "Fit" at bounding box center [172, 287] width 40 height 19
click at [367, 134] on div "Image Row 0" at bounding box center [676, 135] width 719 height 96
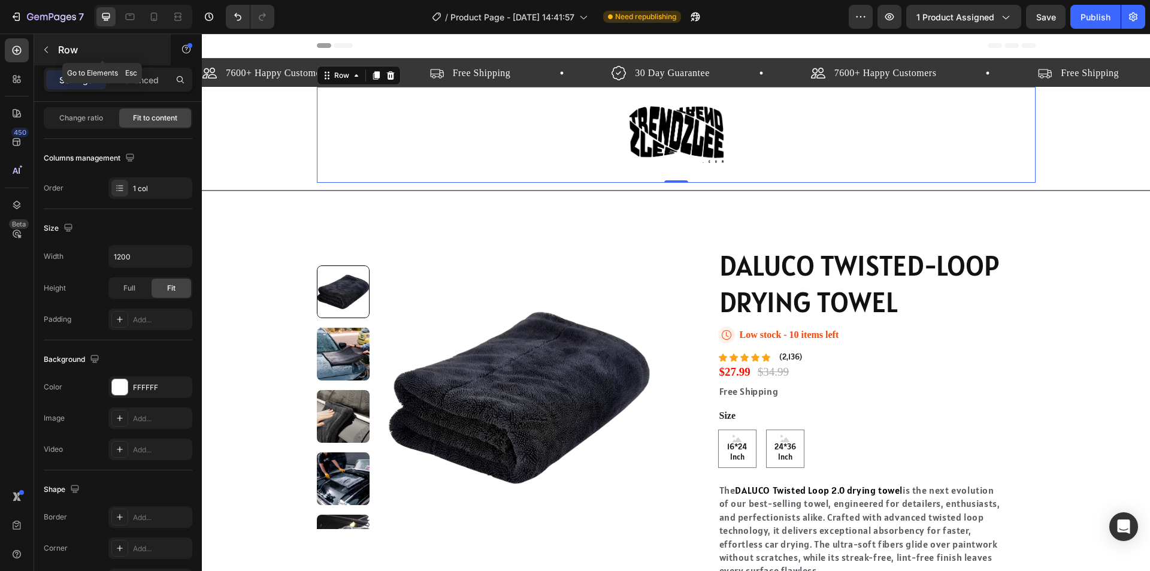
click at [54, 57] on button "button" at bounding box center [46, 49] width 19 height 19
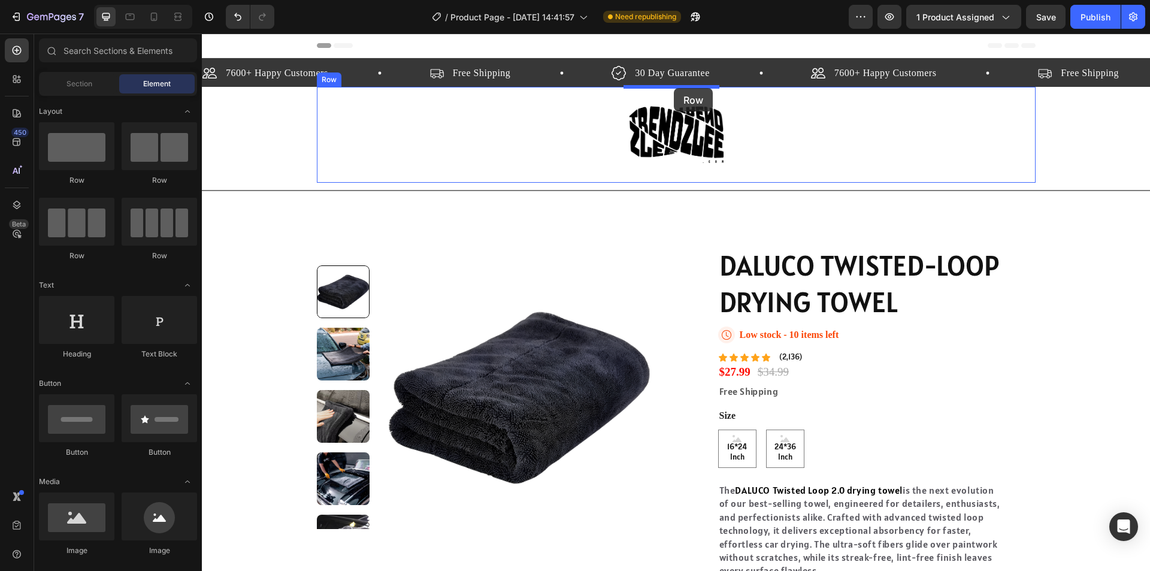
drag, startPoint x: 393, startPoint y: 195, endPoint x: 674, endPoint y: 88, distance: 300.1
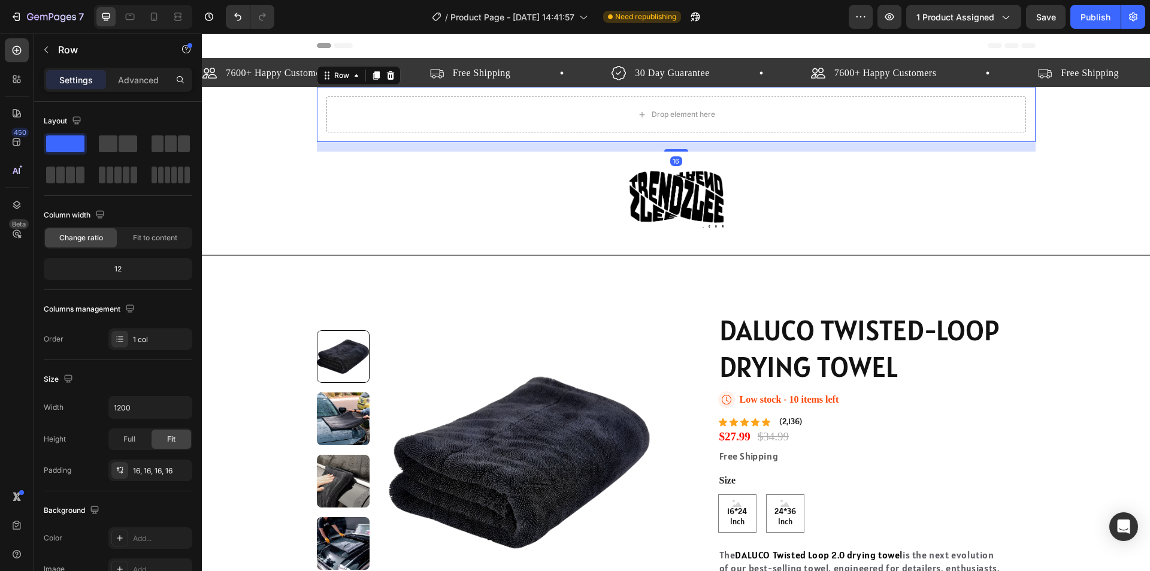
click at [295, 113] on div "7600+ Happy Customers Item List Free Shipping Item List 30 Day Guarantee Item L…" at bounding box center [676, 410] width 948 height 704
click at [355, 114] on div "Drop element here" at bounding box center [676, 114] width 700 height 36
click at [184, 469] on icon "button" at bounding box center [180, 470] width 10 height 10
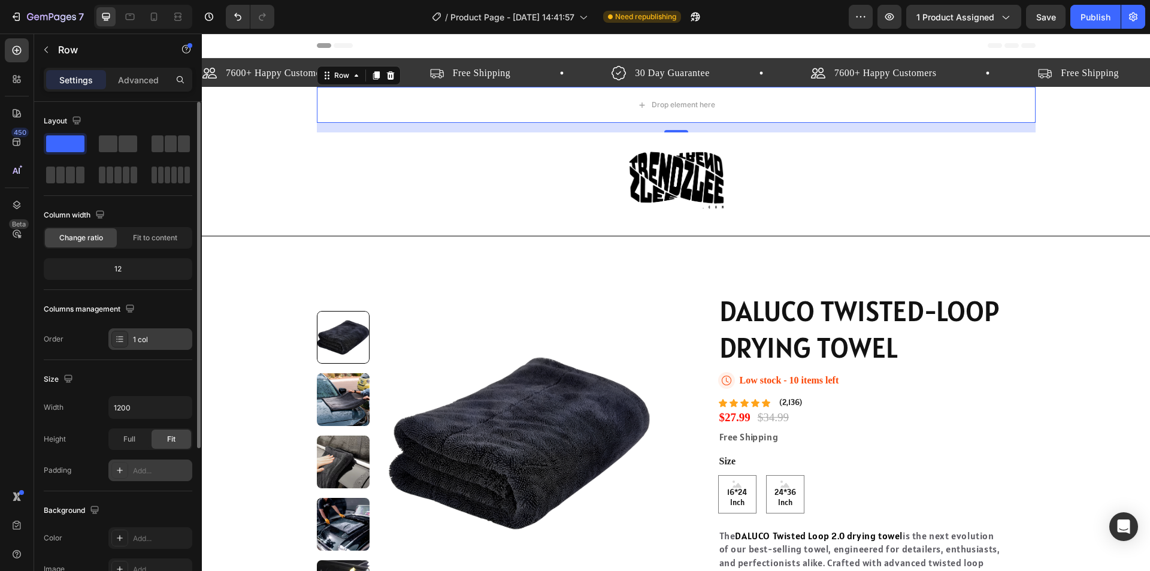
click at [129, 338] on div "1 col" at bounding box center [150, 339] width 84 height 22
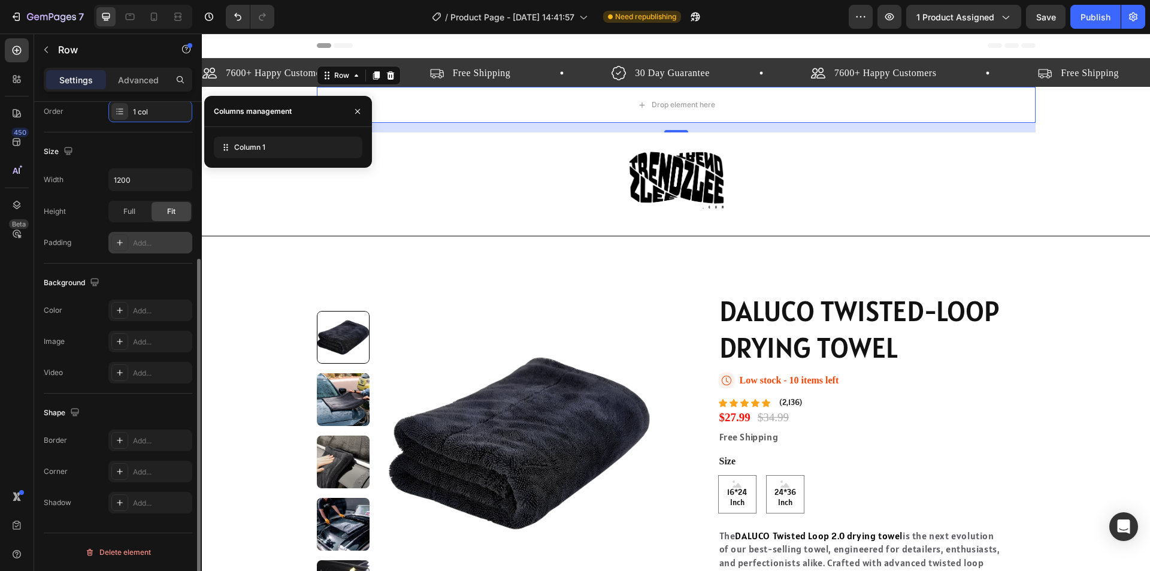
scroll to position [0, 0]
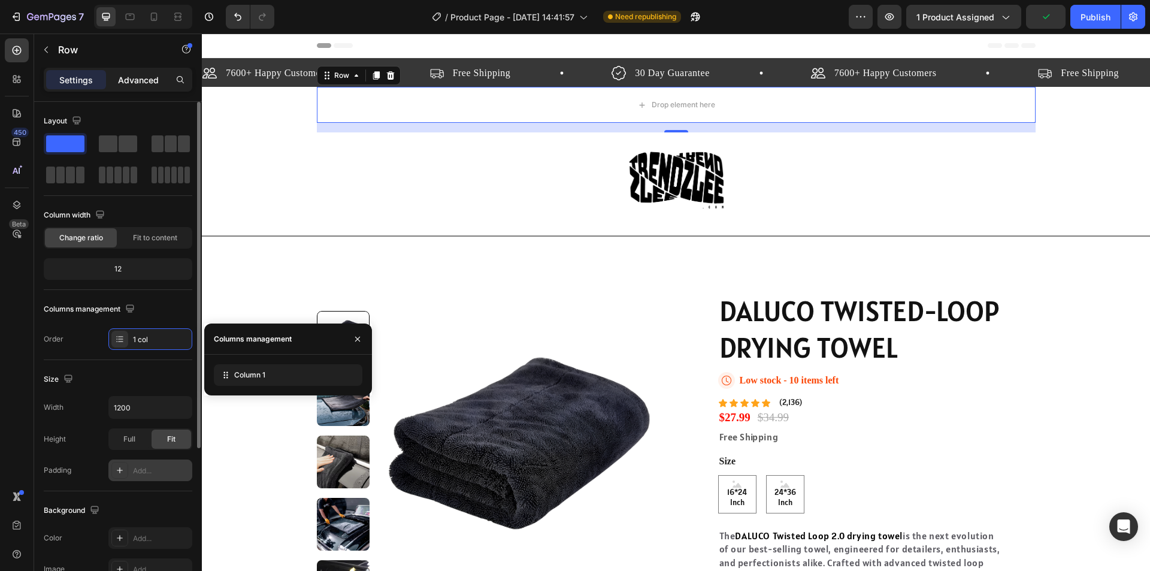
click at [140, 79] on p "Advanced" at bounding box center [138, 80] width 41 height 13
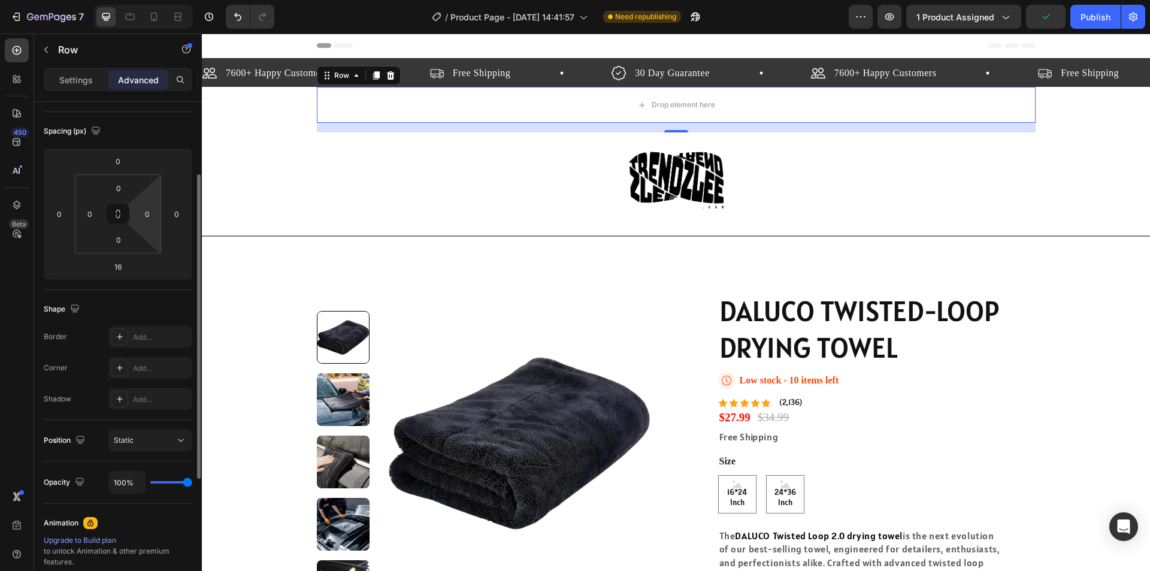
scroll to position [180, 0]
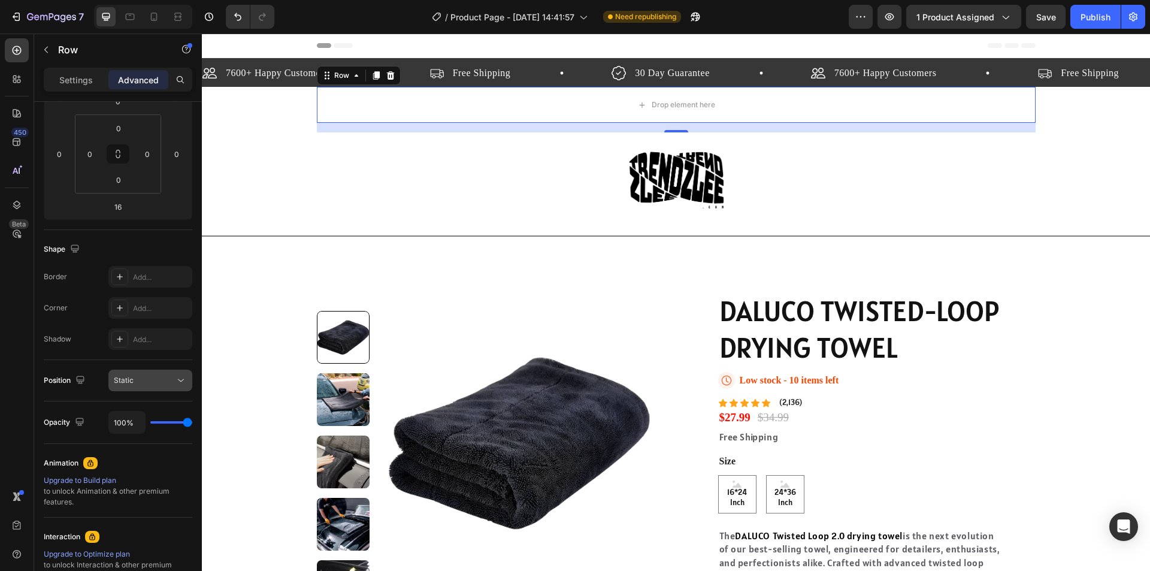
click at [179, 376] on icon at bounding box center [181, 380] width 12 height 12
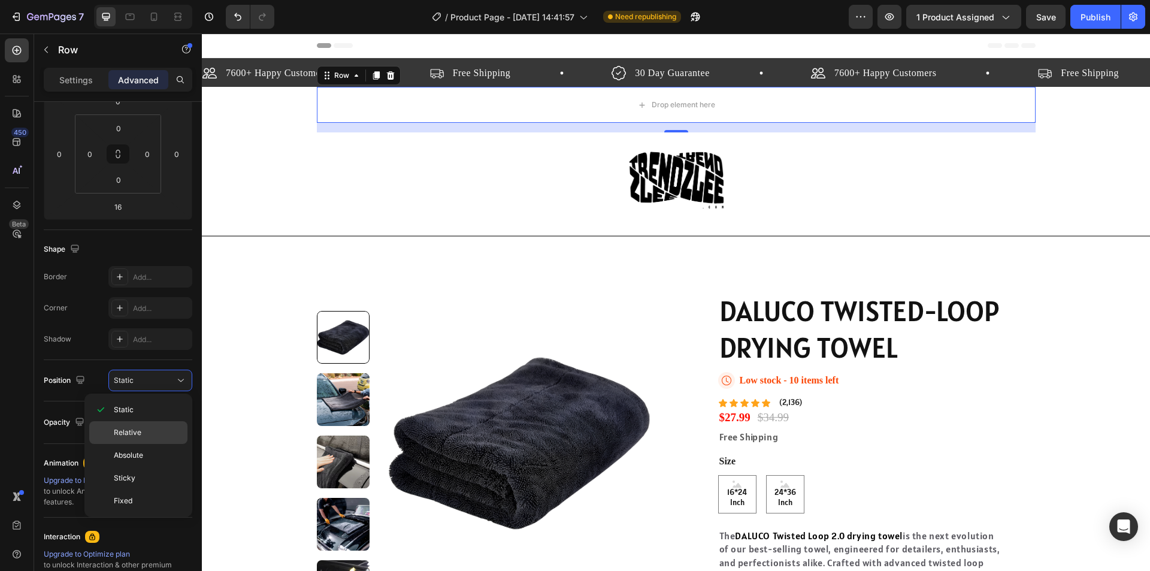
click at [150, 435] on p "Relative" at bounding box center [148, 432] width 68 height 11
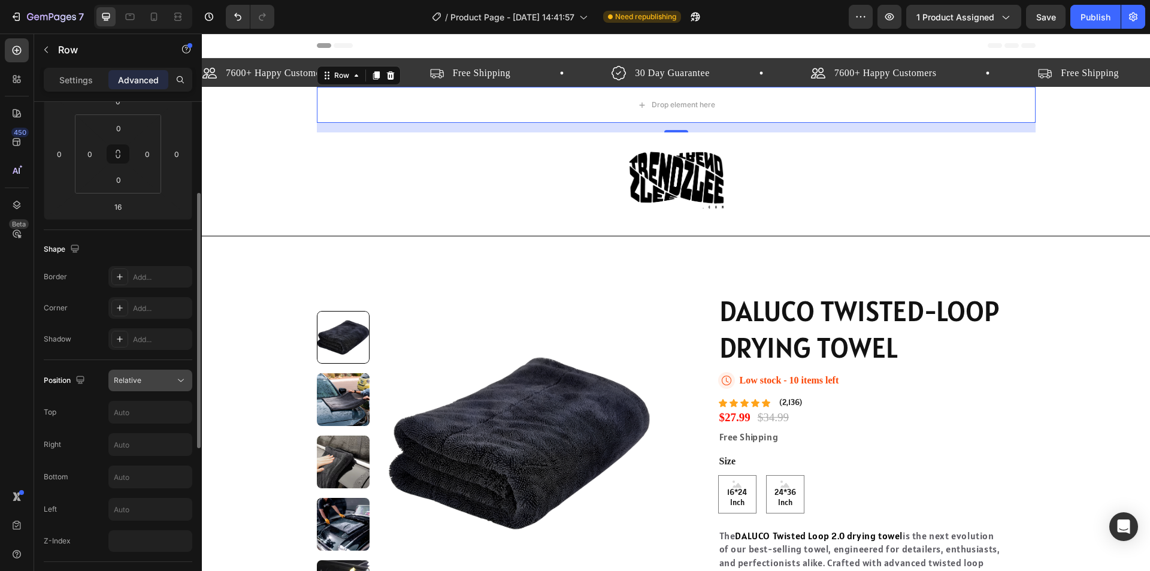
click at [154, 374] on button "Relative" at bounding box center [150, 381] width 84 height 22
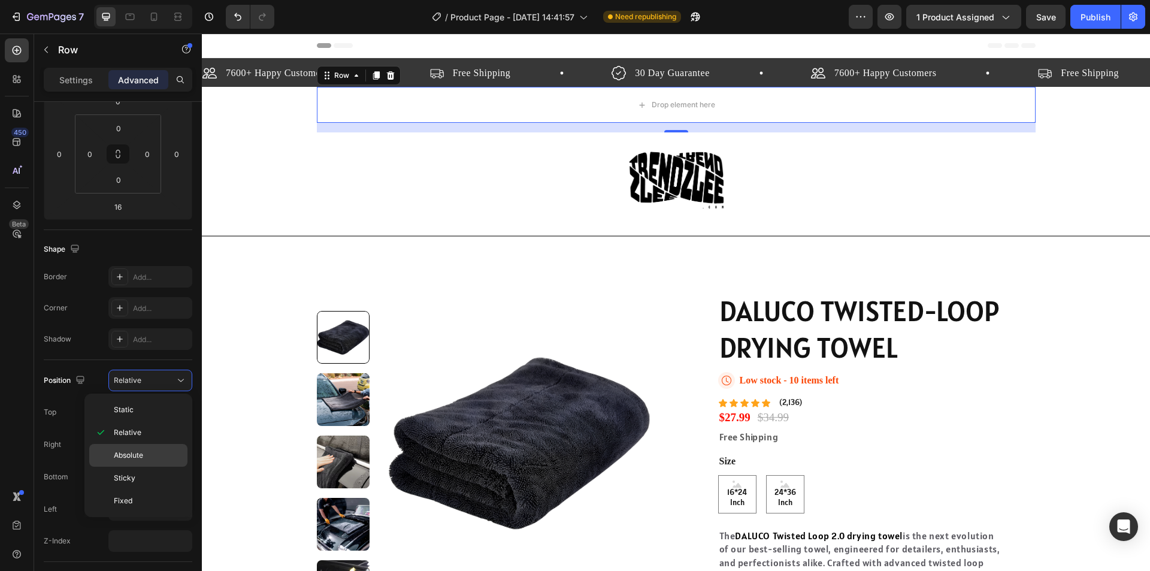
click at [149, 467] on div "Absolute" at bounding box center [138, 478] width 98 height 23
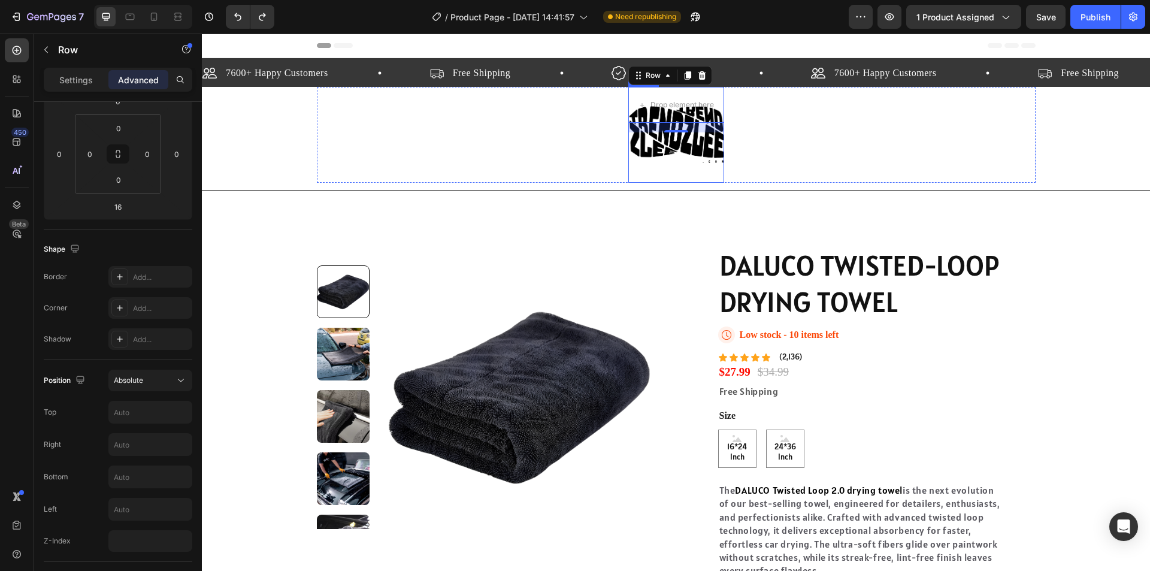
click at [696, 92] on img at bounding box center [676, 135] width 96 height 96
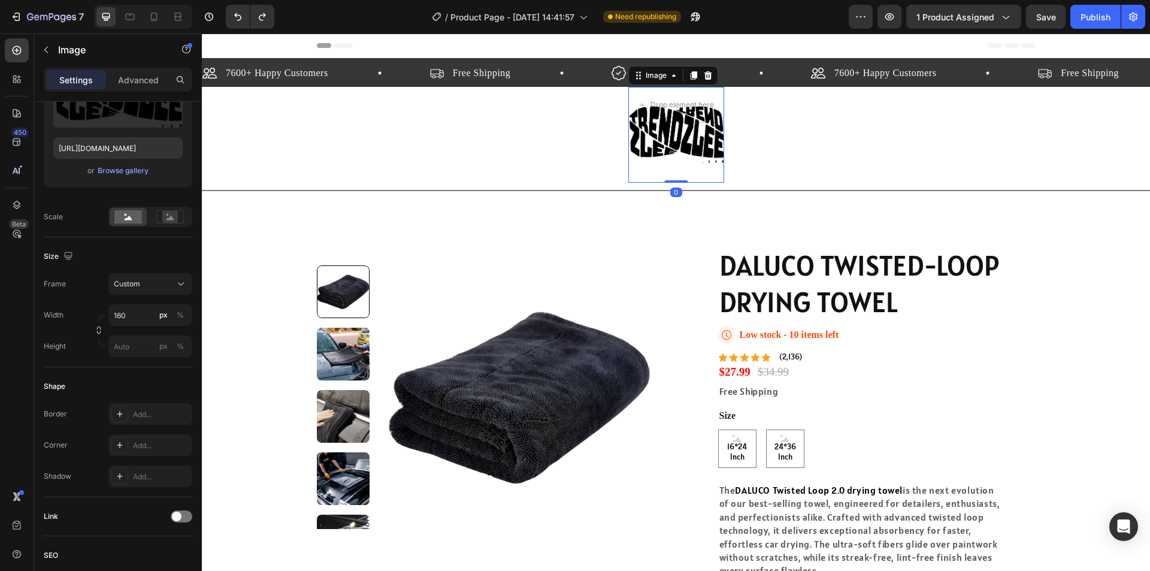
scroll to position [0, 0]
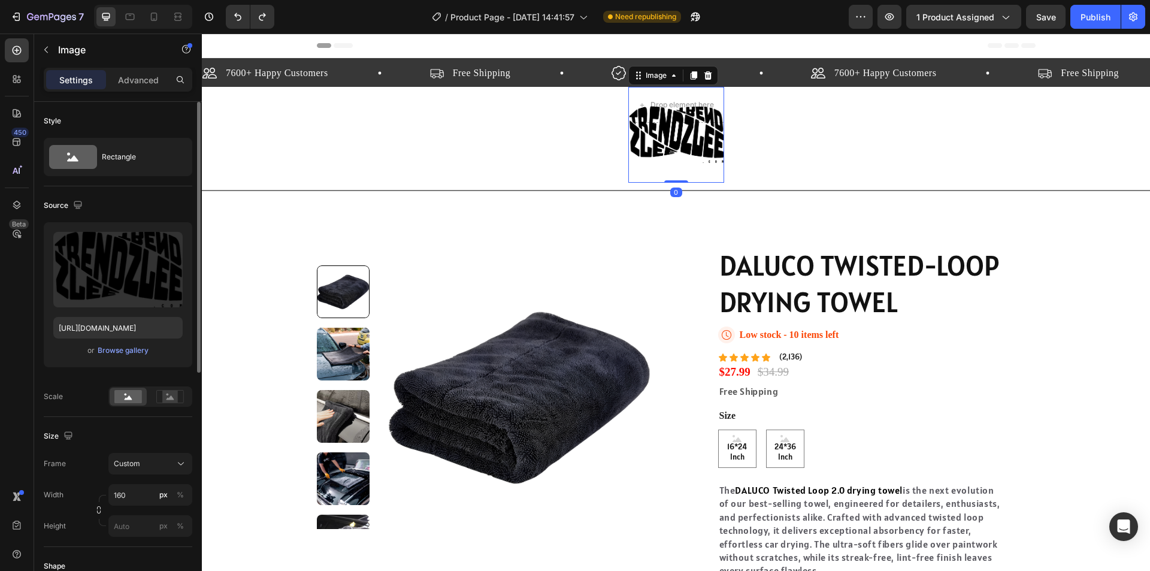
click at [676, 104] on img at bounding box center [676, 135] width 96 height 96
click at [664, 127] on img at bounding box center [676, 135] width 96 height 96
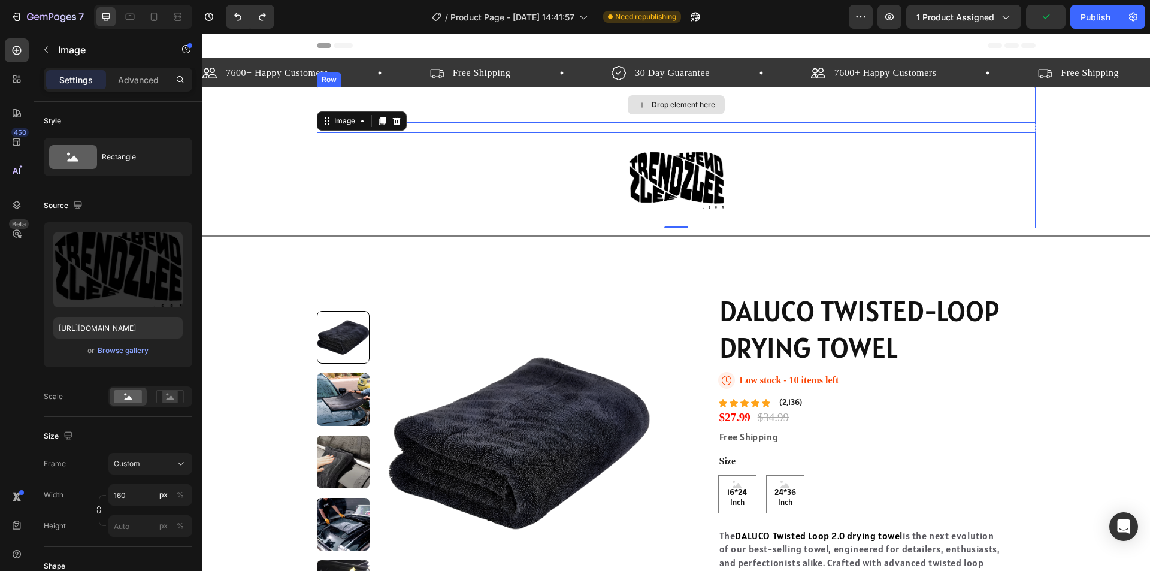
click at [553, 105] on div "Drop element here" at bounding box center [676, 105] width 719 height 36
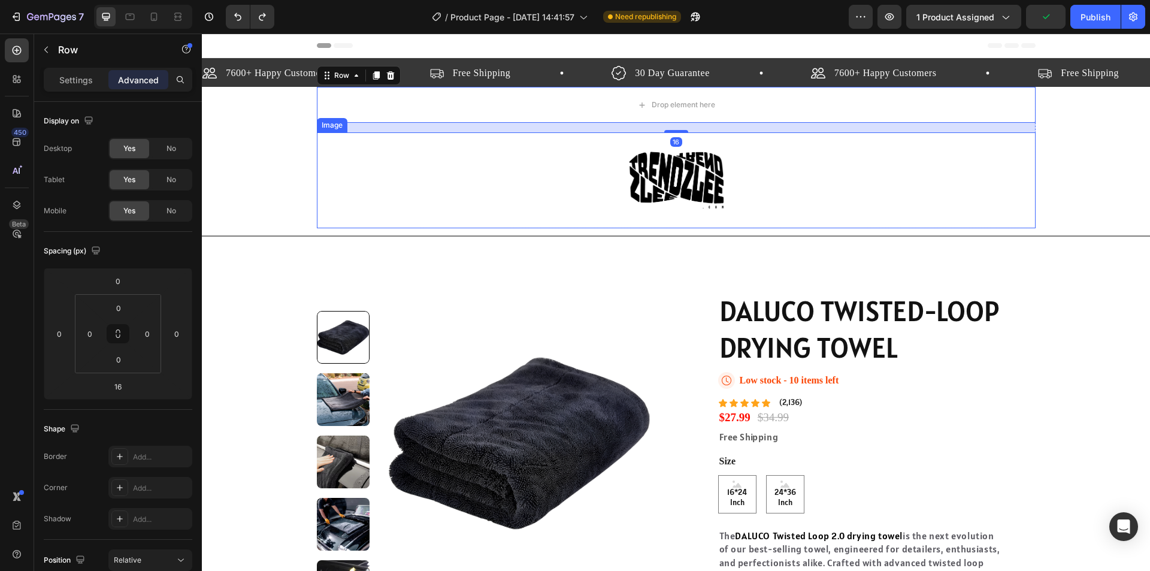
click at [522, 159] on div at bounding box center [676, 180] width 719 height 96
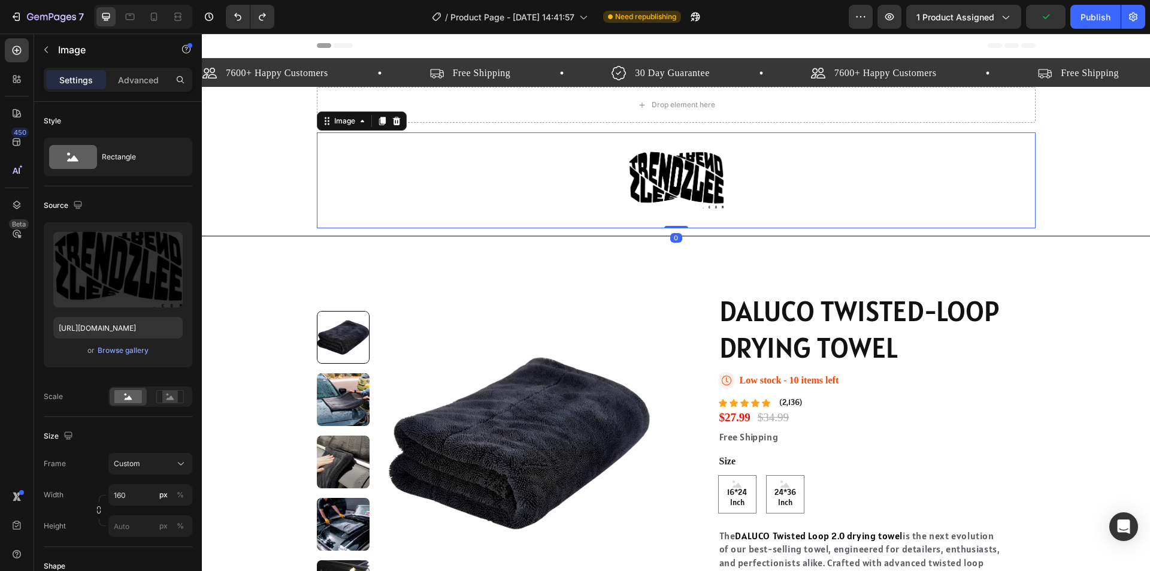
click at [572, 109] on div "Drop element here" at bounding box center [676, 105] width 719 height 36
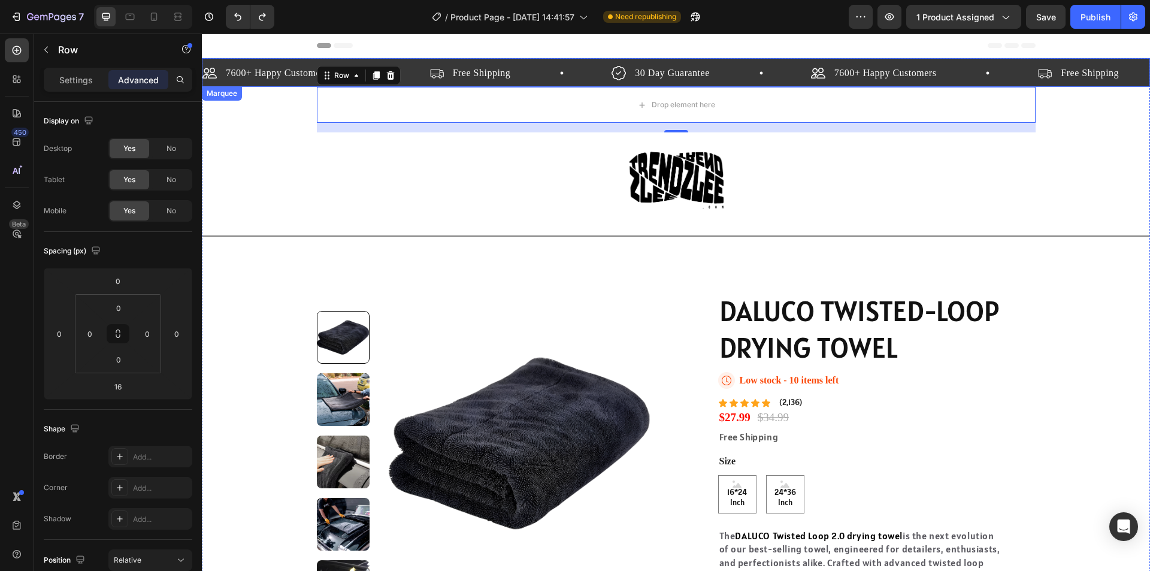
click at [532, 77] on div "Free Shipping Item List" at bounding box center [520, 73] width 183 height 18
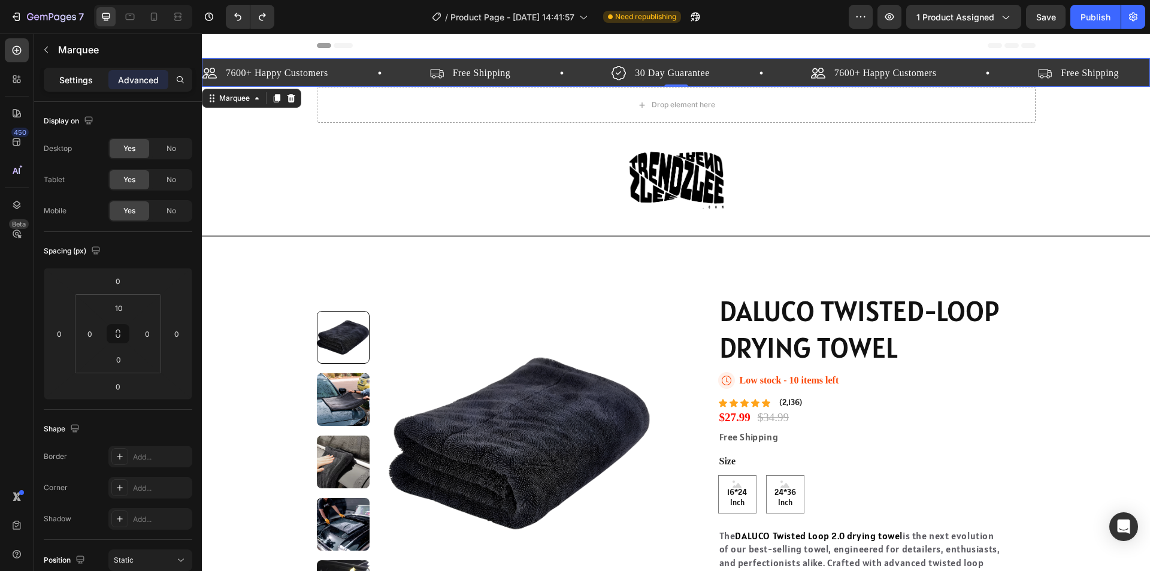
click at [64, 81] on p "Settings" at bounding box center [76, 80] width 34 height 13
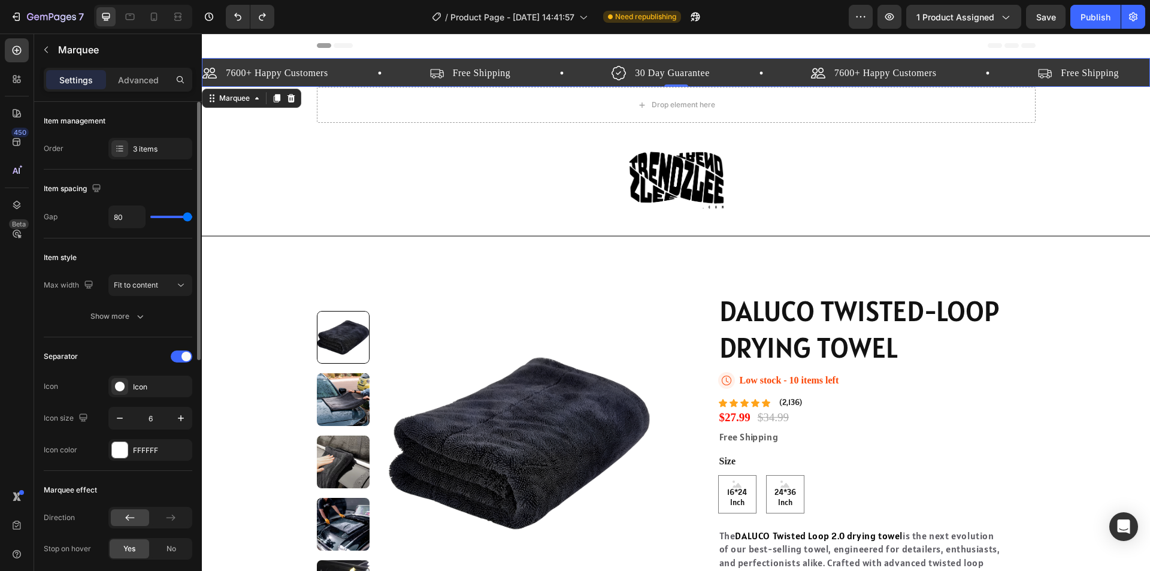
scroll to position [299, 0]
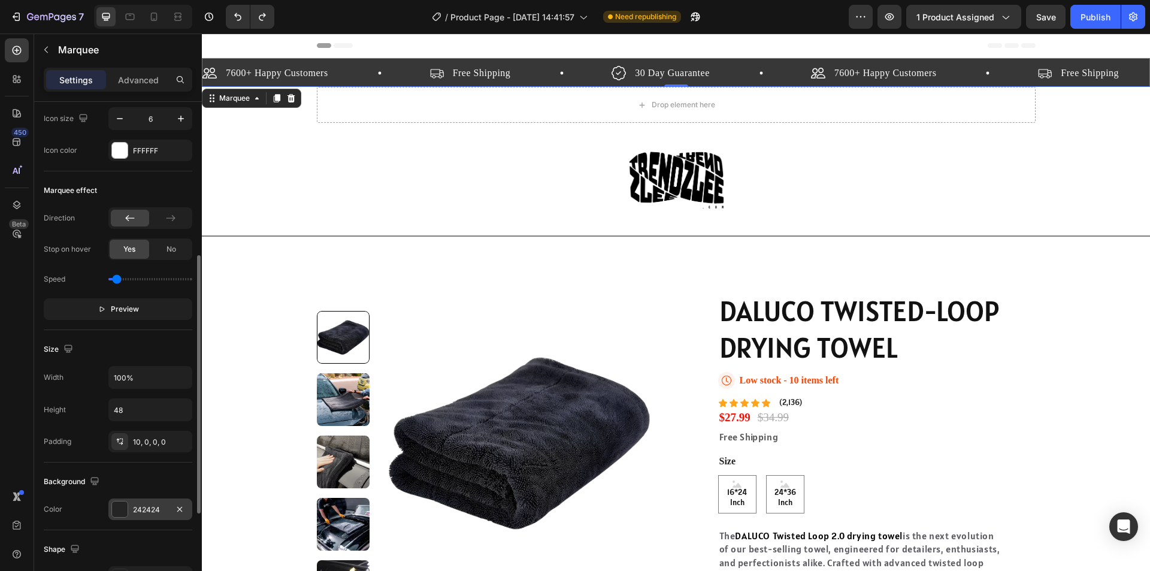
click at [120, 514] on div at bounding box center [120, 509] width 16 height 16
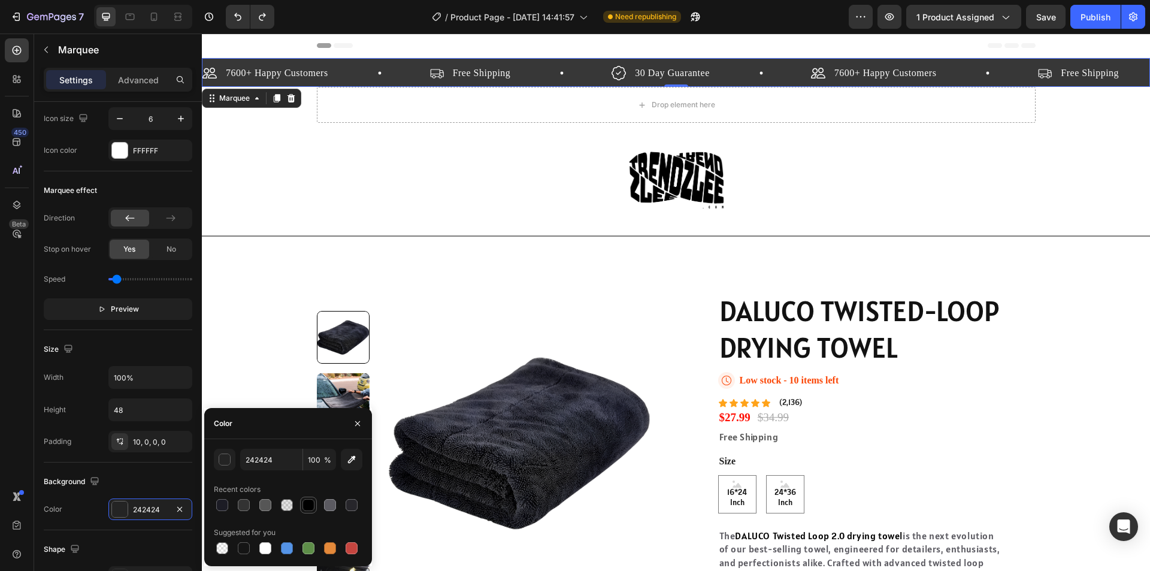
click at [312, 505] on div at bounding box center [308, 505] width 12 height 12
type input "000000"
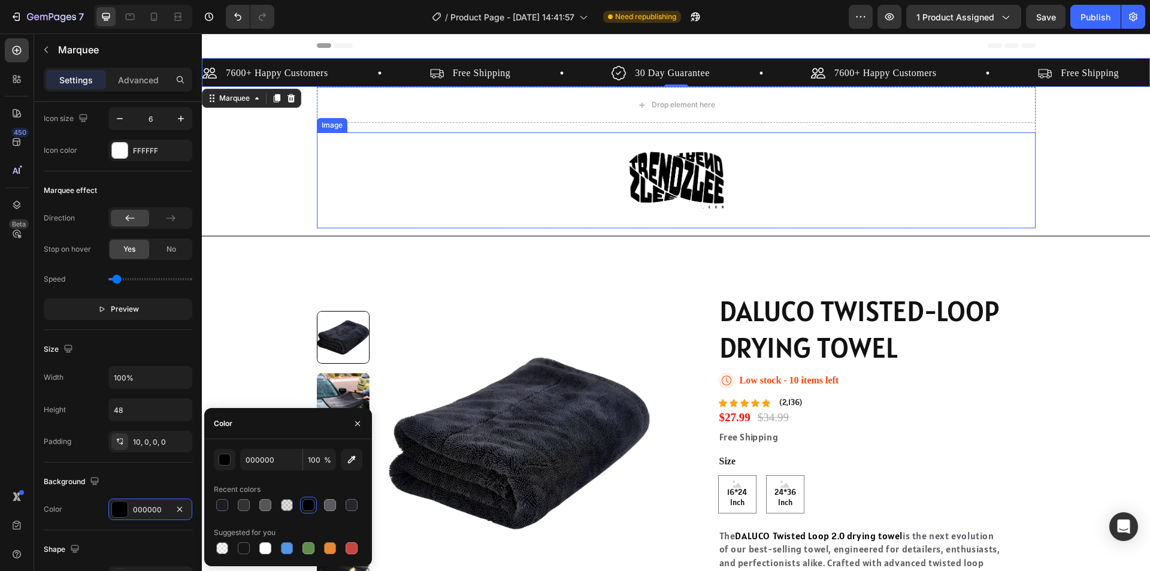
click at [317, 168] on div at bounding box center [676, 180] width 719 height 96
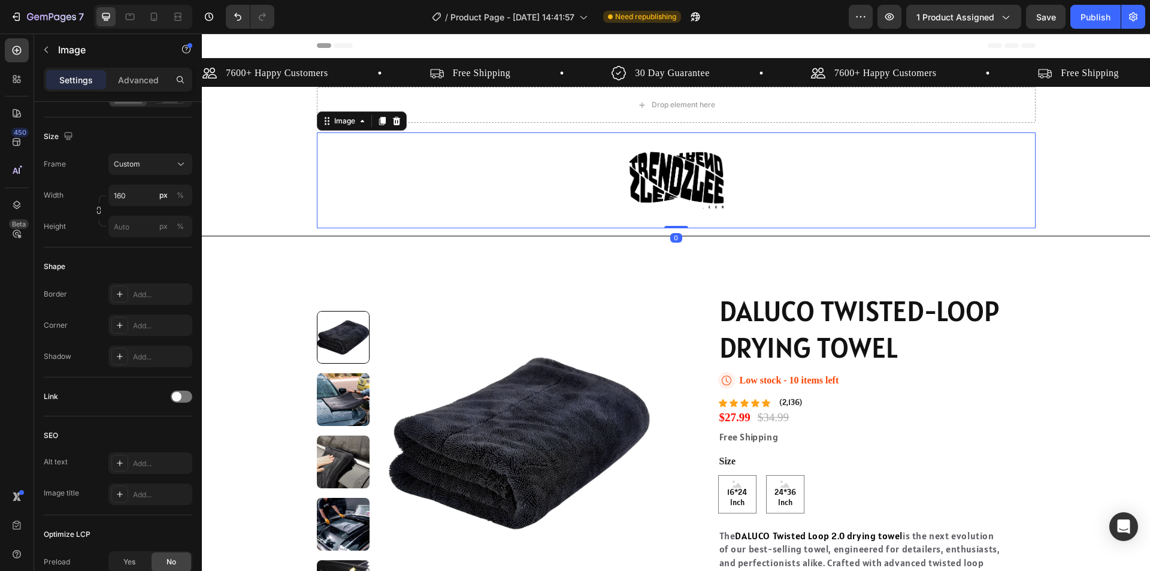
scroll to position [0, 0]
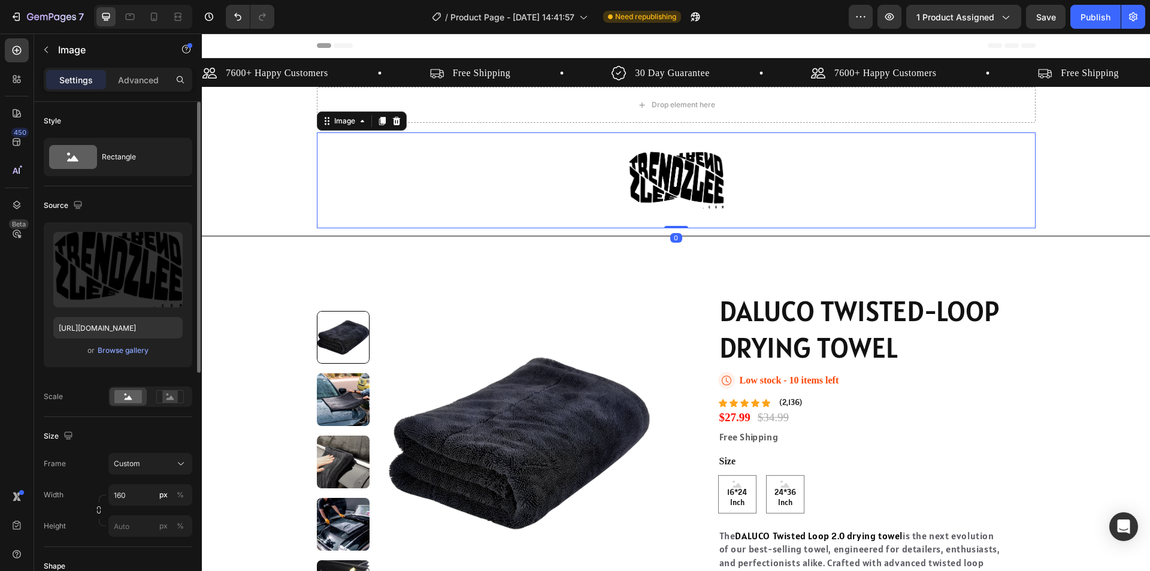
click at [498, 166] on div at bounding box center [676, 180] width 719 height 96
click at [698, 114] on div "Drop element here" at bounding box center [676, 105] width 719 height 36
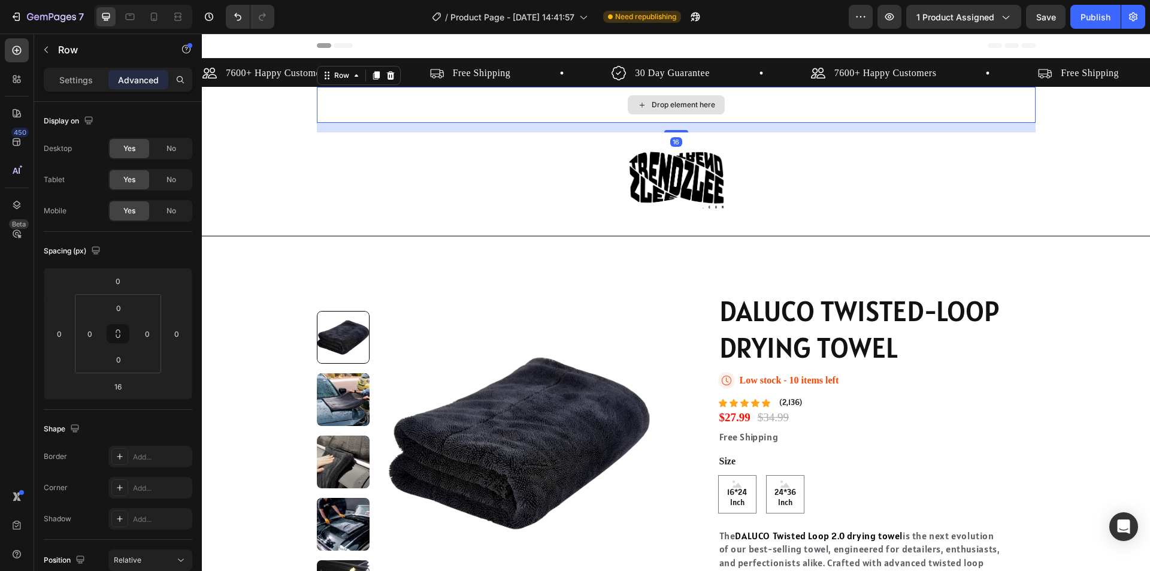
click at [802, 100] on div "Drop element here" at bounding box center [676, 105] width 719 height 36
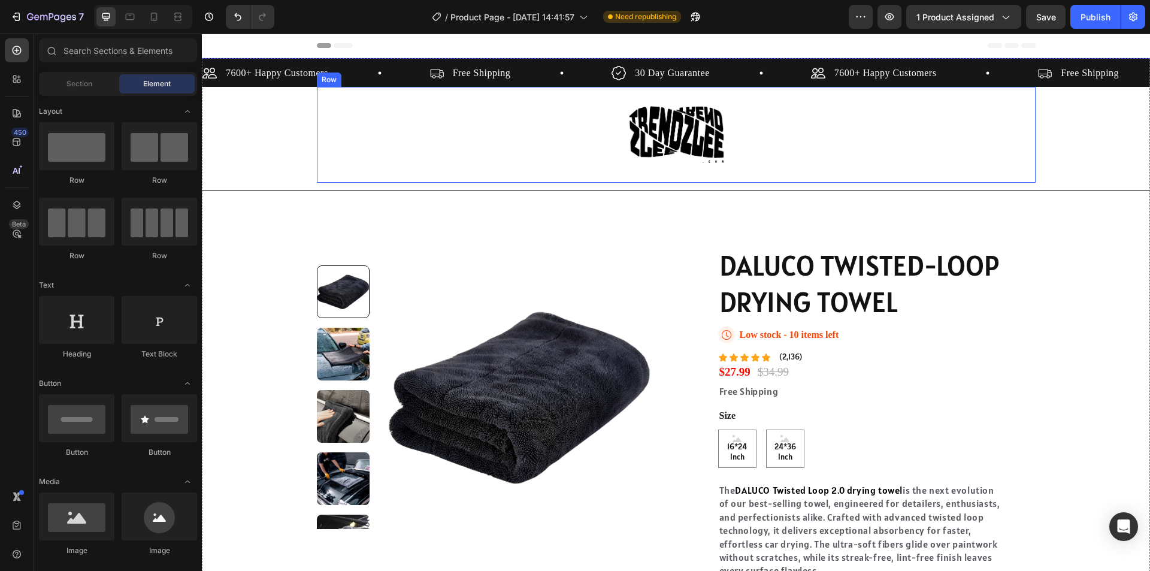
click at [677, 123] on img at bounding box center [676, 135] width 96 height 96
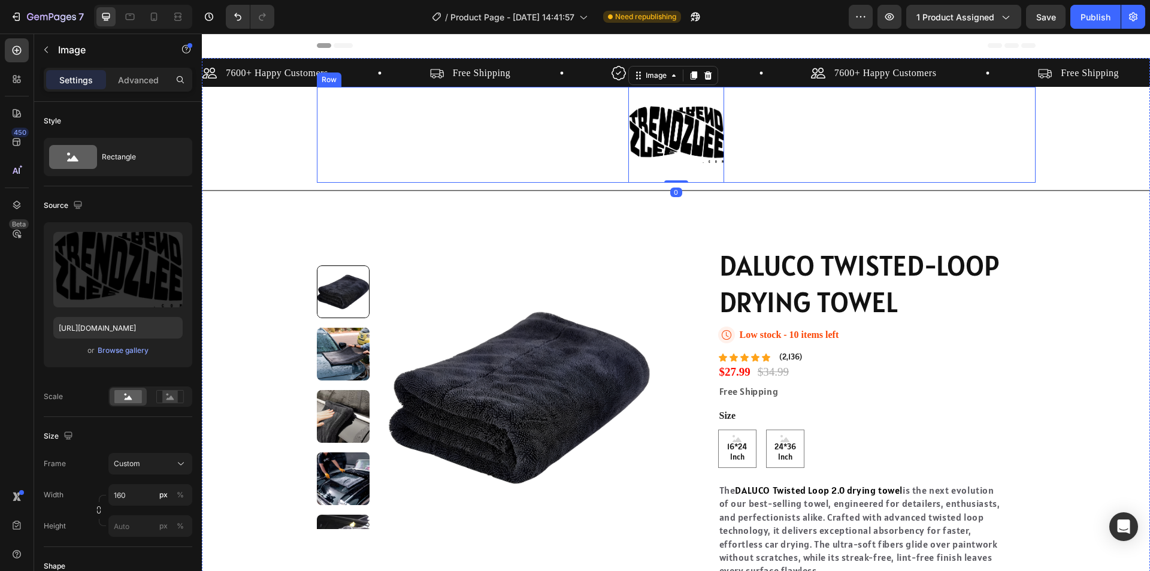
click at [906, 133] on div "Image 0 Row" at bounding box center [676, 135] width 719 height 96
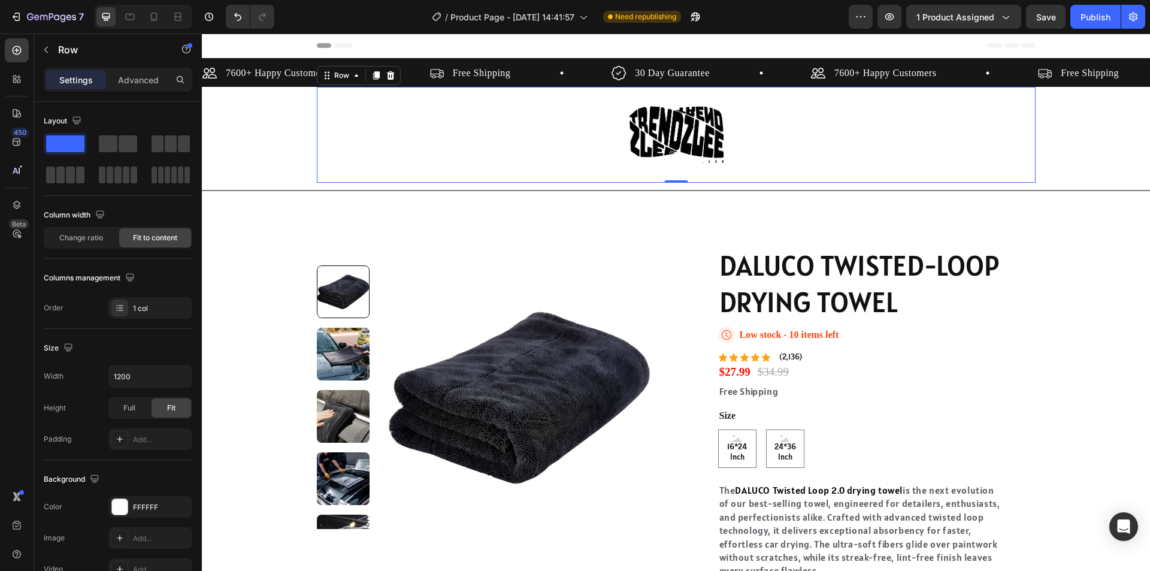
click at [1095, 147] on div "7600+ Happy Customers Item List Free Shipping Item List 30 Day Guarantee Item L…" at bounding box center [676, 377] width 948 height 639
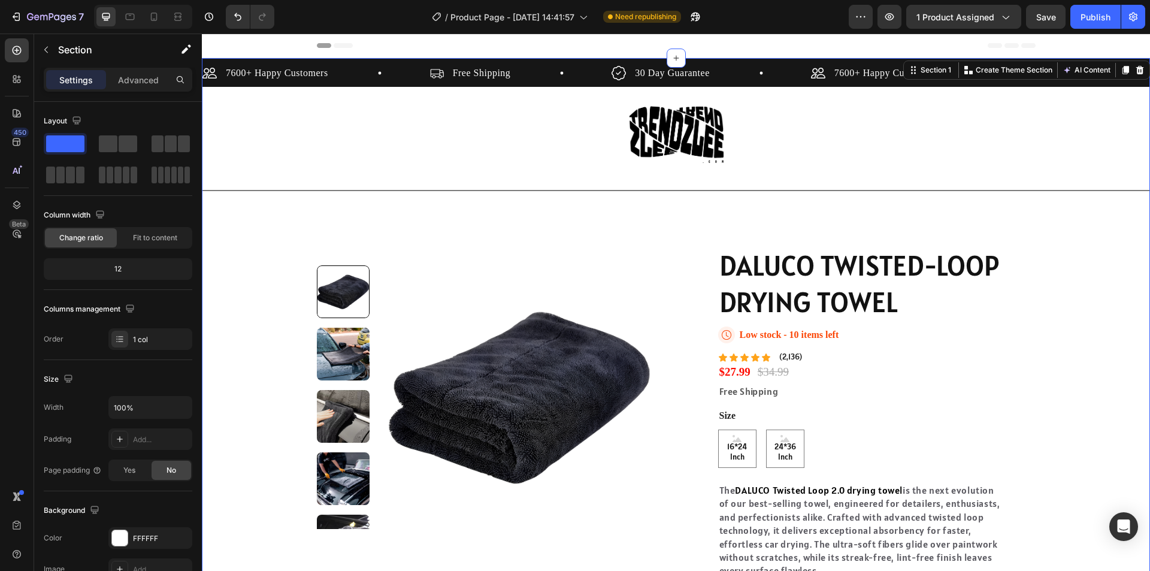
click at [1118, 135] on div "7600+ Happy Customers Item List Free Shipping Item List 30 Day Guarantee Item L…" at bounding box center [676, 377] width 948 height 639
click at [40, 47] on button "button" at bounding box center [46, 49] width 19 height 19
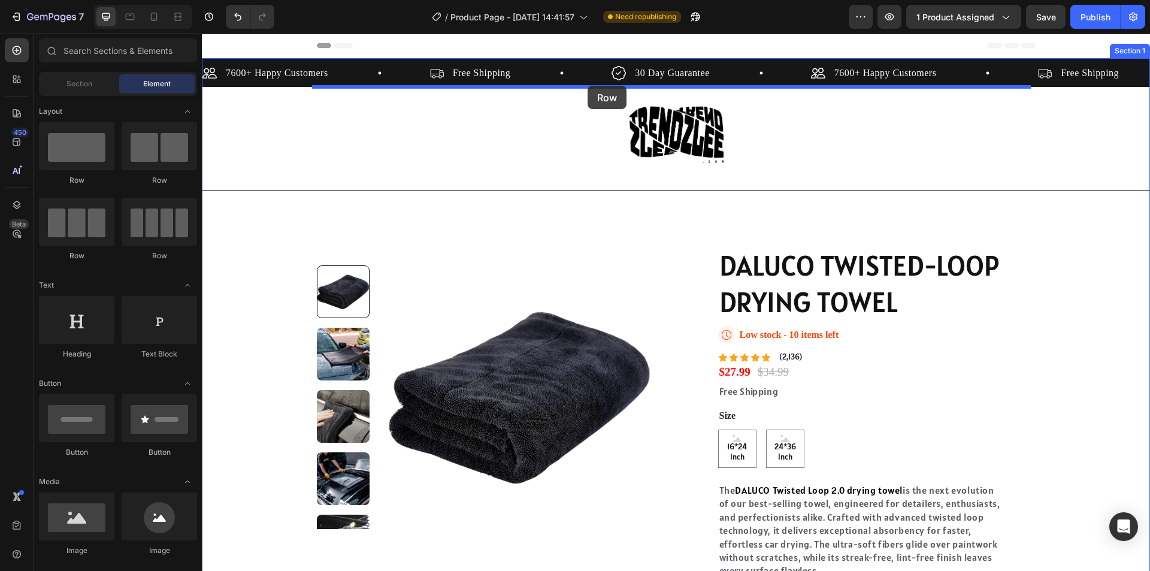
drag, startPoint x: 290, startPoint y: 196, endPoint x: 588, endPoint y: 86, distance: 317.4
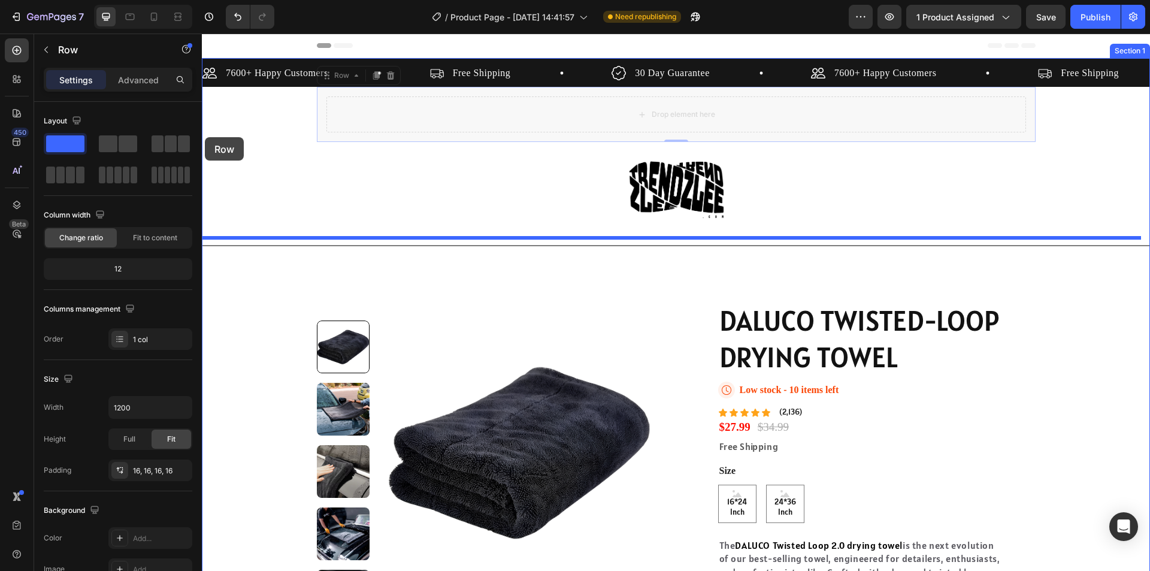
drag, startPoint x: 646, startPoint y: 92, endPoint x: 205, endPoint y: 137, distance: 443.1
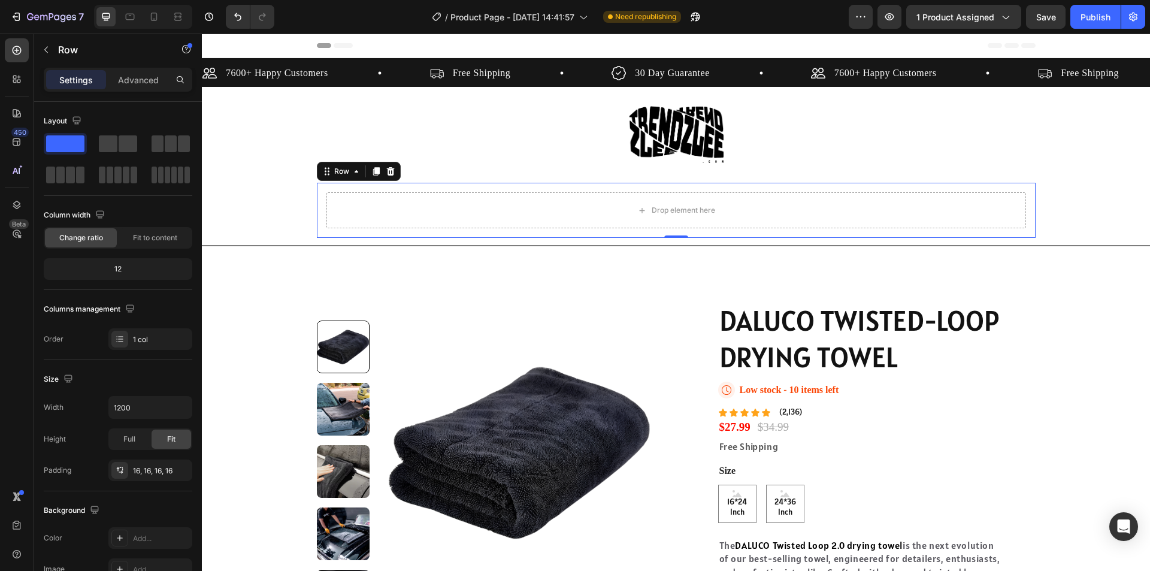
click at [317, 212] on div "Drop element here Row 0" at bounding box center [676, 210] width 719 height 55
click at [352, 175] on icon at bounding box center [357, 171] width 10 height 10
click at [113, 272] on div "12" at bounding box center [118, 269] width 144 height 17
drag, startPoint x: 120, startPoint y: 268, endPoint x: 146, endPoint y: 237, distance: 40.4
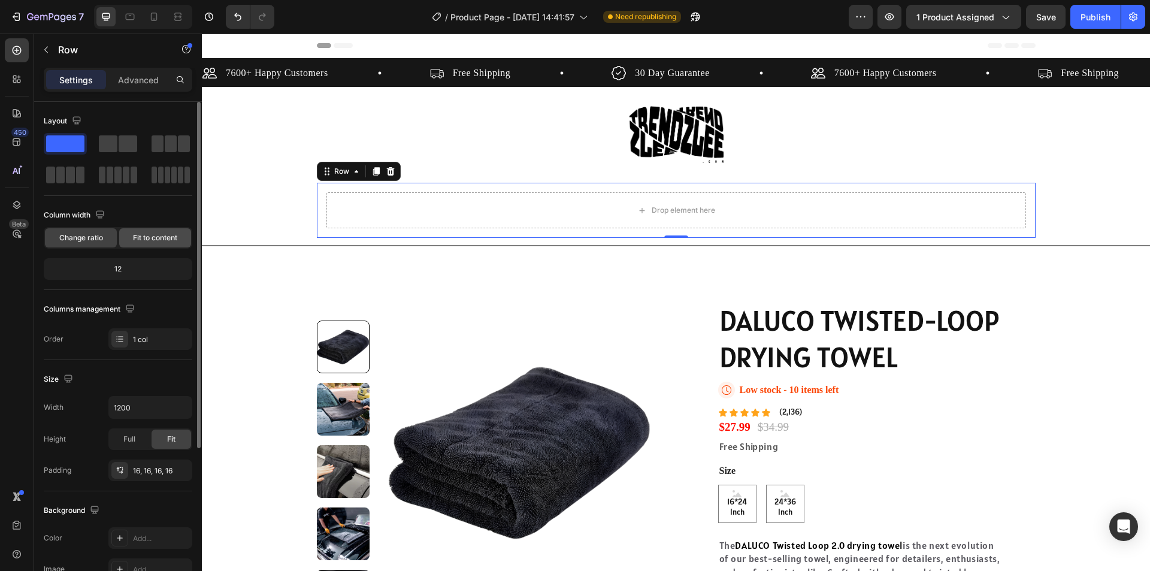
click at [123, 265] on div "12" at bounding box center [118, 269] width 144 height 17
click at [146, 237] on span "Fit to content" at bounding box center [155, 237] width 44 height 11
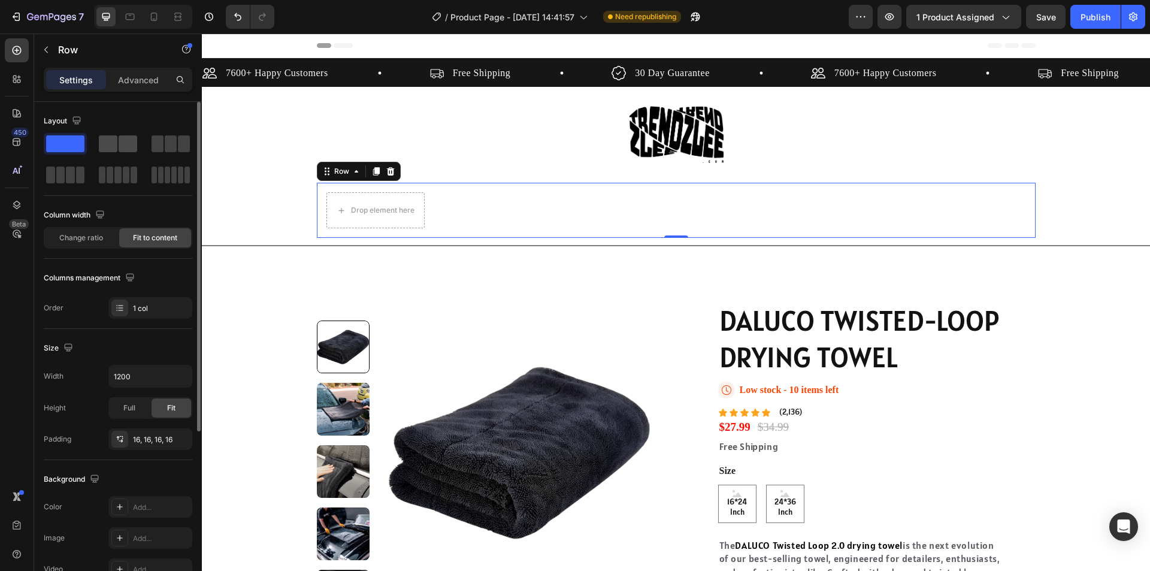
click at [149, 152] on div at bounding box center [170, 144] width 43 height 22
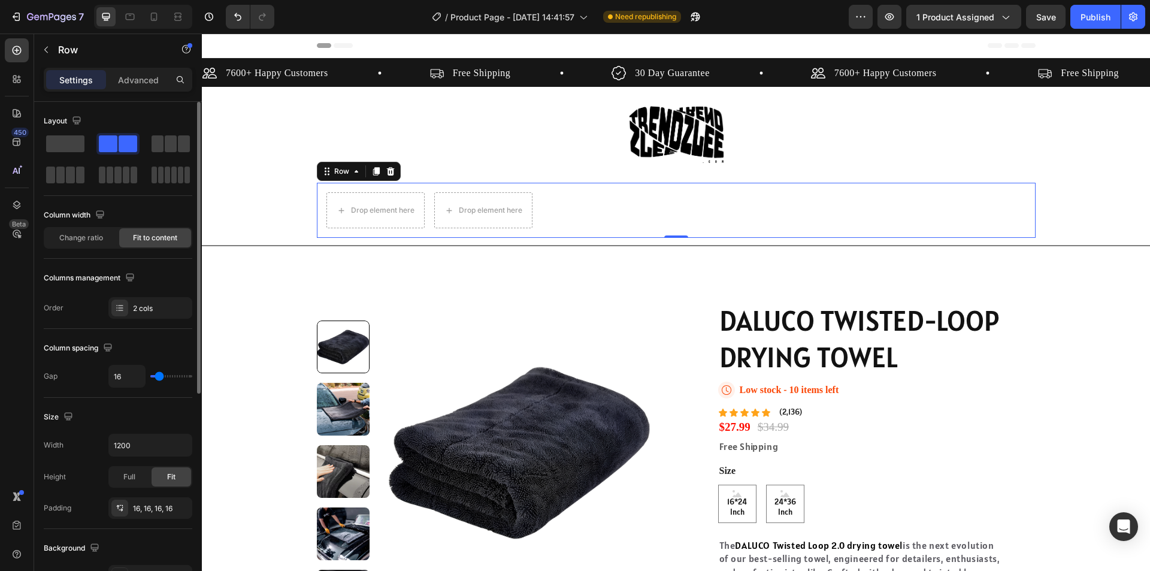
click at [59, 155] on div at bounding box center [118, 159] width 149 height 53
click at [68, 146] on span at bounding box center [65, 143] width 38 height 17
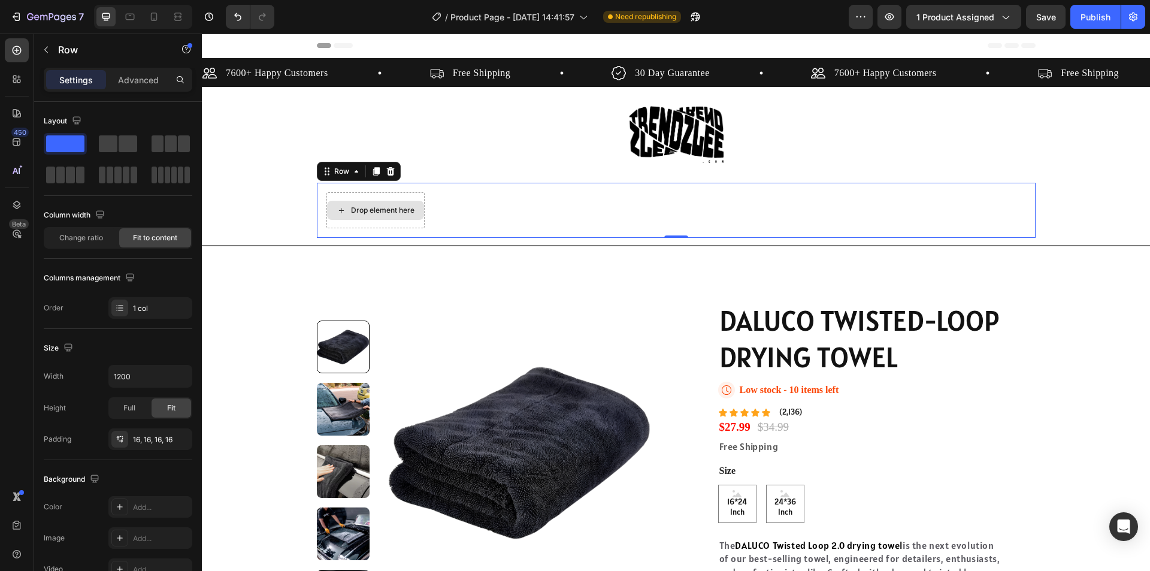
click at [370, 220] on div "Drop element here" at bounding box center [375, 210] width 98 height 36
click at [519, 211] on div "Drop element here Row 0" at bounding box center [676, 210] width 719 height 55
click at [151, 78] on p "Advanced" at bounding box center [138, 80] width 41 height 13
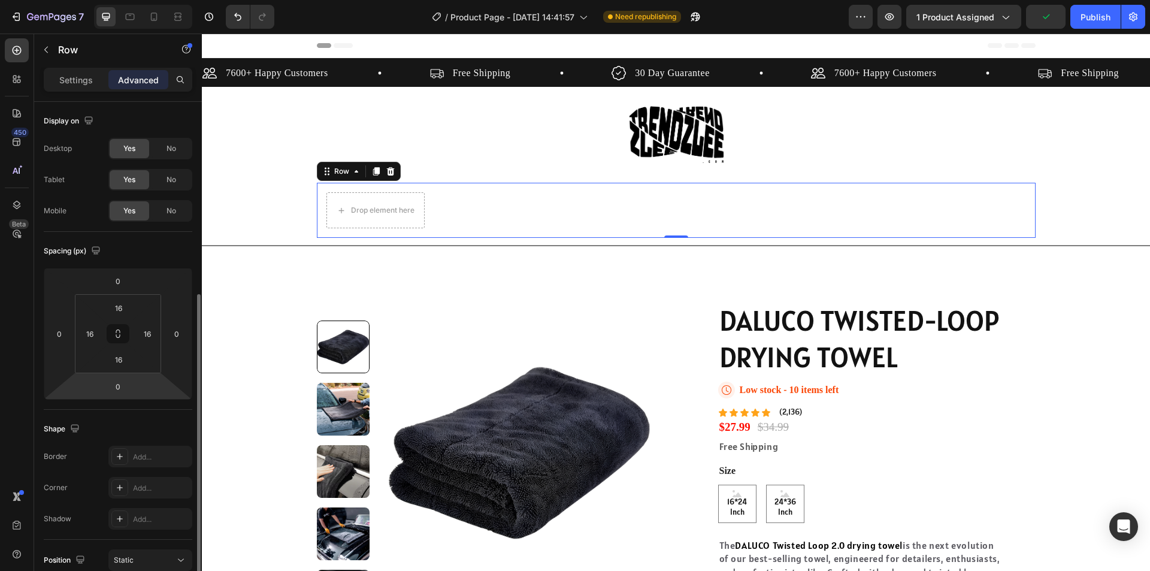
scroll to position [328, 0]
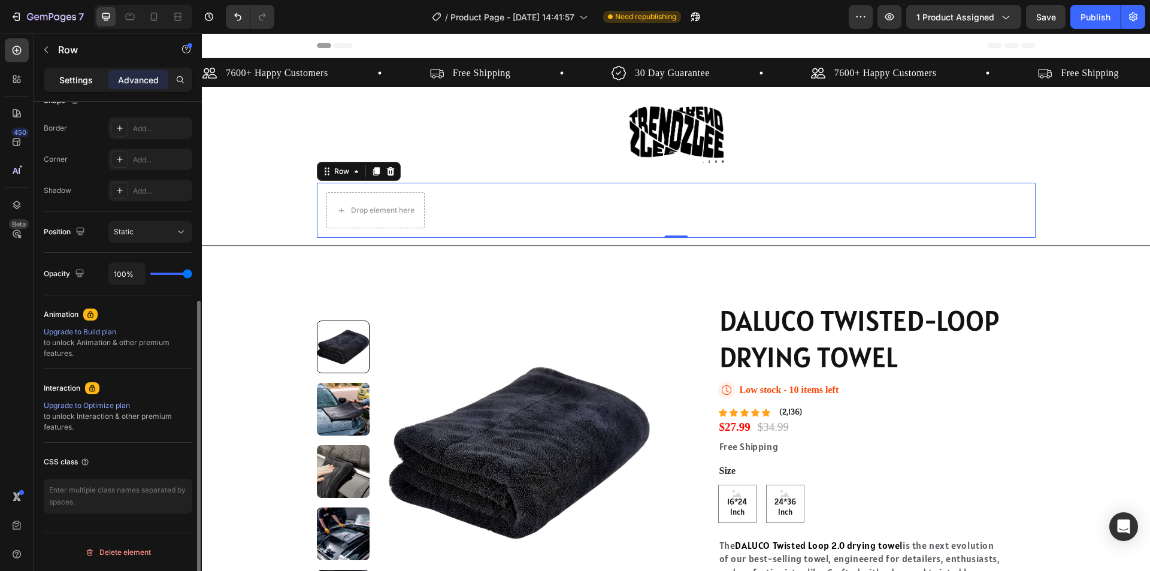
click at [84, 80] on p "Settings" at bounding box center [76, 80] width 34 height 13
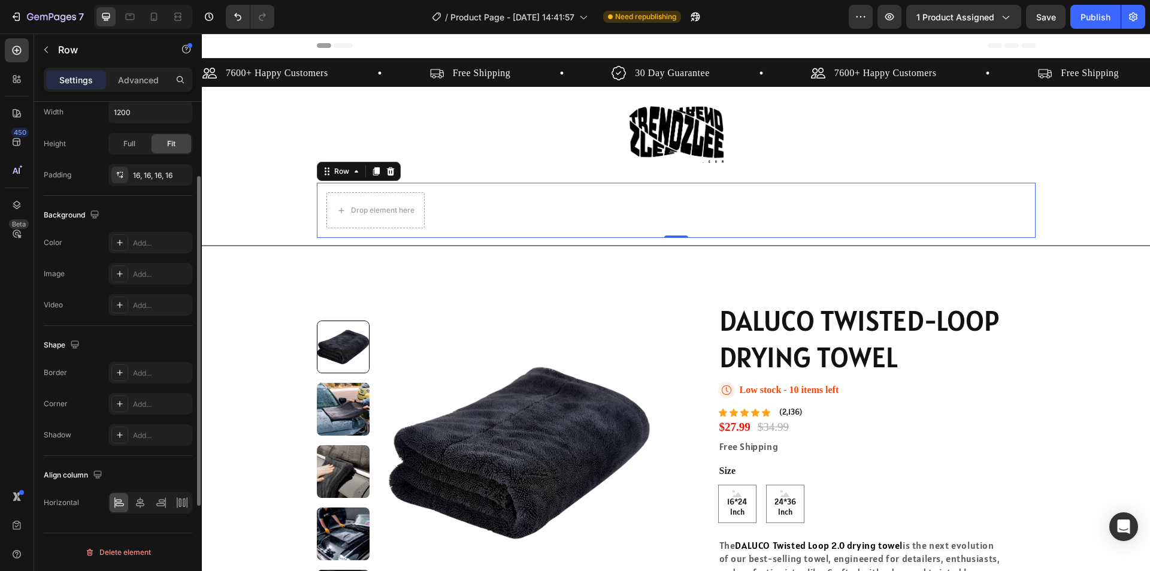
scroll to position [25, 0]
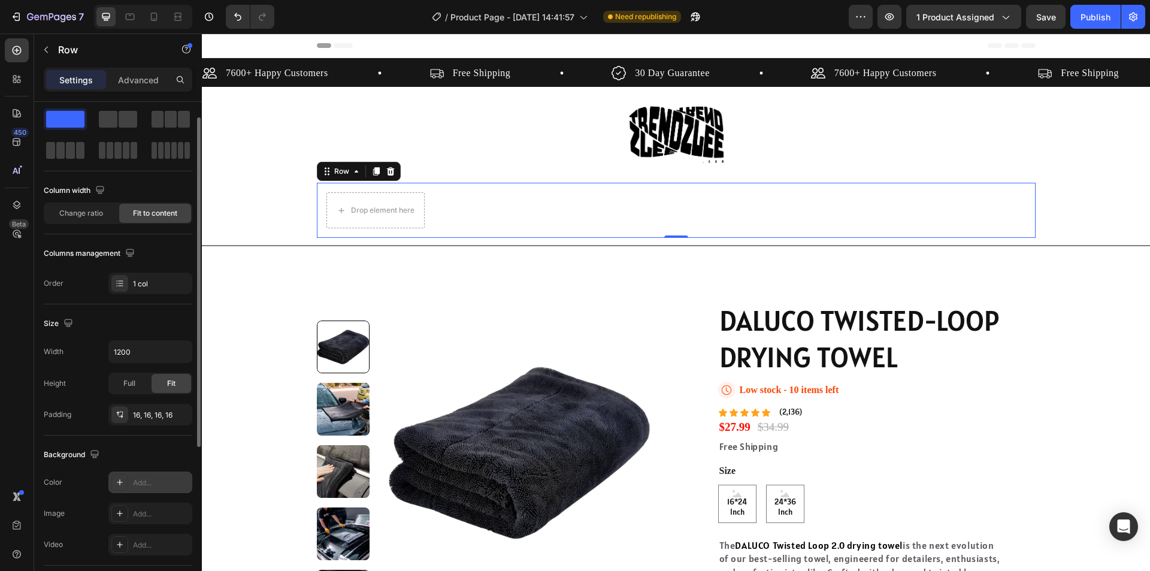
click at [140, 483] on div "Add..." at bounding box center [161, 482] width 56 height 11
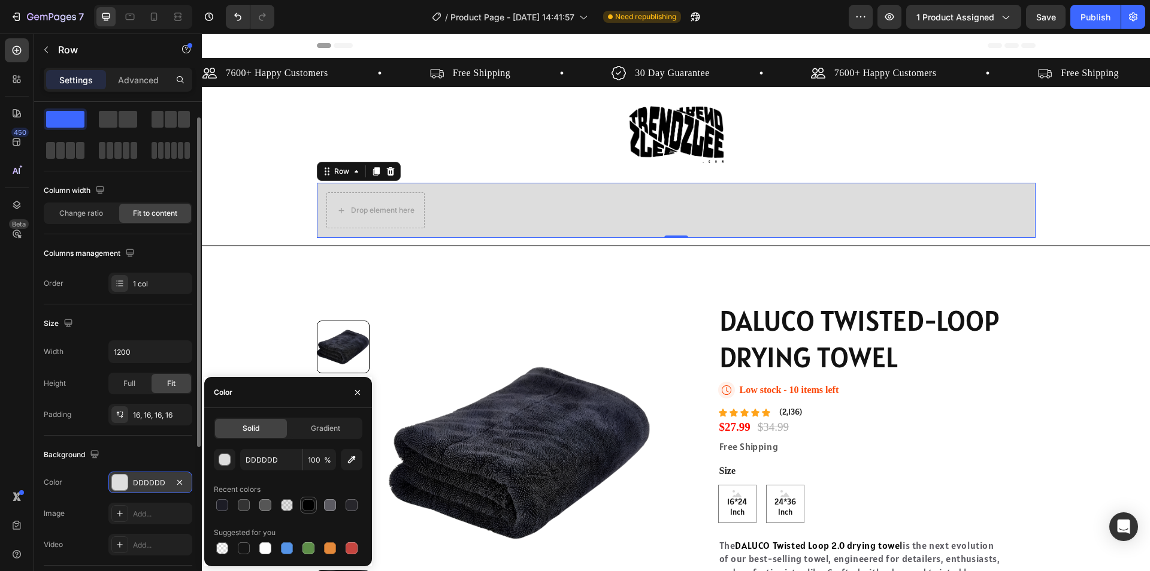
click at [311, 502] on div at bounding box center [308, 505] width 12 height 12
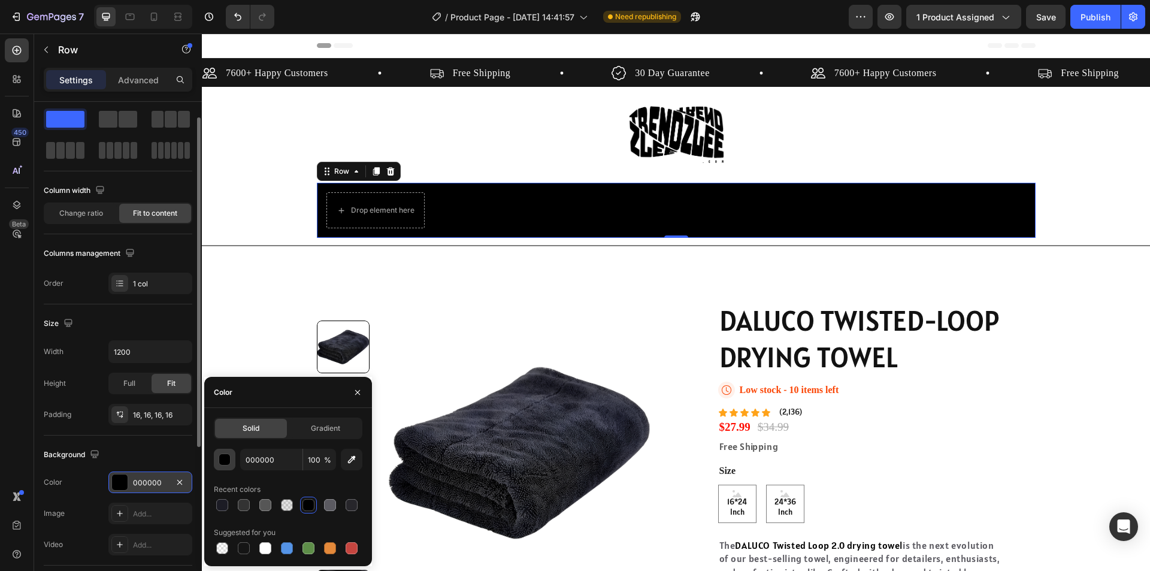
click at [218, 458] on button "button" at bounding box center [225, 460] width 22 height 22
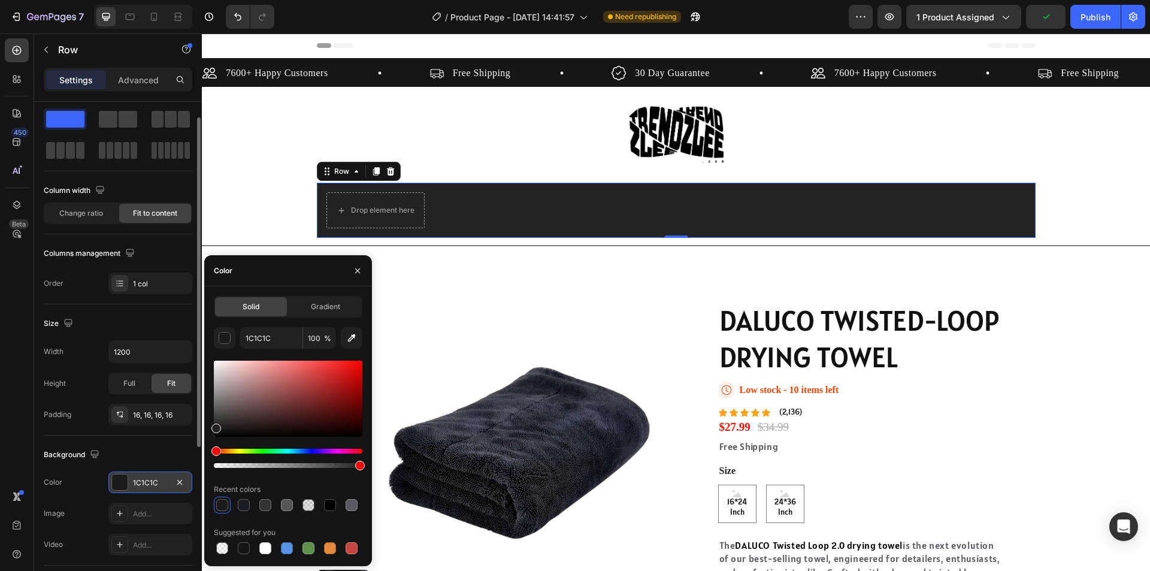
drag, startPoint x: 214, startPoint y: 438, endPoint x: 207, endPoint y: 425, distance: 14.2
click at [207, 425] on div "Solid Gradient 1C1C1C 100 % Recent colors Suggested for you" at bounding box center [288, 426] width 168 height 261
type input "232323"
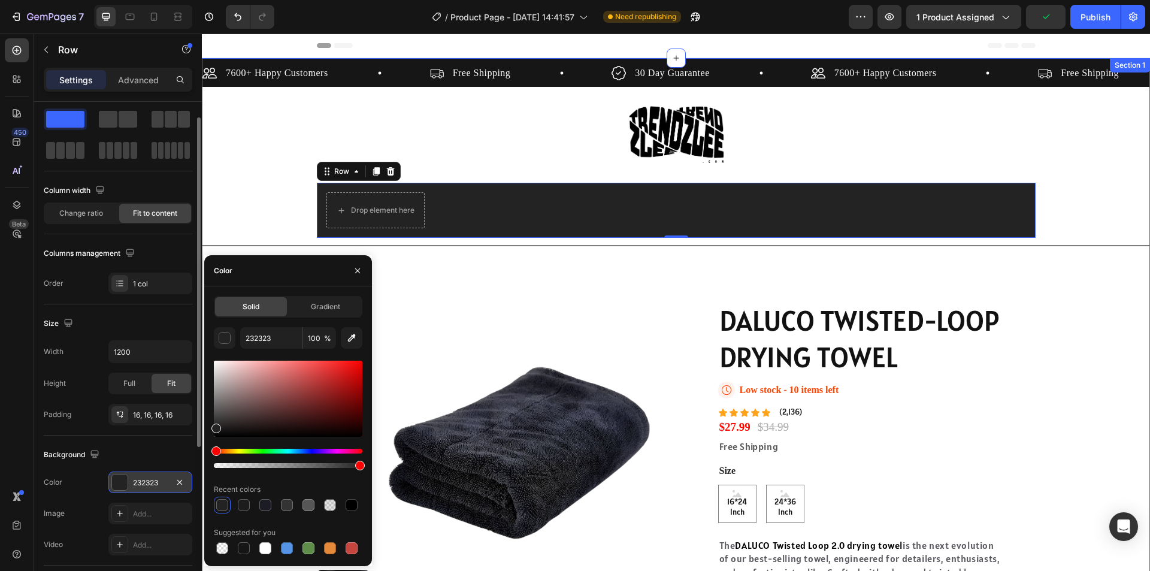
click at [245, 229] on div "7600+ Happy Customers Item List Free Shipping Item List 30 Day Guarantee Item L…" at bounding box center [676, 405] width 948 height 694
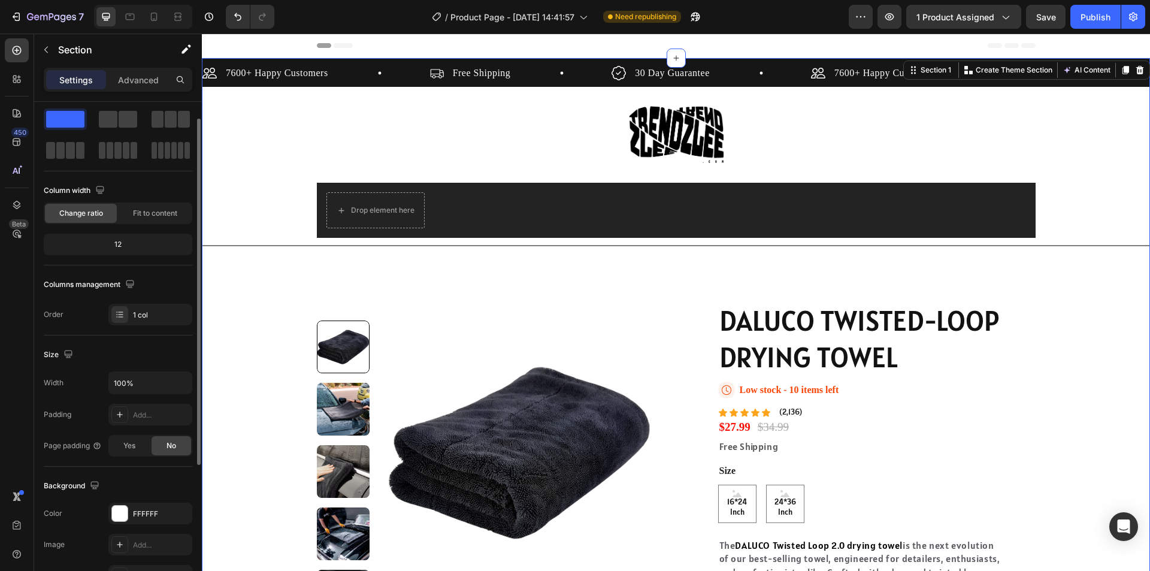
scroll to position [0, 0]
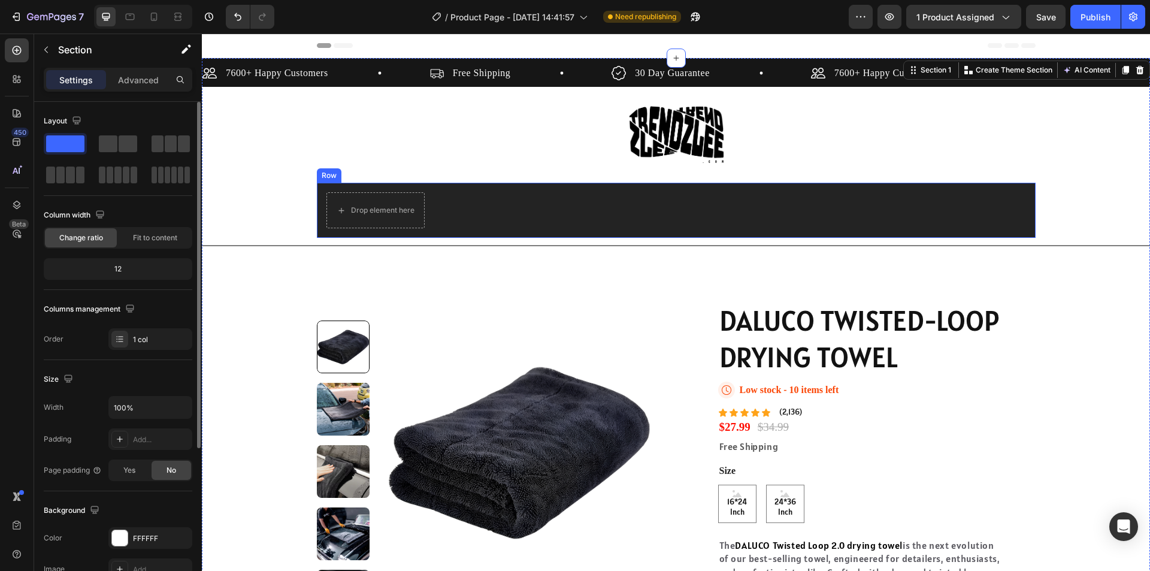
click at [544, 194] on div "Drop element here Row" at bounding box center [676, 210] width 719 height 55
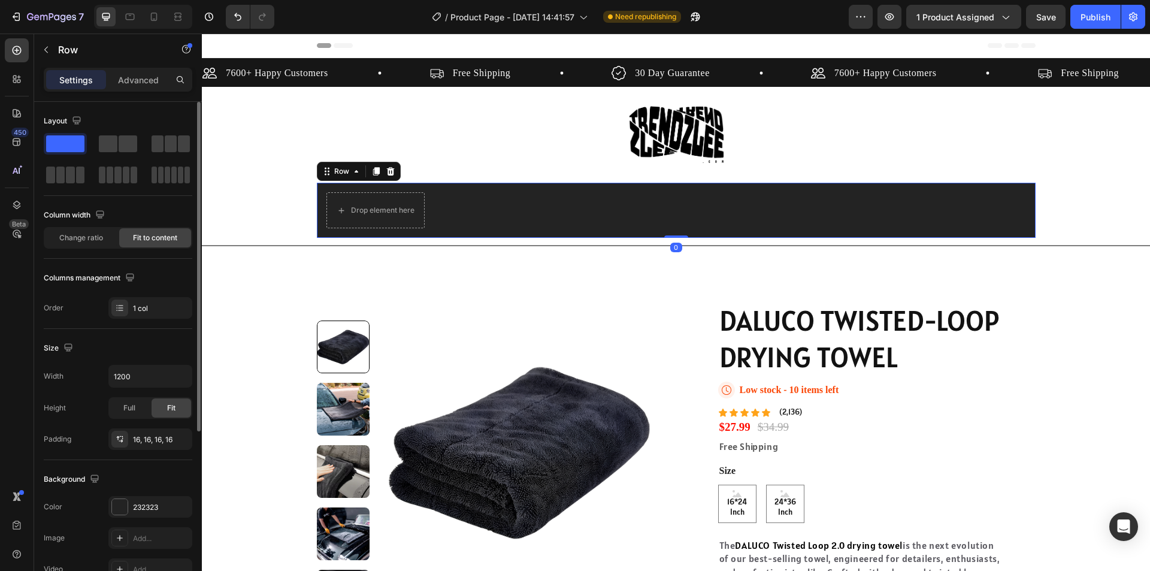
click at [529, 208] on div "Drop element here Row 0" at bounding box center [676, 210] width 719 height 55
click at [81, 237] on span "Change ratio" at bounding box center [81, 237] width 44 height 11
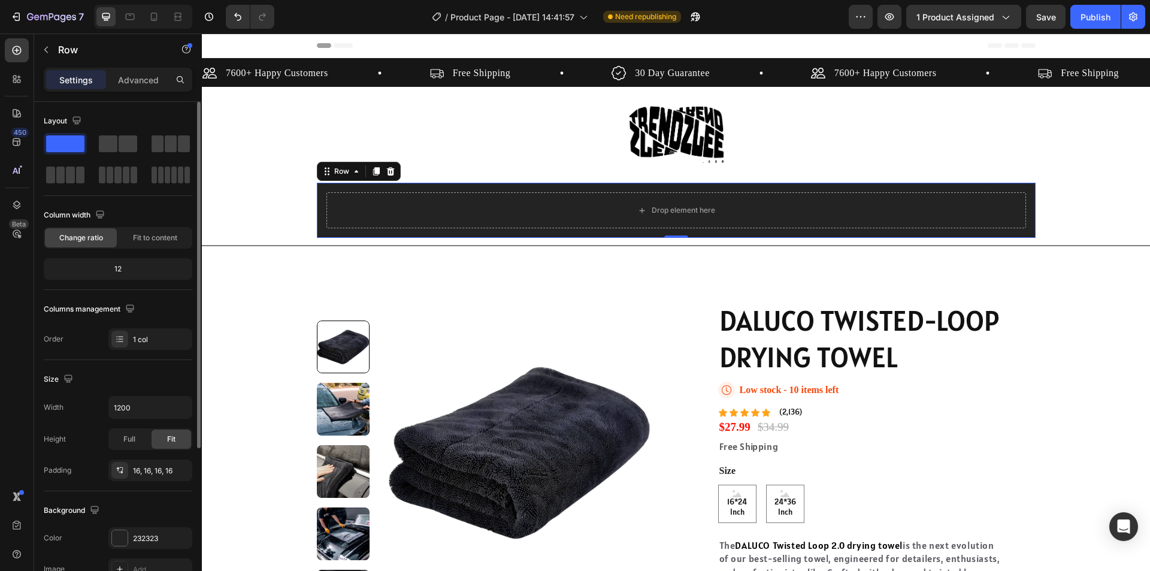
click at [119, 270] on div "12" at bounding box center [118, 269] width 144 height 17
click at [134, 437] on span "Full" at bounding box center [129, 439] width 12 height 11
click at [186, 437] on div "Fit" at bounding box center [172, 438] width 40 height 19
click at [145, 82] on p "Advanced" at bounding box center [138, 80] width 41 height 13
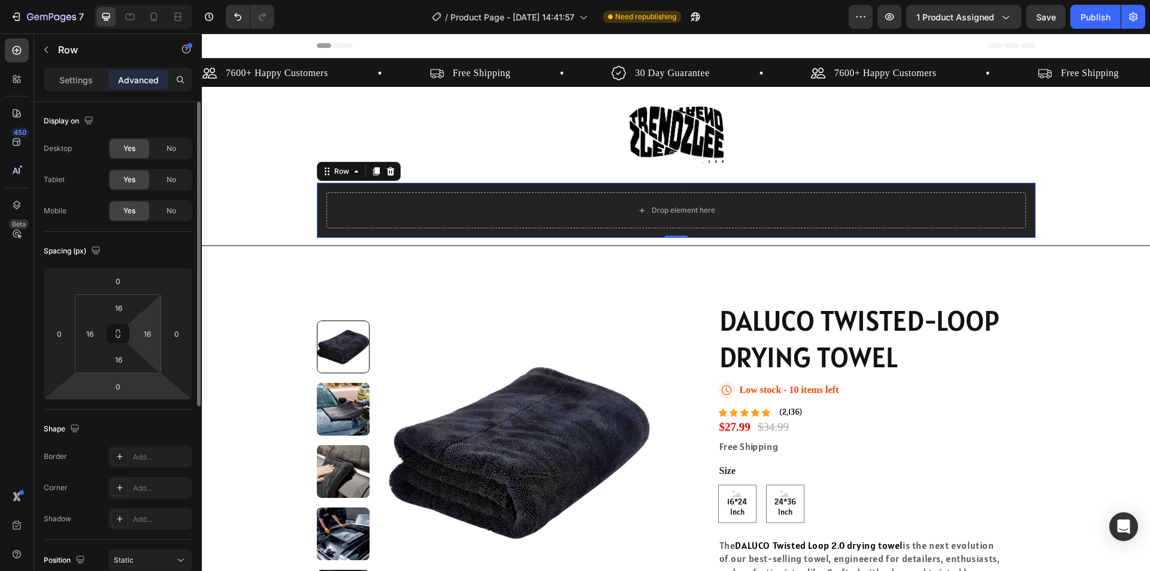
scroll to position [240, 0]
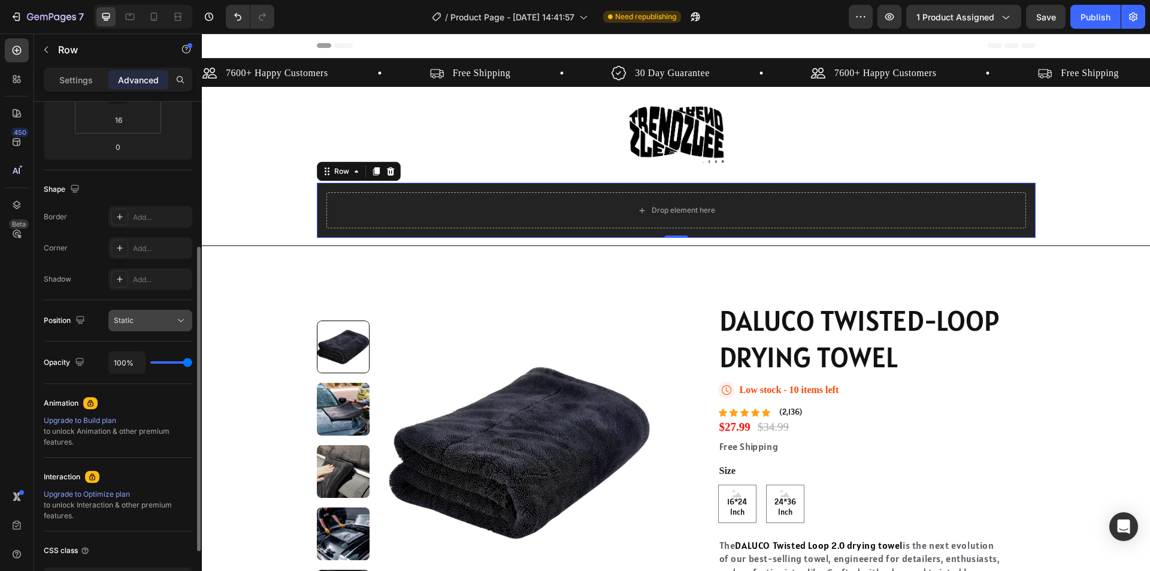
click at [143, 320] on div "Static" at bounding box center [144, 320] width 61 height 11
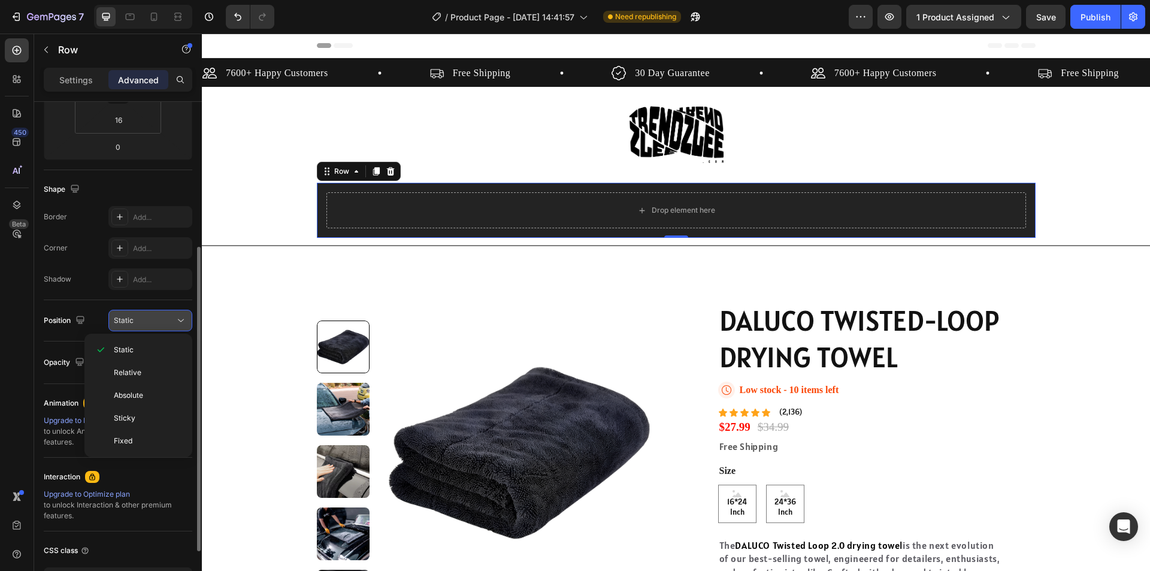
click at [150, 313] on button "Static" at bounding box center [150, 321] width 84 height 22
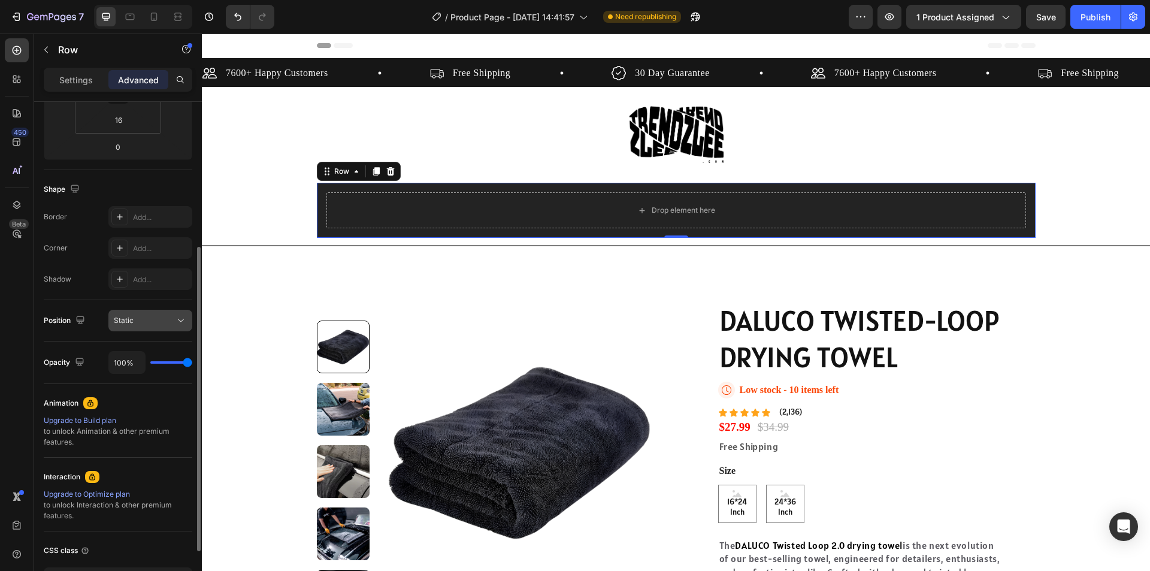
click at [150, 325] on div "Static" at bounding box center [144, 320] width 61 height 11
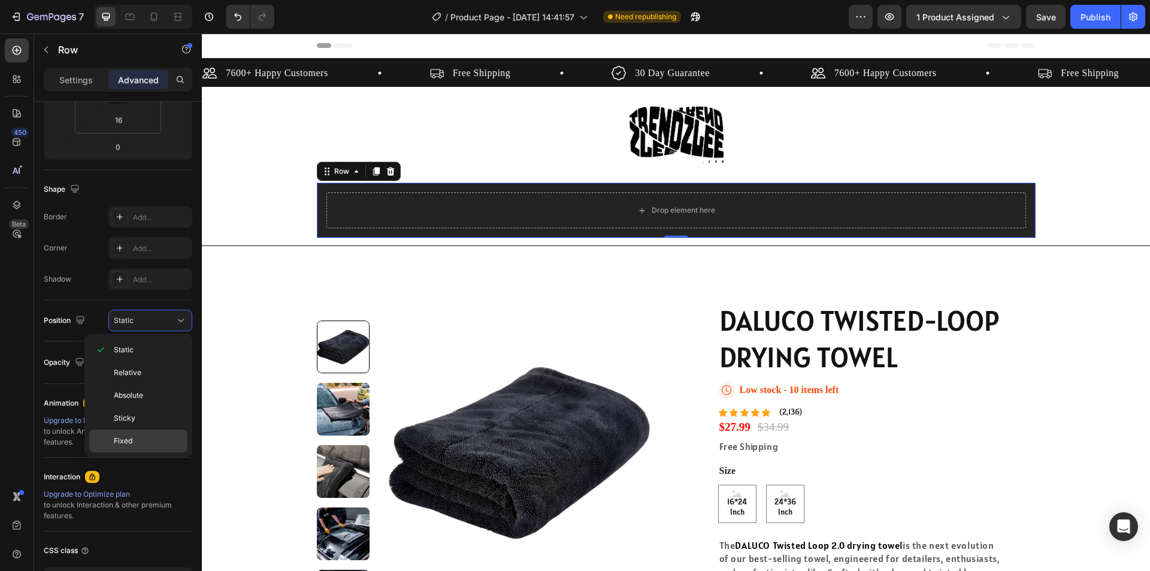
click at [141, 438] on p "Fixed" at bounding box center [148, 440] width 68 height 11
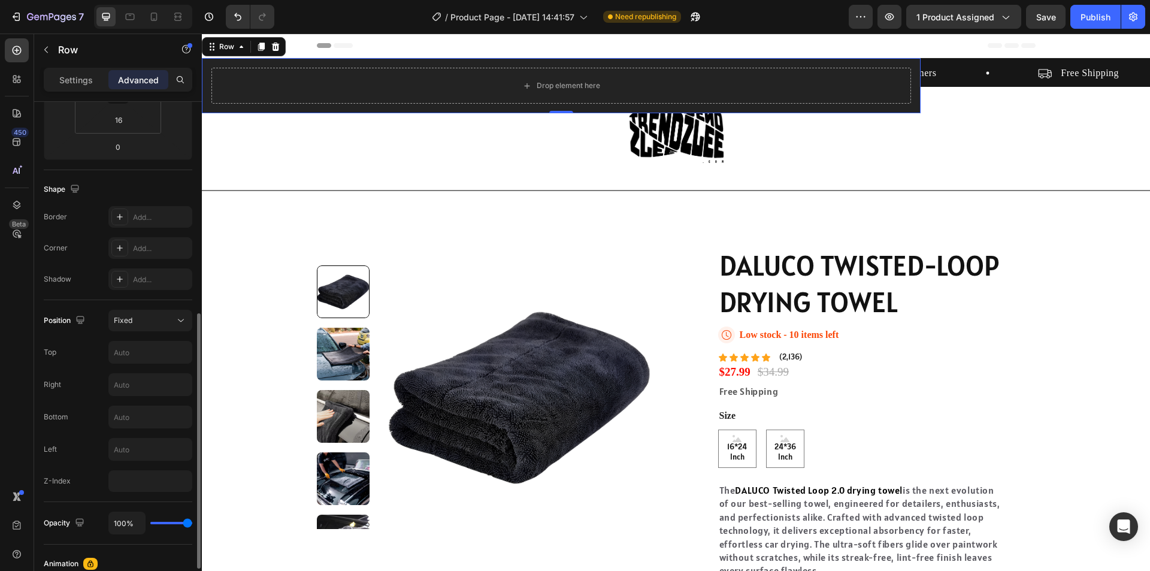
scroll to position [299, 0]
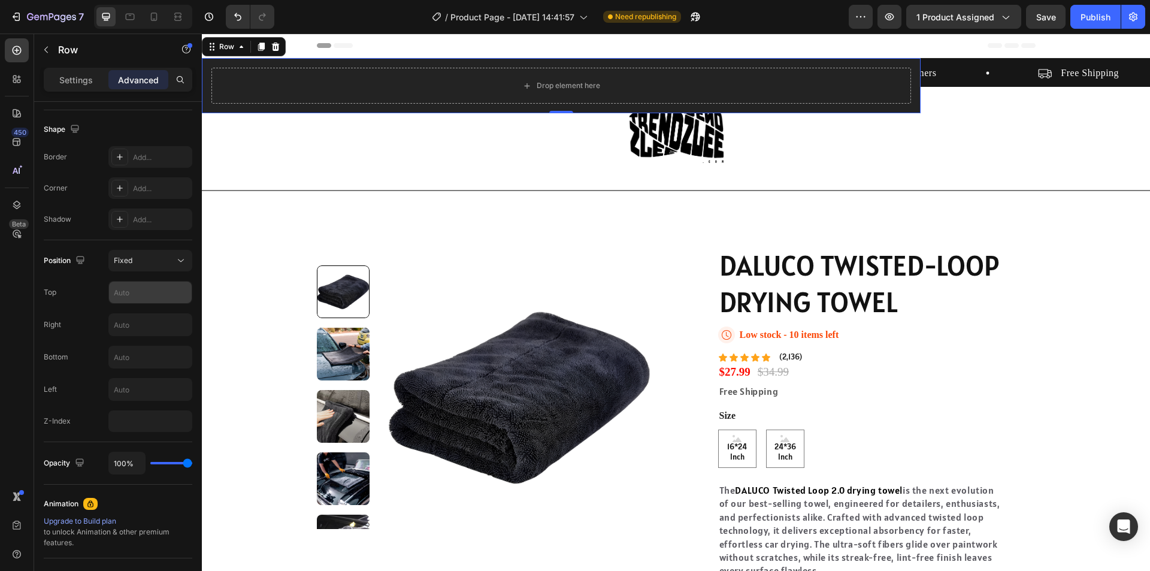
click at [145, 289] on input "text" at bounding box center [150, 292] width 83 height 22
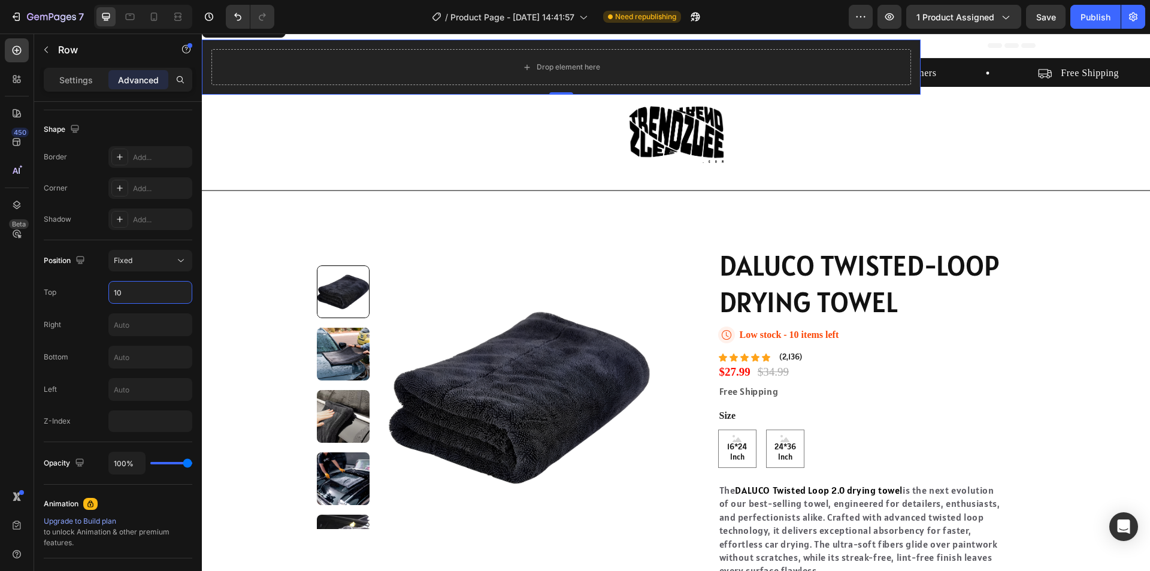
type input "1"
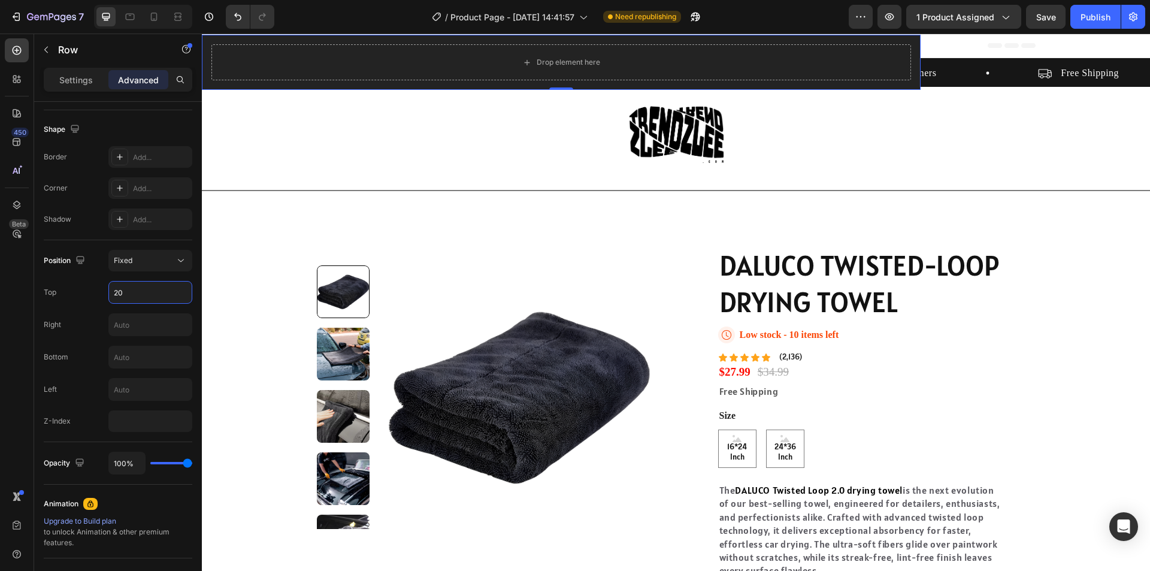
type input "2"
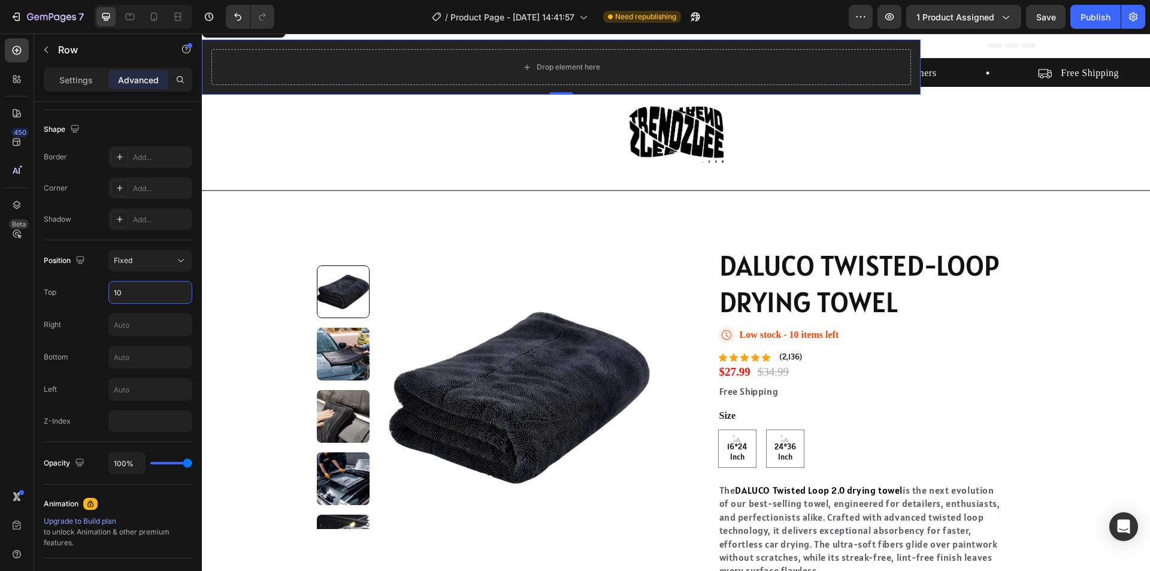
type input "1"
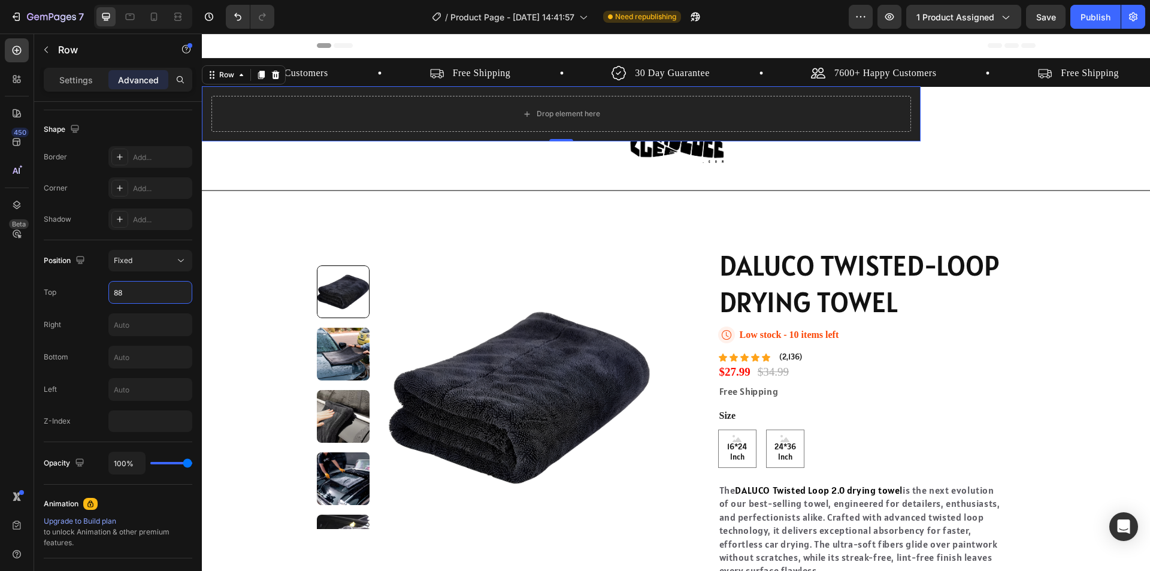
type input "88"
click at [918, 111] on div "Drop element here Row 0" at bounding box center [561, 113] width 719 height 55
click at [904, 114] on div "Drop element here" at bounding box center [561, 114] width 700 height 36
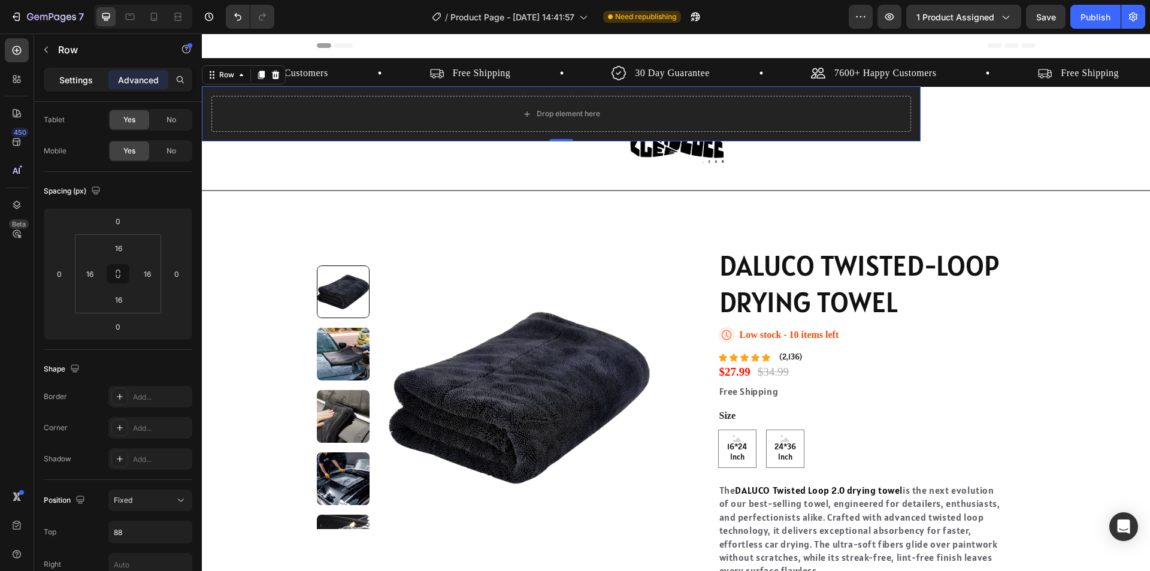
click at [81, 77] on p "Settings" at bounding box center [76, 80] width 34 height 13
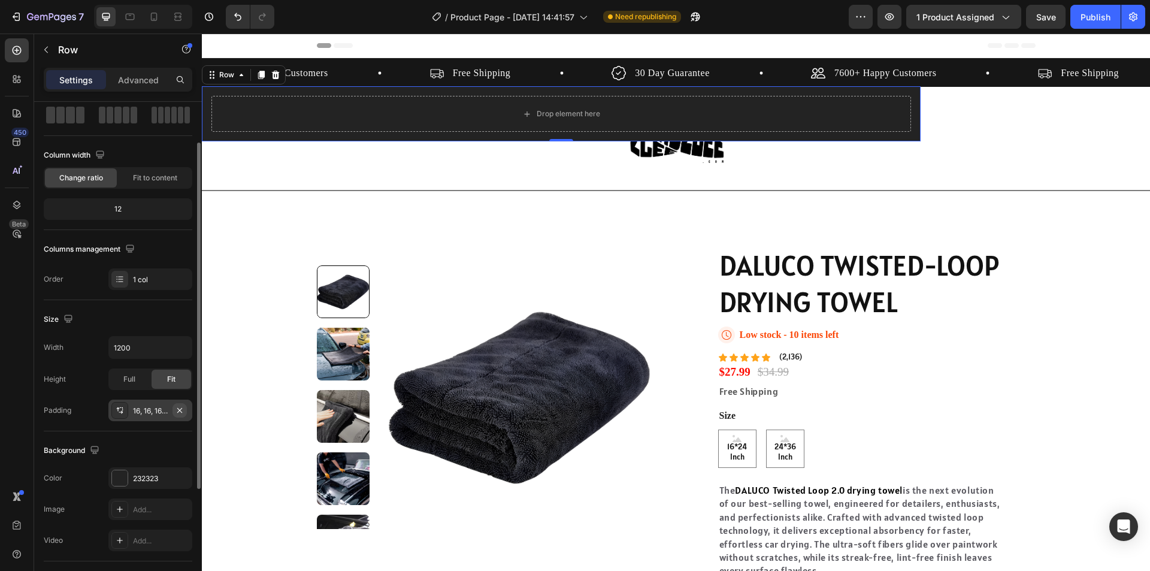
click at [180, 412] on icon "button" at bounding box center [180, 410] width 10 height 10
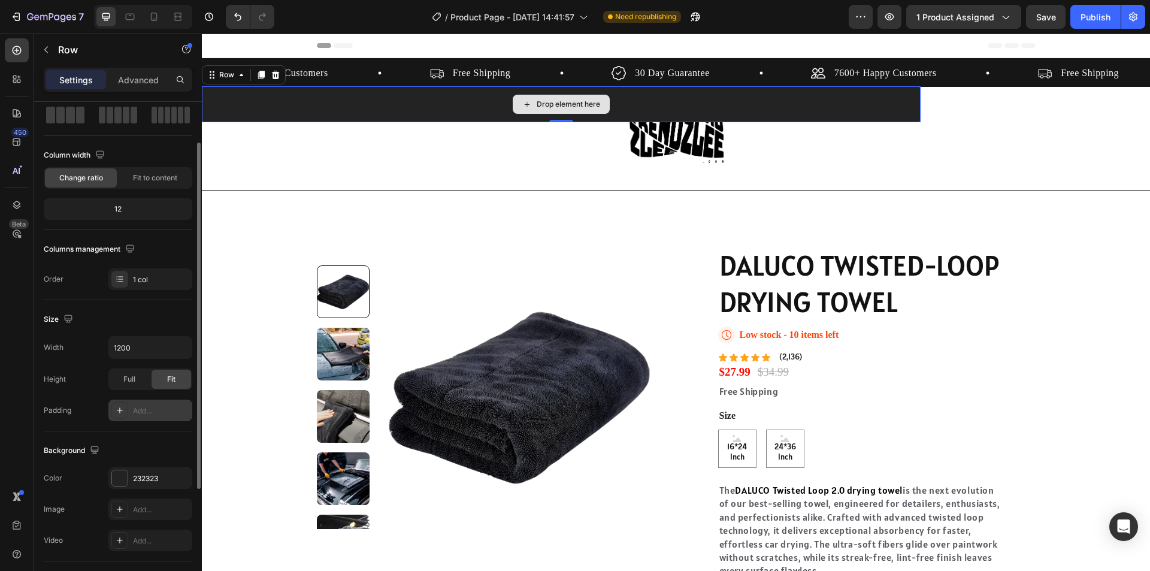
click at [917, 108] on div "Drop element here" at bounding box center [561, 104] width 719 height 36
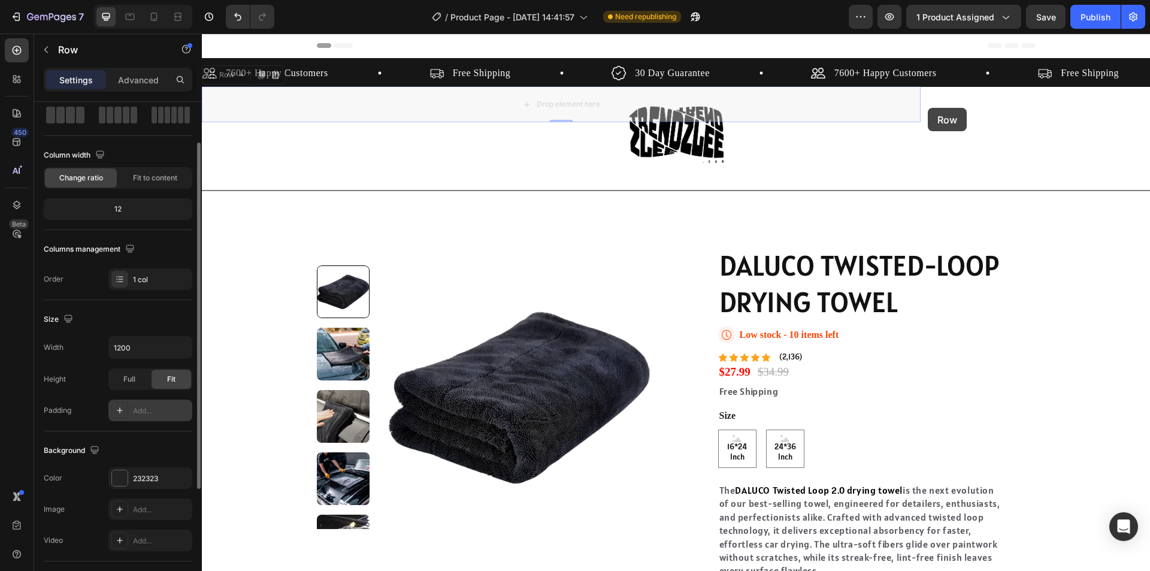
drag, startPoint x: 918, startPoint y: 108, endPoint x: 928, endPoint y: 108, distance: 10.2
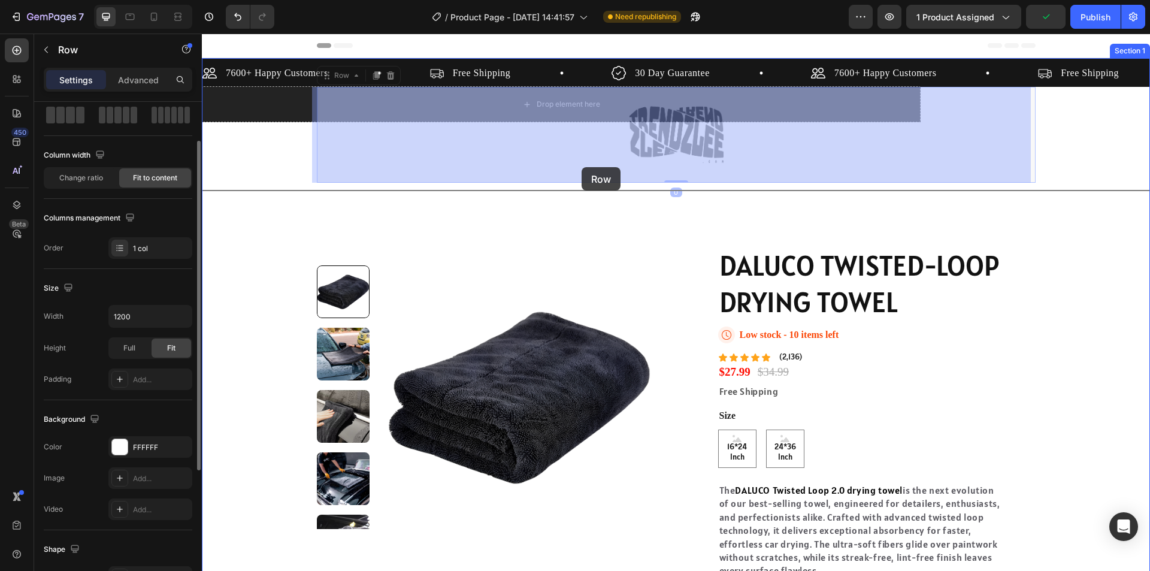
drag, startPoint x: 350, startPoint y: 138, endPoint x: 582, endPoint y: 167, distance: 233.5
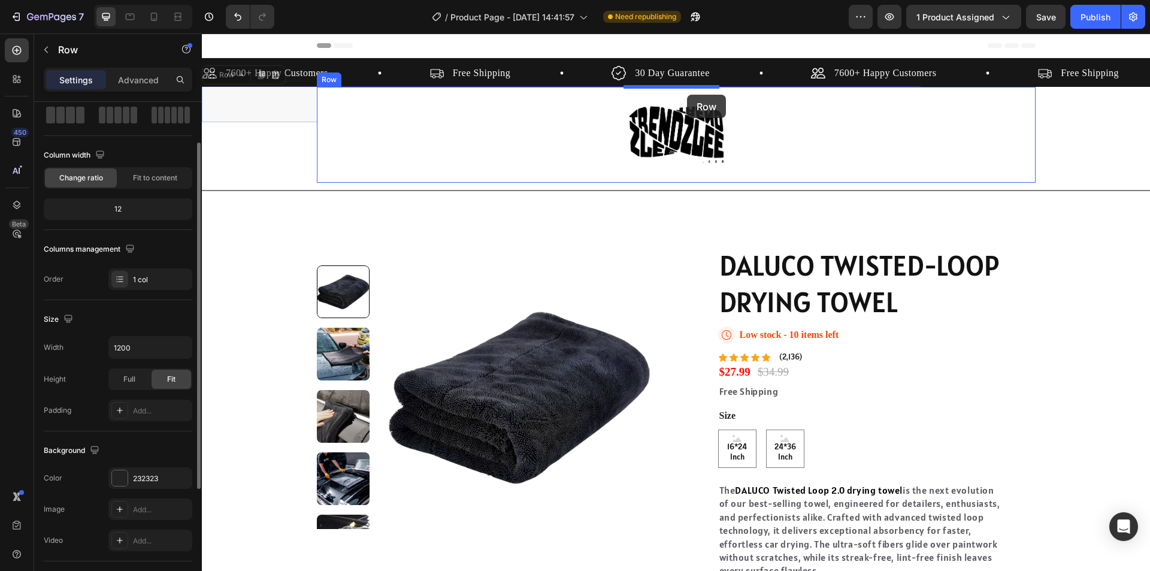
drag, startPoint x: 267, startPoint y: 99, endPoint x: 687, endPoint y: 95, distance: 420.5
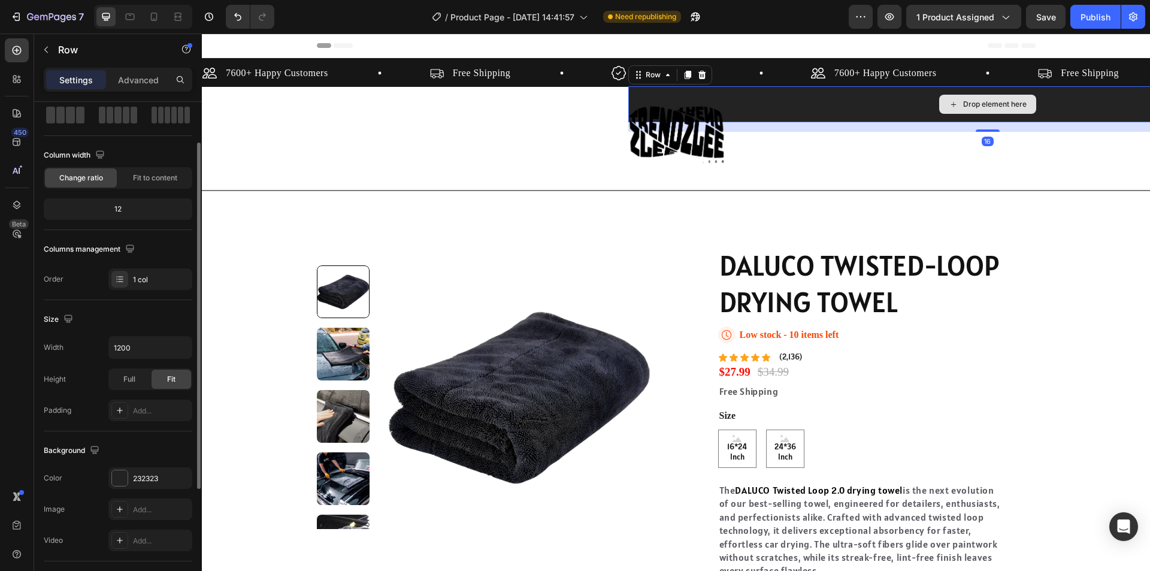
click at [1092, 110] on div "Drop element here" at bounding box center [987, 104] width 719 height 36
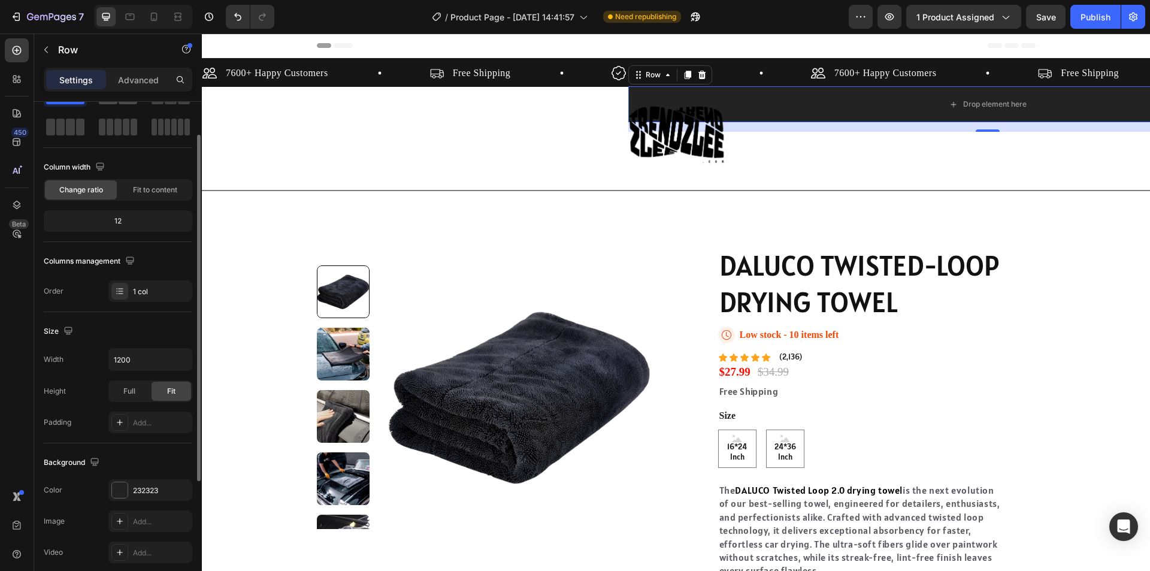
scroll to position [0, 0]
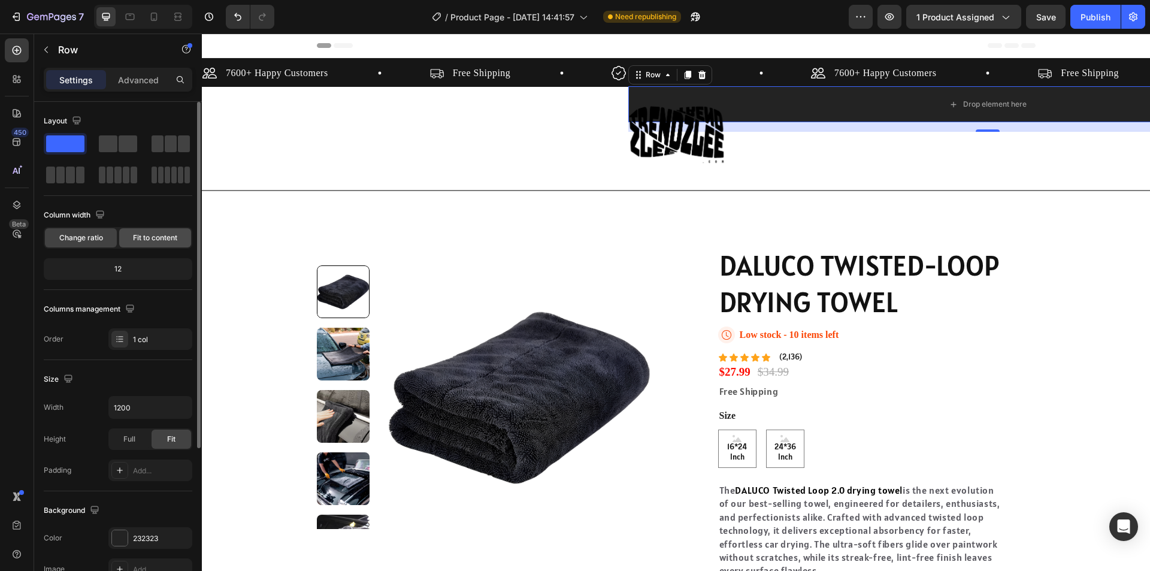
click at [141, 244] on div "Fit to content" at bounding box center [155, 237] width 72 height 19
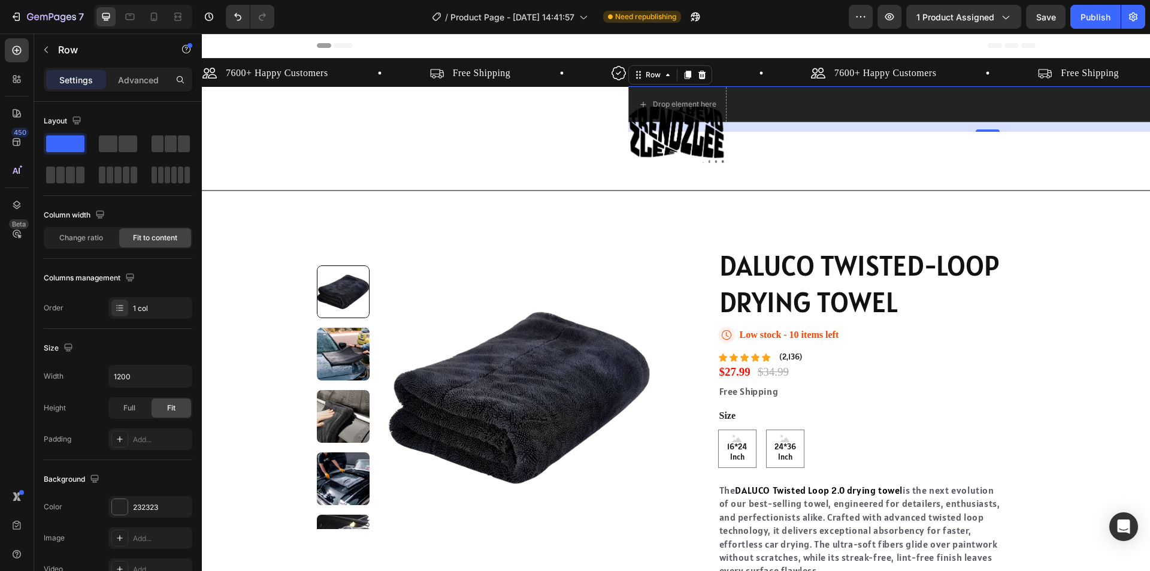
click at [1021, 104] on div "Drop element here Row 16" at bounding box center [987, 104] width 719 height 36
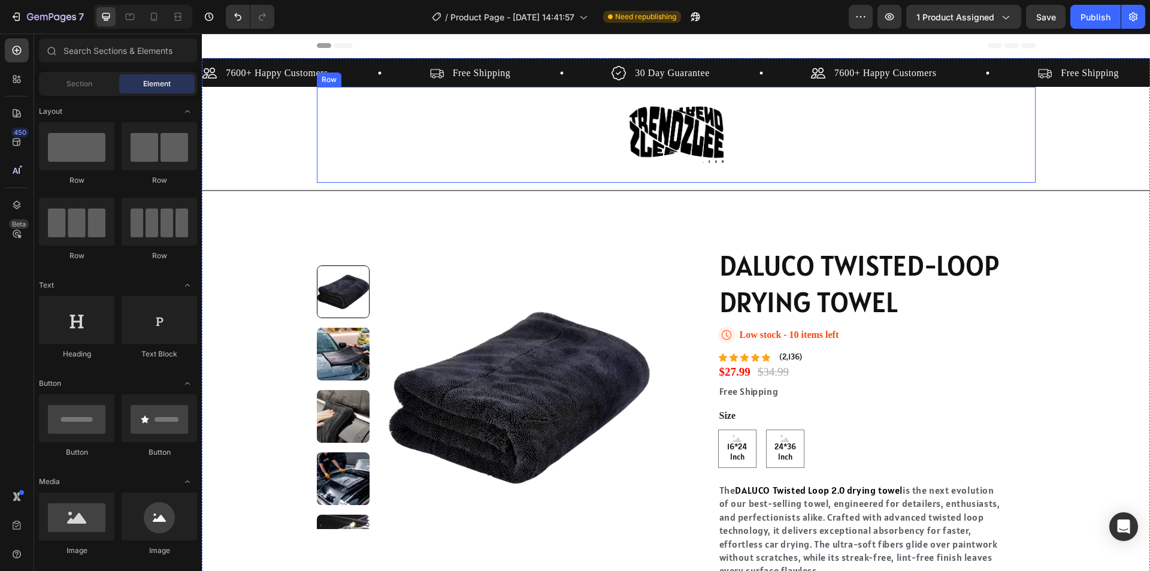
click at [502, 107] on div "Image Row" at bounding box center [676, 135] width 719 height 96
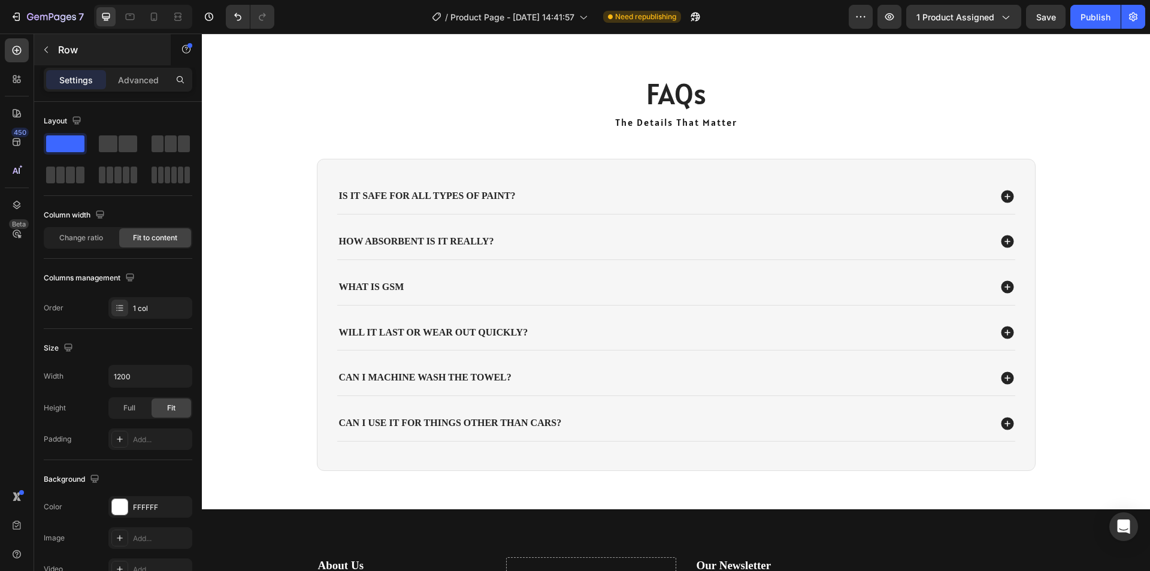
scroll to position [2275, 0]
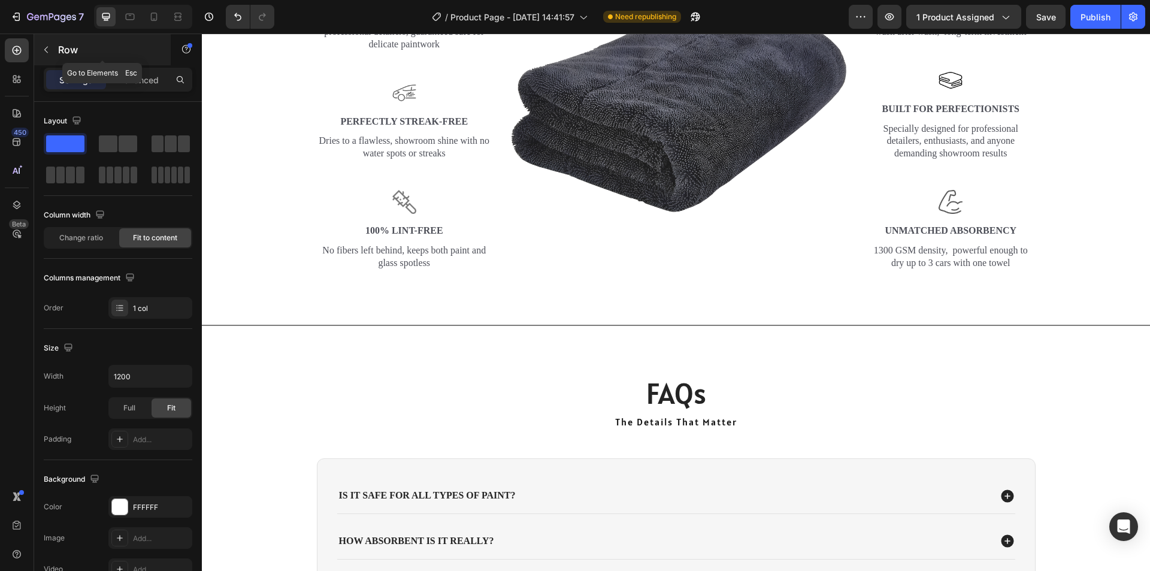
click at [55, 55] on button "button" at bounding box center [46, 49] width 19 height 19
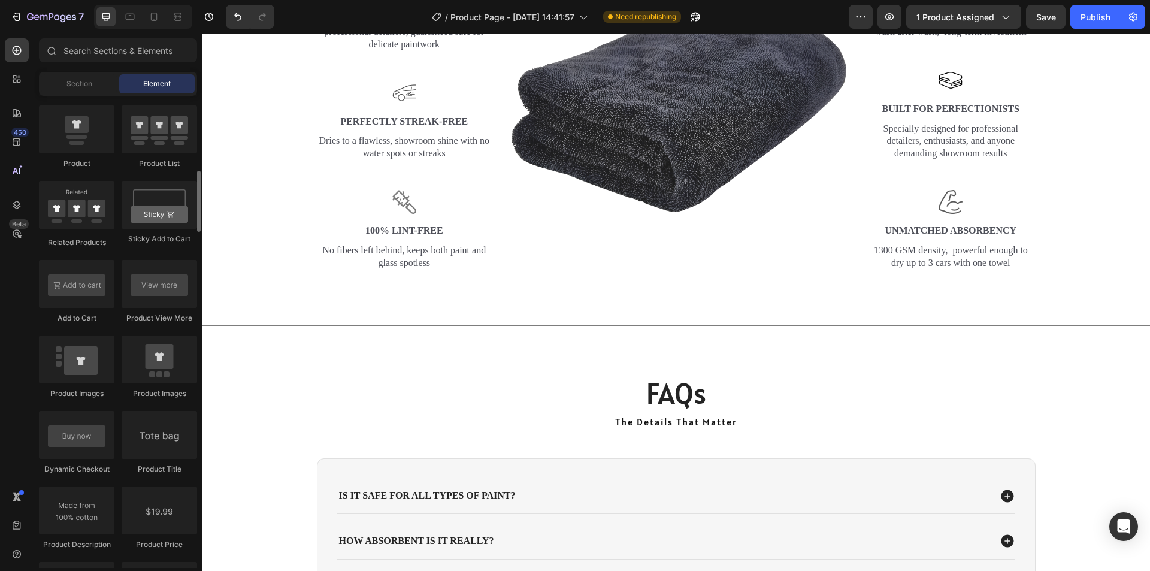
scroll to position [1318, 0]
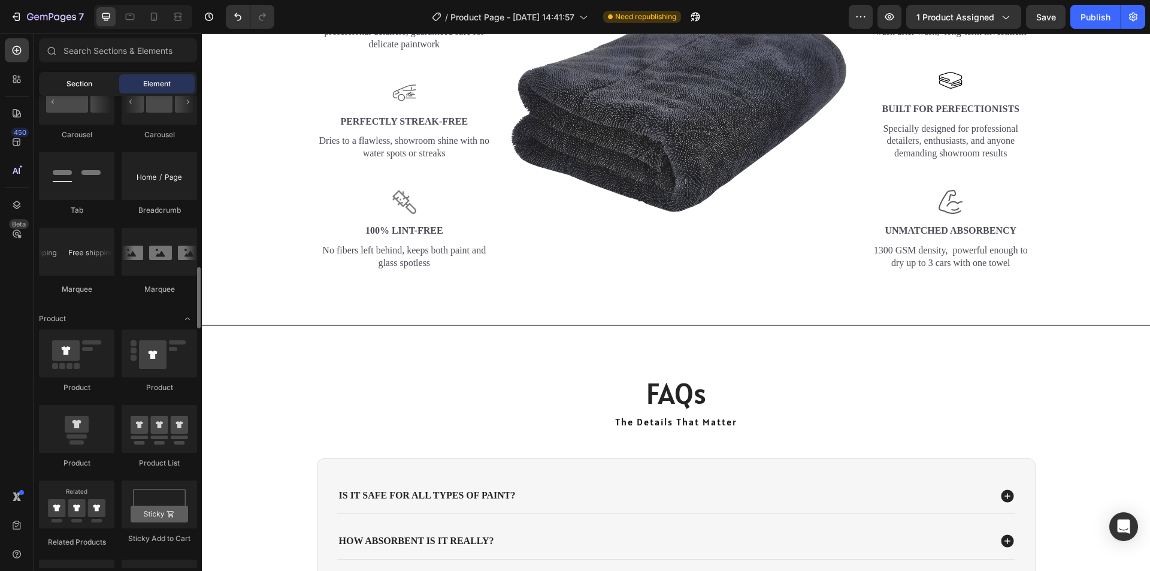
click at [83, 78] on div "Section" at bounding box center [78, 83] width 75 height 19
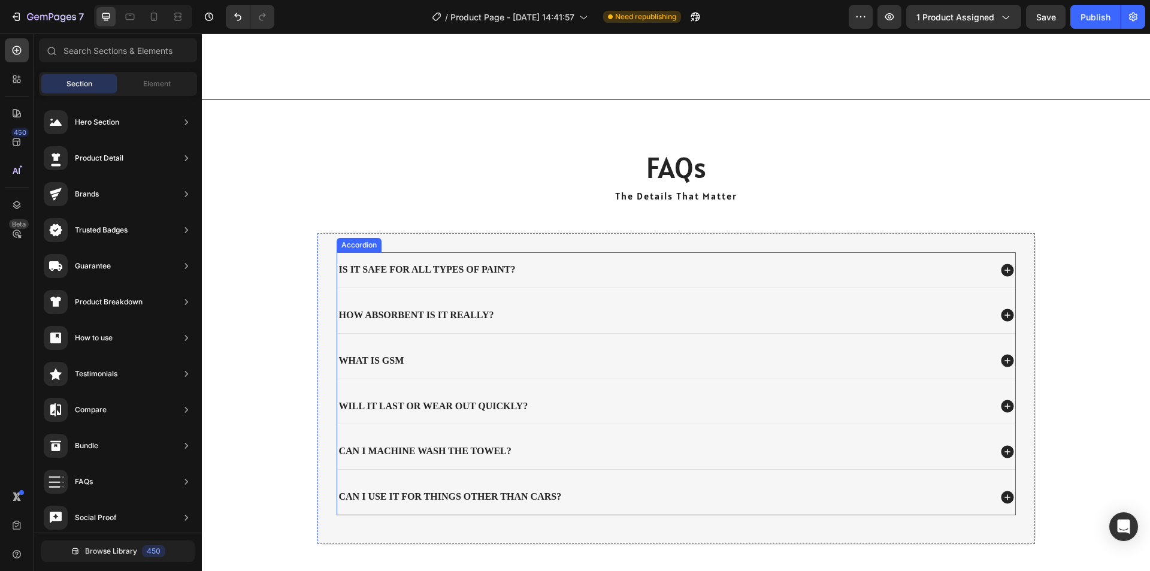
scroll to position [2993, 0]
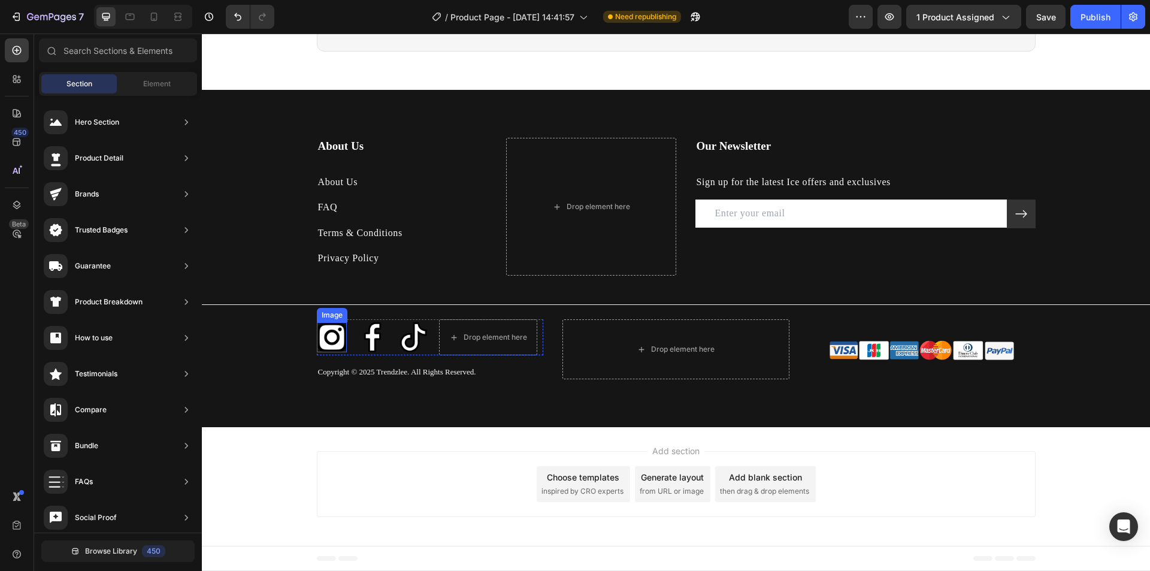
click at [321, 337] on img at bounding box center [332, 337] width 30 height 30
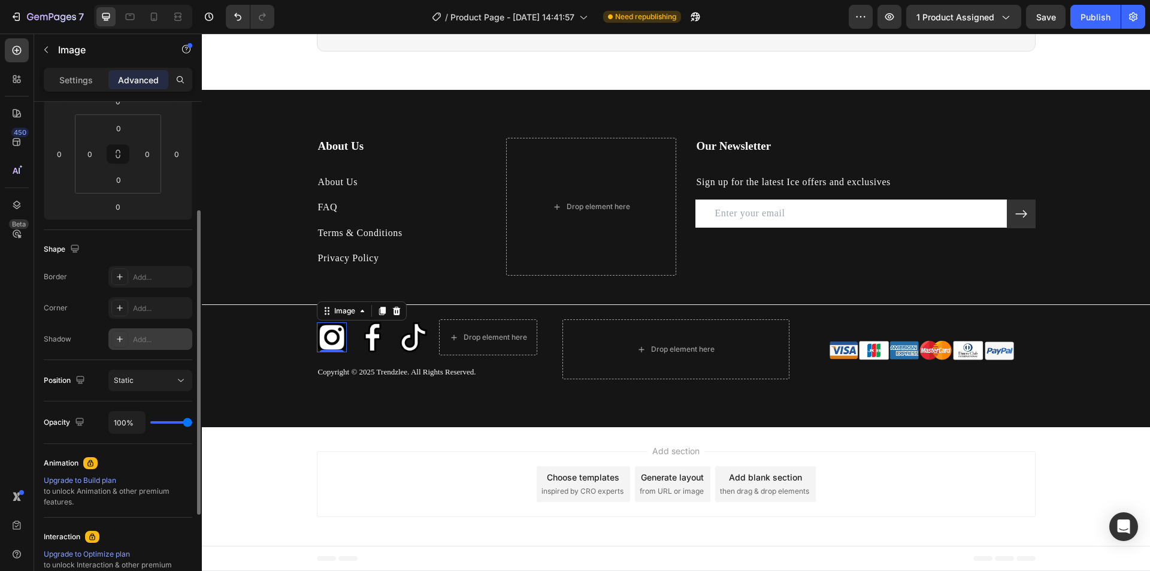
scroll to position [0, 0]
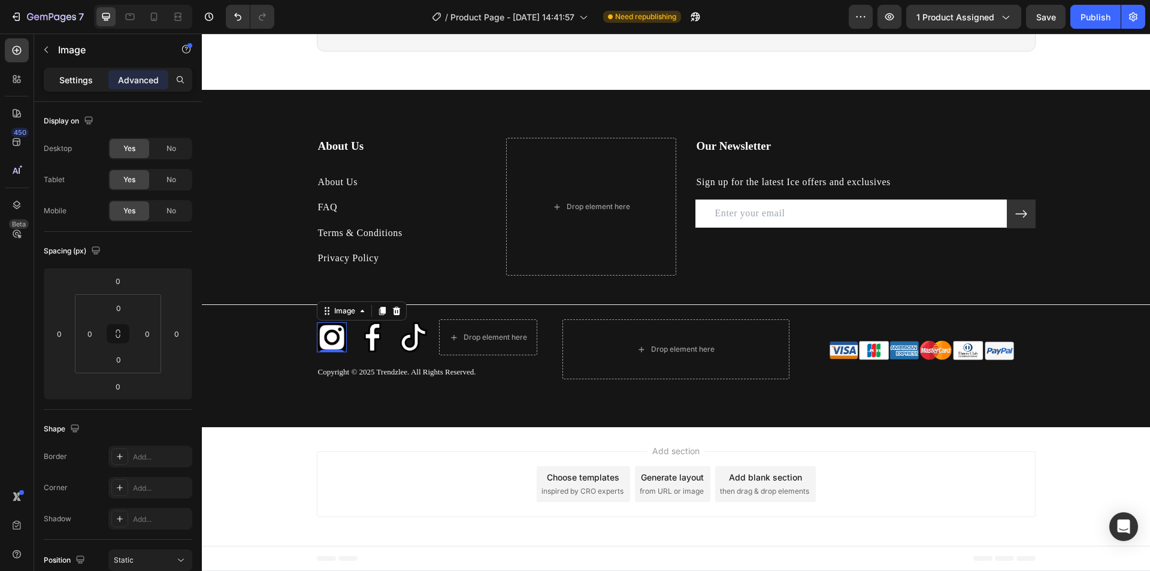
click at [85, 85] on p "Settings" at bounding box center [76, 80] width 34 height 13
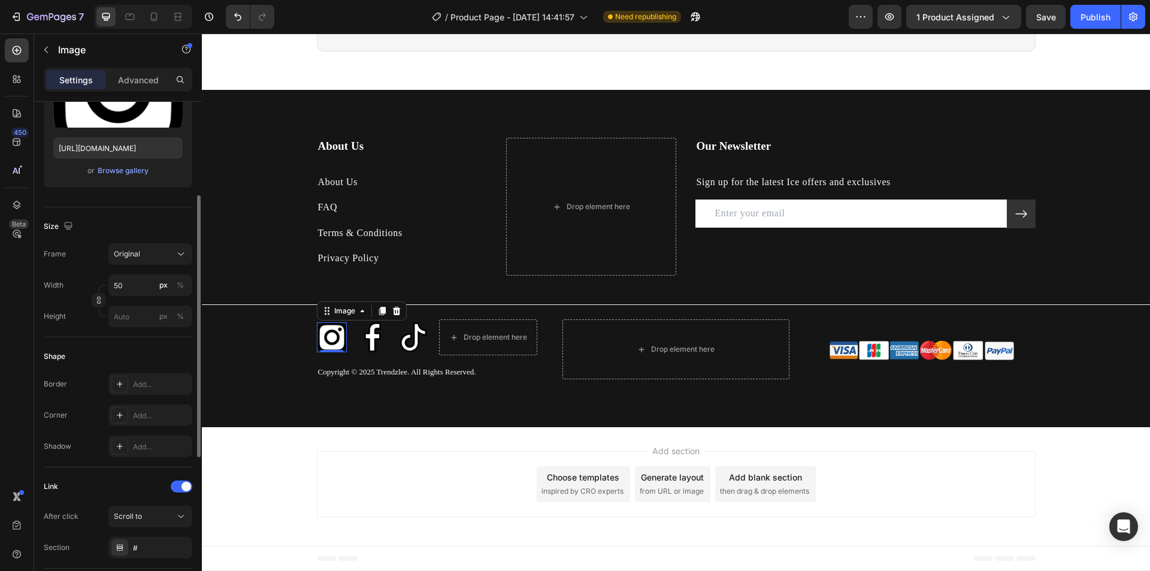
scroll to position [299, 0]
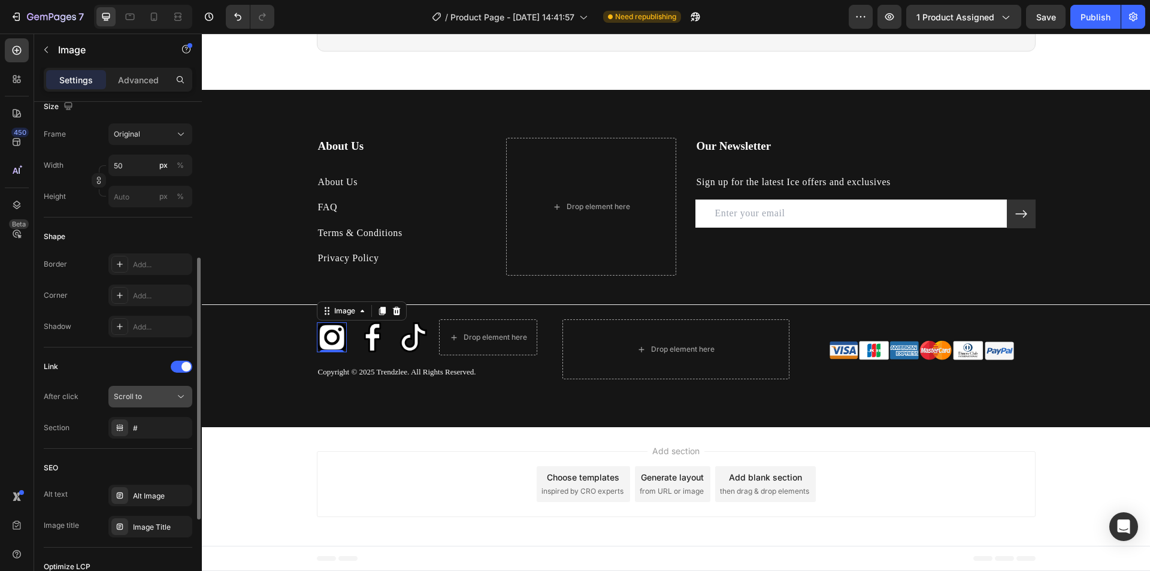
click at [150, 401] on div "Scroll to" at bounding box center [144, 396] width 61 height 11
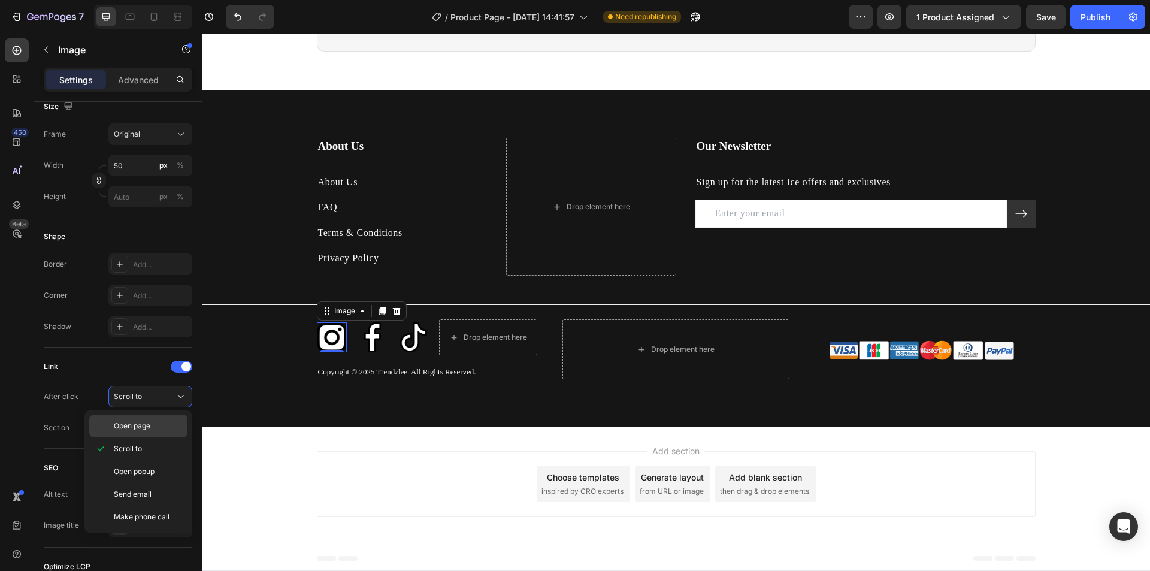
click at [149, 429] on span "Open page" at bounding box center [132, 425] width 37 height 11
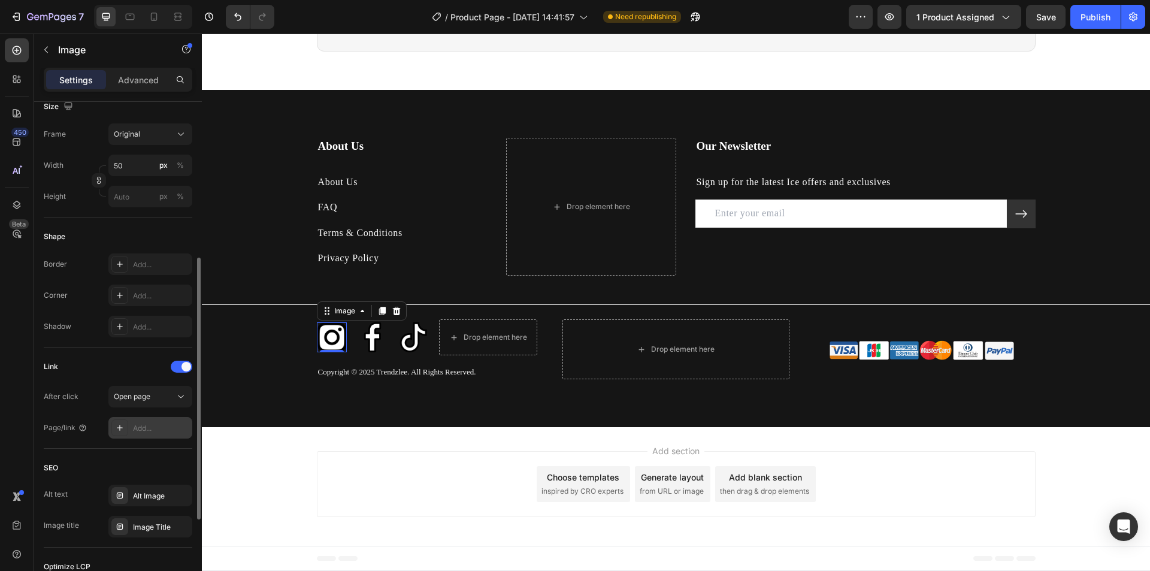
click at [138, 425] on div "Add..." at bounding box center [161, 428] width 56 height 11
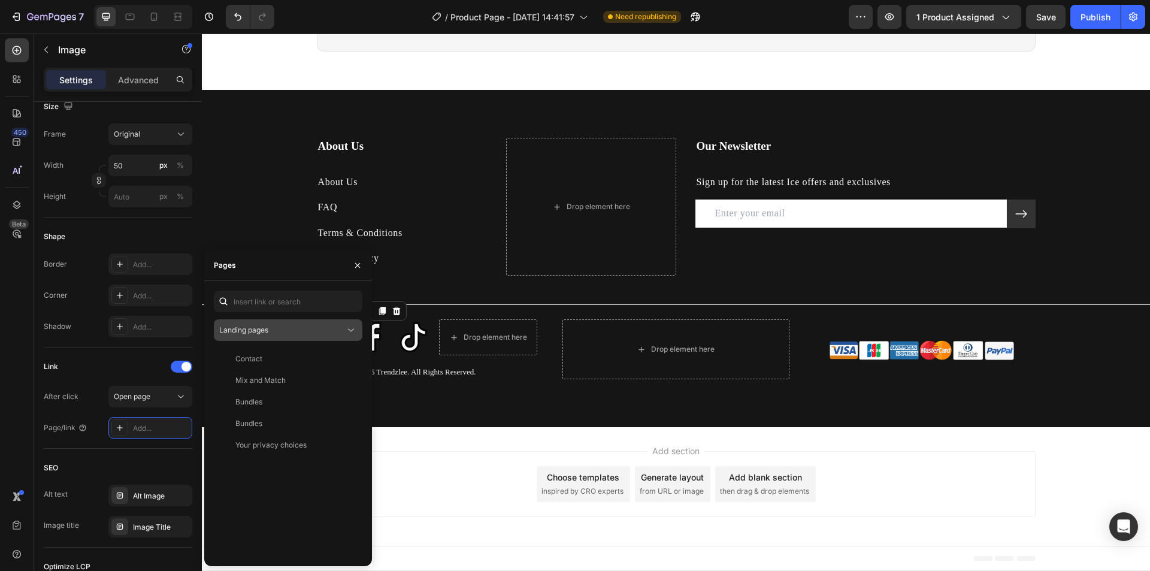
click at [264, 329] on span "Landing pages" at bounding box center [243, 329] width 49 height 9
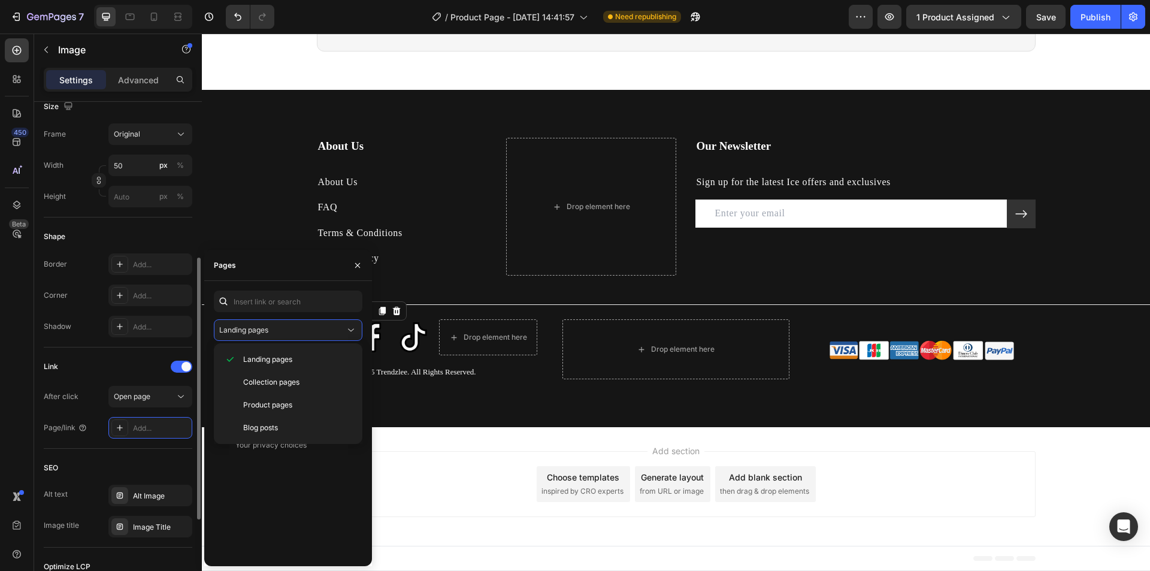
click at [108, 370] on div "Link" at bounding box center [118, 366] width 149 height 19
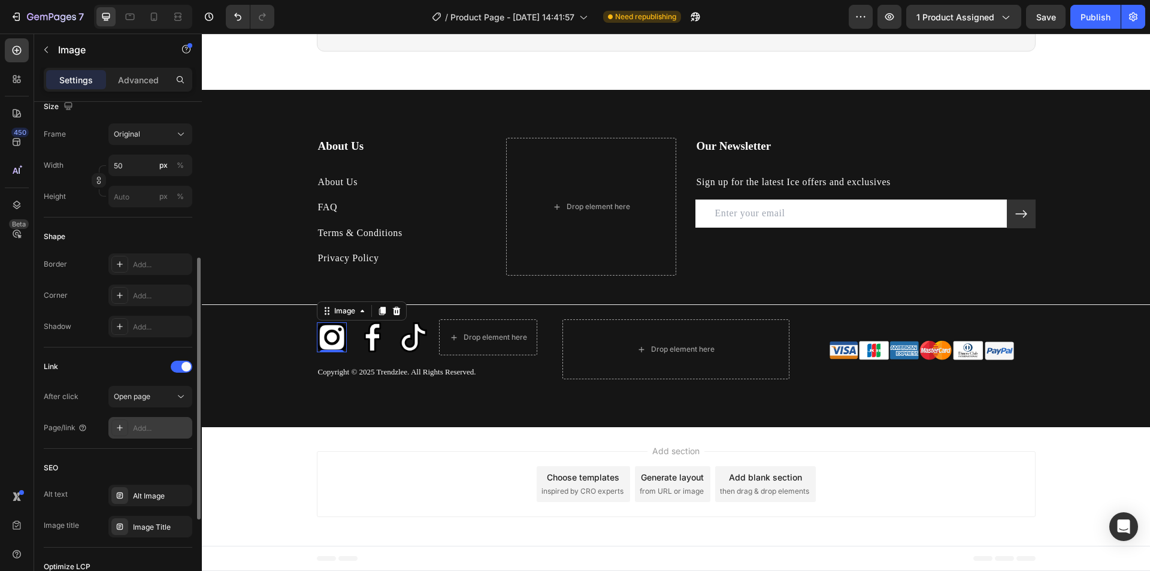
click at [140, 428] on div "Add..." at bounding box center [161, 428] width 56 height 11
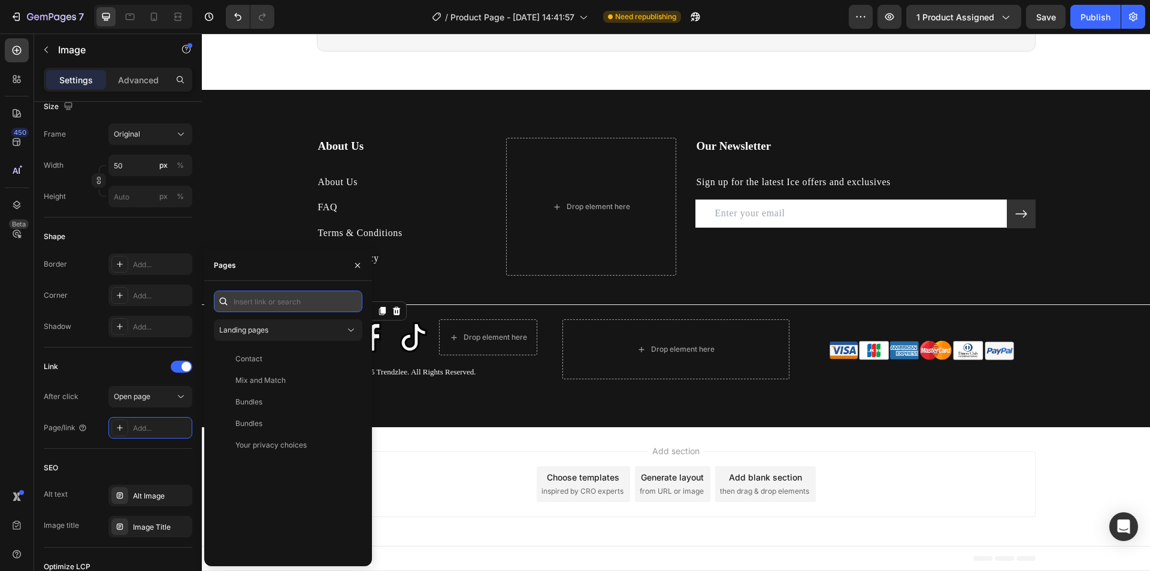
paste input "https://www.instagram.com/trendzleestore?igsh=dG9uamo5dHRlb21q&utm_source=qr"
type input "https://www.instagram.com/trendzleestore?igsh=dG9uamo5dHRlb21q&utm_source=qr"
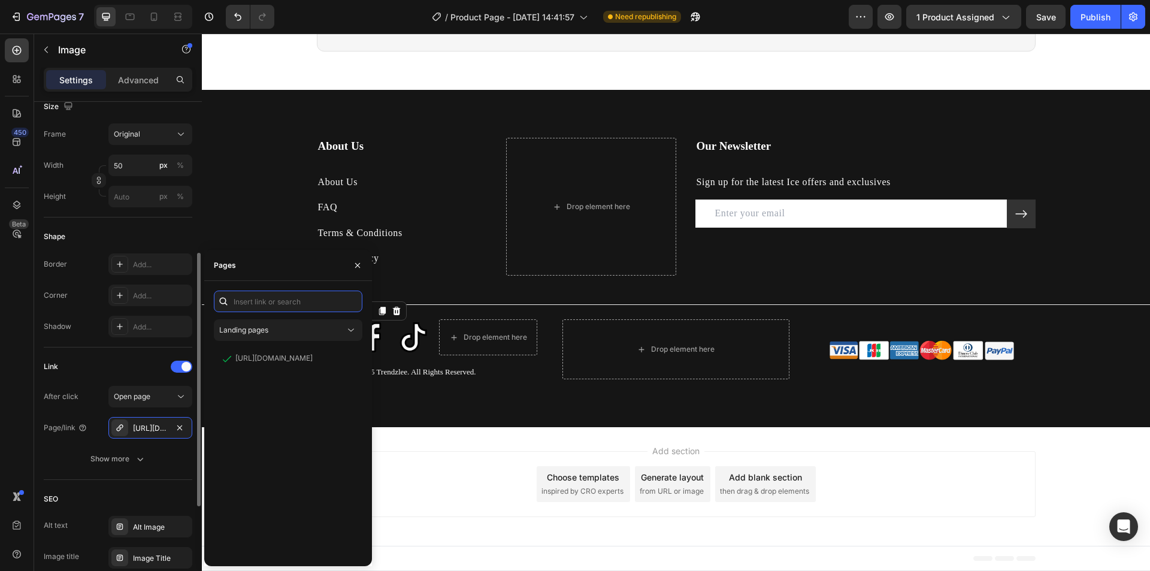
scroll to position [0, 0]
click at [129, 369] on div "Link" at bounding box center [118, 366] width 149 height 19
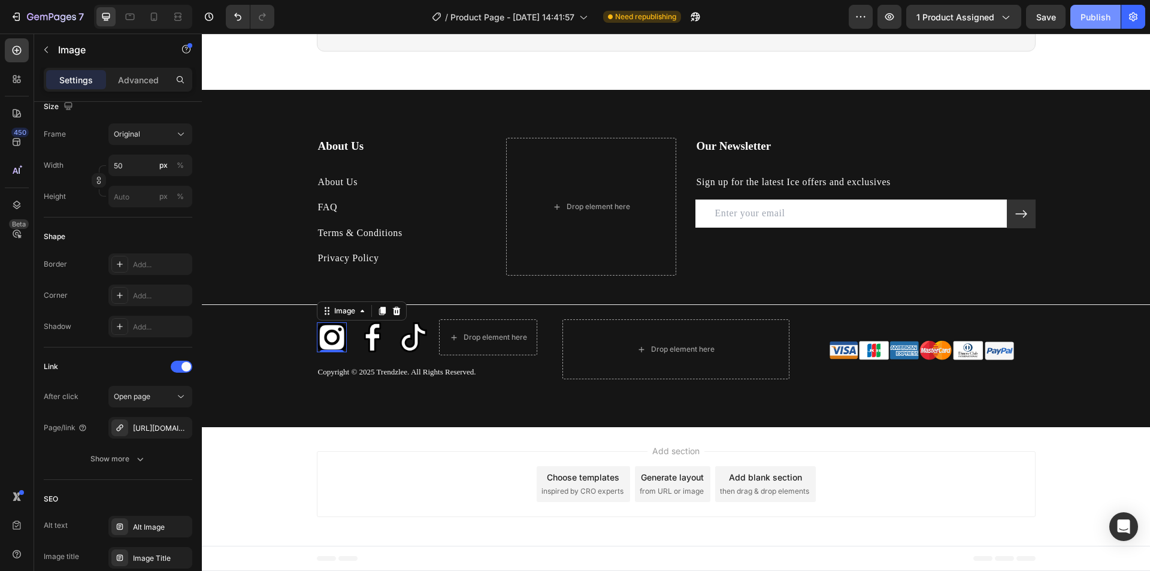
click at [1100, 16] on div "Publish" at bounding box center [1095, 17] width 30 height 13
click at [404, 332] on img at bounding box center [413, 337] width 30 height 30
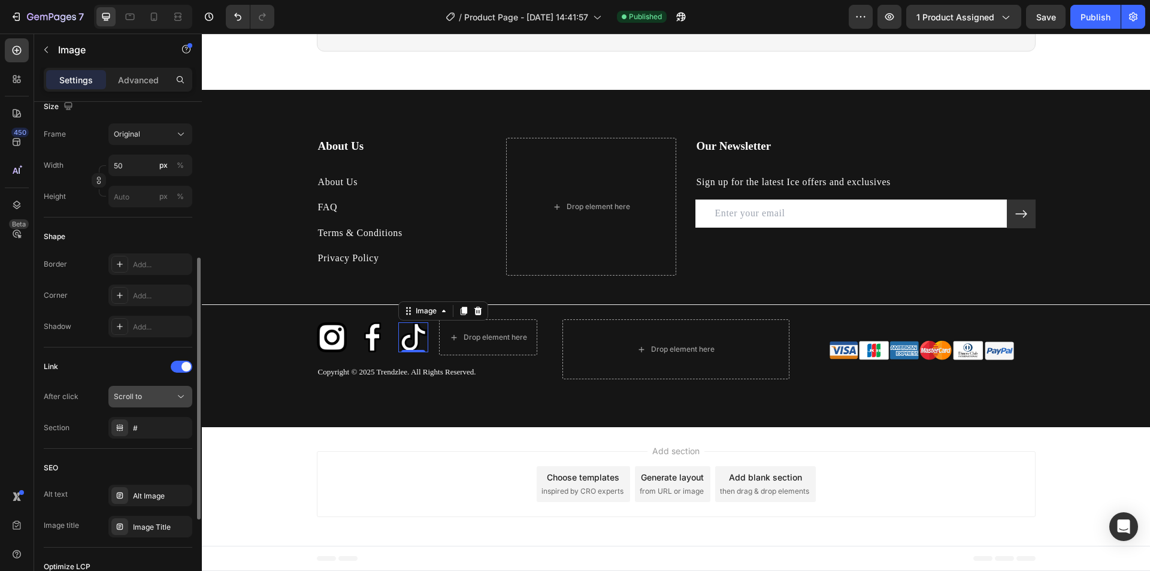
click at [150, 398] on div "Scroll to" at bounding box center [144, 396] width 61 height 11
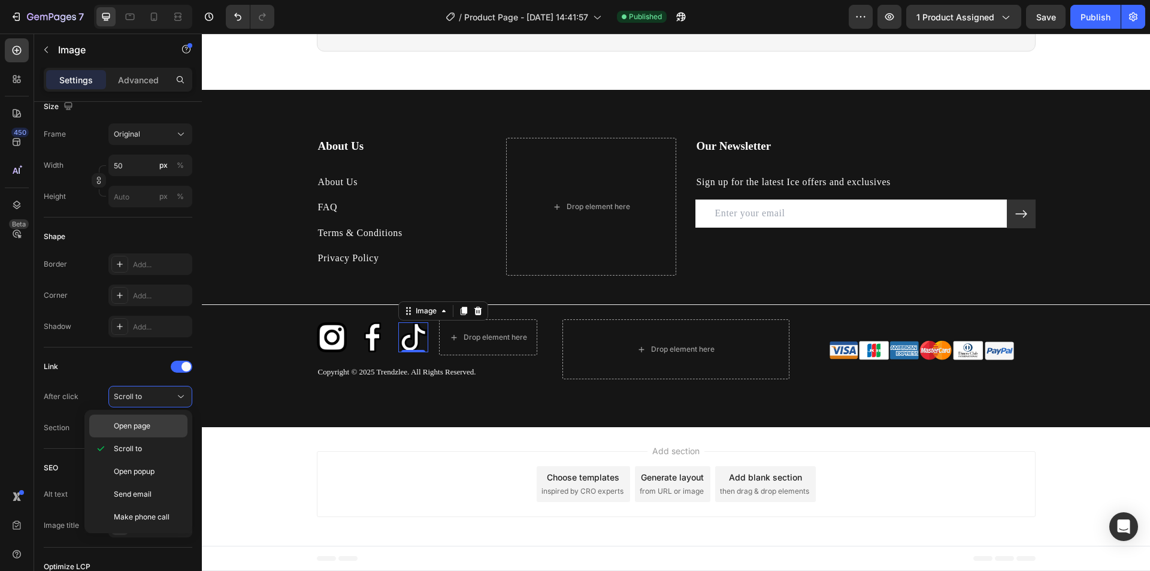
click at [146, 428] on span "Open page" at bounding box center [132, 425] width 37 height 11
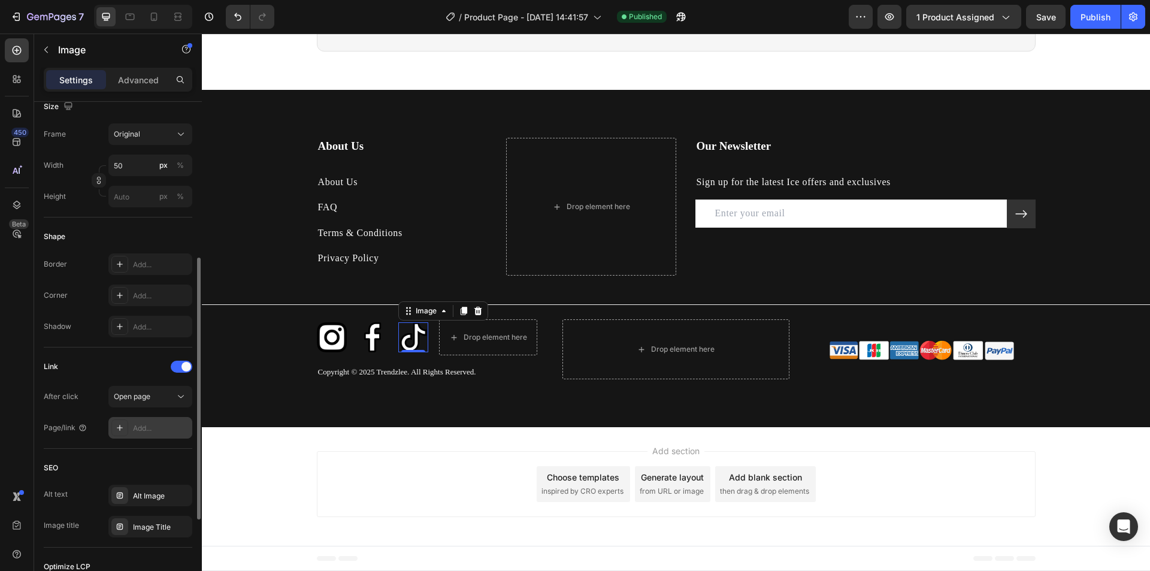
click at [152, 425] on div "Add..." at bounding box center [161, 428] width 56 height 11
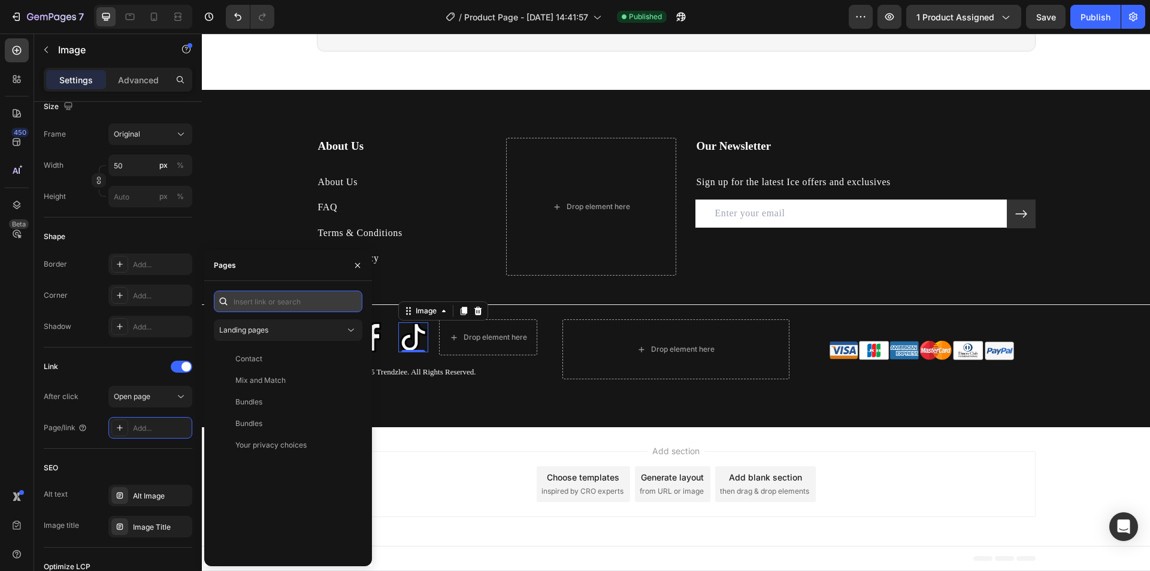
click at [291, 298] on input "text" at bounding box center [288, 301] width 149 height 22
paste input "https://www.tiktok.com/@trendzleestore?_t=ZM-8zCywswk9bk&_r=1"
type input "https://www.tiktok.com/@trendzleestore?_t=ZM-8zCywswk9bk&_r=1"
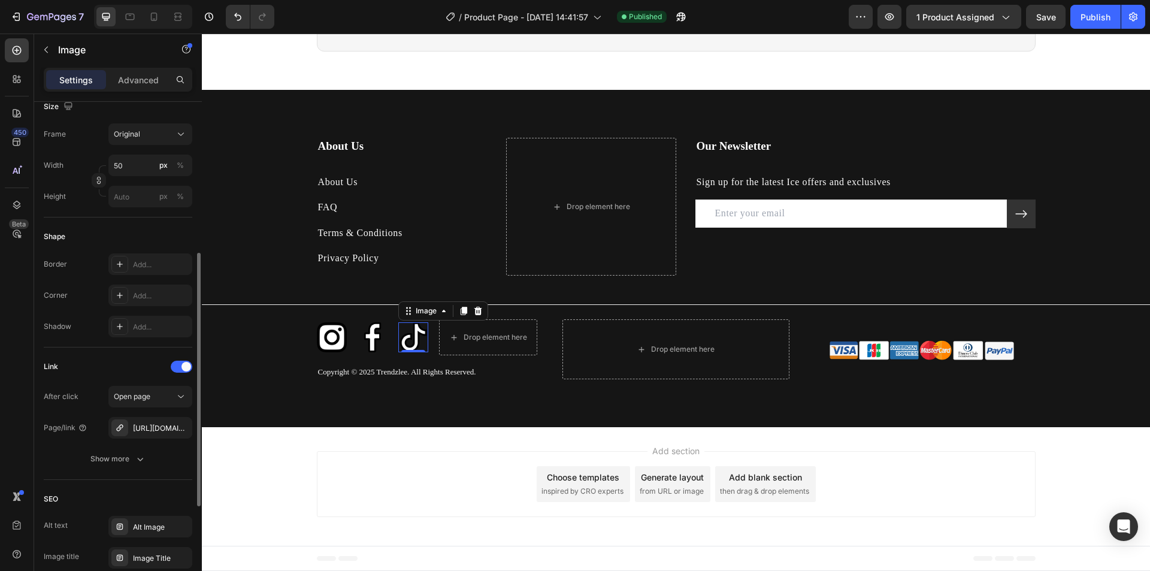
click at [68, 443] on div "After click Open page Page/link https://www.tiktok.com/@trendzleestore?_t=ZM-8z…" at bounding box center [118, 428] width 149 height 84
click at [340, 181] on link "About Us" at bounding box center [338, 182] width 40 height 10
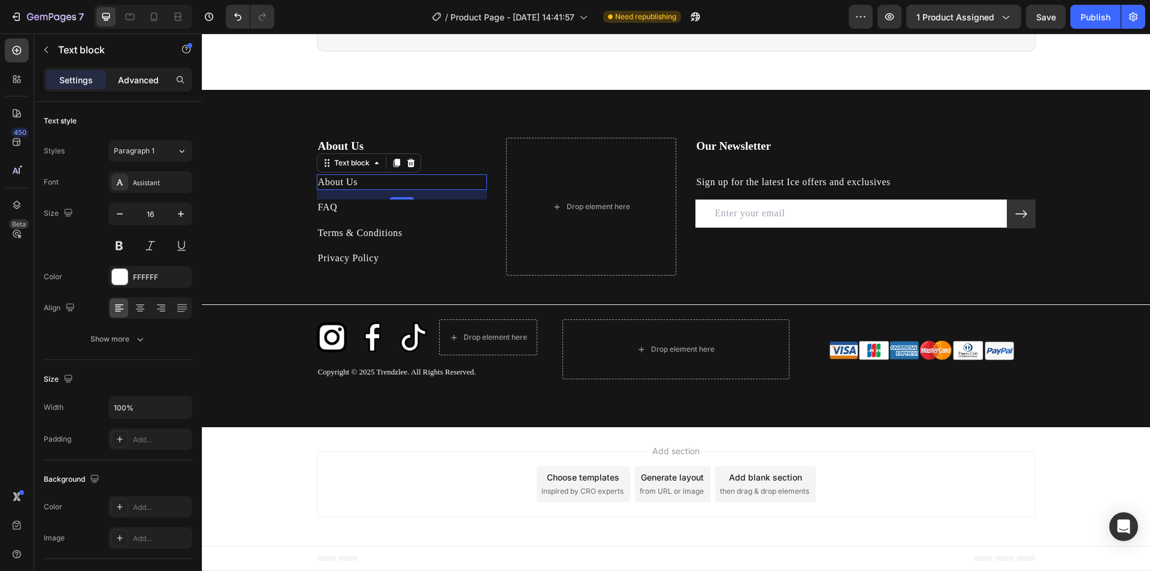
click at [126, 84] on p "Advanced" at bounding box center [138, 80] width 41 height 13
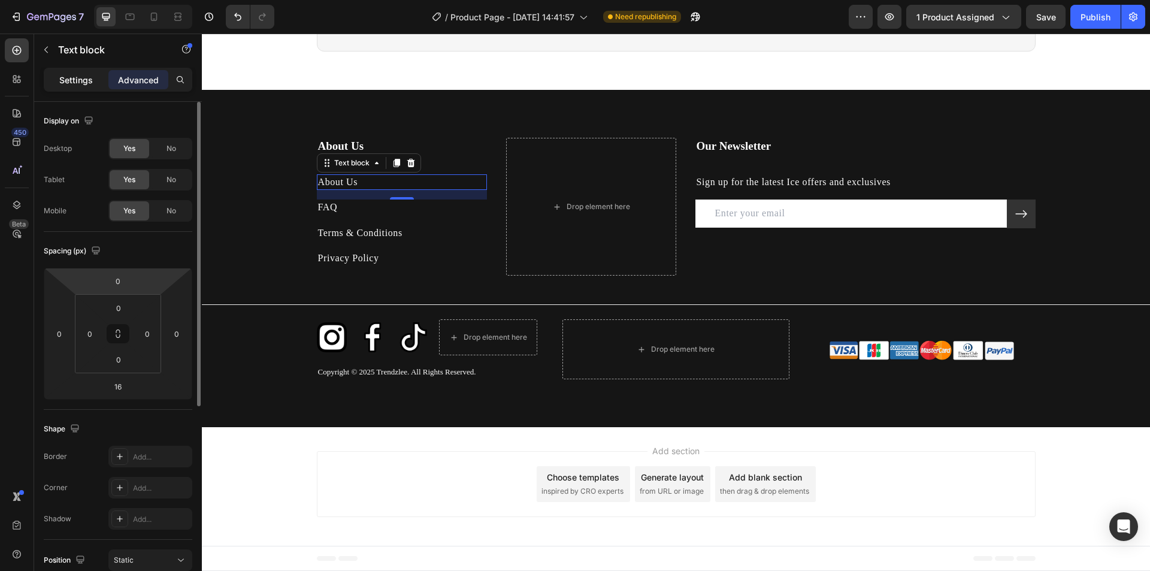
click at [66, 84] on p "Settings" at bounding box center [76, 80] width 34 height 13
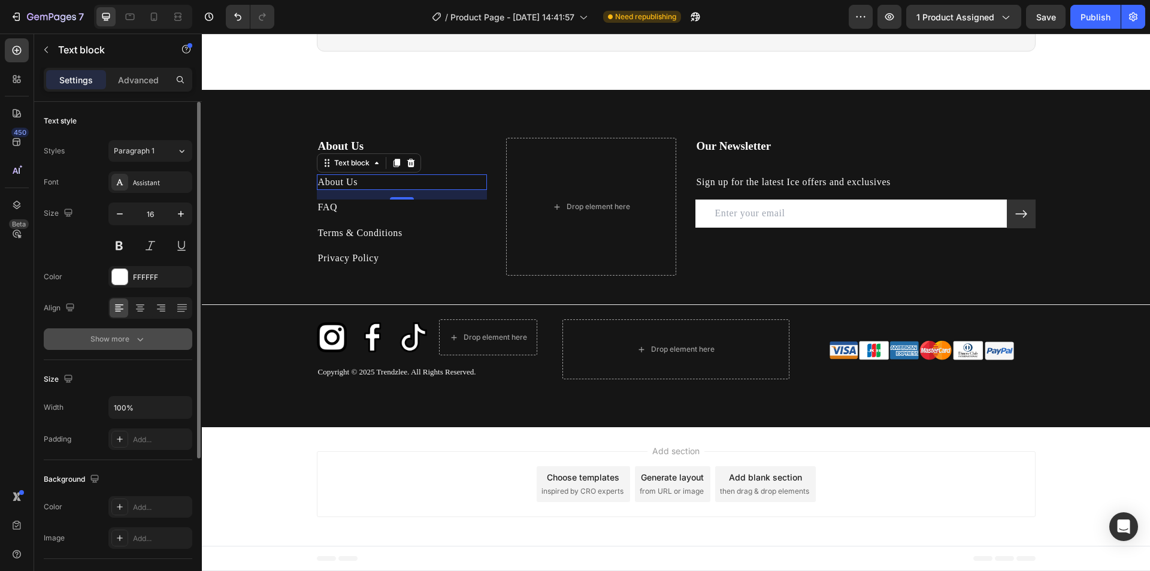
click at [123, 342] on div "Show more" at bounding box center [118, 339] width 56 height 12
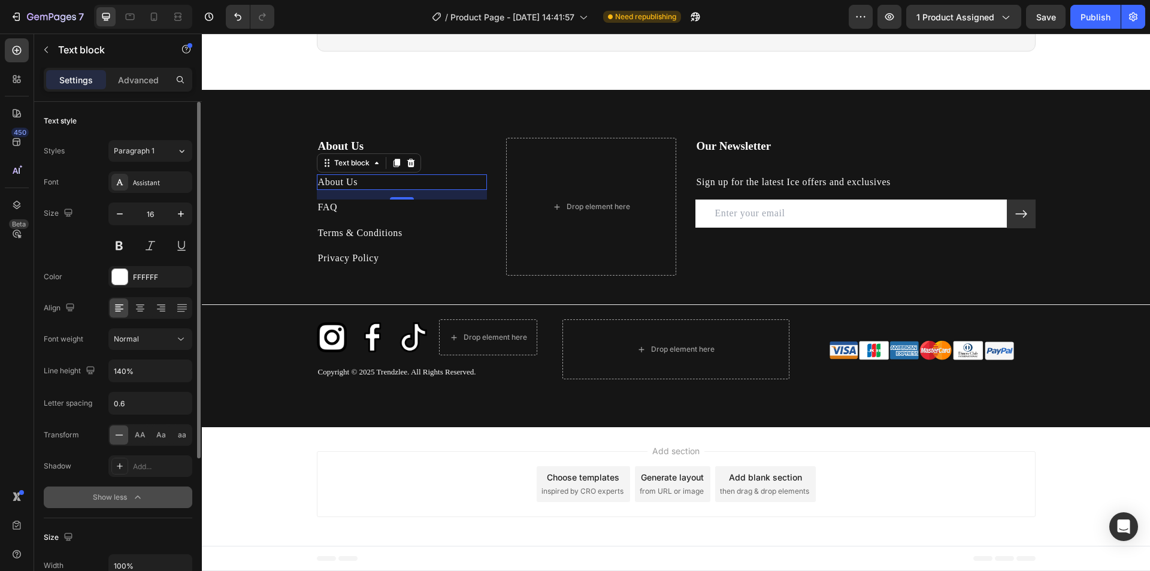
click at [128, 502] on div "Show less" at bounding box center [118, 497] width 51 height 12
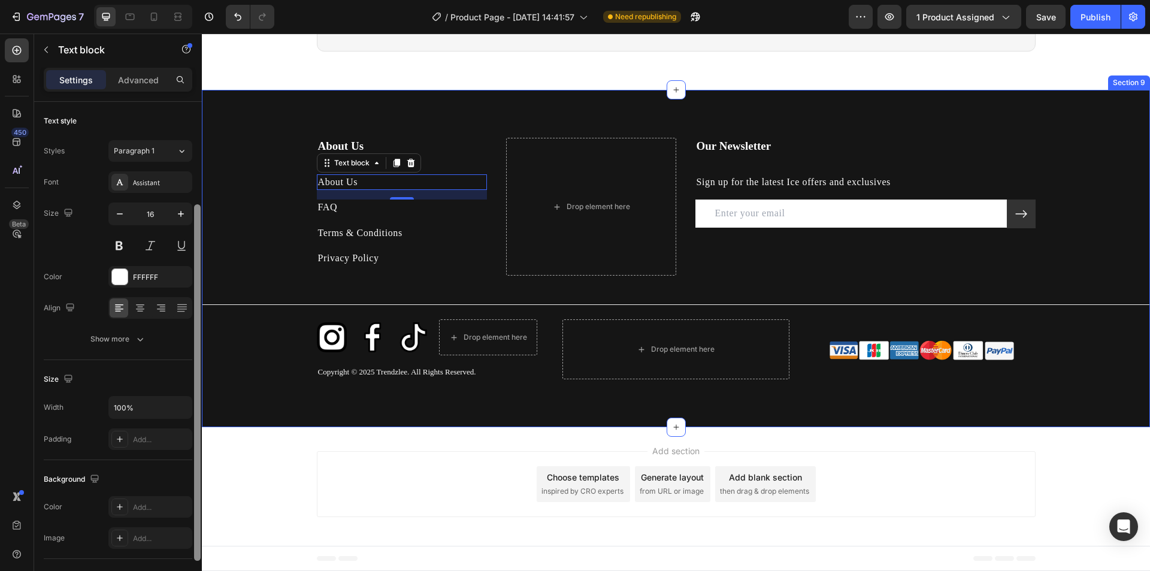
scroll to position [60, 0]
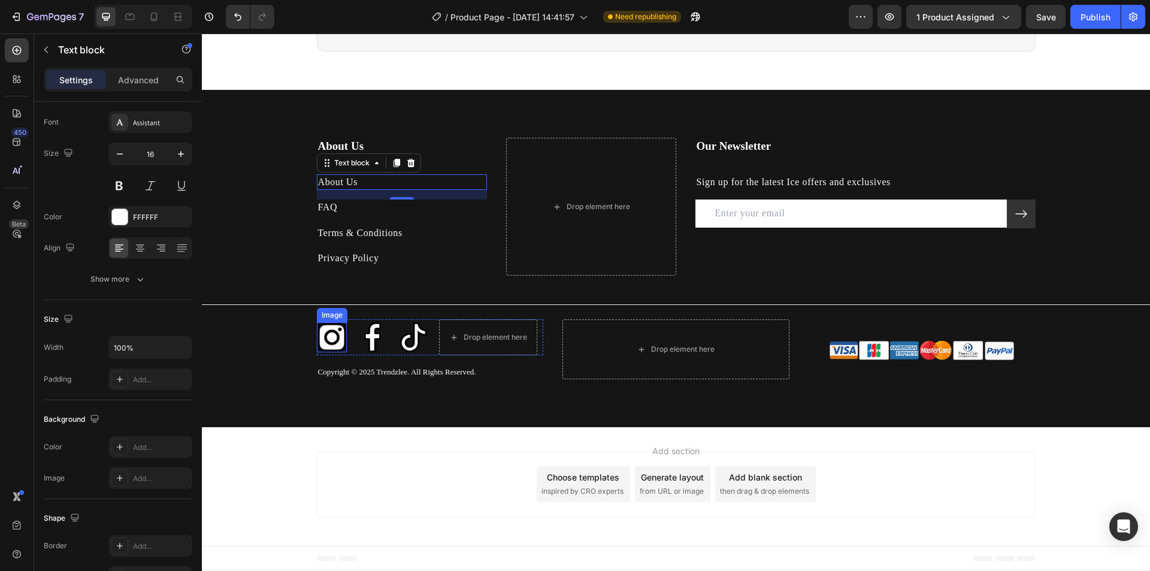
click at [318, 334] on img at bounding box center [332, 337] width 30 height 30
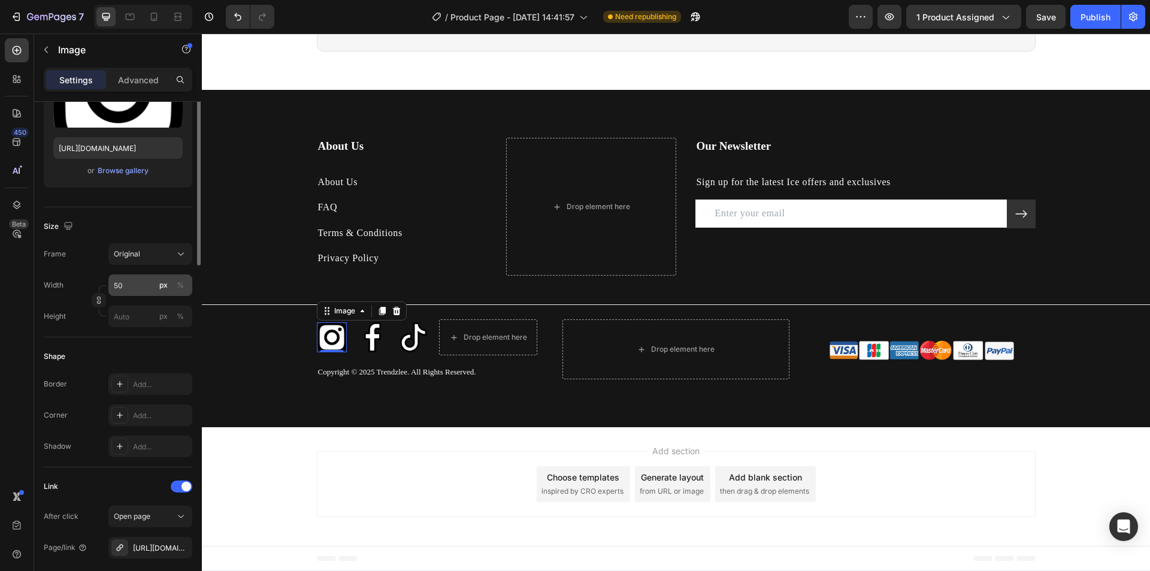
scroll to position [299, 0]
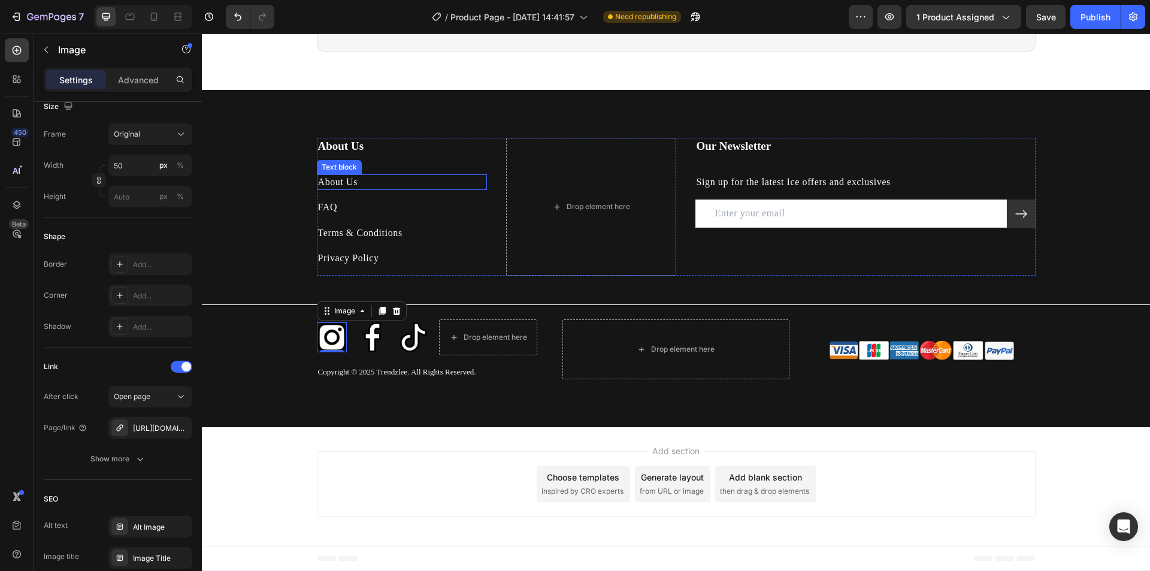
click at [332, 180] on link "About Us" at bounding box center [338, 182] width 40 height 10
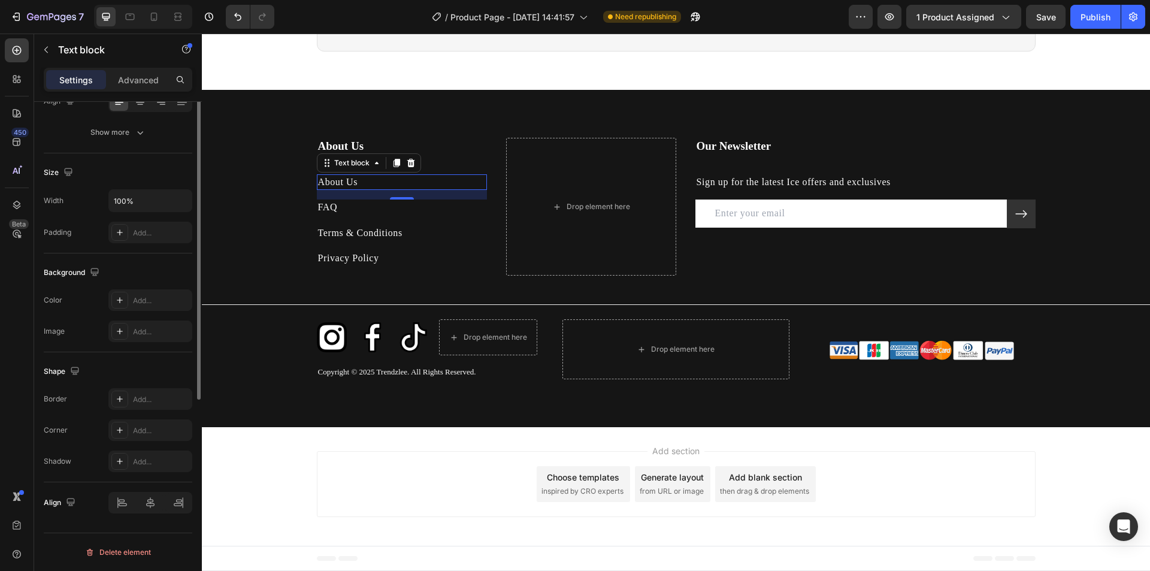
scroll to position [0, 0]
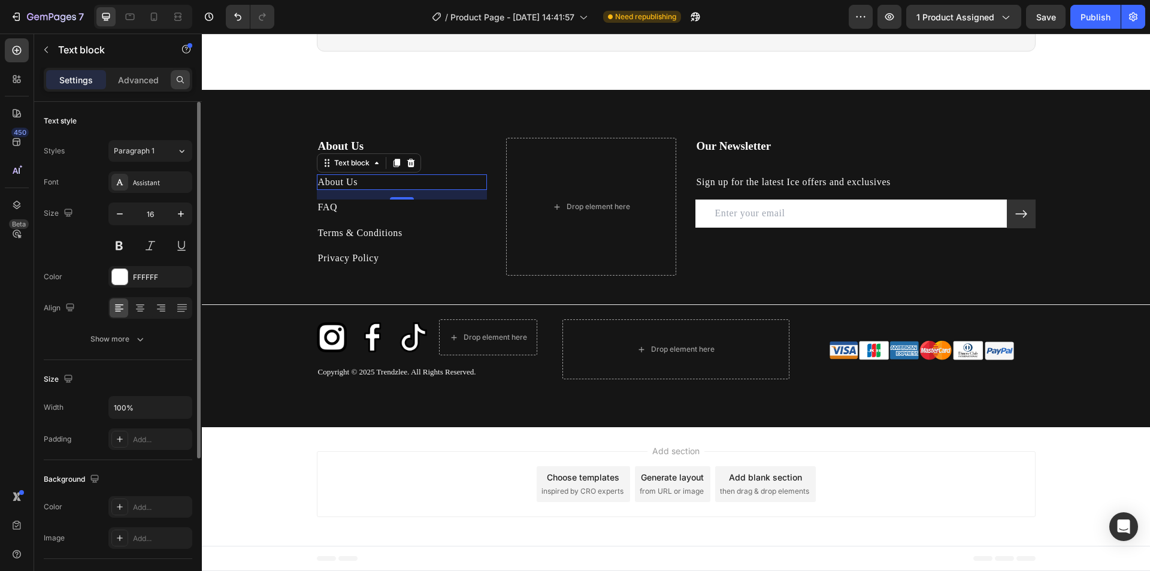
click at [185, 73] on div at bounding box center [180, 79] width 19 height 19
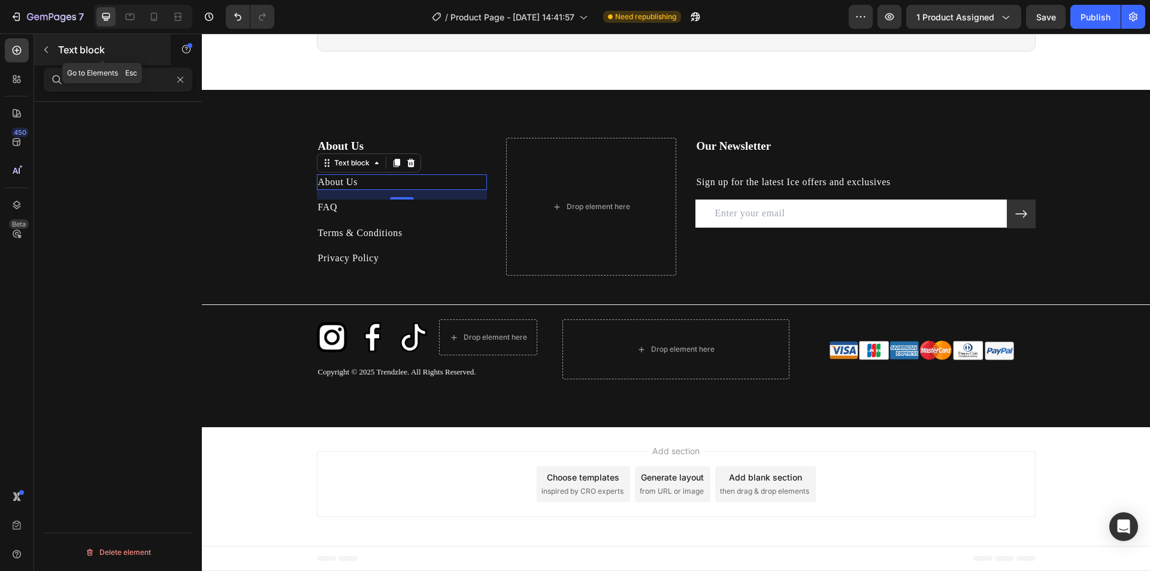
type input "link"
click at [46, 54] on button "button" at bounding box center [46, 49] width 19 height 19
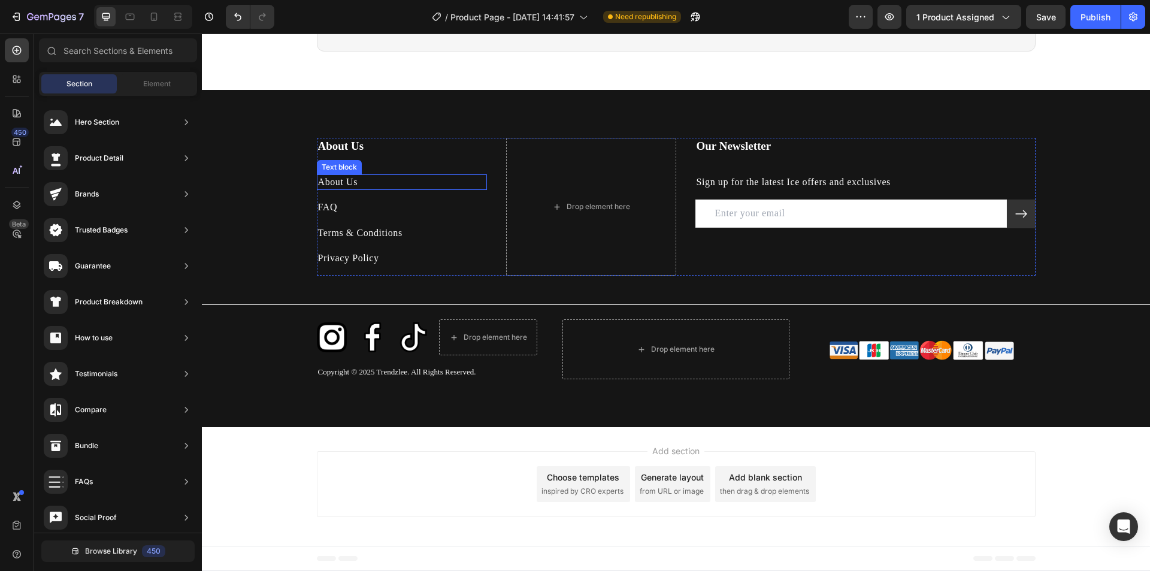
click at [331, 180] on link "About Us" at bounding box center [338, 182] width 40 height 10
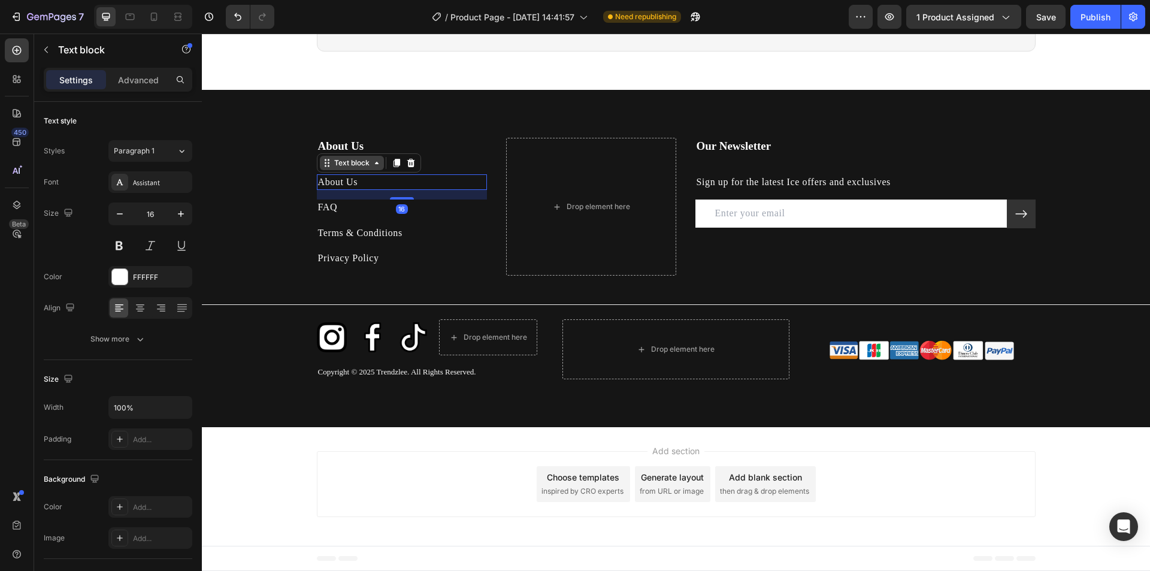
click at [372, 165] on icon at bounding box center [377, 163] width 10 height 10
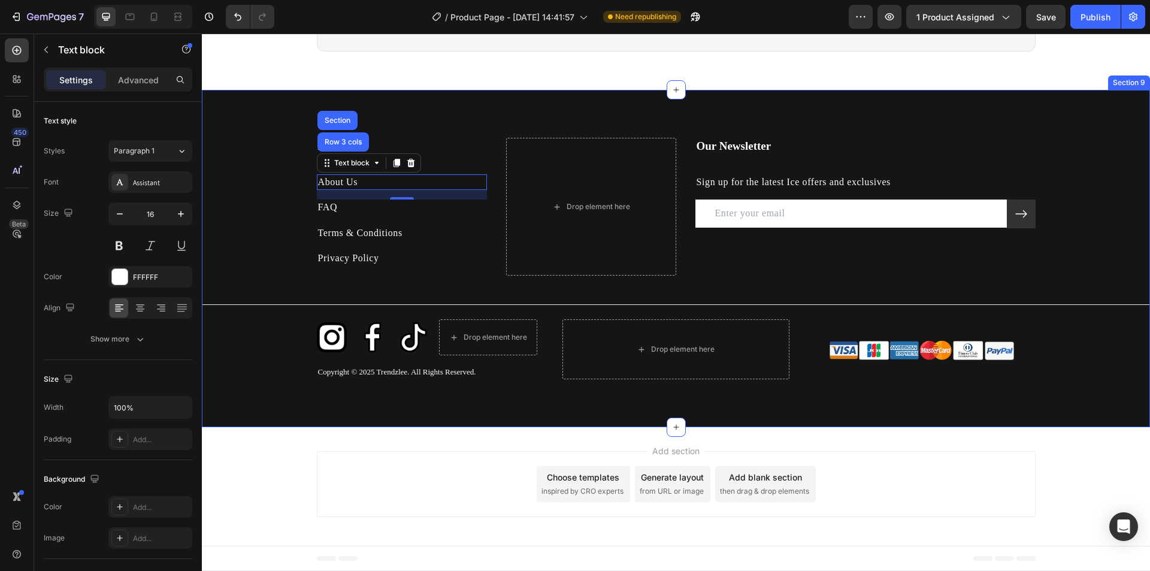
click at [280, 177] on div "About Us Heading About Us Text block Row 3 cols Section 16 FAQ Text block Terms…" at bounding box center [676, 258] width 948 height 241
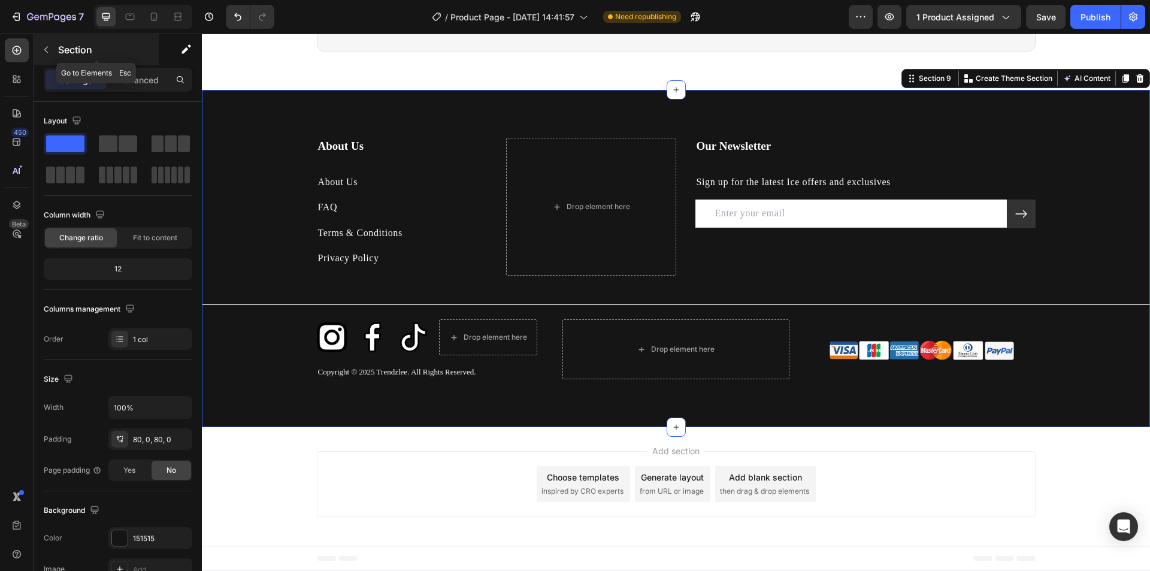
click at [41, 53] on icon "button" at bounding box center [46, 50] width 10 height 10
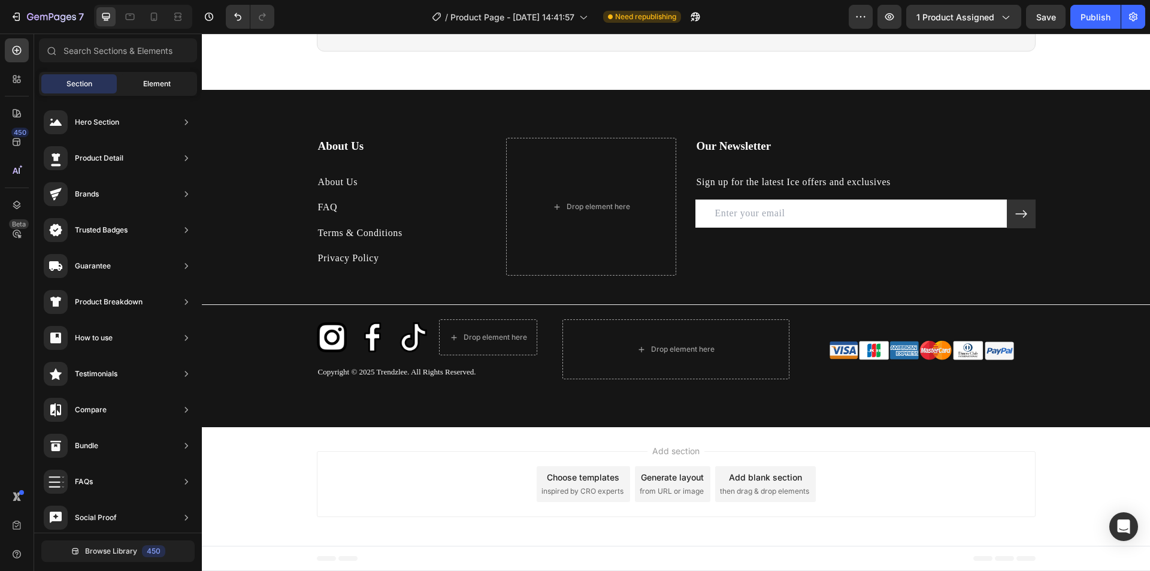
click at [138, 85] on div "Element" at bounding box center [156, 83] width 75 height 19
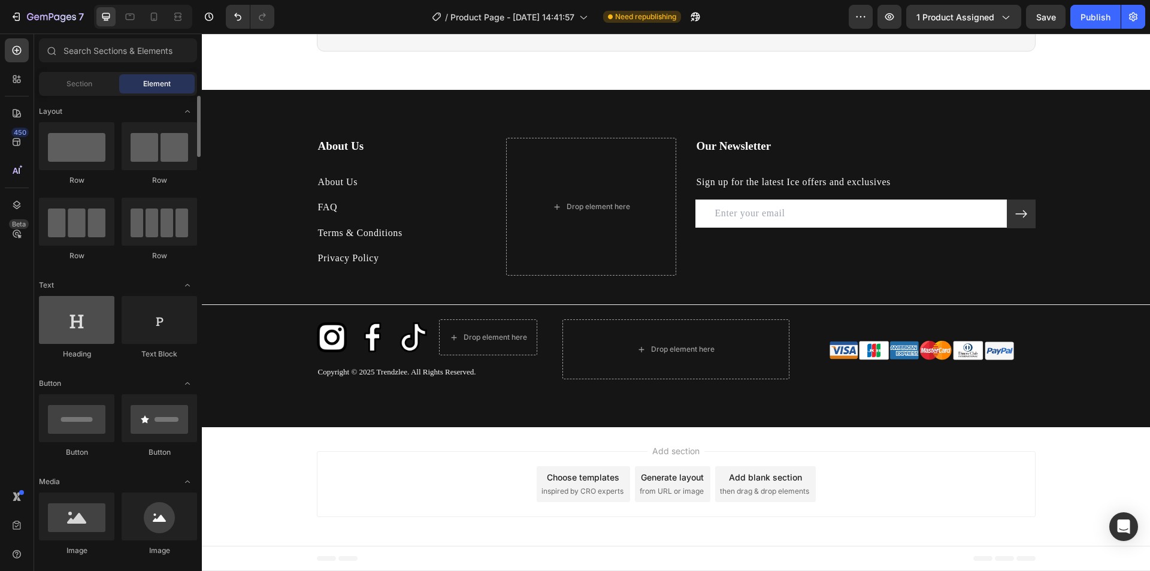
scroll to position [60, 0]
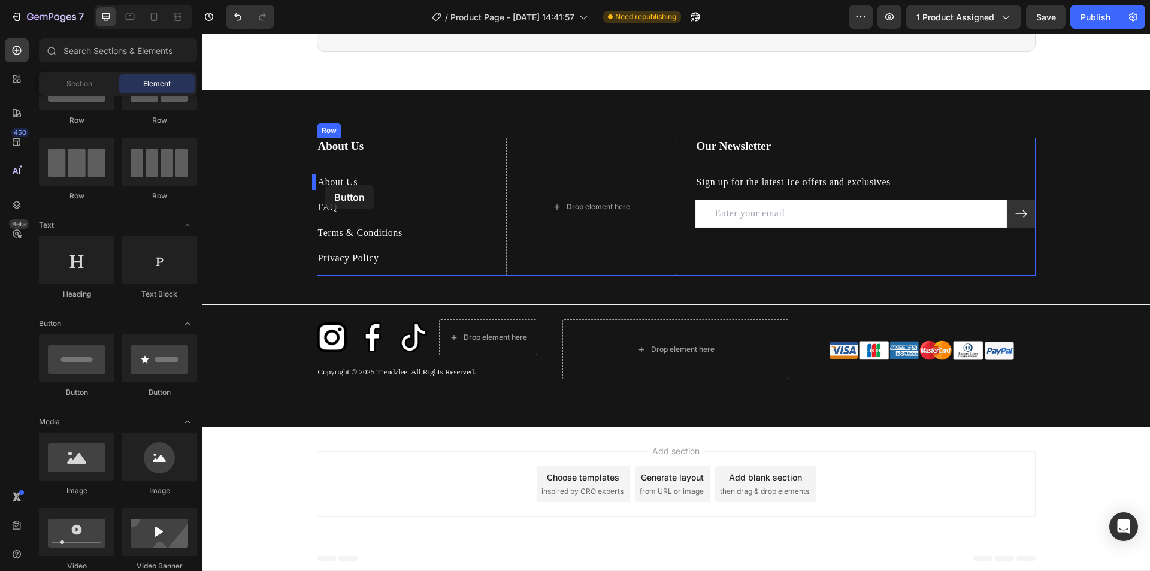
drag, startPoint x: 284, startPoint y: 404, endPoint x: 325, endPoint y: 185, distance: 222.9
click at [343, 181] on link "About Us" at bounding box center [338, 182] width 40 height 10
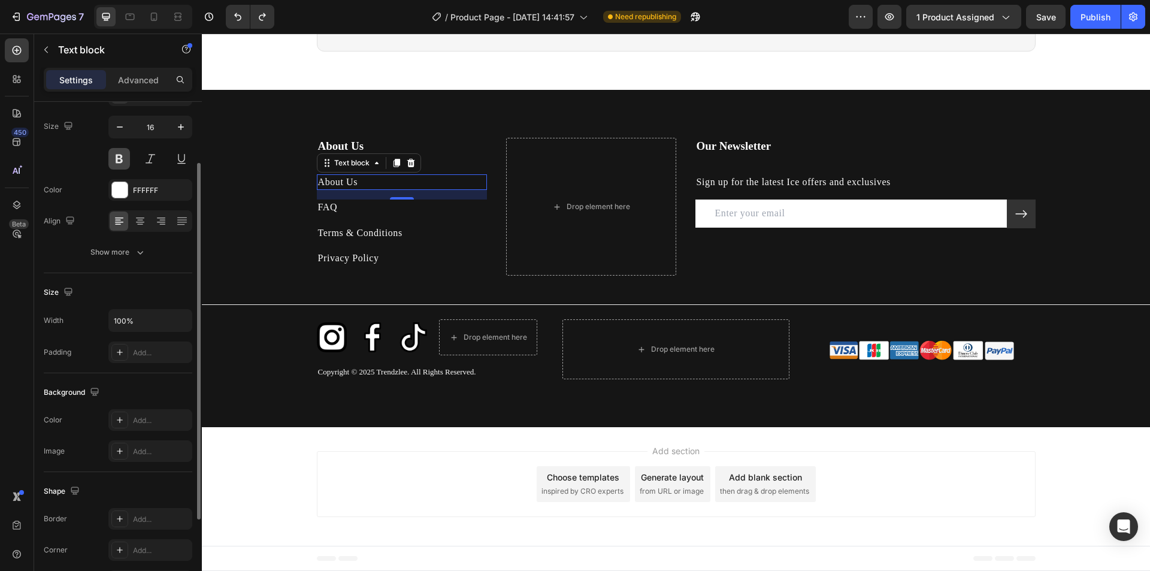
scroll to position [0, 0]
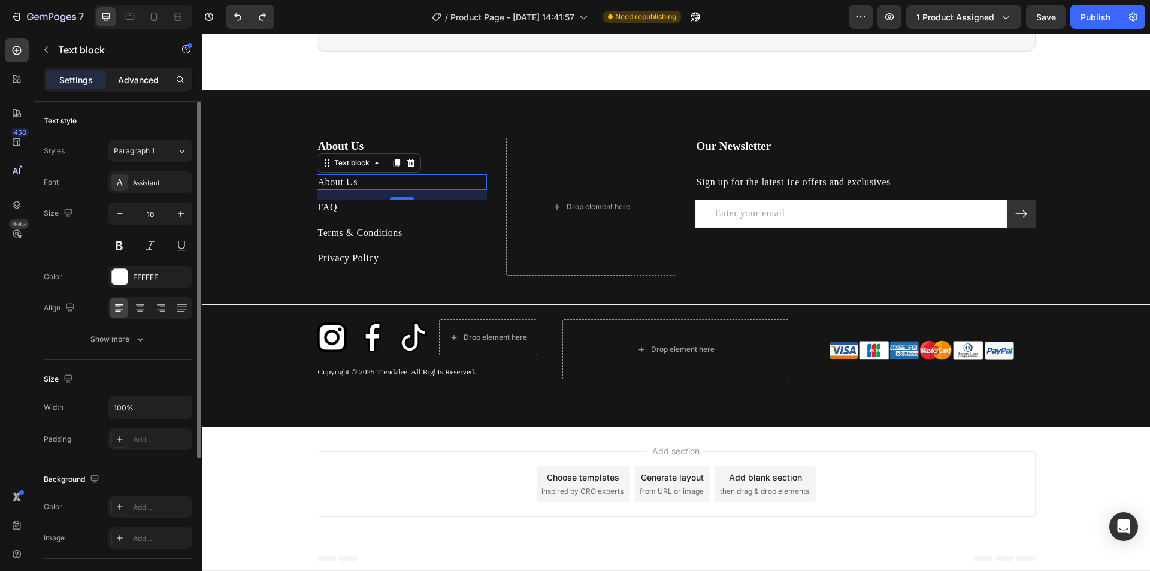
click at [133, 85] on p "Advanced" at bounding box center [138, 80] width 41 height 13
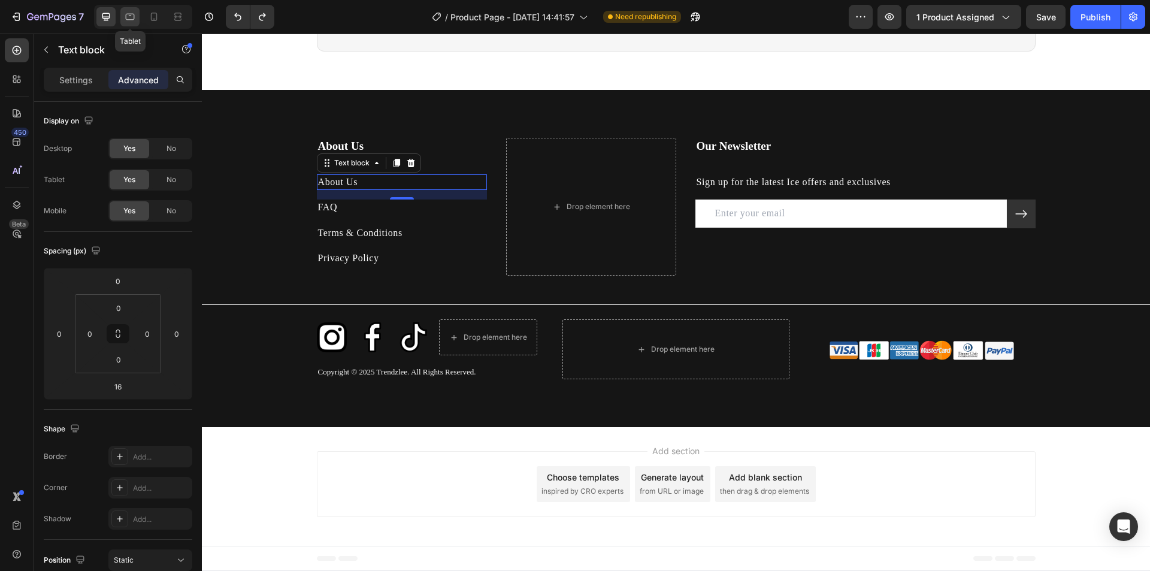
click at [137, 17] on div at bounding box center [129, 16] width 19 height 19
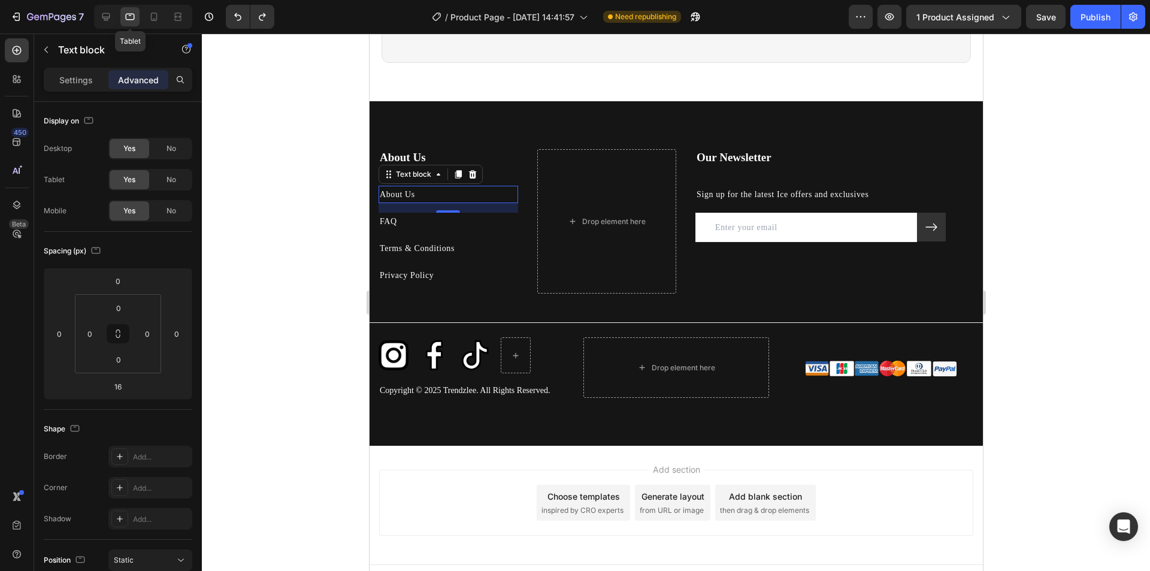
scroll to position [3012, 0]
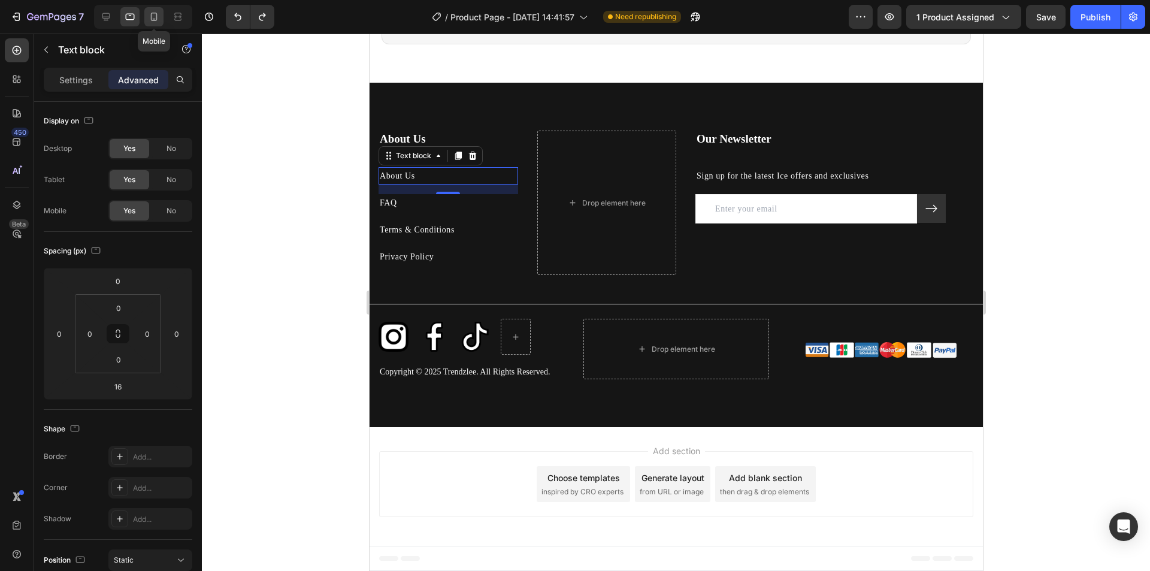
click at [157, 15] on icon at bounding box center [154, 17] width 7 height 8
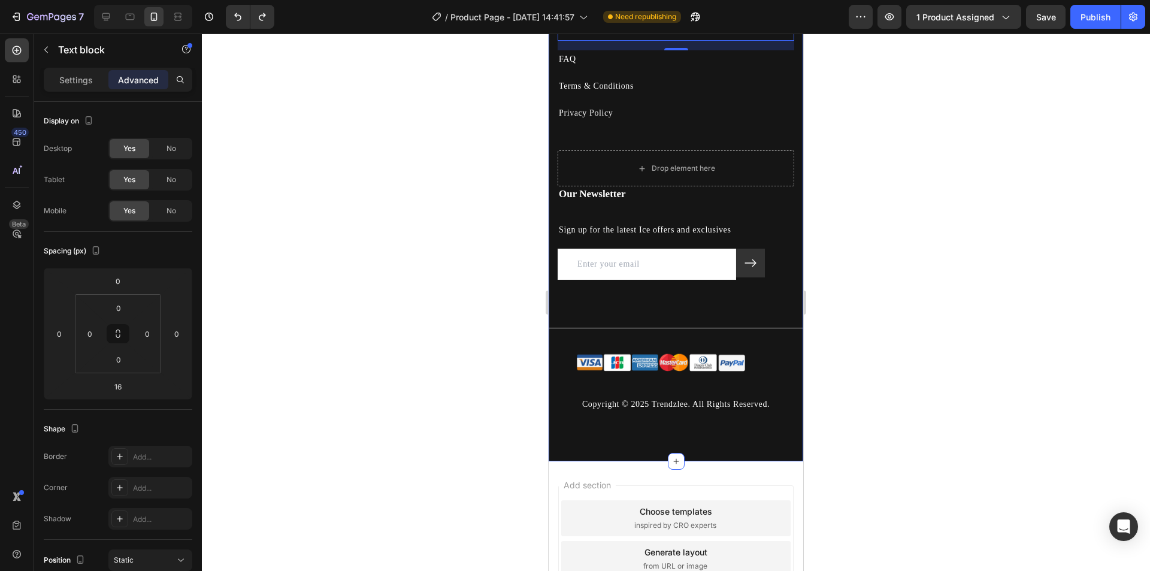
scroll to position [3066, 0]
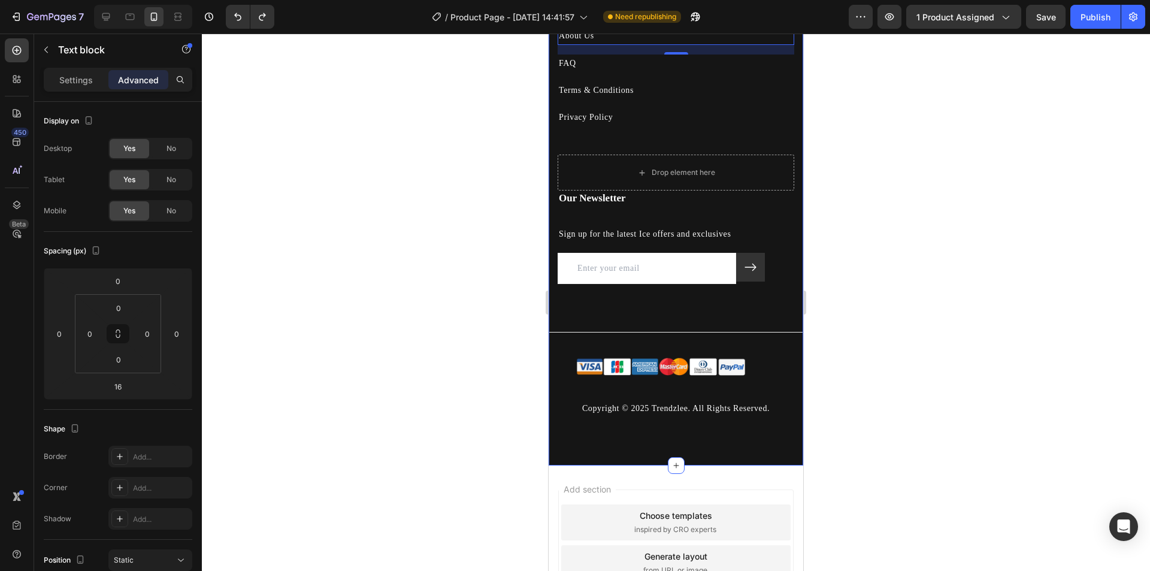
click at [602, 314] on div "About Us Heading About Us Text block 16 FAQ Text block Terms & Conditions Text …" at bounding box center [676, 204] width 255 height 425
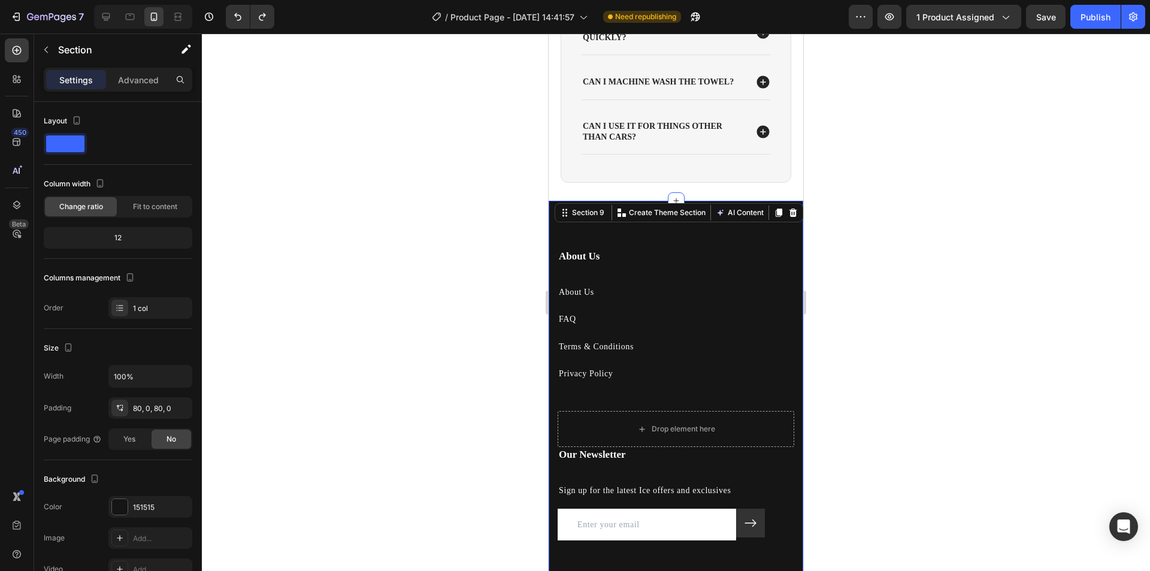
scroll to position [2827, 0]
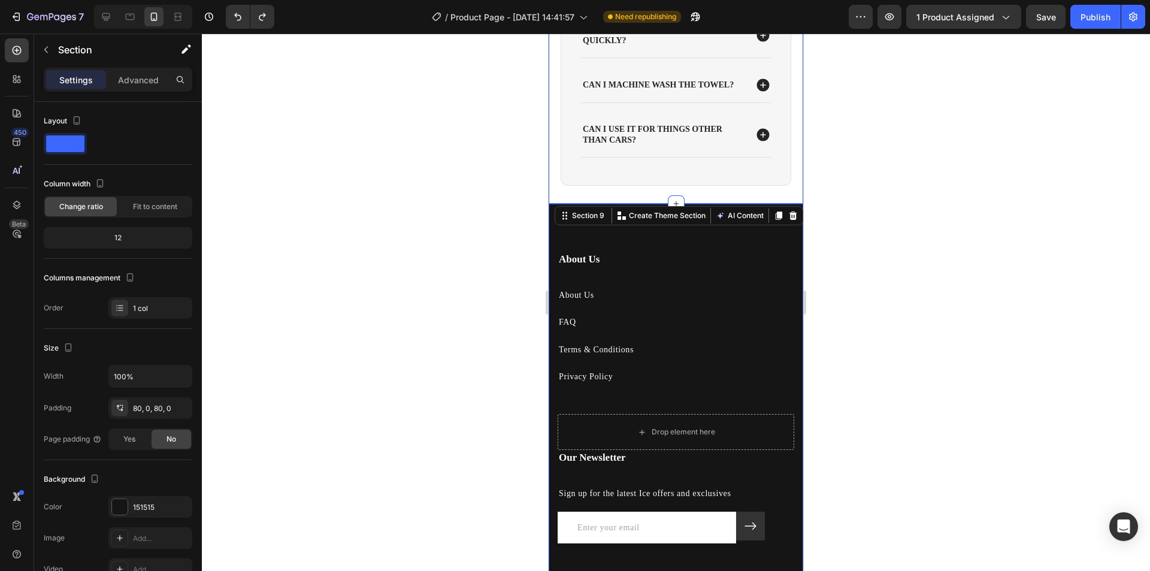
click at [780, 194] on div "FAQs Heading The Details That Matter Text Block Is it safe for all types of pai…" at bounding box center [676, 0] width 231 height 387
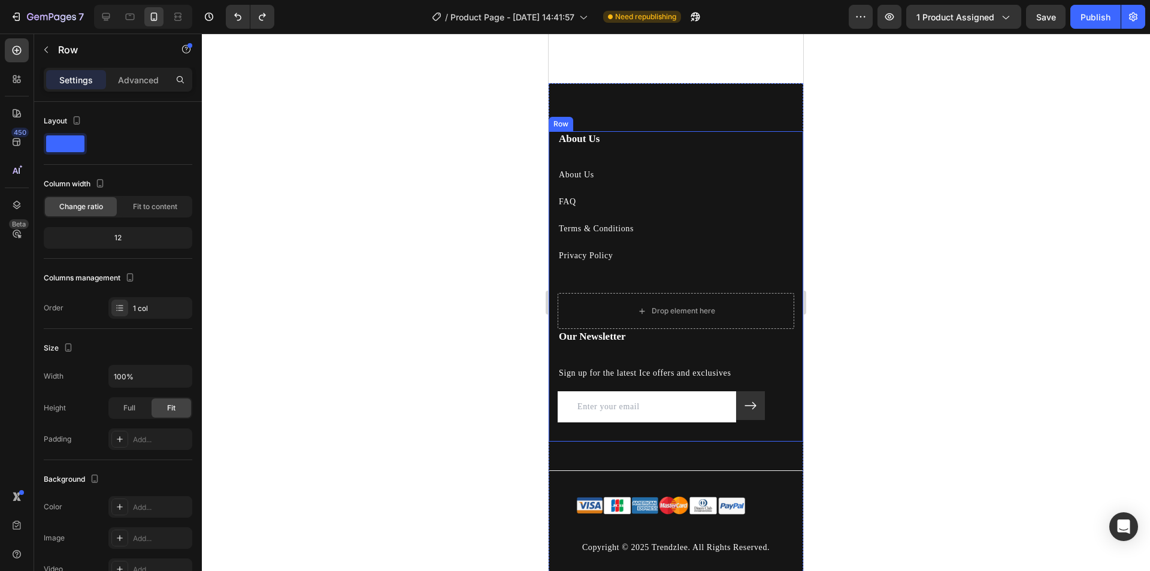
scroll to position [3066, 0]
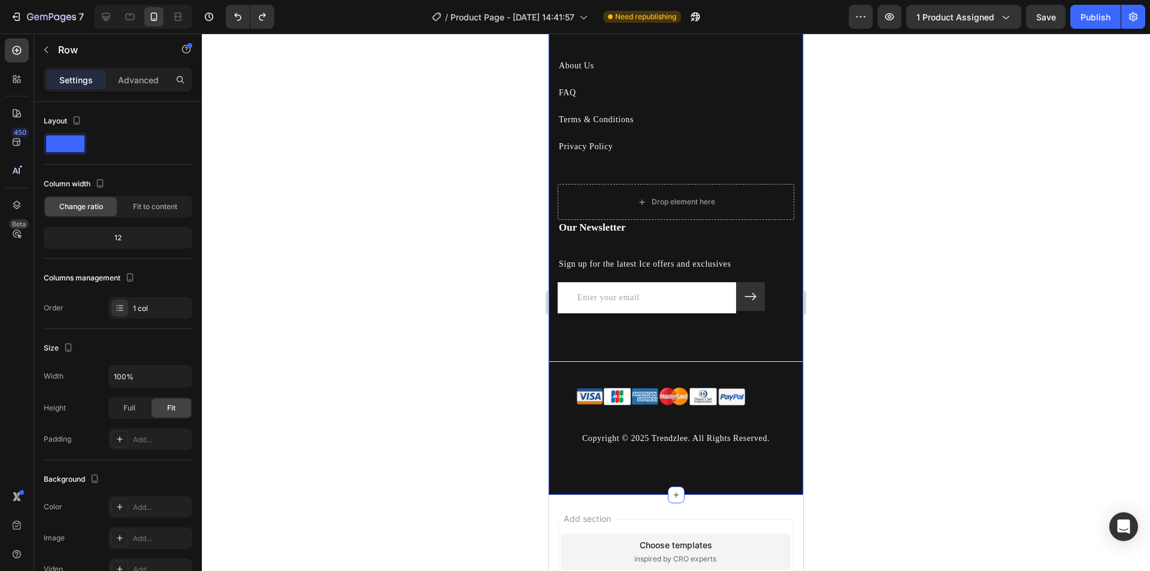
click at [743, 344] on div "About Us Heading About Us Text block FAQ Text block Terms & Conditions Text blo…" at bounding box center [676, 234] width 255 height 425
click at [674, 339] on div "About Us Heading About Us Text block FAQ Text block Terms & Conditions Text blo…" at bounding box center [676, 234] width 255 height 425
click at [621, 342] on div "About Us Heading About Us Text block FAQ Text block Terms & Conditions Text blo…" at bounding box center [676, 234] width 255 height 425
click at [126, 78] on p "Advanced" at bounding box center [138, 80] width 41 height 13
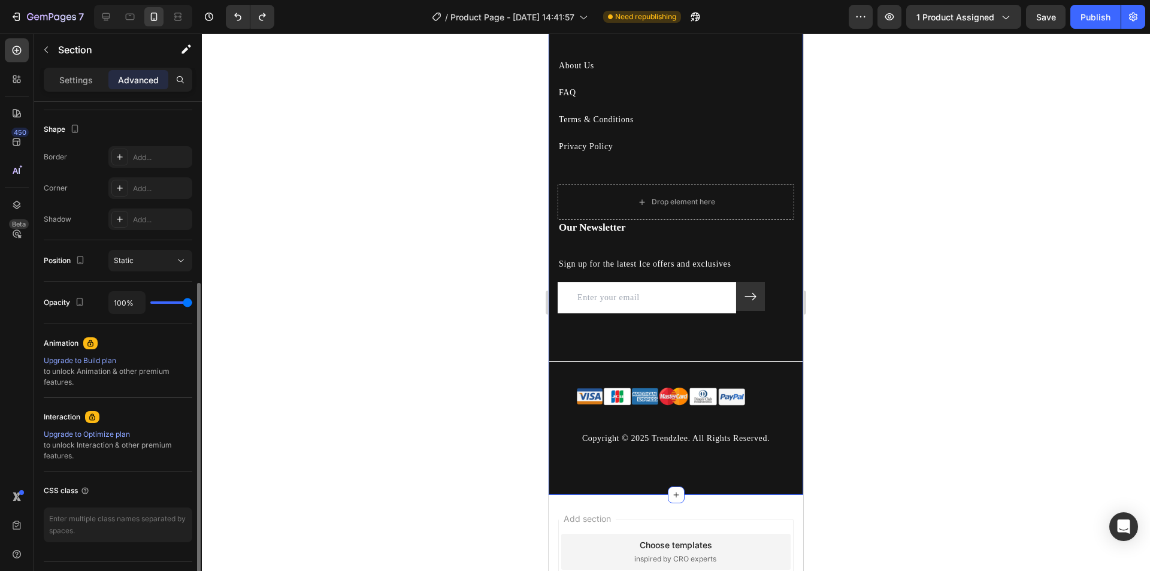
scroll to position [120, 0]
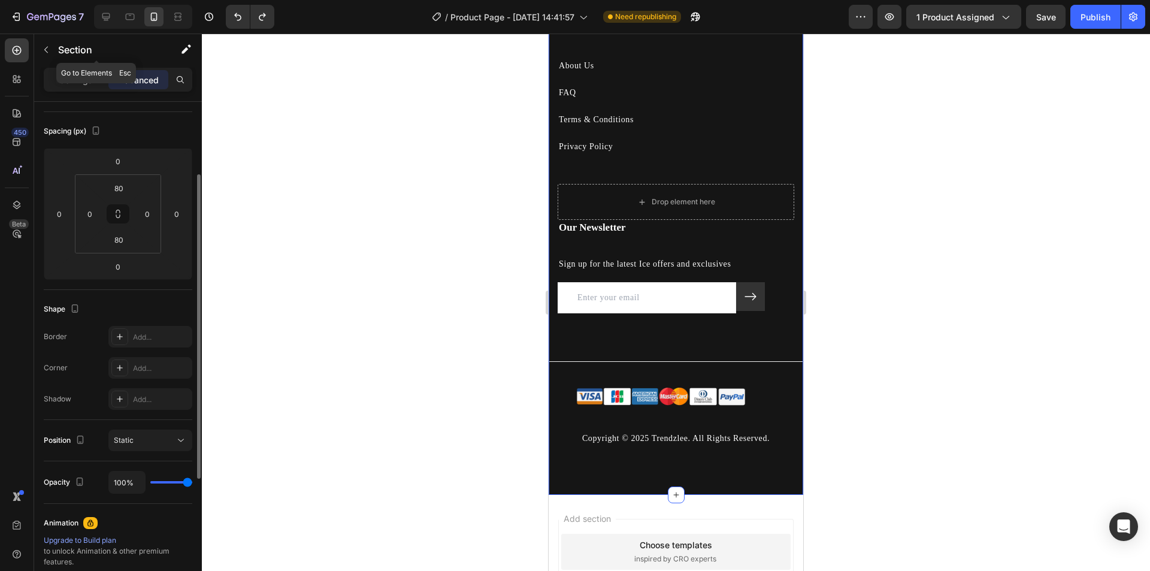
click at [51, 44] on button "button" at bounding box center [46, 49] width 19 height 19
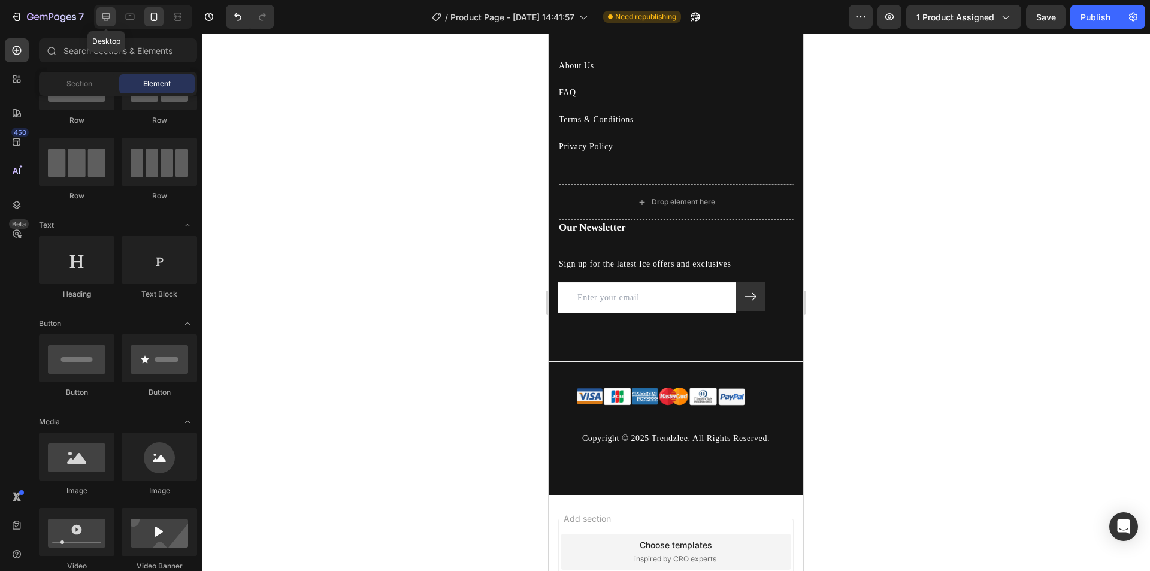
click at [102, 15] on icon at bounding box center [106, 17] width 12 height 12
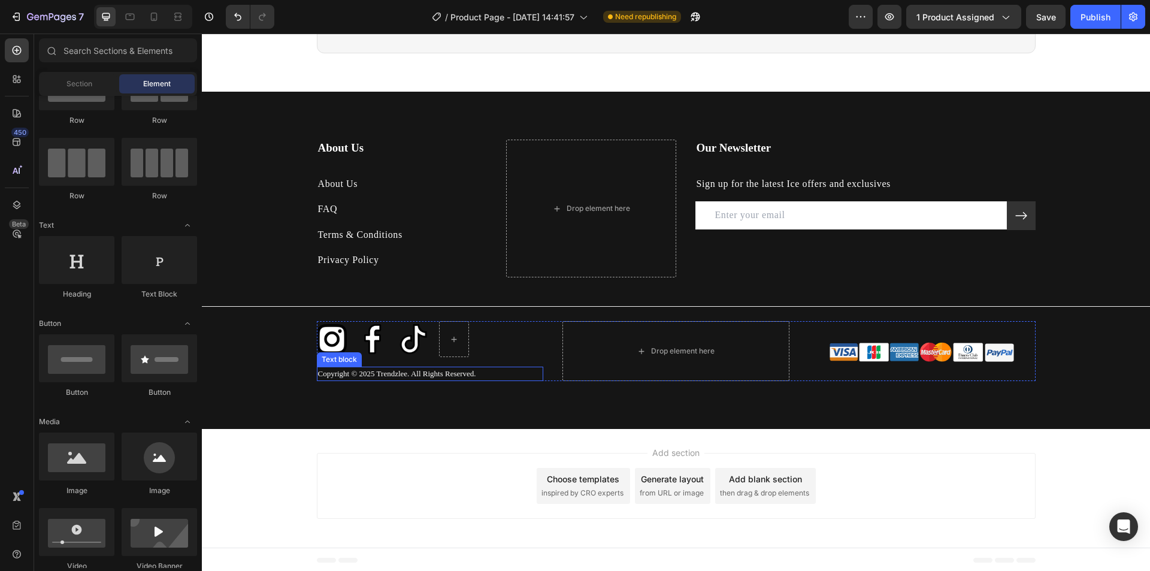
scroll to position [2993, 0]
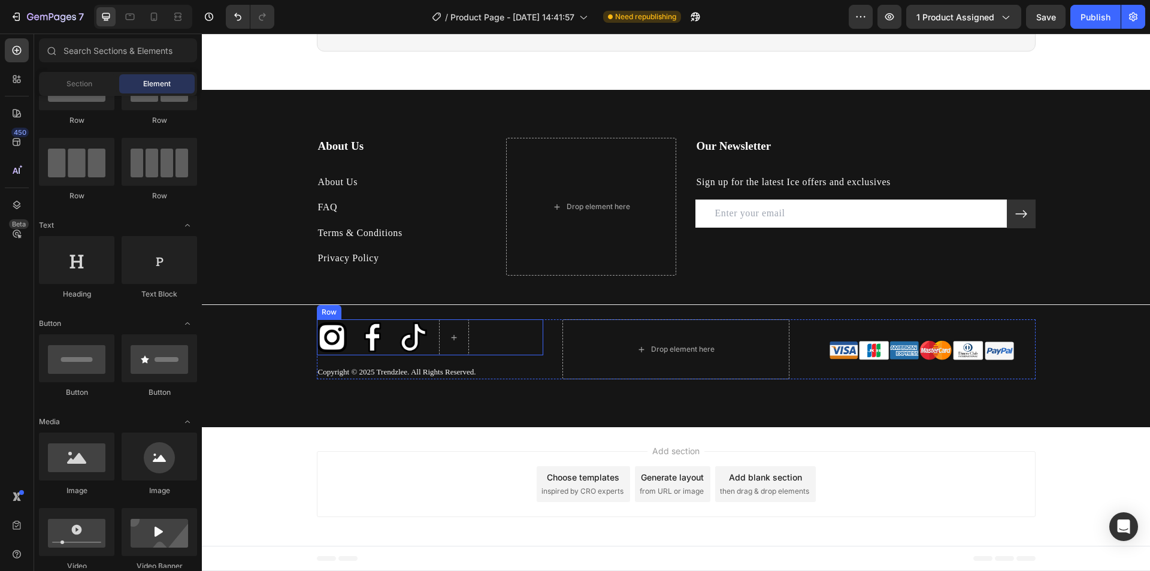
click at [498, 336] on div "Image Image Image Row" at bounding box center [430, 337] width 227 height 36
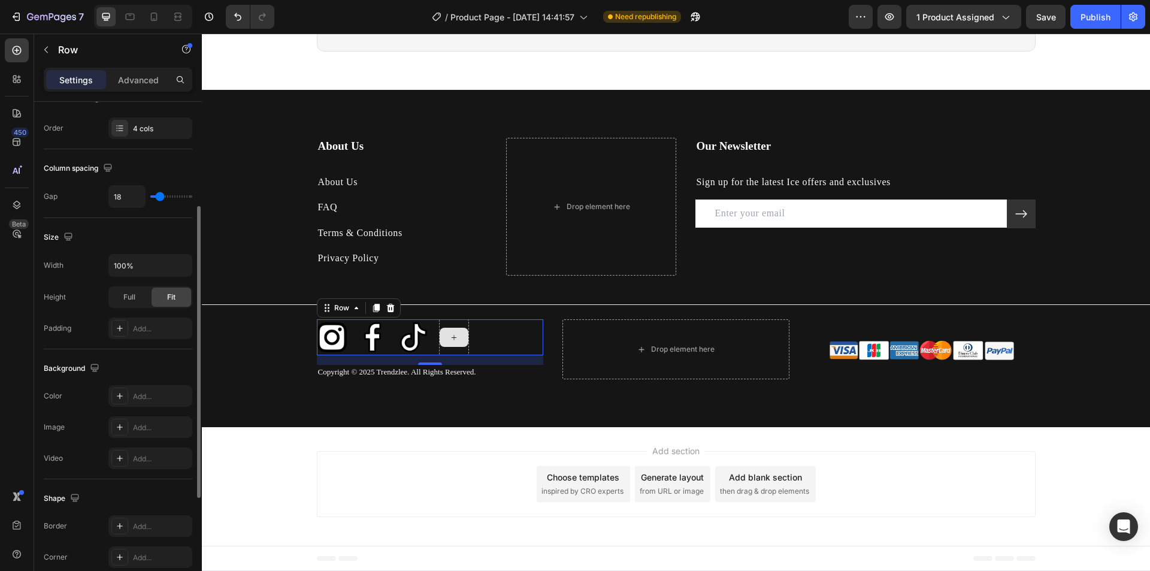
scroll to position [364, 0]
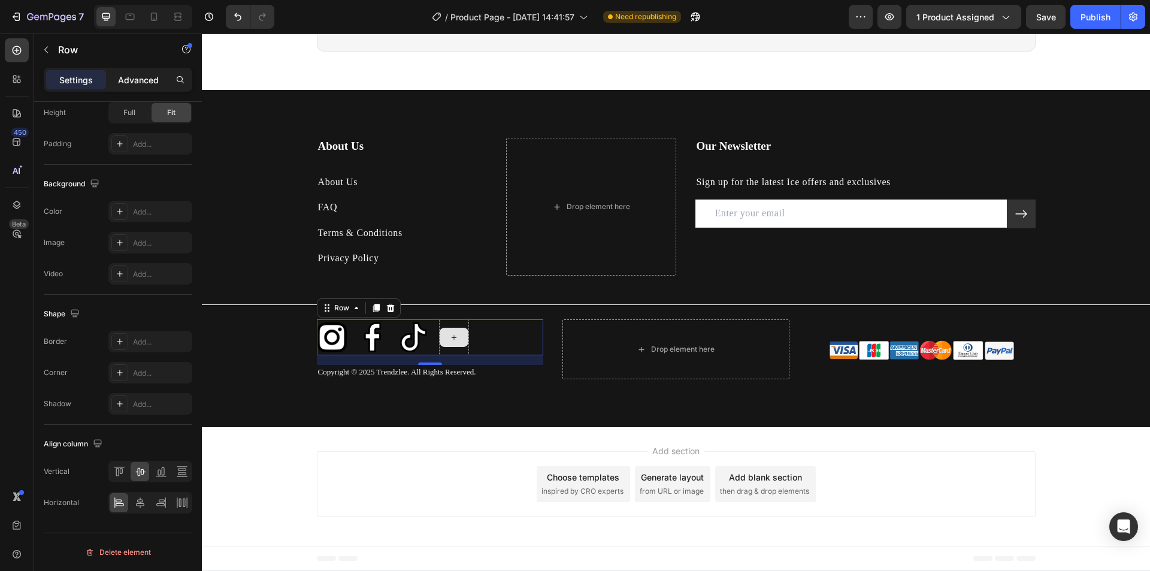
click at [125, 81] on p "Advanced" at bounding box center [138, 80] width 41 height 13
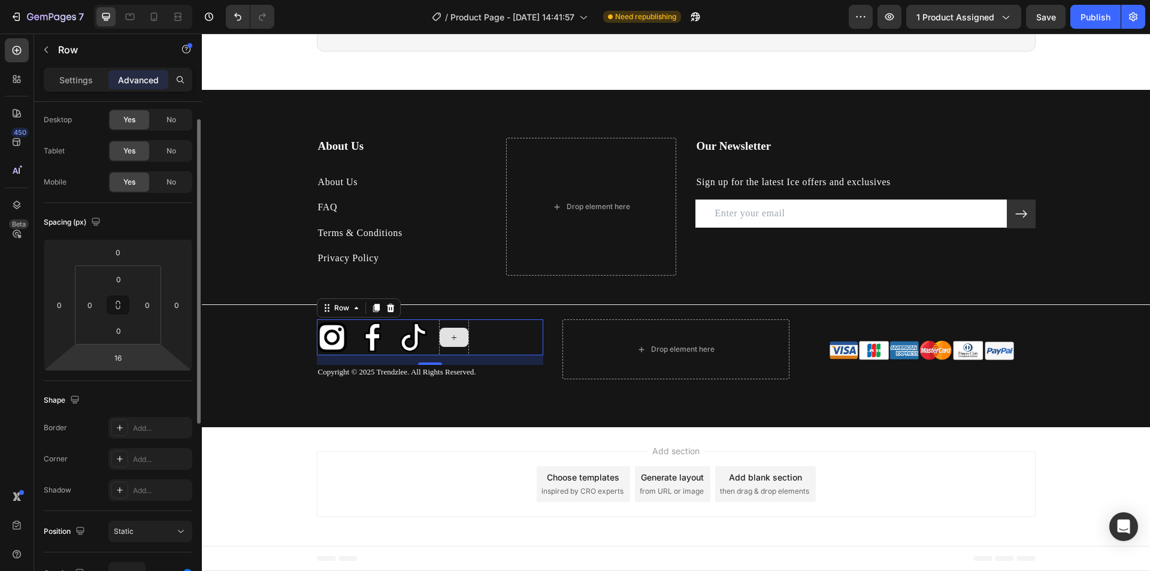
scroll to position [0, 0]
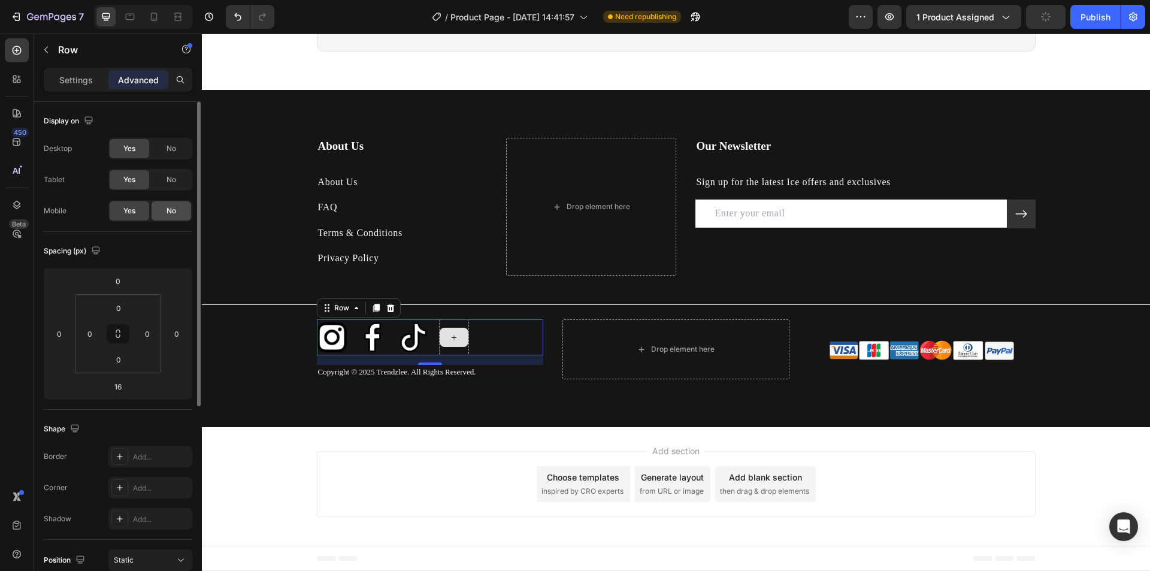
click at [168, 204] on div "No" at bounding box center [172, 210] width 40 height 19
click at [131, 213] on span "Yes" at bounding box center [129, 210] width 12 height 11
click at [171, 214] on span "No" at bounding box center [171, 210] width 10 height 11
click at [141, 212] on div "Yes" at bounding box center [130, 210] width 40 height 19
click at [89, 77] on p "Settings" at bounding box center [76, 80] width 34 height 13
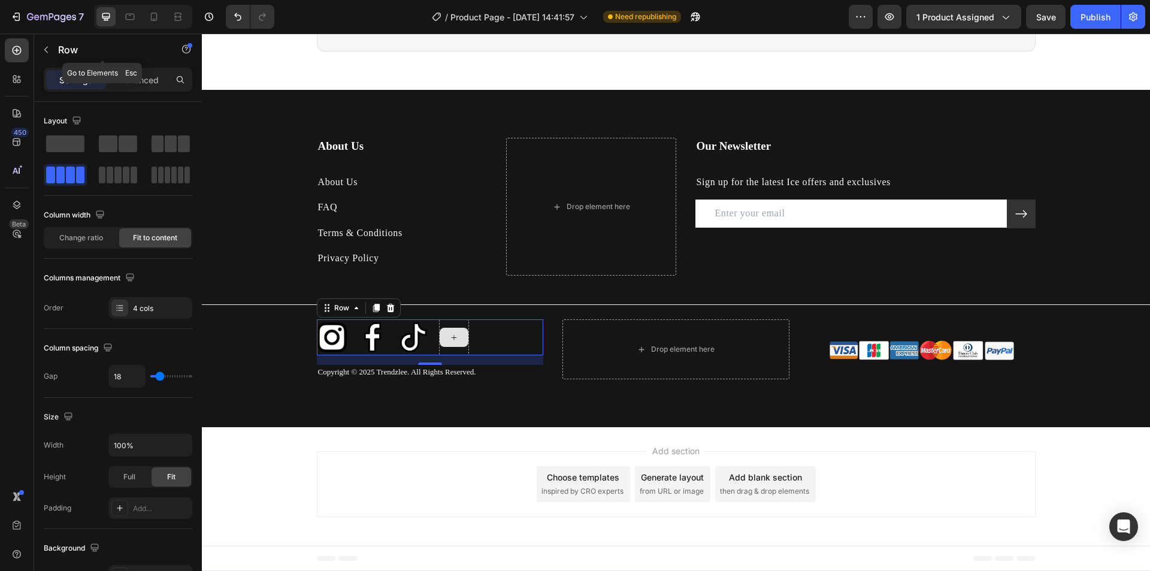
click at [58, 49] on p "Row" at bounding box center [109, 50] width 102 height 14
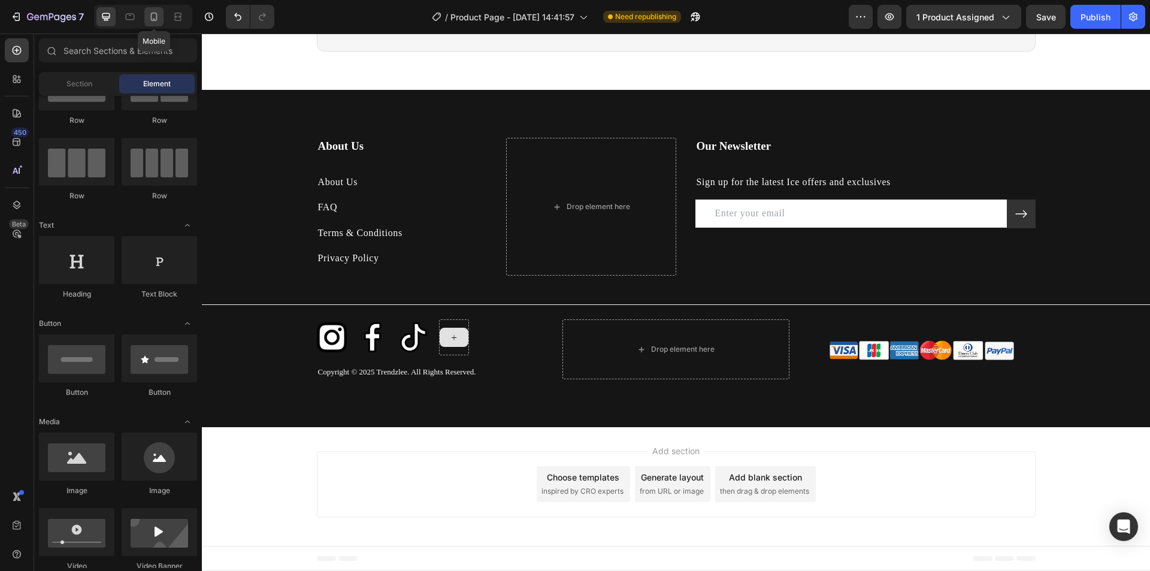
click at [152, 14] on icon at bounding box center [154, 17] width 12 height 12
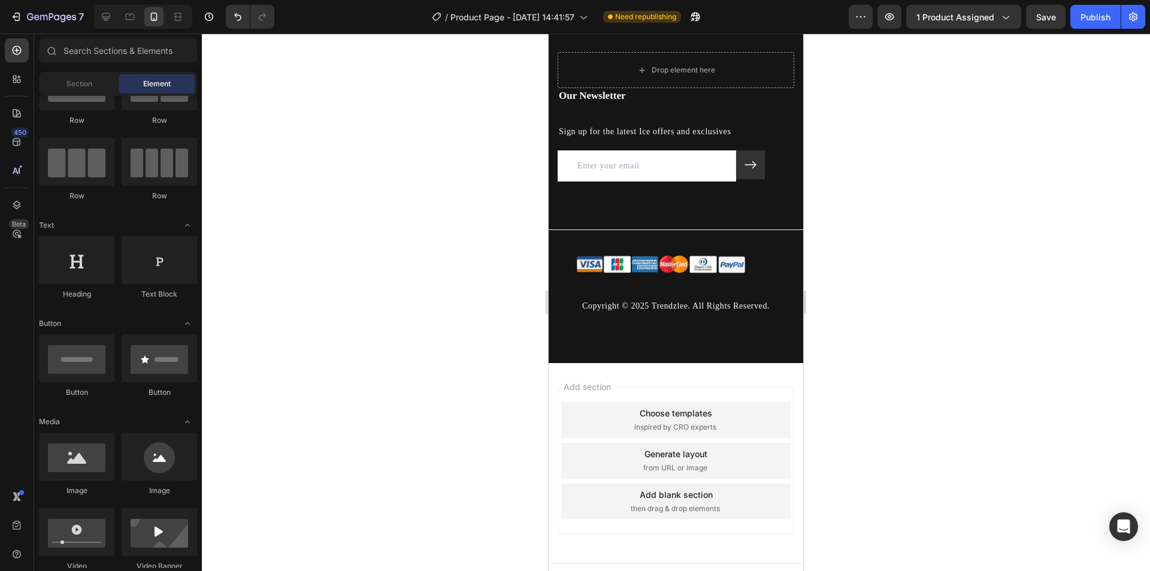
scroll to position [3066, 0]
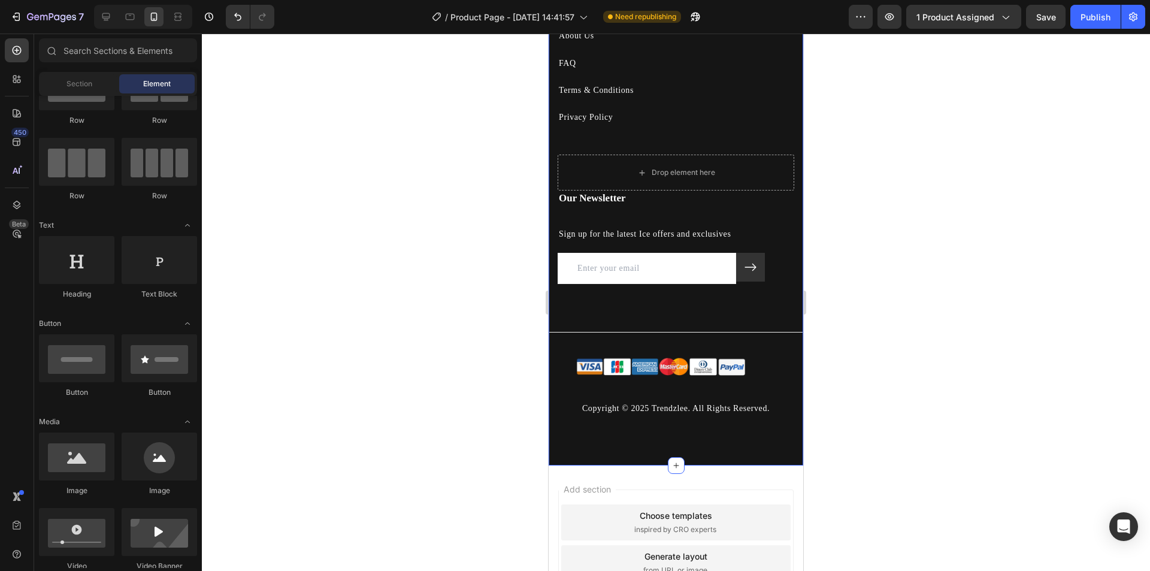
click at [637, 304] on div "About Us Heading About Us Text block FAQ Text block Terms & Conditions Text blo…" at bounding box center [676, 204] width 255 height 425
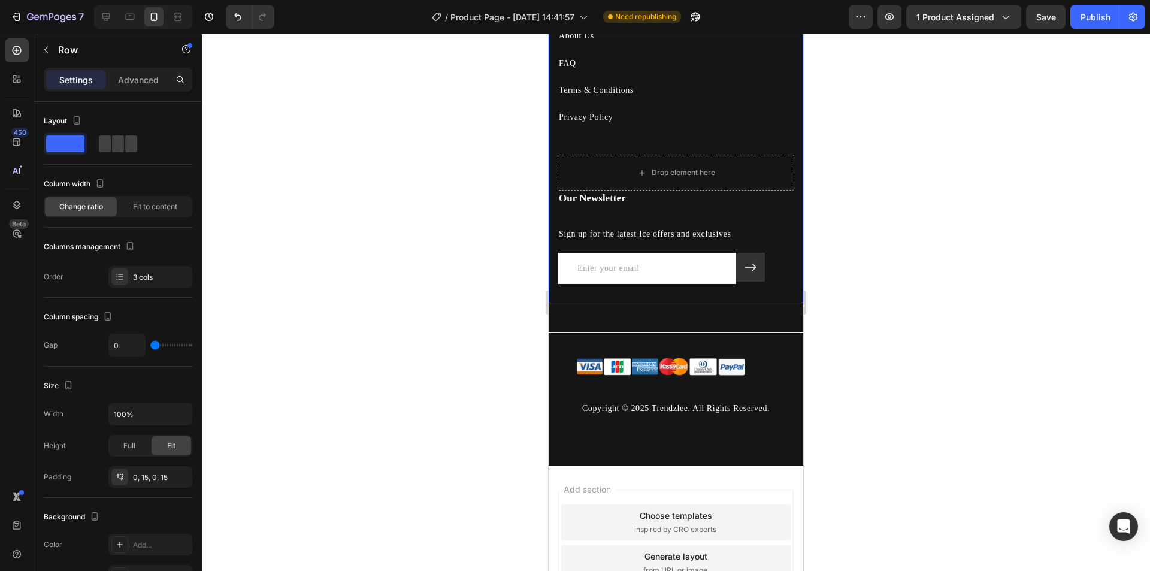
click at [570, 300] on div "Our Newsletter Heading Sign up for the latest Ice offers and exclusives Text bl…" at bounding box center [676, 246] width 237 height 112
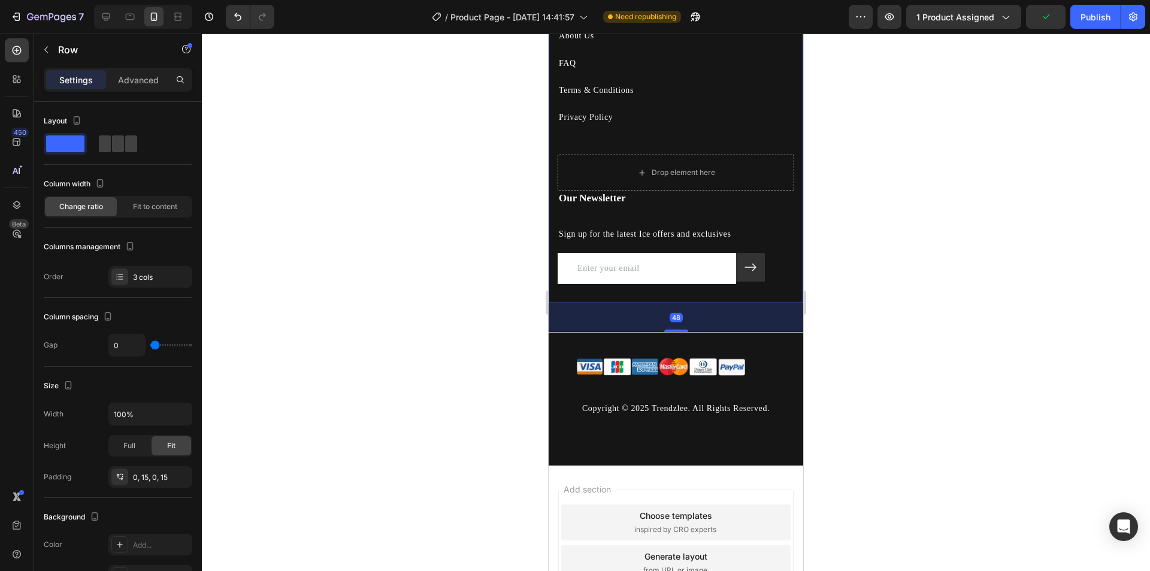
click at [638, 308] on div "48" at bounding box center [676, 317] width 255 height 29
click at [708, 314] on div "48" at bounding box center [676, 317] width 255 height 29
click at [737, 315] on div "48" at bounding box center [676, 317] width 255 height 29
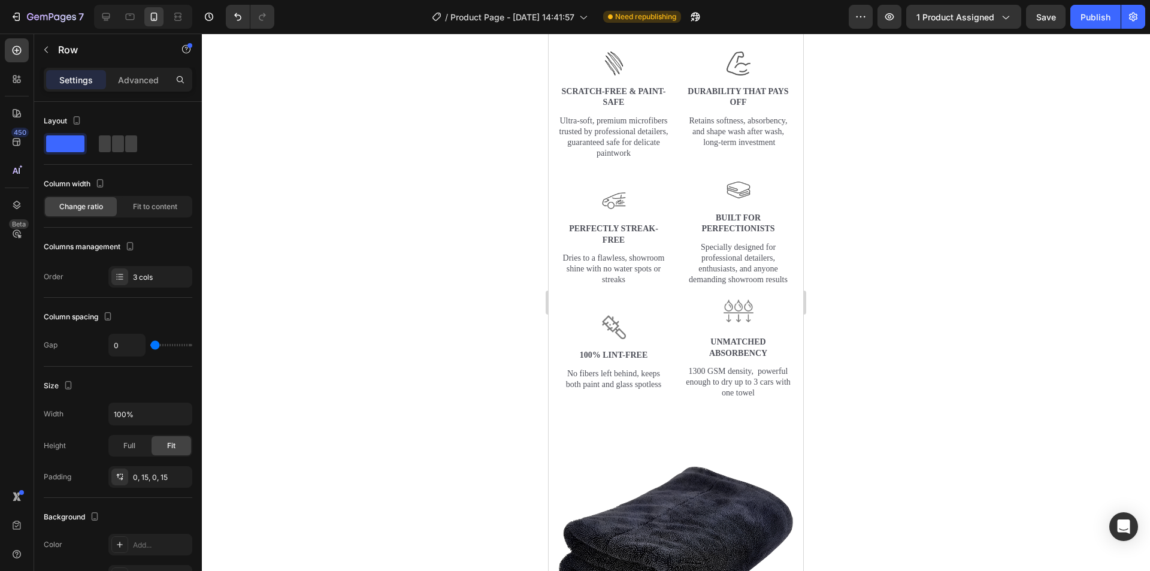
scroll to position [1881, 0]
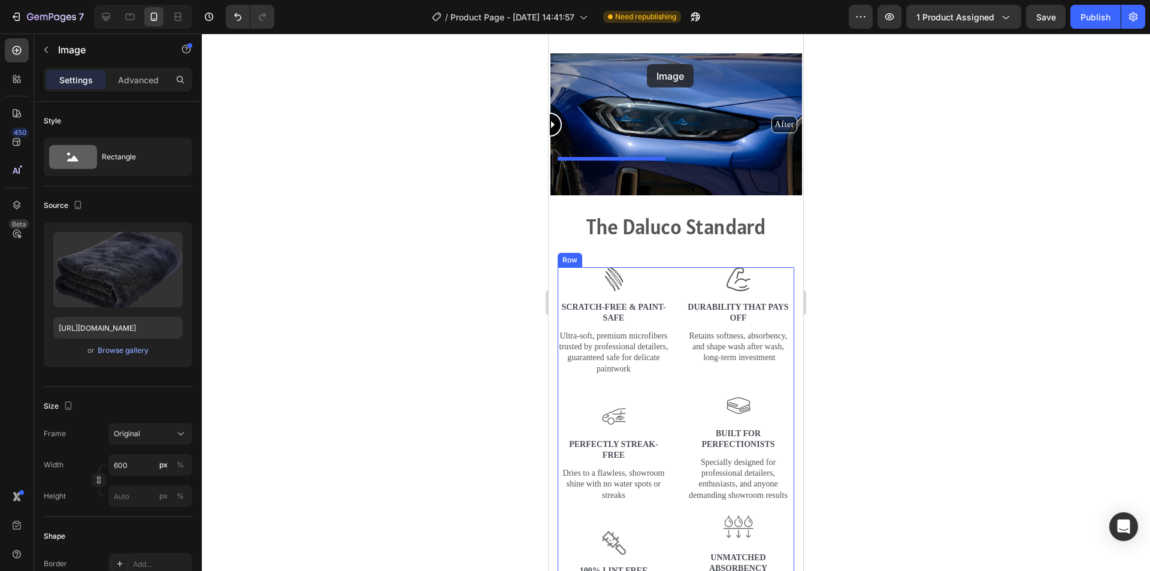
scroll to position [1640, 0]
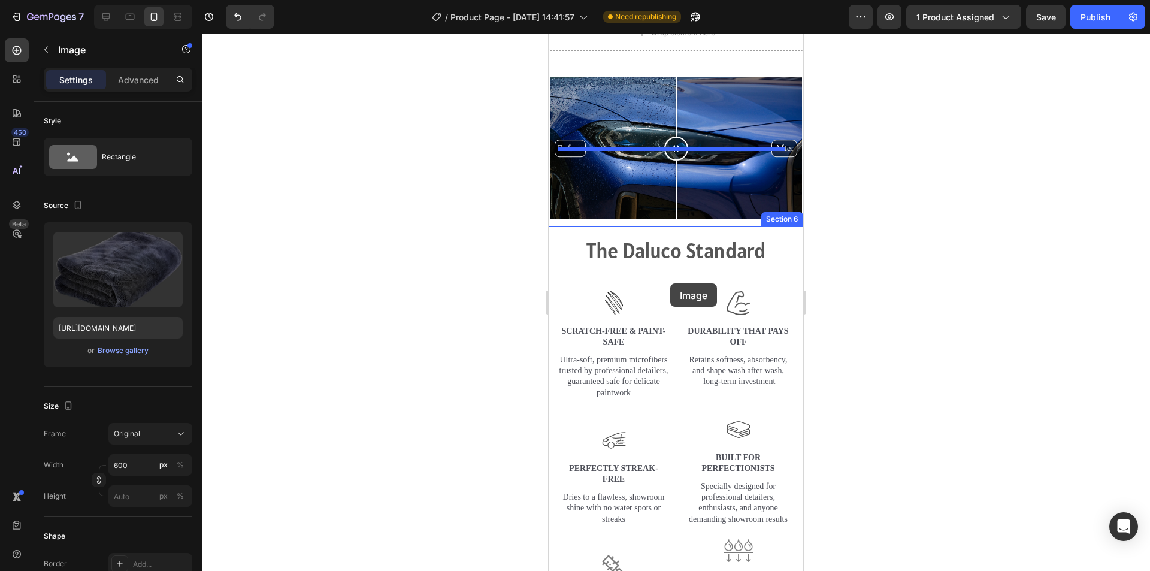
click at [670, 283] on div "Mobile ( 425 px) iPhone 13 Mini iPhone 13 Pro iPhone 11 Pro Max iPhone 15 Pro M…" at bounding box center [676, 260] width 255 height 3732
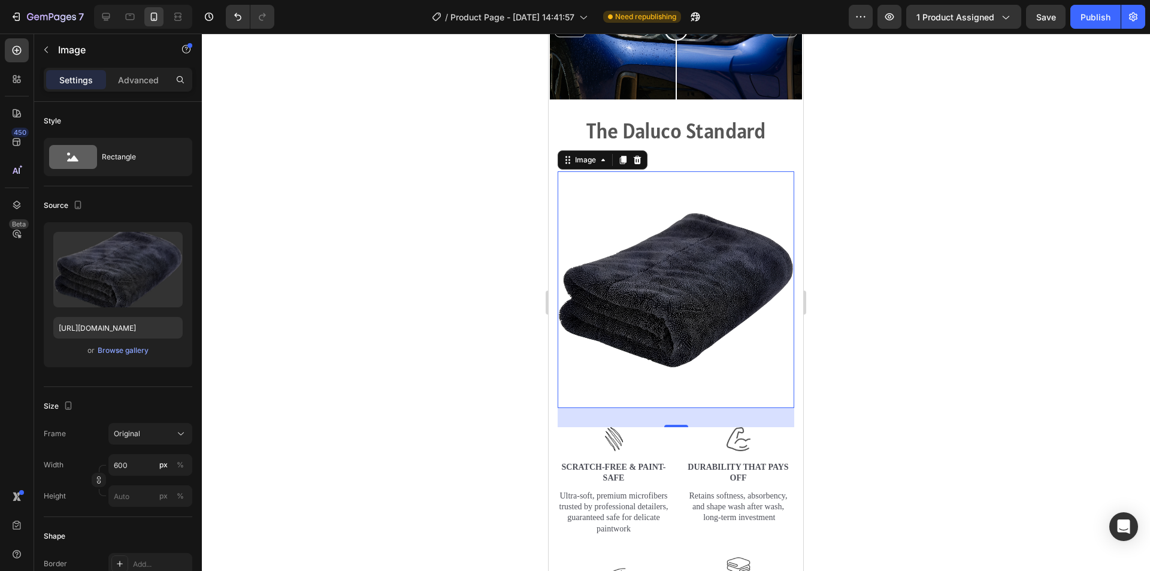
click at [965, 371] on div at bounding box center [676, 302] width 948 height 537
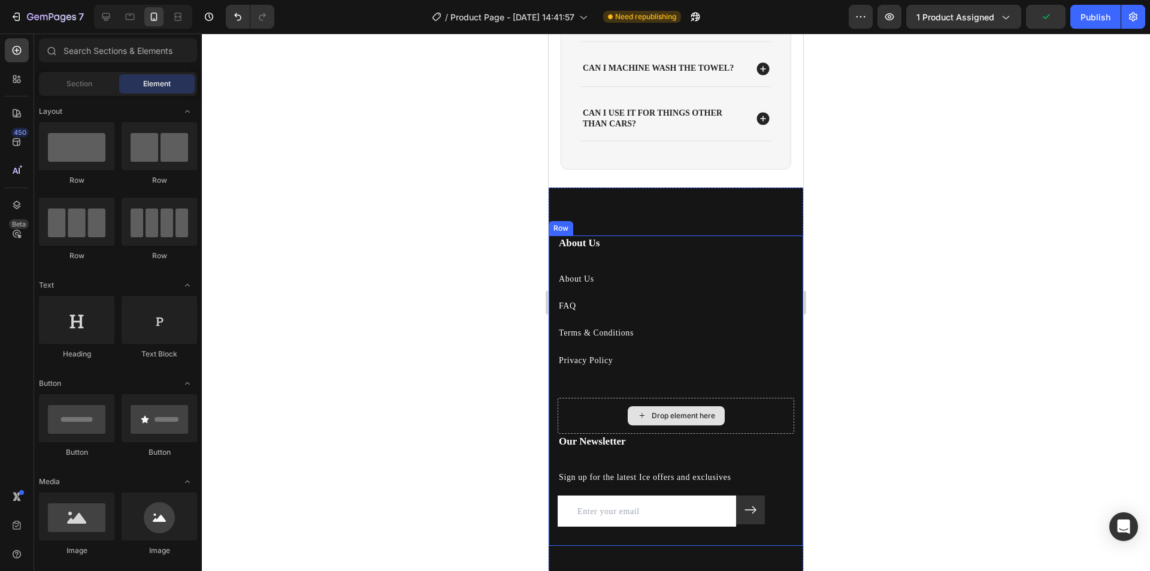
scroll to position [2838, 0]
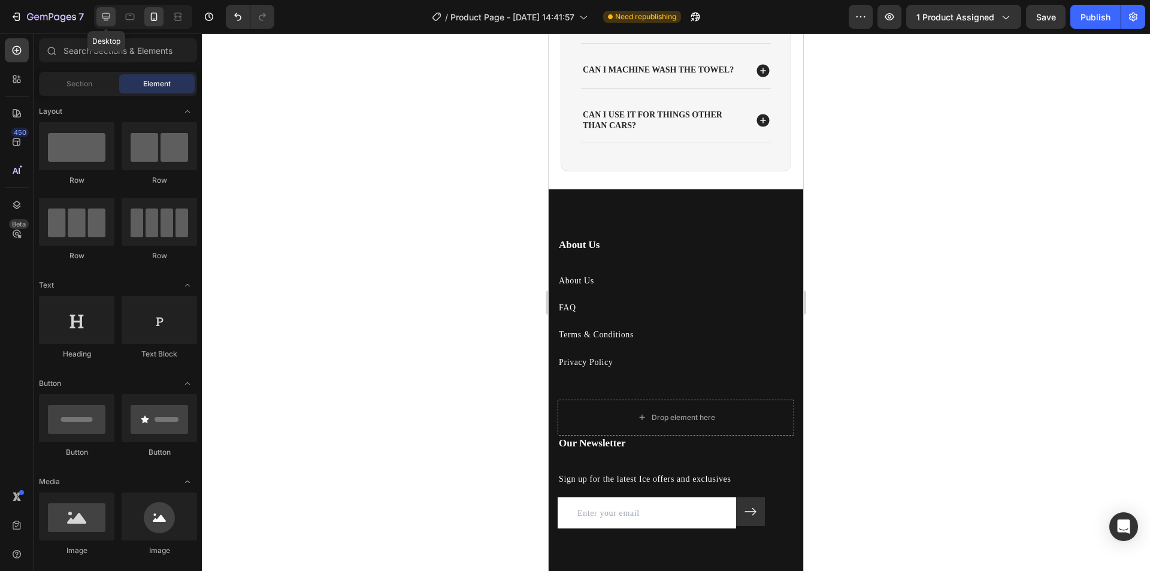
click at [108, 19] on icon at bounding box center [106, 17] width 12 height 12
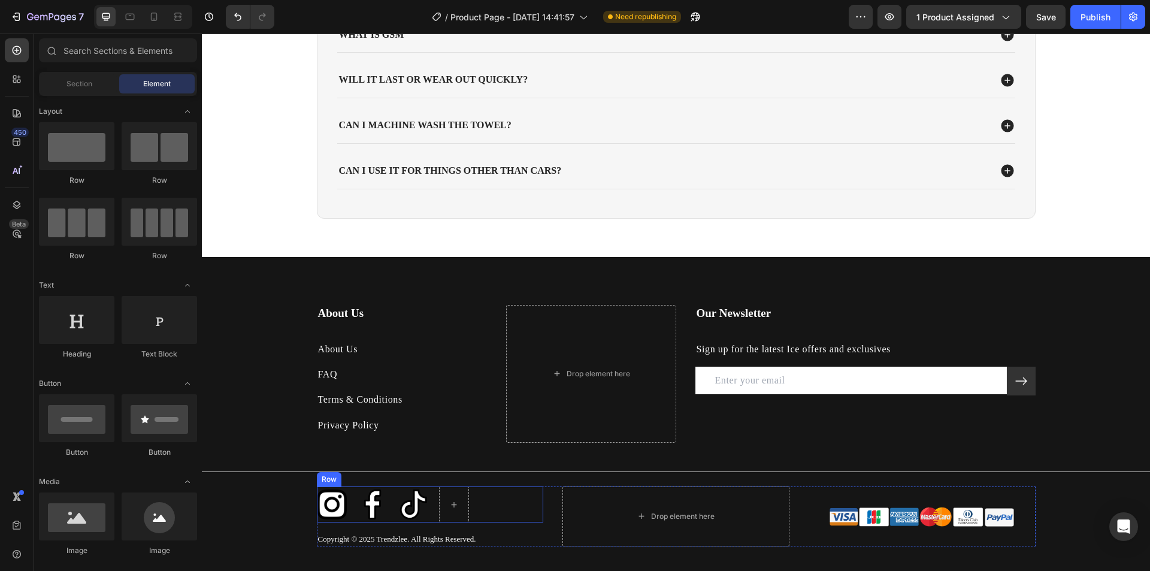
click at [485, 511] on div "Image Image Image Row" at bounding box center [430, 504] width 227 height 36
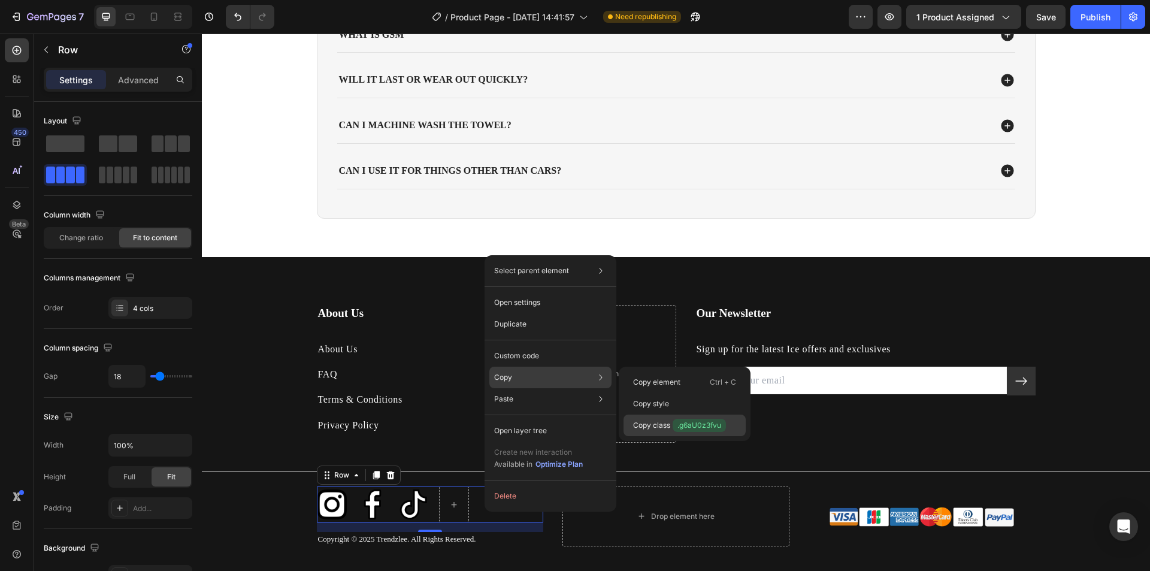
click at [661, 421] on p "Copy class .g6aU0z3fvu" at bounding box center [679, 425] width 93 height 13
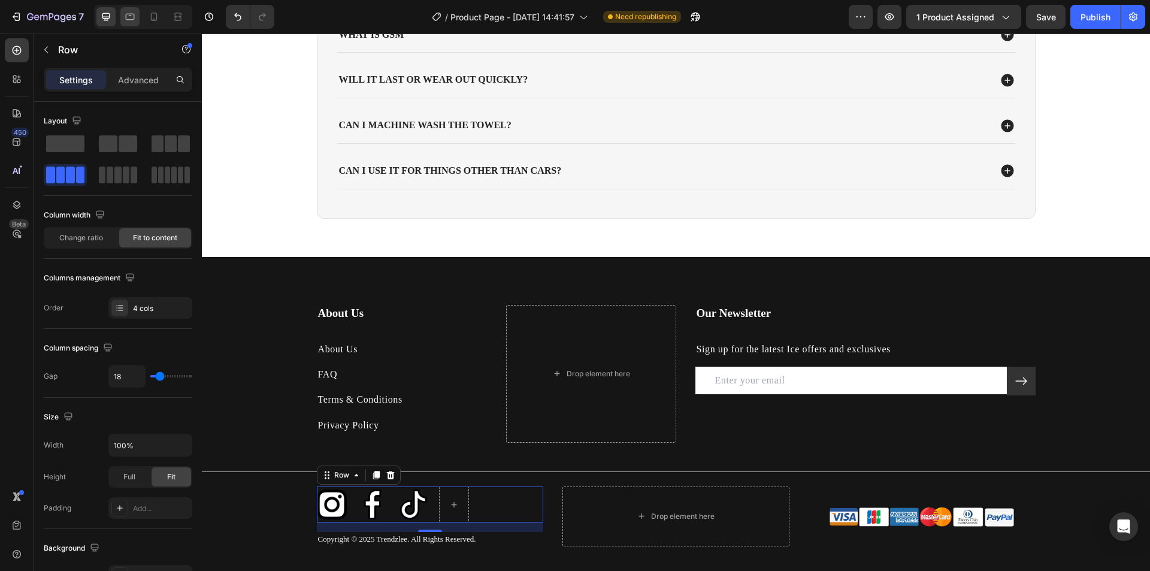
click at [125, 14] on icon at bounding box center [130, 17] width 12 height 12
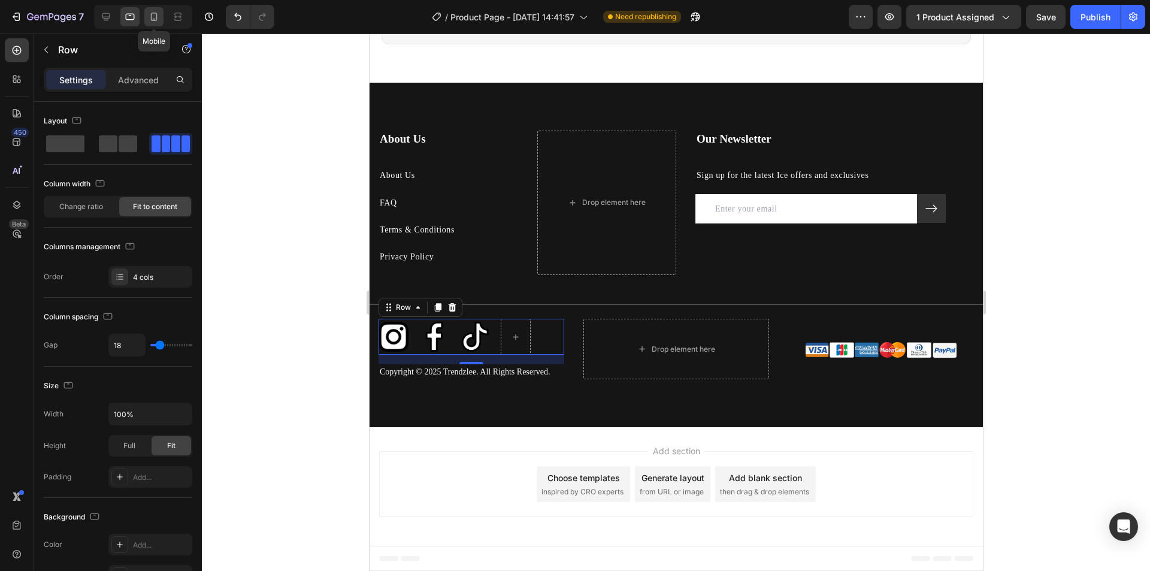
click at [152, 17] on icon at bounding box center [154, 17] width 7 height 8
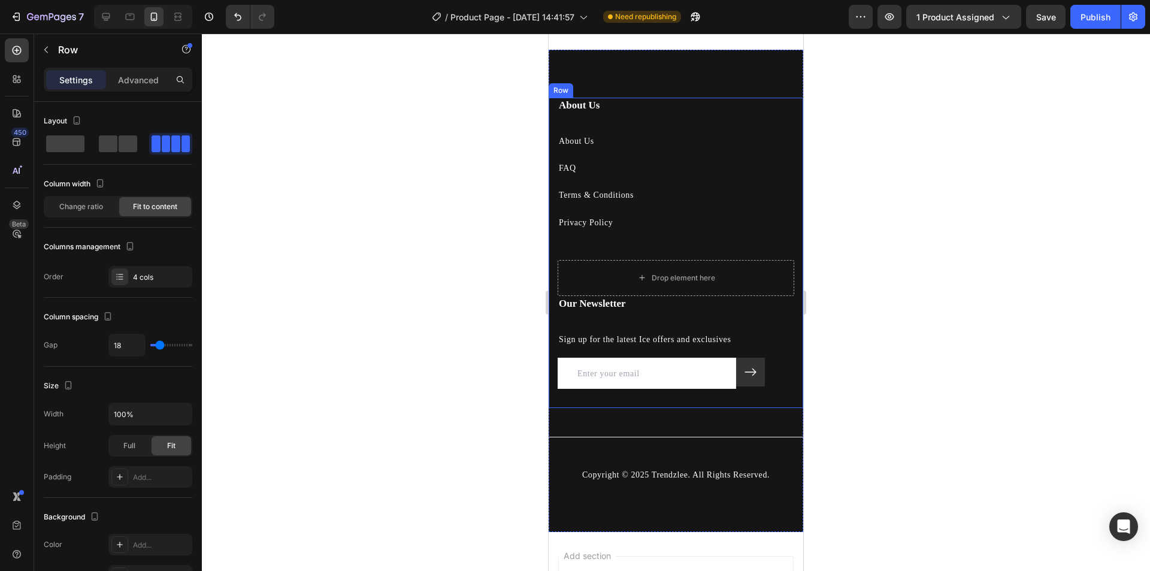
scroll to position [2966, 0]
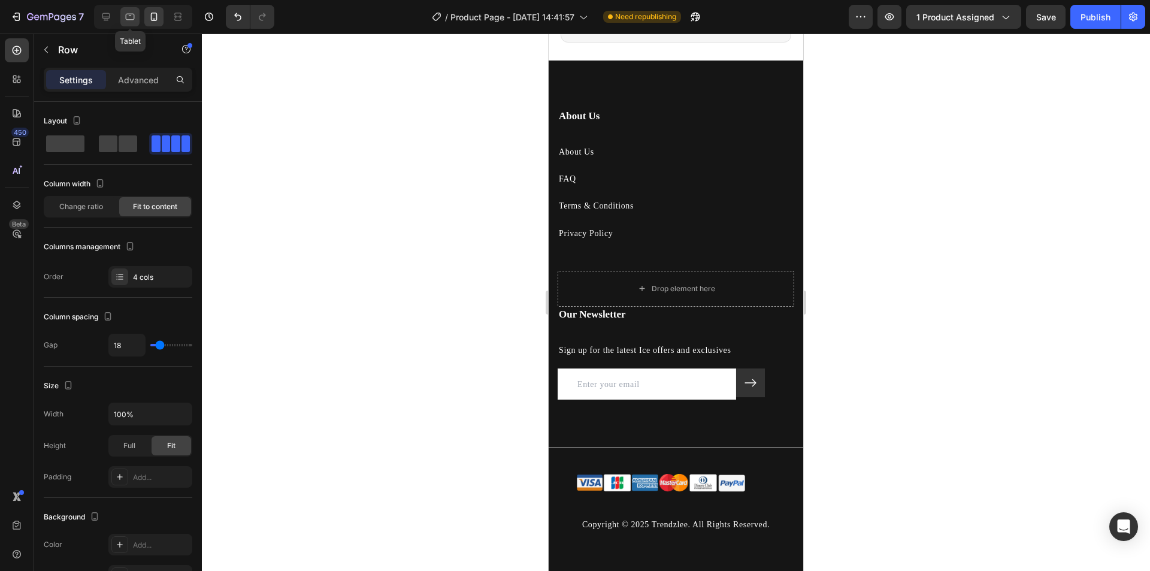
click at [138, 13] on div at bounding box center [129, 16] width 19 height 19
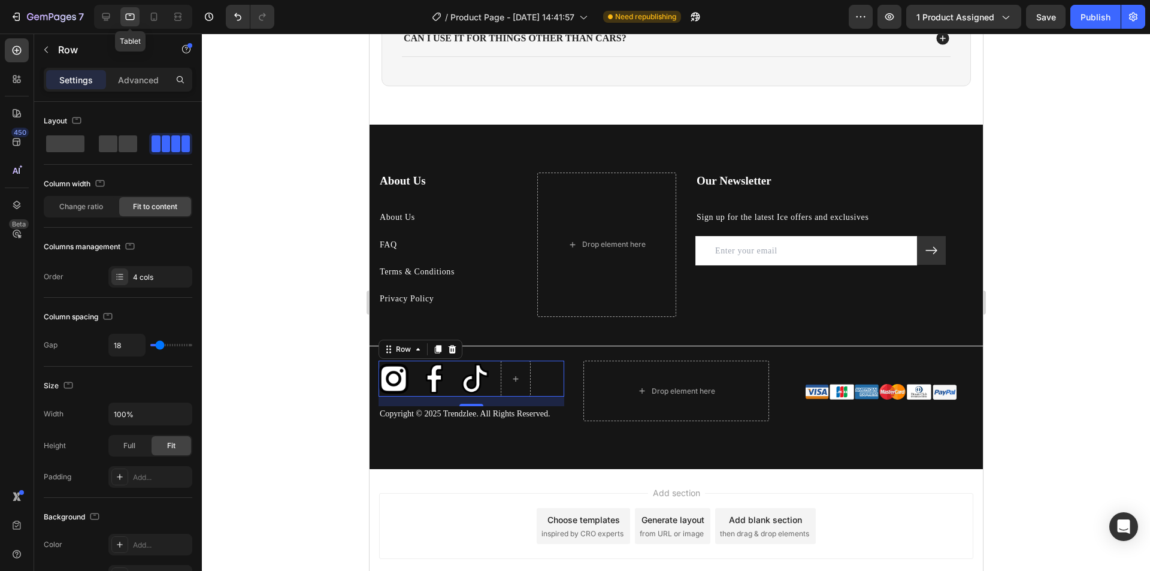
scroll to position [3008, 0]
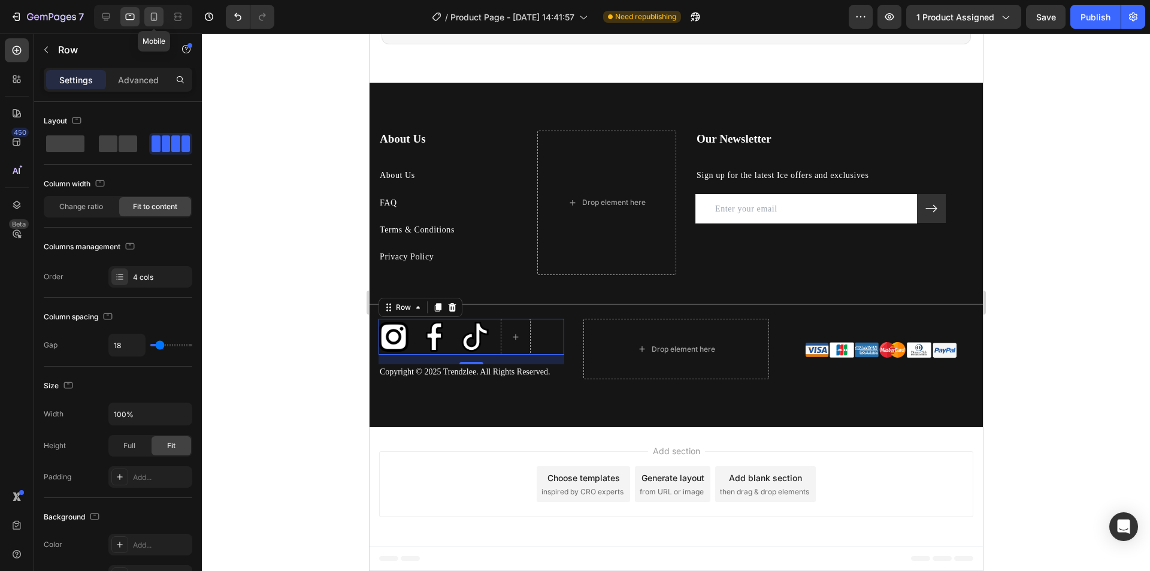
click at [149, 12] on icon at bounding box center [154, 17] width 12 height 12
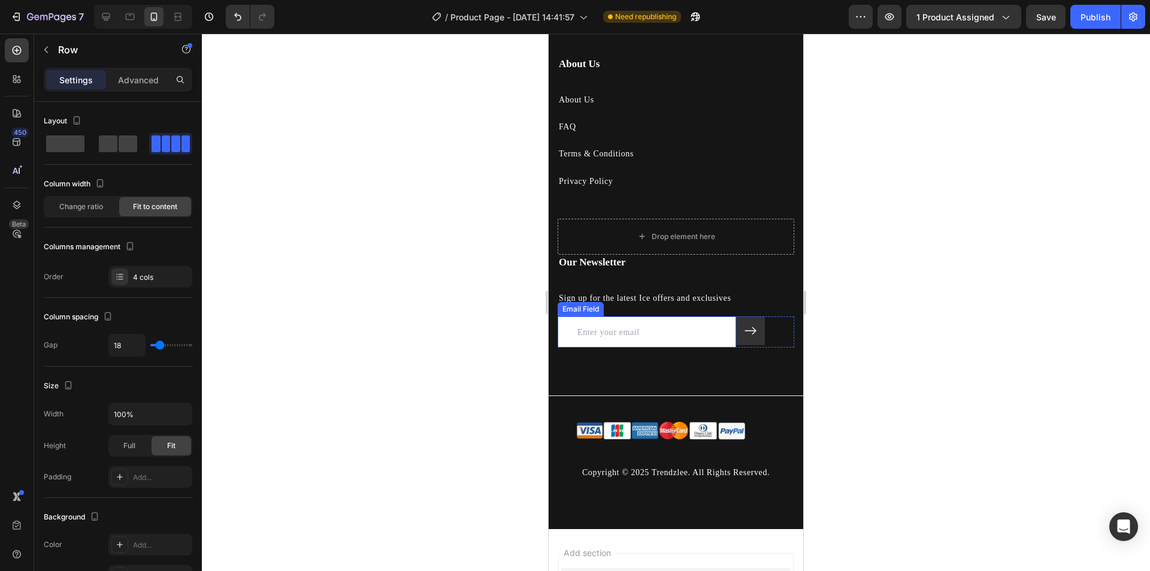
scroll to position [2977, 0]
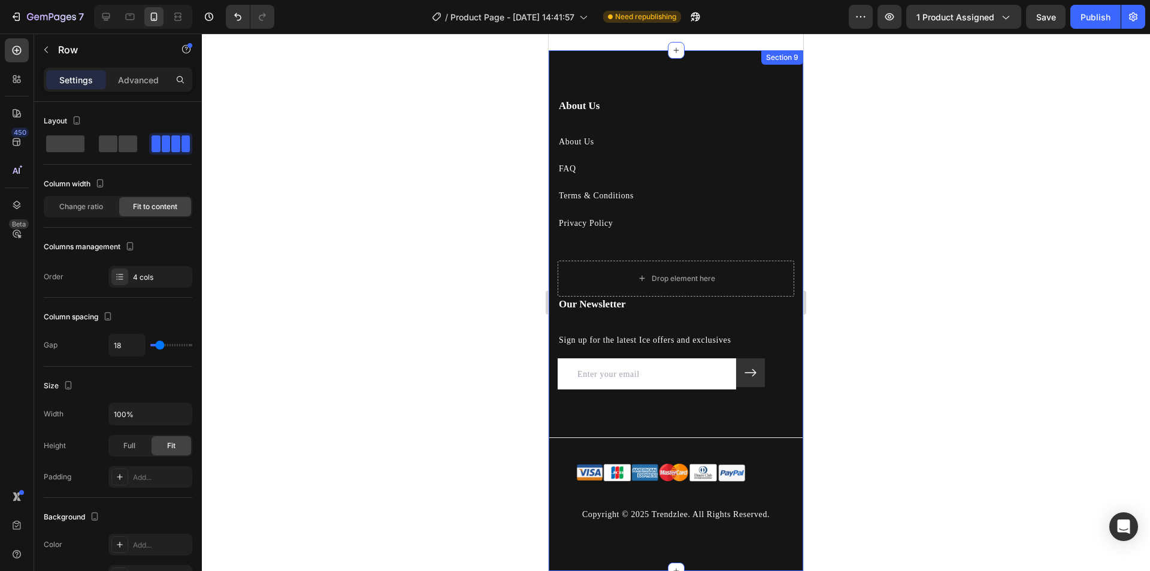
click at [646, 425] on div "About Us Heading About Us Text block FAQ Text block Terms & Conditions Text blo…" at bounding box center [676, 310] width 255 height 425
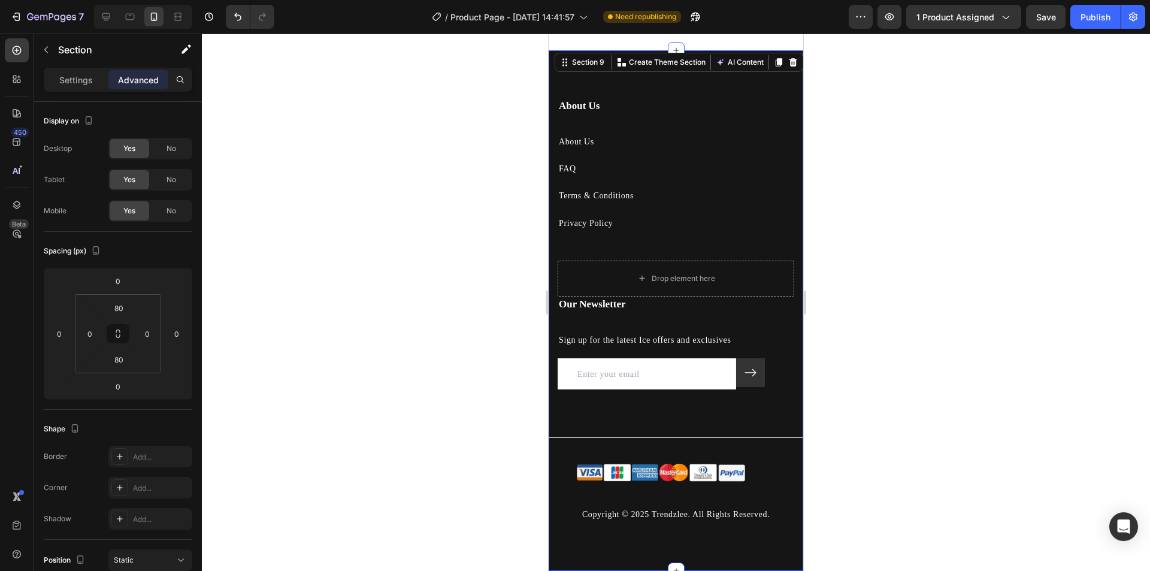
drag, startPoint x: 636, startPoint y: 434, endPoint x: 649, endPoint y: 417, distance: 20.5
click at [637, 431] on div "About Us Heading About Us Text block FAQ Text block Terms & Conditions Text blo…" at bounding box center [676, 310] width 255 height 425
click at [720, 408] on div "Our Newsletter Heading Sign up for the latest Ice offers and exclusives Text bl…" at bounding box center [676, 352] width 237 height 112
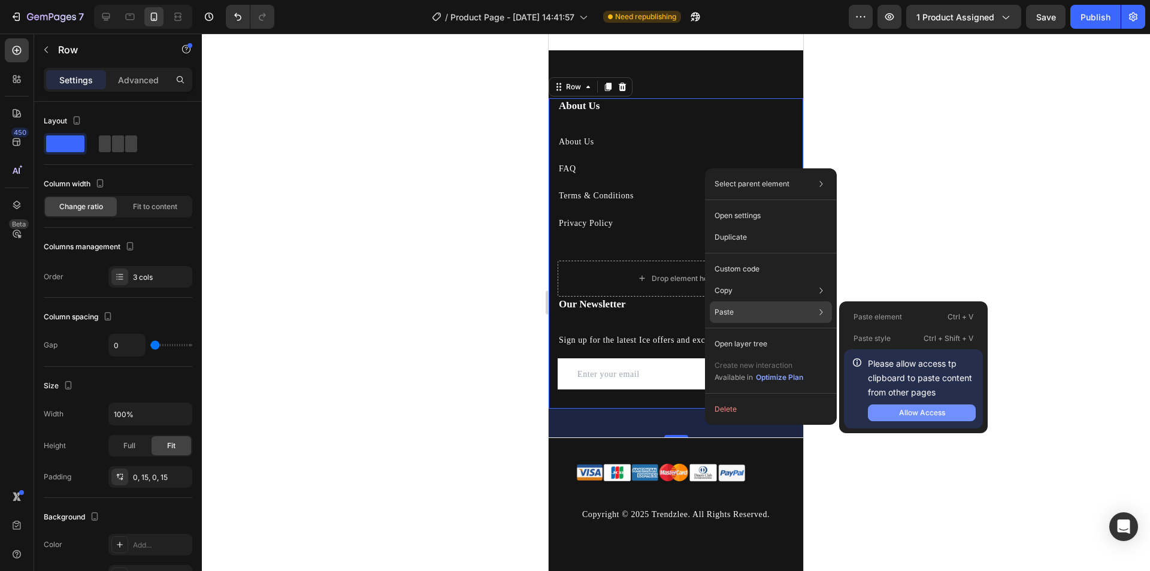
click at [921, 411] on div "Allow Access" at bounding box center [922, 412] width 46 height 11
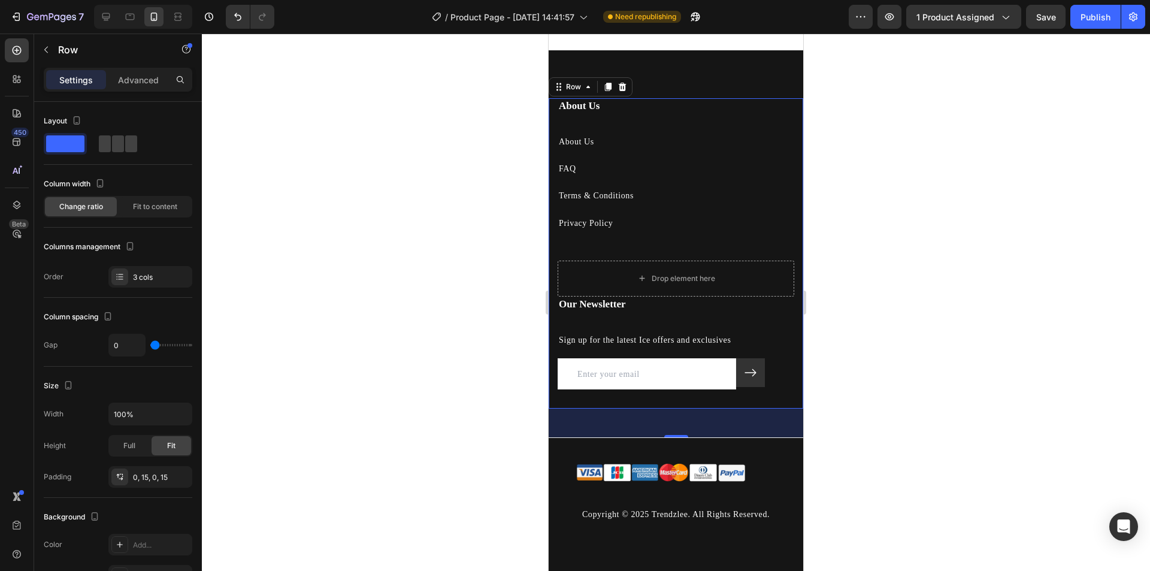
click at [679, 437] on div "48" at bounding box center [676, 422] width 255 height 29
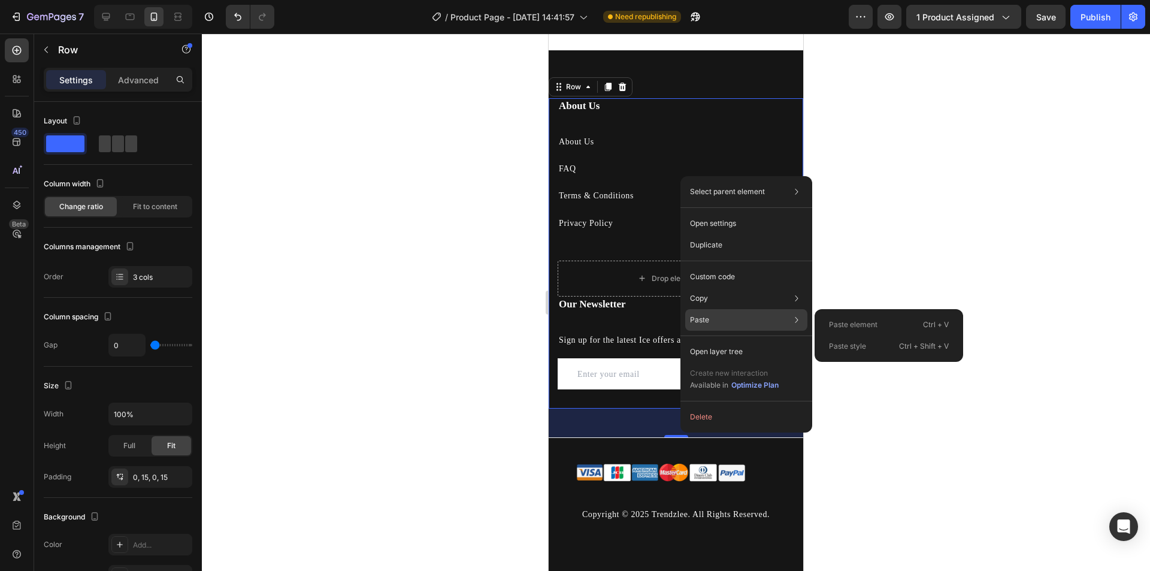
click at [852, 328] on p "Paste element" at bounding box center [853, 324] width 49 height 11
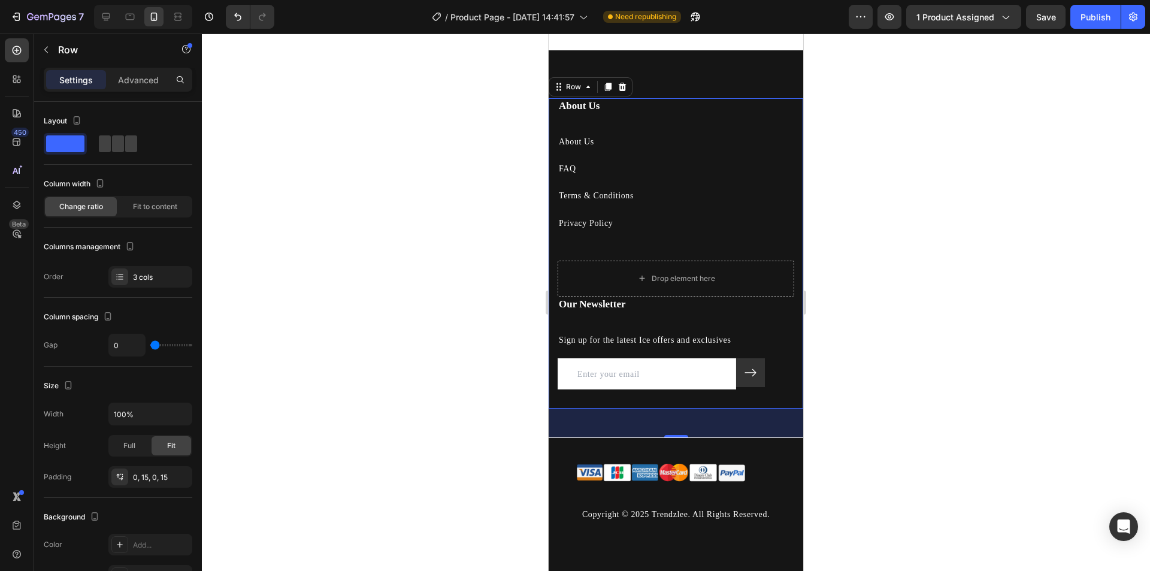
click at [692, 435] on div "48" at bounding box center [676, 422] width 255 height 29
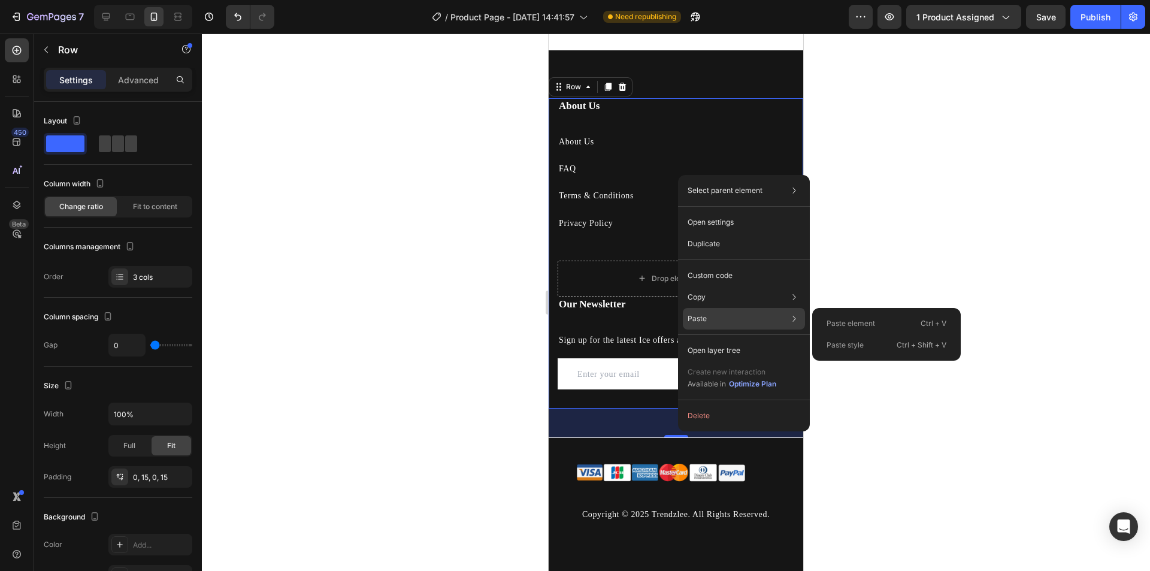
click at [719, 340] on div "Paste Paste element Ctrl + V Paste style Ctrl + Shift + V" at bounding box center [744, 351] width 122 height 22
click at [690, 317] on p "Paste" at bounding box center [697, 318] width 19 height 11
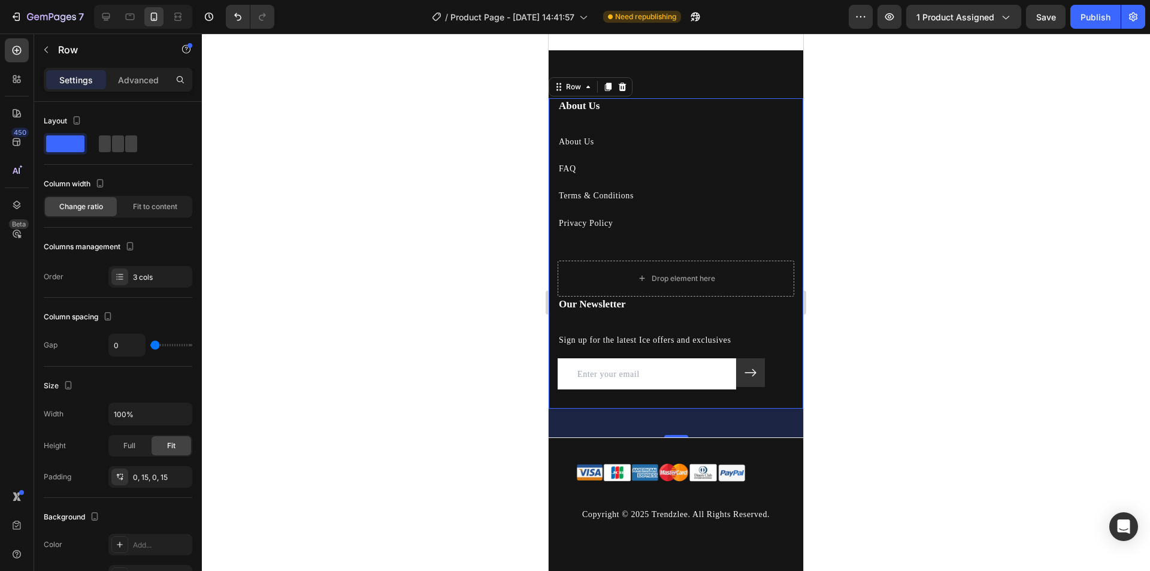
click at [643, 433] on div "48" at bounding box center [676, 422] width 255 height 29
click at [671, 448] on div "About Us Heading About Us Text block FAQ Text block Terms & Conditions Text blo…" at bounding box center [676, 310] width 255 height 425
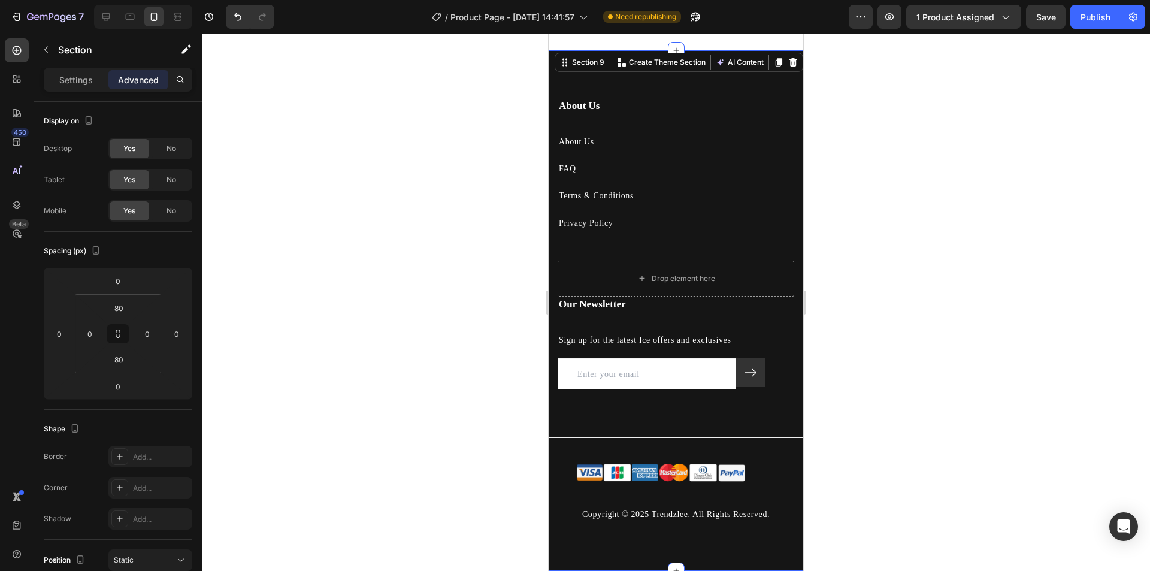
click at [674, 444] on div "About Us Heading About Us Text block FAQ Text block Terms & Conditions Text blo…" at bounding box center [676, 310] width 255 height 425
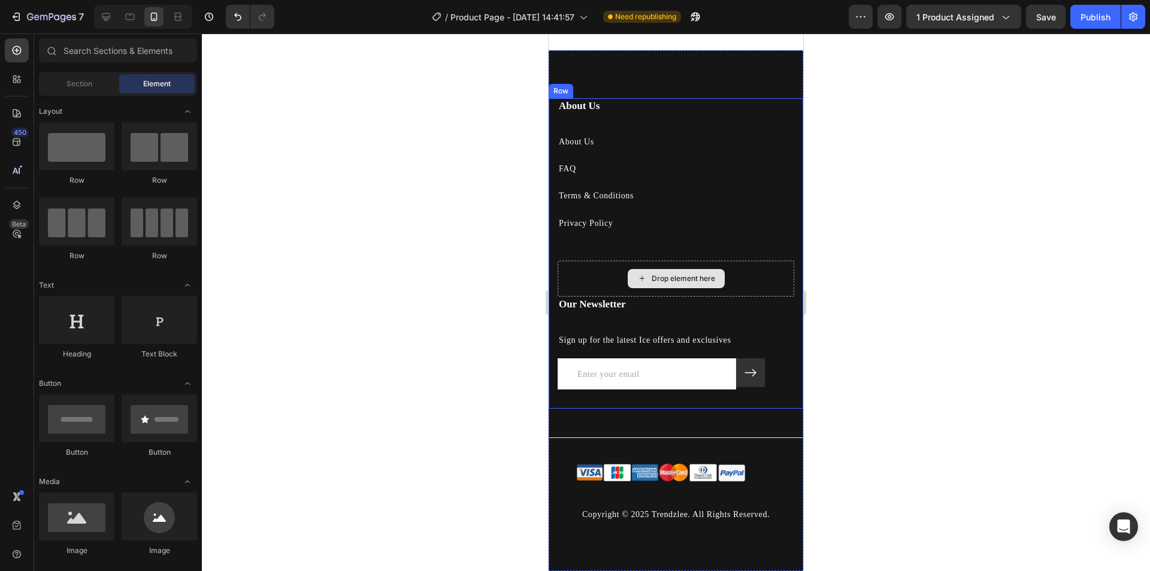
click at [668, 283] on div "Drop element here" at bounding box center [683, 279] width 63 height 10
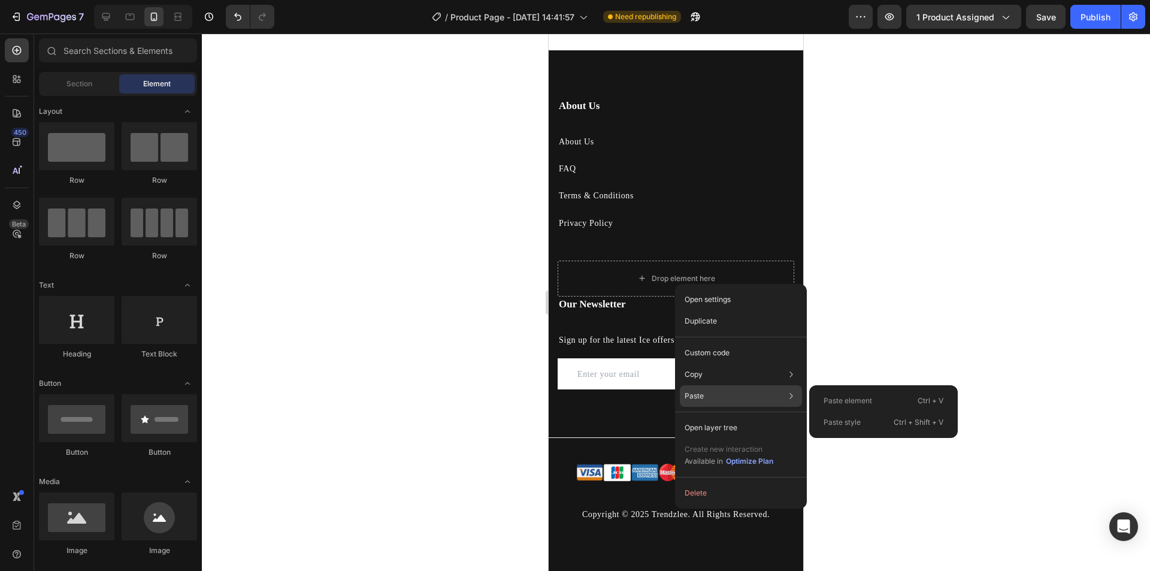
click at [850, 399] on p "Paste element" at bounding box center [847, 400] width 49 height 11
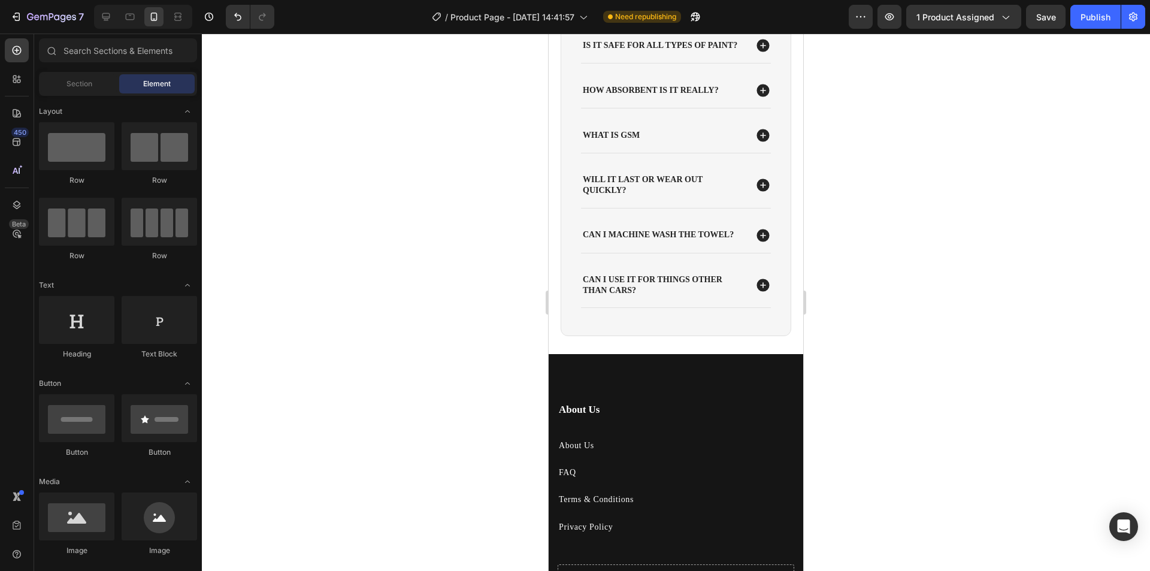
scroll to position [2613, 0]
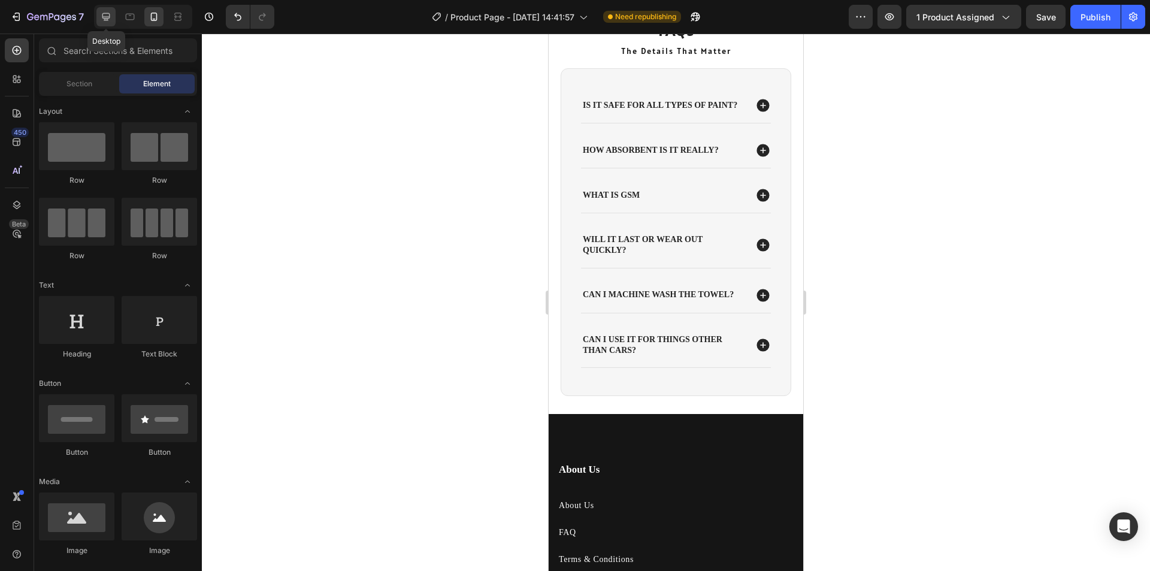
click at [96, 14] on div at bounding box center [105, 16] width 19 height 19
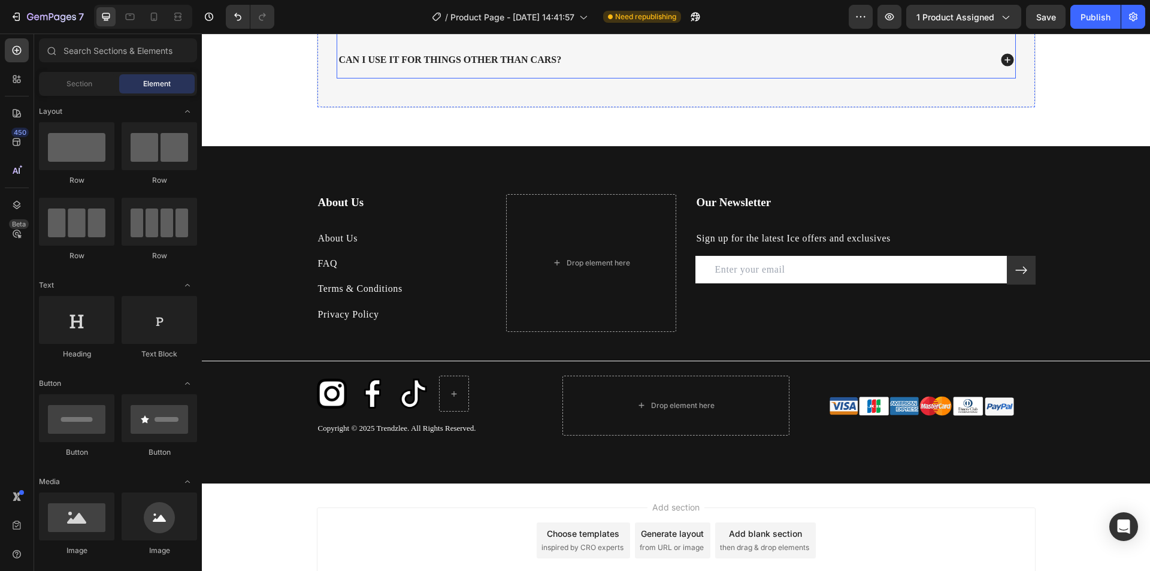
scroll to position [2972, 0]
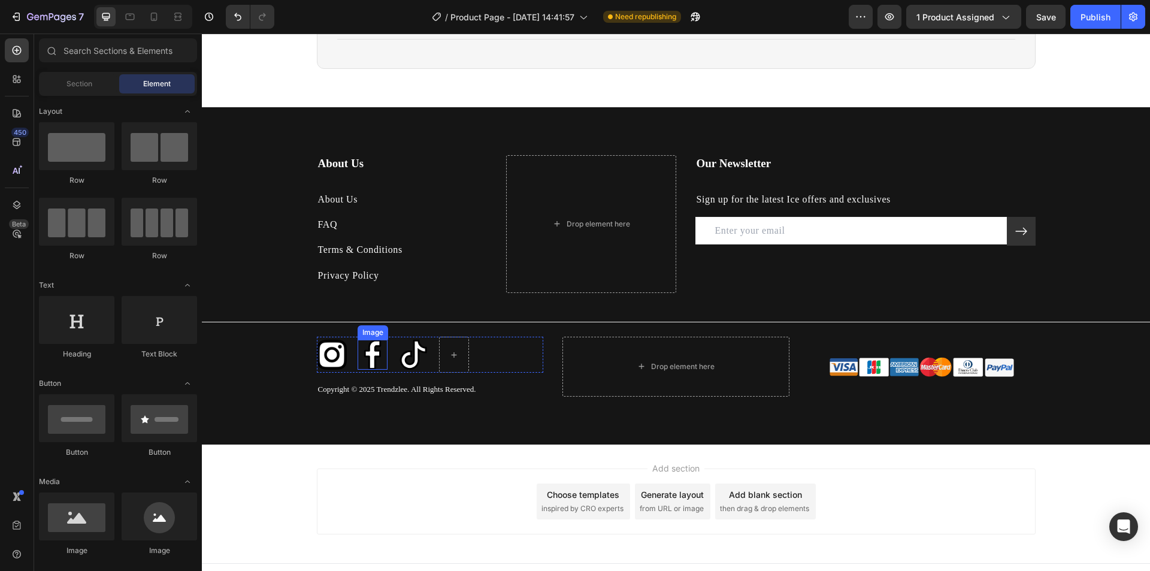
click at [369, 355] on img at bounding box center [373, 355] width 30 height 30
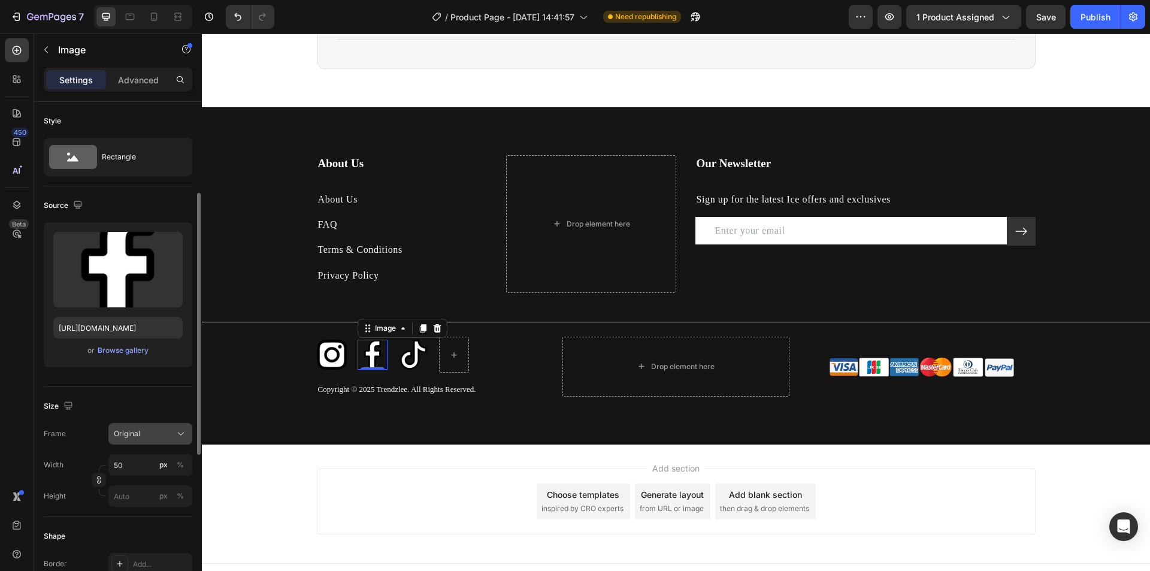
scroll to position [180, 0]
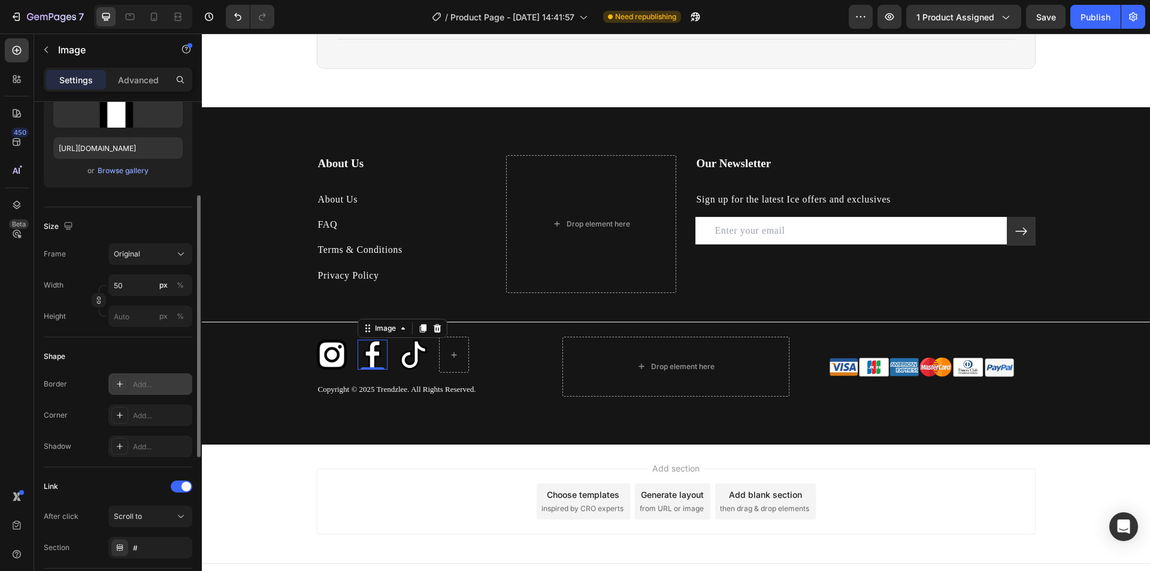
click at [125, 386] on div at bounding box center [119, 384] width 17 height 17
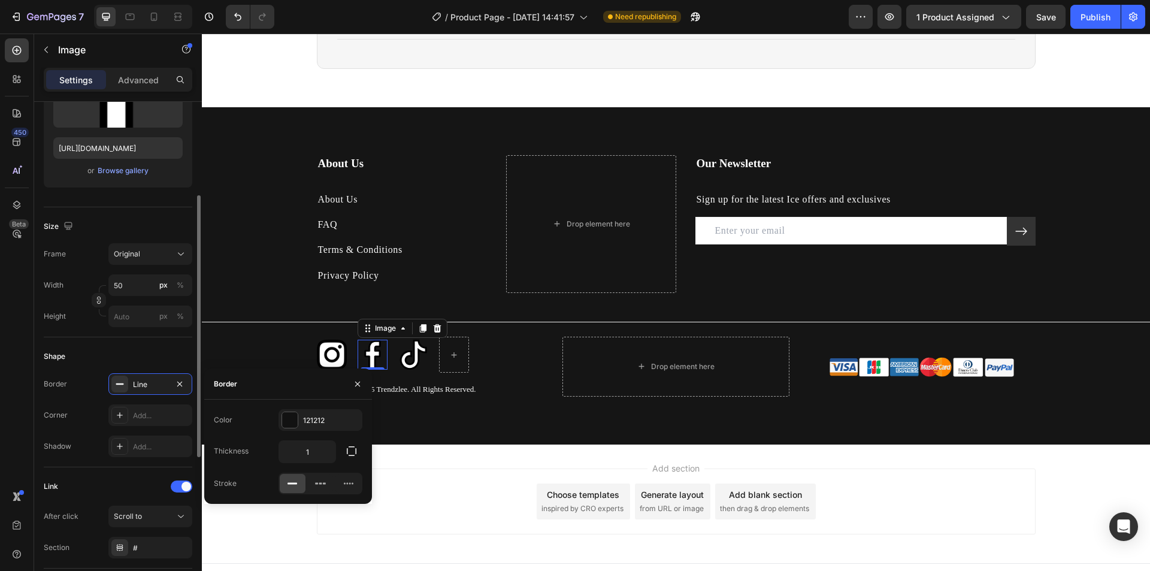
click at [125, 352] on div "Shape" at bounding box center [118, 356] width 149 height 19
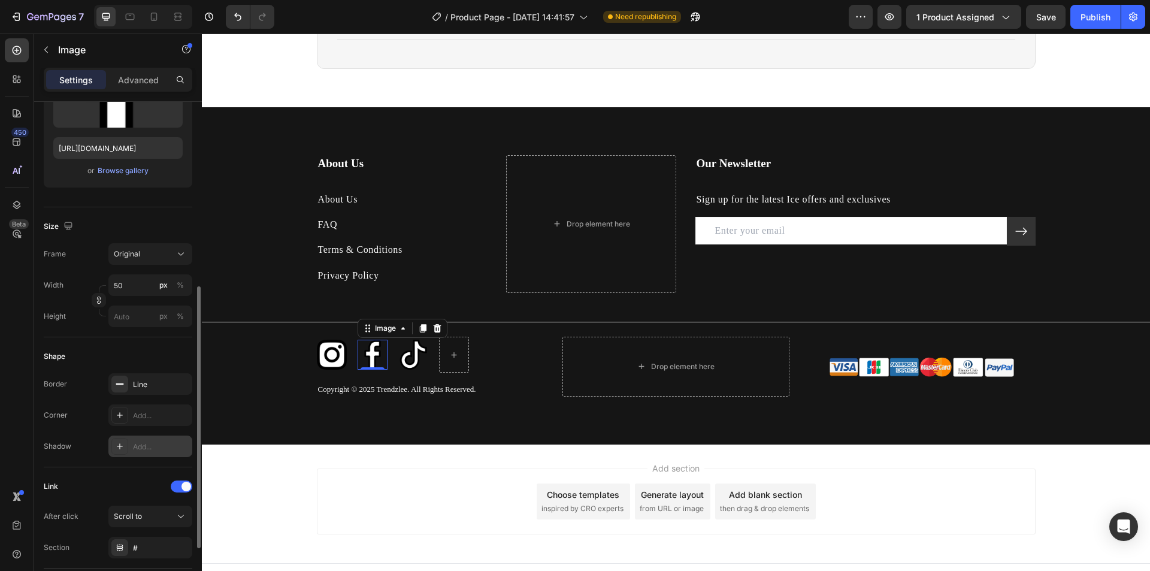
scroll to position [299, 0]
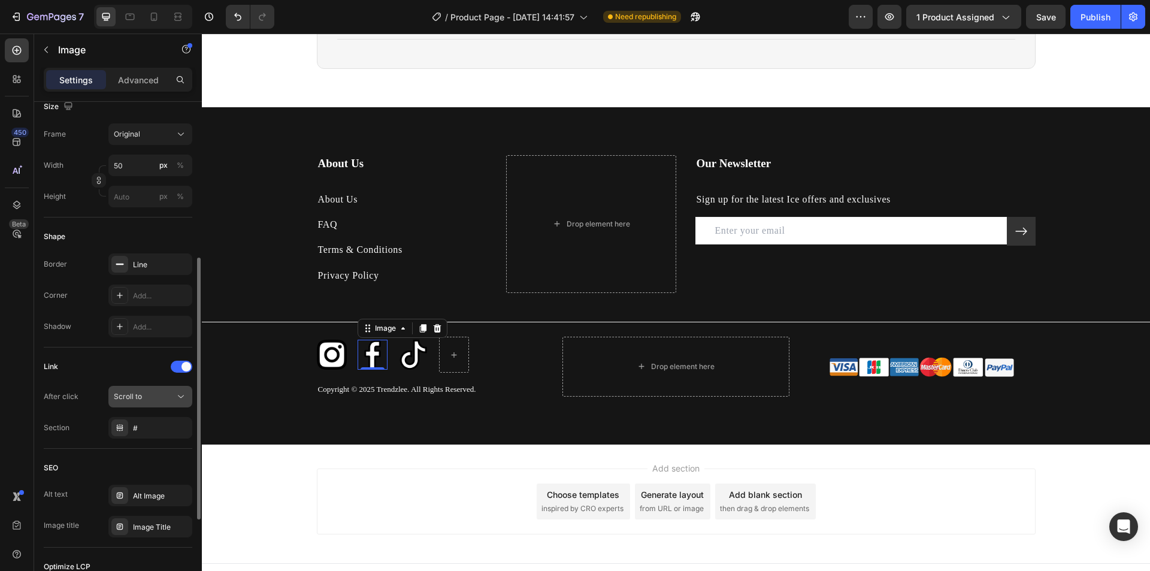
click at [155, 397] on div "Scroll to" at bounding box center [144, 396] width 61 height 11
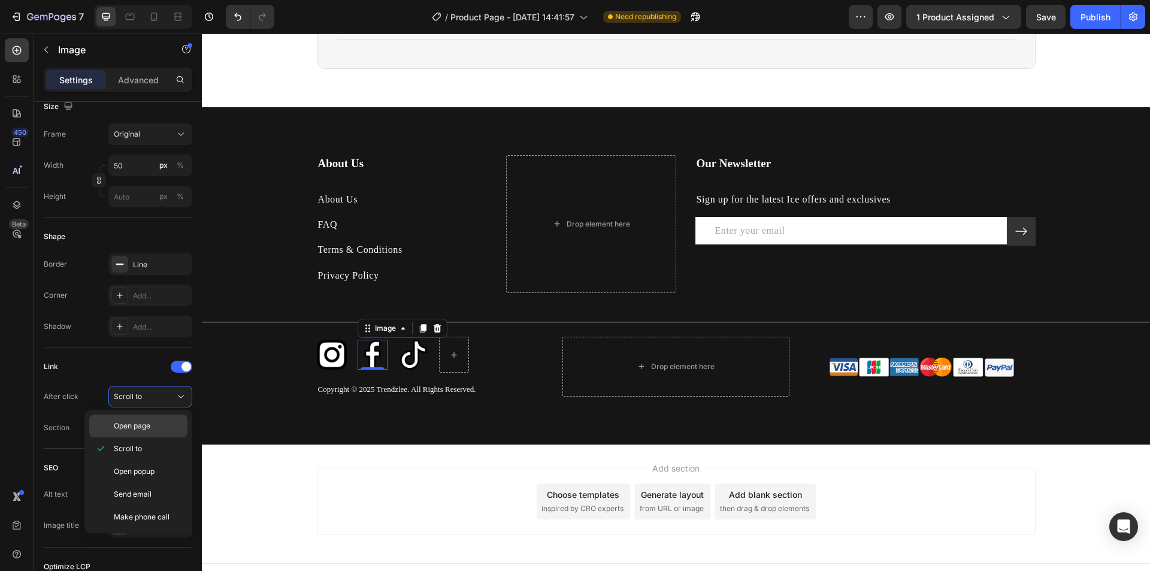
click at [146, 428] on span "Open page" at bounding box center [132, 425] width 37 height 11
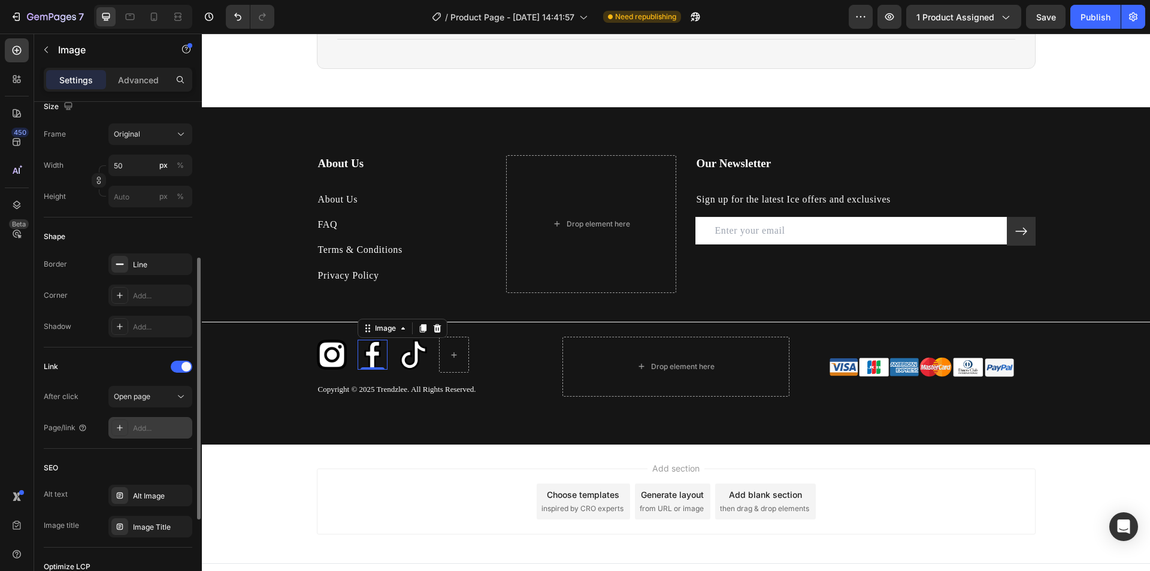
click at [161, 437] on div "Add..." at bounding box center [150, 428] width 84 height 22
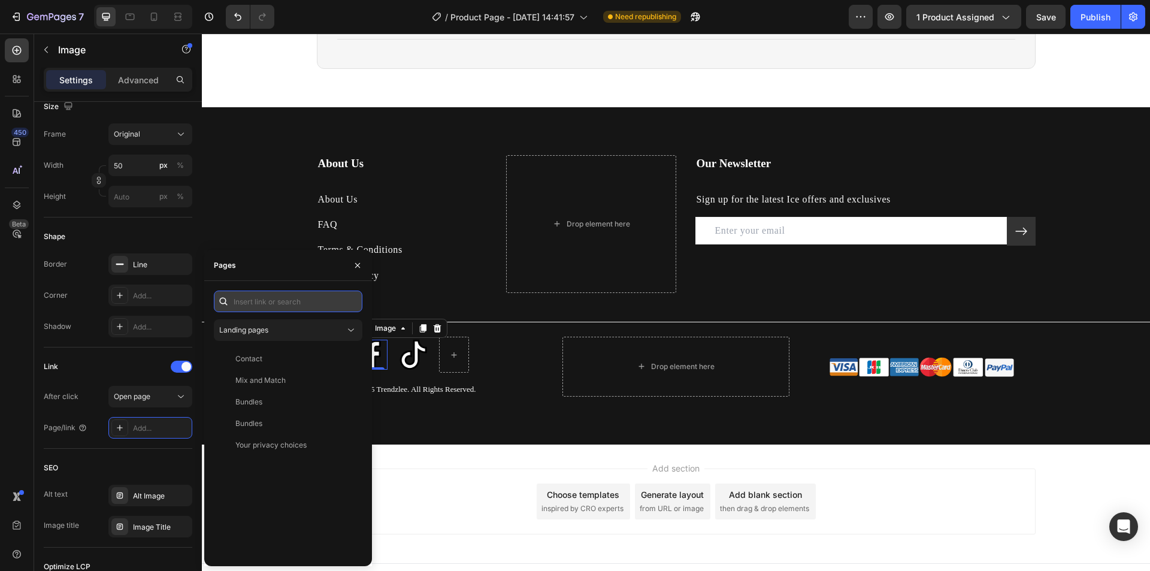
click at [259, 307] on input "text" at bounding box center [288, 301] width 149 height 22
paste input "[URL][DOMAIN_NAME]"
type input "[URL][DOMAIN_NAME]"
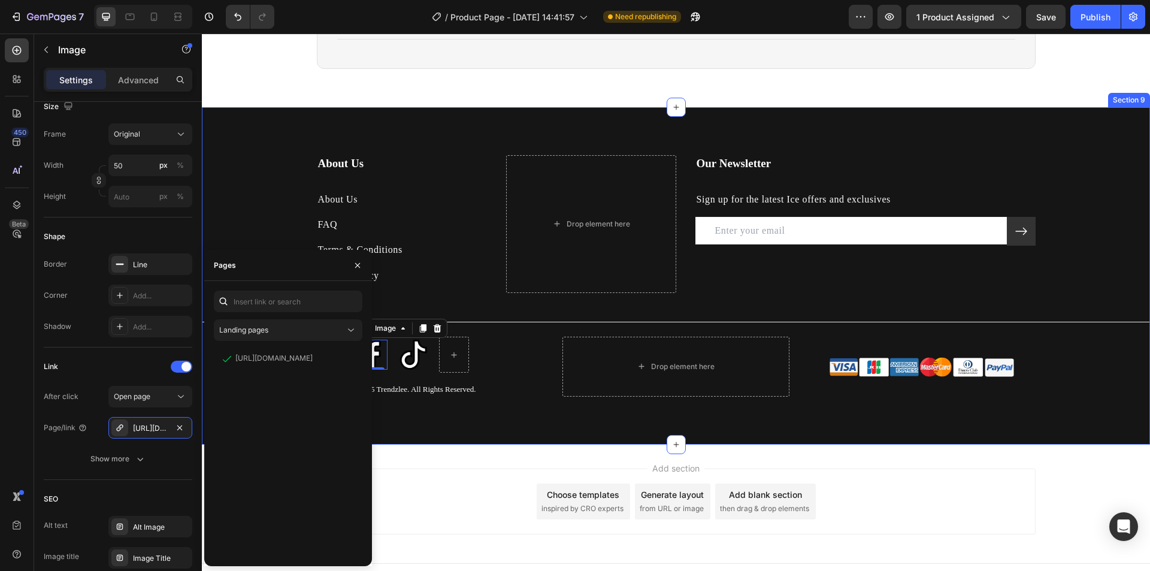
click at [1052, 157] on div "About Us Heading About Us Text block FAQ Text block Terms & Conditions Text blo…" at bounding box center [676, 275] width 948 height 241
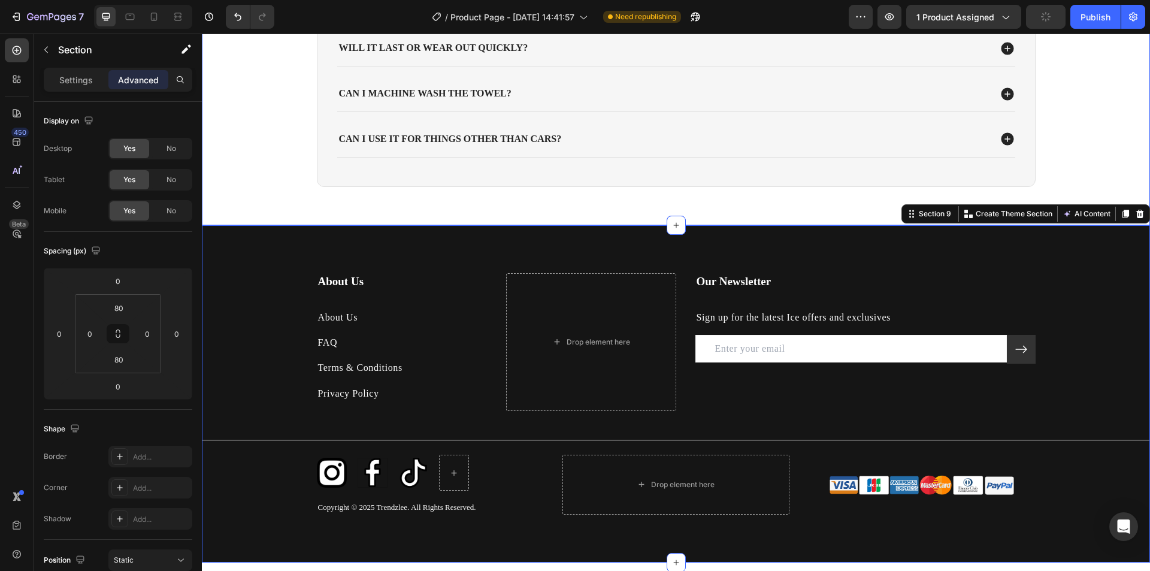
scroll to position [2853, 0]
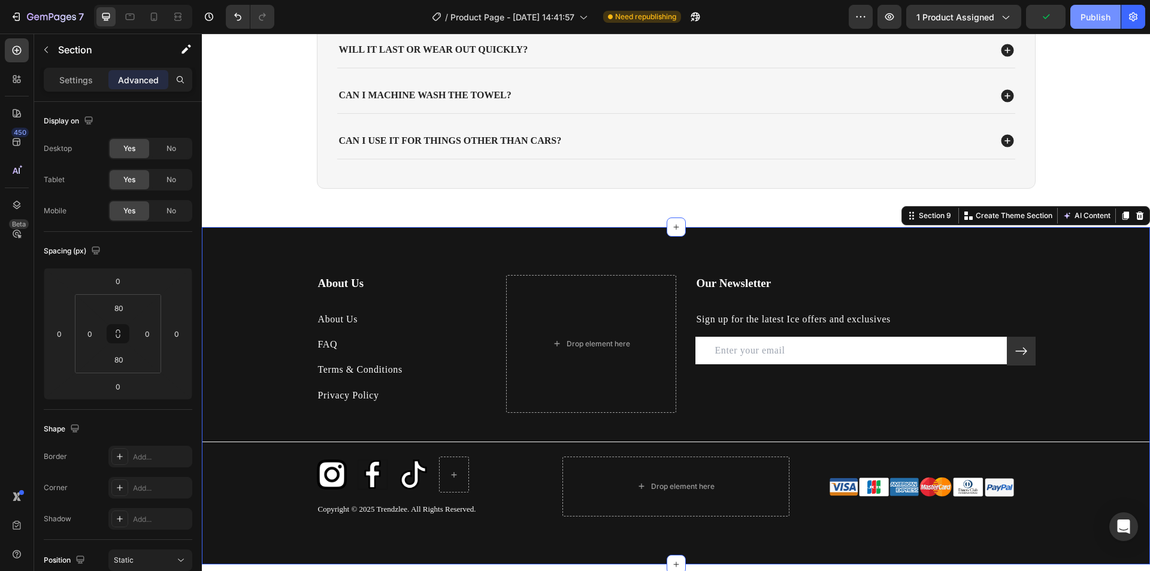
click at [1092, 24] on button "Publish" at bounding box center [1095, 17] width 50 height 24
click at [130, 19] on icon at bounding box center [130, 17] width 12 height 12
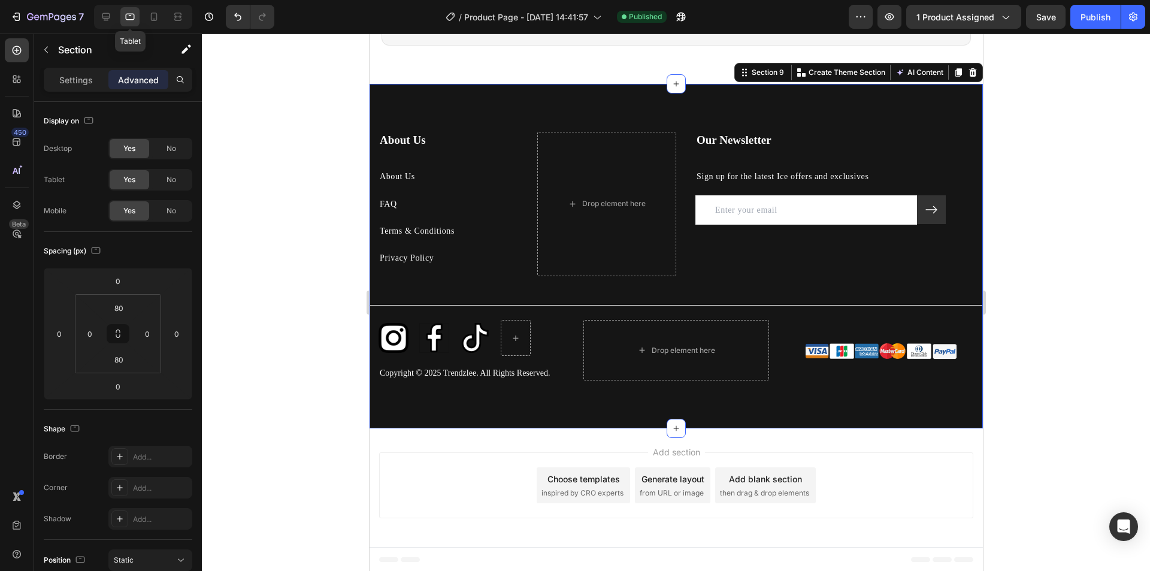
scroll to position [3008, 0]
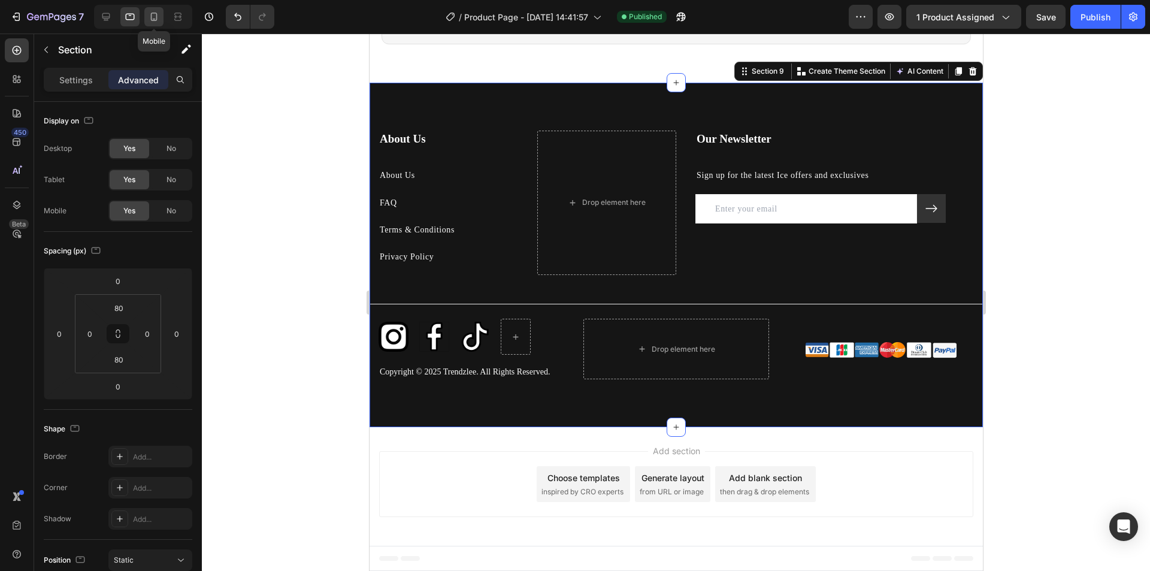
click at [152, 18] on icon at bounding box center [154, 17] width 12 height 12
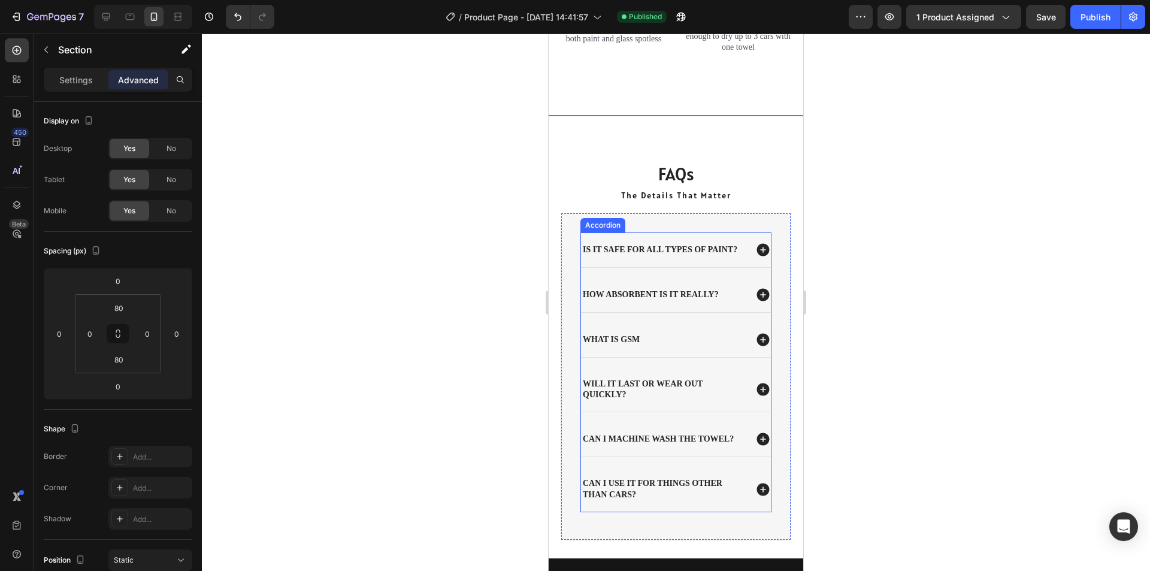
scroll to position [3026, 0]
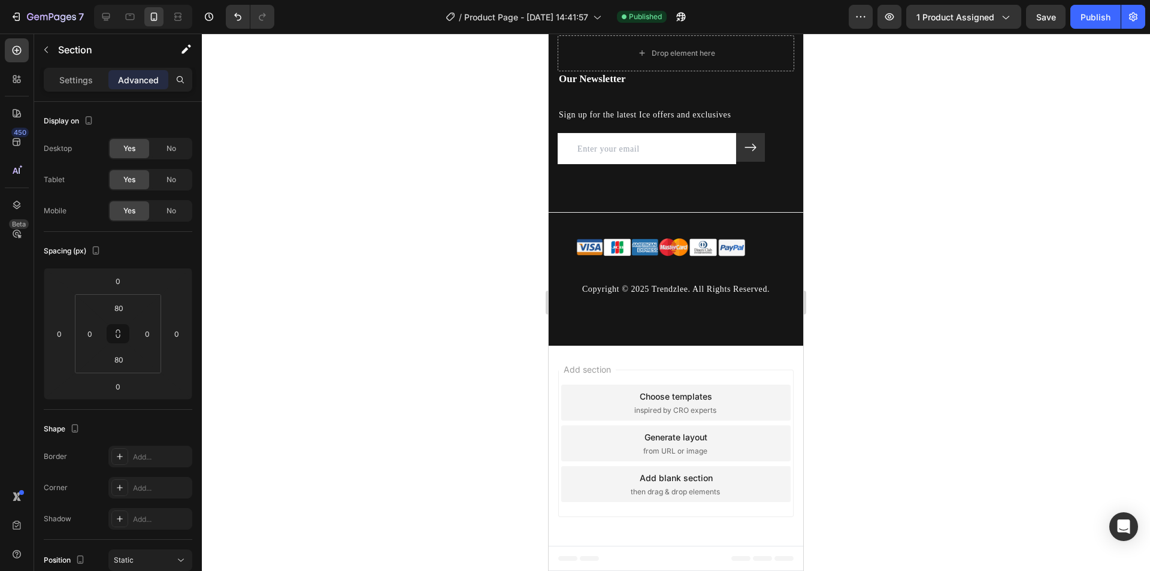
click at [610, 198] on div "About Us Heading About Us Text block FAQ Text block Terms & Conditions Text blo…" at bounding box center [676, 85] width 255 height 425
click at [660, 47] on div "Drop element here" at bounding box center [676, 53] width 97 height 19
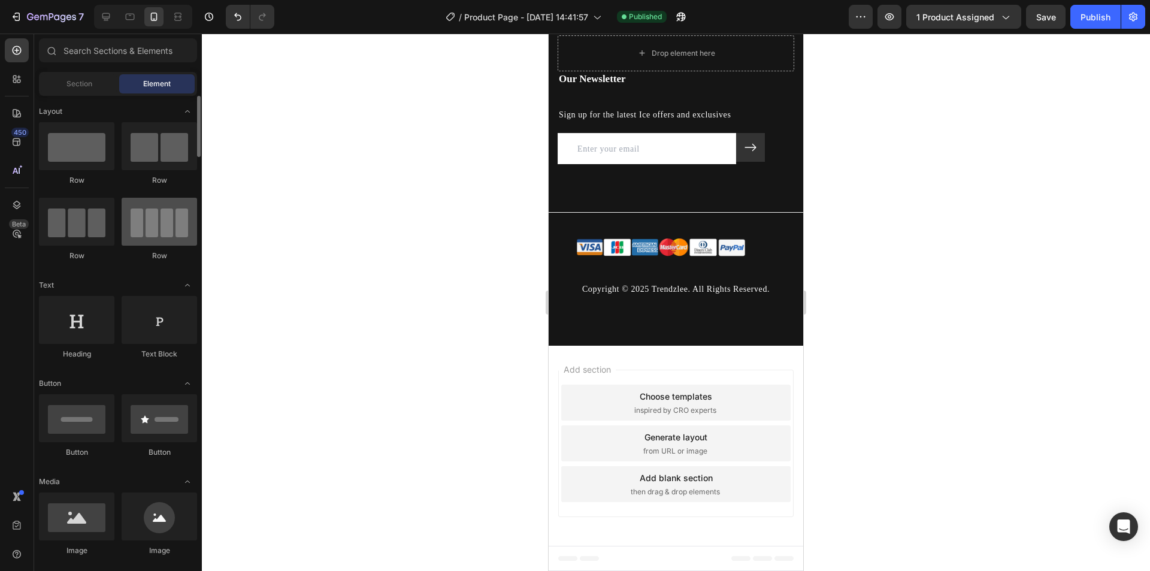
scroll to position [0, 0]
click at [90, 224] on div at bounding box center [76, 222] width 75 height 48
click at [72, 233] on div at bounding box center [76, 222] width 75 height 48
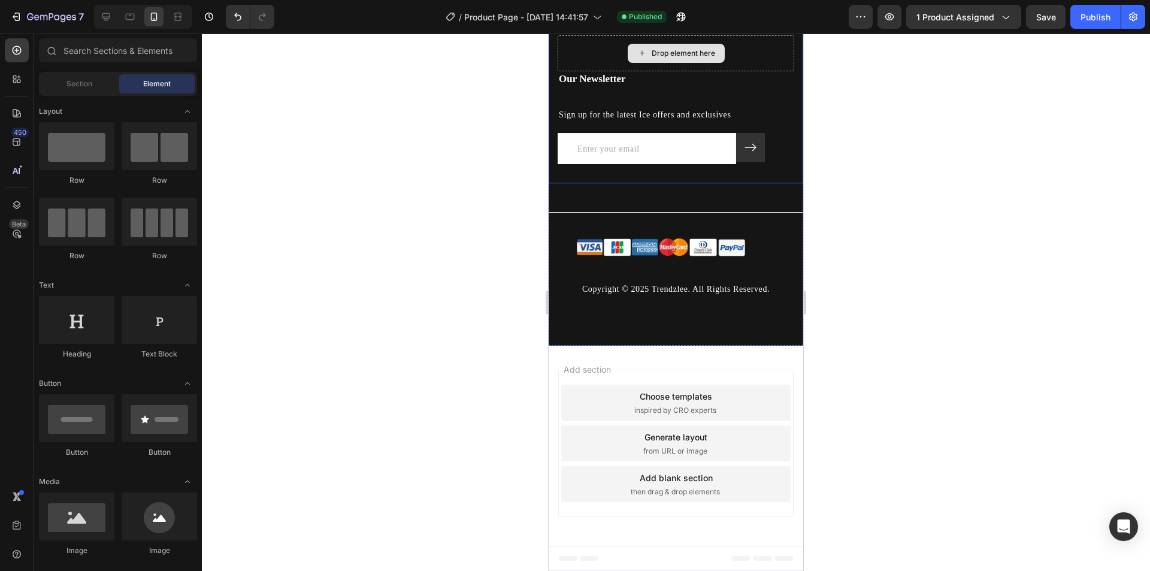
click at [655, 51] on div "Drop element here" at bounding box center [683, 54] width 63 height 10
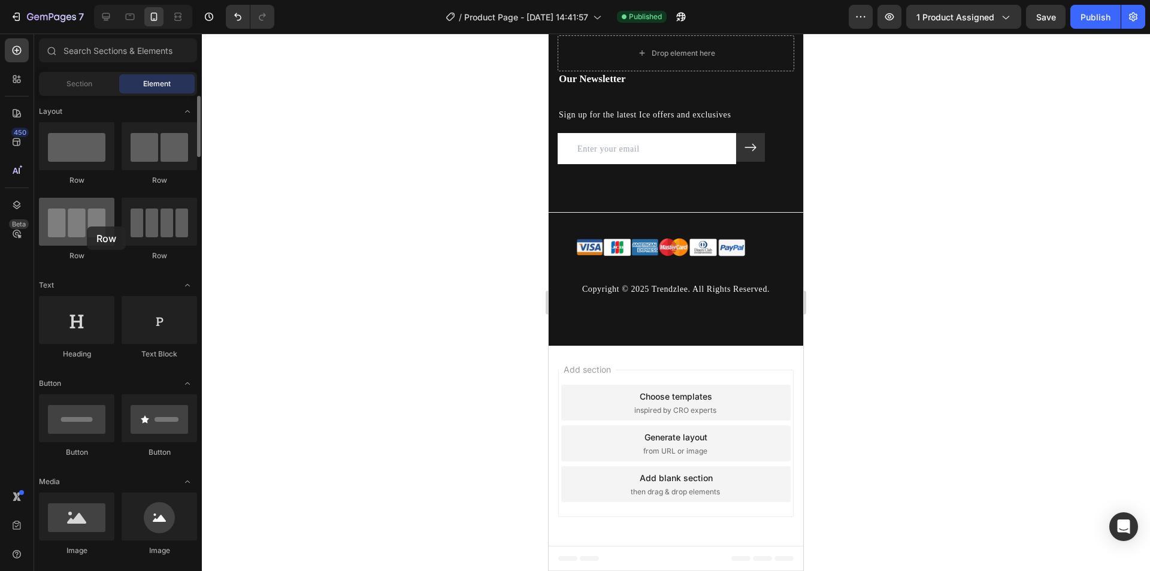
click at [87, 226] on div at bounding box center [76, 222] width 75 height 48
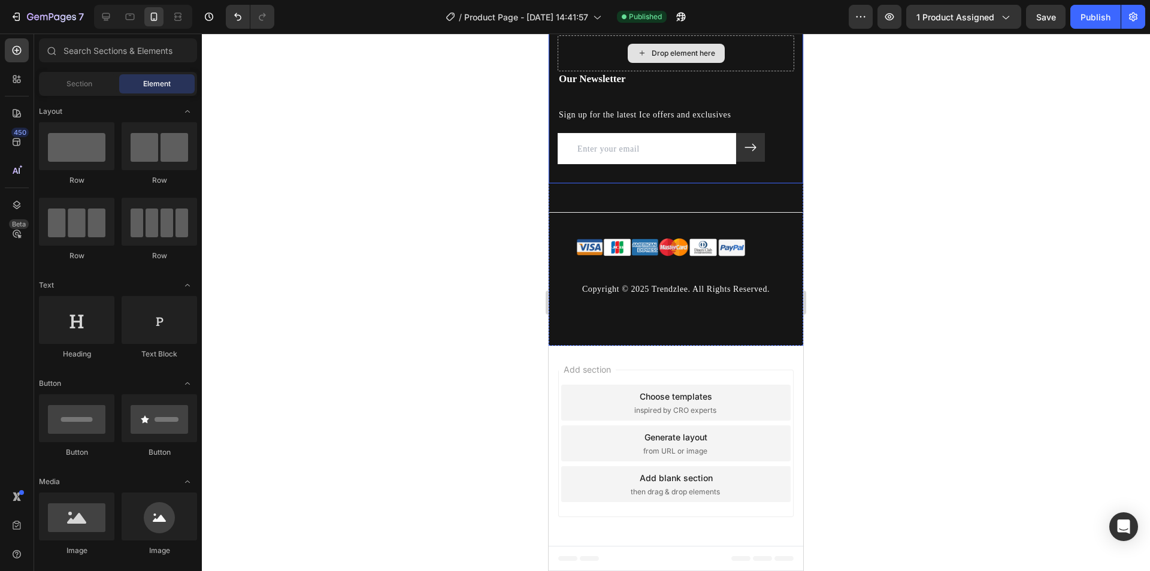
click at [676, 51] on div "Drop element here" at bounding box center [683, 54] width 63 height 10
click at [720, 52] on div "Drop element here" at bounding box center [676, 53] width 237 height 36
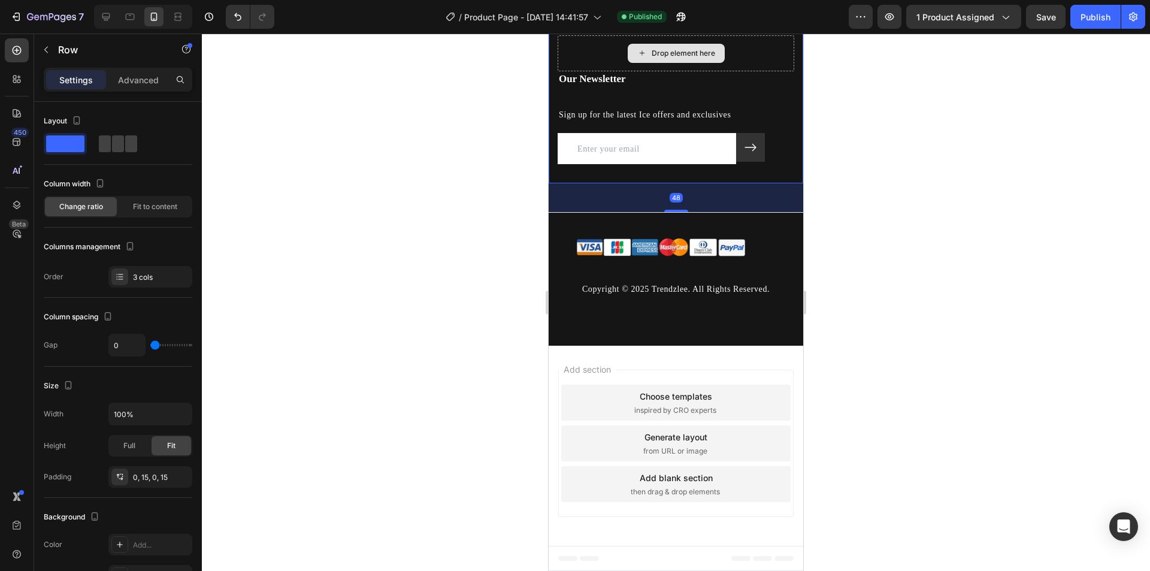
click at [680, 49] on div "Drop element here" at bounding box center [683, 54] width 63 height 10
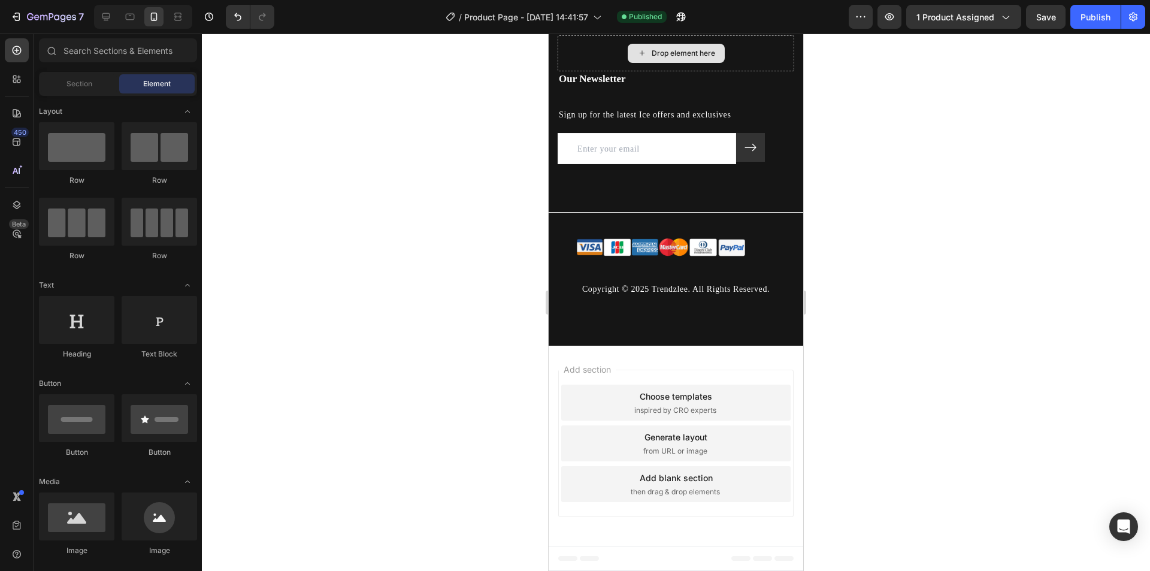
click at [680, 49] on div "Drop element here" at bounding box center [683, 54] width 63 height 10
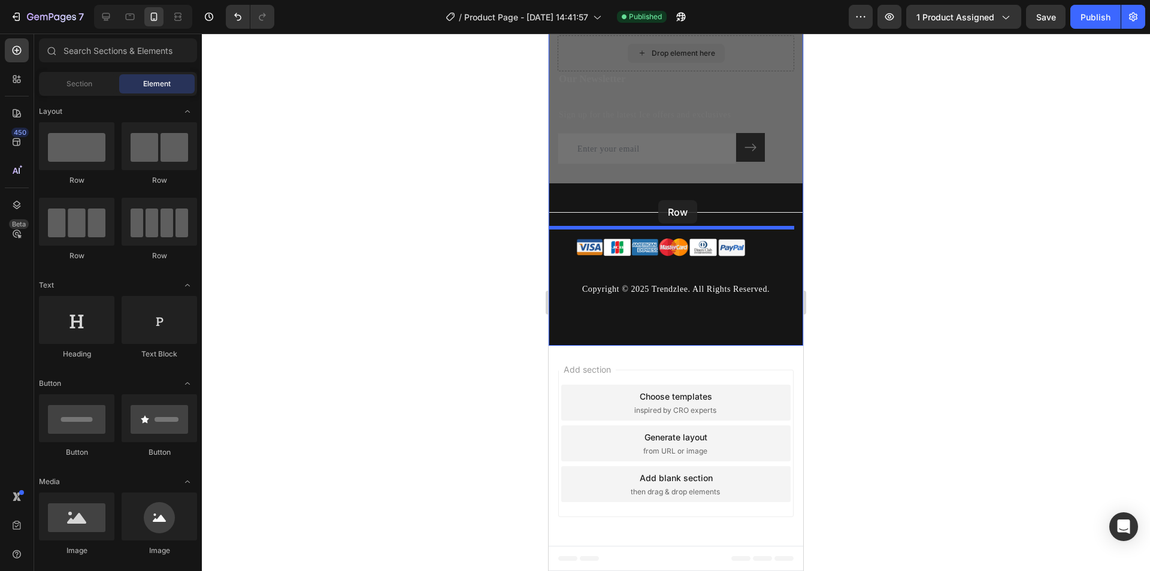
scroll to position [3018, 0]
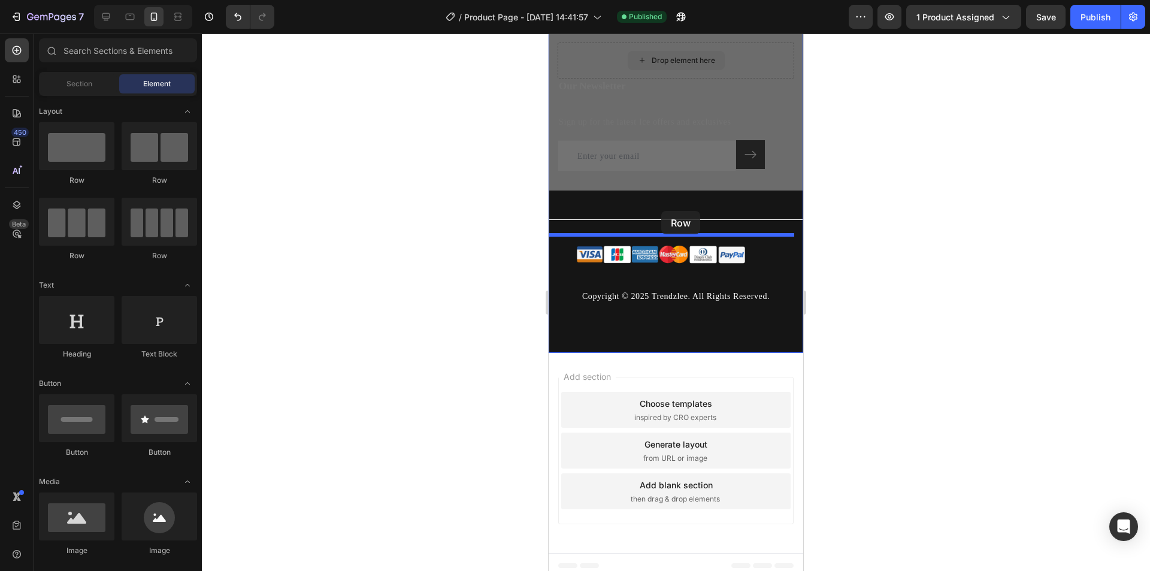
drag, startPoint x: 711, startPoint y: 54, endPoint x: 661, endPoint y: 211, distance: 164.2
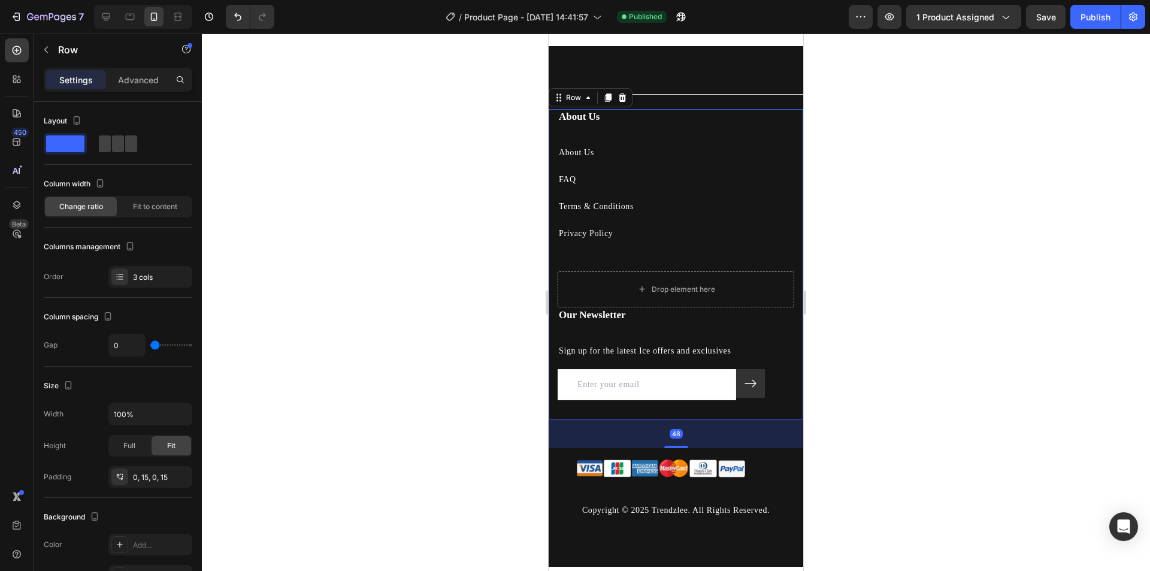
scroll to position [2799, 0]
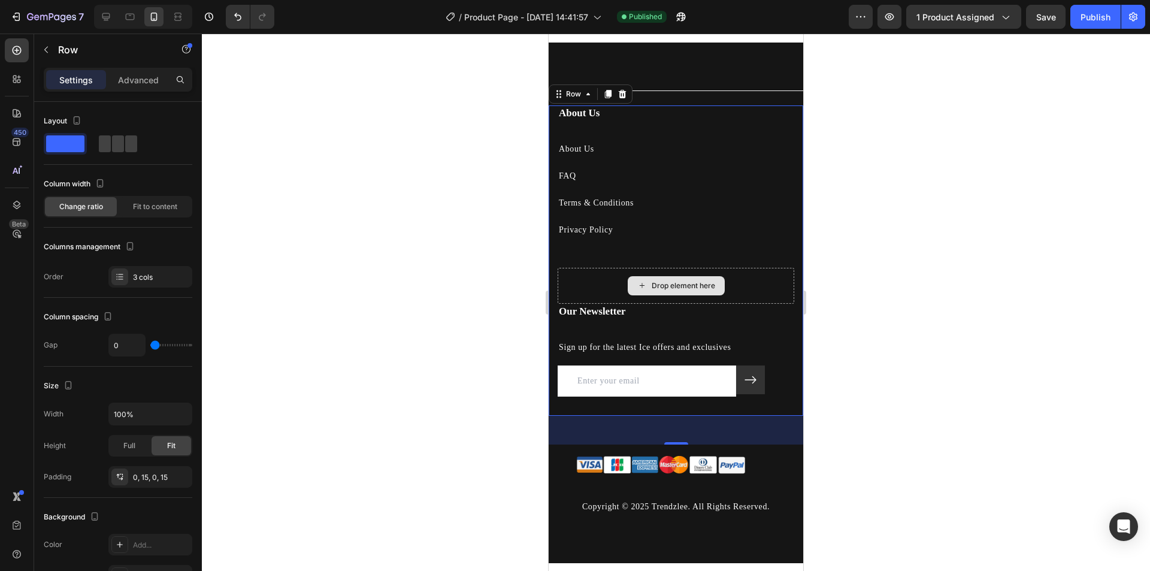
click at [641, 290] on icon at bounding box center [642, 285] width 10 height 10
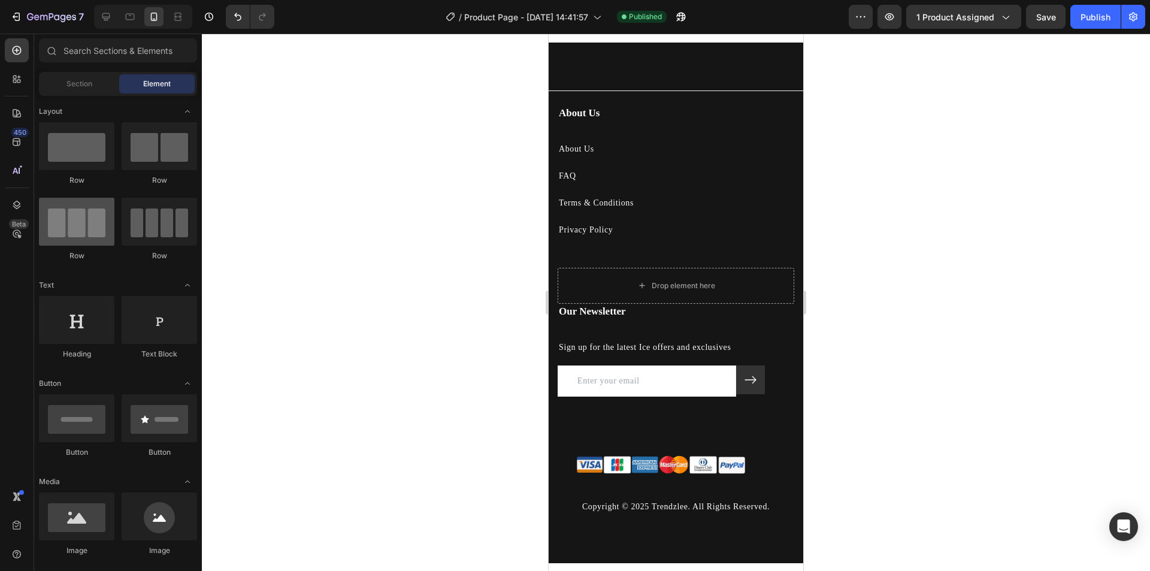
click at [94, 223] on div at bounding box center [76, 222] width 75 height 48
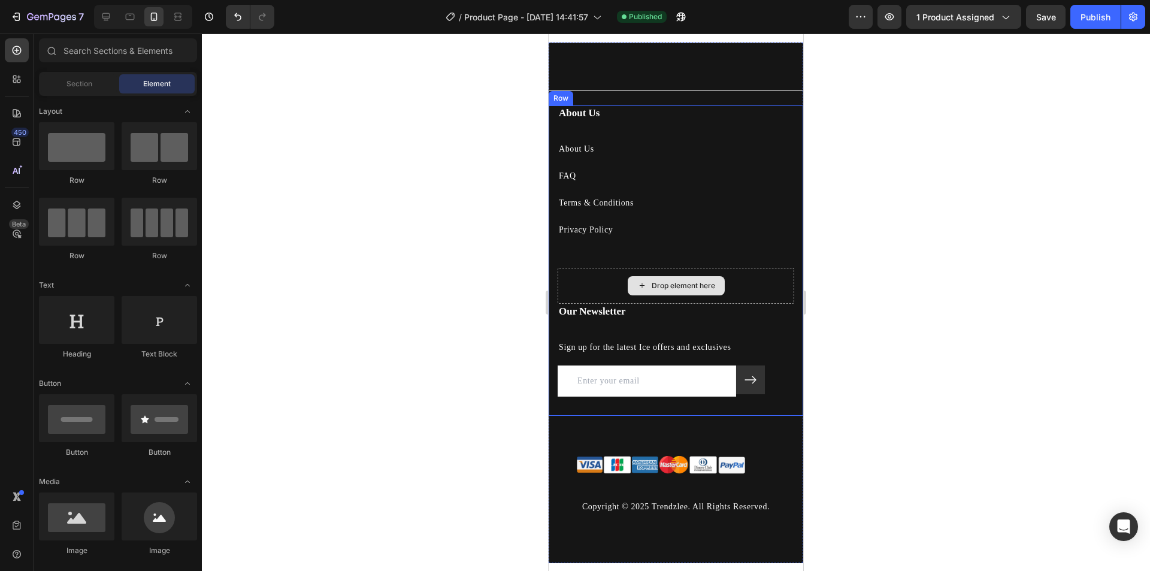
click at [677, 290] on div "Drop element here" at bounding box center [683, 286] width 63 height 10
click at [716, 293] on div "Drop element here" at bounding box center [676, 285] width 97 height 19
click at [688, 290] on div "Drop element here" at bounding box center [683, 286] width 63 height 10
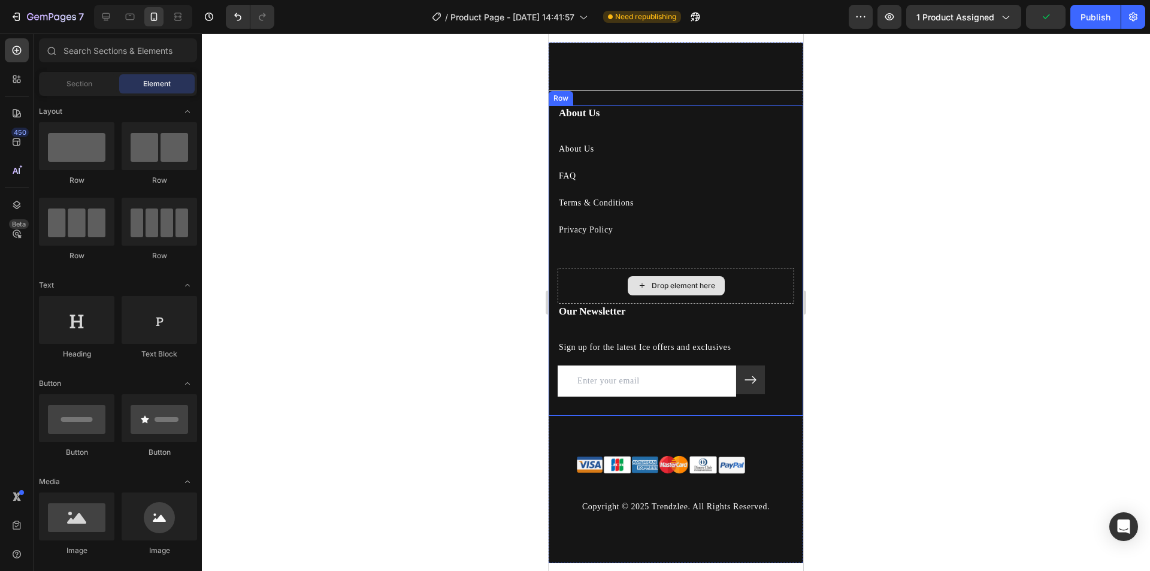
click at [664, 295] on div "Drop element here" at bounding box center [676, 285] width 97 height 19
click at [669, 290] on div "Drop element here" at bounding box center [683, 286] width 63 height 10
click at [645, 295] on div "Drop element here" at bounding box center [676, 285] width 97 height 19
click at [637, 290] on icon at bounding box center [642, 285] width 10 height 10
click at [684, 284] on div "Drop element here" at bounding box center [676, 286] width 237 height 36
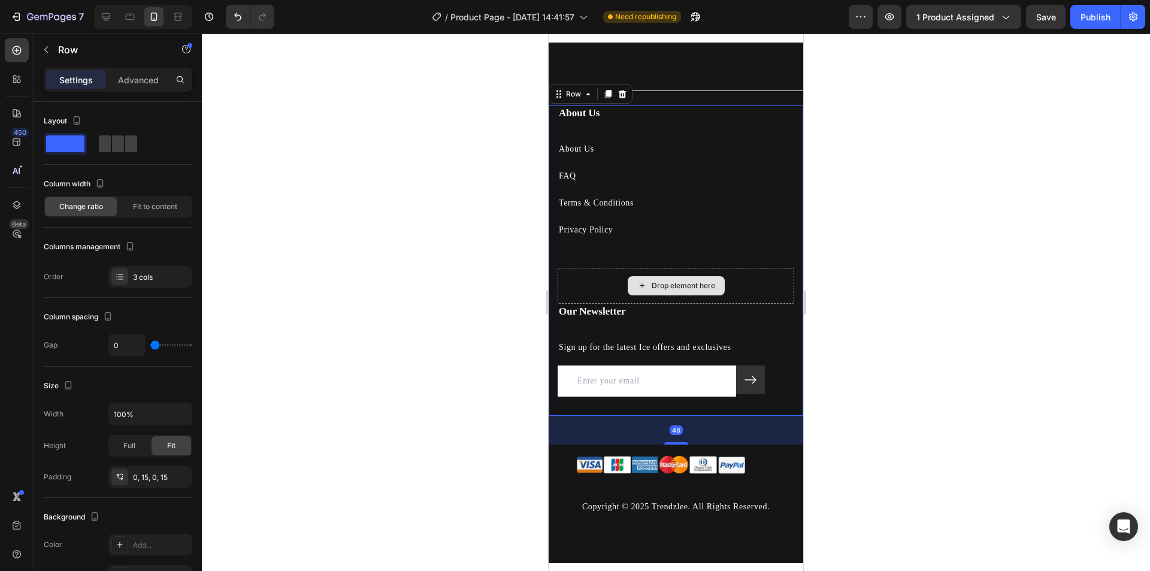
click at [672, 295] on div "Drop element here" at bounding box center [676, 285] width 97 height 19
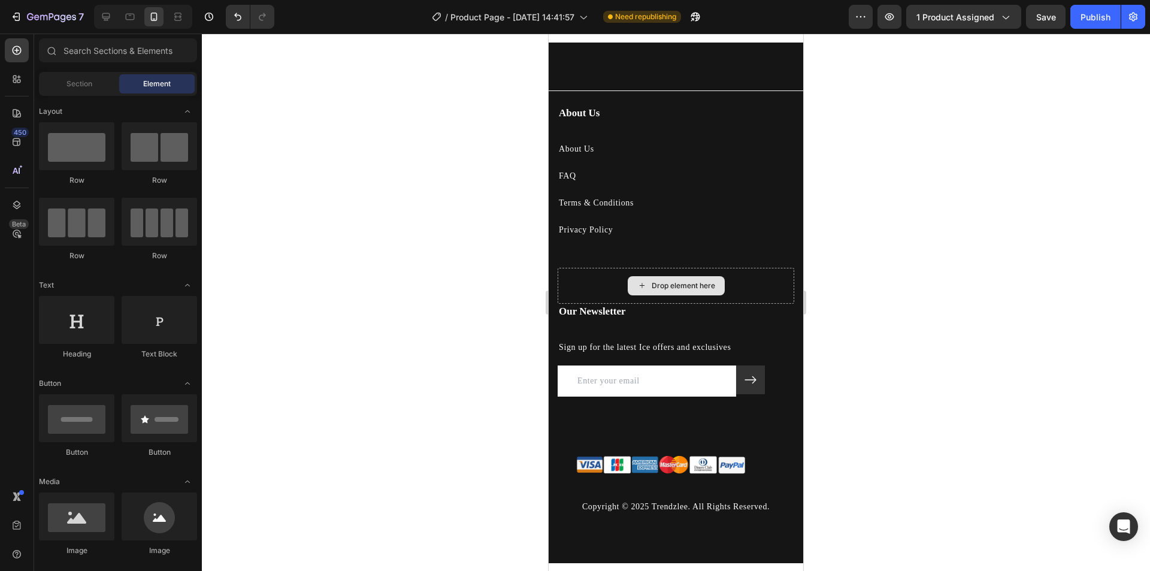
click at [672, 295] on div "Drop element here" at bounding box center [676, 285] width 97 height 19
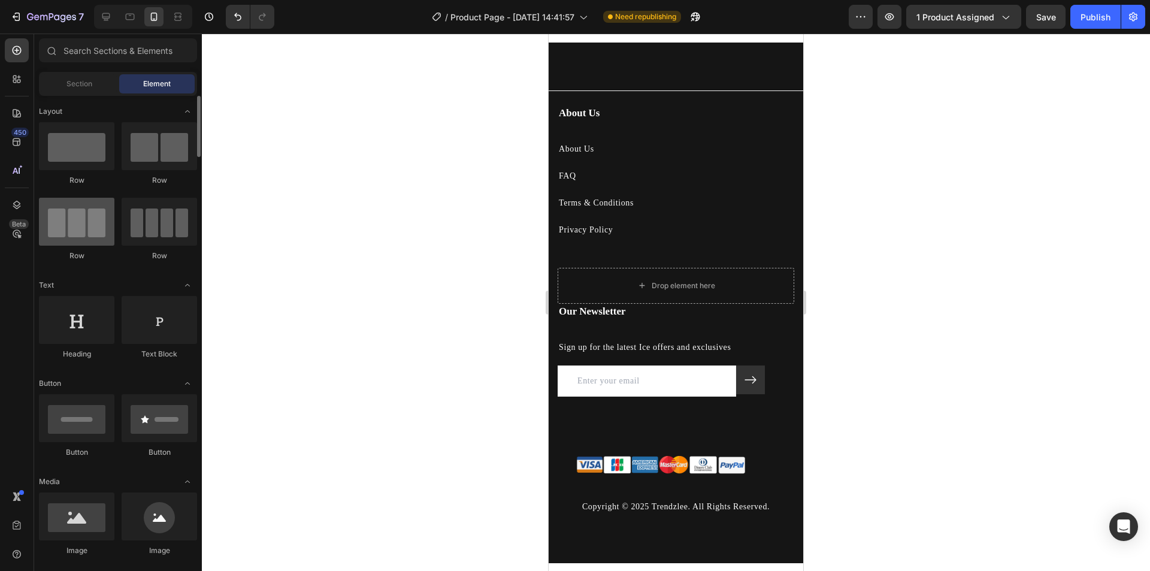
click at [73, 217] on div at bounding box center [76, 222] width 75 height 48
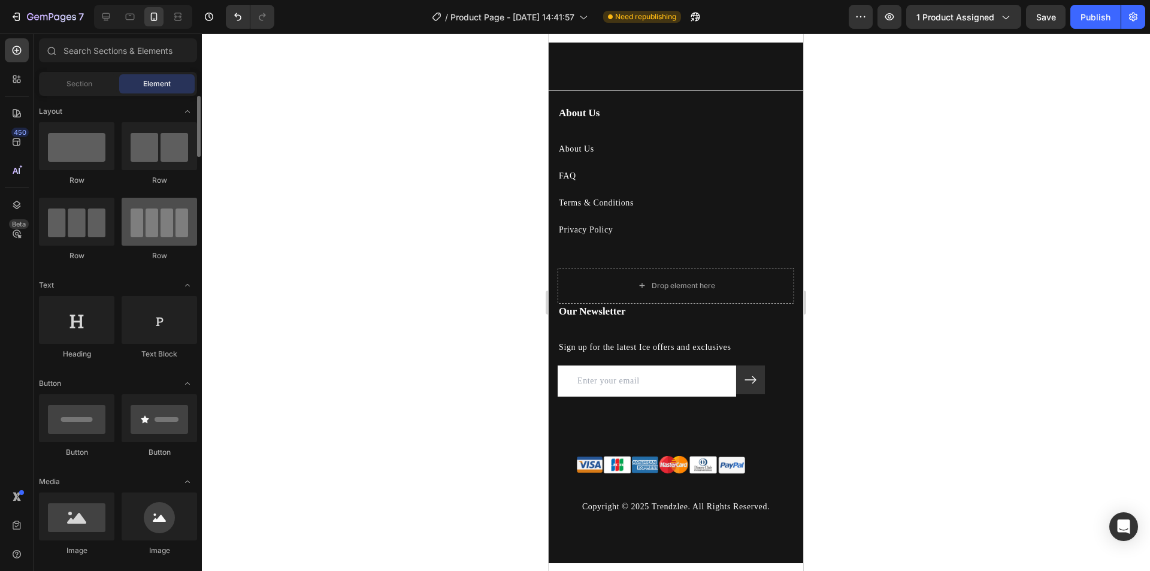
click at [158, 239] on div at bounding box center [159, 222] width 75 height 48
click at [166, 329] on div at bounding box center [159, 320] width 75 height 48
click at [68, 323] on div at bounding box center [76, 320] width 75 height 48
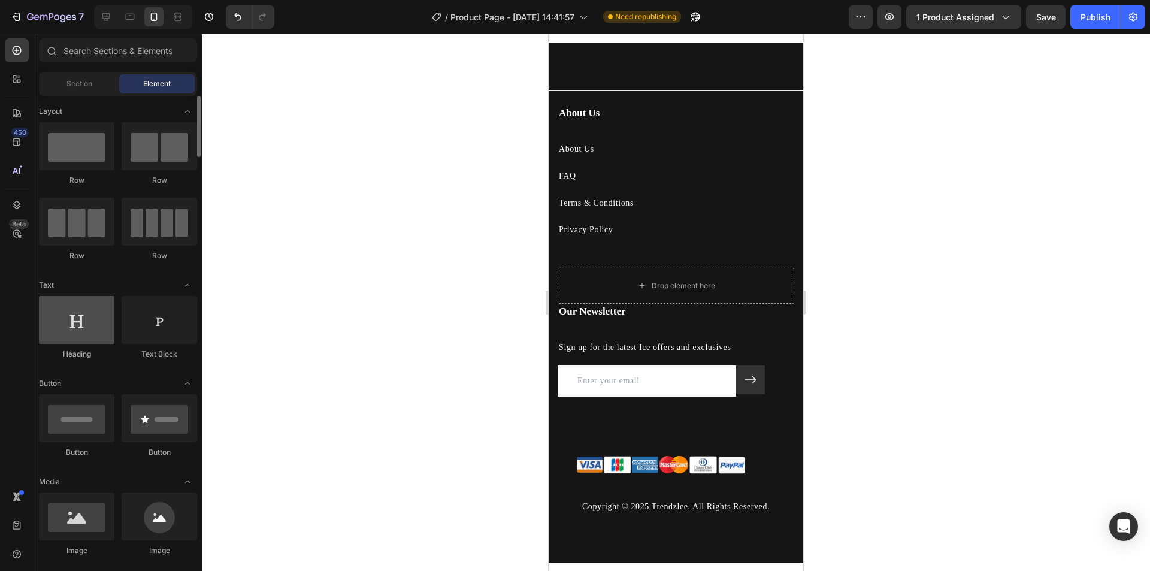
click at [107, 332] on div at bounding box center [76, 320] width 75 height 48
drag, startPoint x: 107, startPoint y: 332, endPoint x: 531, endPoint y: 307, distance: 424.8
click at [110, 332] on div at bounding box center [76, 320] width 75 height 48
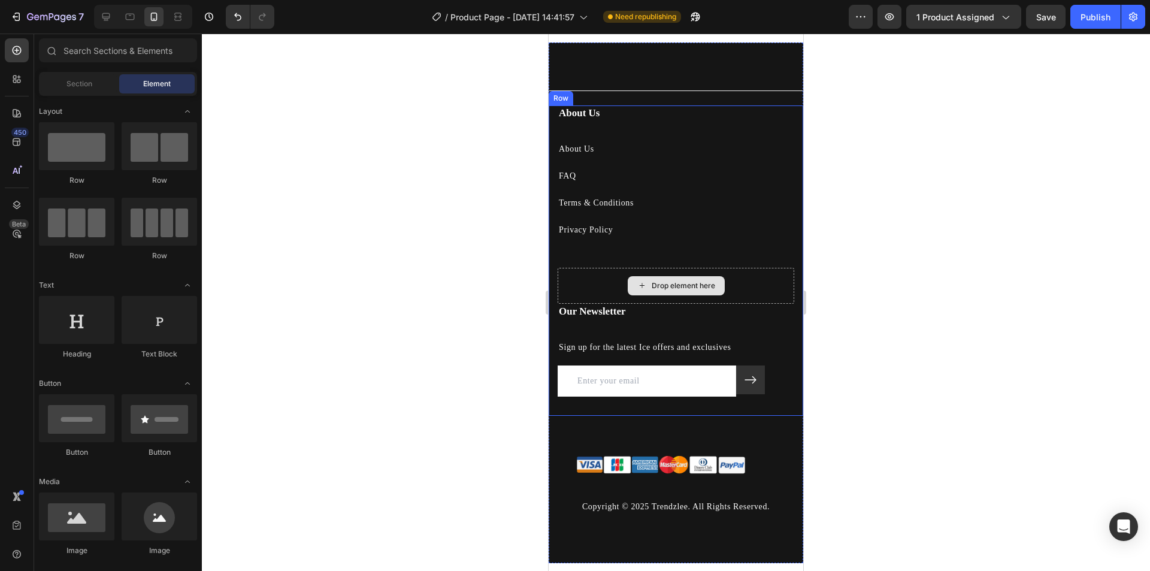
click at [643, 295] on div "Drop element here" at bounding box center [676, 285] width 97 height 19
click at [652, 290] on div "Drop element here" at bounding box center [683, 286] width 63 height 10
click at [563, 104] on div "Heading" at bounding box center [576, 98] width 33 height 11
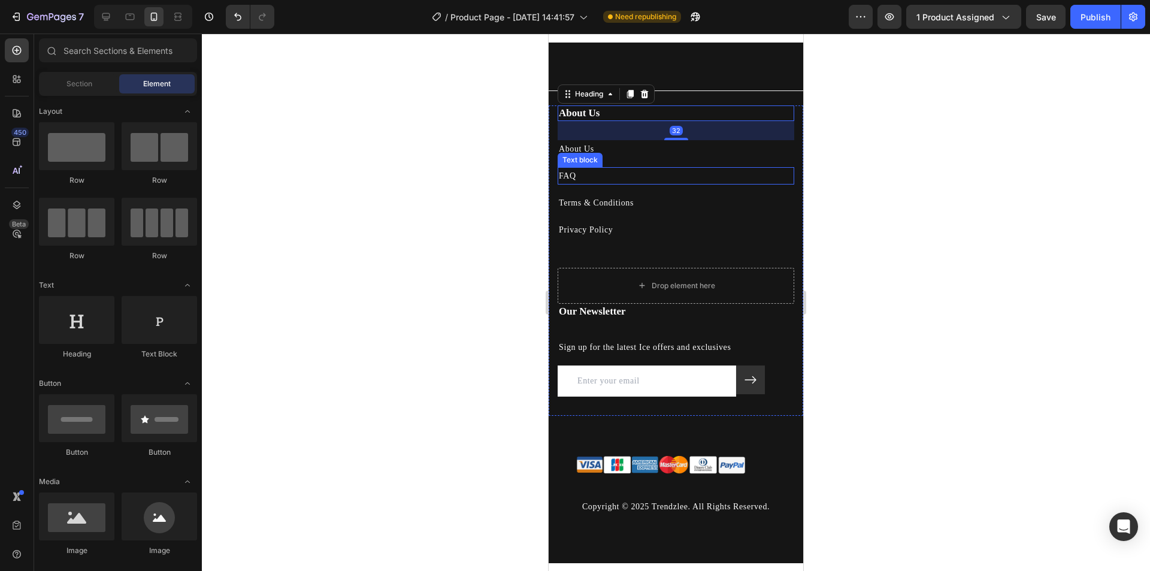
click at [661, 290] on div "Drop element here" at bounding box center [683, 286] width 63 height 10
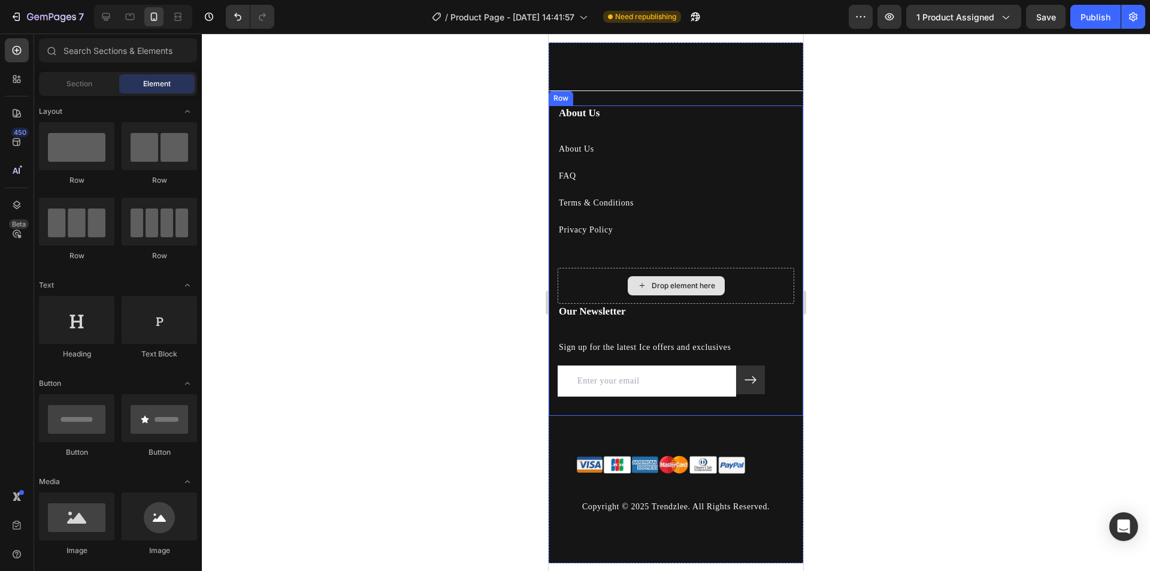
click at [661, 290] on div "Drop element here" at bounding box center [683, 286] width 63 height 10
click at [662, 290] on div "Drop element here" at bounding box center [683, 286] width 63 height 10
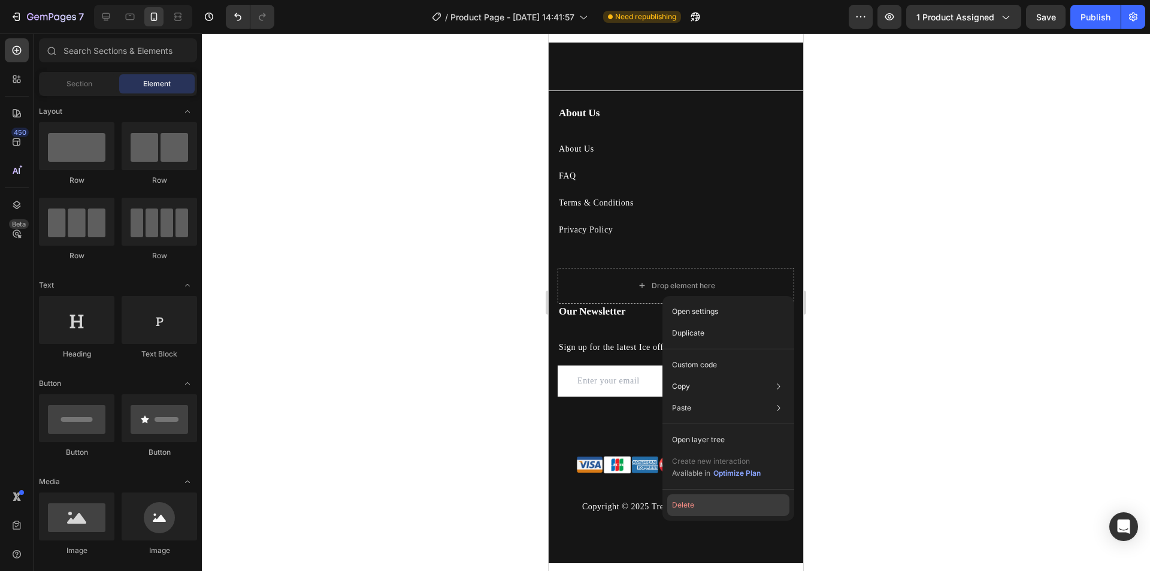
click at [700, 504] on button "Delete" at bounding box center [728, 505] width 122 height 22
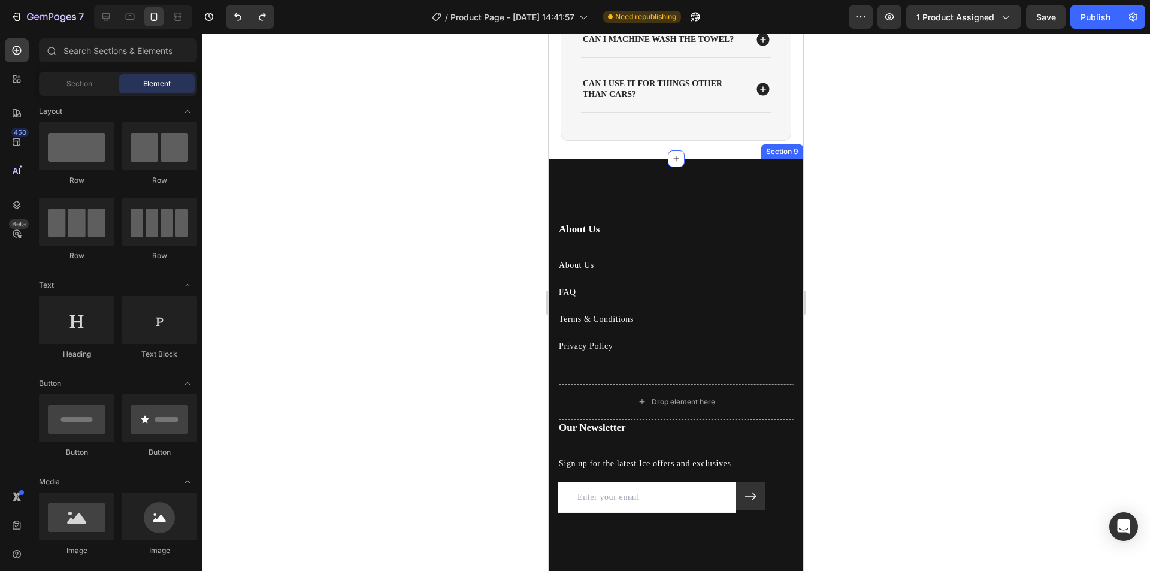
scroll to position [2747, 0]
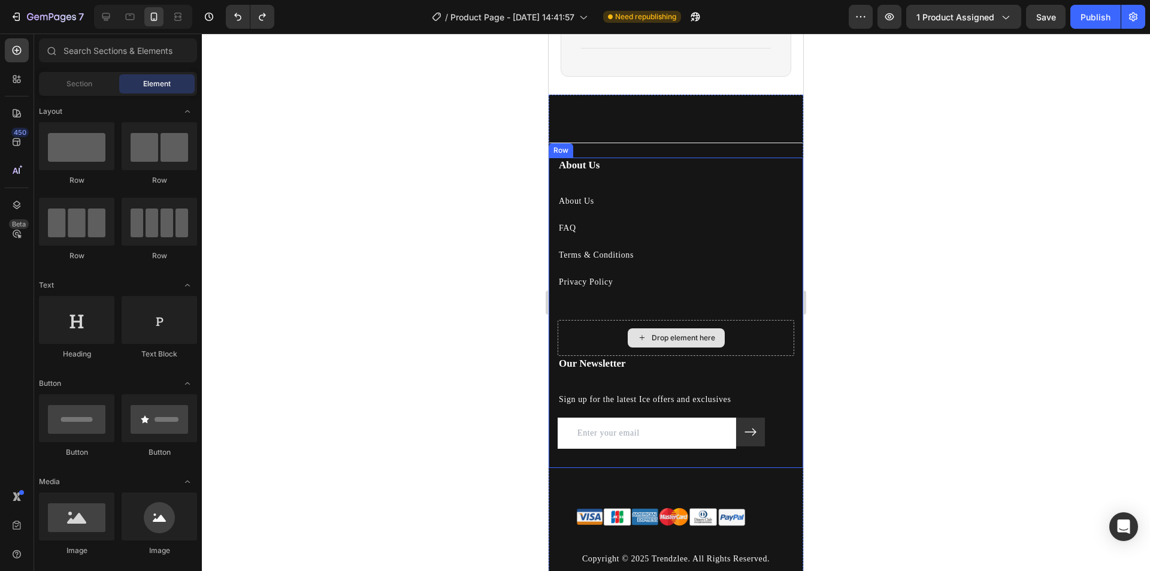
click at [658, 343] on div "Drop element here" at bounding box center [683, 338] width 63 height 10
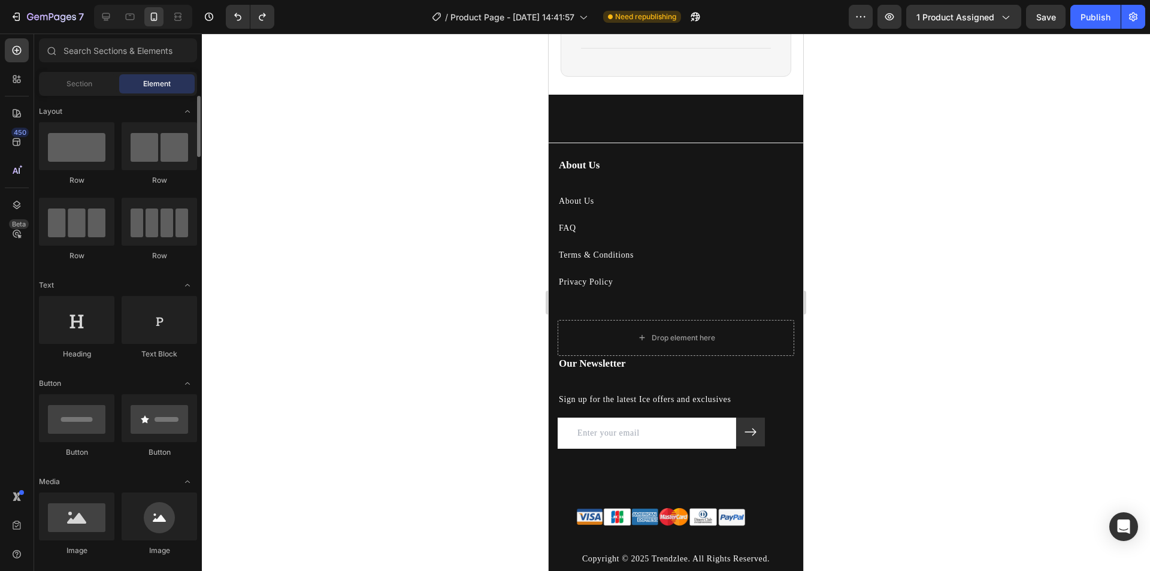
click at [85, 84] on span "Section" at bounding box center [79, 83] width 26 height 11
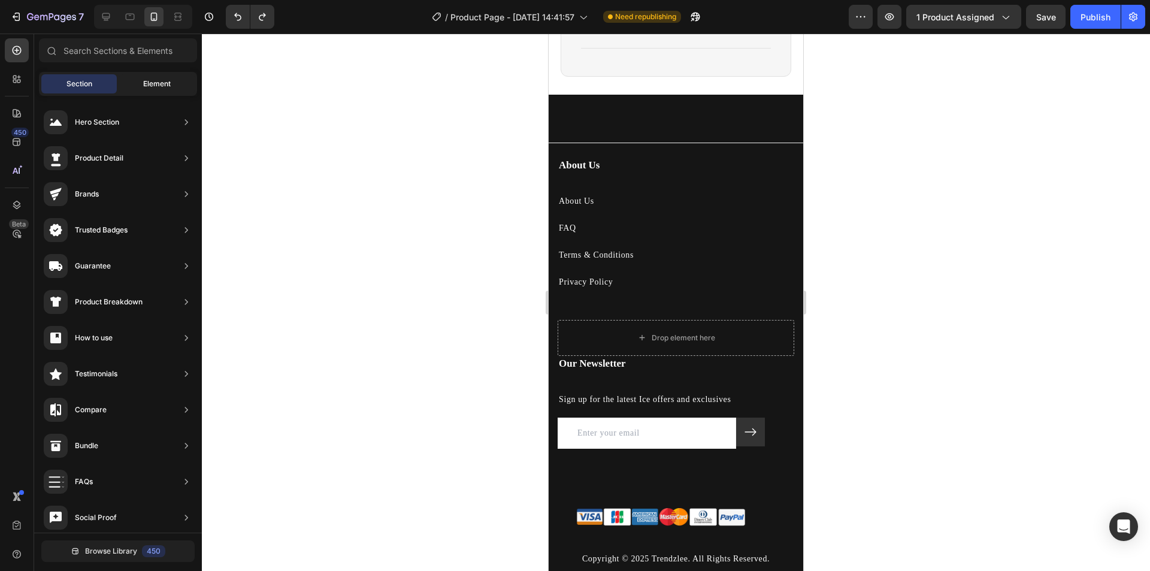
click at [144, 76] on div "Element" at bounding box center [156, 83] width 75 height 19
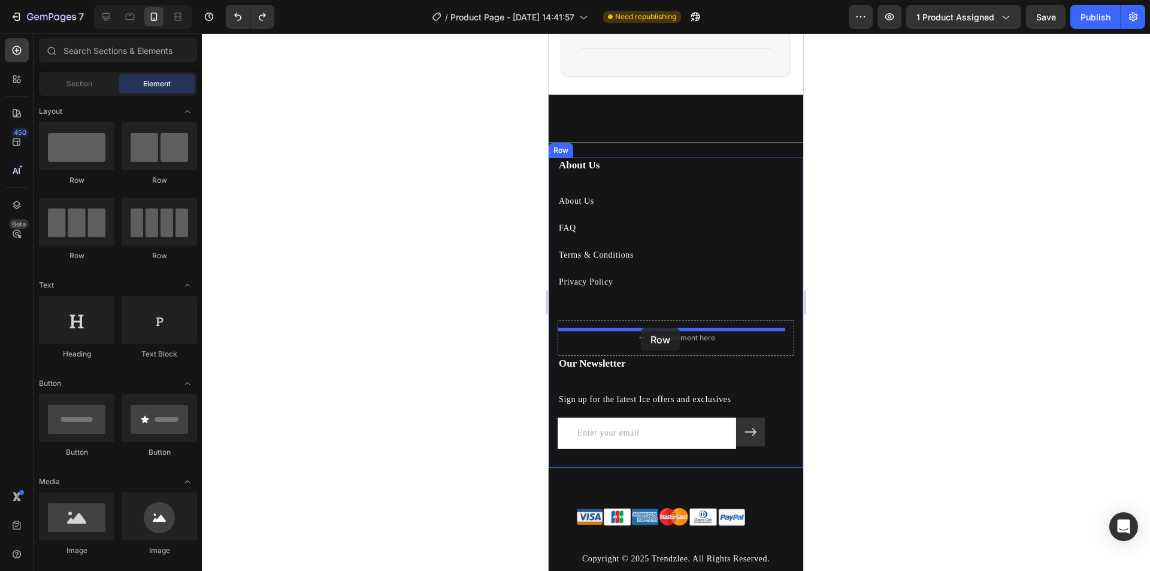
drag, startPoint x: 629, startPoint y: 192, endPoint x: 641, endPoint y: 328, distance: 135.8
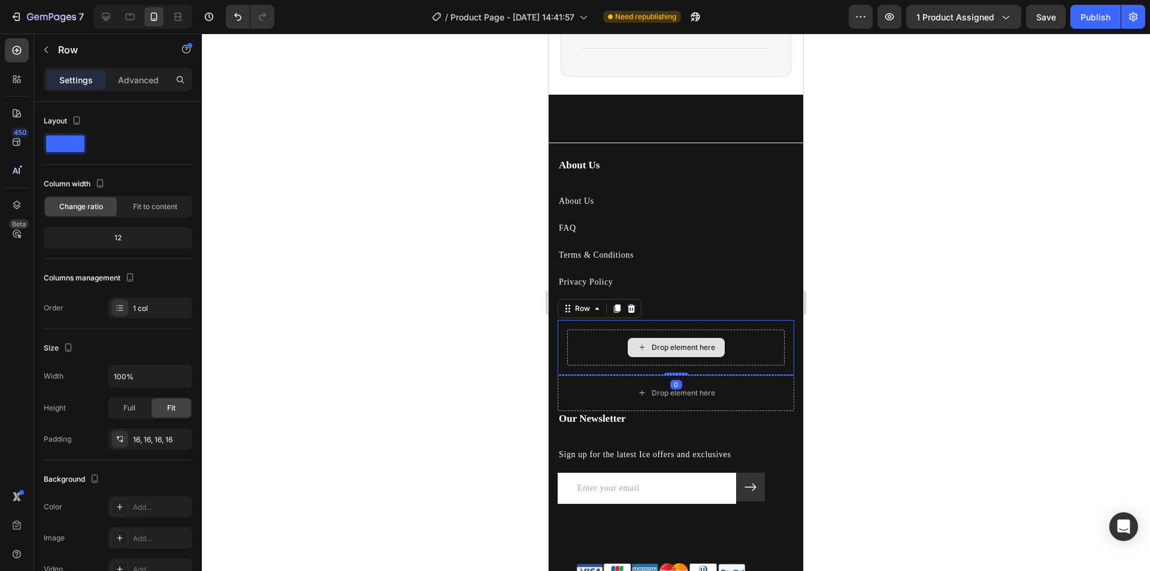
click at [670, 352] on div "Drop element here" at bounding box center [683, 348] width 63 height 10
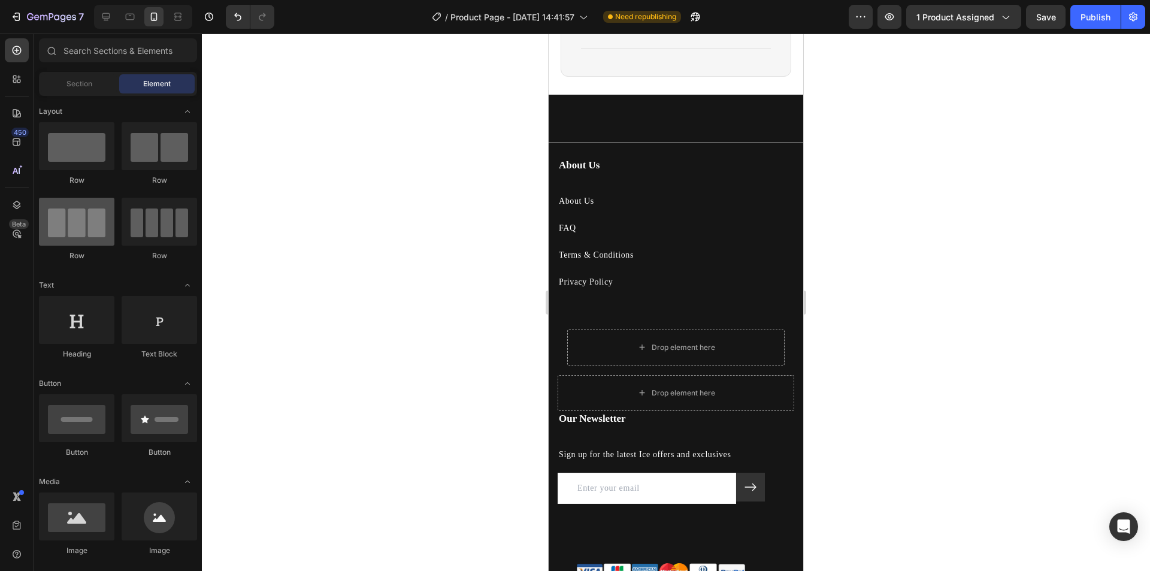
click at [74, 241] on div at bounding box center [76, 222] width 75 height 48
click at [86, 225] on div at bounding box center [76, 222] width 75 height 48
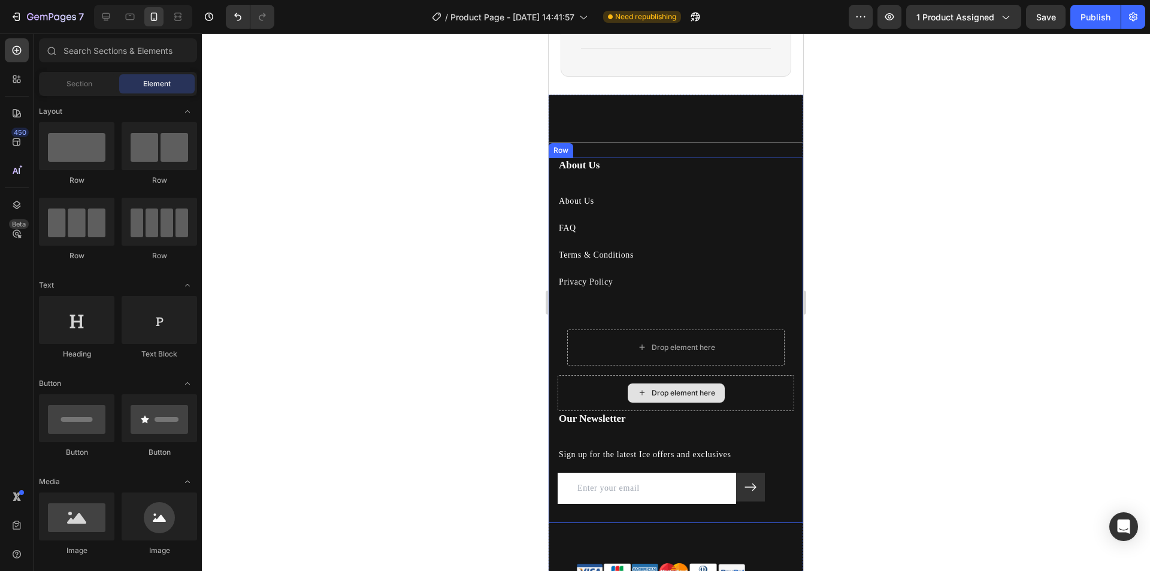
click at [687, 398] on div "Drop element here" at bounding box center [683, 393] width 63 height 10
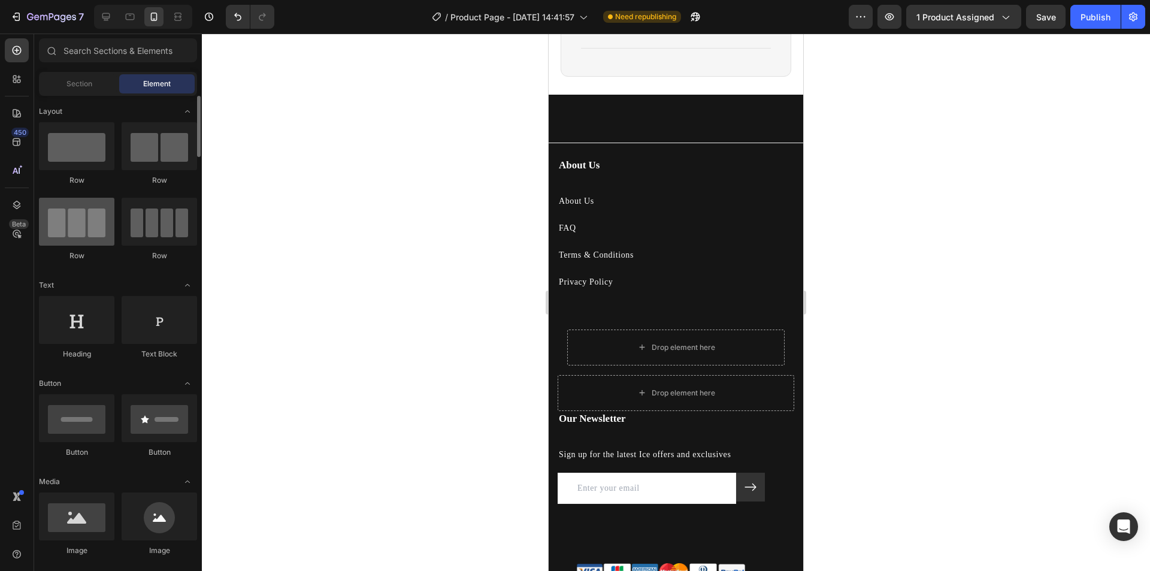
click at [69, 232] on div at bounding box center [76, 222] width 75 height 48
click at [74, 231] on div at bounding box center [76, 222] width 75 height 48
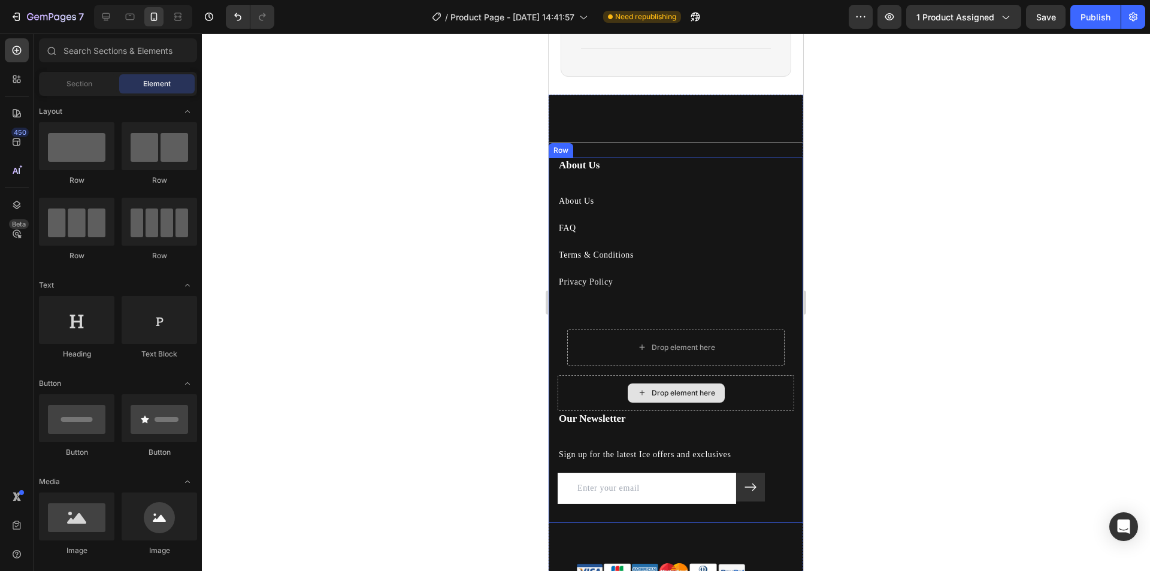
click at [688, 402] on div "Drop element here" at bounding box center [676, 392] width 97 height 19
click at [684, 398] on div "Drop element here" at bounding box center [683, 393] width 63 height 10
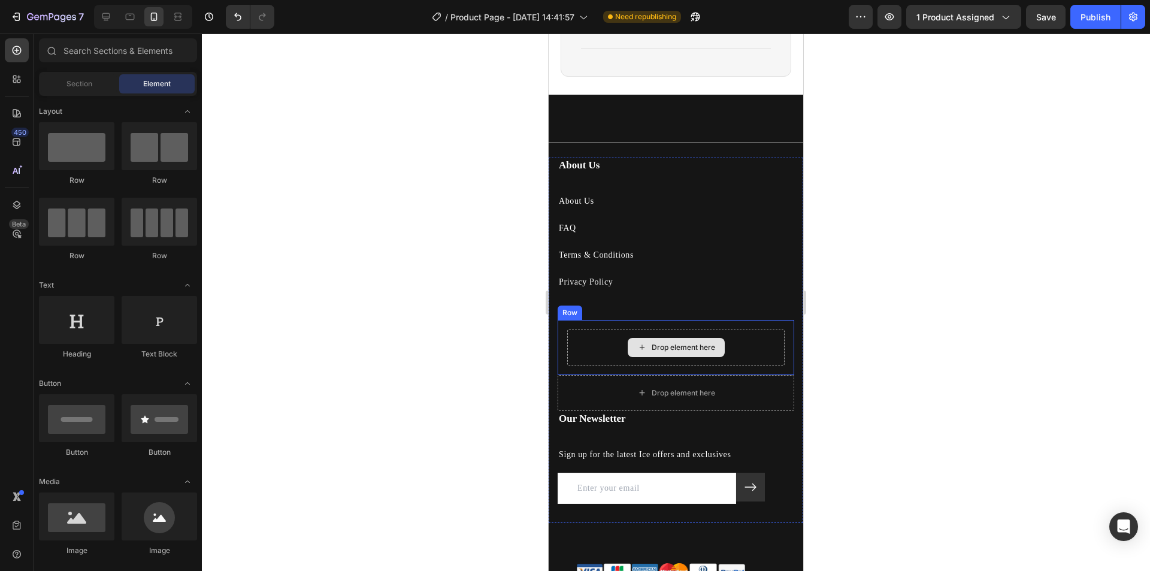
click at [689, 357] on div "Drop element here" at bounding box center [676, 347] width 97 height 19
click at [682, 352] on div "Drop element here" at bounding box center [683, 348] width 63 height 10
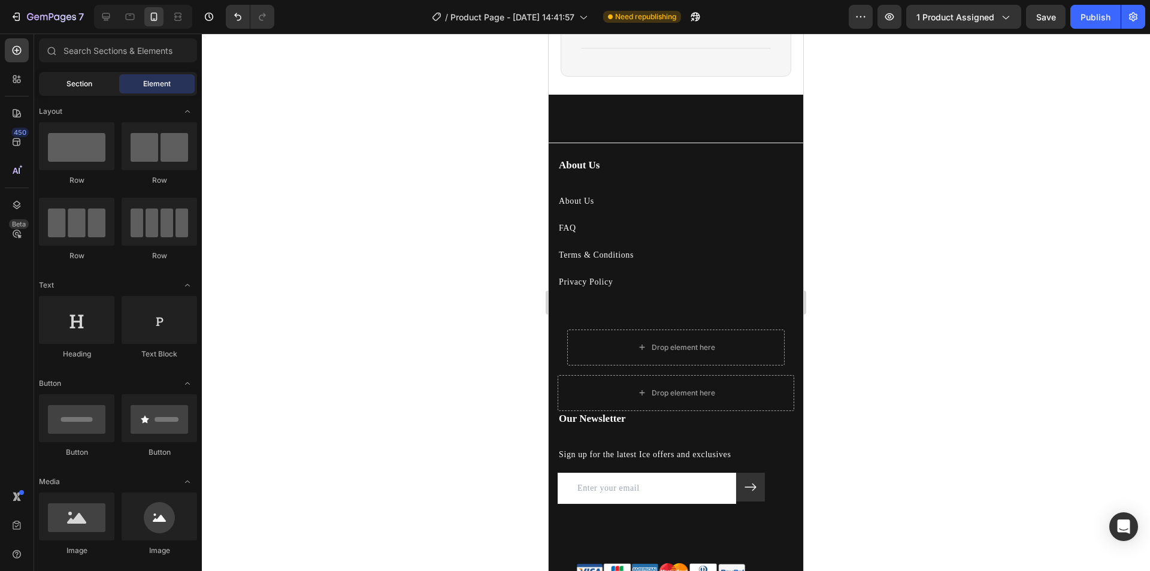
click at [71, 84] on span "Section" at bounding box center [79, 83] width 26 height 11
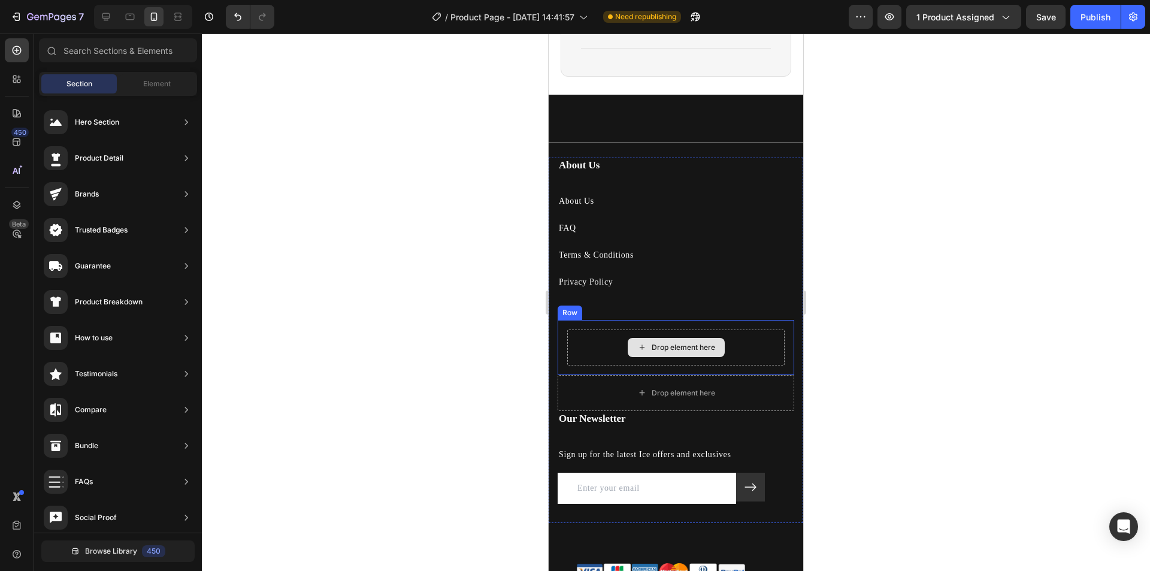
click at [668, 352] on div "Drop element here" at bounding box center [683, 348] width 63 height 10
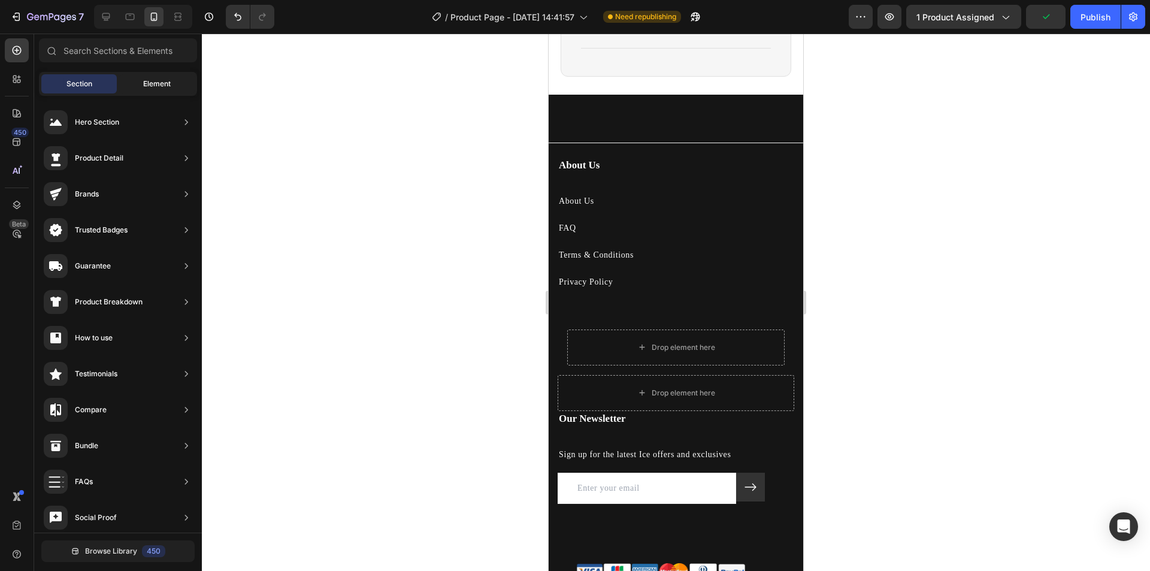
click at [157, 77] on div "Element" at bounding box center [156, 83] width 75 height 19
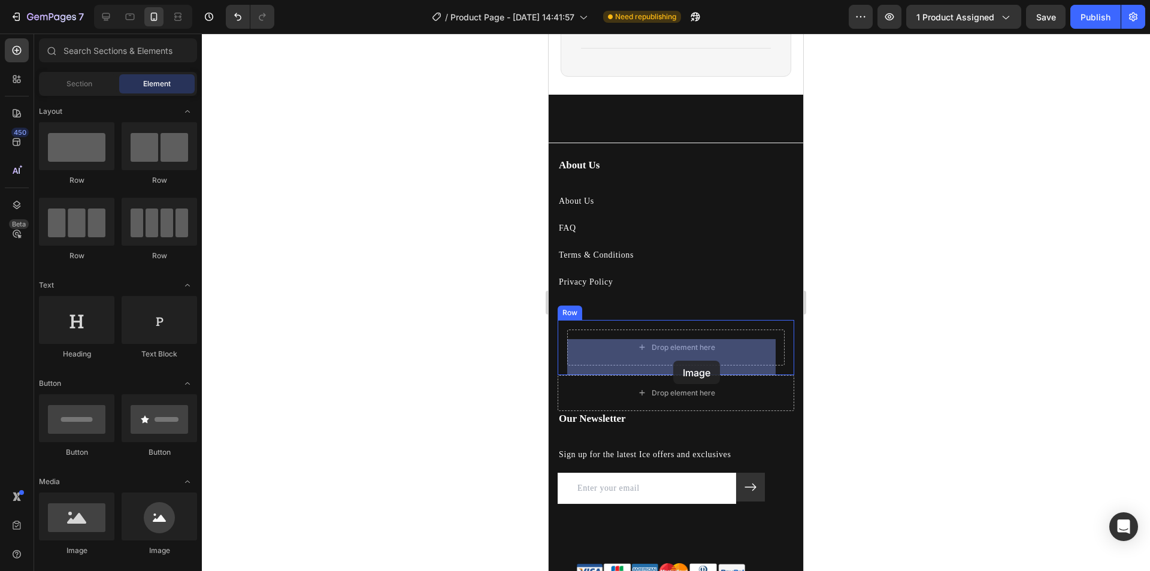
drag, startPoint x: 656, startPoint y: 538, endPoint x: 673, endPoint y: 361, distance: 178.7
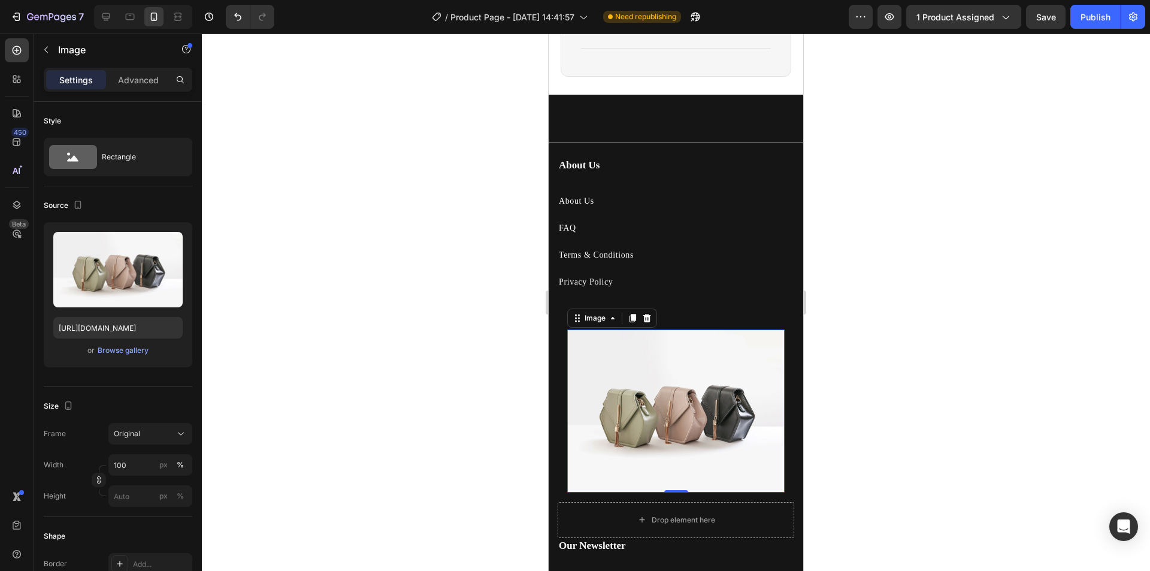
click at [655, 404] on img at bounding box center [675, 410] width 217 height 163
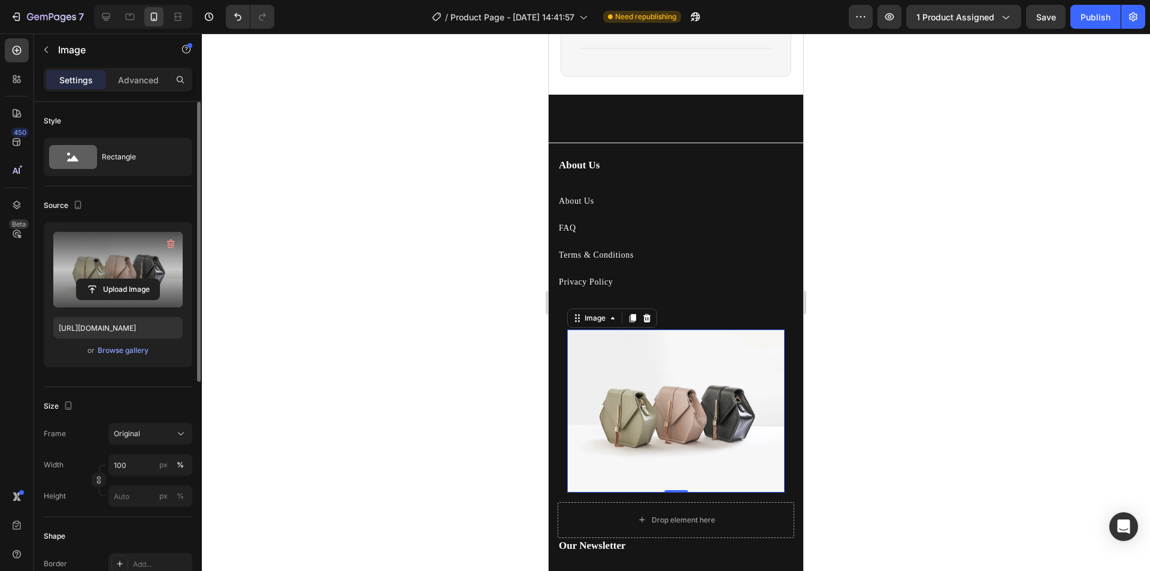
click at [117, 277] on label at bounding box center [117, 269] width 129 height 75
click at [117, 279] on input "file" at bounding box center [118, 289] width 83 height 20
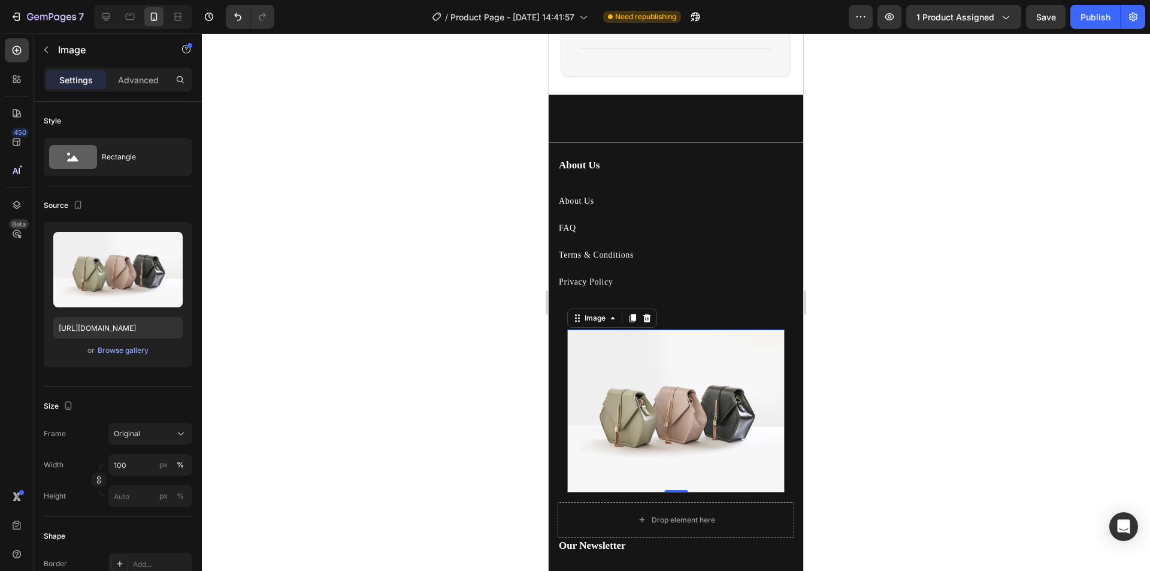
type input "[URL][DOMAIN_NAME]"
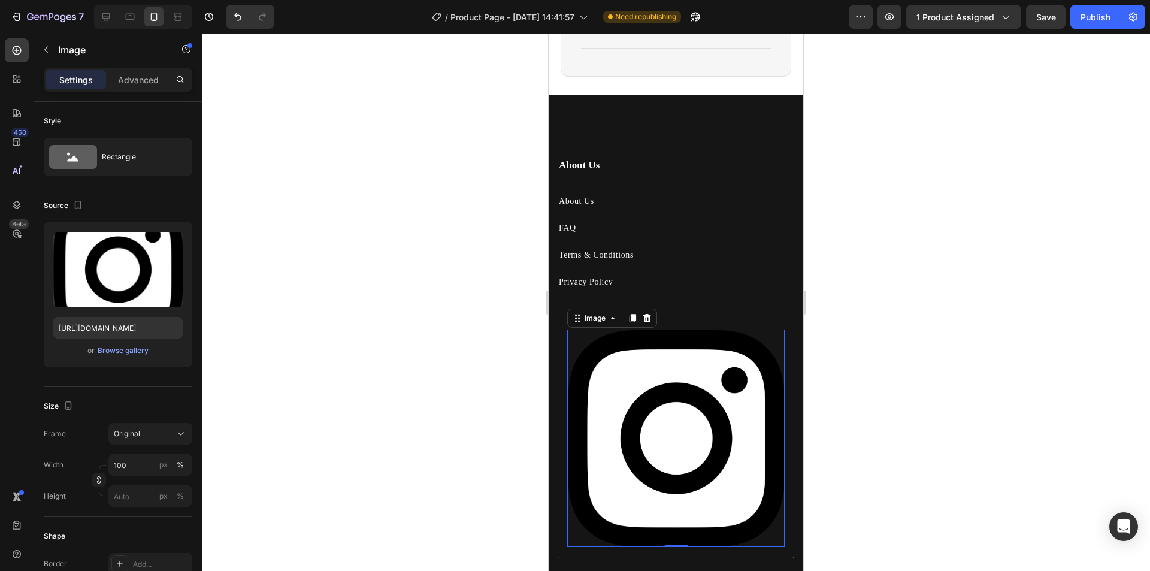
click at [725, 405] on img at bounding box center [675, 437] width 217 height 217
click at [681, 393] on img at bounding box center [675, 437] width 217 height 217
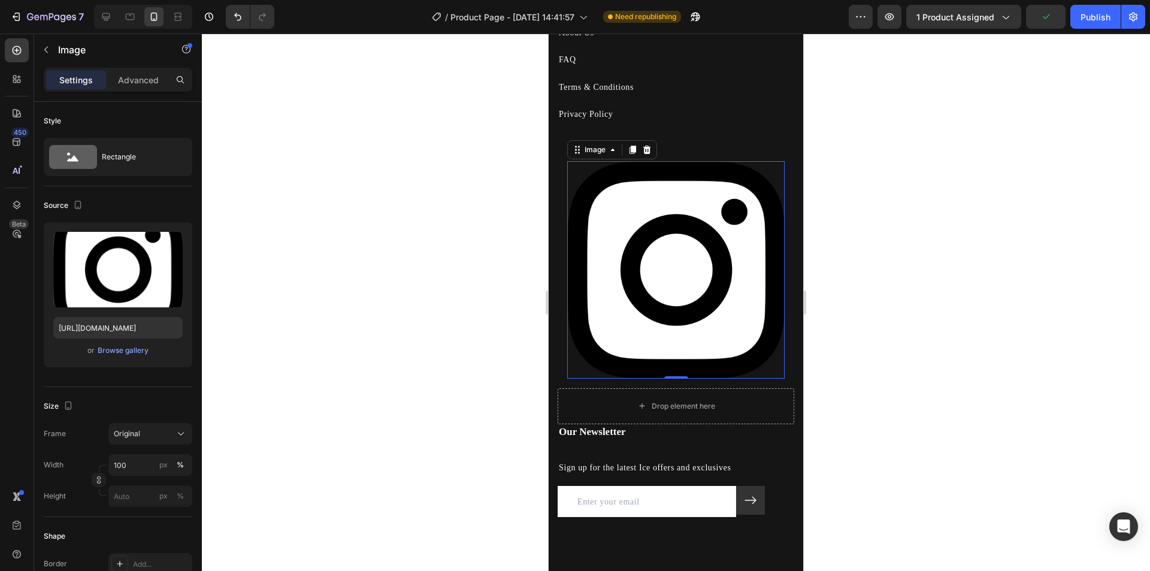
scroll to position [2926, 0]
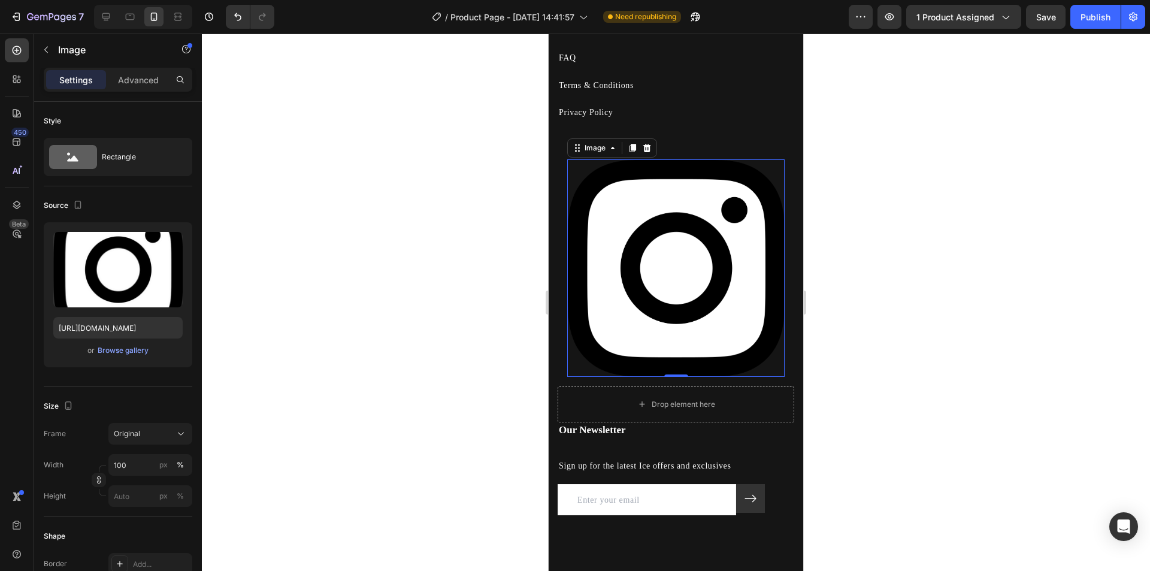
click at [697, 283] on img at bounding box center [675, 267] width 217 height 217
click at [140, 77] on p "Advanced" at bounding box center [138, 80] width 41 height 13
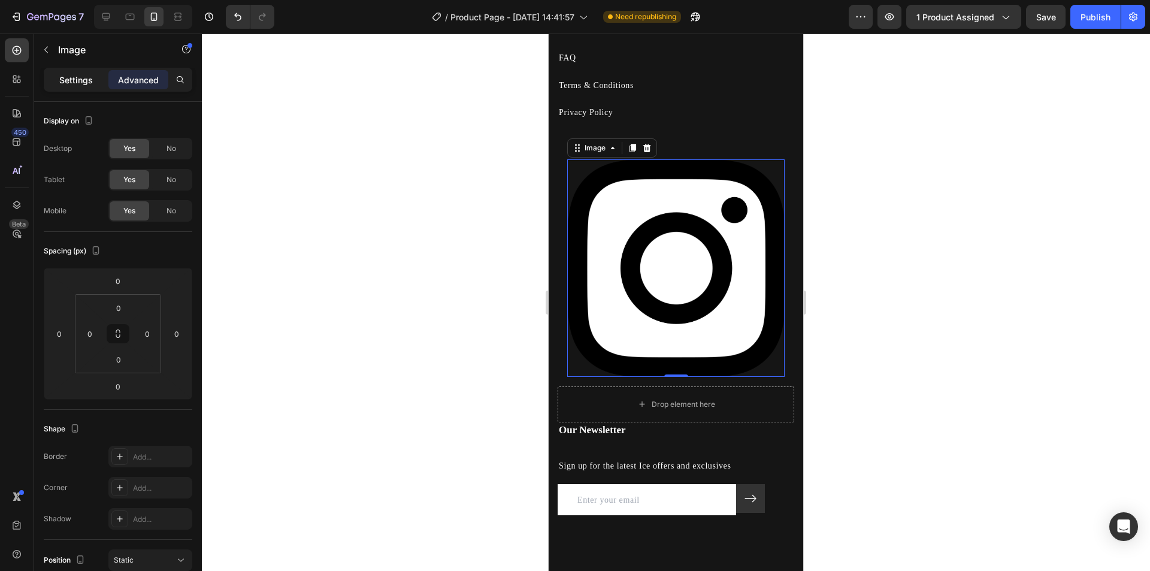
click at [75, 84] on p "Settings" at bounding box center [76, 80] width 34 height 13
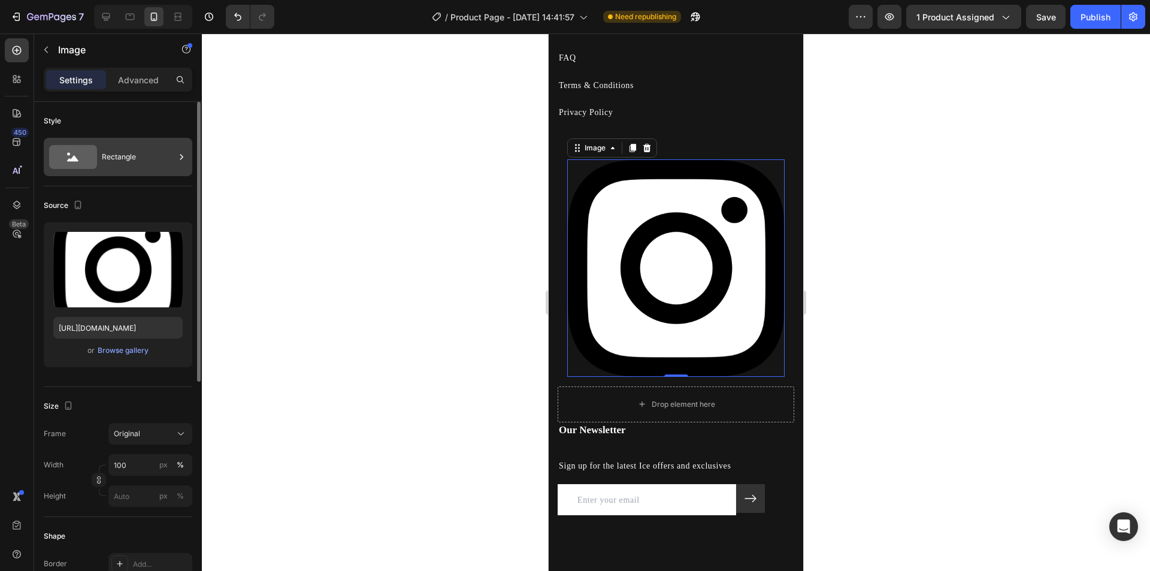
click at [138, 153] on div "Rectangle" at bounding box center [138, 157] width 73 height 28
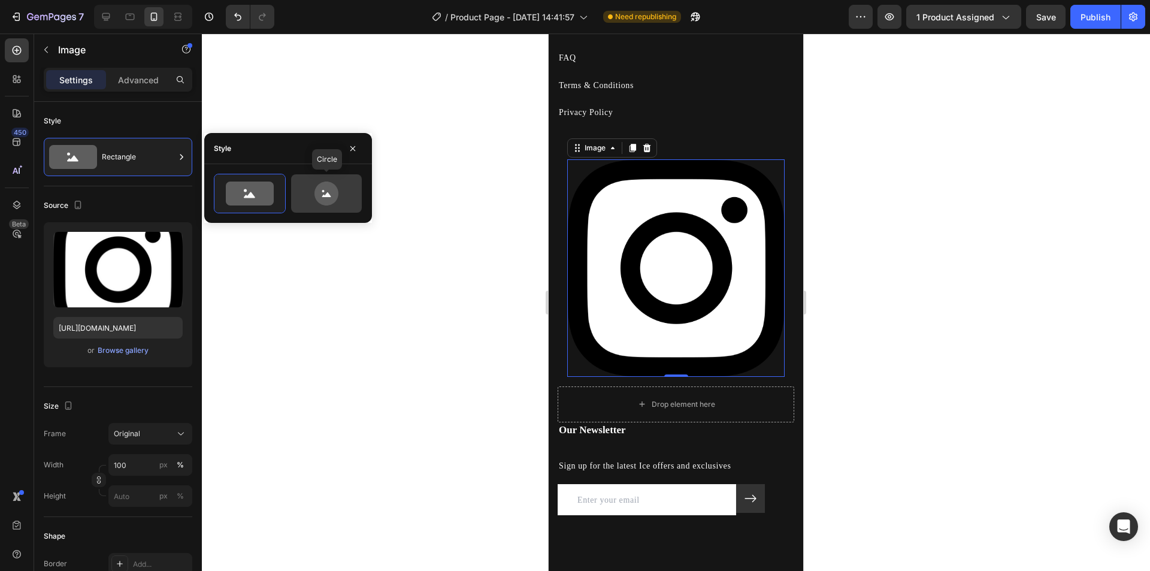
click at [322, 196] on icon at bounding box center [326, 193] width 24 height 24
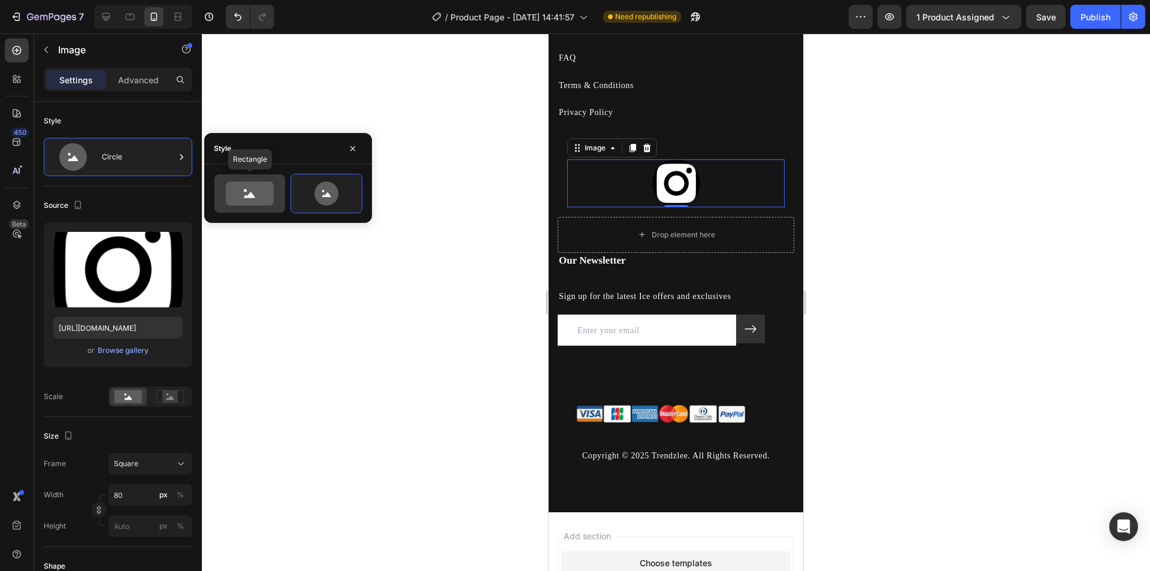
click at [226, 197] on icon at bounding box center [250, 193] width 48 height 24
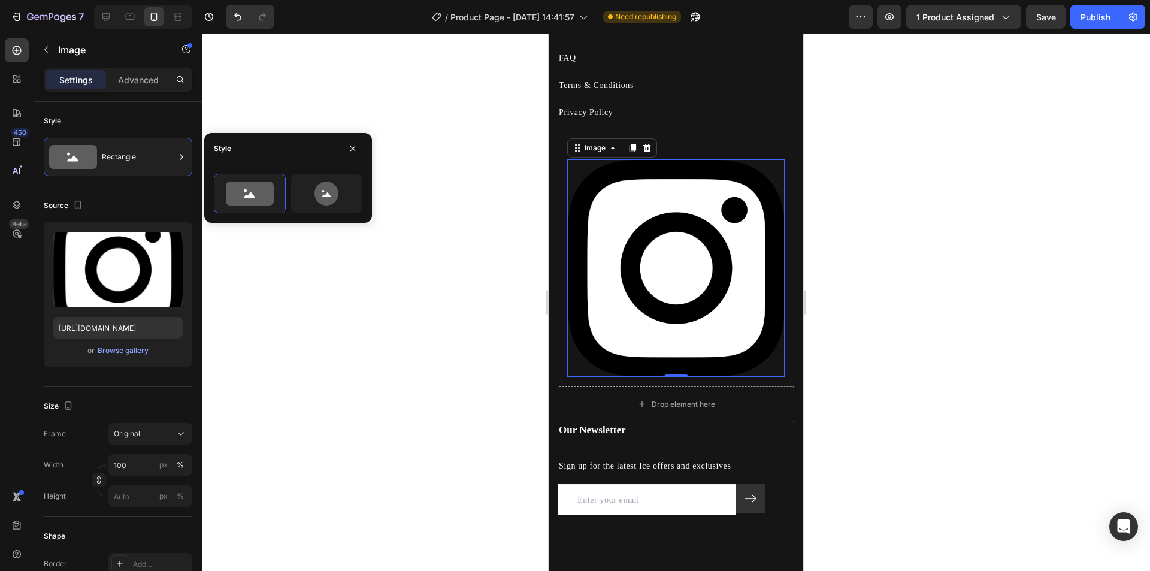
click at [761, 180] on img at bounding box center [675, 267] width 217 height 217
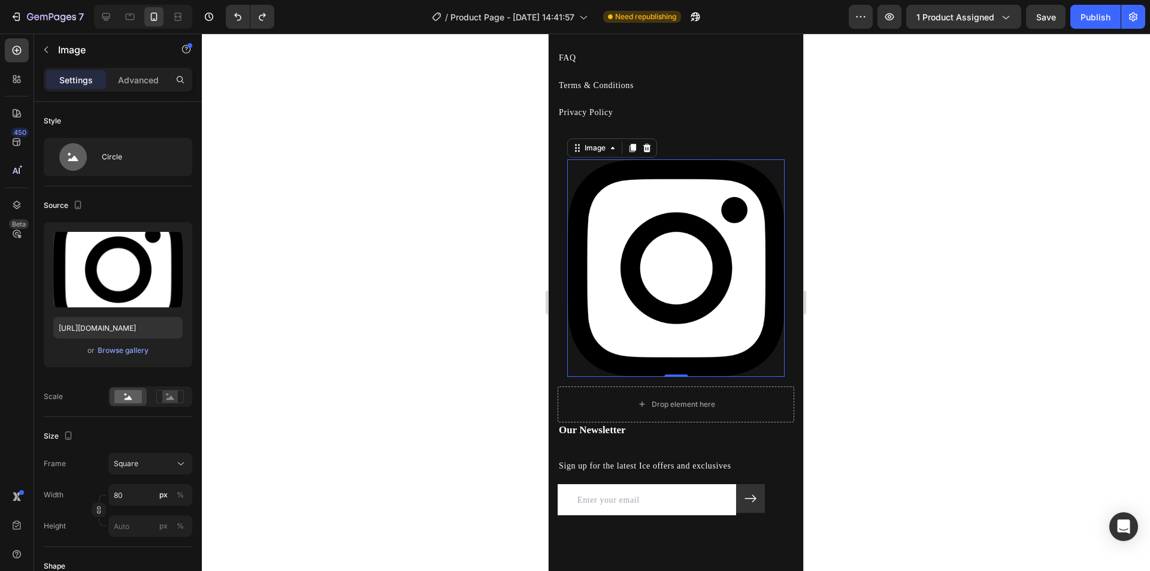
type input "100"
type input "[URL][DOMAIN_NAME]"
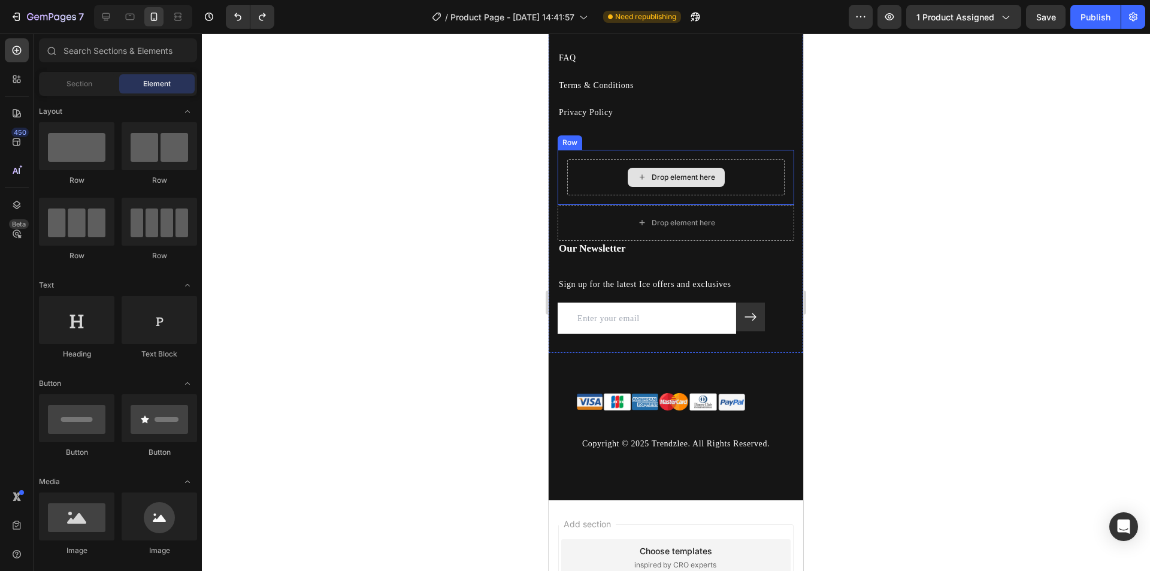
click at [665, 178] on div "Drop element here" at bounding box center [683, 177] width 63 height 10
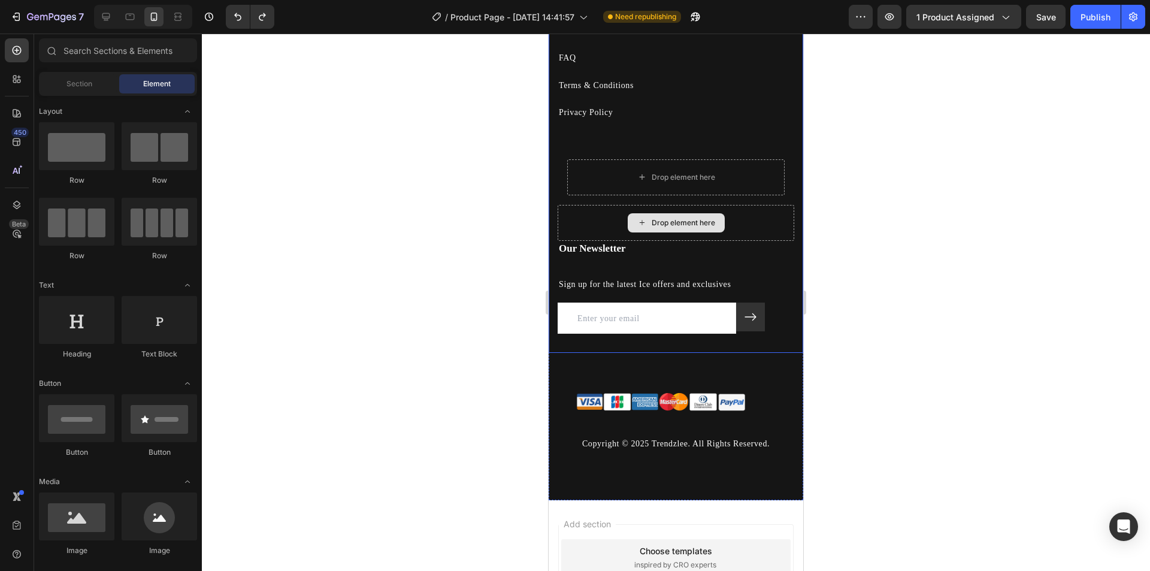
click at [681, 210] on div "Drop element here" at bounding box center [676, 223] width 237 height 36
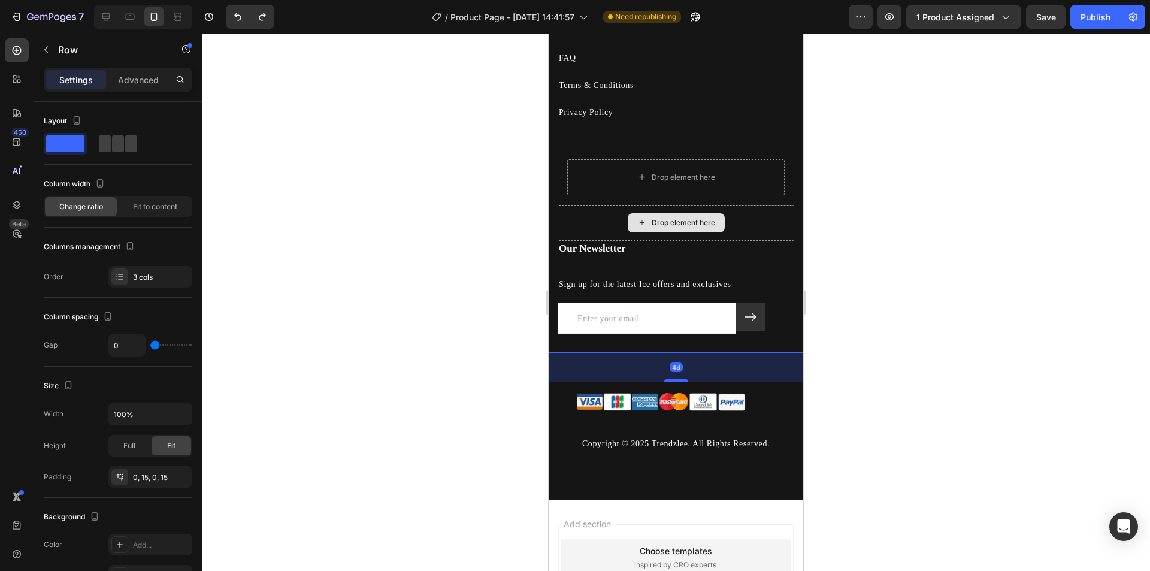
click at [676, 223] on div "Drop element here" at bounding box center [683, 223] width 63 height 10
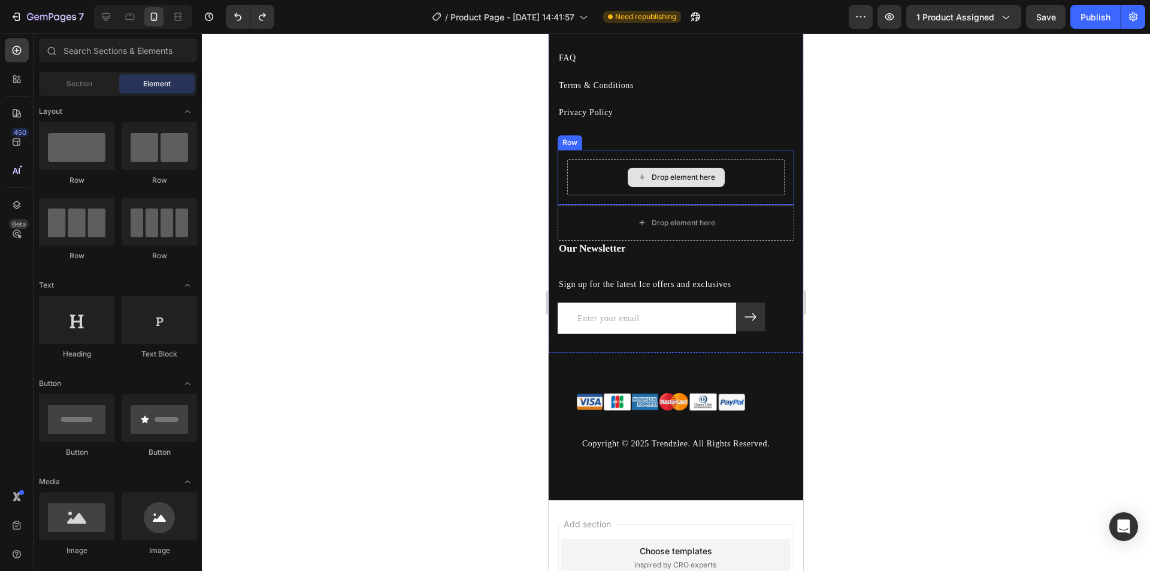
click at [684, 181] on div "Drop element here" at bounding box center [683, 177] width 63 height 10
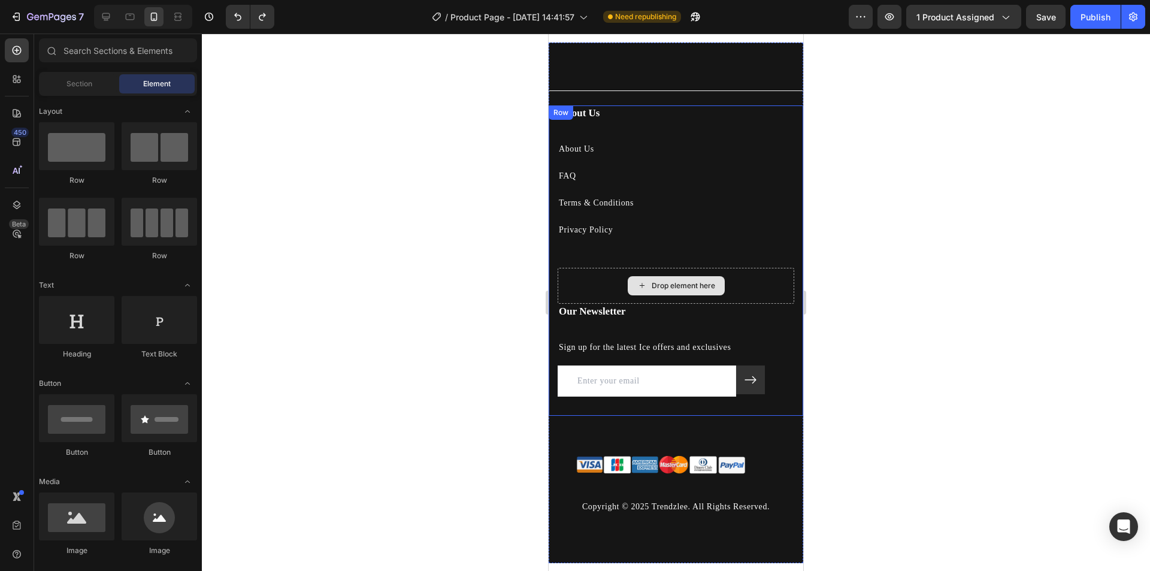
scroll to position [2387, 0]
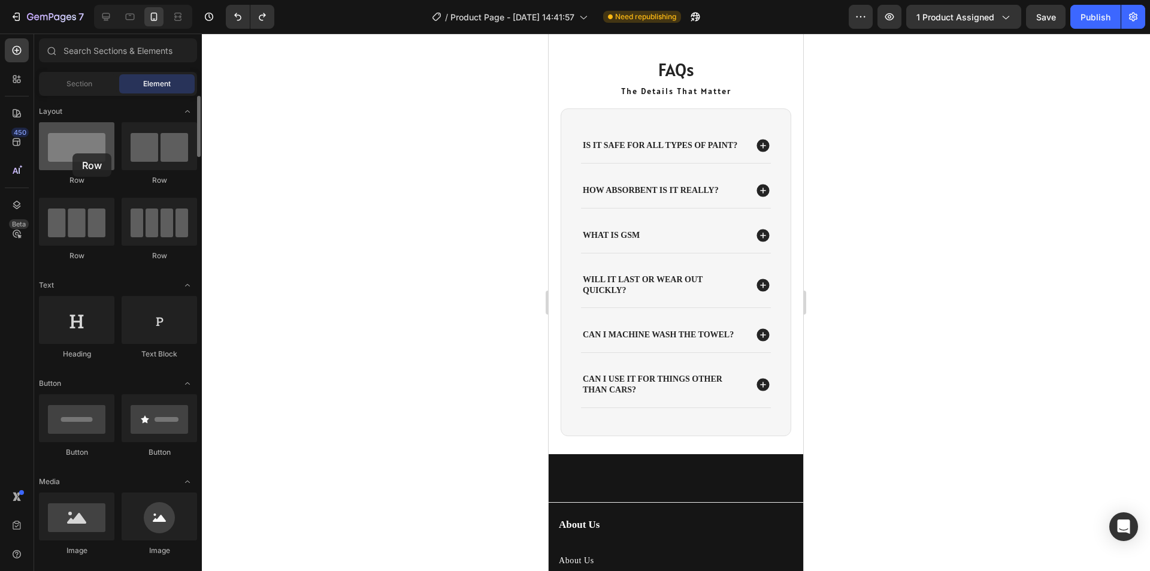
click at [72, 153] on div at bounding box center [76, 146] width 75 height 48
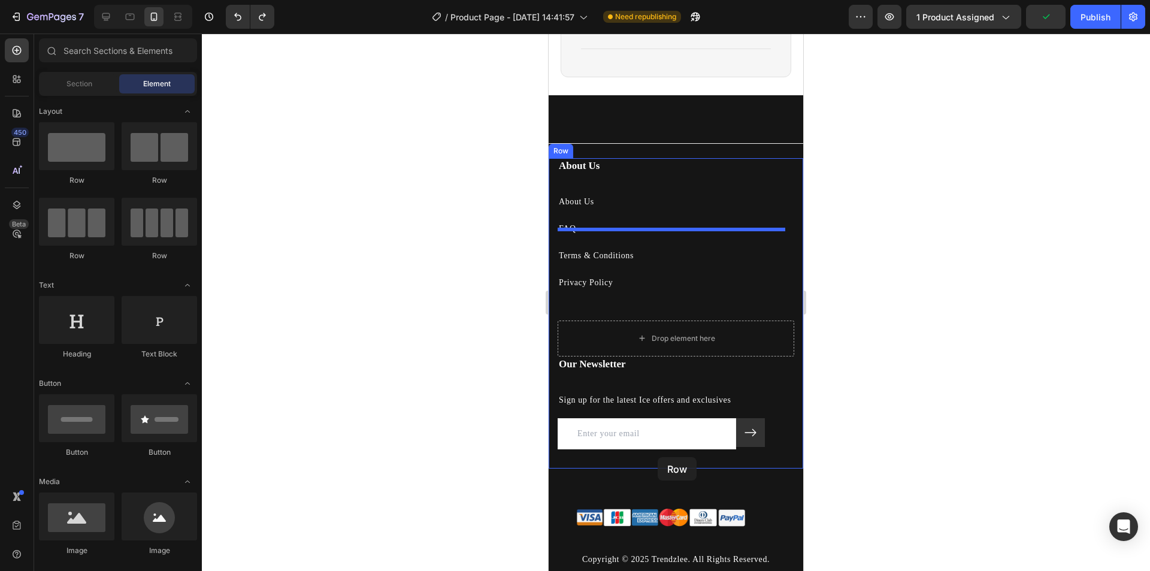
scroll to position [2747, 0]
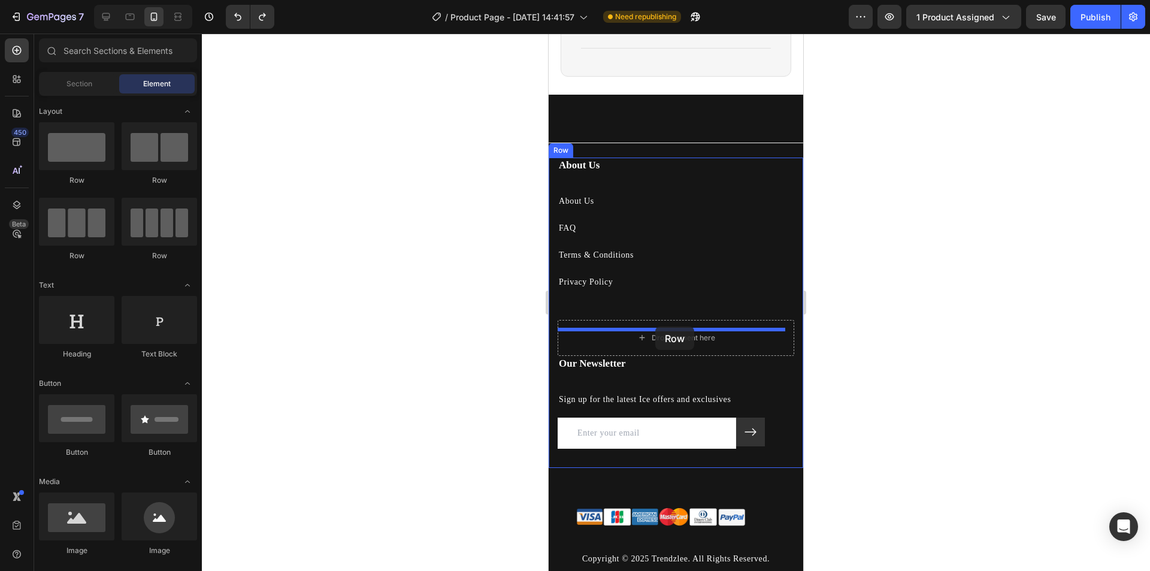
drag, startPoint x: 645, startPoint y: 263, endPoint x: 655, endPoint y: 326, distance: 64.3
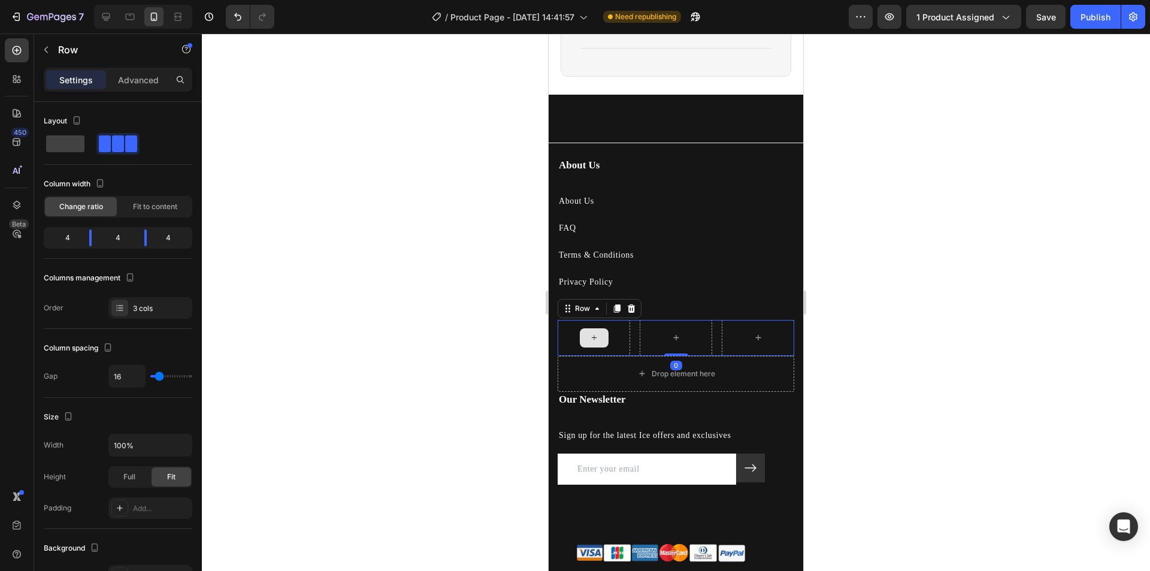
click at [602, 346] on div at bounding box center [594, 337] width 29 height 19
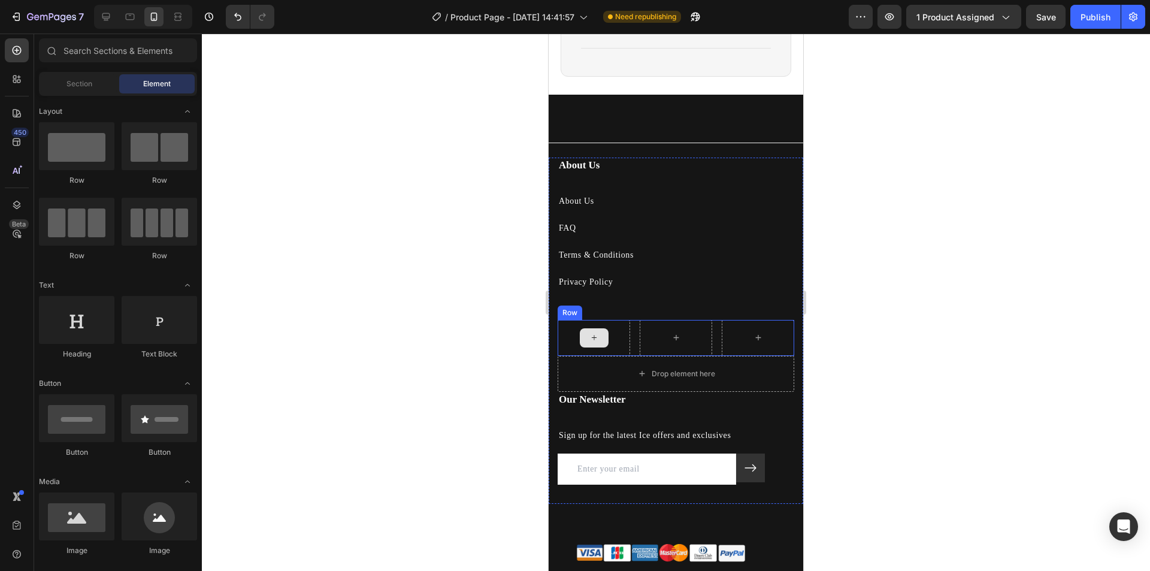
click at [592, 340] on icon at bounding box center [593, 337] width 5 height 5
click at [90, 87] on span "Section" at bounding box center [79, 83] width 26 height 11
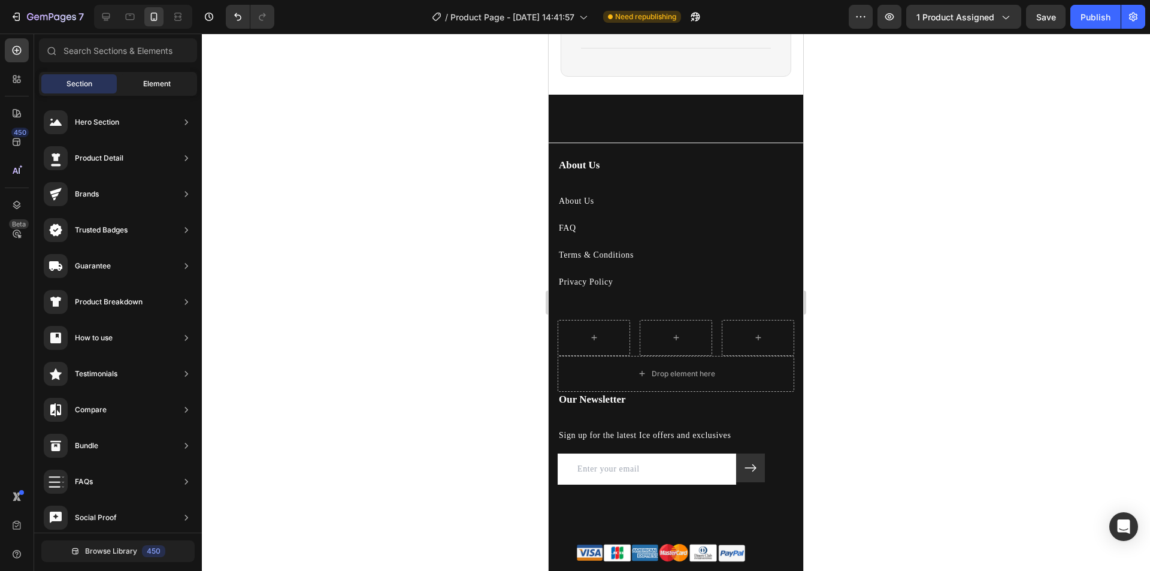
click at [151, 84] on span "Element" at bounding box center [157, 83] width 28 height 11
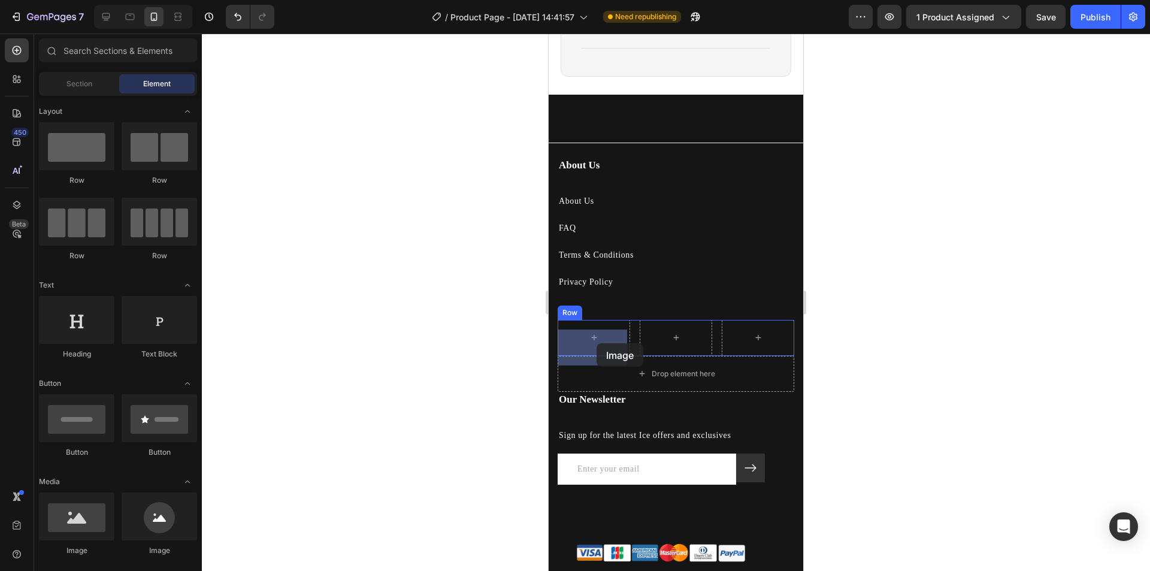
drag, startPoint x: 812, startPoint y: 543, endPoint x: 598, endPoint y: 362, distance: 280.5
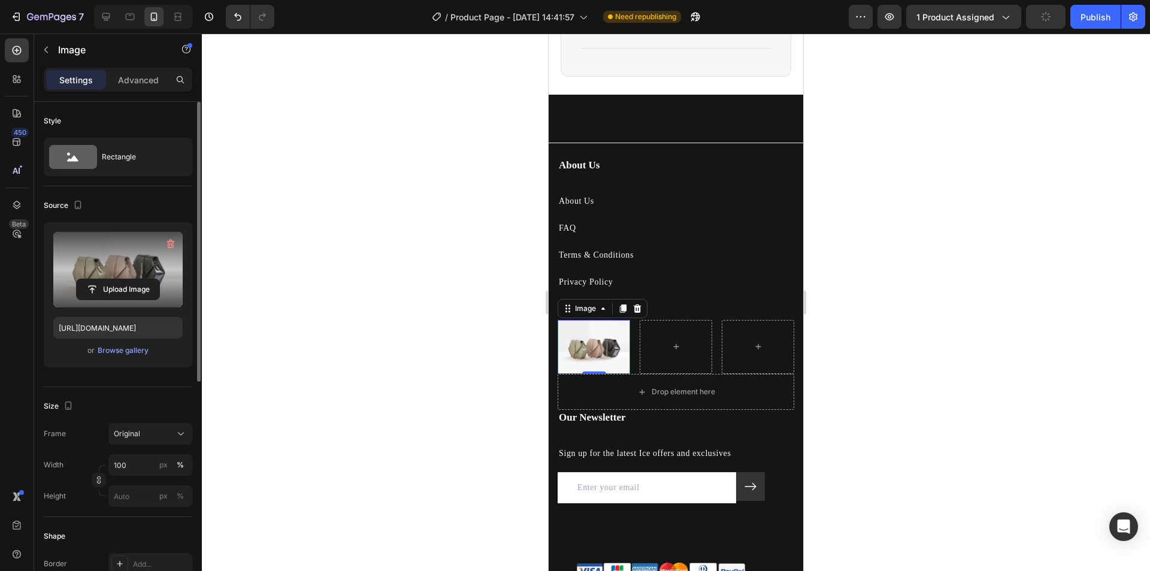
click at [126, 266] on label at bounding box center [117, 269] width 129 height 75
click at [126, 279] on input "file" at bounding box center [118, 289] width 83 height 20
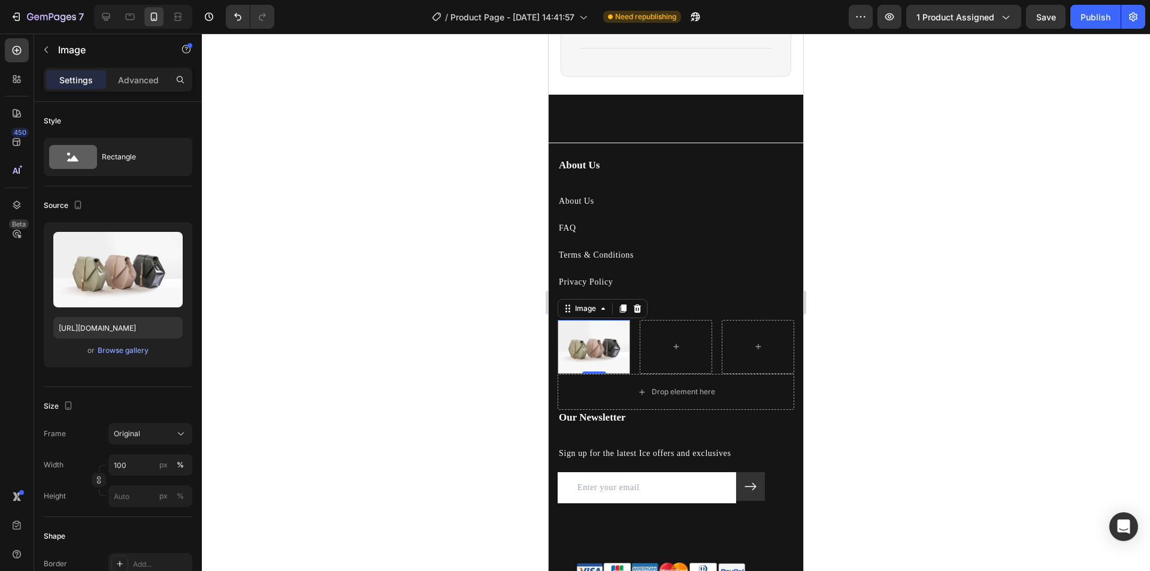
type input "[URL][DOMAIN_NAME]"
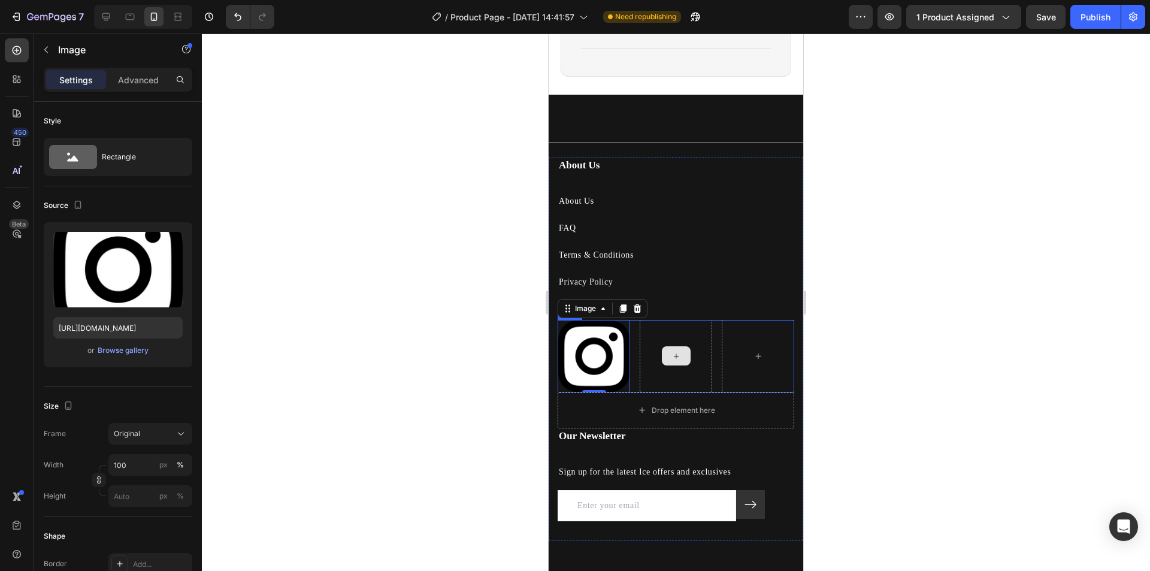
click at [665, 365] on div at bounding box center [676, 355] width 29 height 19
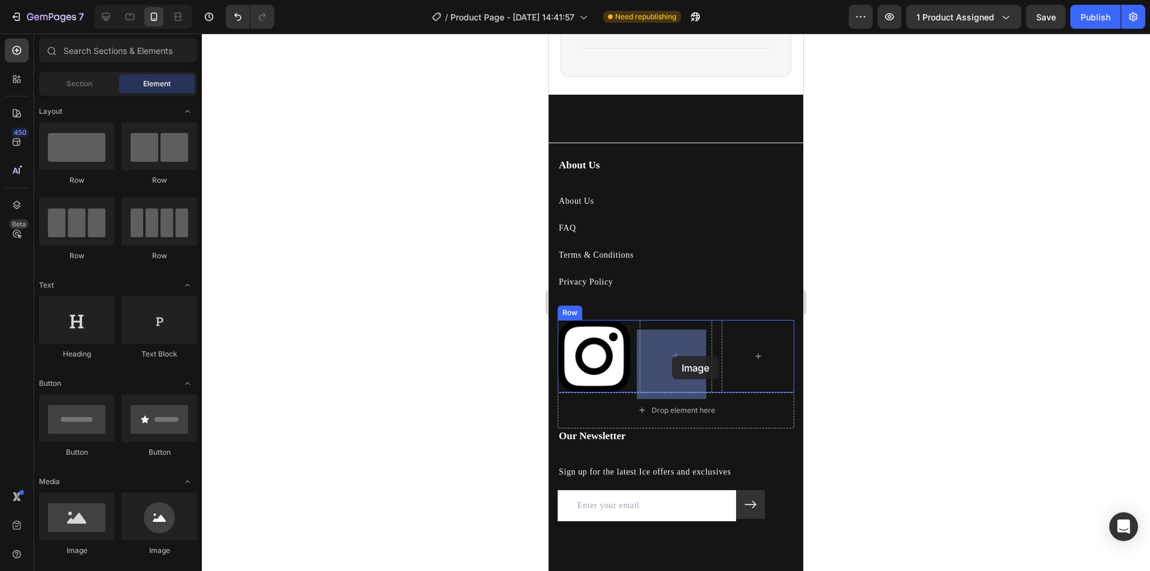
drag, startPoint x: 631, startPoint y: 556, endPoint x: 672, endPoint y: 356, distance: 204.1
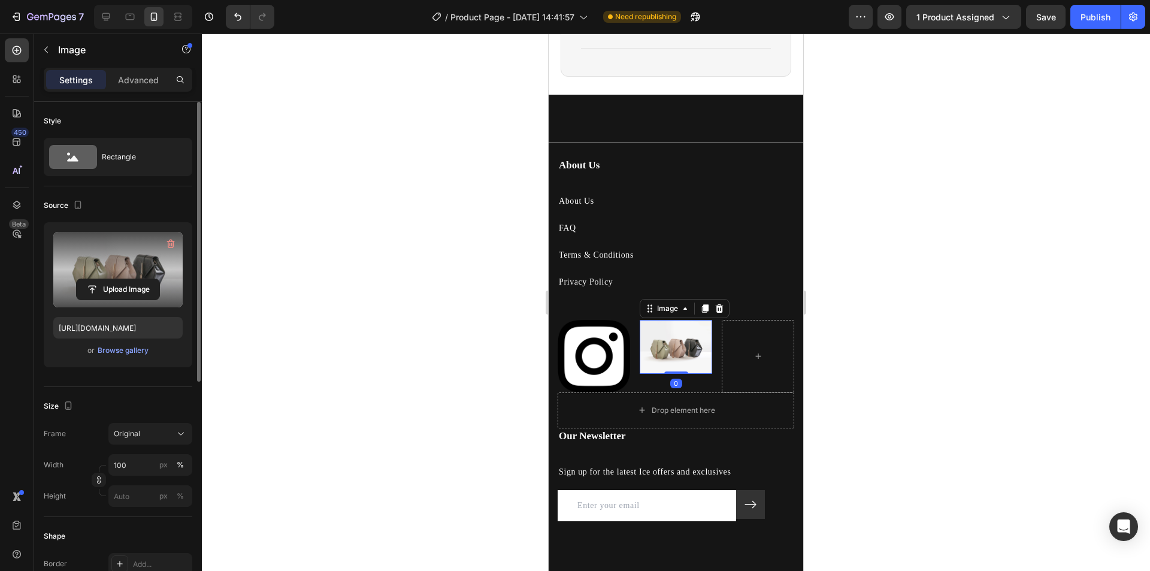
click at [126, 278] on label at bounding box center [117, 269] width 129 height 75
click at [126, 279] on input "file" at bounding box center [118, 289] width 83 height 20
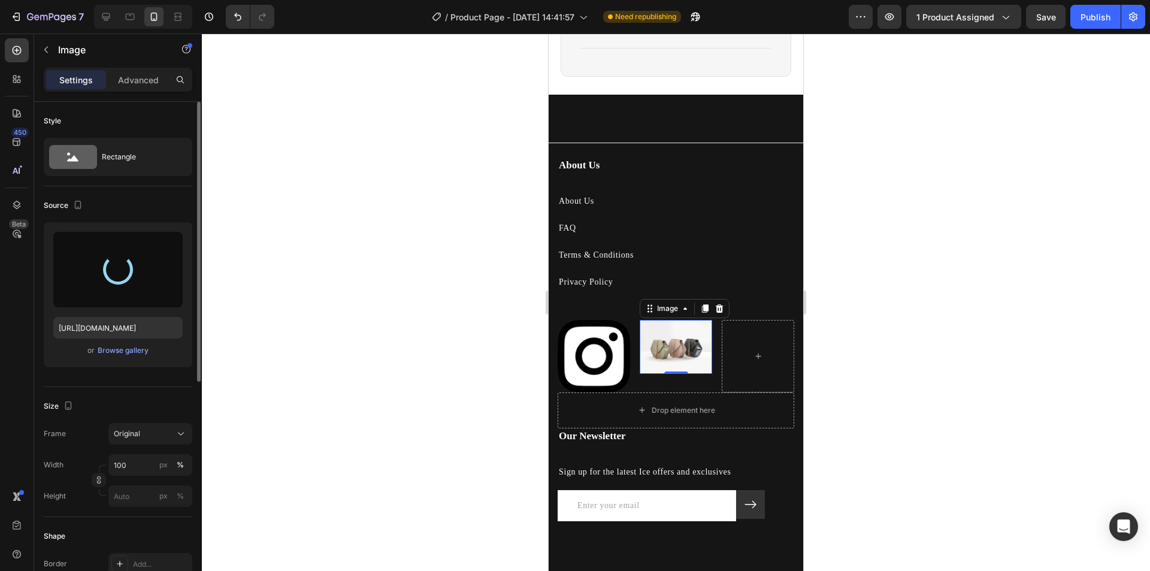
type input "[URL][DOMAIN_NAME]"
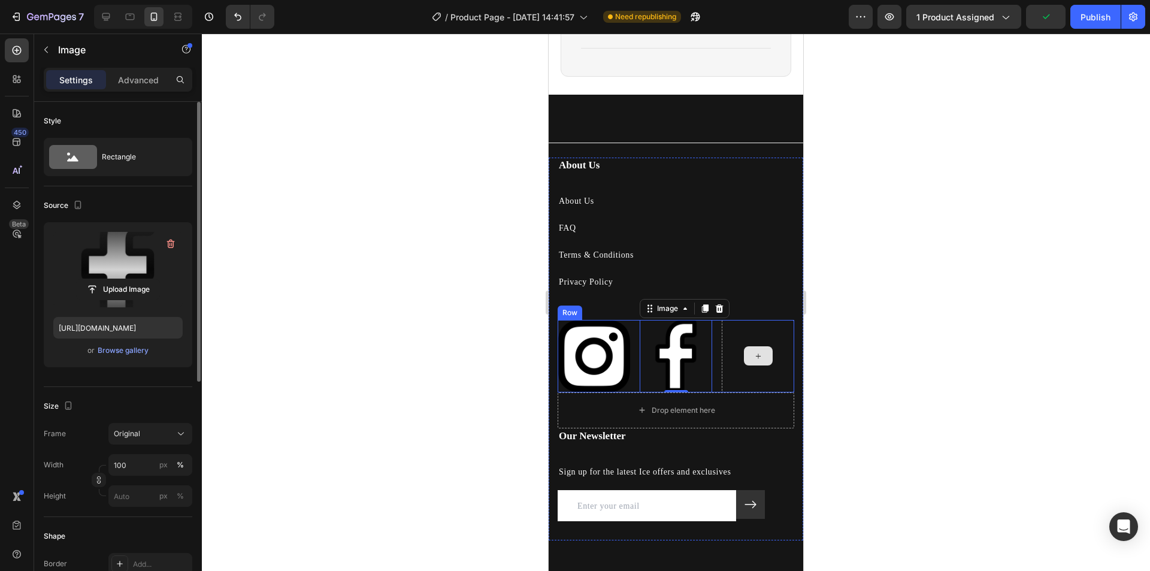
click at [758, 357] on div at bounding box center [758, 355] width 29 height 19
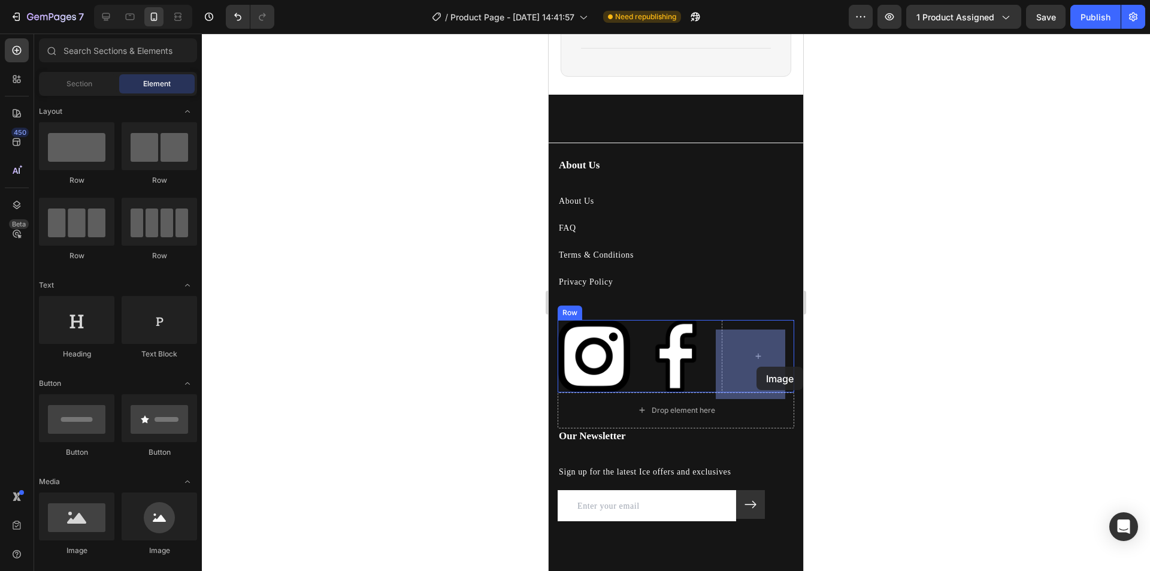
drag, startPoint x: 626, startPoint y: 570, endPoint x: 756, endPoint y: 367, distance: 241.4
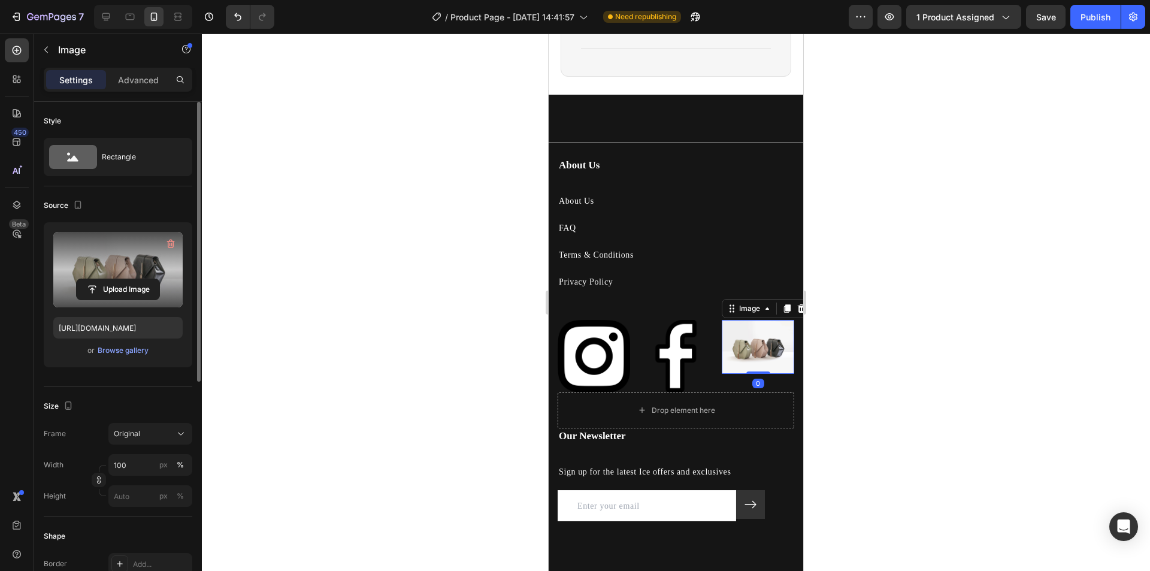
click at [128, 253] on label at bounding box center [117, 269] width 129 height 75
click at [128, 279] on input "file" at bounding box center [118, 289] width 83 height 20
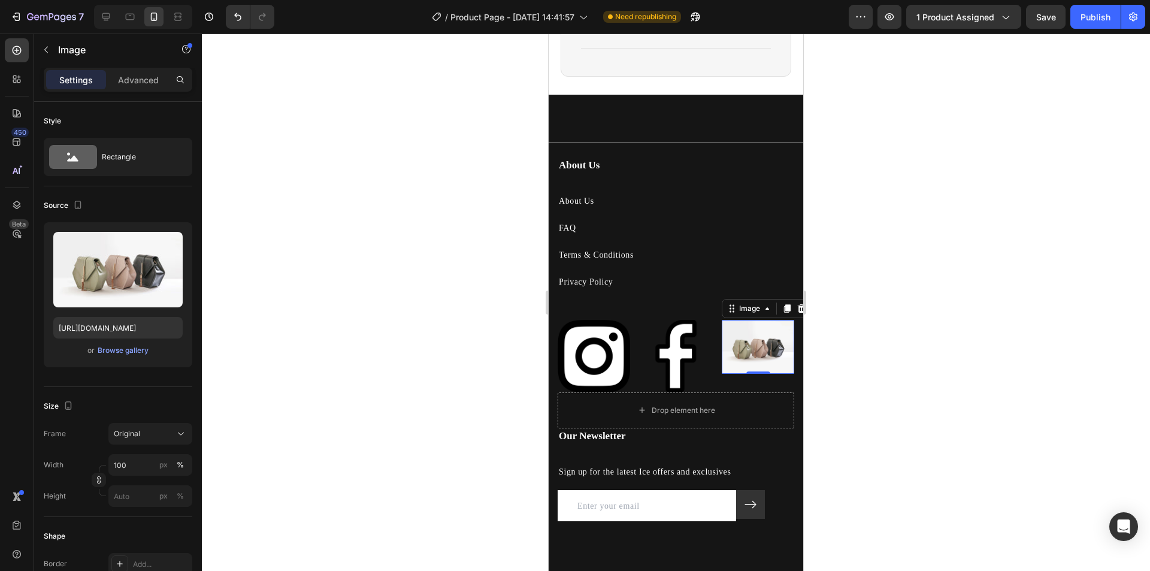
type input "[URL][DOMAIN_NAME]"
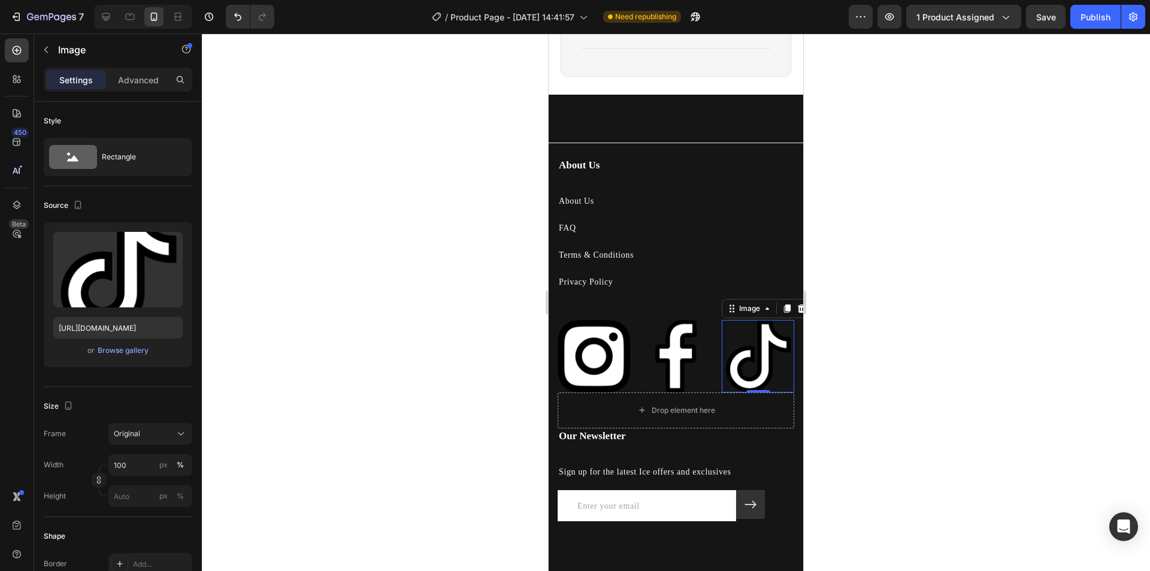
click at [746, 365] on img at bounding box center [758, 356] width 72 height 72
click at [634, 334] on div "Image Image Image 0 Row" at bounding box center [676, 356] width 237 height 72
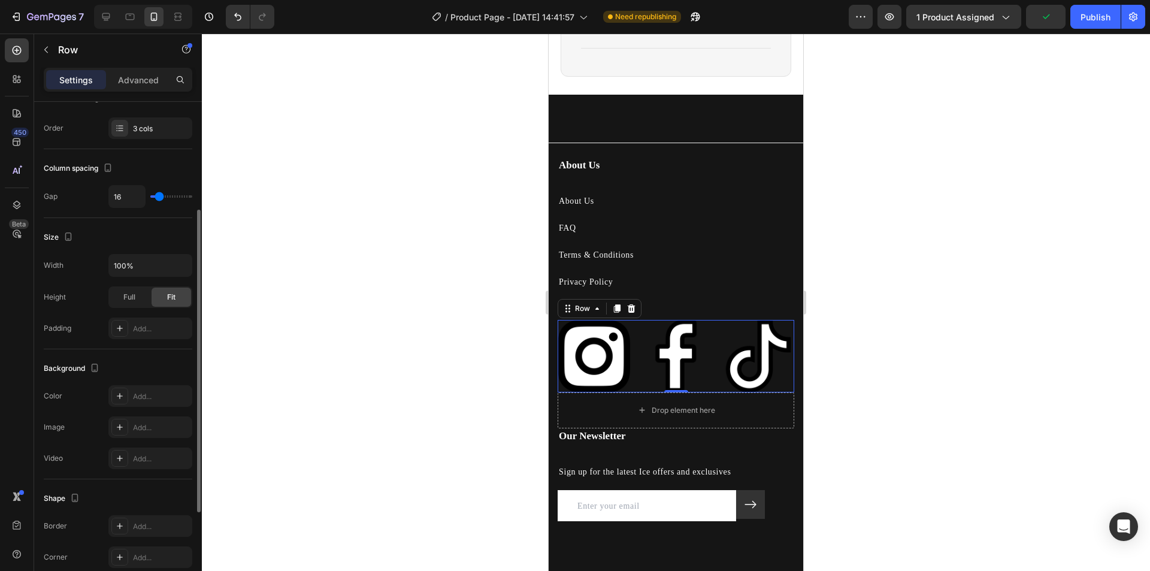
scroll to position [0, 0]
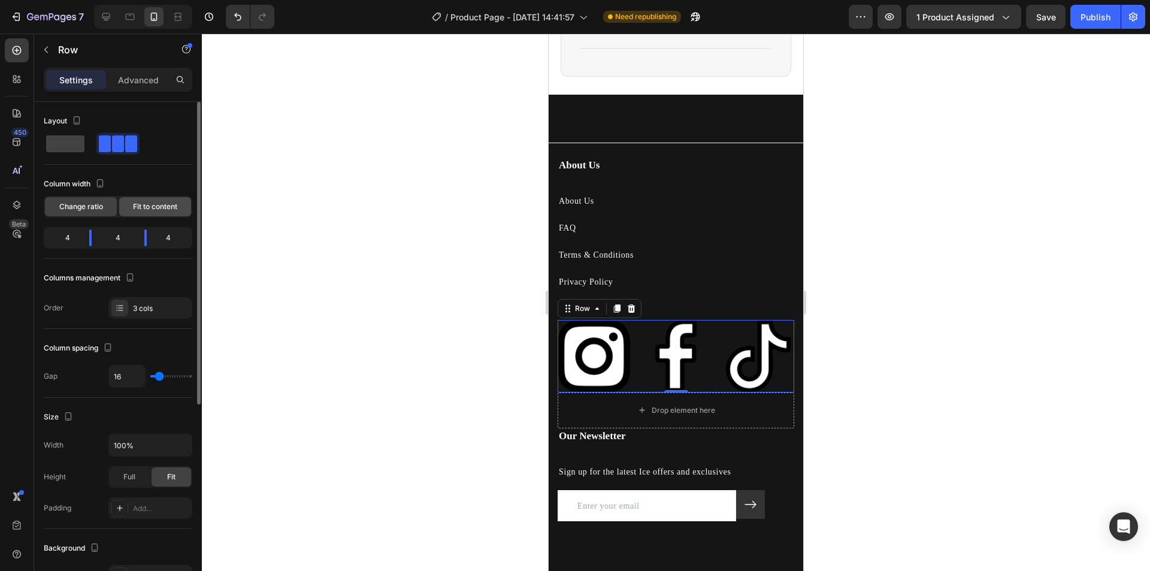
click at [152, 212] on div "Fit to content" at bounding box center [155, 206] width 72 height 19
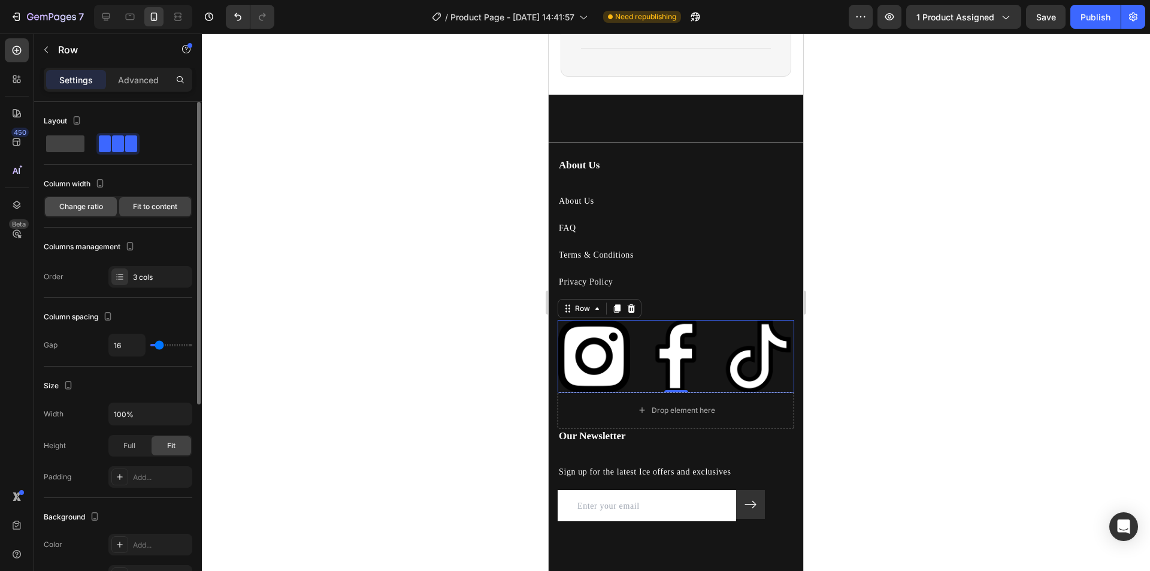
click at [80, 204] on span "Change ratio" at bounding box center [81, 206] width 44 height 11
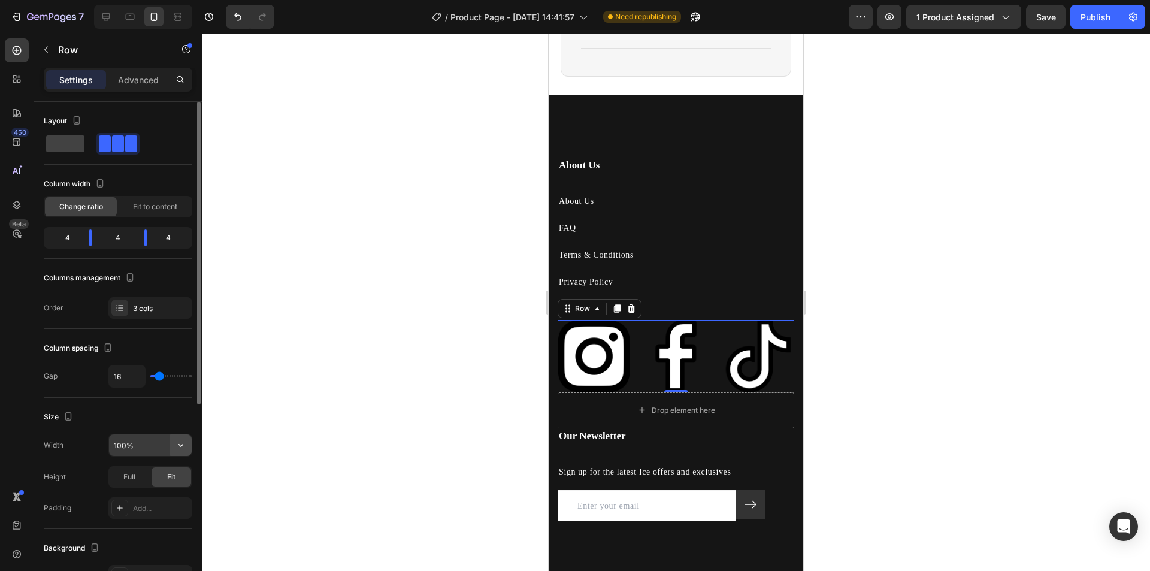
click at [183, 443] on icon "button" at bounding box center [181, 445] width 12 height 12
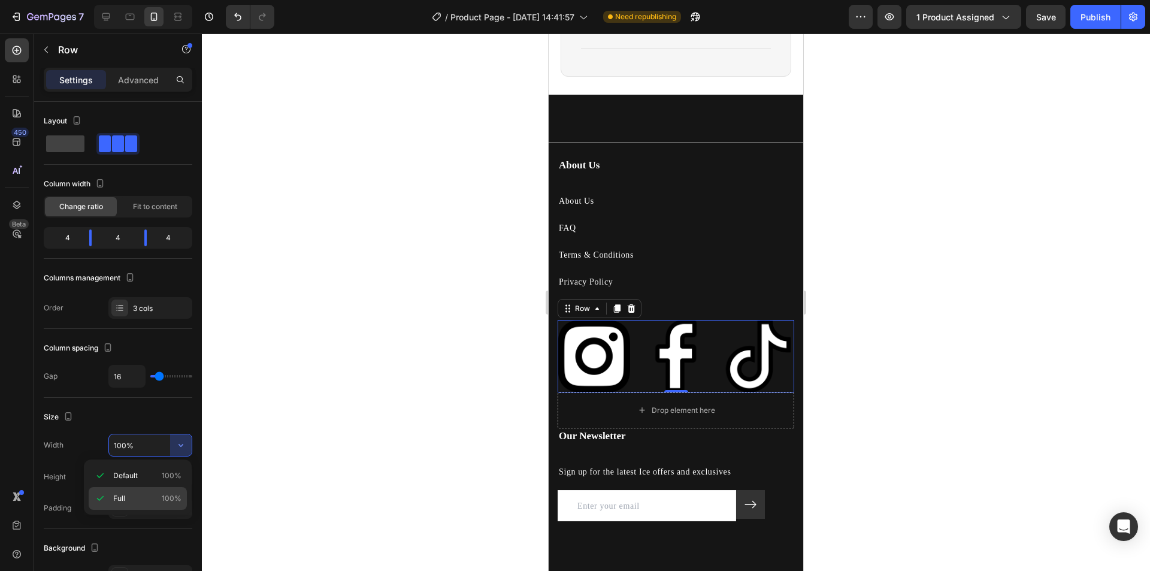
click at [158, 497] on p "Full 100%" at bounding box center [147, 498] width 68 height 11
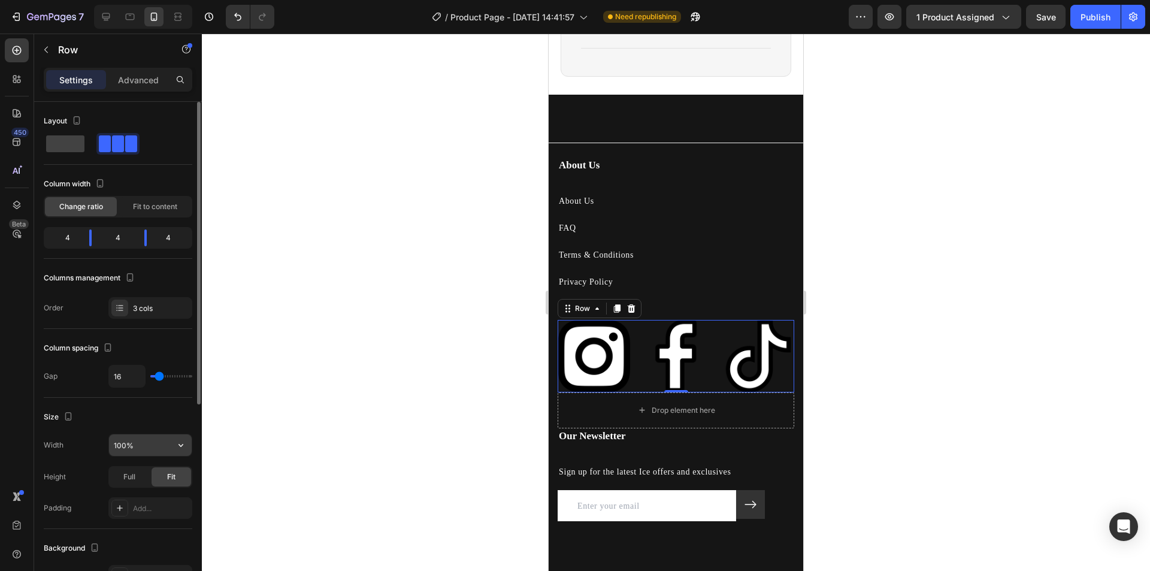
click at [125, 444] on input "100%" at bounding box center [150, 445] width 83 height 22
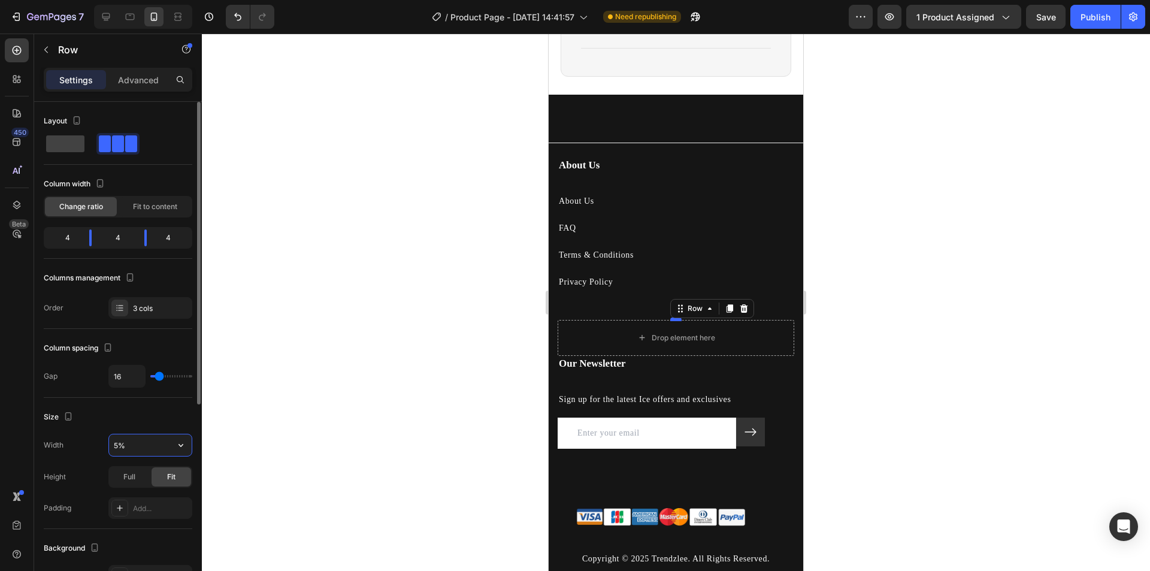
type input "50%"
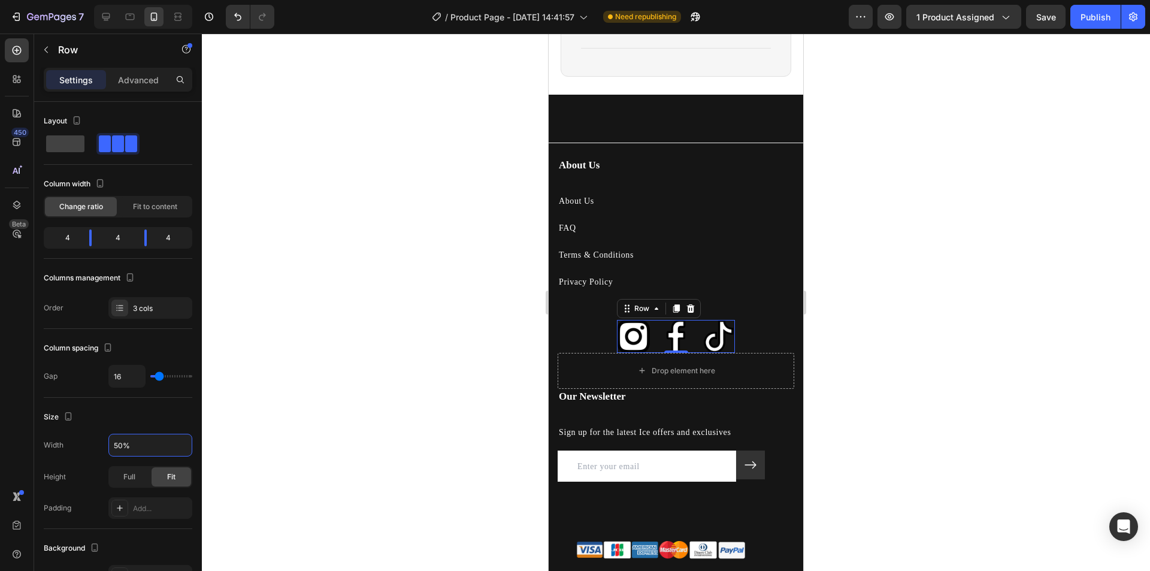
click at [842, 349] on div at bounding box center [676, 302] width 948 height 537
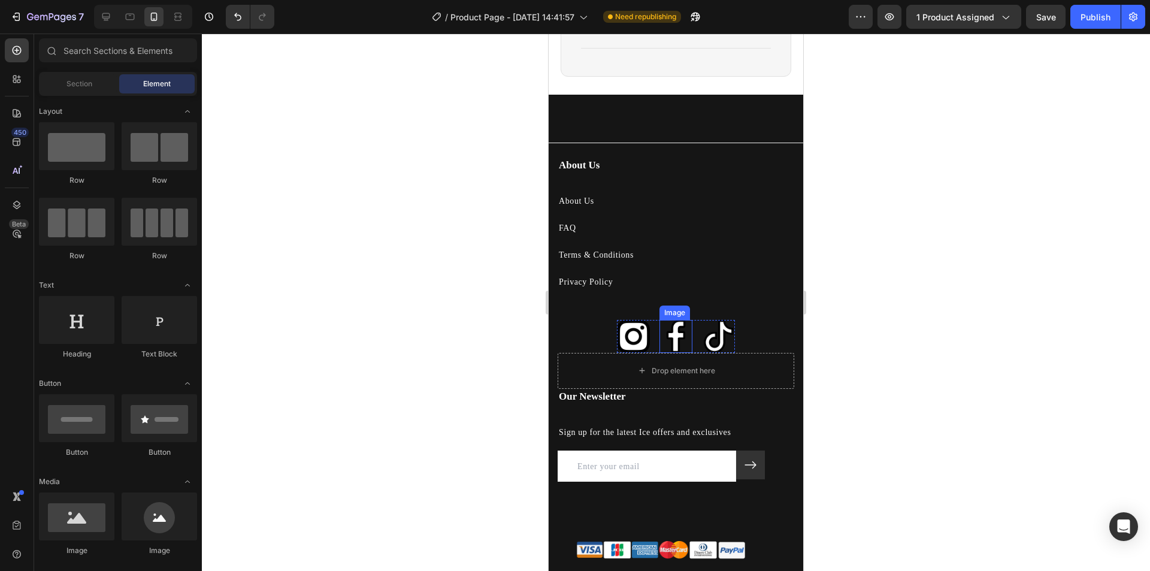
click at [669, 338] on img at bounding box center [675, 336] width 33 height 33
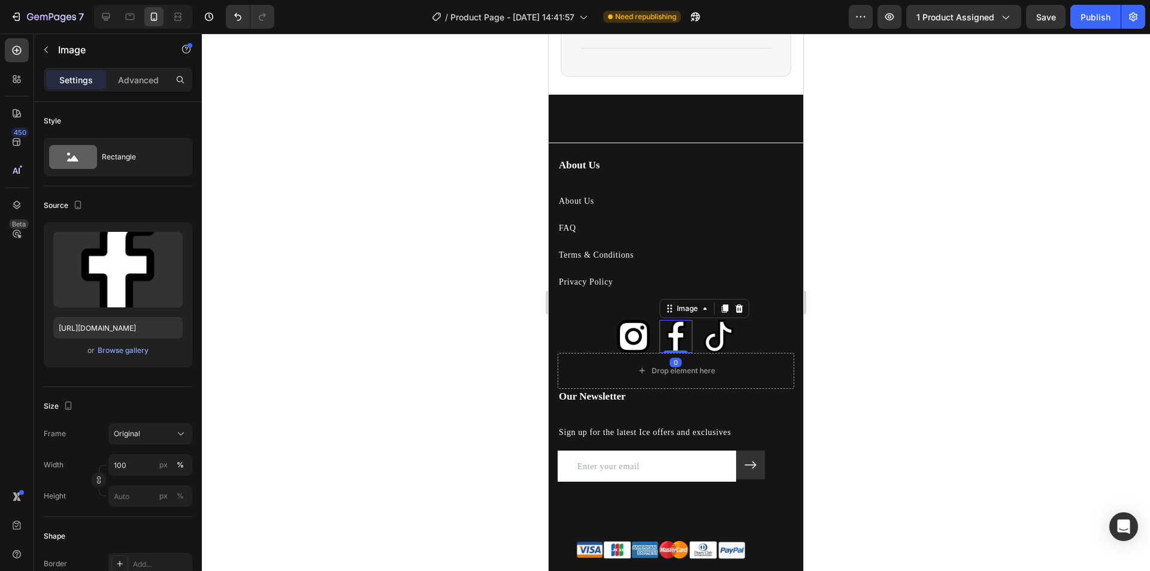
click at [702, 348] on img at bounding box center [718, 336] width 33 height 33
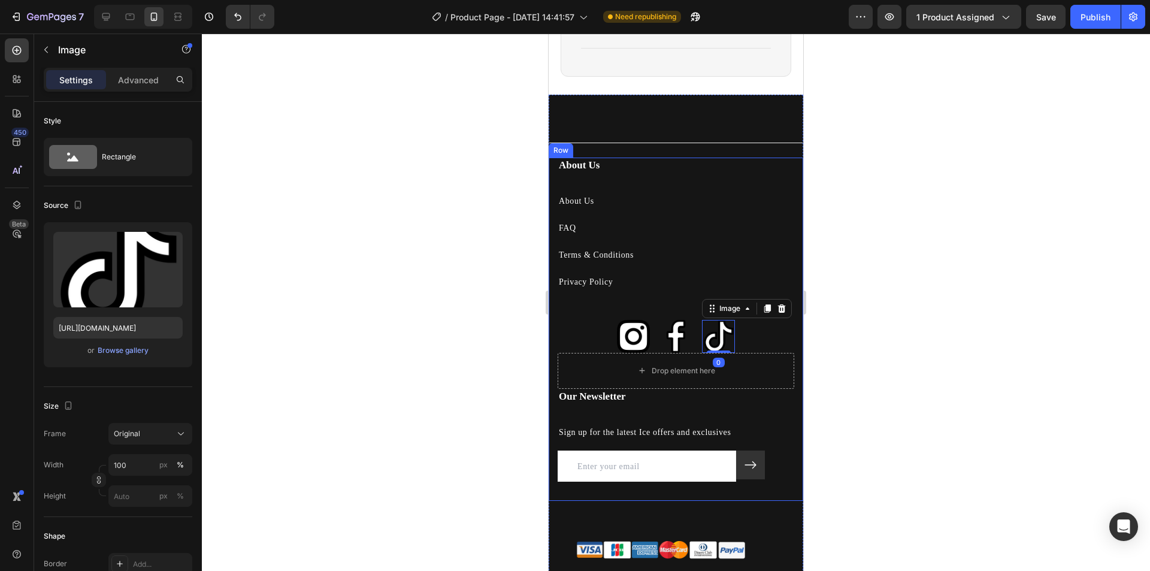
click at [743, 343] on div "About Us Heading About Us Text block FAQ Text block Terms & Conditions Text blo…" at bounding box center [676, 255] width 237 height 195
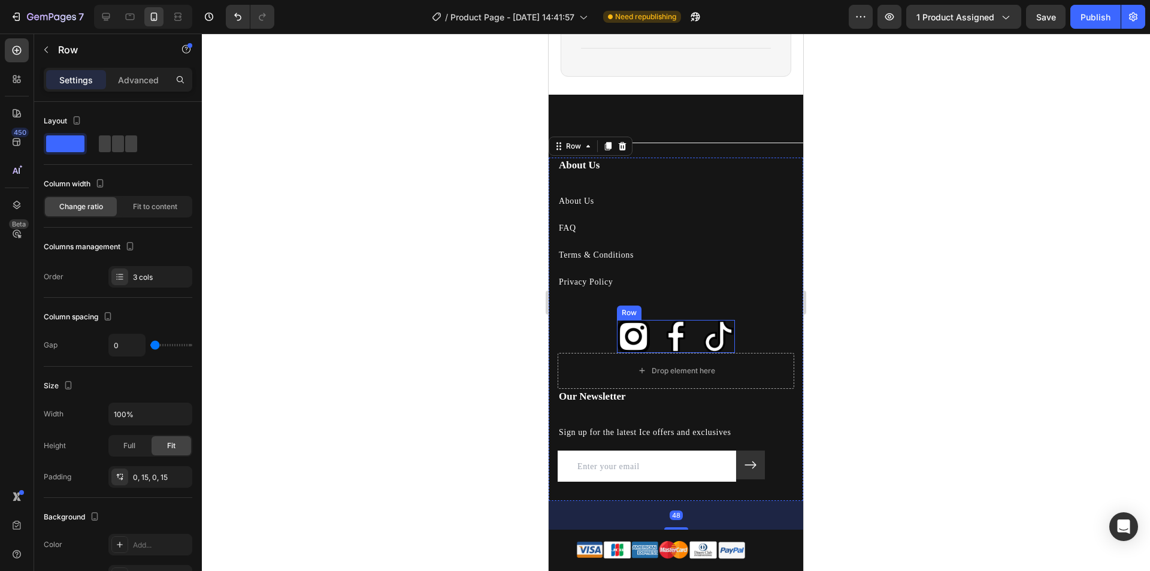
click at [695, 343] on div "Image Image Image Row" at bounding box center [676, 336] width 119 height 33
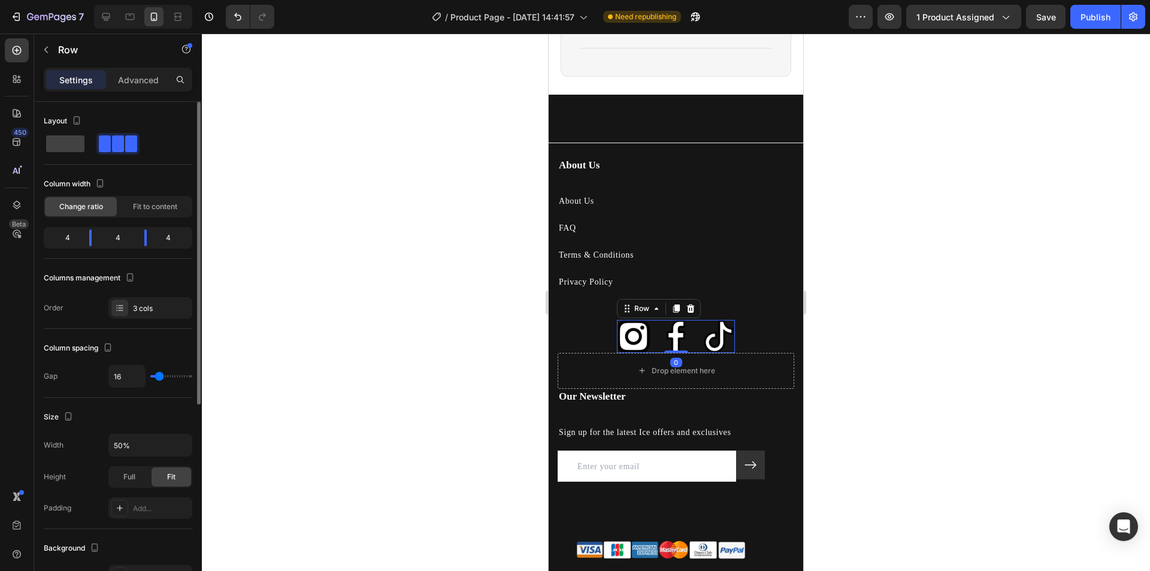
type input "64"
type input "91"
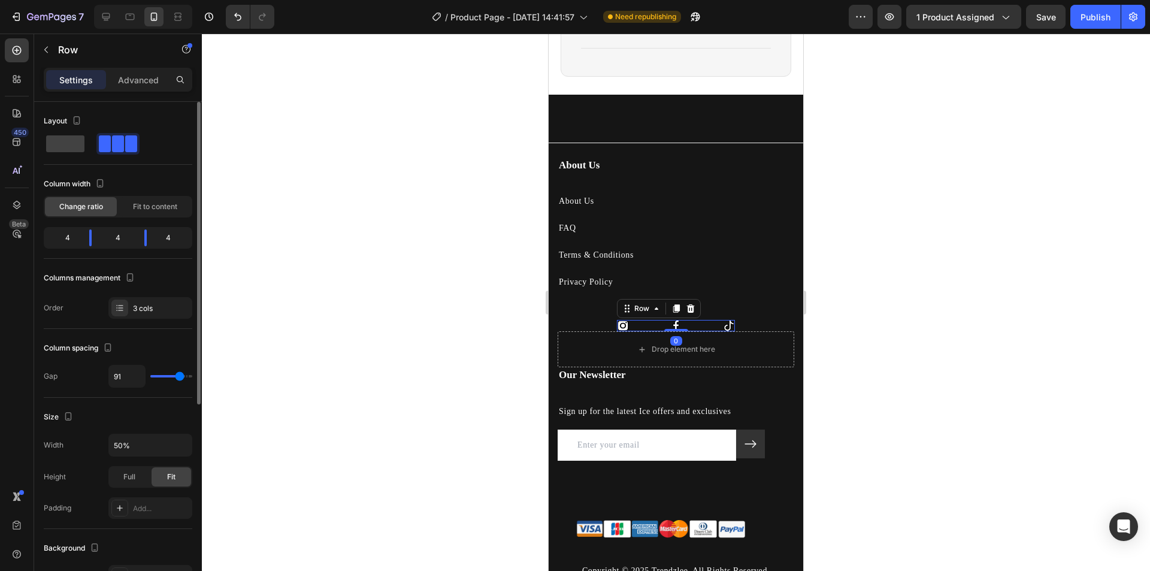
type input "64"
type input "58"
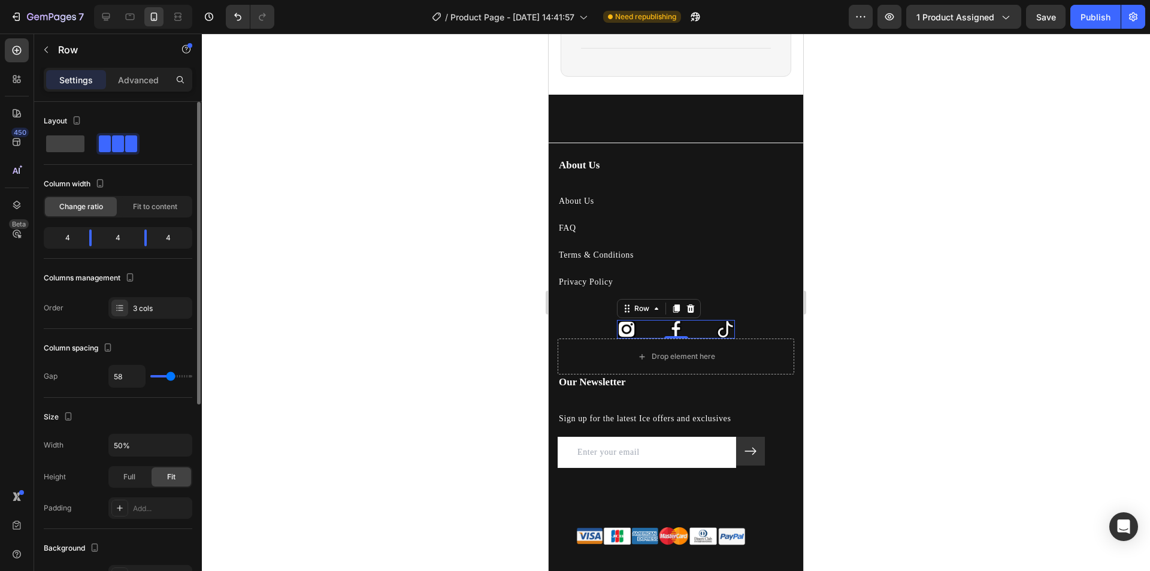
type input "51"
type input "49"
type input "47"
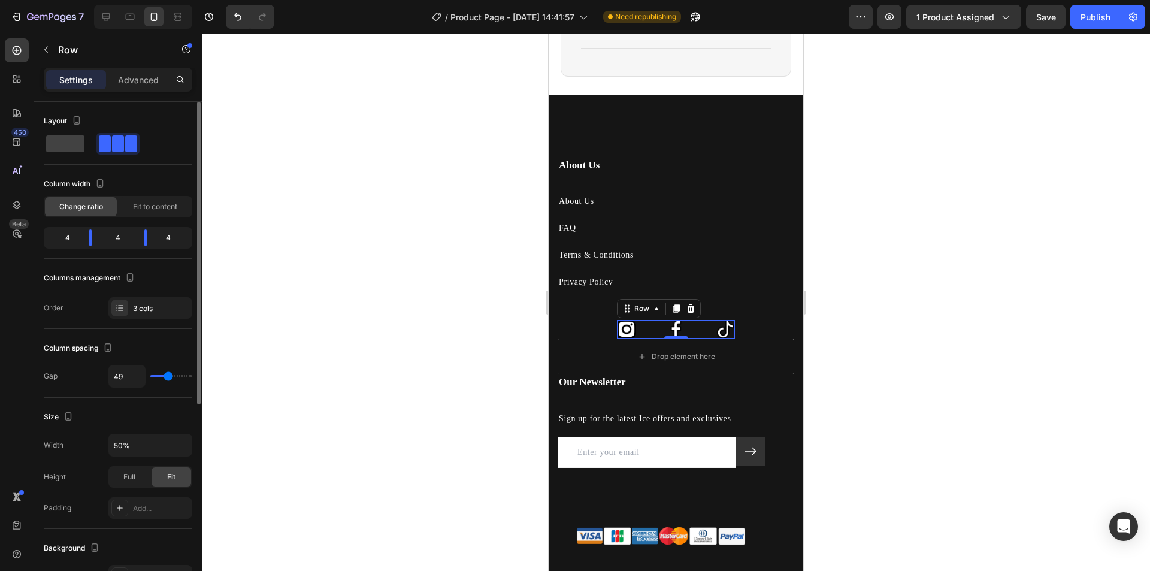
type input "47"
type input "42"
type input "38"
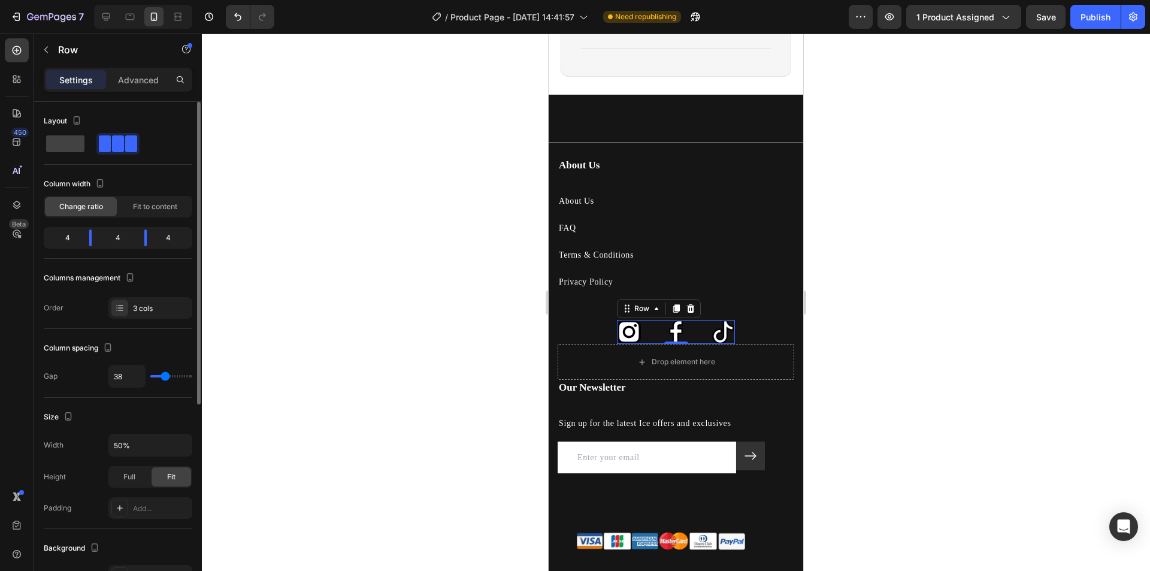
type input "33"
type input "31"
type input "24"
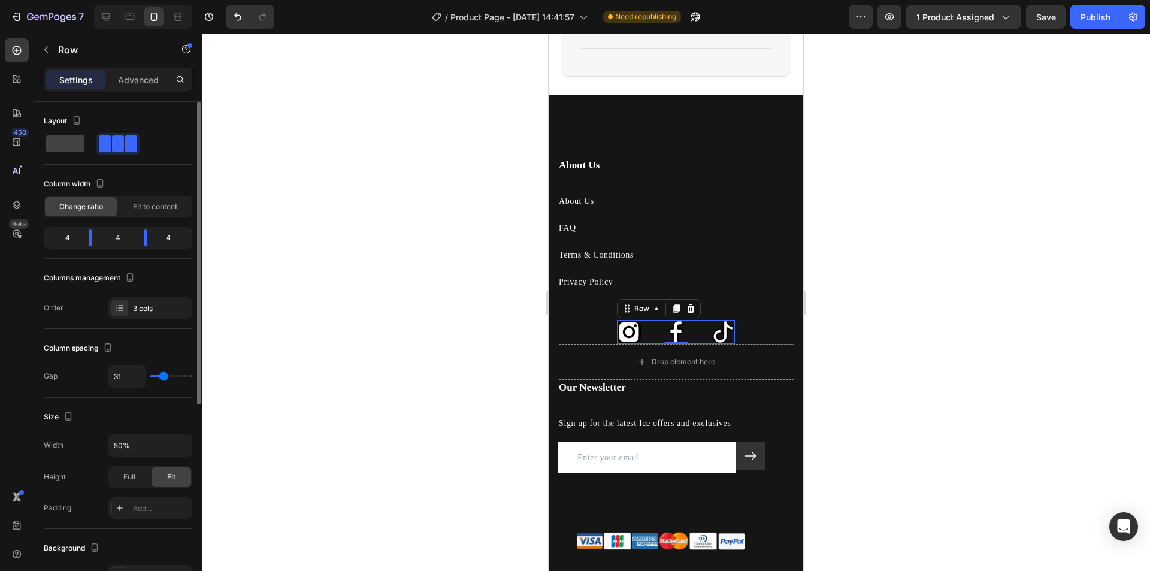
type input "24"
type input "22"
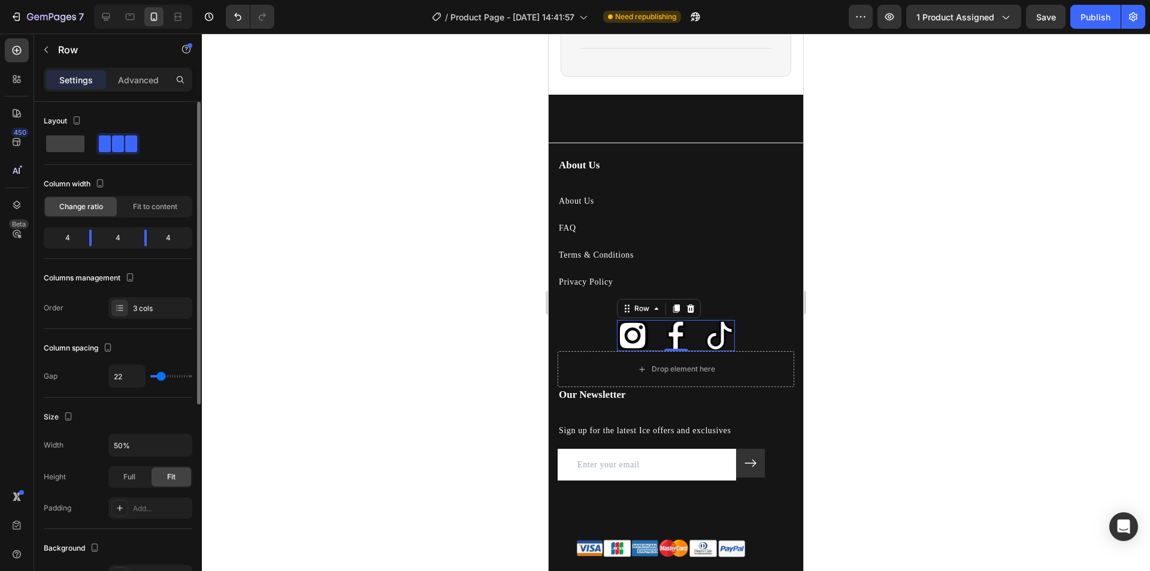
type input "20"
type input "16"
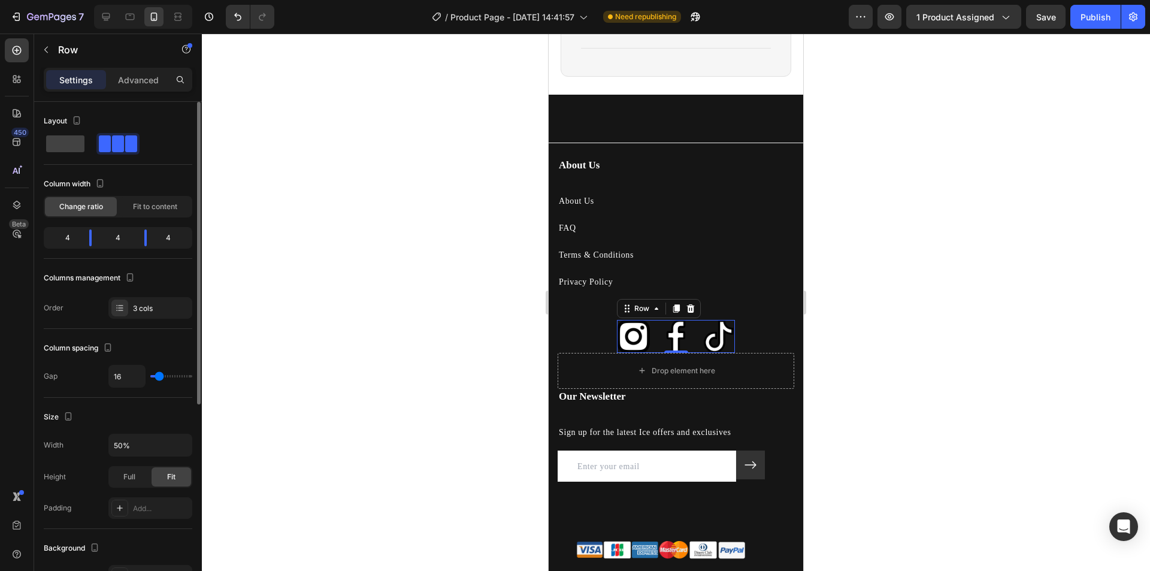
type input "29"
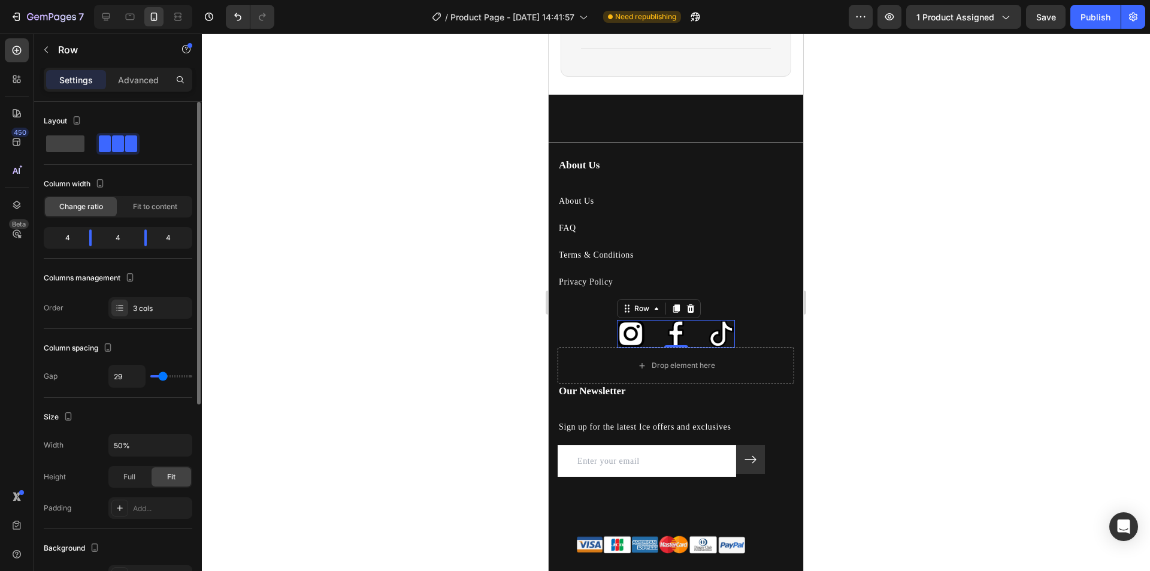
type input "29"
click at [163, 377] on input "range" at bounding box center [171, 376] width 42 height 2
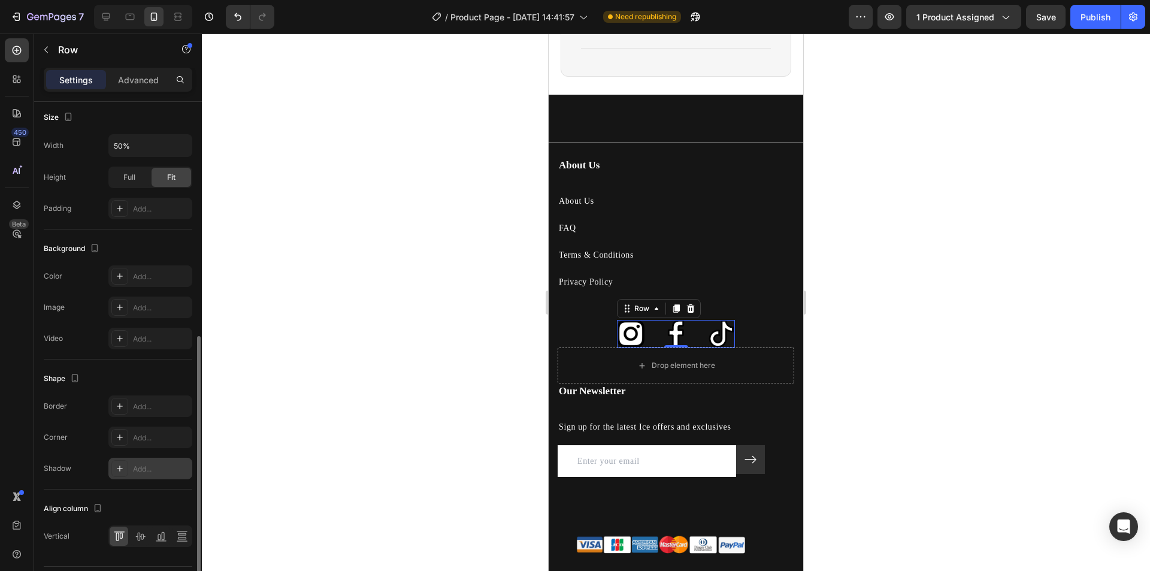
scroll to position [333, 0]
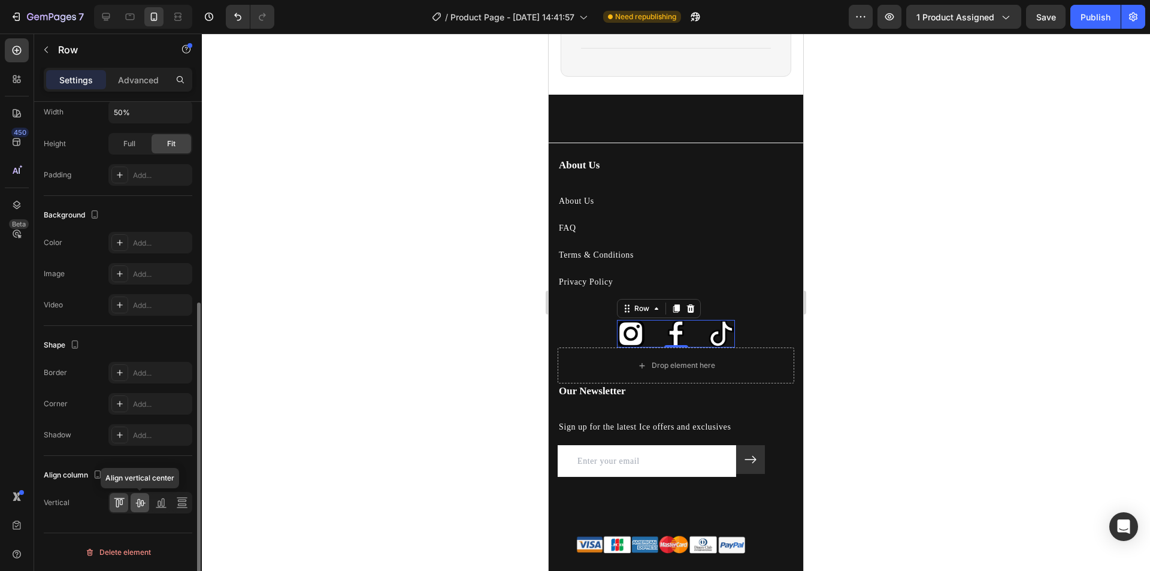
click at [140, 499] on icon at bounding box center [140, 502] width 12 height 12
click at [123, 501] on icon at bounding box center [119, 502] width 12 height 12
click at [144, 505] on icon at bounding box center [140, 502] width 12 height 12
click at [155, 505] on icon at bounding box center [161, 502] width 12 height 12
click at [129, 504] on div at bounding box center [150, 503] width 84 height 22
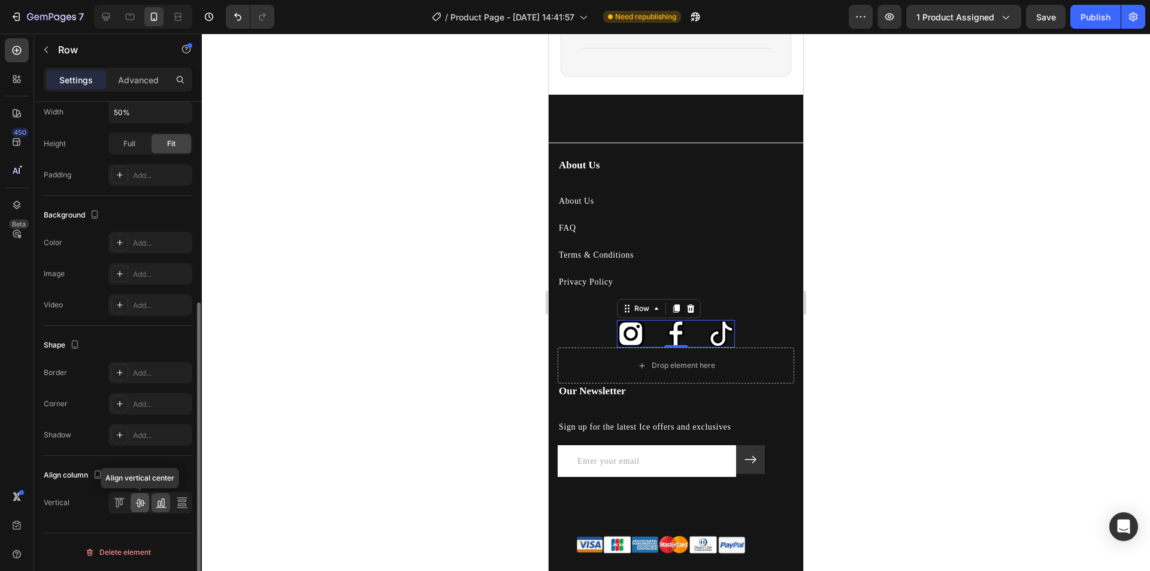
click at [140, 504] on icon at bounding box center [140, 503] width 10 height 8
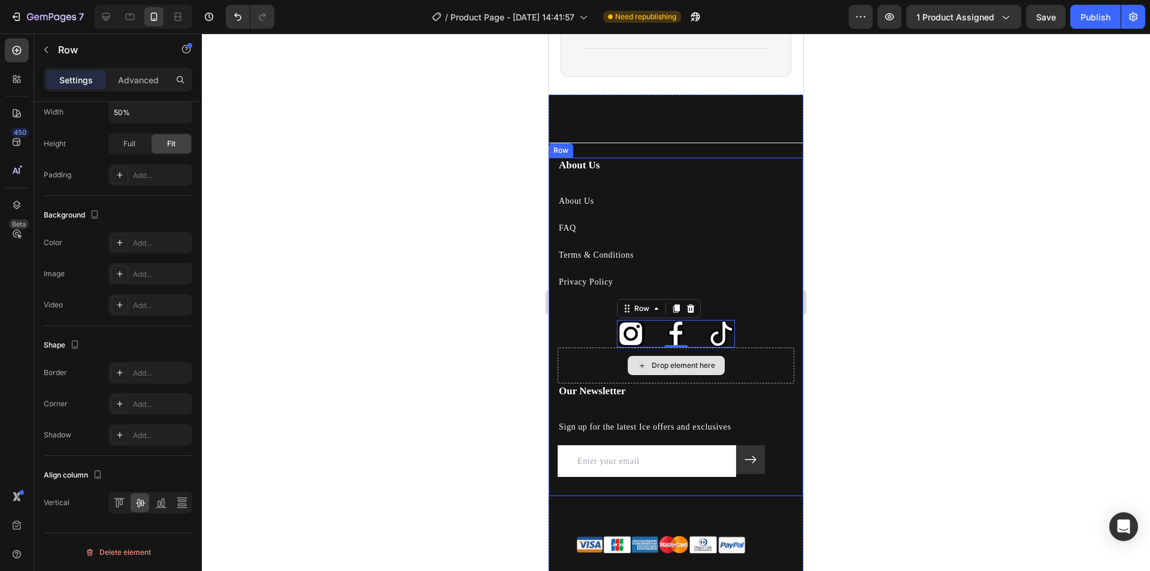
click at [868, 358] on div at bounding box center [676, 302] width 948 height 537
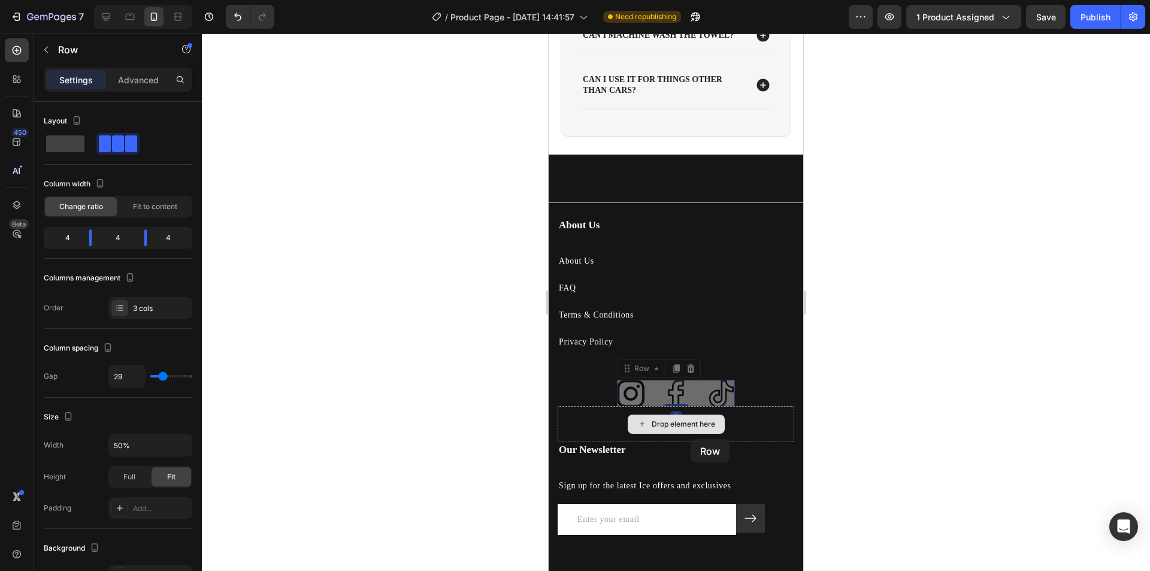
scroll to position [2866, 0]
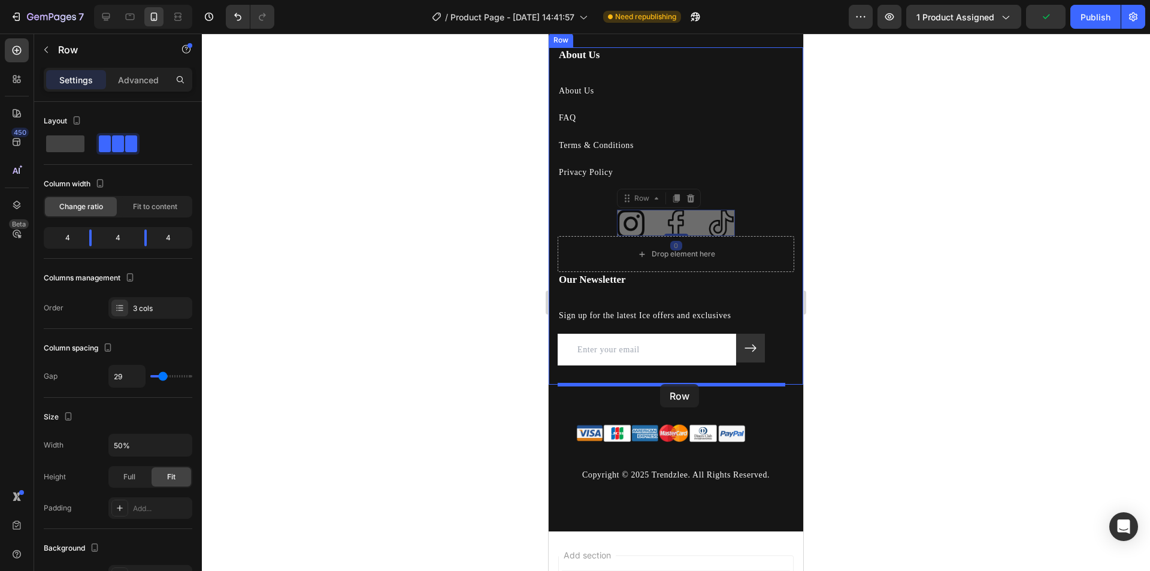
drag, startPoint x: 694, startPoint y: 402, endPoint x: 1387, endPoint y: 411, distance: 693.0
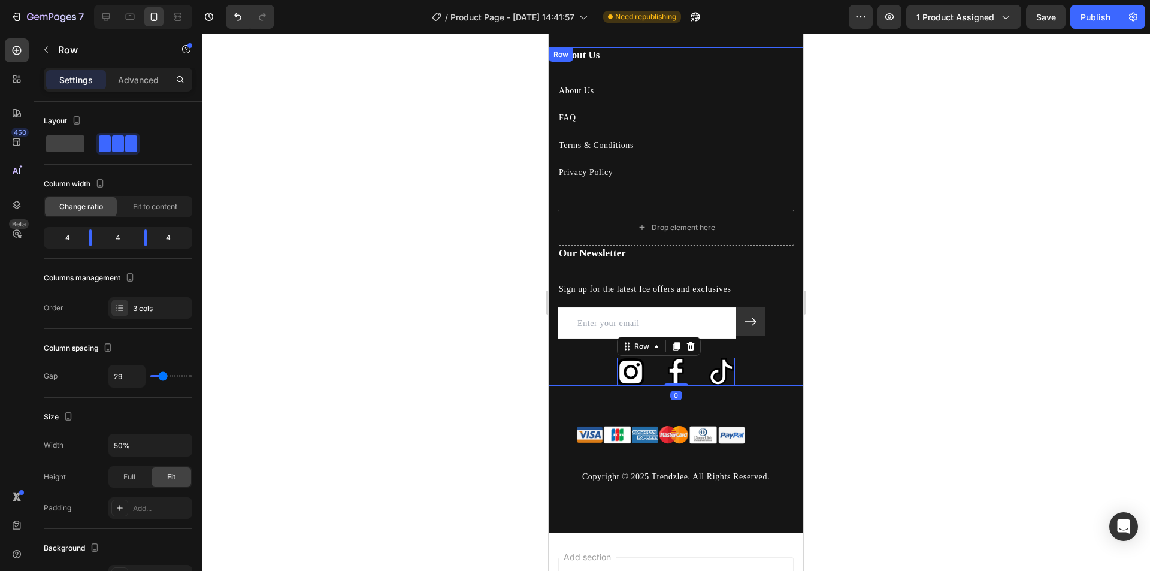
click at [746, 353] on div "Our Newsletter Heading Sign up for the latest Ice offers and exclusives Text bl…" at bounding box center [676, 316] width 237 height 140
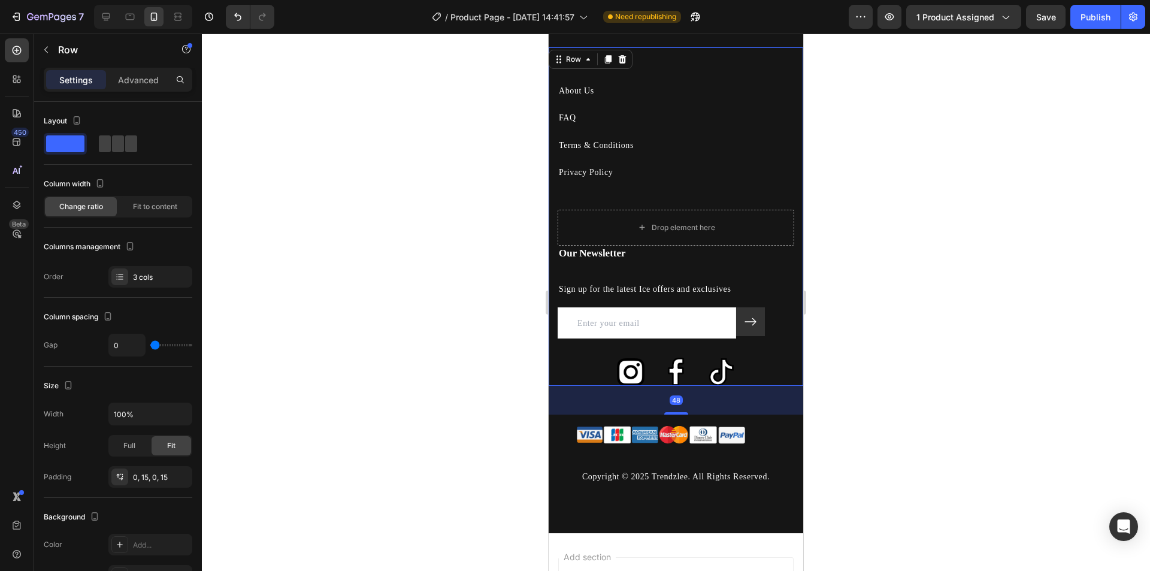
scroll to position [302, 0]
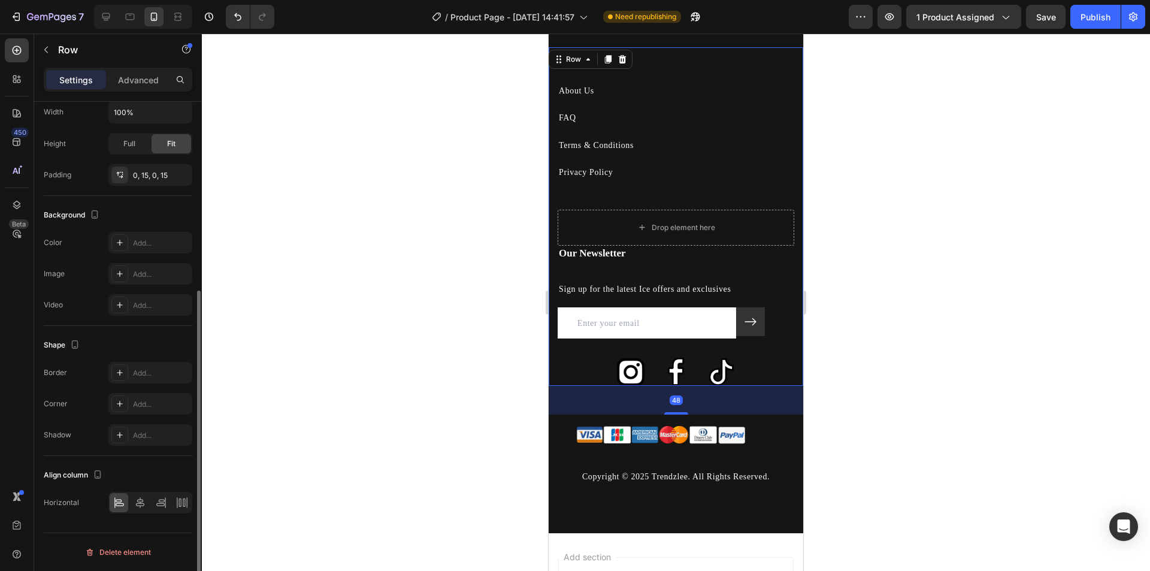
click at [710, 371] on img at bounding box center [721, 372] width 28 height 28
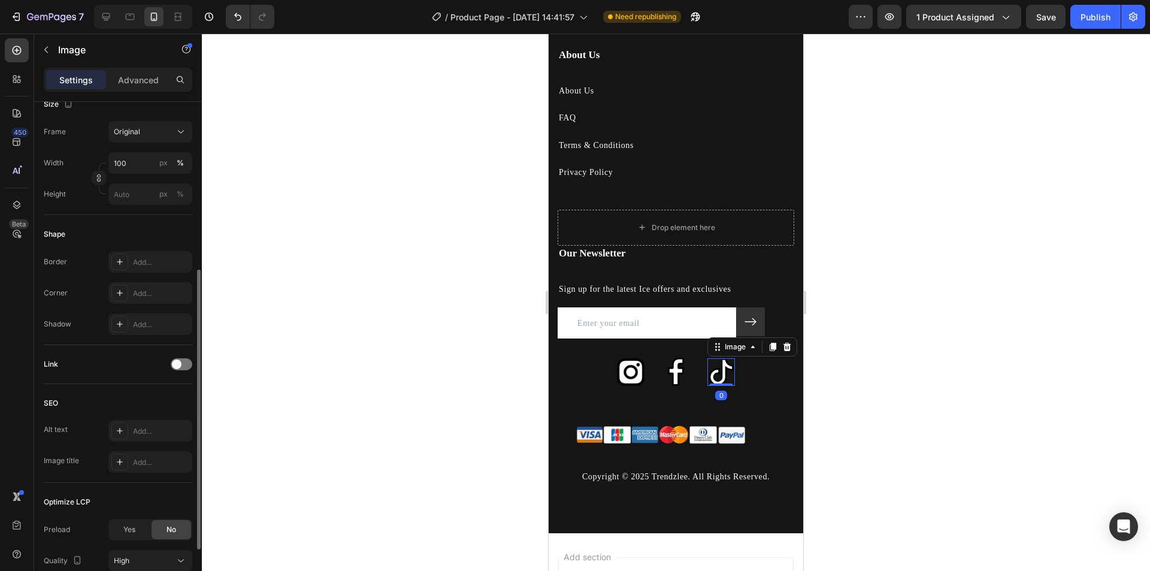
scroll to position [0, 0]
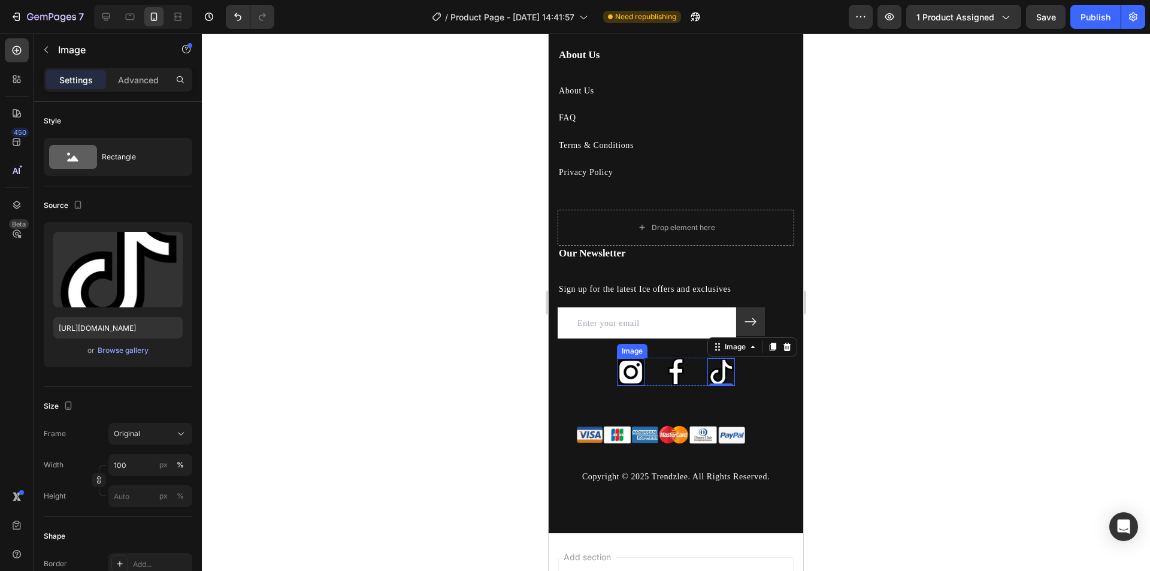
click at [620, 370] on img at bounding box center [631, 372] width 28 height 28
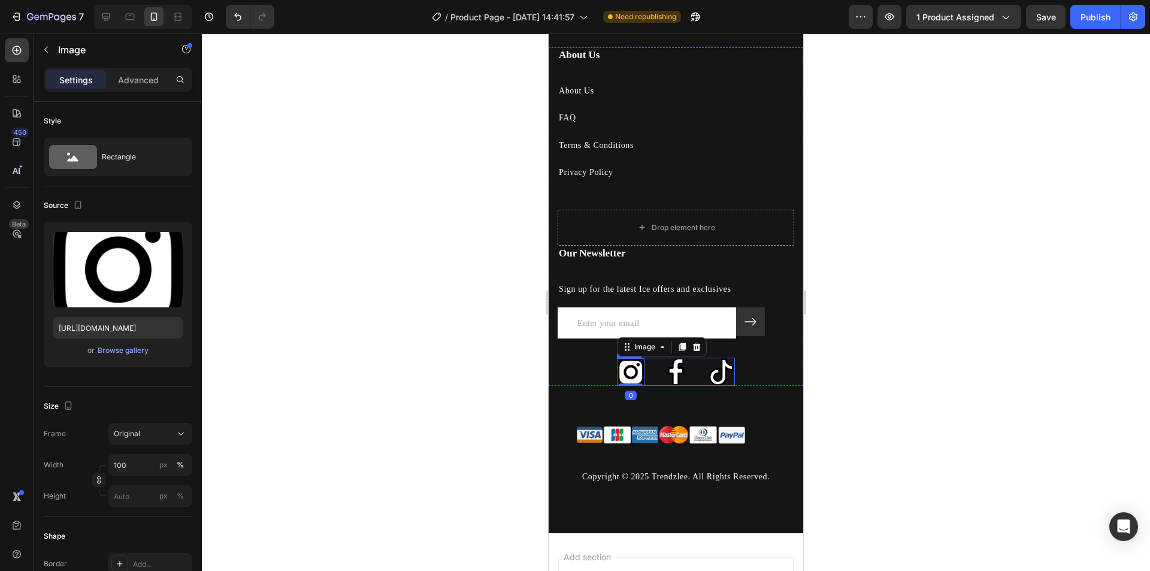
click at [652, 380] on div "Image 0 Image Image Row" at bounding box center [676, 372] width 119 height 28
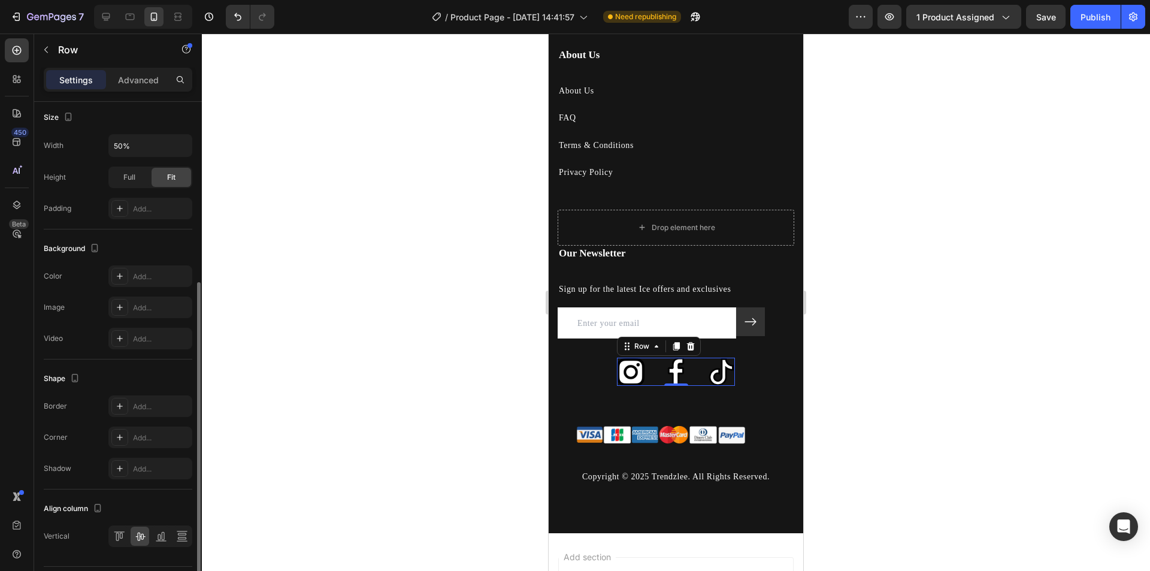
scroll to position [333, 0]
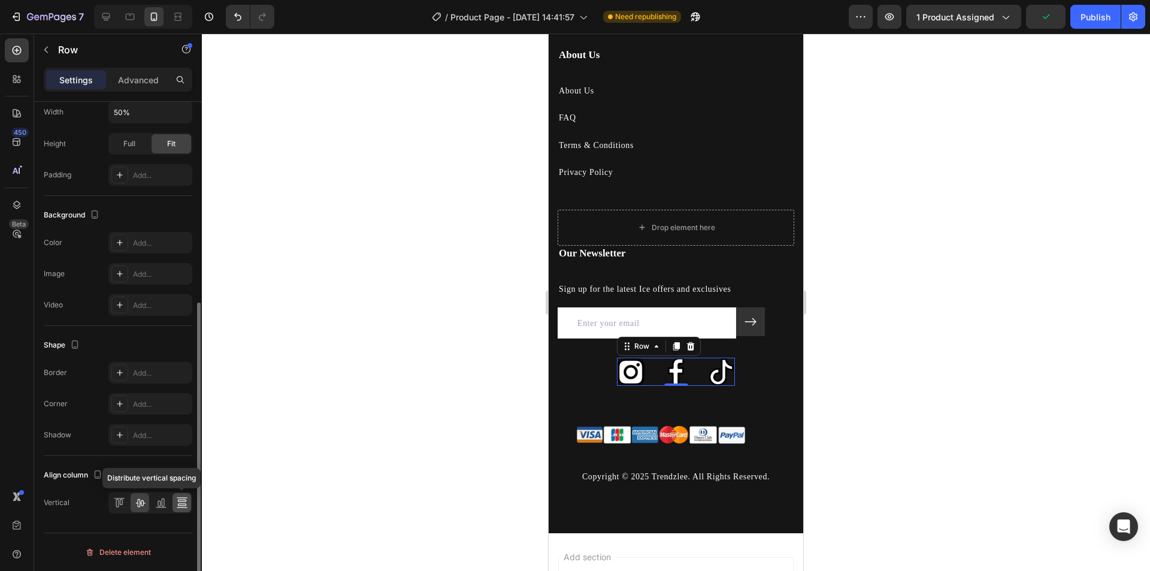
click at [186, 497] on icon at bounding box center [182, 502] width 12 height 12
click at [151, 497] on div at bounding box center [150, 503] width 84 height 22
click at [159, 500] on icon at bounding box center [161, 502] width 12 height 12
click at [144, 501] on icon at bounding box center [140, 502] width 12 height 12
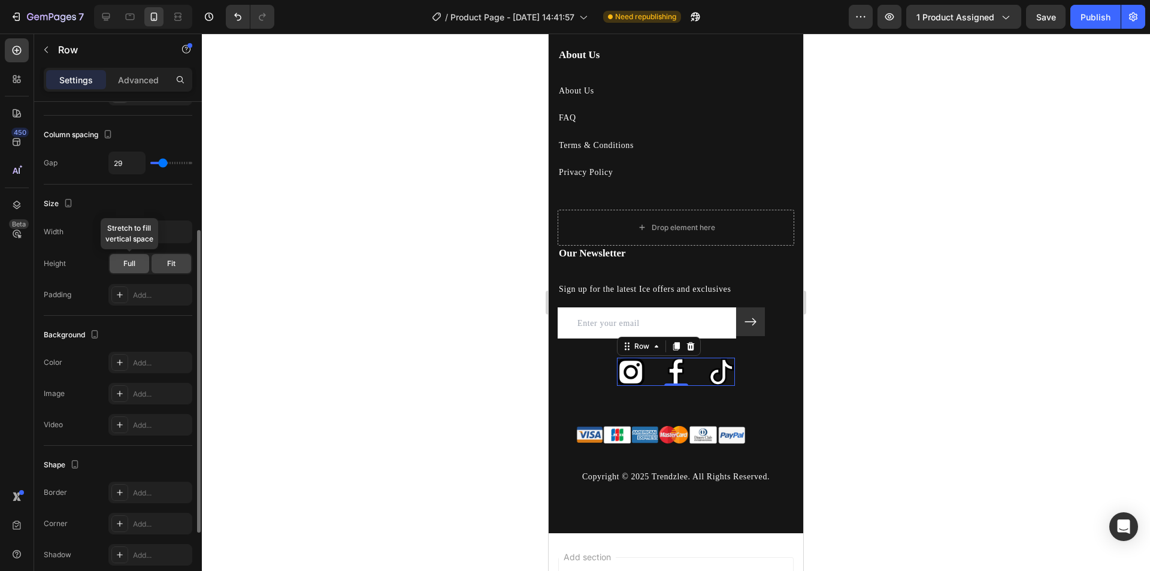
click at [132, 267] on span "Full" at bounding box center [129, 263] width 12 height 11
click at [154, 262] on div "Fit" at bounding box center [172, 263] width 40 height 19
click at [111, 264] on div "Full" at bounding box center [130, 263] width 40 height 19
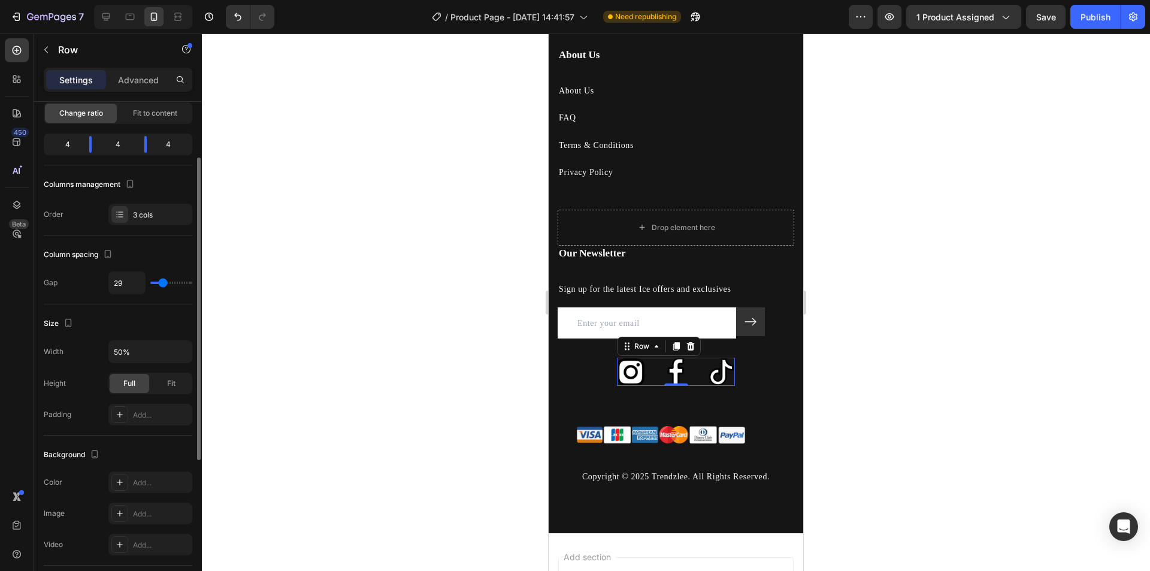
scroll to position [0, 0]
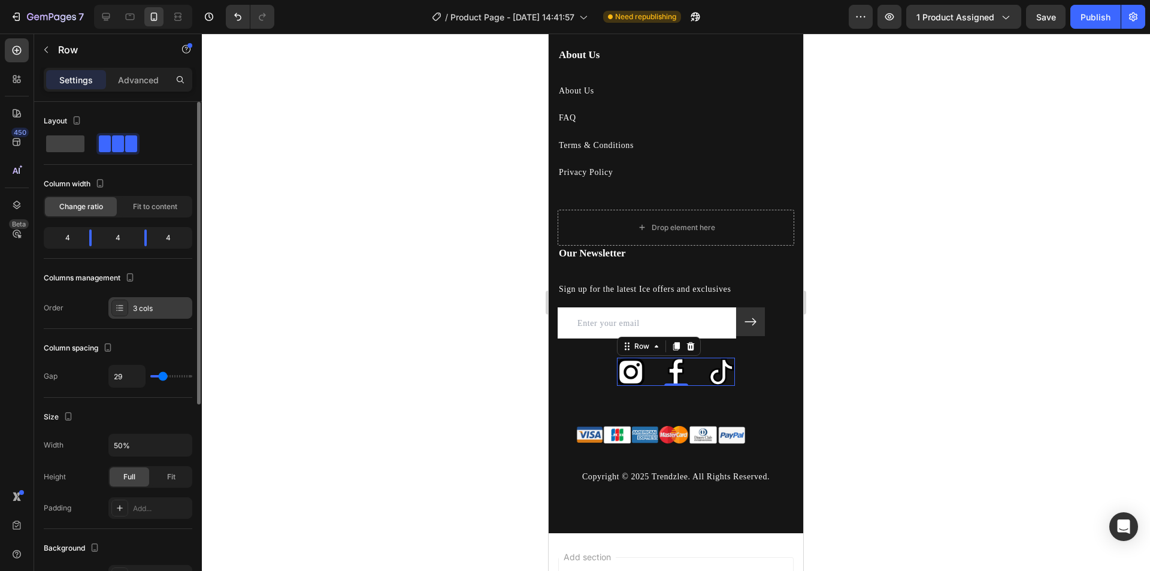
click at [135, 313] on div "3 cols" at bounding box center [161, 308] width 56 height 11
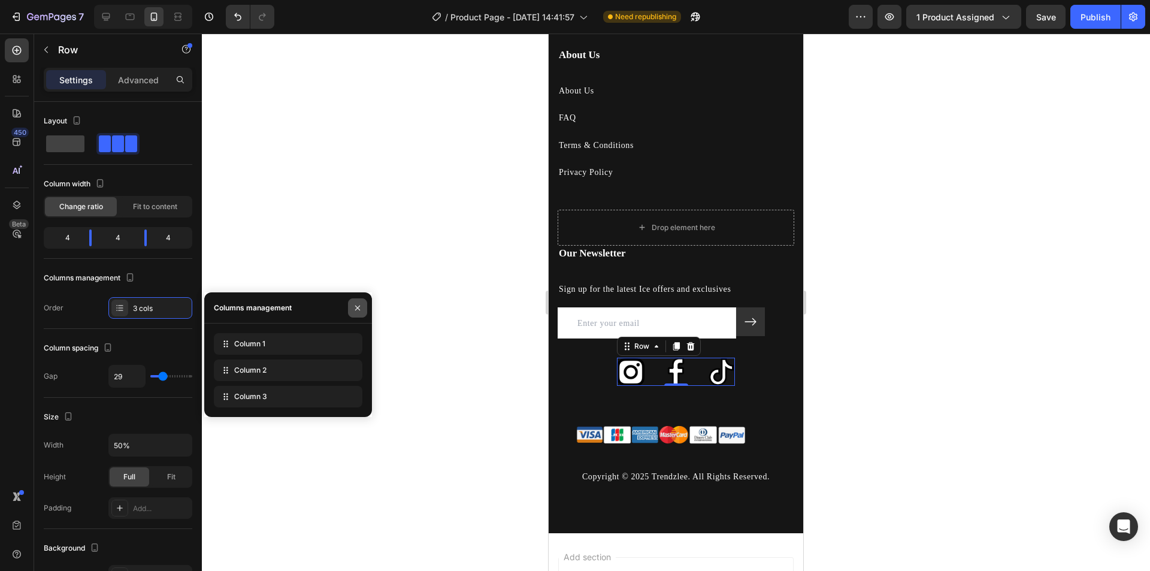
click at [358, 307] on icon "button" at bounding box center [357, 307] width 5 height 5
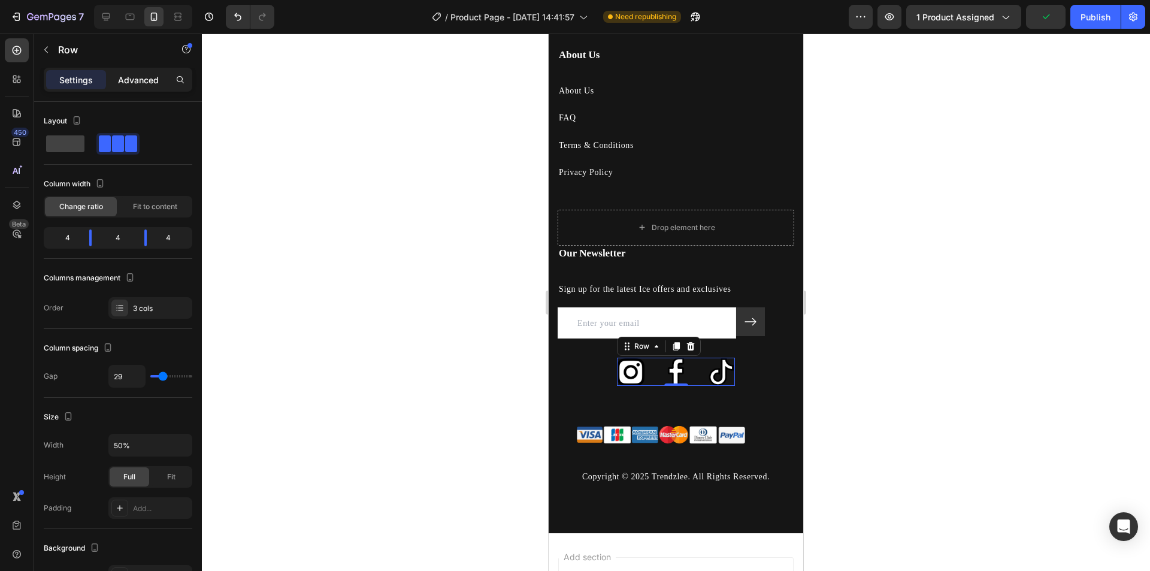
click at [116, 74] on div "Advanced" at bounding box center [138, 79] width 60 height 19
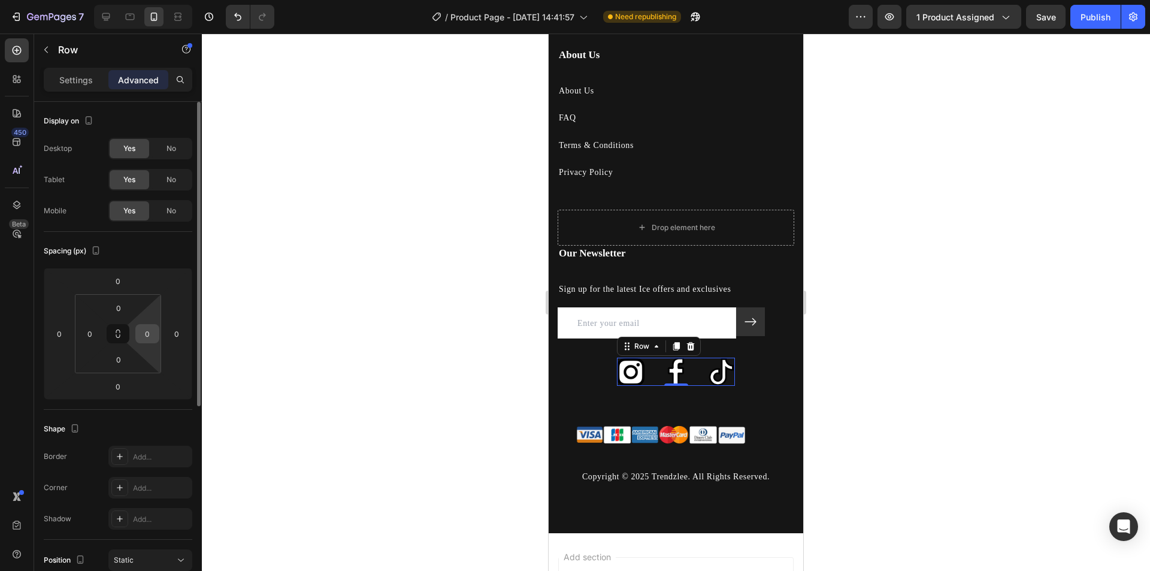
click at [144, 334] on input "0" at bounding box center [147, 334] width 18 height 18
type input "1"
drag, startPoint x: 671, startPoint y: 380, endPoint x: 663, endPoint y: 379, distance: 8.5
click at [663, 379] on div "Image Image Image Row 0" at bounding box center [676, 372] width 119 height 28
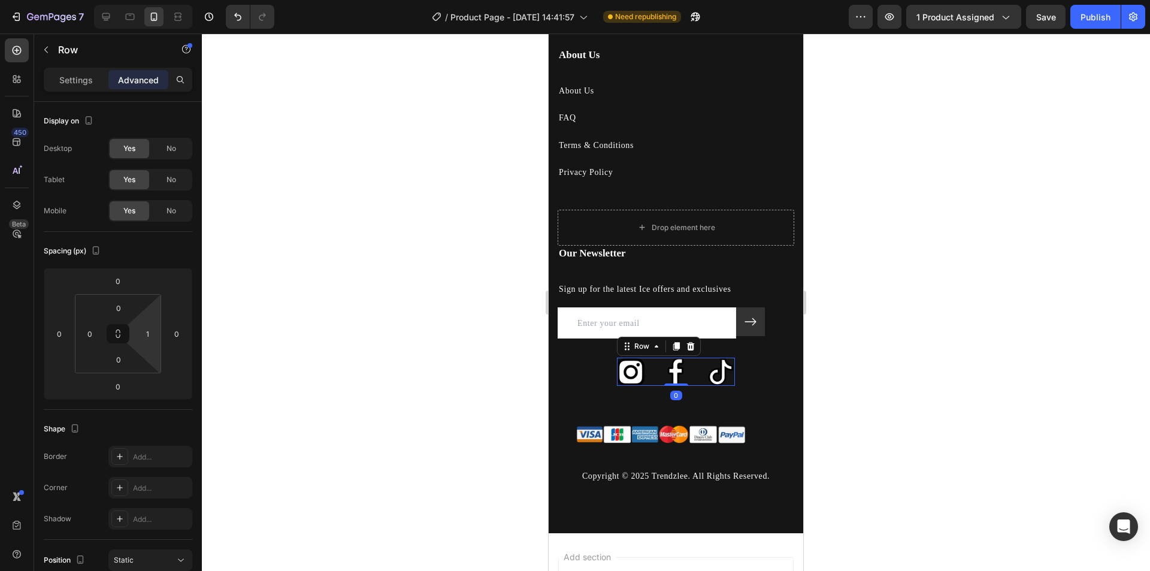
click at [655, 374] on div "Image Image Image Row 0" at bounding box center [676, 372] width 119 height 28
click at [629, 371] on img at bounding box center [631, 372] width 28 height 28
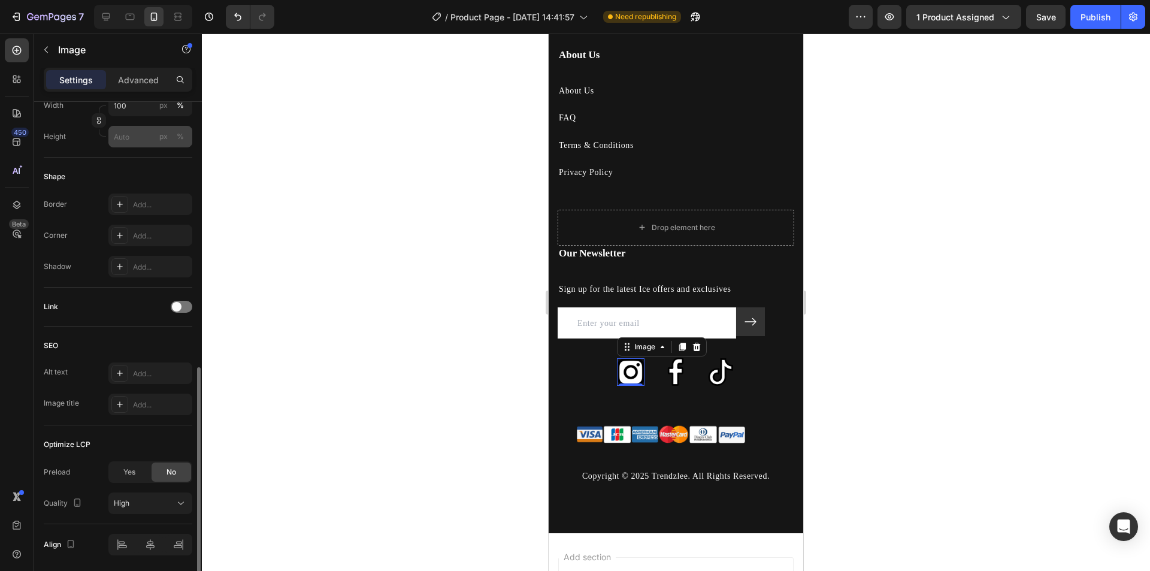
scroll to position [401, 0]
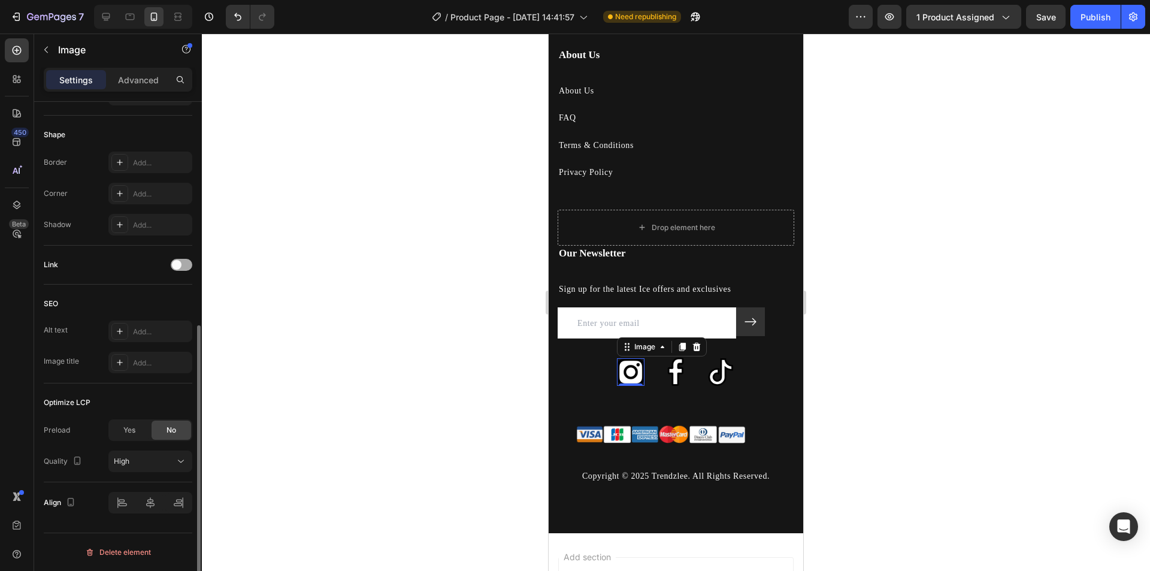
click at [183, 262] on div at bounding box center [182, 265] width 22 height 12
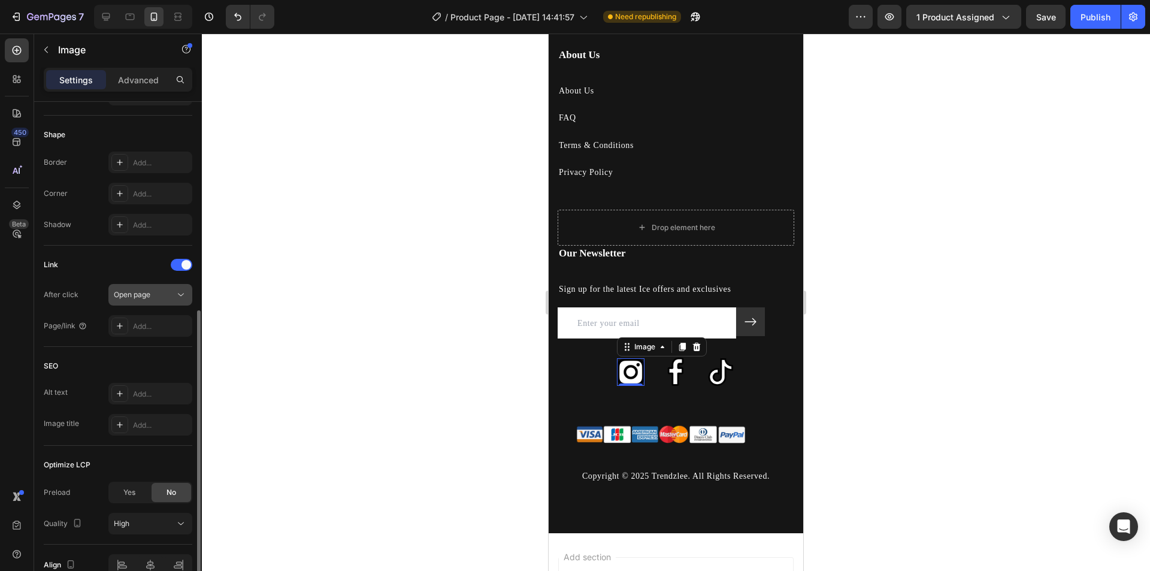
click at [177, 289] on icon at bounding box center [181, 295] width 12 height 12
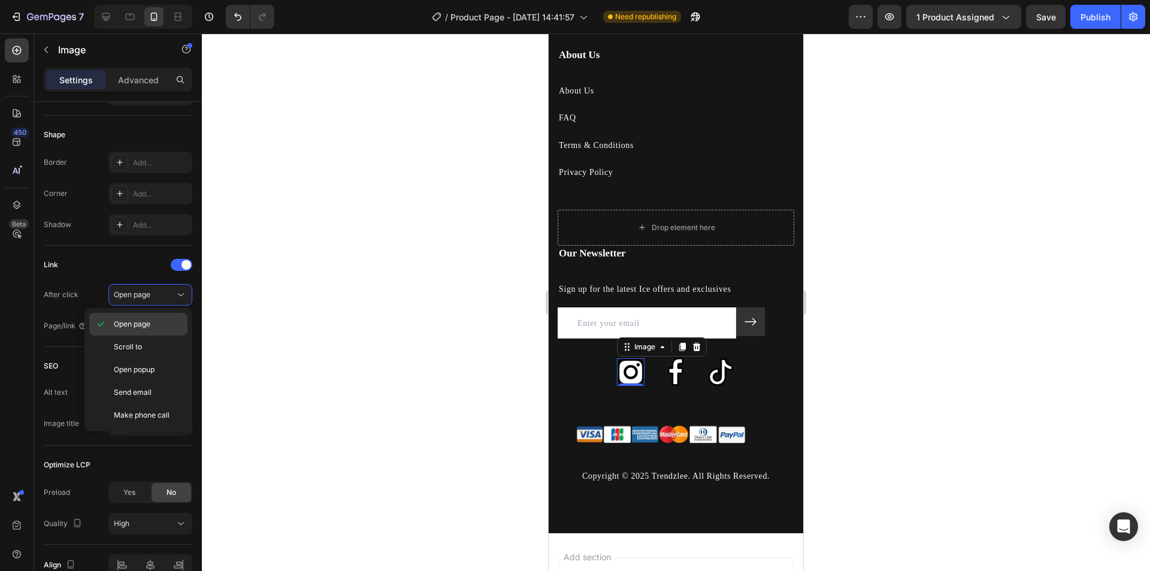
click at [142, 326] on span "Open page" at bounding box center [132, 324] width 37 height 11
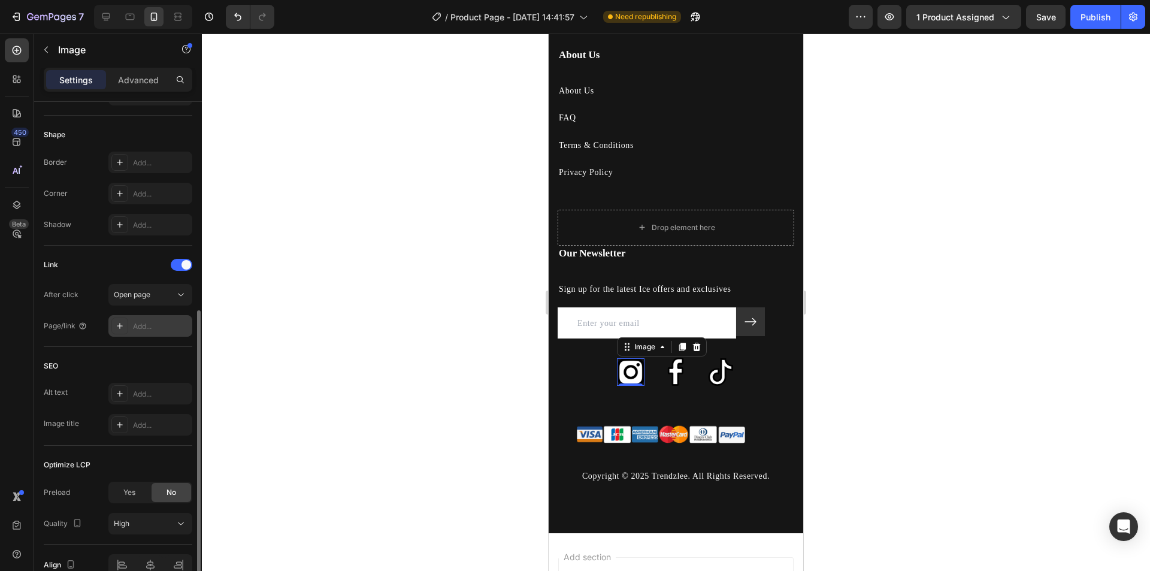
click at [157, 323] on div "Add..." at bounding box center [161, 326] width 56 height 11
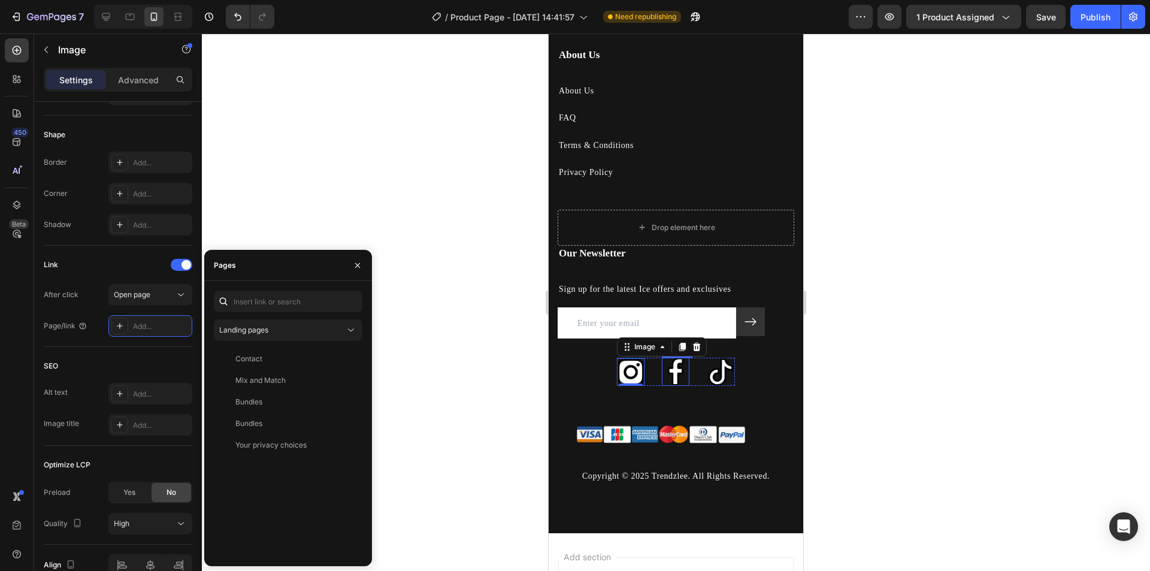
click at [672, 370] on img at bounding box center [676, 372] width 28 height 28
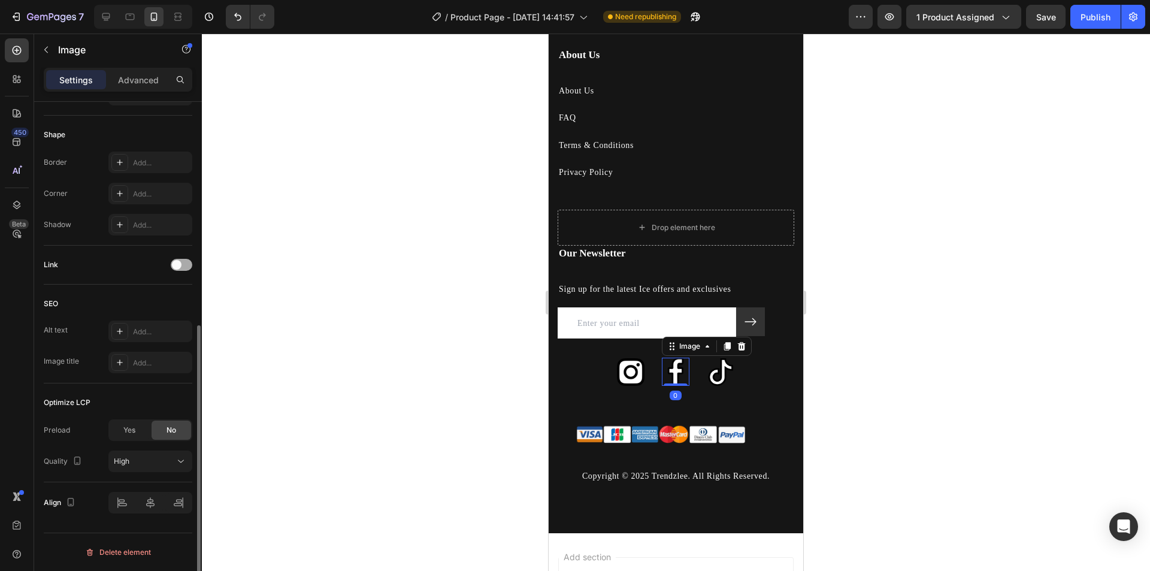
click at [179, 261] on span at bounding box center [177, 265] width 10 height 10
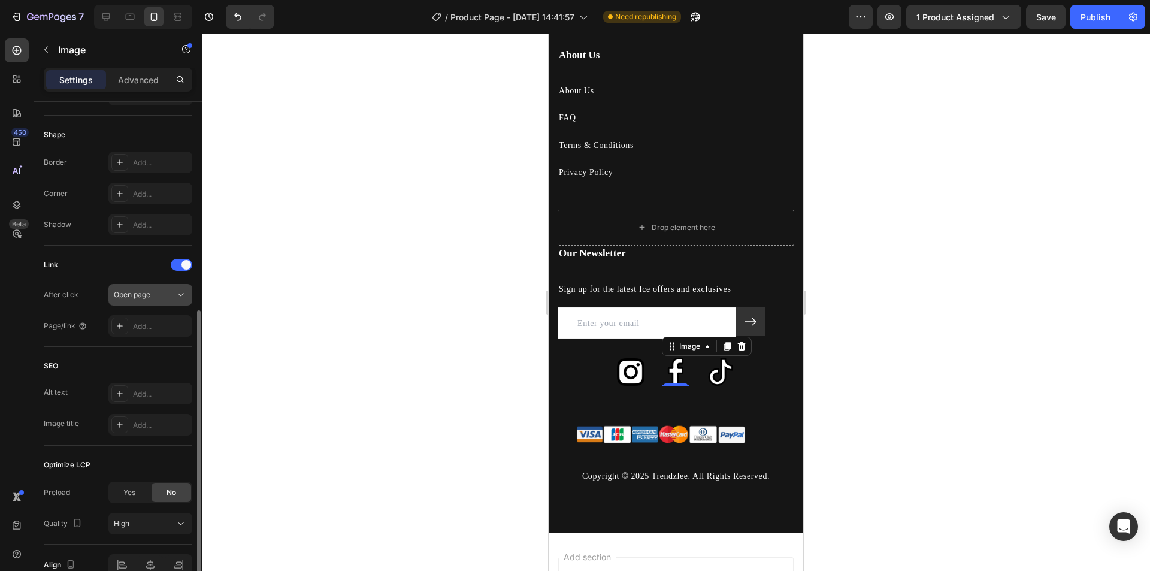
click at [150, 293] on span "Open page" at bounding box center [132, 294] width 37 height 9
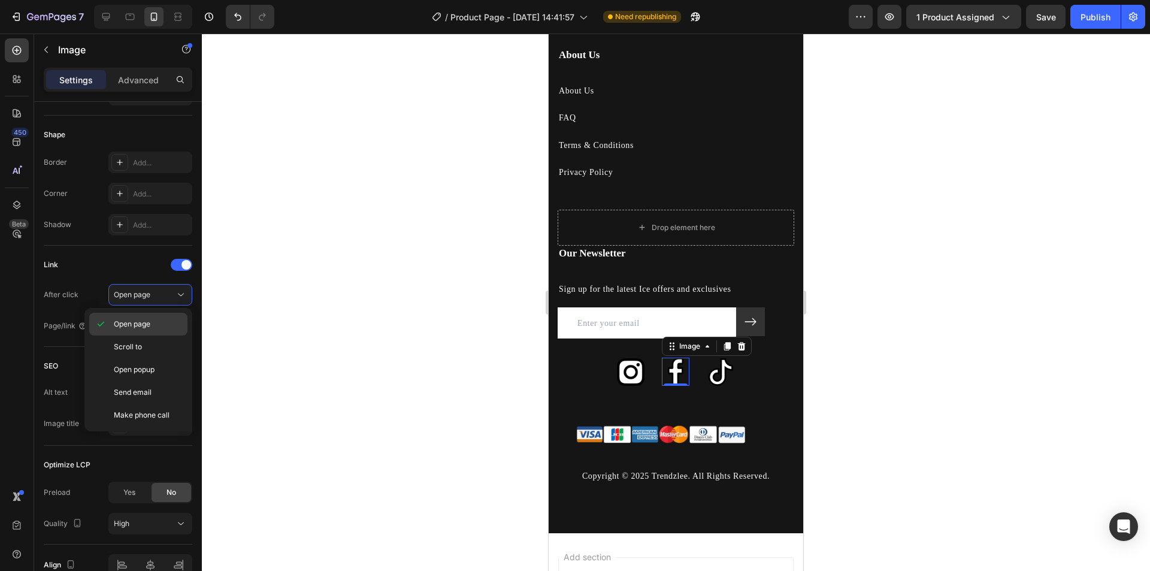
click at [145, 326] on span "Open page" at bounding box center [132, 324] width 37 height 11
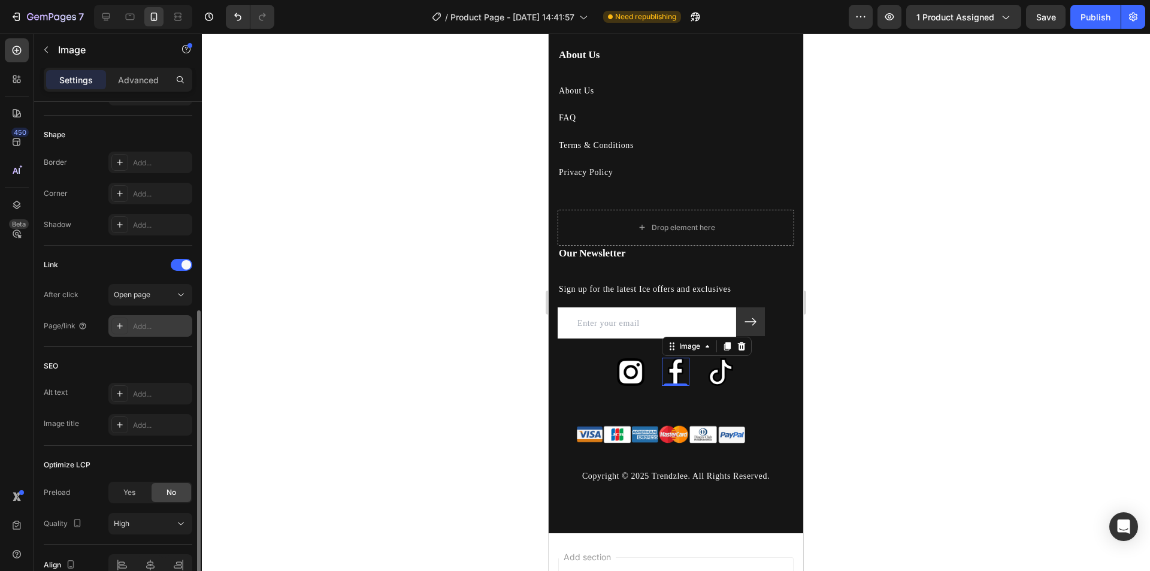
click at [146, 325] on div "Add..." at bounding box center [161, 326] width 56 height 11
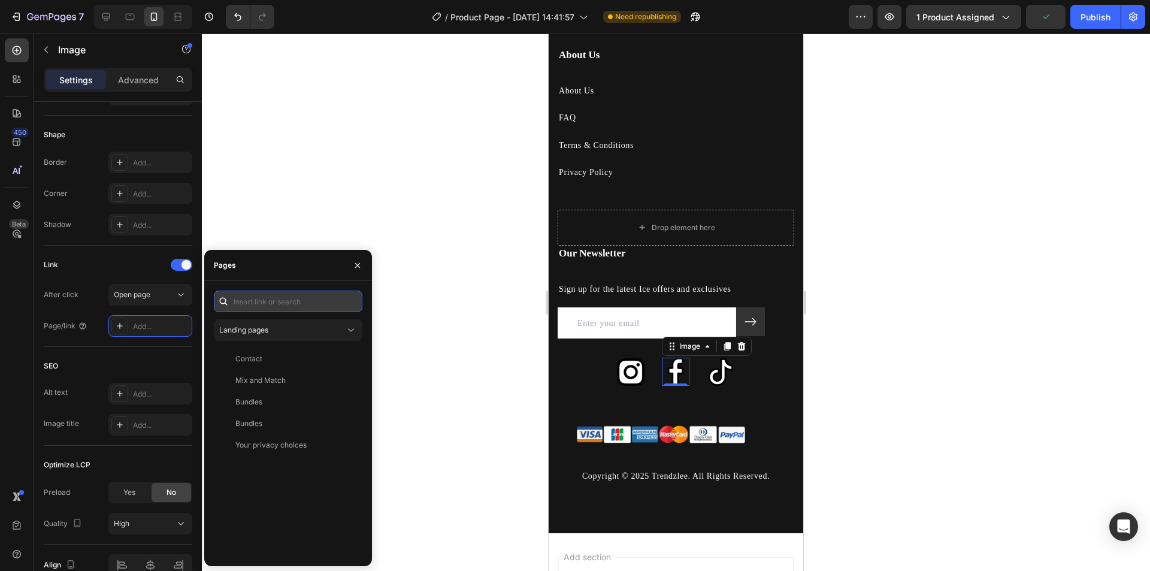
click at [280, 301] on input "text" at bounding box center [288, 301] width 149 height 22
paste input "[URL][DOMAIN_NAME]"
type input "[URL][DOMAIN_NAME]"
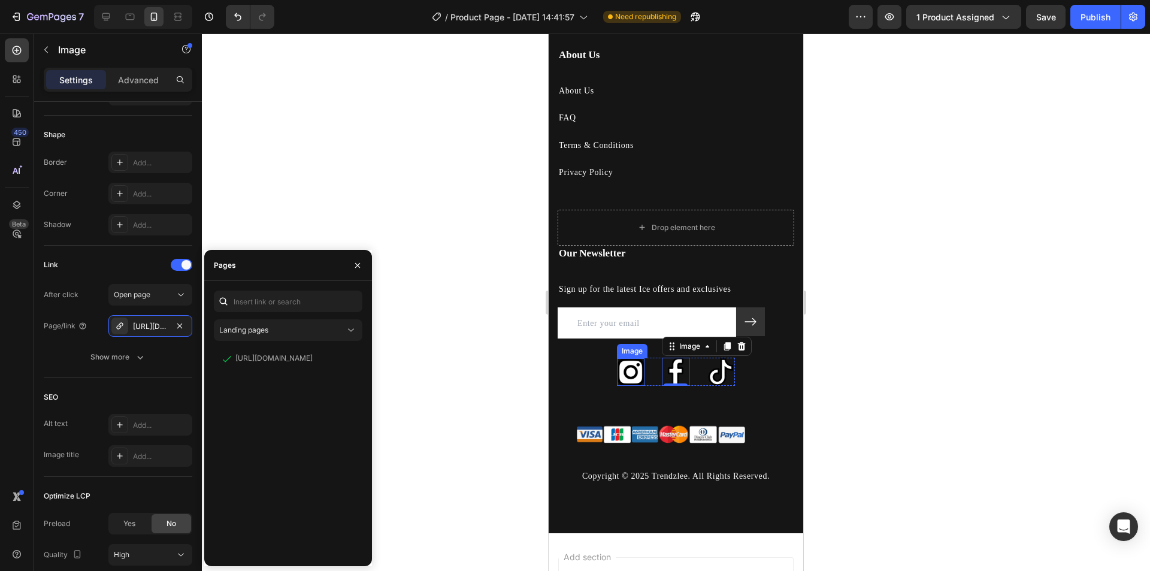
click at [630, 374] on img at bounding box center [631, 372] width 28 height 28
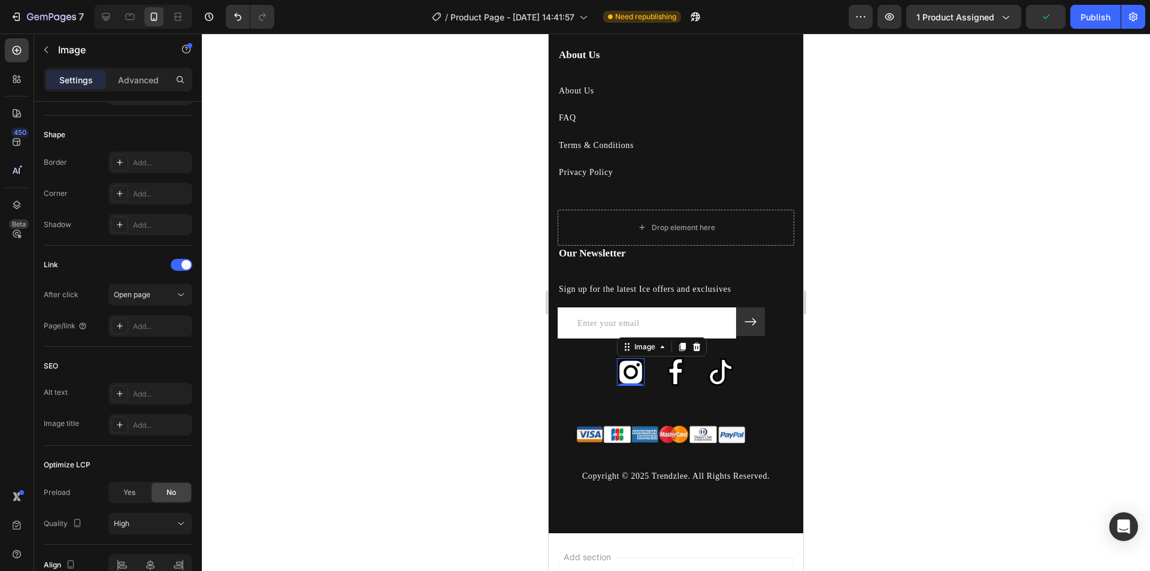
click at [440, 507] on div at bounding box center [676, 302] width 948 height 537
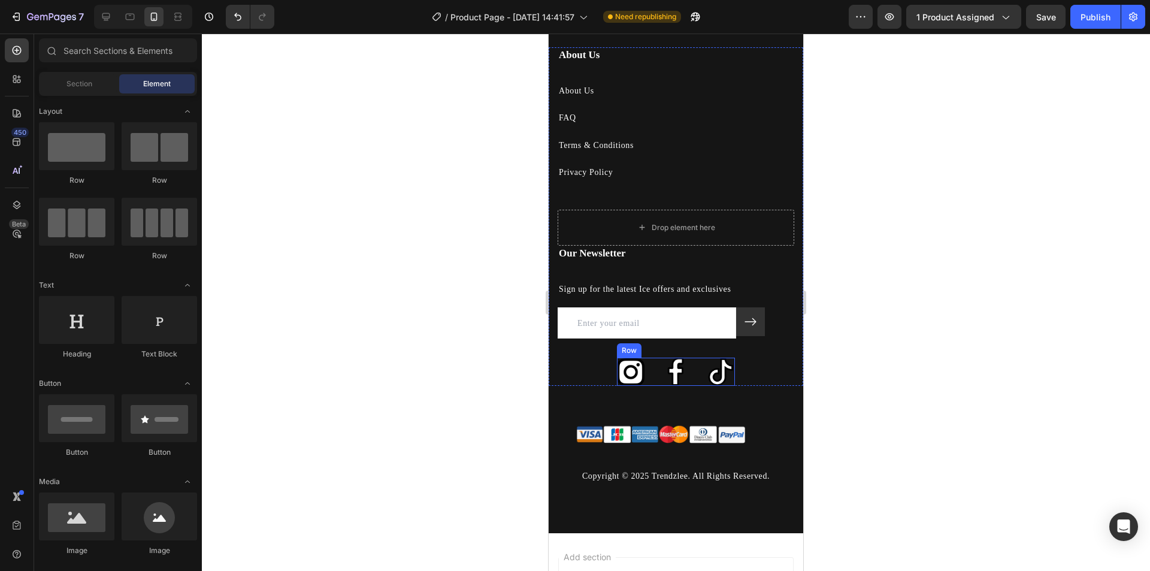
click at [618, 369] on img at bounding box center [631, 372] width 28 height 28
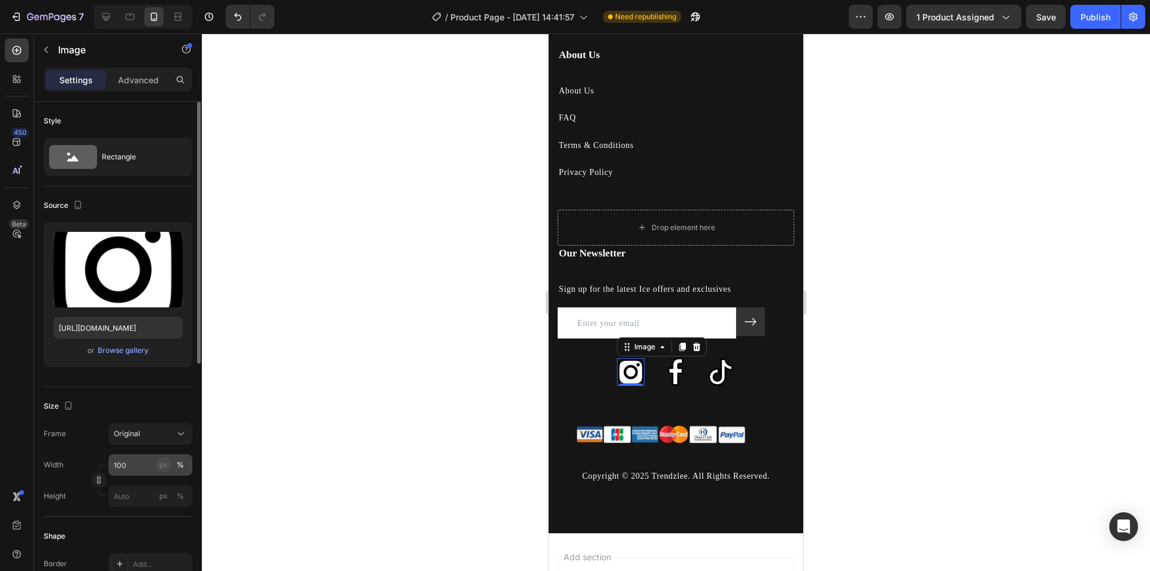
scroll to position [240, 0]
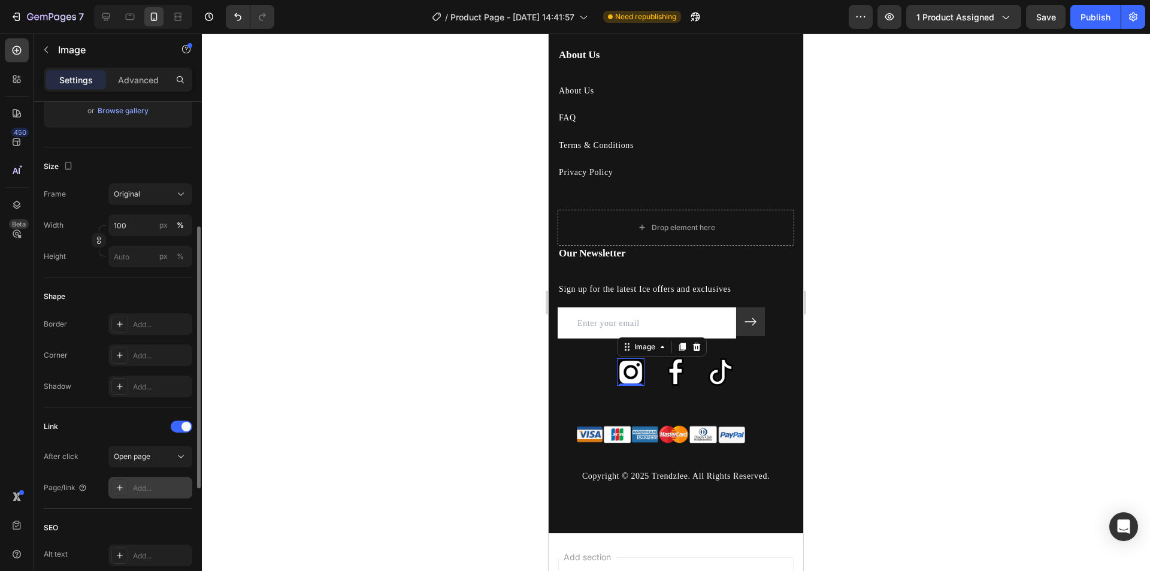
click at [159, 492] on div "Add..." at bounding box center [161, 488] width 56 height 11
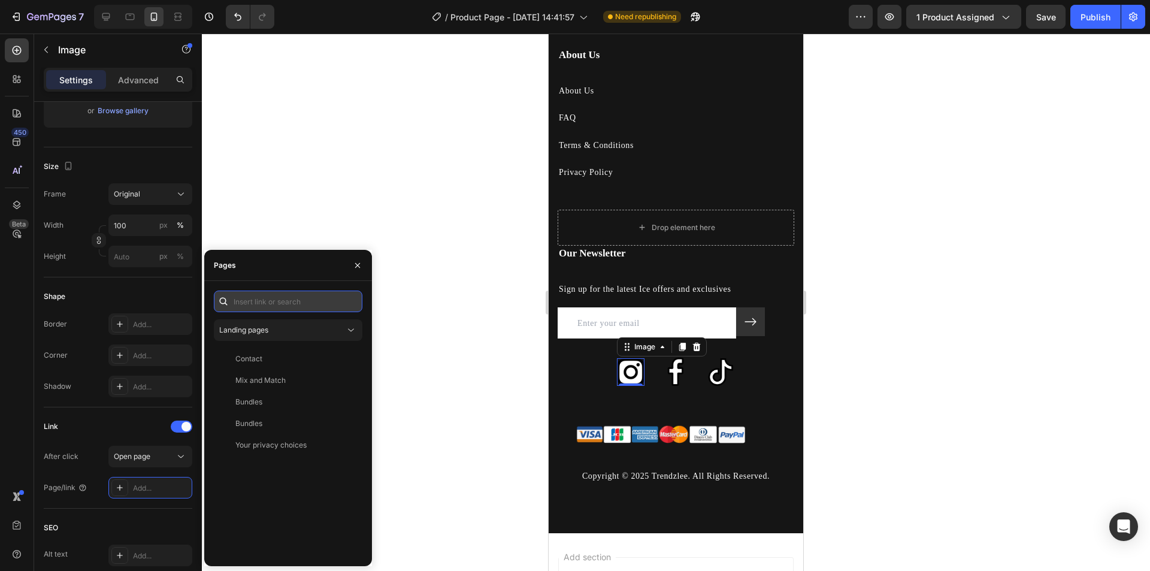
click at [276, 311] on input "text" at bounding box center [288, 301] width 149 height 22
paste input "[URL][DOMAIN_NAME]"
type input "[URL][DOMAIN_NAME]"
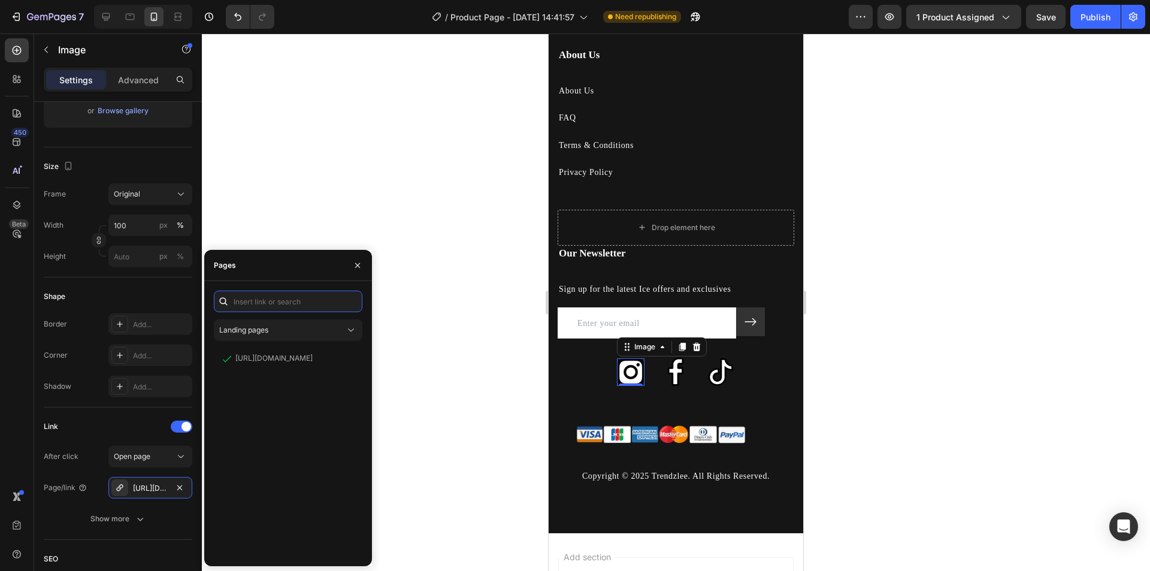
scroll to position [0, 0]
click at [714, 379] on img at bounding box center [721, 372] width 28 height 28
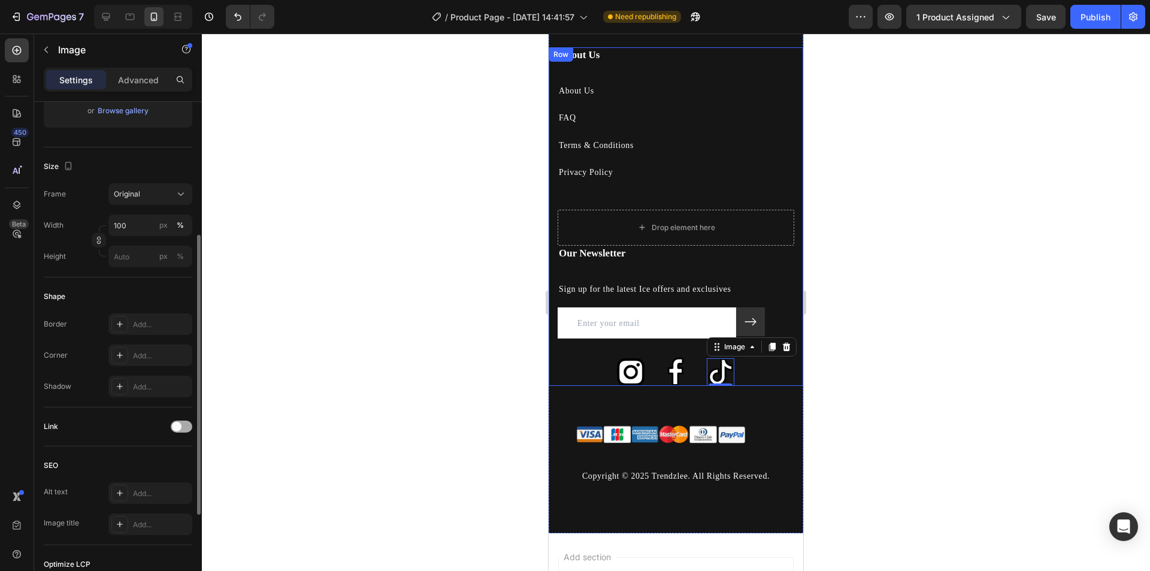
click at [180, 426] on span at bounding box center [177, 427] width 10 height 10
click at [157, 484] on div "Add..." at bounding box center [161, 488] width 56 height 11
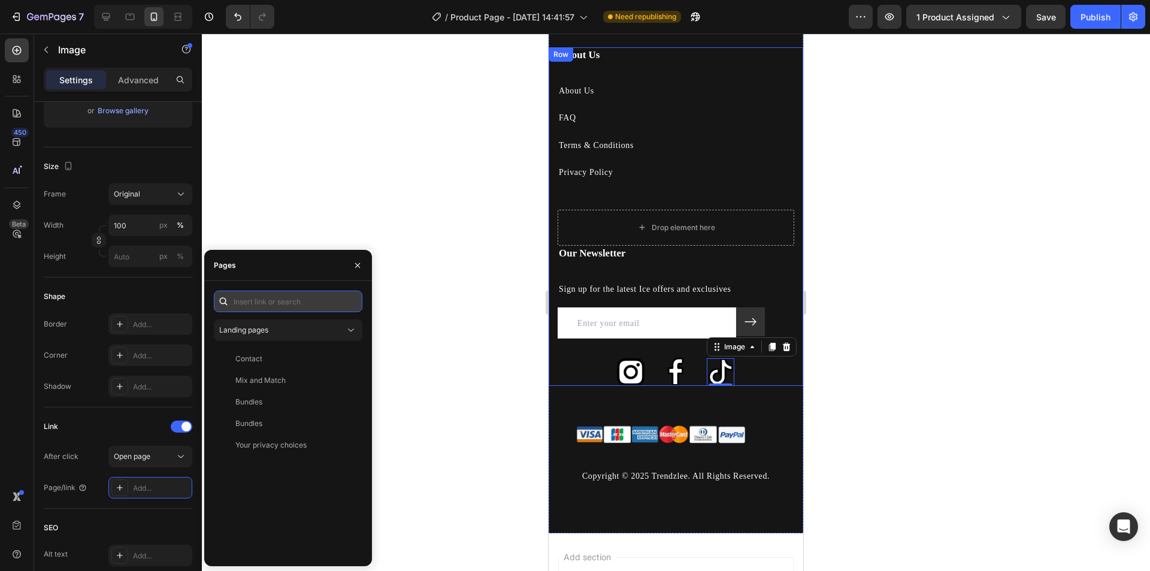
click at [280, 298] on input "text" at bounding box center [288, 301] width 149 height 22
paste input "[URL][DOMAIN_NAME]"
type input "[URL][DOMAIN_NAME]"
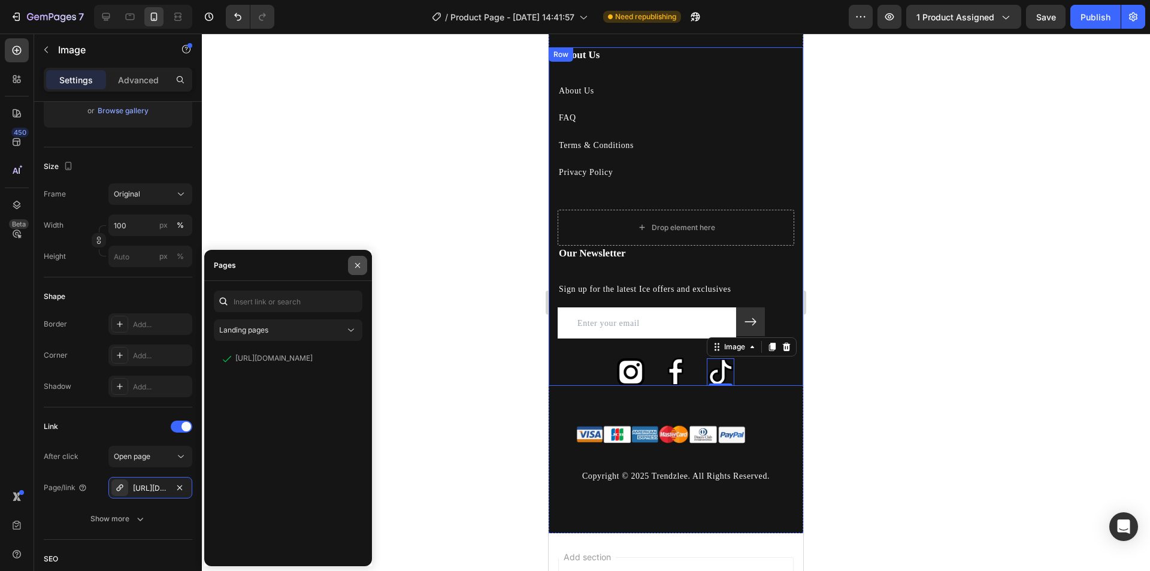
click at [355, 263] on icon "button" at bounding box center [358, 266] width 10 height 10
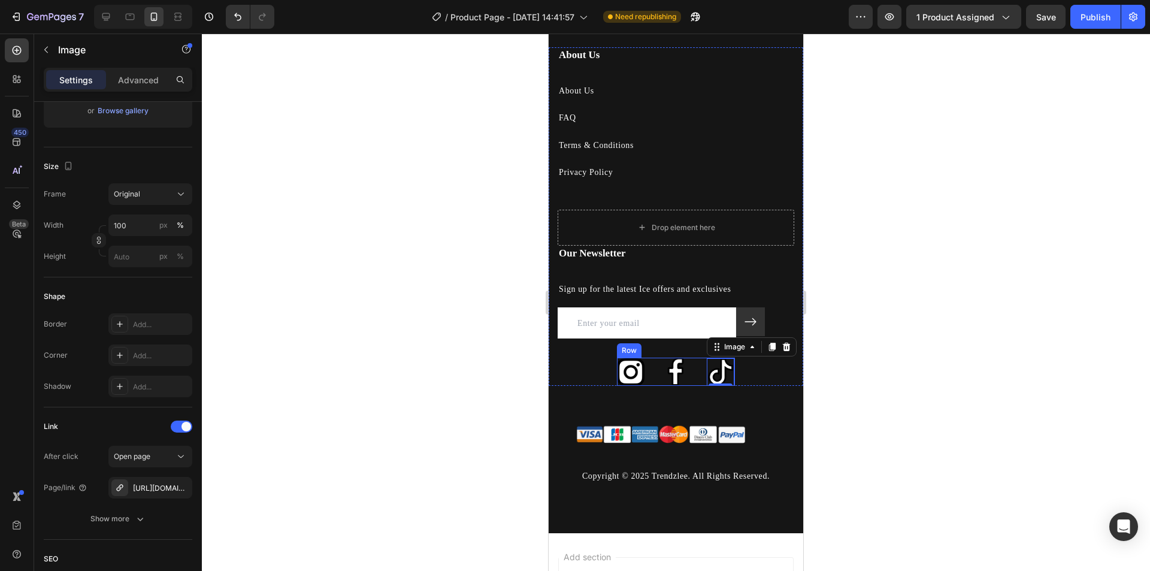
click at [685, 367] on div "Image Image Image 0 Row" at bounding box center [676, 372] width 119 height 28
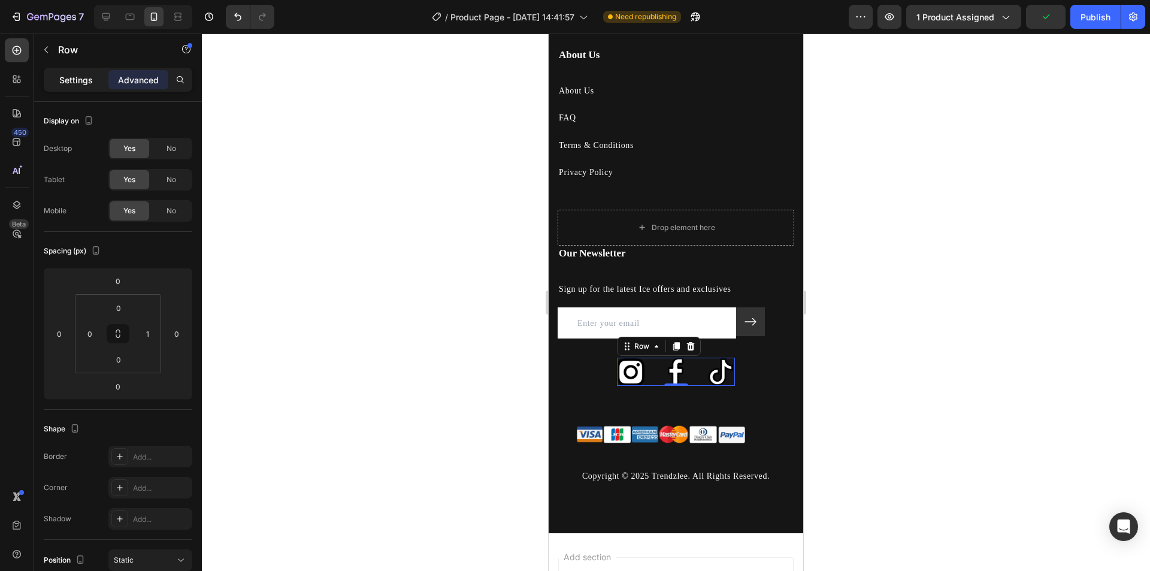
click at [80, 83] on p "Settings" at bounding box center [76, 80] width 34 height 13
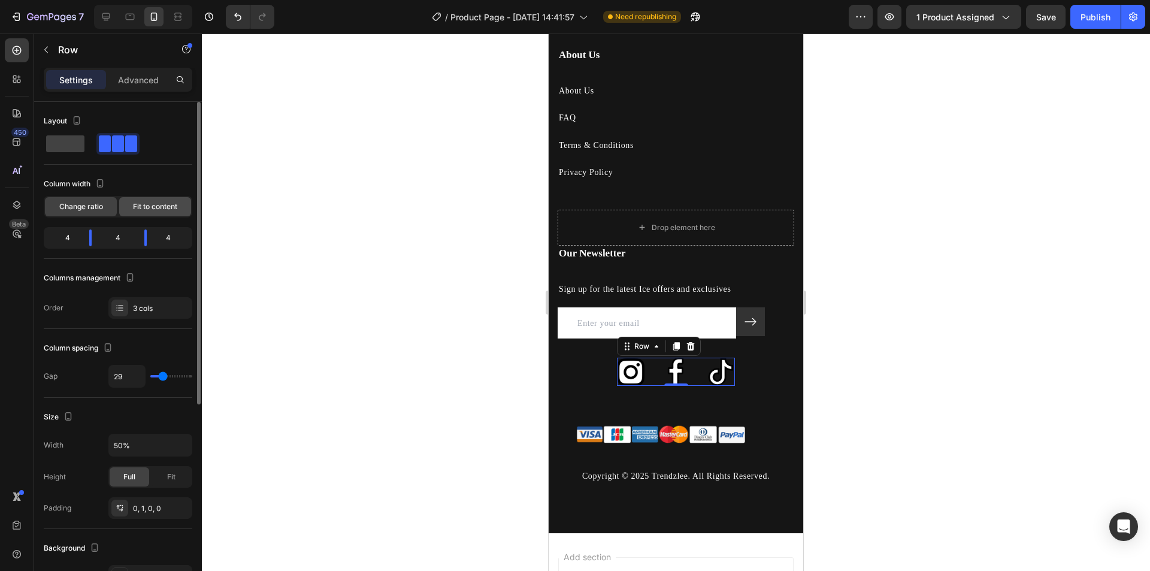
click at [153, 211] on span "Fit to content" at bounding box center [155, 206] width 44 height 11
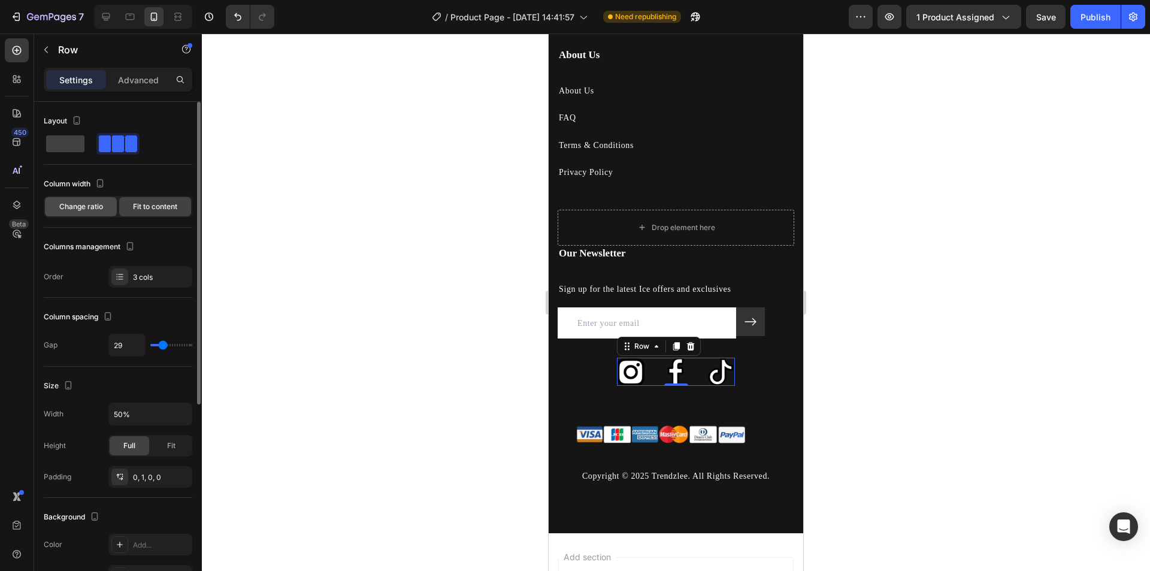
click at [93, 211] on span "Change ratio" at bounding box center [81, 206] width 44 height 11
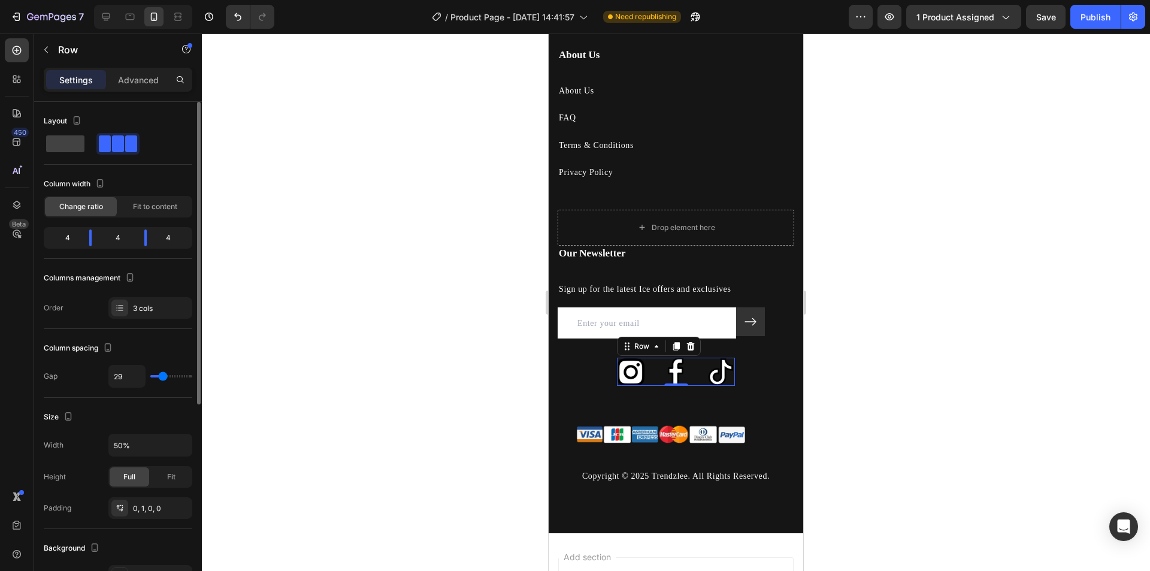
click at [72, 238] on div "4" at bounding box center [63, 237] width 34 height 17
click at [57, 238] on div "4" at bounding box center [63, 237] width 34 height 17
click at [135, 240] on div at bounding box center [146, 237] width 22 height 17
click at [132, 278] on icon "button" at bounding box center [130, 277] width 12 height 12
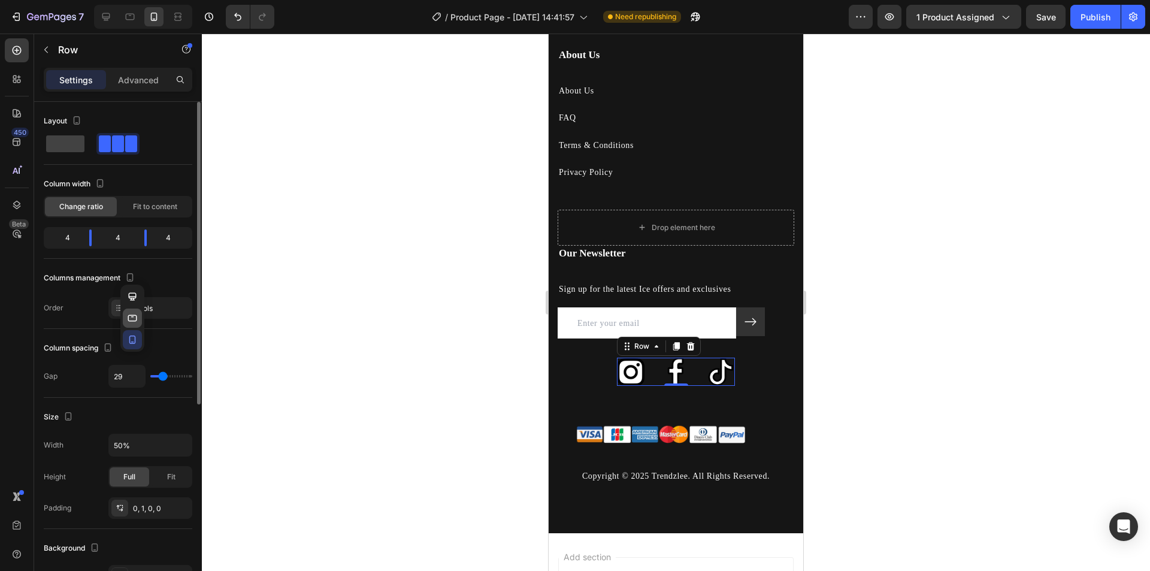
click at [135, 313] on icon "button" at bounding box center [132, 318] width 12 height 12
type input "16"
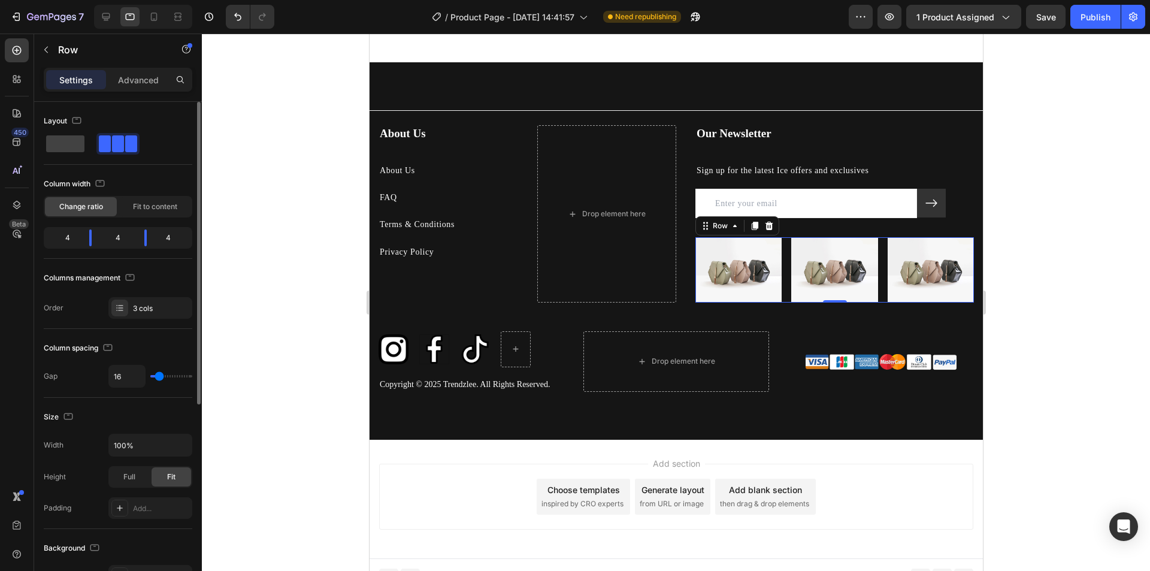
scroll to position [2854, 0]
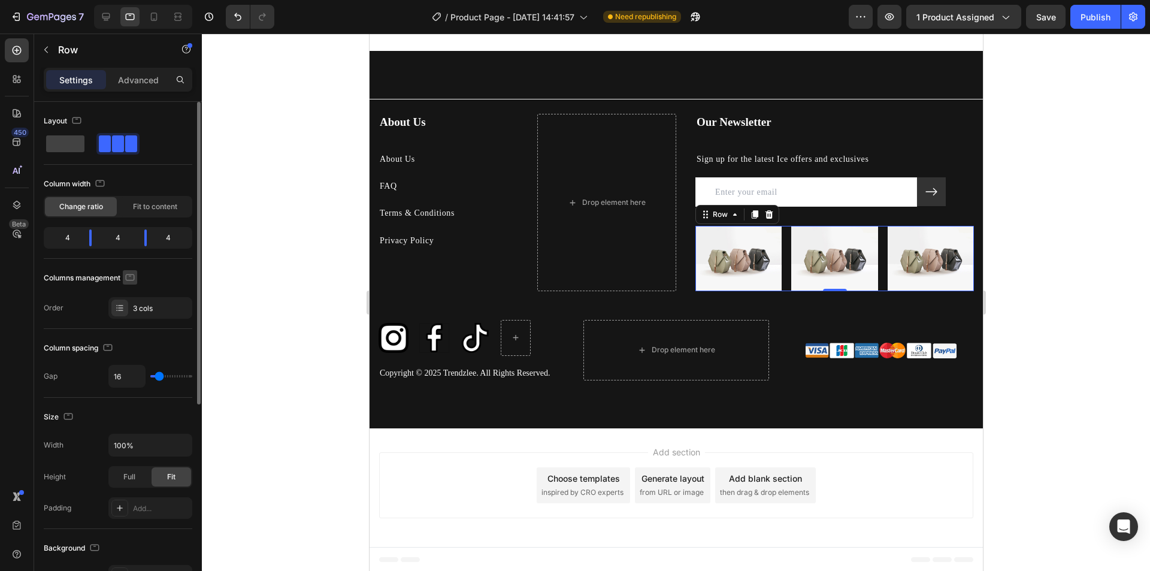
click at [134, 276] on icon "button" at bounding box center [130, 277] width 12 height 12
click at [140, 296] on button "button" at bounding box center [132, 296] width 19 height 19
type input "1200"
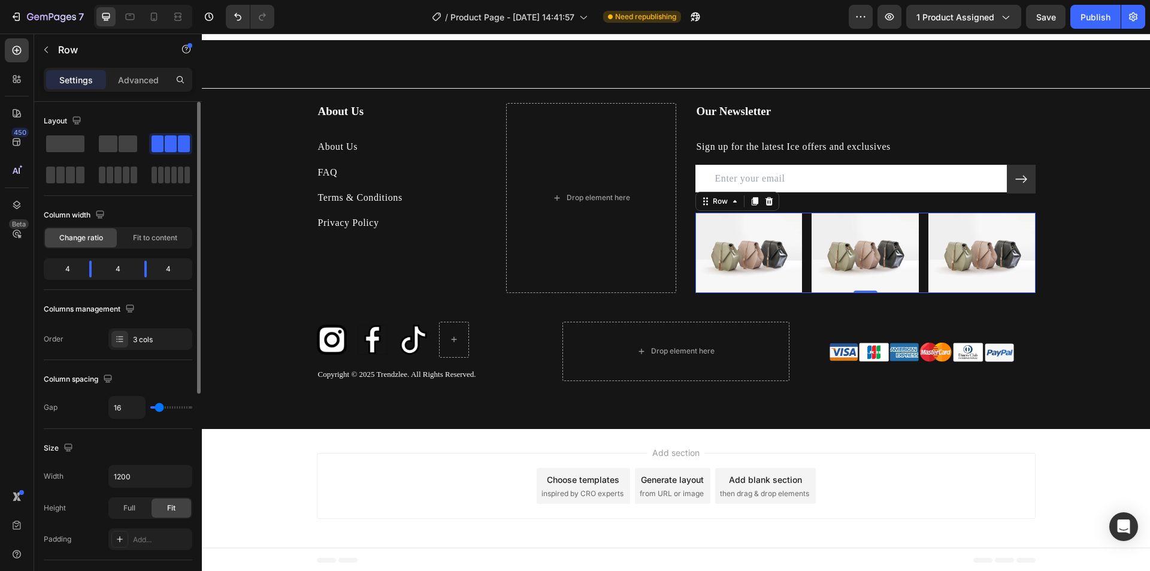
scroll to position [2856, 0]
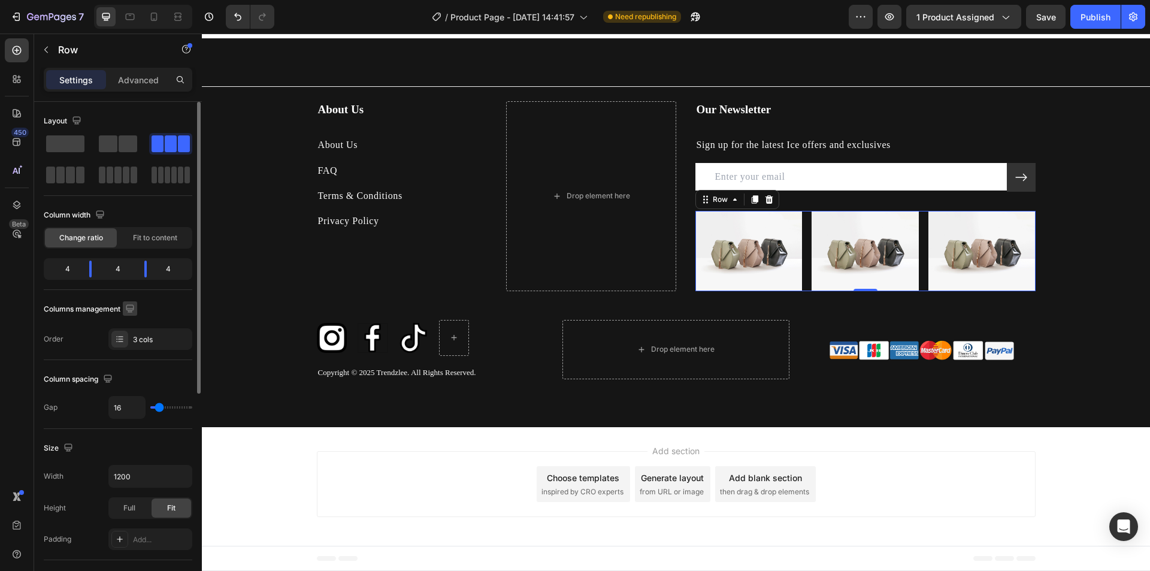
click at [129, 307] on icon "button" at bounding box center [130, 308] width 12 height 12
click at [1086, 235] on div "Title Line About Us Heading About Us Text block FAQ Text block Terms & Conditio…" at bounding box center [676, 232] width 948 height 293
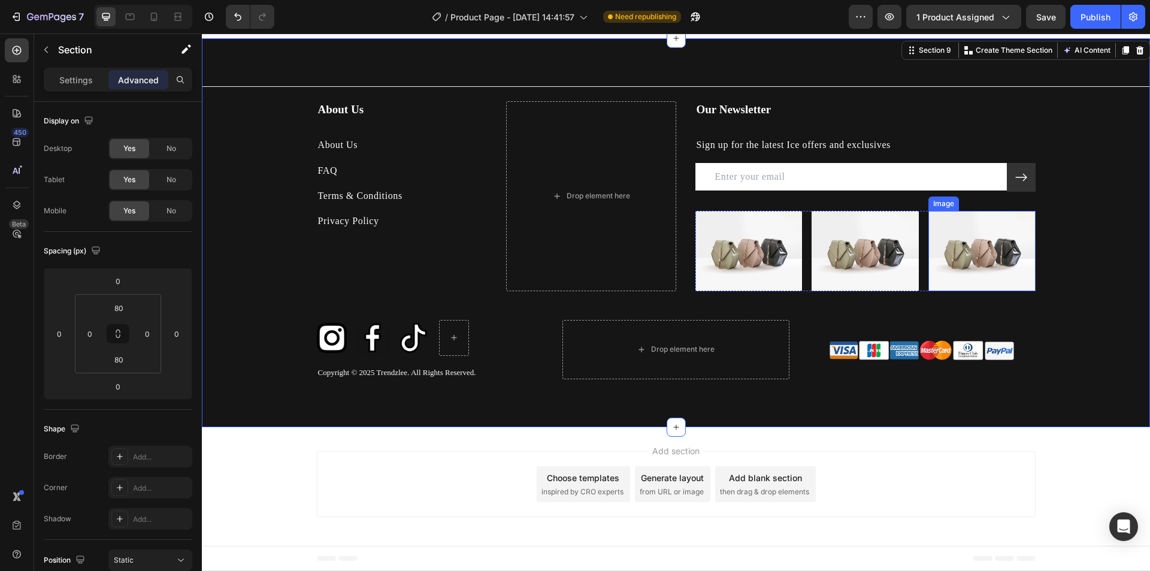
click at [1017, 213] on img at bounding box center [981, 251] width 107 height 80
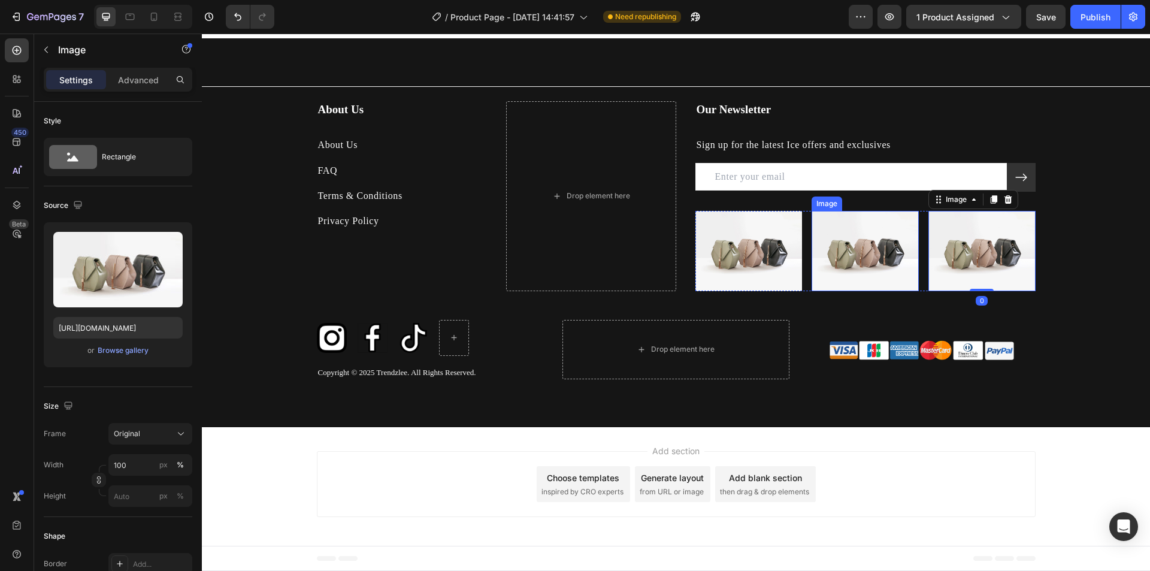
click at [898, 242] on img at bounding box center [865, 251] width 107 height 80
click at [916, 256] on div "Image Image 0 Image Row" at bounding box center [865, 251] width 340 height 80
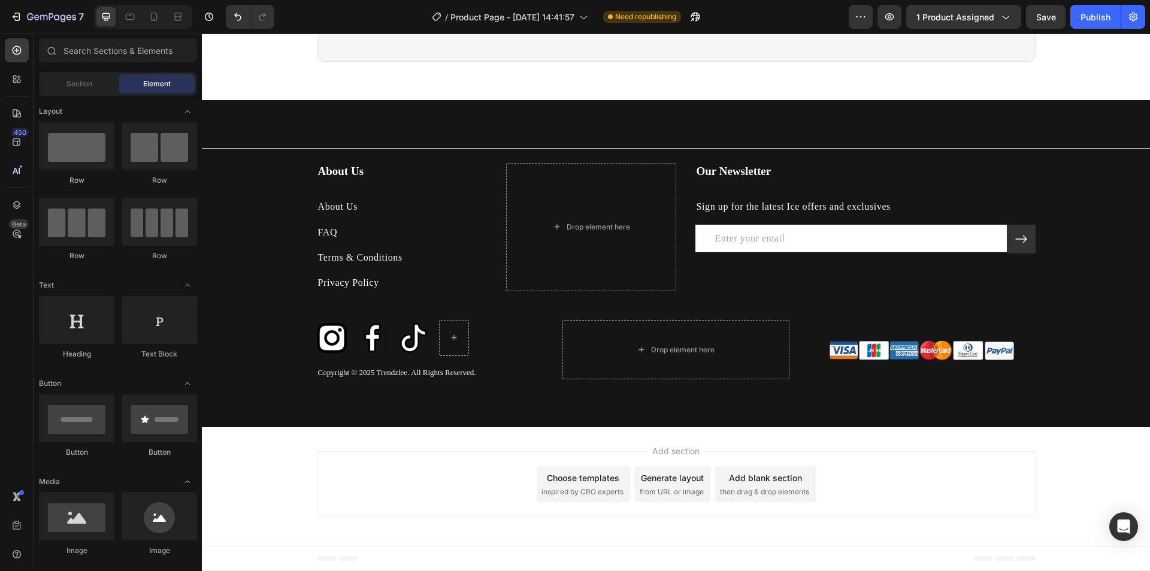
scroll to position [2794, 0]
click at [131, 14] on icon at bounding box center [130, 17] width 9 height 7
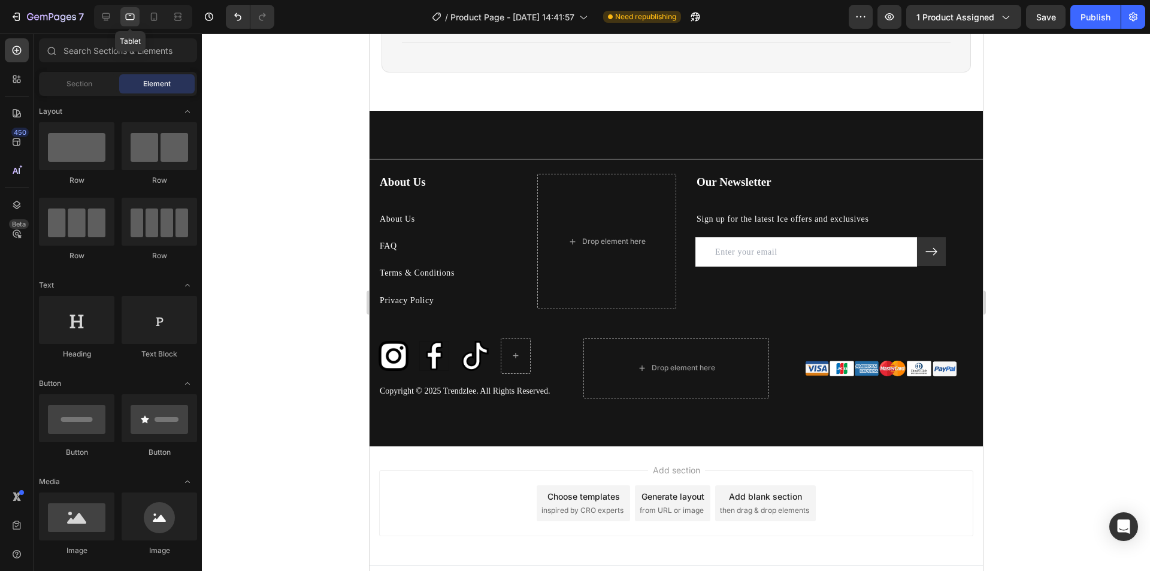
scroll to position [2813, 0]
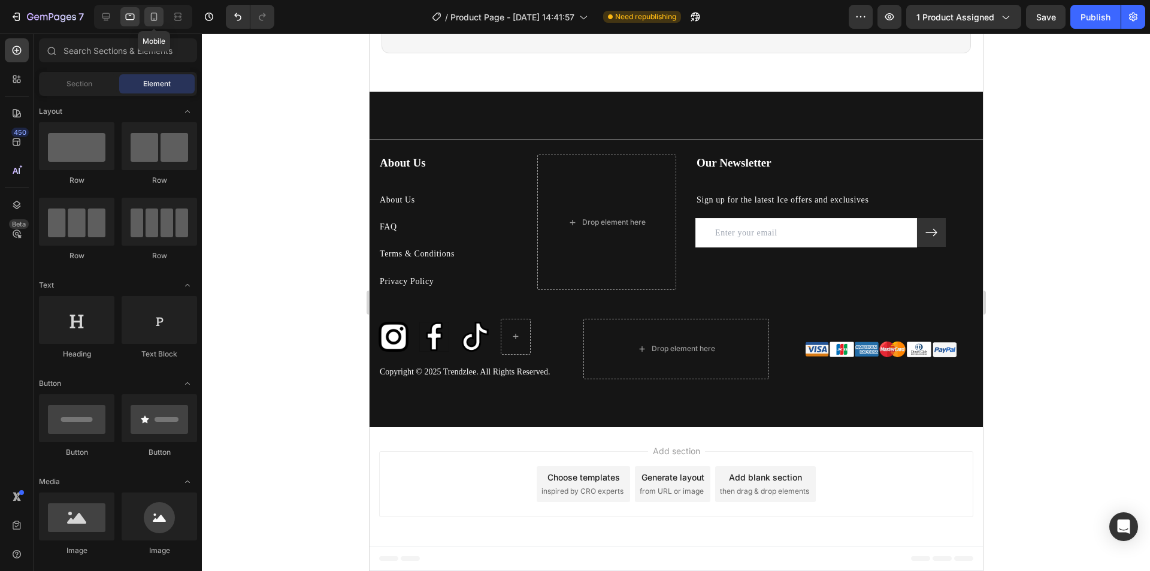
click at [154, 16] on icon at bounding box center [154, 17] width 12 height 12
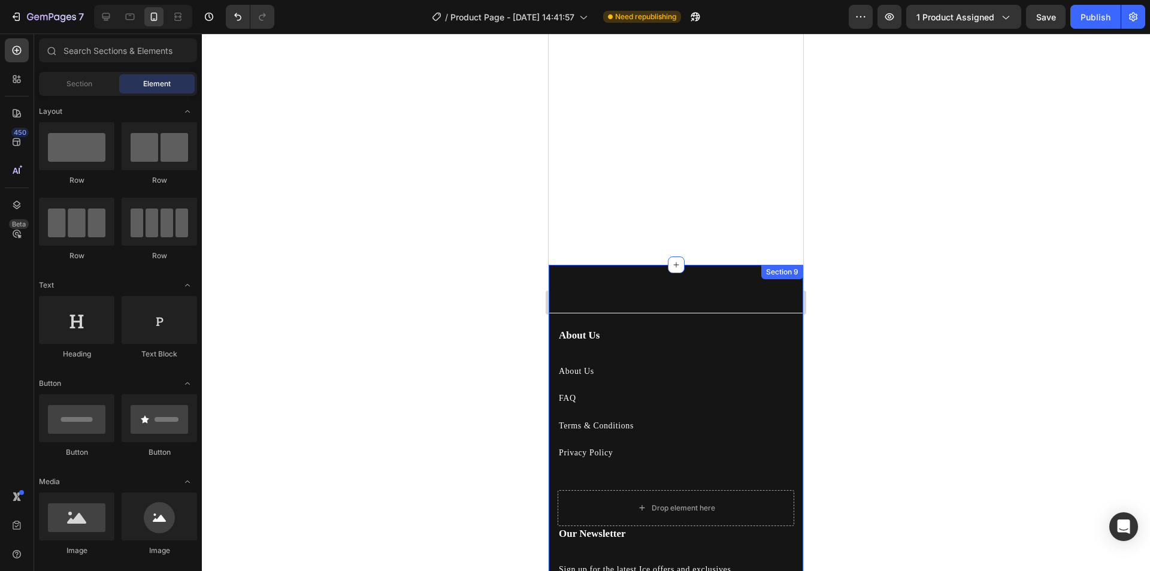
scroll to position [2945, 0]
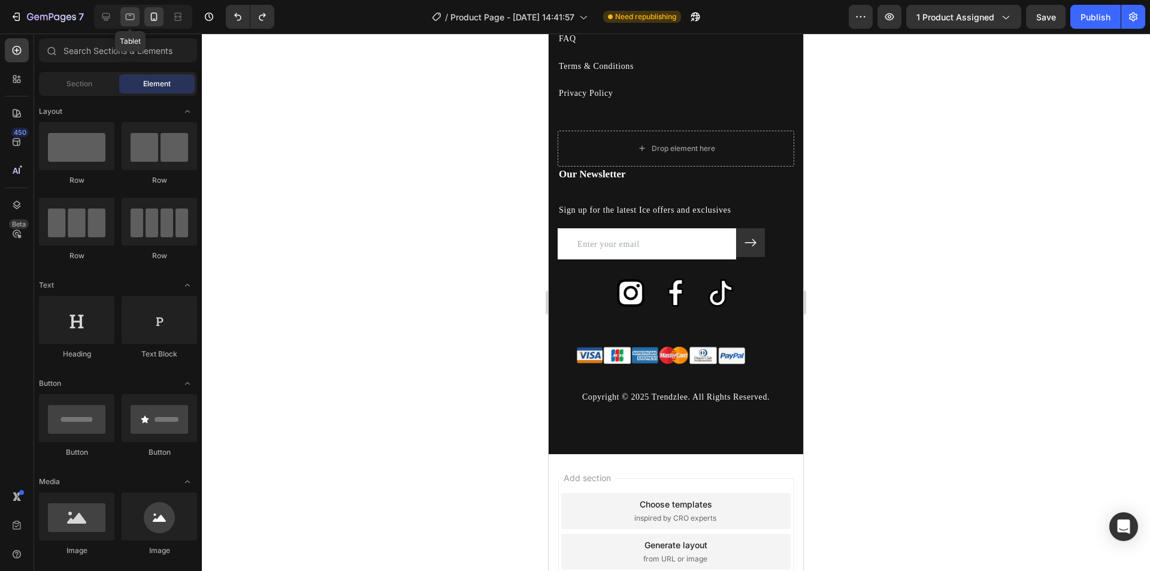
click at [132, 7] on div at bounding box center [129, 16] width 19 height 19
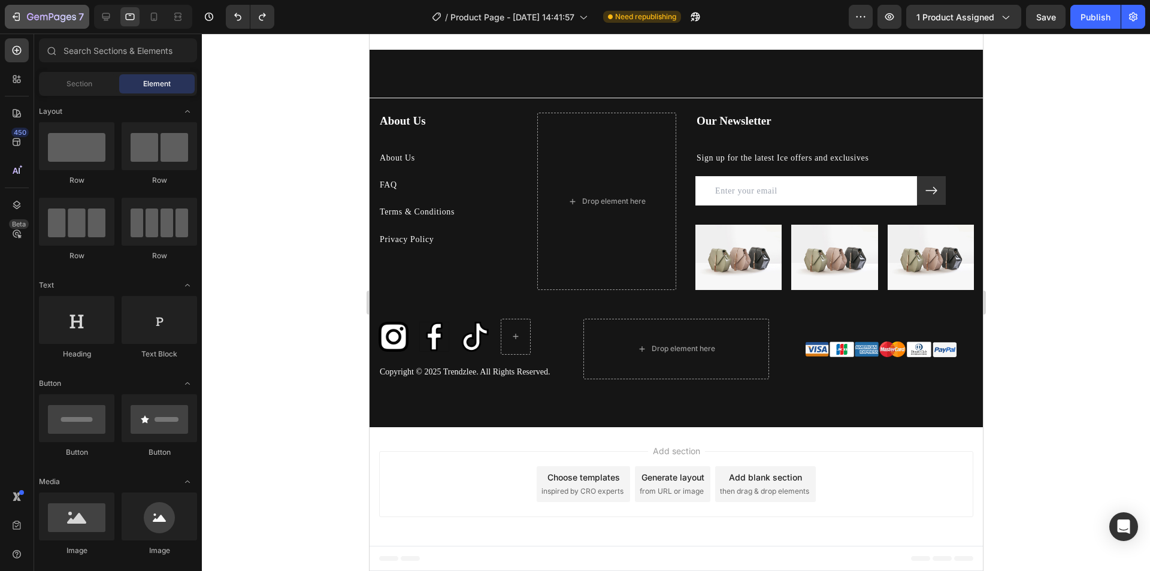
scroll to position [2854, 0]
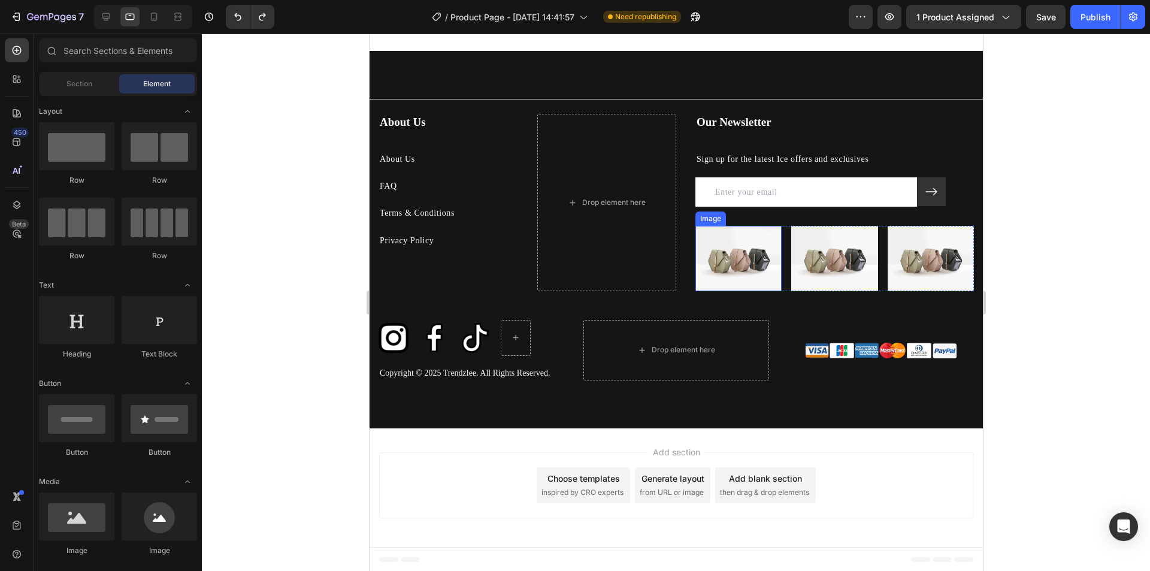
click at [779, 257] on div "Image Image Image Row" at bounding box center [834, 258] width 278 height 65
click at [871, 261] on div "Image Image Image Row" at bounding box center [834, 258] width 278 height 65
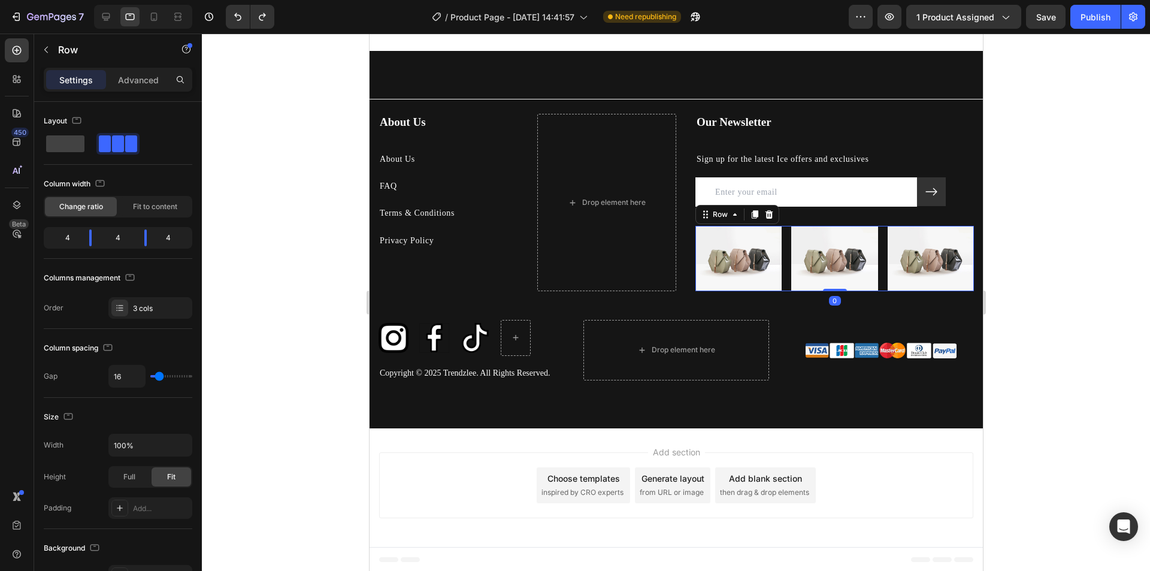
scroll to position [2813, 0]
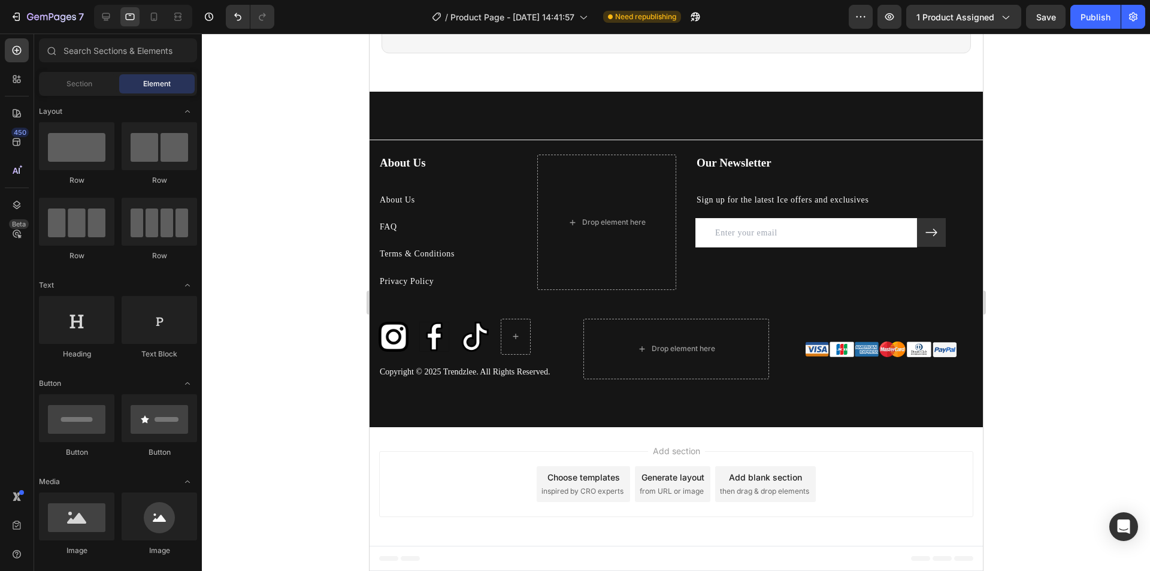
click at [158, 7] on div at bounding box center [143, 17] width 98 height 24
click at [159, 7] on div at bounding box center [143, 17] width 98 height 24
click at [158, 14] on icon at bounding box center [154, 17] width 12 height 12
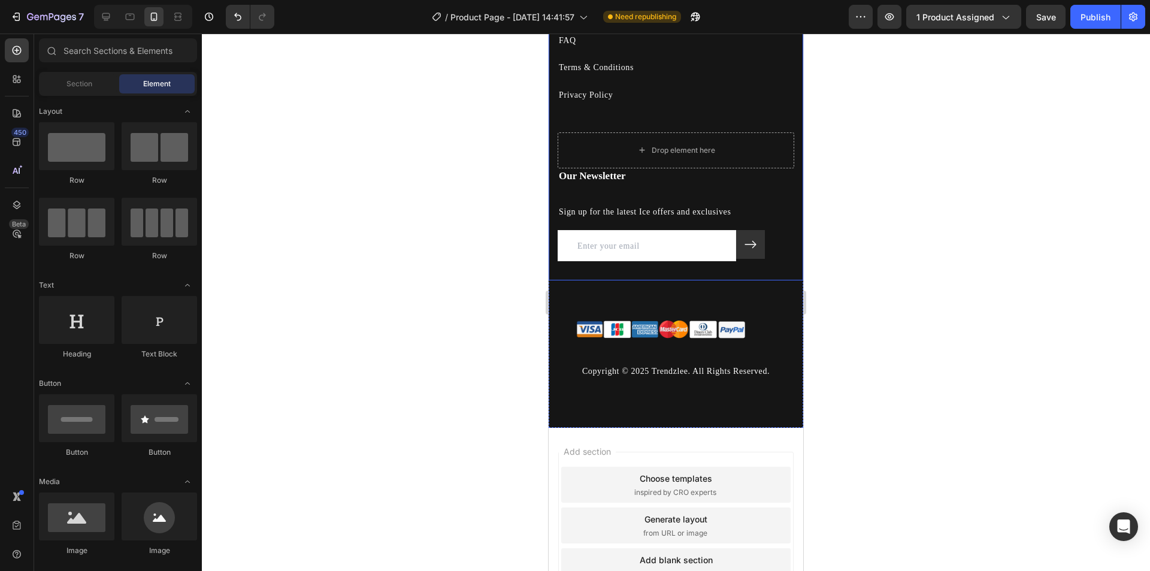
scroll to position [2945, 0]
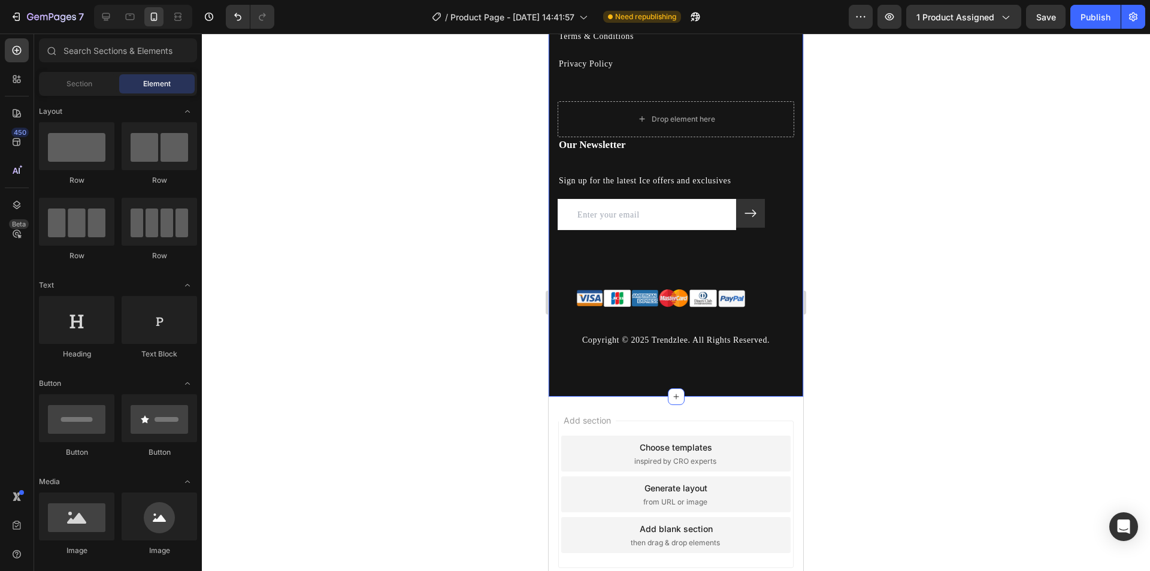
click at [635, 269] on div "Title Line About Us Heading About Us Text block FAQ Text block Terms & Conditio…" at bounding box center [676, 136] width 255 height 425
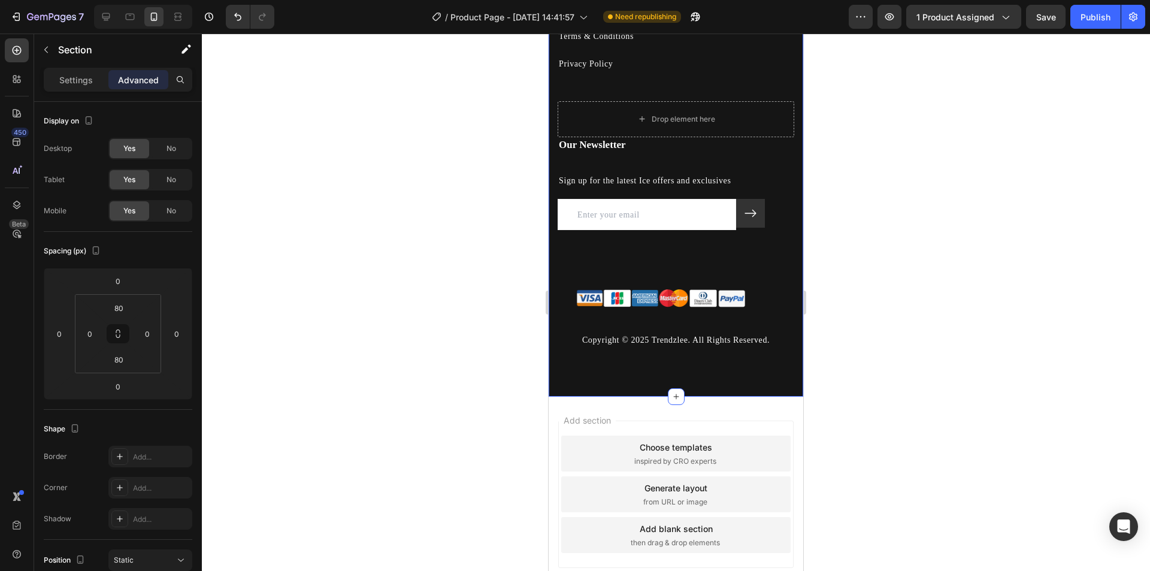
click at [638, 260] on div "Title Line About Us Heading About Us Text block FAQ Text block Terms & Conditio…" at bounding box center [676, 136] width 255 height 425
click at [80, 74] on p "Settings" at bounding box center [76, 80] width 34 height 13
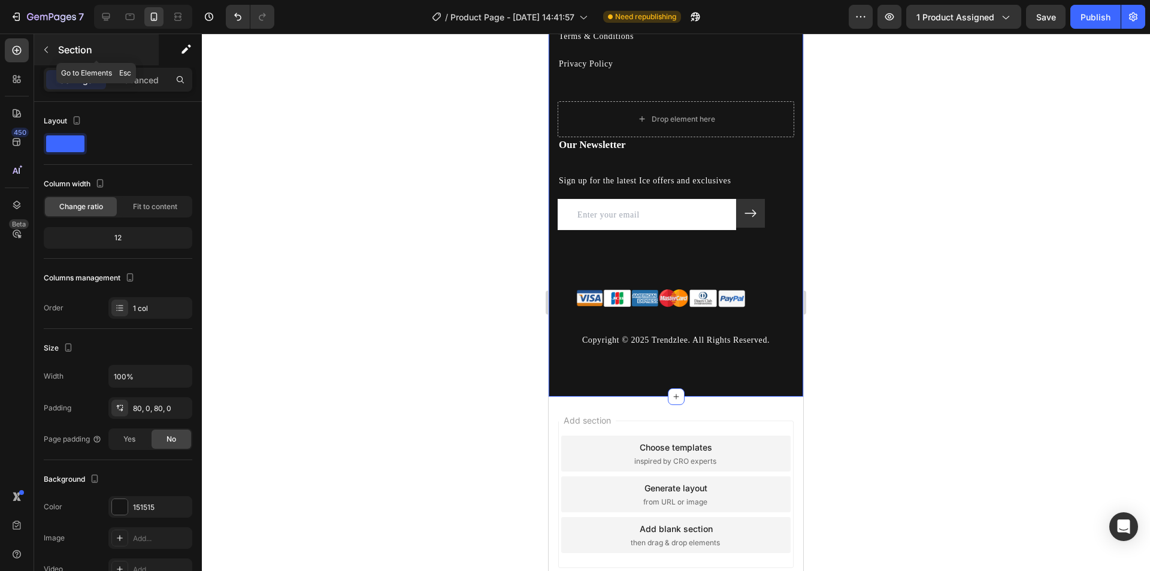
click at [49, 50] on icon "button" at bounding box center [46, 50] width 10 height 10
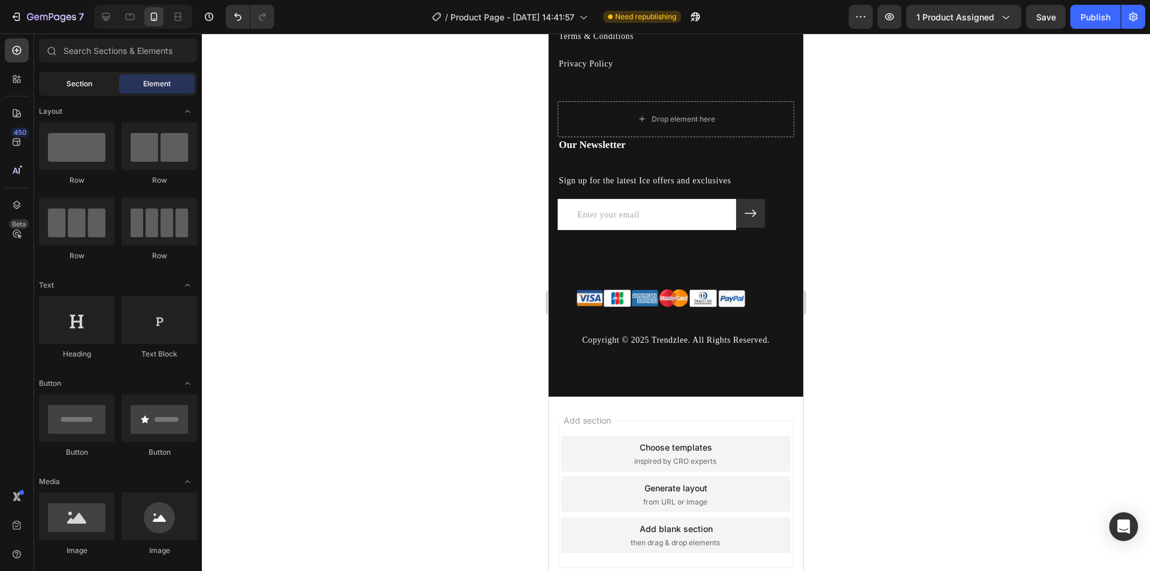
click at [82, 83] on span "Section" at bounding box center [79, 83] width 26 height 11
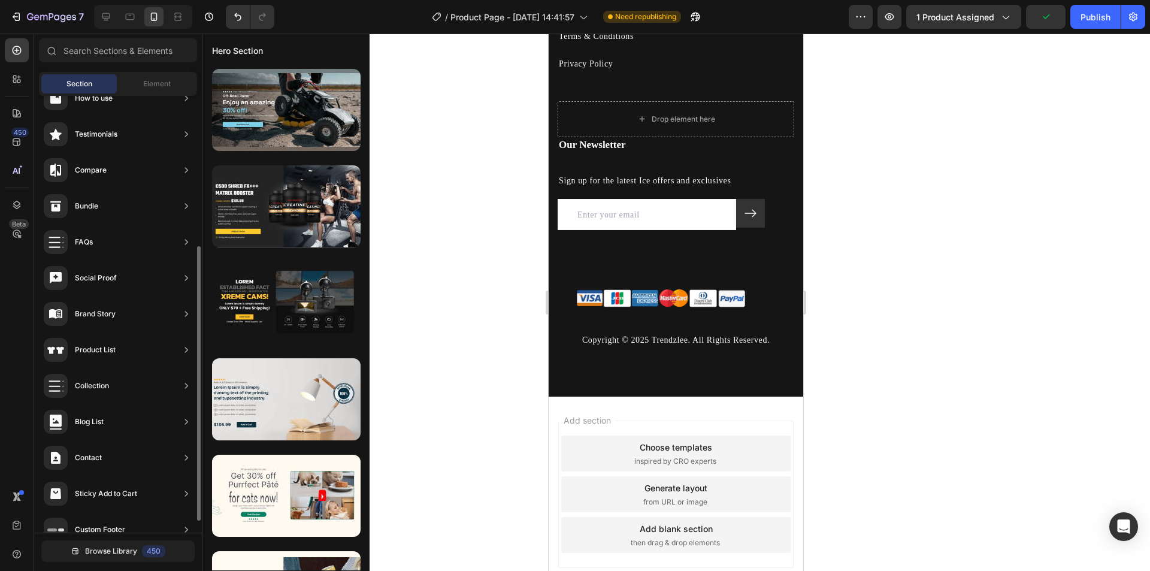
scroll to position [0, 0]
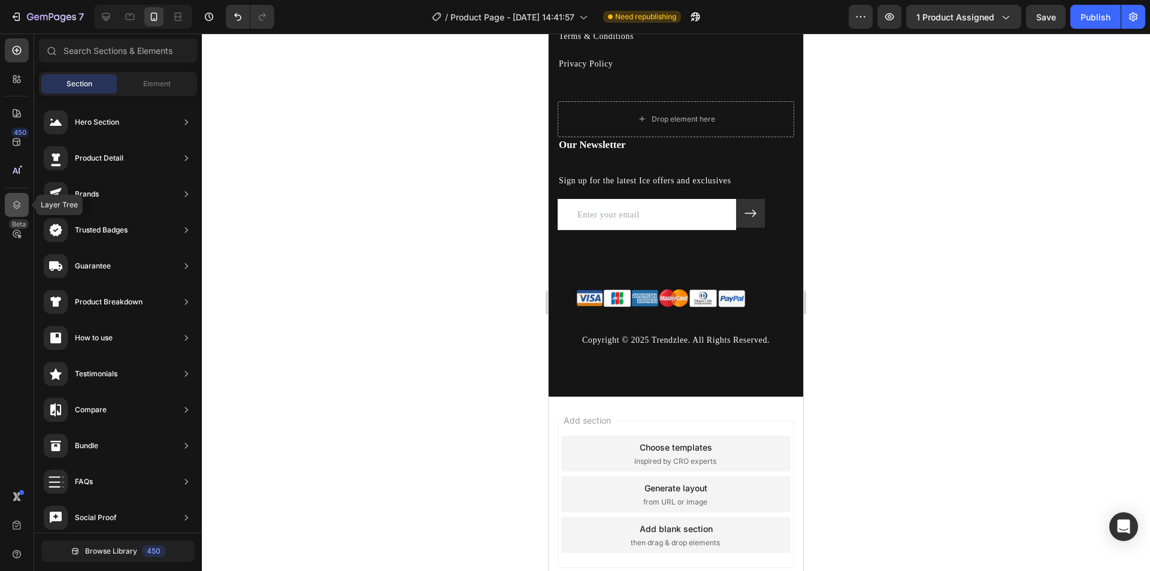
click at [17, 209] on icon at bounding box center [17, 205] width 12 height 12
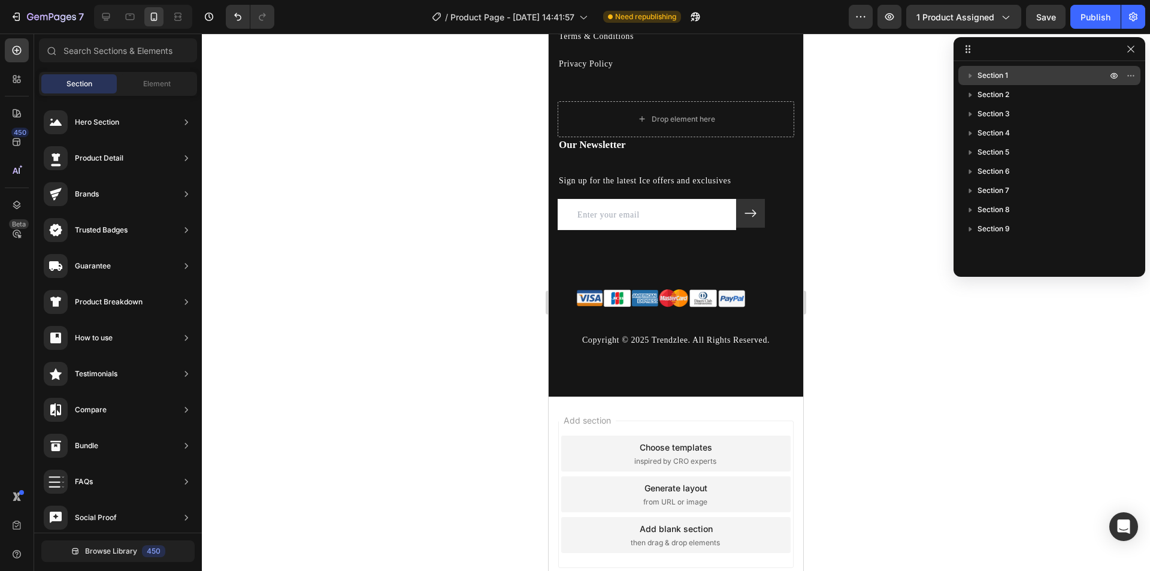
click at [968, 73] on icon "button" at bounding box center [970, 75] width 12 height 12
click at [970, 74] on icon "button" at bounding box center [970, 75] width 5 height 3
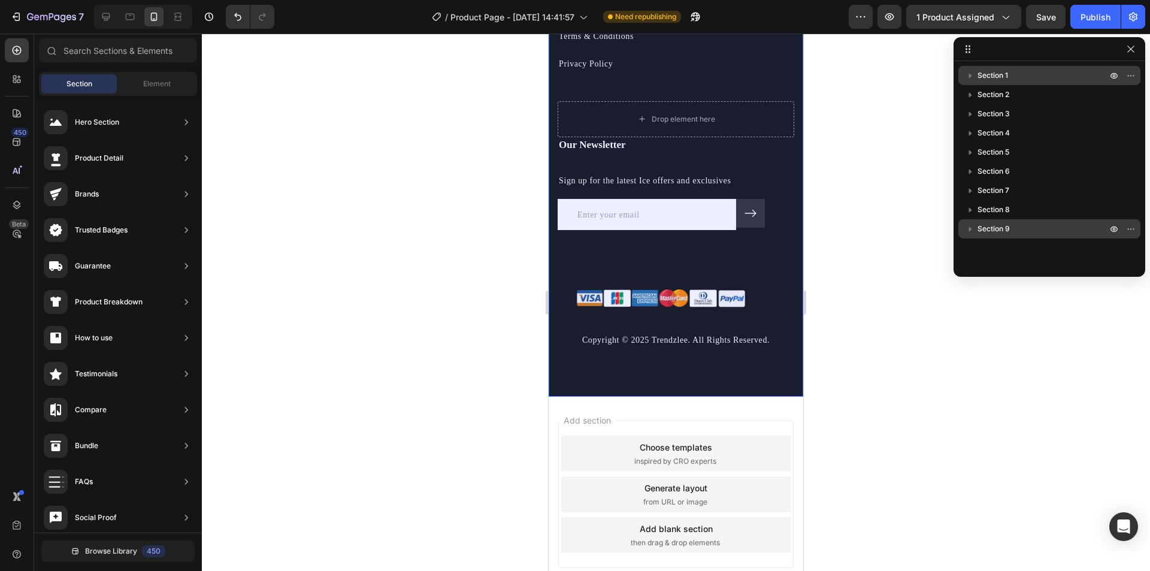
click at [968, 227] on icon "button" at bounding box center [970, 229] width 12 height 12
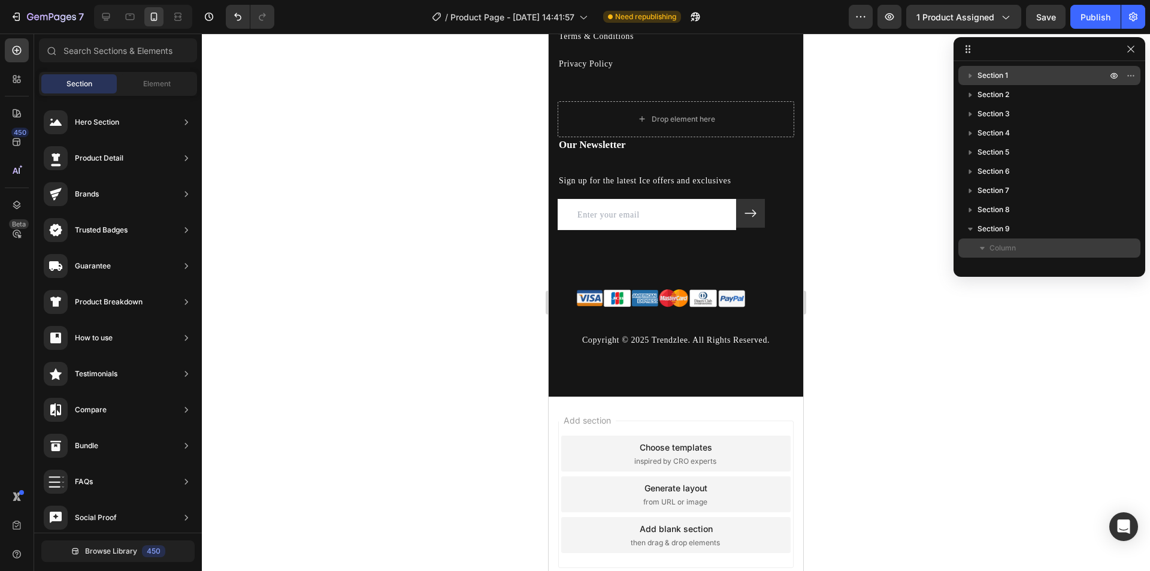
click at [981, 245] on icon "button" at bounding box center [982, 248] width 12 height 12
click at [986, 247] on icon "button" at bounding box center [982, 248] width 12 height 12
click at [982, 247] on icon "button" at bounding box center [982, 248] width 5 height 3
click at [982, 247] on icon "button" at bounding box center [982, 248] width 12 height 12
click at [868, 234] on div at bounding box center [676, 302] width 948 height 537
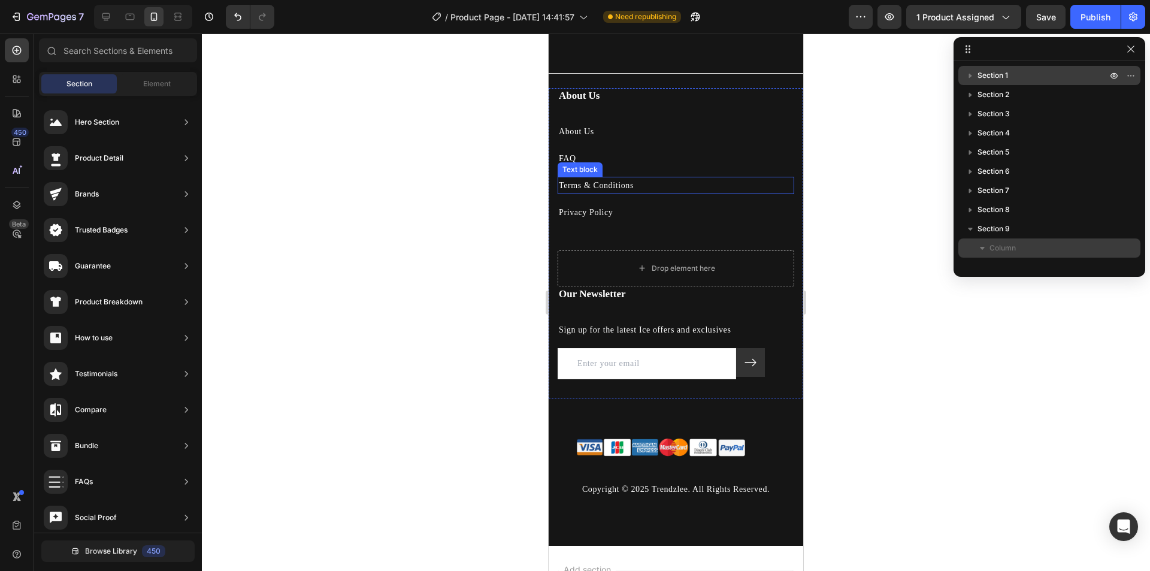
scroll to position [2706, 0]
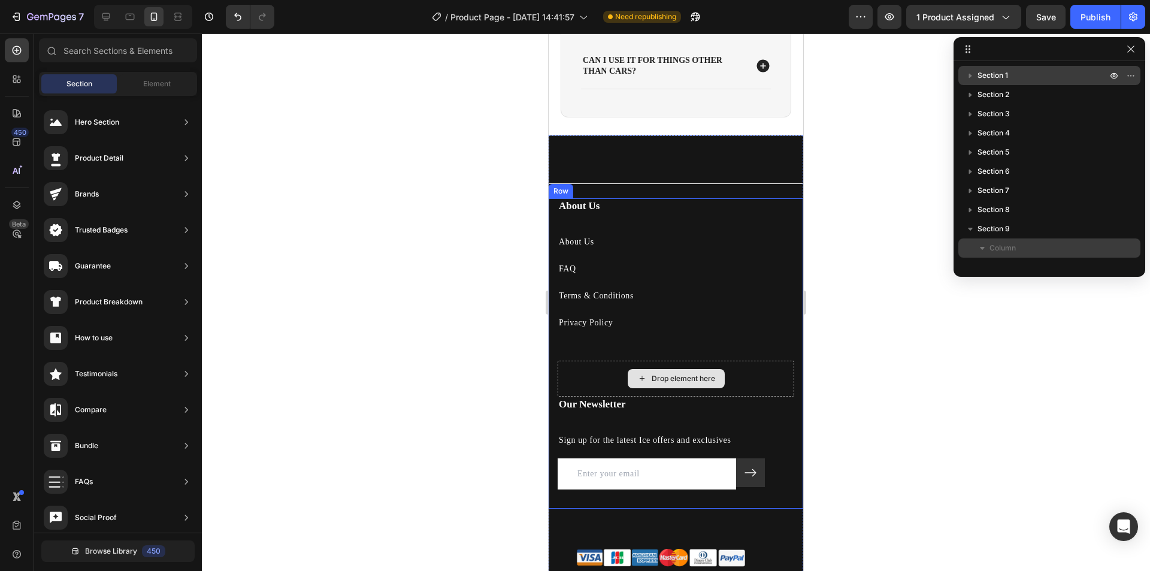
click at [659, 383] on div "Drop element here" at bounding box center [683, 379] width 63 height 10
click at [730, 386] on div "Drop element here" at bounding box center [676, 379] width 237 height 36
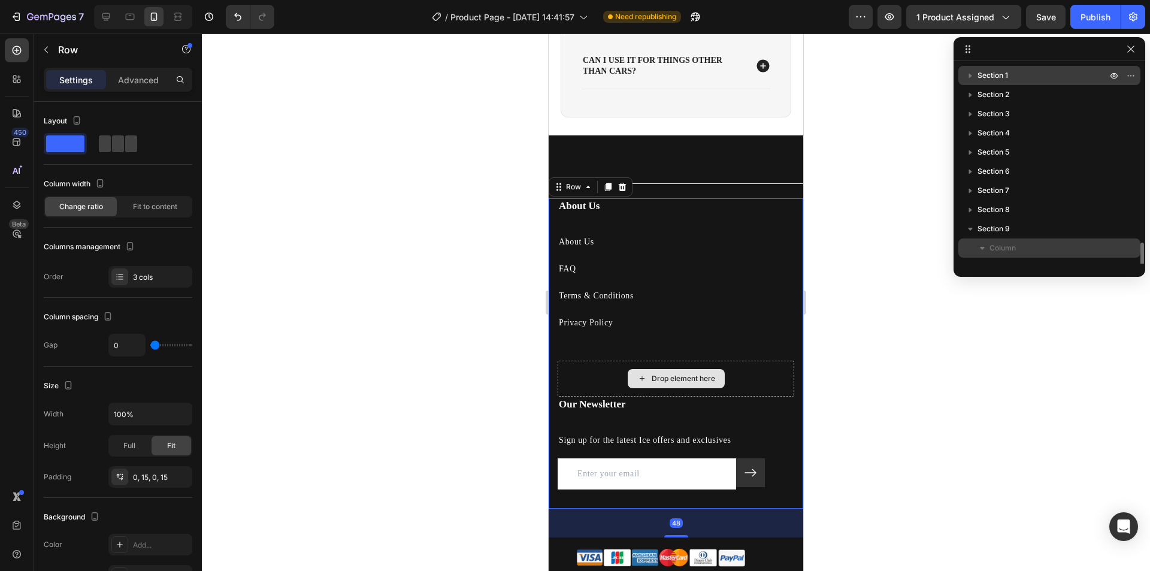
scroll to position [131, 0]
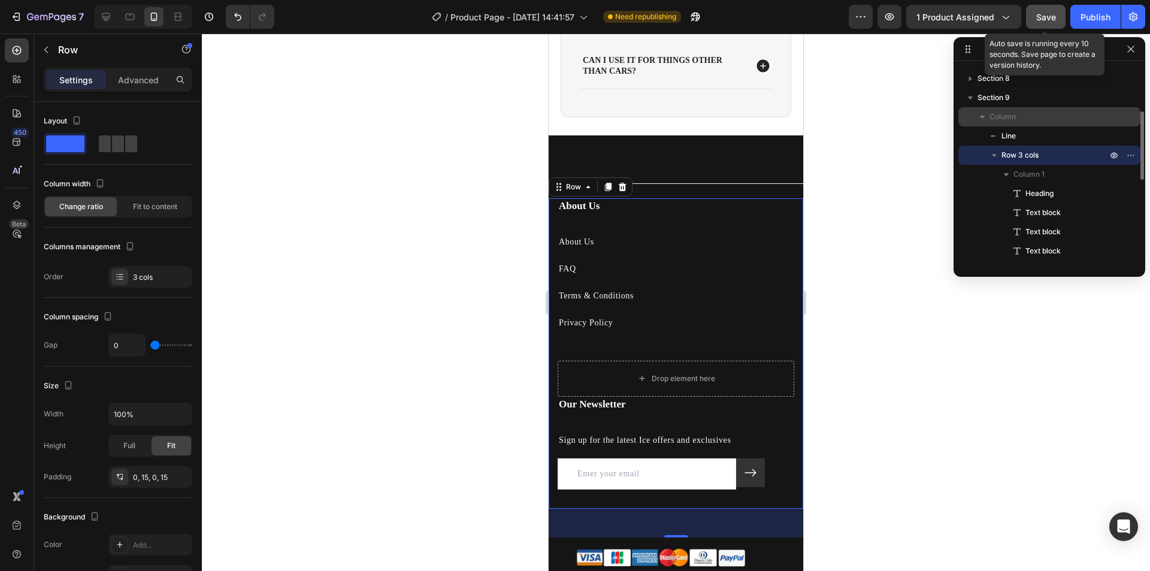
click at [1055, 23] on div "Save" at bounding box center [1046, 17] width 20 height 13
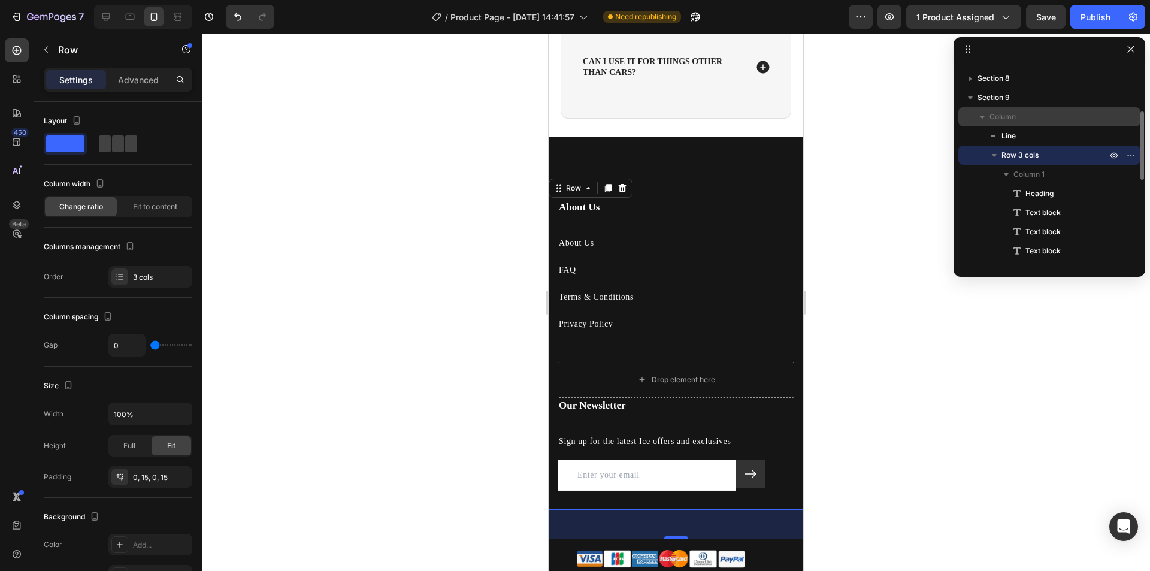
click at [922, 358] on div at bounding box center [676, 302] width 948 height 537
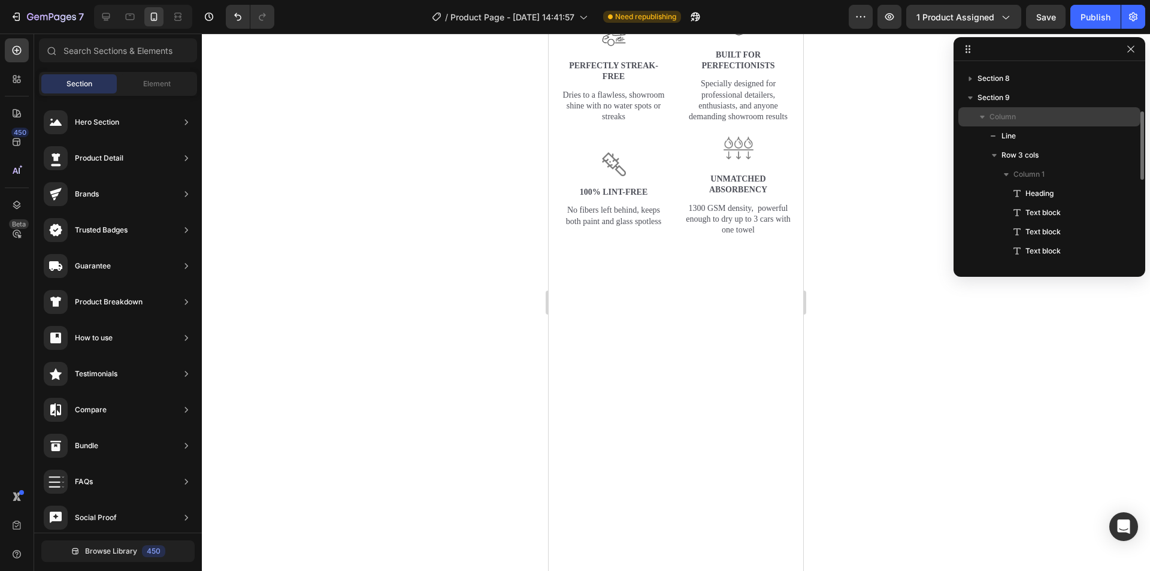
scroll to position [1089, 0]
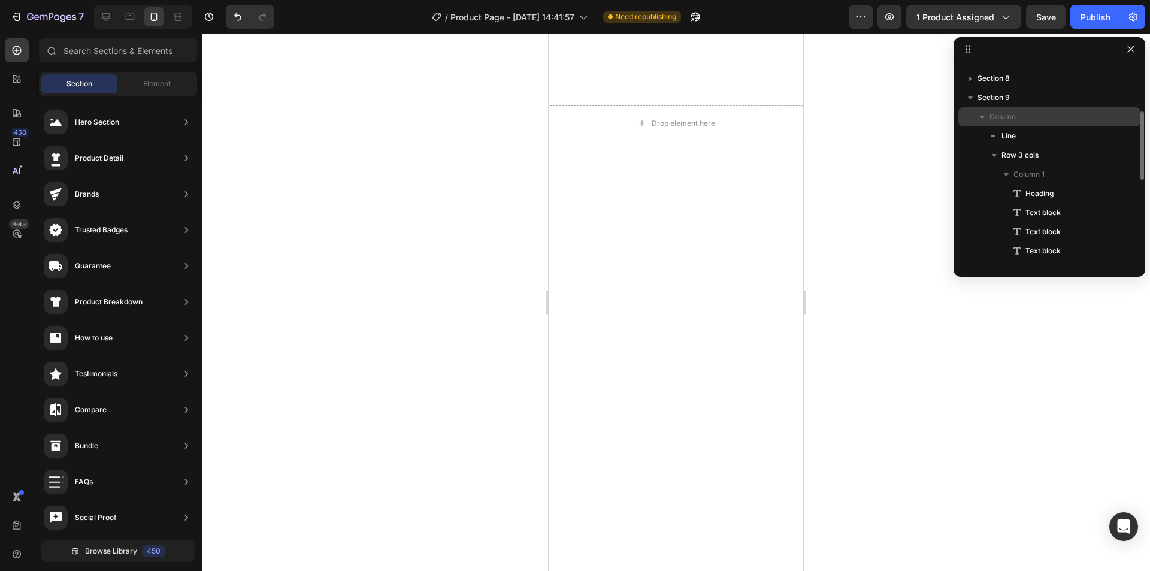
click at [1130, 52] on icon "button" at bounding box center [1131, 49] width 10 height 10
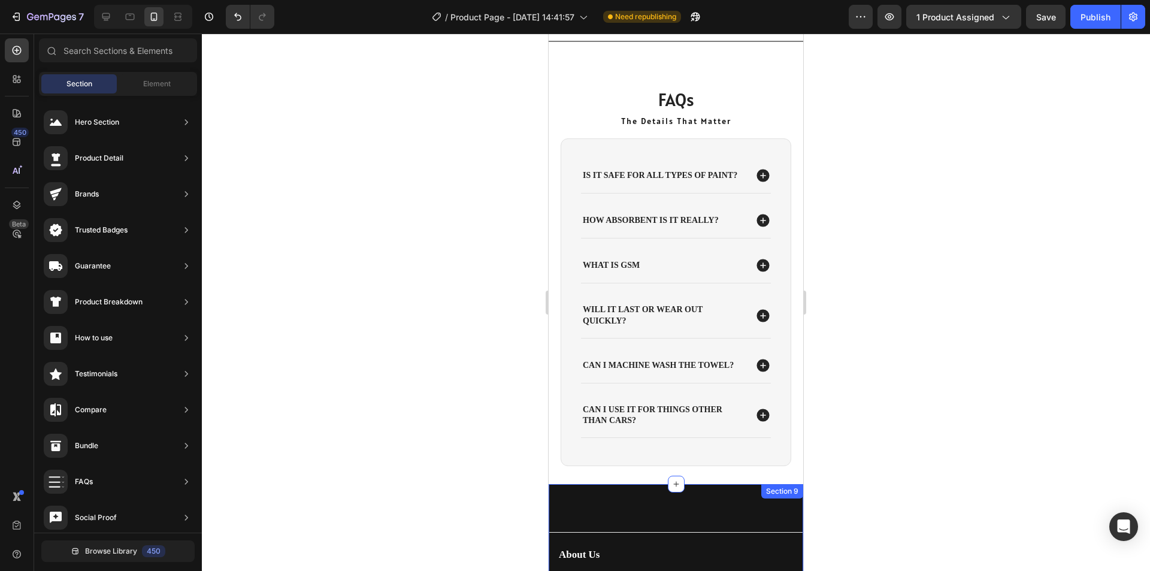
scroll to position [2216, 0]
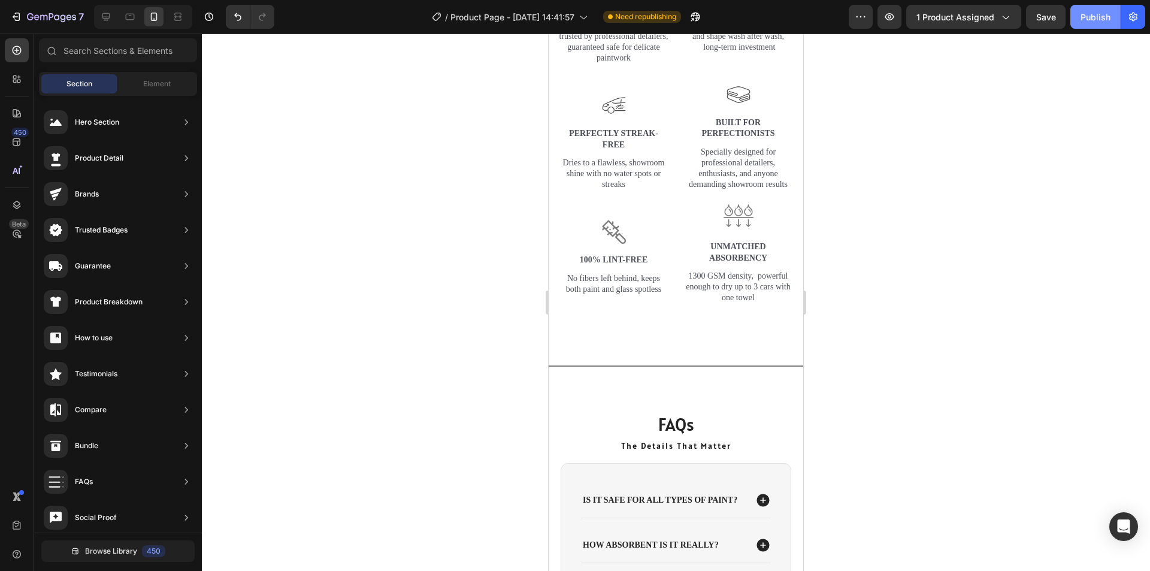
click at [1080, 17] on div "Publish" at bounding box center [1095, 17] width 30 height 13
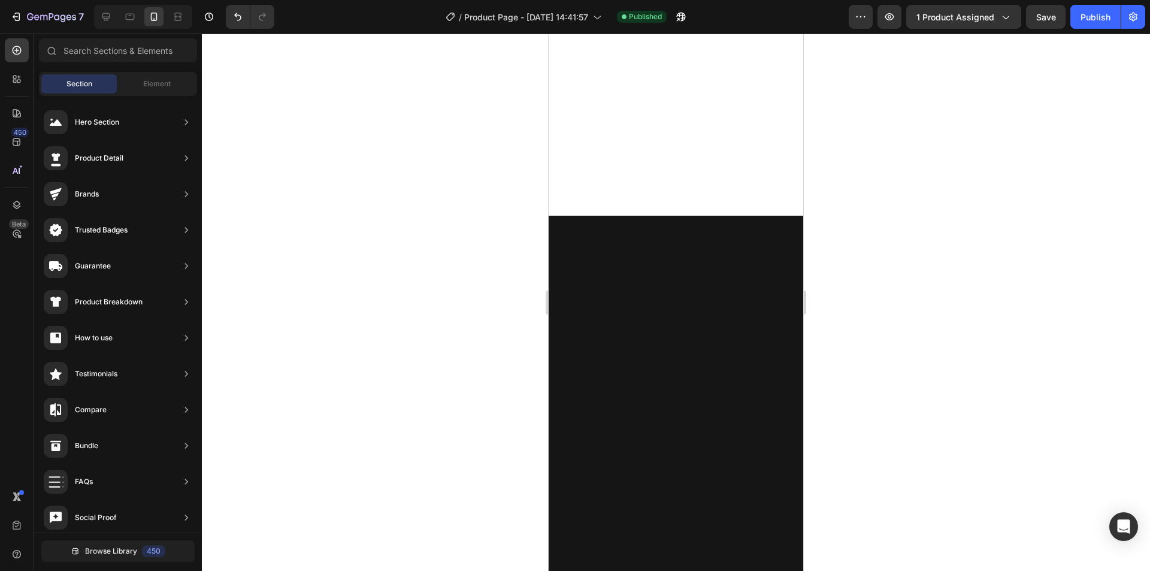
scroll to position [0, 0]
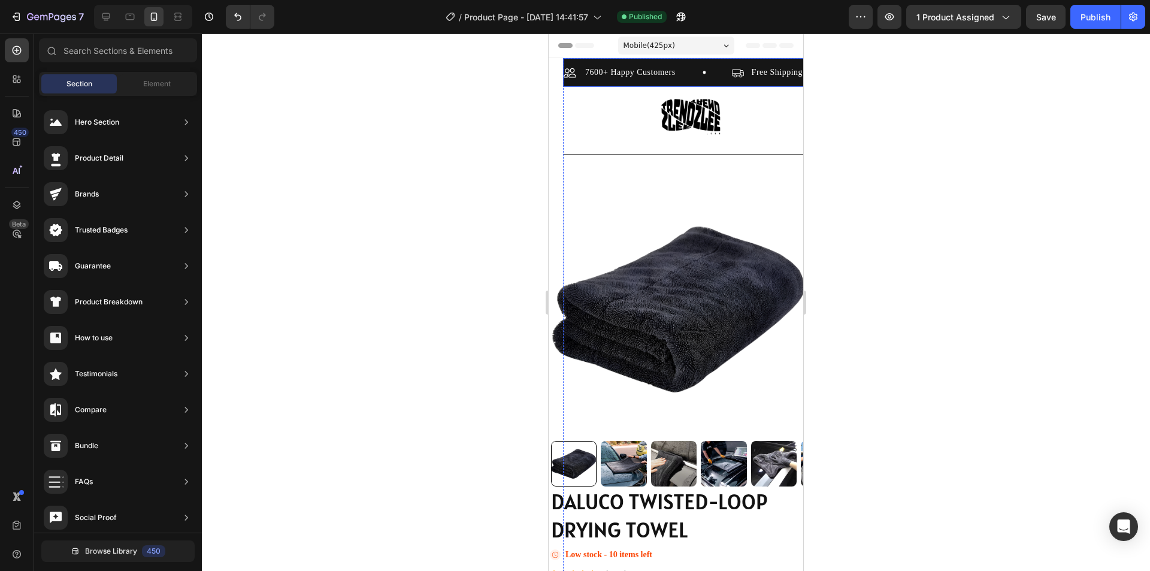
click at [689, 72] on div "7600+ Happy Customers Item List" at bounding box center [648, 72] width 168 height 14
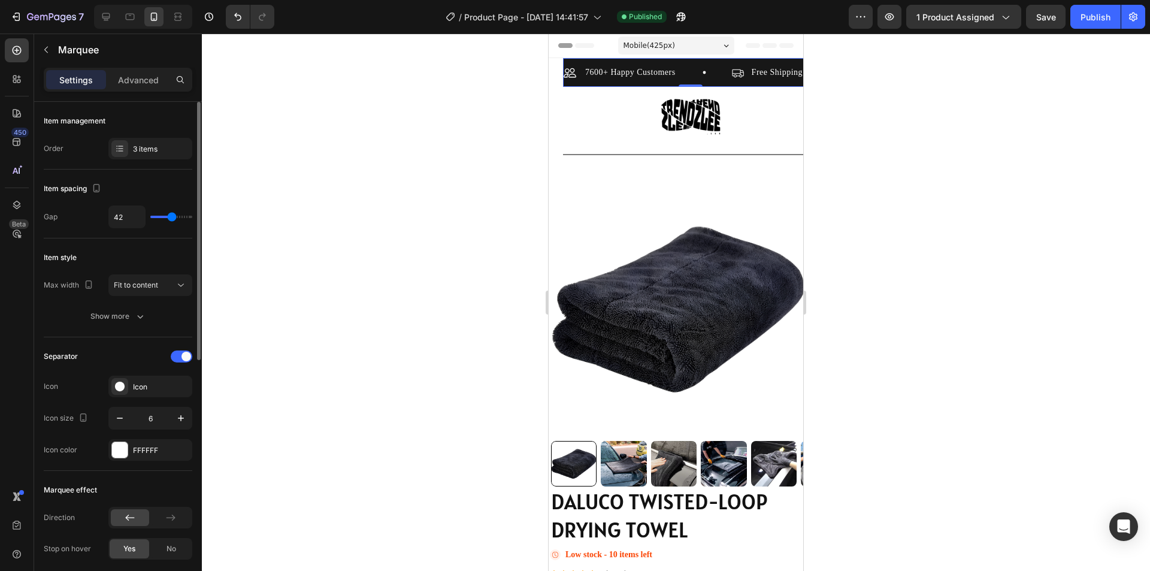
type input "22"
type input "13"
type input "18"
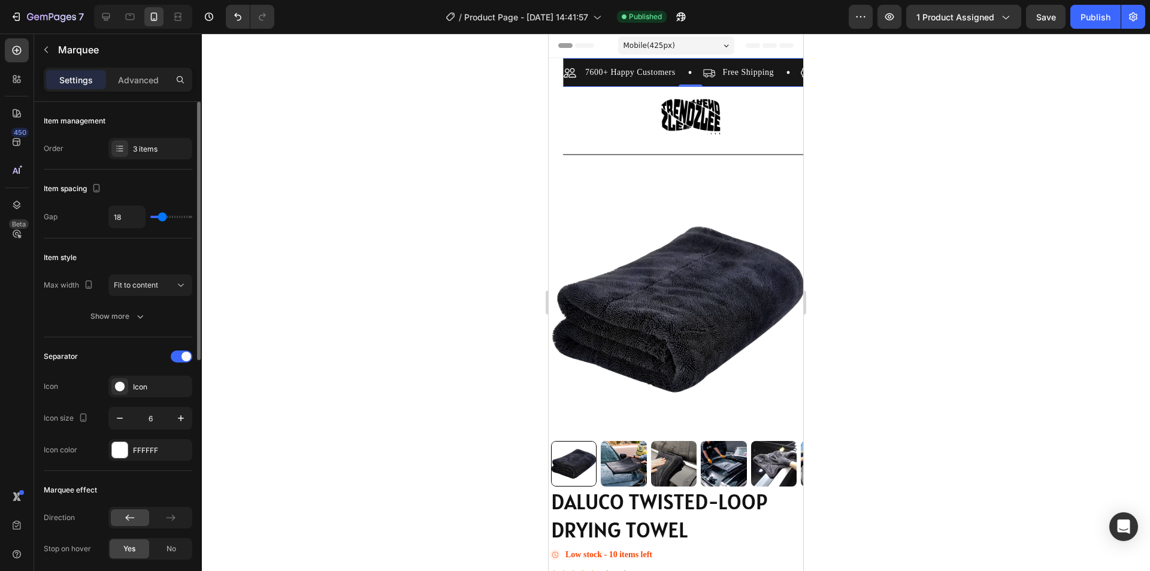
drag, startPoint x: 173, startPoint y: 216, endPoint x: 162, endPoint y: 217, distance: 10.8
type input "18"
click at [162, 217] on input "range" at bounding box center [171, 217] width 42 height 2
type input "42"
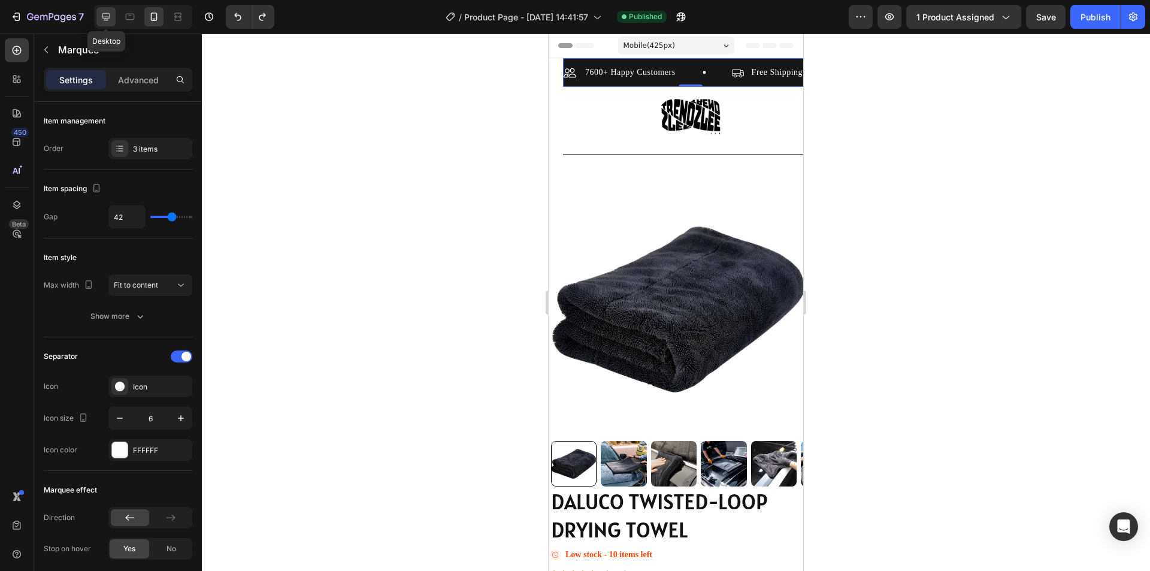
click at [112, 17] on icon at bounding box center [106, 17] width 12 height 12
type input "80"
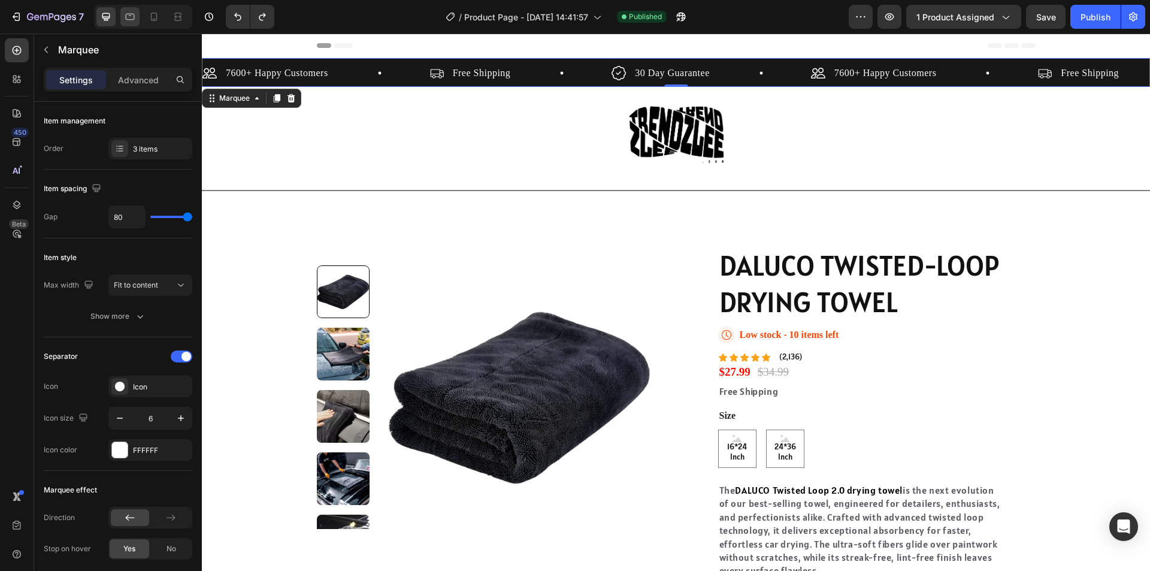
click at [149, 16] on icon at bounding box center [154, 17] width 12 height 12
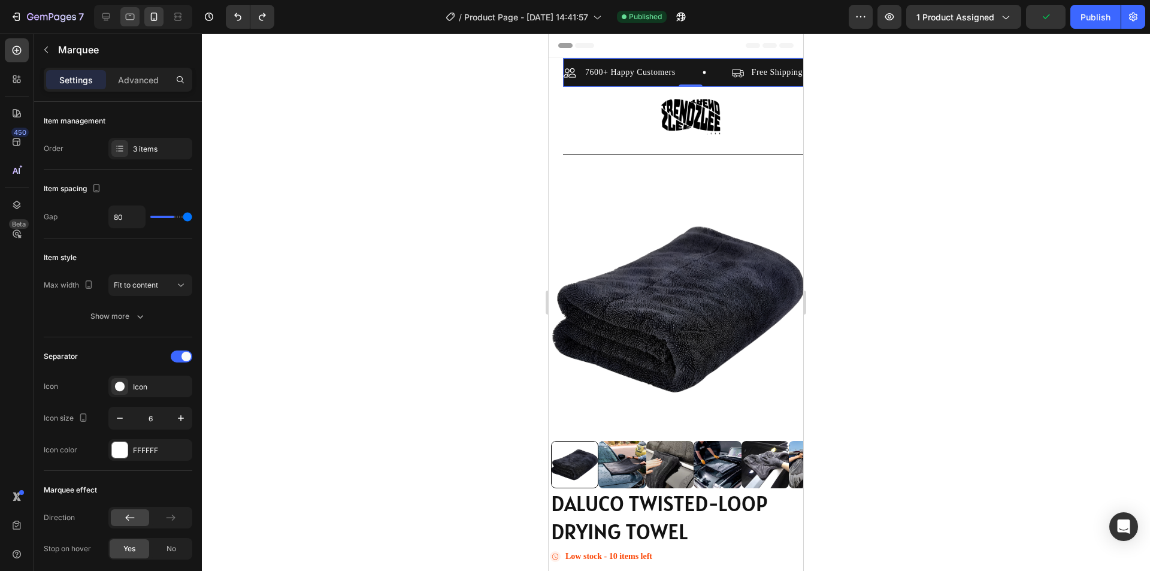
type input "42"
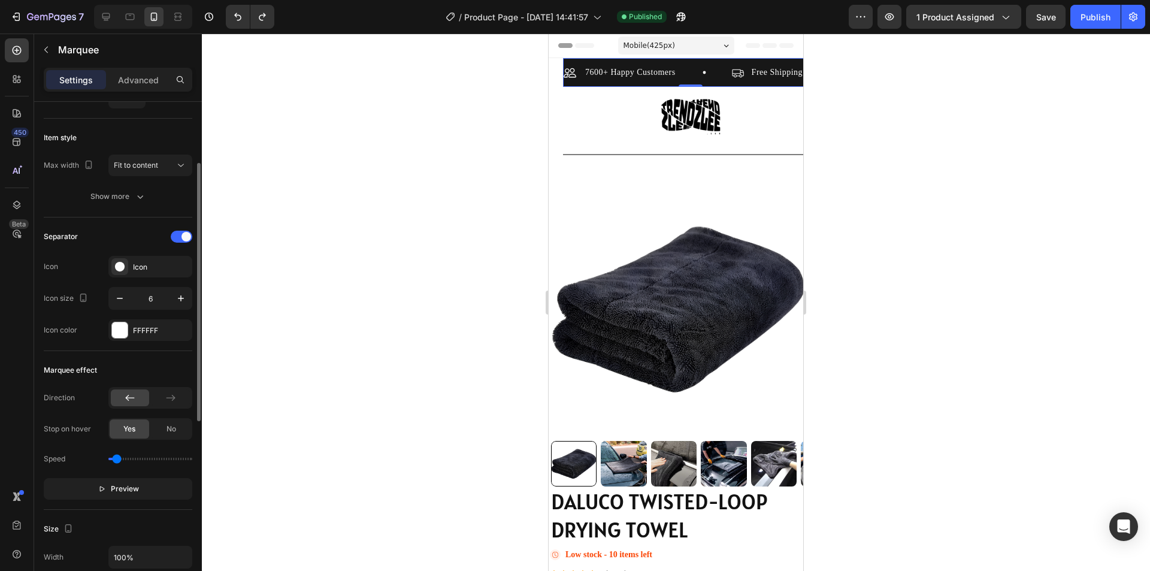
scroll to position [240, 0]
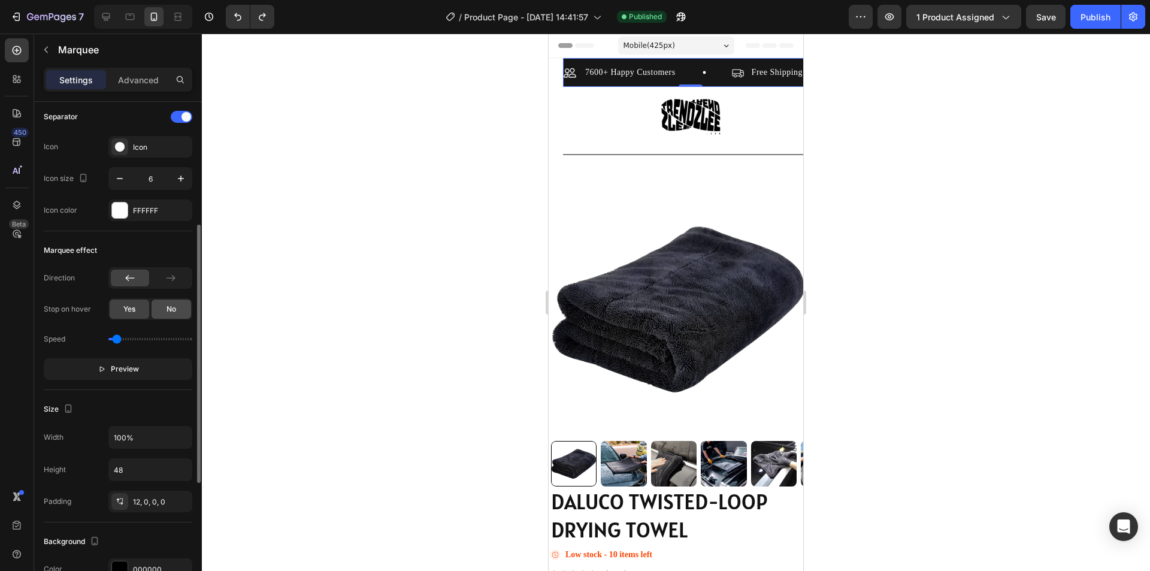
click at [168, 307] on span "No" at bounding box center [171, 309] width 10 height 11
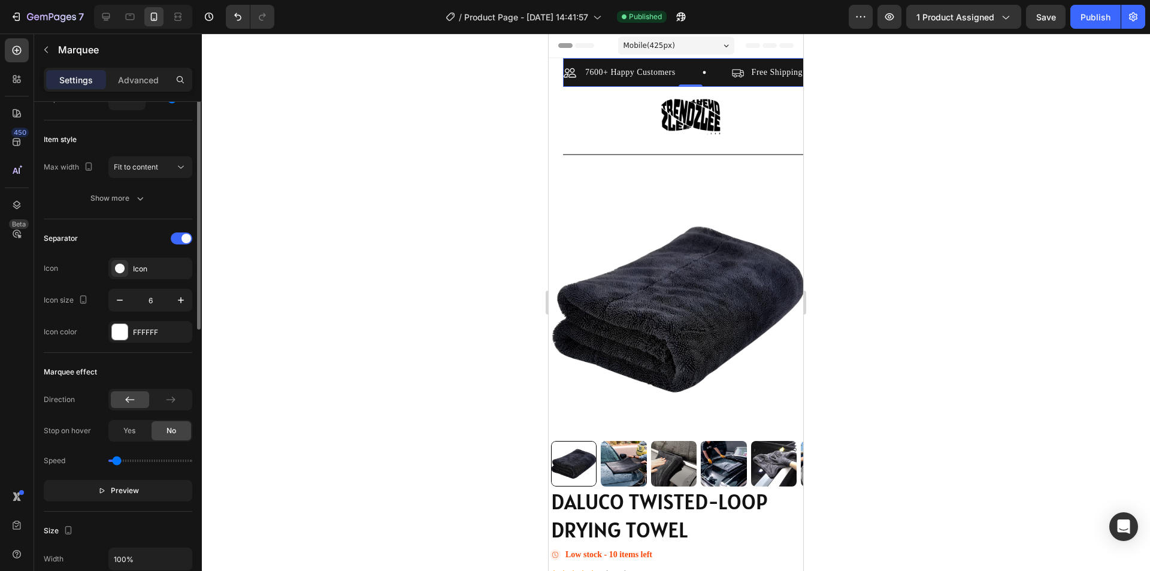
scroll to position [0, 0]
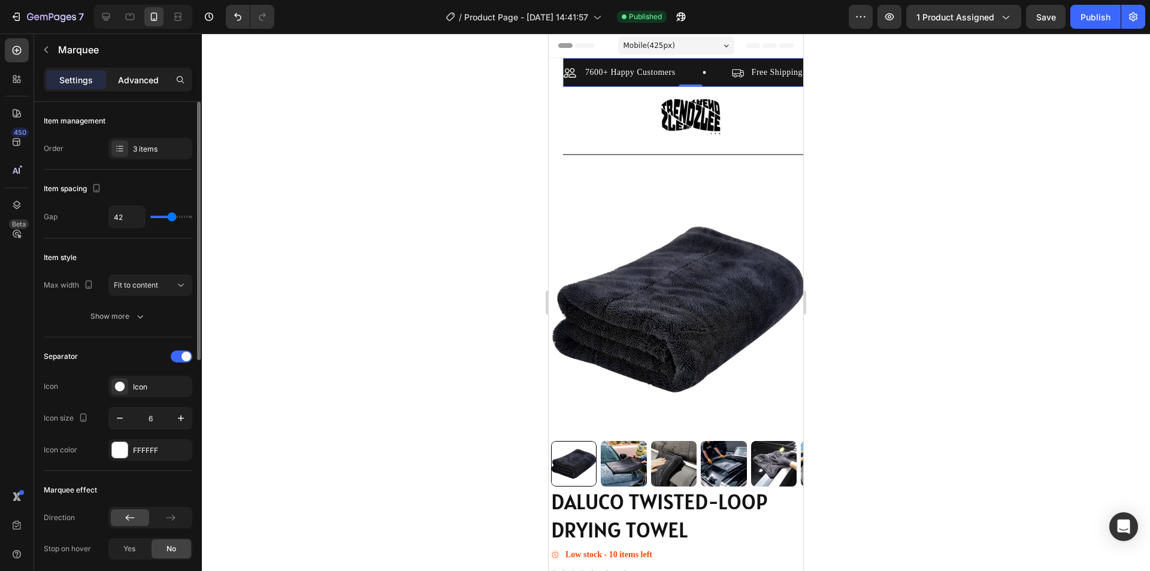
click at [143, 81] on p "Advanced" at bounding box center [138, 80] width 41 height 13
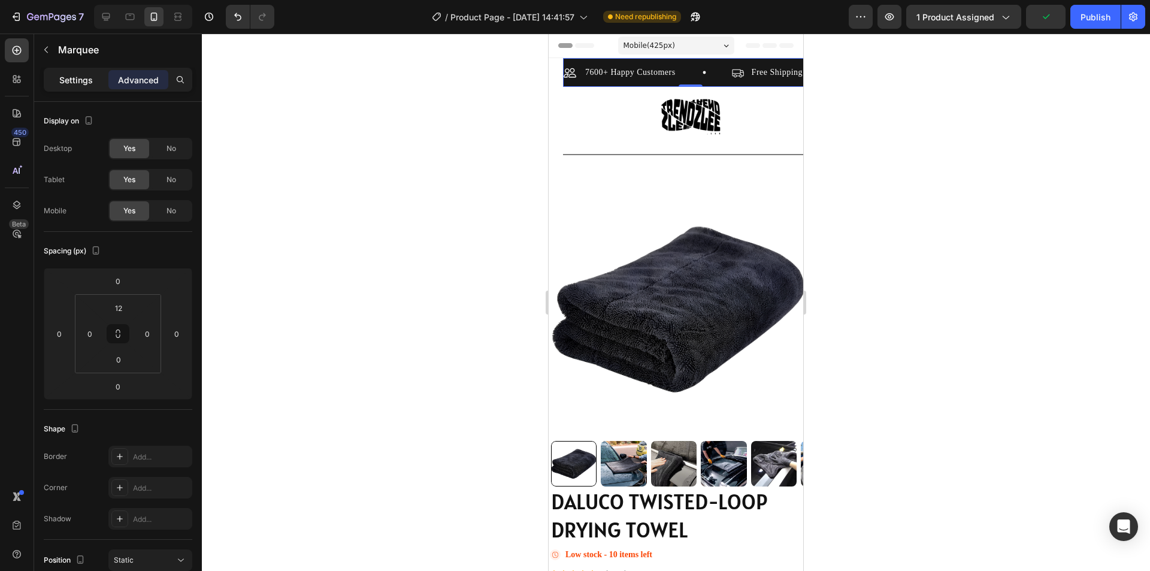
click at [76, 81] on p "Settings" at bounding box center [76, 80] width 34 height 13
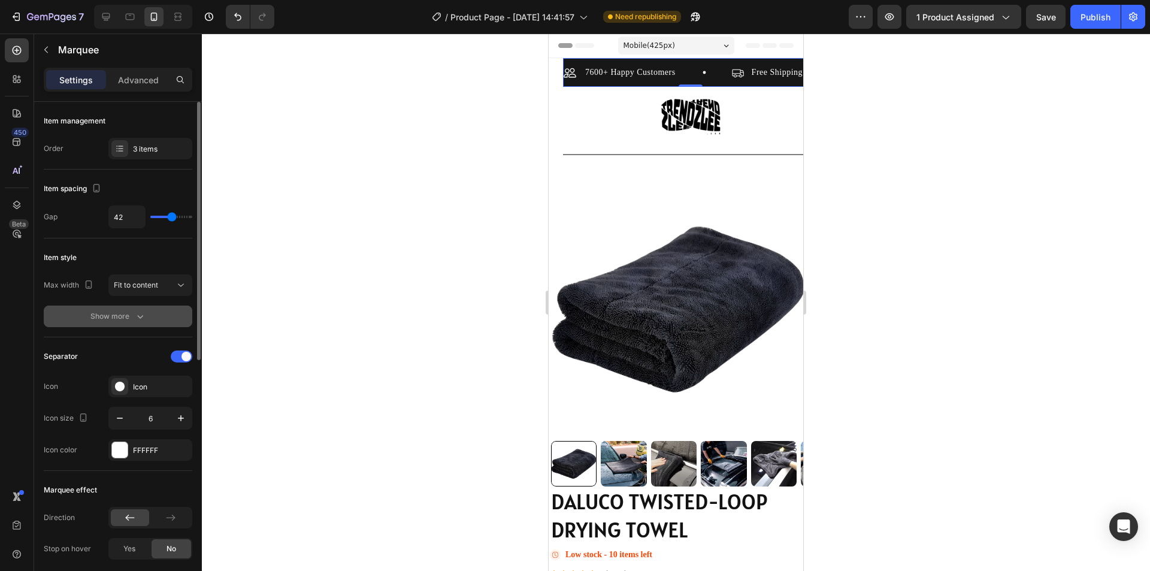
click at [129, 312] on div "Show more" at bounding box center [118, 316] width 56 height 12
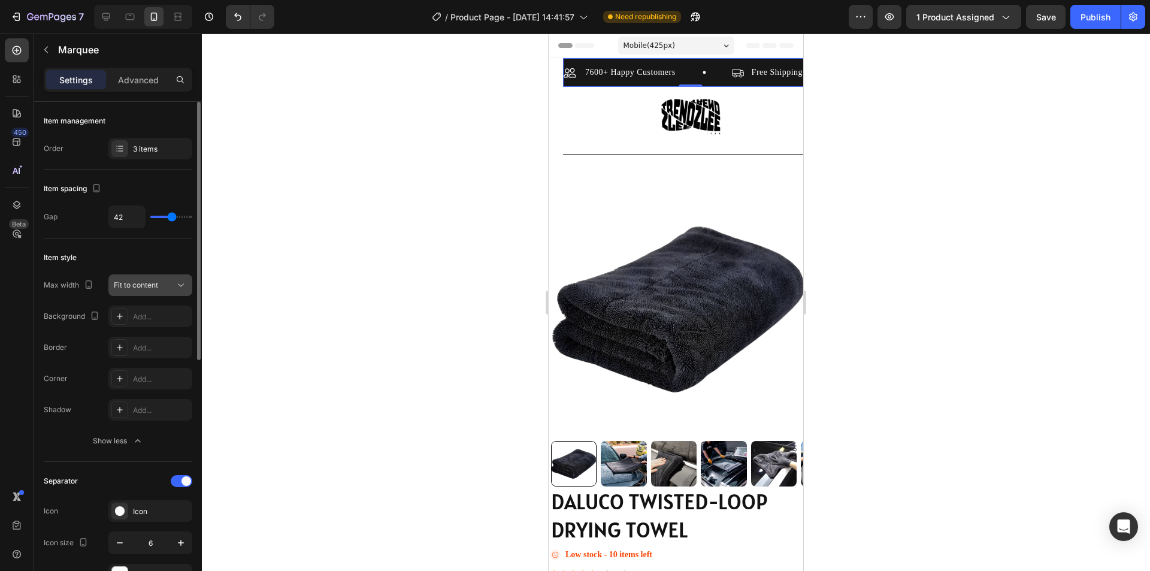
click at [150, 283] on span "Fit to content" at bounding box center [136, 284] width 44 height 9
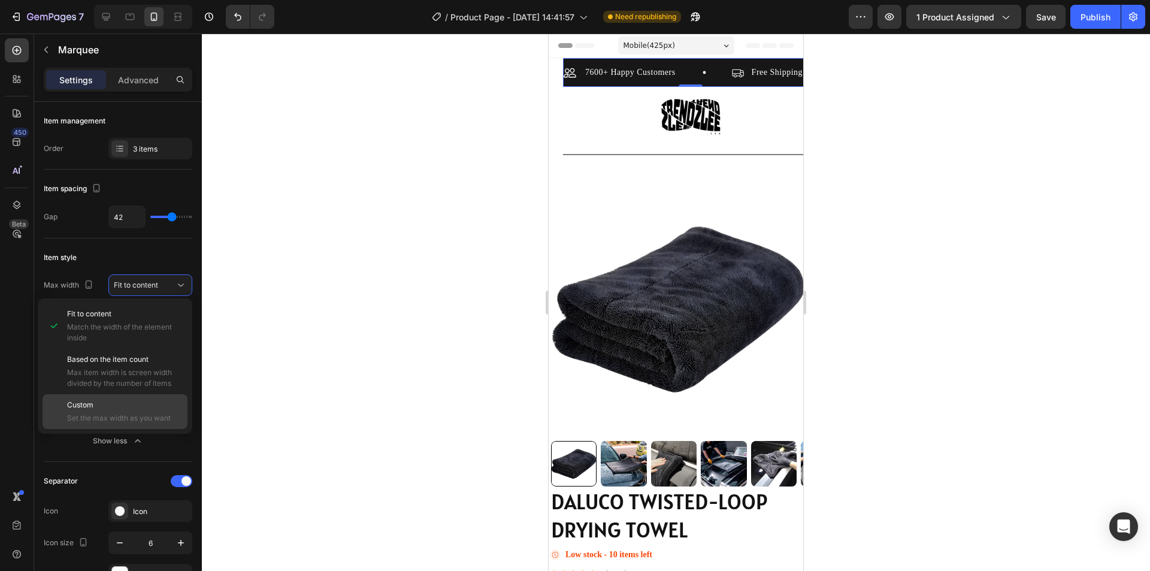
click at [134, 401] on p "Custom" at bounding box center [124, 404] width 115 height 11
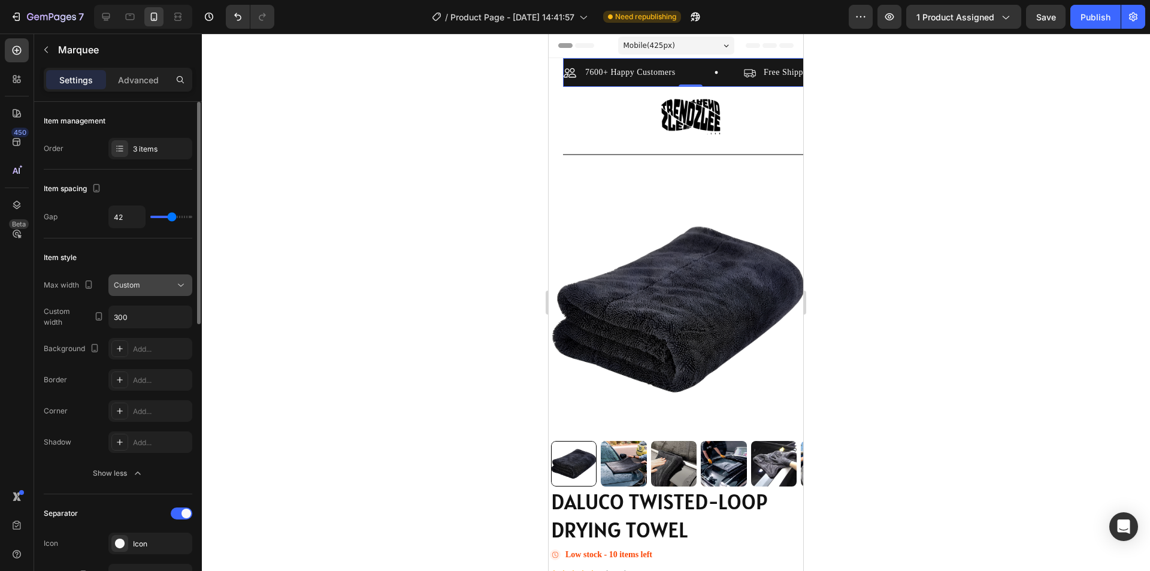
click at [141, 284] on div "Custom" at bounding box center [144, 285] width 61 height 11
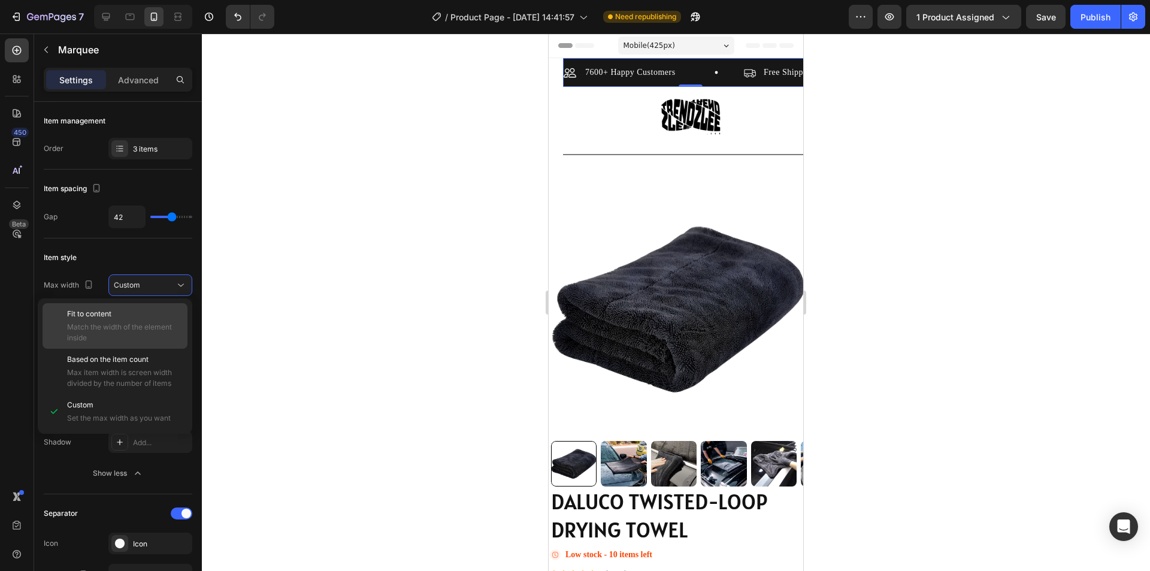
click at [137, 317] on p "Fit to content" at bounding box center [124, 313] width 115 height 11
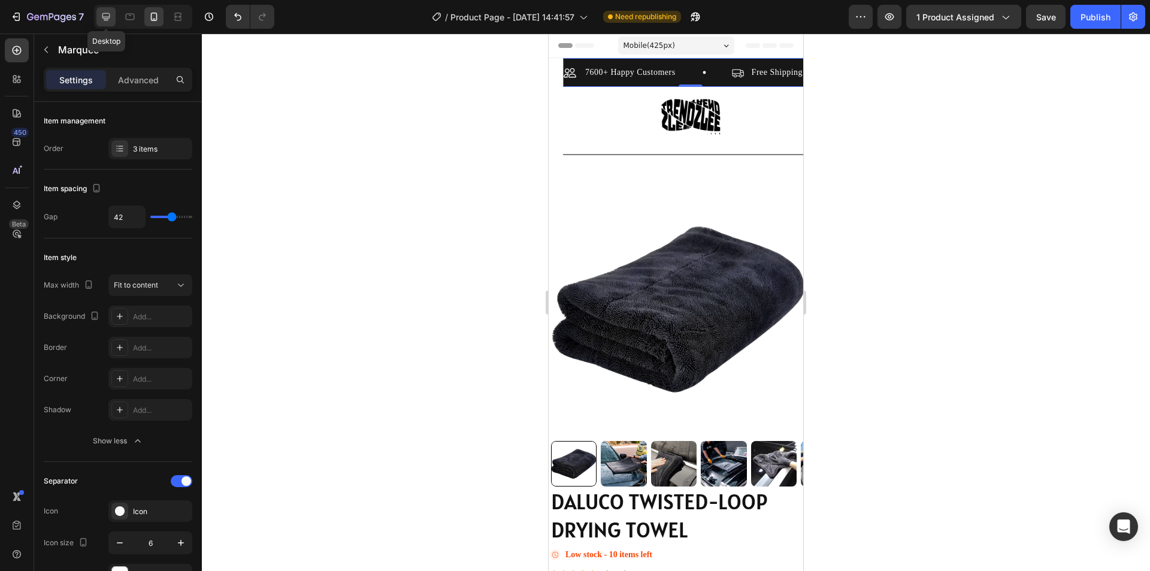
click at [98, 10] on div at bounding box center [105, 16] width 19 height 19
type input "80"
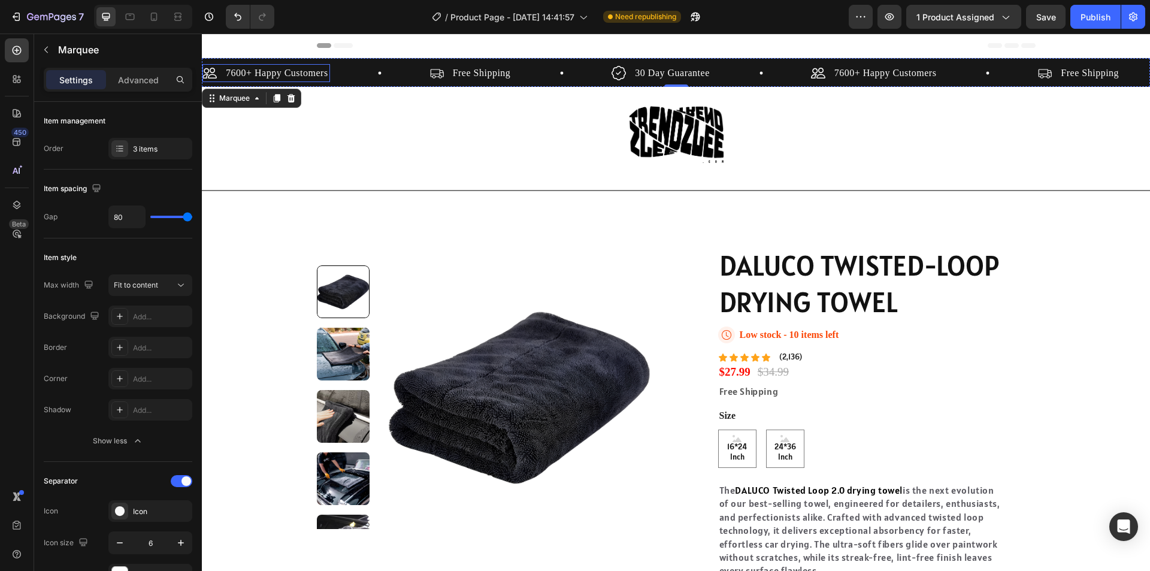
click at [342, 74] on div "7600+ Happy Customers Item List" at bounding box center [315, 73] width 227 height 18
click at [156, 13] on icon at bounding box center [154, 17] width 7 height 8
type input "42"
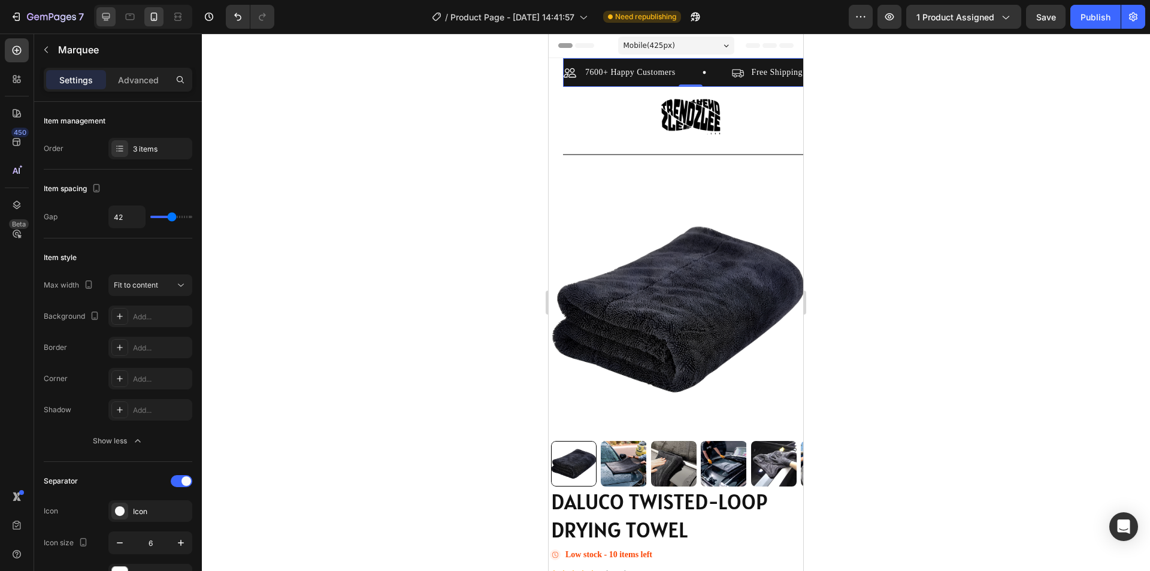
click at [101, 14] on icon at bounding box center [106, 17] width 12 height 12
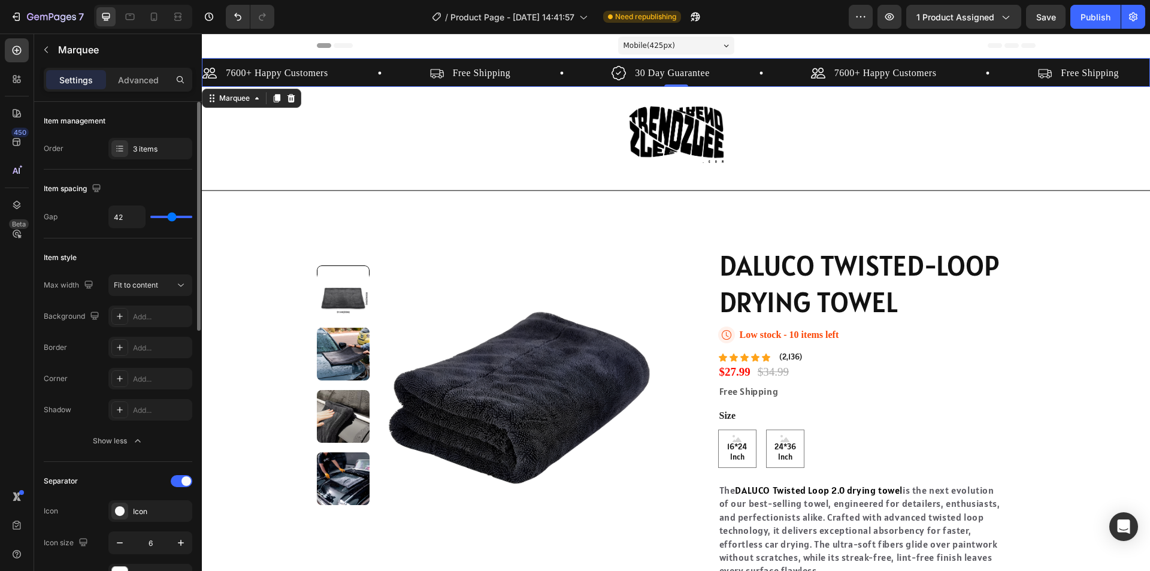
type input "80"
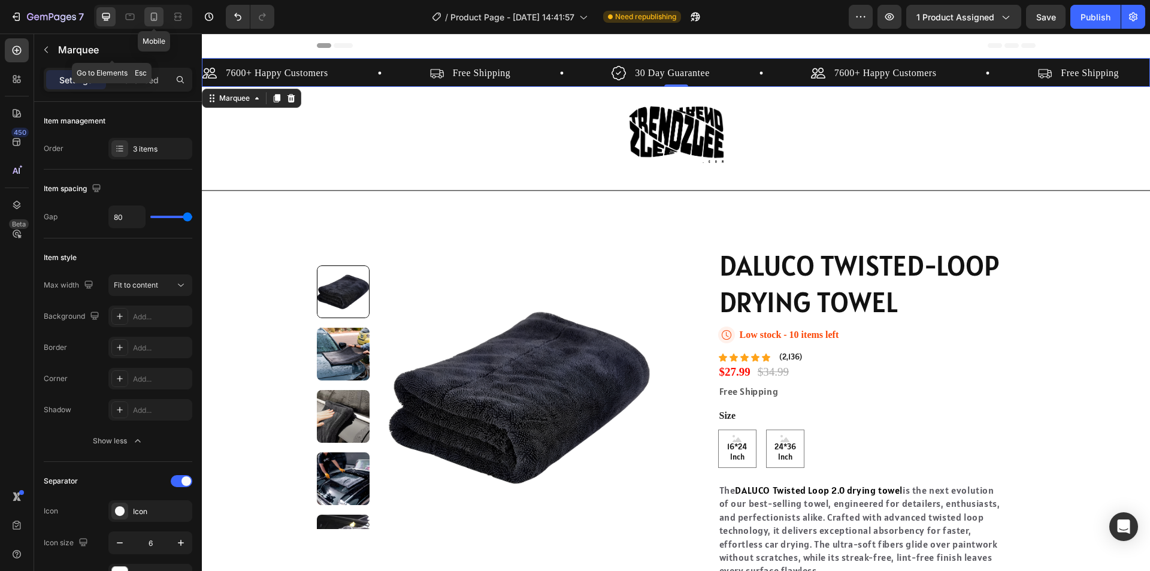
click at [155, 17] on icon at bounding box center [154, 17] width 12 height 12
type input "42"
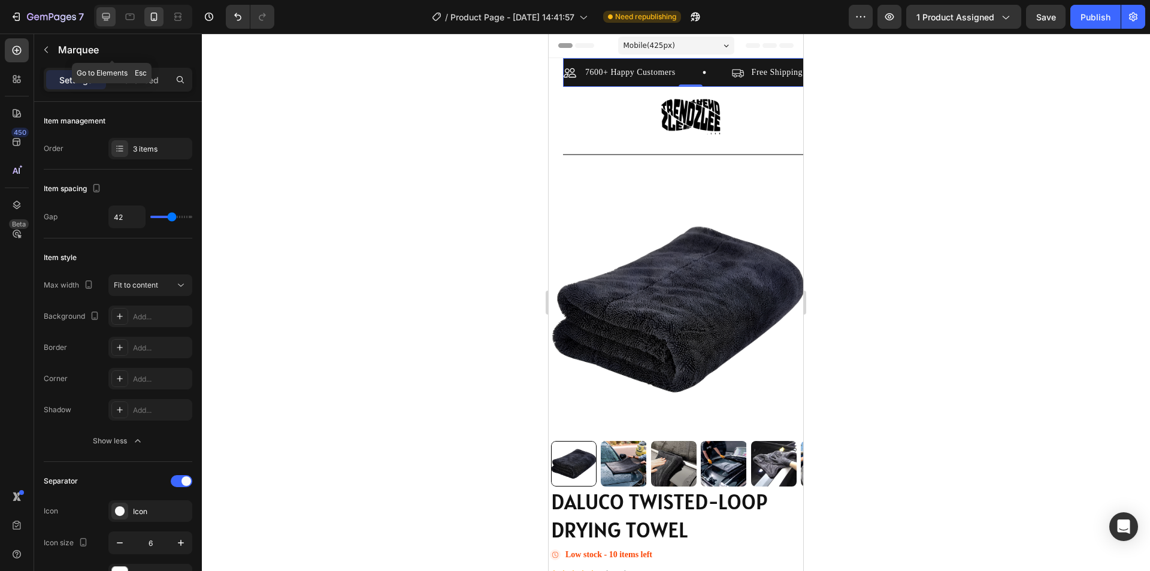
click at [102, 20] on icon at bounding box center [106, 17] width 12 height 12
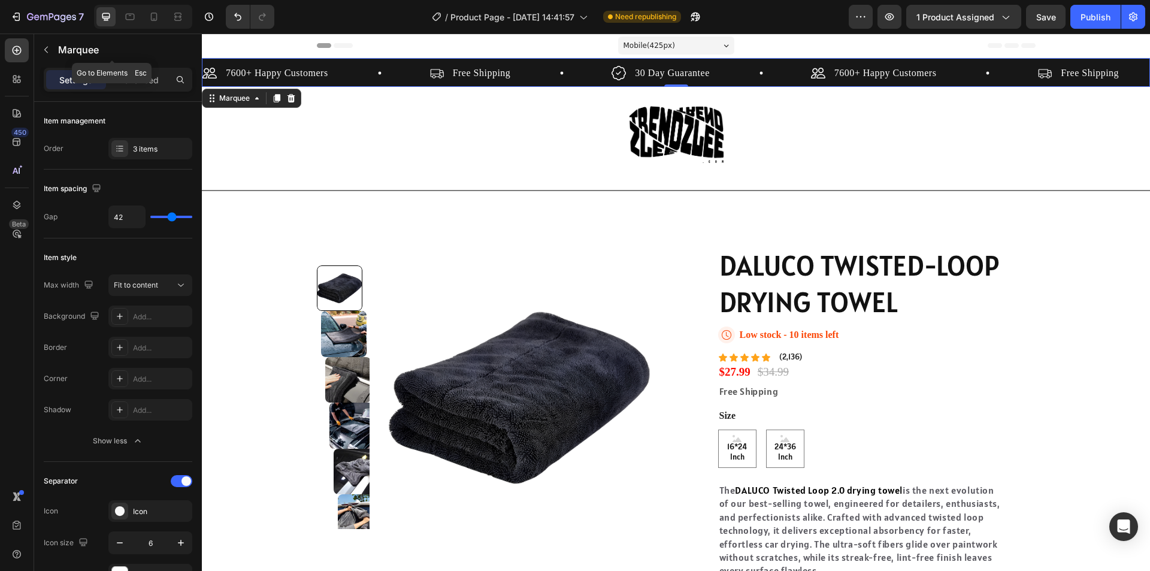
type input "80"
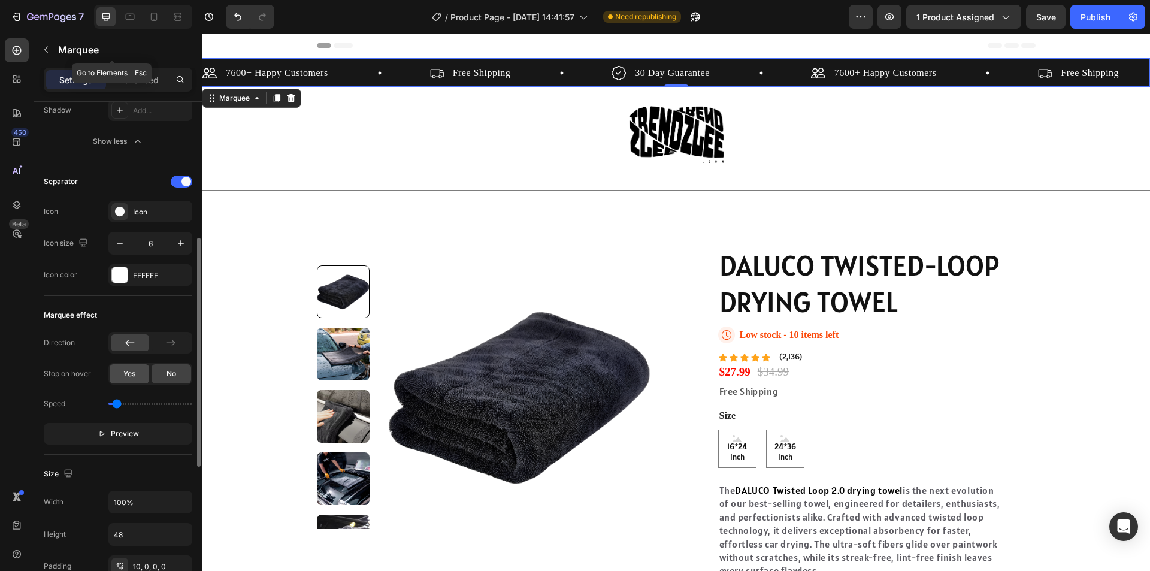
scroll to position [359, 0]
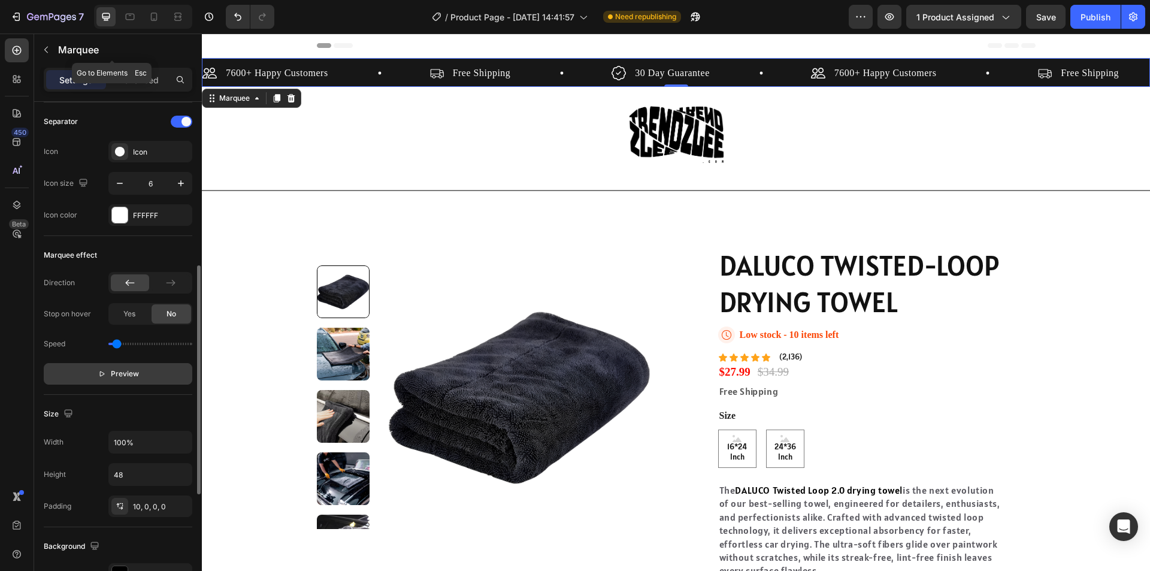
click at [117, 373] on span "Preview" at bounding box center [125, 374] width 28 height 12
click at [113, 371] on p "Pause" at bounding box center [118, 374] width 34 height 12
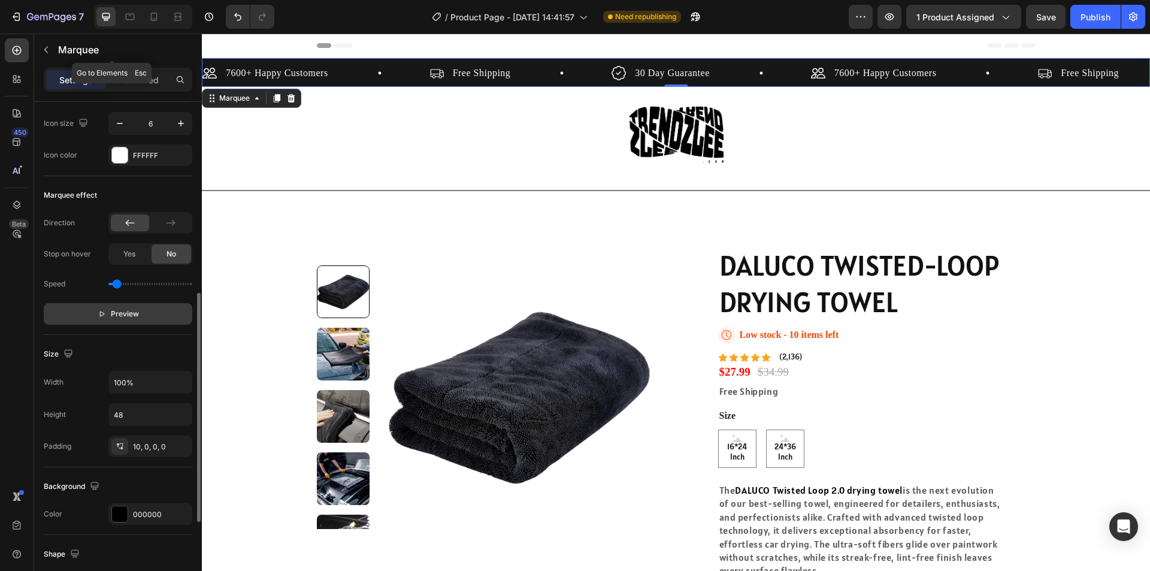
scroll to position [479, 0]
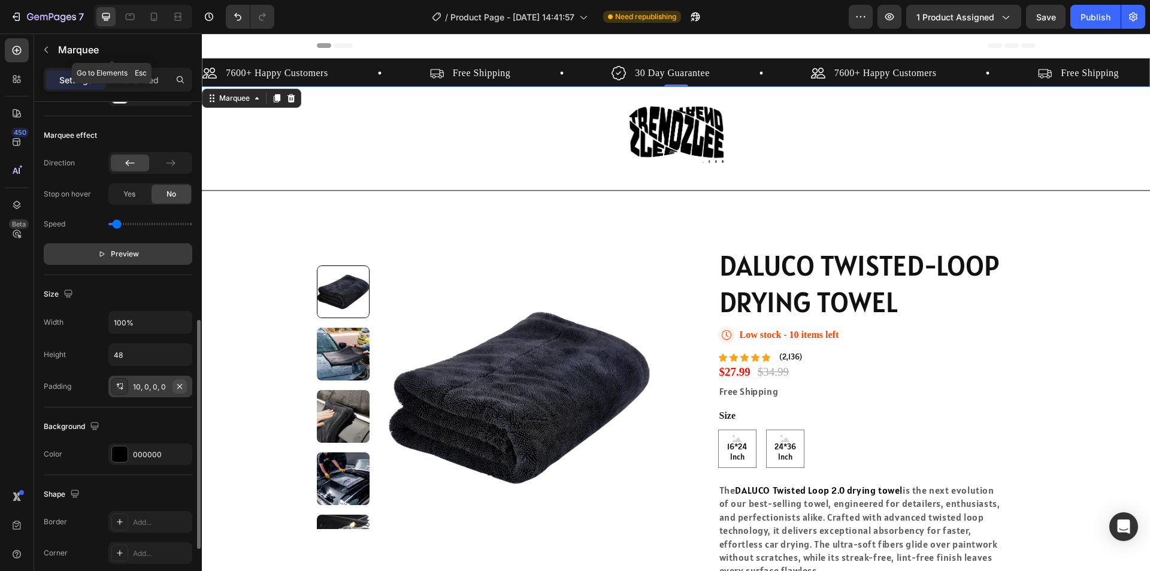
click at [180, 382] on icon "button" at bounding box center [180, 386] width 10 height 10
click at [165, 16] on div at bounding box center [143, 17] width 98 height 24
click at [161, 16] on div at bounding box center [153, 16] width 19 height 19
type input "42"
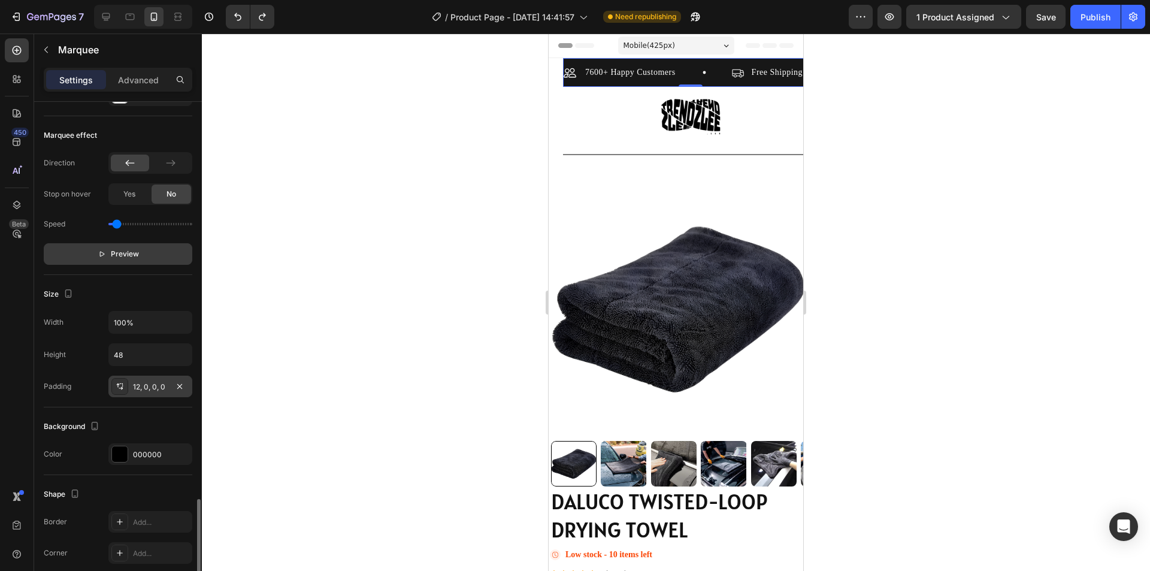
scroll to position [602, 0]
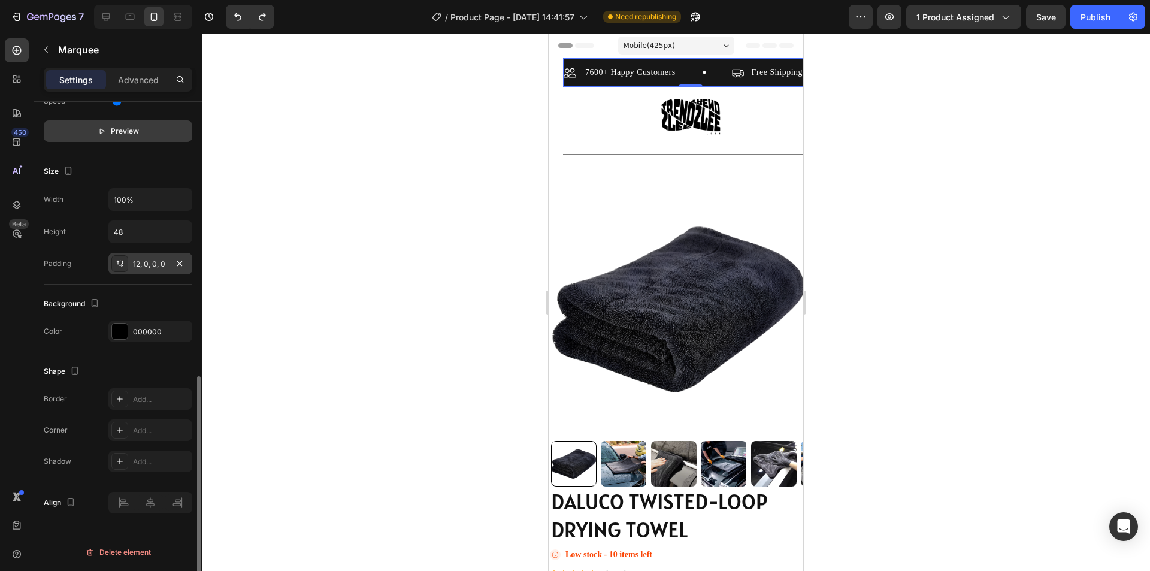
click at [181, 265] on icon "button" at bounding box center [179, 263] width 5 height 5
click at [714, 74] on div "7600+ Happy Customers Item List" at bounding box center [648, 72] width 168 height 14
click at [177, 232] on icon "button" at bounding box center [181, 232] width 12 height 12
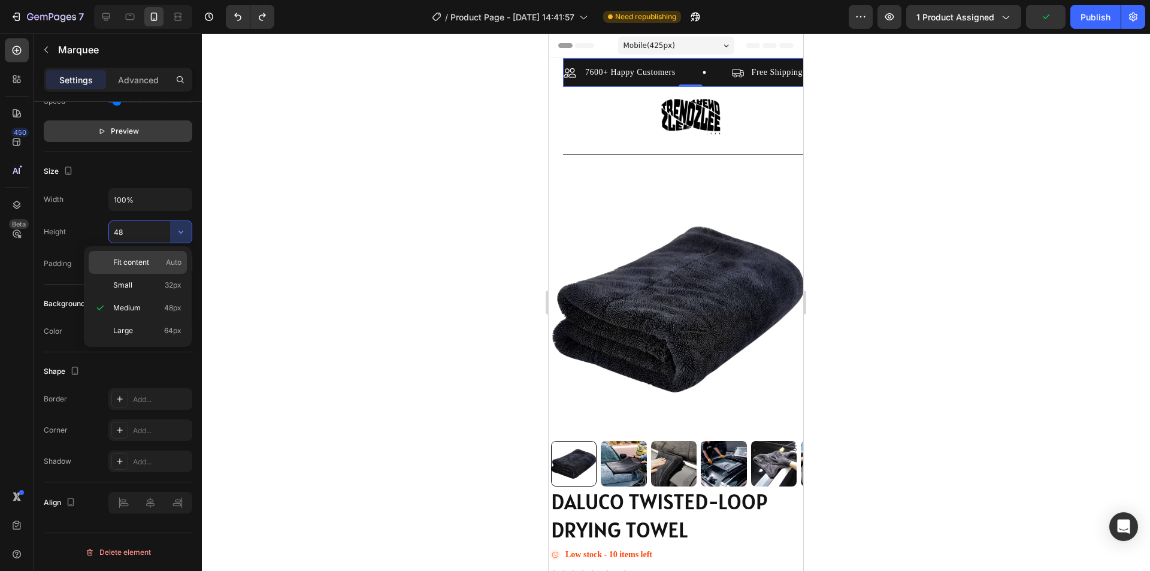
click at [159, 274] on div "Fit content Auto" at bounding box center [138, 285] width 98 height 23
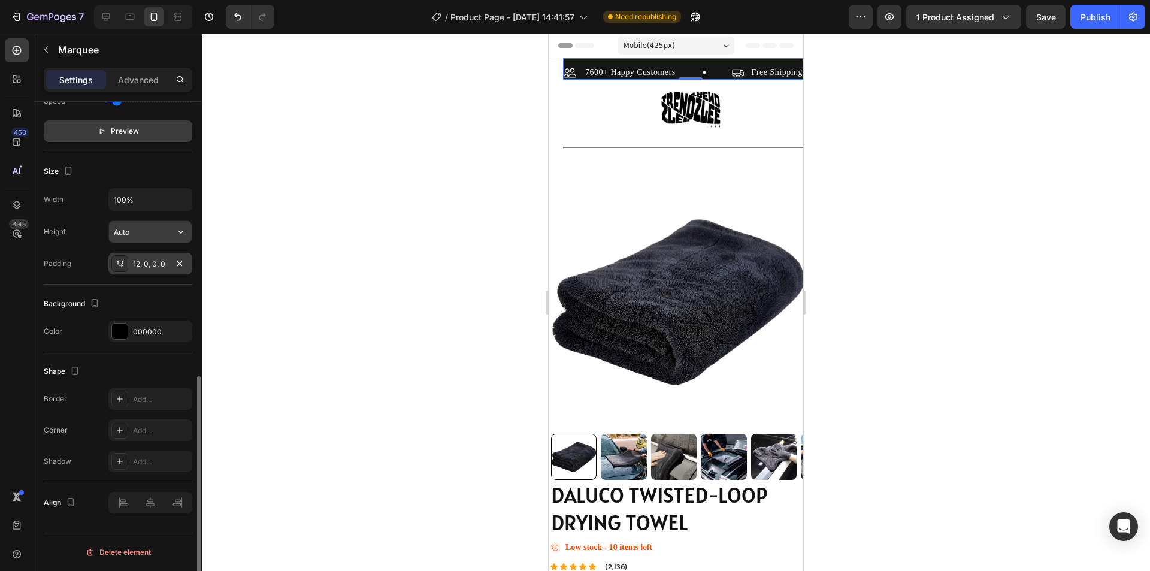
click at [180, 234] on icon "button" at bounding box center [181, 232] width 12 height 12
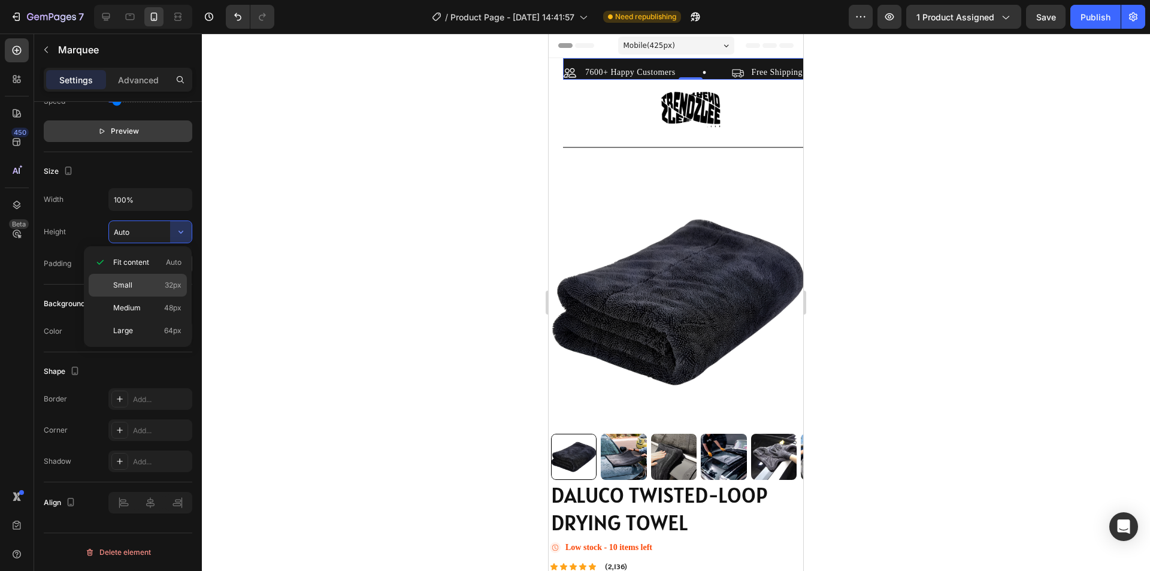
click at [152, 280] on p "Small 32px" at bounding box center [147, 285] width 68 height 11
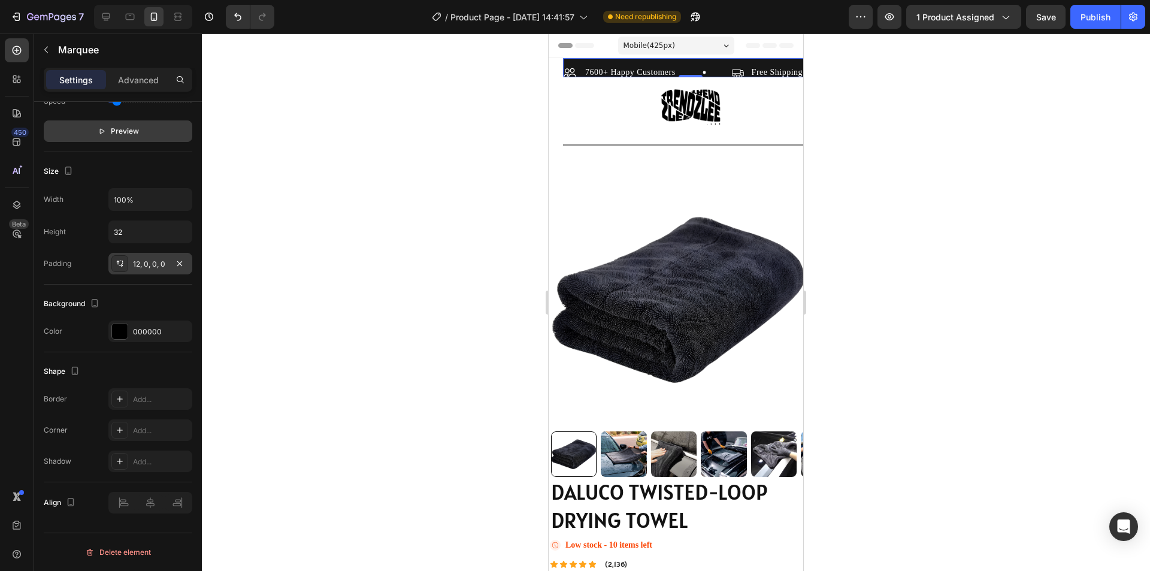
click at [169, 260] on div "12, 0, 0, 0" at bounding box center [150, 264] width 84 height 22
click at [174, 234] on button "button" at bounding box center [181, 232] width 22 height 22
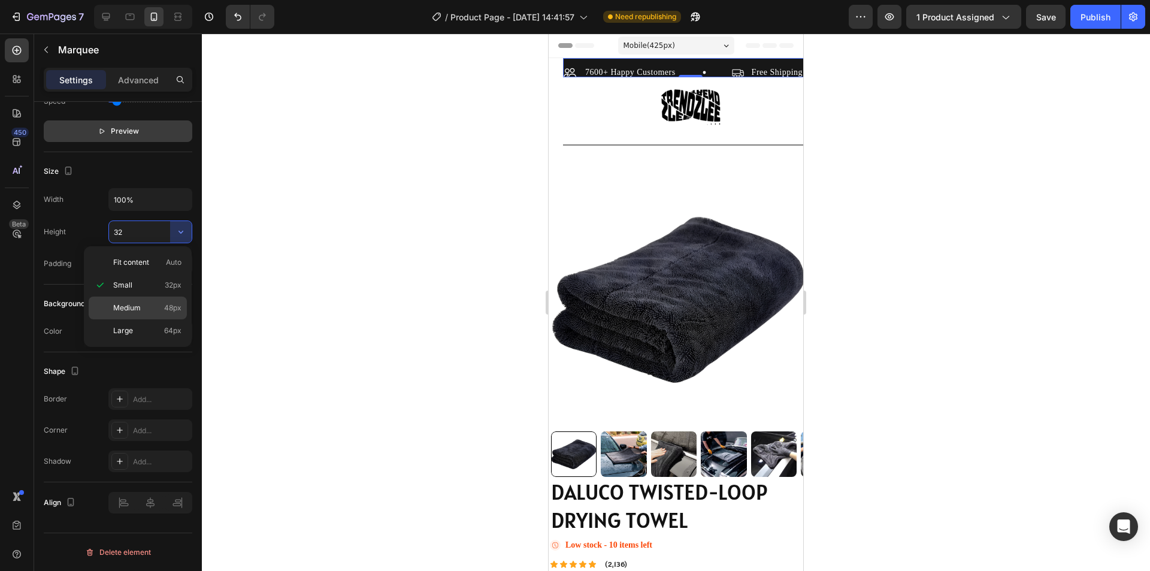
click at [147, 310] on p "Medium 48px" at bounding box center [147, 307] width 68 height 11
type input "48"
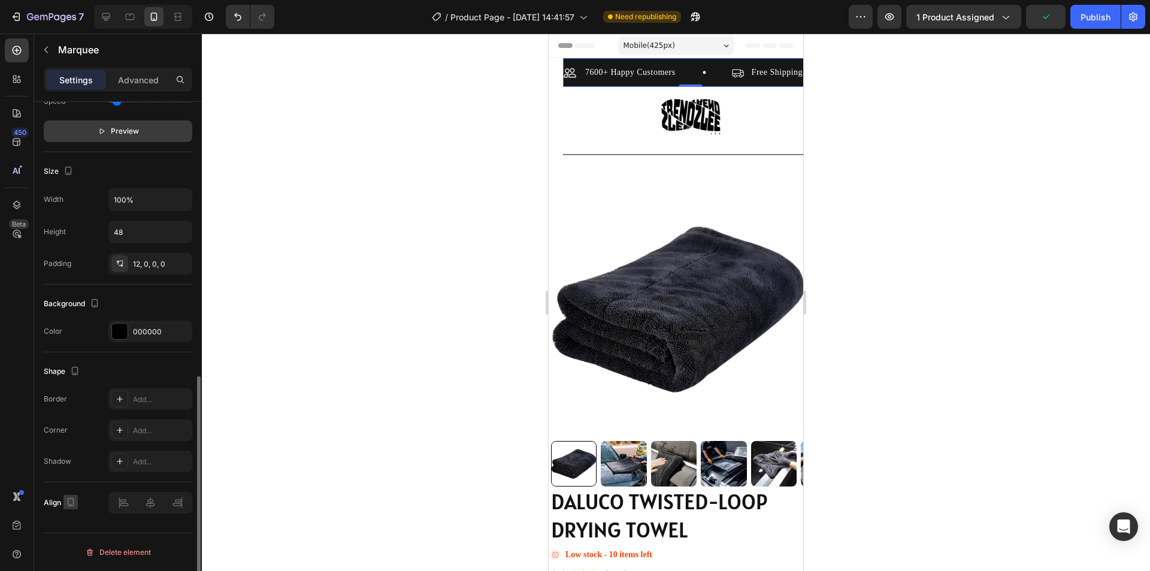
click at [68, 503] on icon "button" at bounding box center [71, 502] width 7 height 8
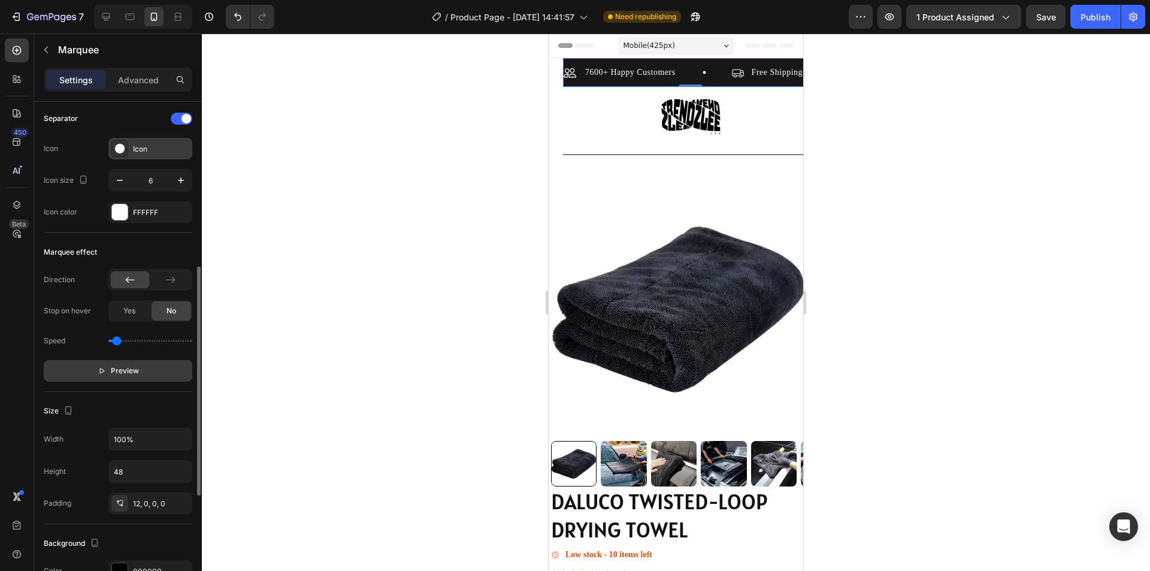
scroll to position [183, 0]
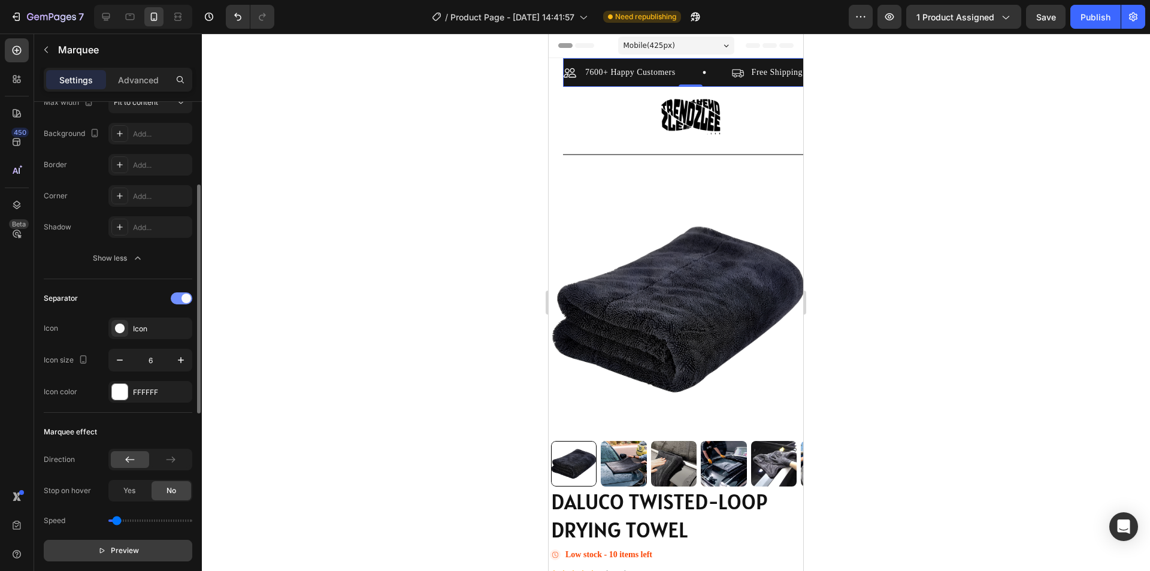
click at [180, 297] on div at bounding box center [182, 298] width 22 height 12
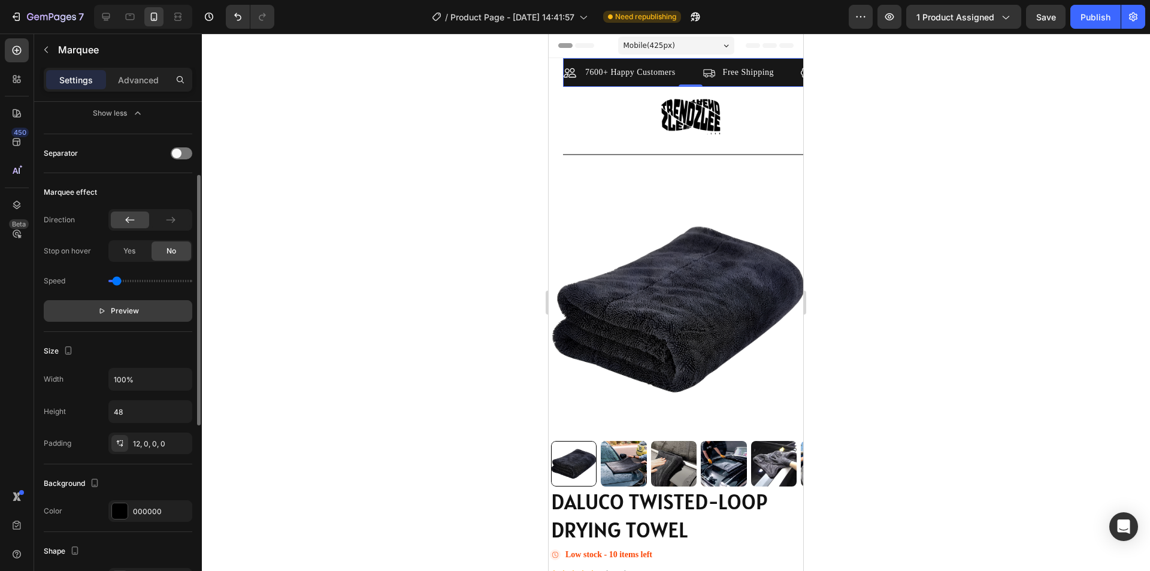
scroll to position [268, 0]
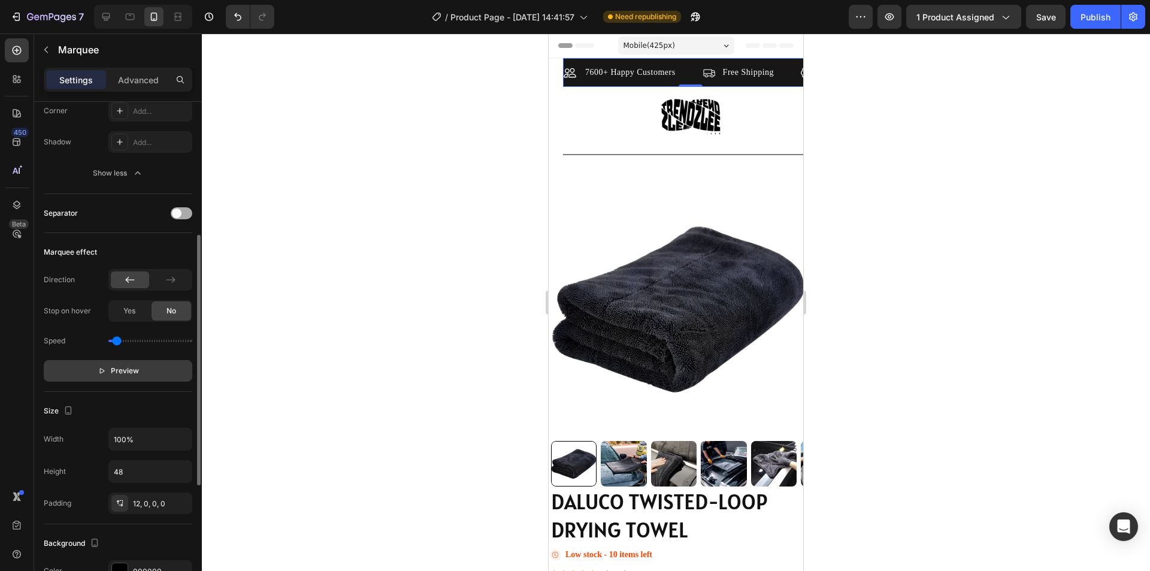
click at [177, 216] on span at bounding box center [177, 213] width 10 height 10
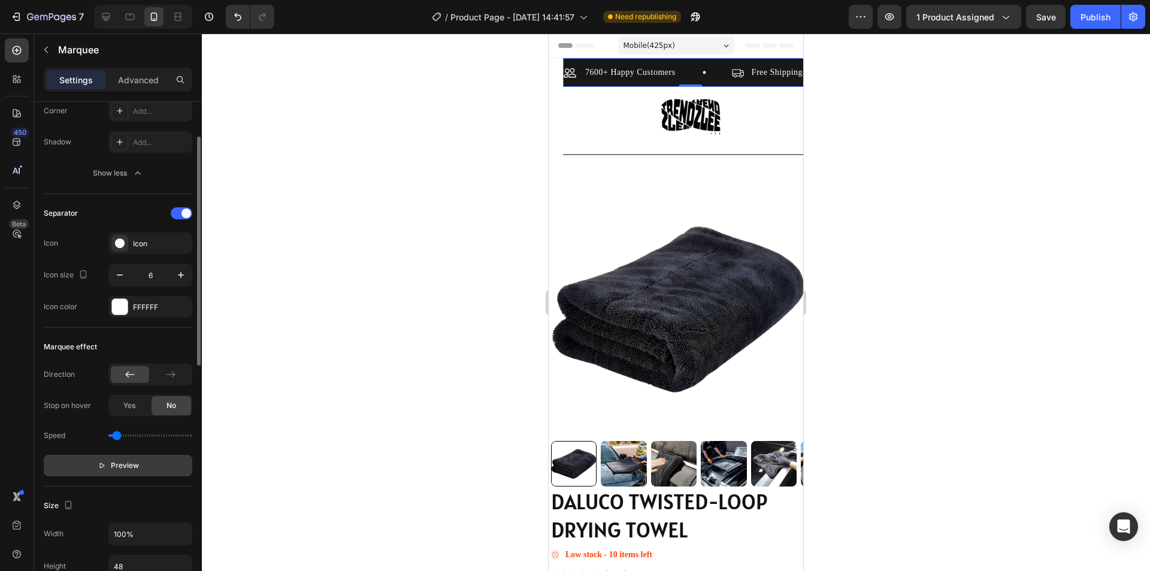
scroll to position [208, 0]
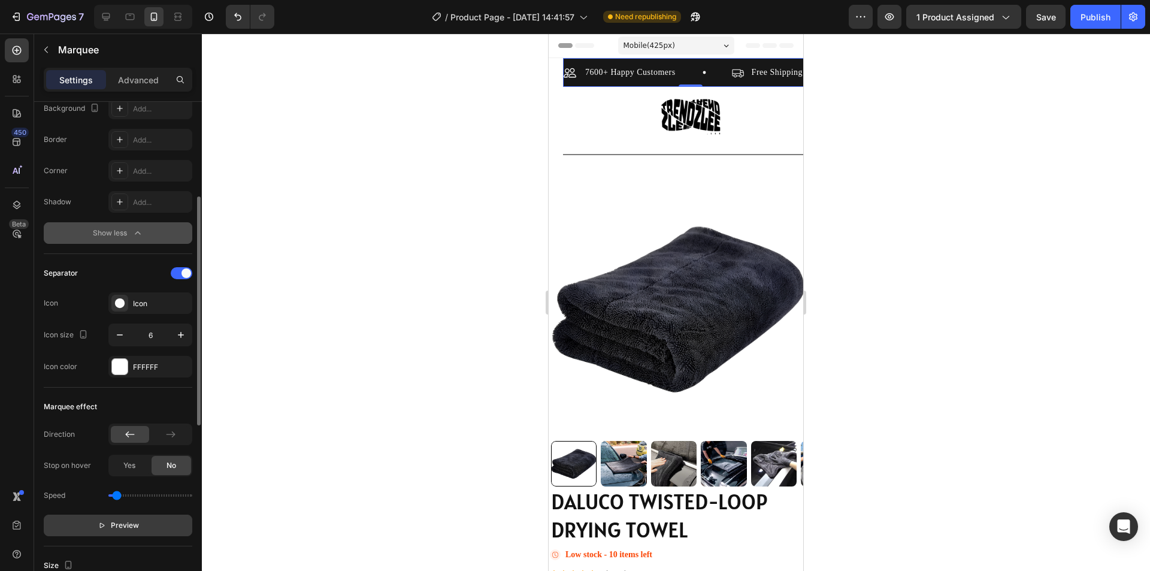
click at [126, 233] on div "Show less" at bounding box center [118, 233] width 51 height 12
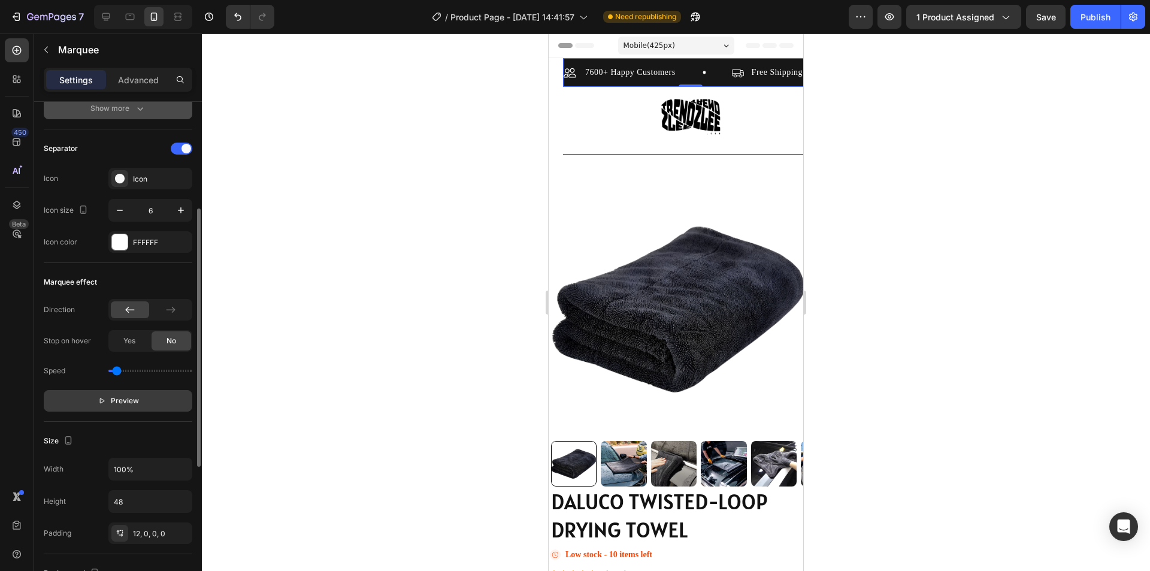
scroll to position [0, 0]
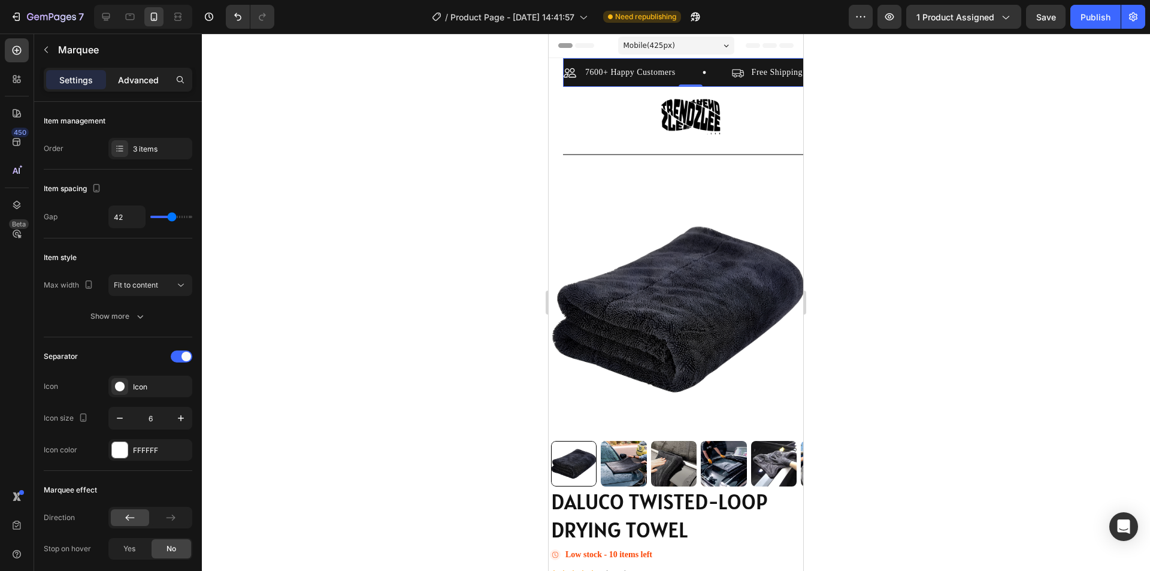
click at [132, 80] on p "Advanced" at bounding box center [138, 80] width 41 height 13
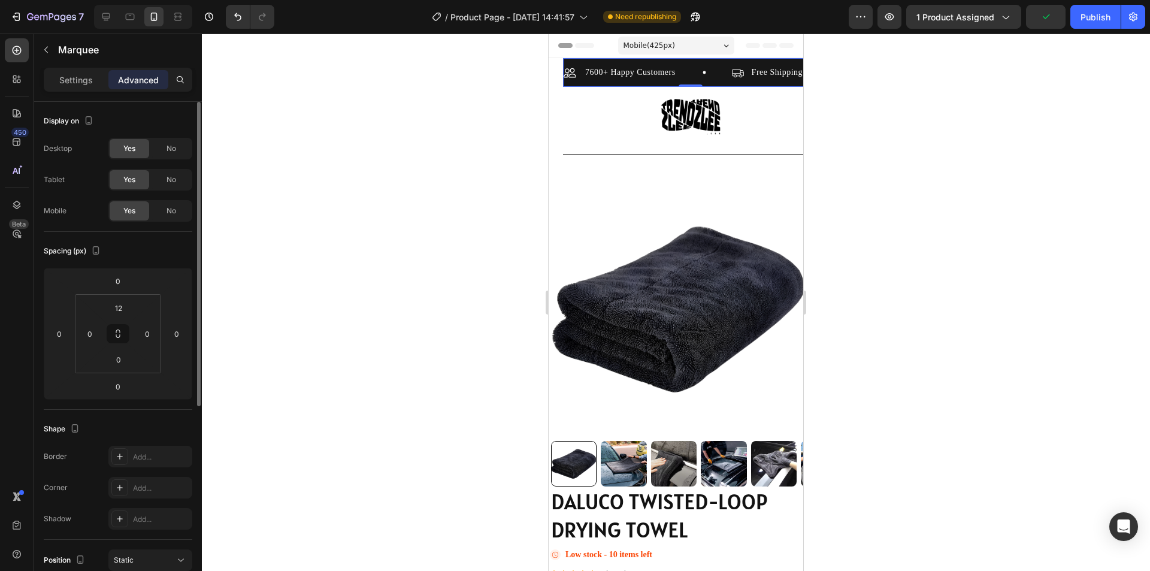
scroll to position [120, 0]
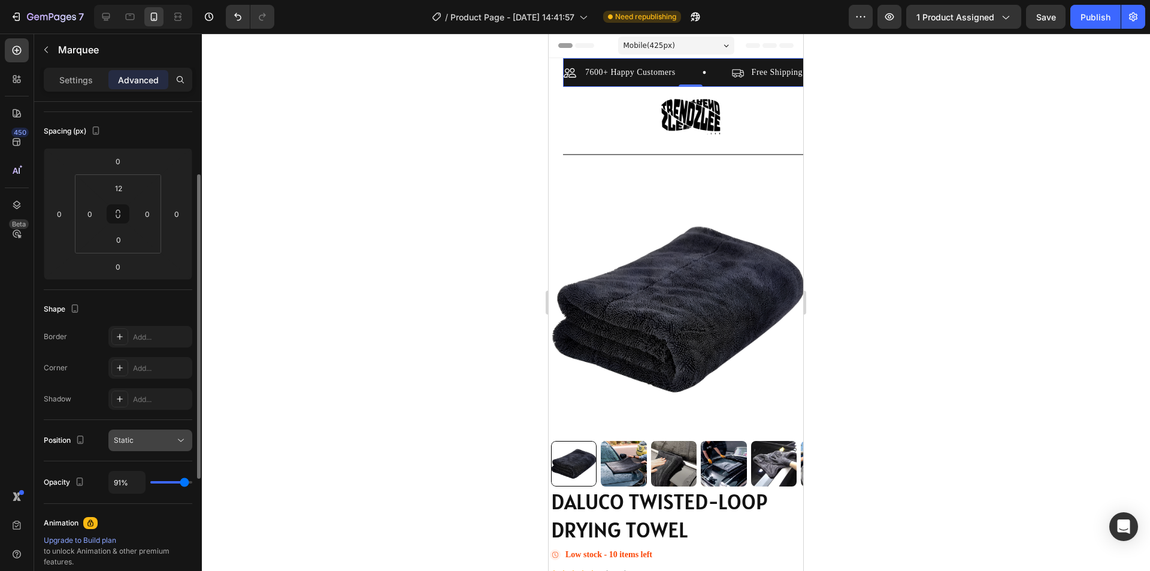
click at [175, 439] on icon at bounding box center [181, 440] width 12 height 12
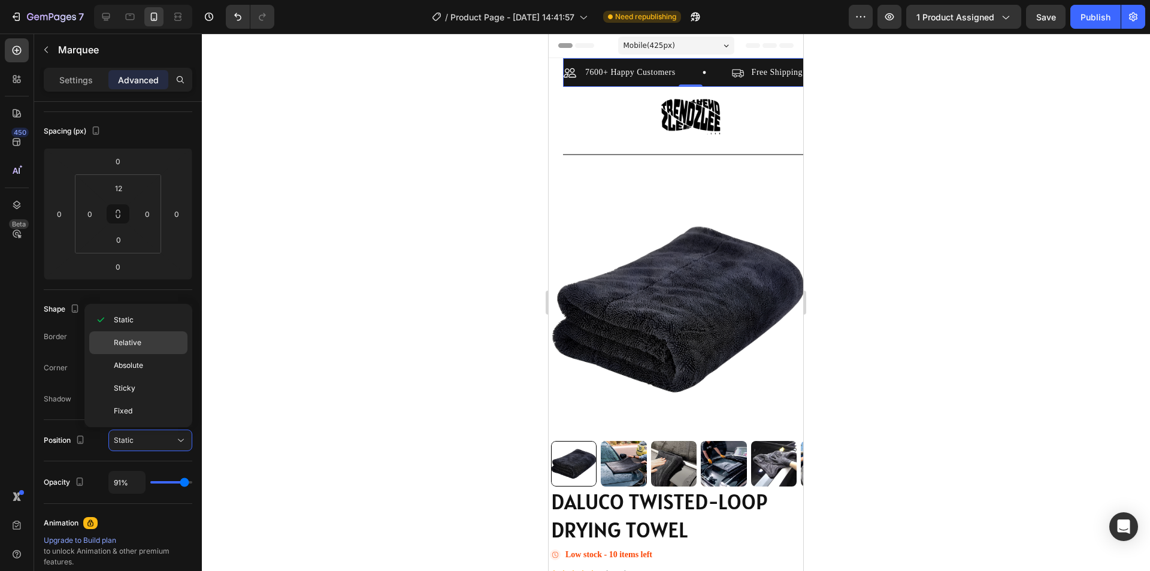
click at [153, 344] on p "Relative" at bounding box center [148, 342] width 68 height 11
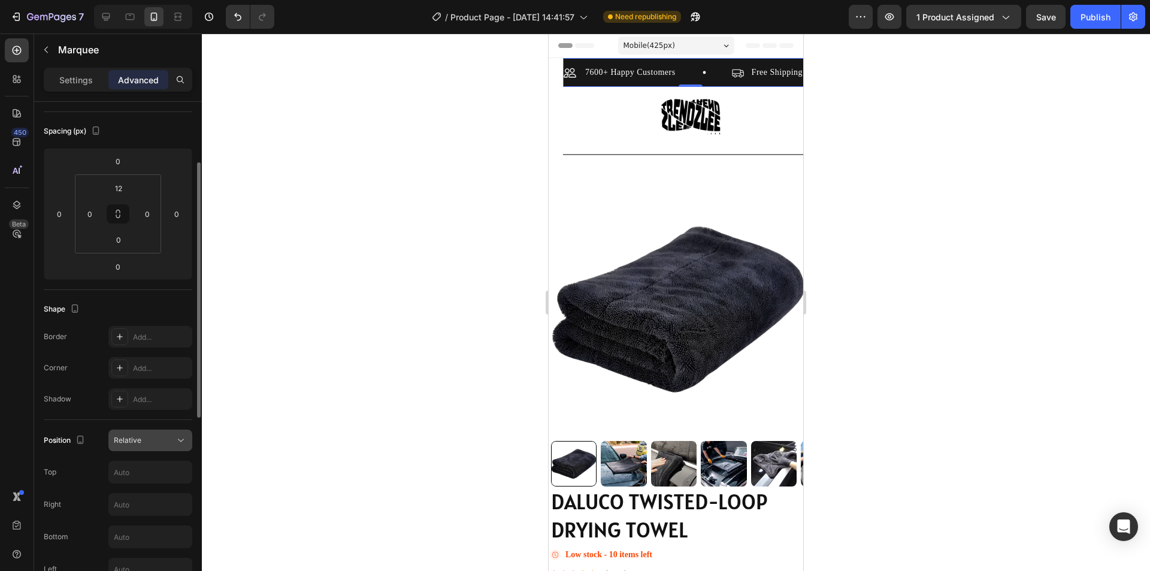
click at [184, 444] on icon at bounding box center [181, 440] width 12 height 12
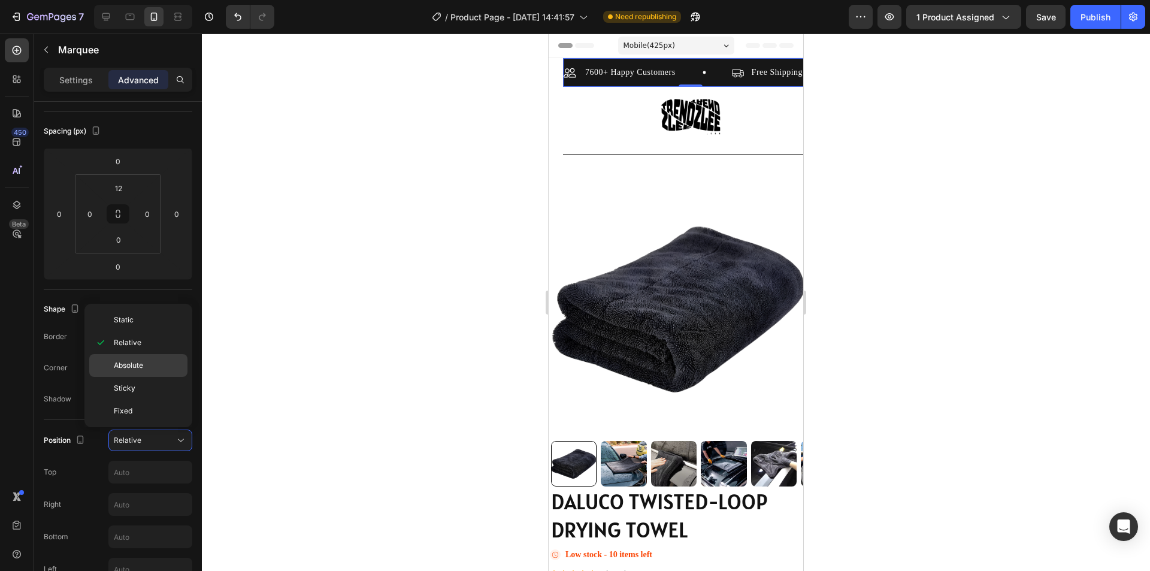
click at [147, 366] on p "Absolute" at bounding box center [148, 365] width 68 height 11
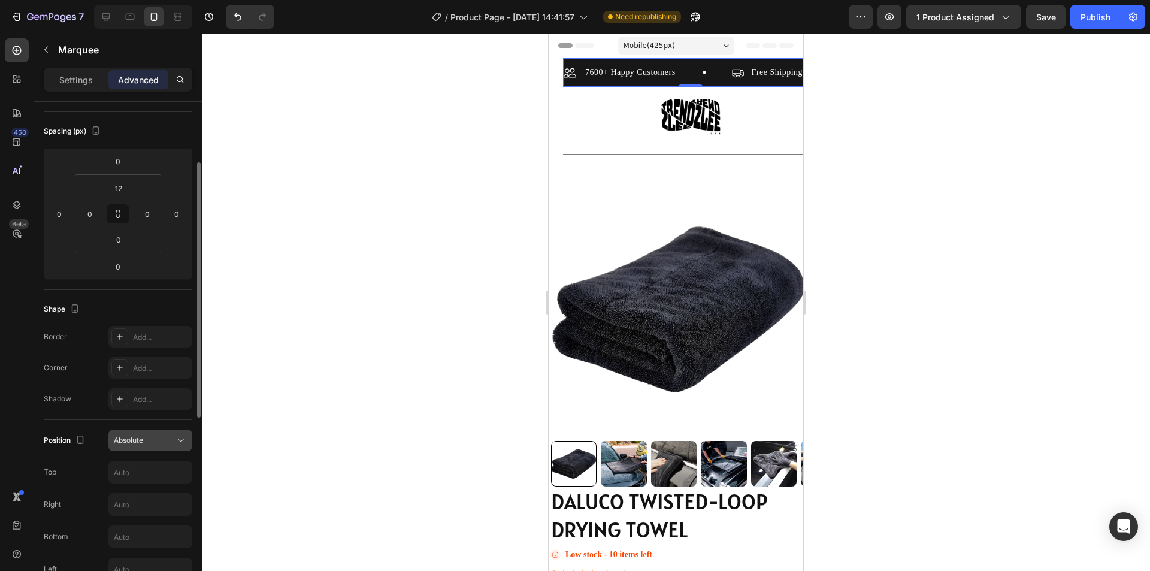
click at [165, 446] on div "Absolute" at bounding box center [150, 440] width 73 height 12
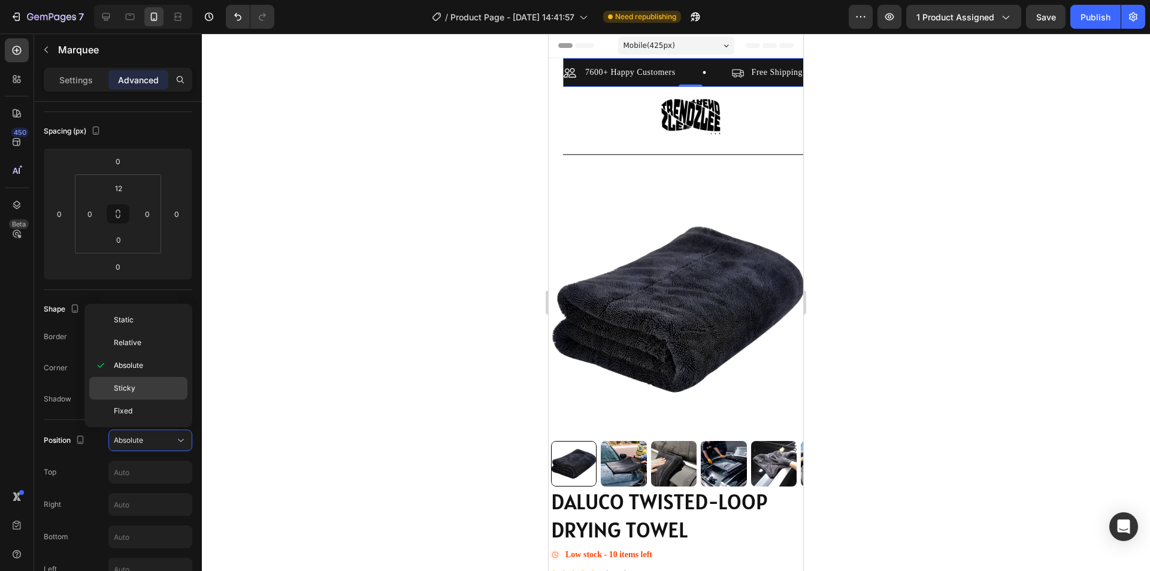
click at [136, 390] on p "Sticky" at bounding box center [148, 388] width 68 height 11
type input "0"
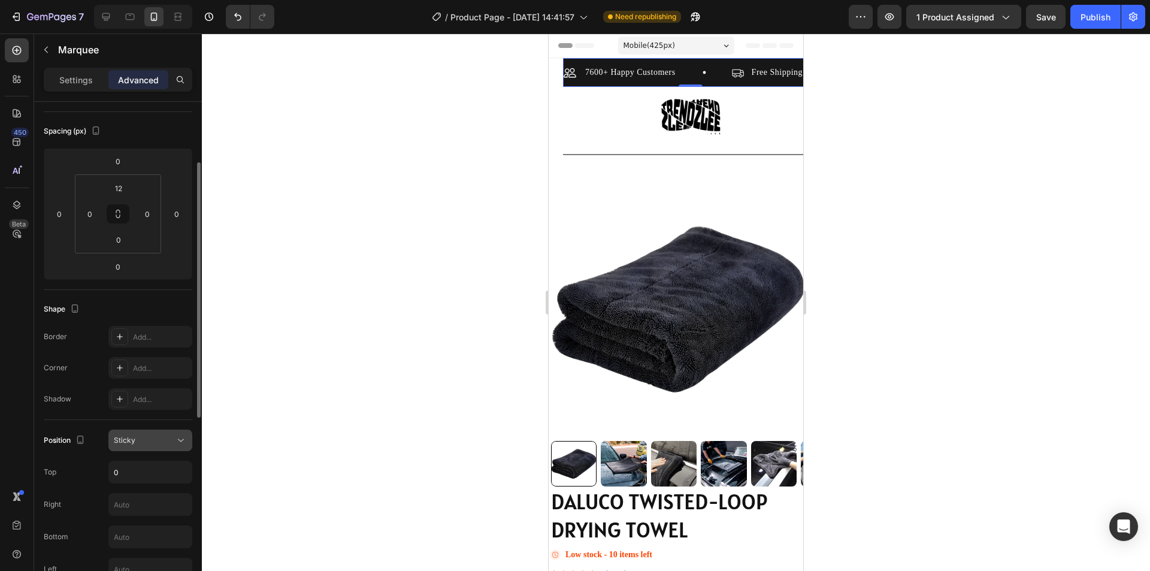
click at [154, 441] on div "Sticky" at bounding box center [144, 440] width 61 height 11
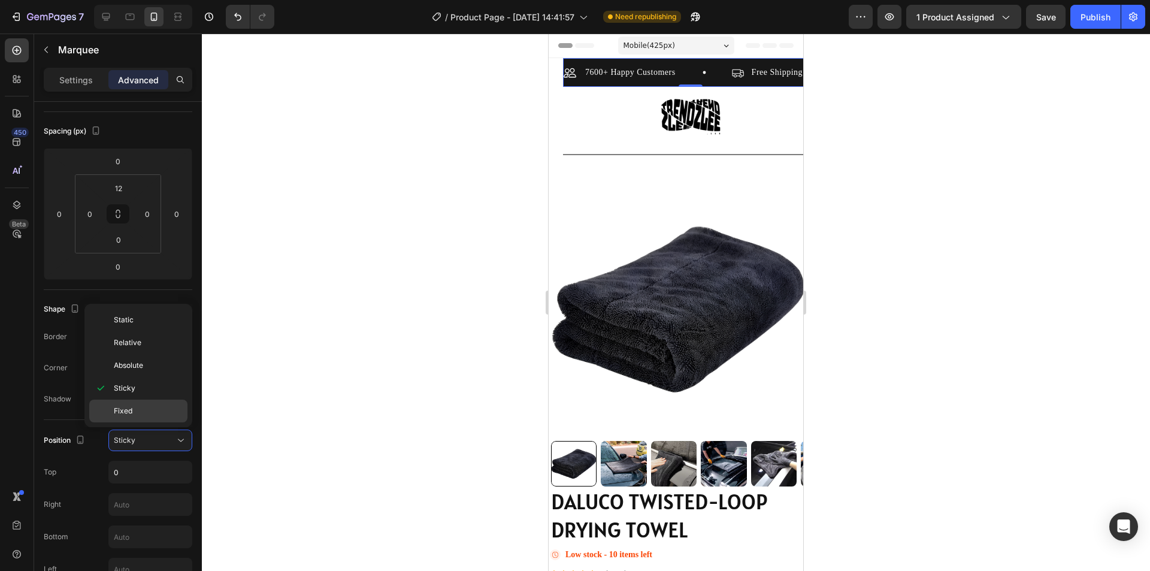
click at [143, 409] on p "Fixed" at bounding box center [148, 410] width 68 height 11
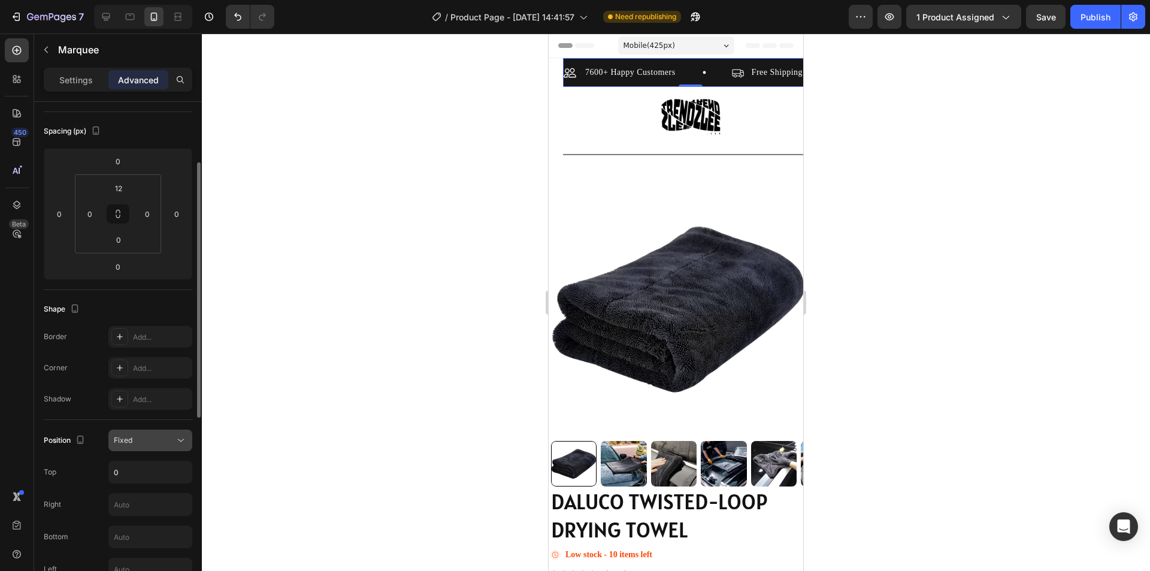
click at [161, 441] on div "Fixed" at bounding box center [144, 440] width 61 height 11
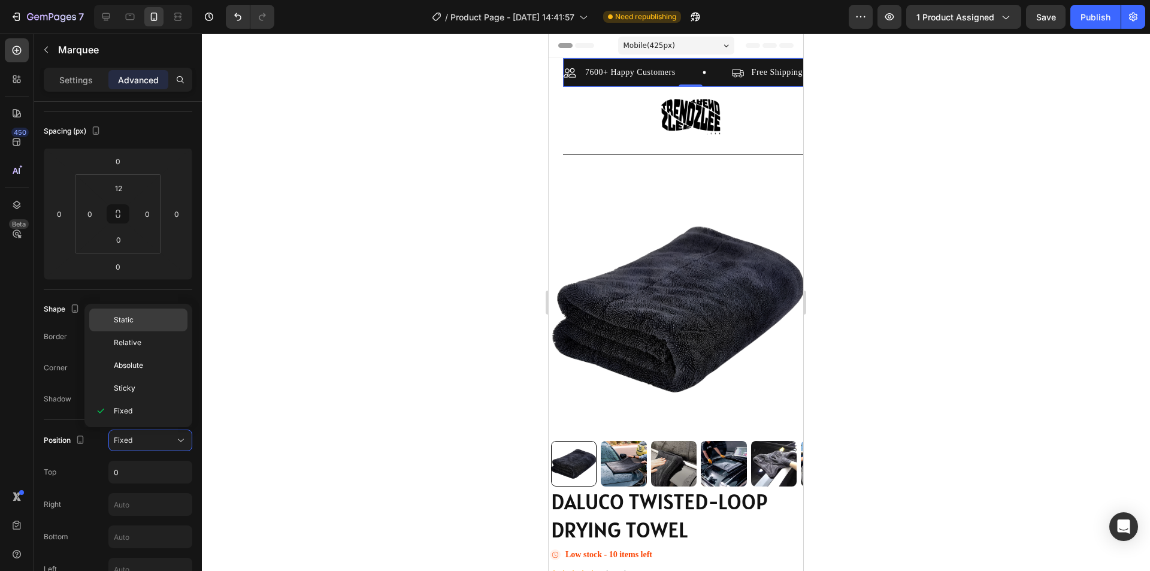
click at [137, 322] on p "Static" at bounding box center [148, 319] width 68 height 11
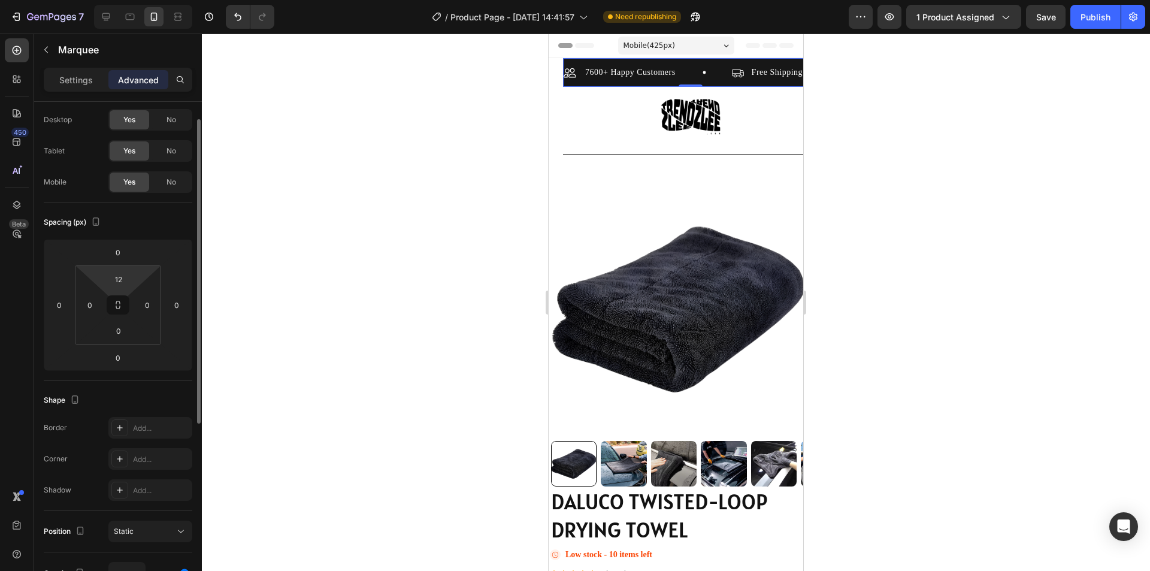
scroll to position [0, 0]
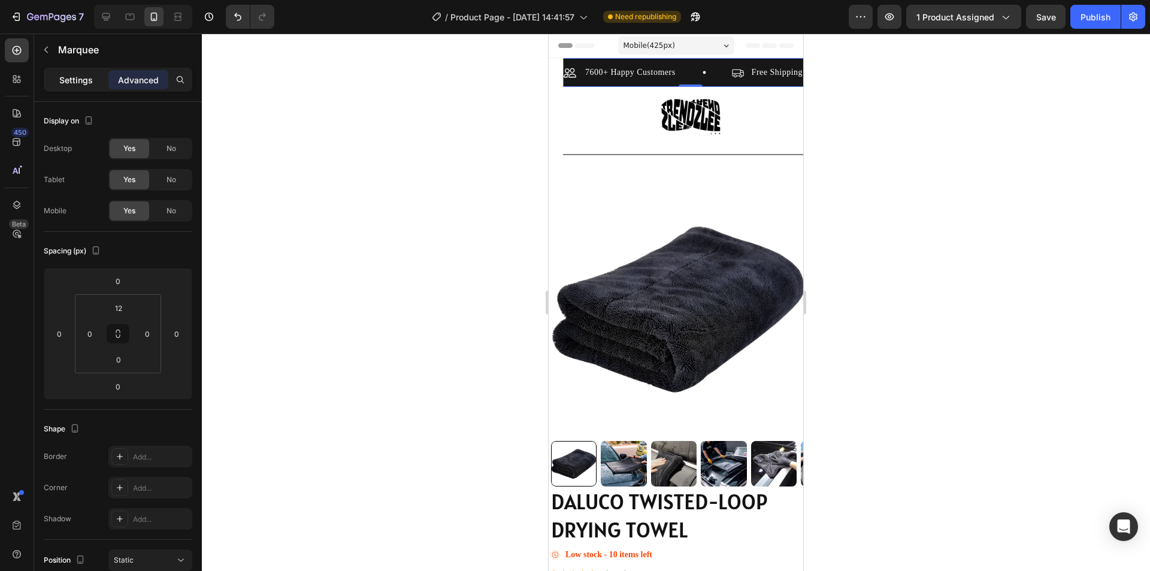
click at [77, 84] on p "Settings" at bounding box center [76, 80] width 34 height 13
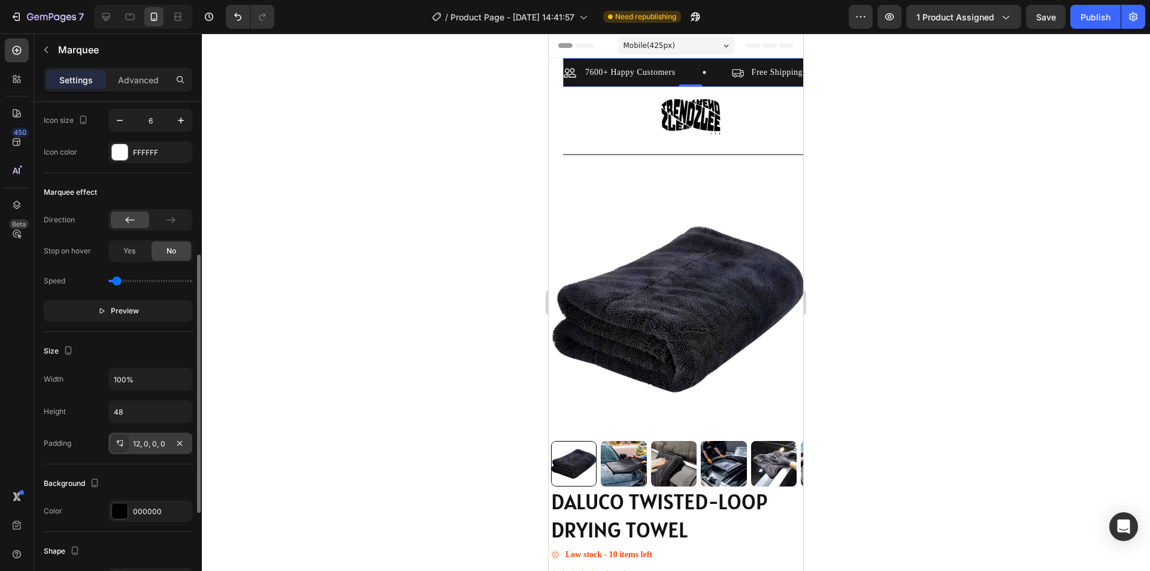
scroll to position [238, 0]
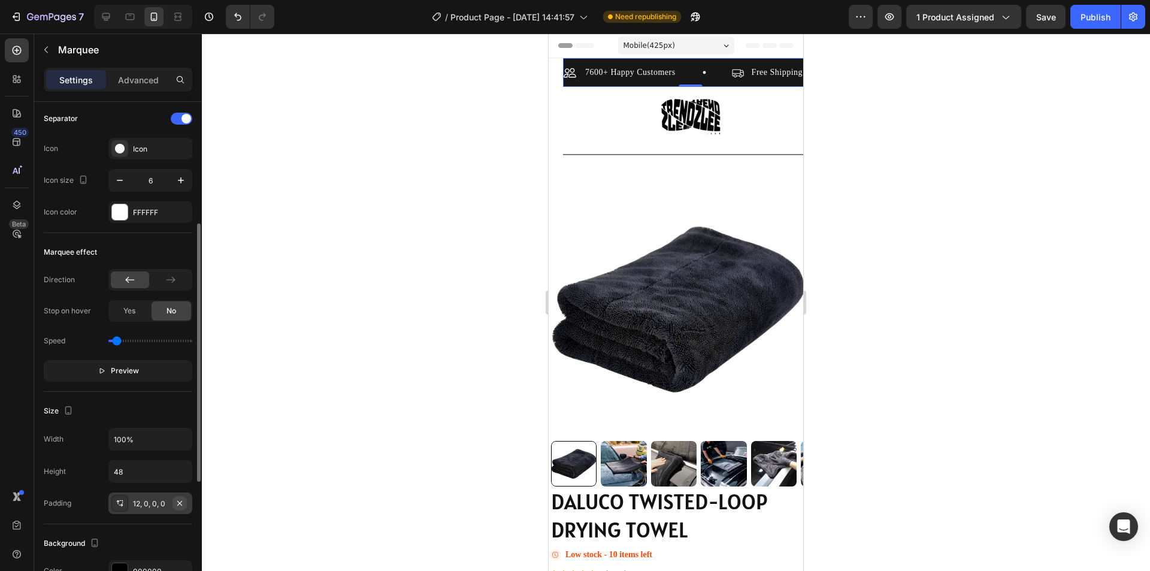
click at [183, 504] on icon "button" at bounding box center [180, 503] width 10 height 10
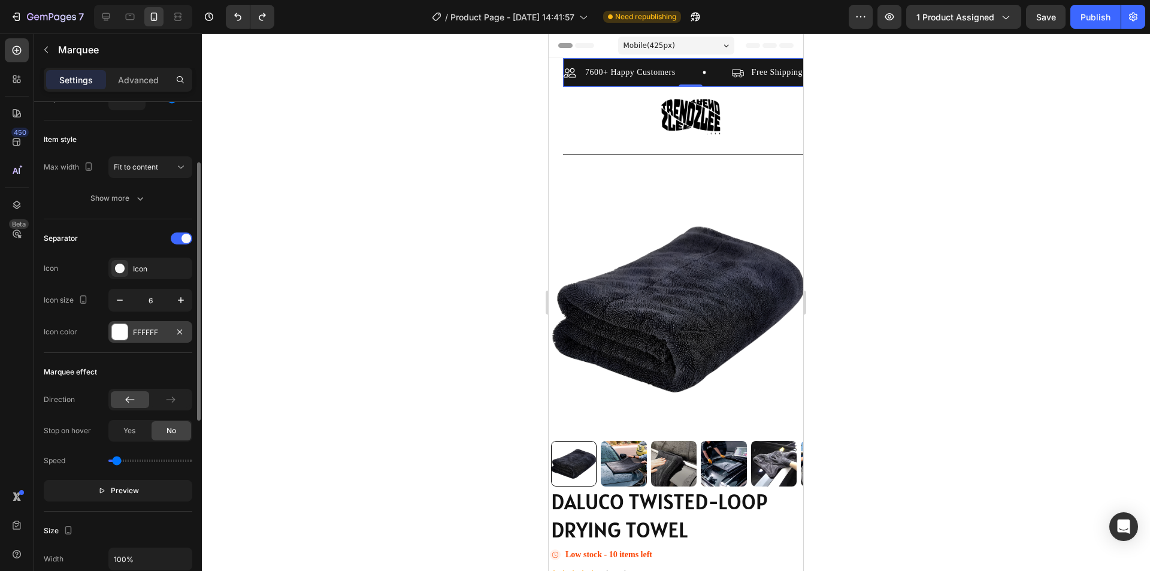
scroll to position [0, 0]
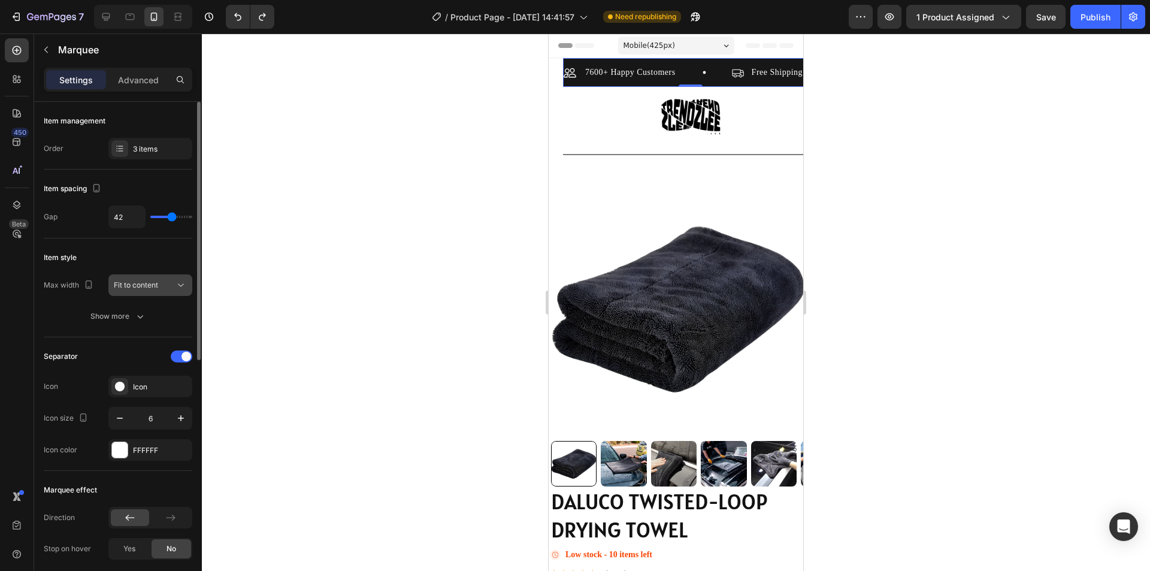
click at [144, 289] on span "Fit to content" at bounding box center [136, 284] width 44 height 9
drag, startPoint x: 63, startPoint y: 284, endPoint x: 81, endPoint y: 285, distance: 18.6
click at [63, 284] on div "Max width" at bounding box center [70, 285] width 52 height 16
click at [81, 285] on button "button" at bounding box center [88, 284] width 14 height 14
click at [129, 285] on span "Fit to content" at bounding box center [136, 284] width 44 height 9
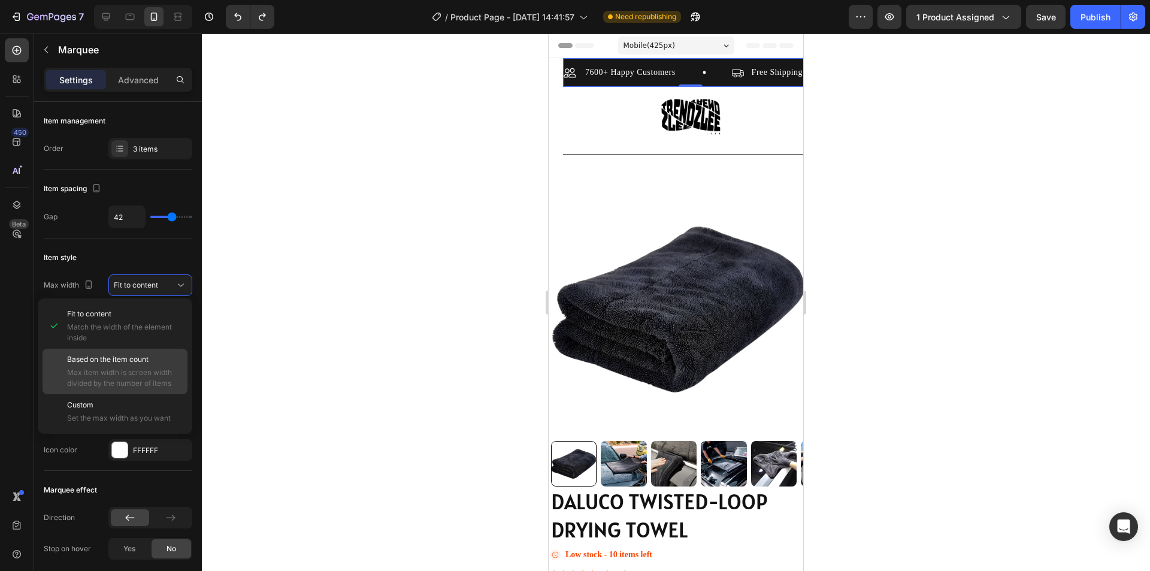
click at [128, 355] on span "Based on the item count" at bounding box center [107, 359] width 81 height 11
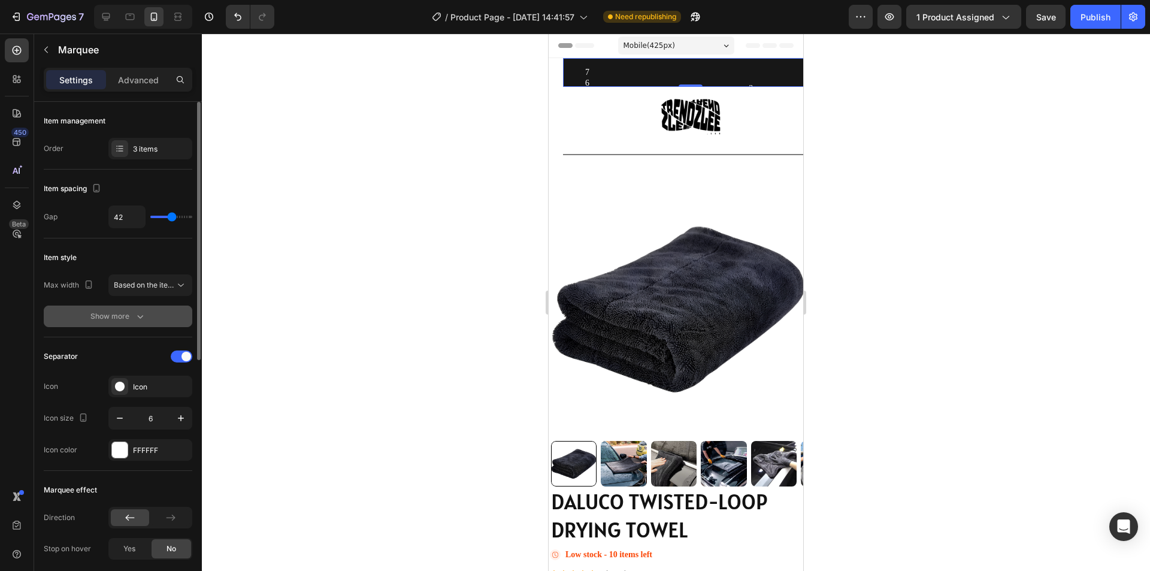
click at [143, 319] on icon "button" at bounding box center [140, 316] width 12 height 12
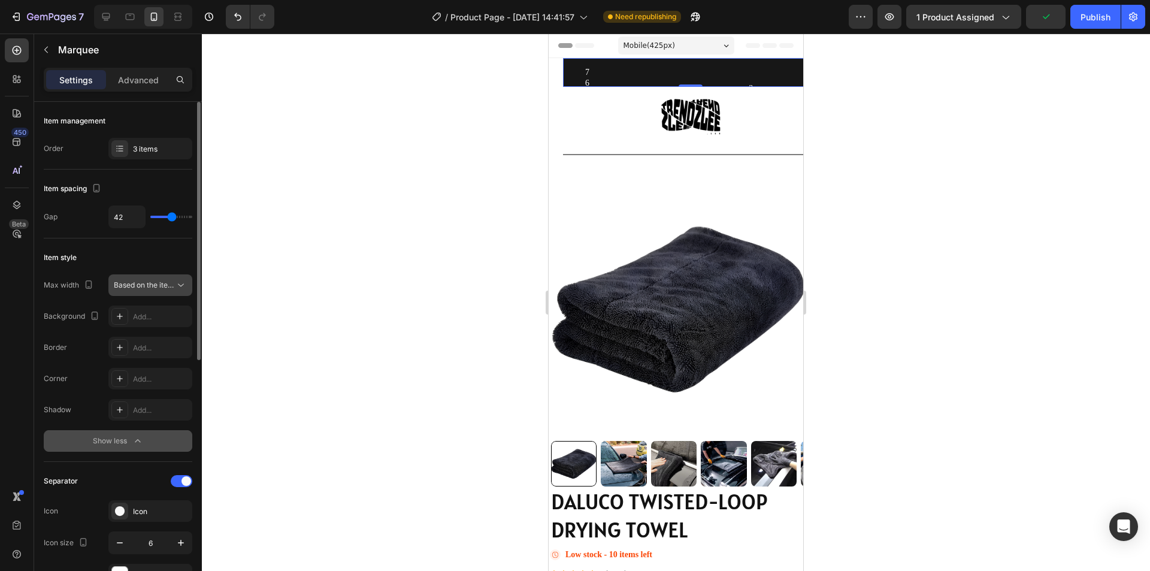
click at [150, 293] on button "Based on the item count" at bounding box center [150, 285] width 84 height 22
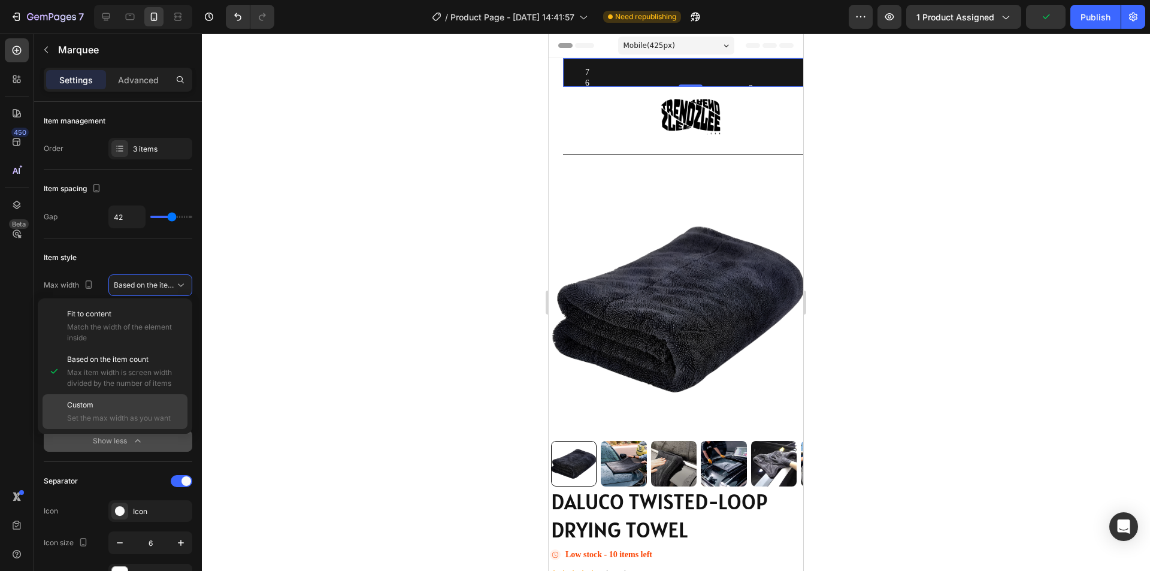
click at [113, 401] on p "Custom" at bounding box center [124, 404] width 115 height 11
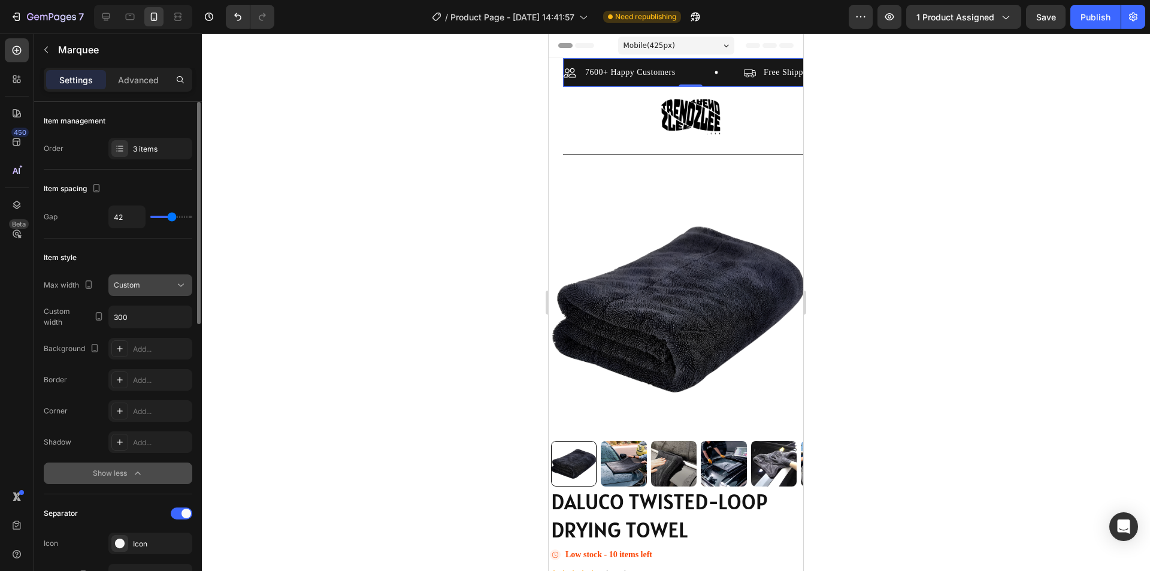
click at [144, 287] on div "Custom" at bounding box center [144, 285] width 61 height 11
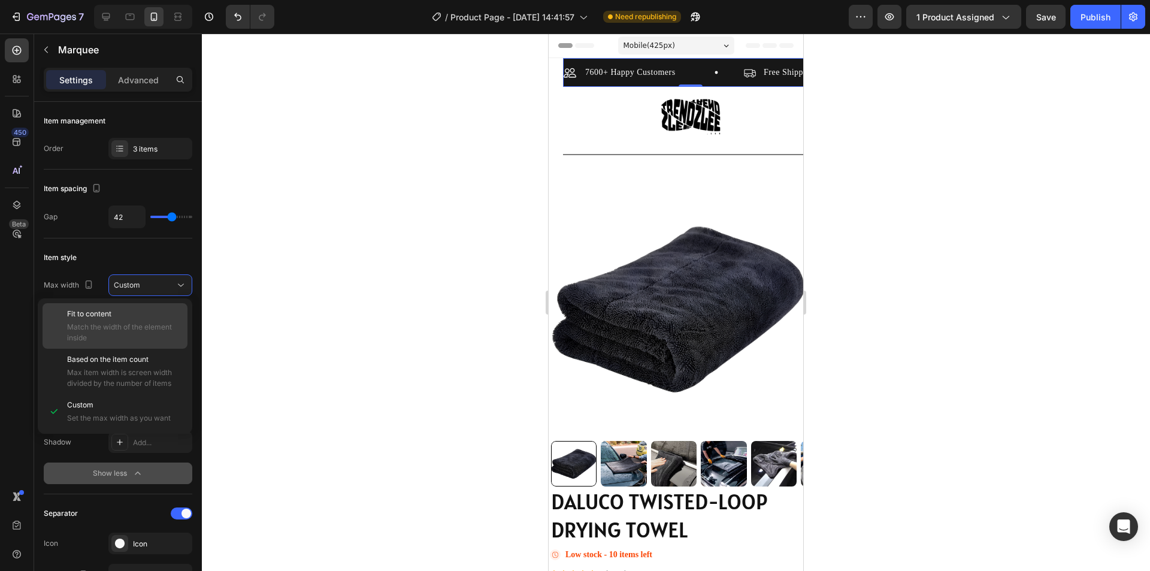
click at [138, 314] on p "Fit to content" at bounding box center [124, 313] width 115 height 11
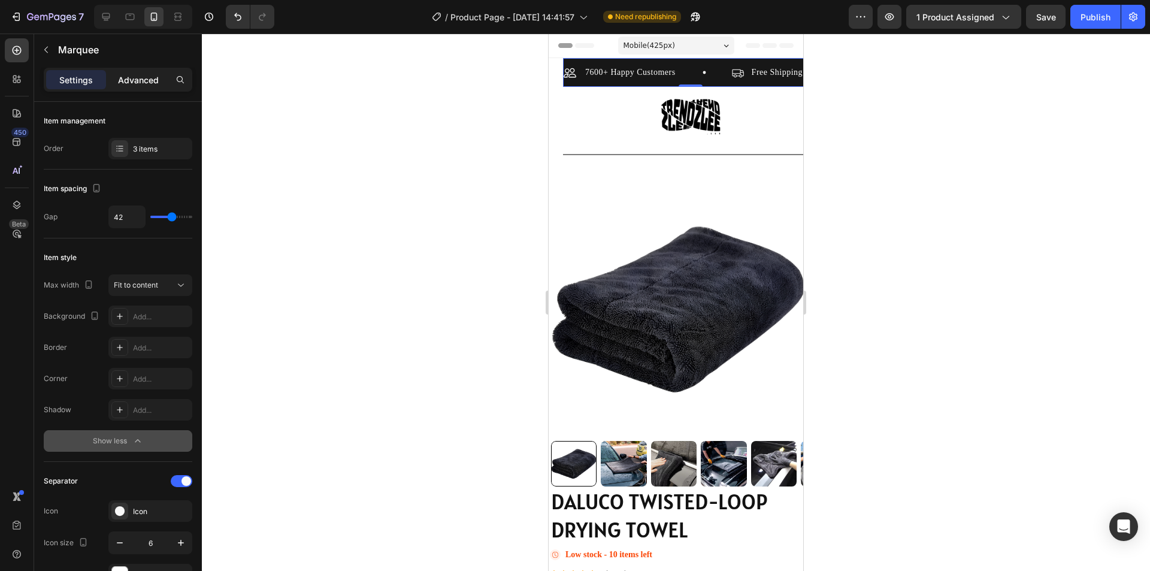
click at [130, 80] on p "Advanced" at bounding box center [138, 80] width 41 height 13
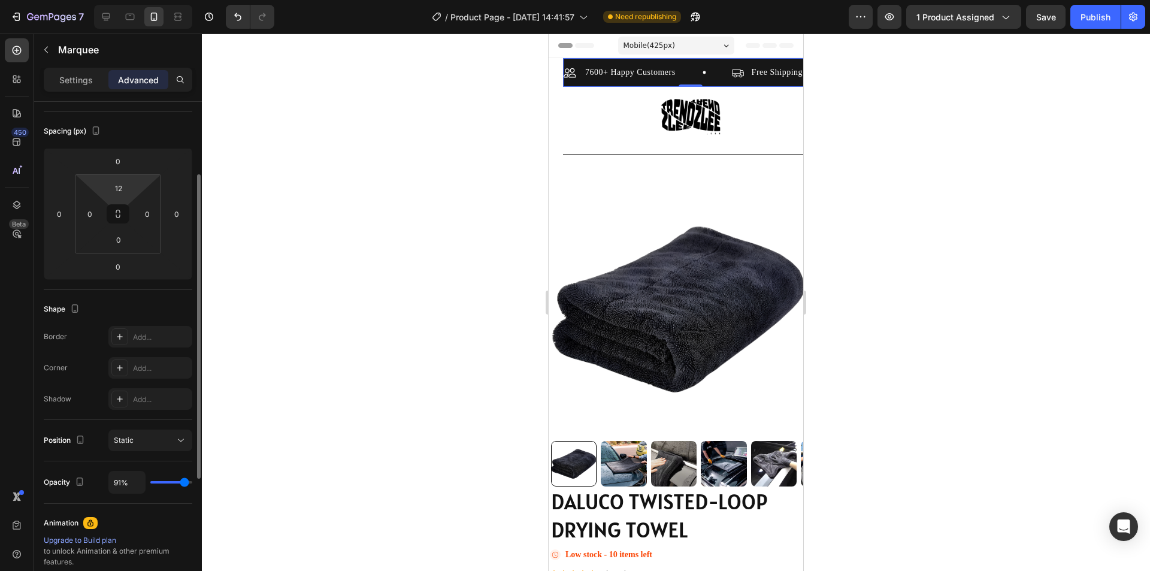
scroll to position [180, 0]
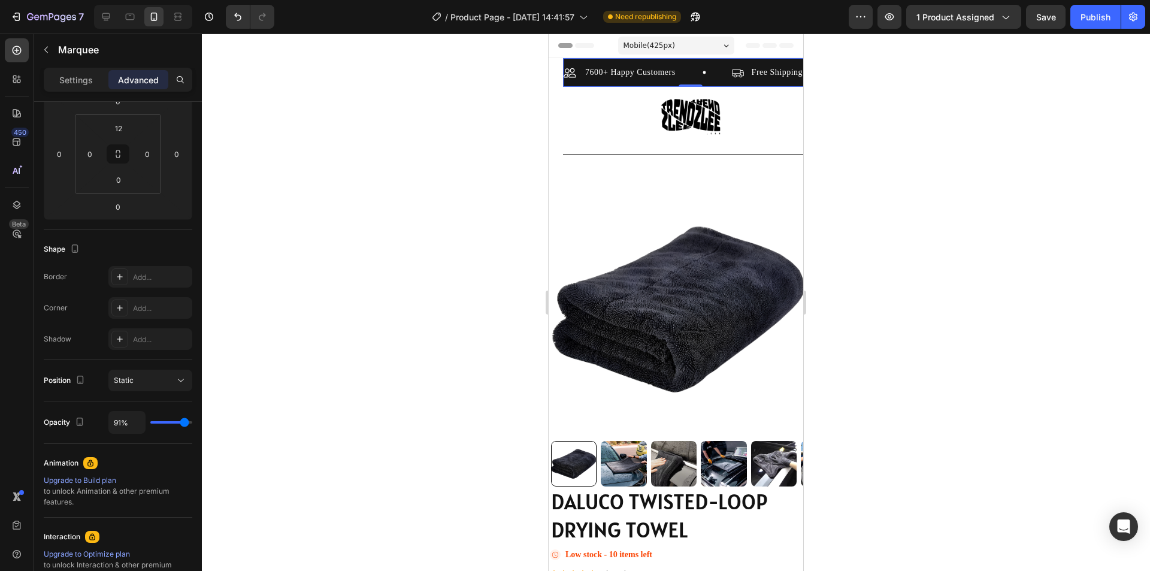
type input "100%"
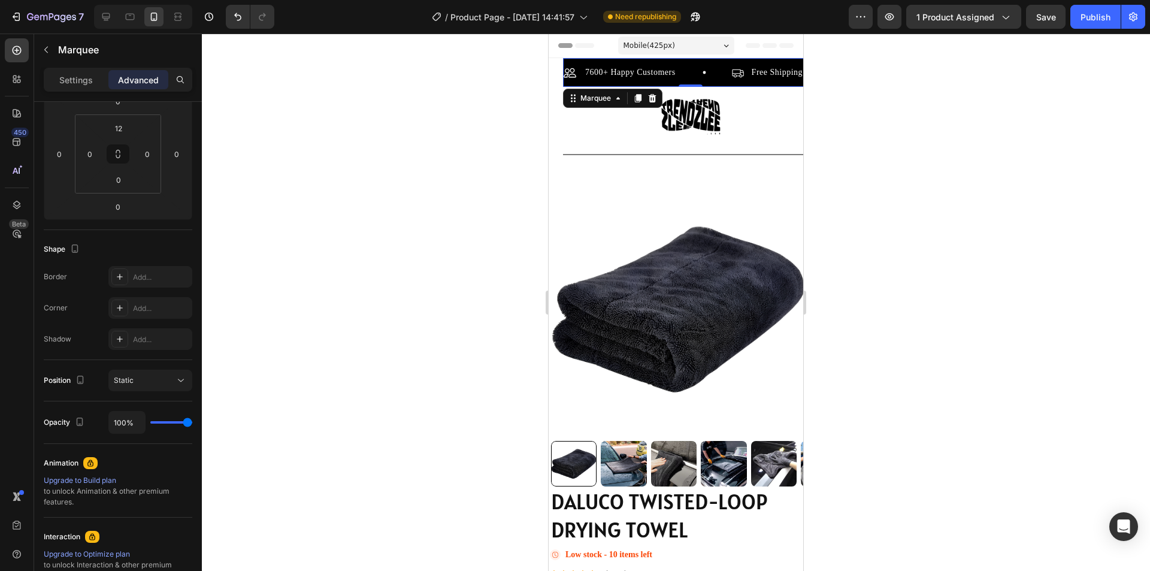
drag, startPoint x: 183, startPoint y: 420, endPoint x: 207, endPoint y: 418, distance: 24.0
type input "100"
click at [192, 421] on input "range" at bounding box center [171, 422] width 42 height 2
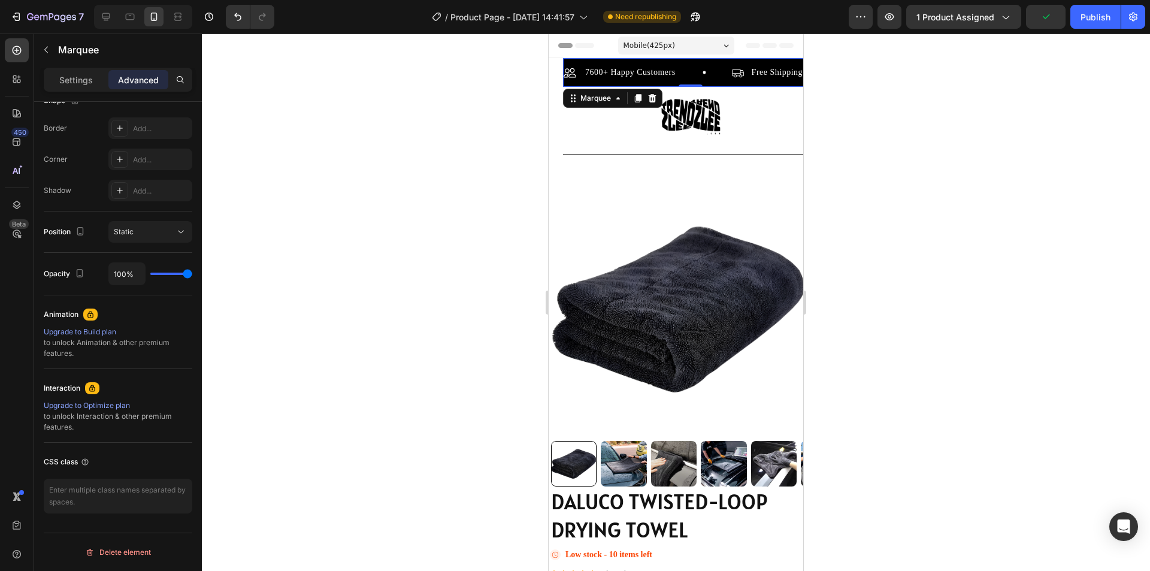
scroll to position [0, 0]
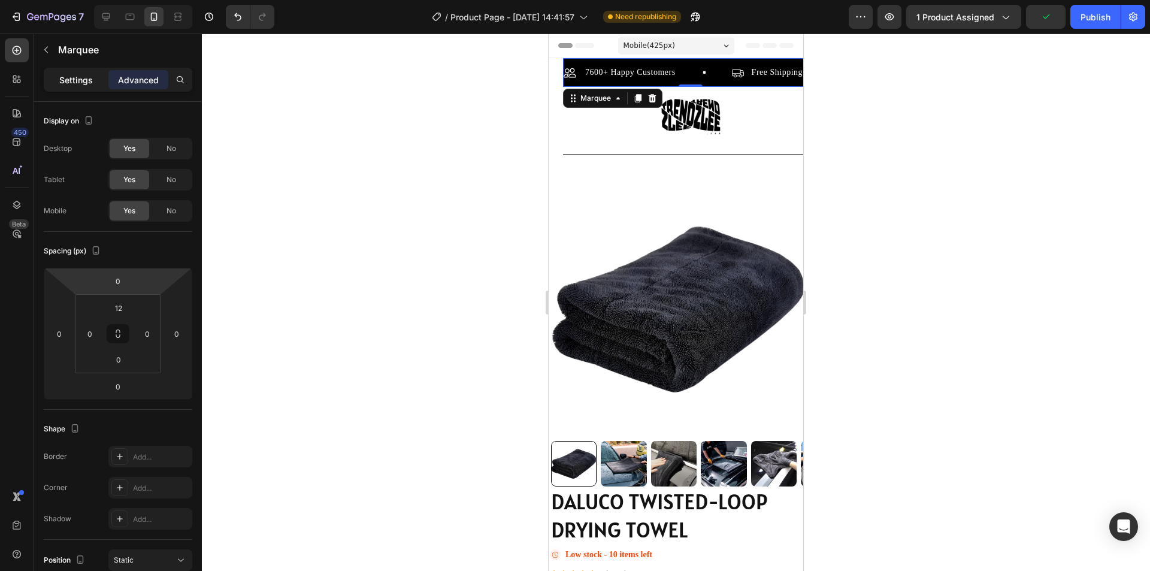
click at [77, 74] on p "Settings" at bounding box center [76, 80] width 34 height 13
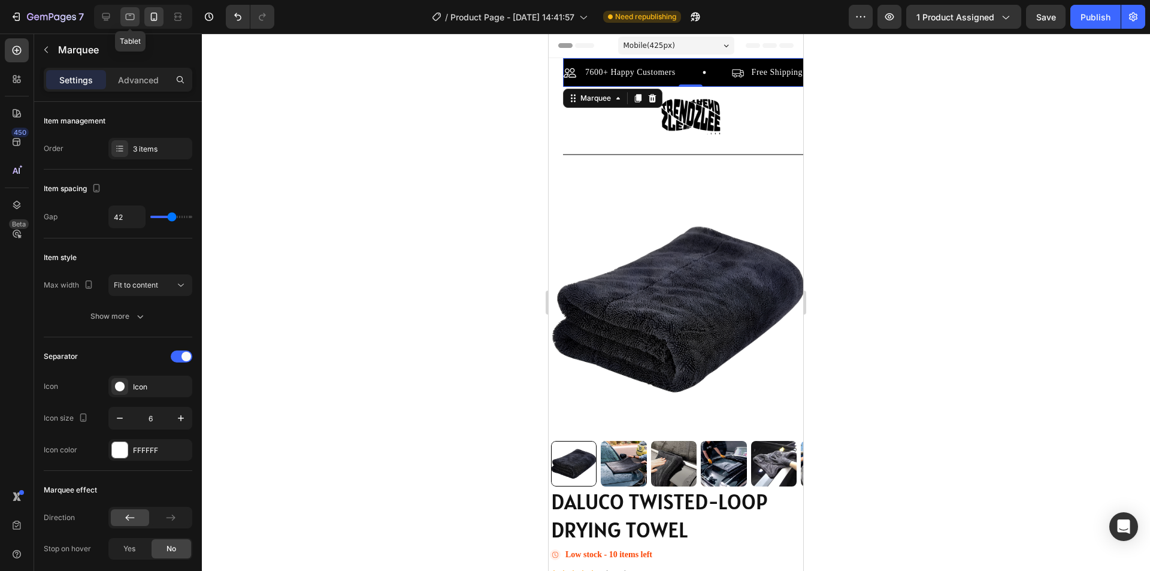
click at [138, 18] on div at bounding box center [129, 16] width 19 height 19
type input "56"
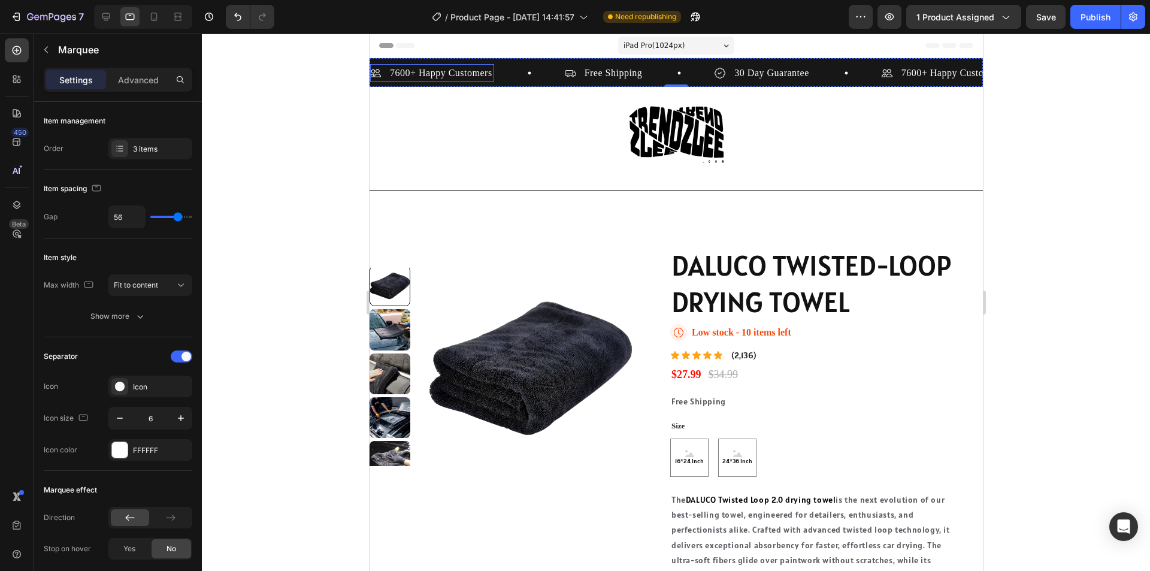
click at [510, 69] on div "7600+ Happy Customers Item List" at bounding box center [467, 73] width 195 height 18
click at [144, 315] on icon "button" at bounding box center [140, 316] width 12 height 12
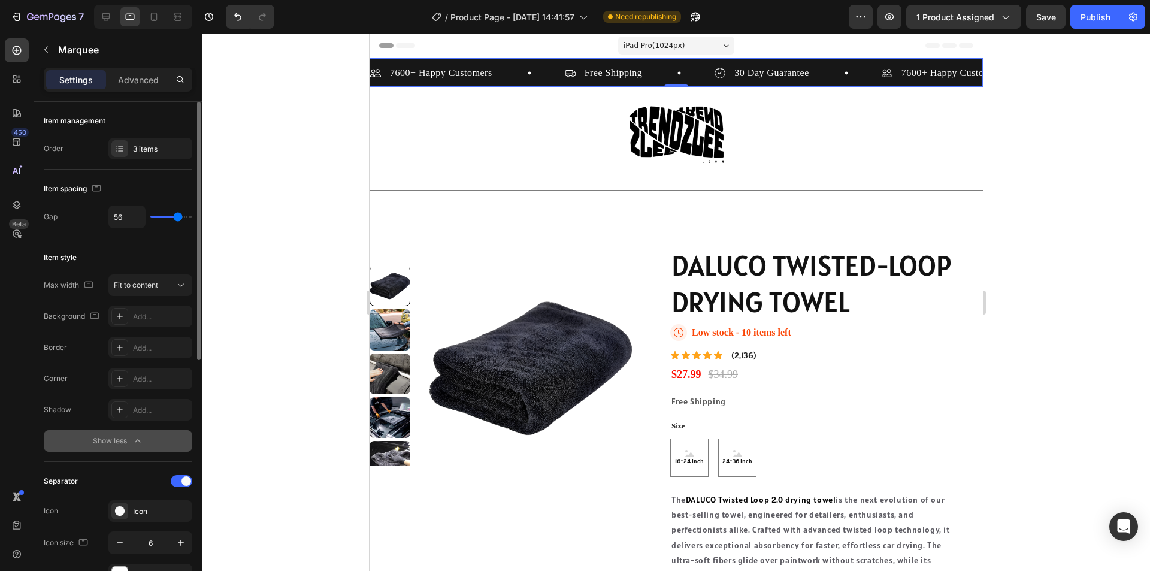
click at [131, 441] on div "Show less" at bounding box center [118, 441] width 51 height 12
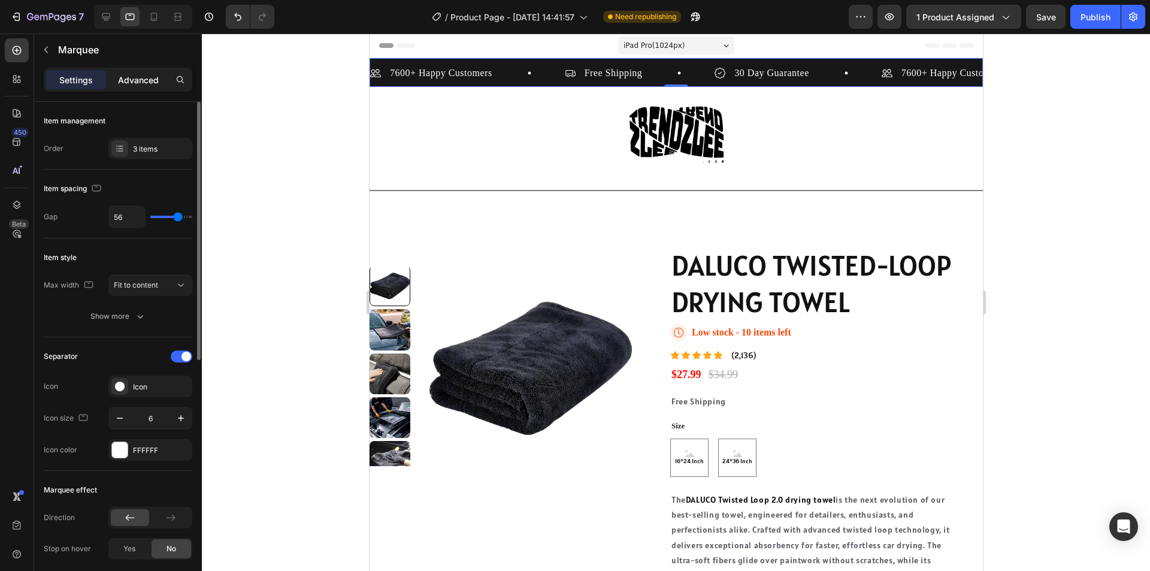
click at [146, 77] on p "Advanced" at bounding box center [138, 80] width 41 height 13
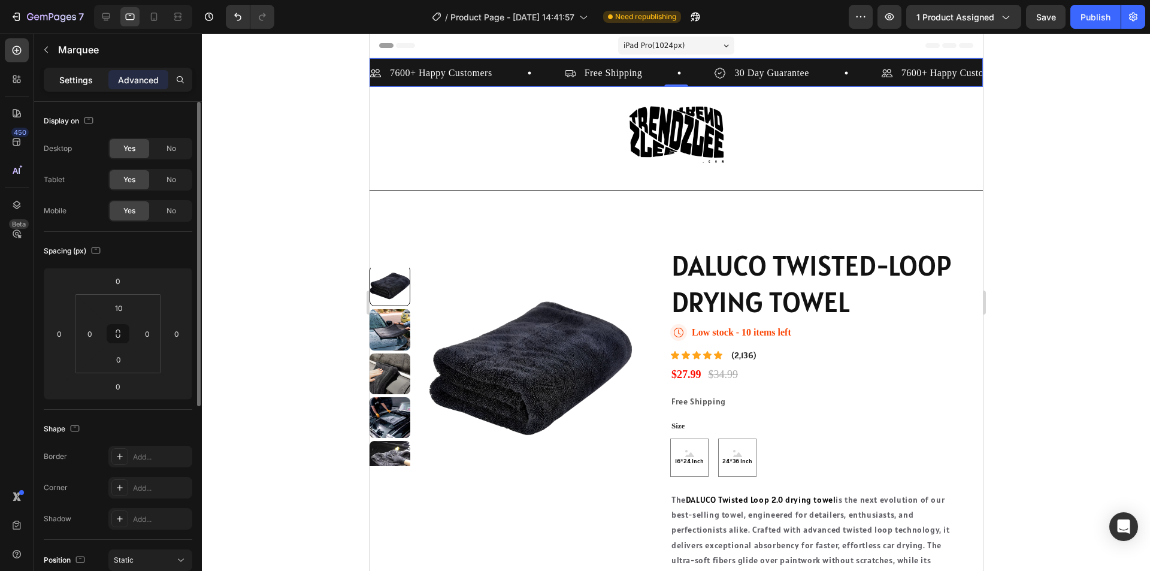
click at [80, 80] on p "Settings" at bounding box center [76, 80] width 34 height 13
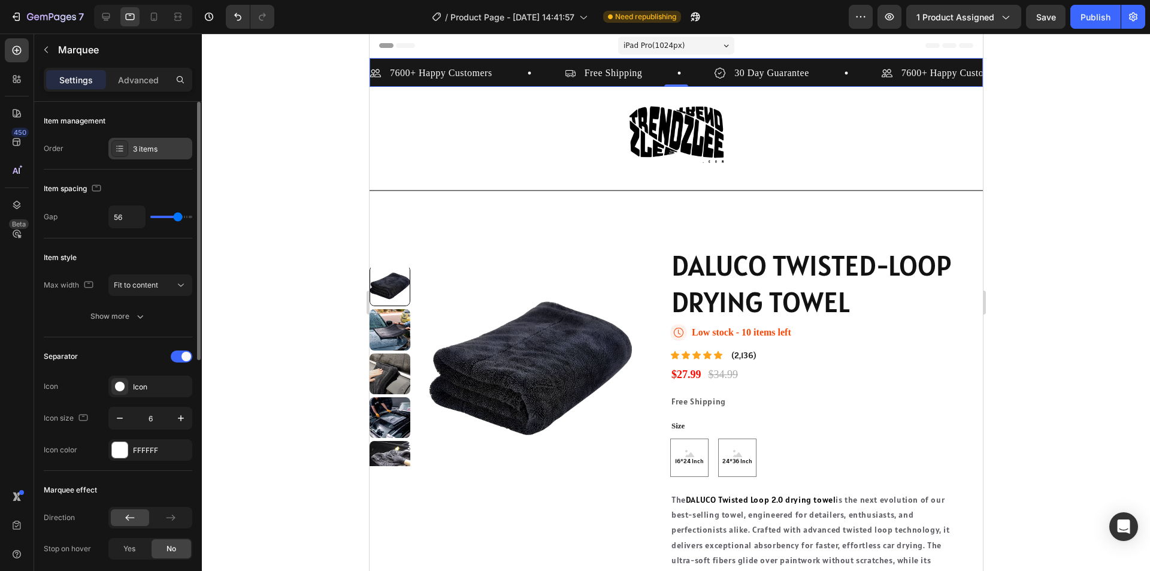
click at [137, 144] on div "3 items" at bounding box center [161, 149] width 56 height 11
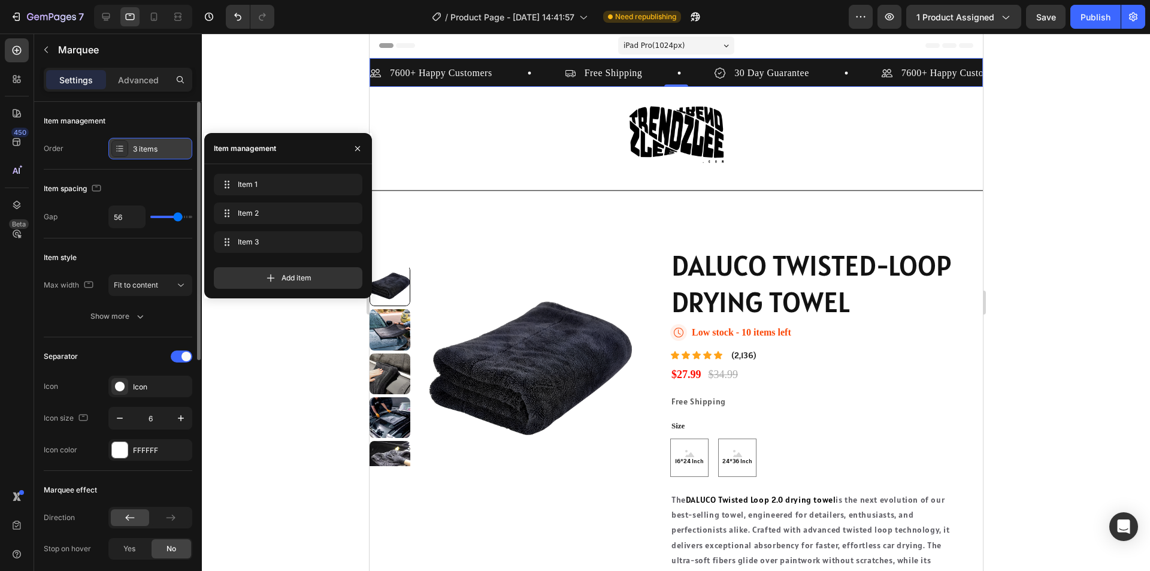
click at [137, 144] on div "3 items" at bounding box center [161, 149] width 56 height 11
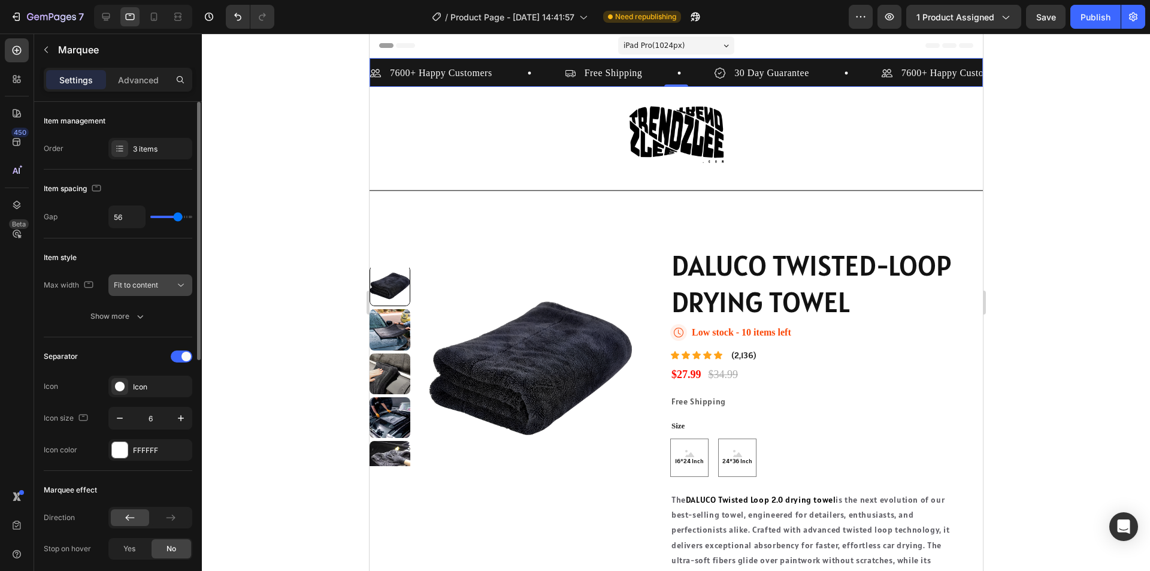
click at [127, 281] on span "Fit to content" at bounding box center [136, 284] width 44 height 9
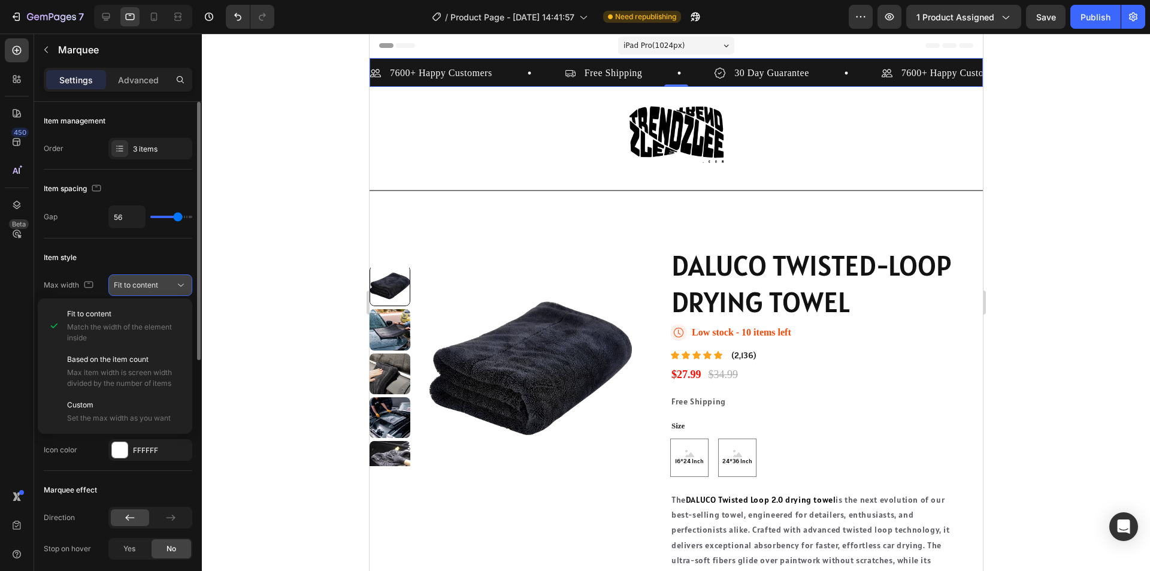
click at [127, 281] on span "Fit to content" at bounding box center [136, 284] width 44 height 9
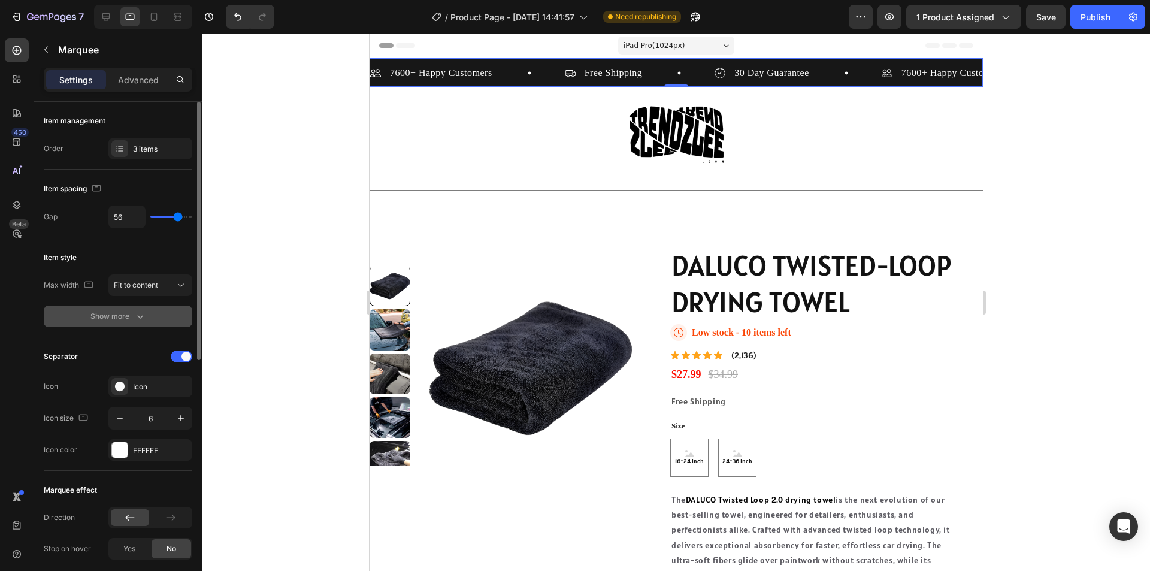
click at [122, 310] on div "Show more" at bounding box center [118, 316] width 56 height 12
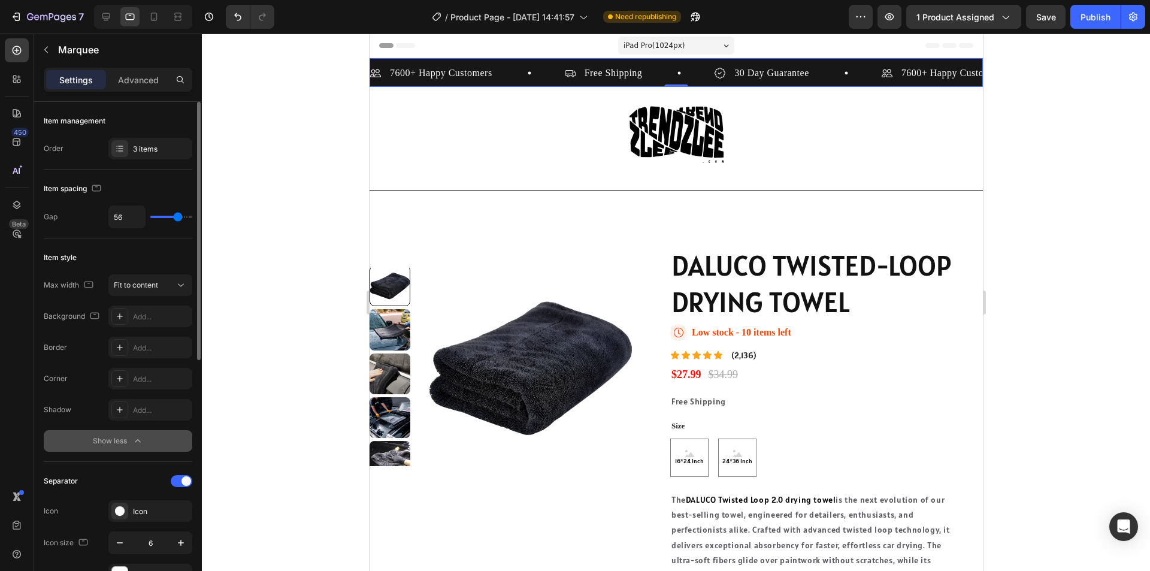
click at [125, 446] on div "Show less" at bounding box center [118, 441] width 51 height 12
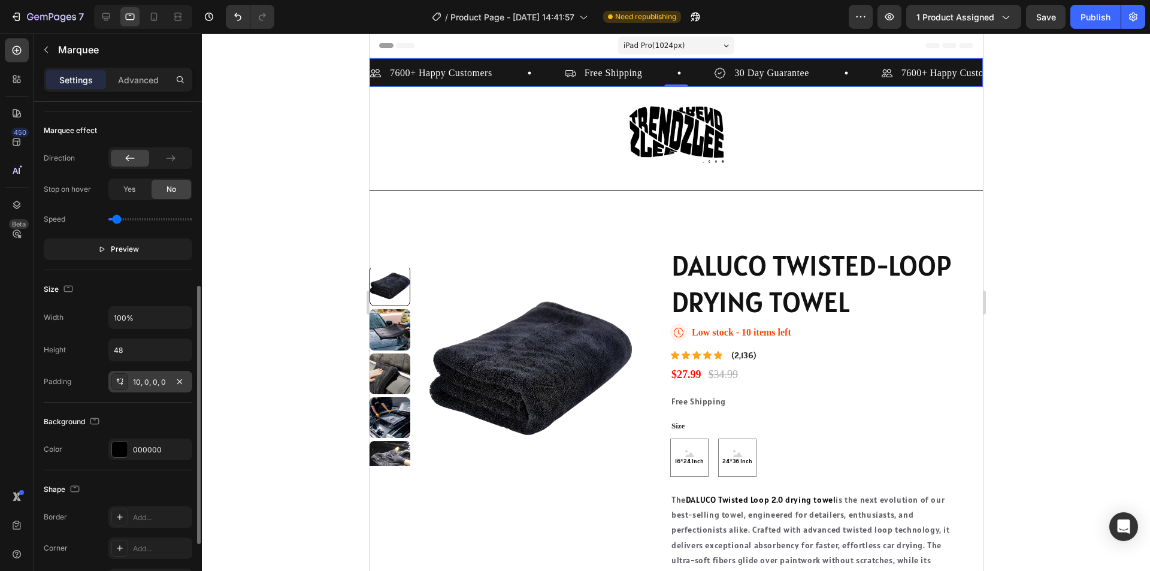
scroll to position [477, 0]
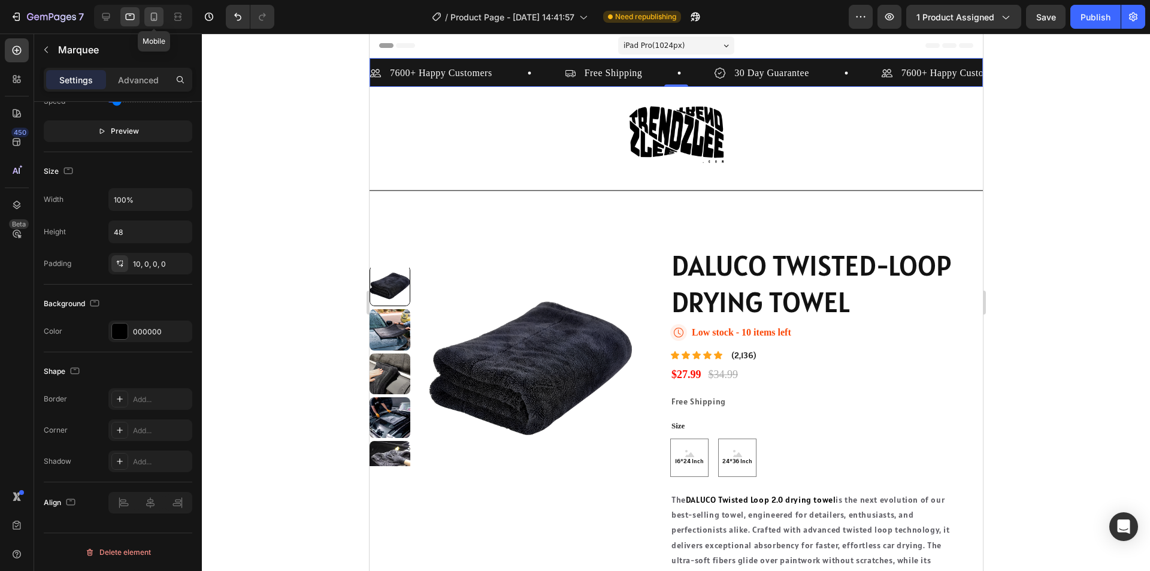
click at [158, 12] on icon at bounding box center [154, 17] width 12 height 12
type input "42"
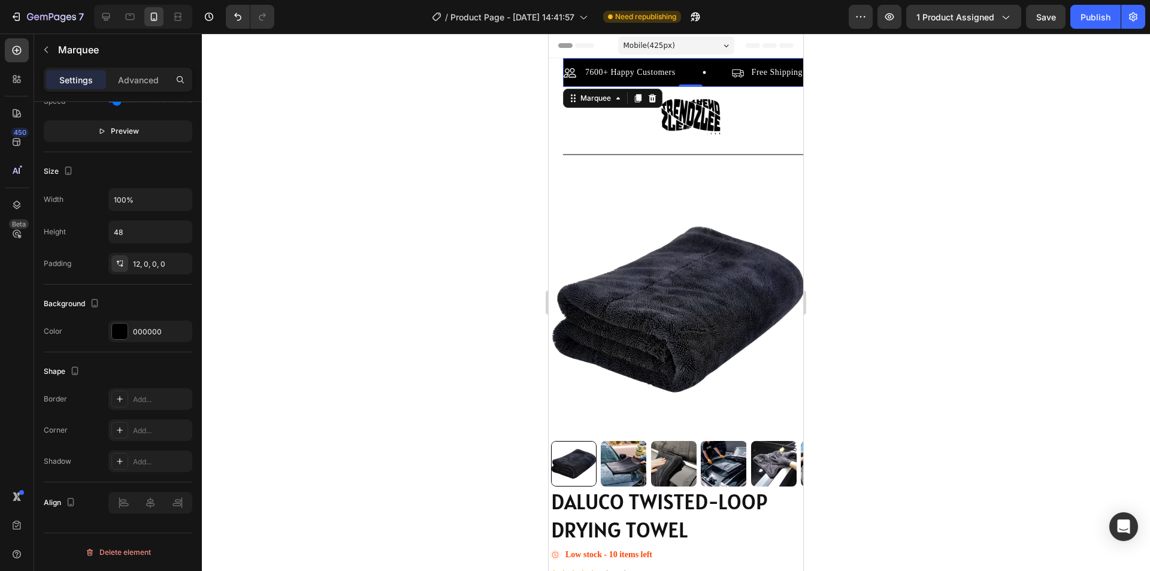
click at [559, 74] on section "7600+ Happy Customers Item List Free Shipping Item List 30 Day Guarantee Item L…" at bounding box center [676, 515] width 255 height 914
click at [685, 70] on div "7600+ Happy Customers Item List" at bounding box center [648, 72] width 168 height 14
drag, startPoint x: 169, startPoint y: 218, endPoint x: 184, endPoint y: 220, distance: 15.1
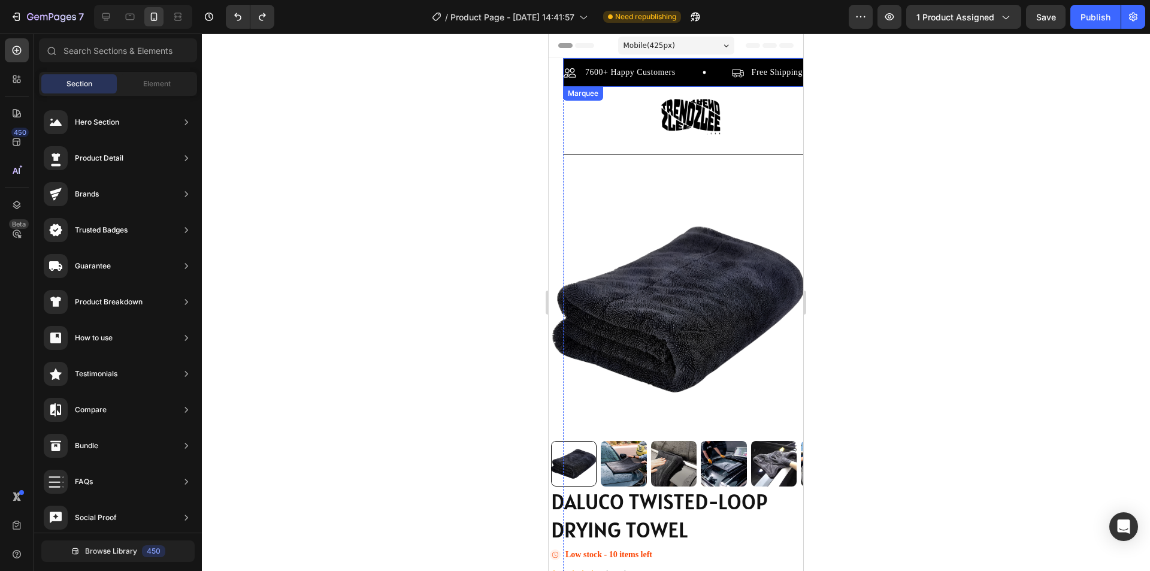
click at [693, 73] on div "7600+ Happy Customers Item List" at bounding box center [648, 72] width 168 height 14
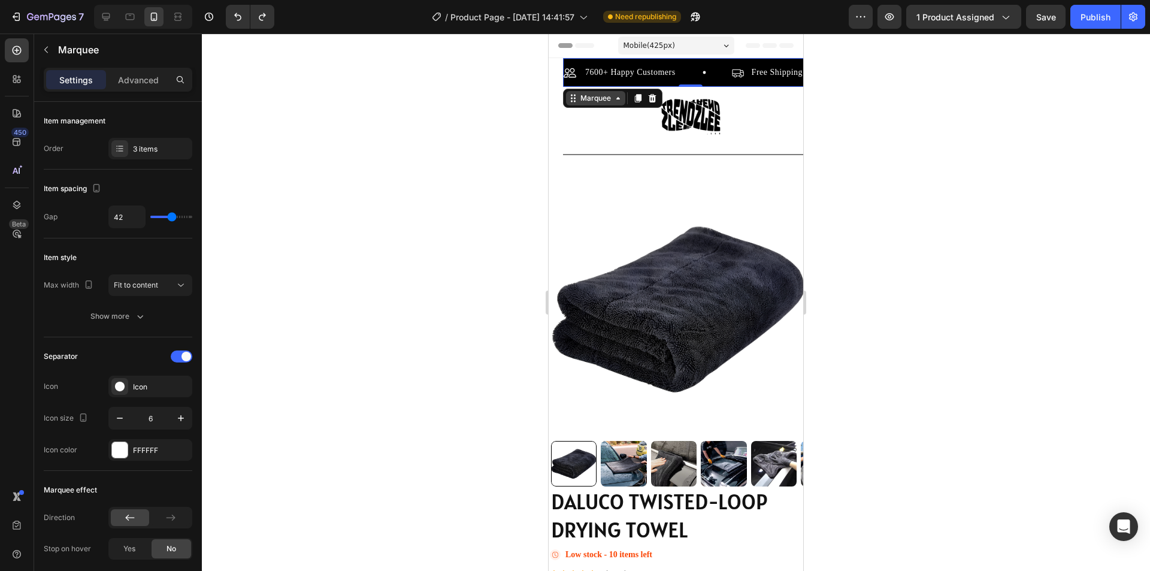
click at [573, 102] on icon at bounding box center [573, 98] width 10 height 10
click at [614, 102] on icon at bounding box center [618, 98] width 10 height 10
click at [159, 289] on div "Fit to content" at bounding box center [144, 285] width 61 height 11
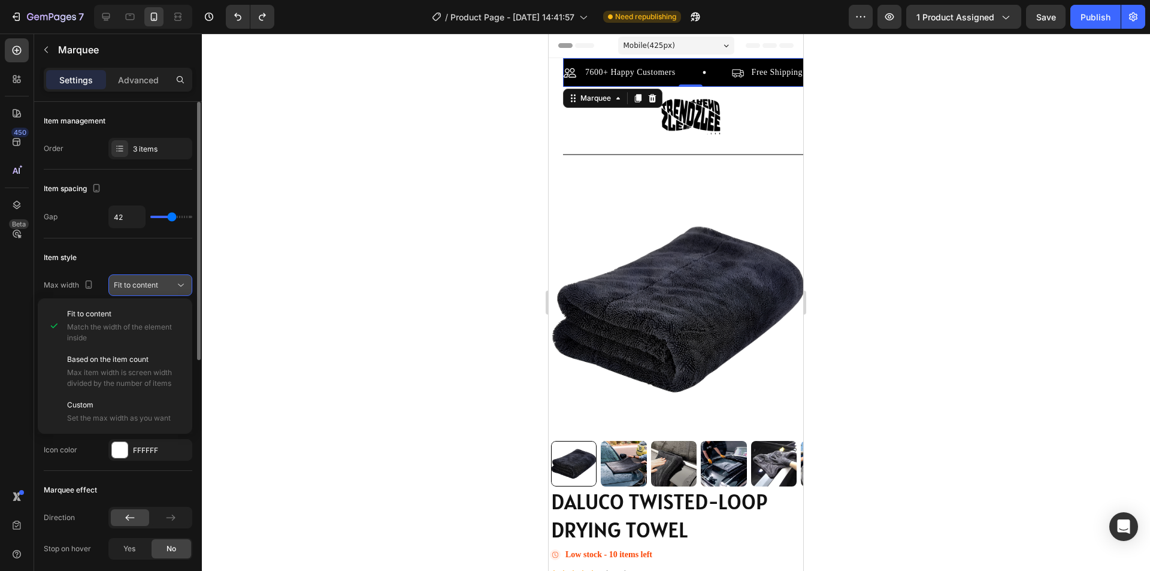
click at [162, 281] on div "Fit to content" at bounding box center [144, 285] width 61 height 11
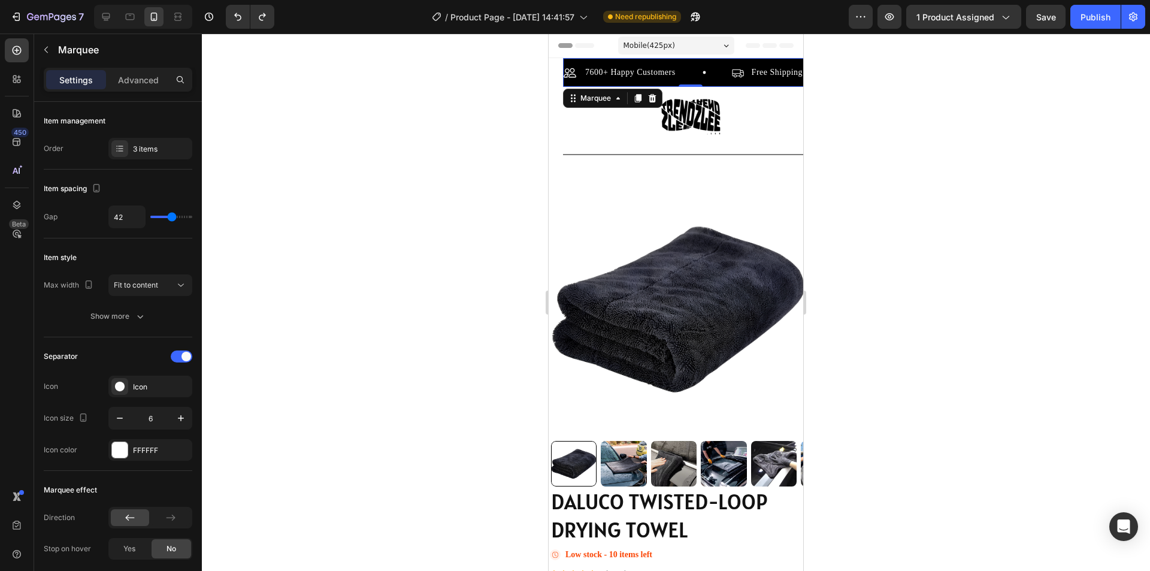
click at [667, 60] on div "7600+ Happy Customers Item List Free Shipping Item List 30 Day Guarantee Item L…" at bounding box center [690, 72] width 255 height 29
drag, startPoint x: 659, startPoint y: 64, endPoint x: 692, endPoint y: 65, distance: 32.9
click at [550, 68] on section "7600+ Happy Customers Item List Free Shipping Item List 30 Day Guarantee Item L…" at bounding box center [676, 515] width 255 height 914
click at [692, 65] on div "7600+ Happy Customers Item List Free Shipping Item List 30 Day Guarantee Item L…" at bounding box center [690, 72] width 255 height 29
click at [153, 389] on div "Icon" at bounding box center [161, 386] width 56 height 11
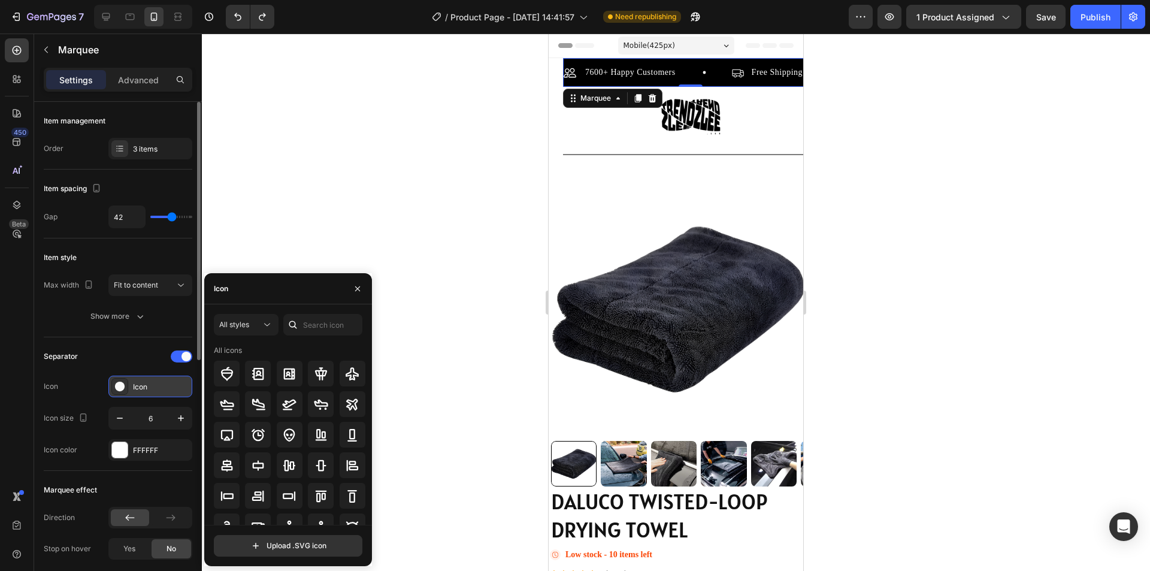
click at [153, 389] on div "Icon" at bounding box center [161, 386] width 56 height 11
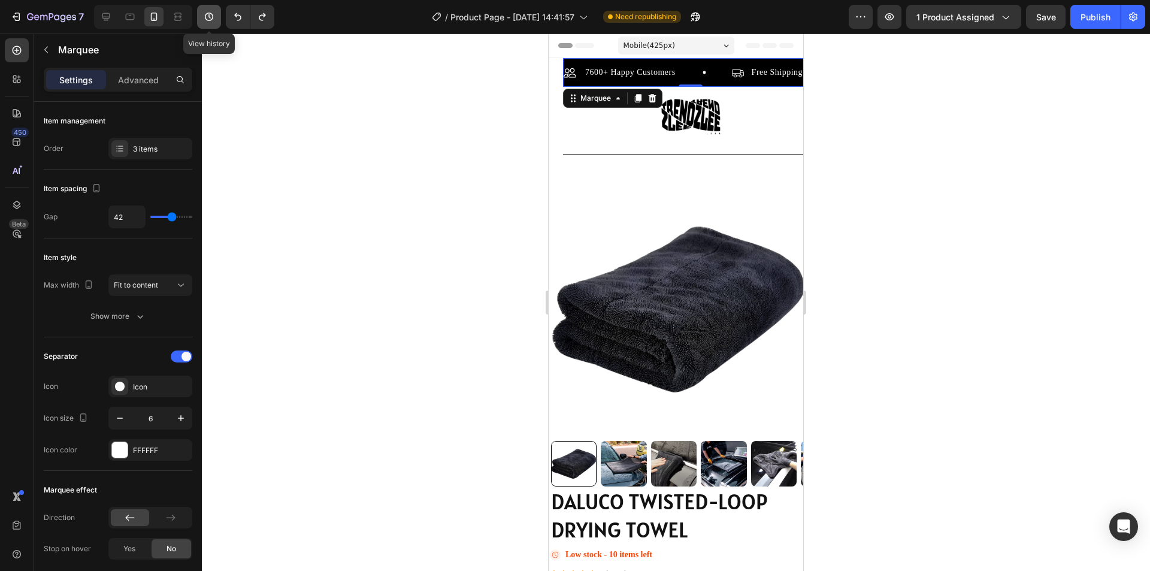
click at [207, 14] on icon "button" at bounding box center [209, 17] width 12 height 12
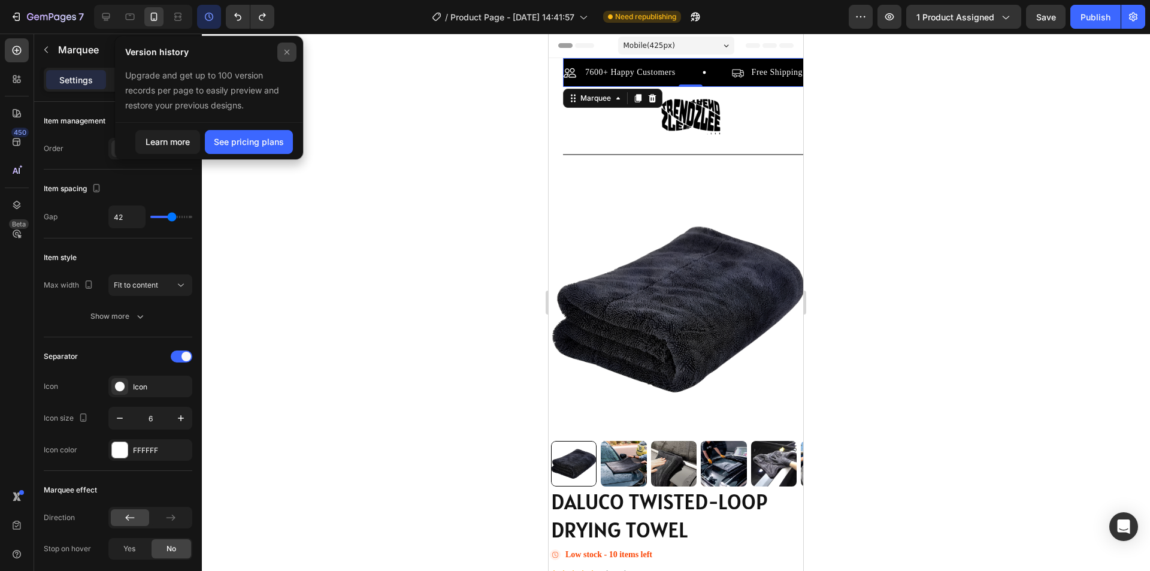
click at [287, 48] on icon at bounding box center [287, 52] width 10 height 10
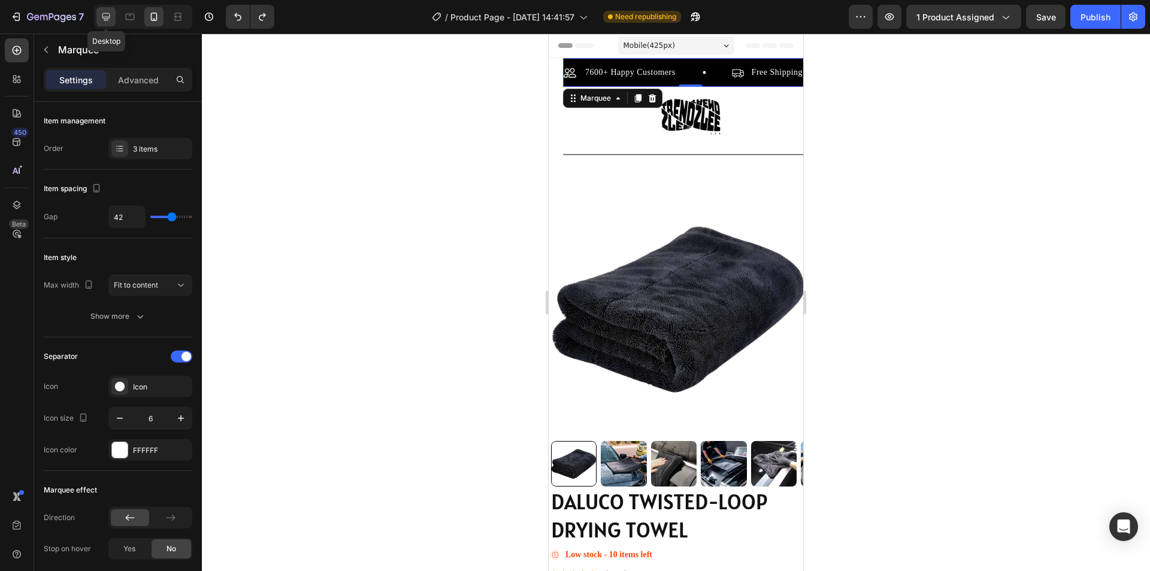
click at [101, 13] on icon at bounding box center [106, 17] width 12 height 12
type input "80"
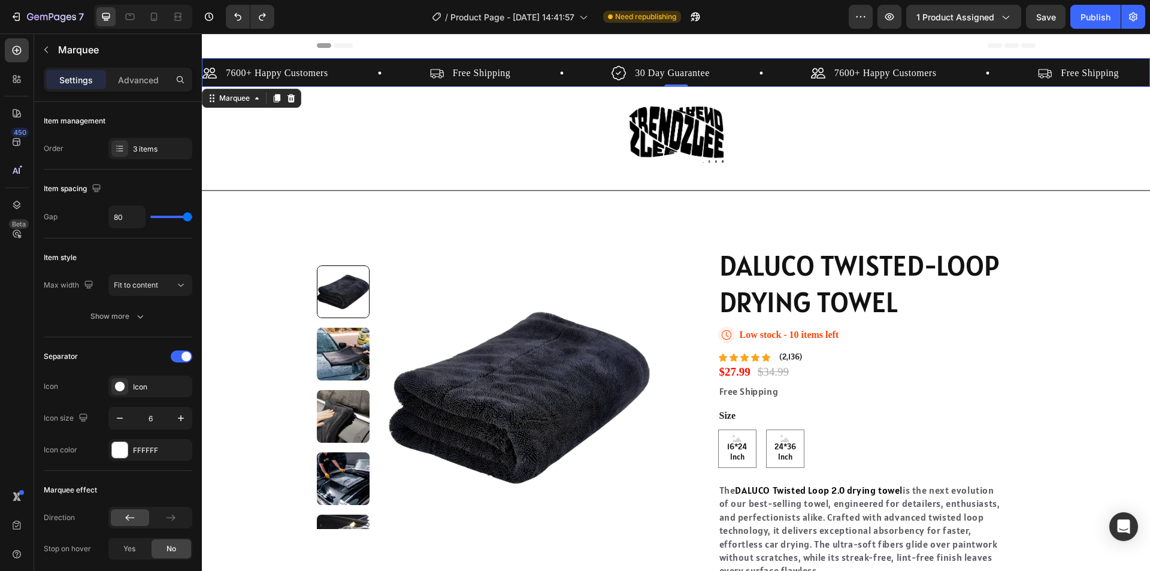
click at [412, 70] on div "7600+ Happy Customers Item List" at bounding box center [315, 73] width 227 height 18
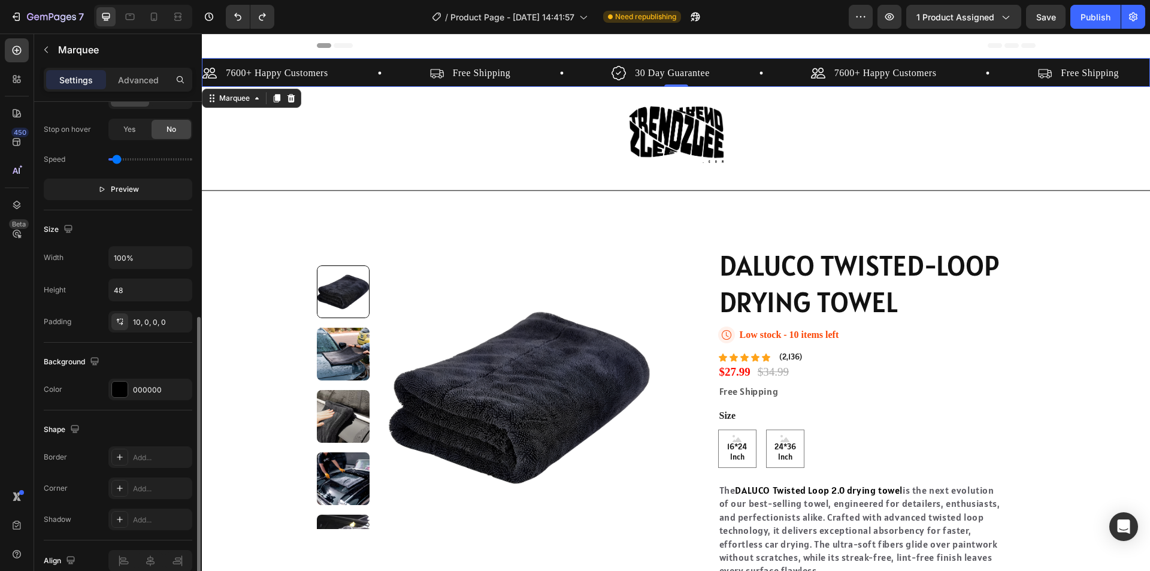
scroll to position [477, 0]
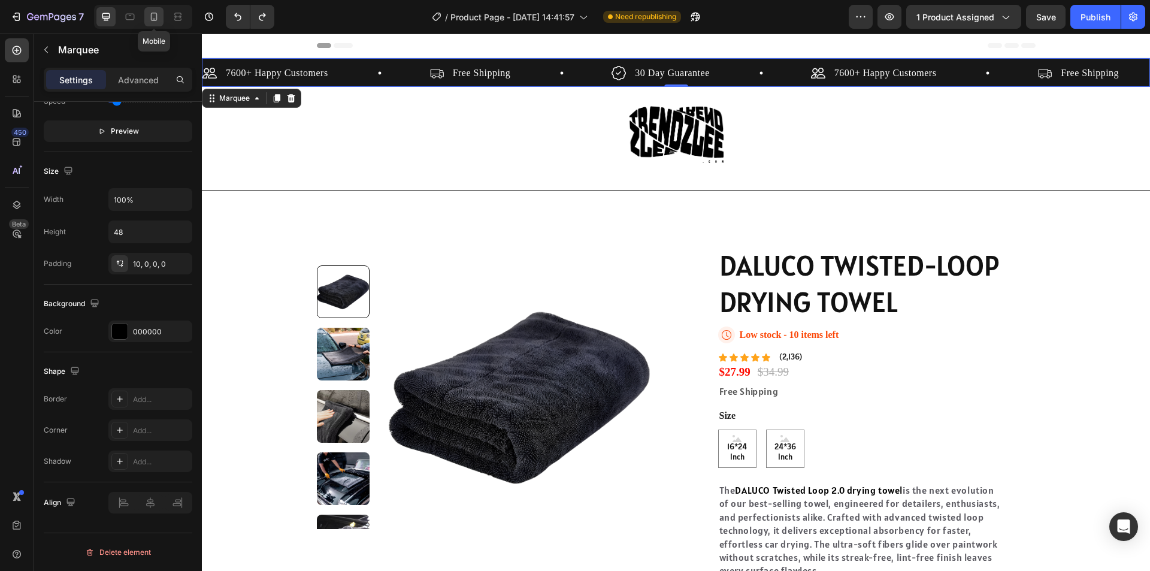
click at [147, 13] on div at bounding box center [153, 16] width 19 height 19
type input "42"
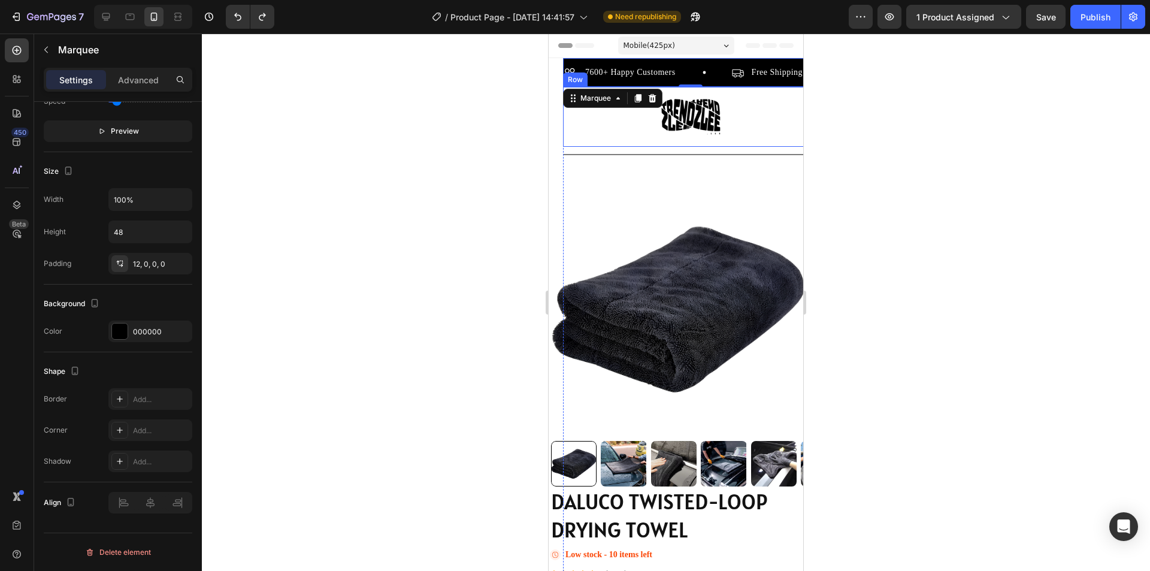
click at [684, 73] on div "7600+ Happy Customers Item List" at bounding box center [648, 72] width 168 height 14
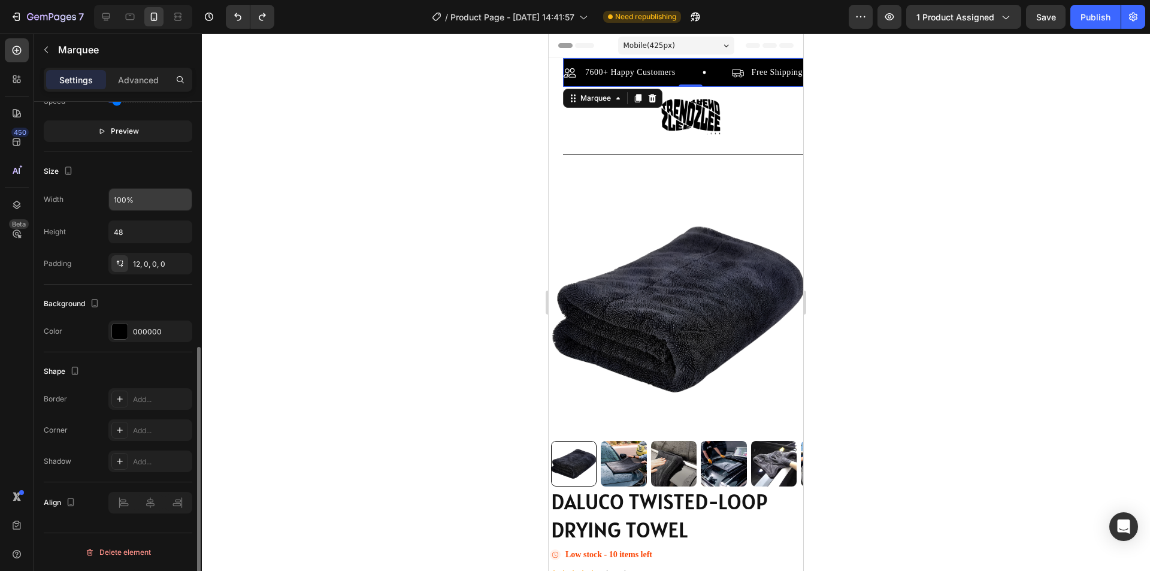
click at [184, 200] on input "100%" at bounding box center [150, 200] width 83 height 22
click at [149, 172] on div "Size" at bounding box center [118, 171] width 149 height 19
click at [153, 502] on div at bounding box center [150, 503] width 84 height 22
click at [121, 204] on input "170%" at bounding box center [150, 200] width 83 height 22
click at [157, 158] on div "Size Width 90% Height 48 Padding 12, 0, 0, 0" at bounding box center [118, 218] width 149 height 132
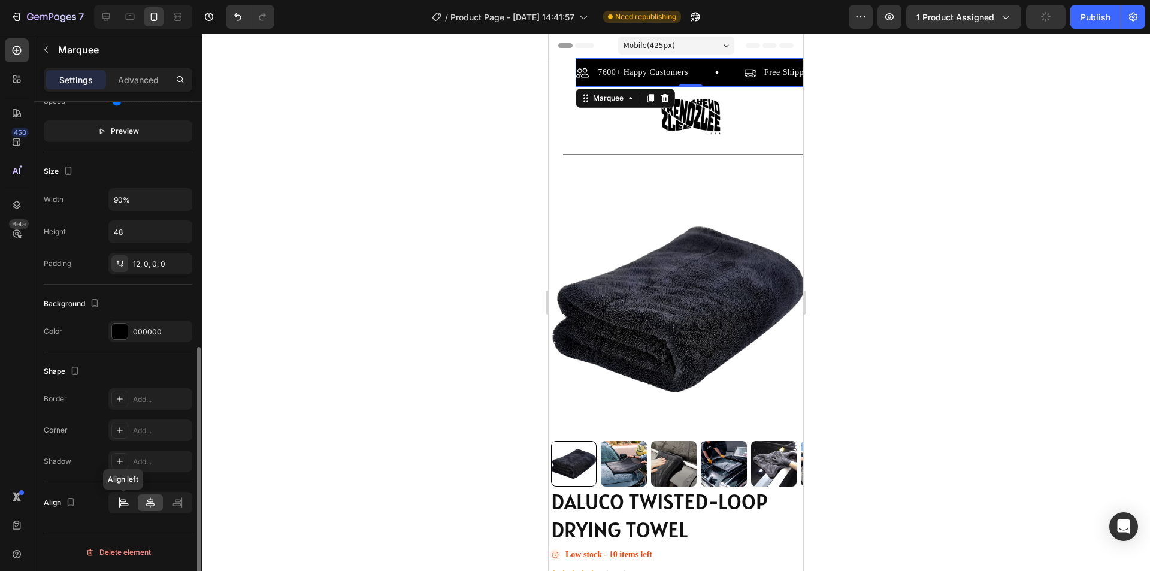
click at [135, 501] on div at bounding box center [123, 502] width 25 height 17
click at [155, 498] on icon at bounding box center [150, 502] width 12 height 12
click at [180, 262] on icon "button" at bounding box center [180, 264] width 10 height 10
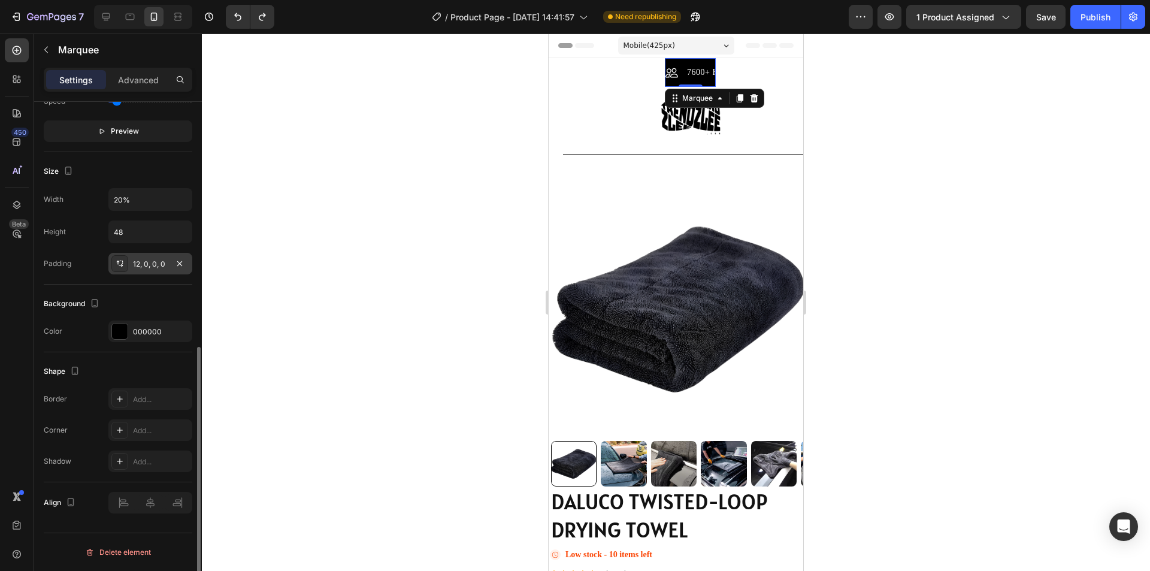
click at [138, 263] on div "12, 0, 0, 0" at bounding box center [150, 264] width 35 height 11
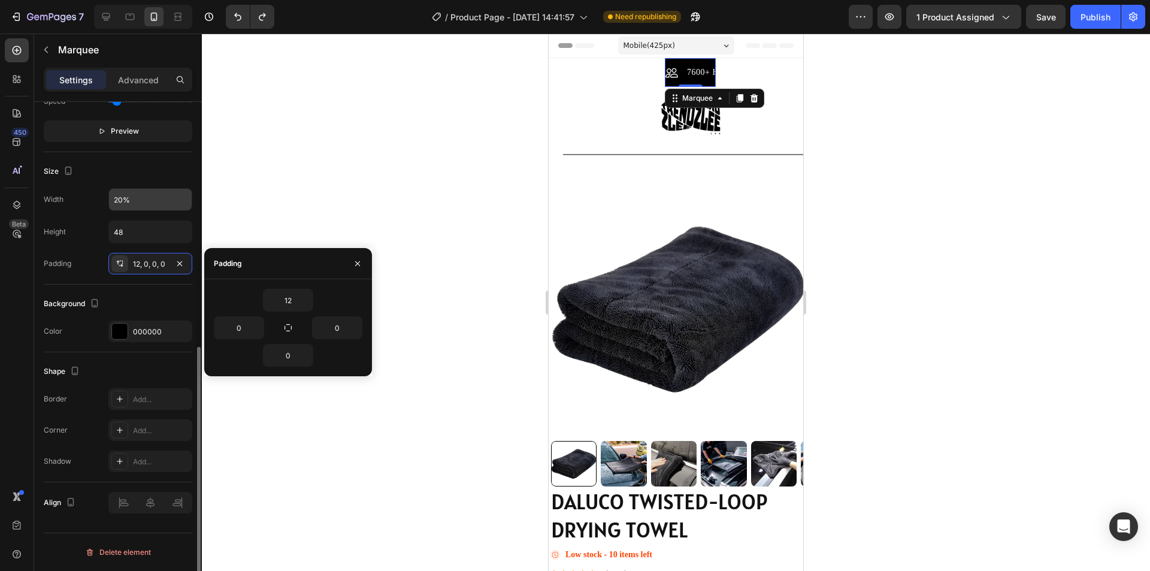
click at [119, 202] on input "20%" at bounding box center [150, 200] width 83 height 22
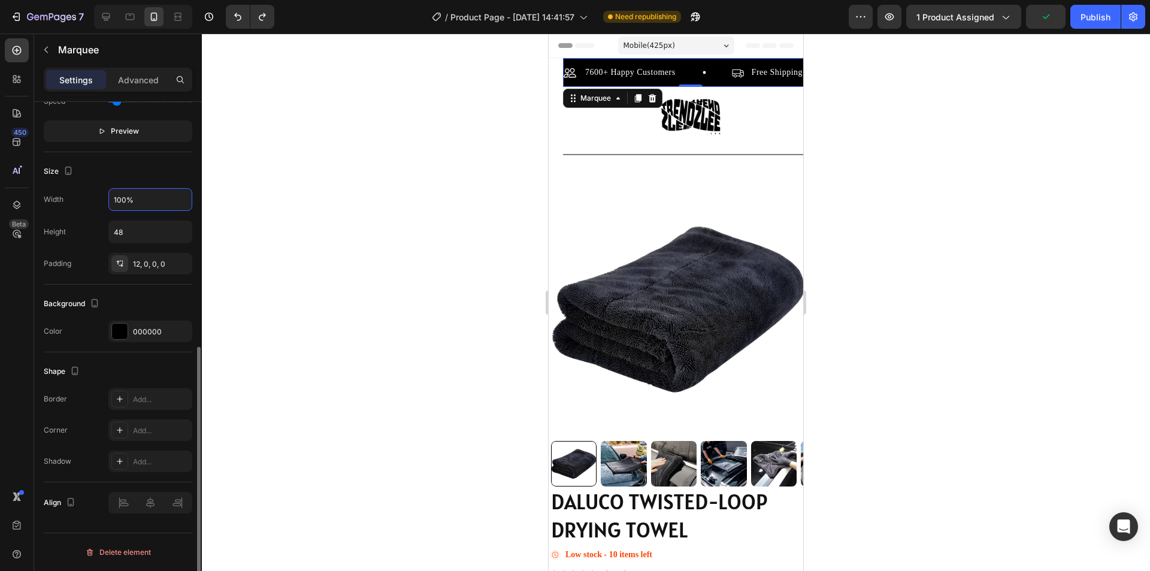
type input "100%"
click at [162, 175] on div "Size" at bounding box center [118, 171] width 149 height 19
click at [150, 263] on div "12, 0, 0, 0" at bounding box center [150, 264] width 35 height 11
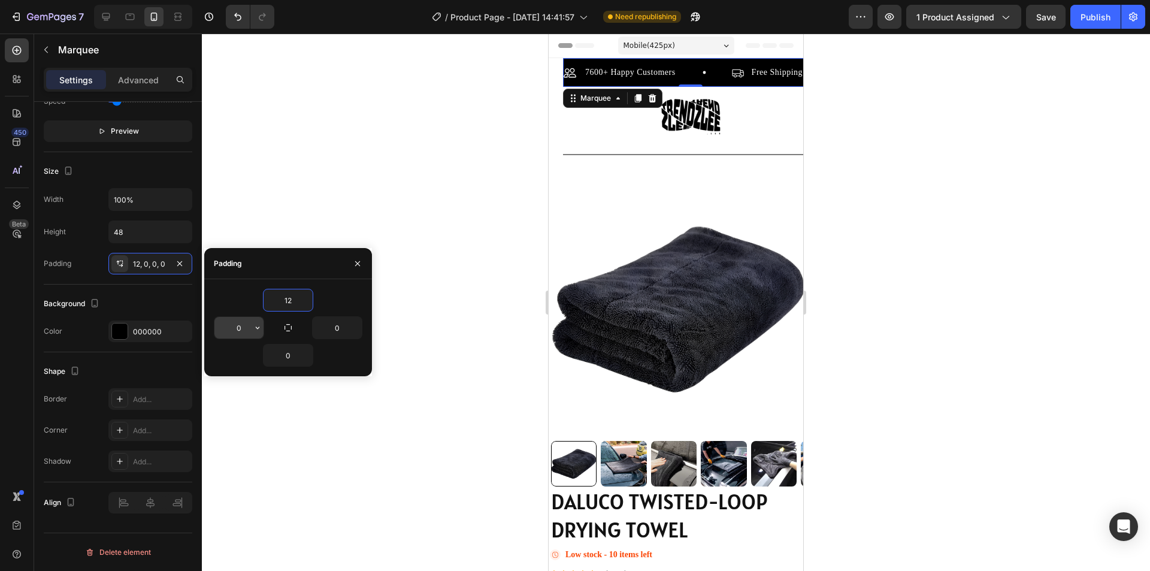
click at [249, 327] on input "0" at bounding box center [238, 328] width 49 height 22
click at [255, 329] on icon "button" at bounding box center [258, 328] width 10 height 10
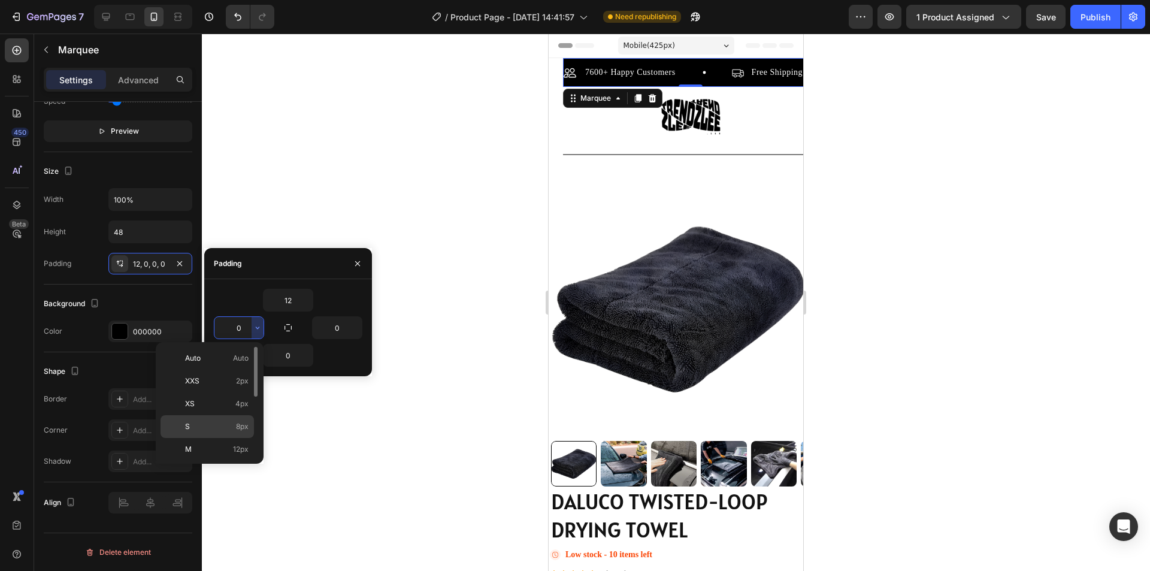
click at [236, 438] on div "S 8px" at bounding box center [207, 449] width 93 height 23
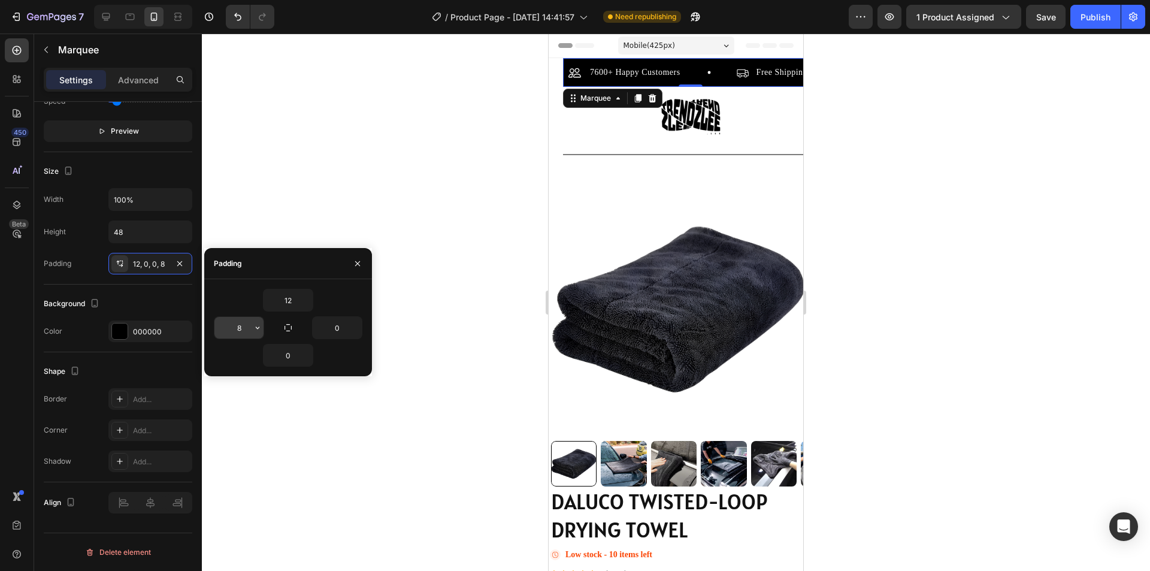
click at [251, 321] on input "8" at bounding box center [238, 328] width 49 height 22
click at [253, 326] on button "button" at bounding box center [258, 328] width 12 height 22
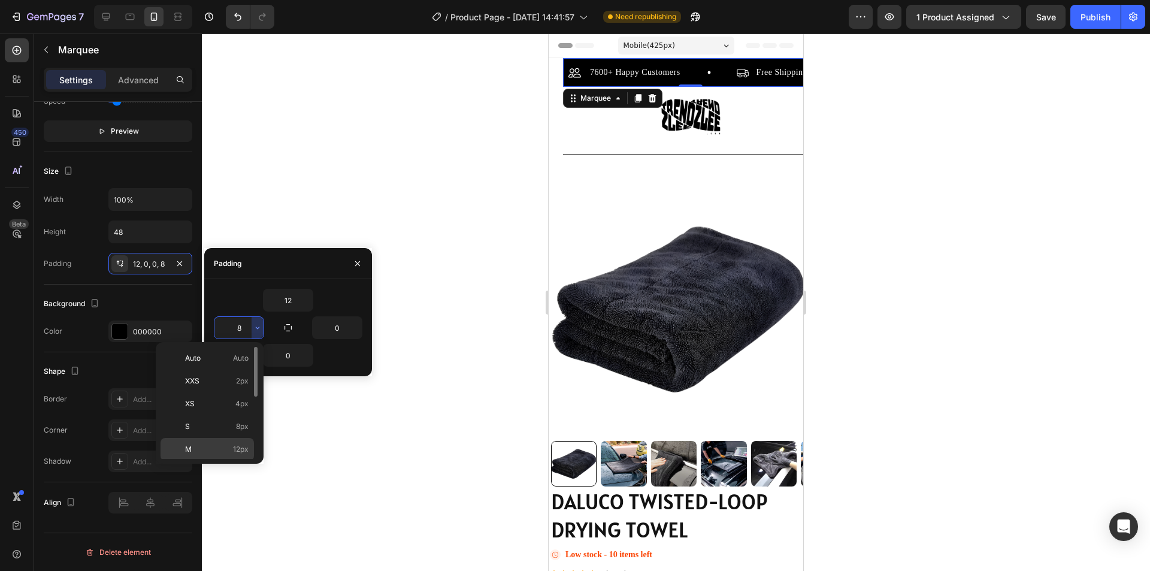
click at [232, 450] on p "M 12px" at bounding box center [216, 449] width 63 height 11
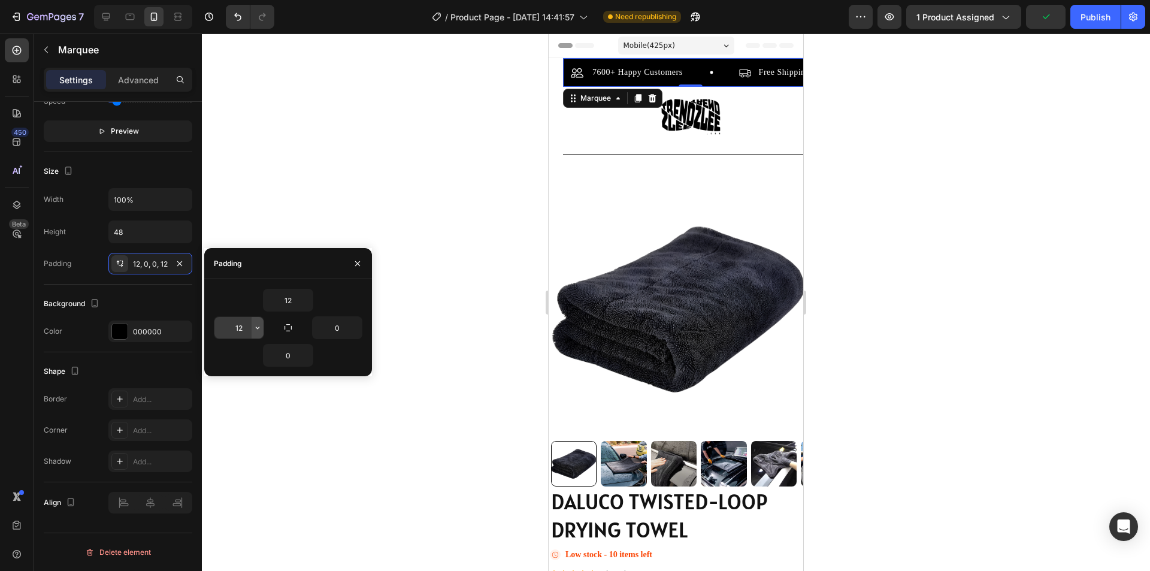
click at [253, 326] on icon "button" at bounding box center [258, 328] width 10 height 10
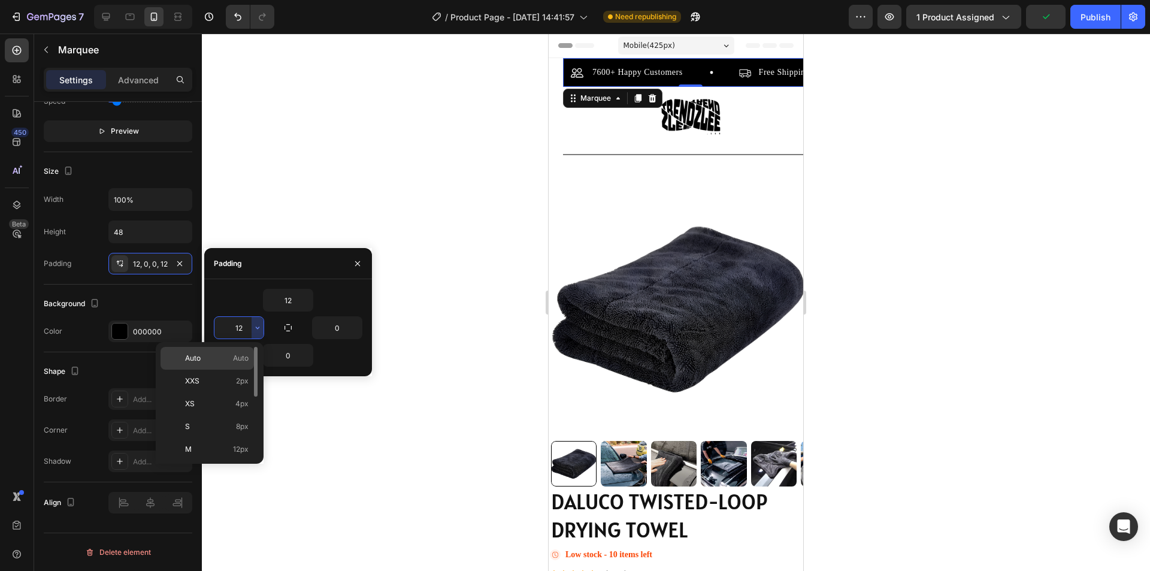
click at [241, 355] on span "Auto" at bounding box center [241, 358] width 16 height 11
type input "Auto"
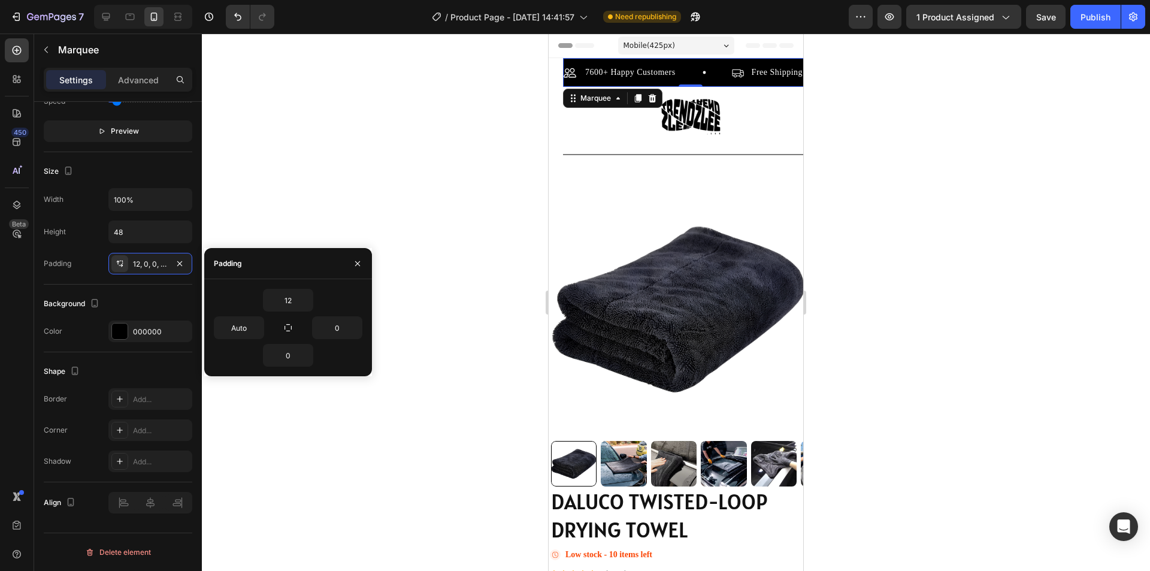
click at [338, 299] on div "12" at bounding box center [288, 300] width 149 height 23
click at [343, 319] on input "0" at bounding box center [337, 328] width 49 height 22
click at [355, 325] on icon "button" at bounding box center [356, 328] width 10 height 10
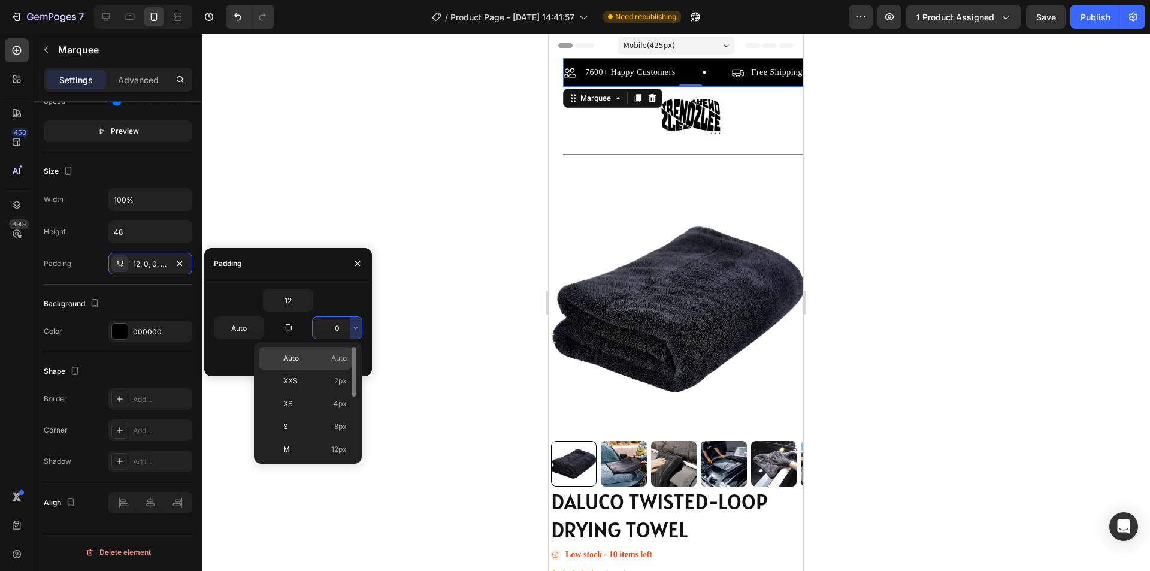
click at [330, 358] on p "Auto Auto" at bounding box center [314, 358] width 63 height 11
type input "Auto"
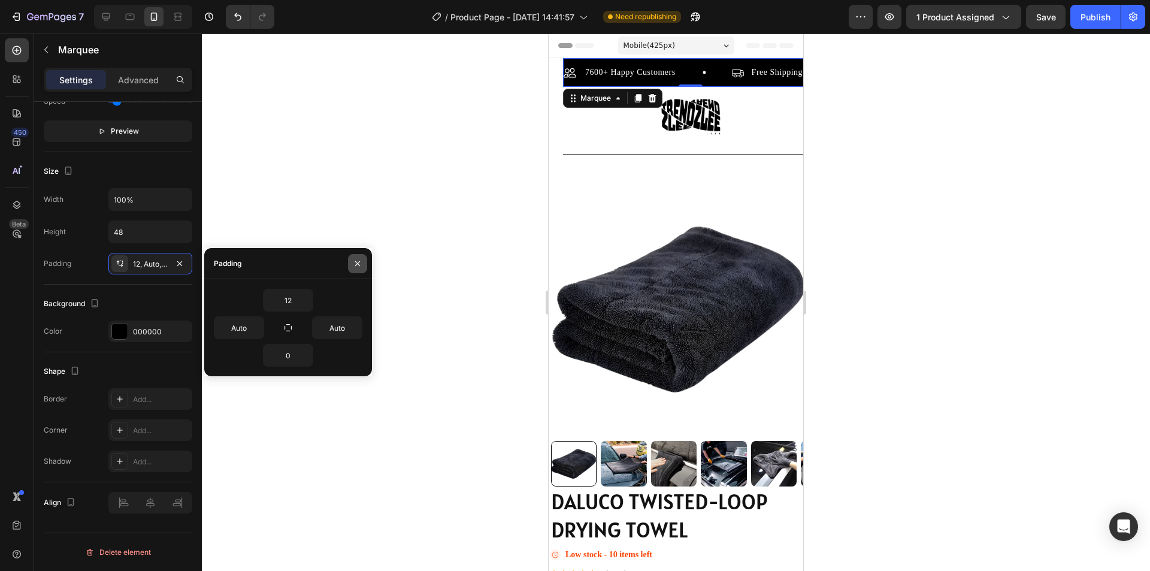
click at [362, 259] on icon "button" at bounding box center [358, 264] width 10 height 10
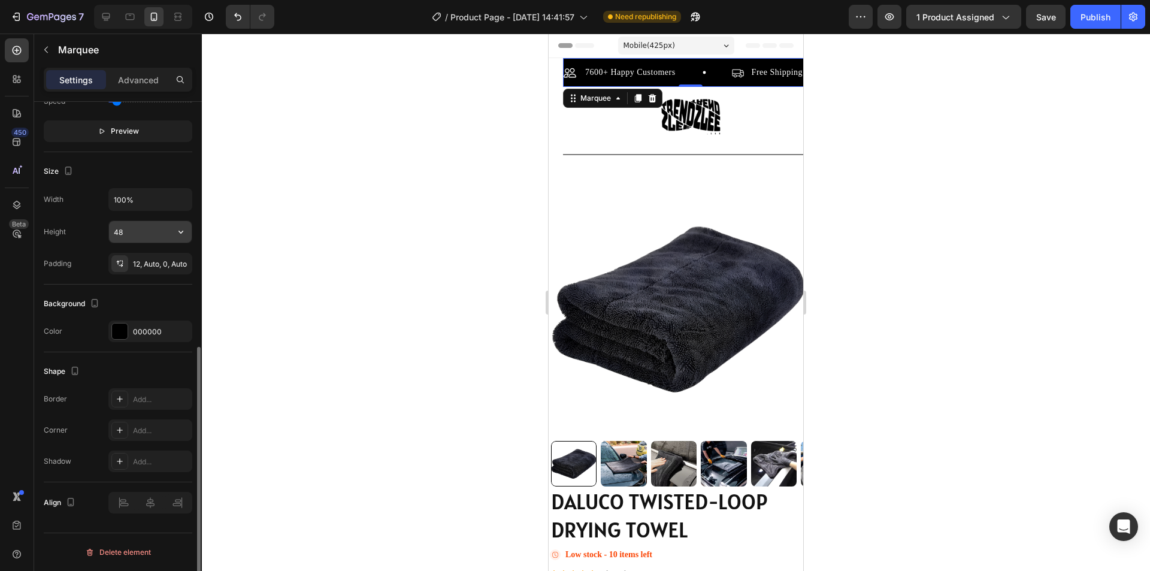
click at [125, 235] on input "48" at bounding box center [150, 232] width 83 height 22
click at [186, 236] on icon "button" at bounding box center [181, 232] width 12 height 12
click at [144, 201] on input "100%" at bounding box center [150, 200] width 83 height 22
click at [156, 155] on div "Size Width % Height 48 Padding 12, Auto, 0, Auto" at bounding box center [118, 218] width 149 height 132
type input "100%"
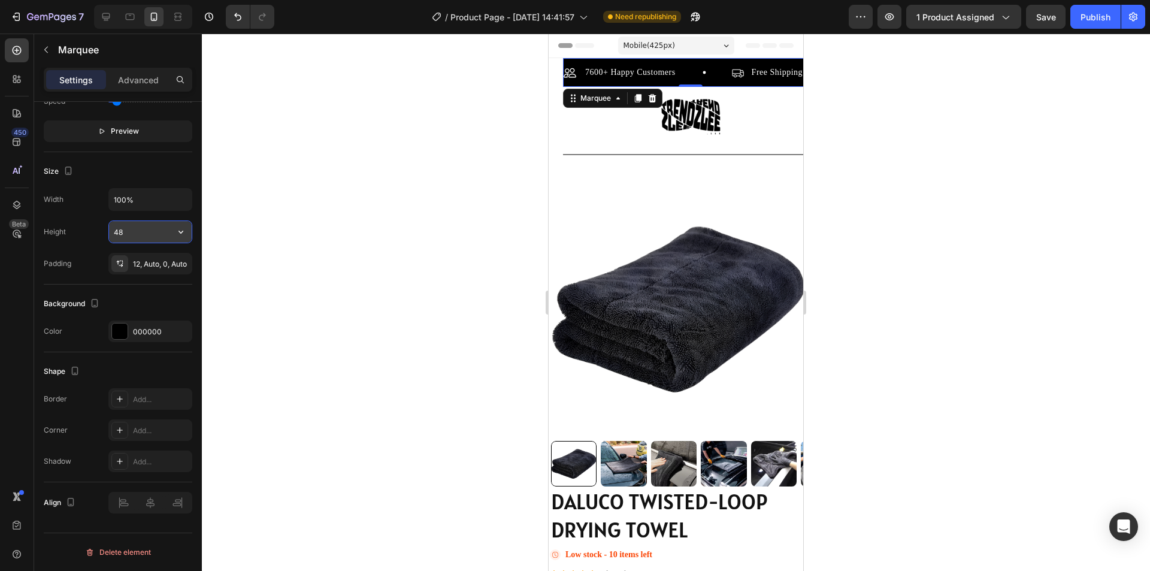
click at [126, 231] on input "48" at bounding box center [150, 232] width 83 height 22
click at [161, 234] on input "48" at bounding box center [150, 232] width 83 height 22
click at [183, 234] on icon "button" at bounding box center [181, 232] width 12 height 12
click at [146, 286] on p "Small 32px" at bounding box center [147, 285] width 68 height 11
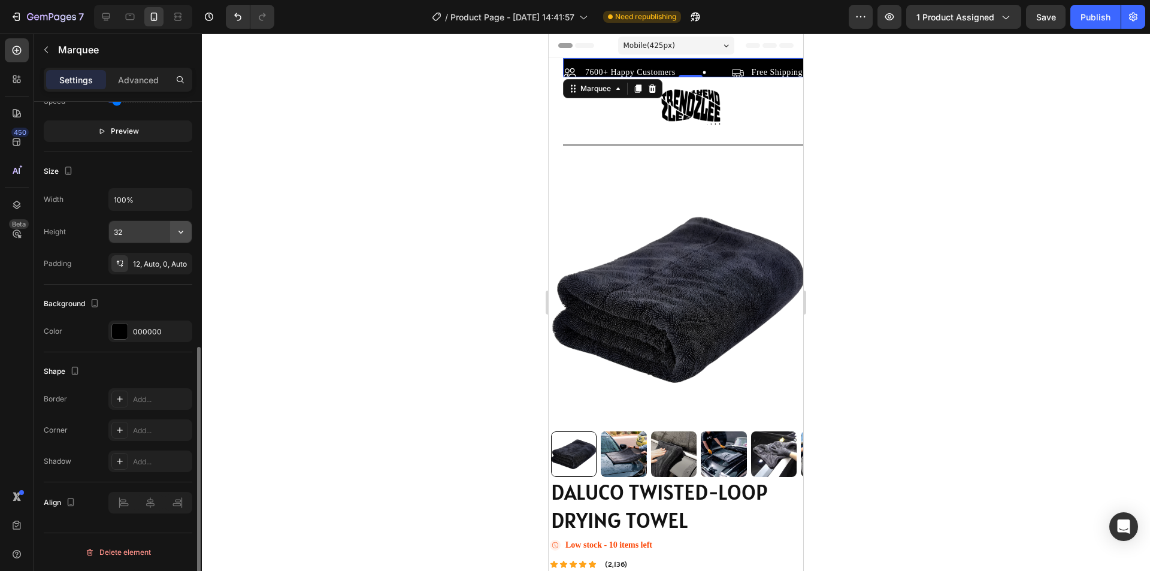
click at [179, 235] on icon "button" at bounding box center [181, 232] width 12 height 12
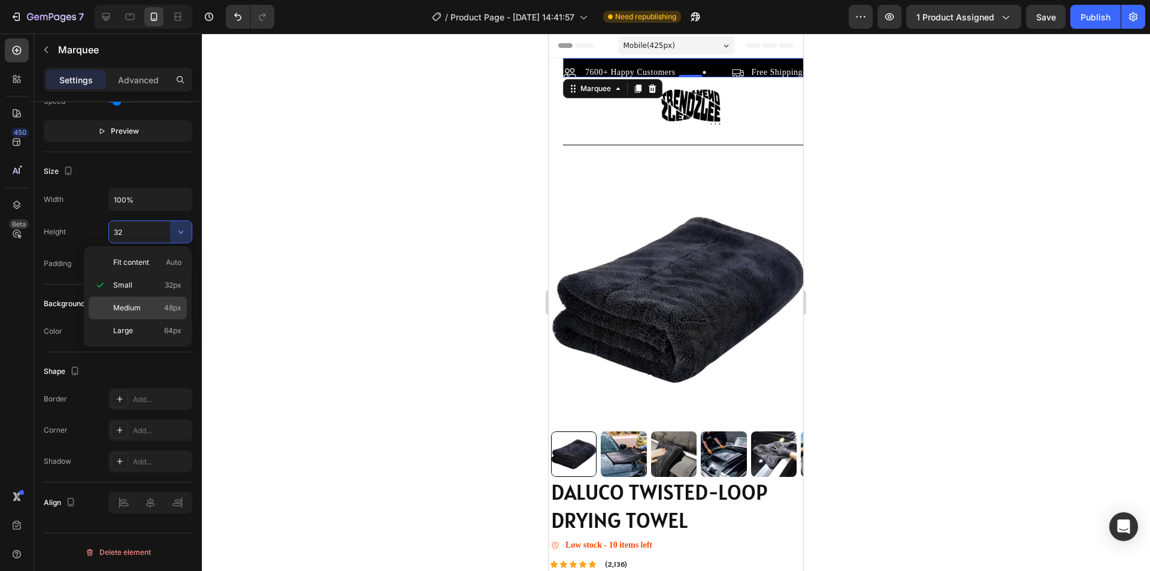
click at [150, 310] on p "Medium 48px" at bounding box center [147, 307] width 68 height 11
type input "48"
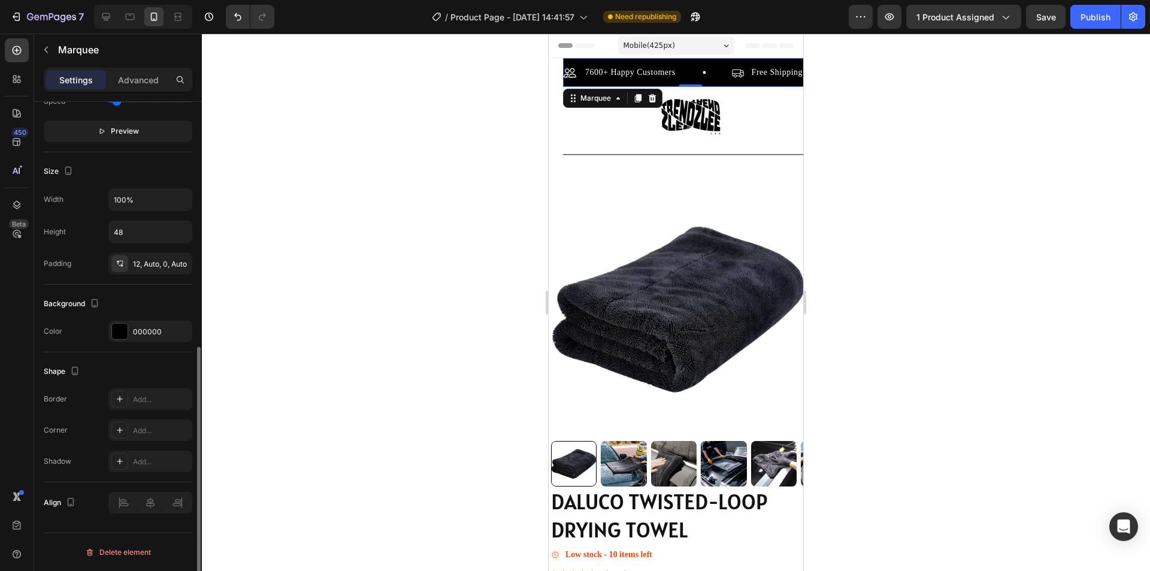
click at [63, 264] on div "Padding" at bounding box center [58, 263] width 28 height 11
click at [123, 263] on icon at bounding box center [120, 264] width 10 height 10
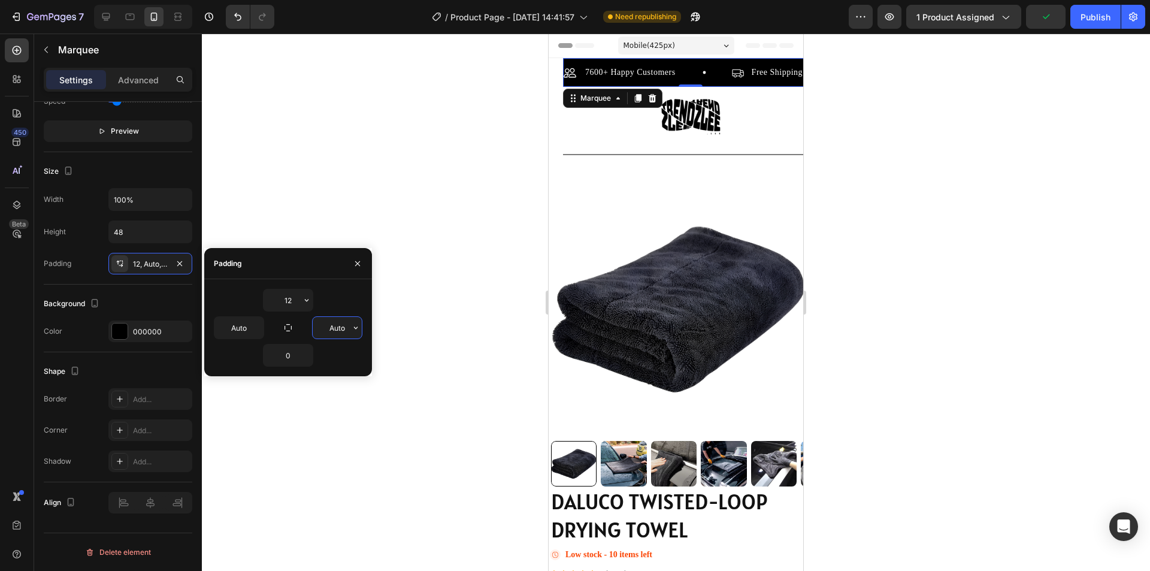
click at [334, 332] on input "Auto" at bounding box center [337, 328] width 49 height 22
type input "8"
click at [684, 71] on div "7600+ Happy Customers Item List" at bounding box center [648, 72] width 168 height 14
type input "0"
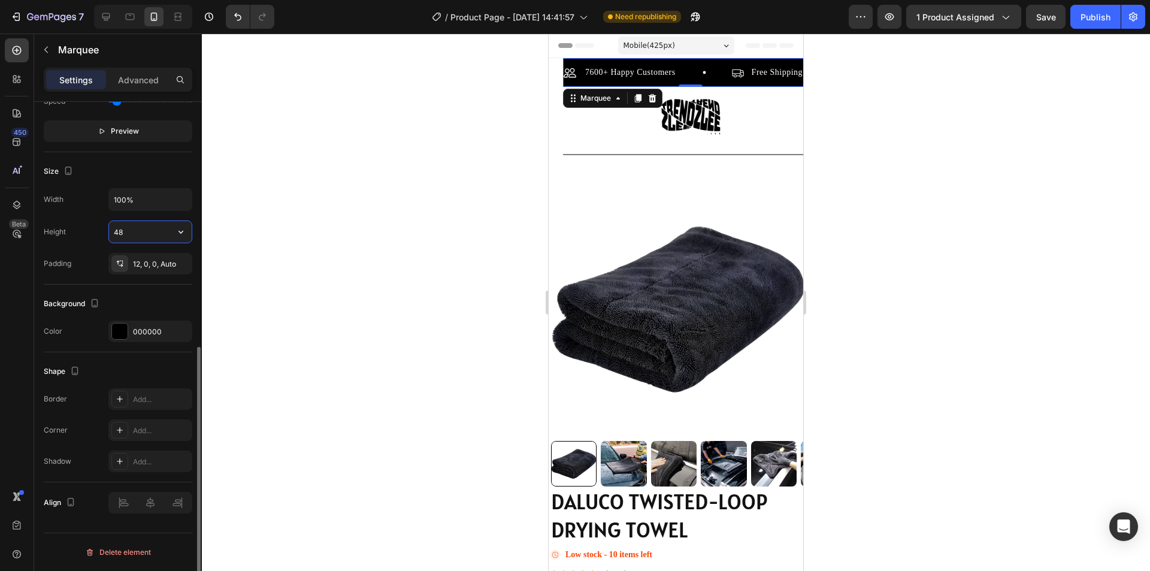
click at [143, 237] on input "48" at bounding box center [150, 232] width 83 height 22
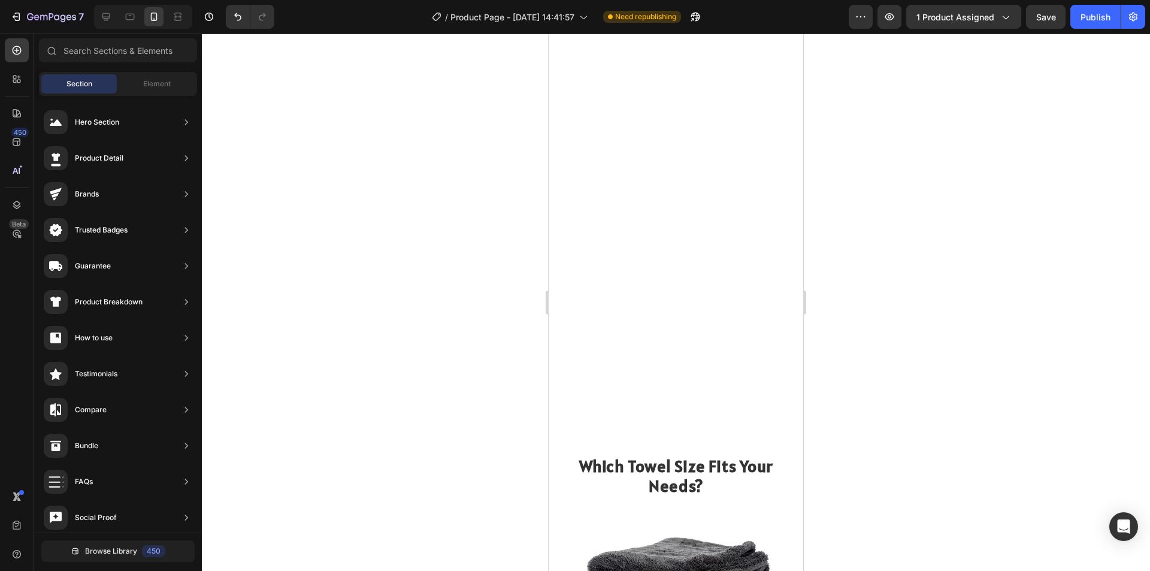
scroll to position [1179, 0]
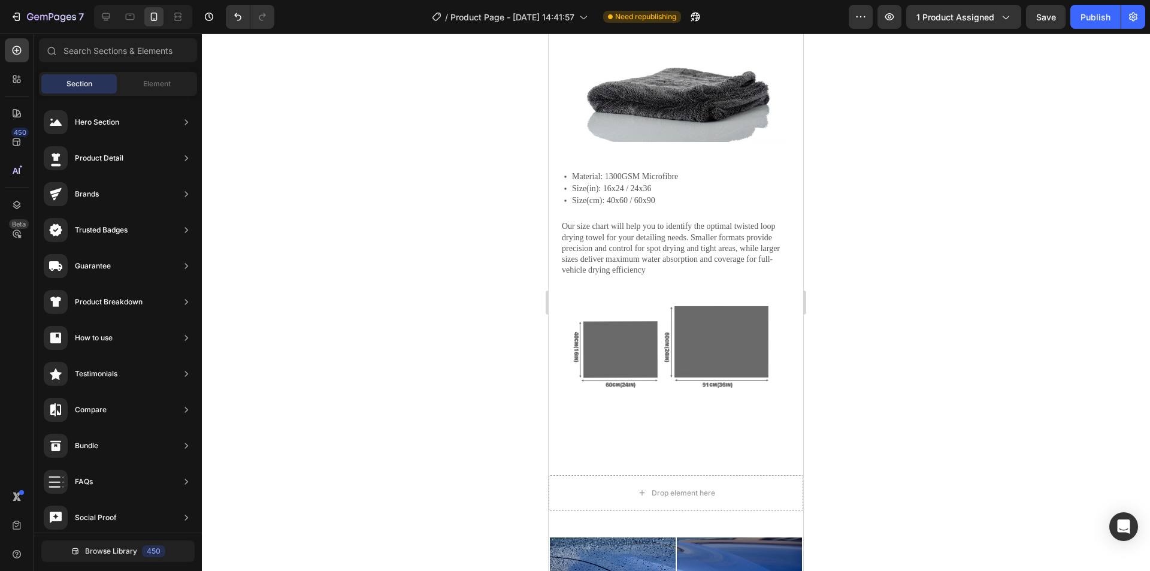
click at [82, 90] on div "Section" at bounding box center [78, 83] width 75 height 19
click at [159, 83] on span "Element" at bounding box center [157, 83] width 28 height 11
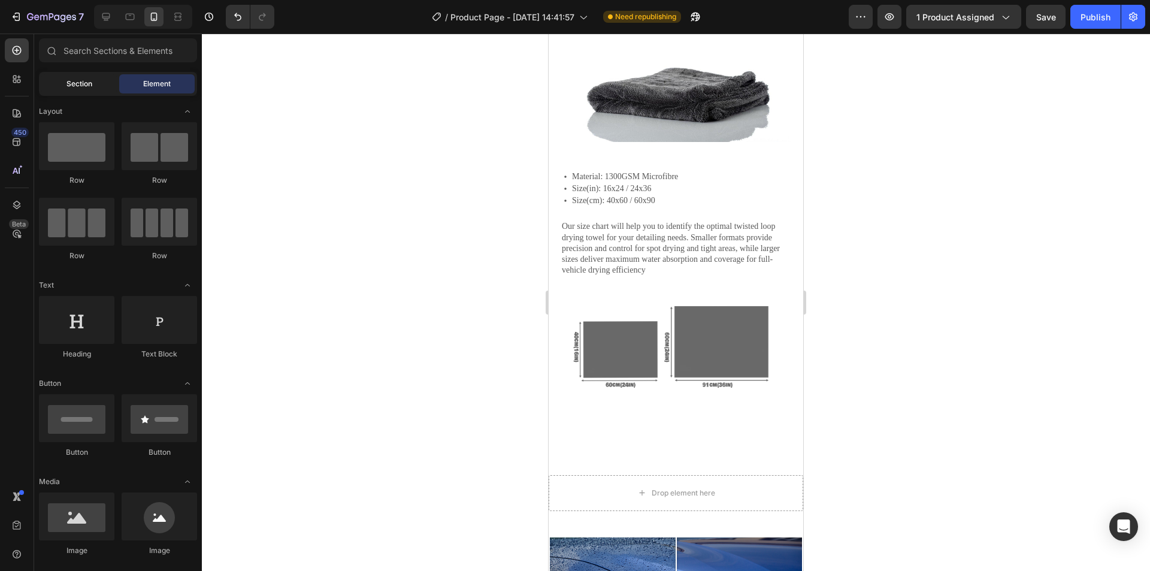
click at [99, 86] on div "Section" at bounding box center [78, 83] width 75 height 19
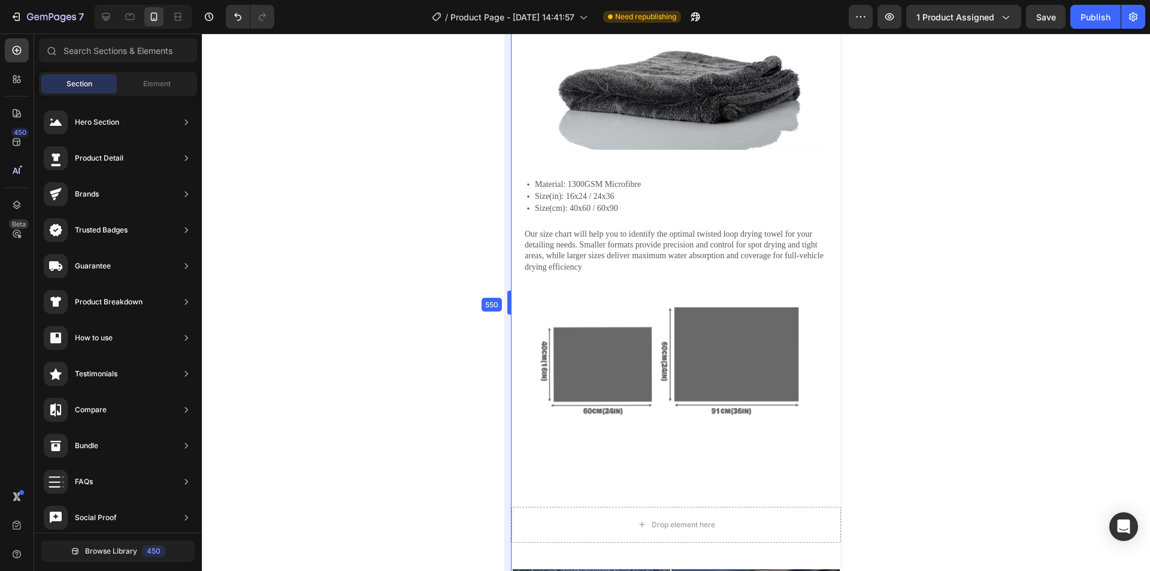
scroll to position [1158, 0]
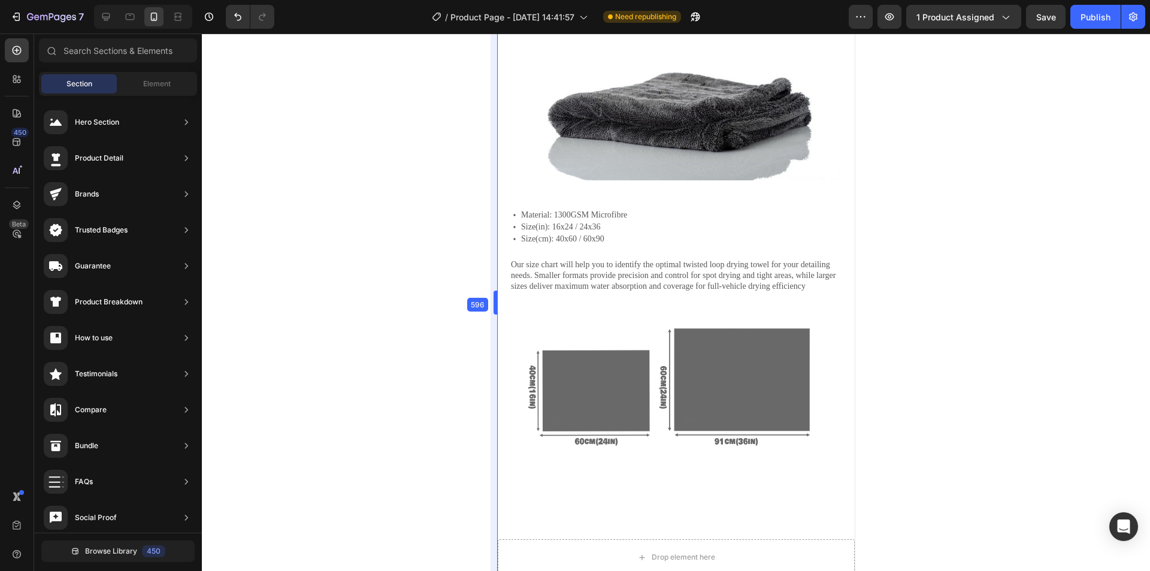
drag, startPoint x: 541, startPoint y: 115, endPoint x: 442, endPoint y: 150, distance: 105.3
click at [843, 386] on div "Which Towel Size Fits Your Needs? Heading Image Material: 1300GSM Microfibre Si…" at bounding box center [675, 254] width 357 height 531
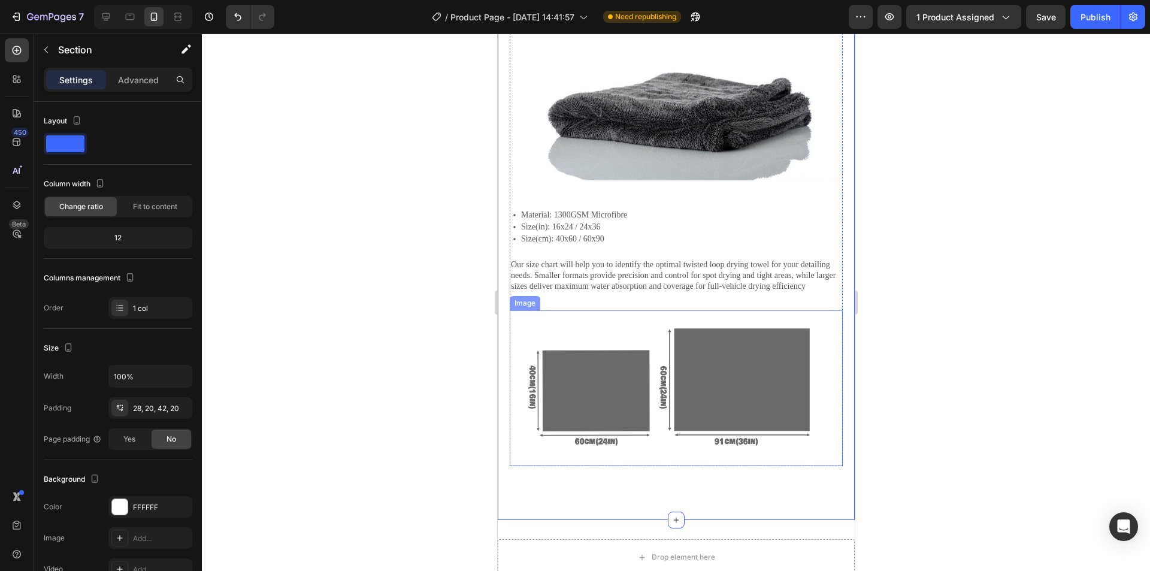
click at [829, 387] on img at bounding box center [675, 388] width 333 height 156
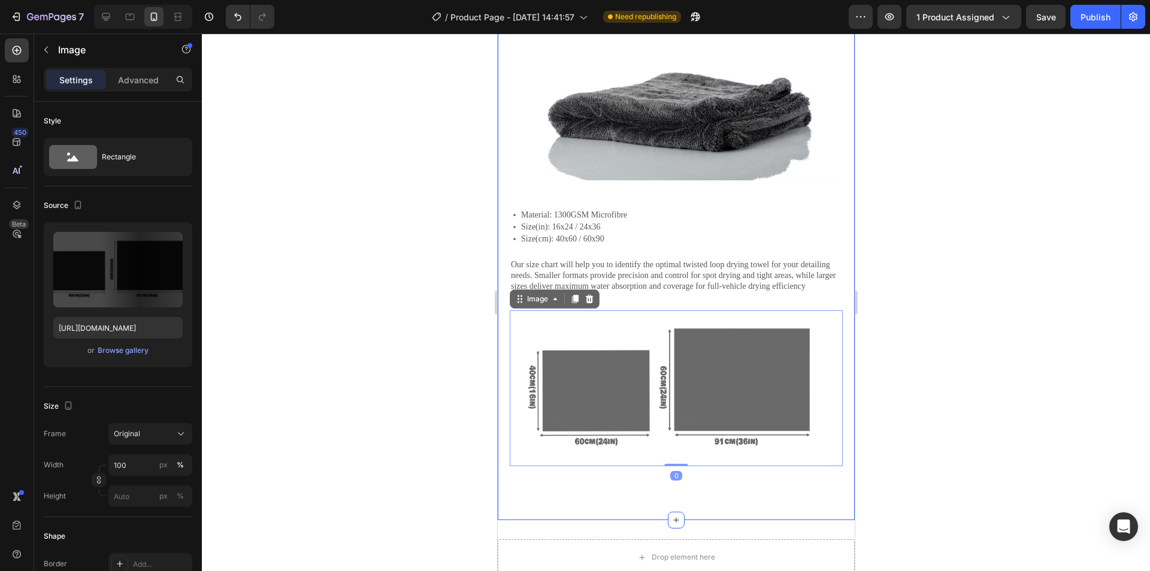
click at [841, 387] on div "Which Towel Size Fits Your Needs? Heading Image Material: 1300GSM Microfibre Si…" at bounding box center [675, 254] width 357 height 531
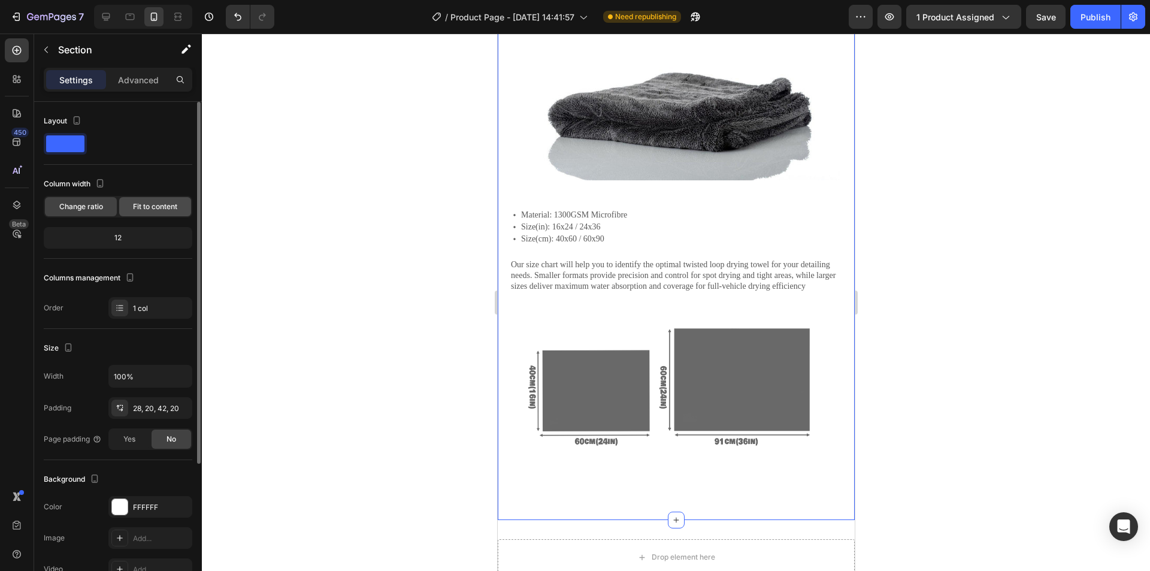
click at [142, 214] on div "Fit to content" at bounding box center [155, 206] width 72 height 19
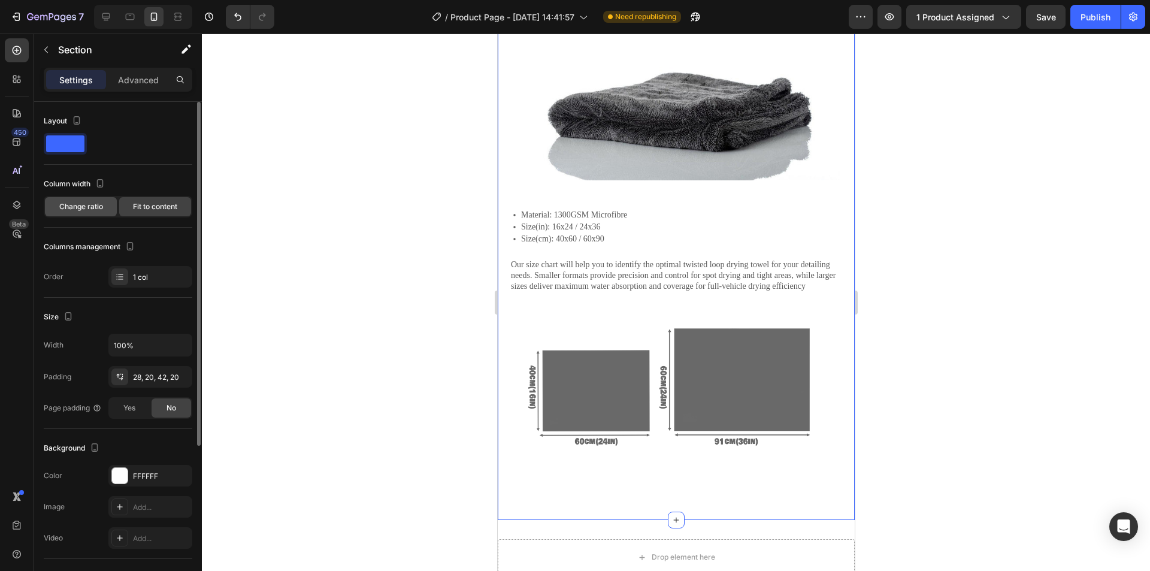
click at [93, 212] on div "Change ratio" at bounding box center [81, 206] width 72 height 19
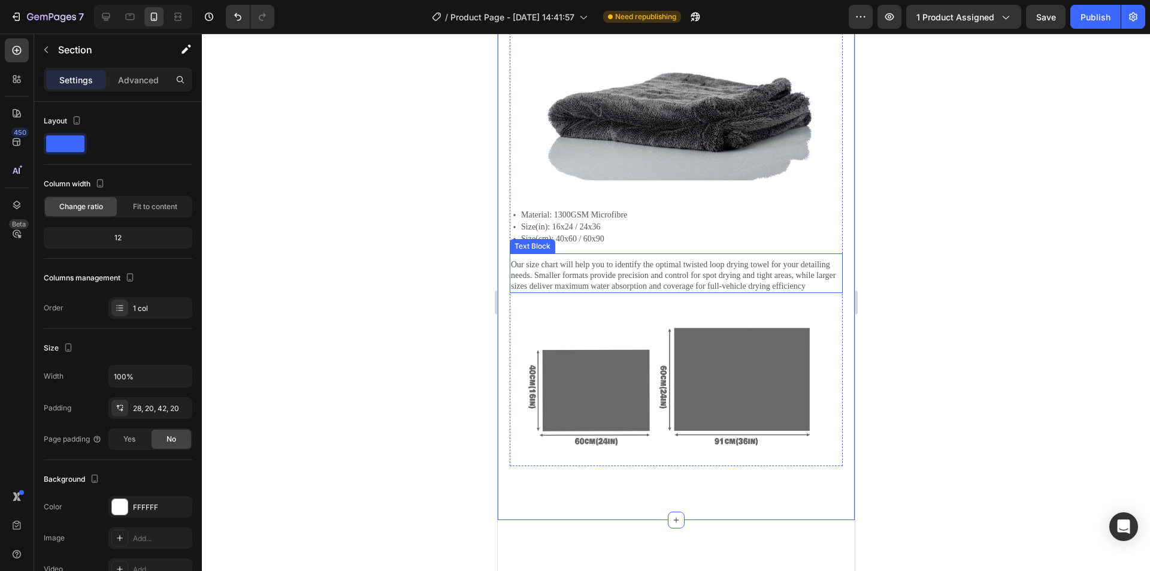
scroll to position [1038, 0]
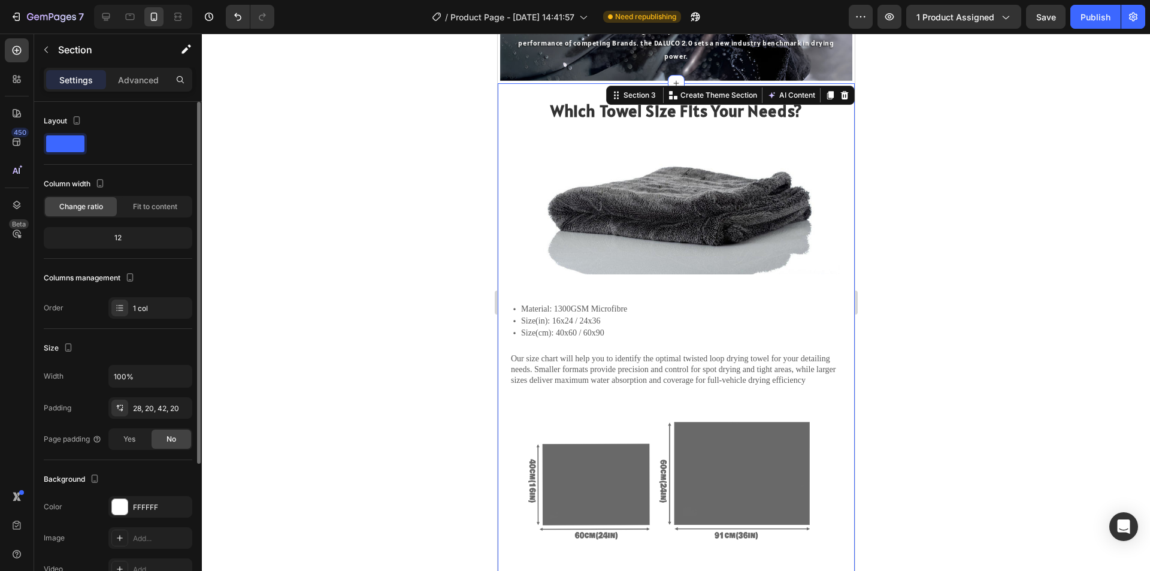
click at [71, 145] on span at bounding box center [65, 143] width 38 height 17
click at [161, 410] on div "28, 20, 42, 20" at bounding box center [150, 408] width 35 height 11
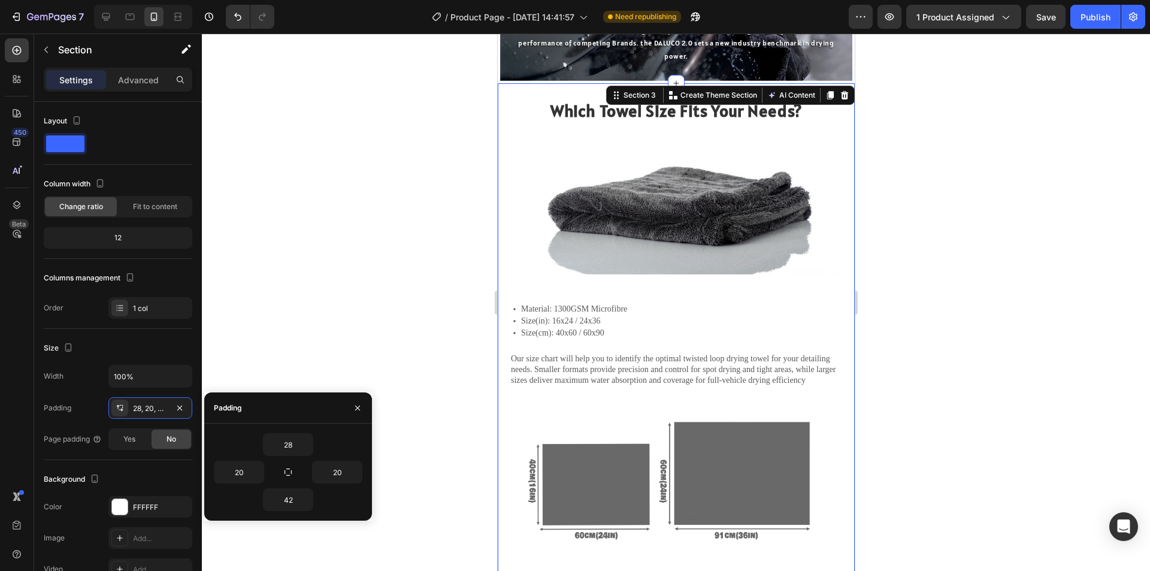
click at [374, 406] on div at bounding box center [676, 302] width 948 height 537
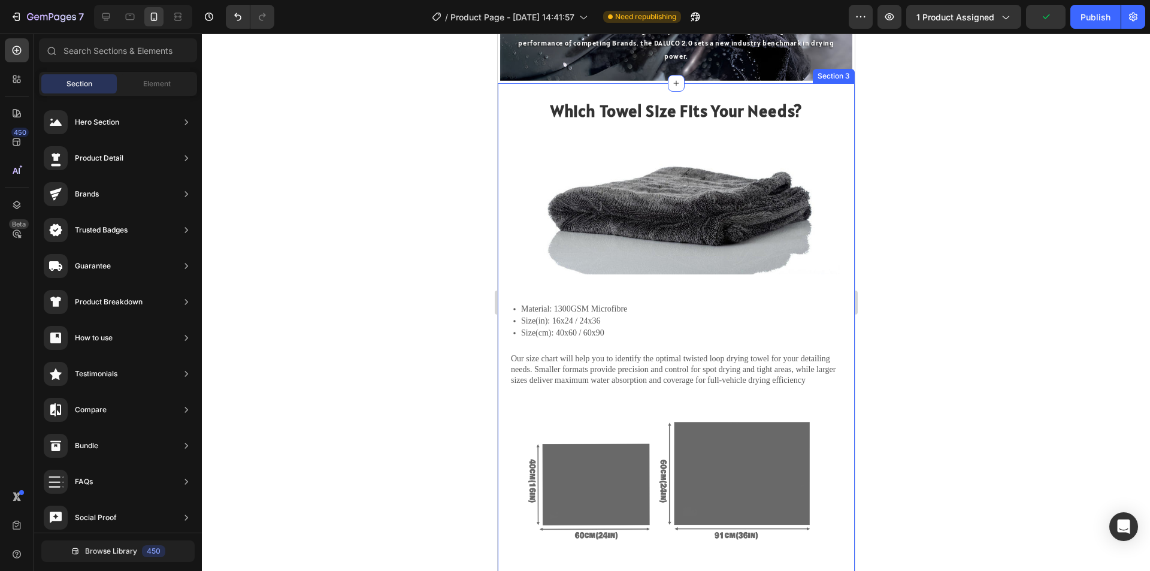
click at [837, 291] on div "Which Towel Size Fits Your Needs? Heading Image Material: 1300GSM Microfibre Si…" at bounding box center [675, 348] width 357 height 531
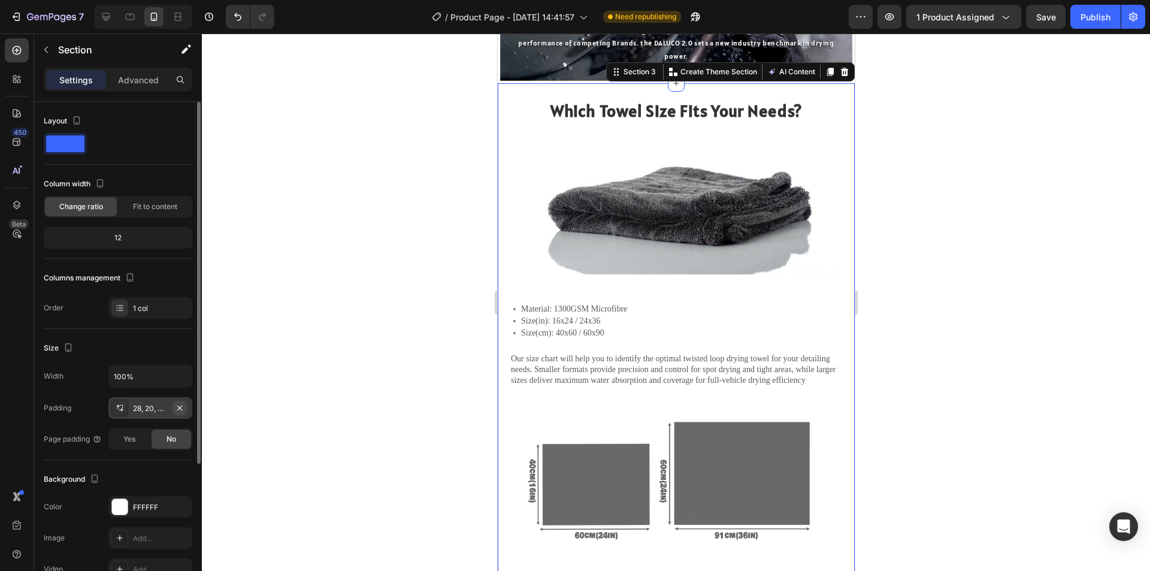
click at [180, 408] on icon "button" at bounding box center [180, 408] width 10 height 10
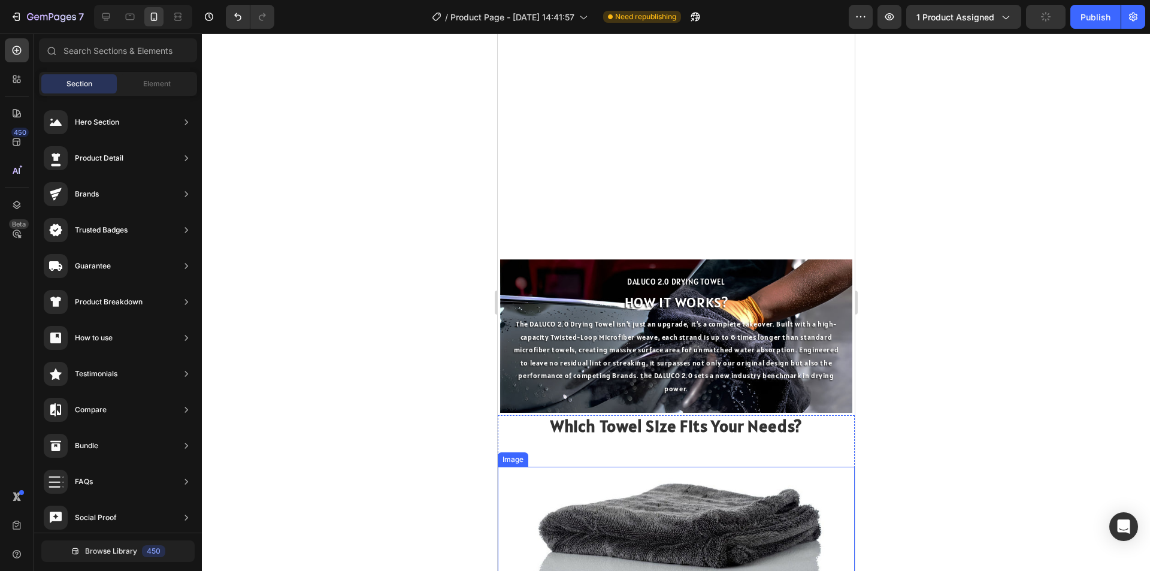
scroll to position [1029, 0]
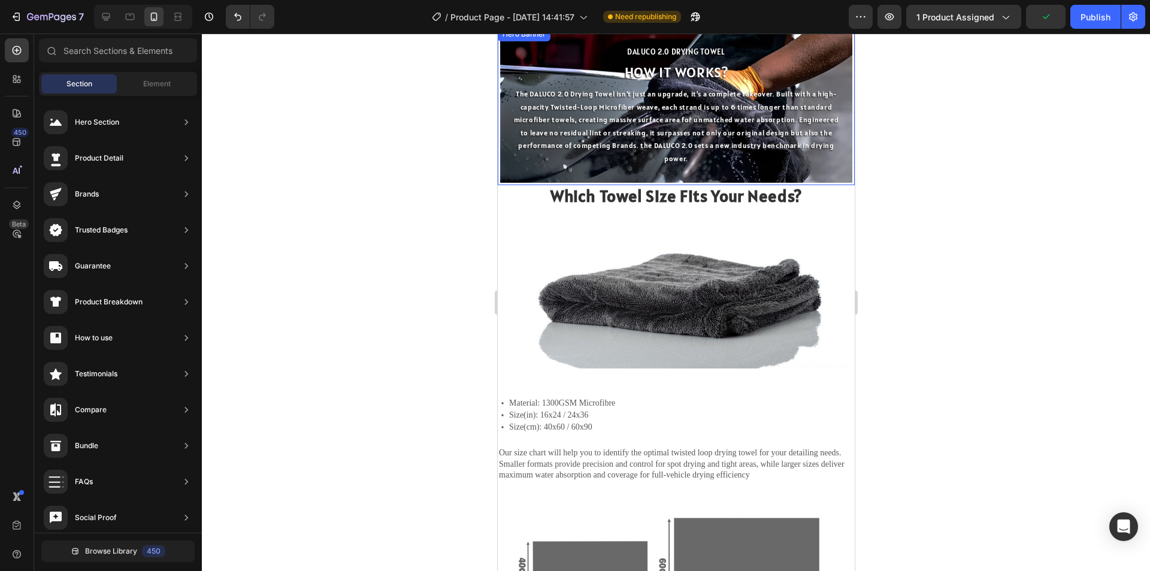
click at [841, 170] on div "DALUCO 2.0 DRYING TOWEL Heading HOW IT WORKS? Text Block The DALUCO 2.0 Drying …" at bounding box center [675, 105] width 352 height 153
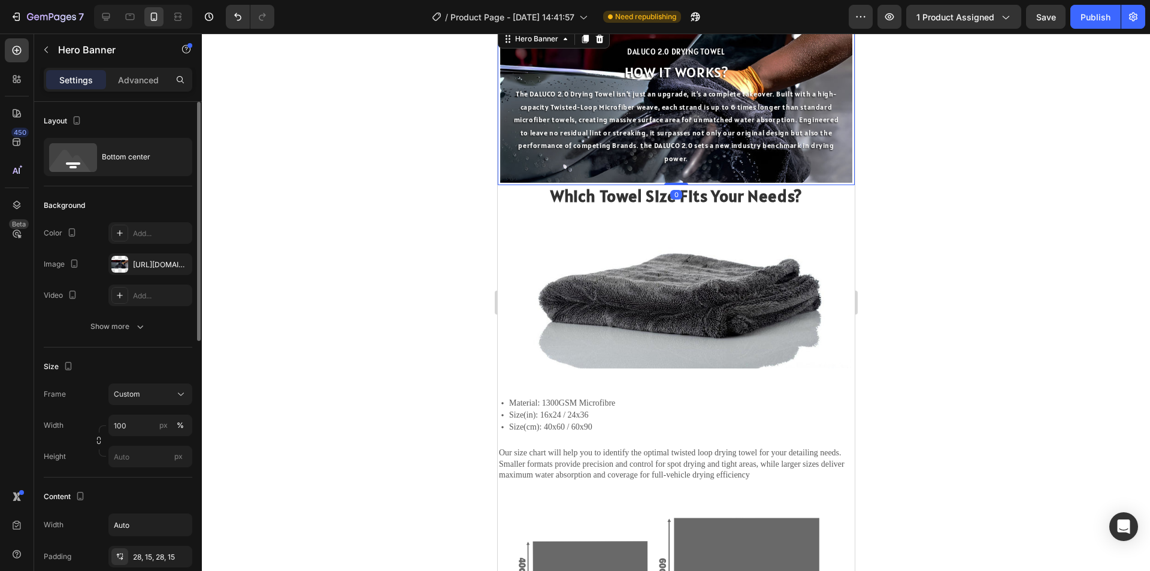
scroll to position [60, 0]
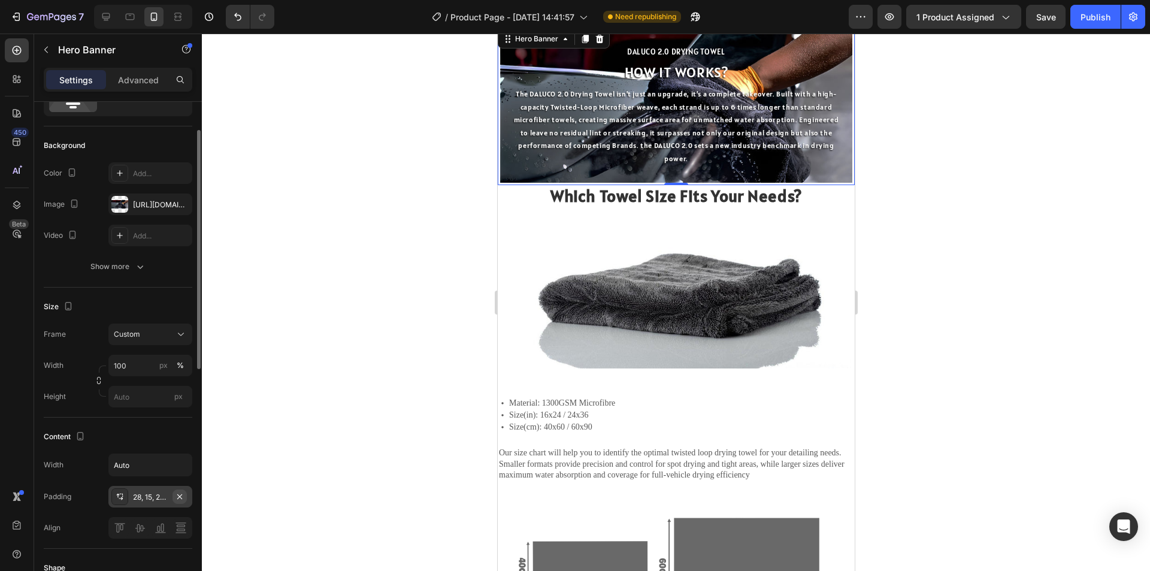
click at [176, 493] on icon "button" at bounding box center [180, 497] width 10 height 10
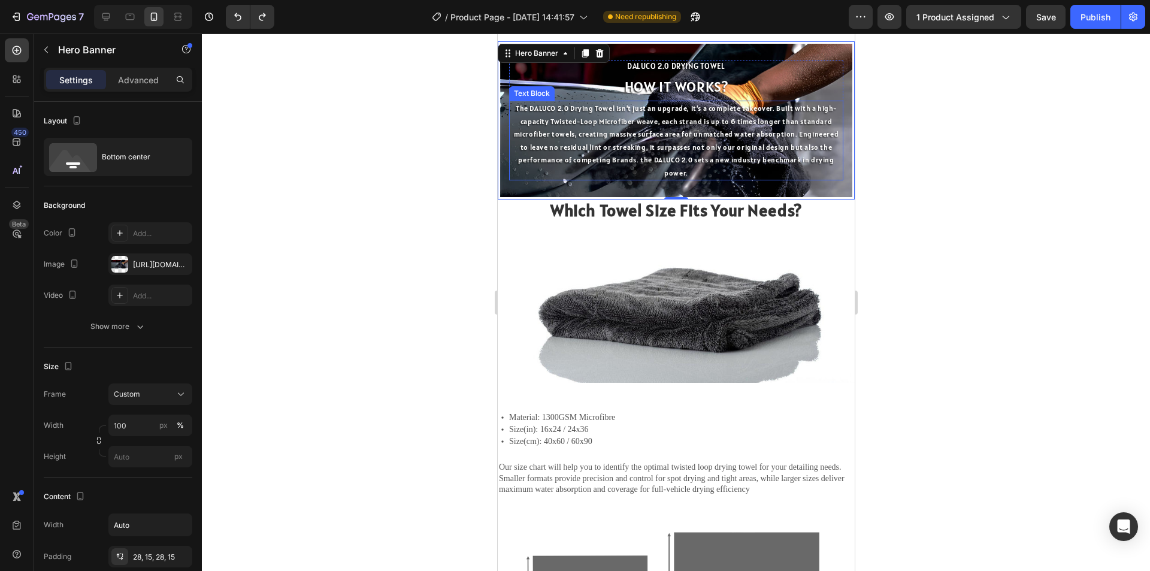
scroll to position [849, 0]
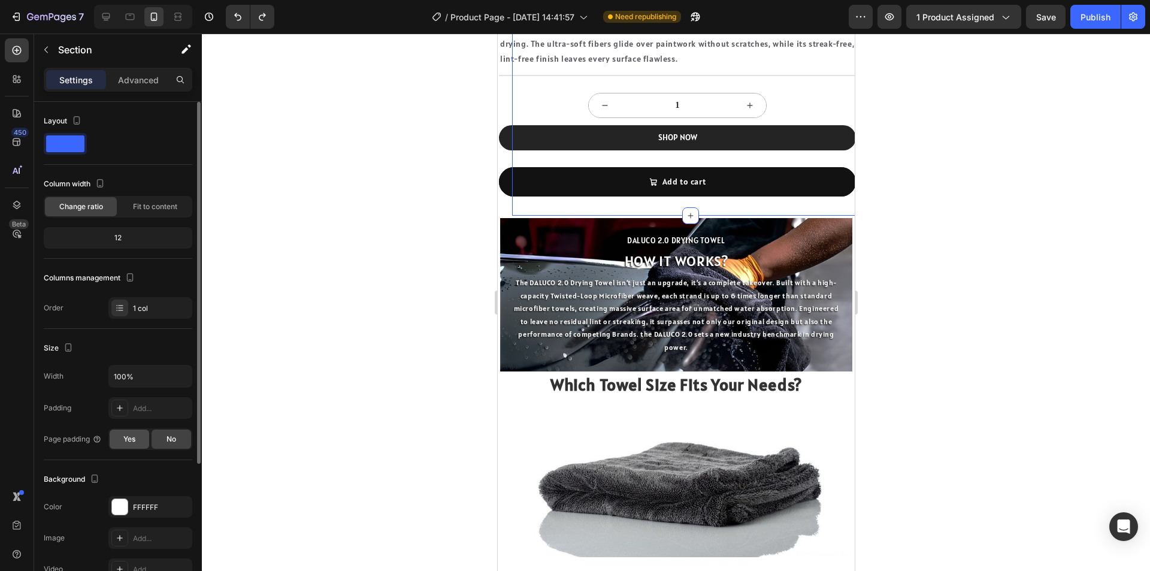
click at [137, 440] on div "Yes" at bounding box center [130, 438] width 40 height 19
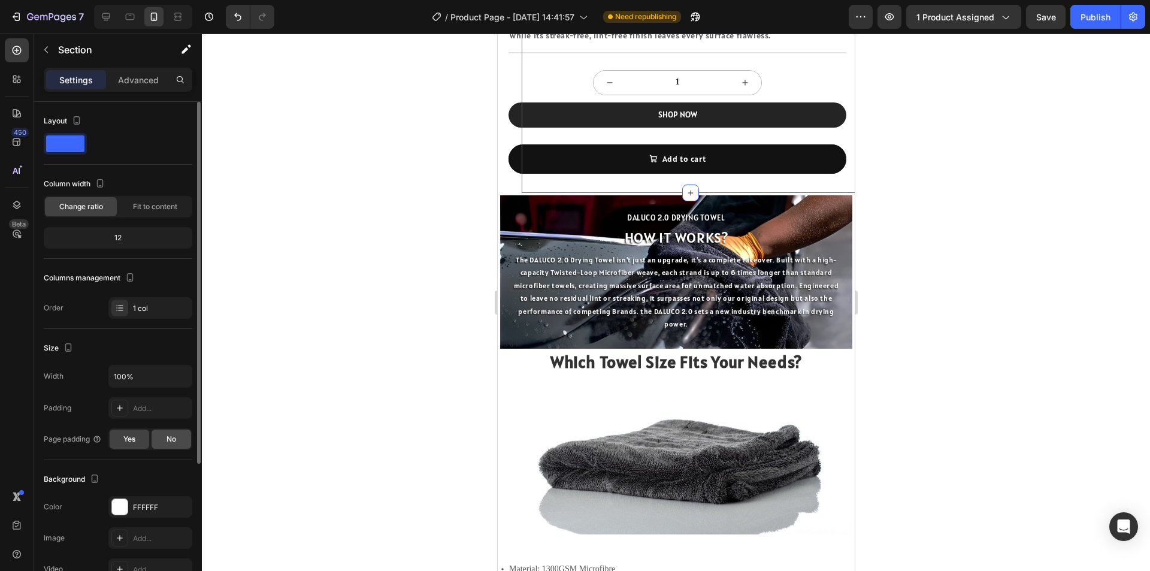
drag, startPoint x: 163, startPoint y: 436, endPoint x: 93, endPoint y: 401, distance: 78.5
click at [163, 436] on div "No" at bounding box center [172, 438] width 40 height 19
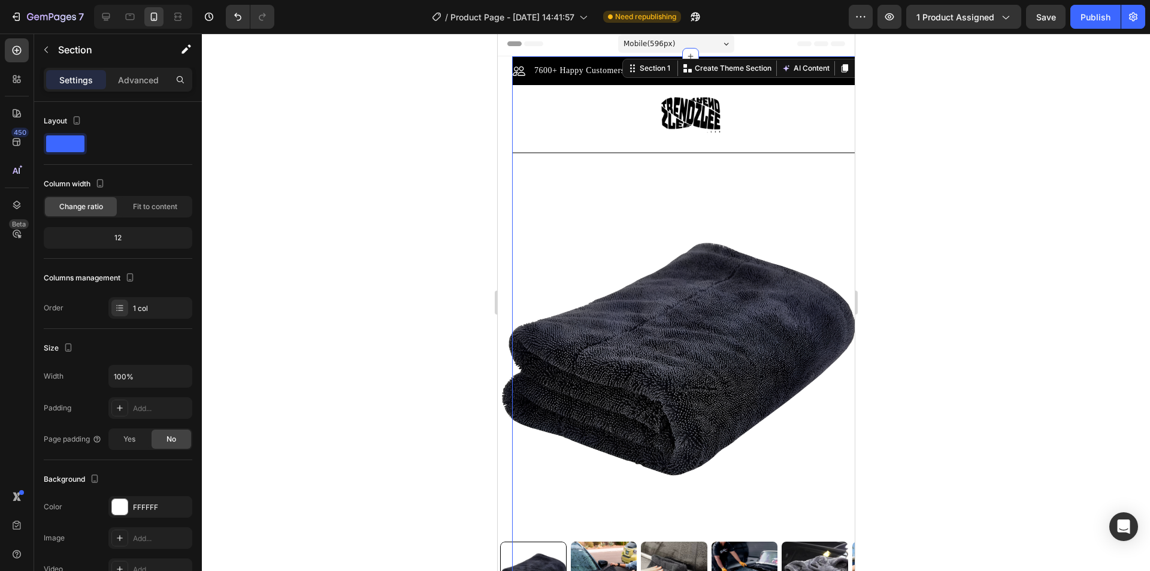
scroll to position [0, 0]
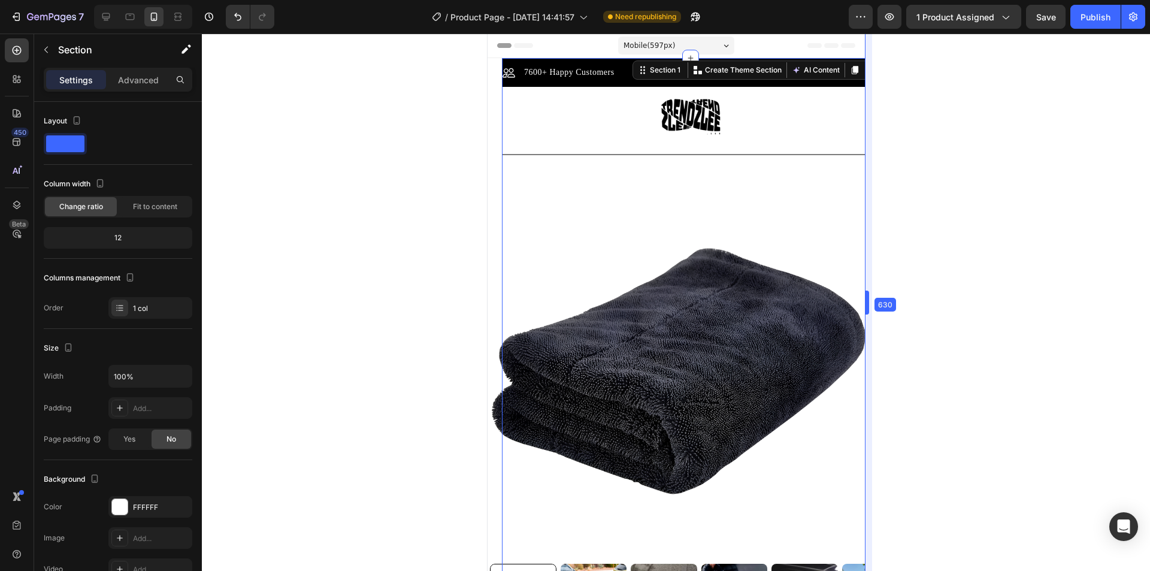
drag, startPoint x: 861, startPoint y: 305, endPoint x: 1149, endPoint y: 310, distance: 288.1
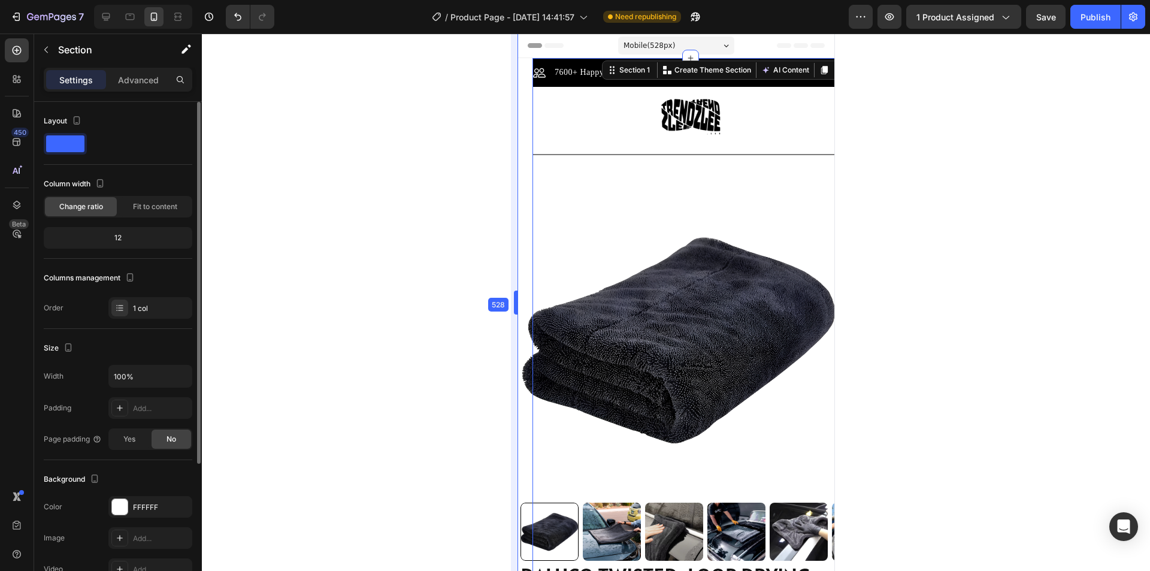
drag, startPoint x: 485, startPoint y: 308, endPoint x: 155, endPoint y: 335, distance: 331.1
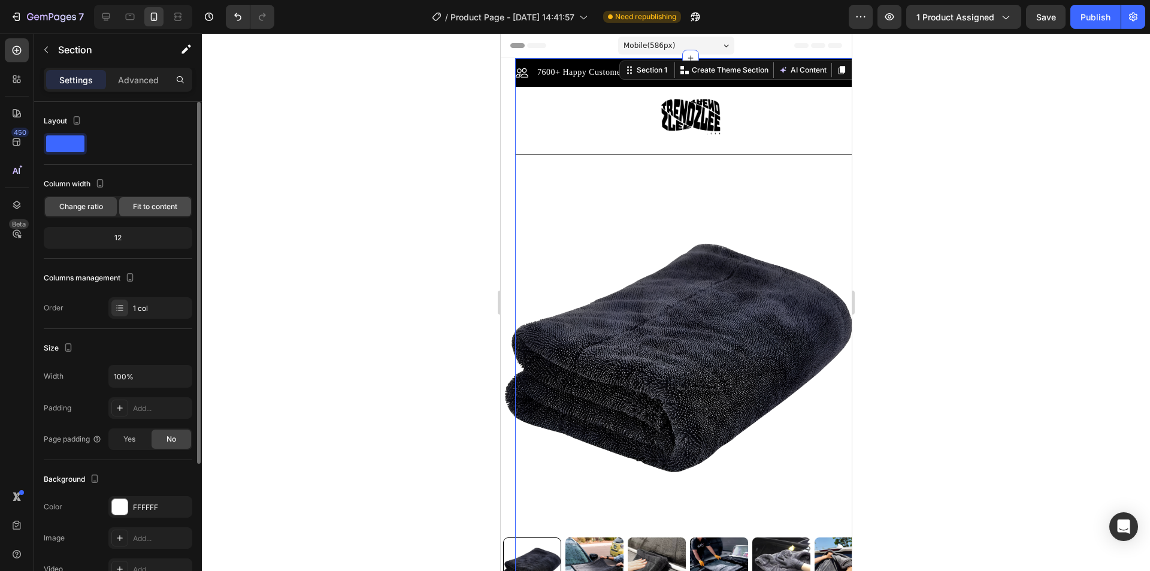
click at [135, 202] on span "Fit to content" at bounding box center [155, 206] width 44 height 11
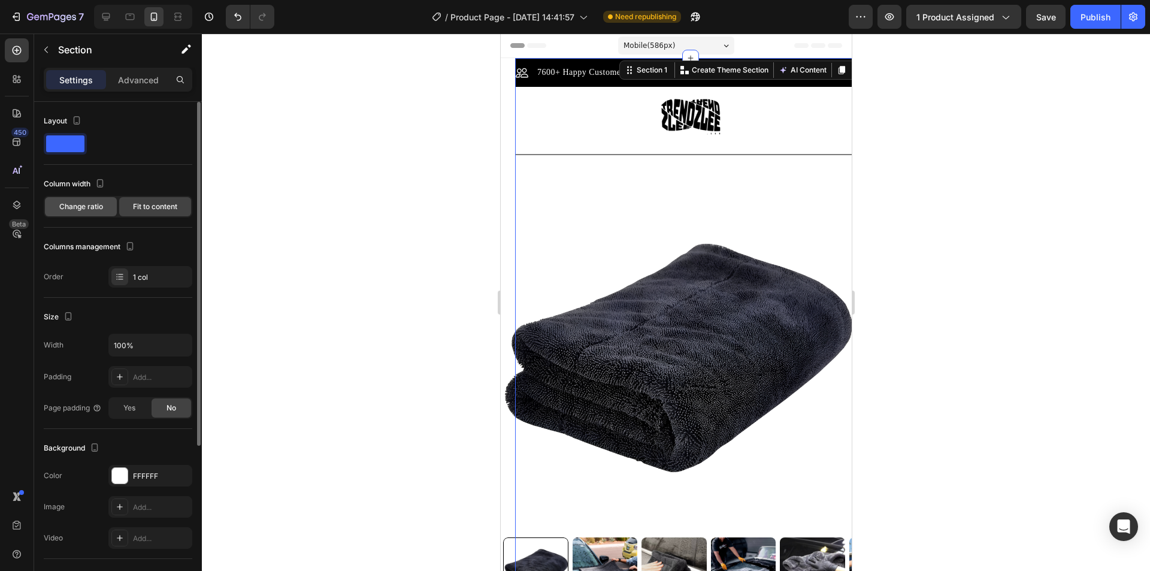
click at [75, 208] on span "Change ratio" at bounding box center [81, 206] width 44 height 11
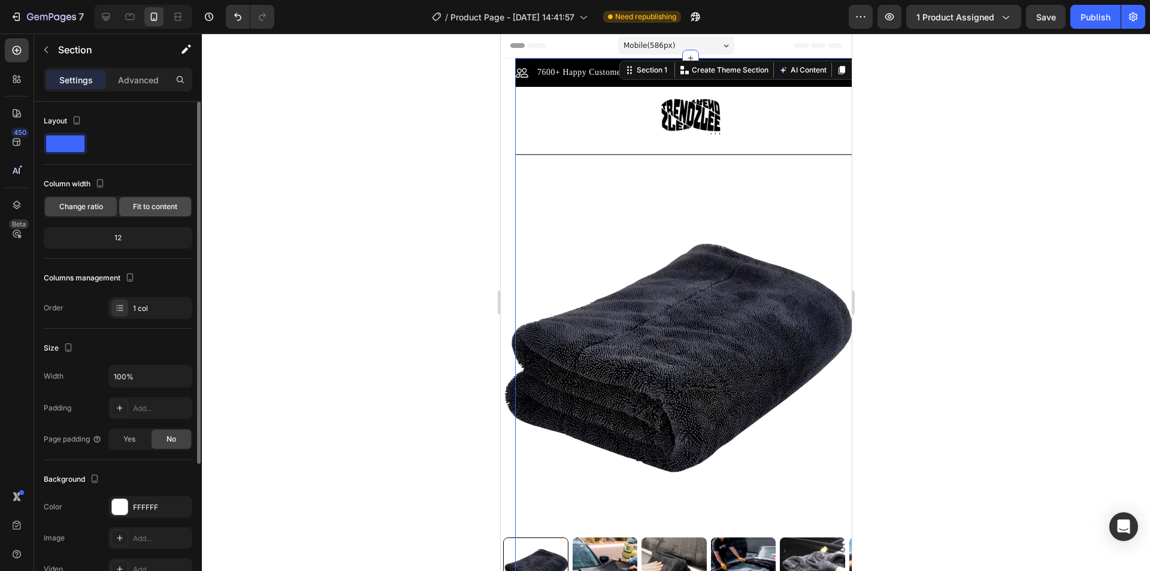
click at [156, 208] on span "Fit to content" at bounding box center [155, 206] width 44 height 11
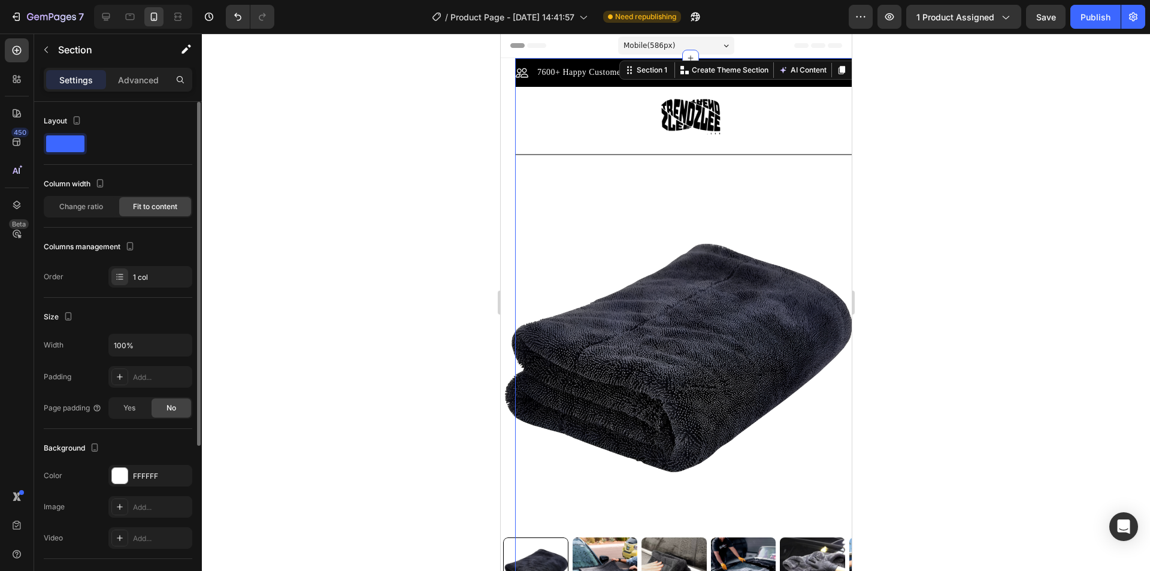
click at [156, 208] on span "Fit to content" at bounding box center [155, 206] width 44 height 11
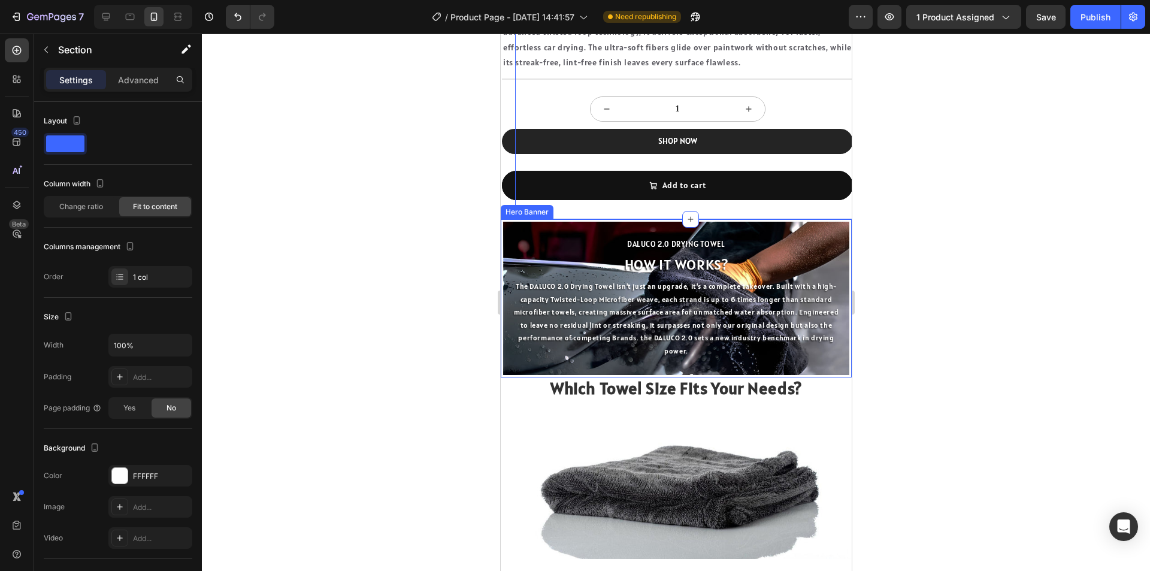
scroll to position [719, 0]
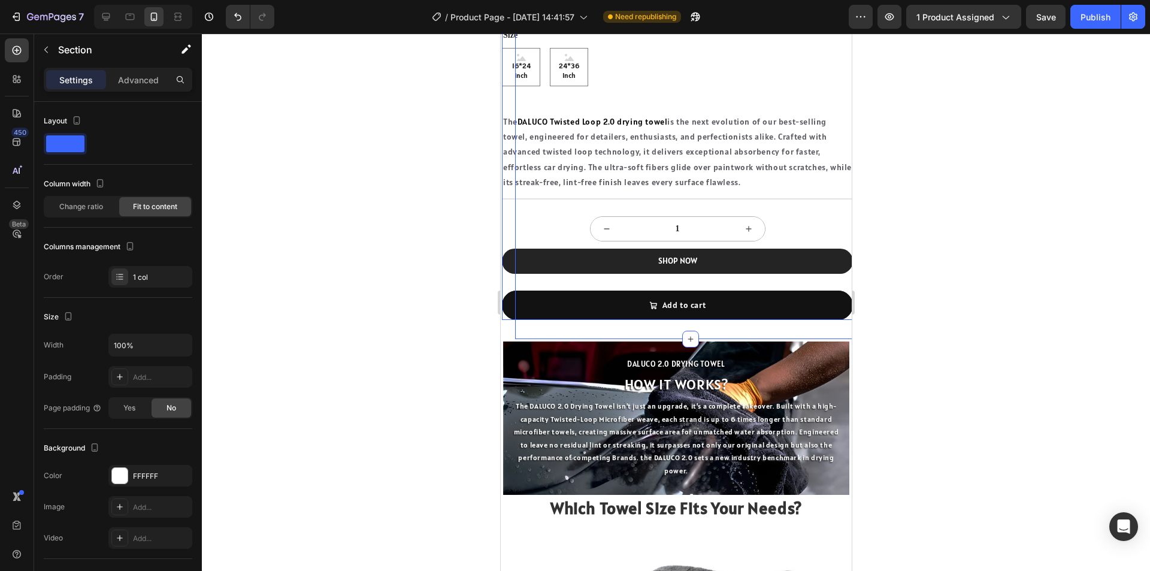
click at [838, 92] on div "DALUCO TWISTED-LOOP DRYING TOWEL Product Title Icon Low stock - 10 items left S…" at bounding box center [676, 102] width 351 height 437
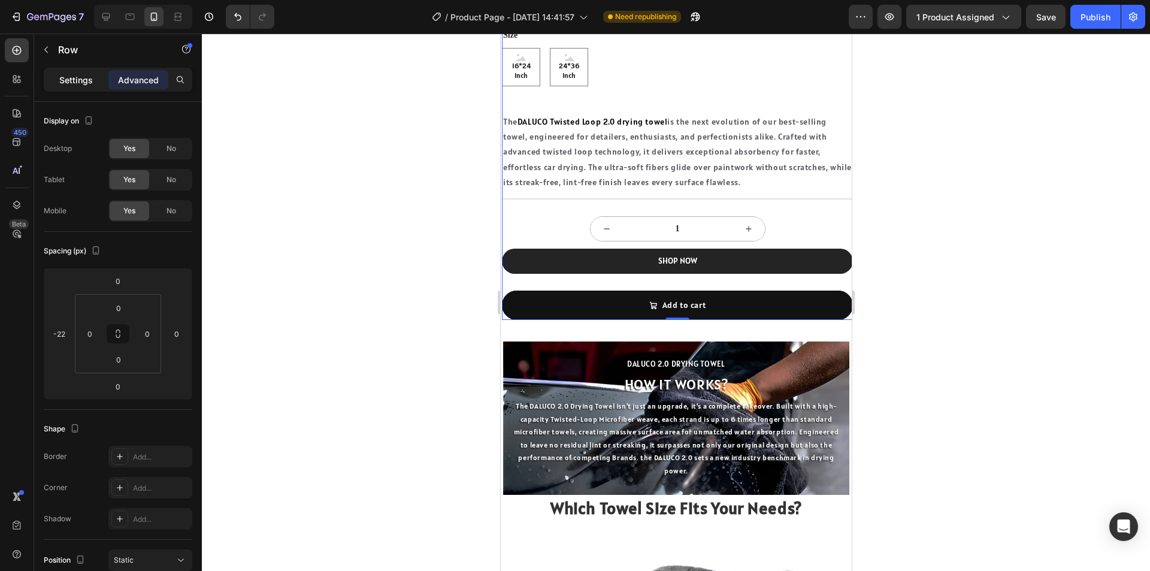
click at [100, 77] on div "Settings" at bounding box center [76, 79] width 60 height 19
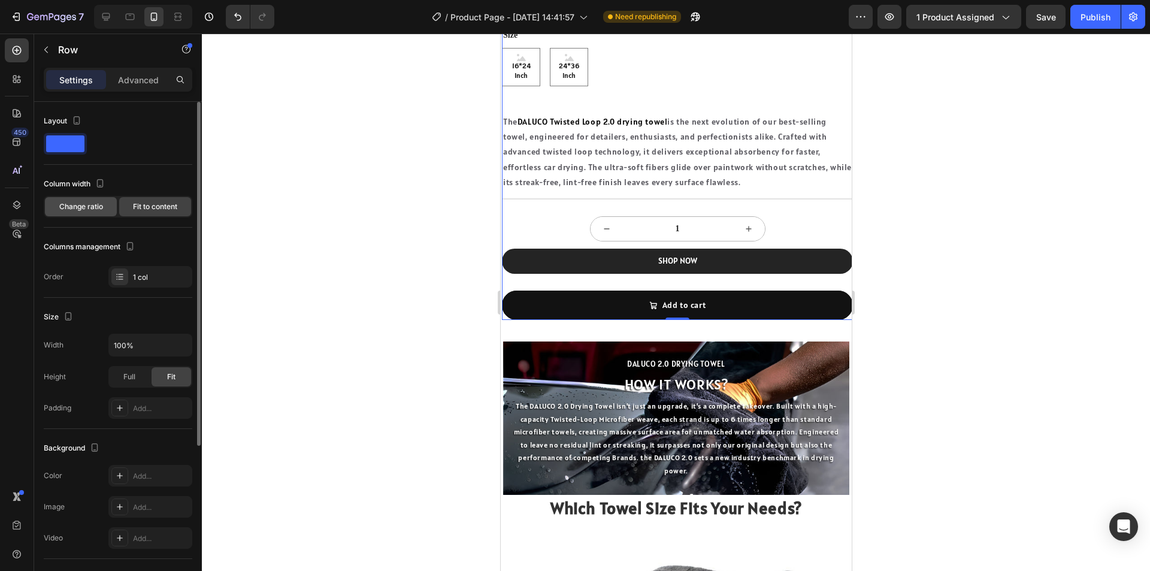
click at [86, 211] on span "Change ratio" at bounding box center [81, 206] width 44 height 11
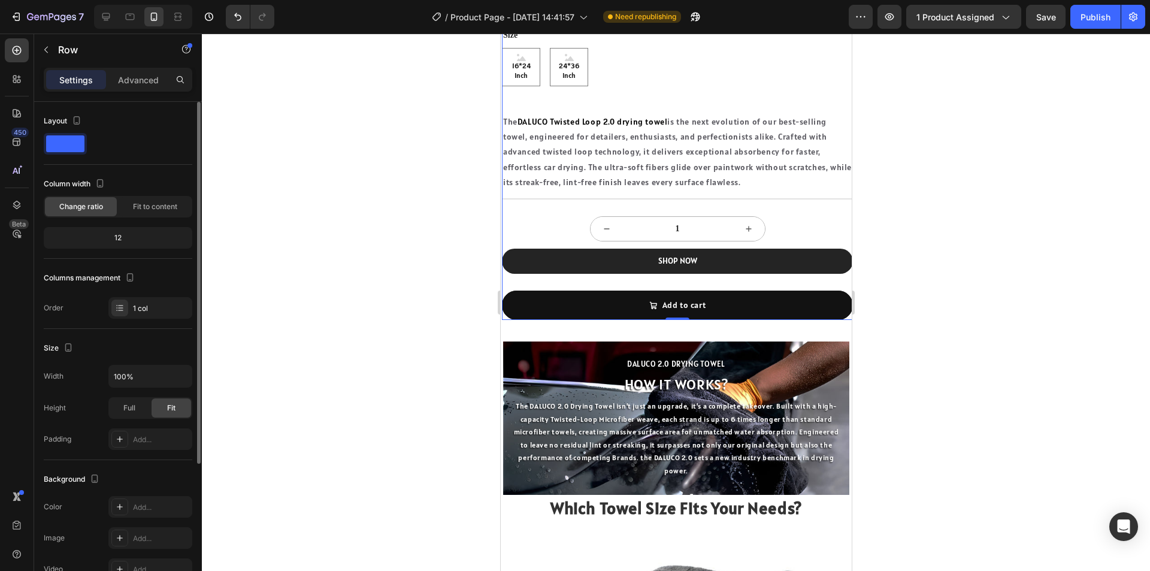
click at [119, 232] on div "12" at bounding box center [118, 237] width 144 height 17
click at [119, 236] on div "12" at bounding box center [118, 237] width 144 height 17
click at [143, 205] on span "Fit to content" at bounding box center [155, 206] width 44 height 11
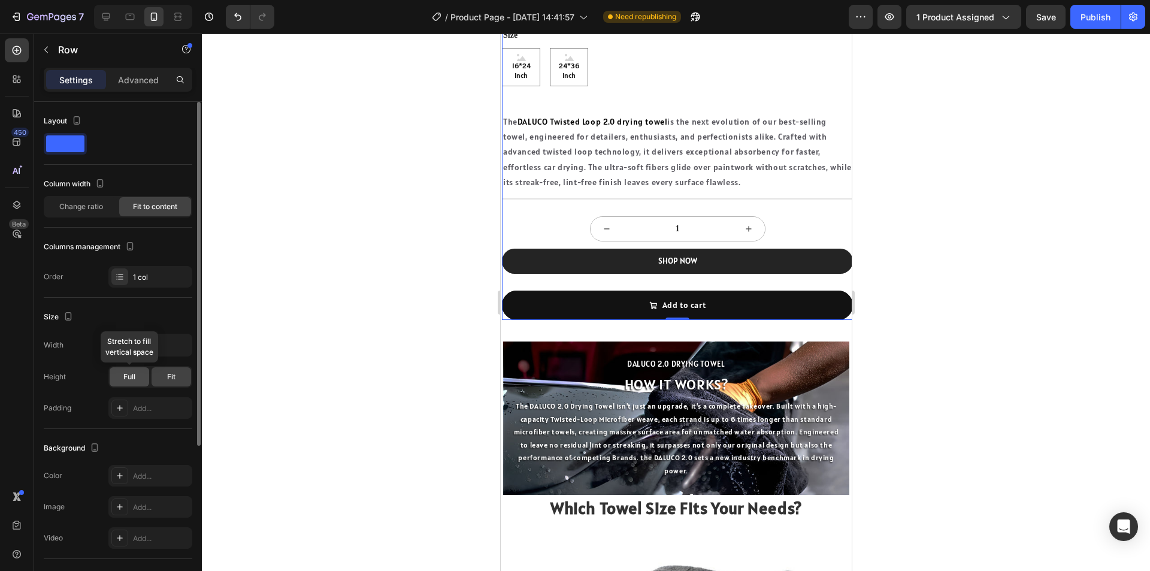
click at [122, 377] on div "Full" at bounding box center [130, 376] width 40 height 19
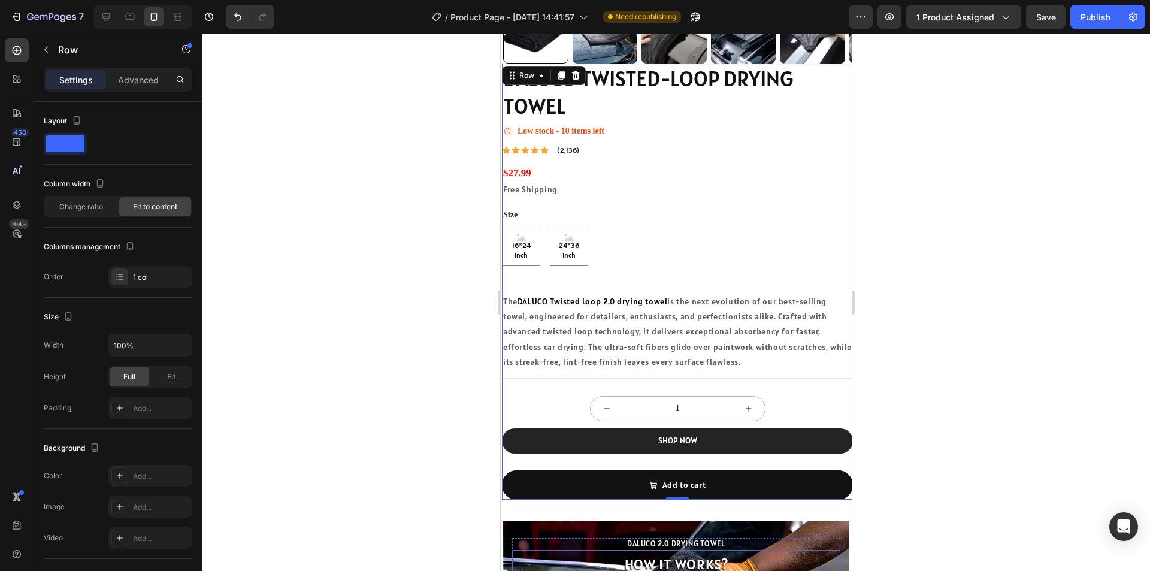
scroll to position [419, 0]
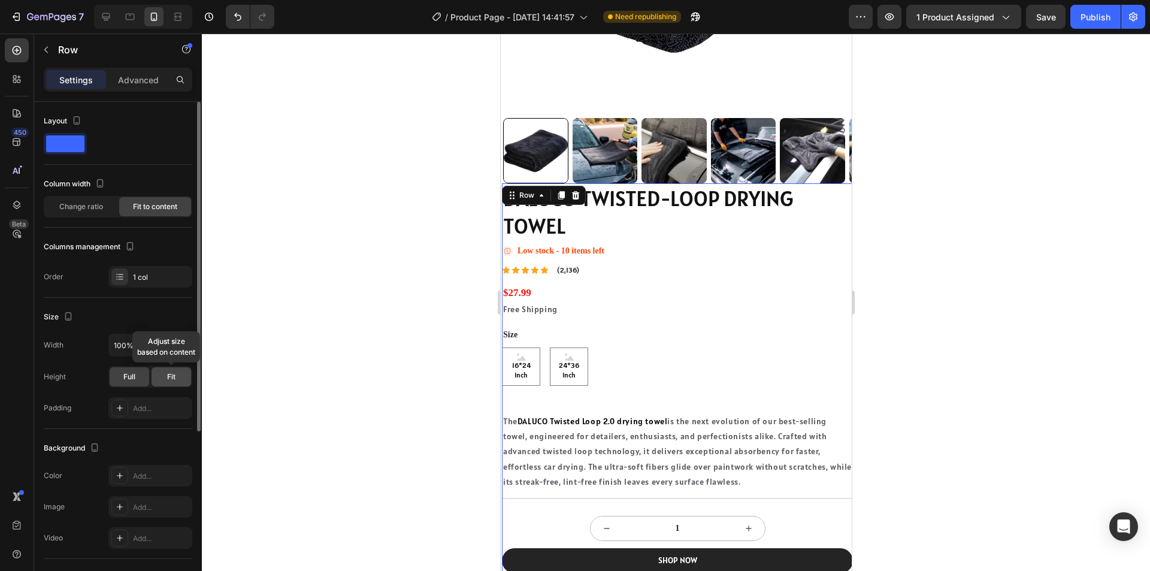
click at [157, 374] on div "Fit" at bounding box center [172, 376] width 40 height 19
click at [138, 377] on div "Full" at bounding box center [130, 376] width 40 height 19
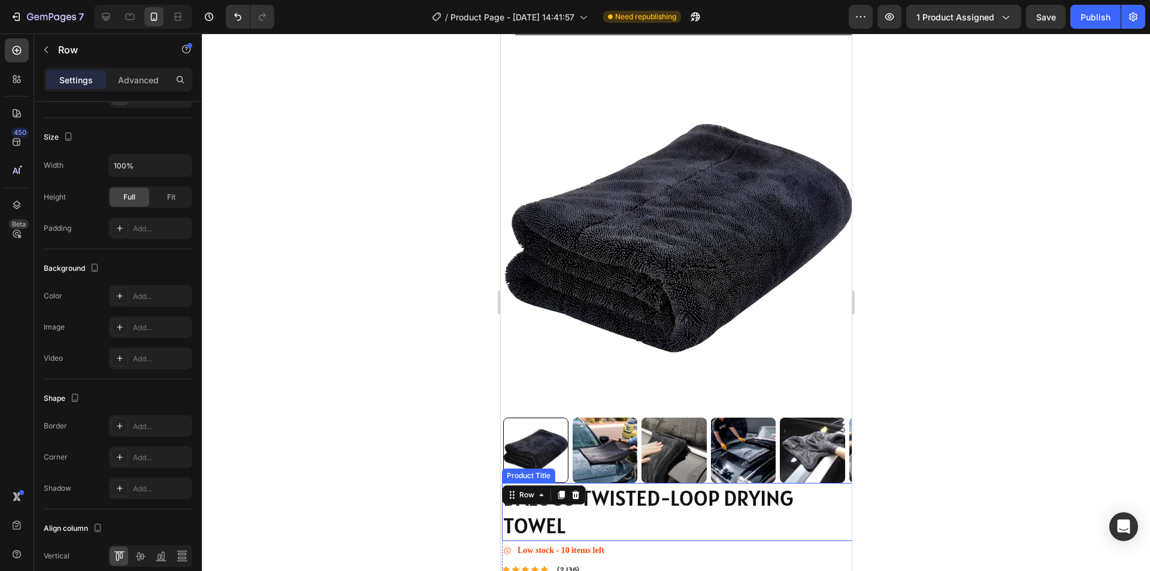
scroll to position [180, 0]
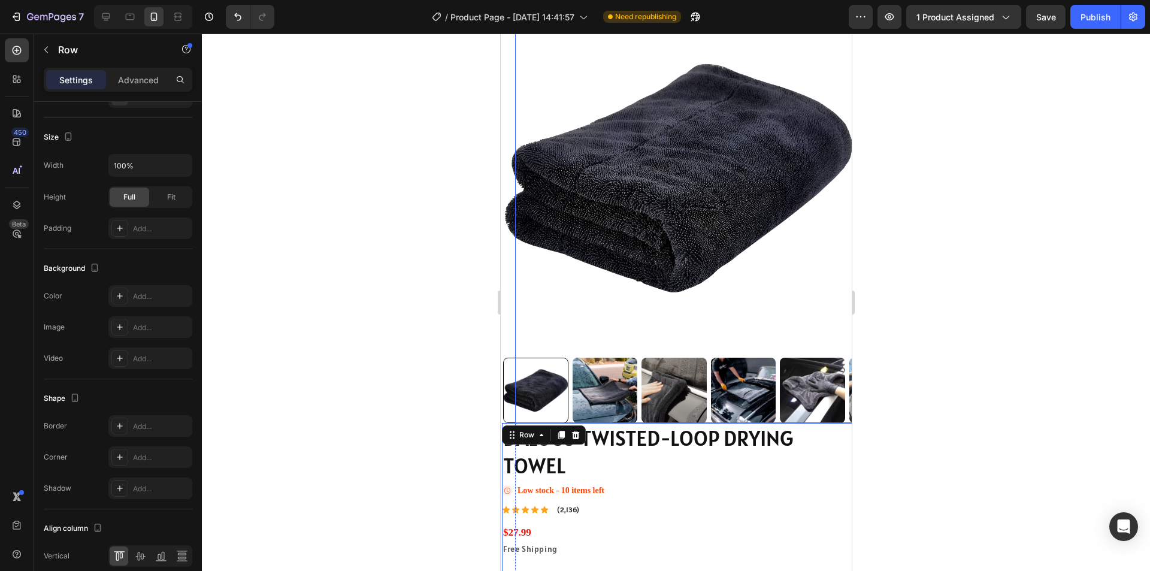
click at [549, 320] on img at bounding box center [677, 177] width 351 height 351
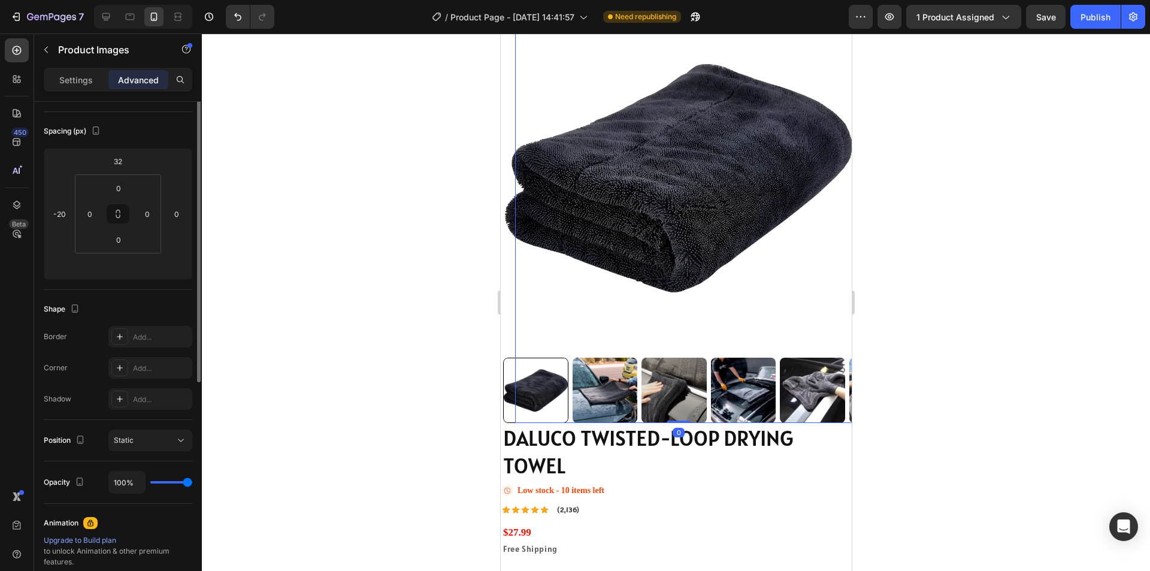
scroll to position [0, 0]
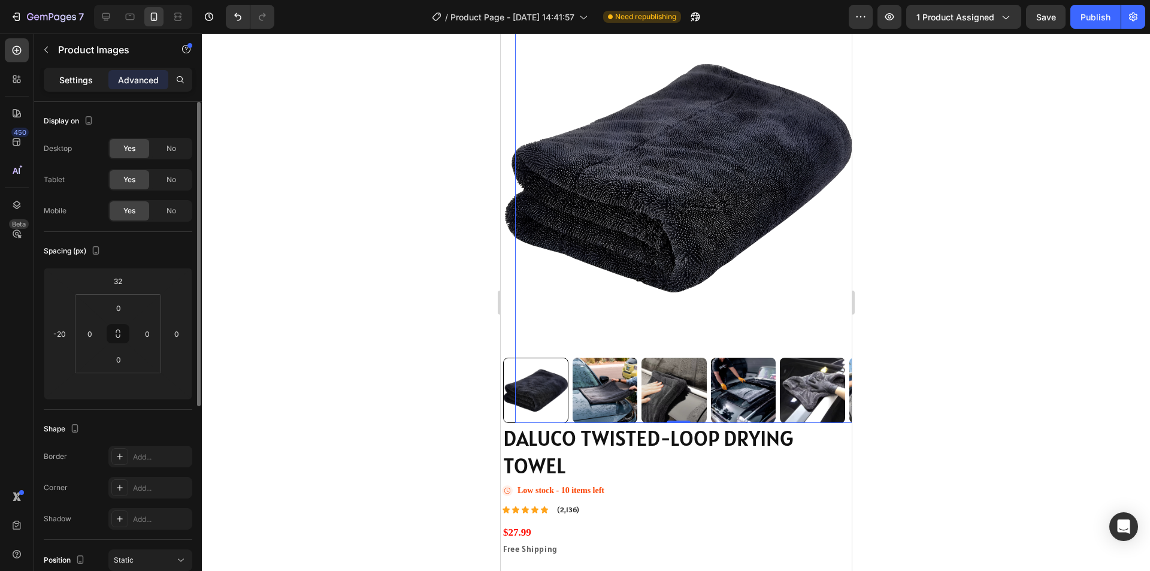
click at [88, 83] on p "Settings" at bounding box center [76, 80] width 34 height 13
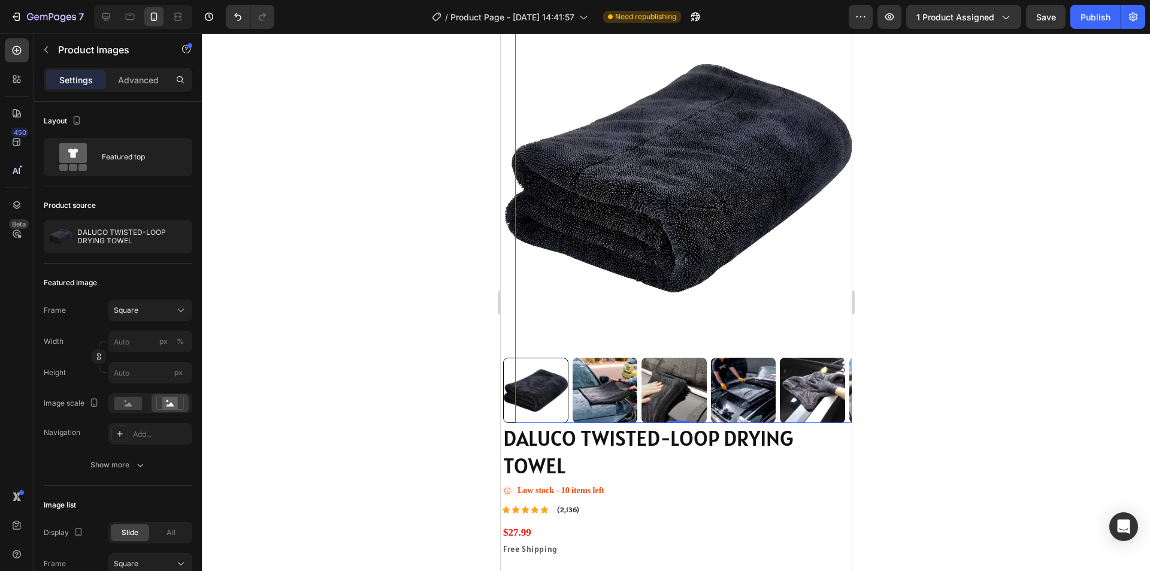
click at [511, 295] on img at bounding box center [677, 177] width 351 height 351
click at [837, 301] on img at bounding box center [677, 177] width 351 height 351
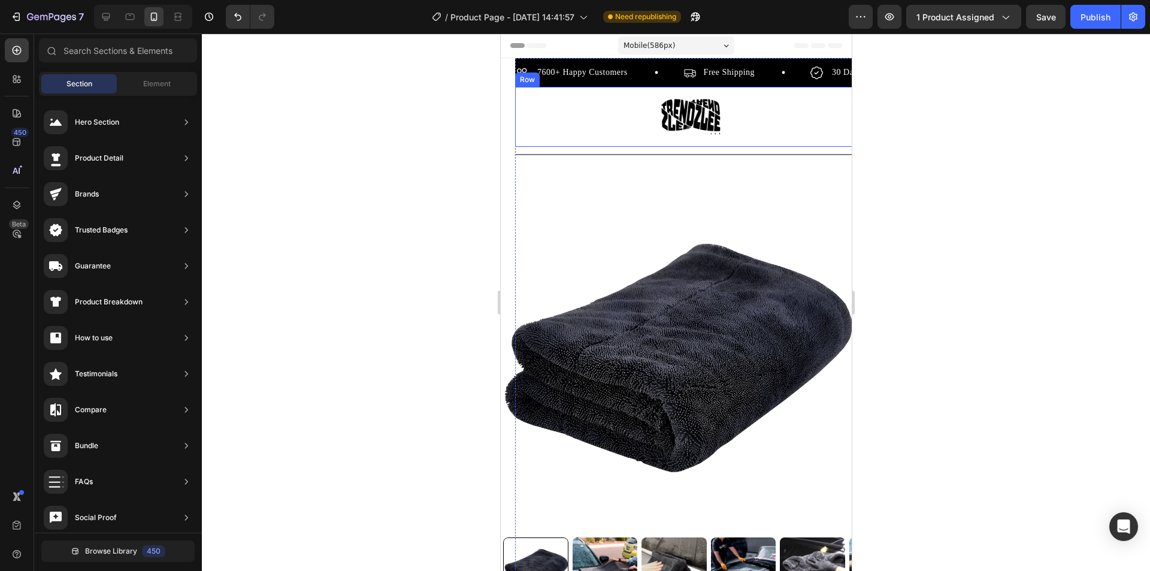
click at [608, 120] on div "Image Row" at bounding box center [689, 117] width 351 height 60
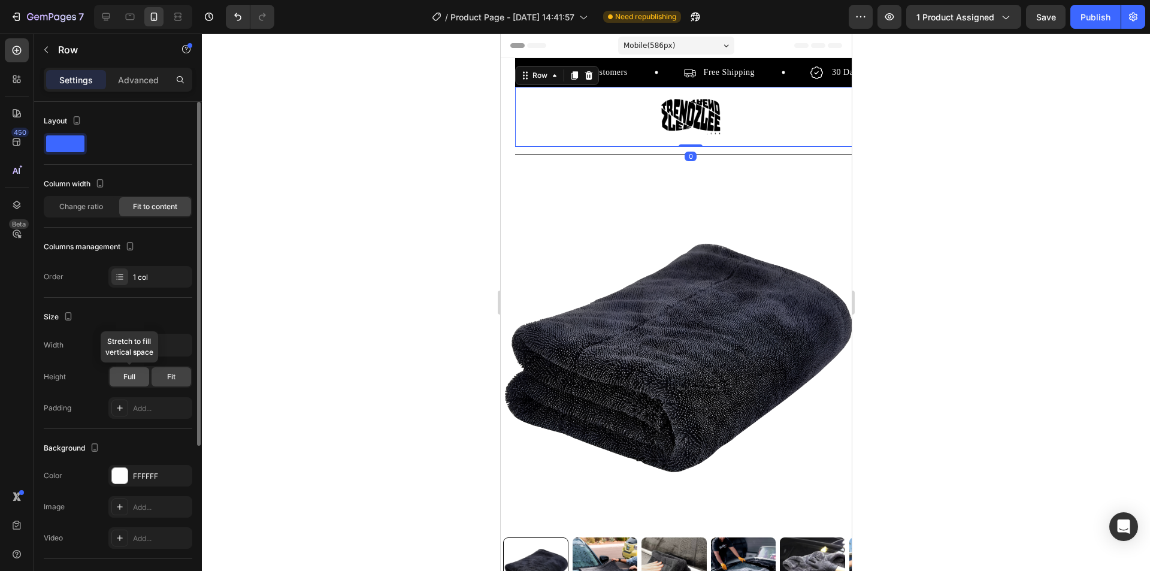
click at [129, 374] on span "Full" at bounding box center [129, 376] width 12 height 11
click at [132, 381] on span "Full" at bounding box center [129, 376] width 12 height 11
click at [512, 119] on section "7600+ Happy Customers Item List Free Shipping Item List 30 Day Guarantee Item L…" at bounding box center [675, 558] width 351 height 1000
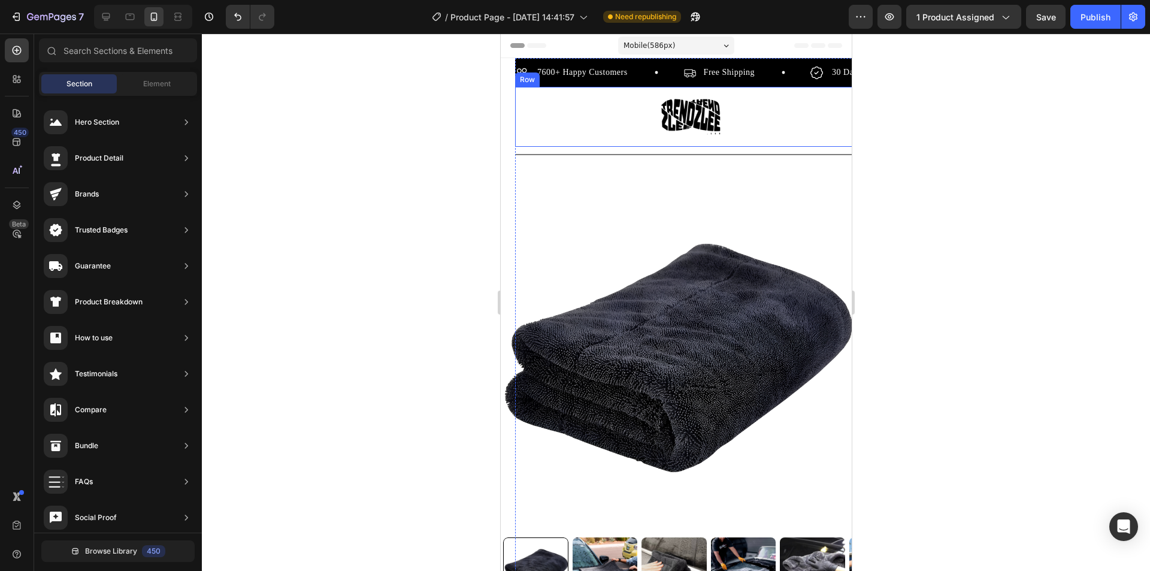
click at [537, 126] on div "Image Row" at bounding box center [689, 117] width 351 height 60
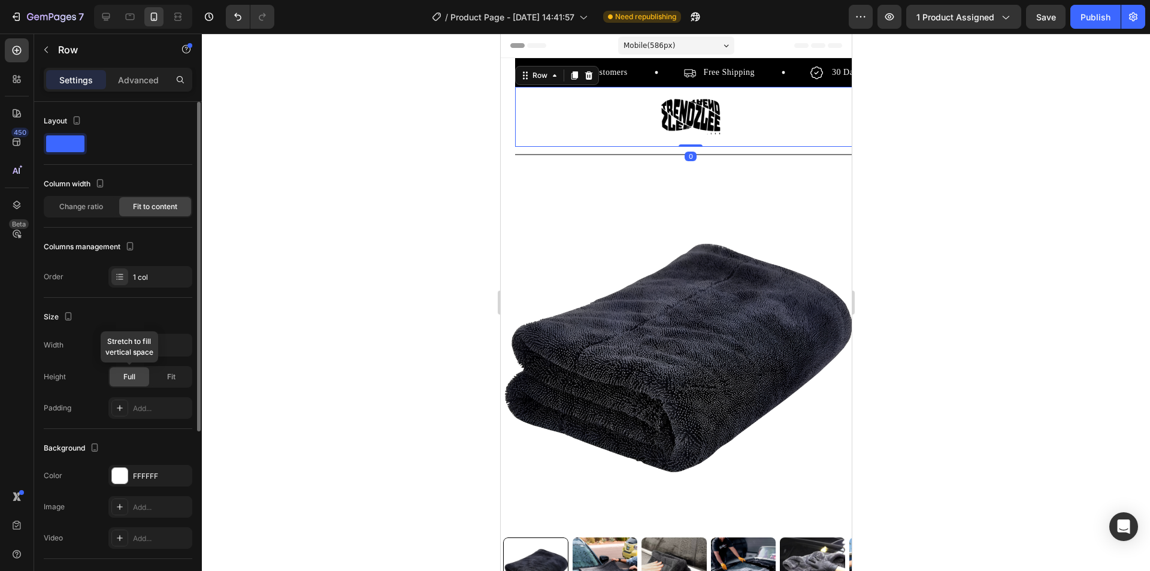
click at [118, 378] on div "Full" at bounding box center [130, 376] width 40 height 19
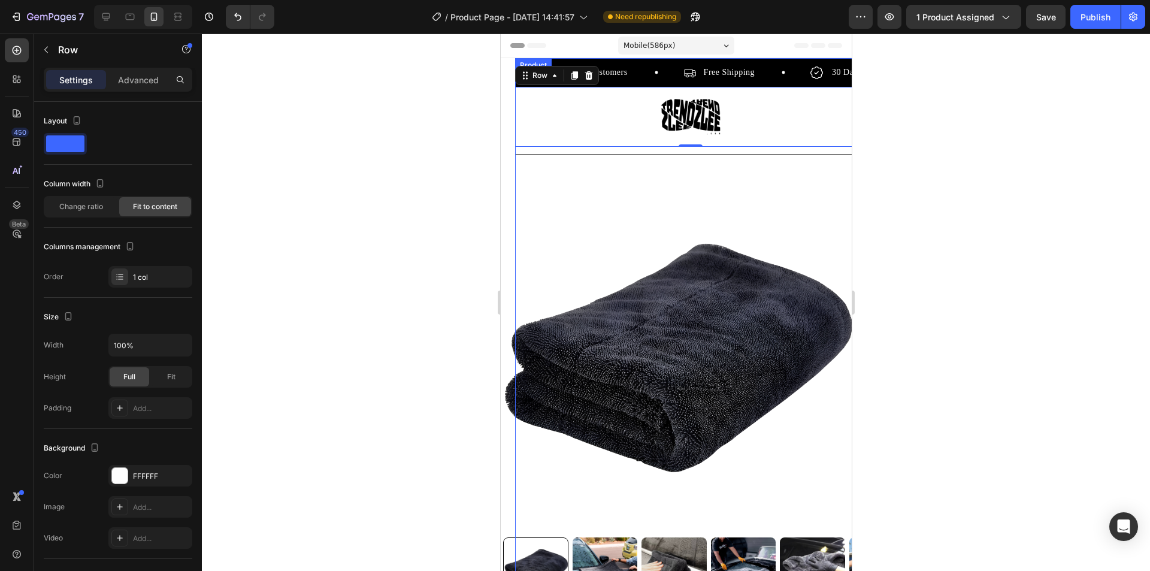
click at [523, 172] on div "Product Images" at bounding box center [689, 382] width 351 height 440
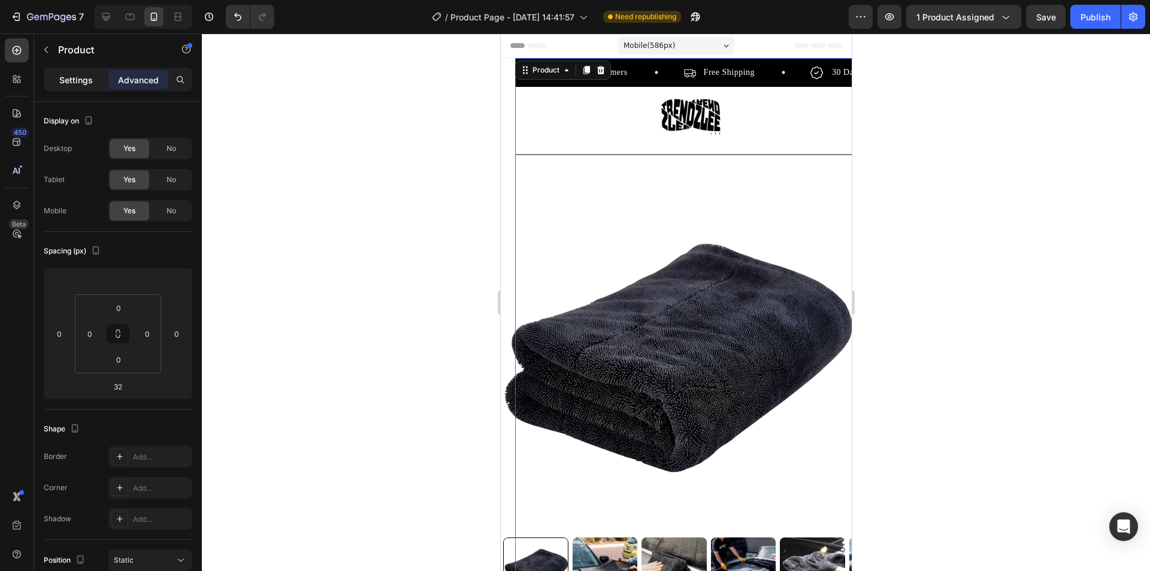
click at [95, 81] on div "Settings" at bounding box center [76, 79] width 60 height 19
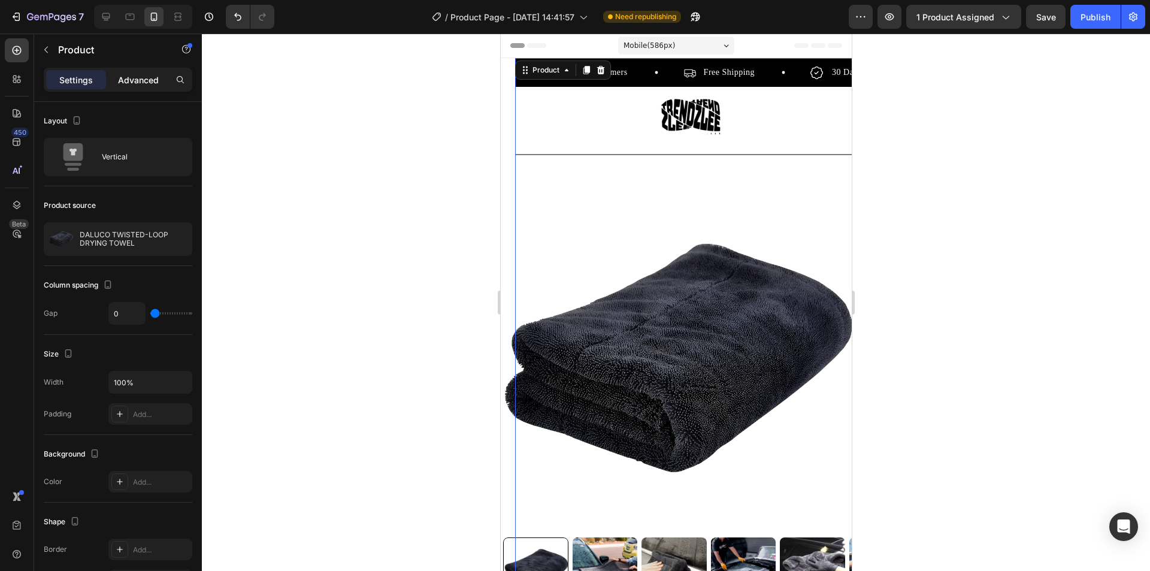
click at [117, 80] on div "Advanced" at bounding box center [138, 79] width 60 height 19
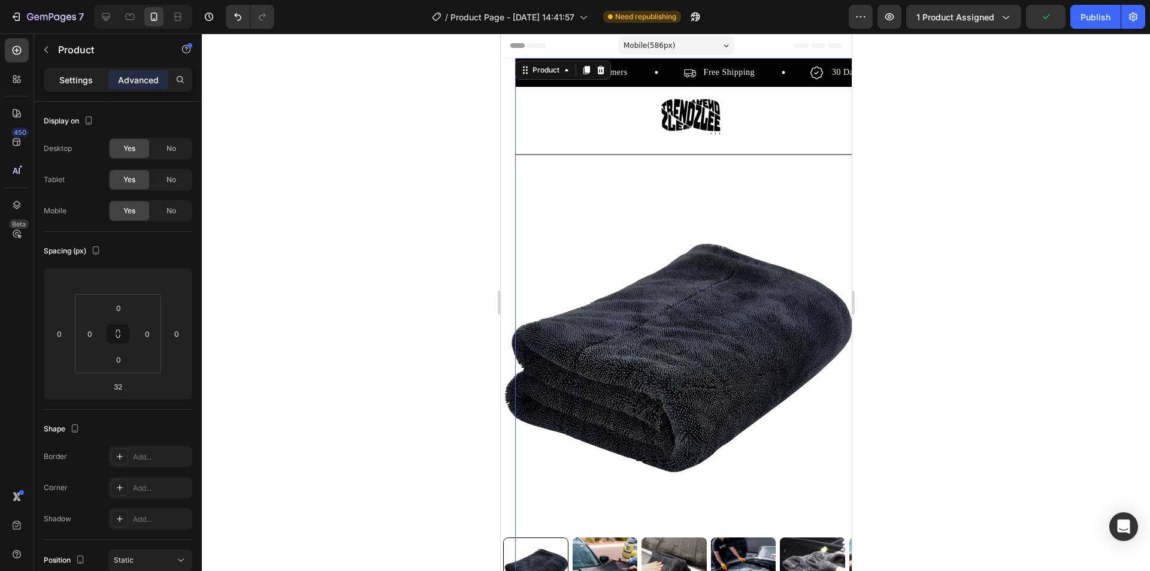
click at [80, 79] on p "Settings" at bounding box center [76, 80] width 34 height 13
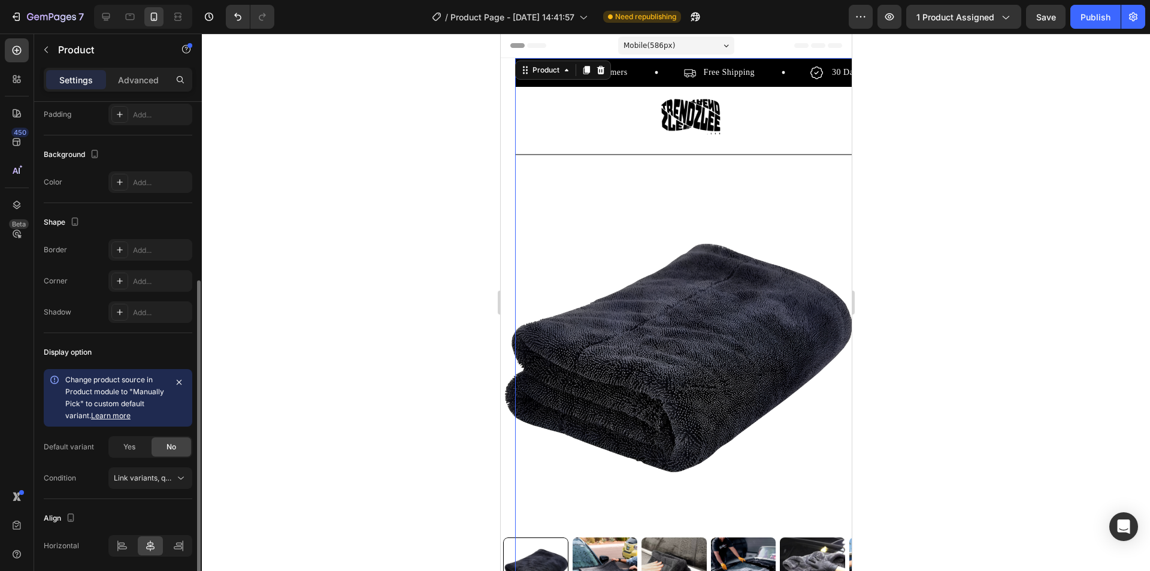
scroll to position [343, 0]
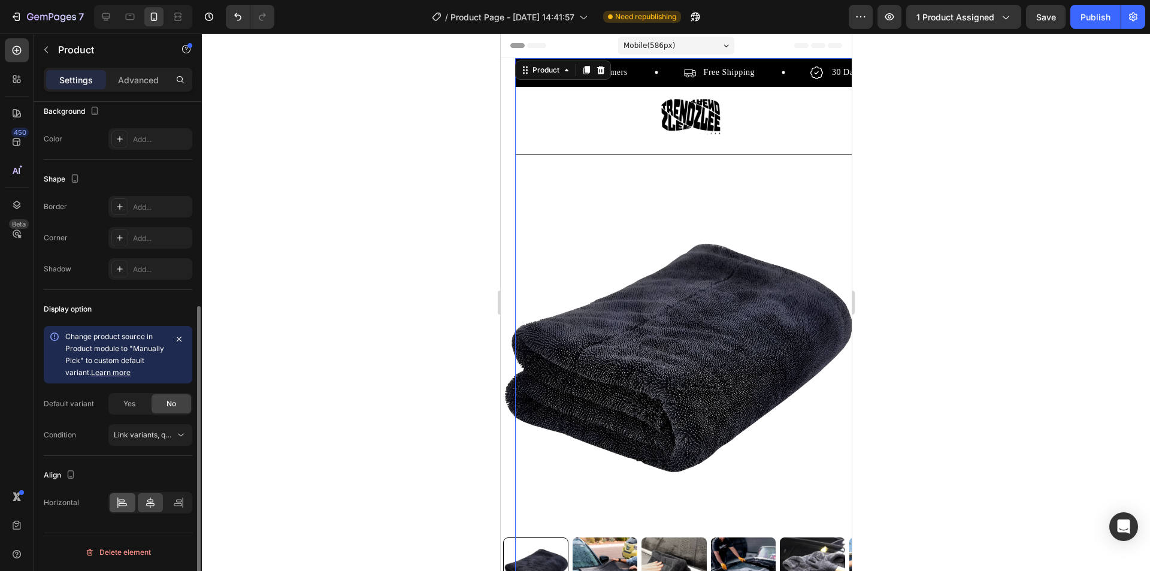
click at [128, 501] on icon at bounding box center [122, 502] width 12 height 12
click at [147, 502] on icon at bounding box center [150, 502] width 12 height 12
click at [1086, 22] on div "Publish" at bounding box center [1095, 17] width 30 height 13
click at [510, 184] on img at bounding box center [677, 356] width 351 height 351
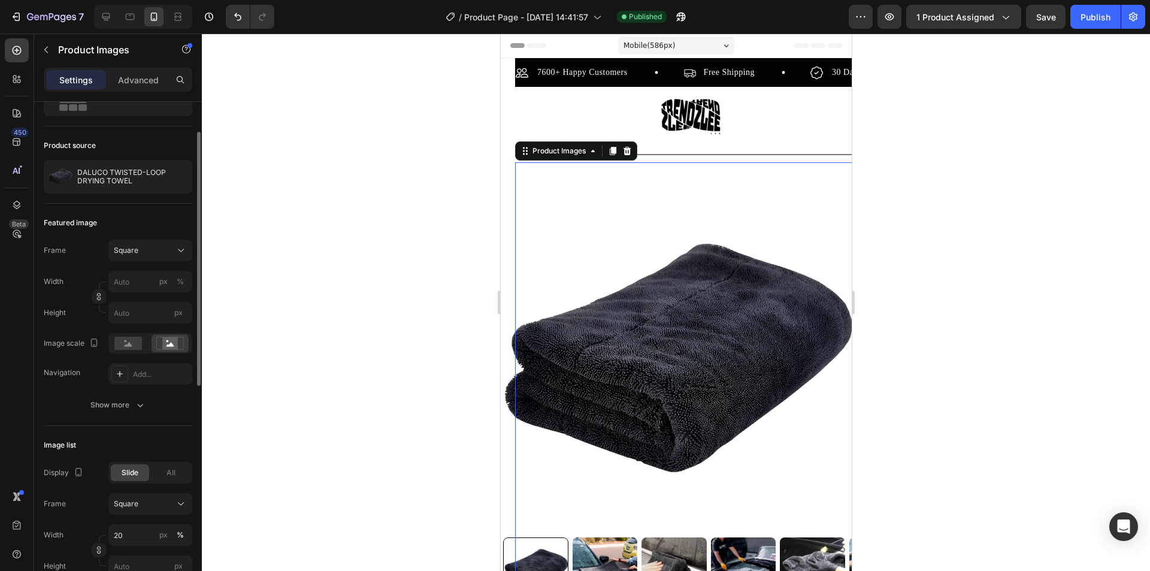
scroll to position [120, 0]
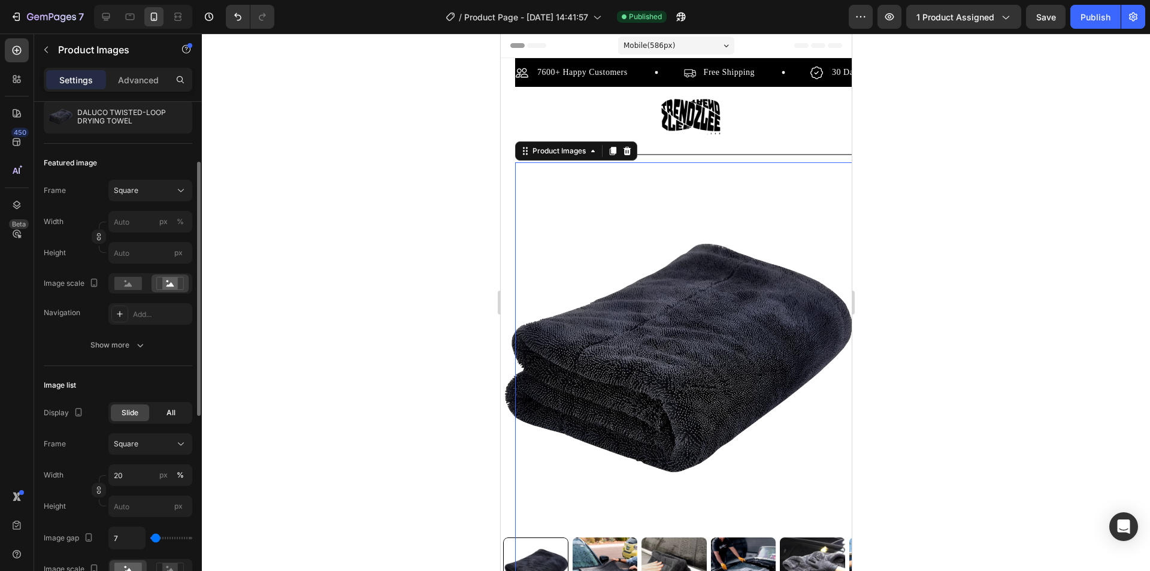
click at [163, 413] on div "All" at bounding box center [171, 412] width 38 height 17
click at [126, 416] on span "Slide" at bounding box center [130, 412] width 17 height 11
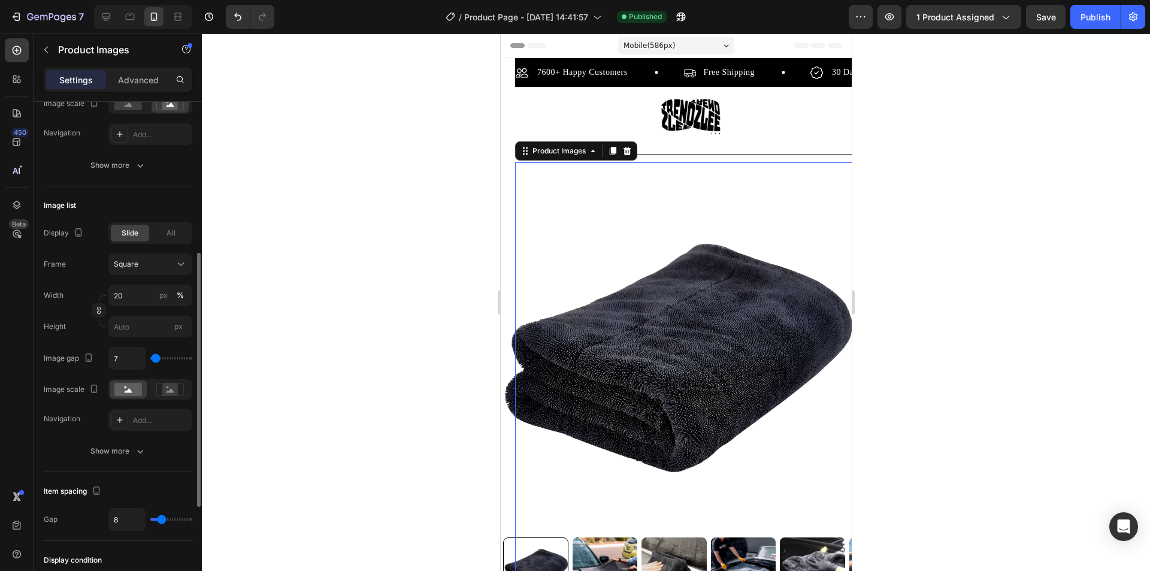
scroll to position [0, 0]
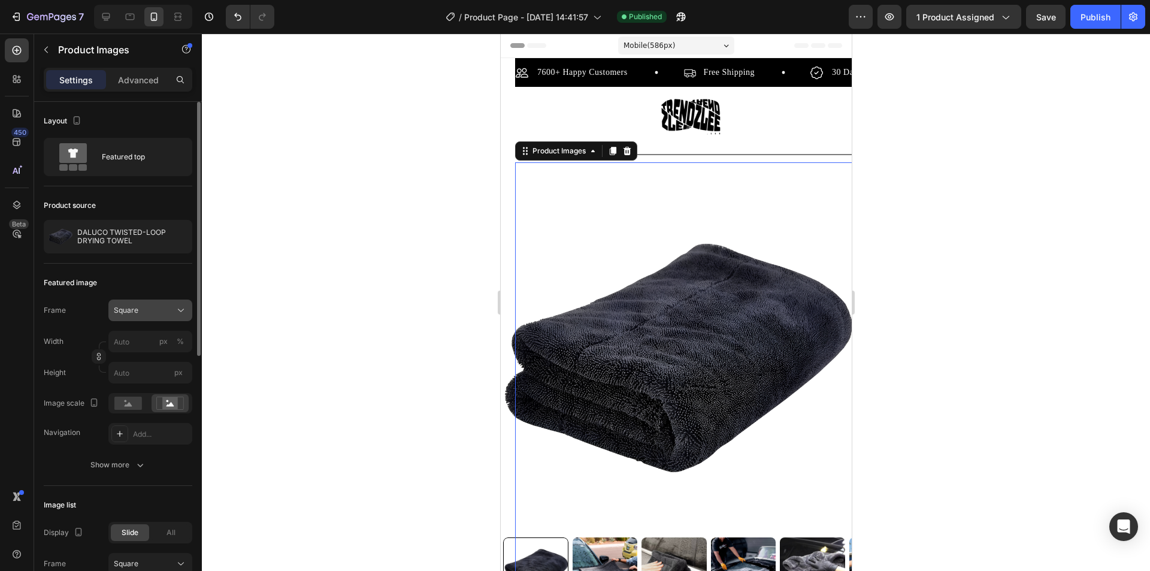
click at [178, 314] on icon at bounding box center [181, 310] width 12 height 12
